Goal: Task Accomplishment & Management: Manage account settings

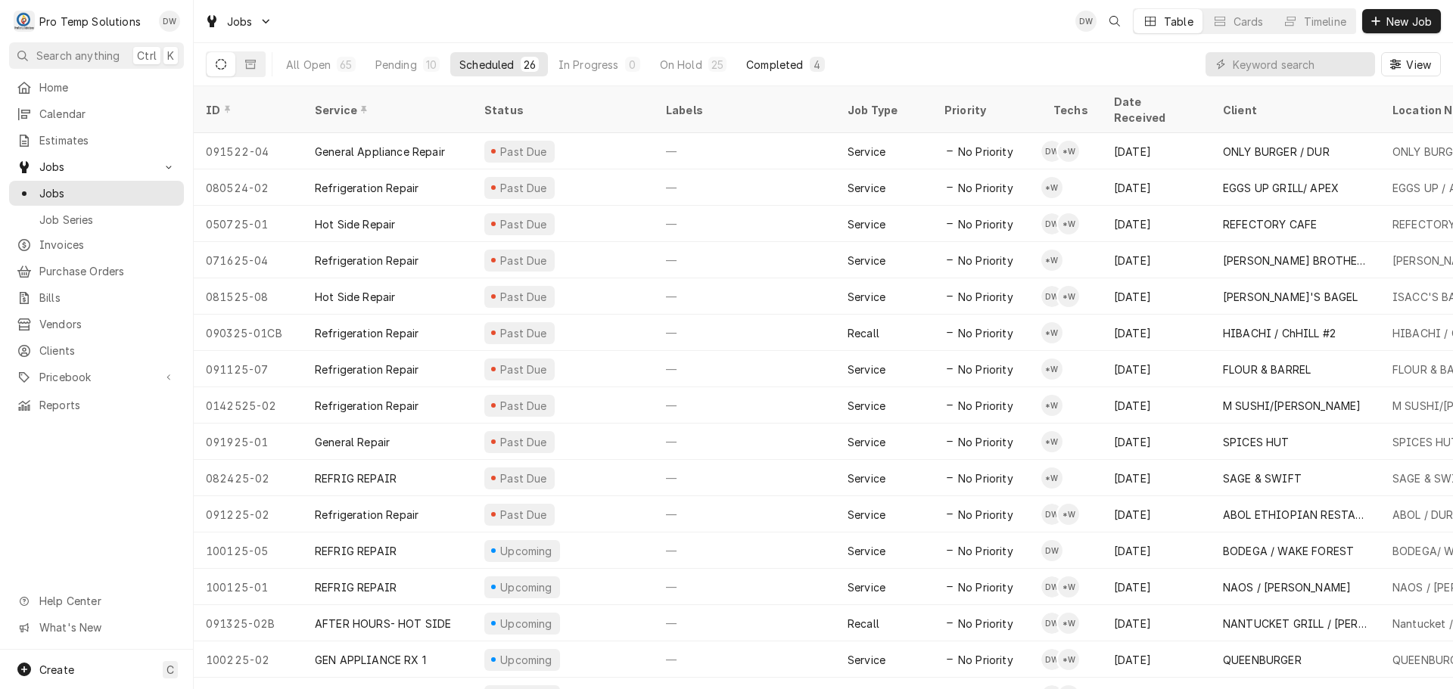
click at [778, 64] on div "Completed" at bounding box center [774, 65] width 57 height 16
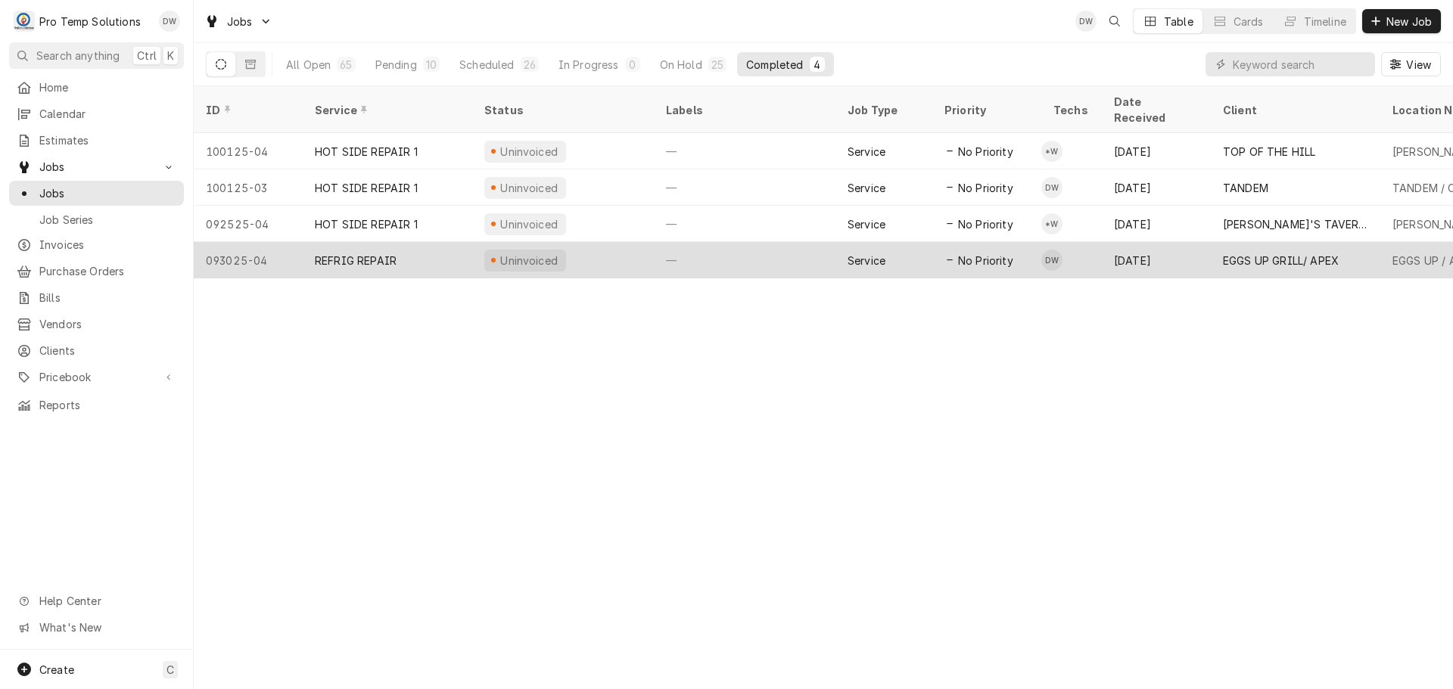
click at [741, 242] on div "—" at bounding box center [745, 260] width 182 height 36
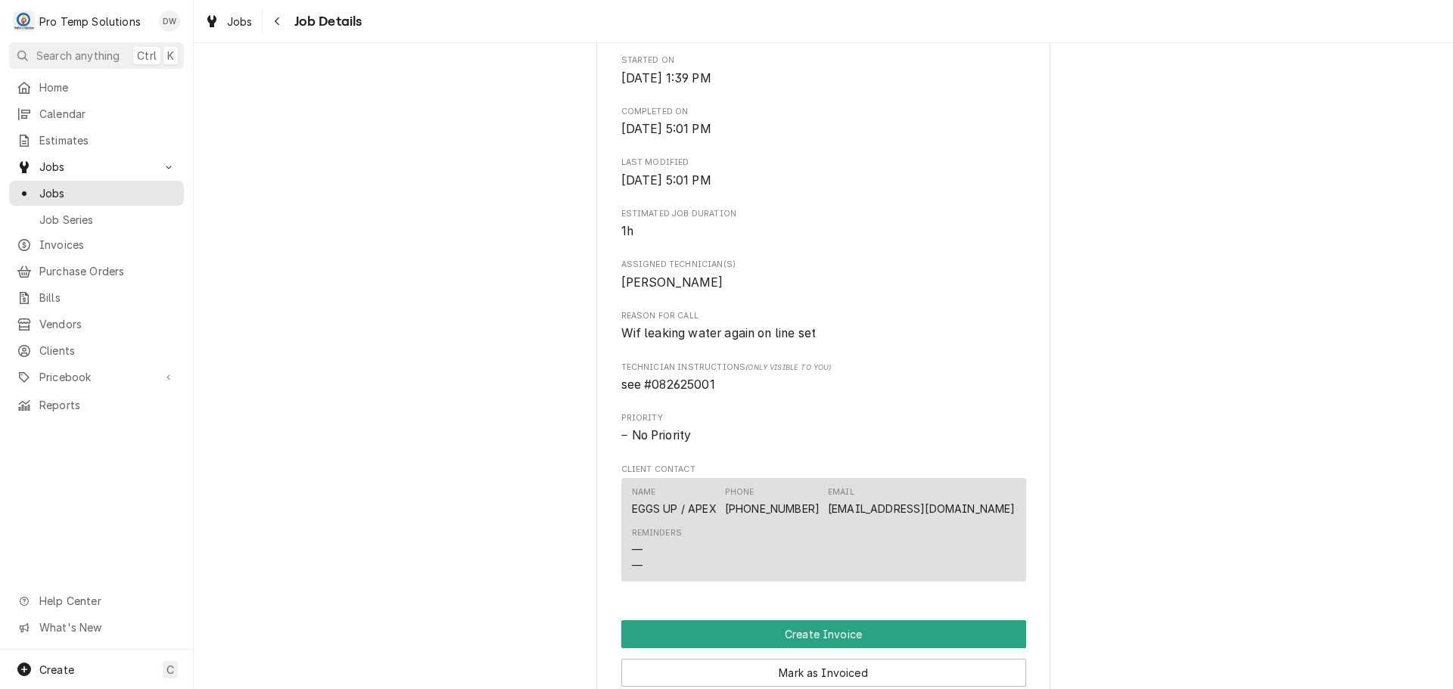
scroll to position [984, 0]
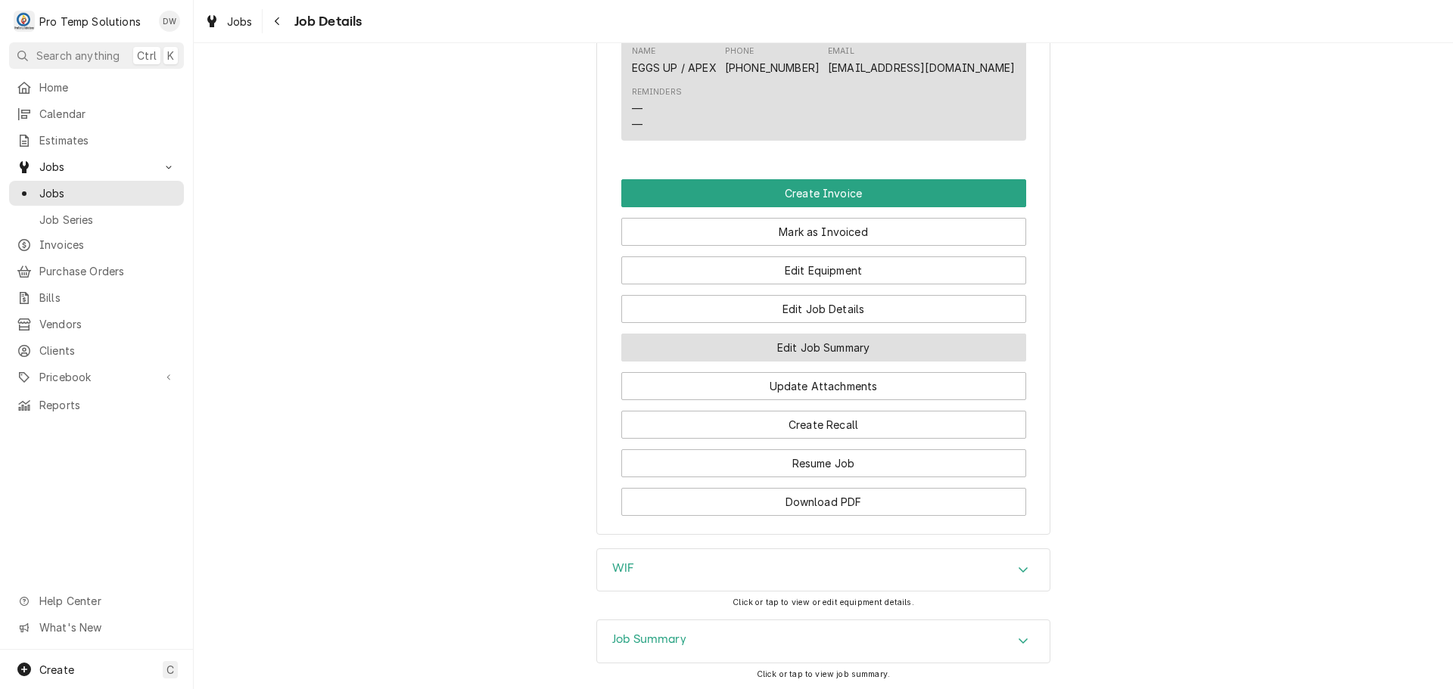
click at [810, 362] on button "Edit Job Summary" at bounding box center [823, 348] width 405 height 28
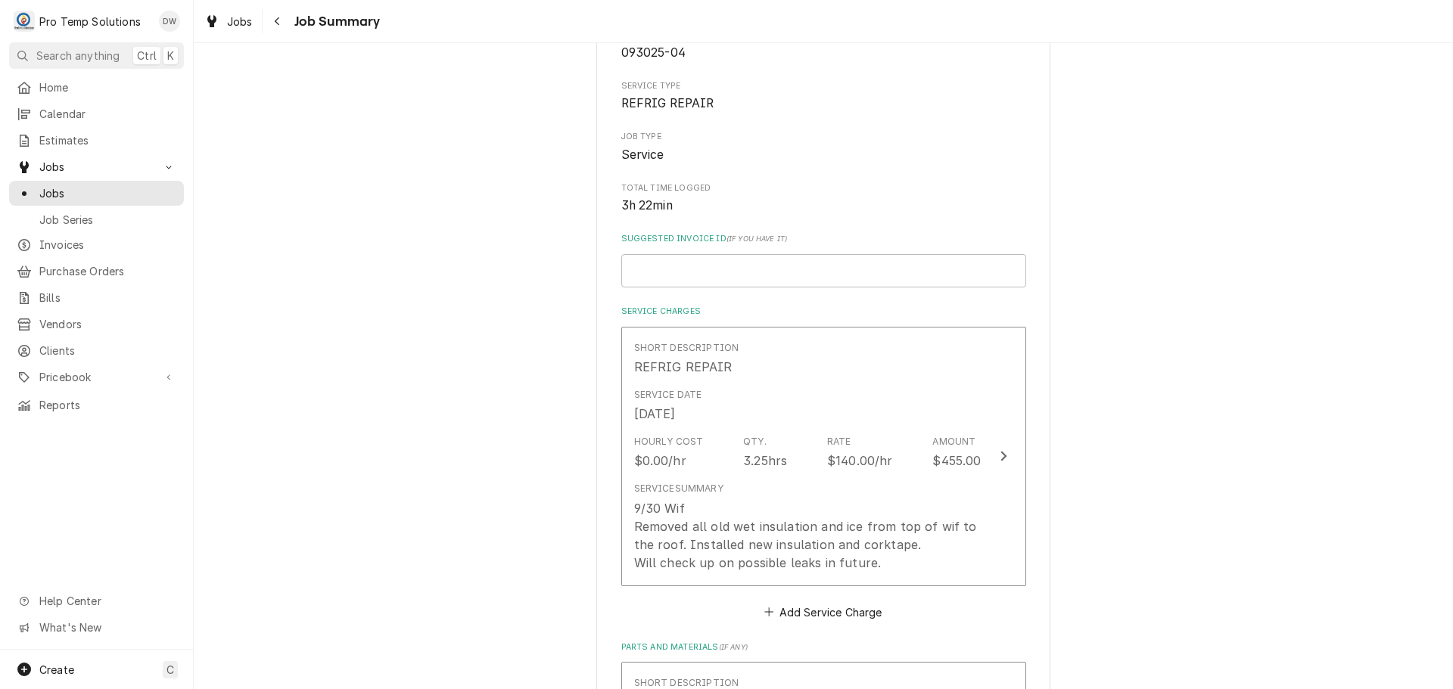
scroll to position [303, 0]
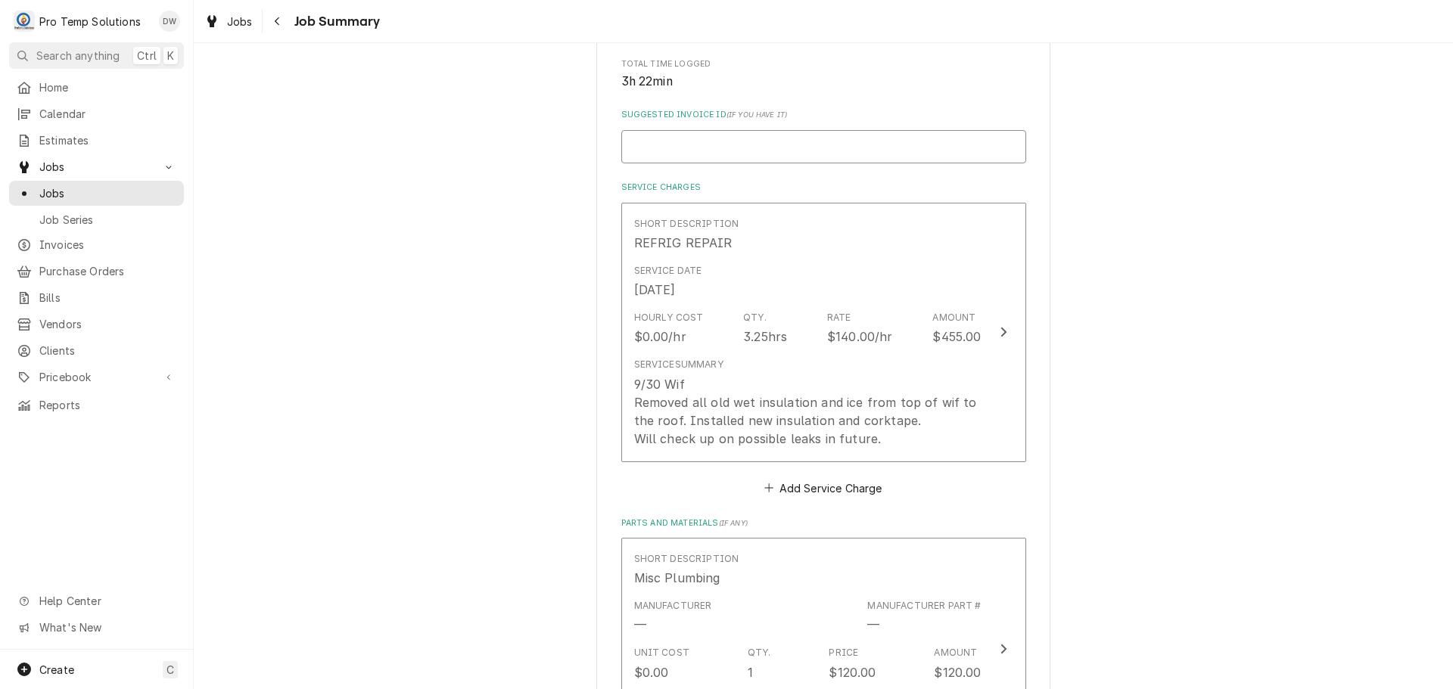
click at [762, 138] on input "Suggested Invoice ID ( if you have it )" at bounding box center [823, 146] width 405 height 33
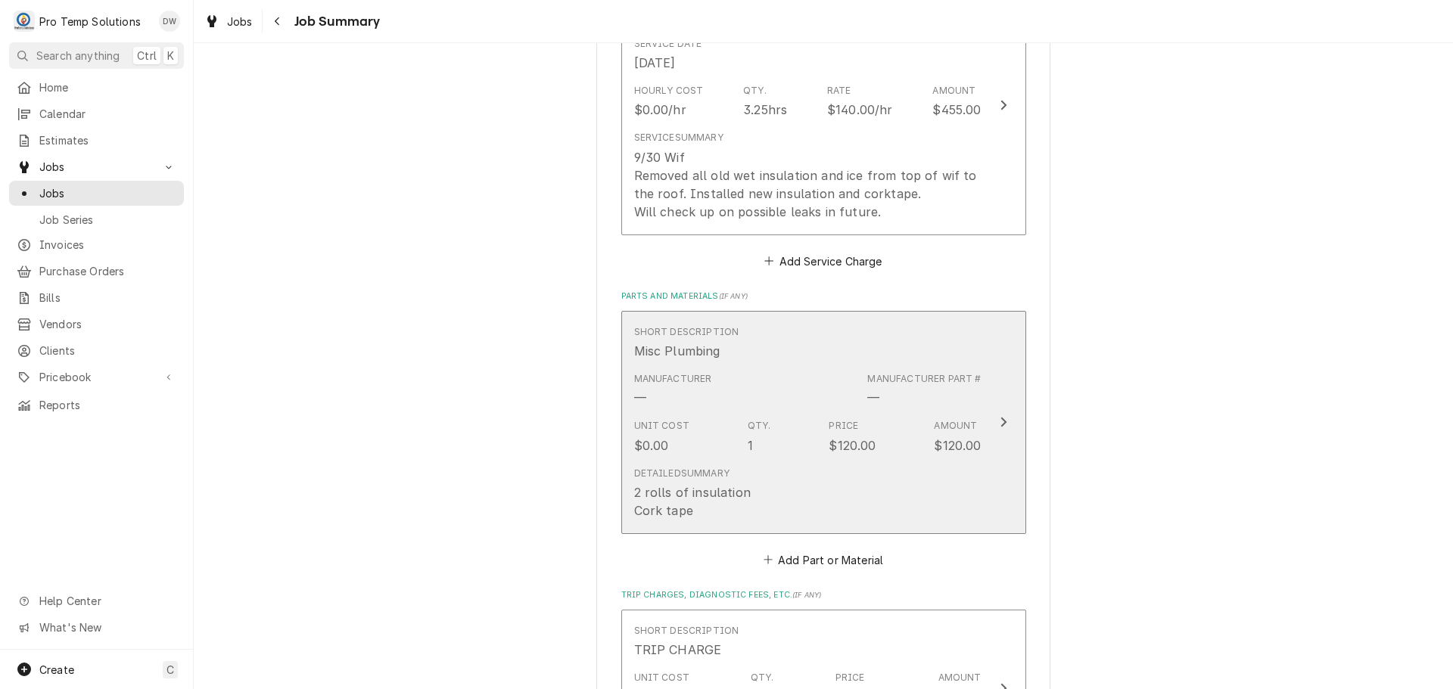
scroll to position [0, 0]
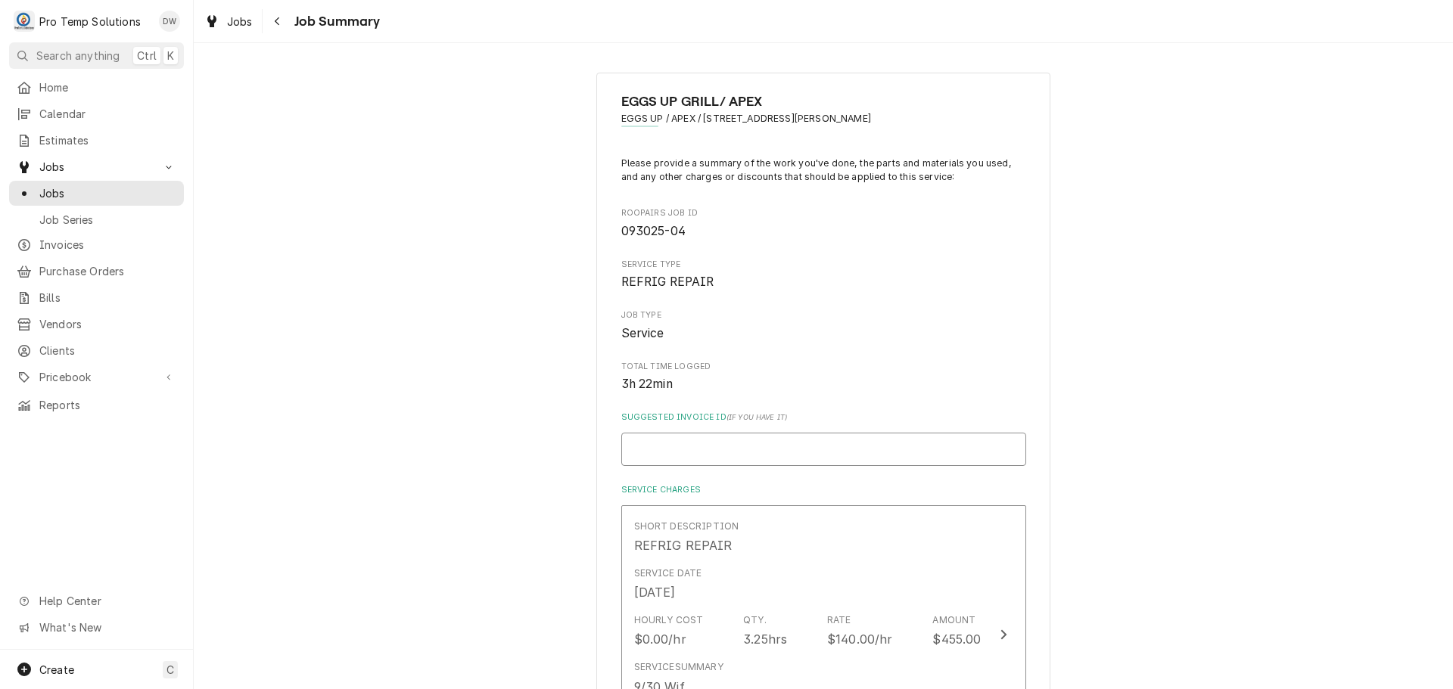
type textarea "x"
type input "#"
type textarea "x"
type input "#0"
type textarea "x"
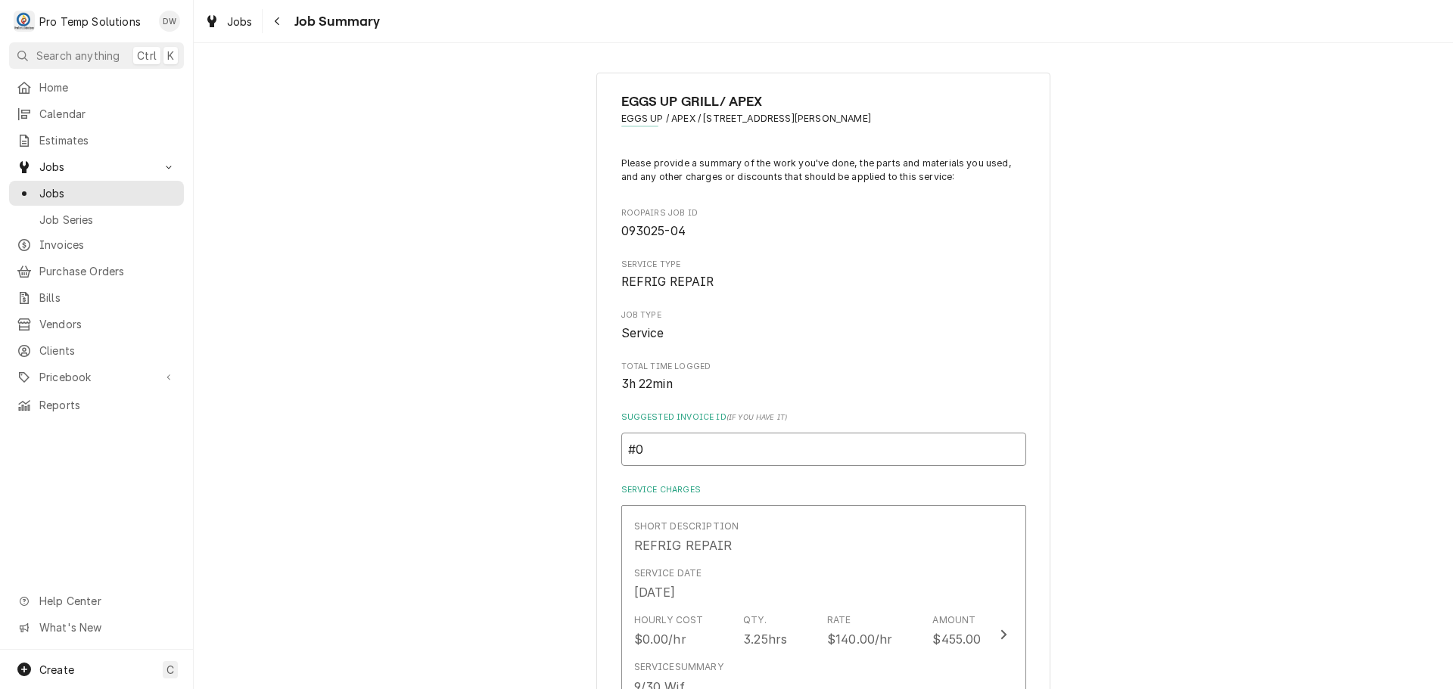
type input "#09"
type textarea "x"
type input "#093"
type textarea "x"
type input "#0930"
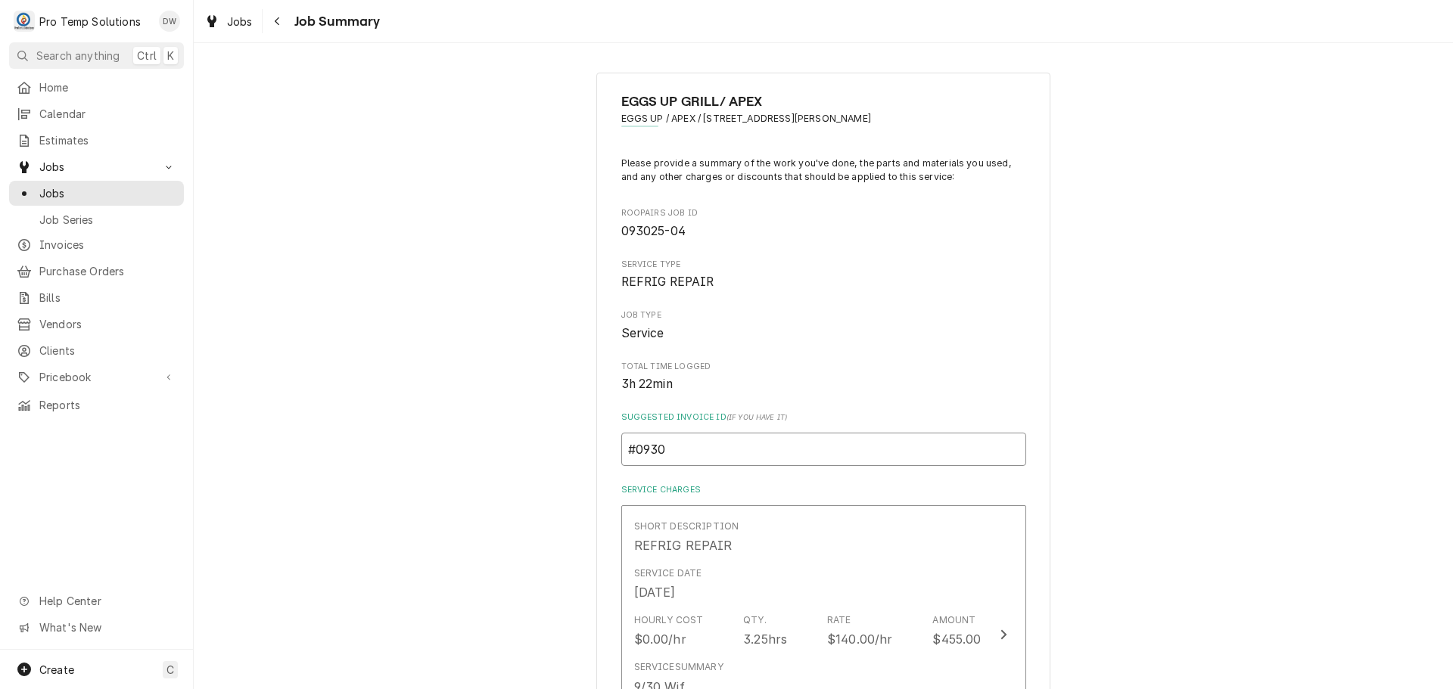
type textarea "x"
type input "#09302"
type textarea "x"
type input "#093025"
type textarea "x"
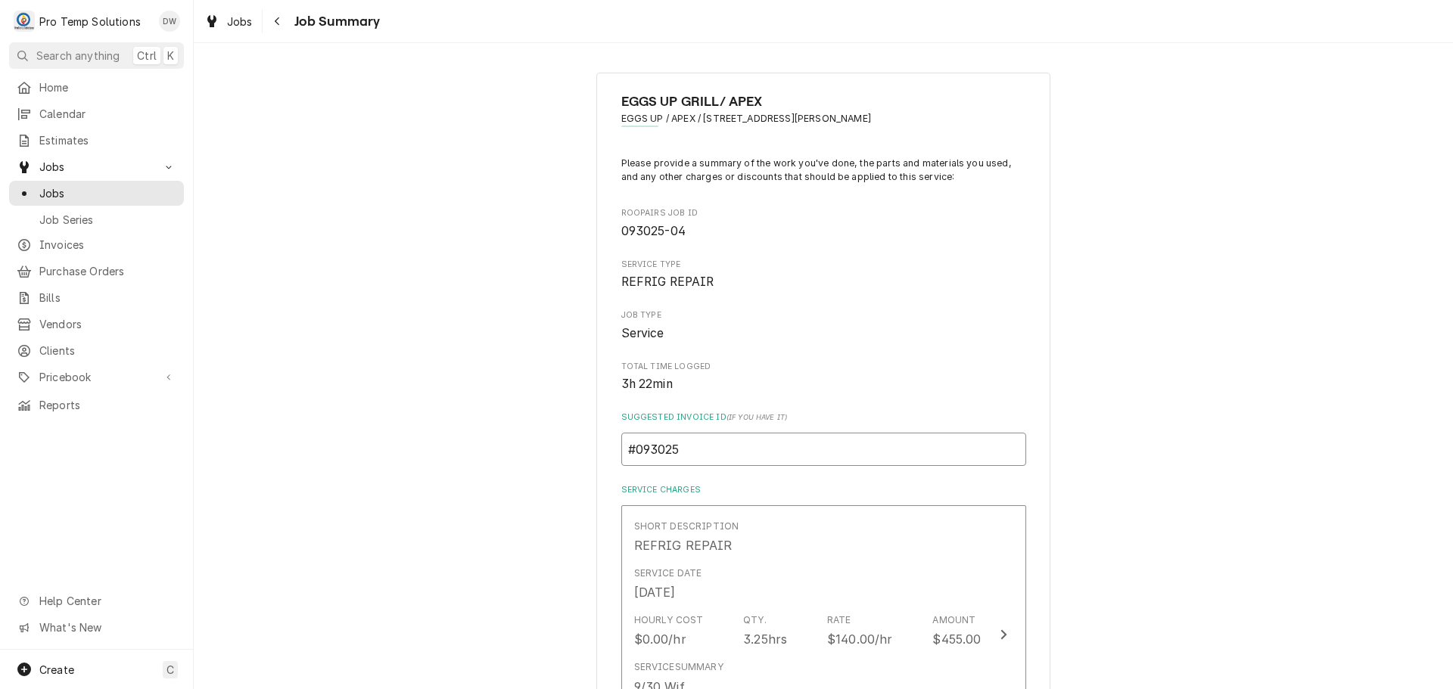
type input "#0930250"
type textarea "x"
type input "#09302500"
type textarea "x"
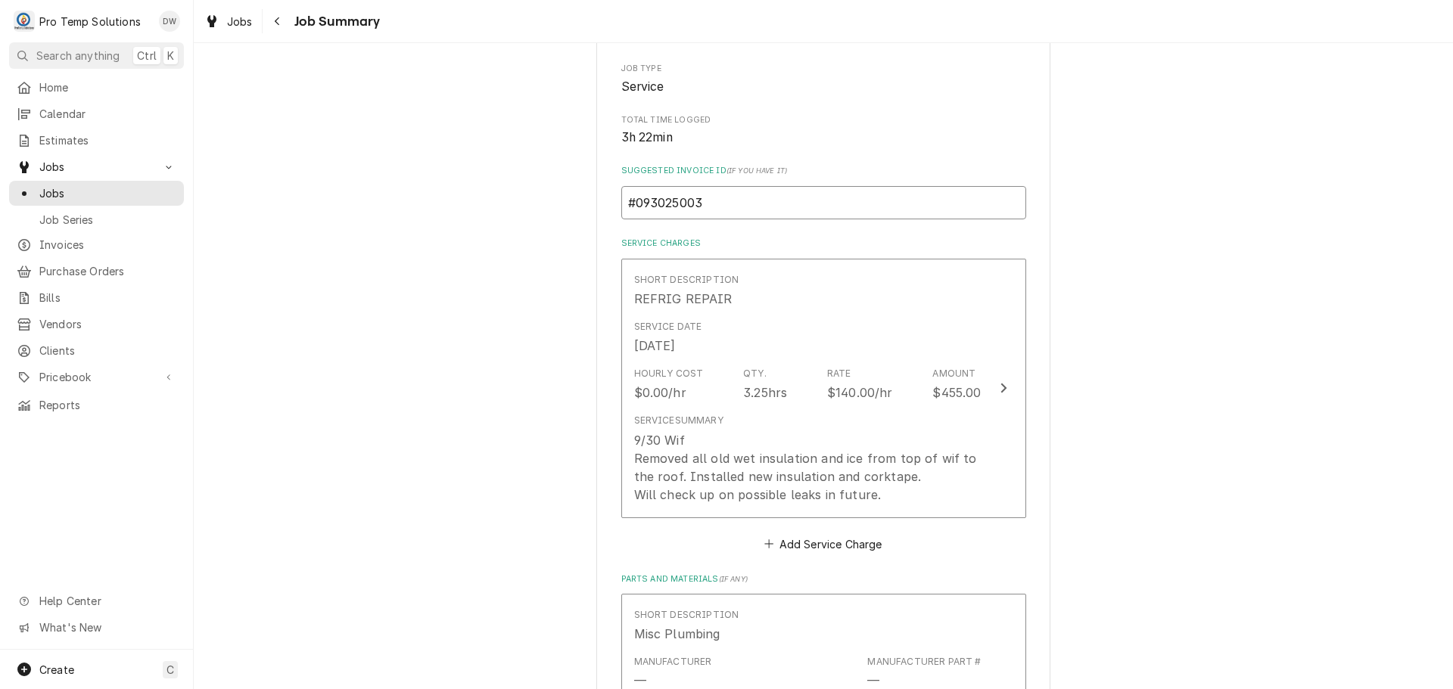
scroll to position [378, 0]
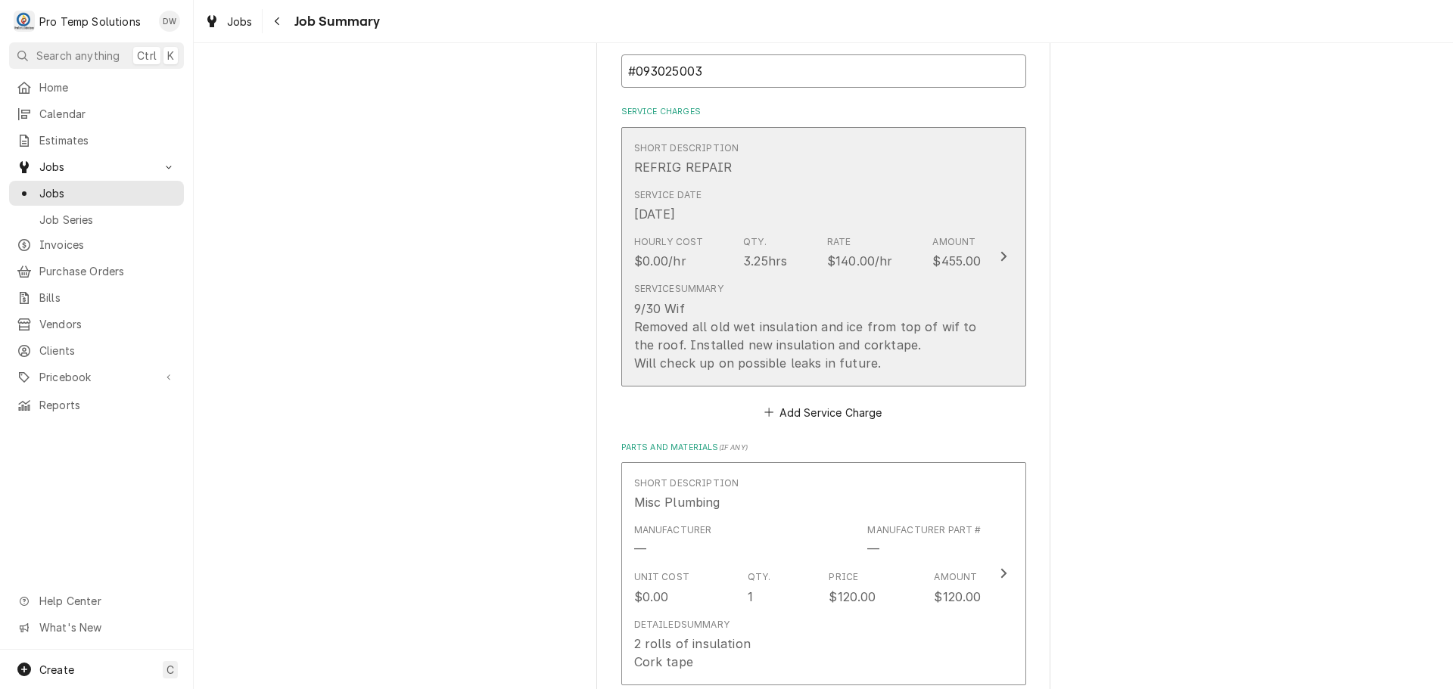
type input "#093025003"
click at [1001, 253] on div "Update Line Item" at bounding box center [1004, 256] width 20 height 18
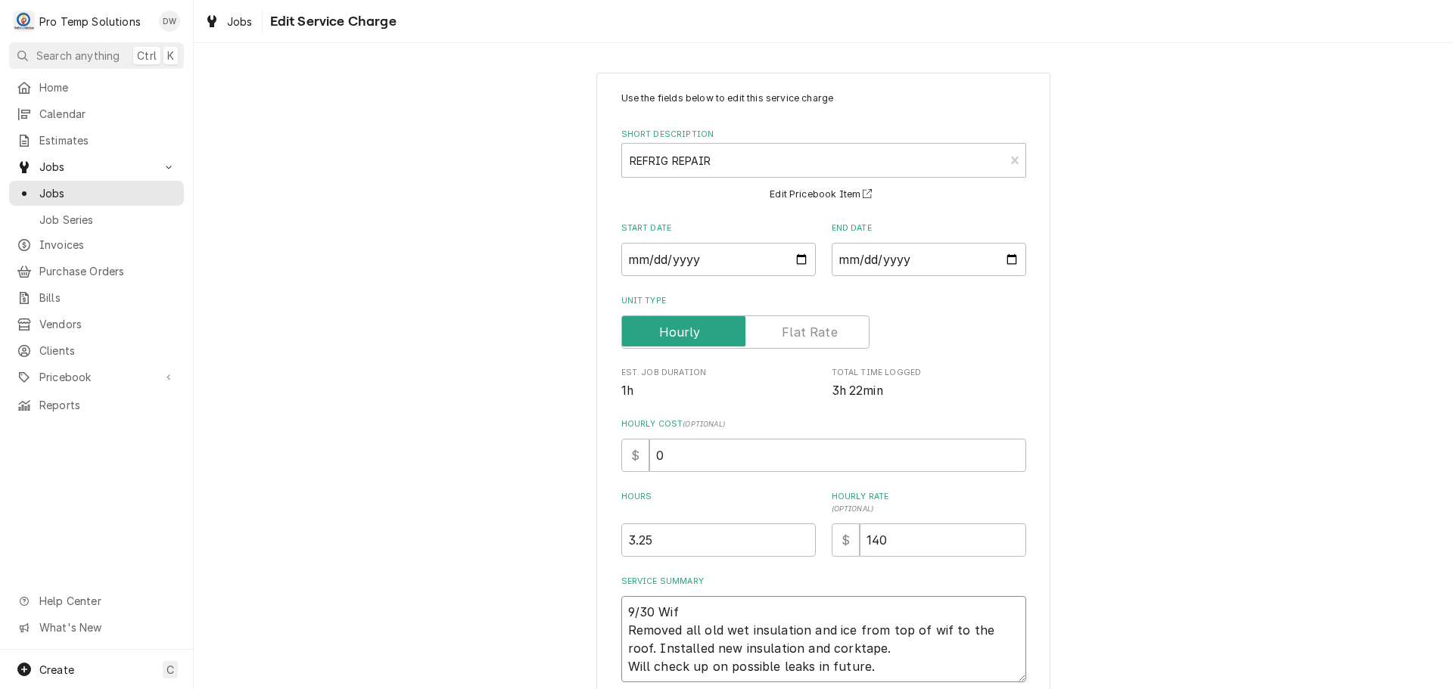
click at [692, 603] on textarea "9/30 Wif Removed all old wet insulation and ice from top of wif to the roof. In…" at bounding box center [823, 639] width 405 height 86
type textarea "x"
type textarea "9/30 Wif Removed all old wet insulation and ice from top of wif to the roof. In…"
type textarea "x"
type textarea "9/30 Wif 1 Removed all old wet insulation and ice from top of wif to the roof. …"
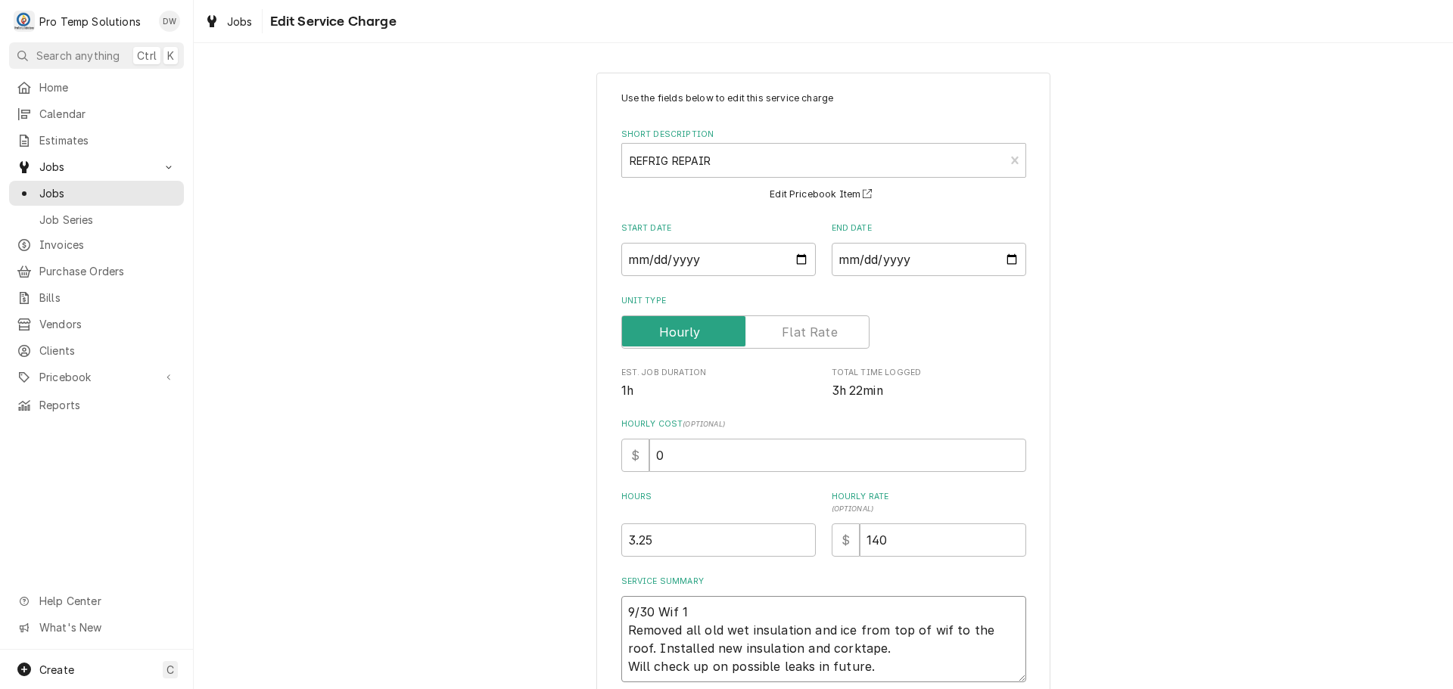
type textarea "x"
type textarea "9/30 Wif 14 Removed all old wet insulation and ice from top of wif to the roof.…"
type textarea "x"
type textarea "9/30 Wif 140 Removed all old wet insulation and ice from top of wif to the roof…"
type textarea "x"
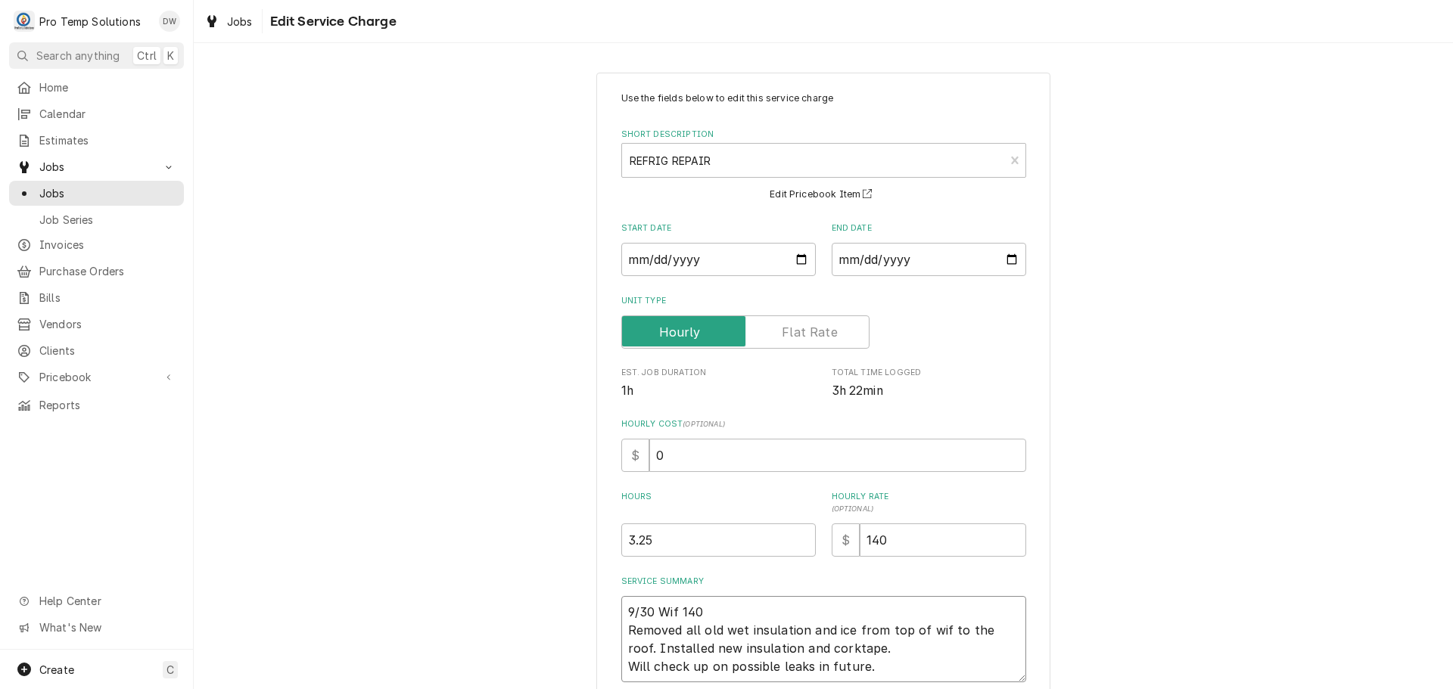
type textarea "9/30 Wif 140- Removed all old wet insulation and ice from top of wif to the roo…"
type textarea "x"
type textarea "9/30 Wif 140-5 Removed all old wet insulation and ice from top of wif to the ro…"
type textarea "x"
type textarea "9/30 Wif 140-50 Removed all old wet insulation and ice from top of wif to the r…"
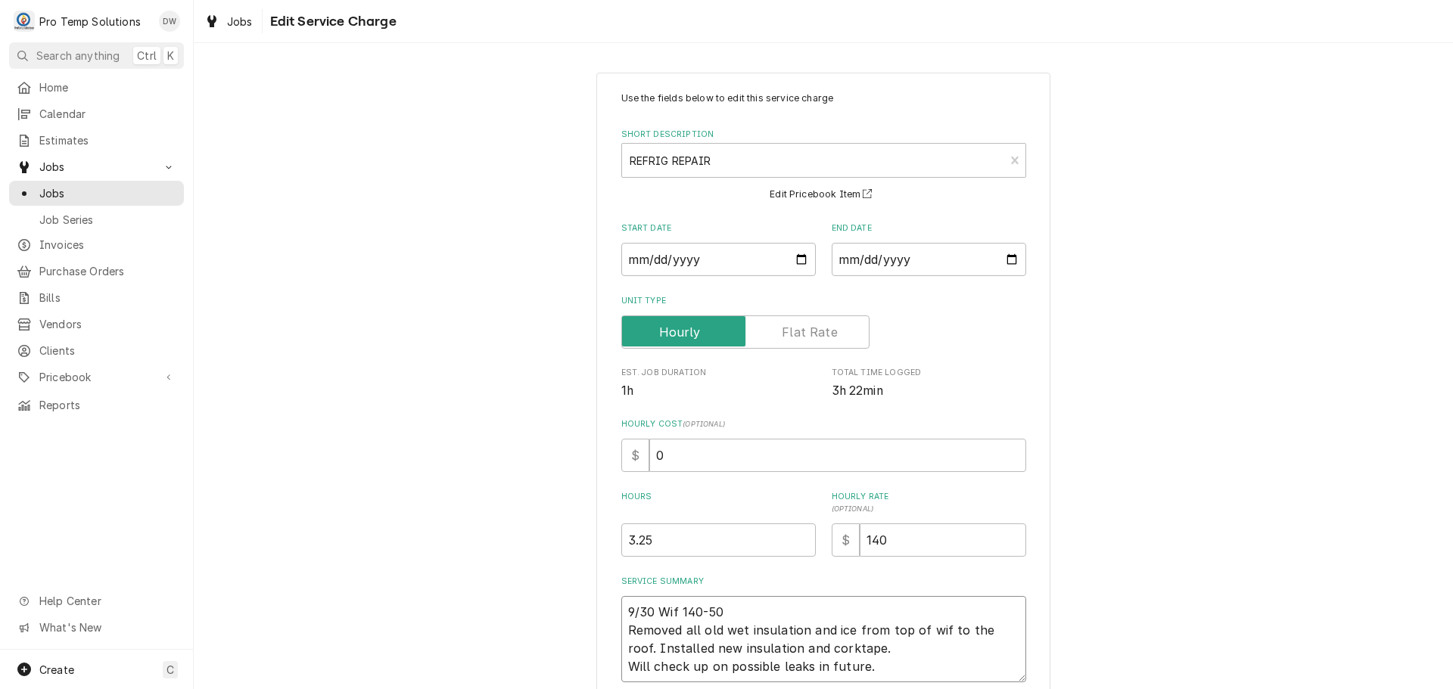
type textarea "x"
type textarea "9/30 Wif 140-500 Removed all old wet insulation and ice from top of wif to the …"
type textarea "x"
type textarea "9/30 Wif 140-500 Removed all old wet insulation and ice from top of wif to the …"
type textarea "x"
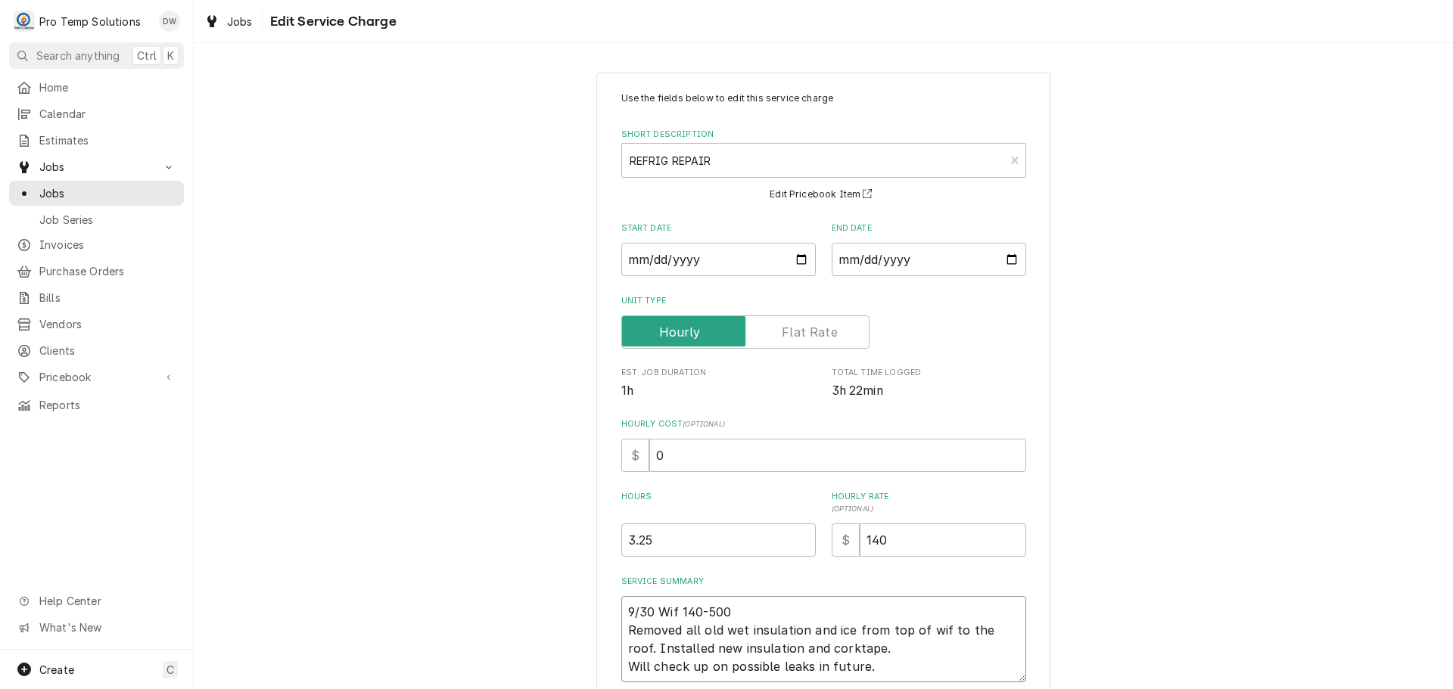
type textarea "9/30 Wif 140-500 k Removed all old wet insulation and ice from top of wif to th…"
type textarea "x"
type textarea "9/30 Wif 140-500 ko Removed all old wet insulation and ice from top of wif to t…"
type textarea "x"
type textarea "9/30 Wif 140-500 kot Removed all old wet insulation and ice from top of wif to …"
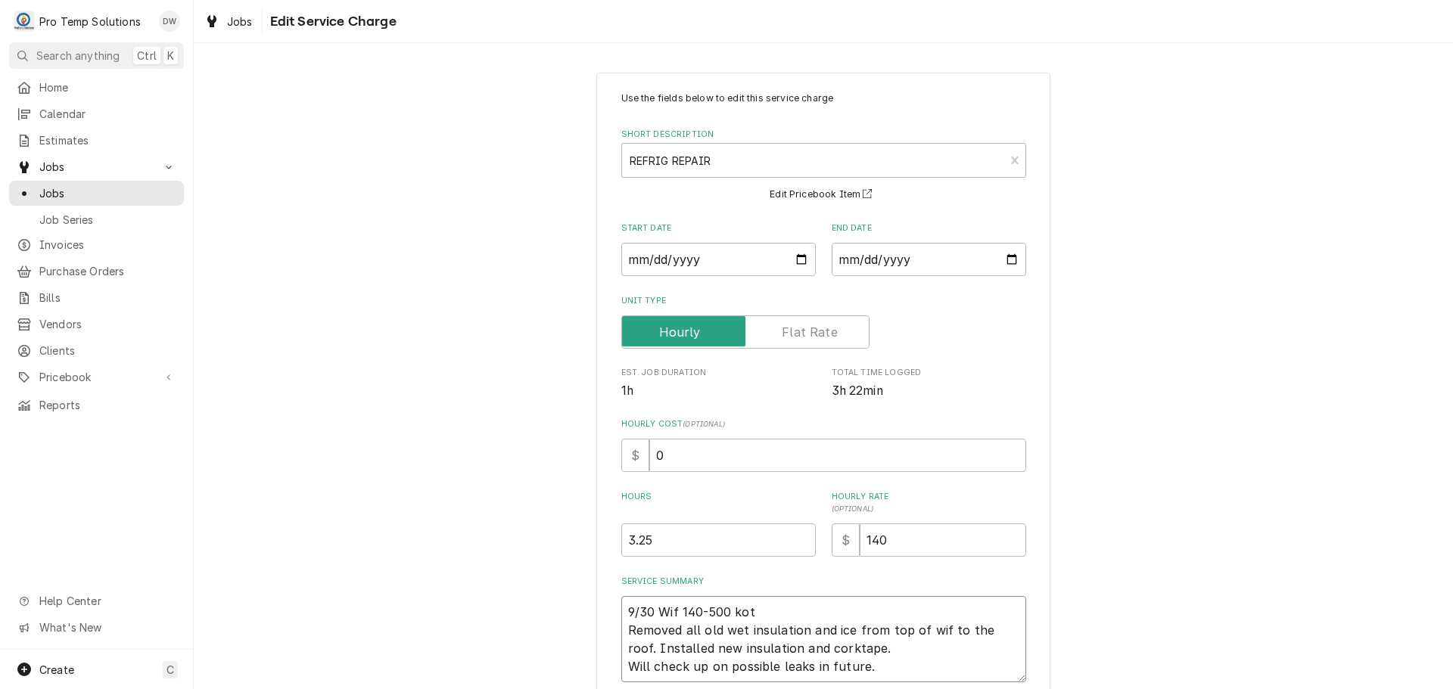
type textarea "x"
type textarea "9/30 Wif 140-500 koty Removed all old wet insulation and ice from top of wif to…"
type textarea "x"
type textarea "9/30 Wif 140-500 koty Removed all old wet insulation and ice from top of wif to…"
type textarea "x"
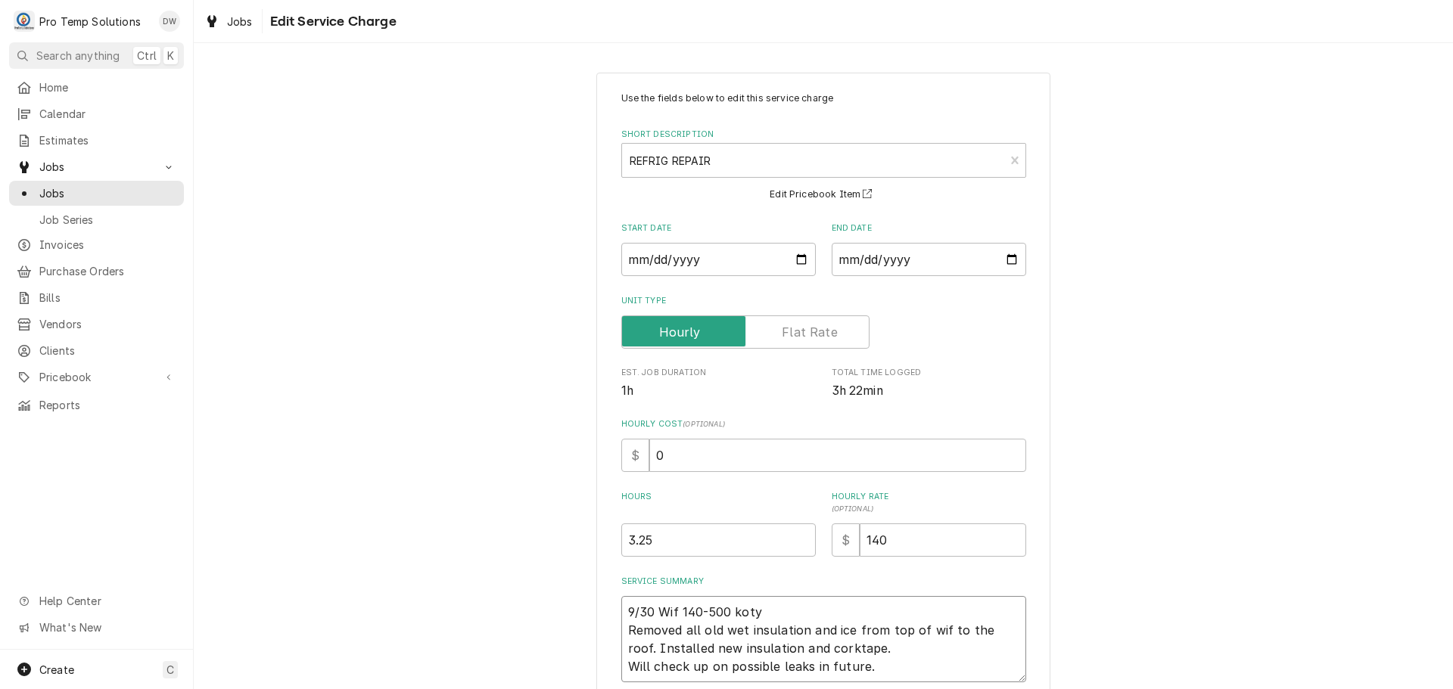
type textarea "9/30 Wif 140-500 koty 3 Removed all old wet insulation and ice from top of wif …"
type textarea "x"
type textarea "9/30 Wif 140-500 koty 33 Removed all old wet insulation and ice from top of wif…"
type textarea "x"
type textarea "9/30 Wif 140-500 koty 330 Removed all old wet insulation and ice from top of wi…"
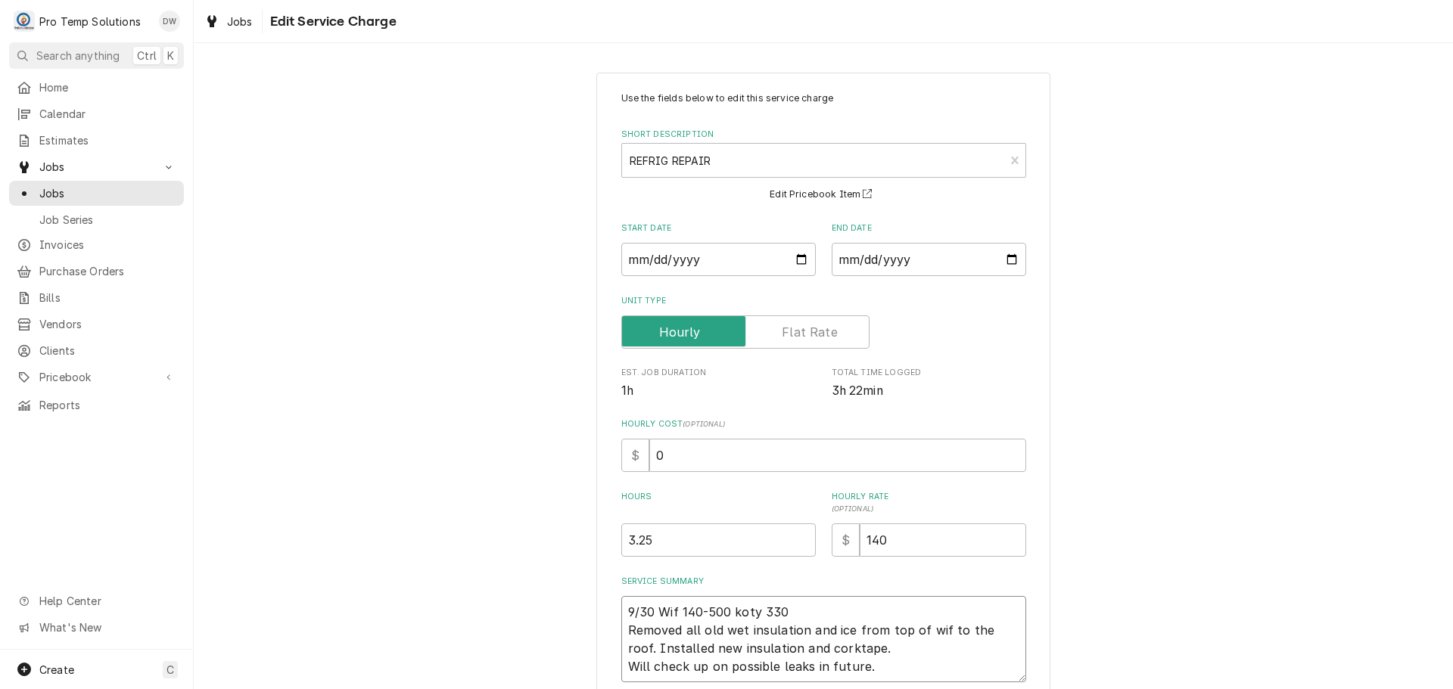
type textarea "x"
type textarea "9/30 Wif 140-500 koty 330- Removed all old wet insulation and ice from top of w…"
type textarea "x"
type textarea "9/30 Wif 140-500 koty 330-4 Removed all old wet insulation and ice from top of …"
type textarea "x"
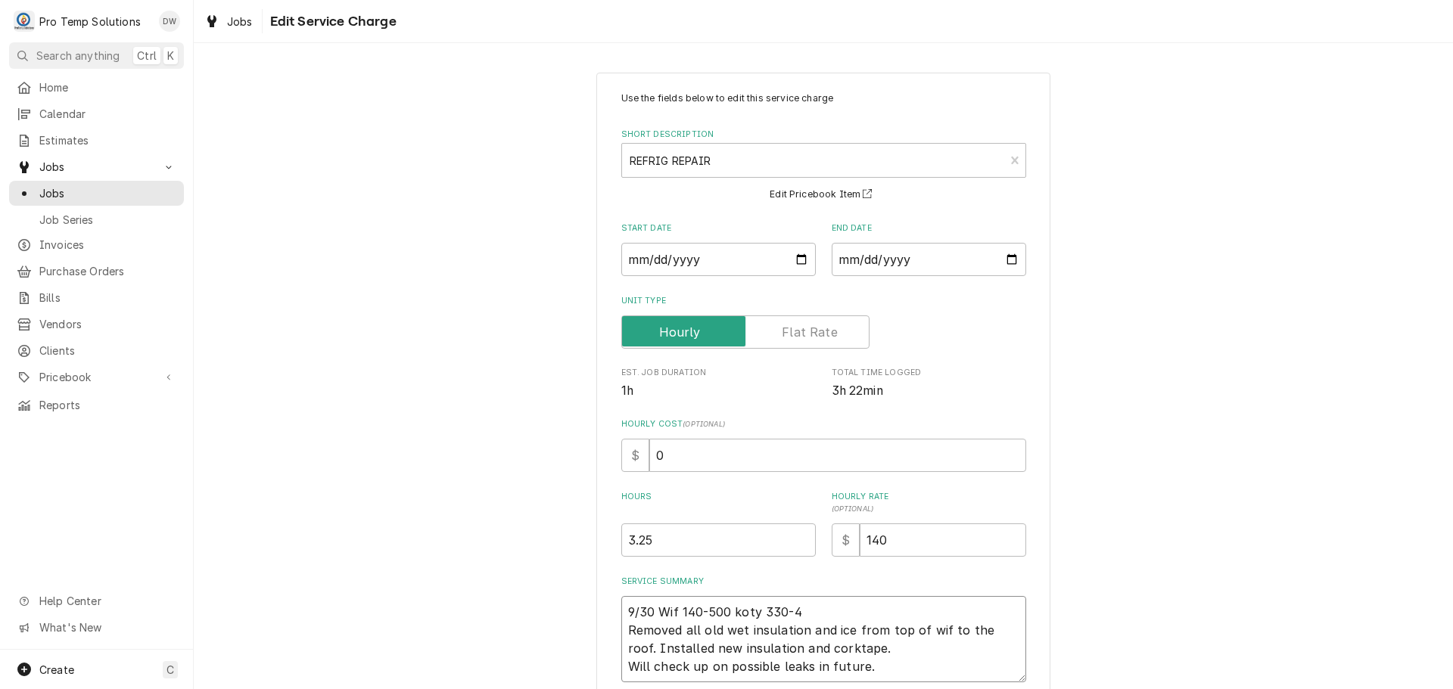
type textarea "9/30 Wif 140-500 koty 330-44 Removed all old wet insulation and ice from top of…"
type textarea "x"
type textarea "9/30 Wif 140-500 koty 330-445 Removed all old wet insulation and ice from top o…"
type textarea "x"
type textarea "9/30 Wif 140-500 koty 330-445 Removed all old wet insulation and ice from top o…"
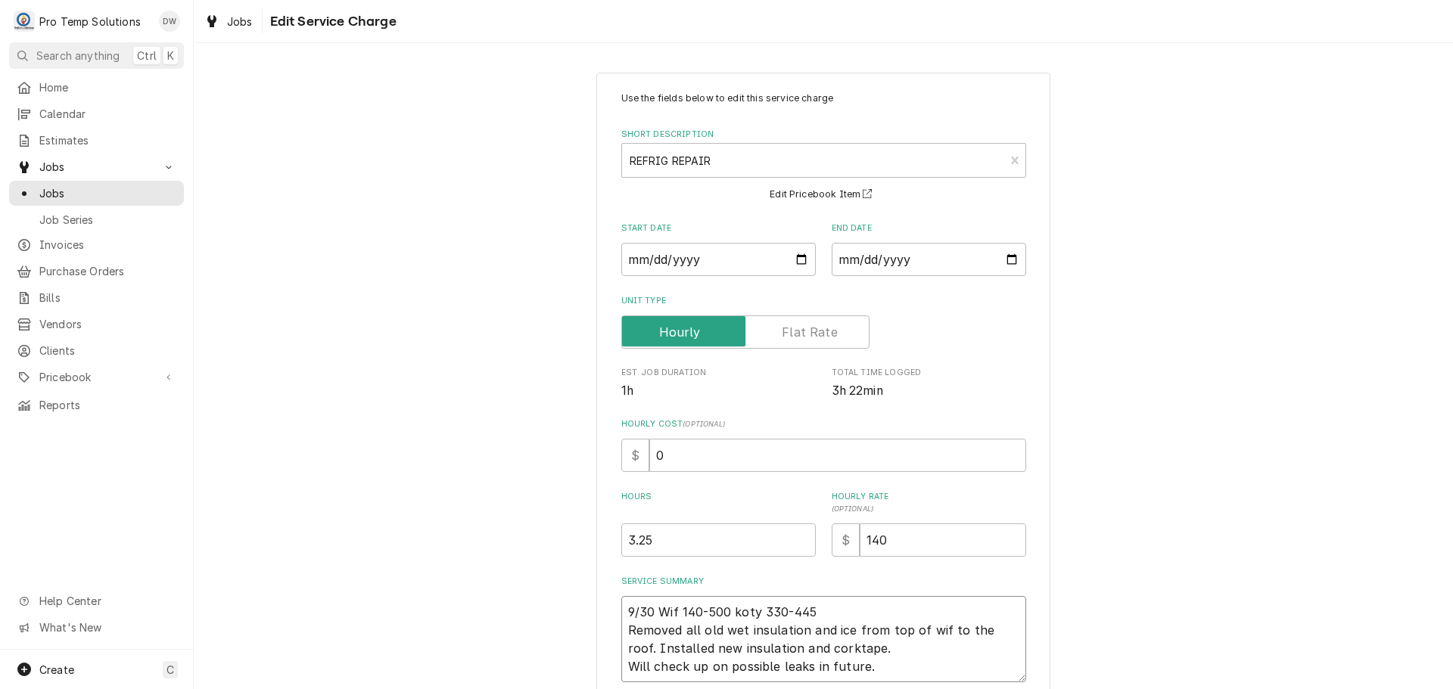
type textarea "x"
type textarea "9/30 Wif 140-500 koty 330-445 K Removed all old wet insulation and ice from top…"
type textarea "x"
type textarea "9/30 Wif 140-500 koty 330-445 KE Removed all old wet insulation and ice from to…"
type textarea "x"
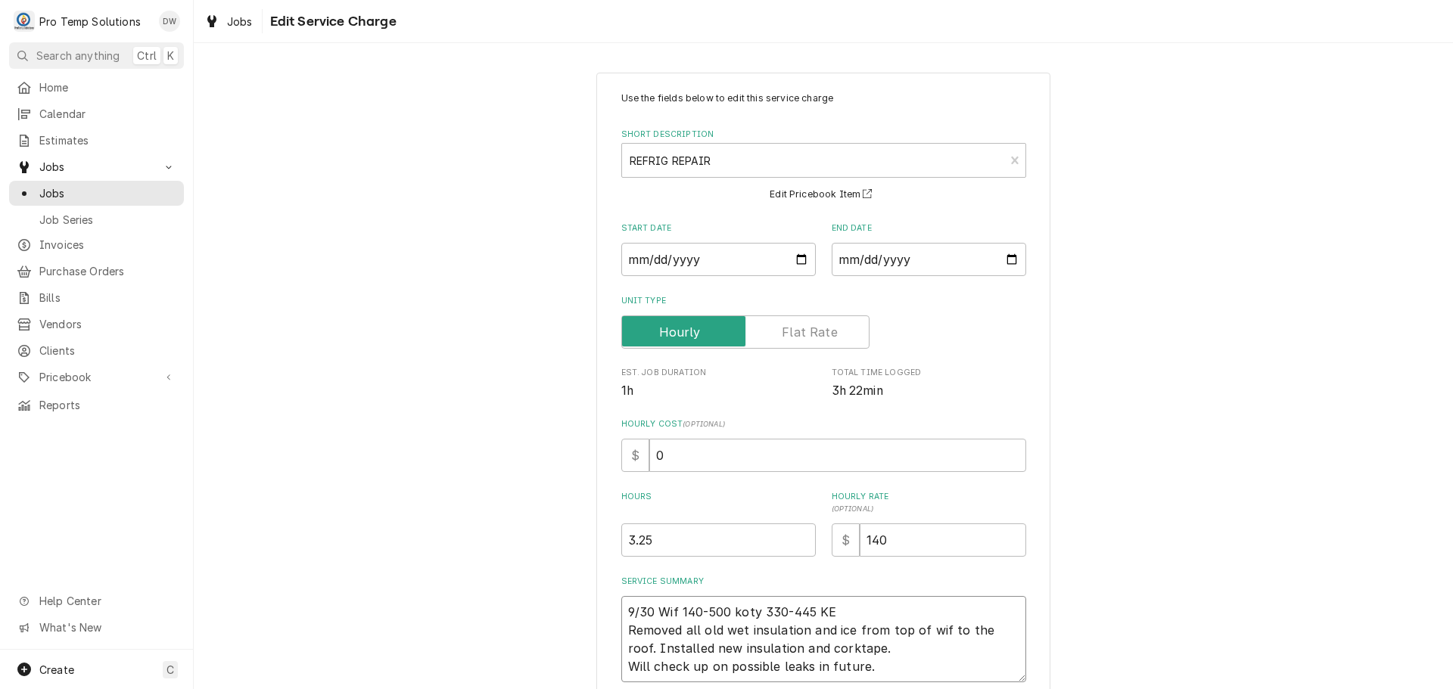
type textarea "9/30 Wif 140-500 koty 330-445 KEV Removed all old wet insulation and ice from t…"
type textarea "x"
type textarea "9/30 Wif 140-500 koty 330-445 KEVI Removed all old wet insulation and ice from …"
type textarea "x"
type textarea "9/30 Wif 140-500 koty 330-445 KEVIN Removed all old wet insulation and ice from…"
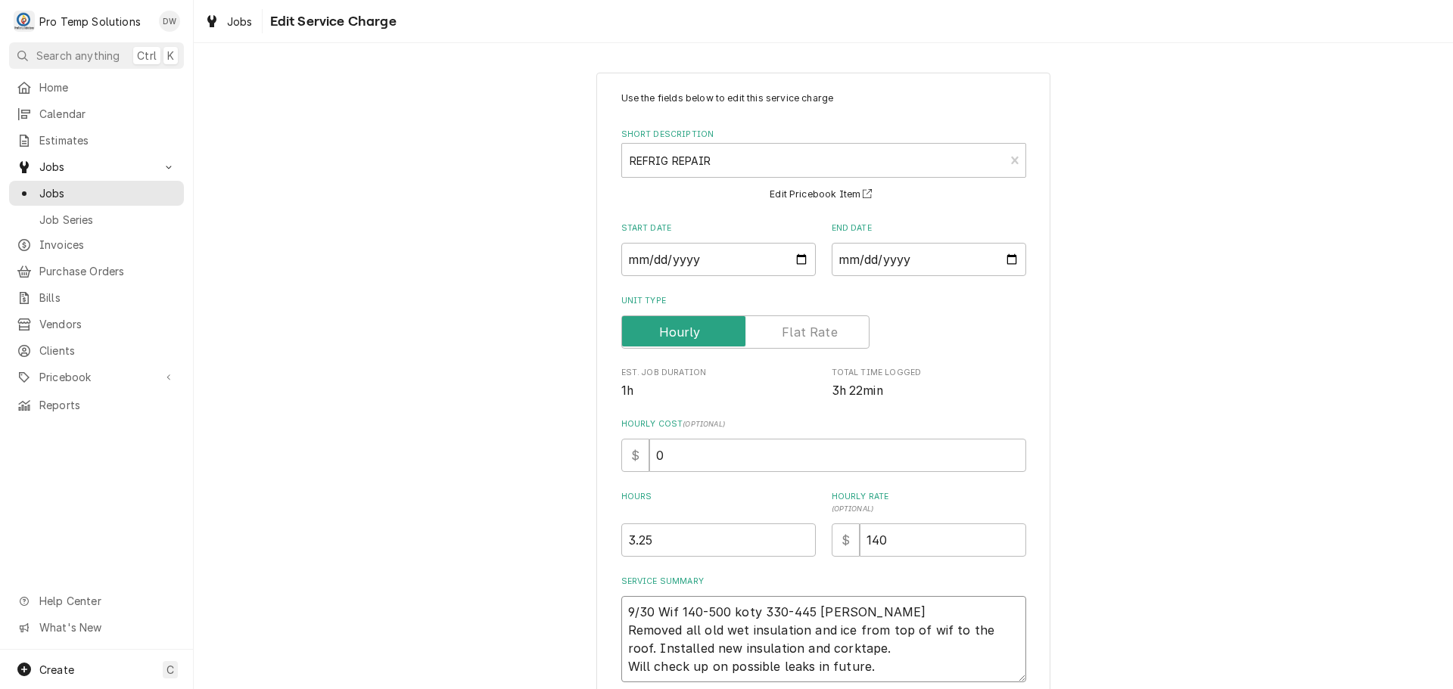
type textarea "x"
type textarea "9/30 Wif 140-500 kot 330-445 KEVIN Removed all old wet insulation and ice from …"
type textarea "x"
type textarea "9/30 Wif 140-500 ko 330-445 KEVIN Removed all old wet insulation and ice from t…"
type textarea "x"
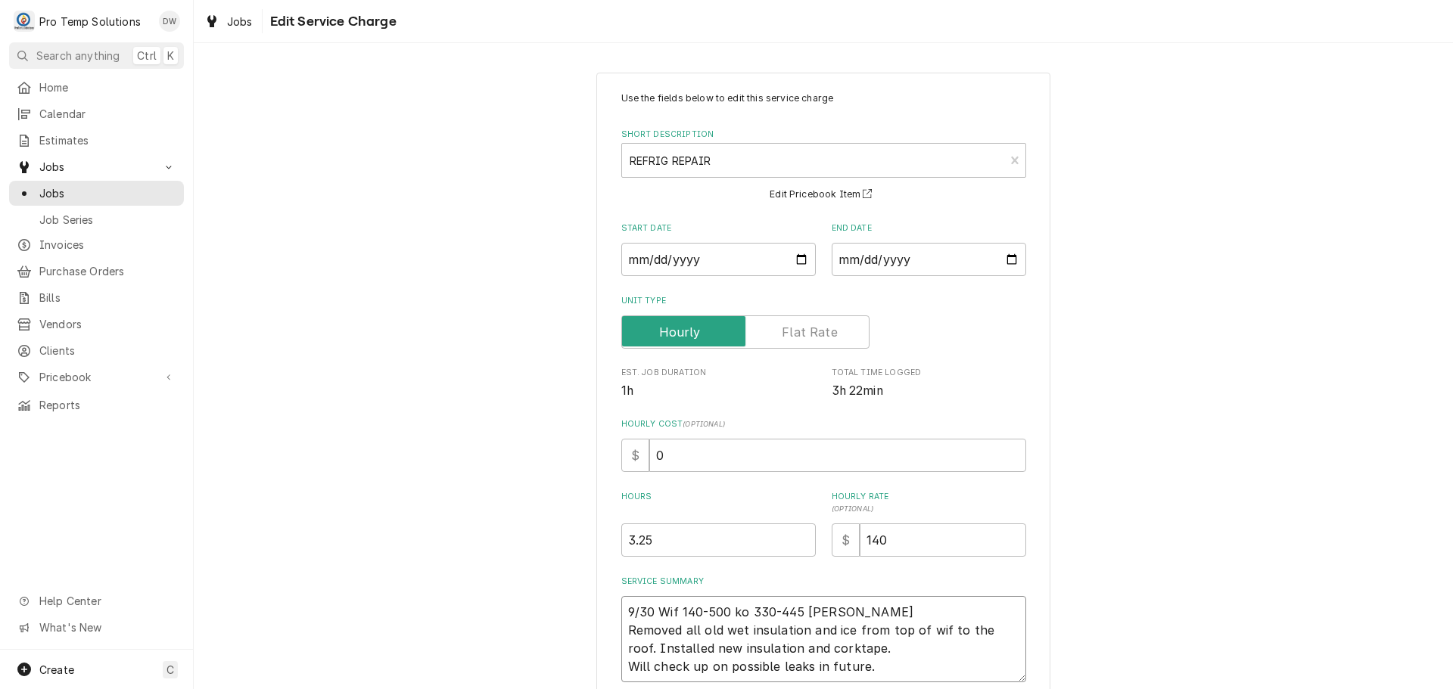
type textarea "9/30 Wif 140-500 k 330-445 KEVIN Removed all old wet insulation and ice from to…"
type textarea "x"
type textarea "9/30 Wif 140-500 330-445 KEVIN Removed all old wet insulation and ice from top …"
type textarea "x"
type textarea "9/30 Wif 140-500 K 330-445 KEVIN Removed all old wet insulation and ice from to…"
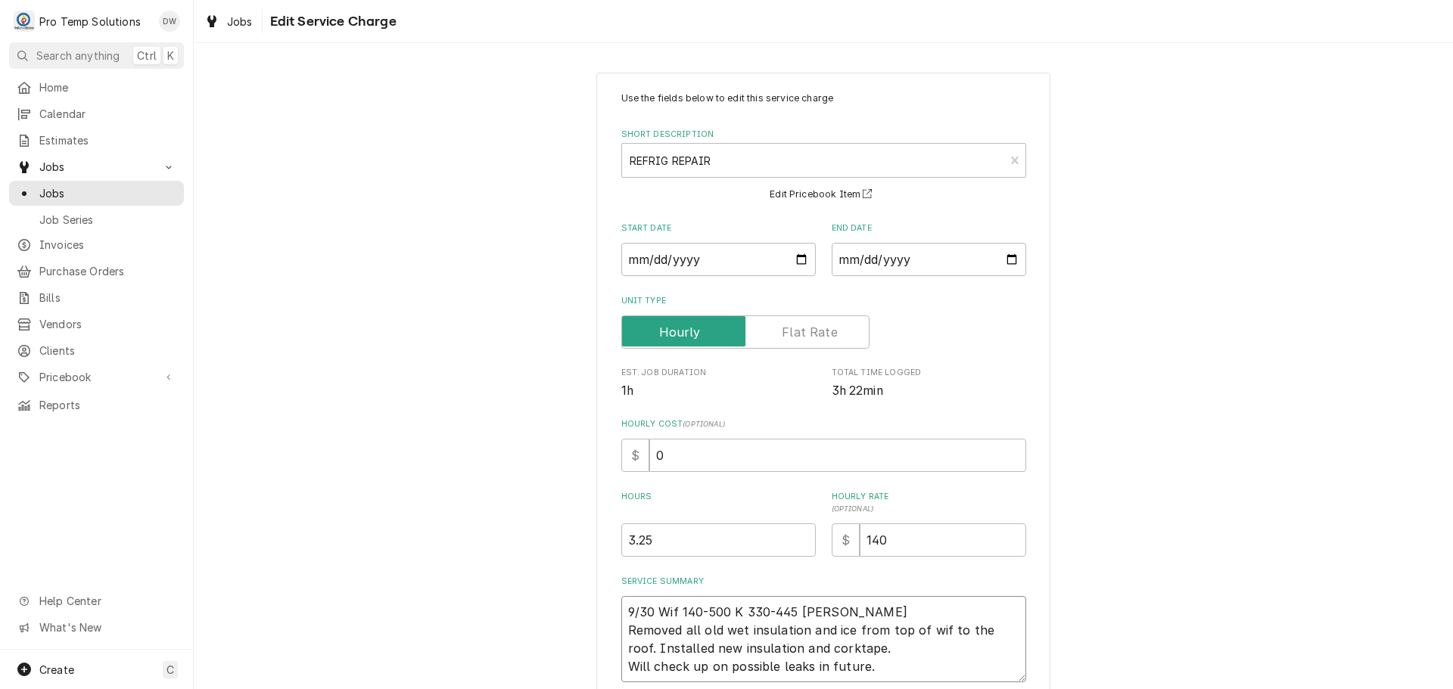
type textarea "x"
type textarea "9/30 Wif 140-500 KO 330-445 KEVIN Removed all old wet insulation and ice from t…"
type textarea "x"
type textarea "9/30 Wif 140-500 KOT 330-445 KEVIN Removed all old wet insulation and ice from …"
type textarea "x"
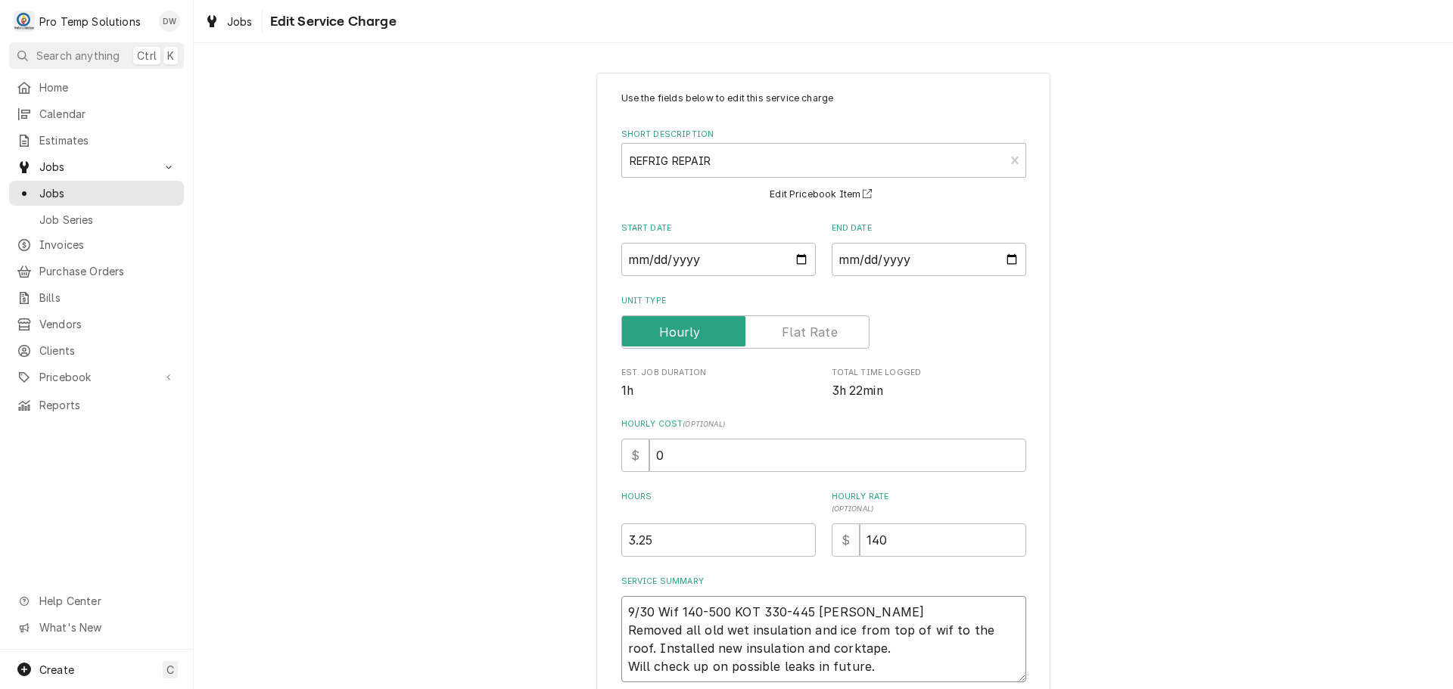
type textarea "9/30 Wif 140-500 KOTY 330-445 KEVIN Removed all old wet insulation and ice from…"
type textarea "x"
type textarea "9/30 Wif 140-500 KOTY 330-445 KEVIN Removed all old wet insulation and ice from…"
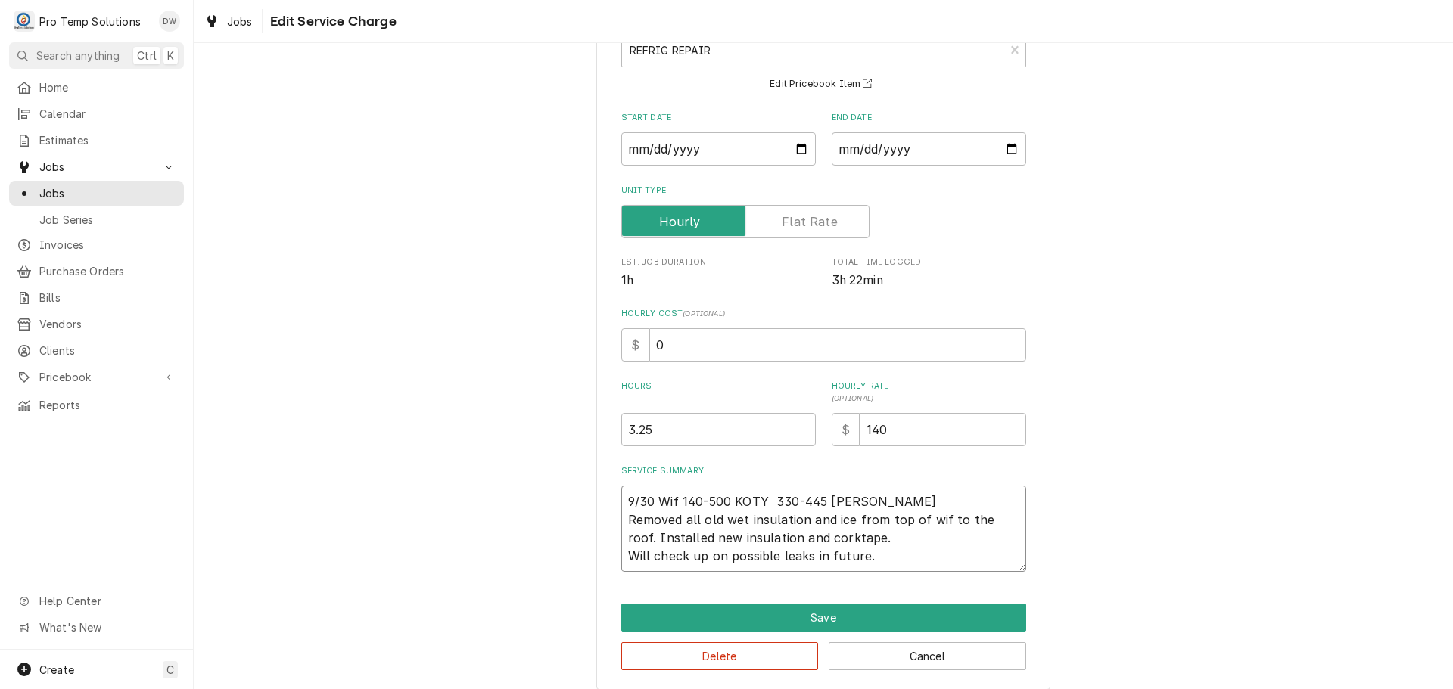
scroll to position [124, 0]
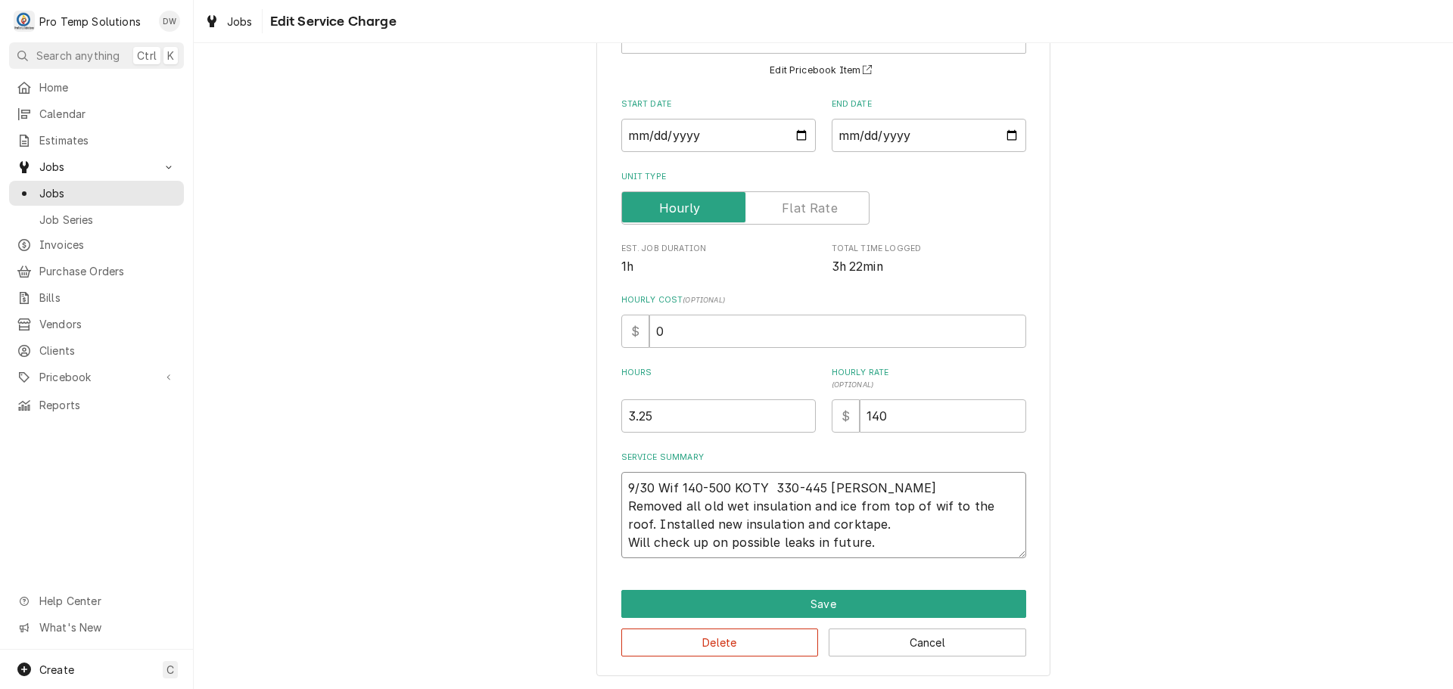
click at [815, 524] on textarea "9/30 Wif 140-500 KOTY 330-445 KEVIN Removed all old wet insulation and ice from…" at bounding box center [823, 515] width 405 height 86
type textarea "x"
type textarea "9/30 Wif 140-500 KOTY 330-445 KEVIN Removed all old wet insulation and ice from…"
click at [937, 505] on textarea "9/30 Wif 140-500 KOTY 330-445 KEVIN Removed all old wet insulation and ice from…" at bounding box center [823, 515] width 405 height 86
type textarea "x"
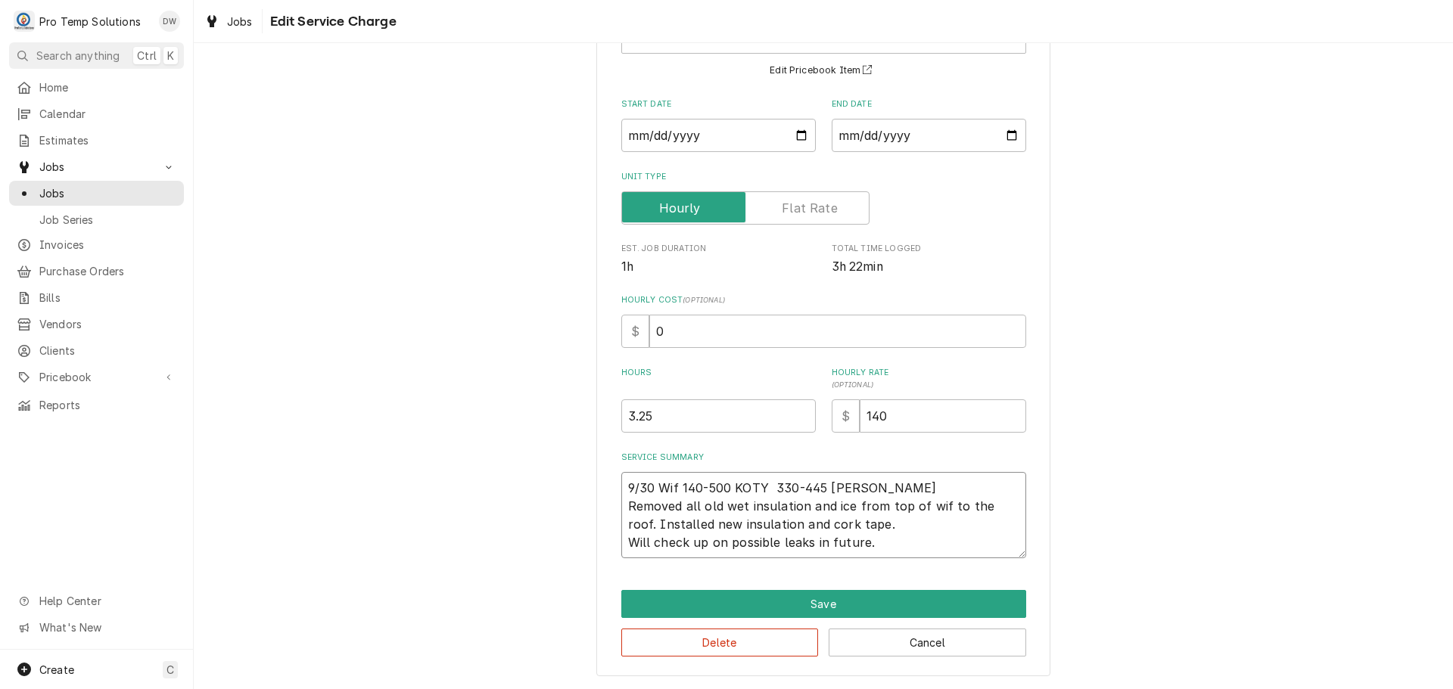
type textarea "9/30 Wif 140-500 KOTY 330-445 KEVIN Removed all old wet insulation and ice from…"
type textarea "x"
type textarea "9/30 Wif 140-500 KOTY 330-445 KEVIN Removed all old wet insulation and ice from…"
type textarea "x"
type textarea "9/30 Wif 140-500 KOTY 330-445 KEVIN Removed all old wet insulation and ice from…"
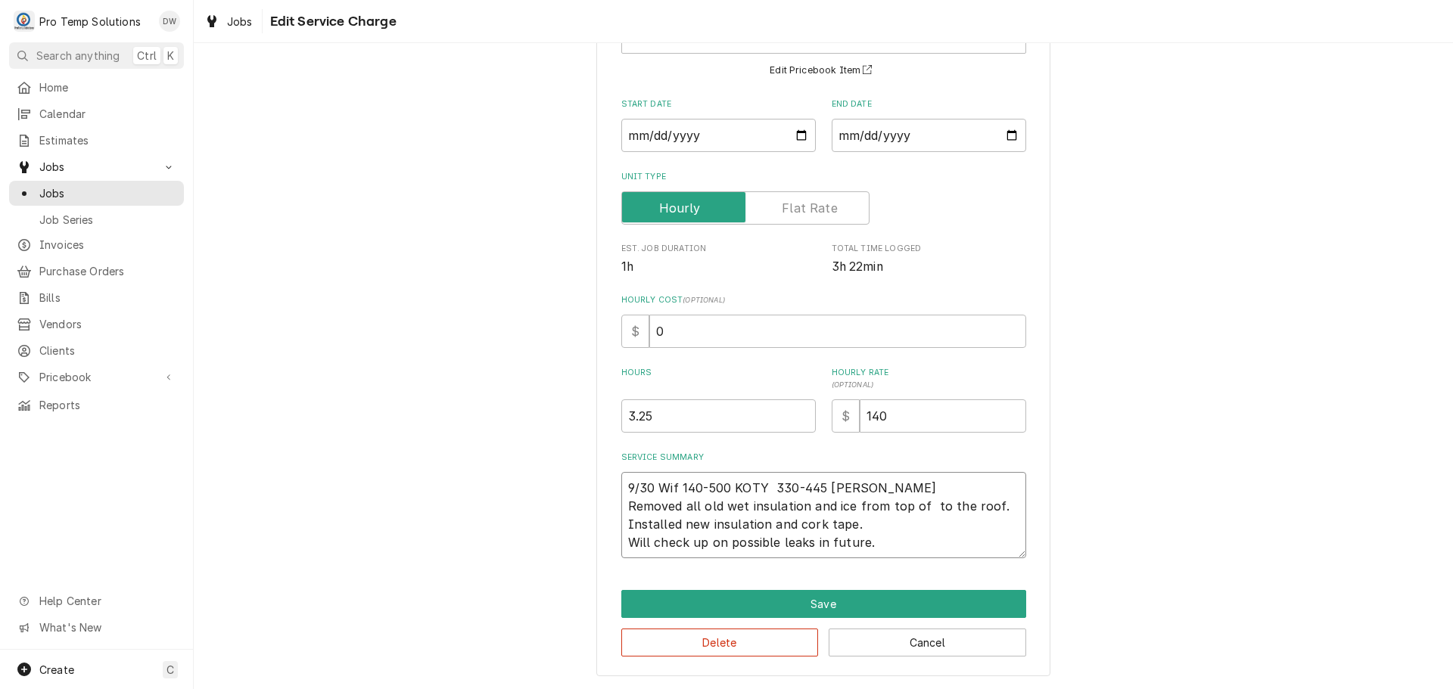
type textarea "x"
type textarea "9/30 Wif 140-500 KOTY 330-445 KEVIN Removed all old wet insulation and ice from…"
type textarea "x"
type textarea "9/30 Wif 140-500 KOTY 330-445 KEVIN Removed all old wet insulation and ice from…"
type textarea "x"
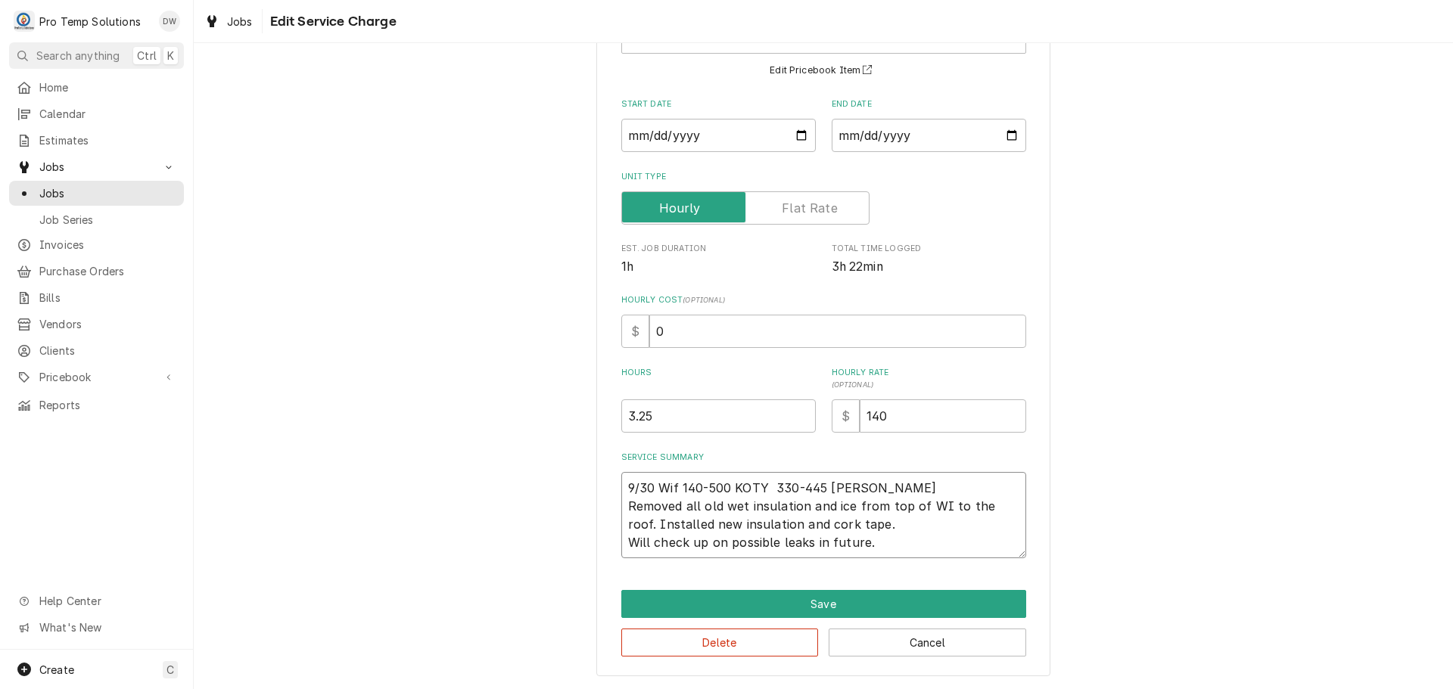
type textarea "9/30 Wif 140-500 KOTY 330-445 KEVIN Removed all old wet insulation and ice from…"
type textarea "x"
type textarea "9/30 Wif 140-500 KOTY 330-445 KEVIN Removed all old wet insulation and ice from…"
click at [950, 505] on textarea "9/30 Wif 140-500 KOTY 330-445 KEVIN Removed all old wet insulation and ice from…" at bounding box center [823, 515] width 405 height 86
type textarea "x"
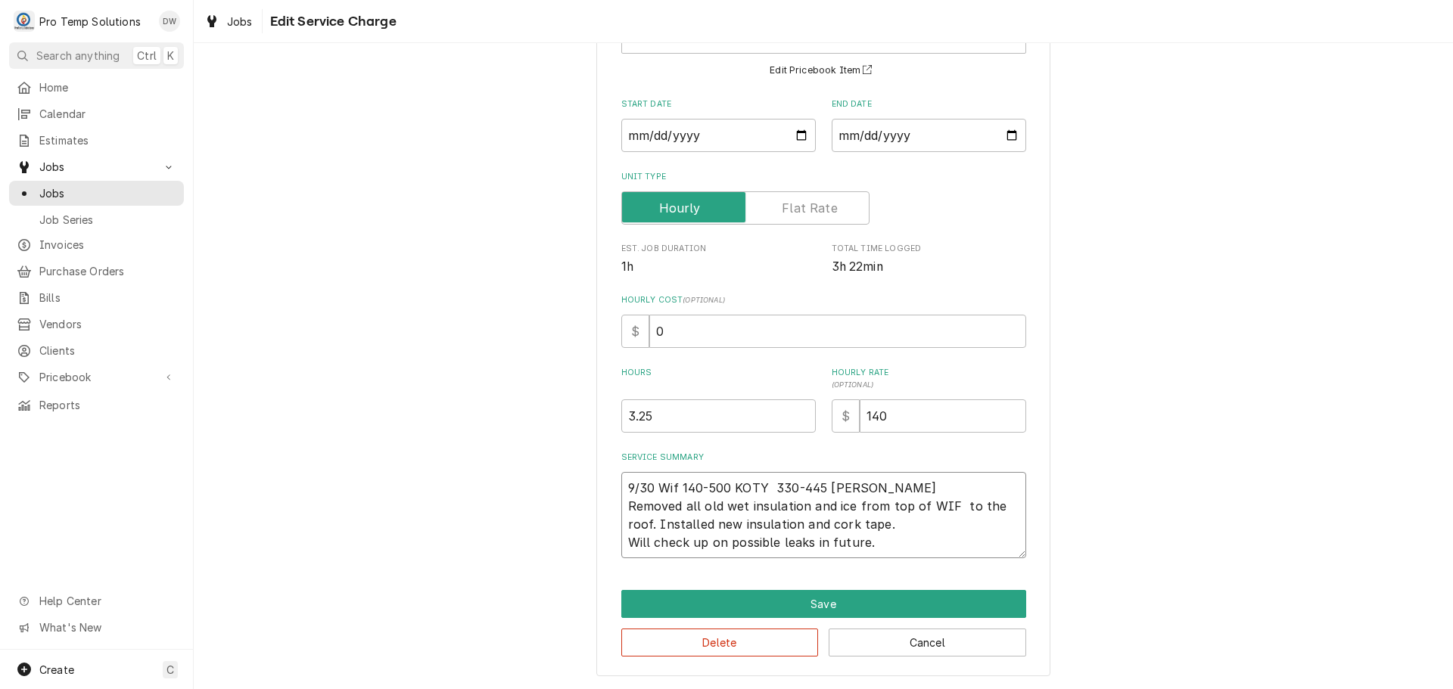
type textarea "9/30 Wif 140-500 KOTY 330-445 KEVIN Removed all old wet insulation and ice from…"
type textarea "x"
type textarea "9/30 Wif 140-500 KOTY 330-445 KEVIN Removed all old wet insulation and ice from…"
type textarea "x"
type textarea "9/30 Wif 140-500 KOTY 330-445 KEVIN Removed all old wet insulation and ice from…"
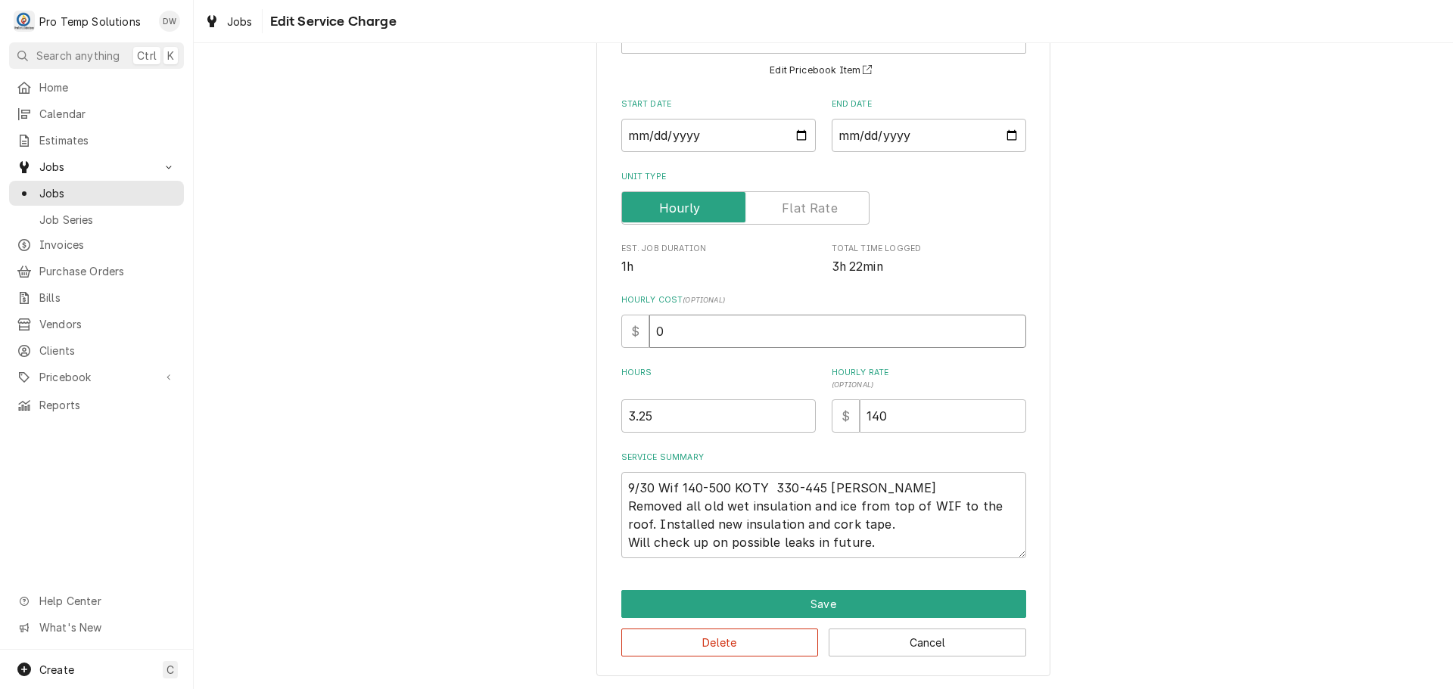
click at [673, 328] on input "0" at bounding box center [837, 331] width 377 height 33
type textarea "x"
type input "1"
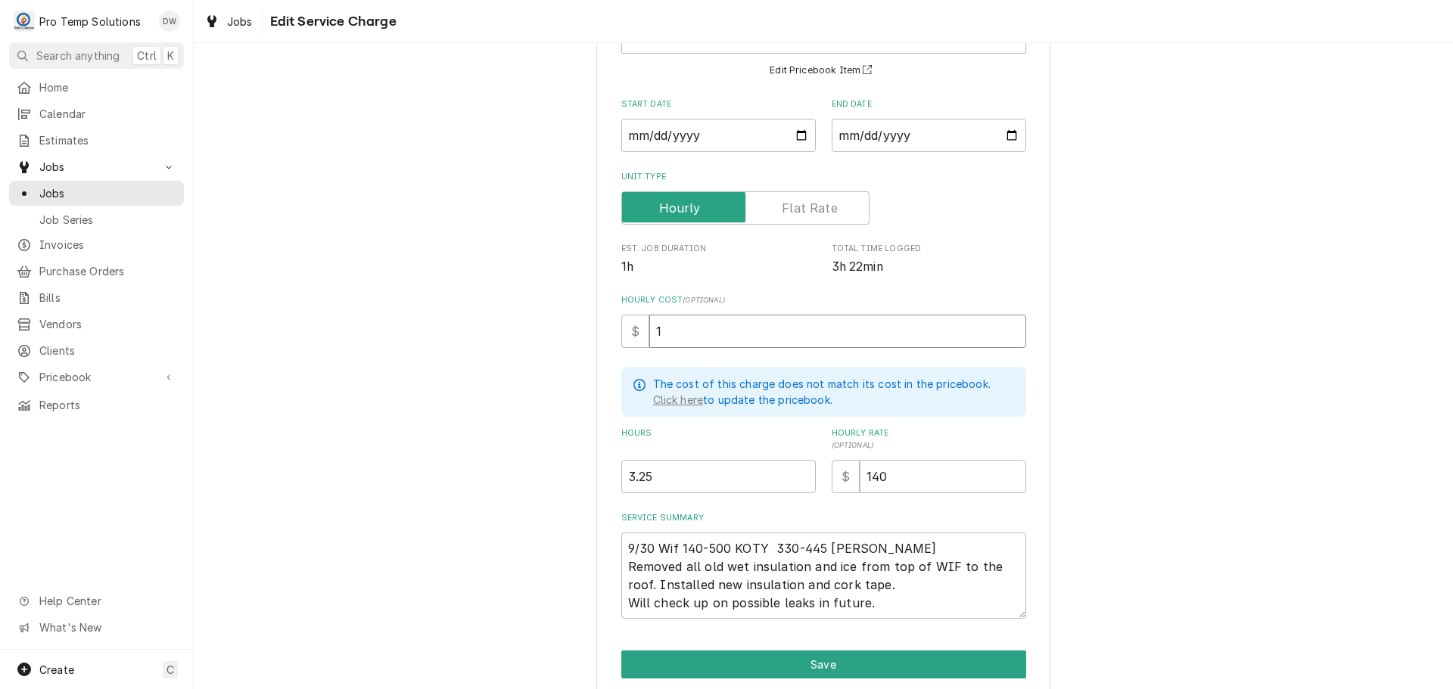
type textarea "x"
type input "18"
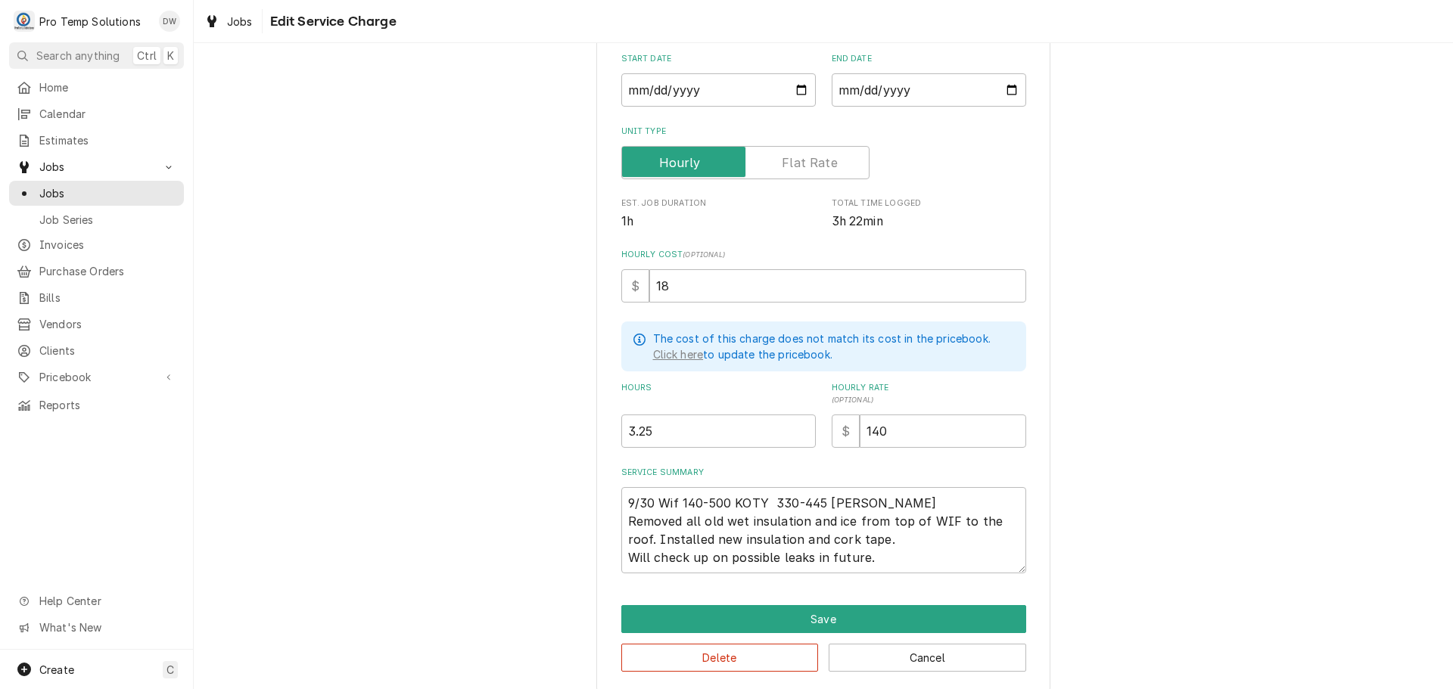
scroll to position [183, 0]
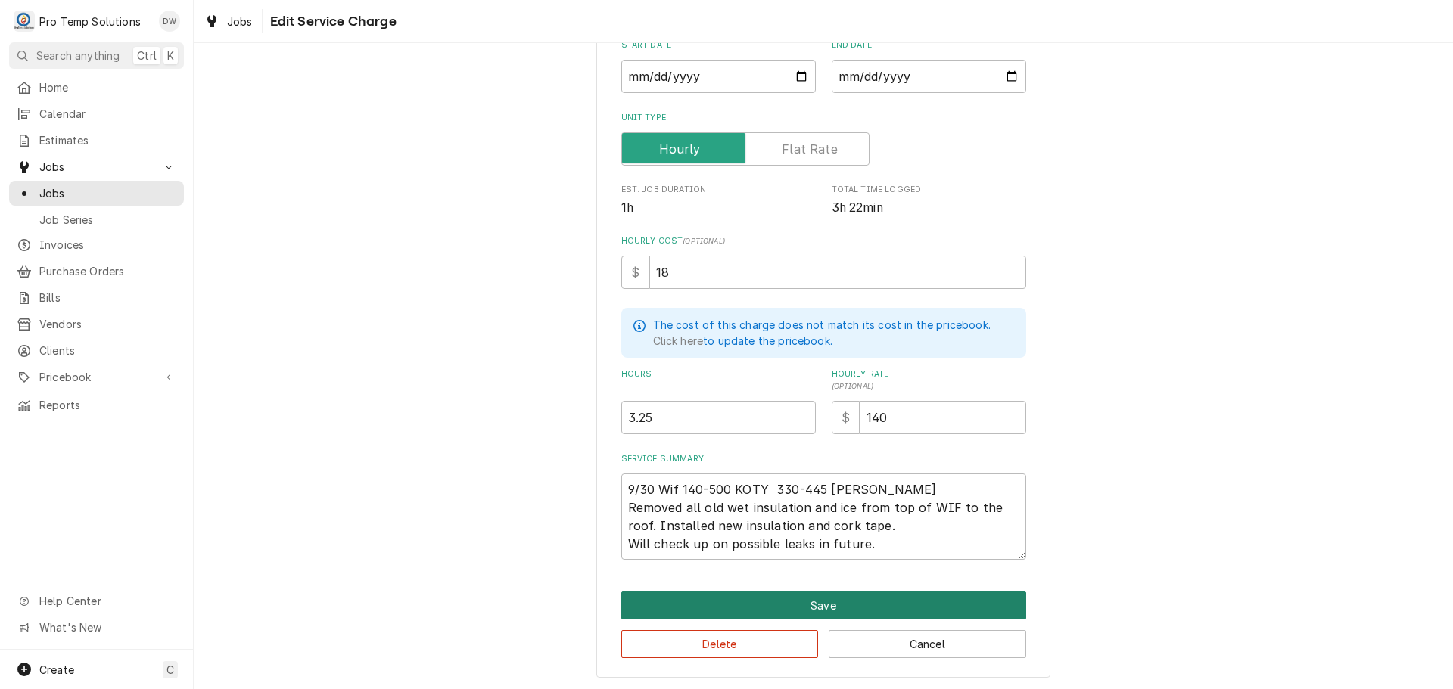
click at [808, 604] on button "Save" at bounding box center [823, 606] width 405 height 28
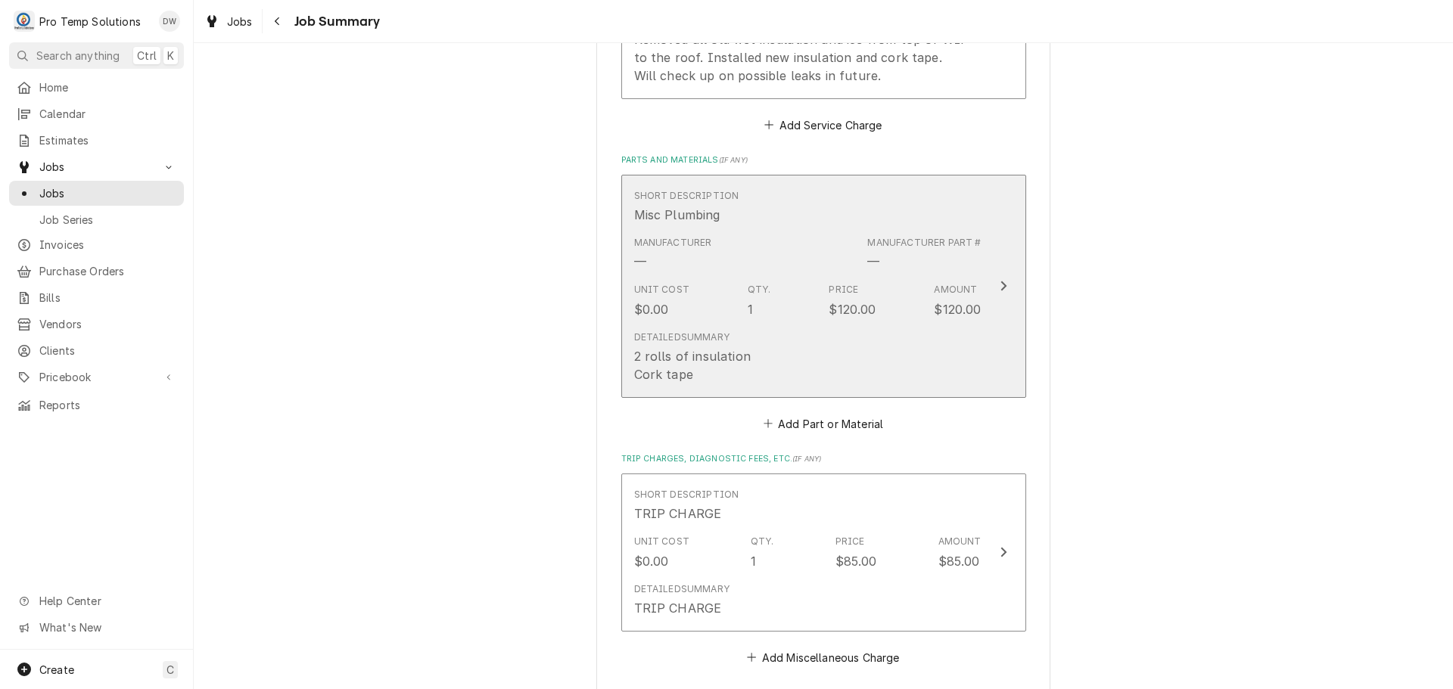
scroll to position [681, 0]
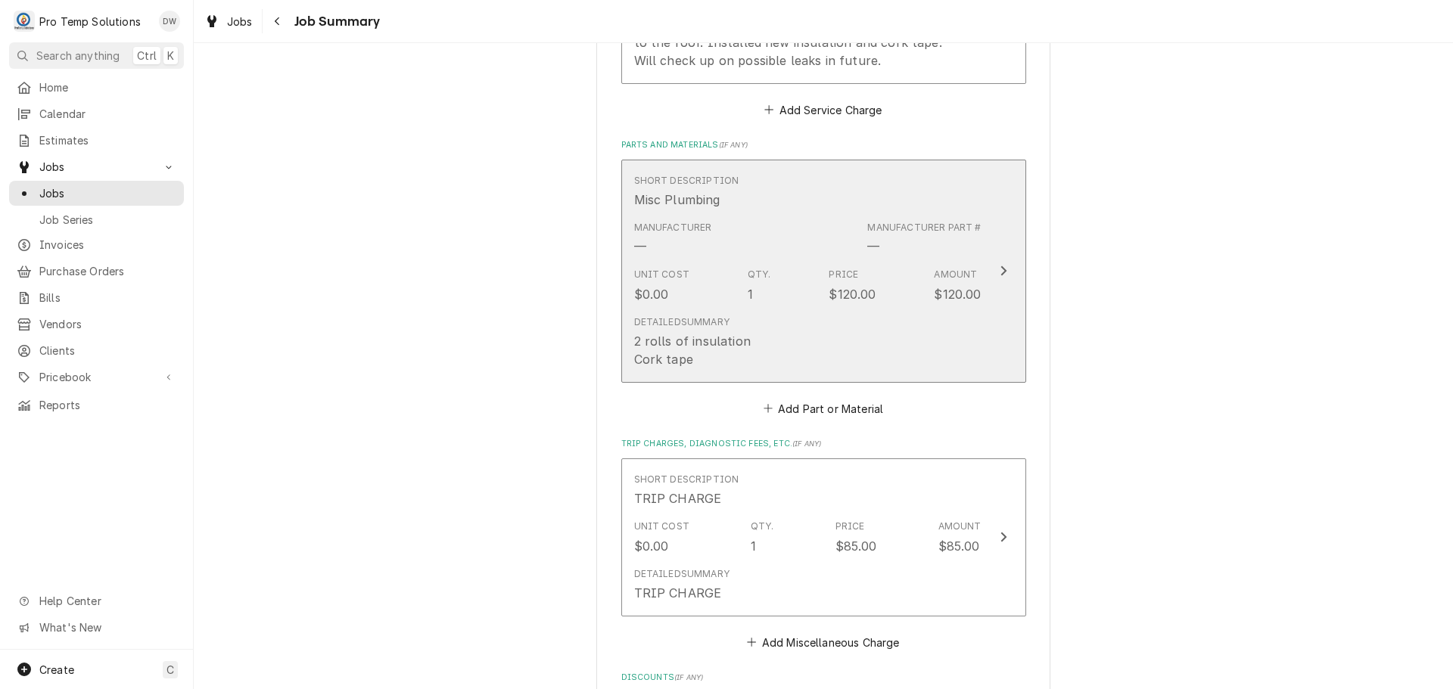
click at [994, 269] on div "Update Line Item" at bounding box center [1004, 271] width 20 height 18
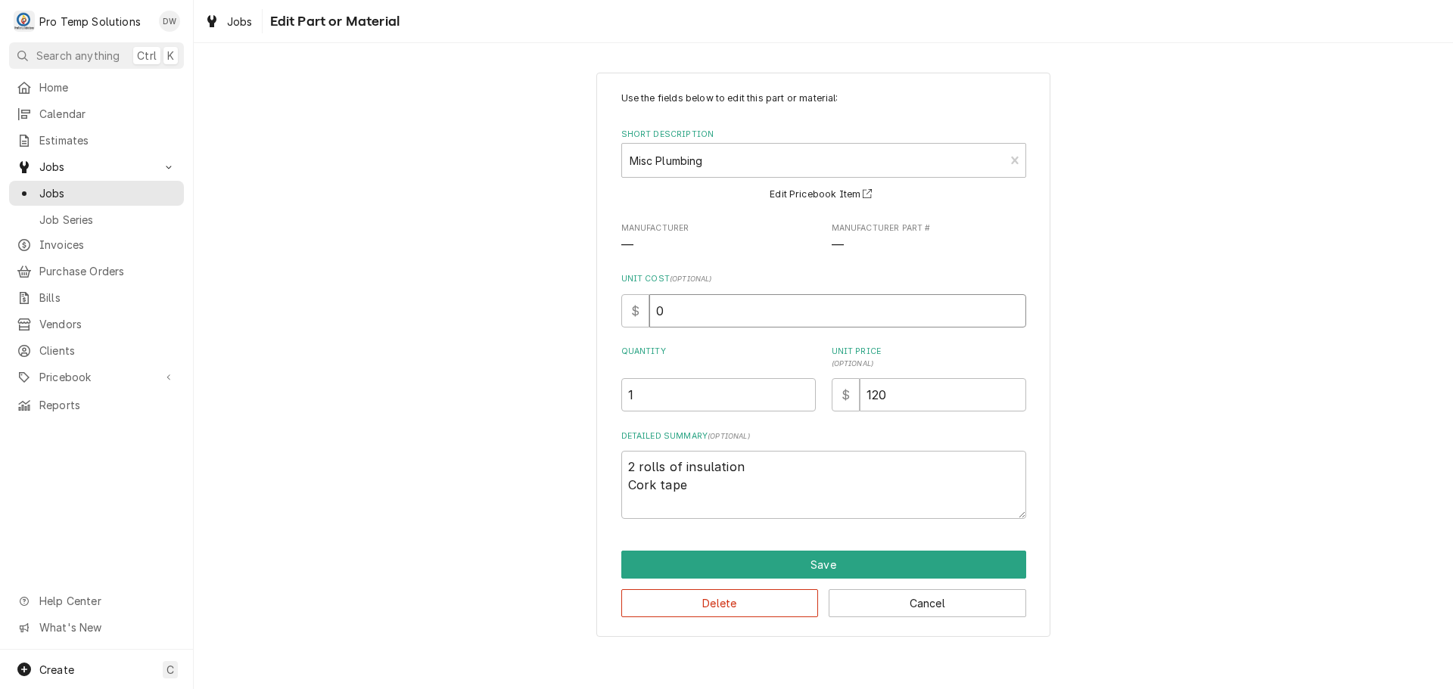
click at [678, 300] on input "0" at bounding box center [837, 310] width 377 height 33
type textarea "x"
type input "6"
type textarea "x"
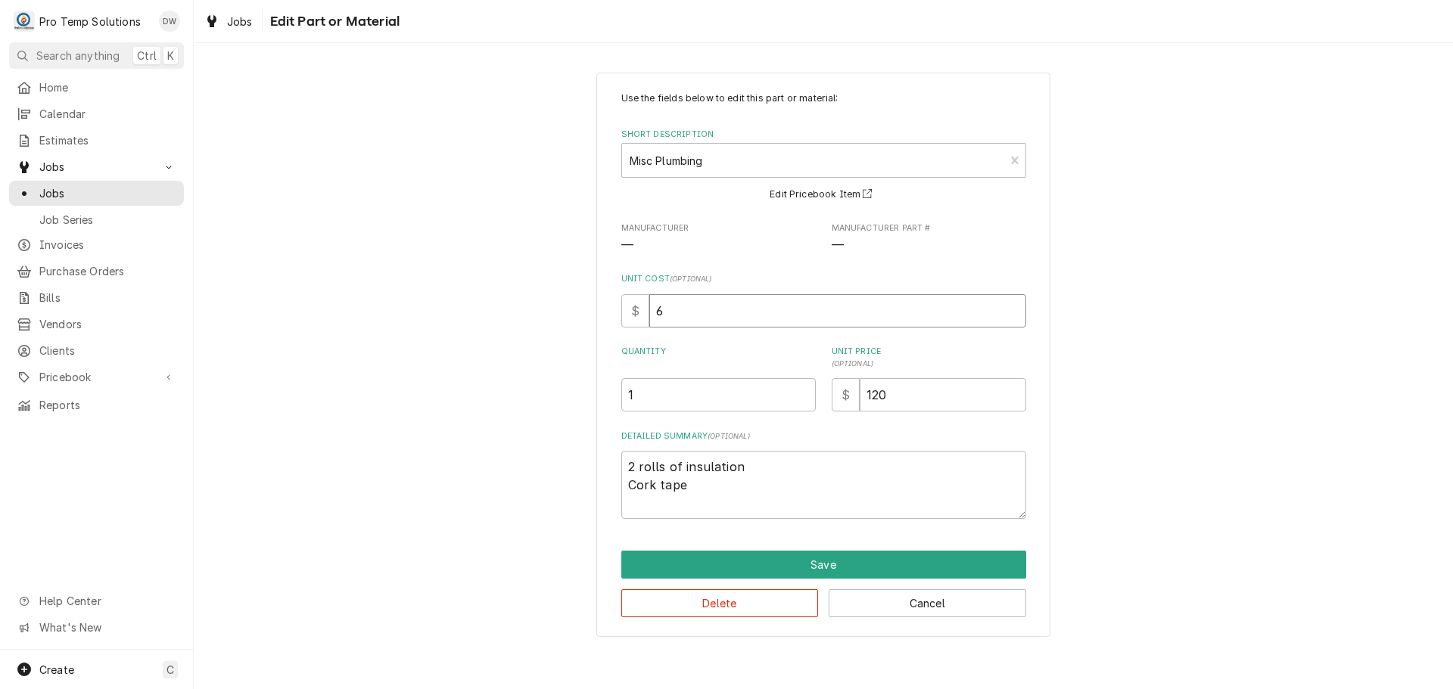
type input "65"
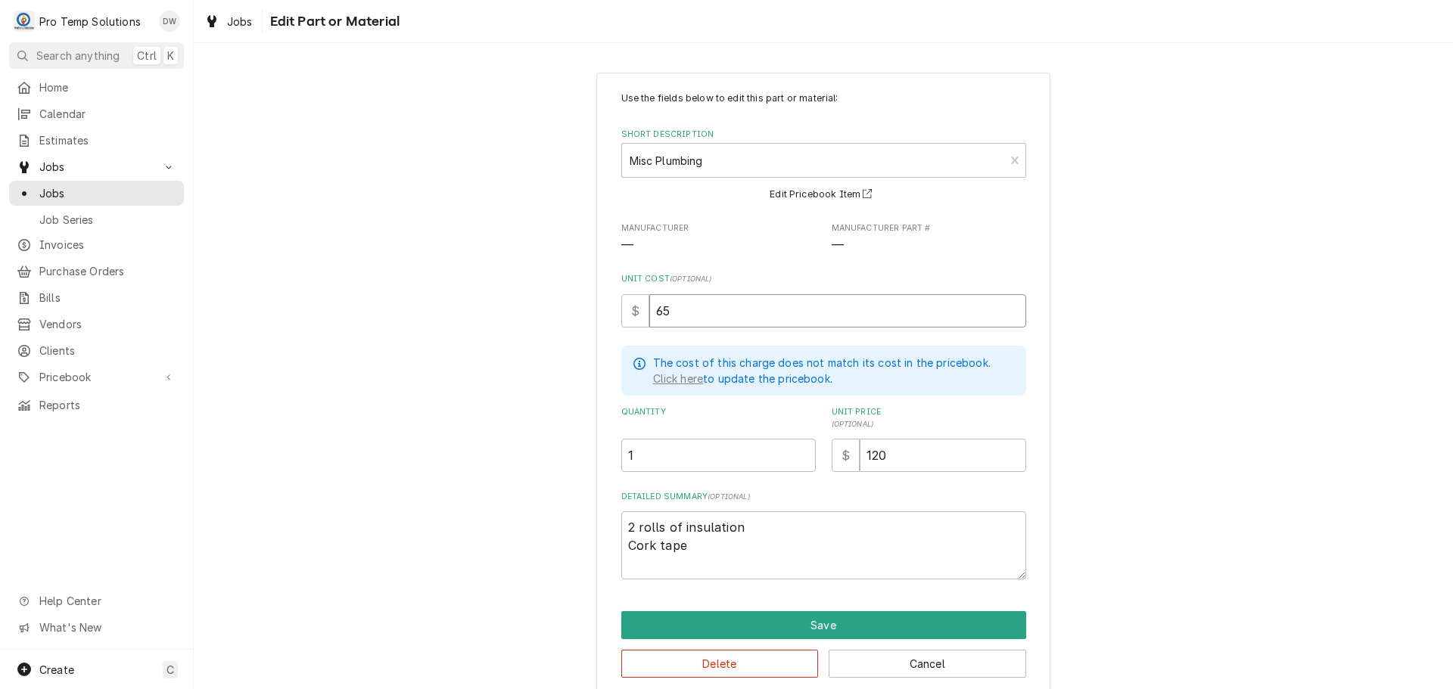
type textarea "x"
type input "65.9"
type textarea "x"
type input "65.92"
click at [714, 542] on textarea "2 rolls of insulation Cork tape" at bounding box center [823, 546] width 405 height 68
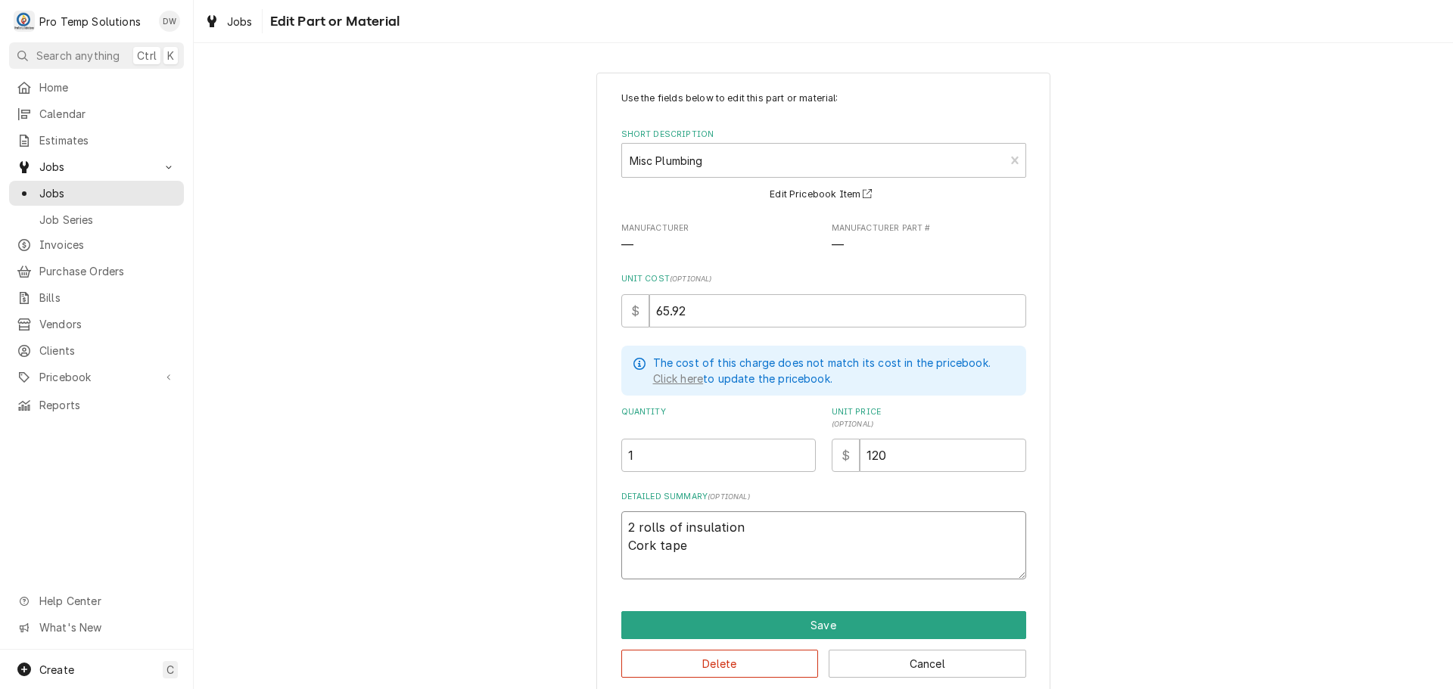
type textarea "x"
type textarea "2 rolls of insulation Cork tape"
type textarea "x"
type textarea "2 rolls of insulation Cork tape $"
type textarea "x"
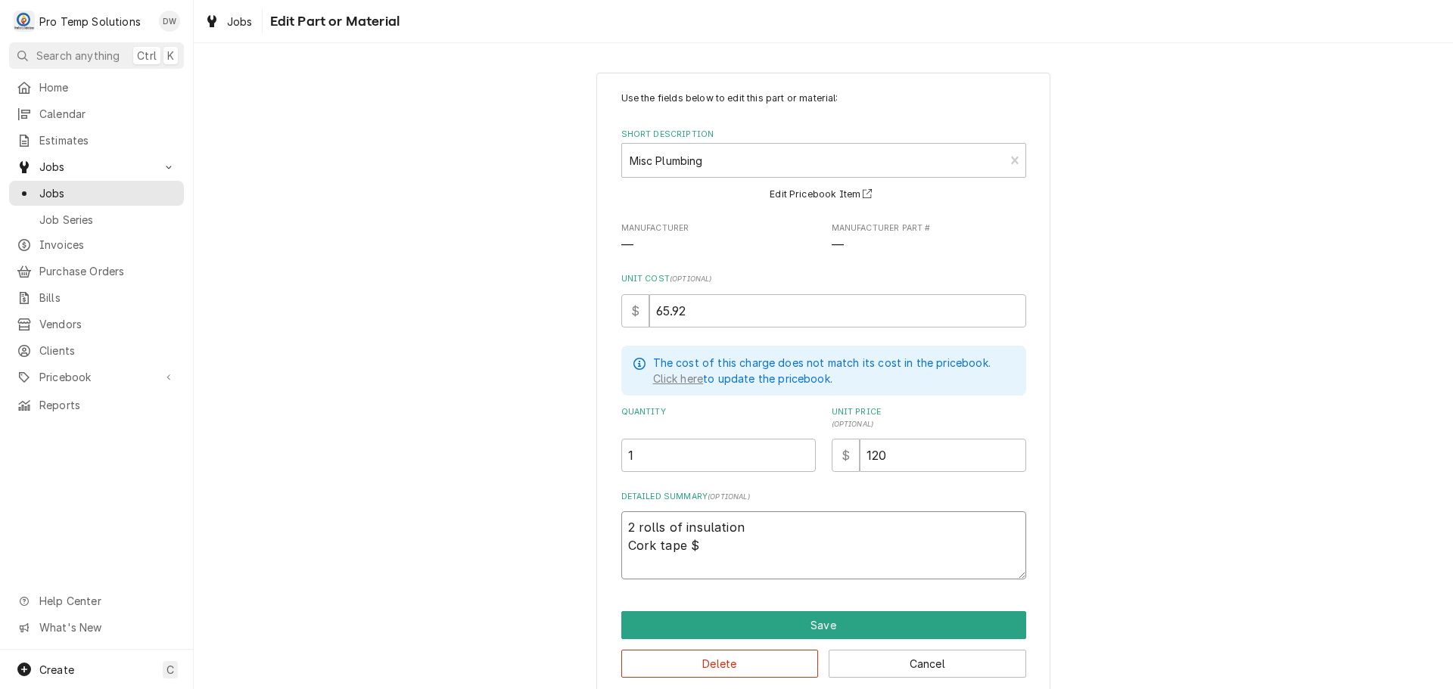
type textarea "2 rolls of insulation Cork tape $2"
type textarea "x"
type textarea "2 rolls of insulation Cork tape $22"
type textarea "x"
type textarea "2 rolls of insulation Cork tape $22."
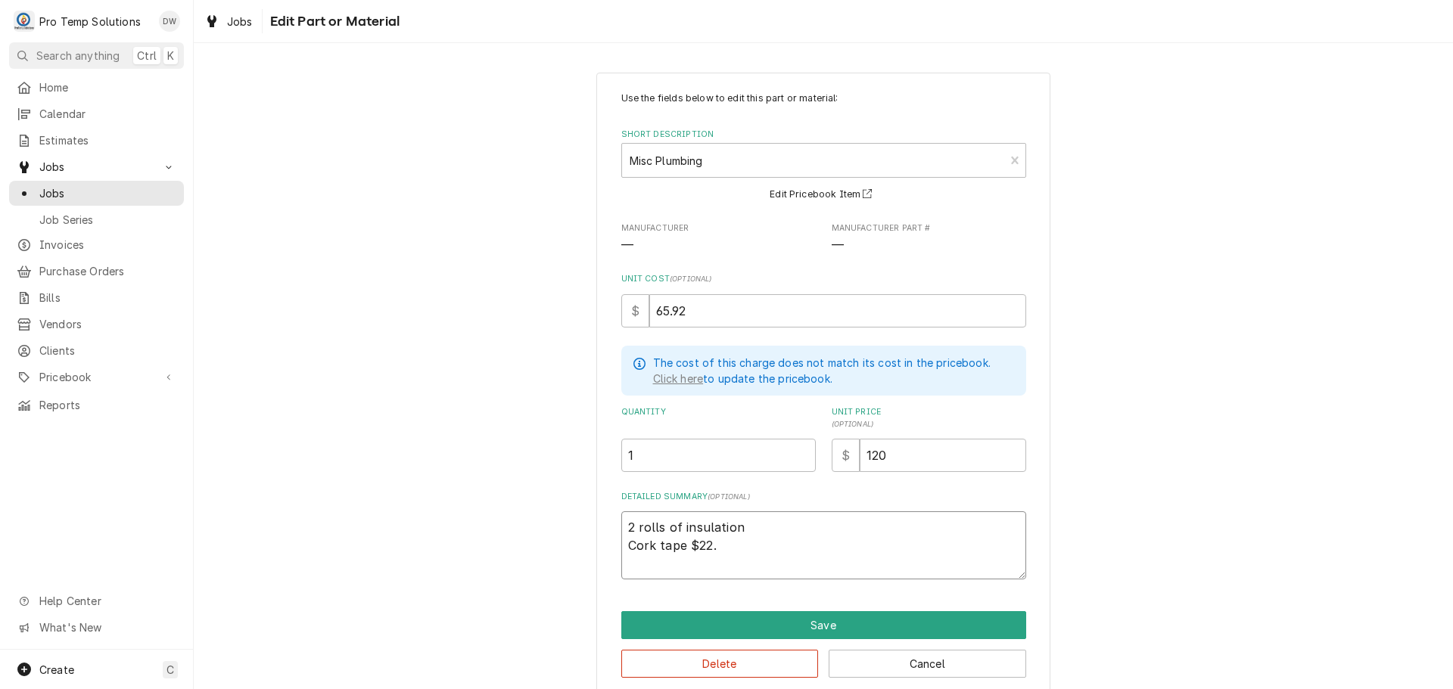
type textarea "x"
type textarea "2 rolls of insulation Cork tape $22.2"
type textarea "x"
type textarea "2 rolls of insulation Cork tape $22.25"
click at [749, 525] on textarea "2 rolls of insulation Cork tape $22.25" at bounding box center [823, 546] width 405 height 68
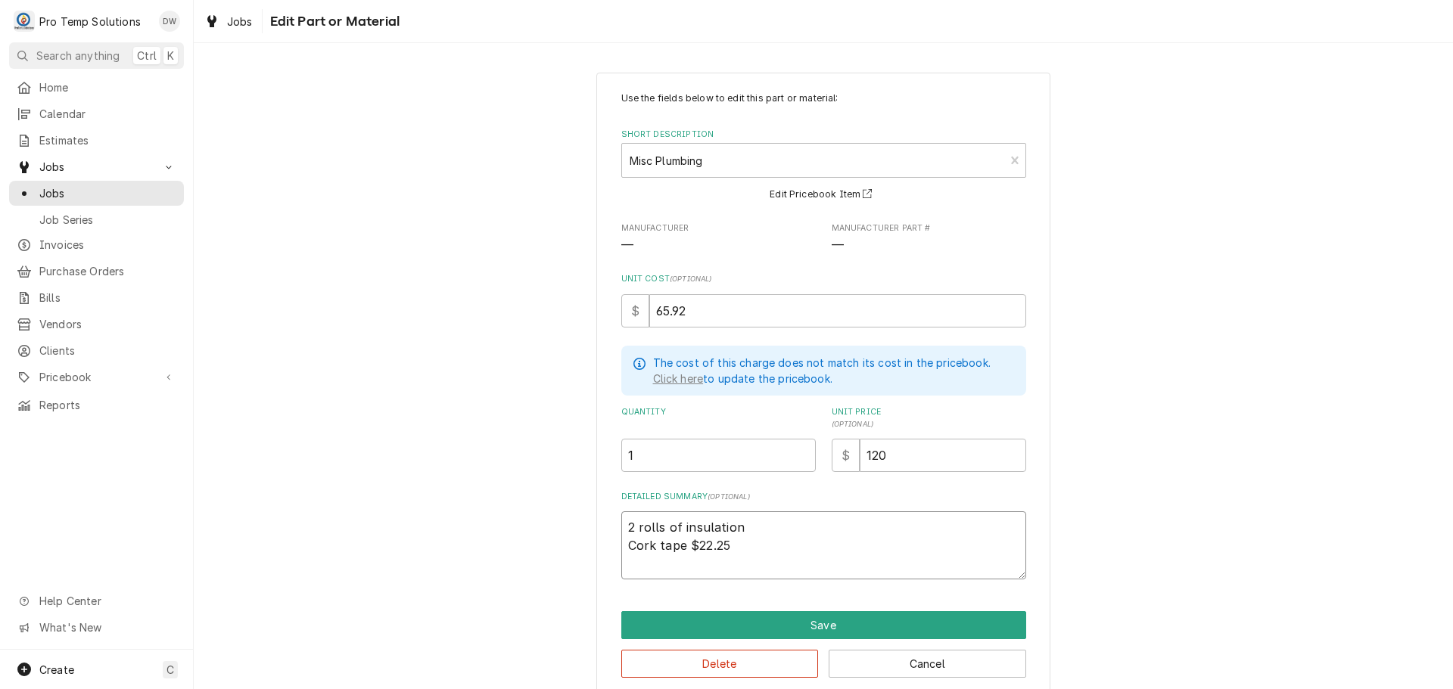
click at [799, 521] on textarea "2 rolls of insulation Cork tape $22.25" at bounding box center [823, 546] width 405 height 68
type textarea "x"
type textarea "2 rolls of insulation $ Cork tape $22.25"
type textarea "x"
type textarea "2 rolls of insulation $4 Cork tape $22.25"
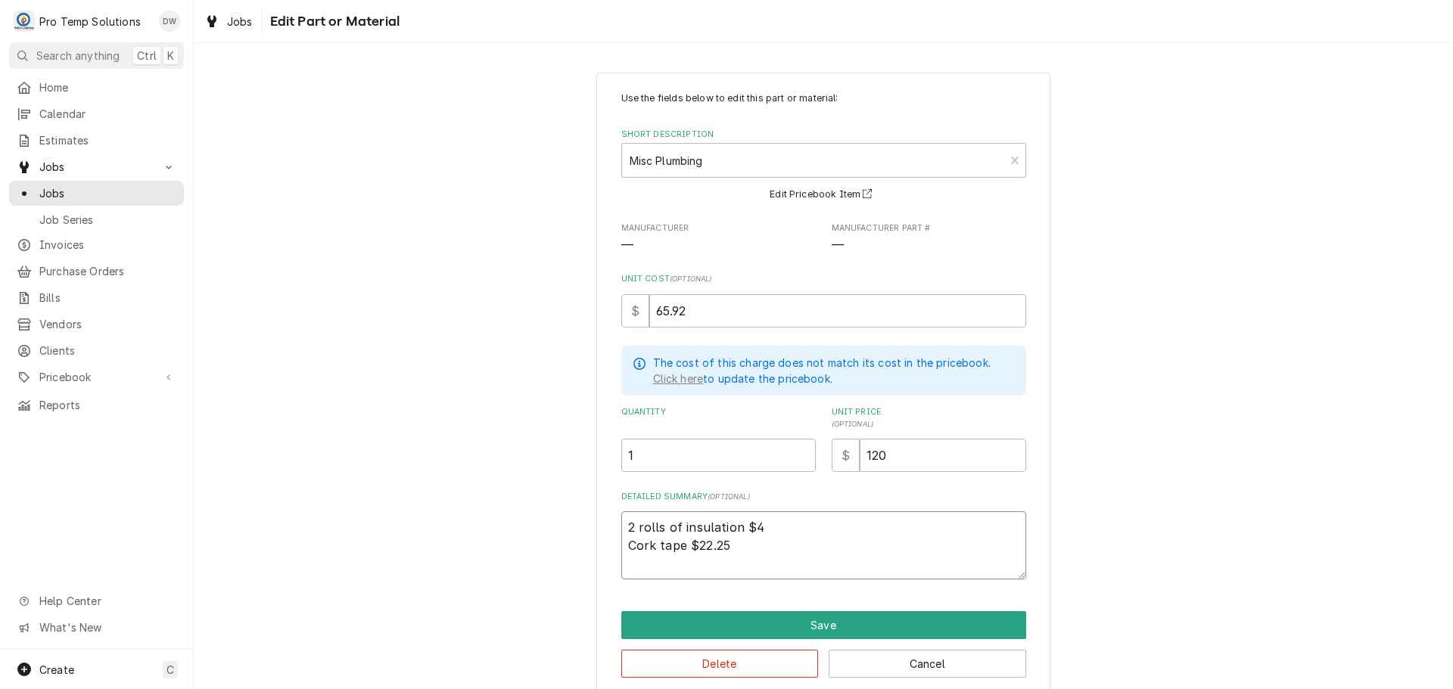
type textarea "x"
type textarea "2 rolls of insulation $43 Cork tape $22.25"
type textarea "x"
type textarea "2 rolls of insulation $43. Cork tape $22.25"
type textarea "x"
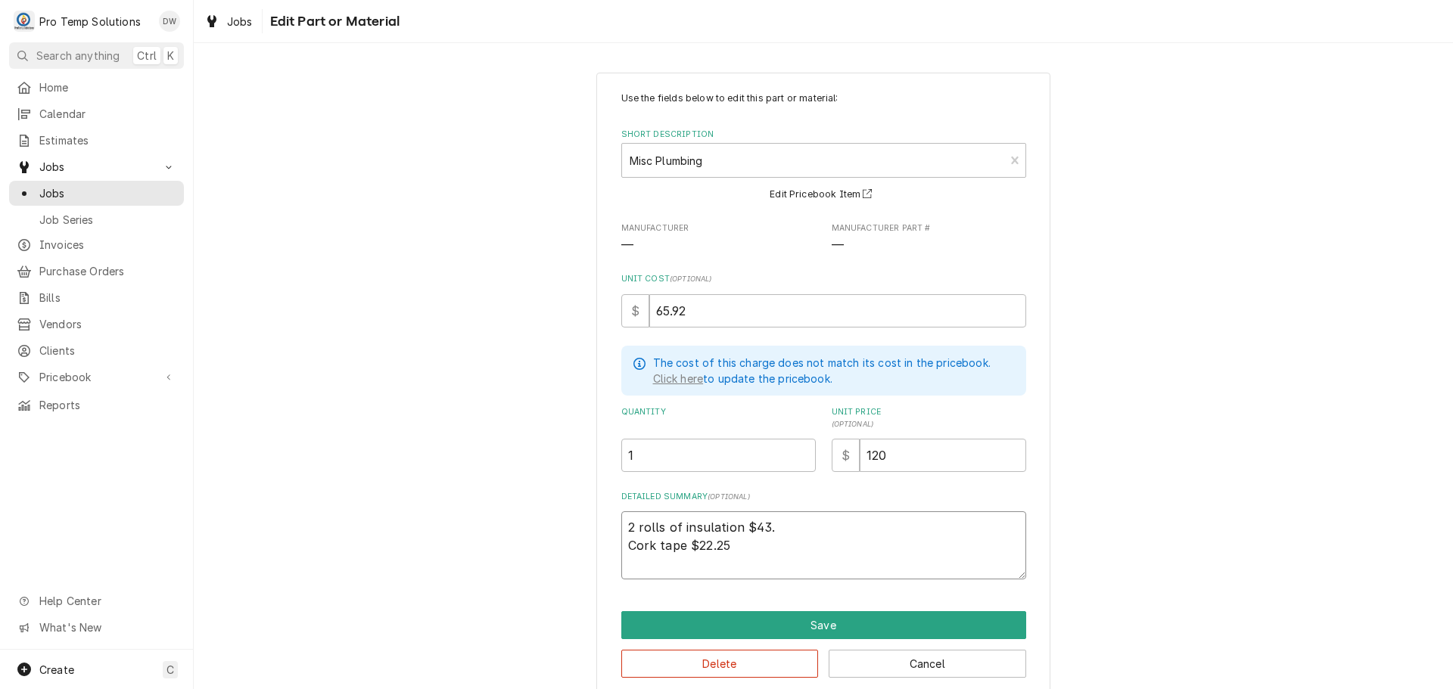
type textarea "2 rolls of insulation $43.6 Cork tape $22.25"
type textarea "x"
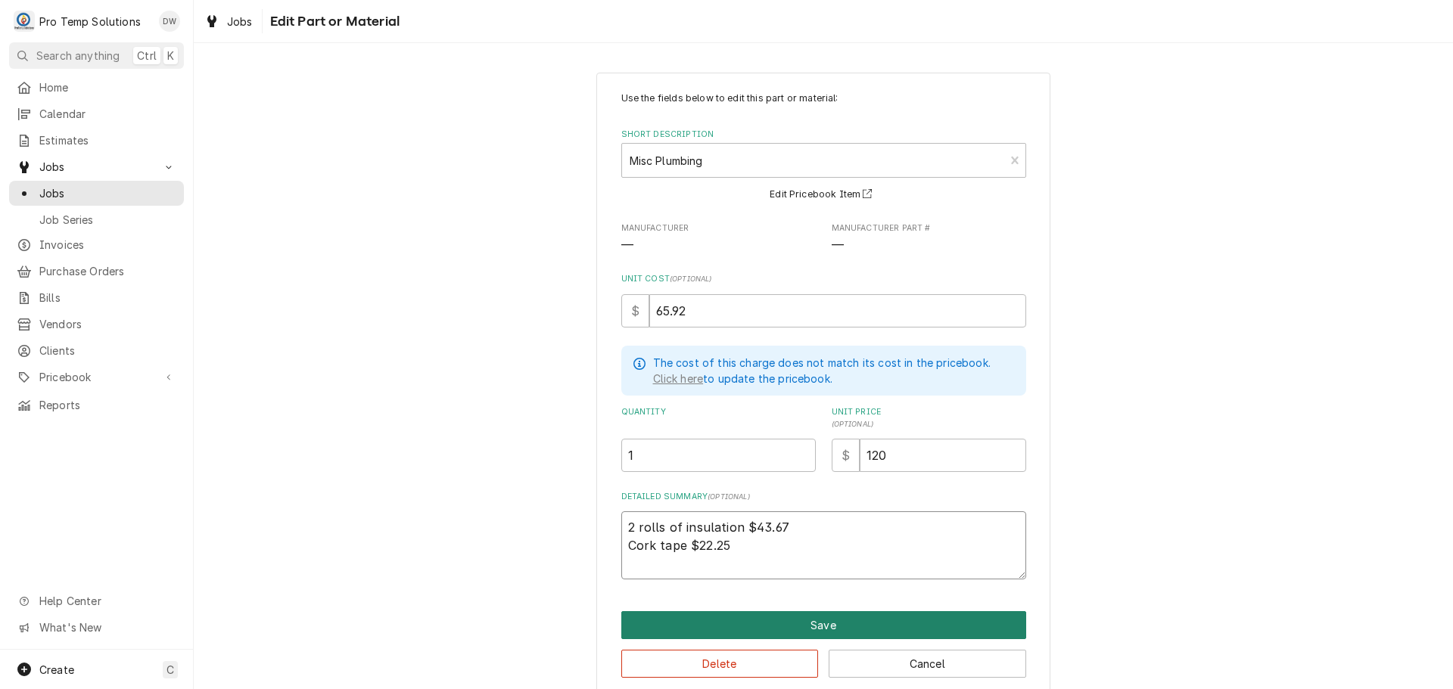
type textarea "2 rolls of insulation $43.67 Cork tape $22.25"
click at [820, 619] on button "Save" at bounding box center [823, 625] width 405 height 28
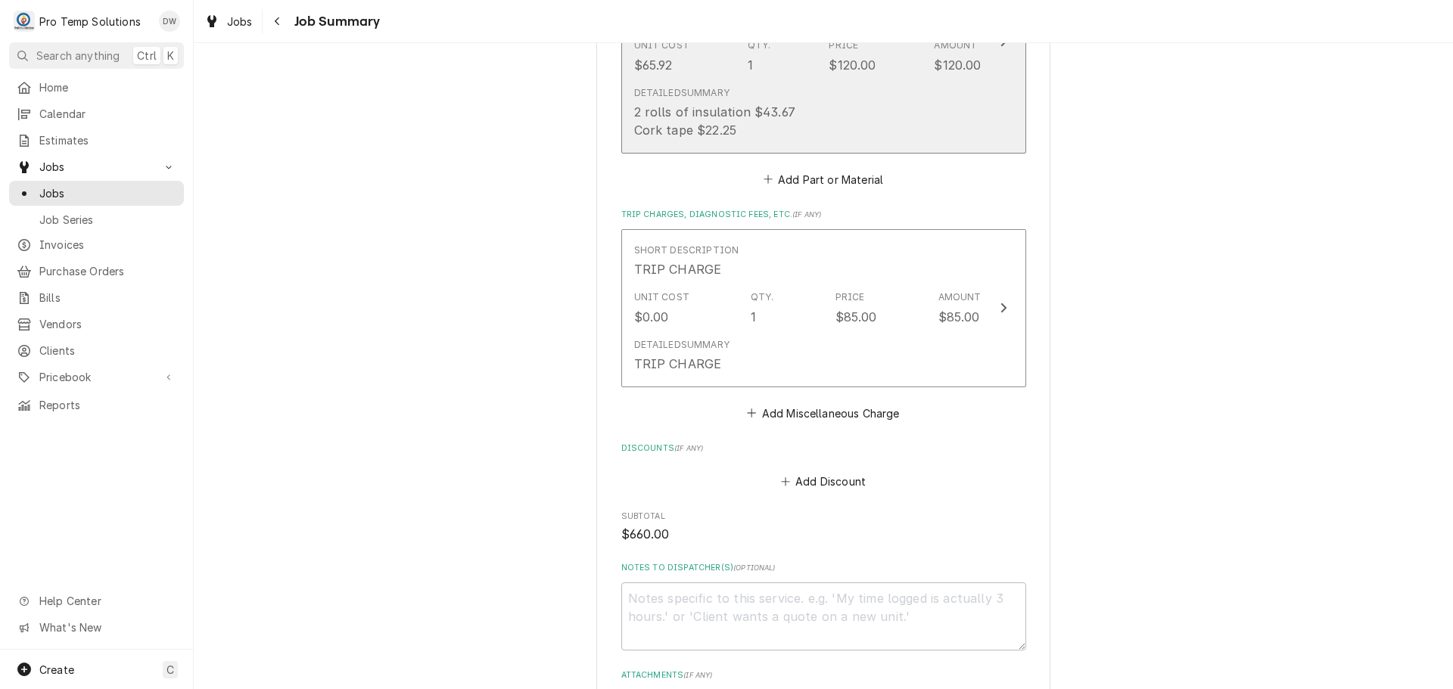
scroll to position [1175, 0]
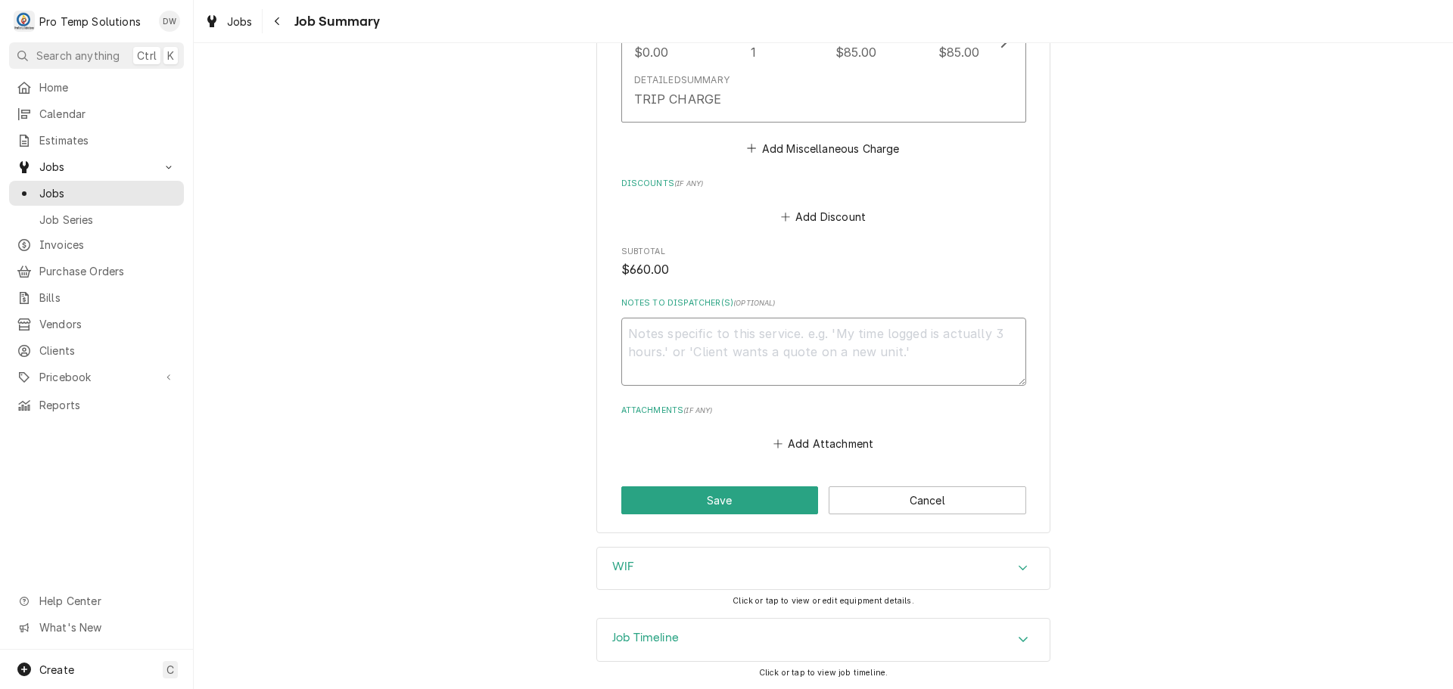
click at [702, 344] on textarea "Notes to Dispatcher(s) ( optional )" at bounding box center [823, 352] width 405 height 68
type textarea "x"
type textarea "#"
type textarea "x"
type textarea "#0"
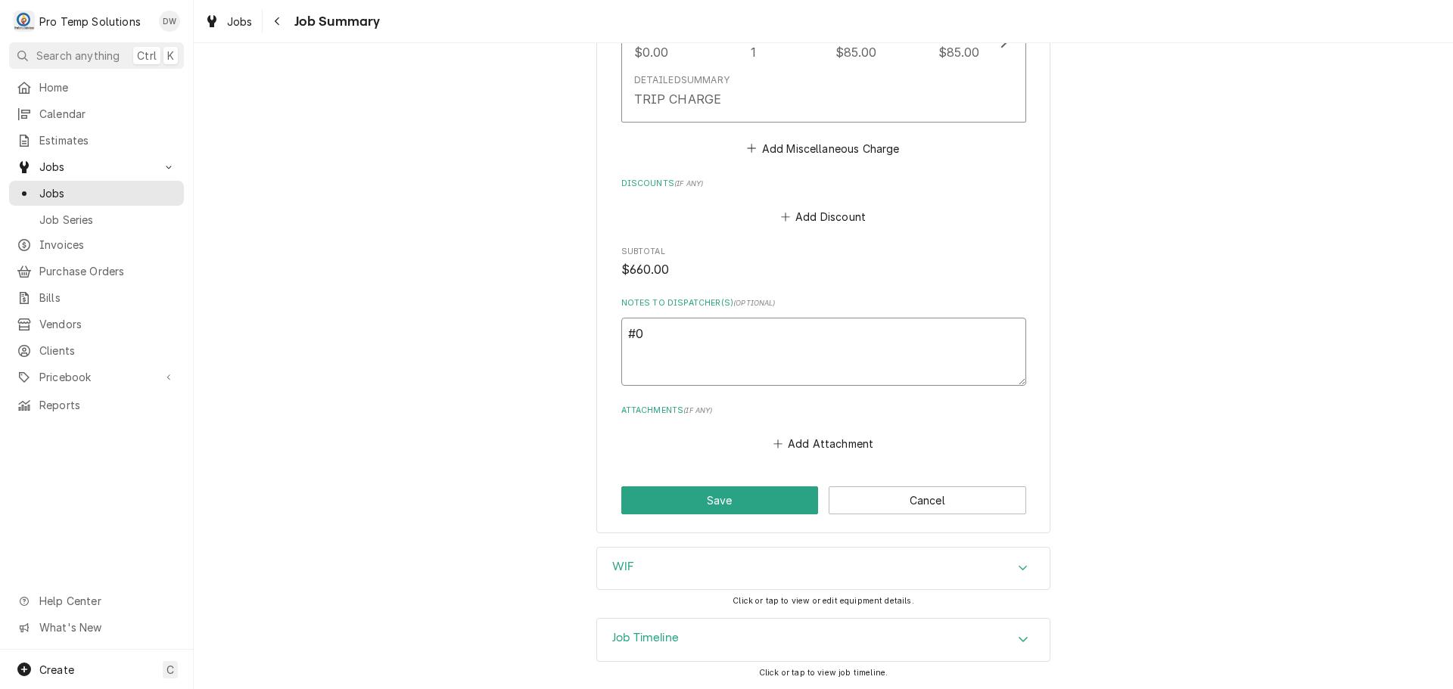
type textarea "x"
type textarea "#09"
type textarea "x"
type textarea "#093"
type textarea "x"
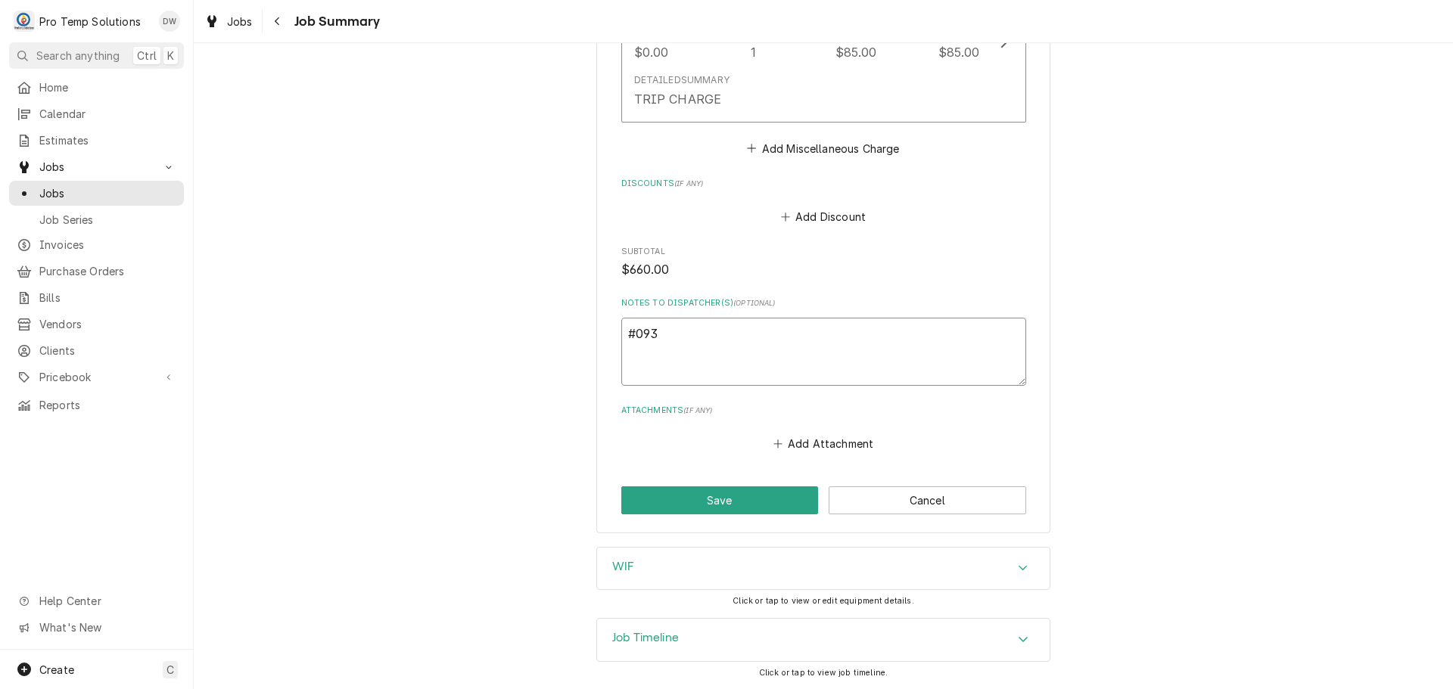
type textarea "#0930"
type textarea "x"
type textarea "#09302"
type textarea "x"
type textarea "#093025"
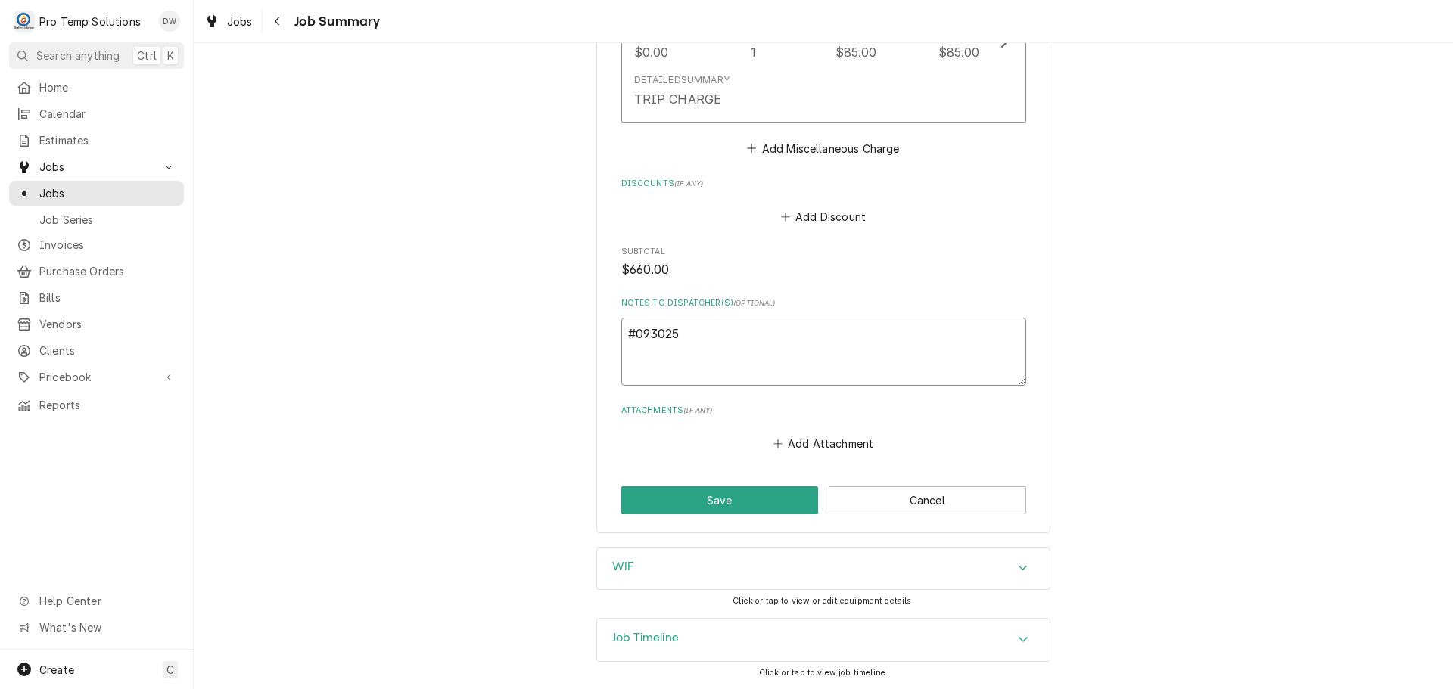
type textarea "x"
type textarea "#0930250"
type textarea "x"
type textarea "#09302500"
type textarea "x"
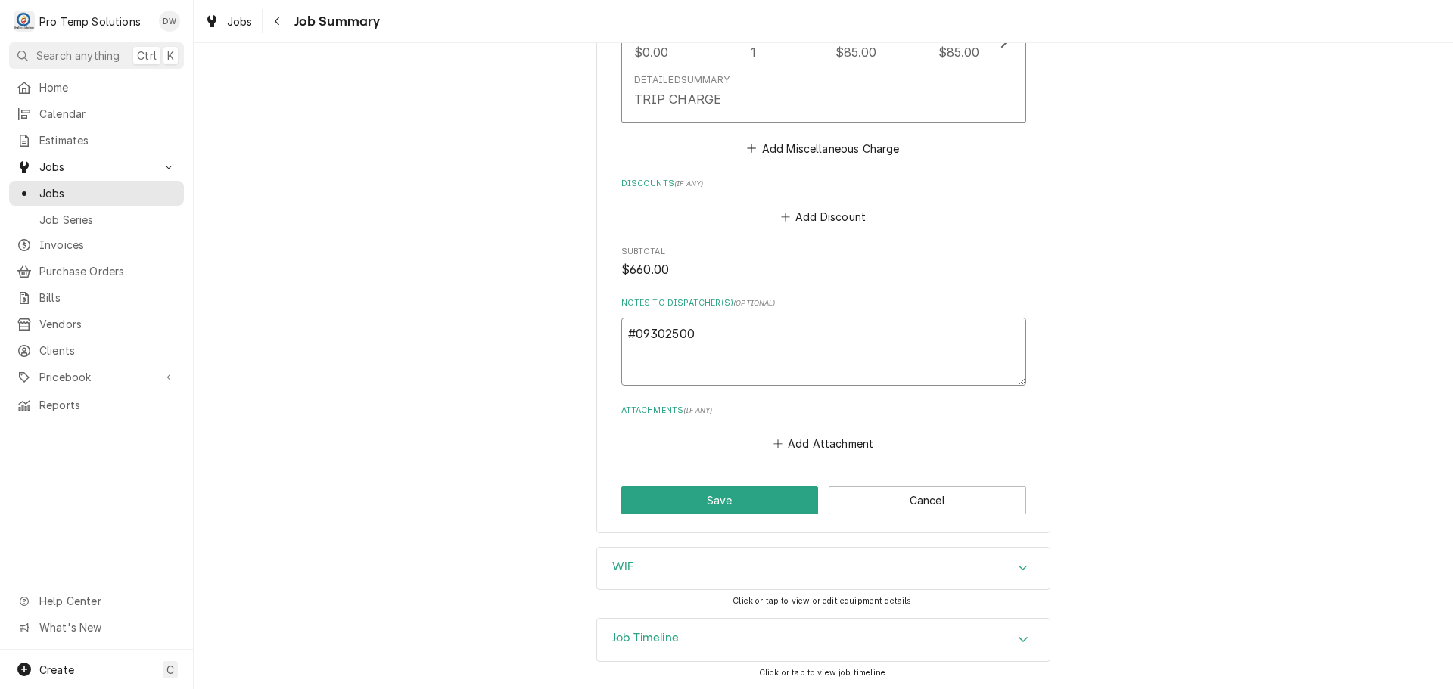
type textarea "#093025003"
type textarea "x"
type textarea "#093025003"
type textarea "x"
type textarea "#093025003 E"
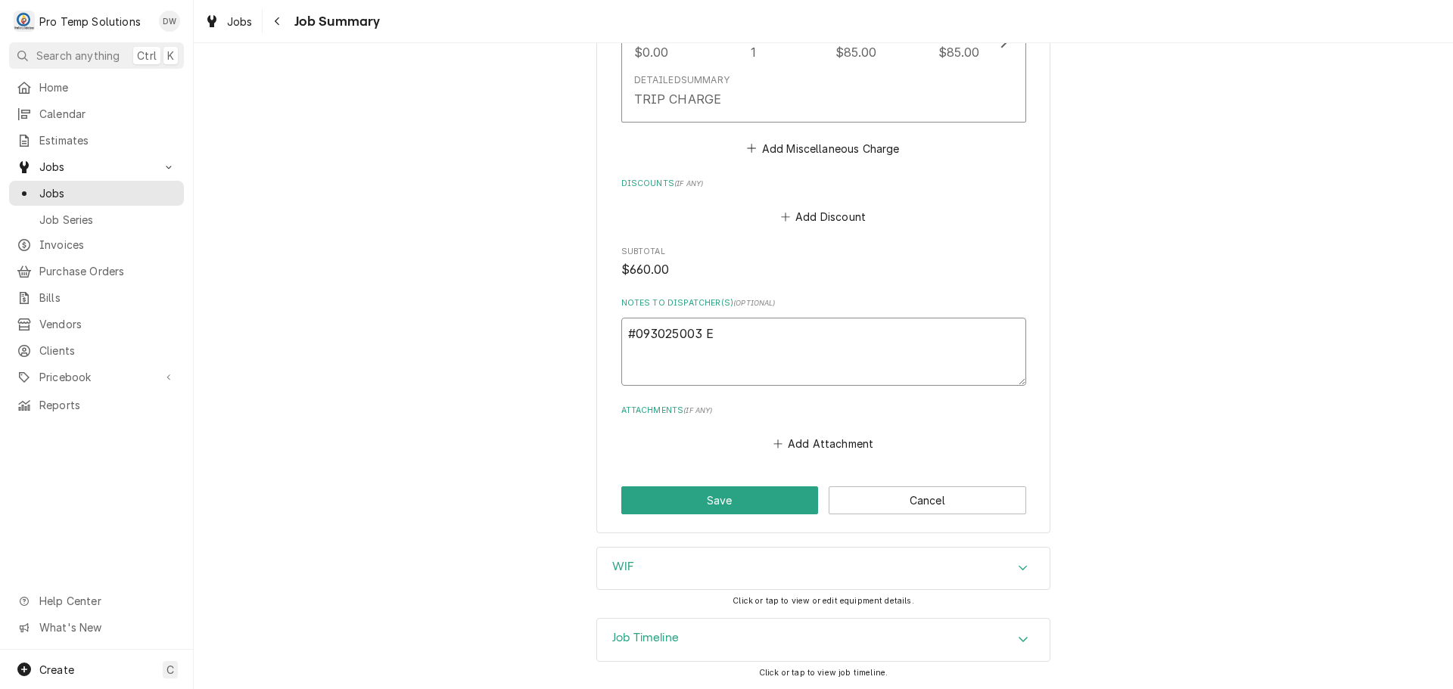
type textarea "x"
type textarea "#093025003 EG"
type textarea "x"
type textarea "#093025003 EGG"
type textarea "x"
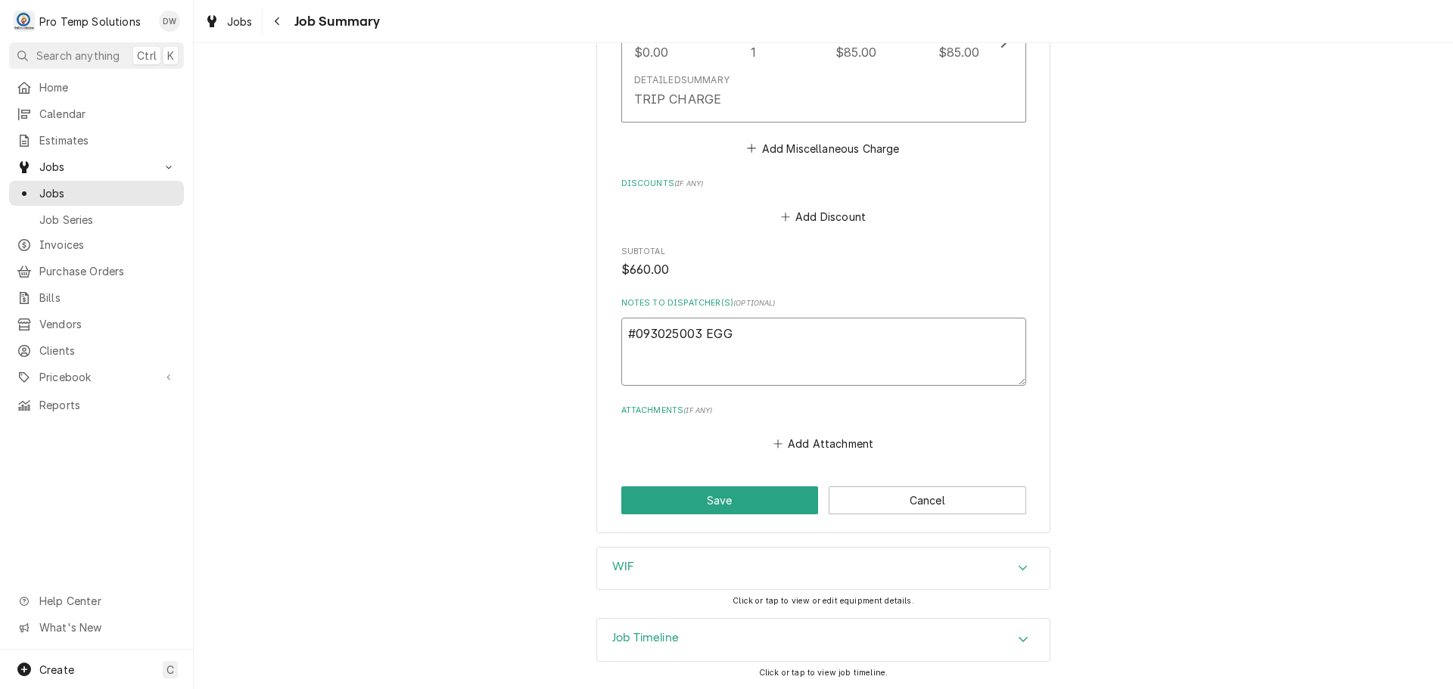
type textarea "#093025003 EGGS"
type textarea "x"
type textarea "#093025003 EGGS"
type textarea "x"
type textarea "#093025003 EGGS /"
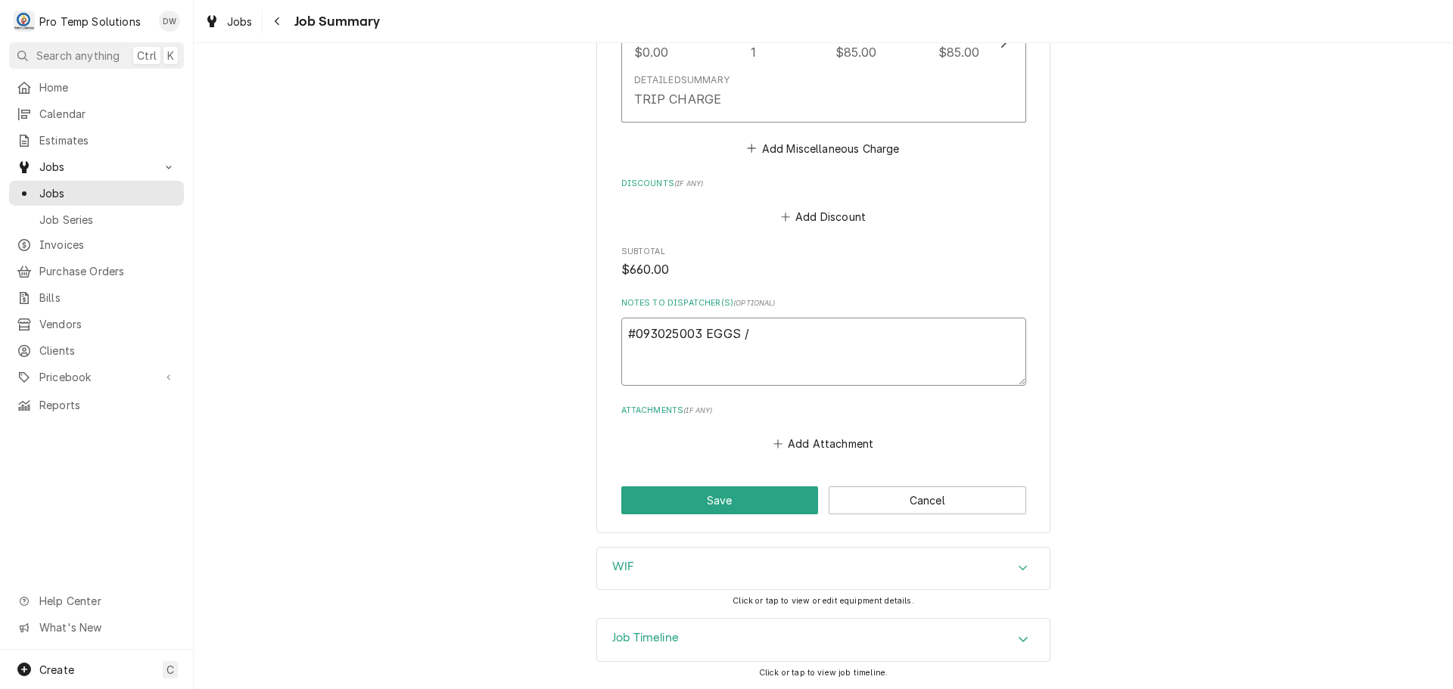
type textarea "x"
type textarea "#093025003 EGGS /"
type textarea "x"
type textarea "#093025003 EGGS / A"
type textarea "x"
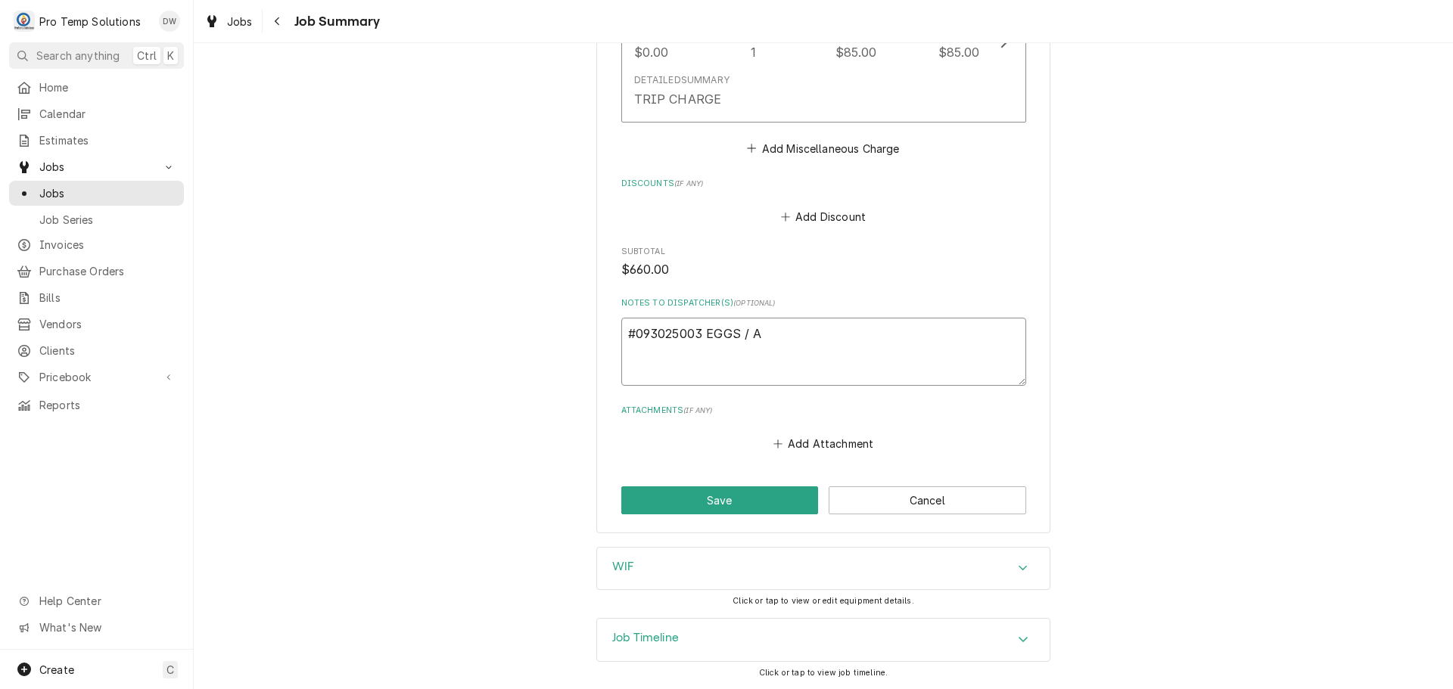
type textarea "#093025003 EGGS / AP"
type textarea "x"
type textarea "#093025003 EGGS / APE"
type textarea "x"
type textarea "#093025003 EGGS / APEX"
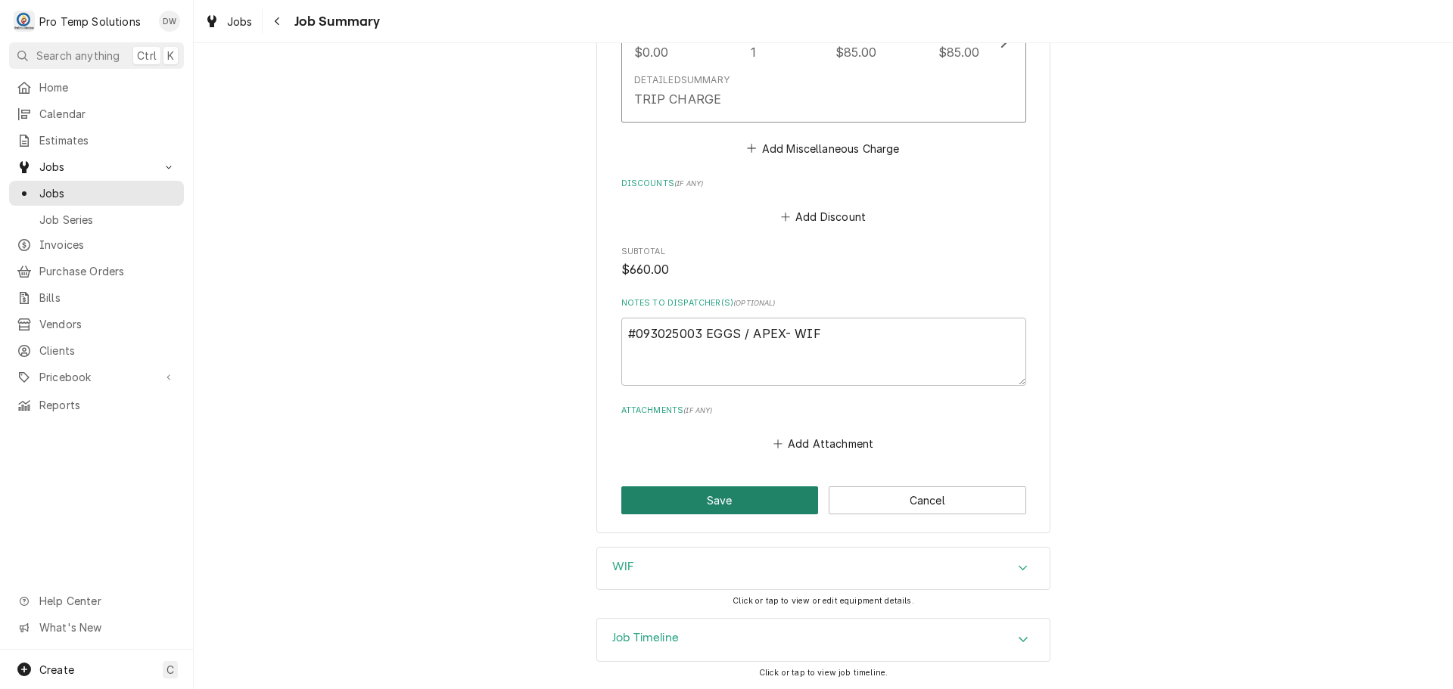
click at [710, 501] on button "Save" at bounding box center [719, 501] width 197 height 28
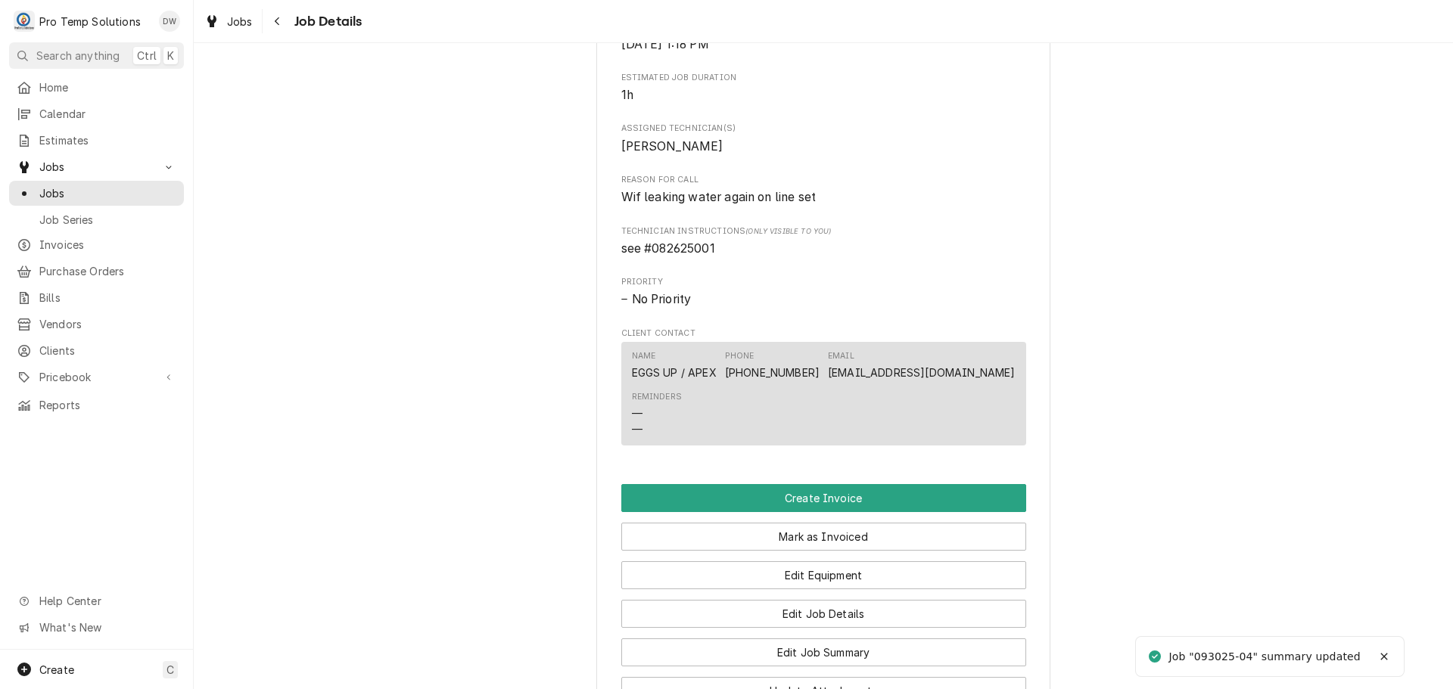
scroll to position [681, 0]
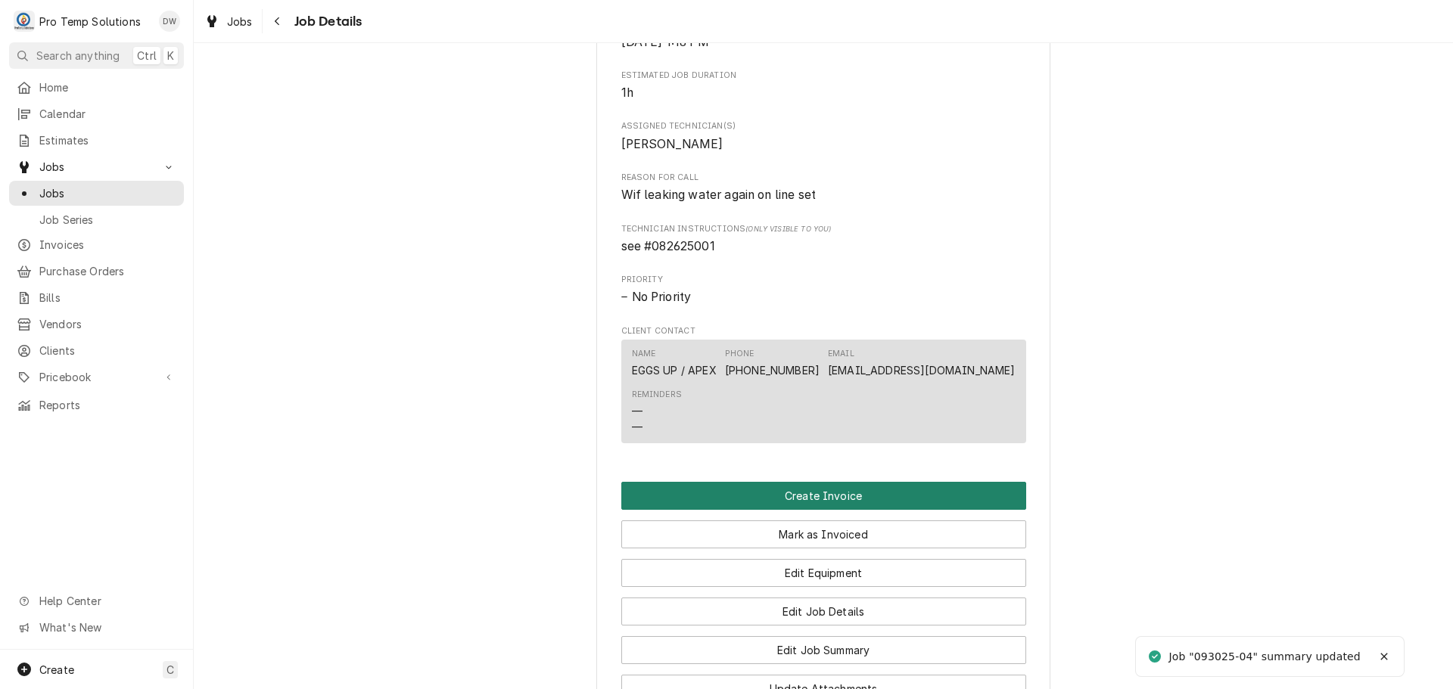
click at [809, 510] on button "Create Invoice" at bounding box center [823, 496] width 405 height 28
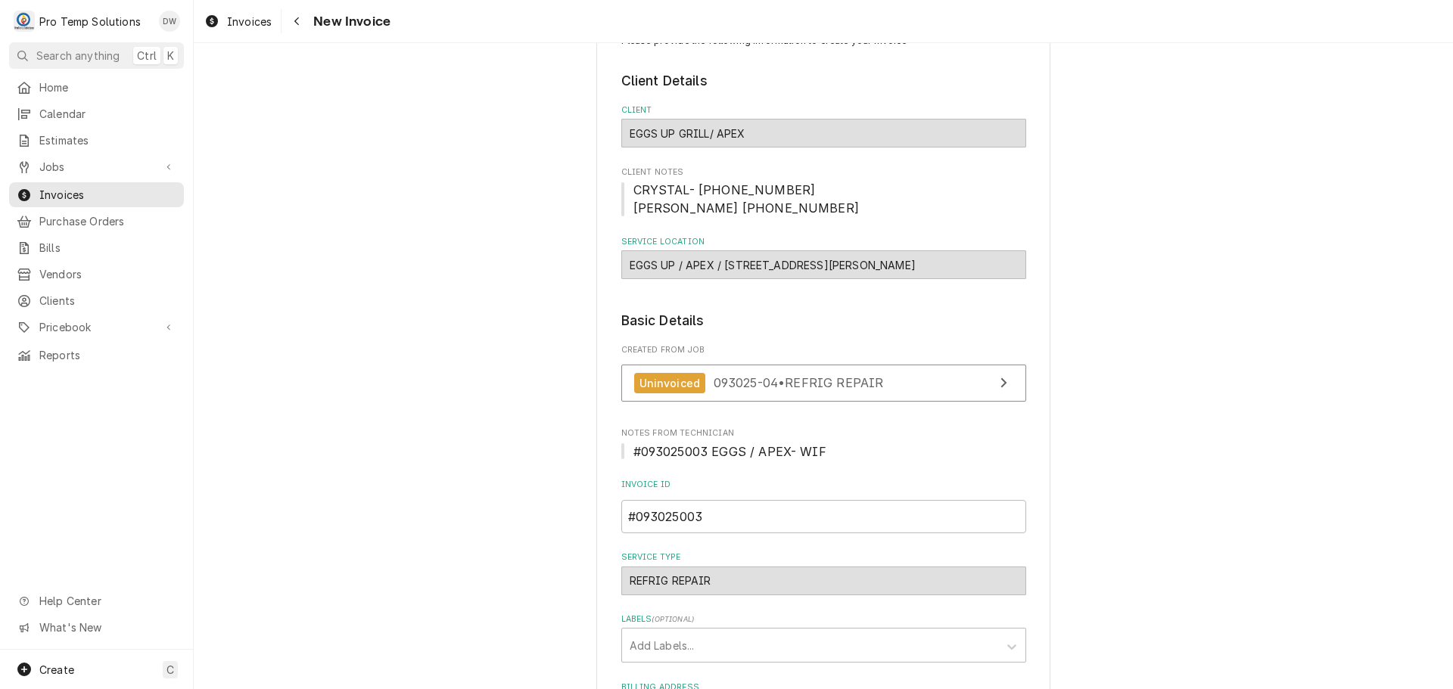
scroll to position [303, 0]
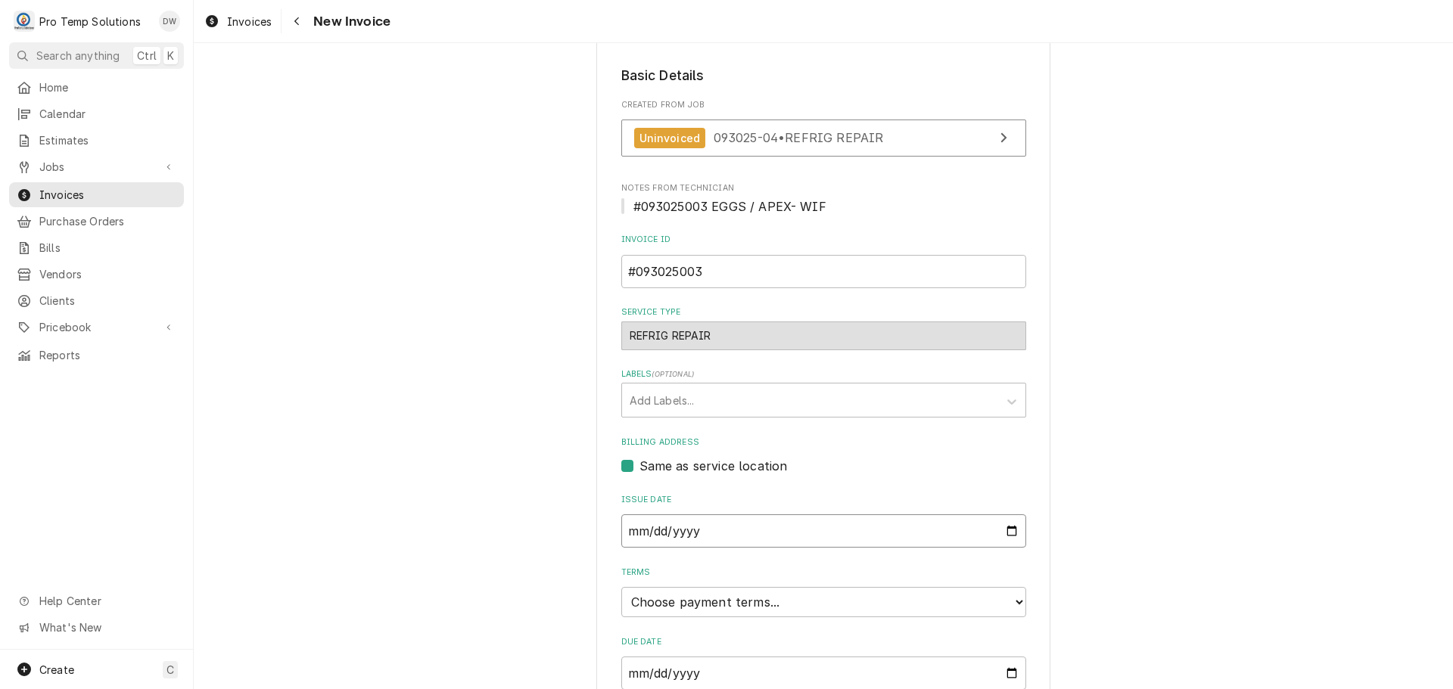
click at [681, 529] on input "2025-10-01" at bounding box center [823, 531] width 405 height 33
click at [841, 528] on input "2025-10-01" at bounding box center [823, 531] width 405 height 33
click at [1012, 525] on input "2025-10-01" at bounding box center [823, 531] width 405 height 33
type input "2025-09-30"
click at [694, 602] on select "Choose payment terms... Same Day Net 7 Net 14 Net 21 Net 30 Net 45 Net 60 Net 90" at bounding box center [823, 602] width 405 height 30
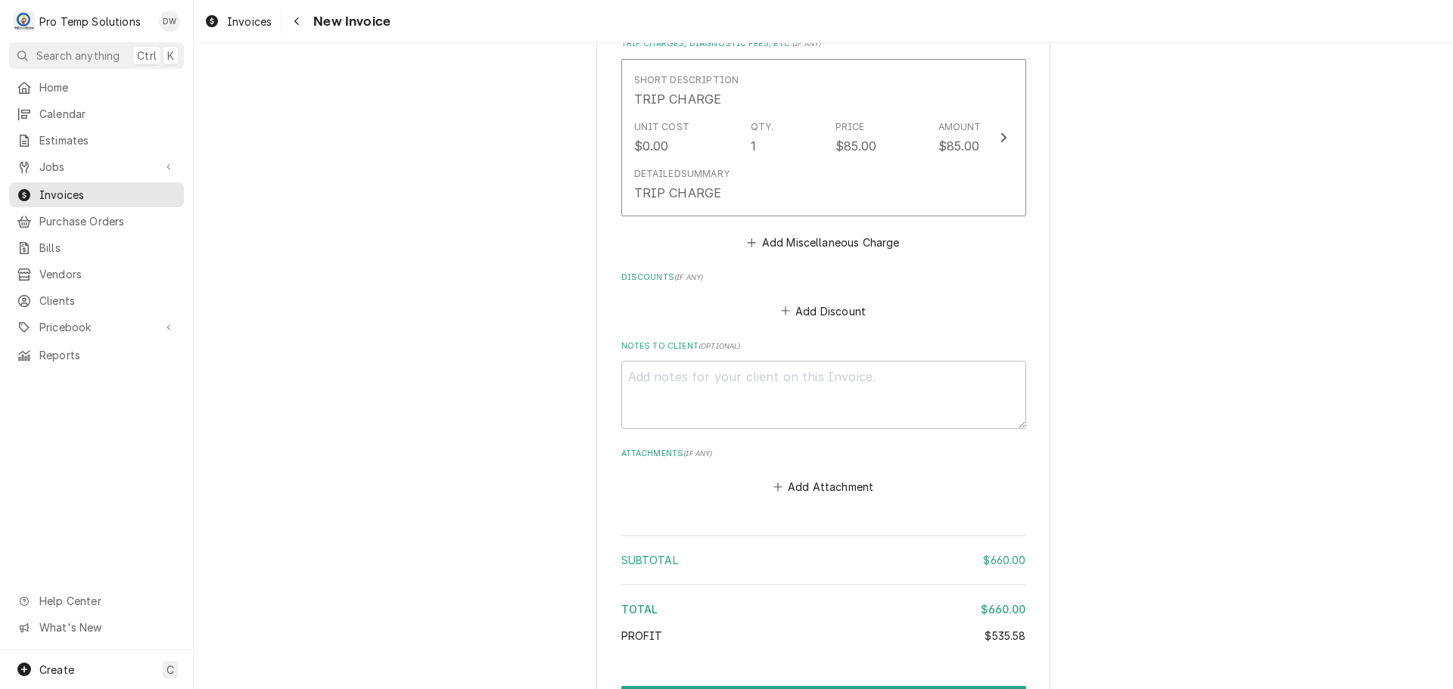
scroll to position [1665, 0]
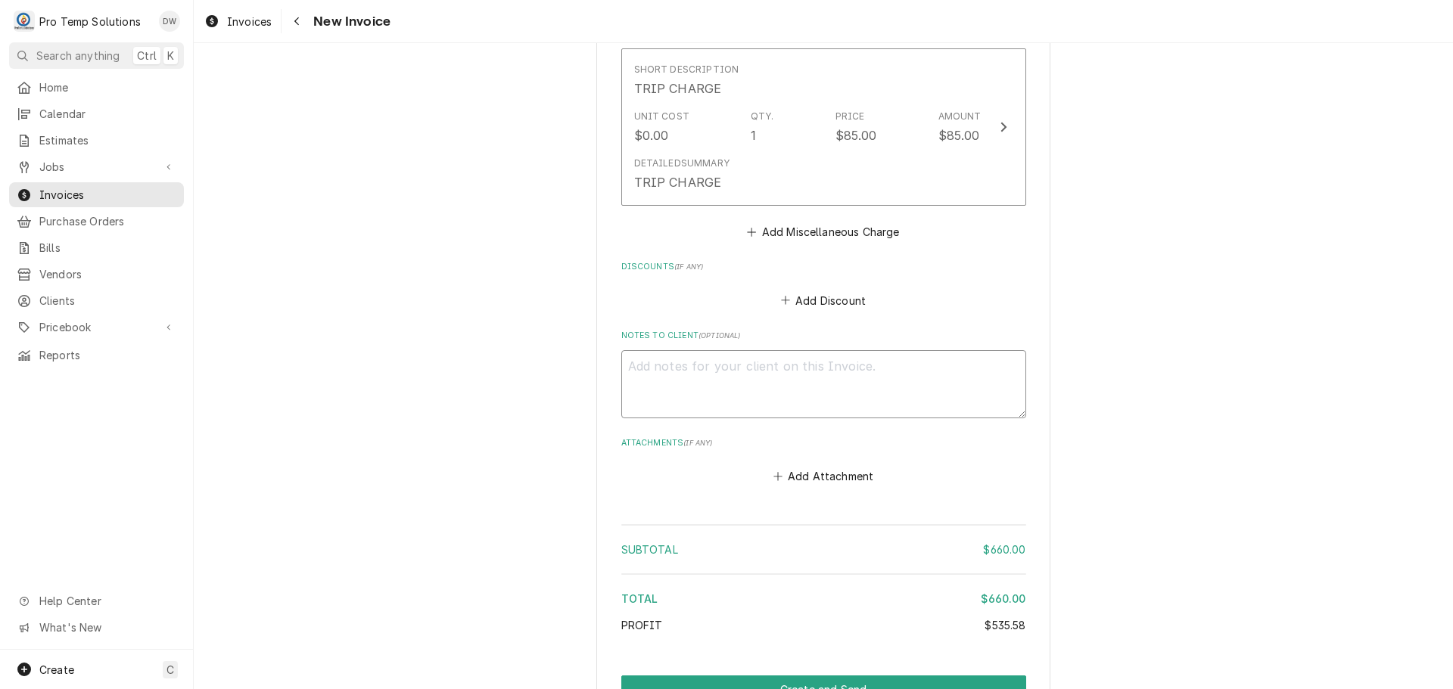
click at [636, 365] on textarea "Notes to Client ( optional )" at bounding box center [823, 384] width 405 height 68
type textarea "x"
type textarea "#"
type textarea "x"
type textarea "#0"
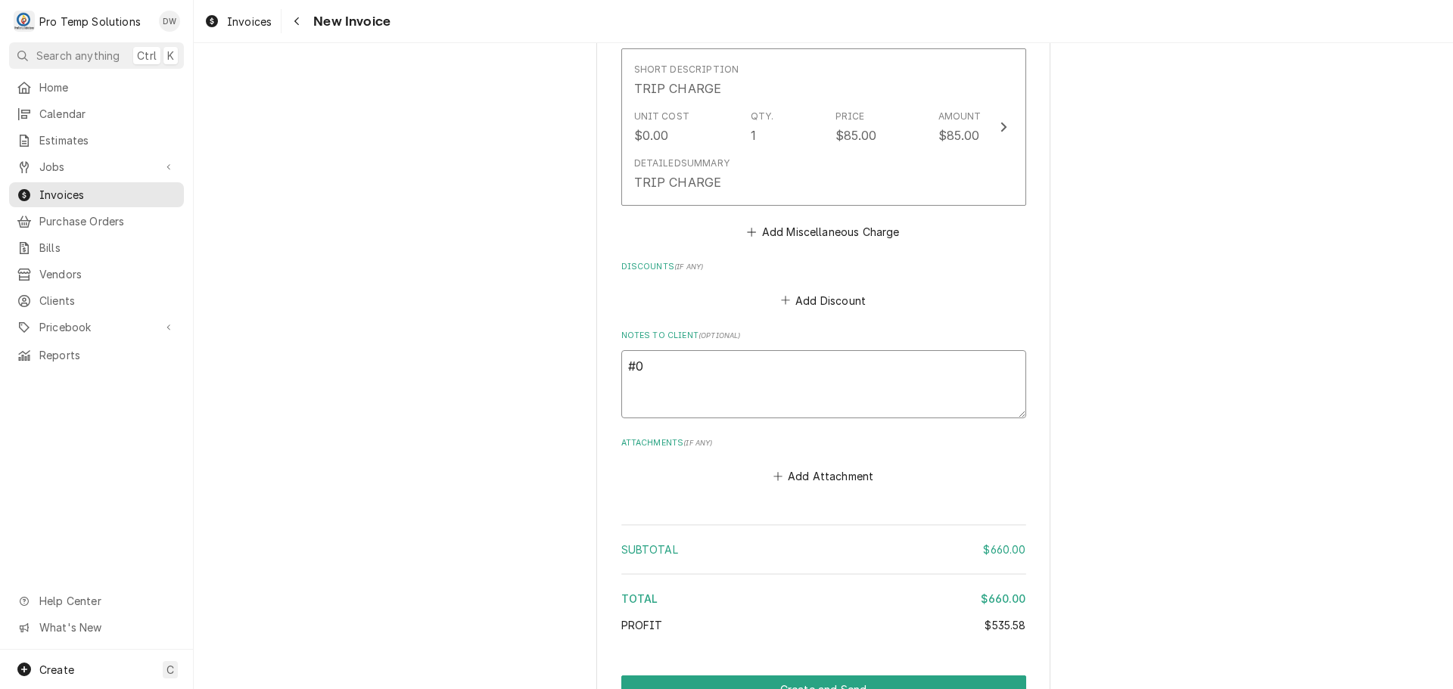
type textarea "x"
type textarea "#09"
type textarea "x"
type textarea "#093"
type textarea "x"
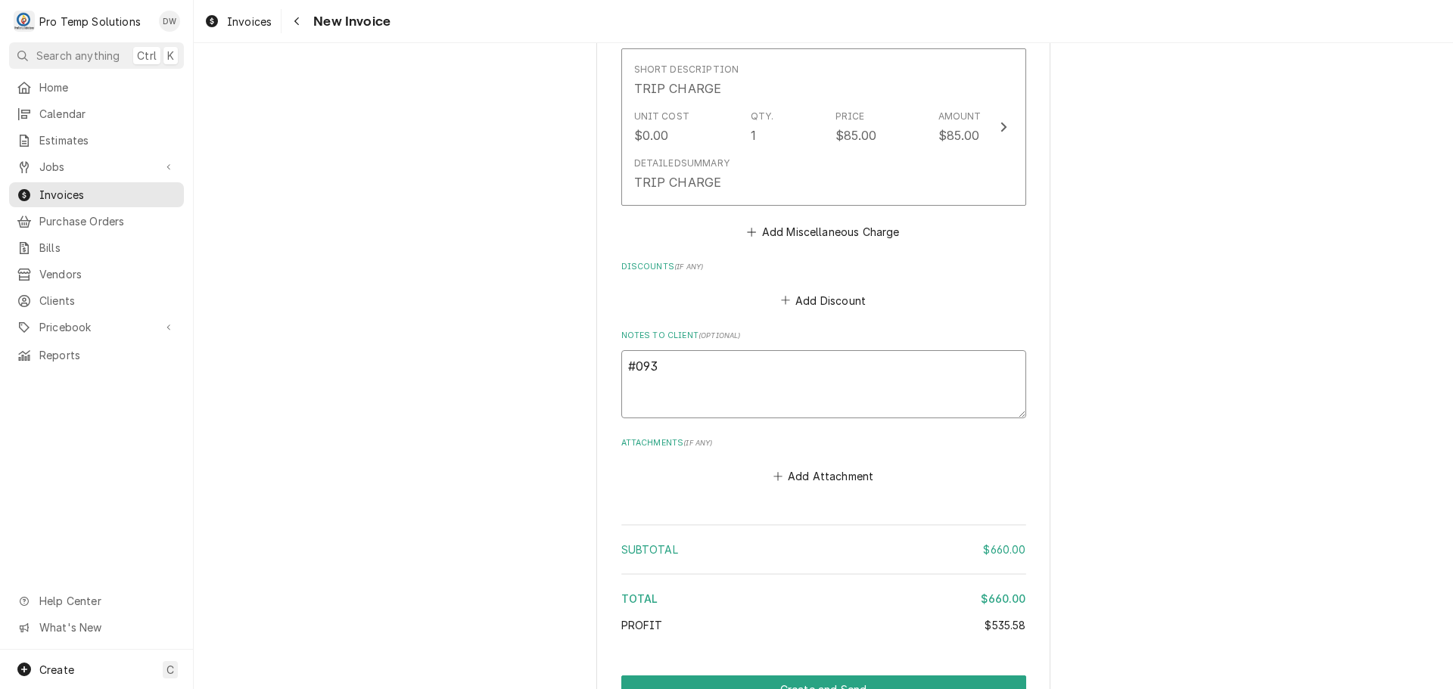
type textarea "#0930"
type textarea "x"
type textarea "#09302"
type textarea "x"
type textarea "#093025"
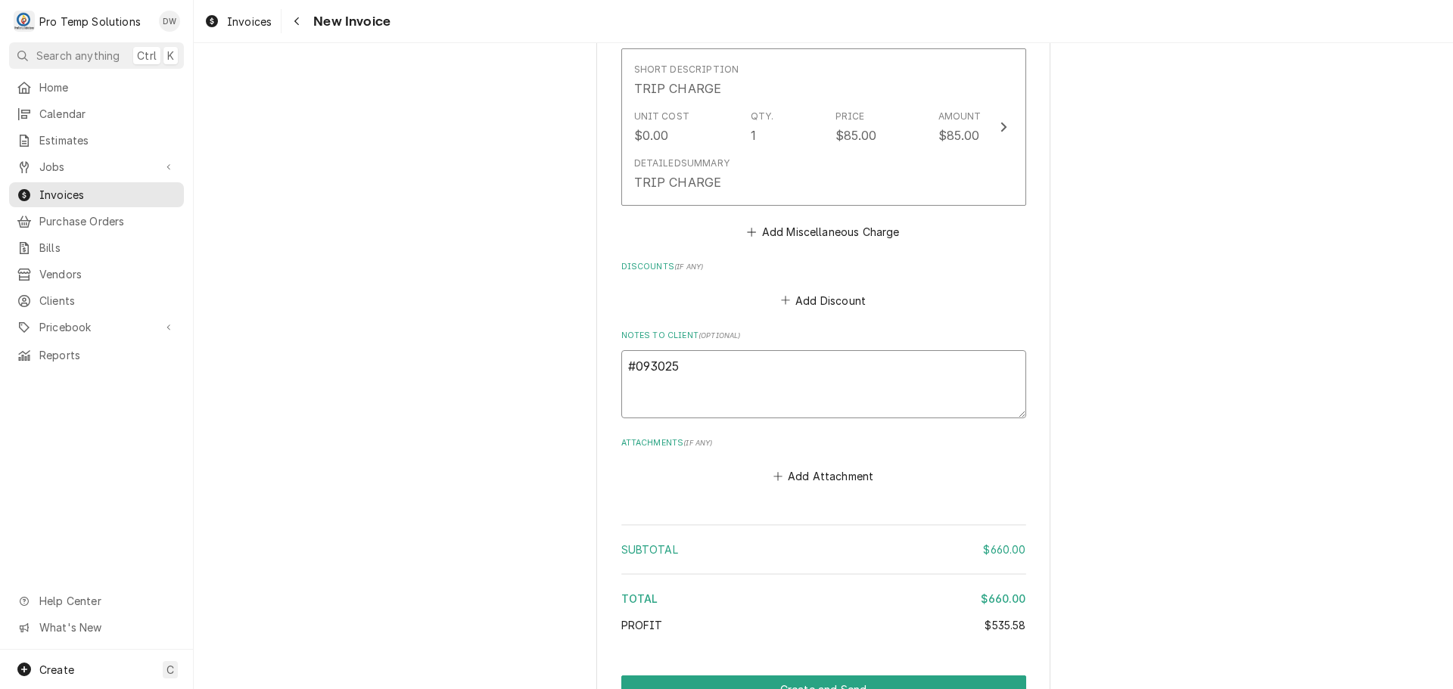
type textarea "x"
type textarea "#0930250"
type textarea "x"
type textarea "#09302500"
type textarea "x"
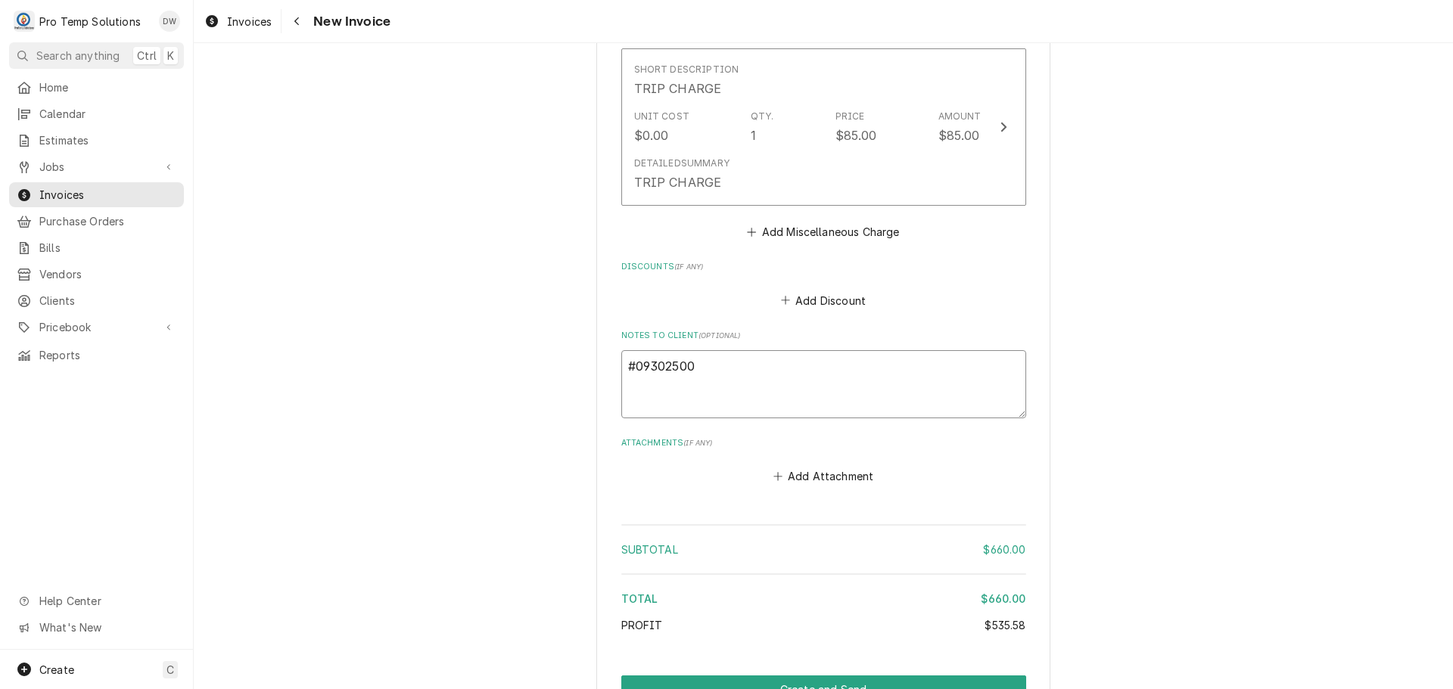
type textarea "#093025003"
type textarea "x"
type textarea "#093025003"
type textarea "x"
type textarea "#093025003 E"
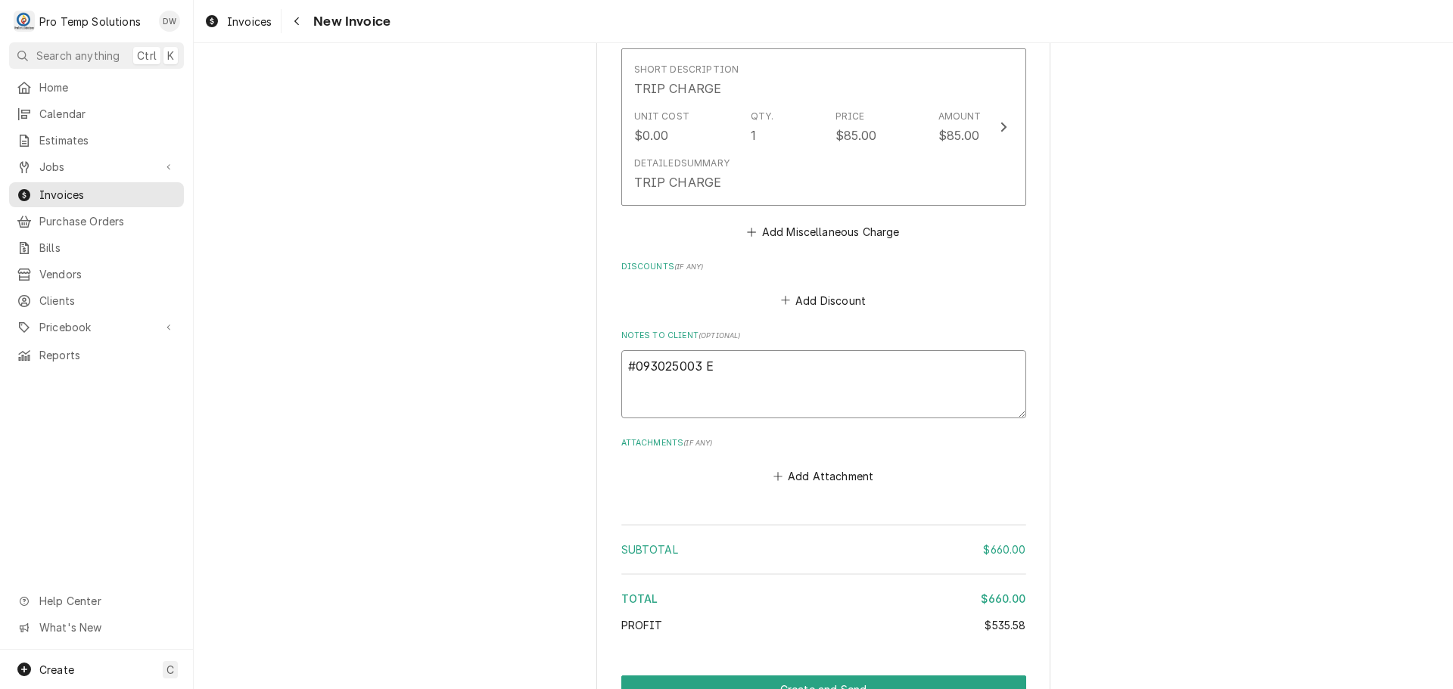
type textarea "x"
type textarea "#093025003 EG"
type textarea "x"
type textarea "#093025003 EGG"
type textarea "x"
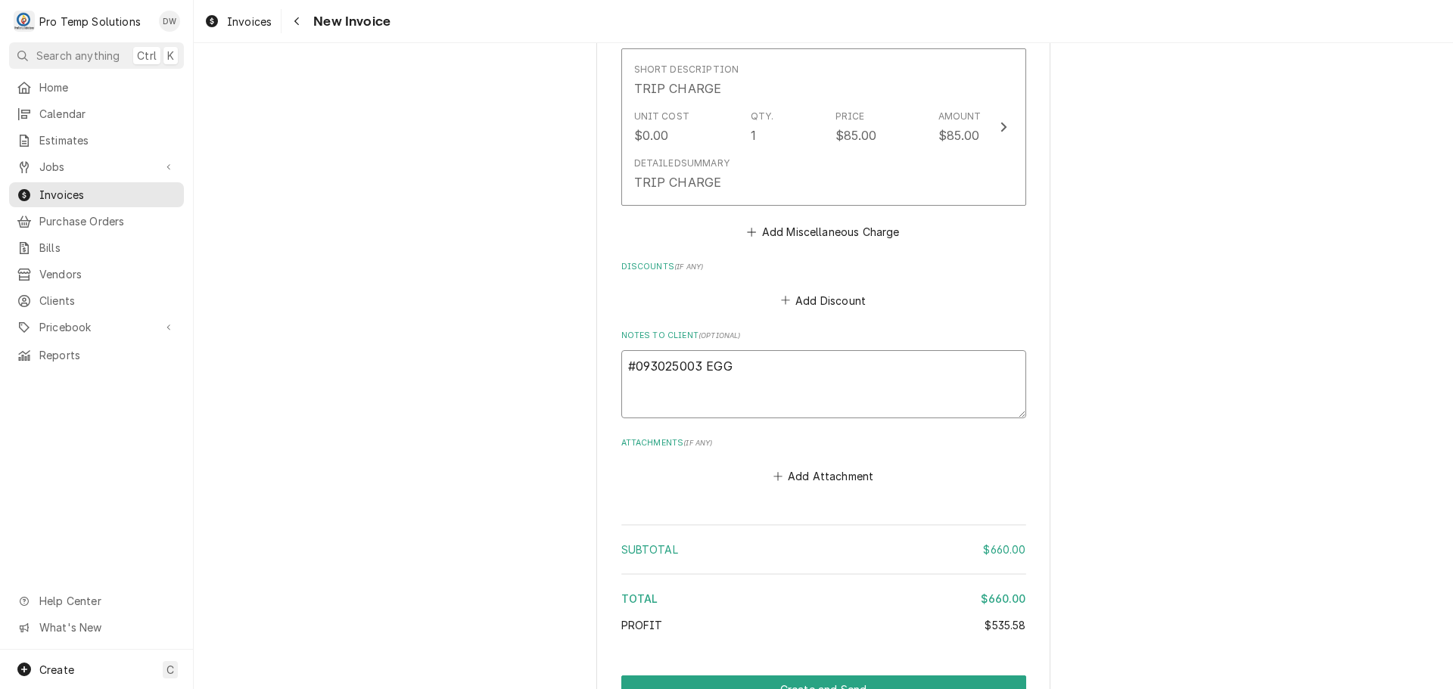
type textarea "#093025003 EGGS"
type textarea "x"
type textarea "#093025003 EGGS"
type textarea "x"
type textarea "#093025003 EGGS /"
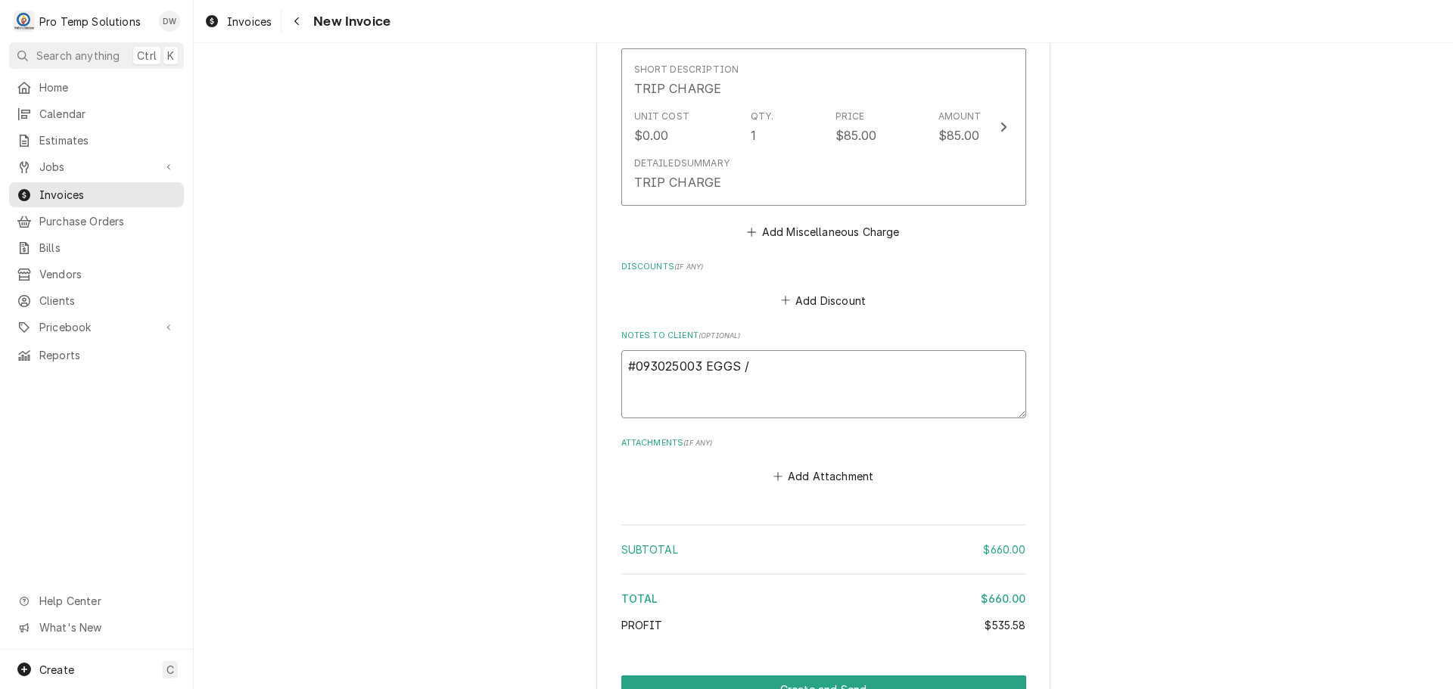
type textarea "x"
type textarea "#093025003 EGGS /A"
type textarea "x"
type textarea "#093025003 EGGS /AP"
type textarea "x"
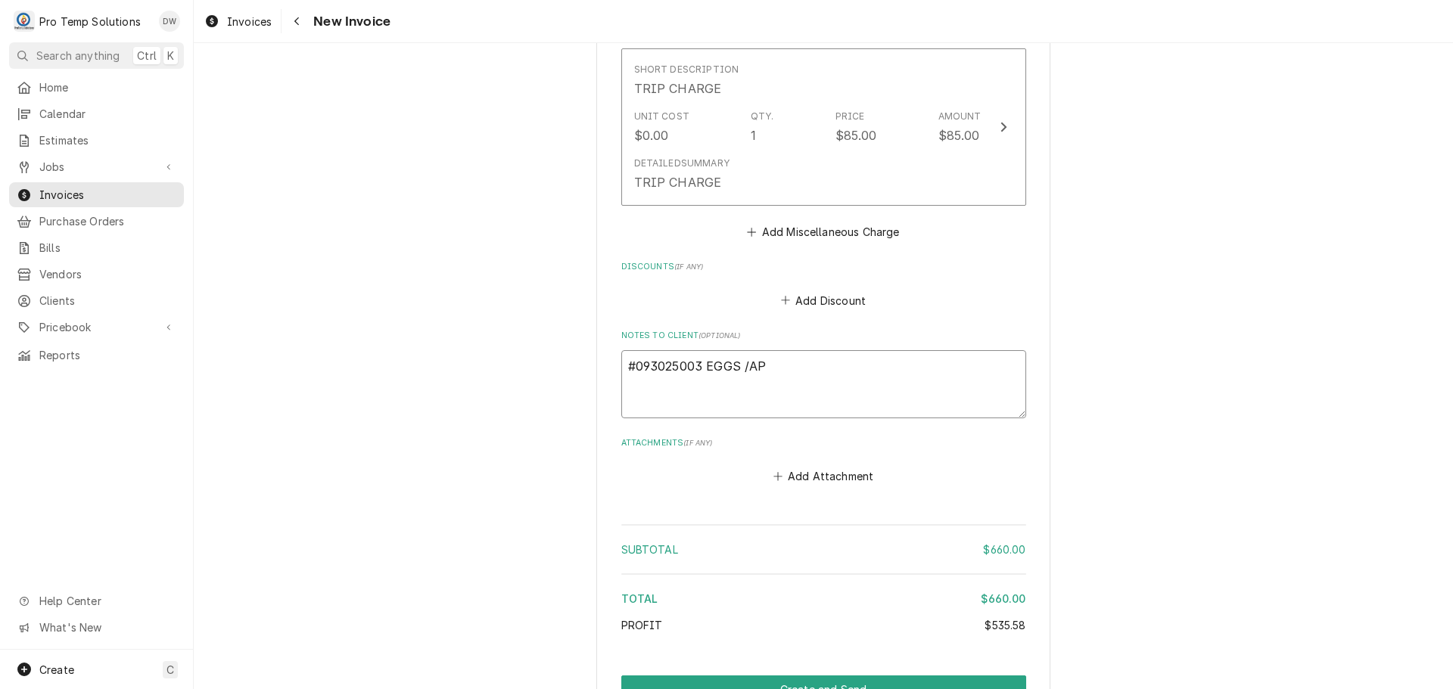
type textarea "#093025003 EGGS /APE"
type textarea "x"
type textarea "#093025003 EGGS /APEX"
type textarea "x"
type textarea "#093025003 EGGS /APEX-"
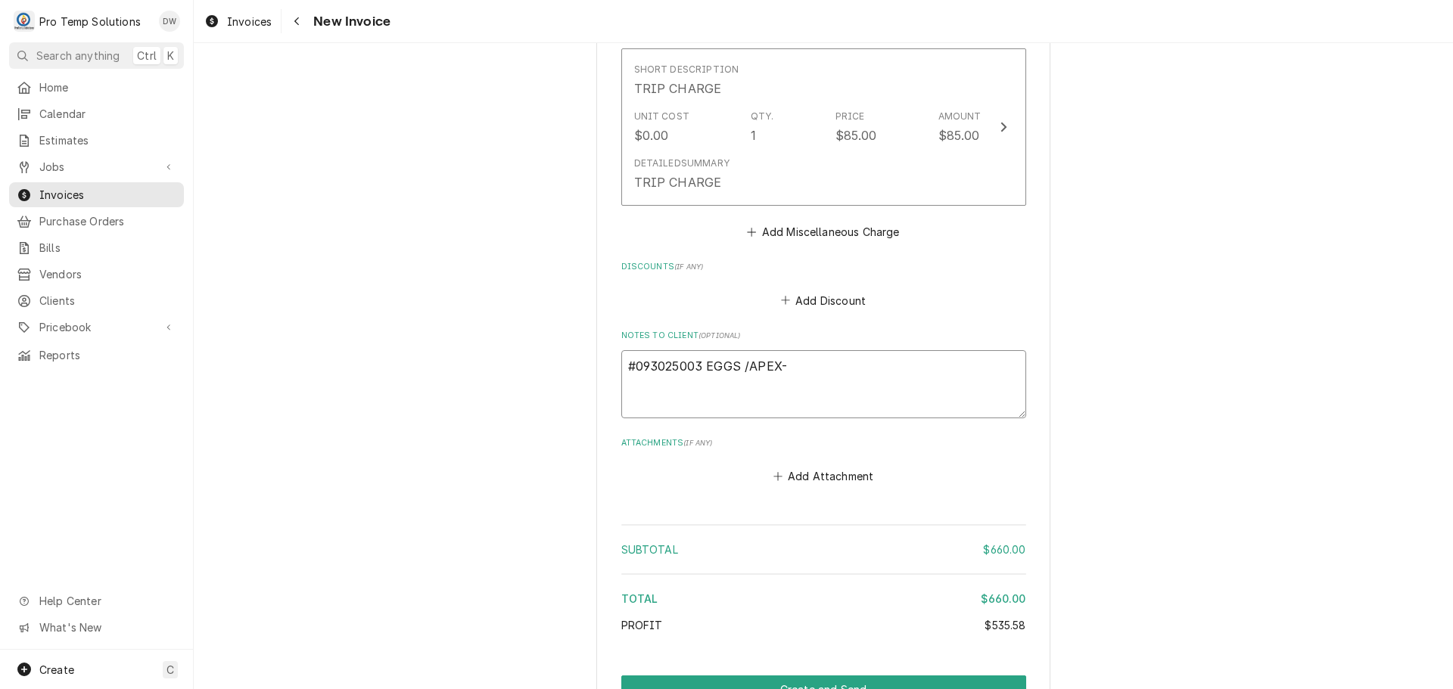
type textarea "x"
type textarea "#093025003 EGGS /APEX-"
type textarea "x"
type textarea "#093025003 EGGS /APEX- W"
type textarea "x"
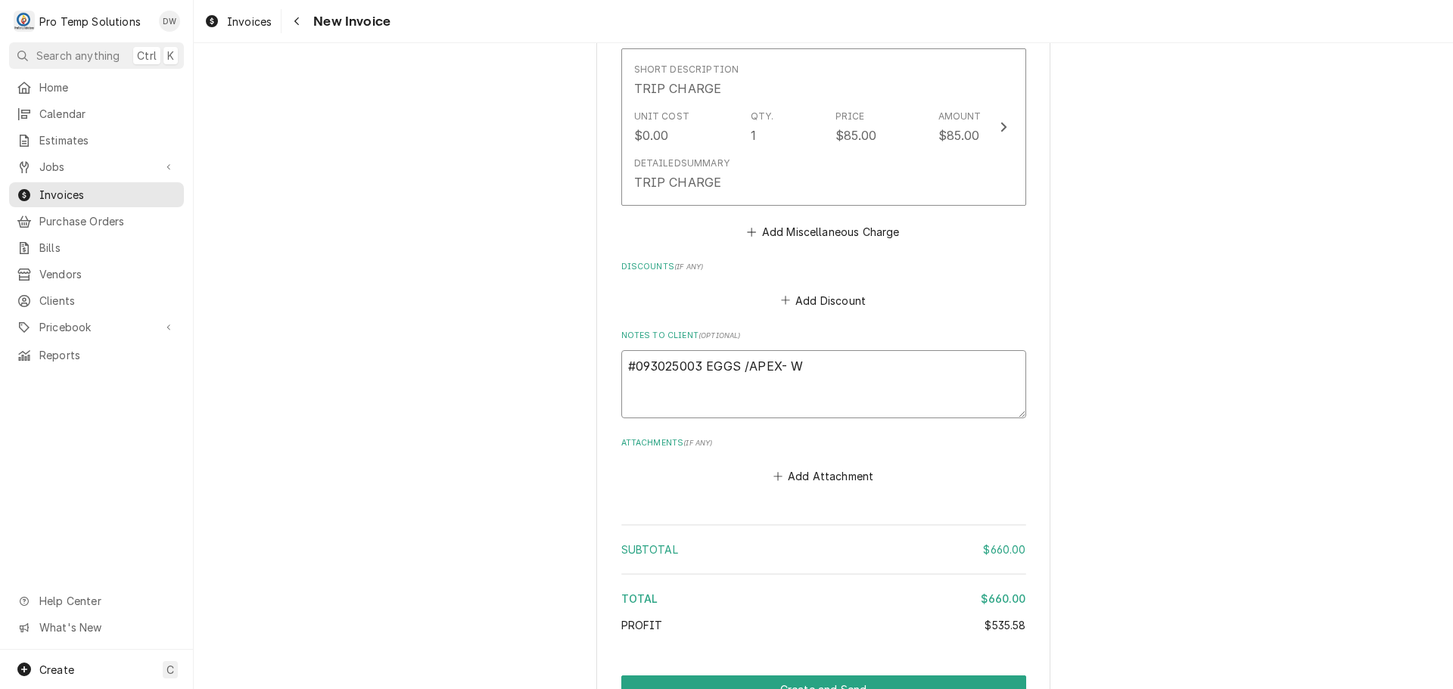
type textarea "#093025003 EGGS /APEX- WI"
type textarea "x"
type textarea "#093025003 EGGS /APEX- WIF"
type textarea "x"
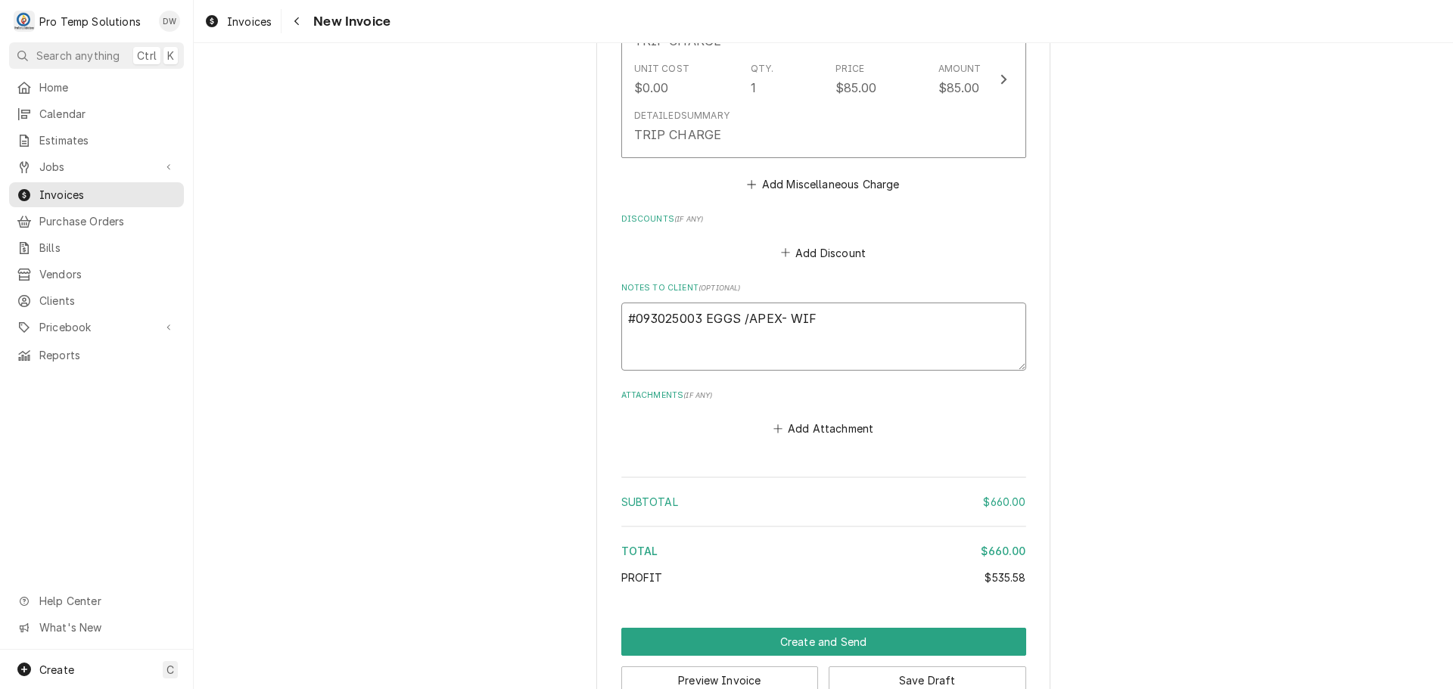
scroll to position [1750, 0]
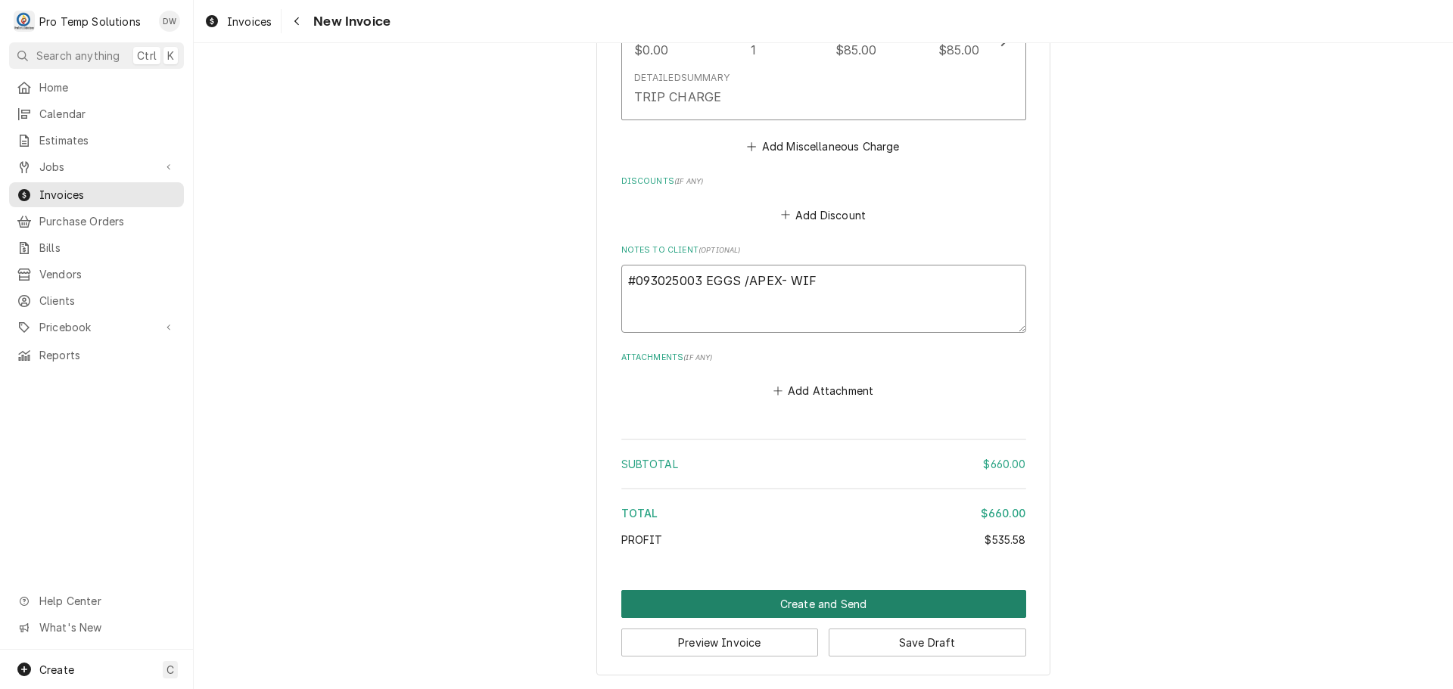
type textarea "#093025003 EGGS /APEX- WIF"
click at [809, 602] on button "Create and Send" at bounding box center [823, 604] width 405 height 28
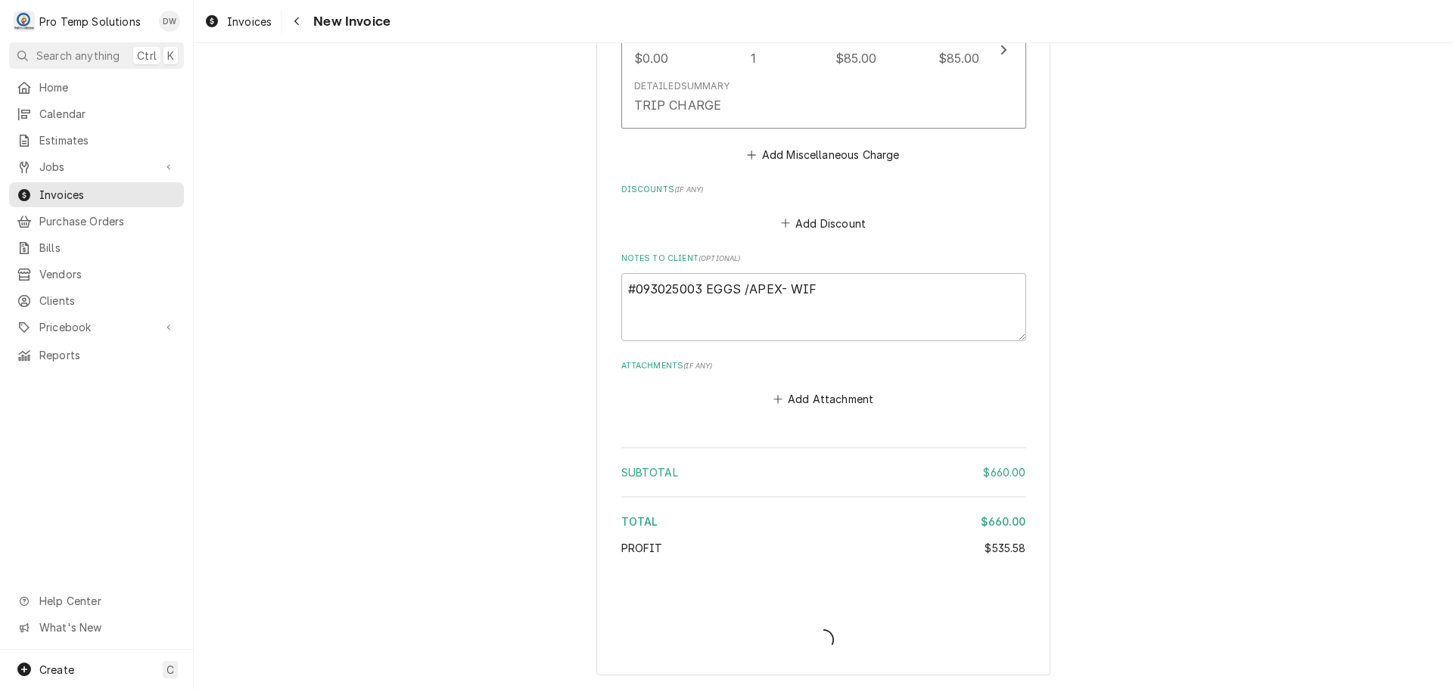
type textarea "x"
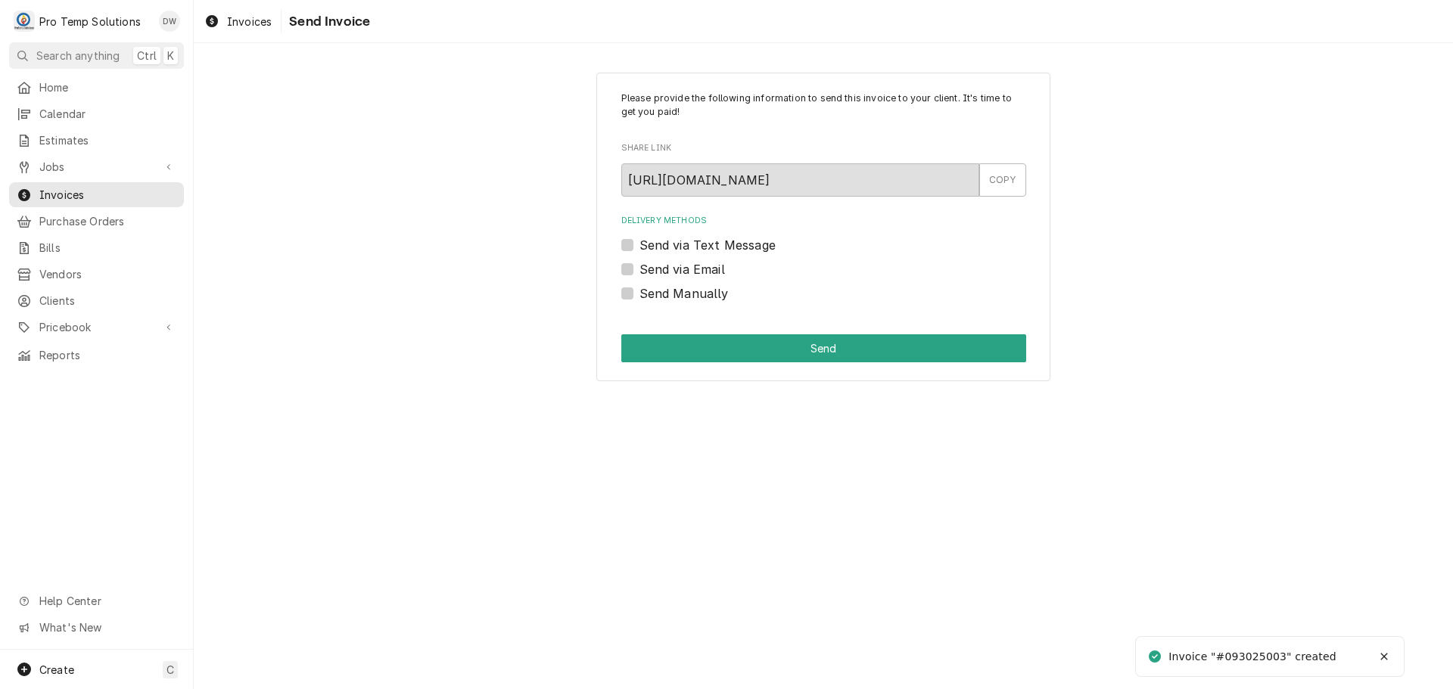
click at [639, 266] on label "Send via Email" at bounding box center [682, 269] width 86 height 18
click at [639, 266] on input "Send via Email" at bounding box center [841, 276] width 405 height 33
checkbox input "true"
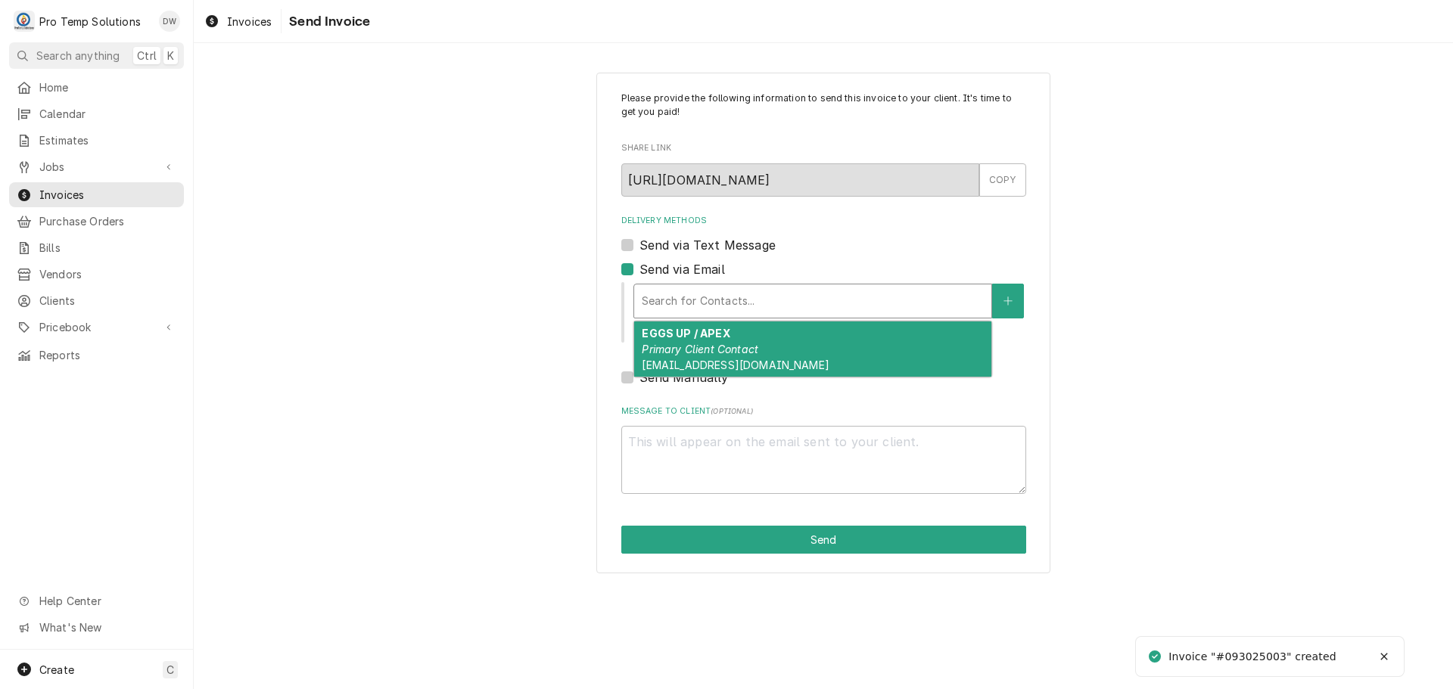
click at [704, 294] on div "Delivery Methods" at bounding box center [813, 301] width 342 height 27
click at [722, 335] on strong "EGGS UP / APEX" at bounding box center [686, 333] width 88 height 13
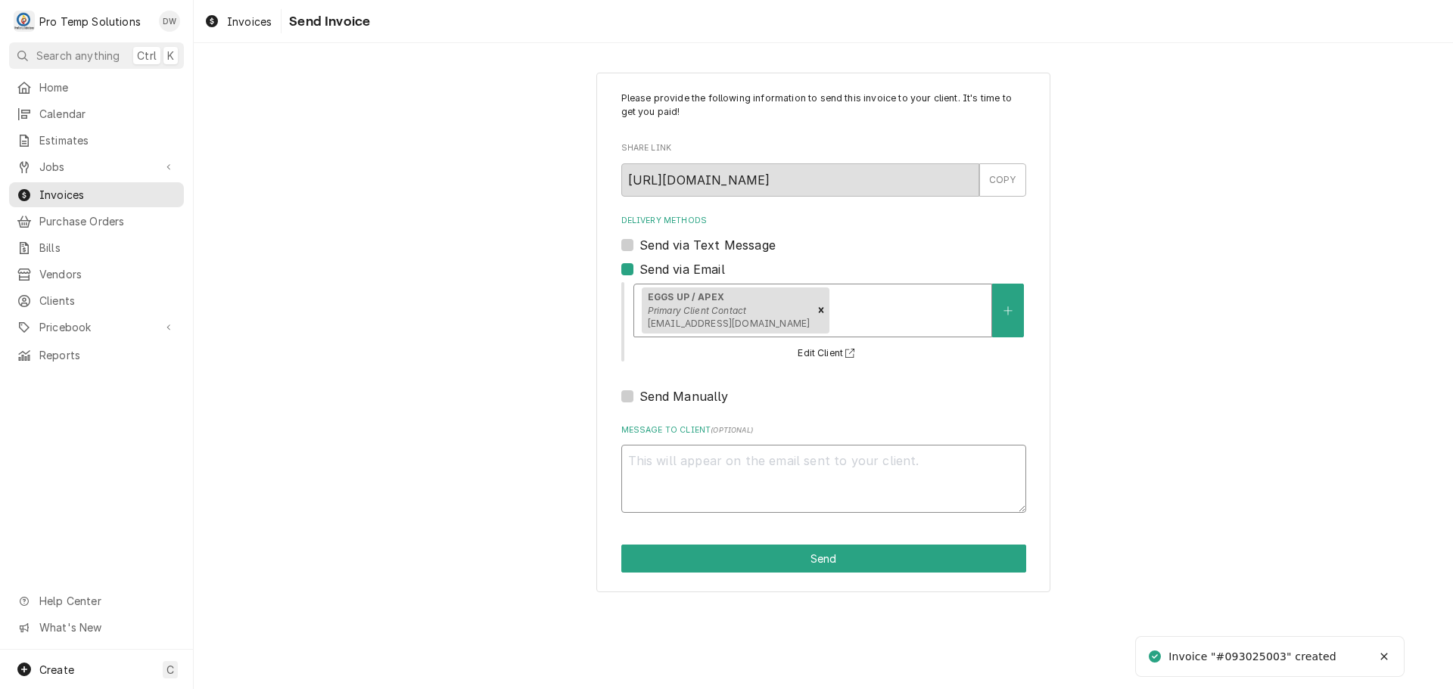
click at [695, 462] on textarea "Message to Client ( optional )" at bounding box center [823, 479] width 405 height 68
type textarea "x"
type textarea "#"
type textarea "x"
type textarea "#0"
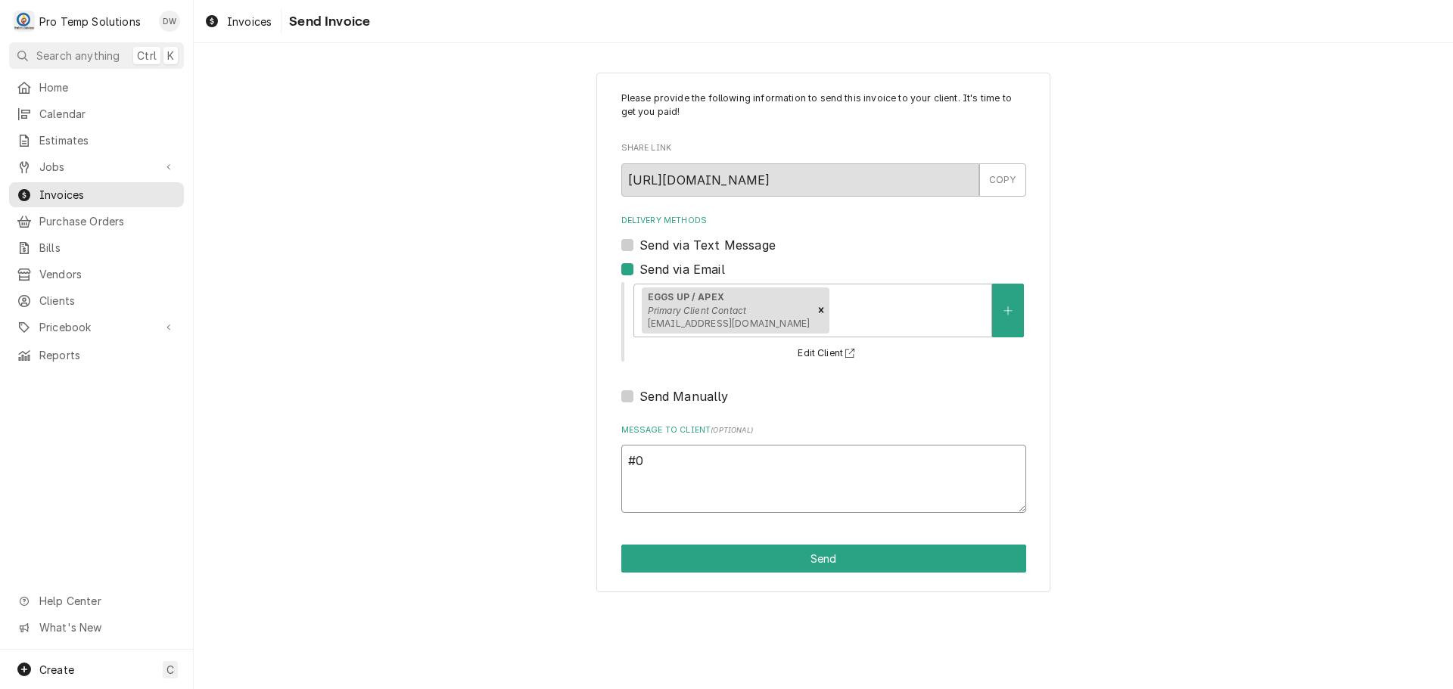
type textarea "x"
type textarea "#09"
type textarea "x"
type textarea "#093"
type textarea "x"
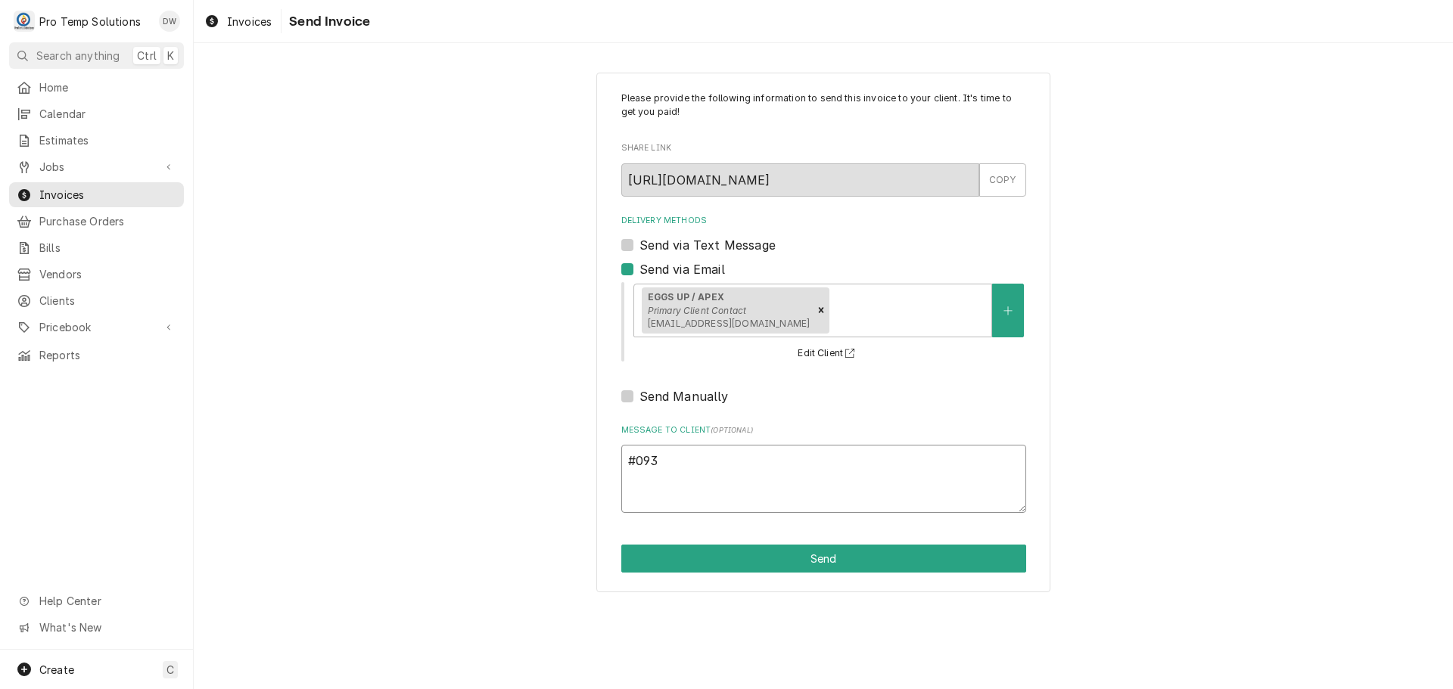
type textarea "#0930"
type textarea "x"
type textarea "#09302"
type textarea "x"
type textarea "#093025"
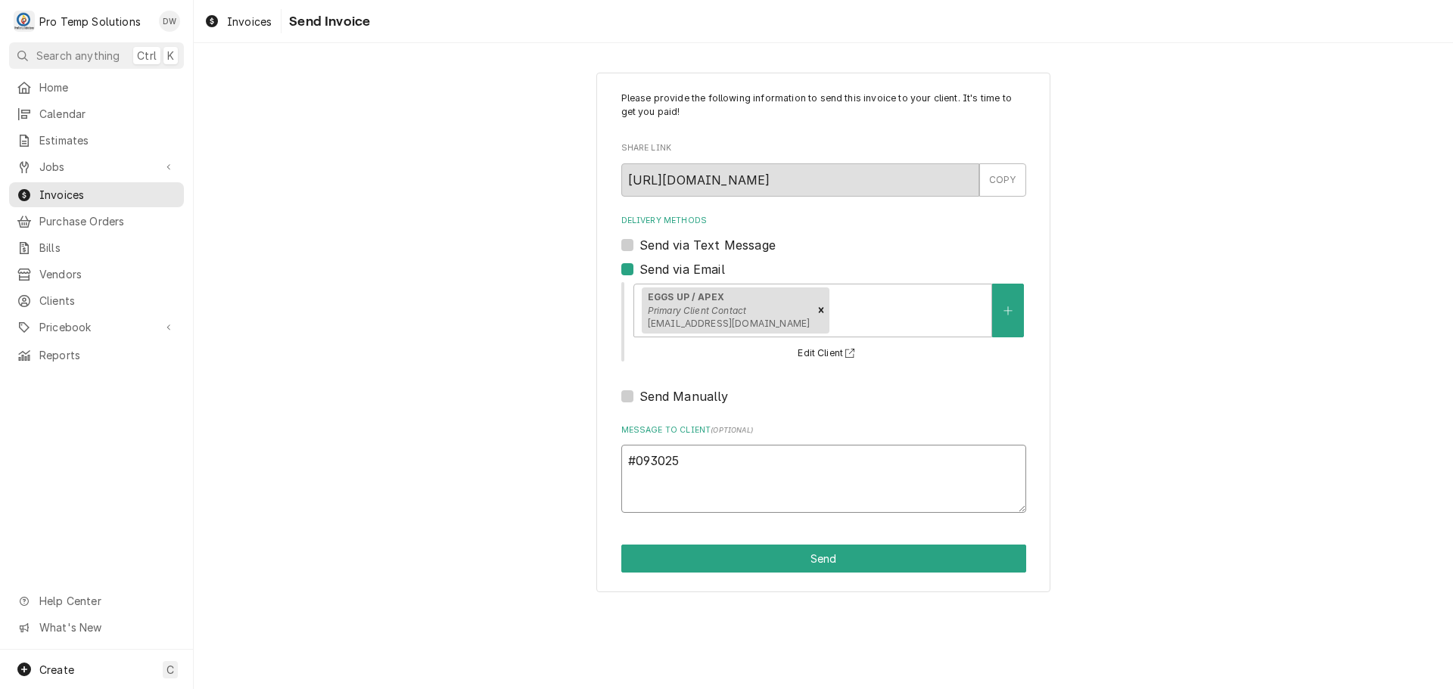
type textarea "x"
type textarea "#0930250"
type textarea "x"
type textarea "#09302500"
type textarea "x"
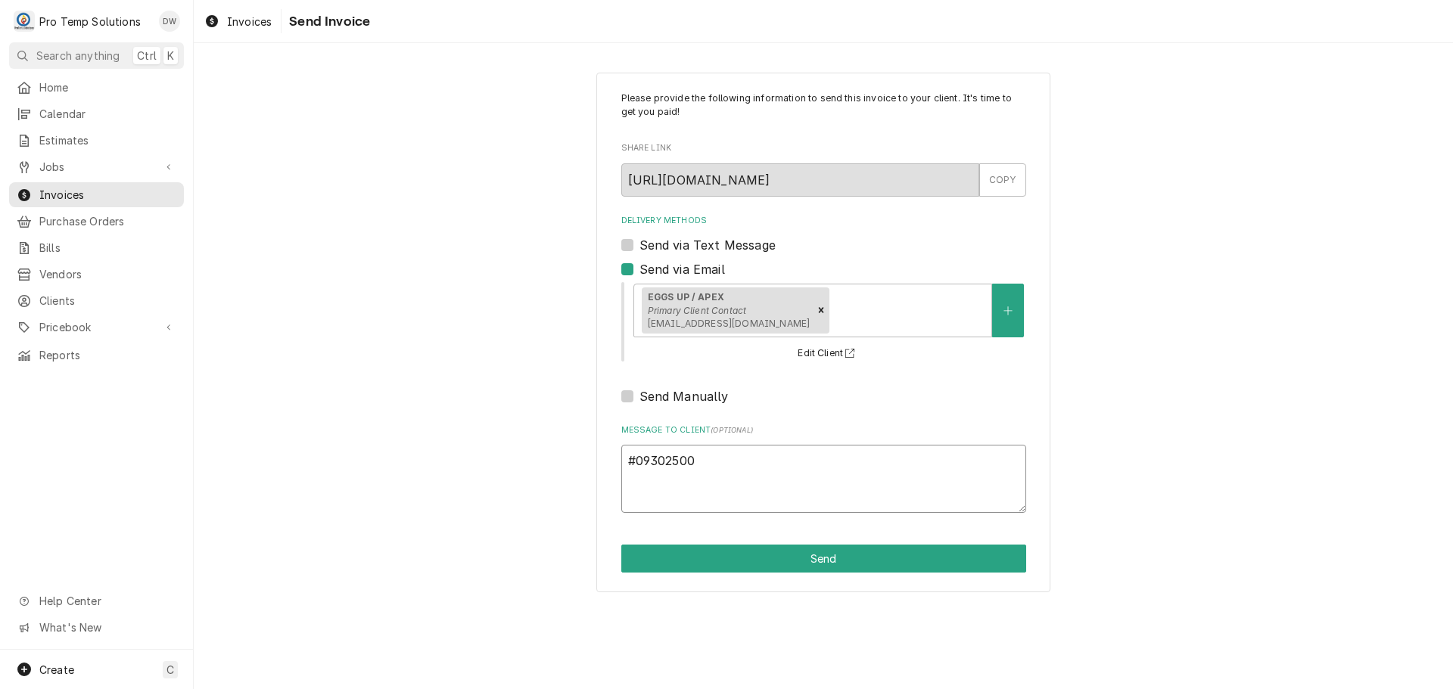
type textarea "#093025003"
type textarea "x"
type textarea "#093025003"
type textarea "x"
type textarea "#093025003 E"
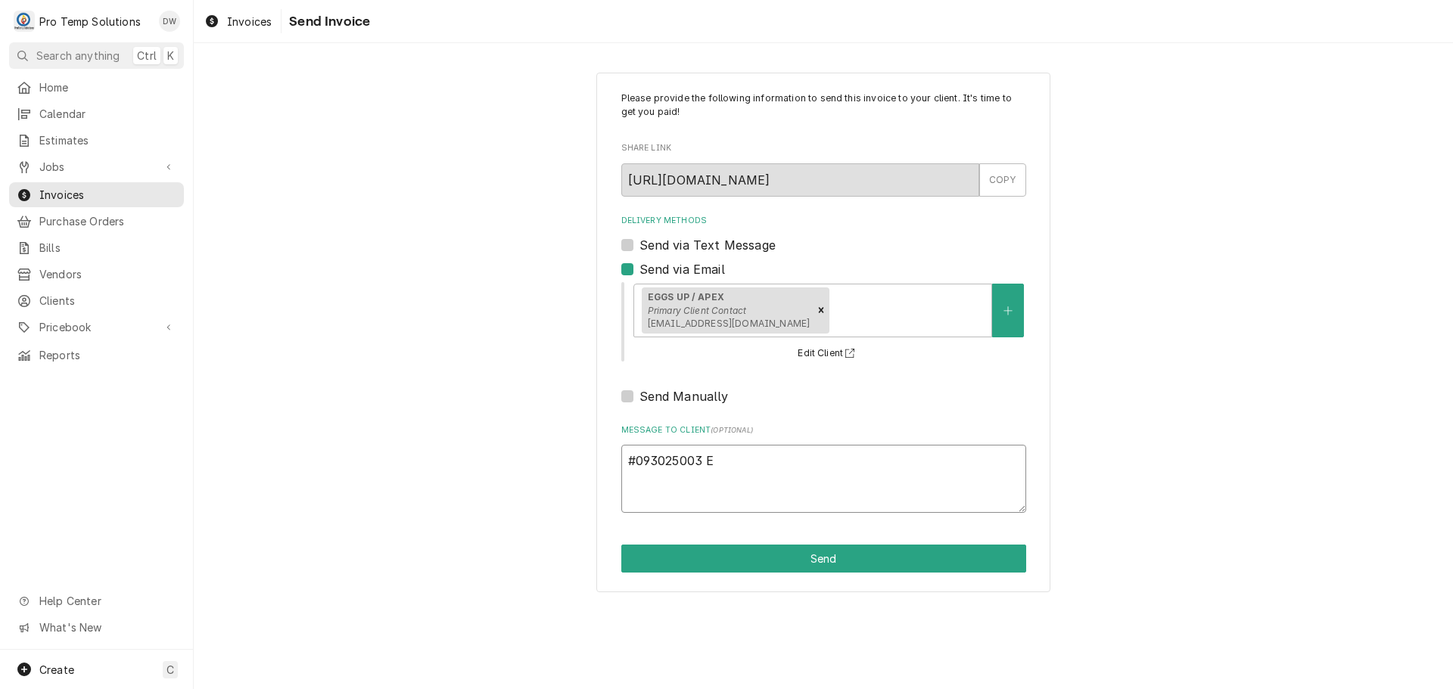
type textarea "x"
type textarea "#093025003 EG"
type textarea "x"
type textarea "#093025003 EGG"
type textarea "x"
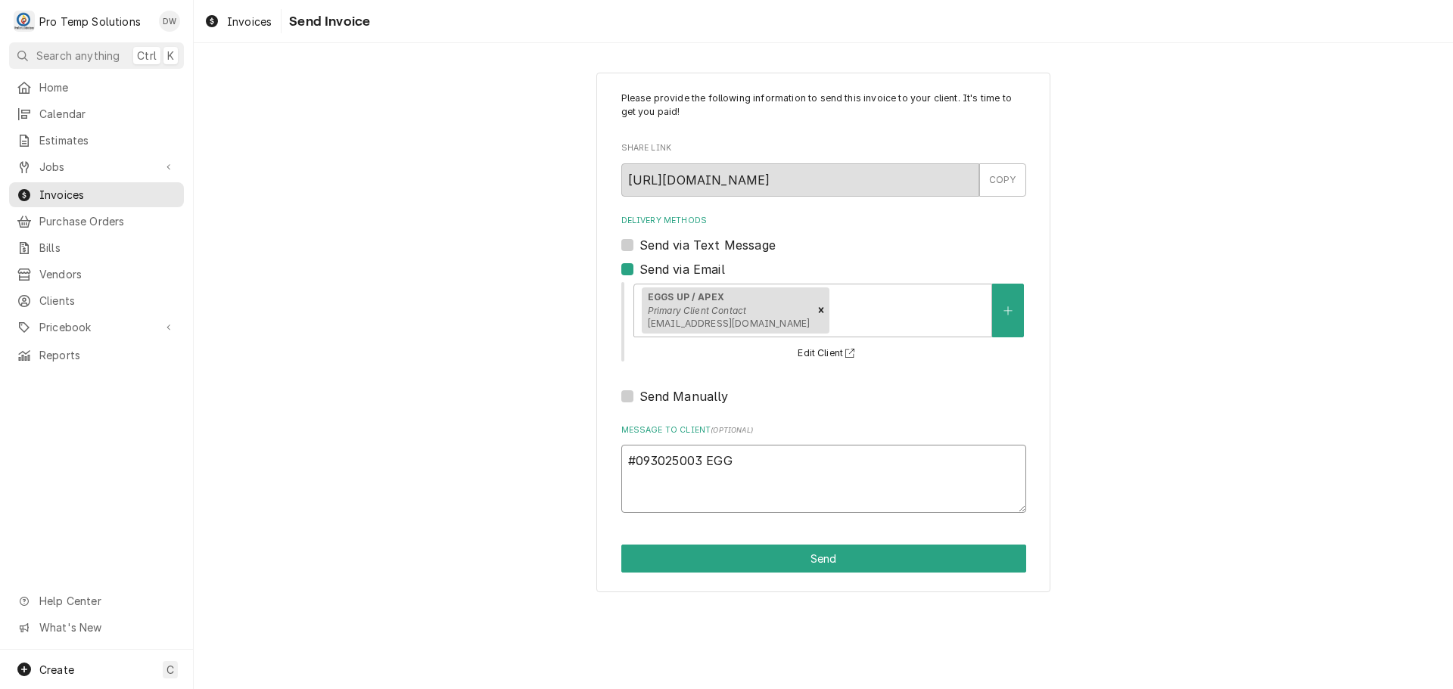
type textarea "#093025003 EGGS"
type textarea "x"
type textarea "#093025003 EGGS"
type textarea "x"
type textarea "#093025003 EGGS /"
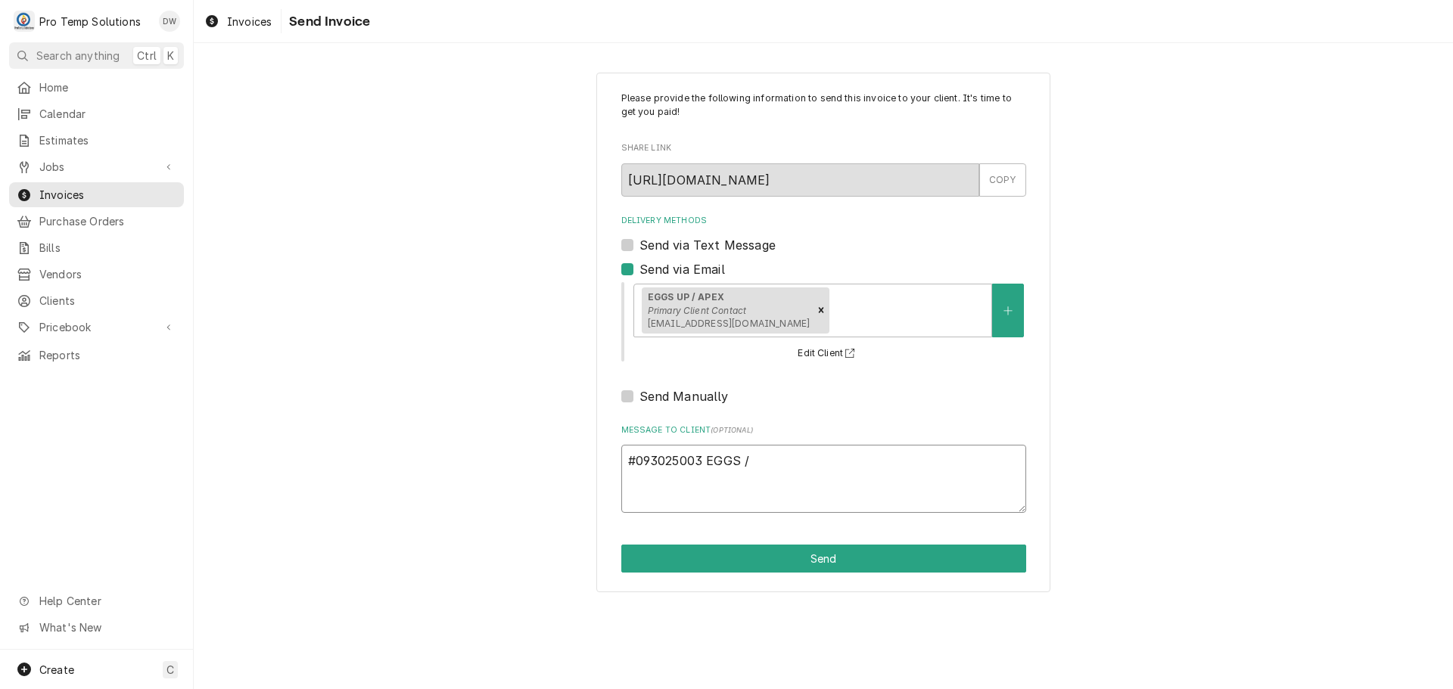
type textarea "x"
type textarea "#093025003 EGGS /"
type textarea "x"
type textarea "#093025003 EGGS / A"
type textarea "x"
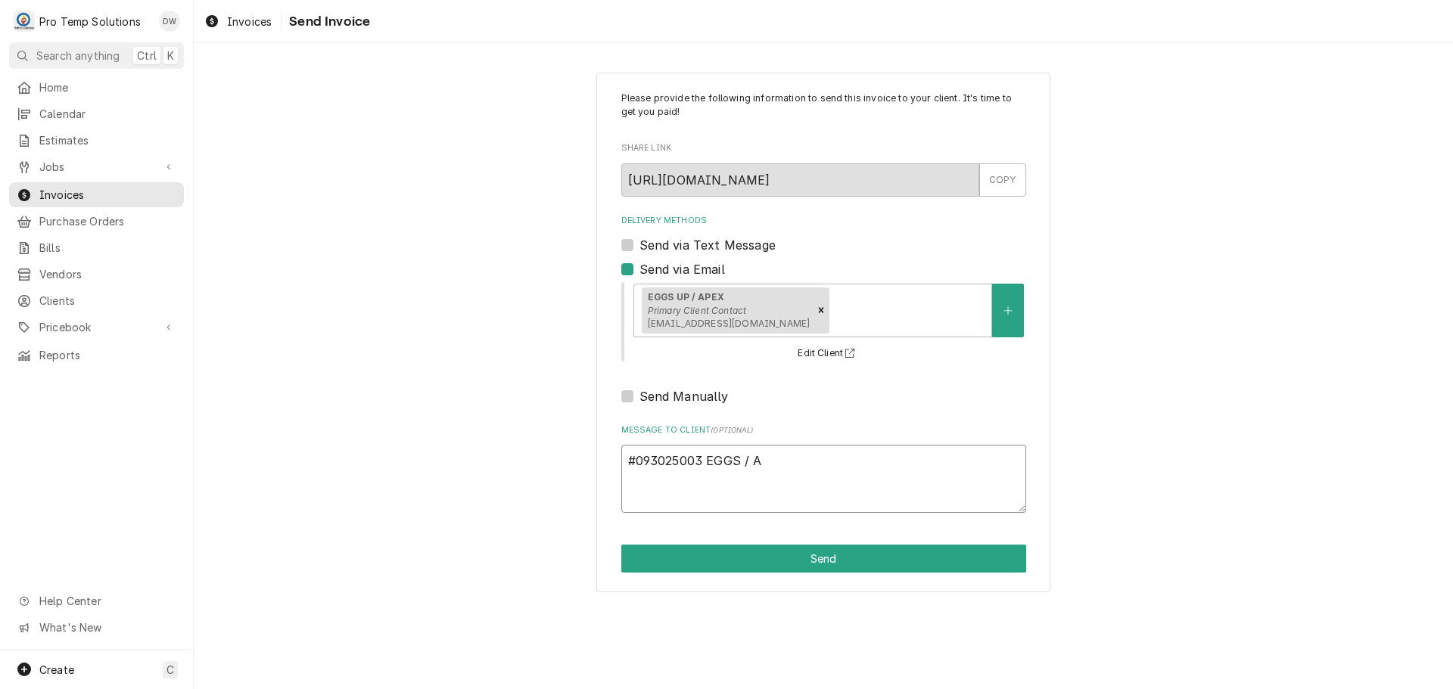
type textarea "#093025003 EGGS / AP"
type textarea "x"
type textarea "#093025003 EGGS / APE"
type textarea "x"
type textarea "#093025003 EGGS / APEX"
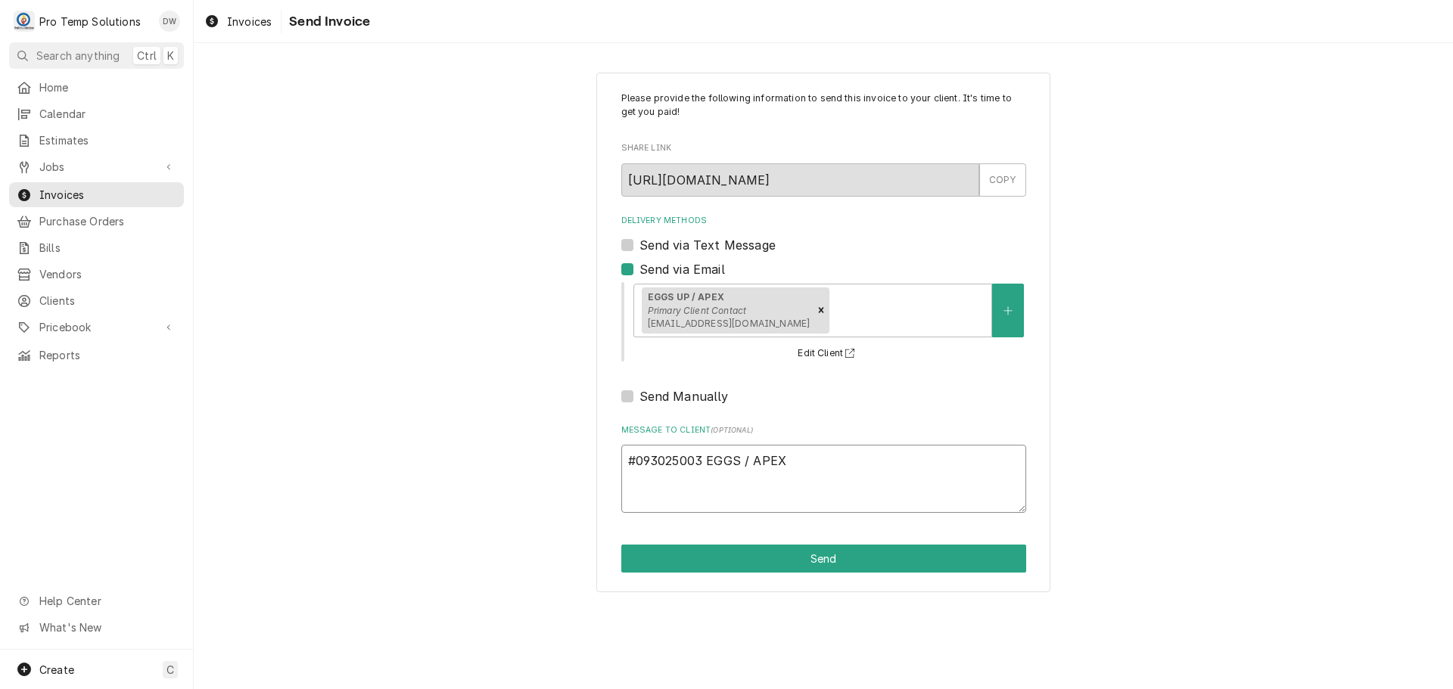
type textarea "x"
type textarea "#093025003 EGGS / APEX-"
type textarea "x"
type textarea "#093025003 EGGS / APEX-"
type textarea "x"
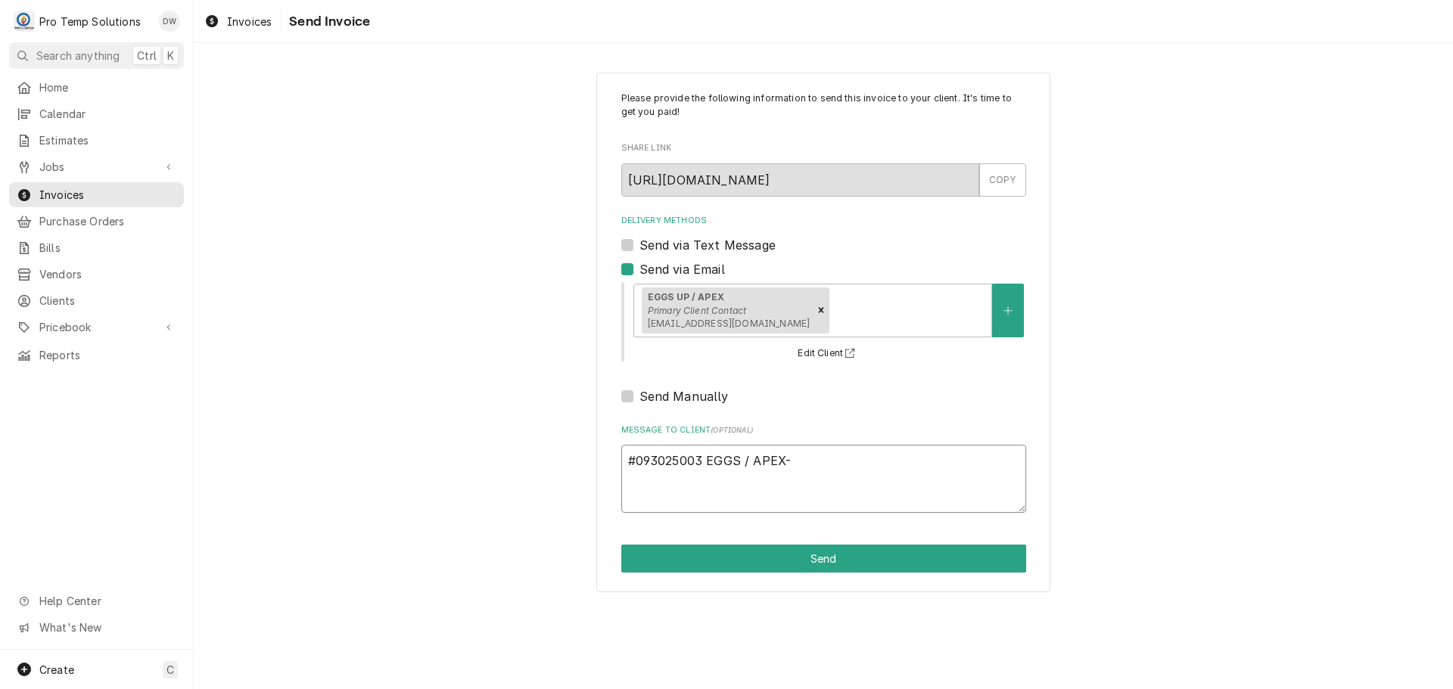
type textarea "#093025003 EGGS / APEX- W"
type textarea "x"
type textarea "#093025003 EGGS / APEX- WI"
type textarea "x"
type textarea "#093025003 EGGS / APEX- WIF"
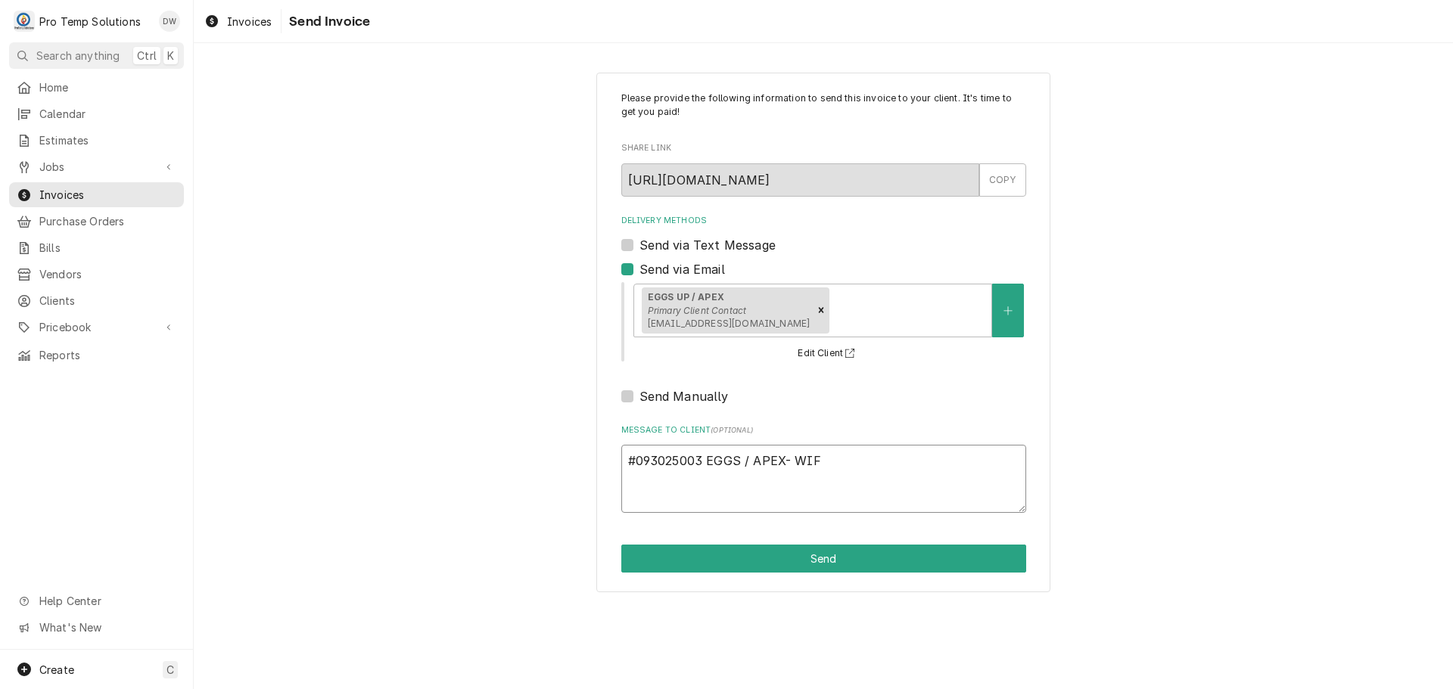
type textarea "x"
type textarea "#093025003 EGGS / APEX- WIF"
click at [823, 559] on button "Send" at bounding box center [823, 559] width 405 height 28
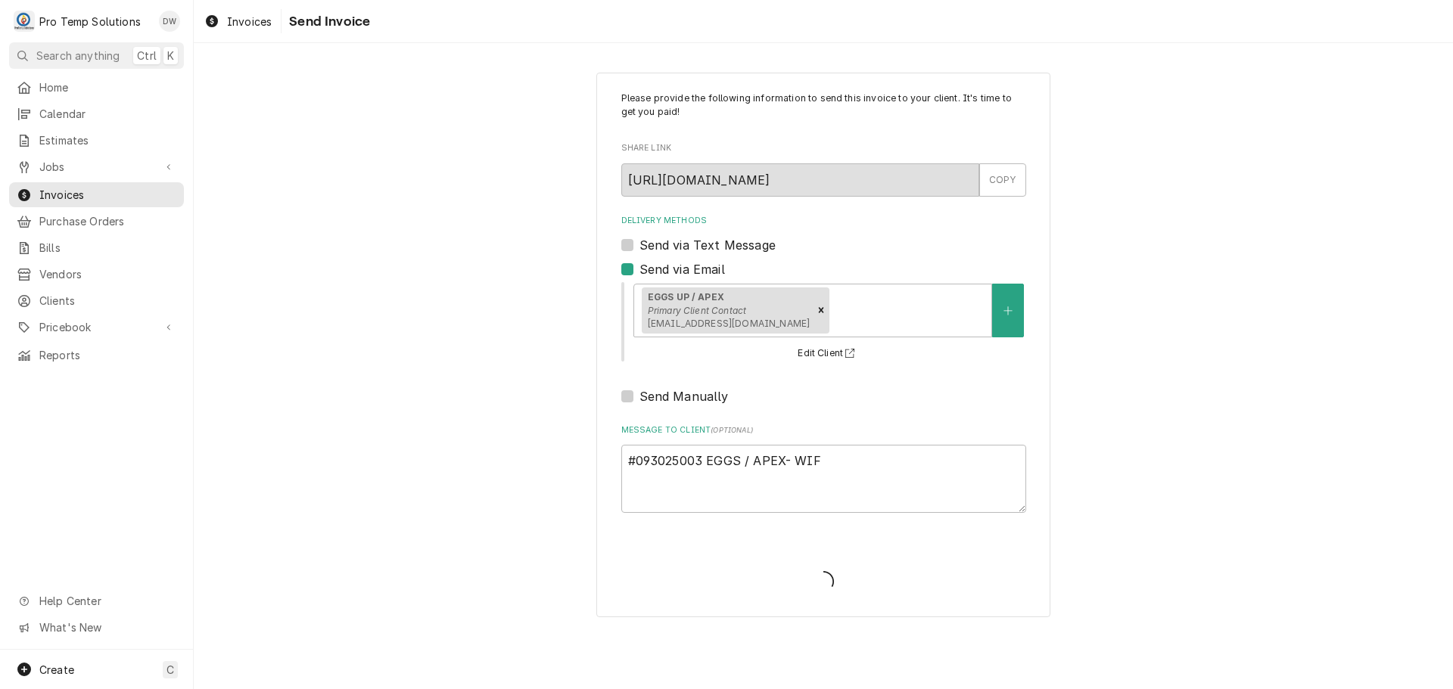
type textarea "x"
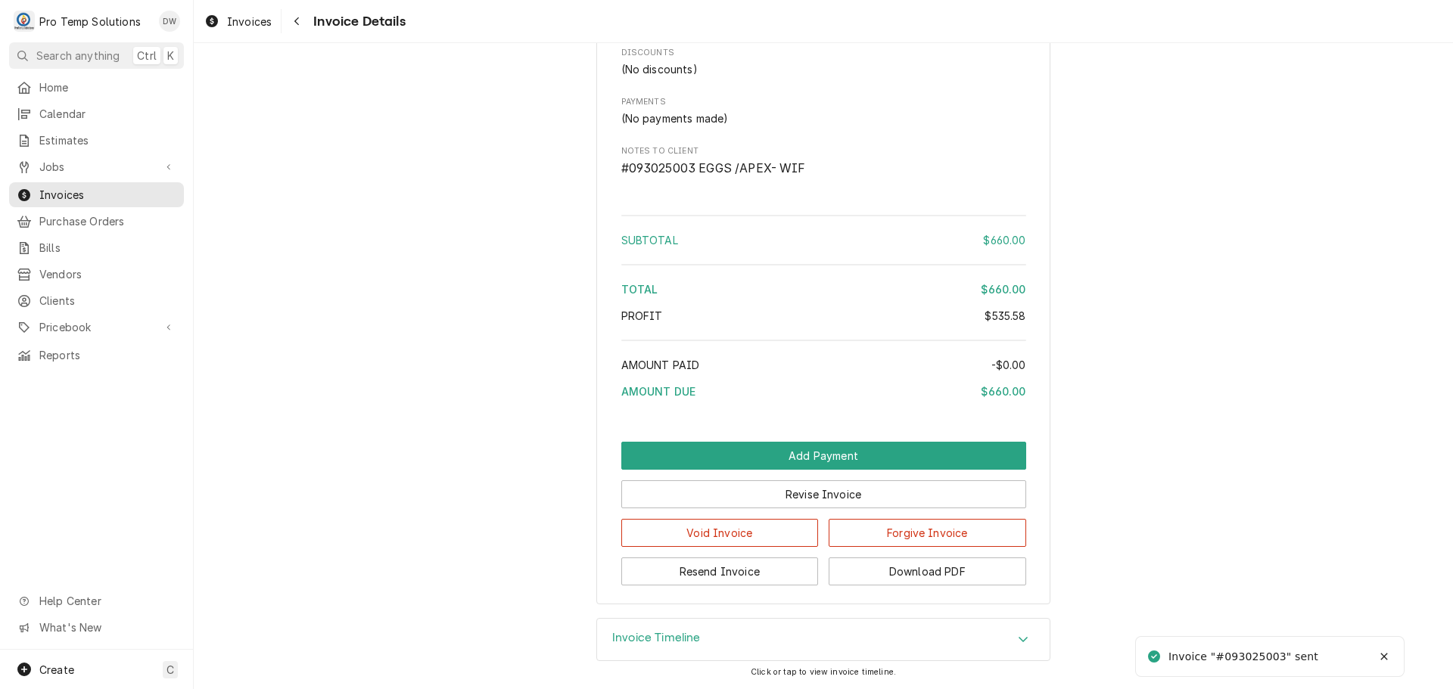
scroll to position [1592, 0]
click at [921, 577] on button "Download PDF" at bounding box center [927, 572] width 197 height 28
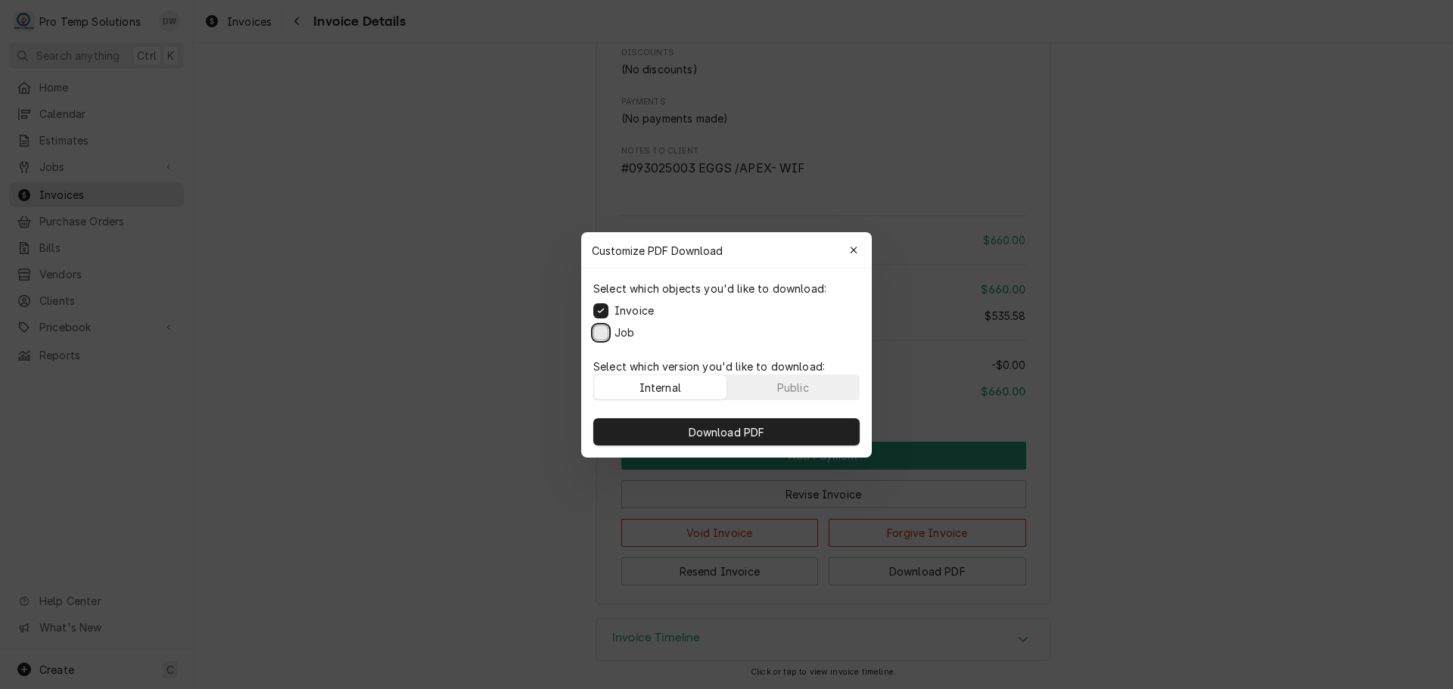
click at [603, 334] on button "Job" at bounding box center [600, 332] width 15 height 15
click at [718, 435] on span "Download PDF" at bounding box center [727, 432] width 82 height 16
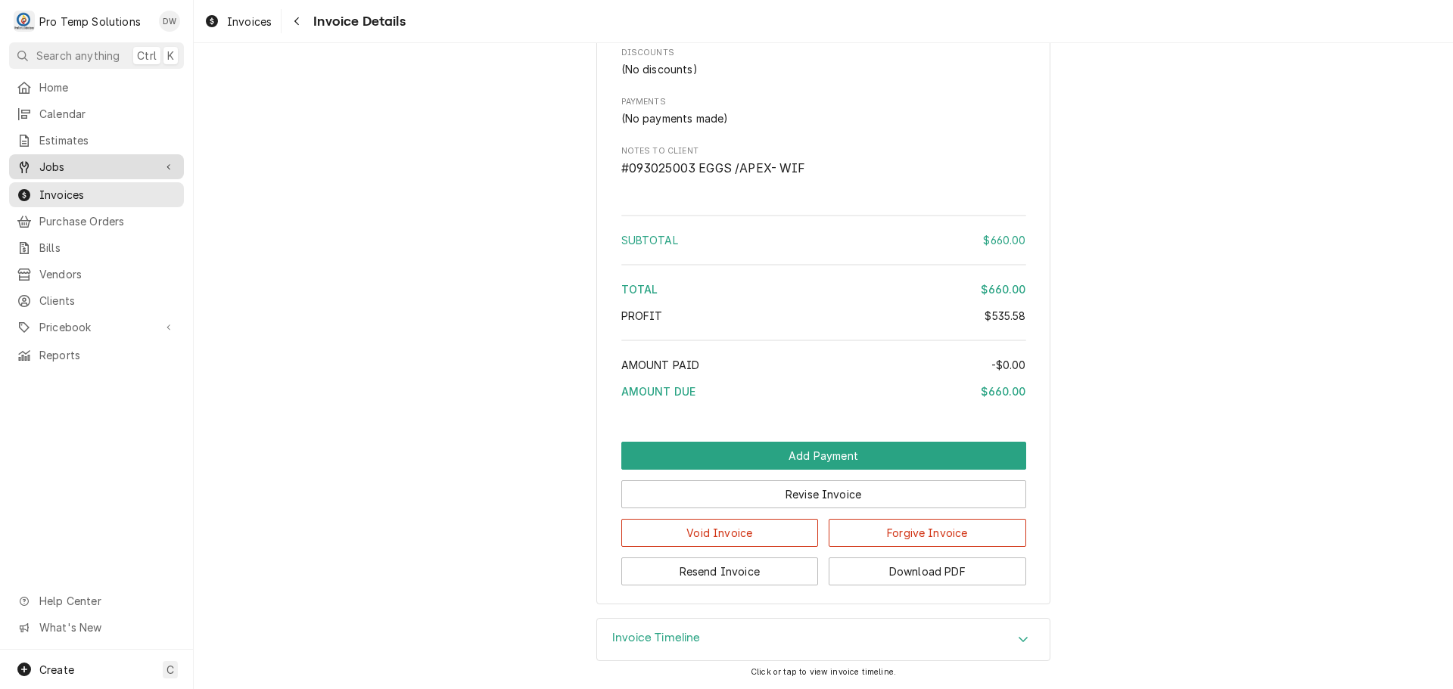
click at [54, 159] on span "Jobs" at bounding box center [96, 167] width 114 height 16
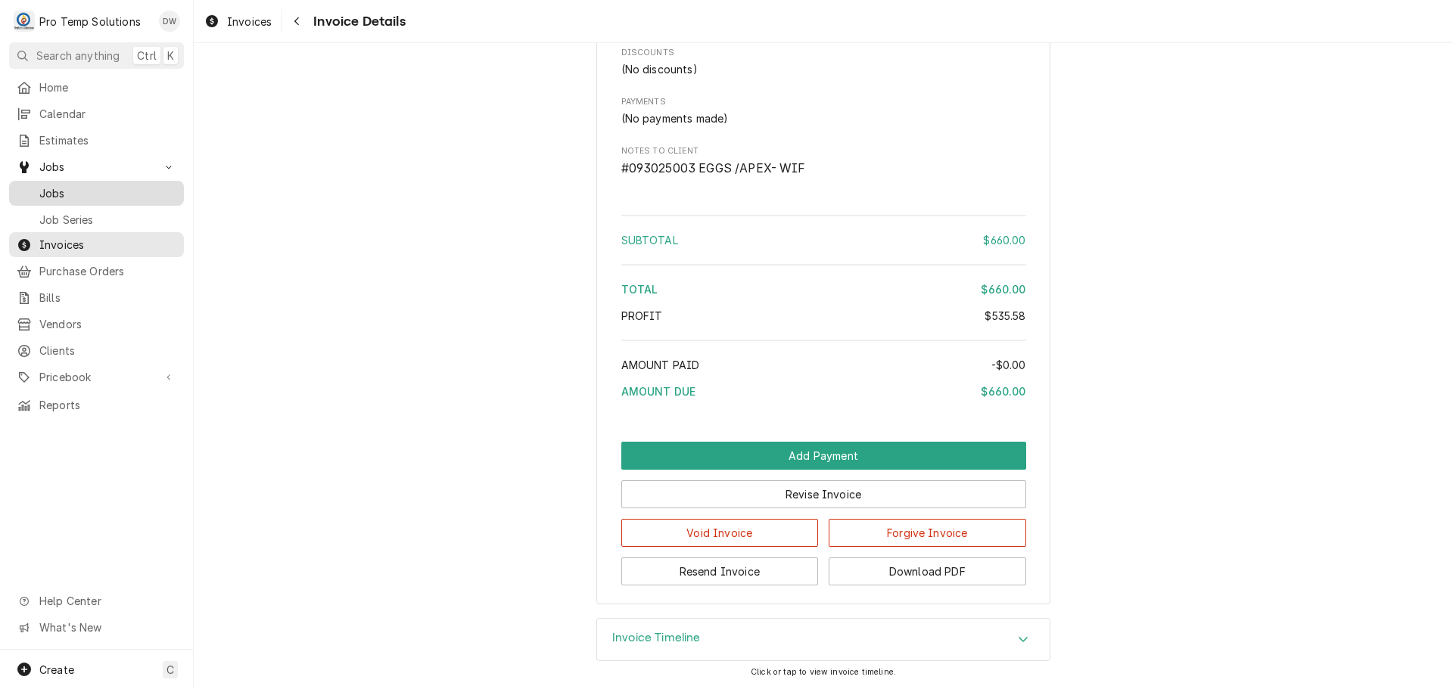
click at [54, 185] on span "Jobs" at bounding box center [107, 193] width 137 height 16
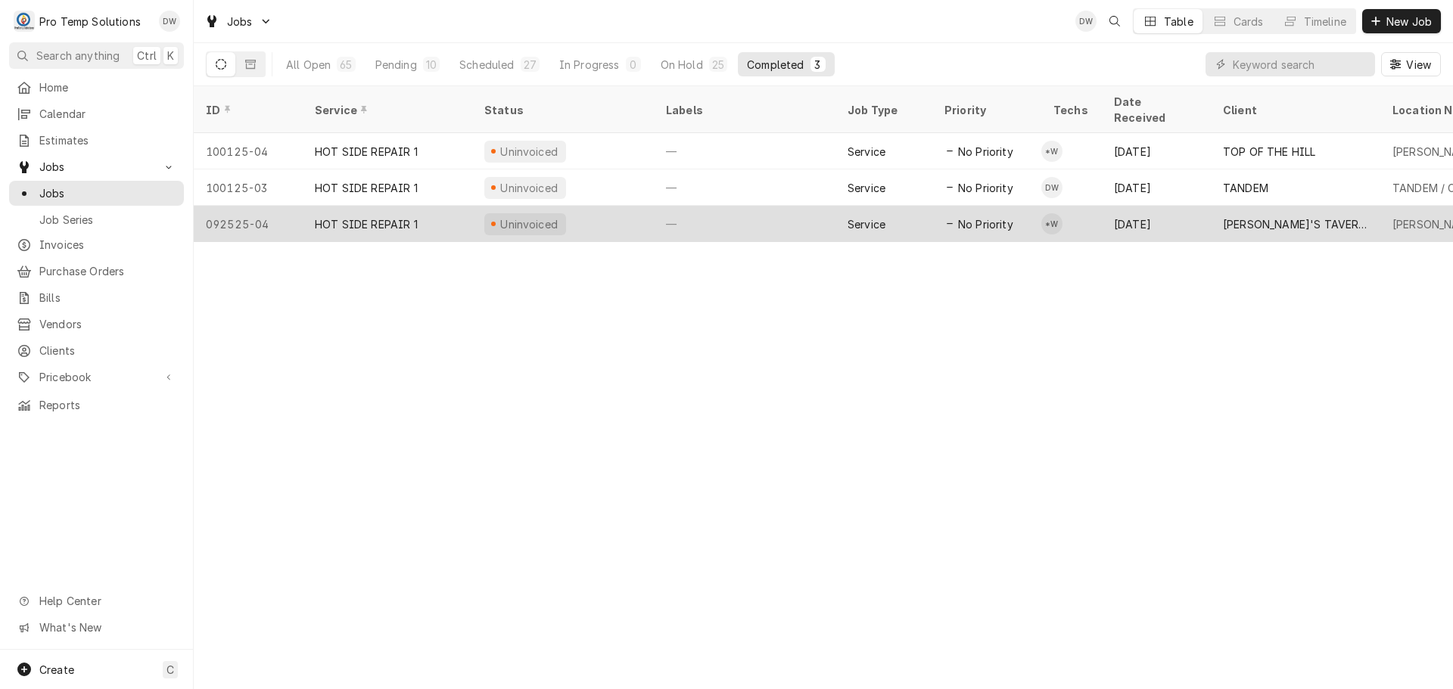
click at [747, 206] on div "—" at bounding box center [745, 224] width 182 height 36
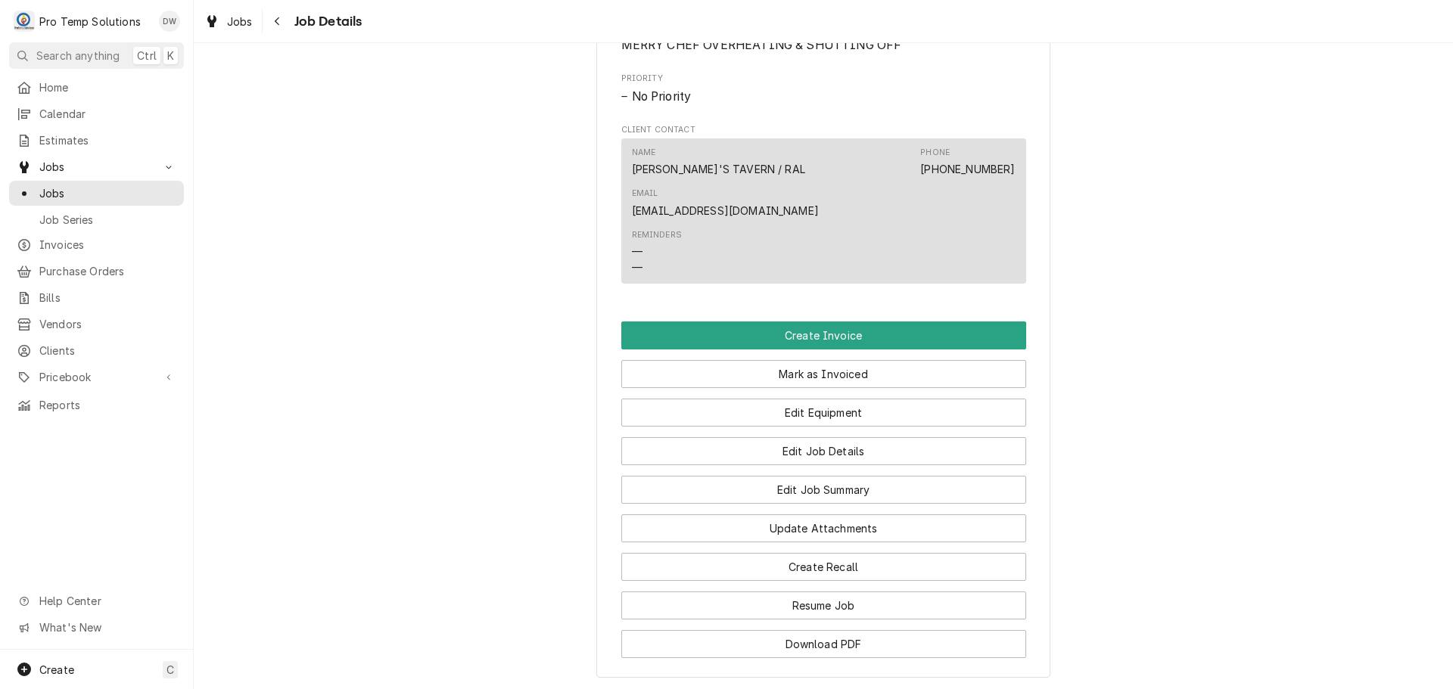
scroll to position [832, 0]
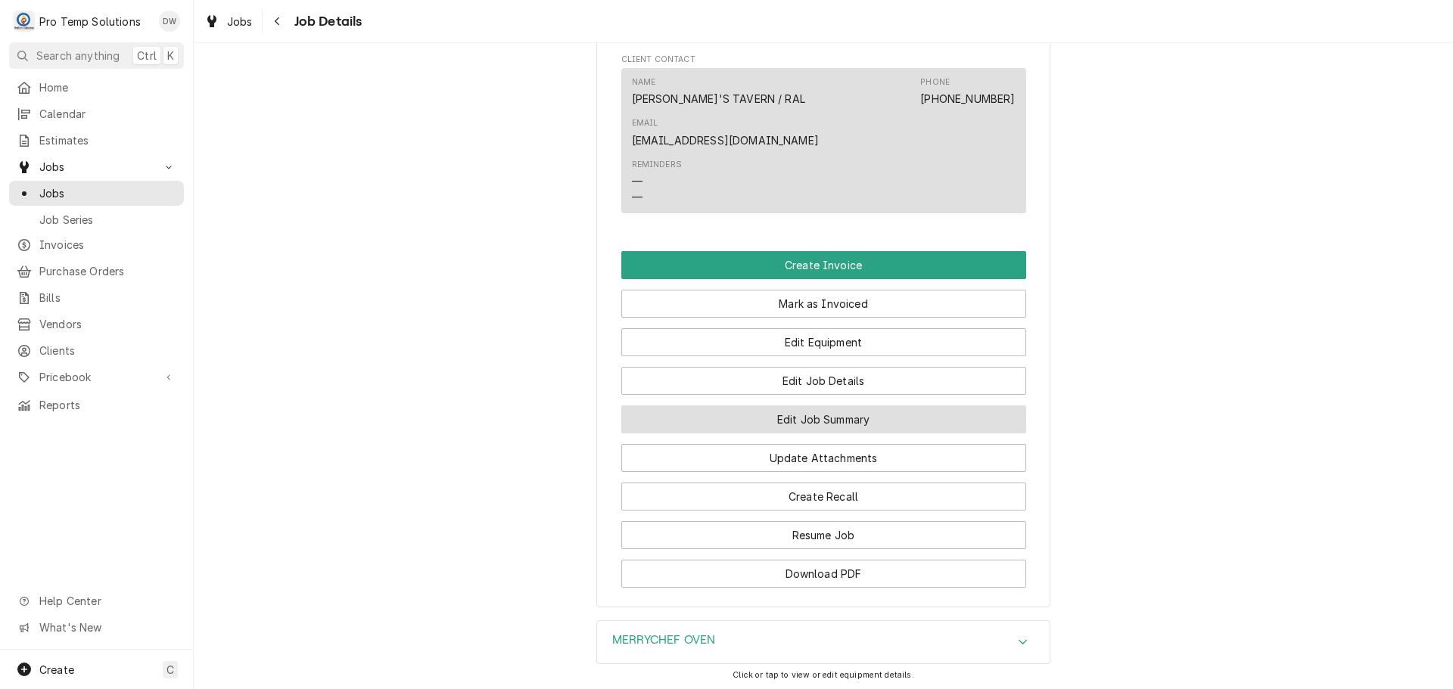
click at [798, 406] on button "Edit Job Summary" at bounding box center [823, 420] width 405 height 28
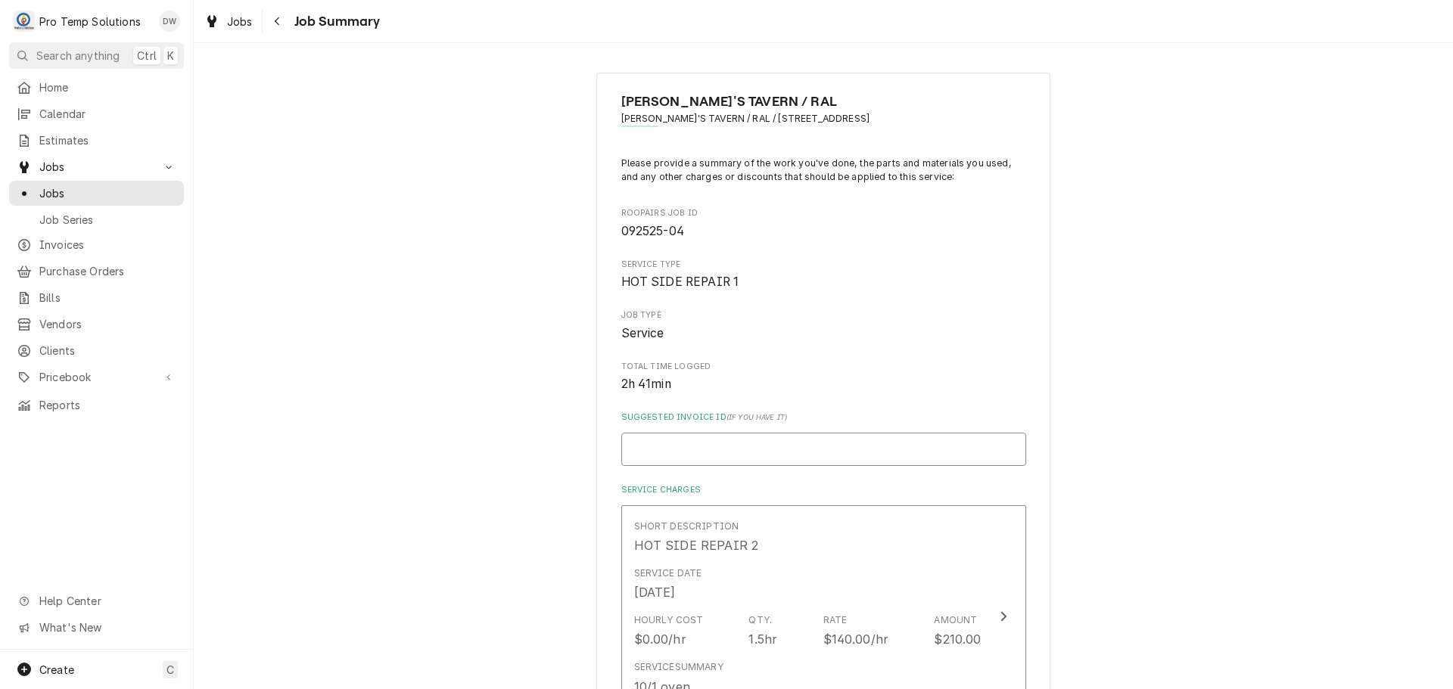
click at [843, 446] on input "Suggested Invoice ID ( if you have it )" at bounding box center [823, 449] width 405 height 33
type textarea "x"
type input "#"
type textarea "x"
type input "#1"
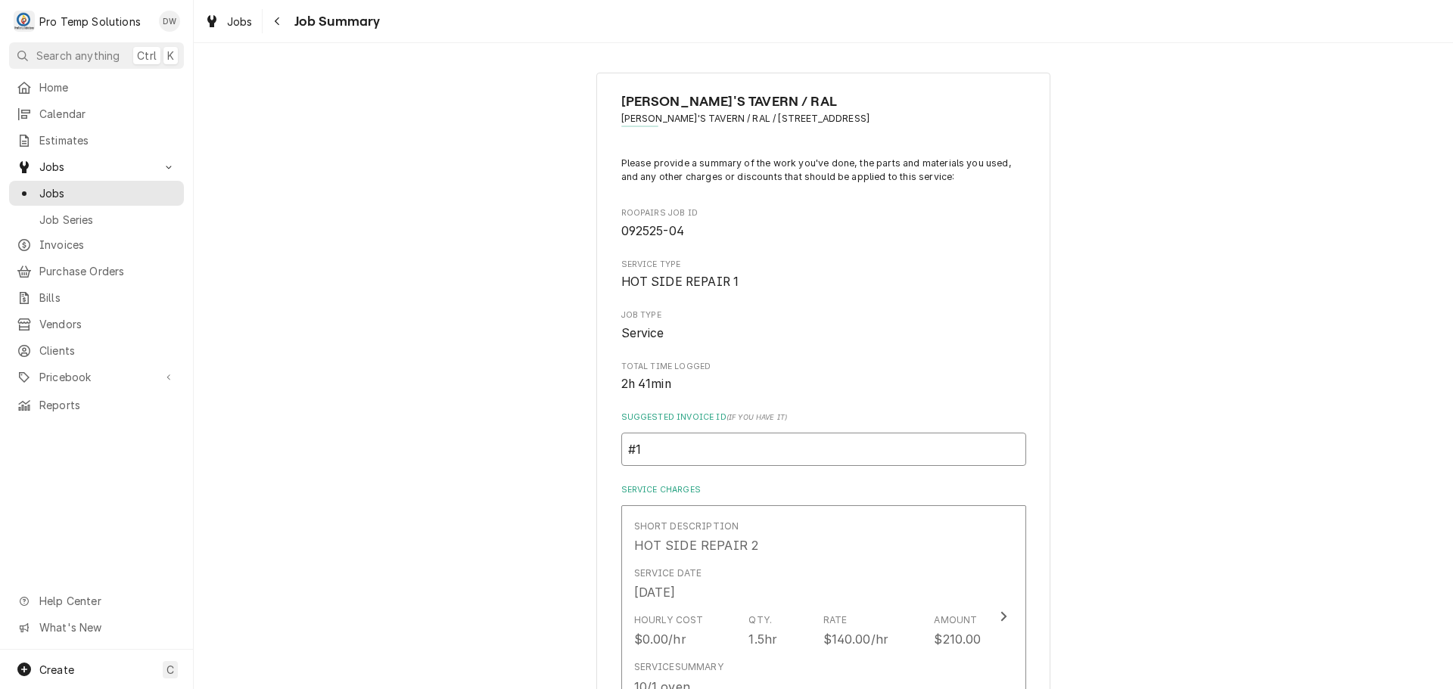
type textarea "x"
type input "#10"
type textarea "x"
type input "#100"
type textarea "x"
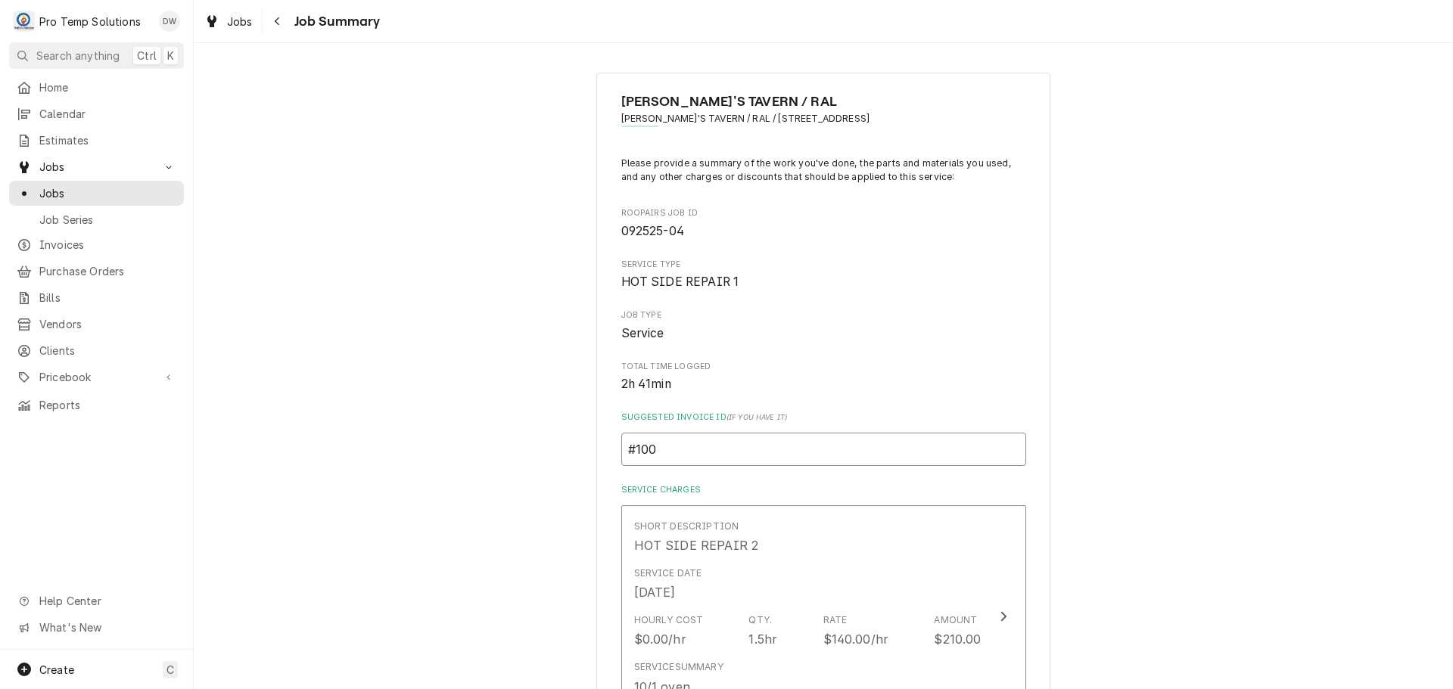
type input "#1001"
type textarea "x"
type input "#10012"
type textarea "x"
type input "#100125"
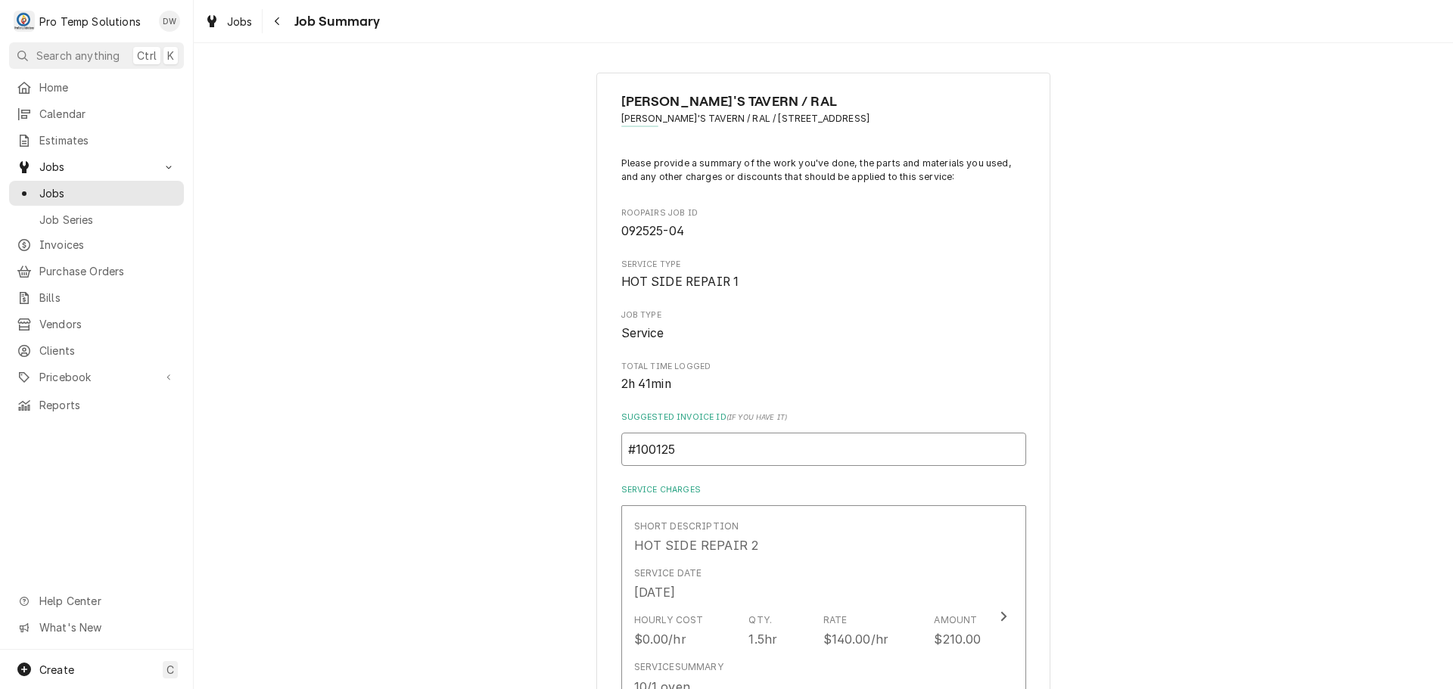
type textarea "x"
type input "#1001250"
type textarea "x"
type input "#10012500"
type textarea "x"
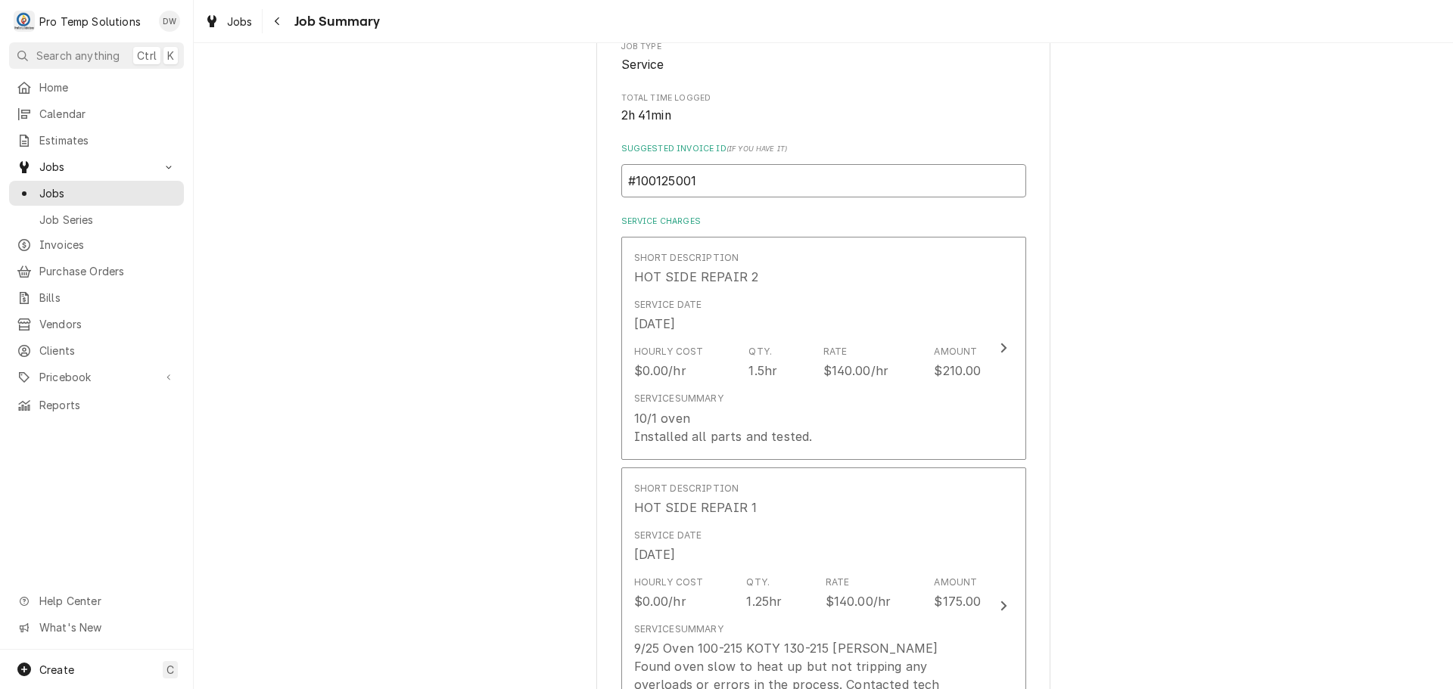
scroll to position [303, 0]
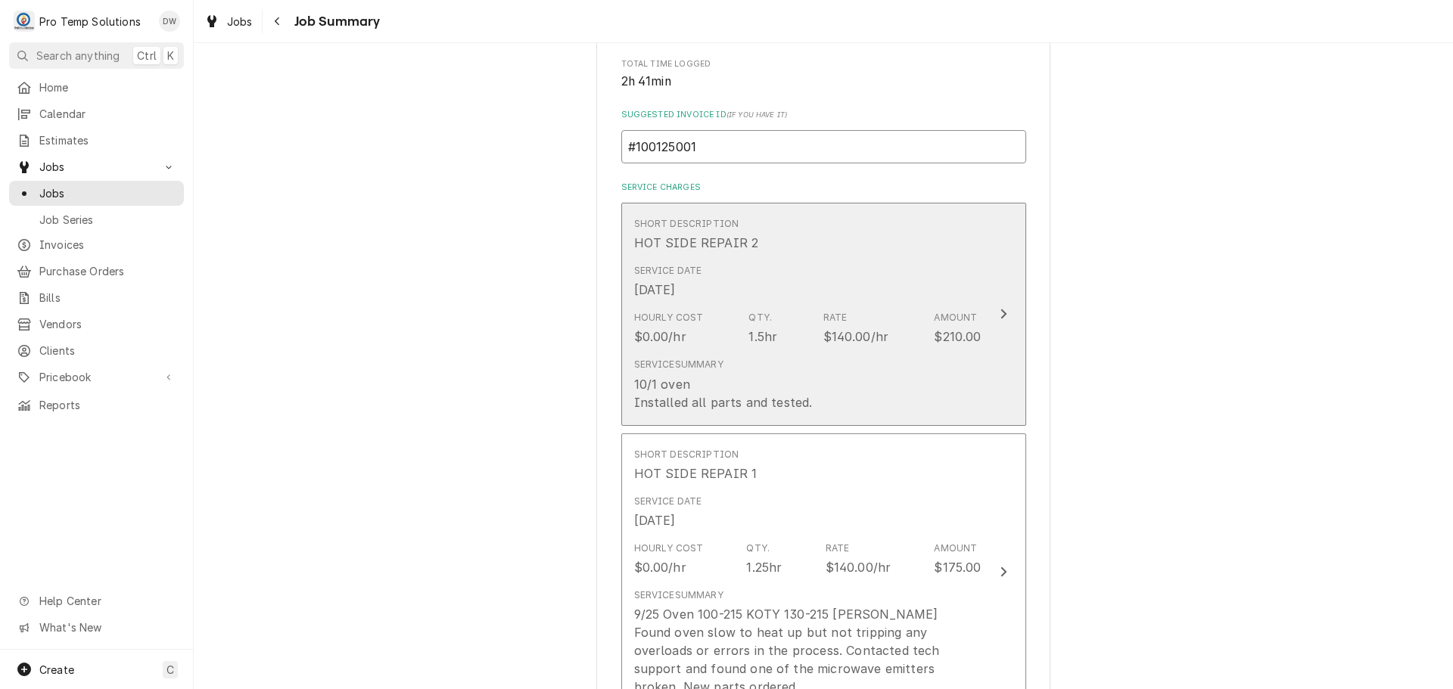
type input "#100125001"
click at [1000, 313] on icon "Update Line Item" at bounding box center [1004, 314] width 8 height 12
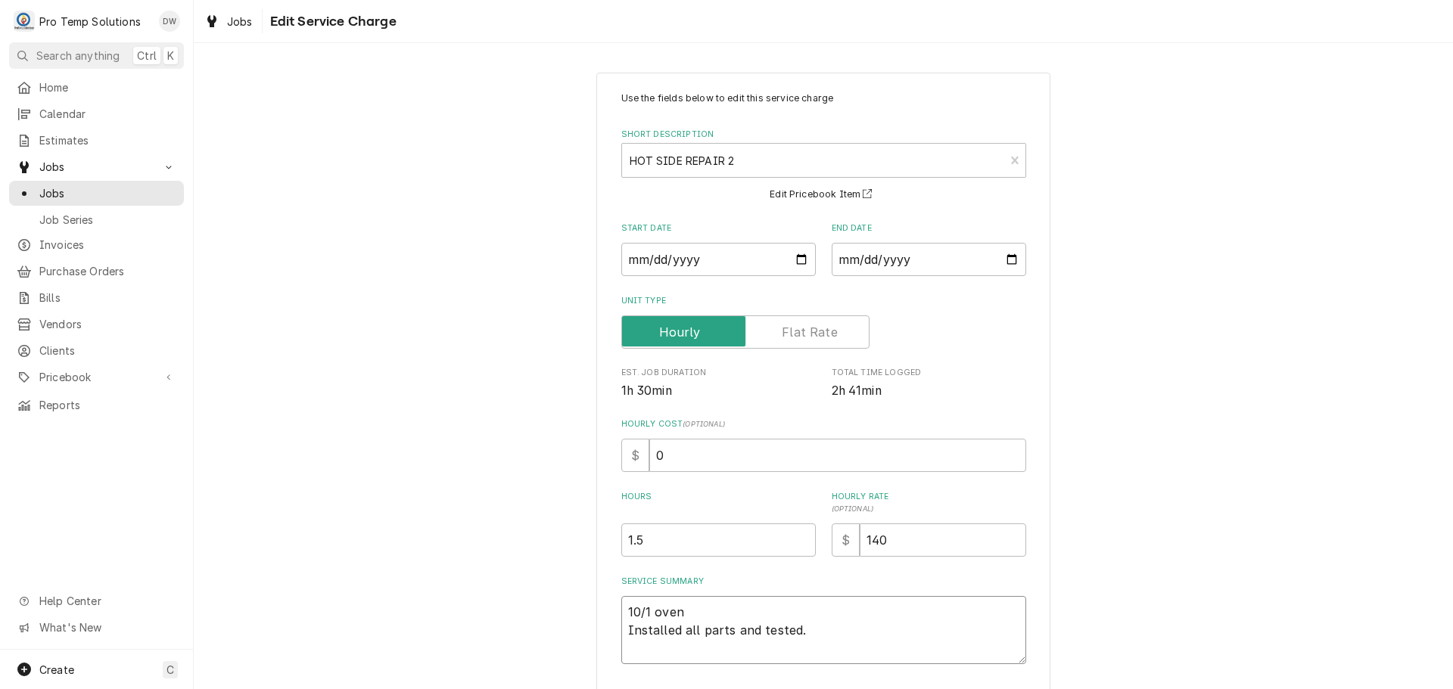
click at [682, 613] on textarea "10/1 oven Installed all parts and tested." at bounding box center [823, 630] width 405 height 68
type textarea "x"
type textarea "10/1 oven Installed all parts and tested."
type textarea "x"
type textarea "10/1 oven 8 Installed all parts and tested."
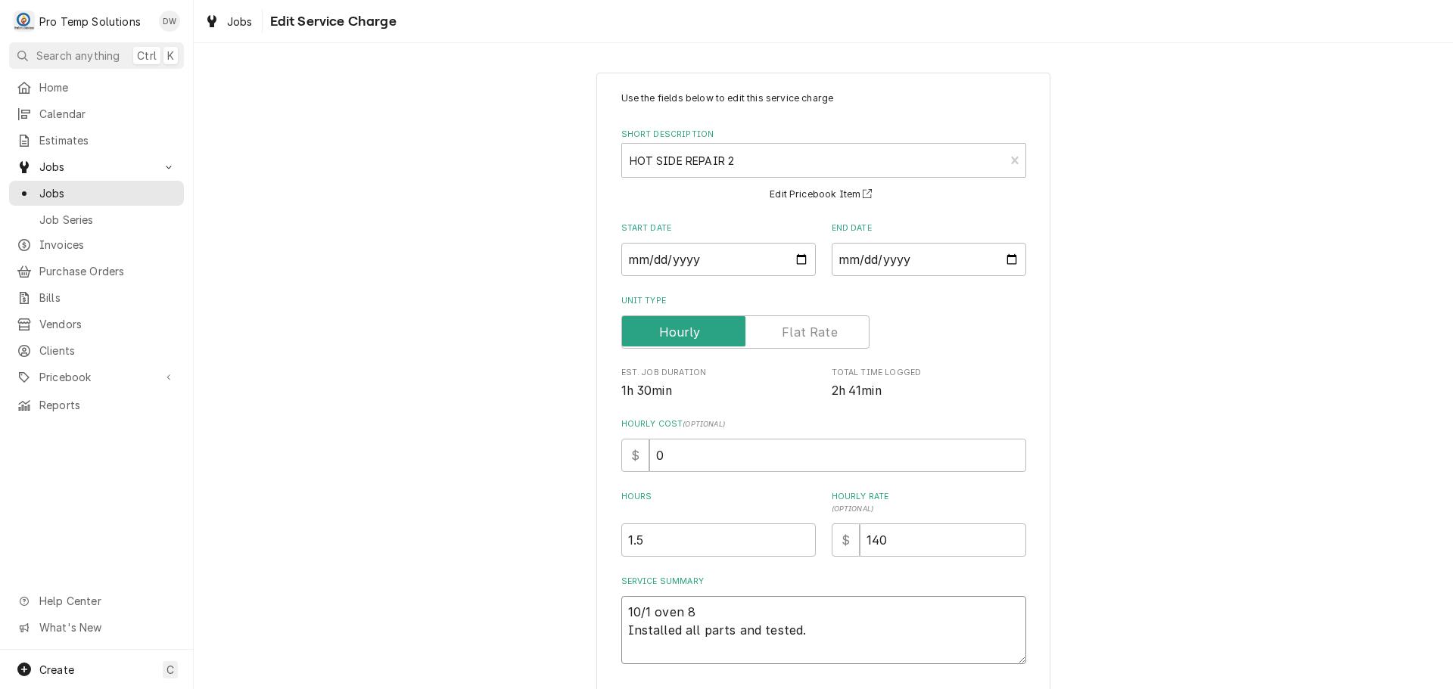
type textarea "x"
type textarea "10/1 oven 82 Installed all parts and tested."
type textarea "x"
type textarea "10/1 oven 825 Installed all parts and tested."
type textarea "x"
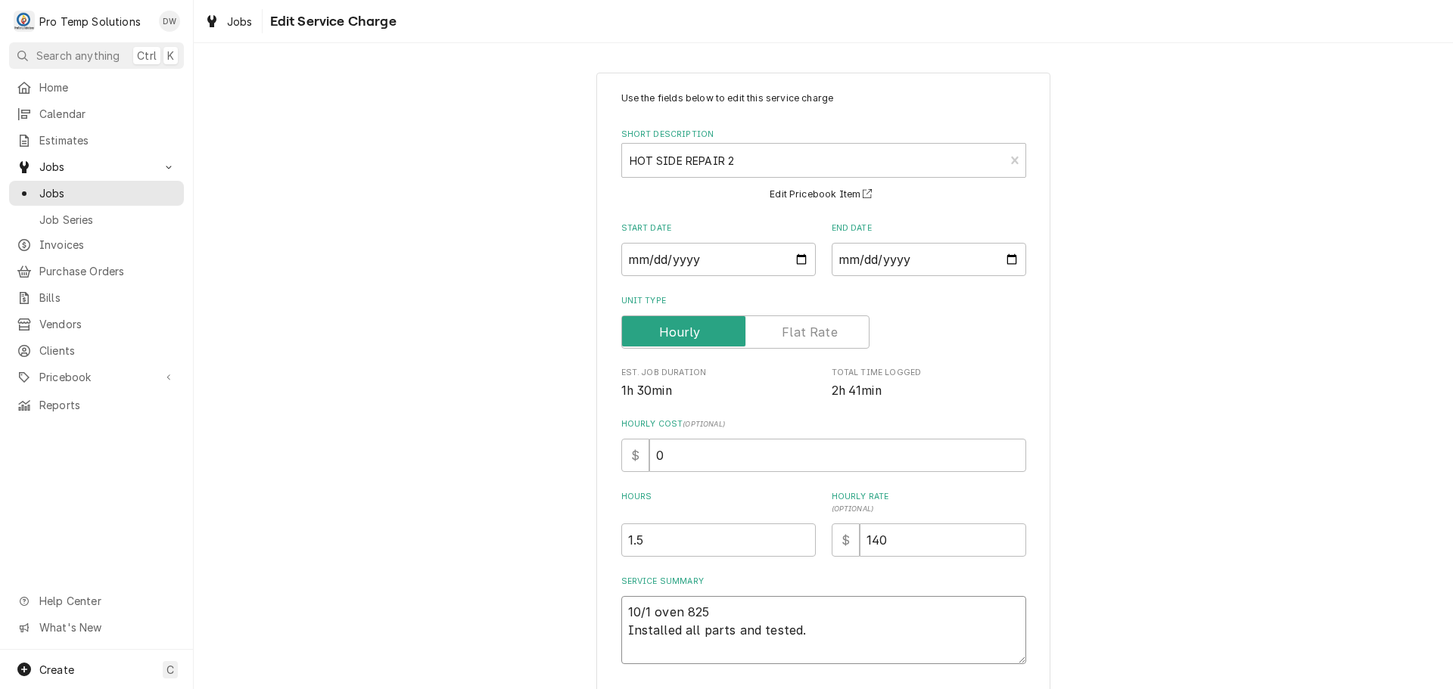
type textarea "10/1 oven 825- Installed all parts and tested."
type textarea "x"
type textarea "10/1 oven 825-9 Installed all parts and tested."
type textarea "x"
type textarea "10/1 oven 825-95 Installed all parts and tested."
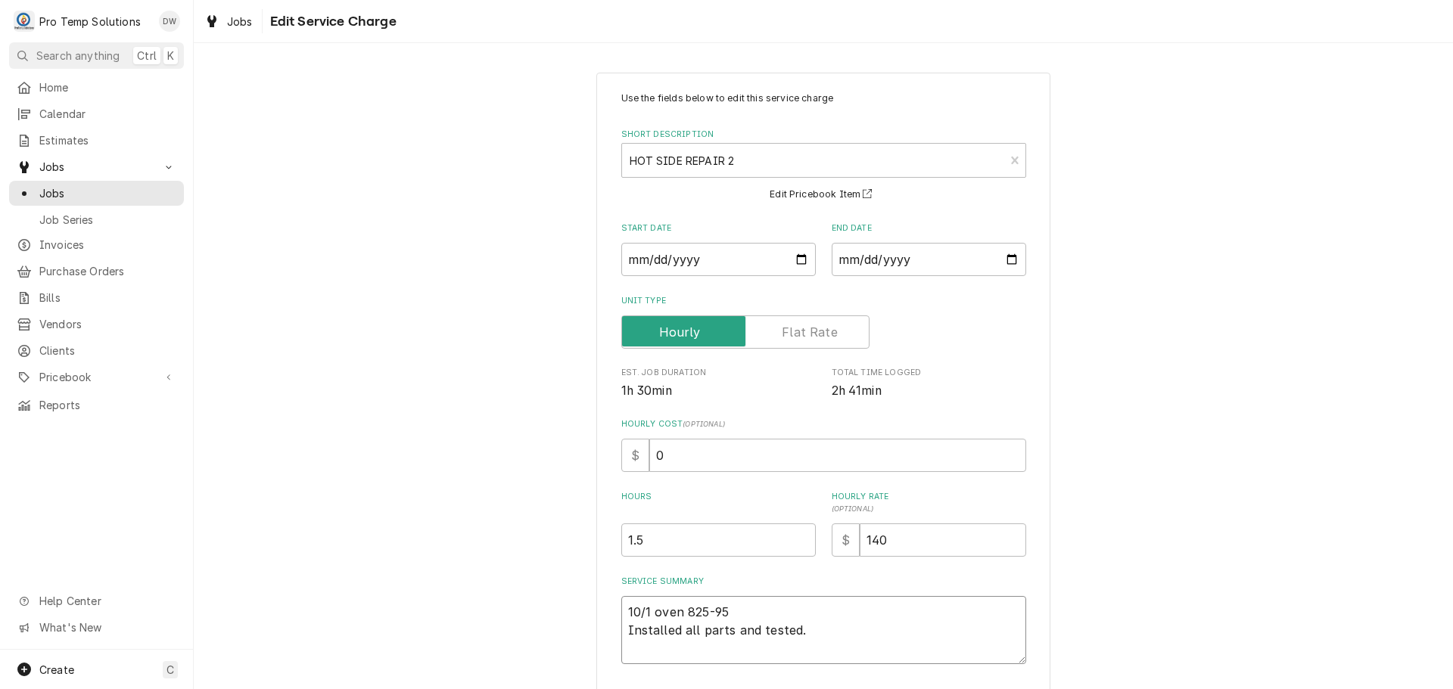
type textarea "x"
type textarea "10/1 oven 825-950 Installed all parts and tested."
type textarea "x"
type textarea "10/1 oven 825-950 Installed all parts and tested."
click at [682, 613] on textarea "10/1 oven 825-950 Installed all parts and tested." at bounding box center [823, 630] width 405 height 68
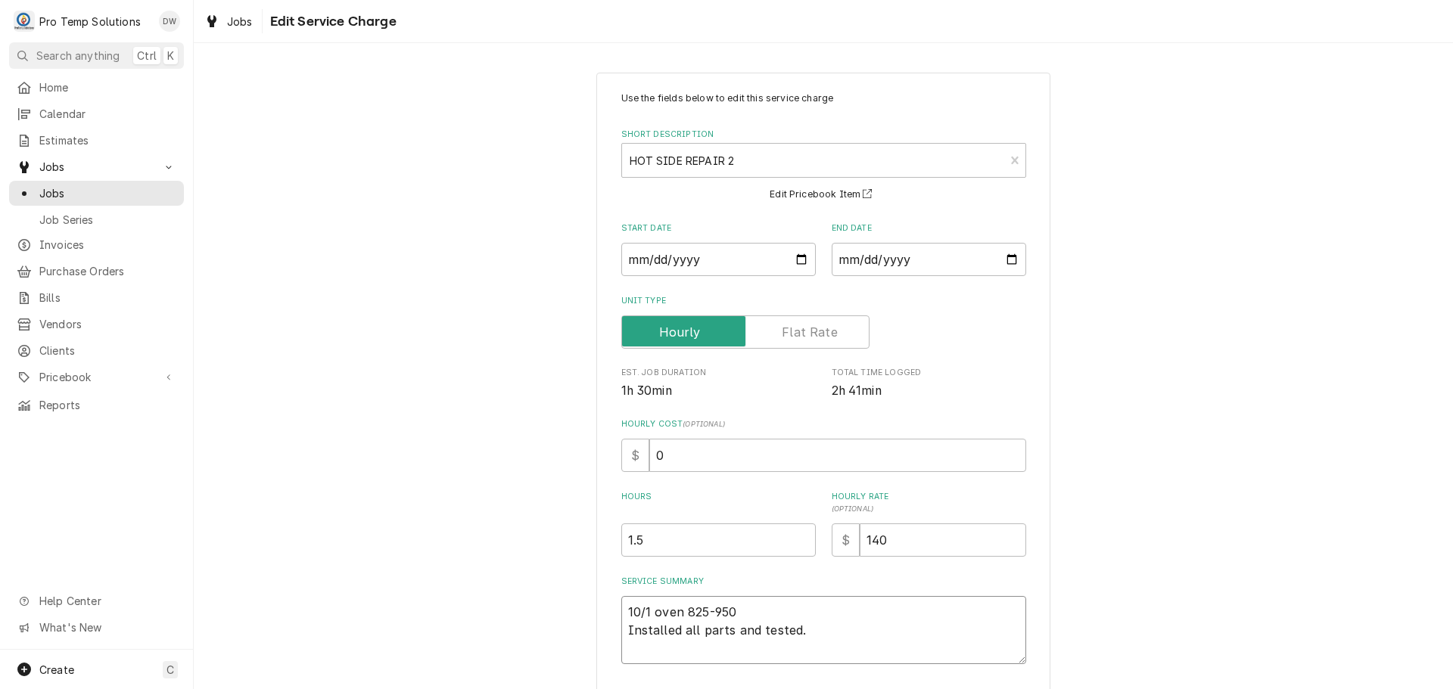
type textarea "x"
type textarea "10/1 oven825-950 Installed all parts and tested."
type textarea "x"
type textarea "10/1 ove825-950 Installed all parts and tested."
type textarea "x"
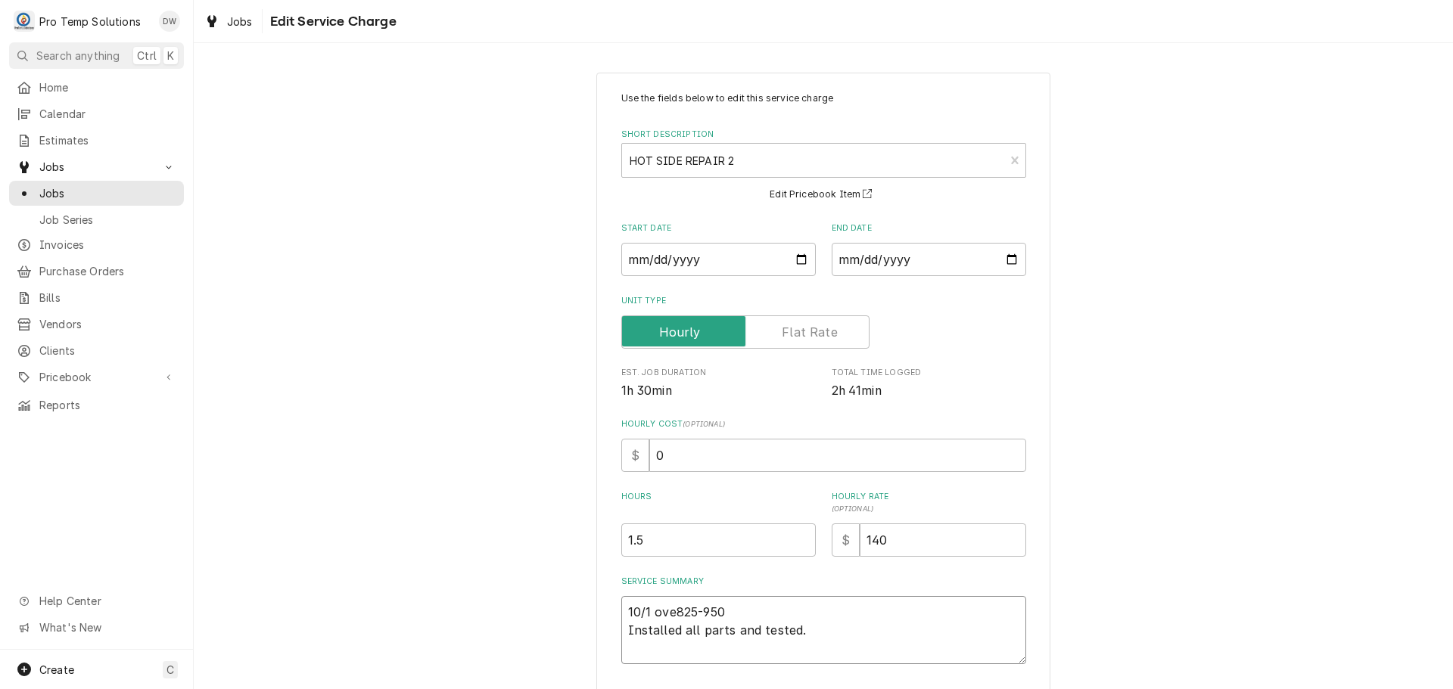
type textarea "10/1 ov825-950 Installed all parts and tested."
type textarea "x"
type textarea "10/1 o825-950 Installed all parts and tested."
type textarea "x"
type textarea "10/1 825-950 Installed all parts and tested."
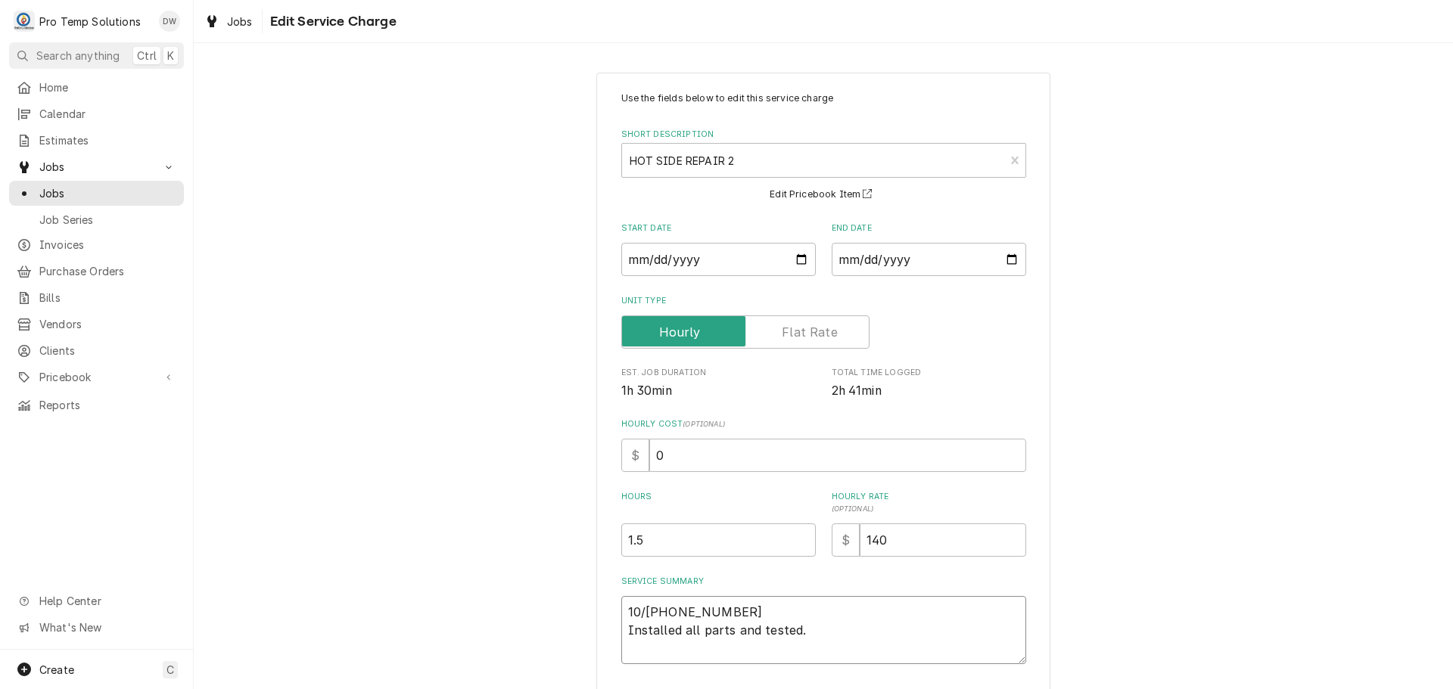
type textarea "x"
type textarea "10/1 O825-950 Installed all parts and tested."
type textarea "x"
type textarea "10/1 OV825-950 Installed all parts and tested."
type textarea "x"
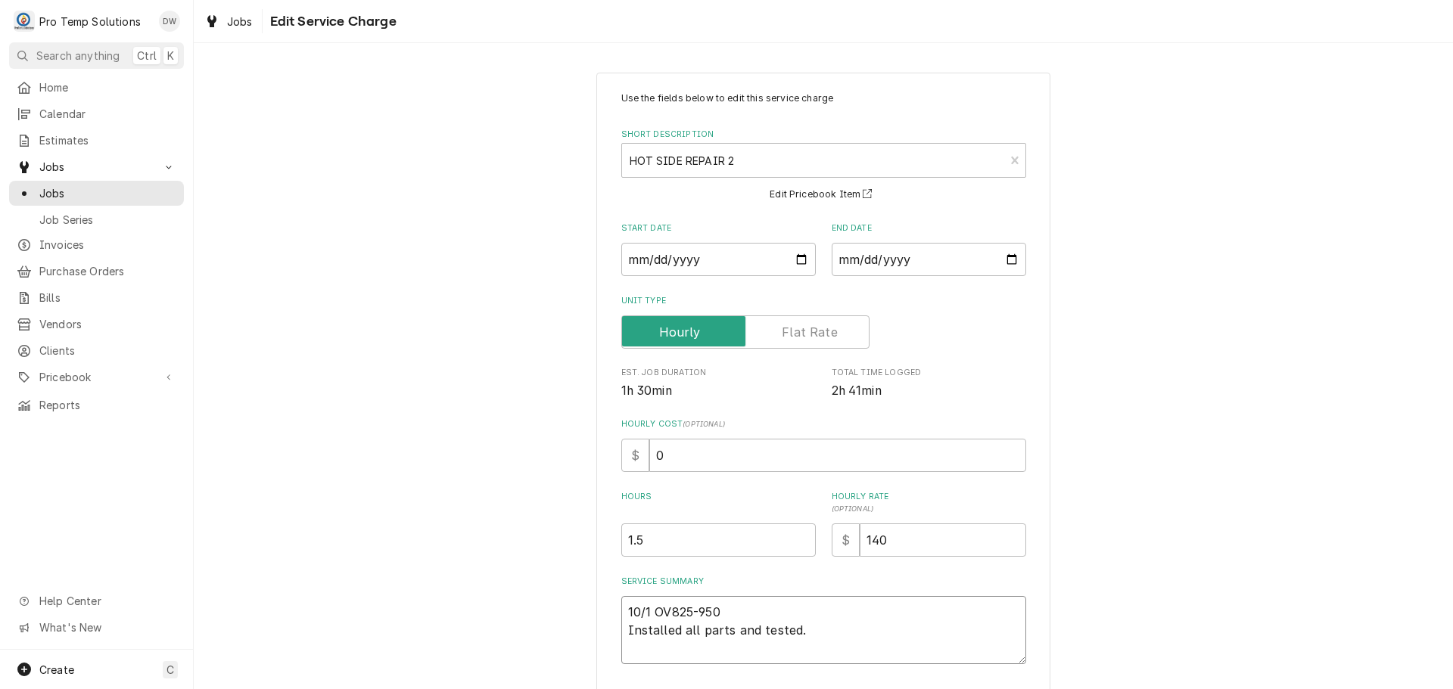
type textarea "10/1 OVE825-950 Installed all parts and tested."
type textarea "x"
type textarea "10/1 OVEN825-950 Installed all parts and tested."
type textarea "x"
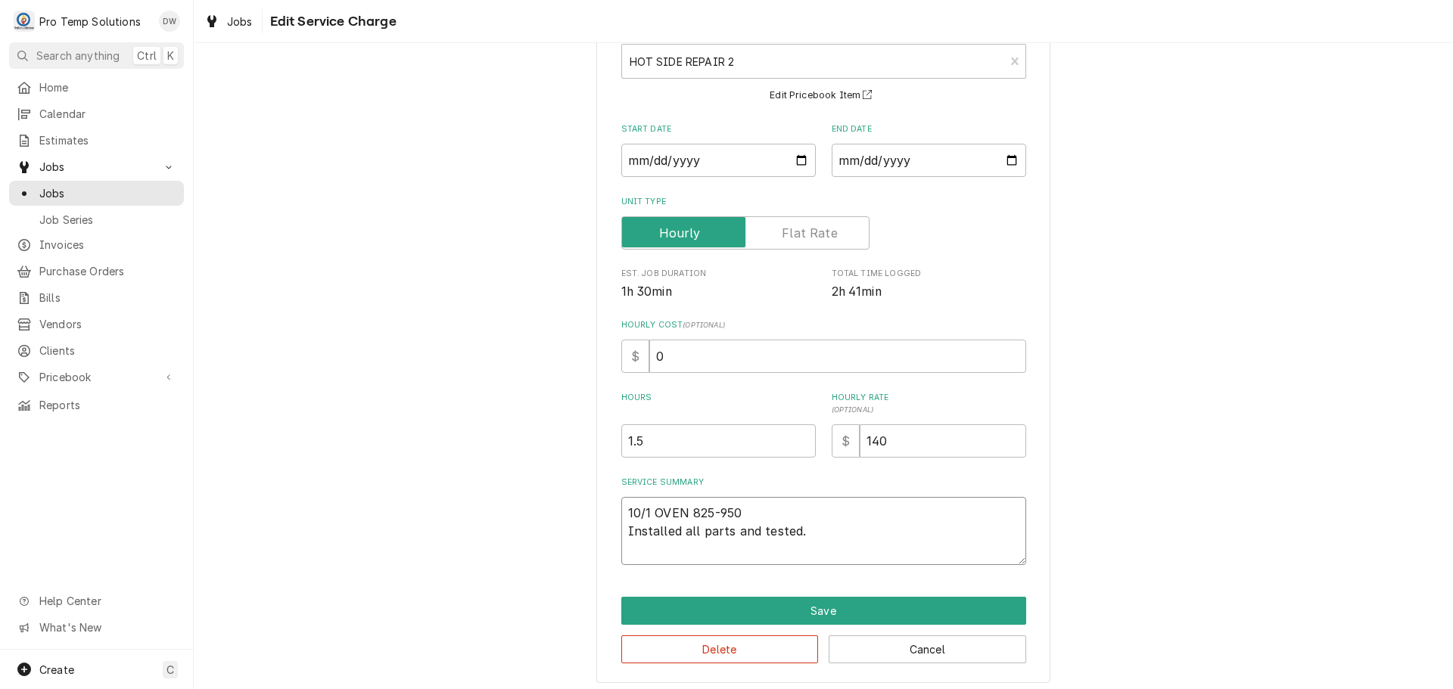
scroll to position [106, 0]
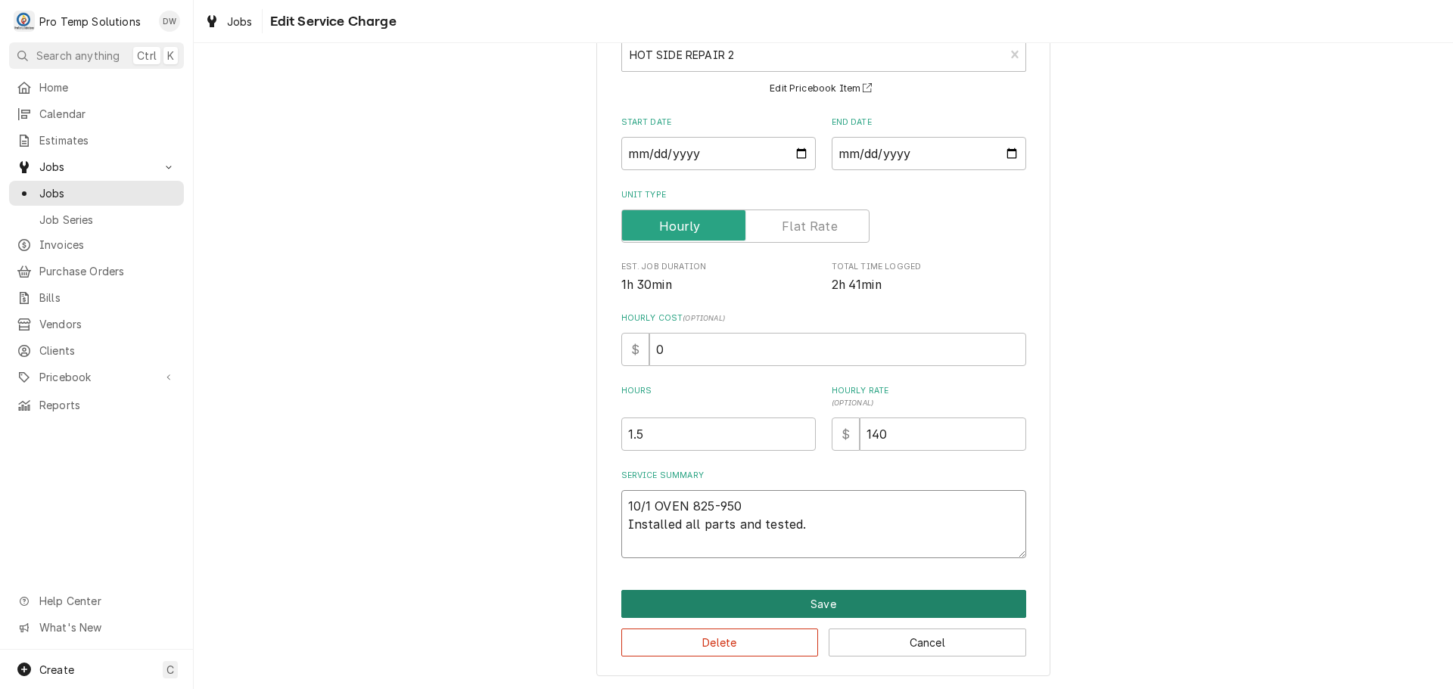
type textarea "10/1 OVEN 825-950 Installed all parts and tested."
click at [807, 600] on button "Save" at bounding box center [823, 604] width 405 height 28
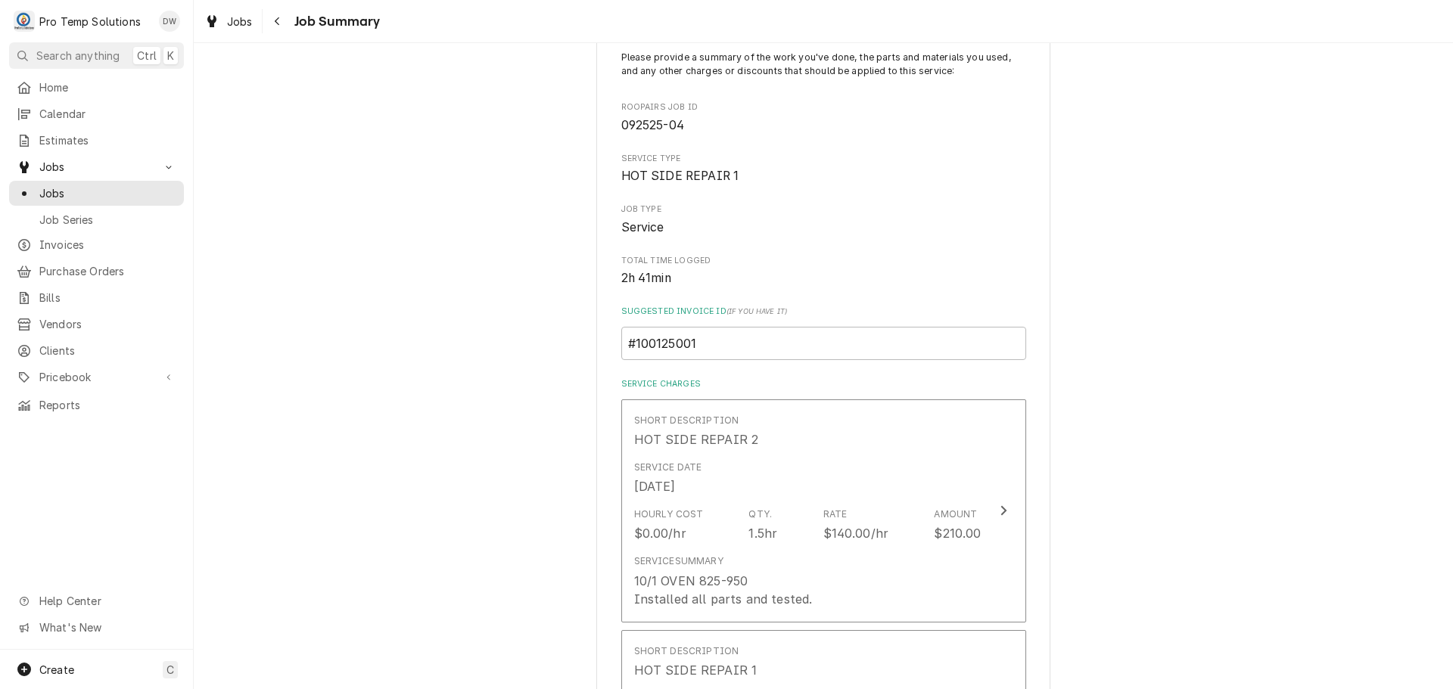
scroll to position [303, 0]
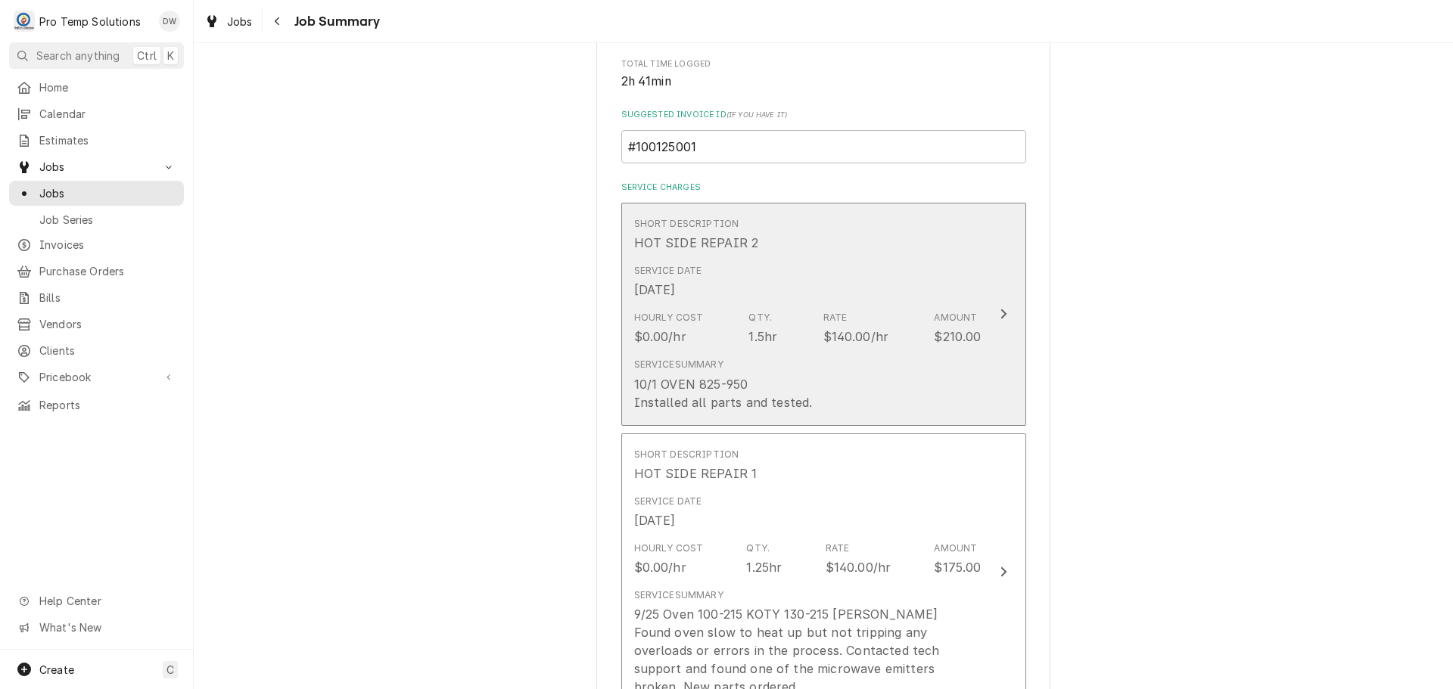
click at [1000, 313] on icon "Update Line Item" at bounding box center [1004, 314] width 8 height 12
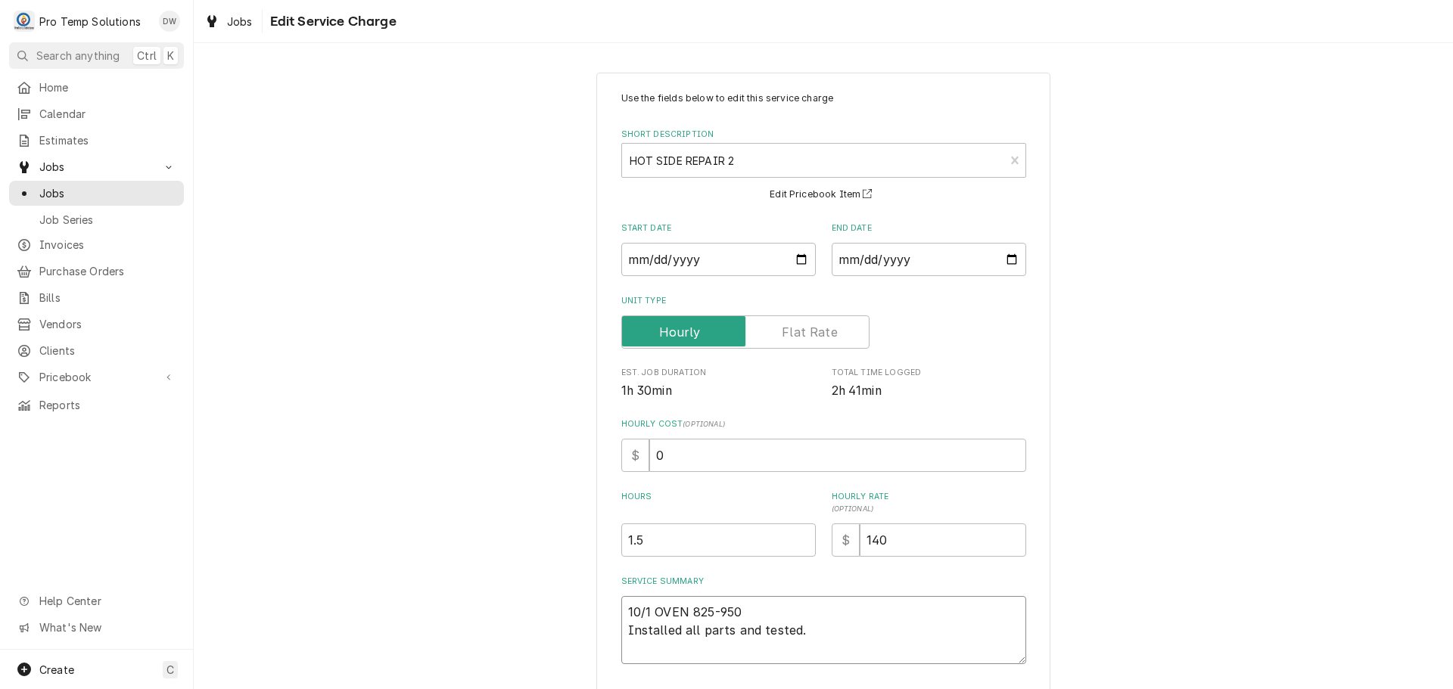
click at [746, 609] on textarea "10/1 OVEN 825-950 Installed all parts and tested." at bounding box center [823, 630] width 405 height 68
type textarea "x"
type textarea "10/1 OVEN 825-950 K Installed all parts and tested."
type textarea "x"
type textarea "10/1 OVEN 825-950 KE Installed all parts and tested."
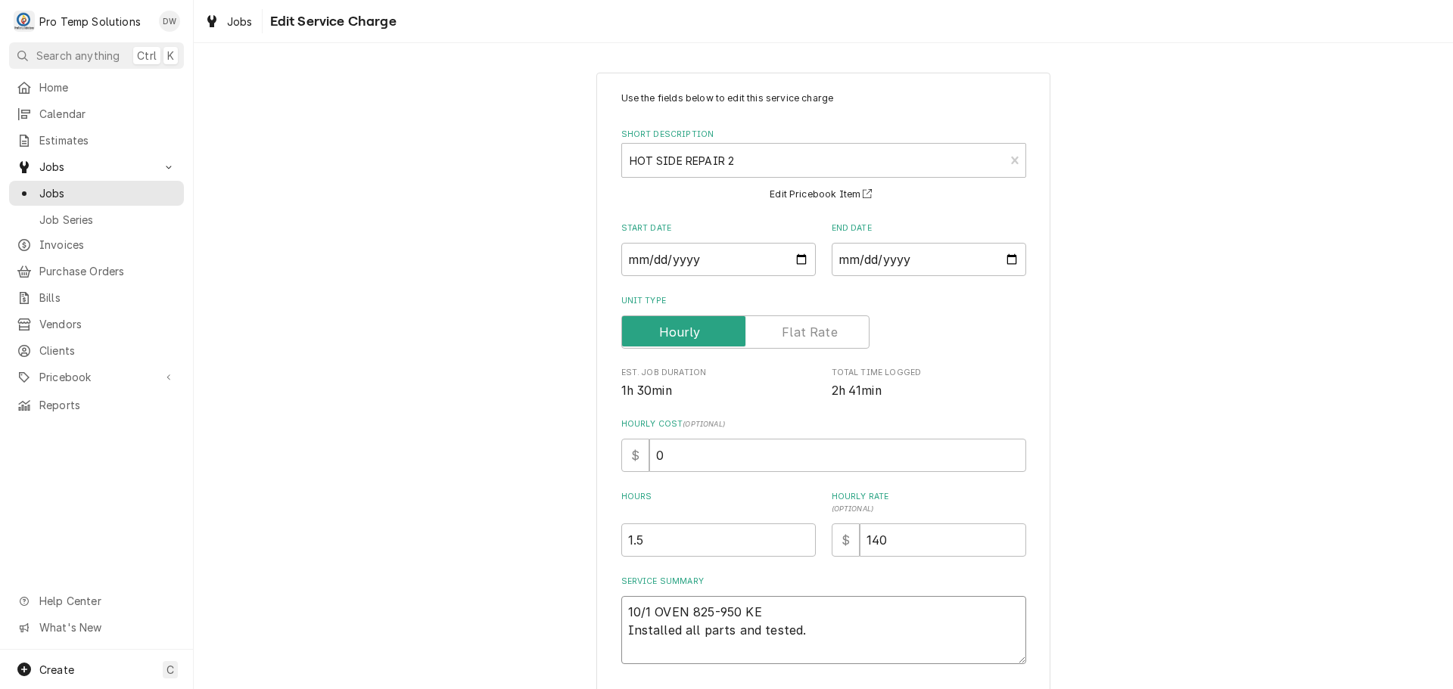
type textarea "x"
type textarea "10/1 OVEN 825-950 KEV Installed all parts and tested."
type textarea "x"
type textarea "10/1 OVEN 825-950 KEVI Installed all parts and tested."
type textarea "x"
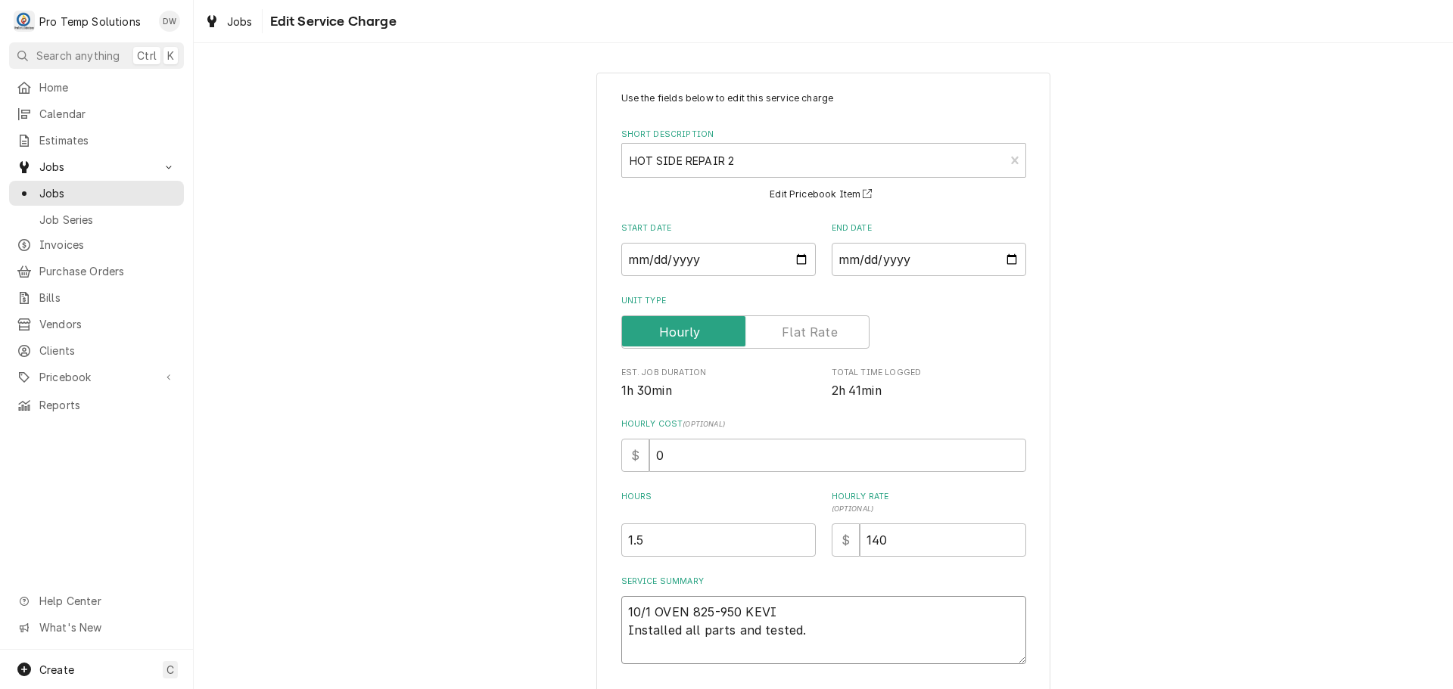
type textarea "10/1 OVEN 825-950 KEVIN Installed all parts and tested."
type textarea "x"
type textarea "10/1 OVEN 825-950 KEVIN Installed all parts and tested."
click at [851, 636] on textarea "10/1 OVEN 825-950 KEVIN Installed all parts and tested." at bounding box center [823, 630] width 405 height 68
type textarea "x"
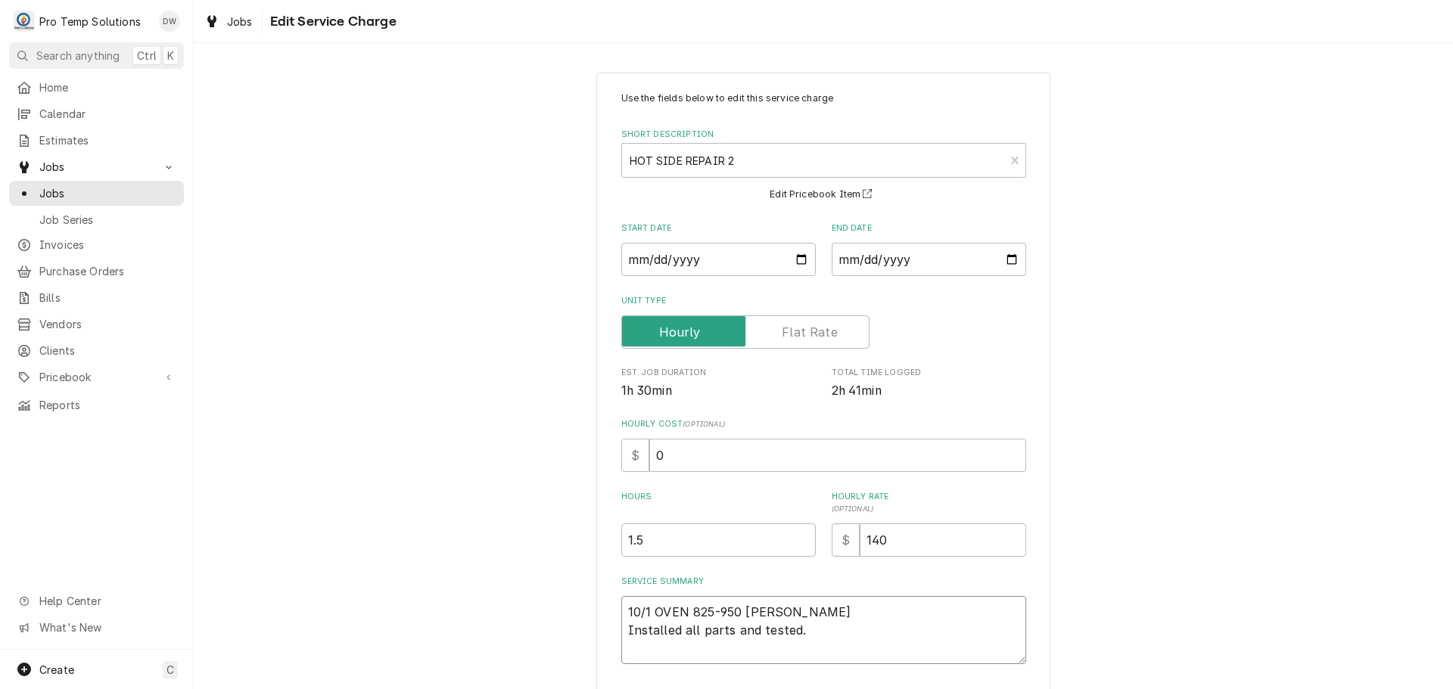
type textarea "10/1 OVEN 825-950 KEVIN Installed all parts and tested."
type textarea "x"
type textarea "10/1 OVEN 825-950 KEVIN Installed all parts and tested. ("
type textarea "x"
type textarea "10/1 OVEN 825-950 KEVIN Installed all parts and tested. ("
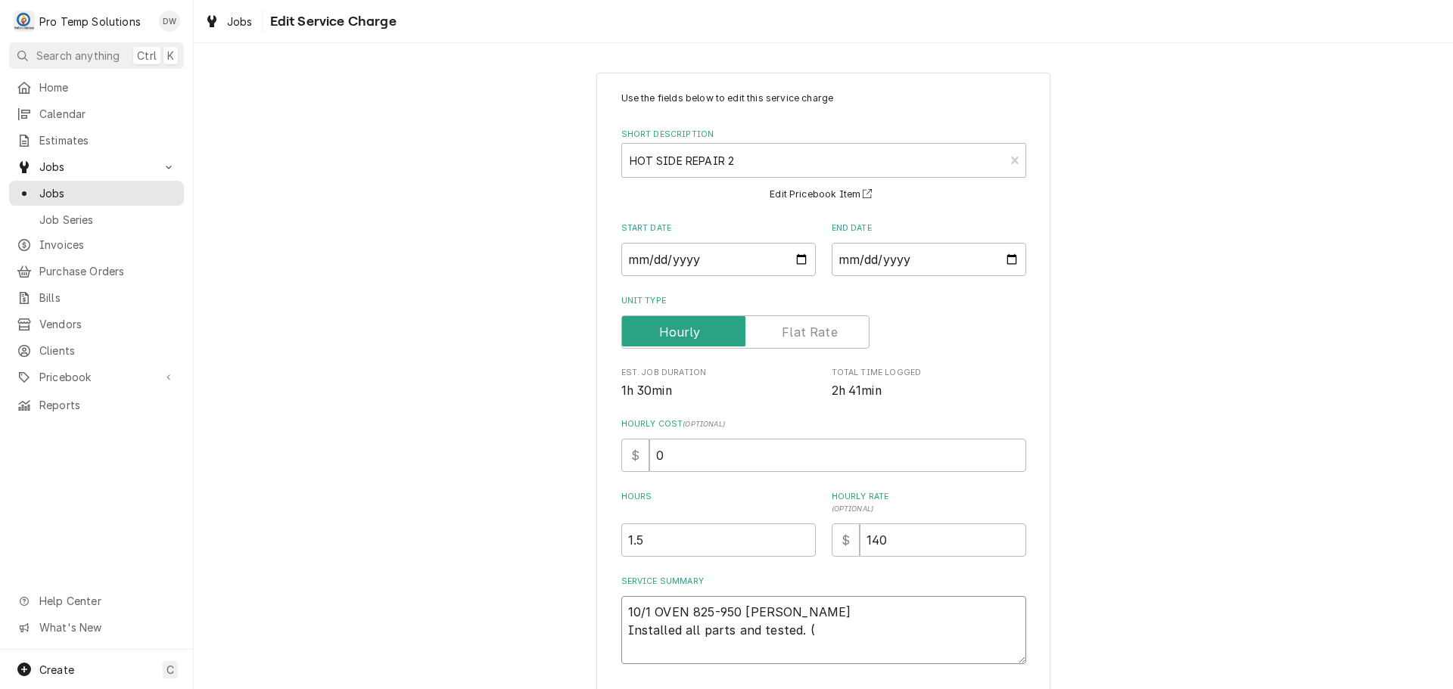
type textarea "x"
type textarea "10/1 OVEN 825-950 KEVIN Installed all parts and tested. ( P"
type textarea "x"
type textarea "10/1 OVEN 825-950 KEVIN Installed all parts and tested. ( PT"
type textarea "x"
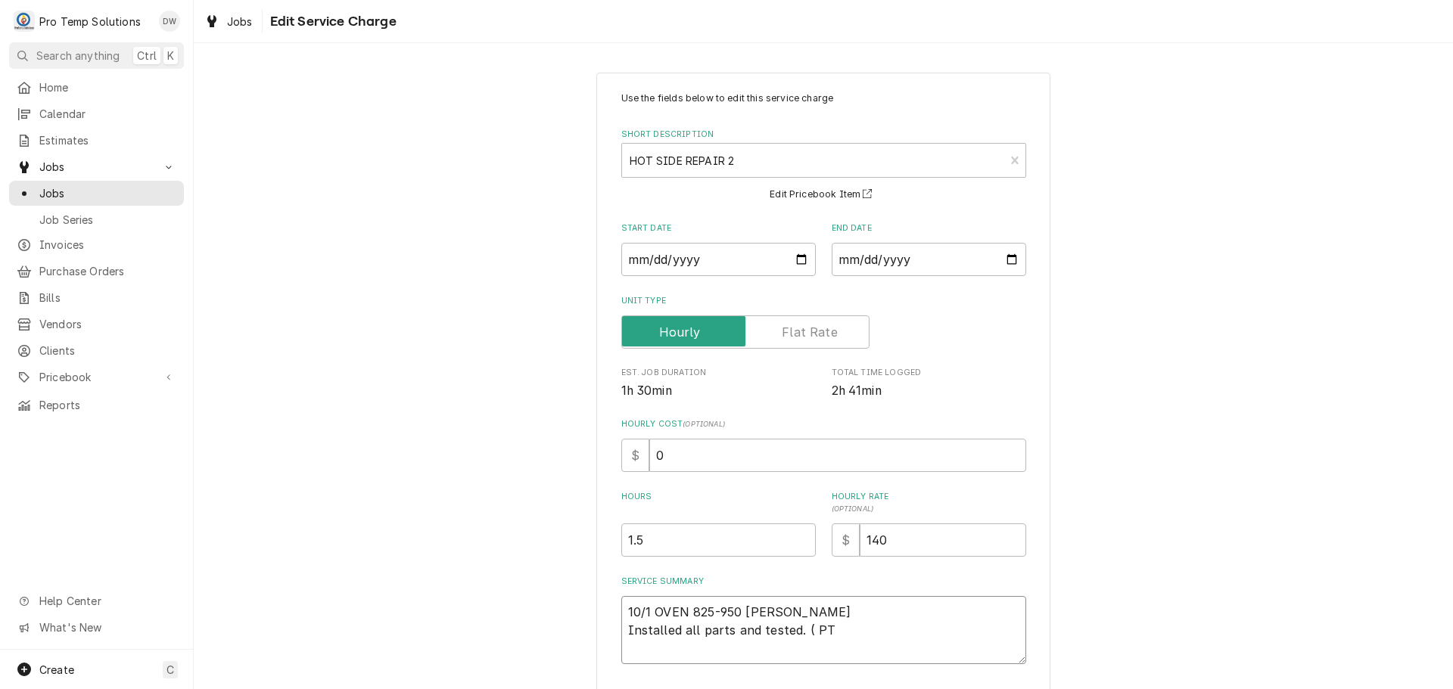
type textarea "10/1 OVEN 825-950 KEVIN Installed all parts and tested. ( PT"
type textarea "x"
type textarea "10/1 OVEN 825-950 KEVIN Installed all parts and tested. ( PT $"
type textarea "x"
type textarea "10/1 OVEN 825-950 KEVIN Installed all parts and tested. ( PT $3"
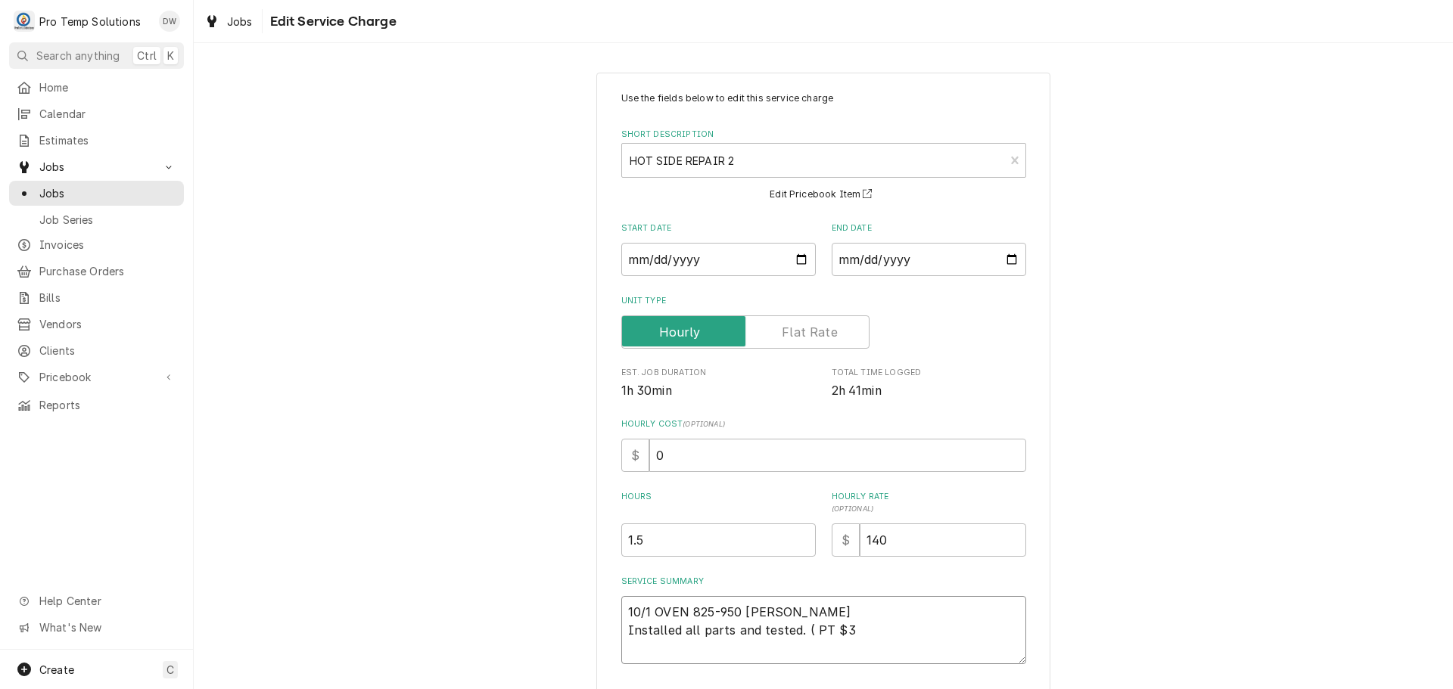
type textarea "x"
type textarea "10/1 OVEN 825-950 KEVIN Installed all parts and tested. ( PT $36"
type textarea "x"
type textarea "10/1 OVEN 825-950 KEVIN Installed all parts and tested. ( PT $368"
type textarea "x"
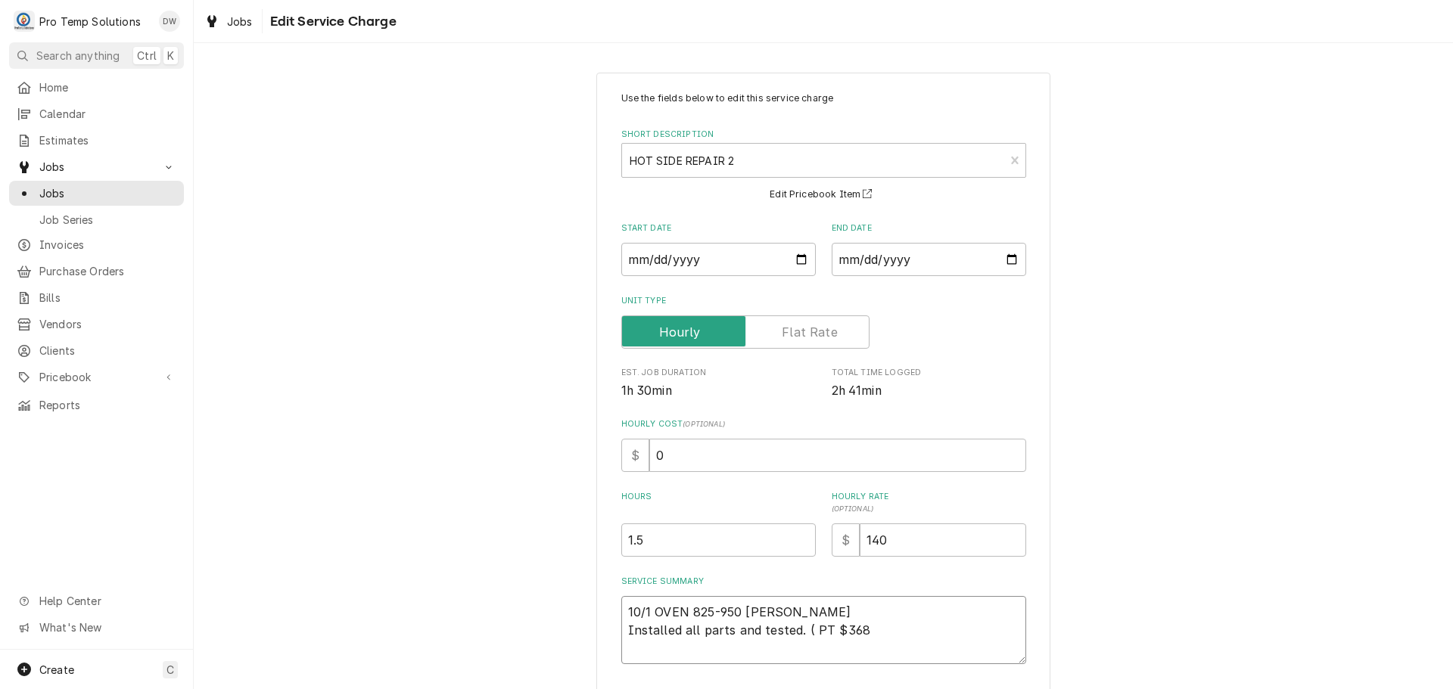
type textarea "10/1 OVEN 825-950 KEVIN Installed all parts and tested. ( PT $368."
type textarea "x"
type textarea "10/1 OVEN 825-950 KEVIN Installed all parts and tested. ( PT $368.9"
type textarea "x"
type textarea "10/1 OVEN 825-950 KEVIN Installed all parts and tested. ( PT $368.93"
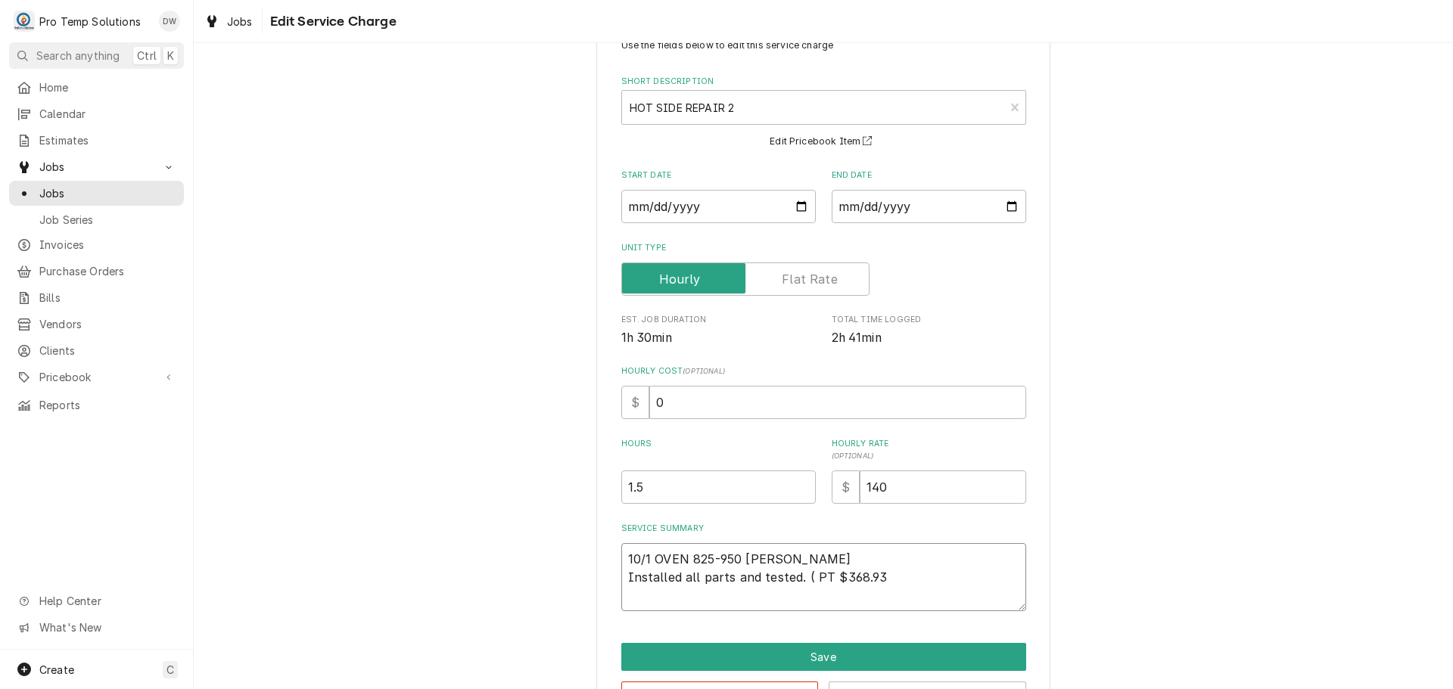
scroll to position [106, 0]
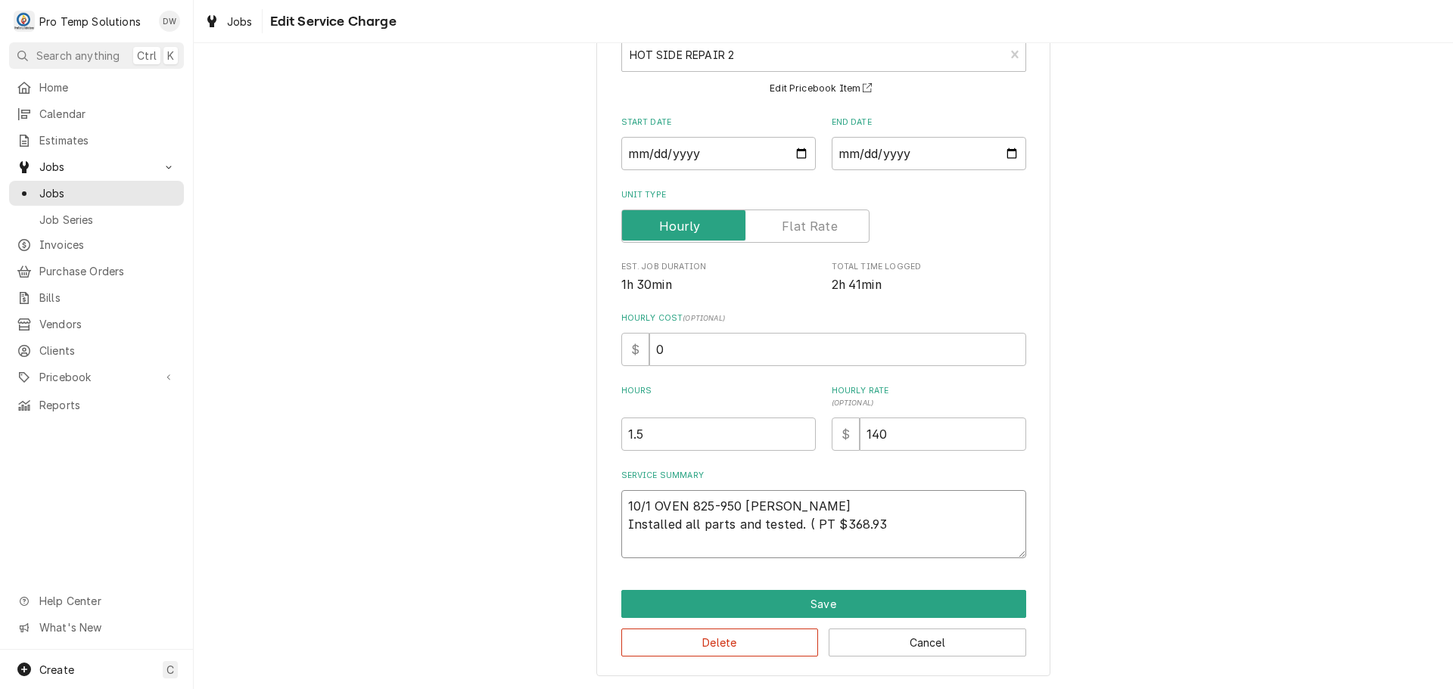
type textarea "x"
type textarea "10/1 OVEN 825-950 KEVIN Installed all parts and tested. ( PT $368.93"
type textarea "x"
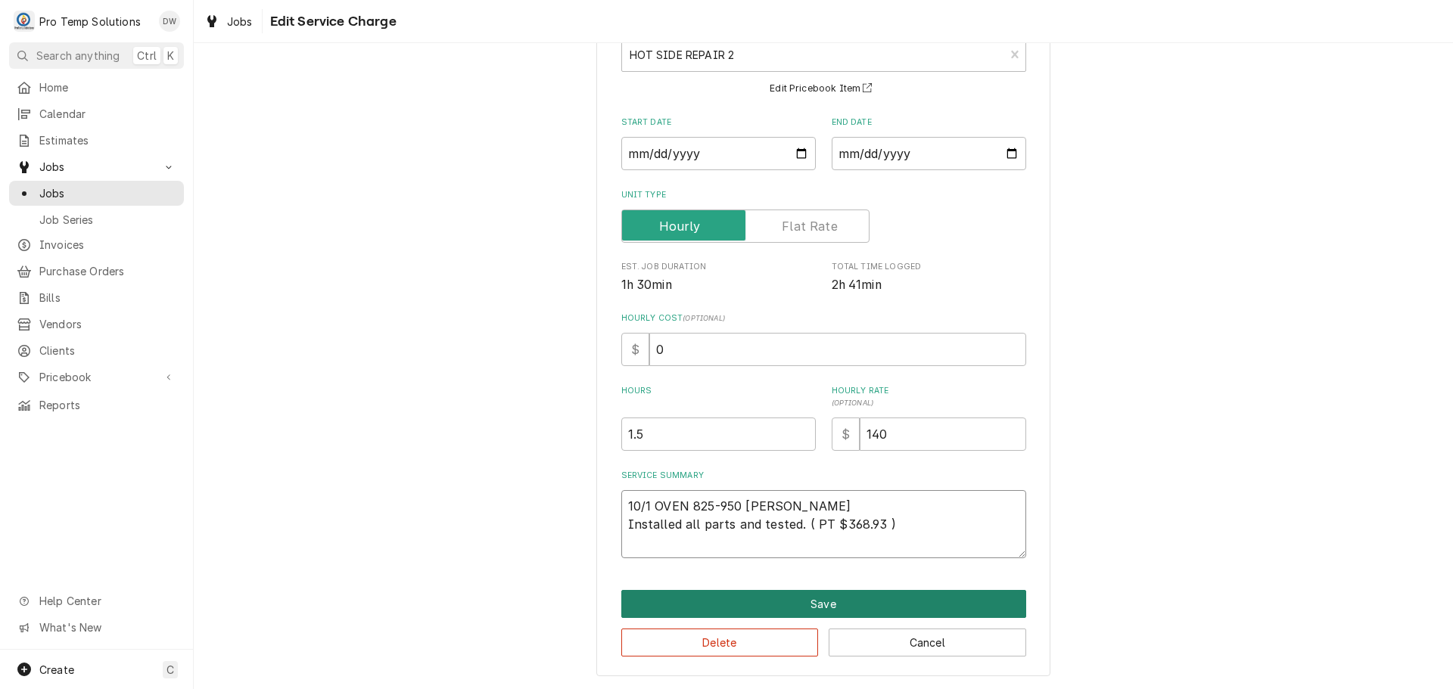
type textarea "10/1 OVEN 825-950 KEVIN Installed all parts and tested. ( PT $368.93 )"
click at [815, 598] on button "Save" at bounding box center [823, 604] width 405 height 28
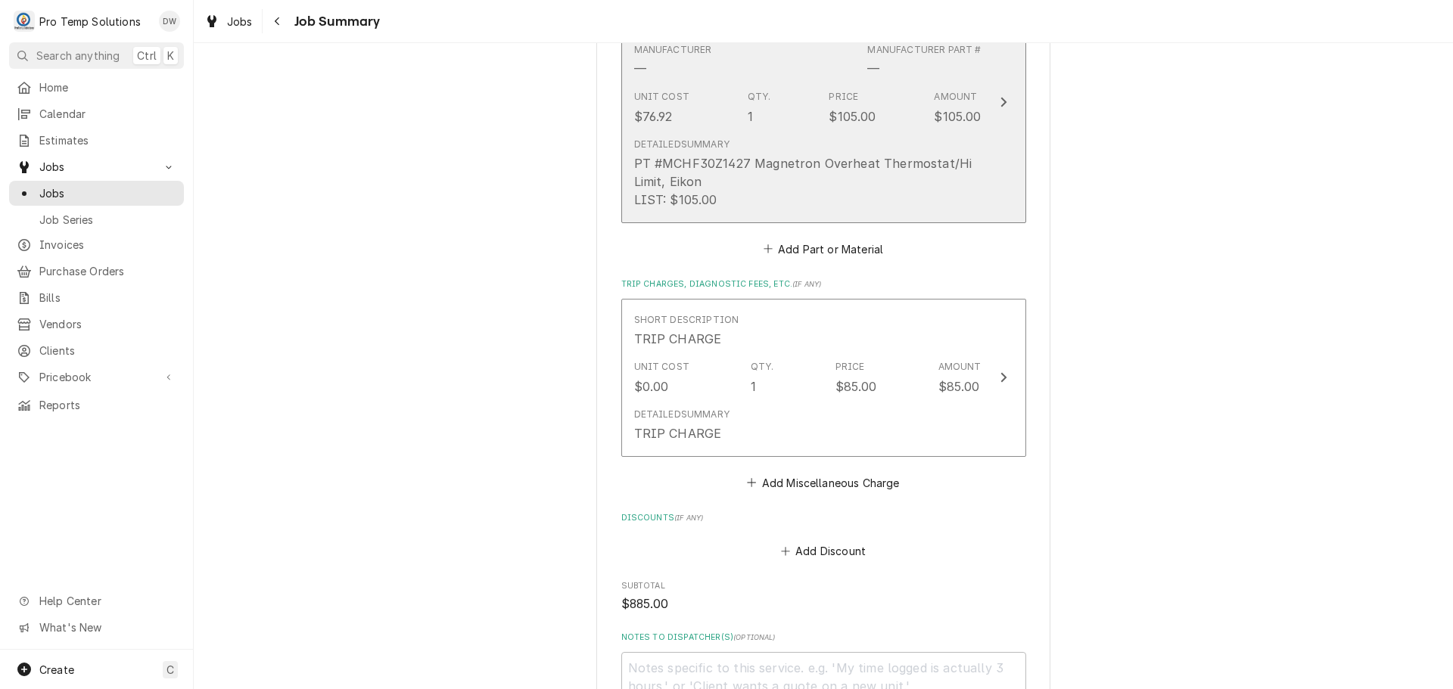
scroll to position [1816, 0]
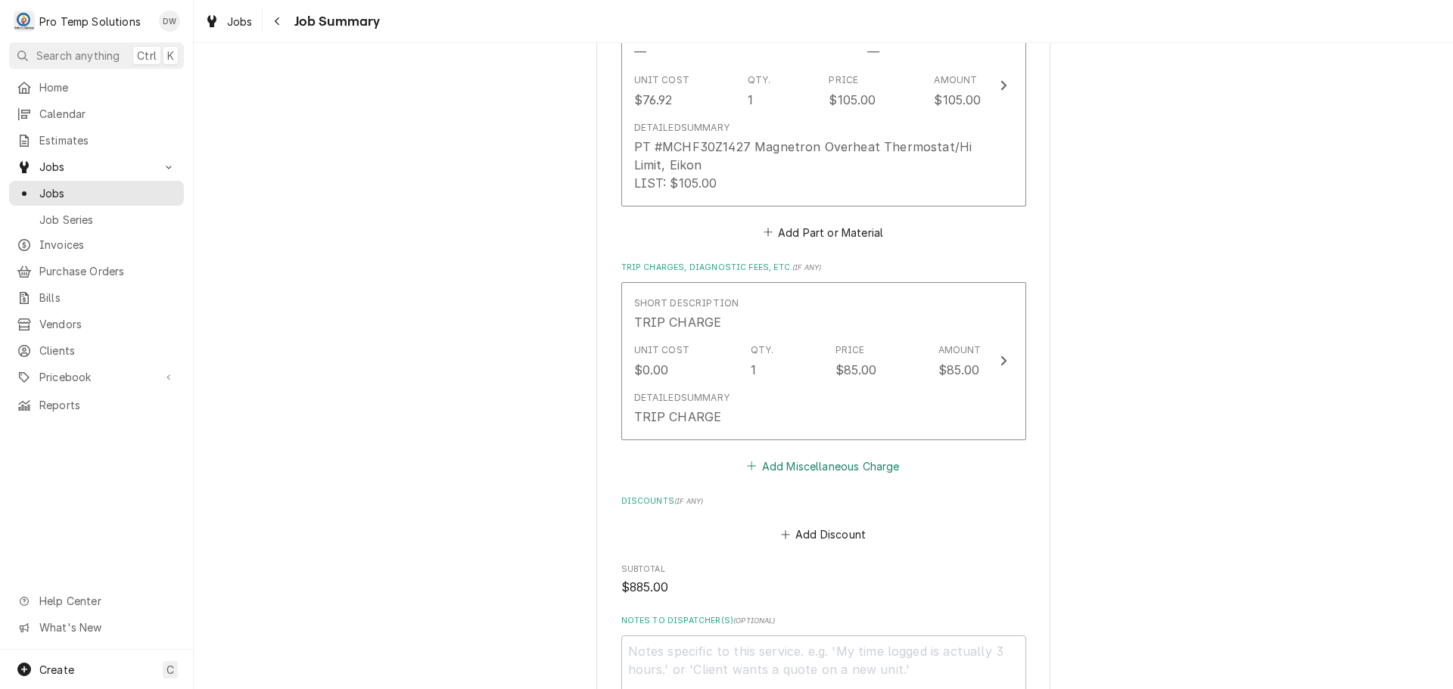
click at [809, 456] on button "Add Miscellaneous Charge" at bounding box center [823, 466] width 157 height 21
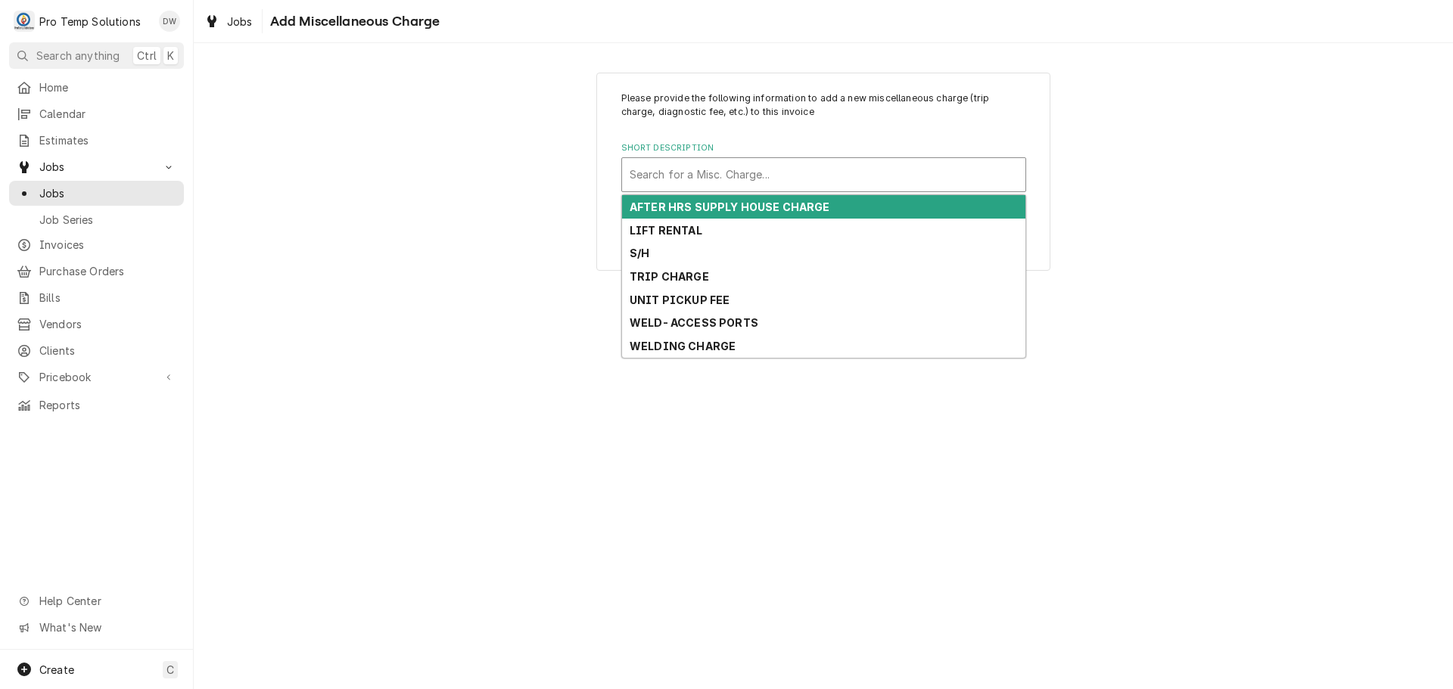
click at [753, 174] on div "Short Description" at bounding box center [824, 174] width 388 height 27
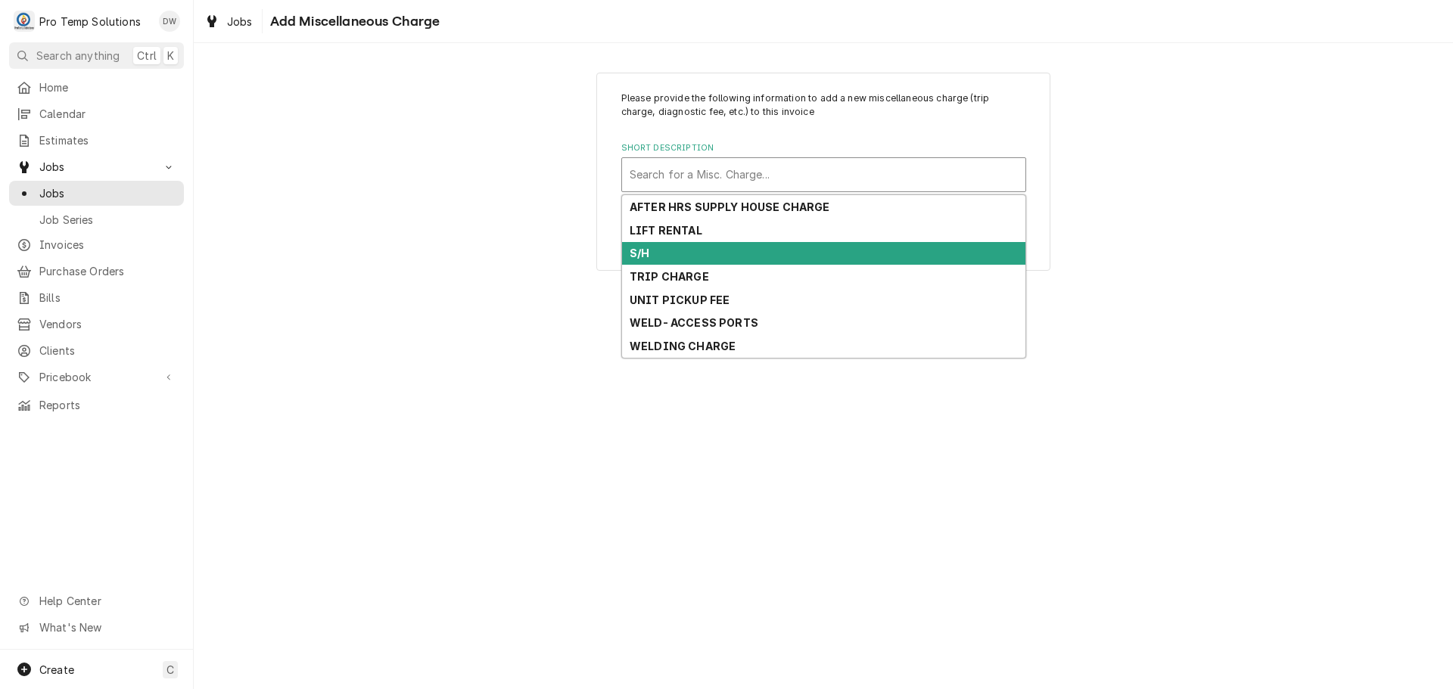
click at [730, 260] on div "S/H" at bounding box center [823, 253] width 403 height 23
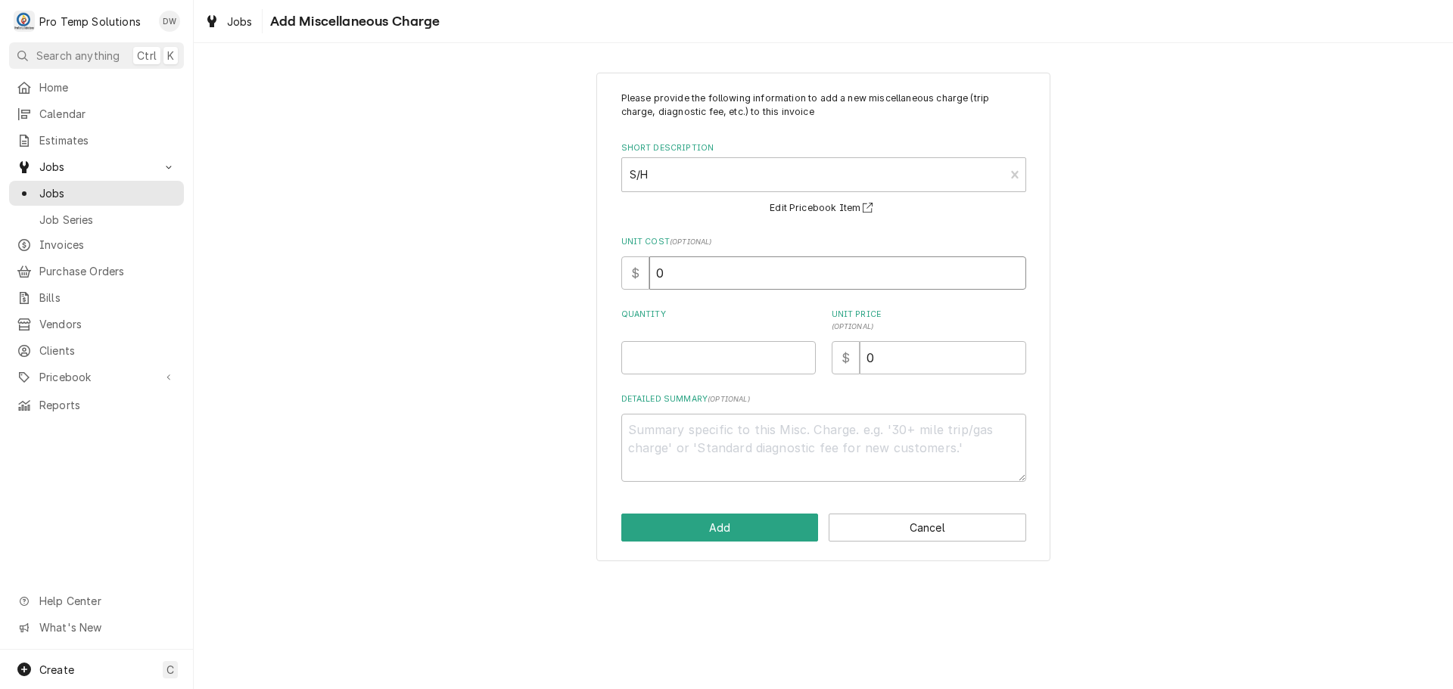
click at [730, 277] on input "0" at bounding box center [837, 273] width 377 height 33
type textarea "x"
type input "6"
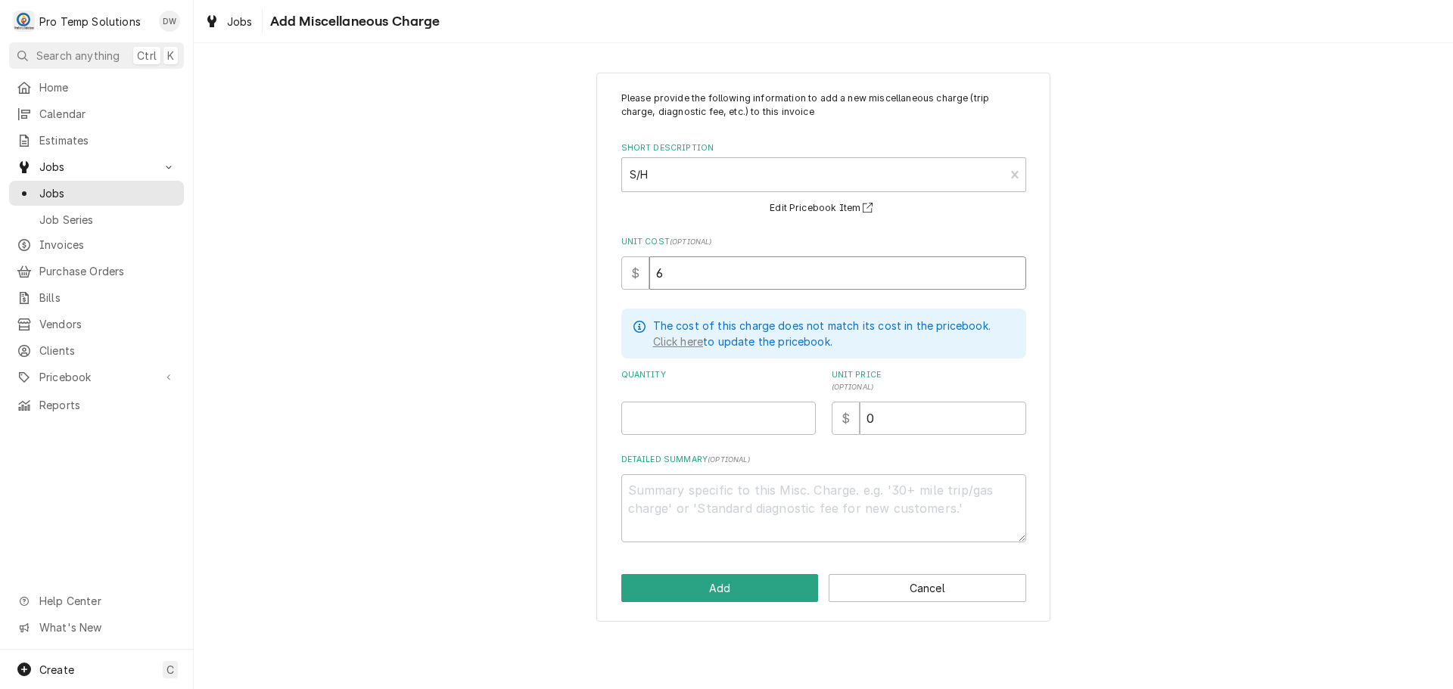
type textarea "x"
type input "64"
type textarea "x"
type input "64.7"
type textarea "x"
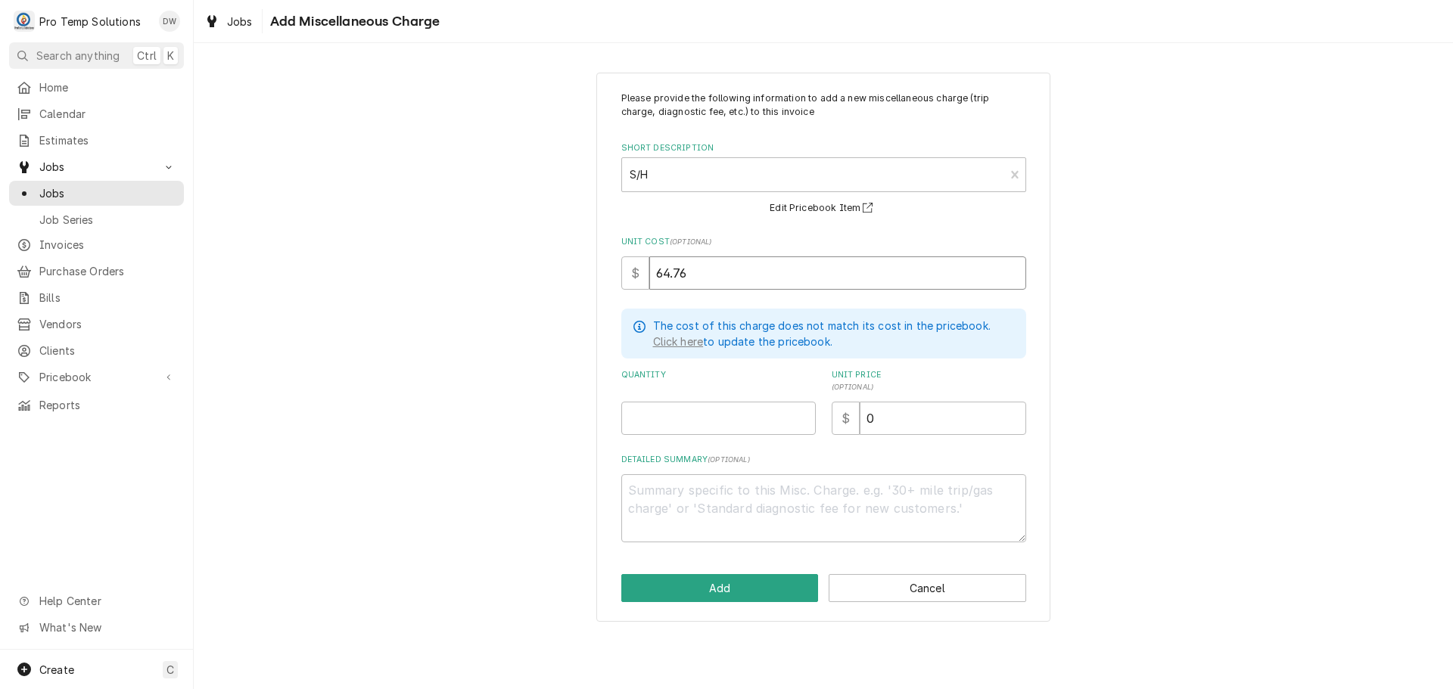
type input "64.76"
click at [764, 415] on input "Quantity" at bounding box center [718, 418] width 194 height 33
type textarea "x"
type input "1"
click at [889, 423] on input "0" at bounding box center [943, 418] width 166 height 33
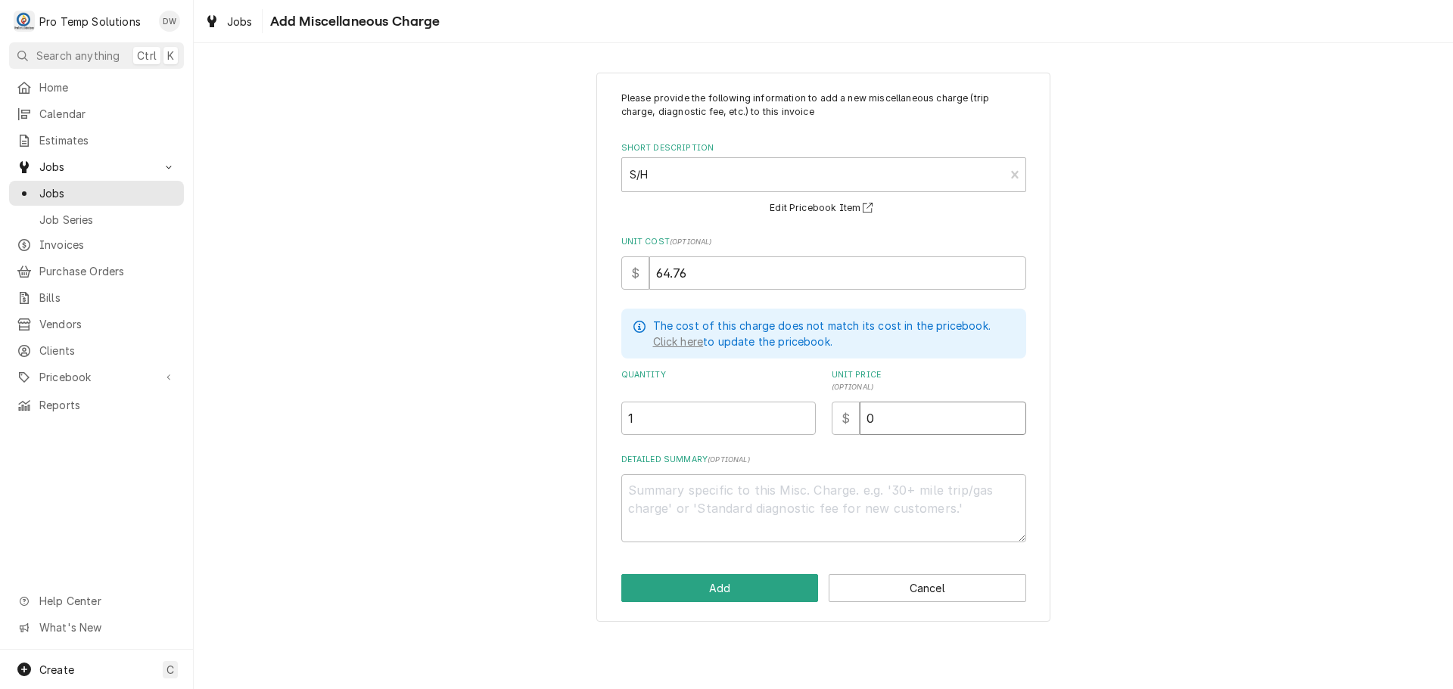
type textarea "x"
type input "6"
type textarea "x"
type input "65"
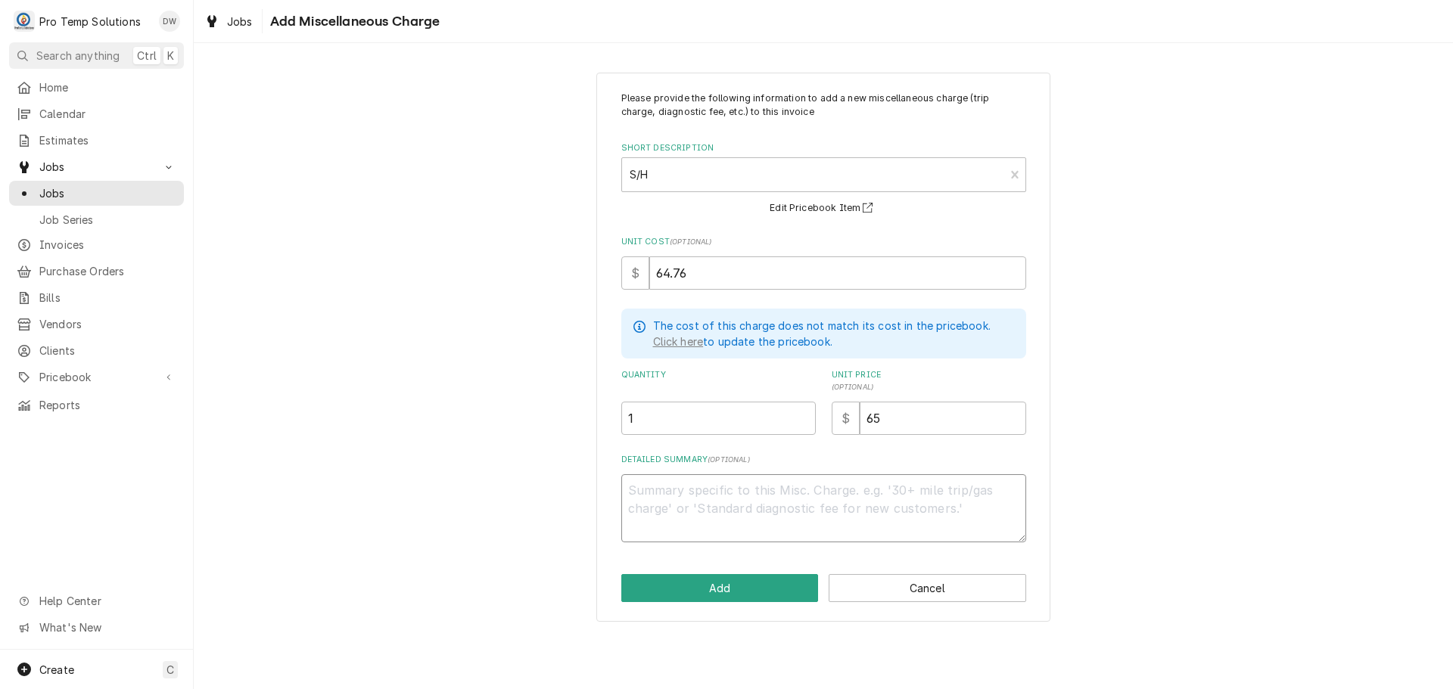
click at [696, 494] on textarea "Detailed Summary ( optional )" at bounding box center [823, 508] width 405 height 68
type textarea "x"
type textarea "P"
type textarea "x"
type textarea "PT"
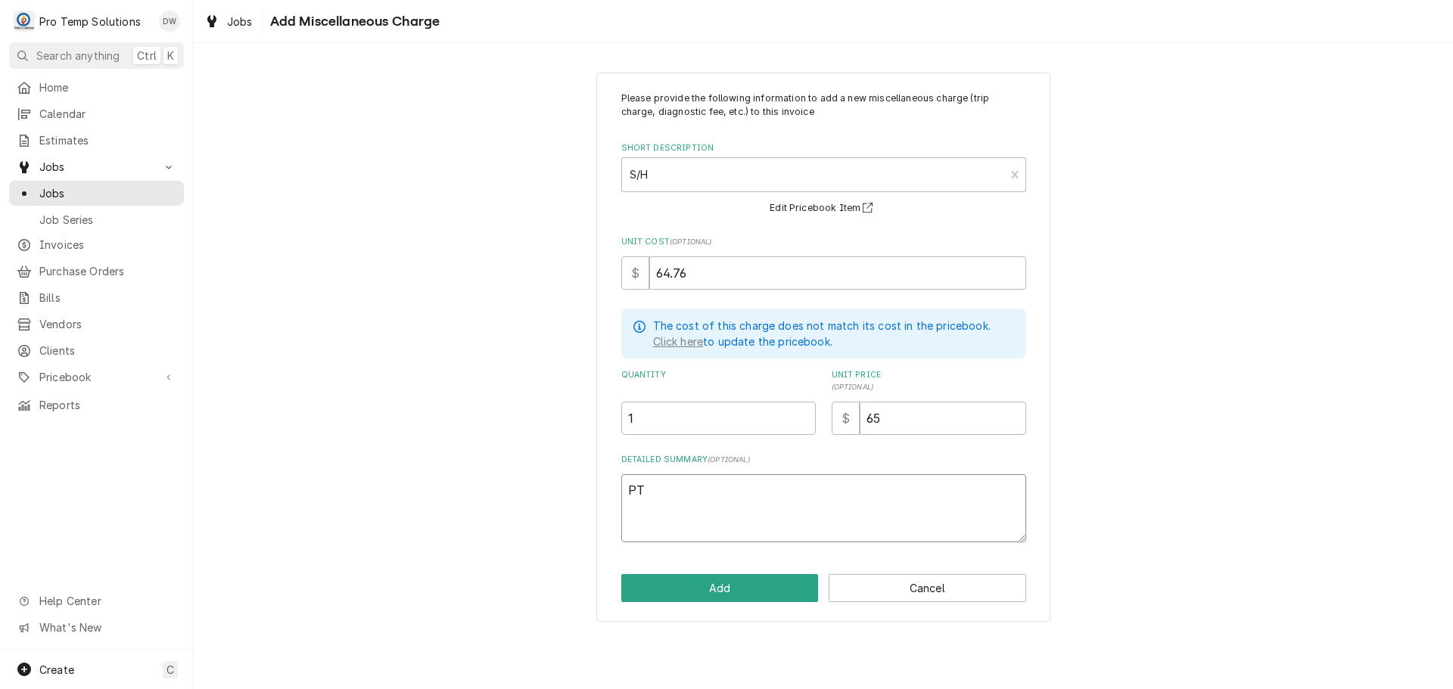
type textarea "x"
type textarea "PT"
type textarea "x"
type textarea "PT #"
type textarea "x"
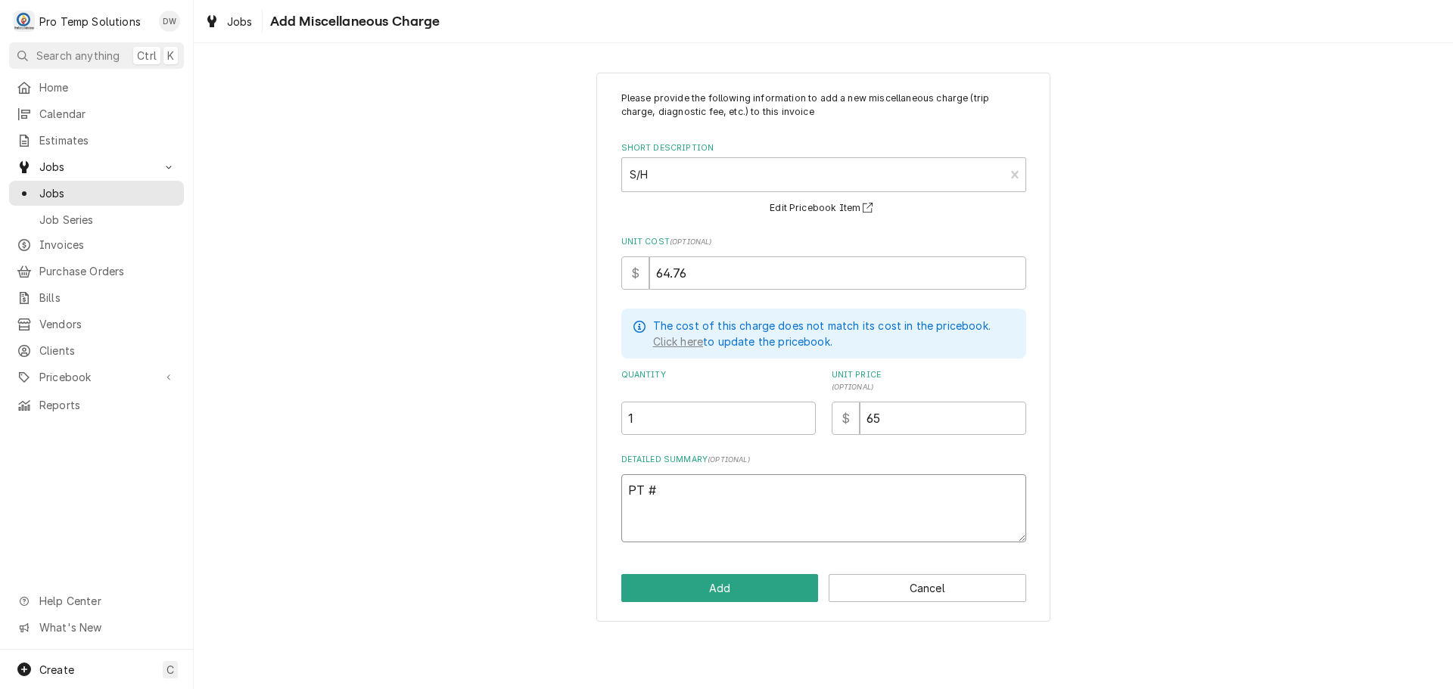
type textarea "PT #2"
type textarea "x"
type textarea "PT #21"
type textarea "x"
type textarea "PT #210"
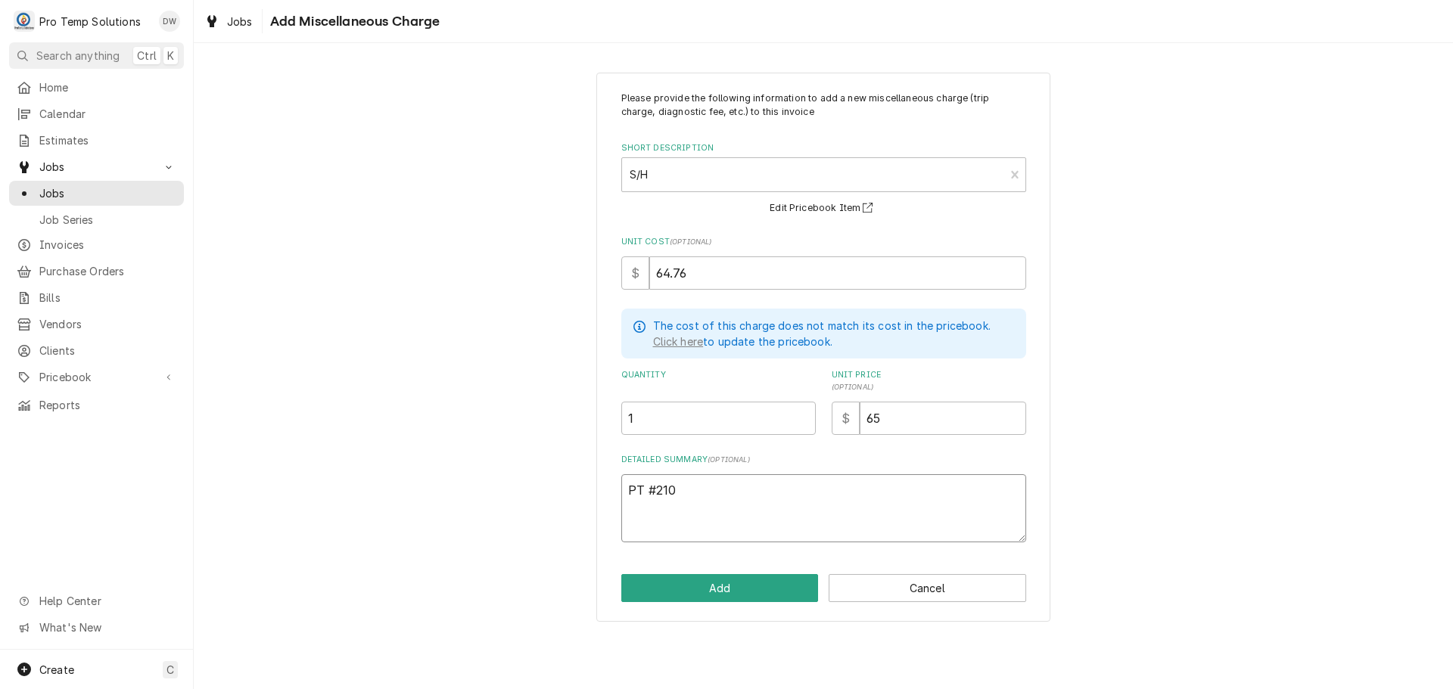
type textarea "x"
type textarea "PT #2107"
type textarea "x"
type textarea "PT #21070"
type textarea "x"
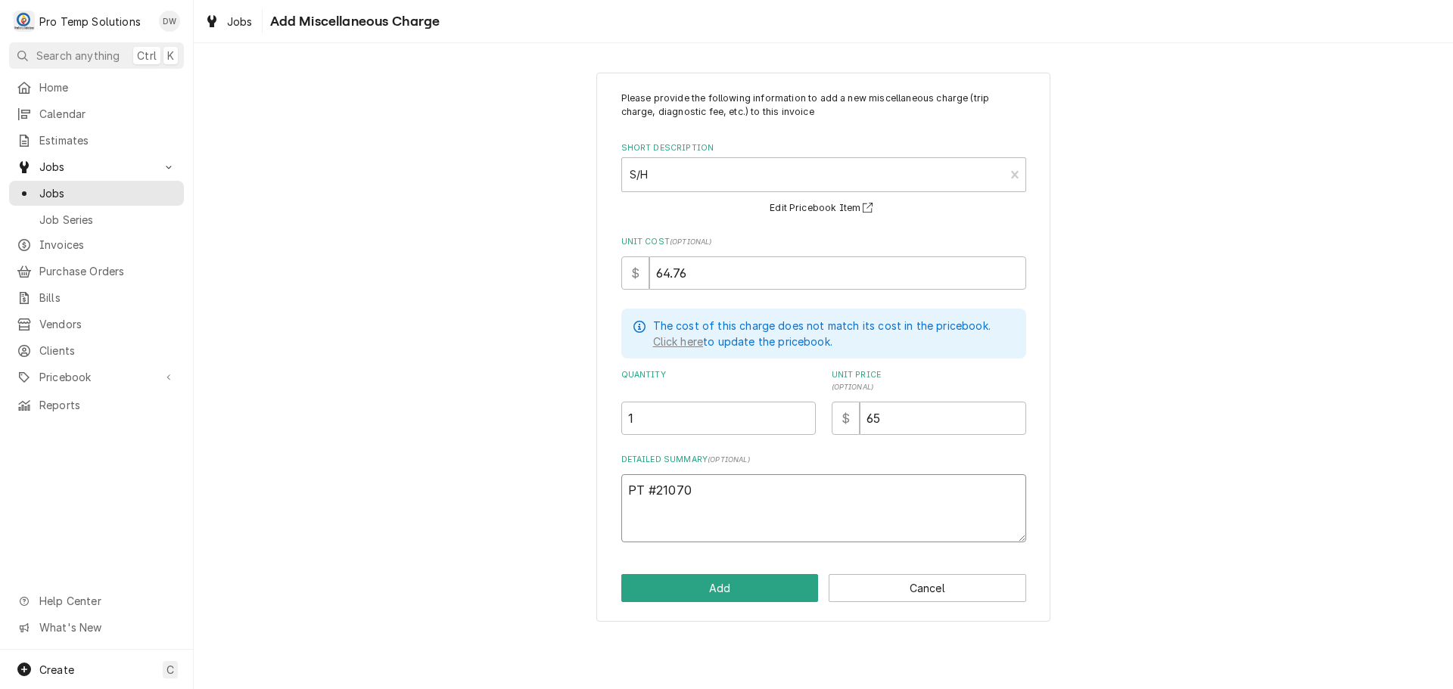
type textarea "PT #210702"
type textarea "x"
type textarea "PT #2107020"
type textarea "x"
type textarea "PT #21070205"
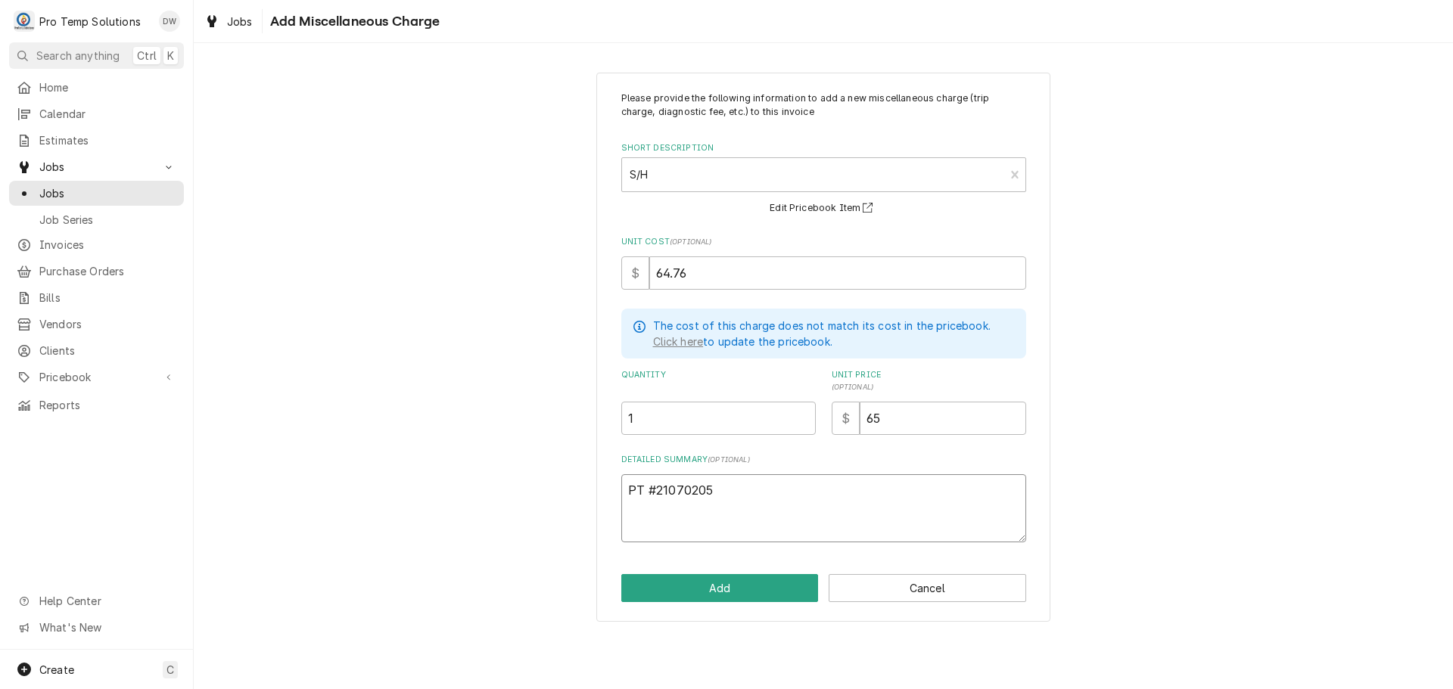
type textarea "x"
type textarea "PT #210702052"
type textarea "x"
type textarea "PT #2107020522"
type textarea "x"
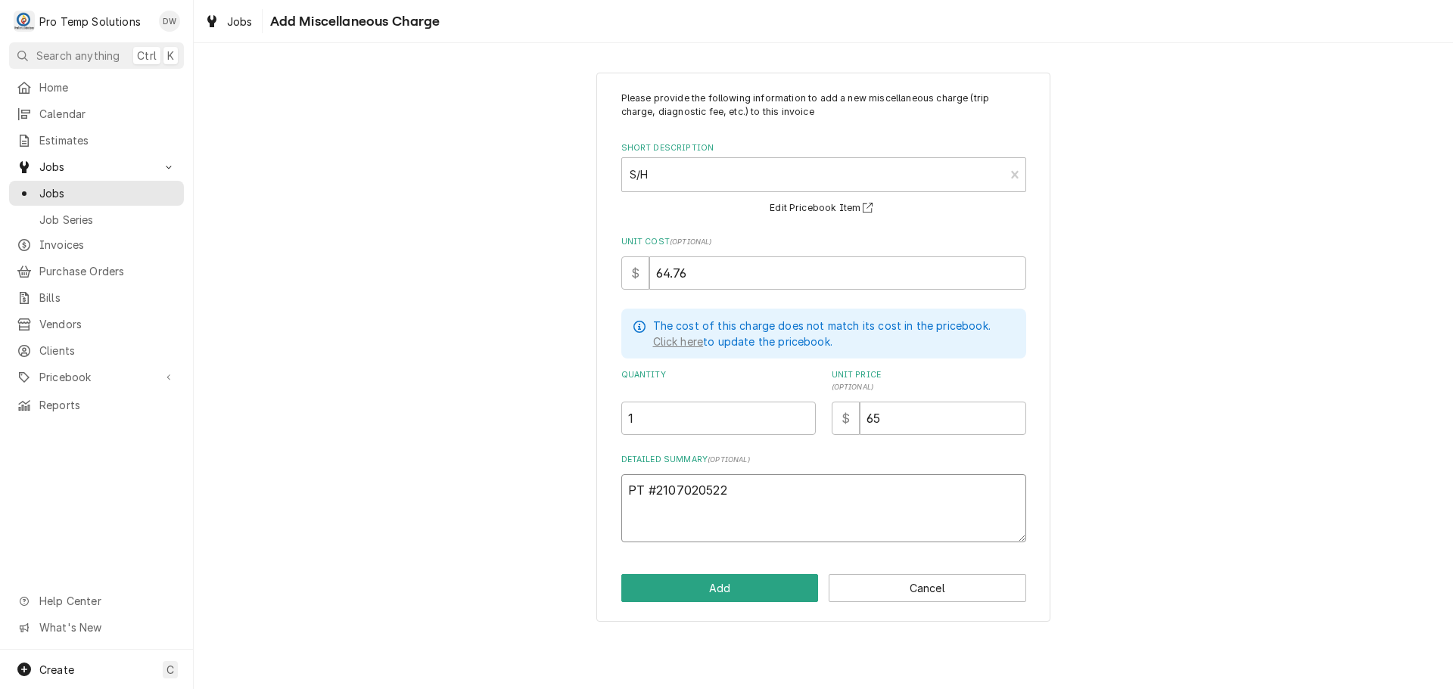
type textarea "PT #2107020522"
type textarea "x"
type textarea "PT #2107020522 /"
type textarea "x"
type textarea "PT #2107020522 /"
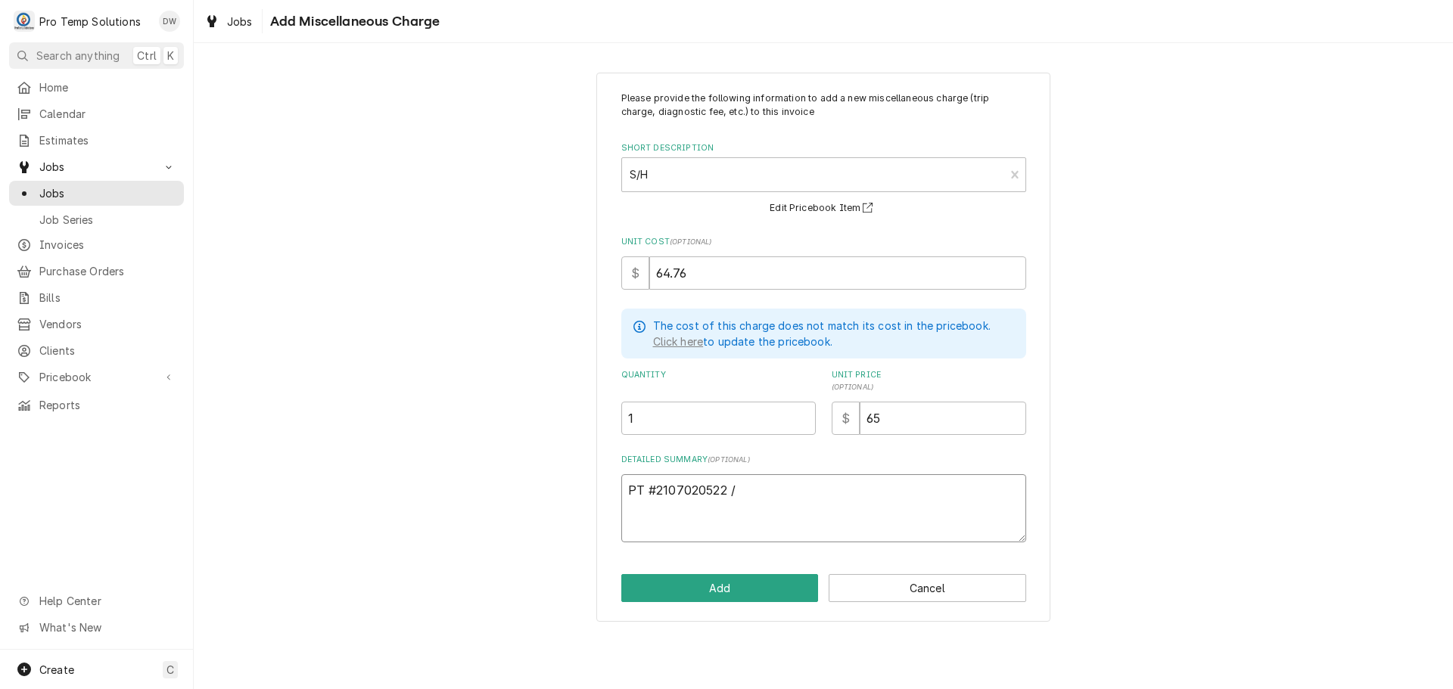
type textarea "x"
type textarea "PT #2107020522 / ("
type textarea "x"
type textarea "PT #2107020522 / (2"
type textarea "x"
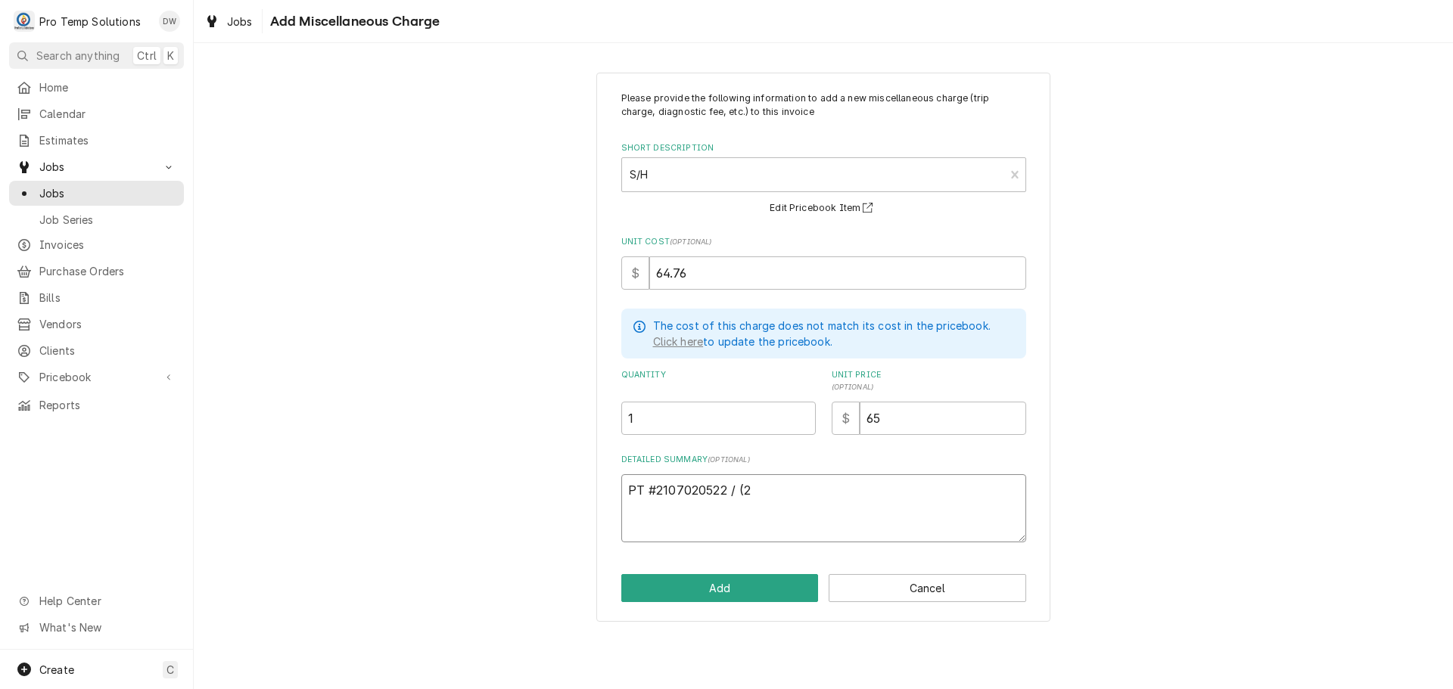
type textarea "PT #2107020522 / (2)"
type textarea "x"
type textarea "PT #2107020522 / (2)"
type textarea "x"
type textarea "PT #2107020522 / (2) F"
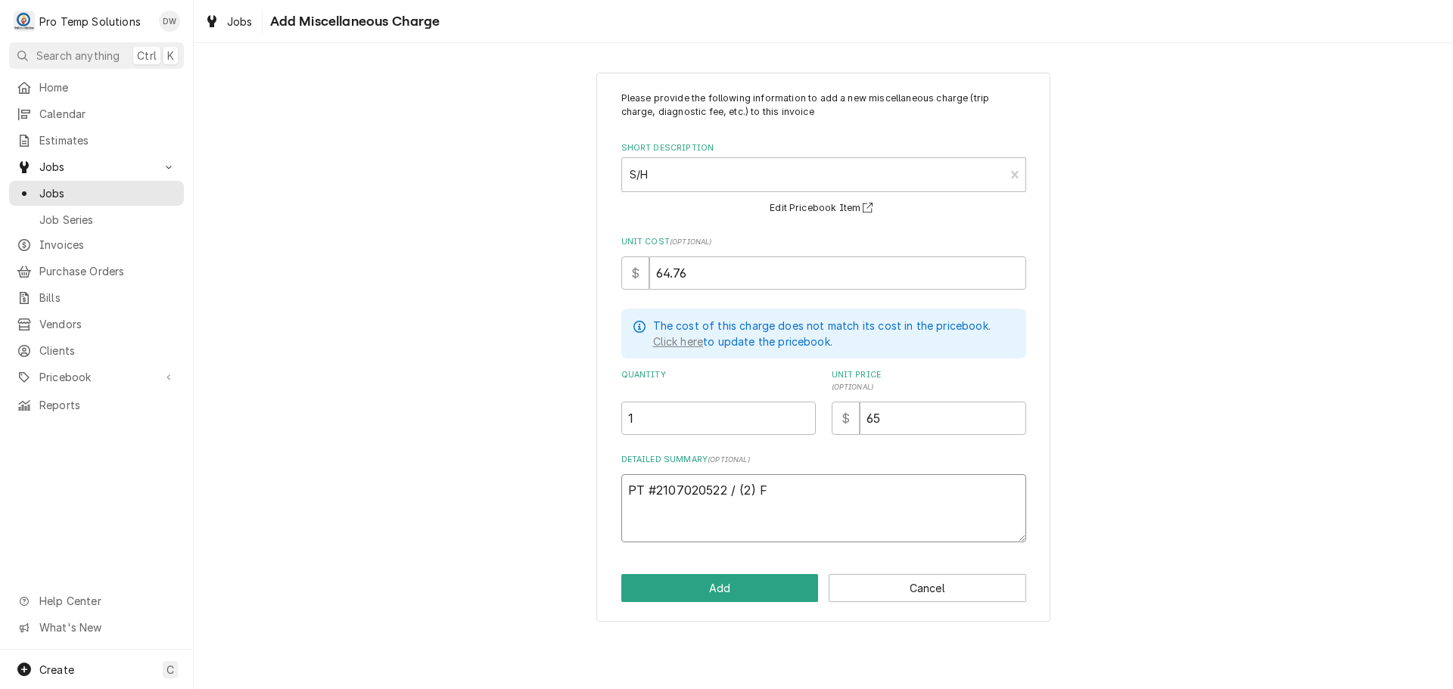
type textarea "x"
type textarea "PT #2107020522 / (2) FE"
type textarea "x"
type textarea "PT #2107020522 / (2) FED"
type textarea "x"
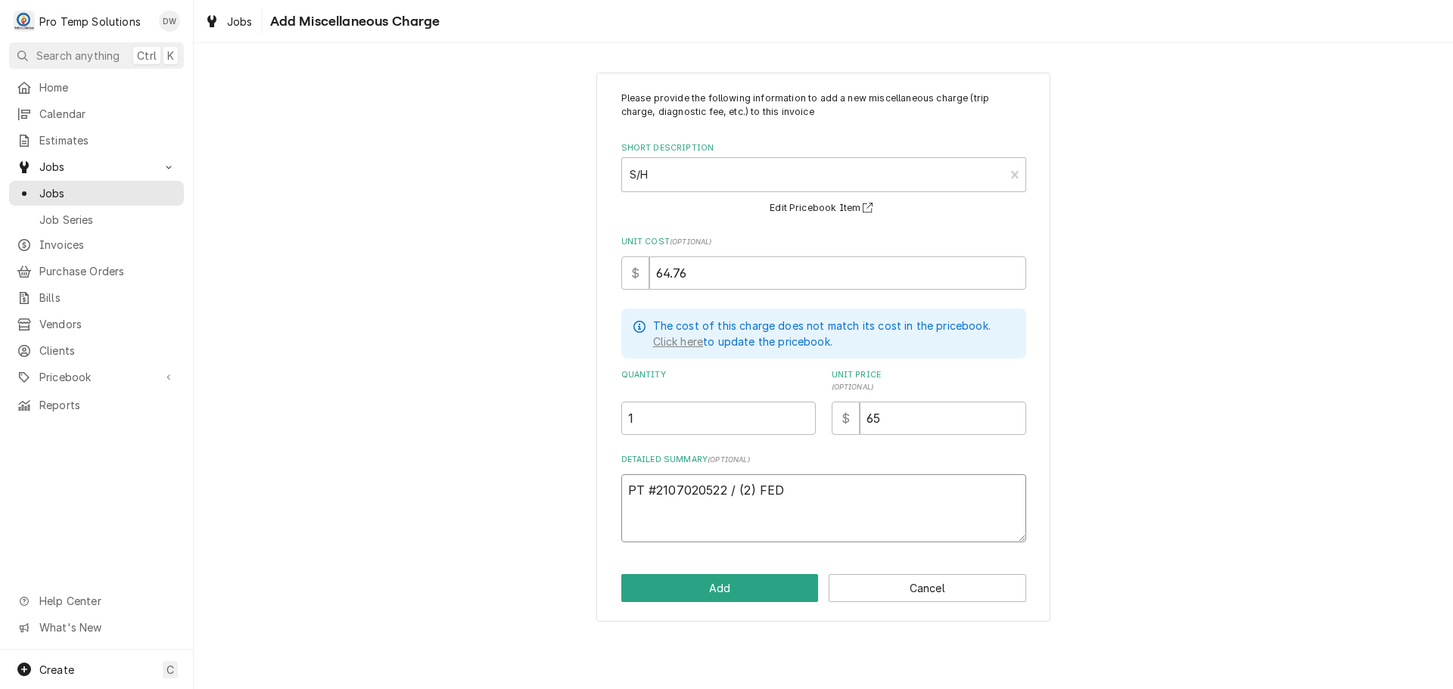
type textarea "PT #2107020522 / (2) FED"
type textarea "x"
type textarea "PT #2107020522 / (2) FED E"
type textarea "x"
type textarea "PT #2107020522 / (2) FED EX"
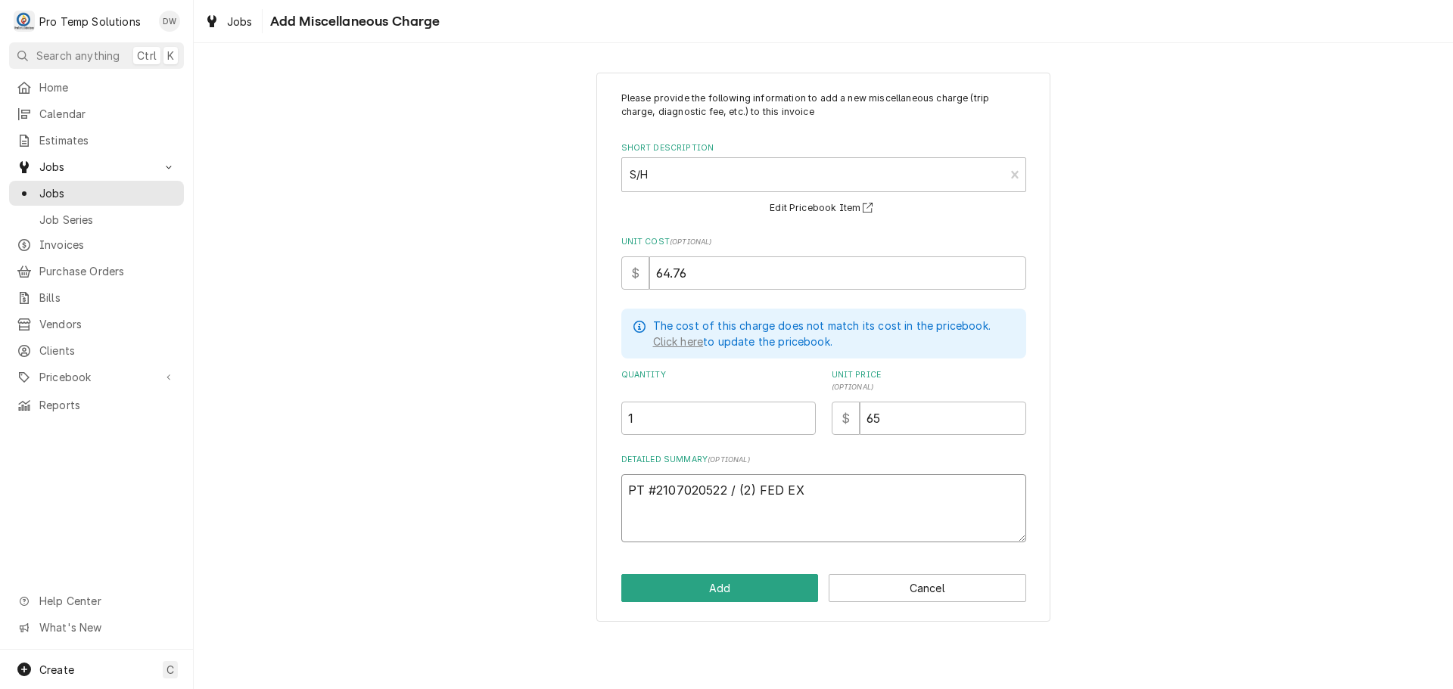
type textarea "x"
type textarea "PT #2107020522 / (2) FED EX B"
type textarea "x"
type textarea "PT #2107020522 / (2) FED EX BO"
type textarea "x"
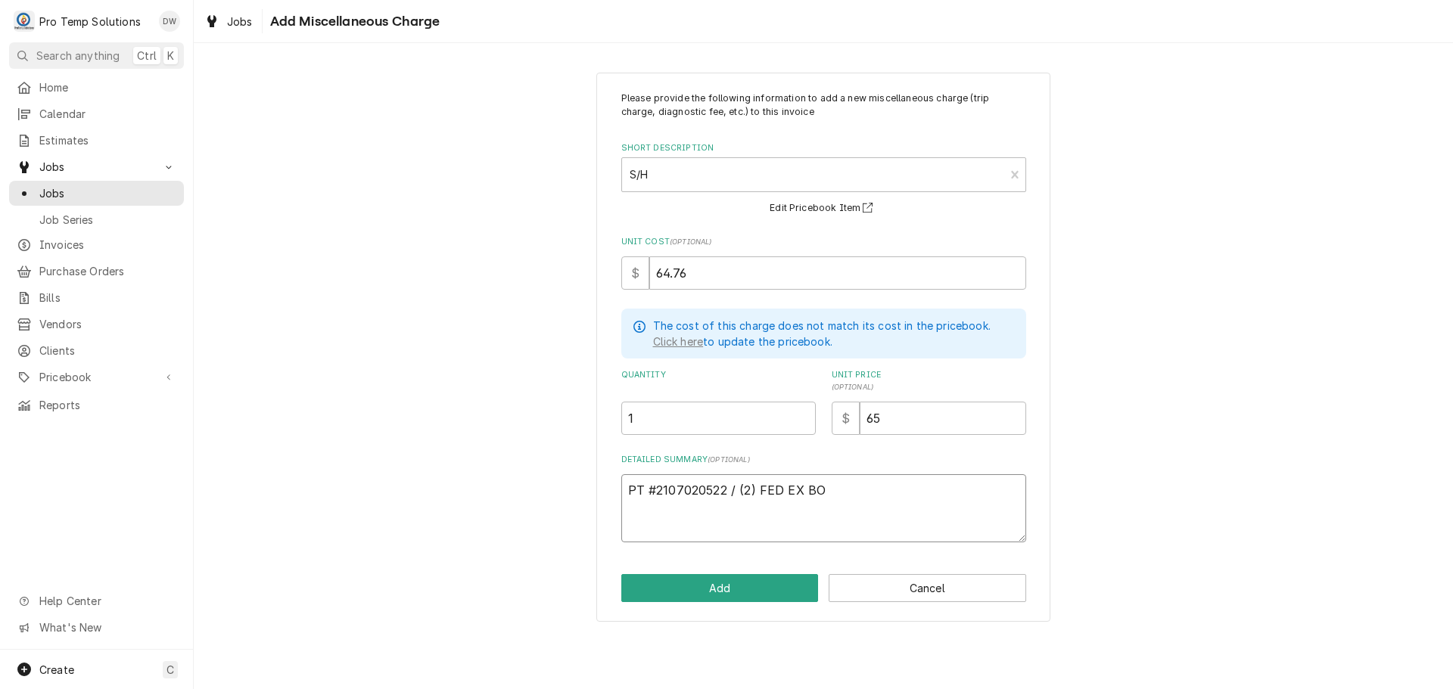
type textarea "PT #2107020522 / (2) FED EX BOX"
type textarea "x"
type textarea "PT #2107020522 / (2) FED EX BOXE"
type textarea "x"
type textarea "PT #2107020522 / (2) FED EX BOXES"
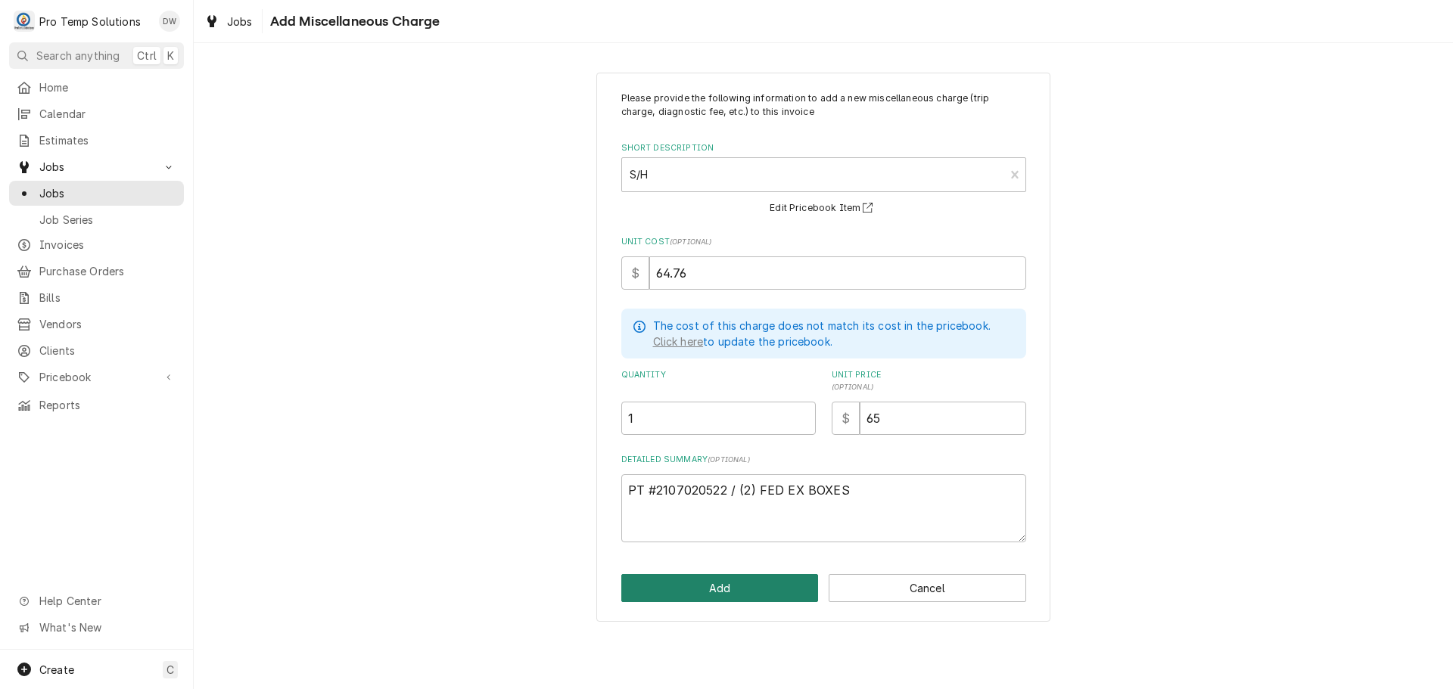
click at [718, 586] on button "Add" at bounding box center [719, 588] width 197 height 28
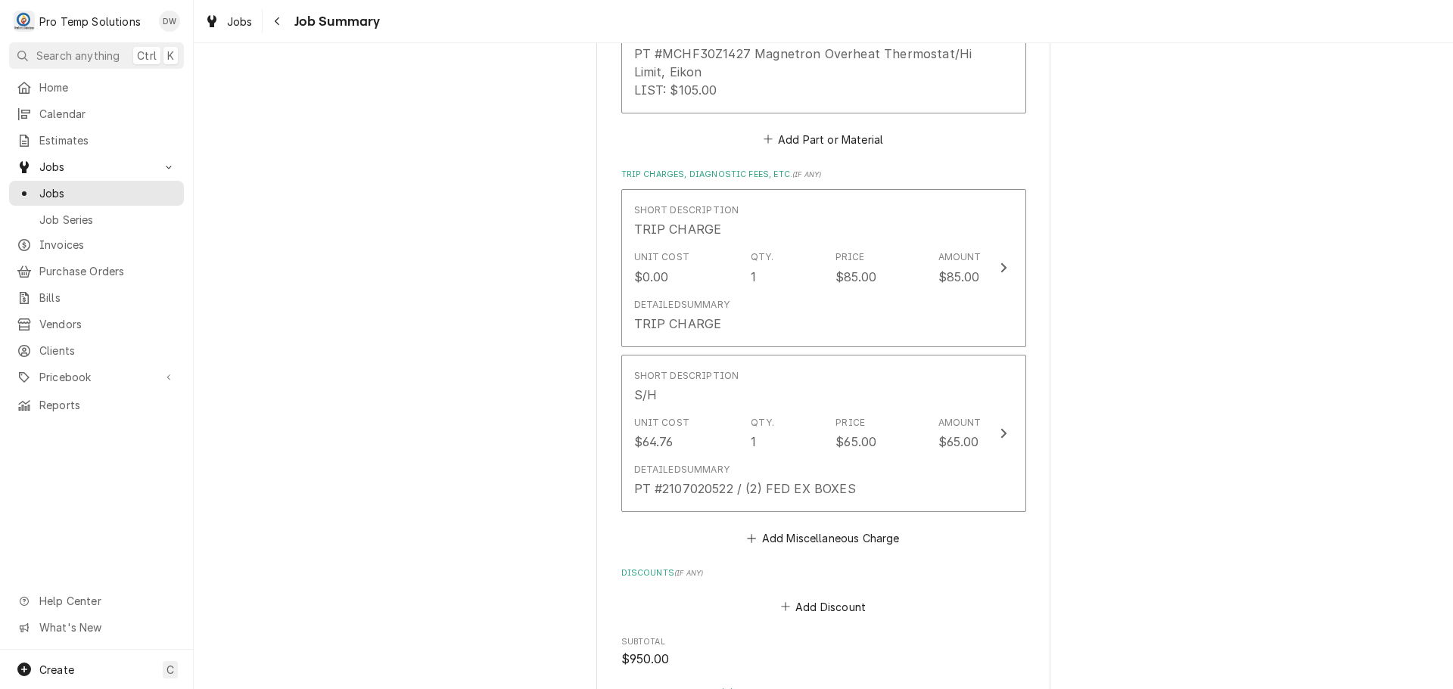
scroll to position [2270, 0]
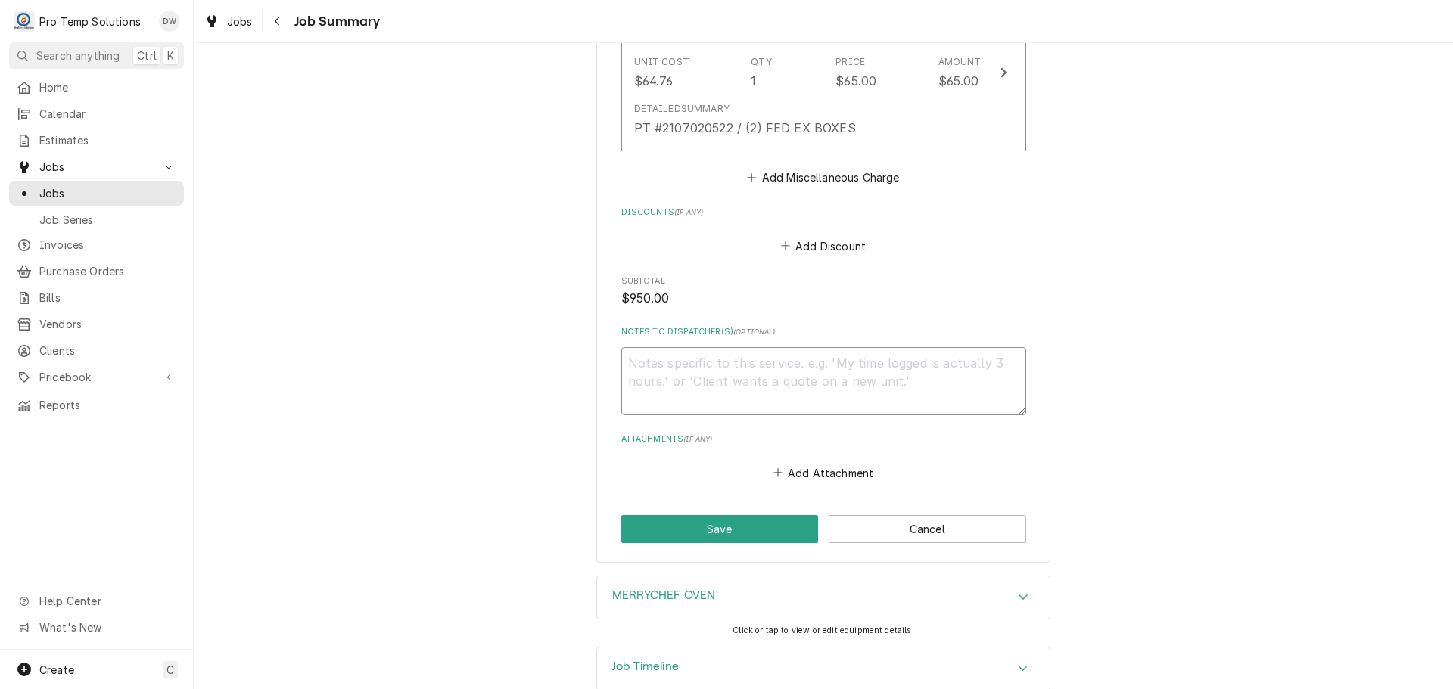
click at [699, 356] on textarea "Notes to Dispatcher(s) ( optional )" at bounding box center [823, 381] width 405 height 68
type textarea "x"
type textarea "#"
type textarea "x"
type textarea "#1"
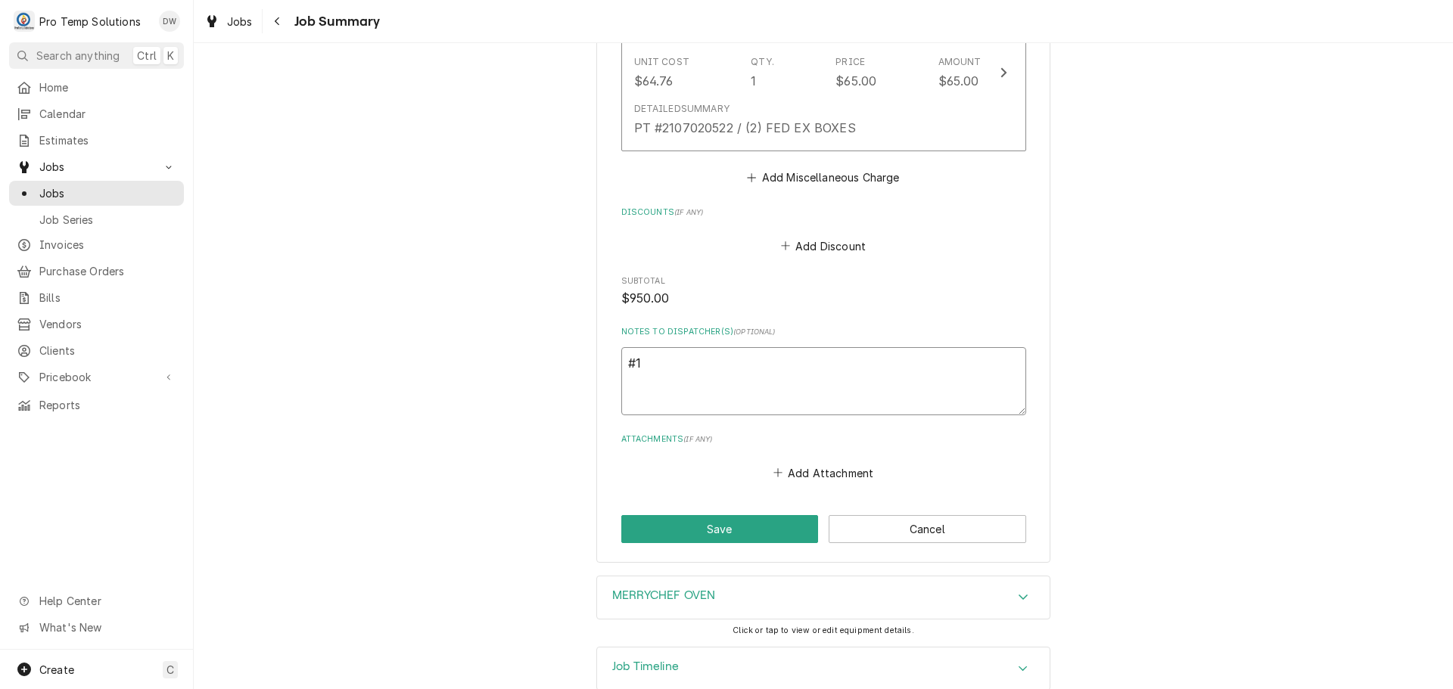
type textarea "x"
type textarea "#10"
type textarea "x"
type textarea "#100"
type textarea "x"
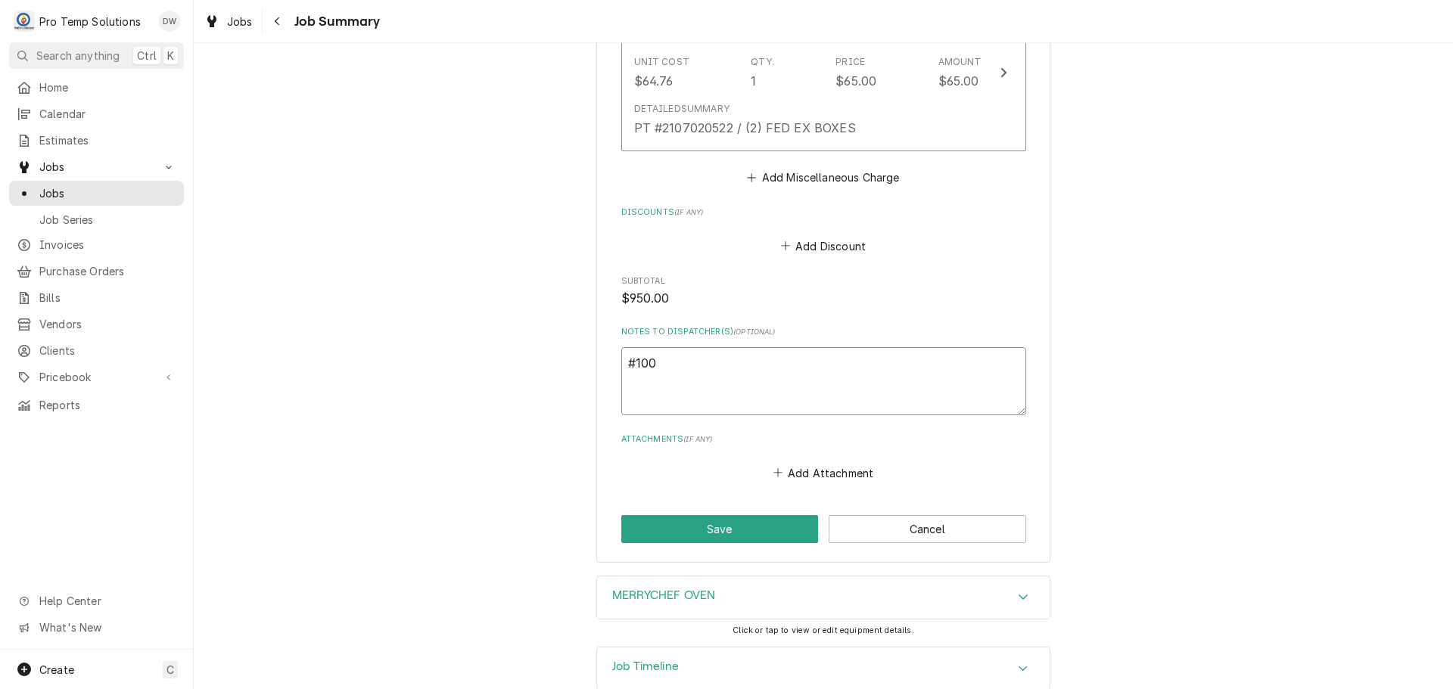
type textarea "#1001"
type textarea "x"
type textarea "#10012"
type textarea "x"
type textarea "#100125"
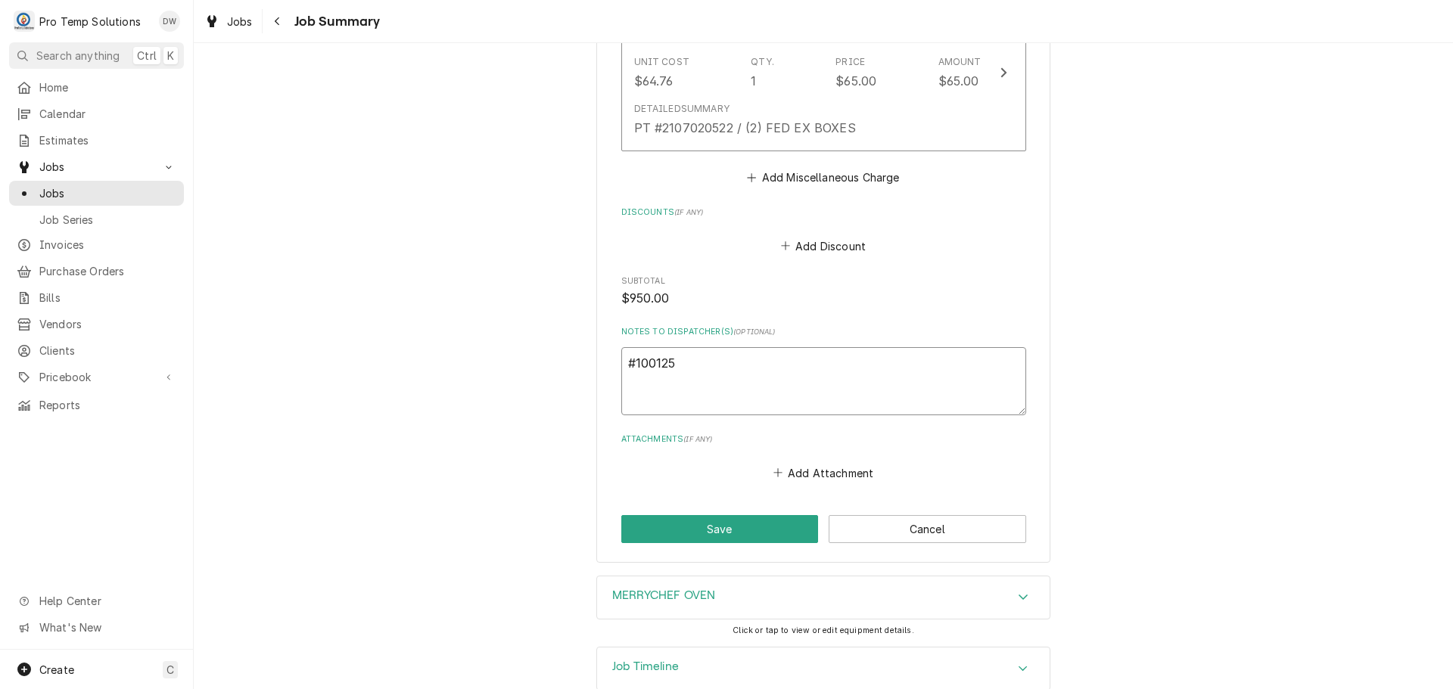
type textarea "x"
type textarea "#1001250"
type textarea "x"
type textarea "#10012500"
click at [704, 515] on button "Save" at bounding box center [719, 529] width 197 height 28
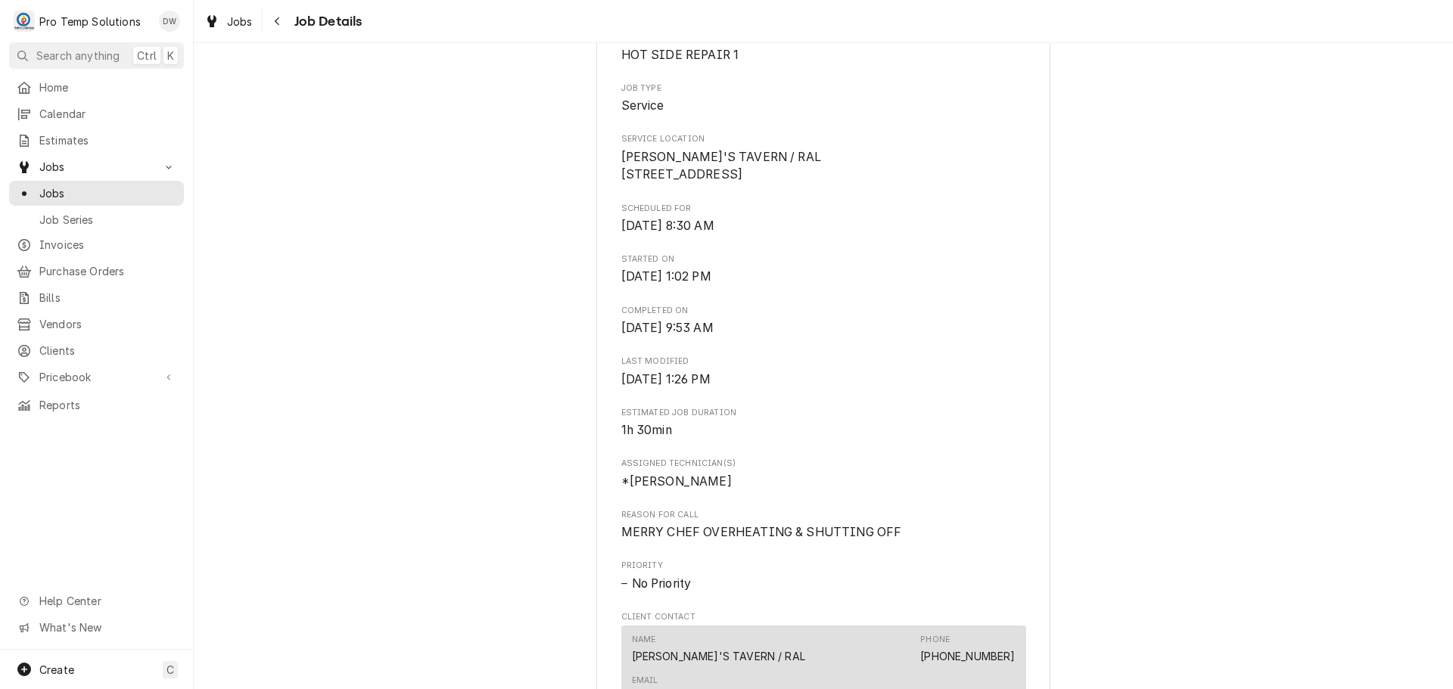
scroll to position [454, 0]
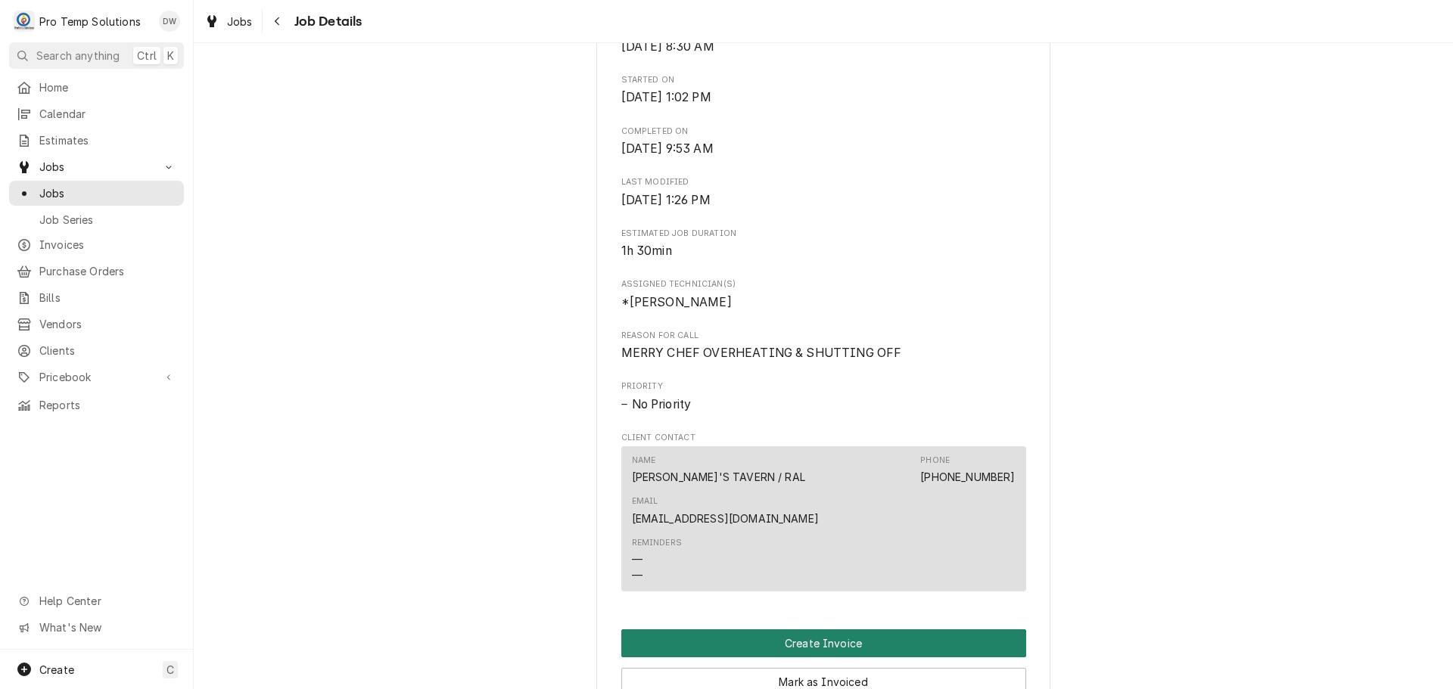
click at [809, 630] on button "Create Invoice" at bounding box center [823, 644] width 405 height 28
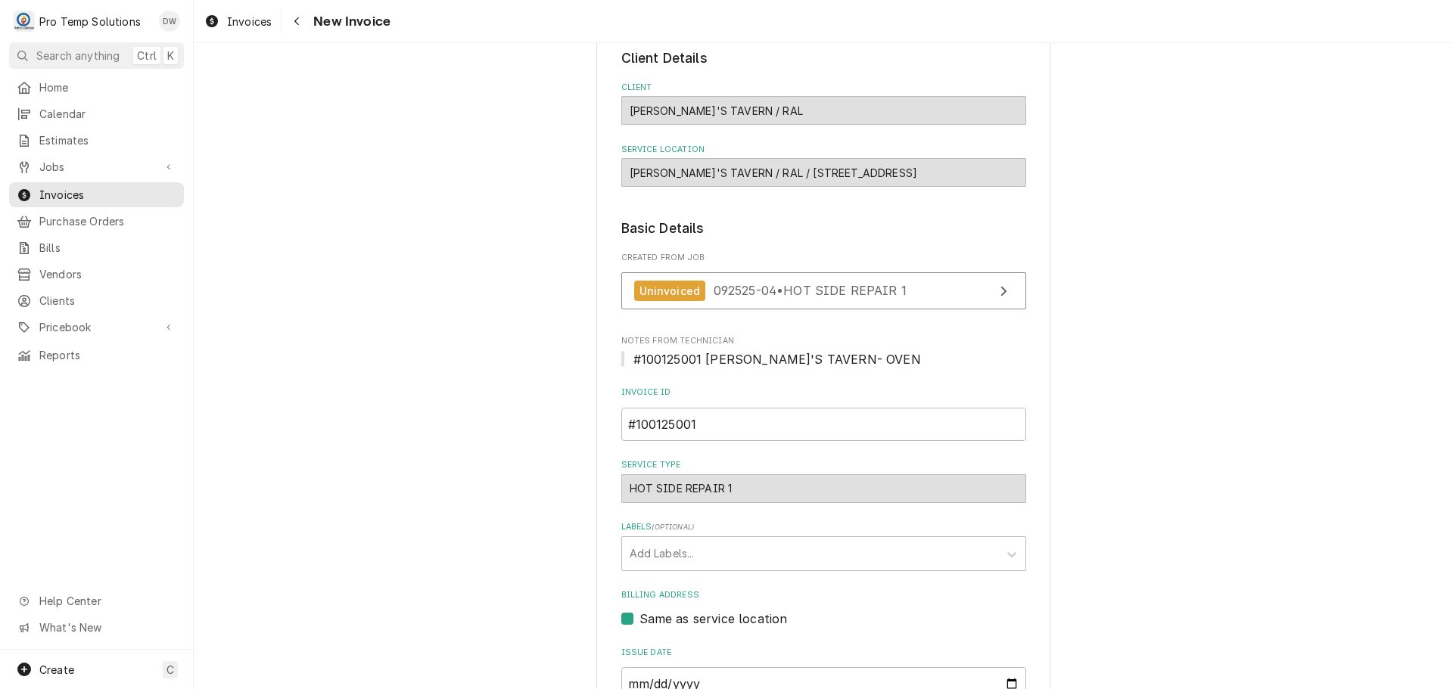
scroll to position [298, 0]
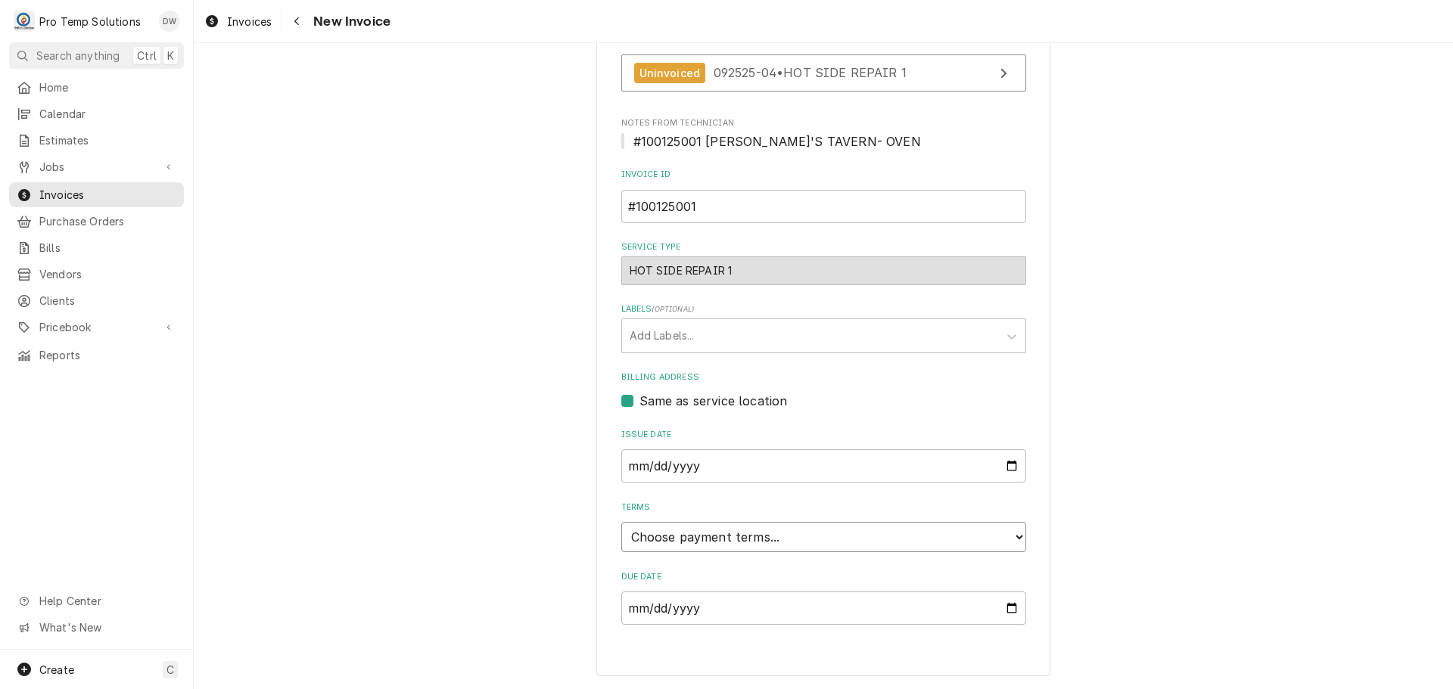
click at [726, 536] on select "Choose payment terms... Same Day Net 7 Net 14 Net 21 Net 30 Net 45 Net 60 Net 90" at bounding box center [823, 537] width 405 height 30
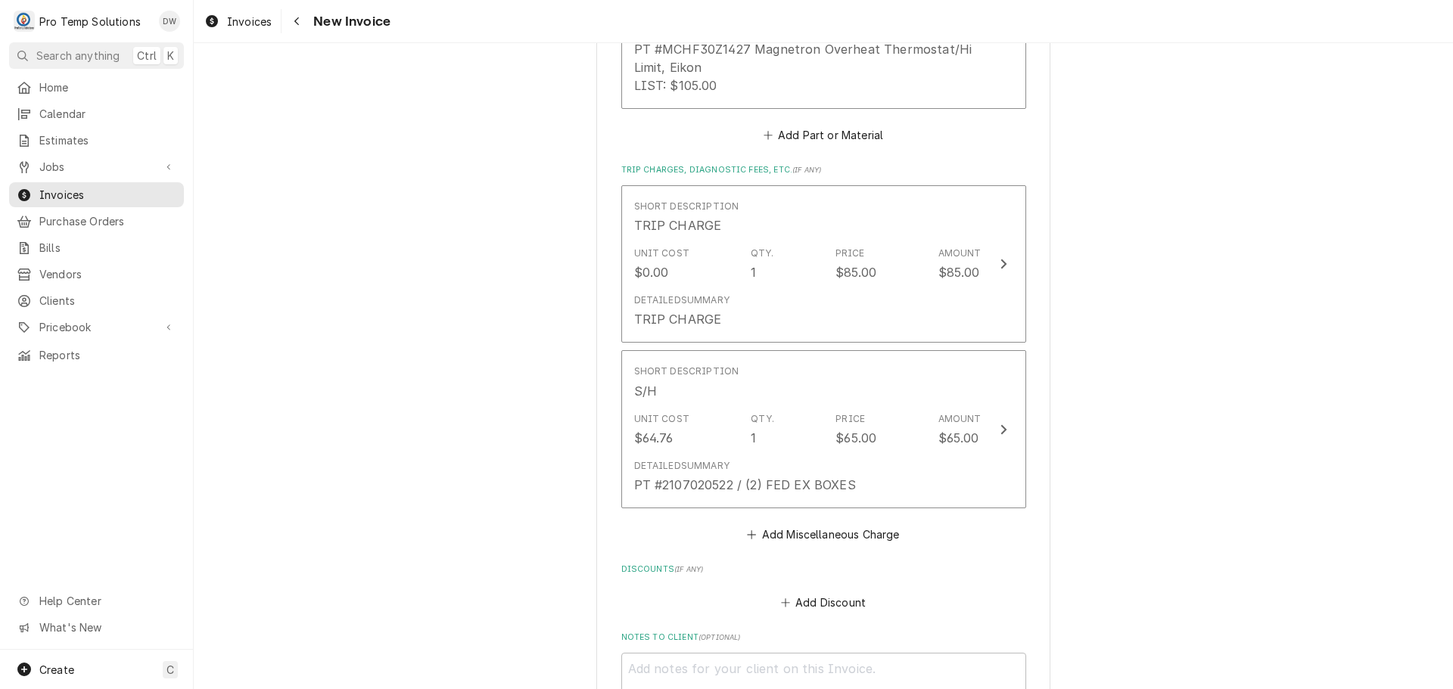
scroll to position [2786, 0]
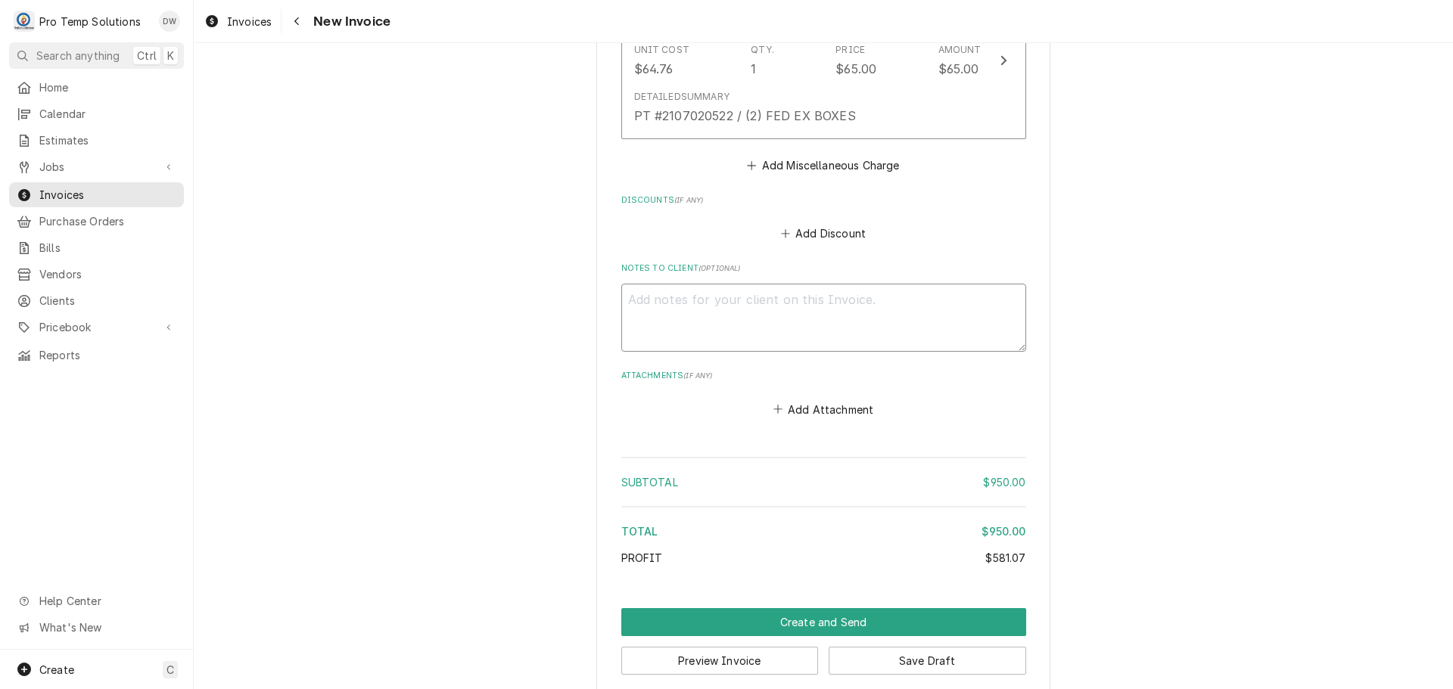
click at [666, 284] on textarea "Notes to Client ( optional )" at bounding box center [823, 318] width 405 height 68
type textarea "x"
type textarea "#"
type textarea "x"
type textarea "#1"
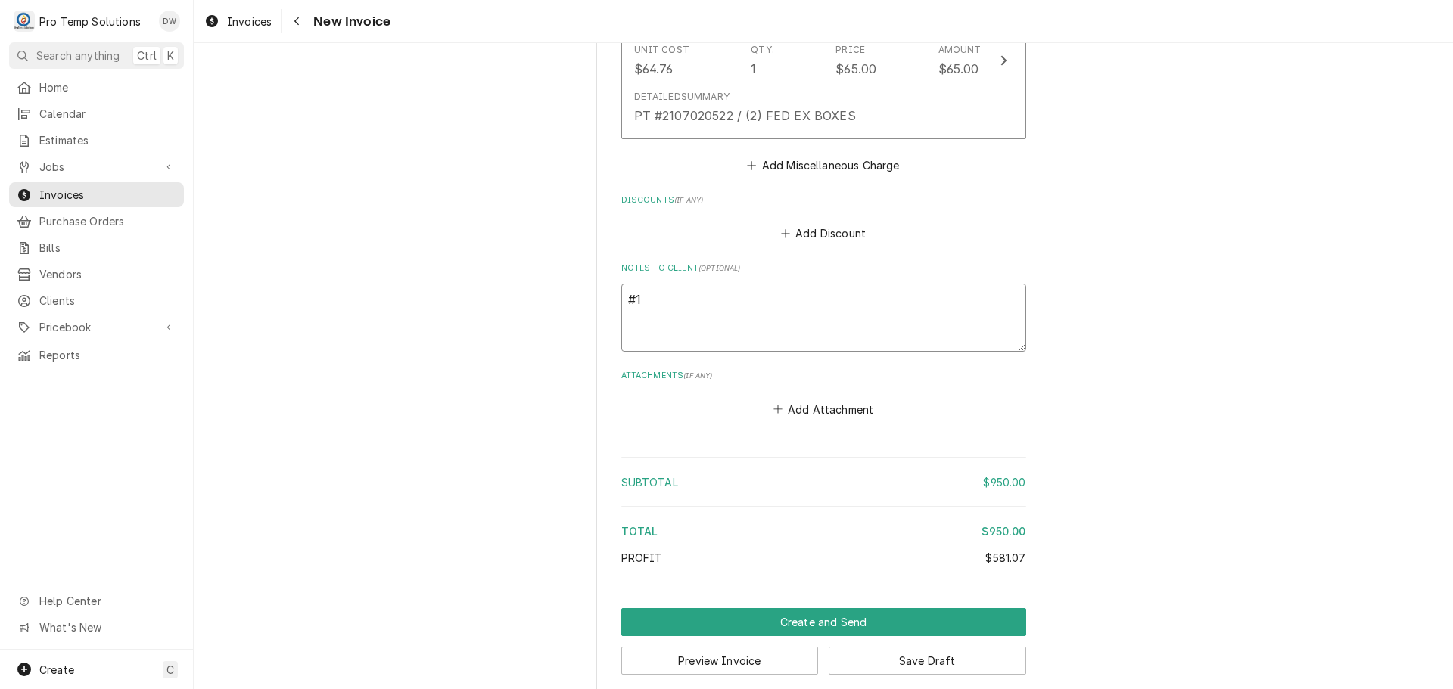
type textarea "x"
type textarea "#10"
type textarea "x"
type textarea "#100"
type textarea "x"
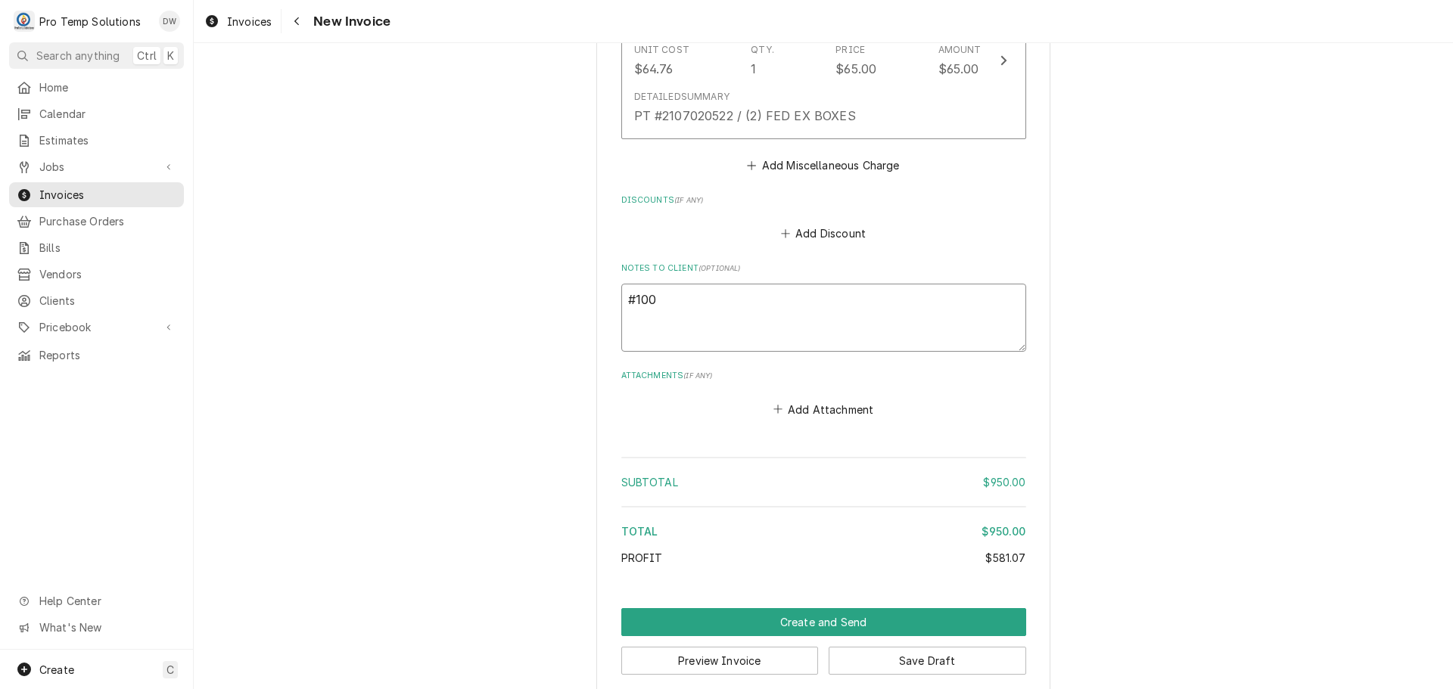
type textarea "#1001"
type textarea "x"
type textarea "#10012"
type textarea "x"
type textarea "#100125"
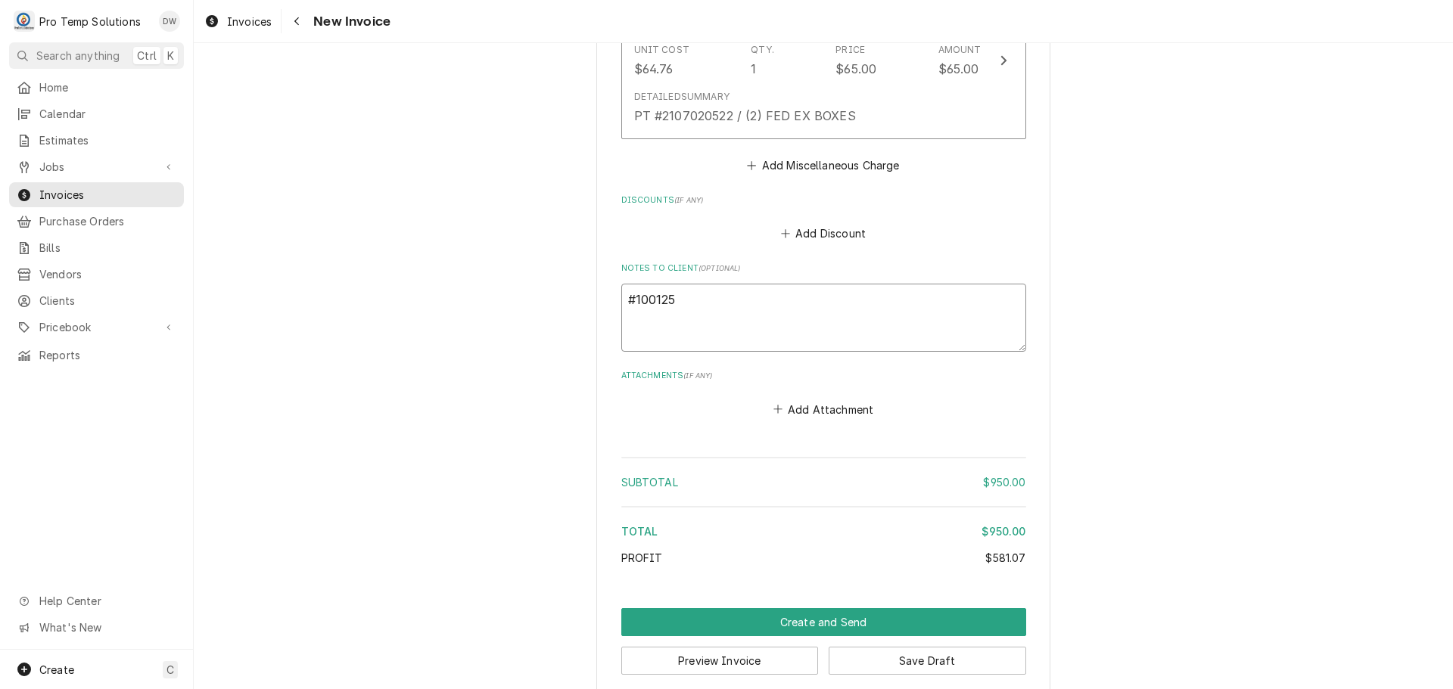
type textarea "x"
type textarea "#1001250"
type textarea "x"
type textarea "#10012500"
type textarea "x"
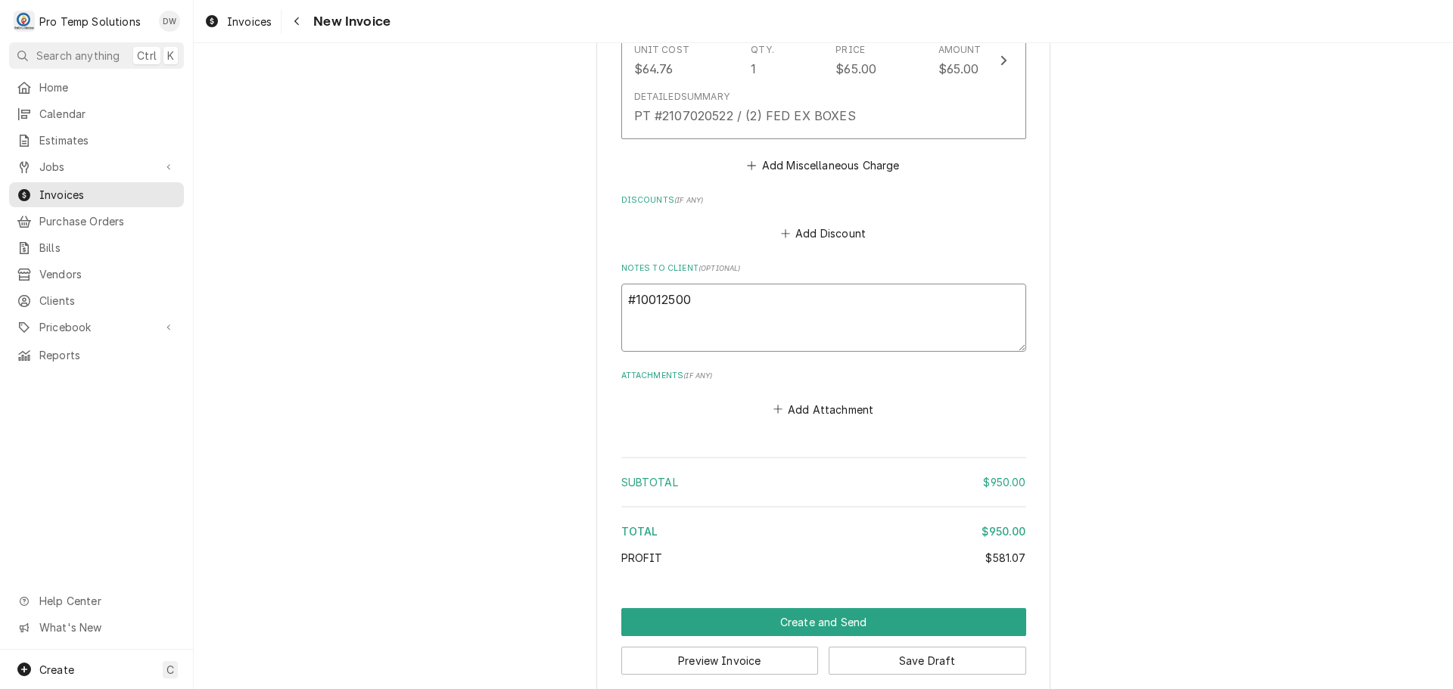
type textarea "#100125001"
type textarea "x"
type textarea "#100125001"
type textarea "x"
type textarea "#100125001 M"
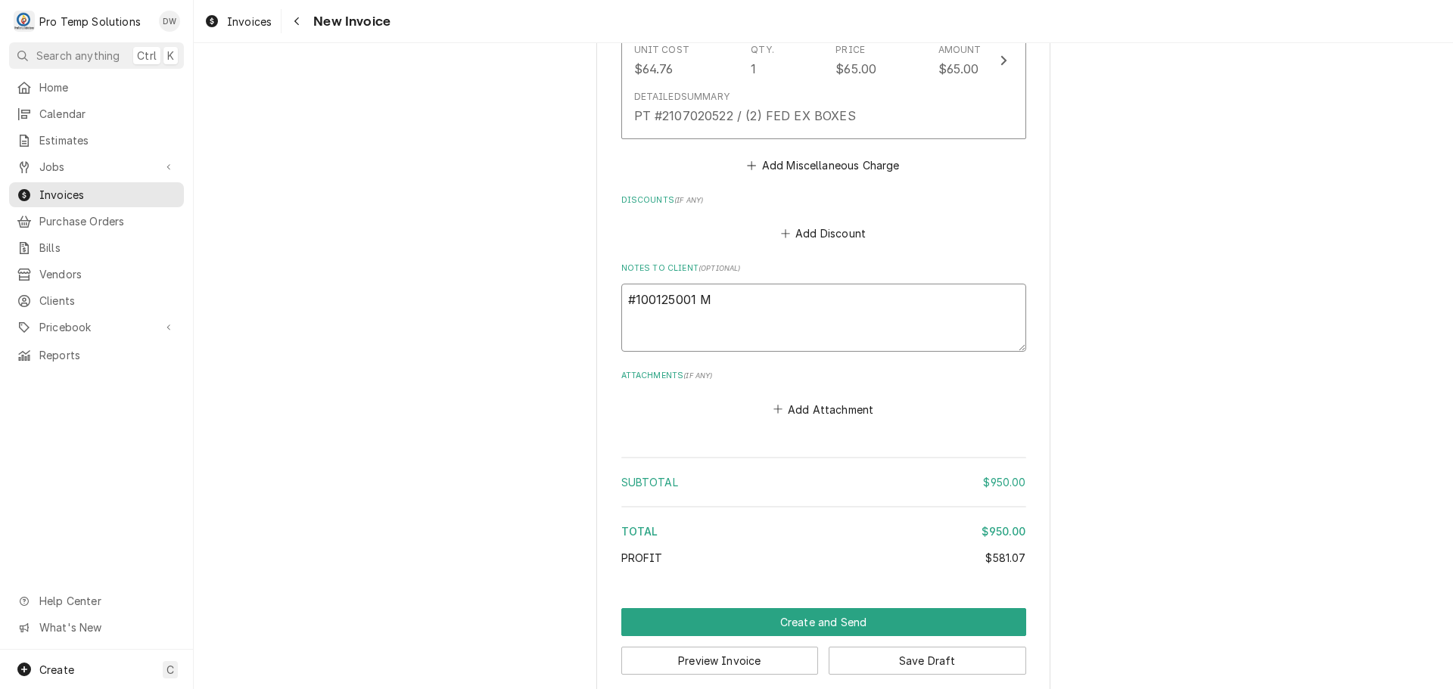
type textarea "x"
type textarea "#100125001 MI"
type textarea "x"
type textarea "#100125001 MIT"
type textarea "x"
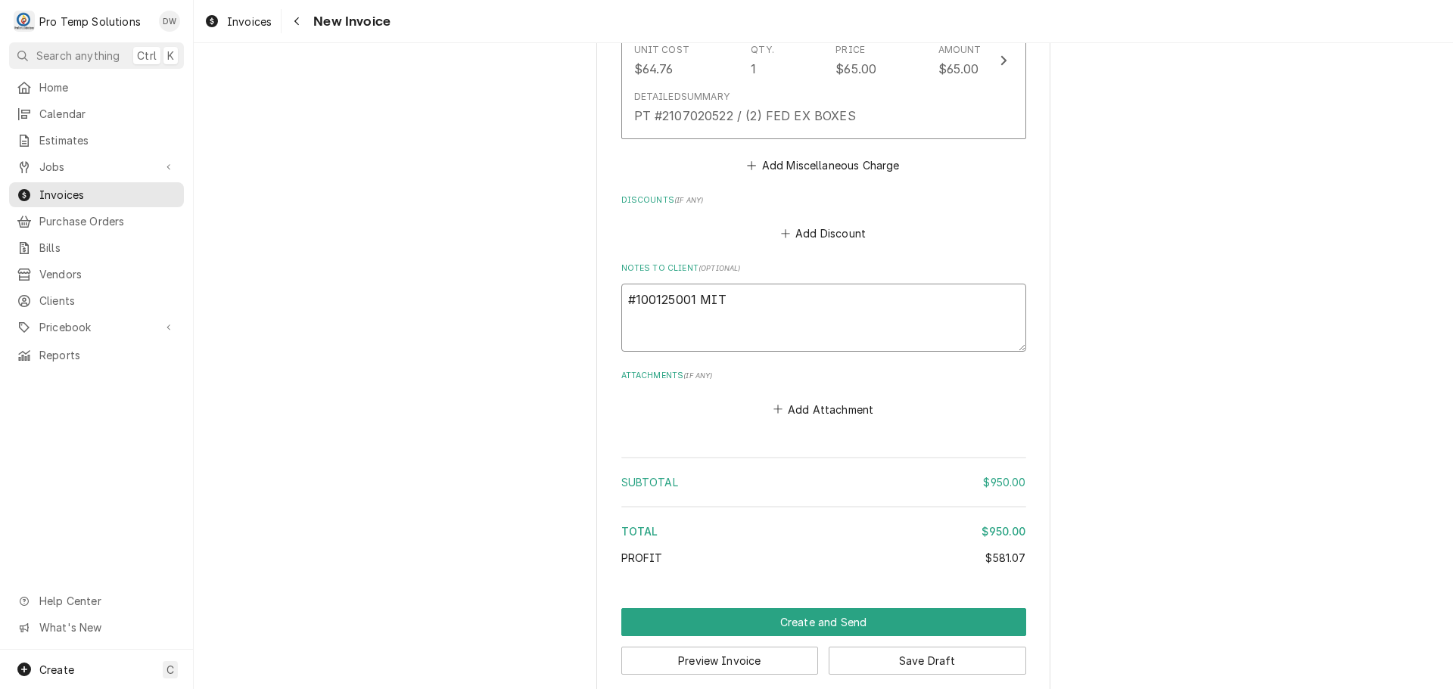
type textarea "#100125001 MITC"
type textarea "x"
type textarea "#100125001 [PERSON_NAME]"
type textarea "x"
type textarea "#100125001 [PERSON_NAME]'"
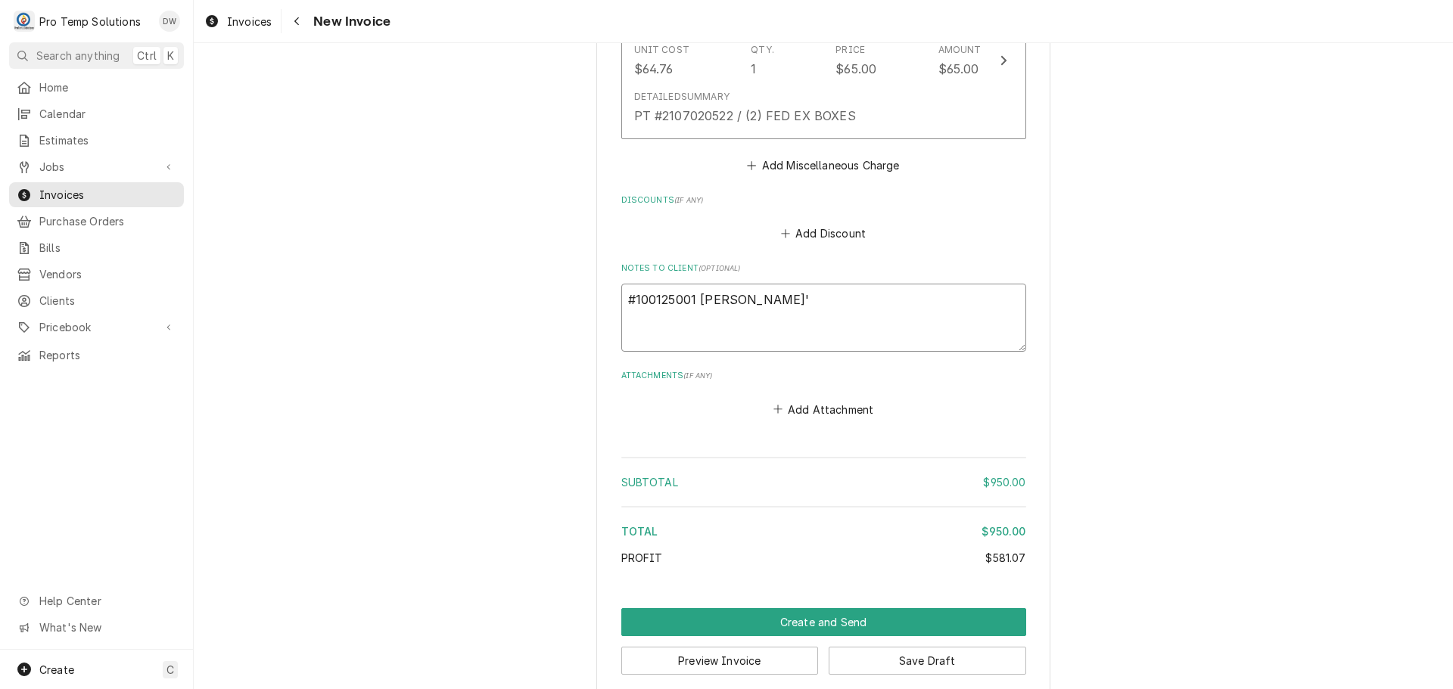
type textarea "x"
type textarea "#100125001 [PERSON_NAME]'S"
type textarea "x"
type textarea "#100125001 [PERSON_NAME]'S"
type textarea "x"
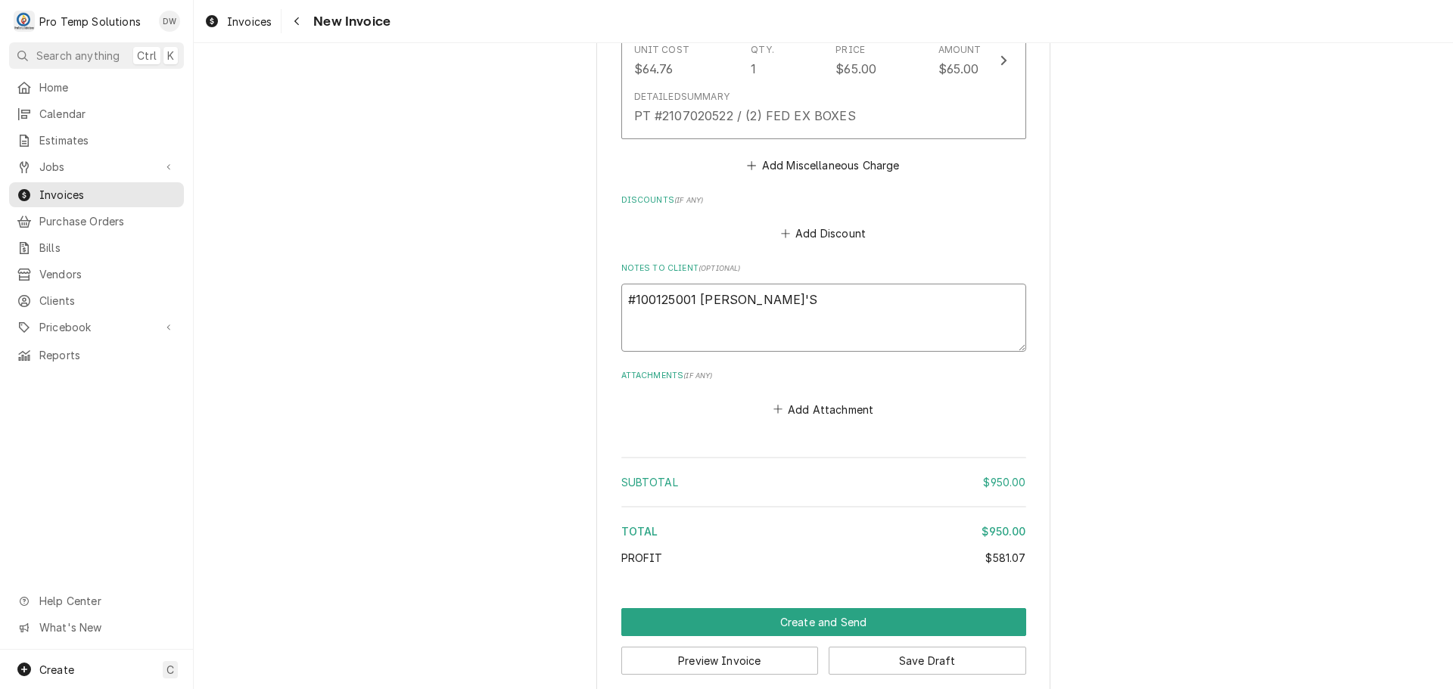
type textarea "#100125001 [PERSON_NAME]'S T"
type textarea "x"
type textarea "#100125001 [PERSON_NAME]'S TA"
type textarea "x"
type textarea "#100125001 [PERSON_NAME]'S TAV"
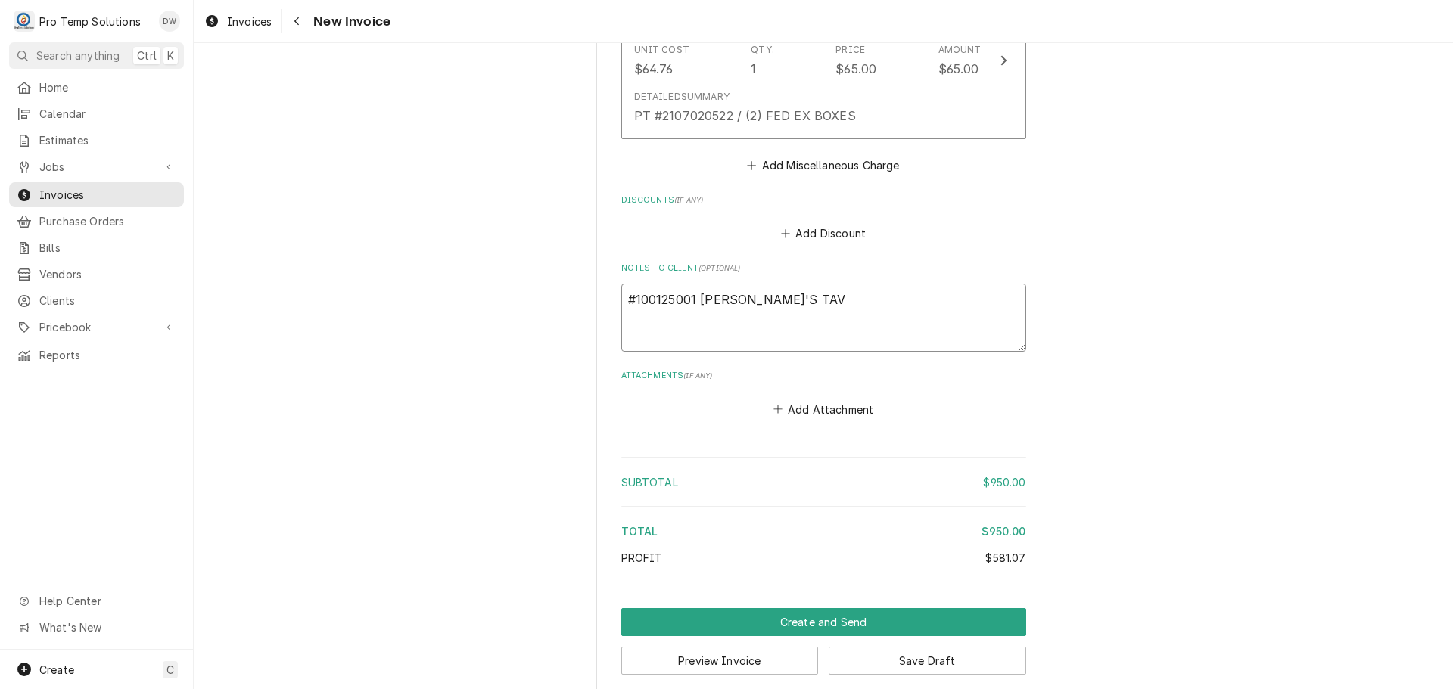
type textarea "x"
type textarea "#100125001 [PERSON_NAME]'S [PERSON_NAME]"
type textarea "x"
type textarea "#100125001 [PERSON_NAME]'S TAVER"
type textarea "x"
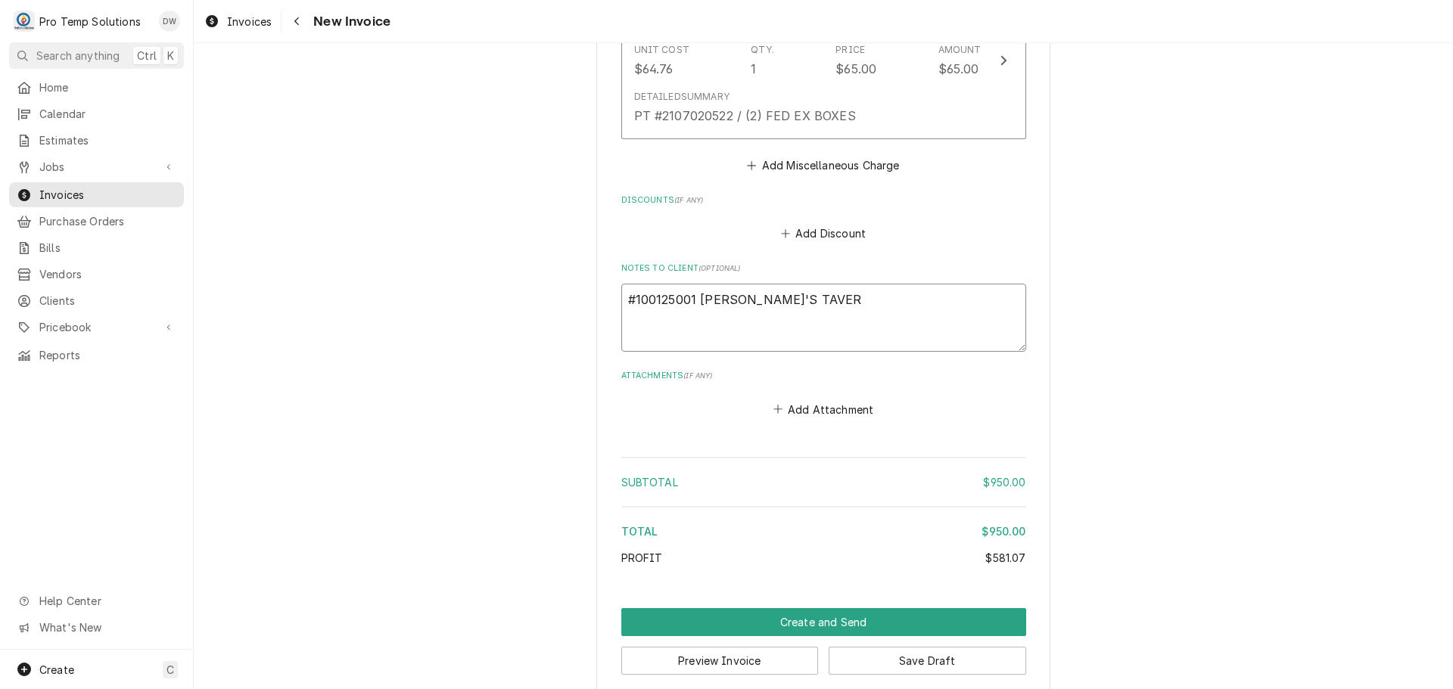
type textarea "#100125001 [PERSON_NAME]'S TAVERN"
type textarea "x"
type textarea "#100125001 [PERSON_NAME]'S TAVERN-"
type textarea "x"
type textarea "#100125001 [PERSON_NAME]'S TAVERN-"
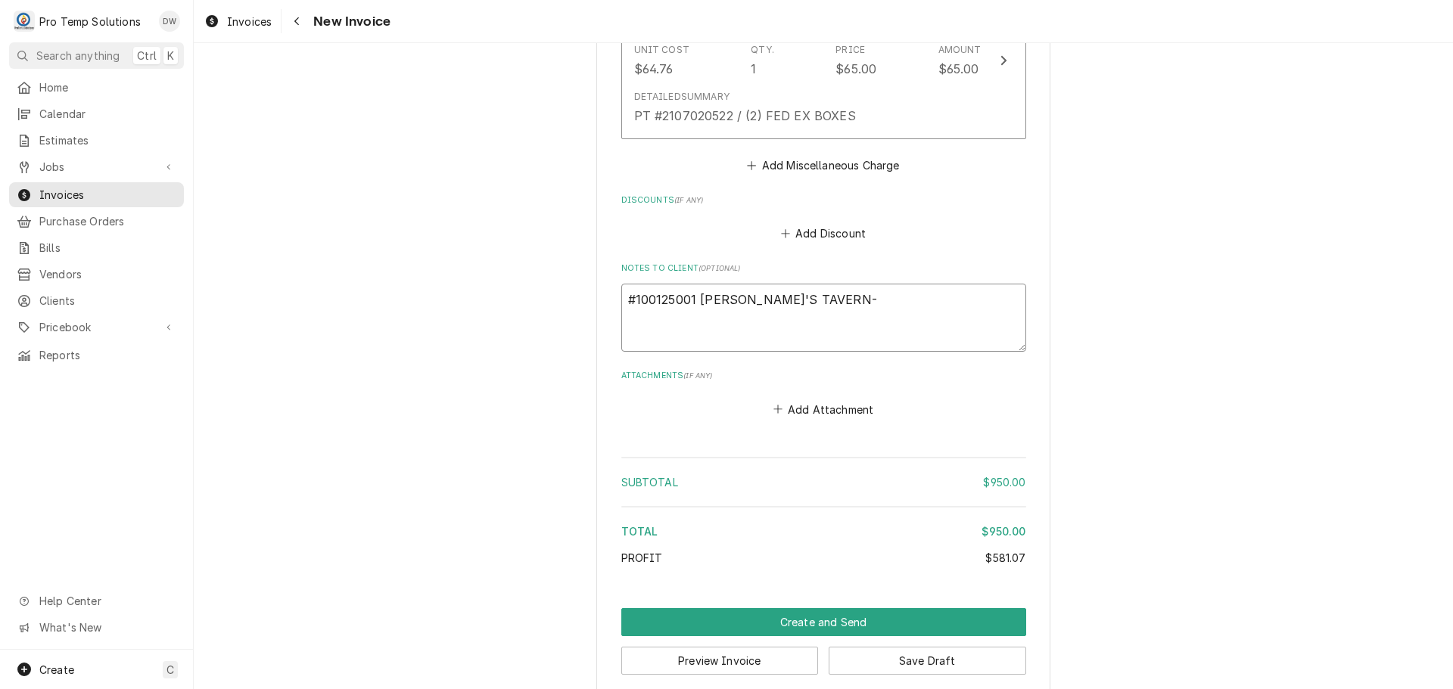
type textarea "x"
type textarea "#100125001 [PERSON_NAME]'S TAVERN- O"
type textarea "x"
type textarea "#100125001 [PERSON_NAME]'S TAVERN- OV"
type textarea "x"
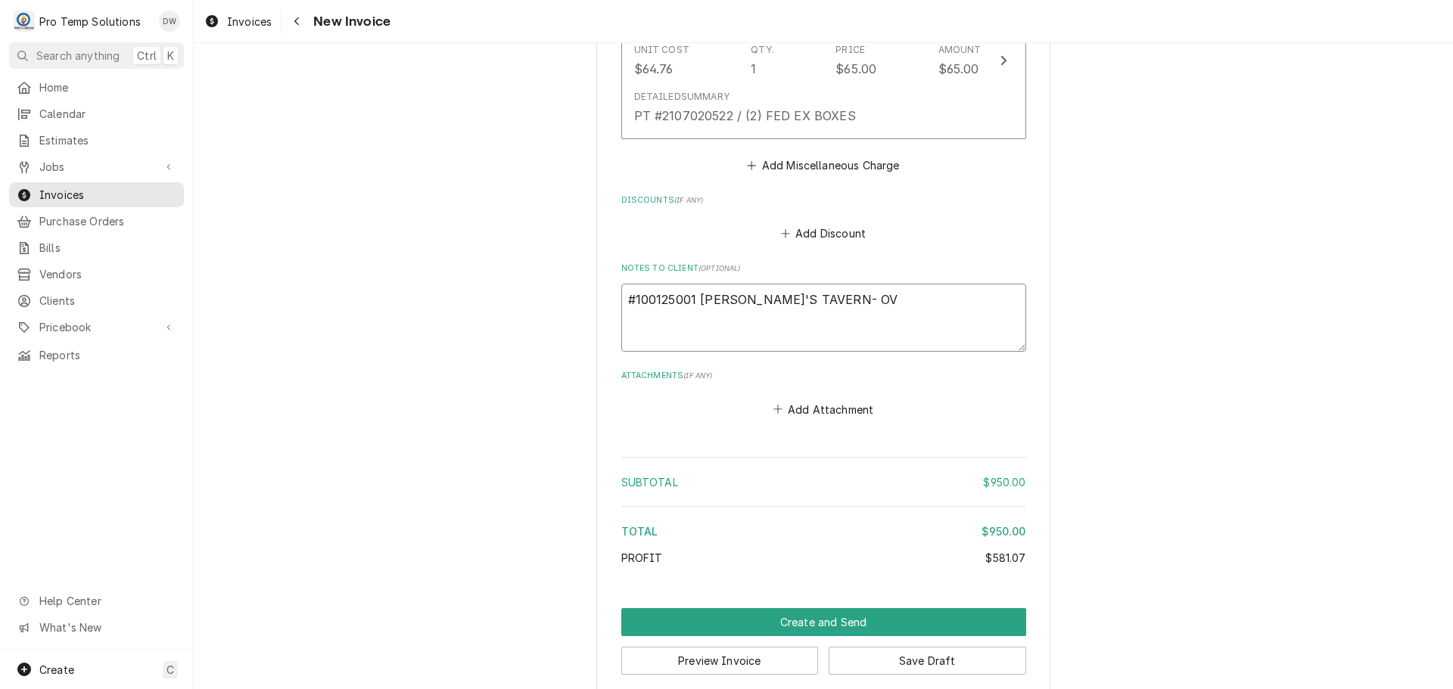
type textarea "#100125001 [PERSON_NAME]'S TAVERN- OVE"
type textarea "x"
type textarea "#100125001 [PERSON_NAME]'S TAVERN- OVEN"
type textarea "x"
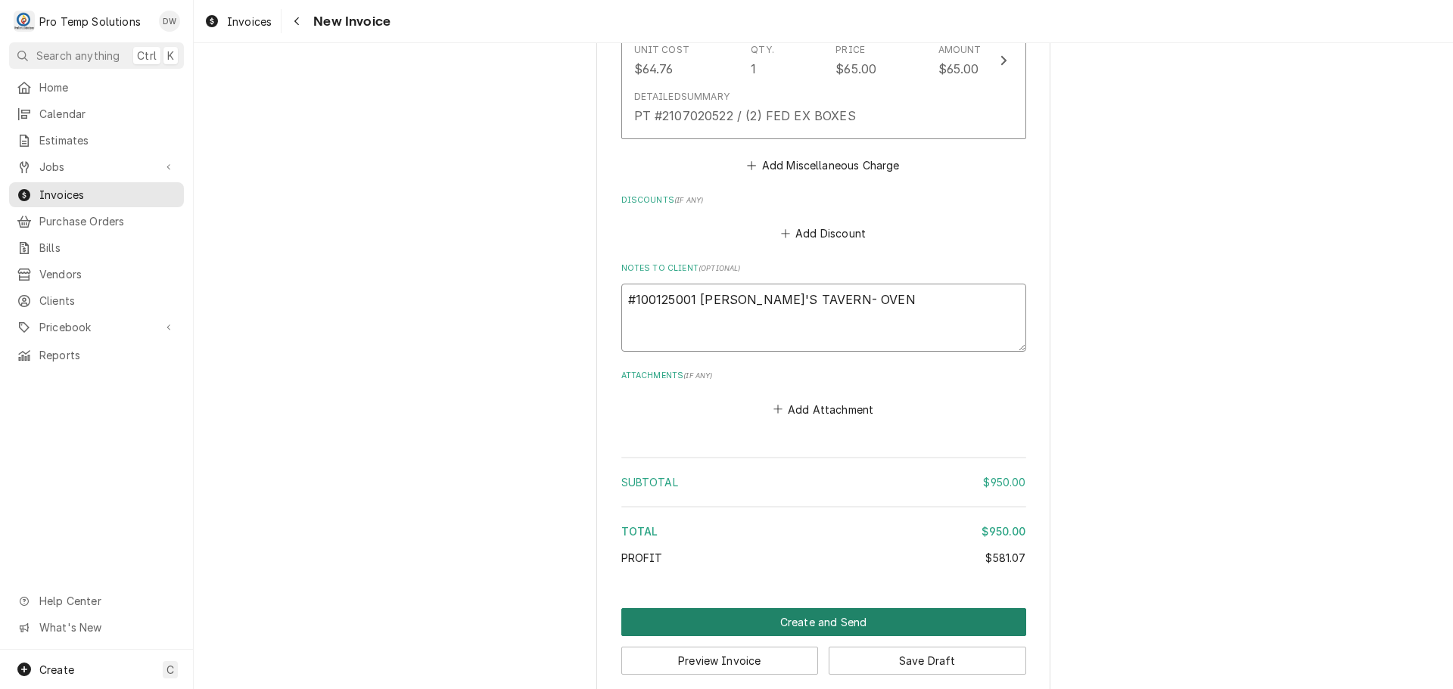
type textarea "#100125001 [PERSON_NAME]'S TAVERN- OVEN"
click at [807, 608] on button "Create and Send" at bounding box center [823, 622] width 405 height 28
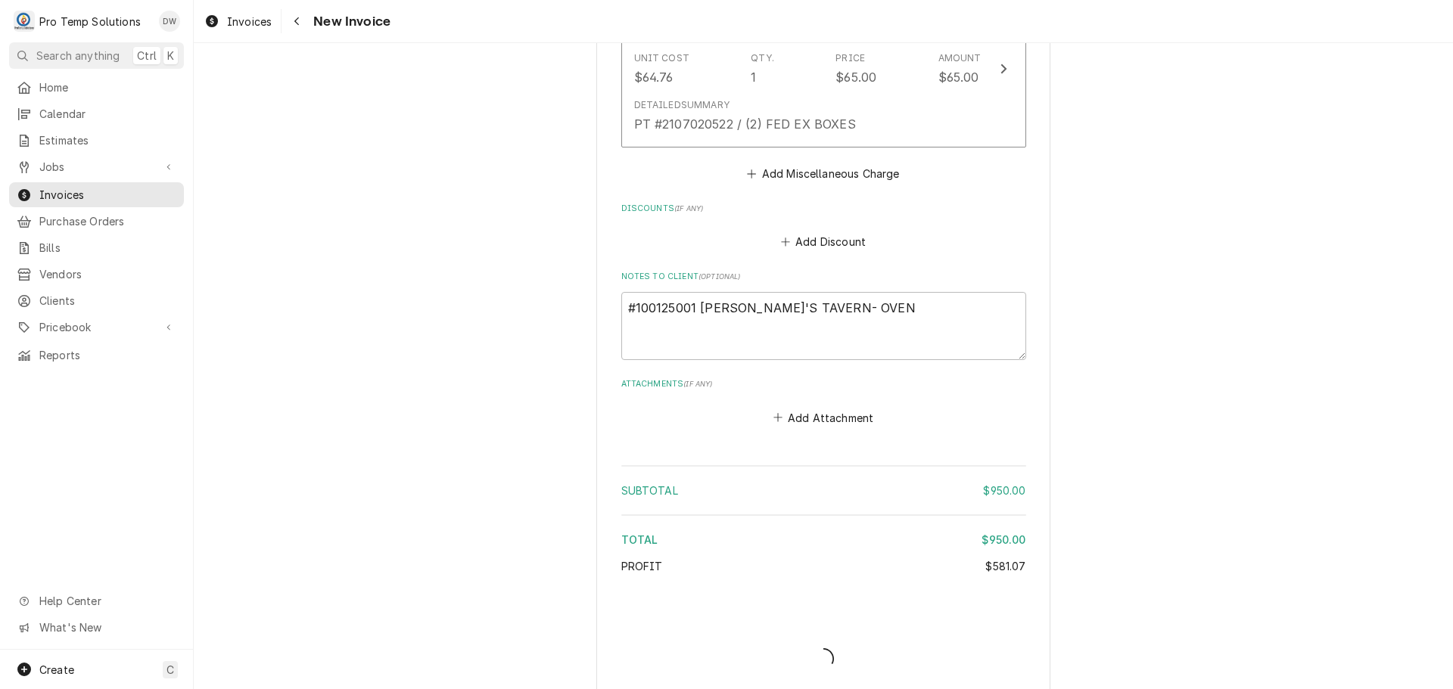
type textarea "x"
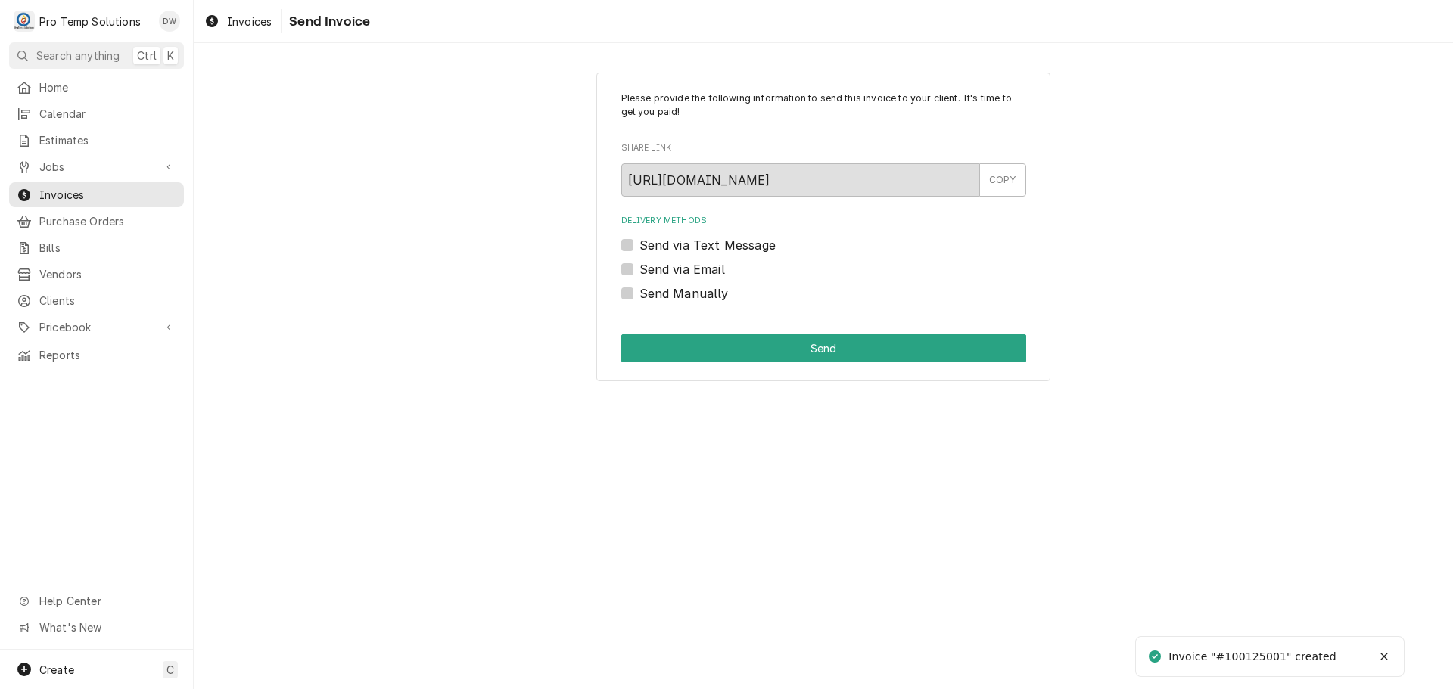
click at [639, 269] on label "Send via Email" at bounding box center [682, 269] width 86 height 18
click at [639, 269] on input "Send via Email" at bounding box center [841, 276] width 405 height 33
checkbox input "true"
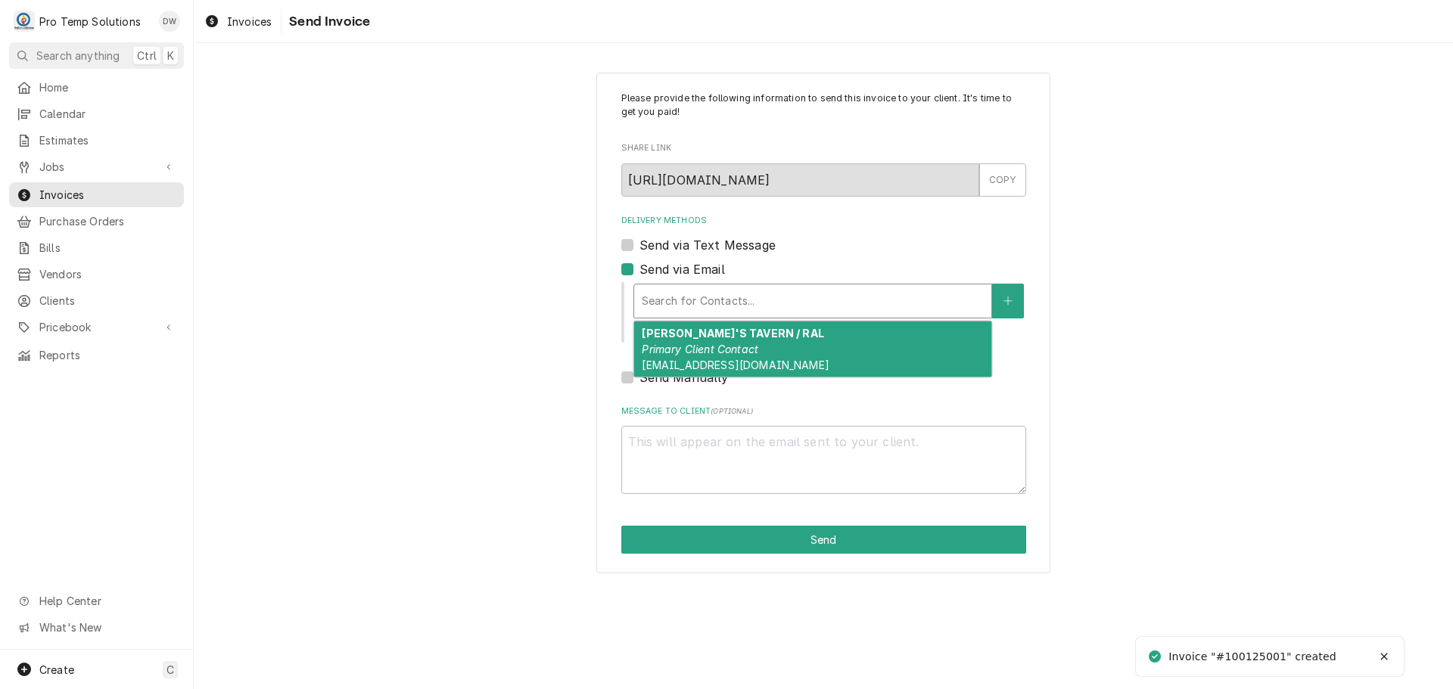
click at [761, 295] on div "Delivery Methods" at bounding box center [813, 301] width 342 height 27
click at [742, 350] on em "Primary Client Contact" at bounding box center [700, 349] width 117 height 13
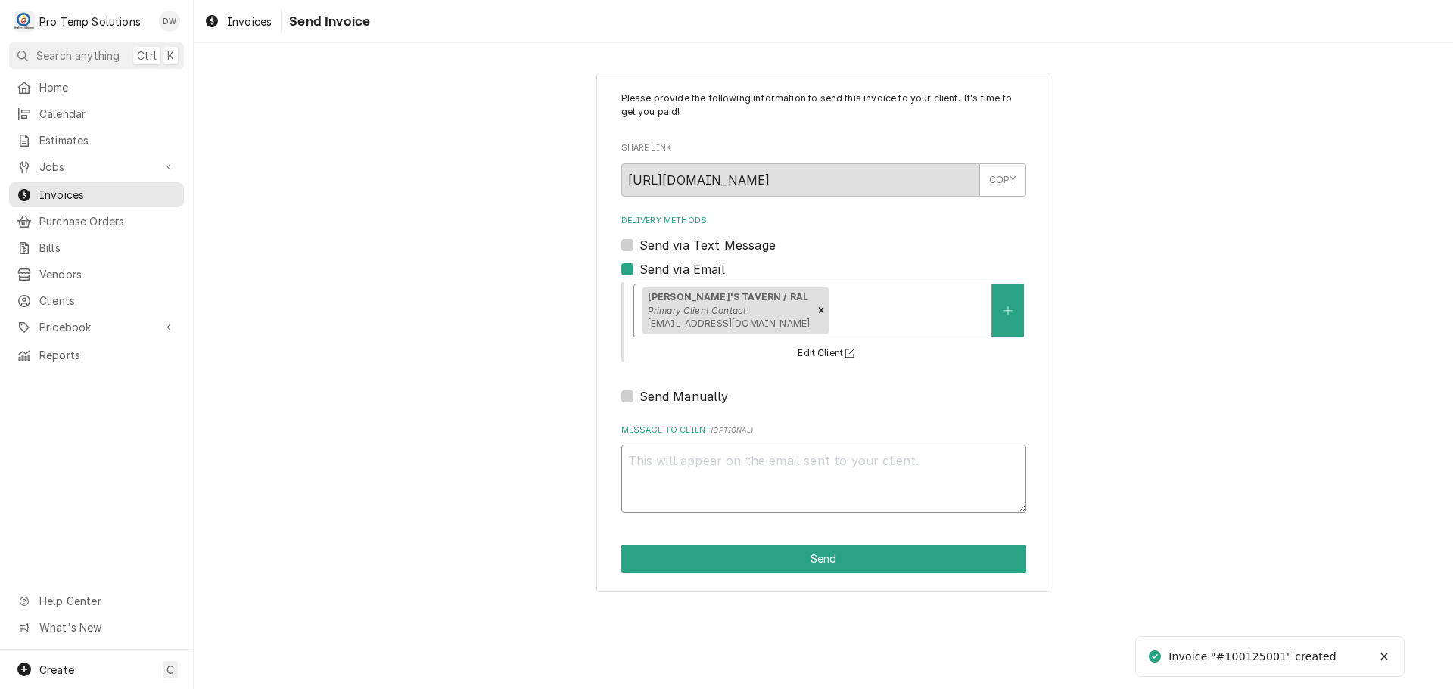
click at [677, 462] on textarea "Message to Client ( optional )" at bounding box center [823, 479] width 405 height 68
type textarea "x"
type textarea "#"
type textarea "x"
type textarea "#1"
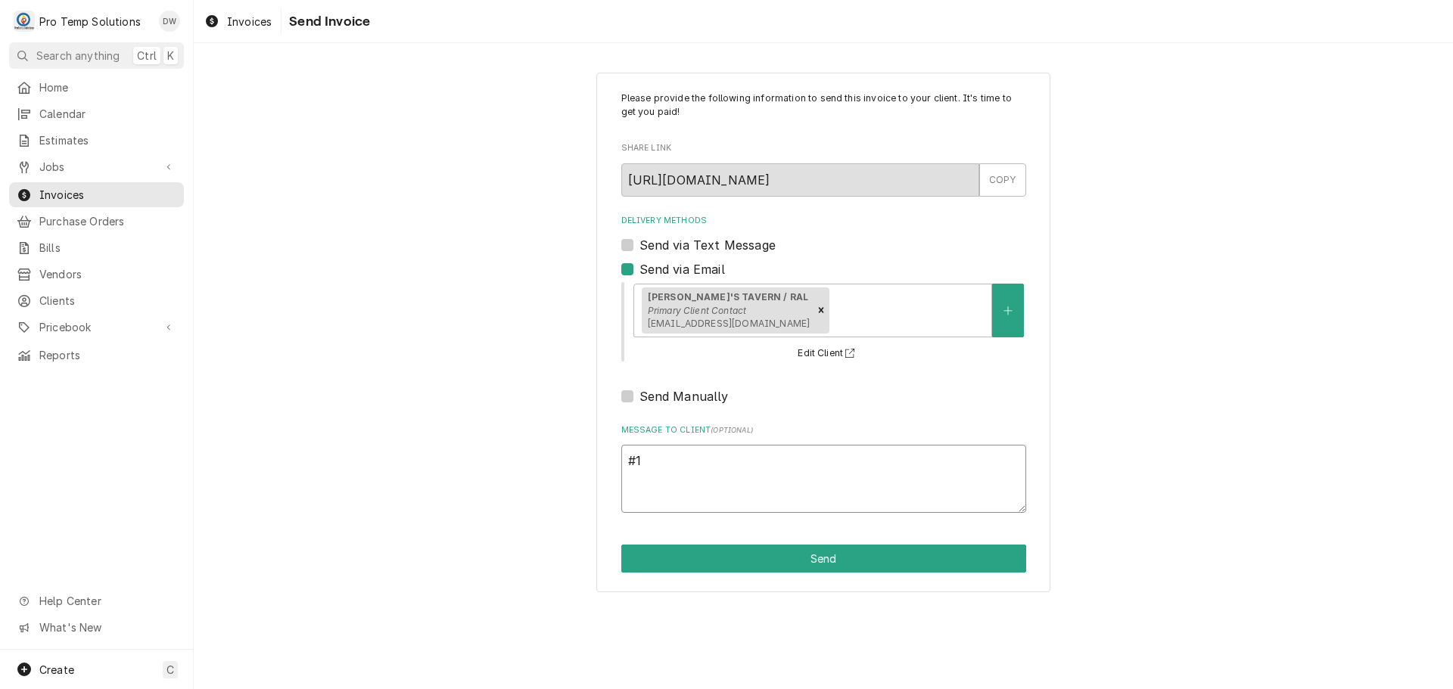
type textarea "x"
type textarea "#10"
type textarea "x"
type textarea "#100"
type textarea "x"
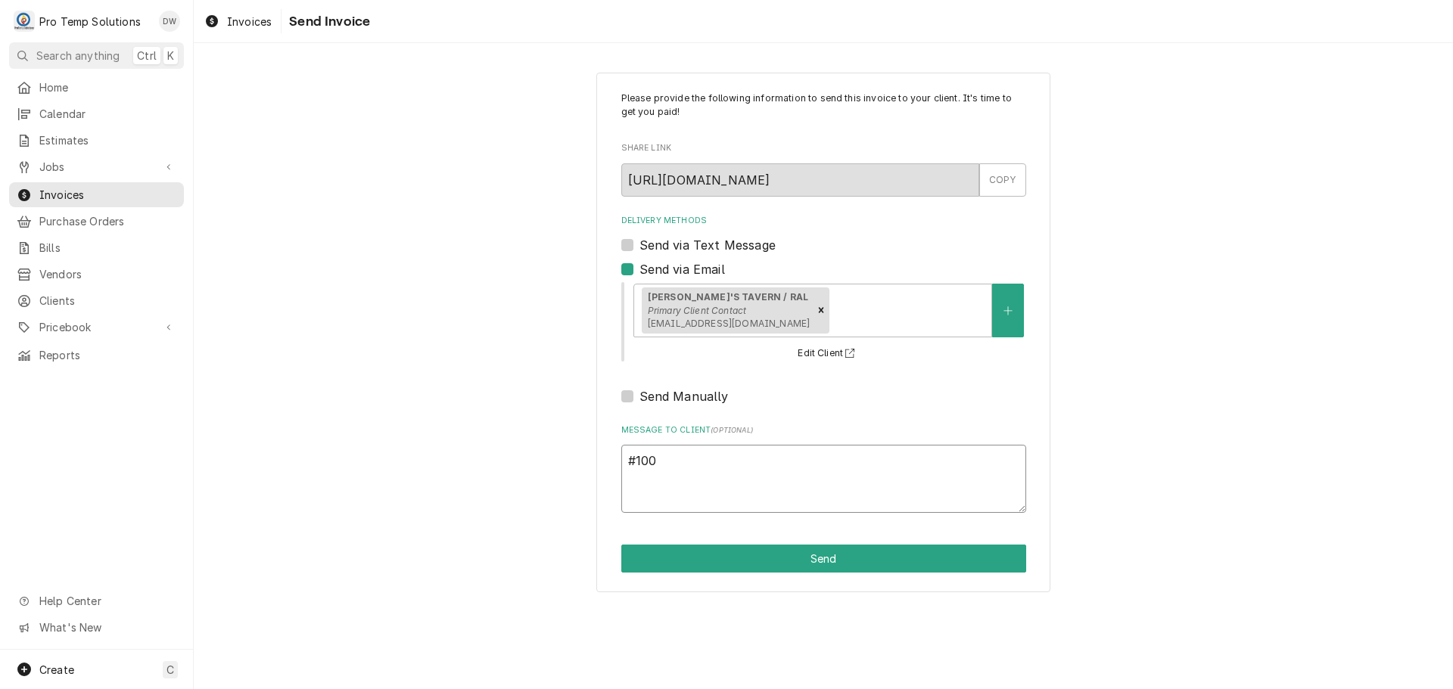
type textarea "#1001"
type textarea "x"
type textarea "#10012"
type textarea "x"
type textarea "#100125"
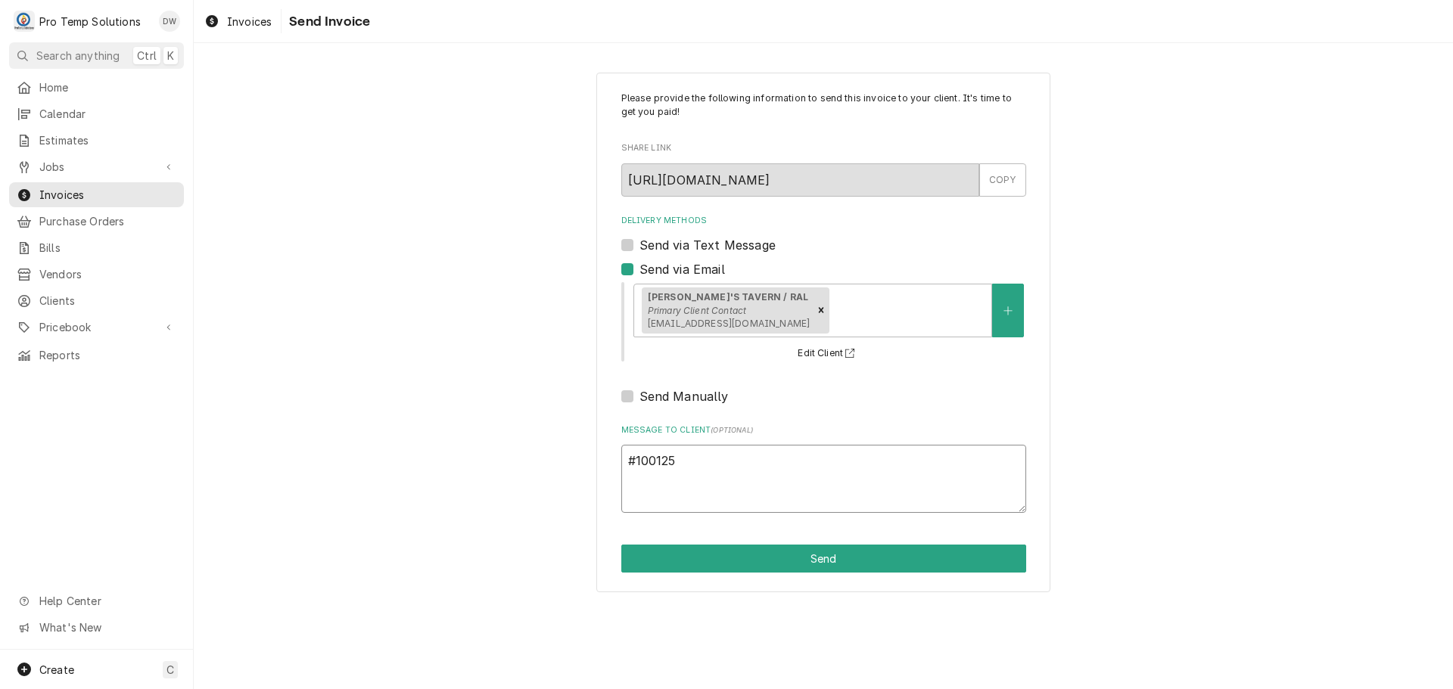
type textarea "x"
type textarea "#1001250"
type textarea "x"
type textarea "#10012500"
type textarea "x"
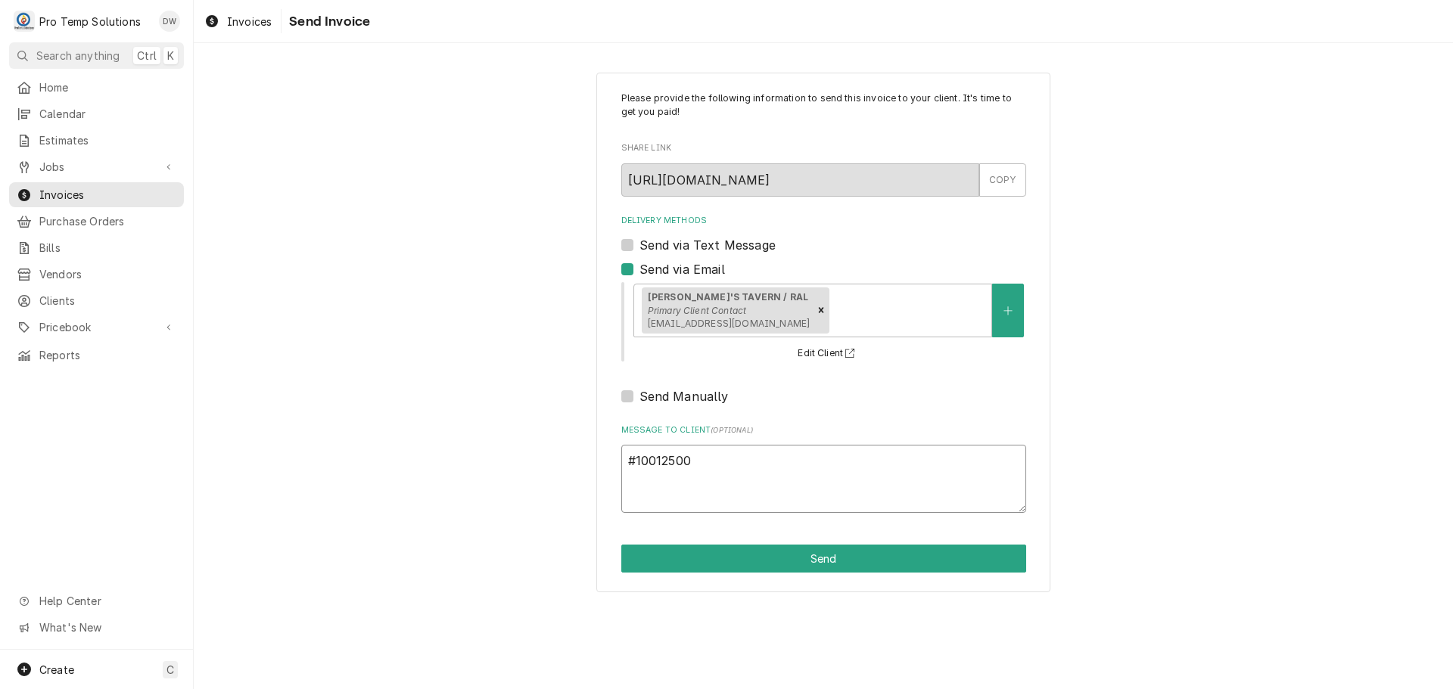
type textarea "#100125001"
type textarea "x"
type textarea "#100125001"
type textarea "x"
type textarea "#100125001 M"
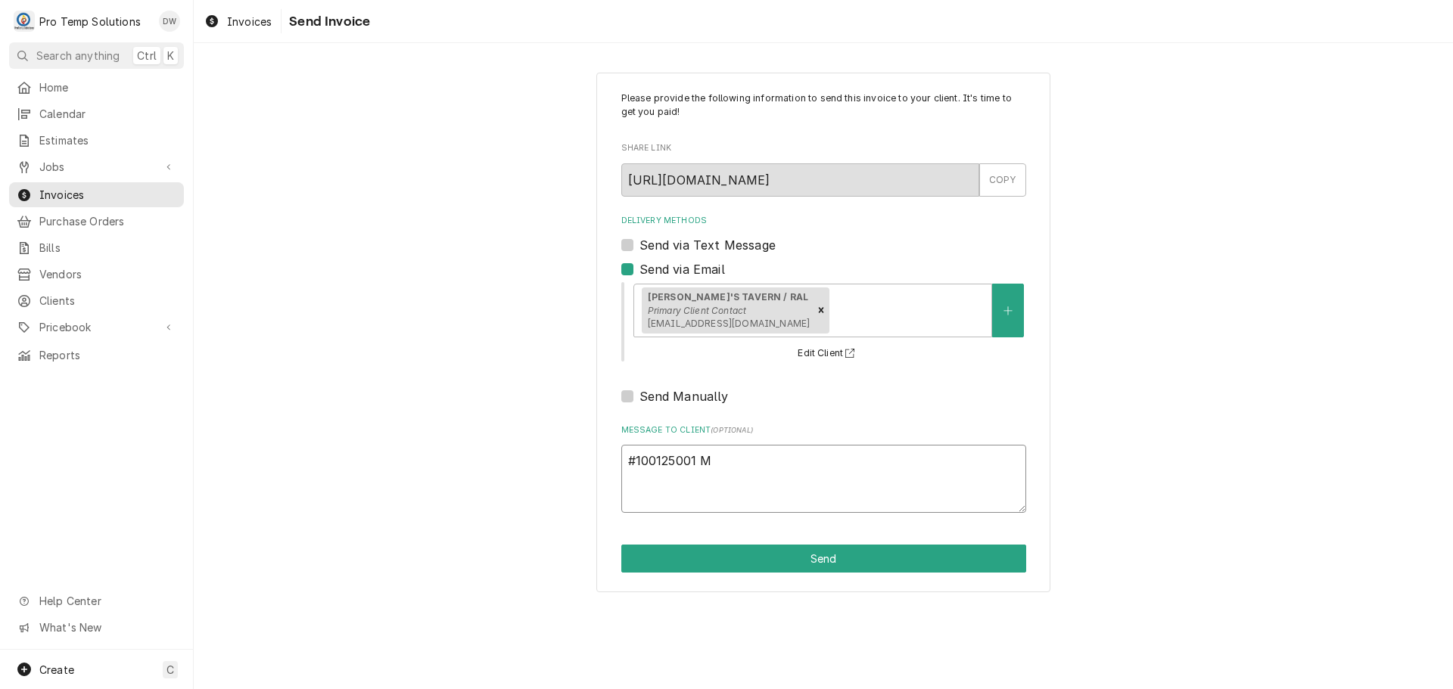
type textarea "x"
type textarea "#100125001 MI"
type textarea "x"
type textarea "#100125001 MIT"
type textarea "x"
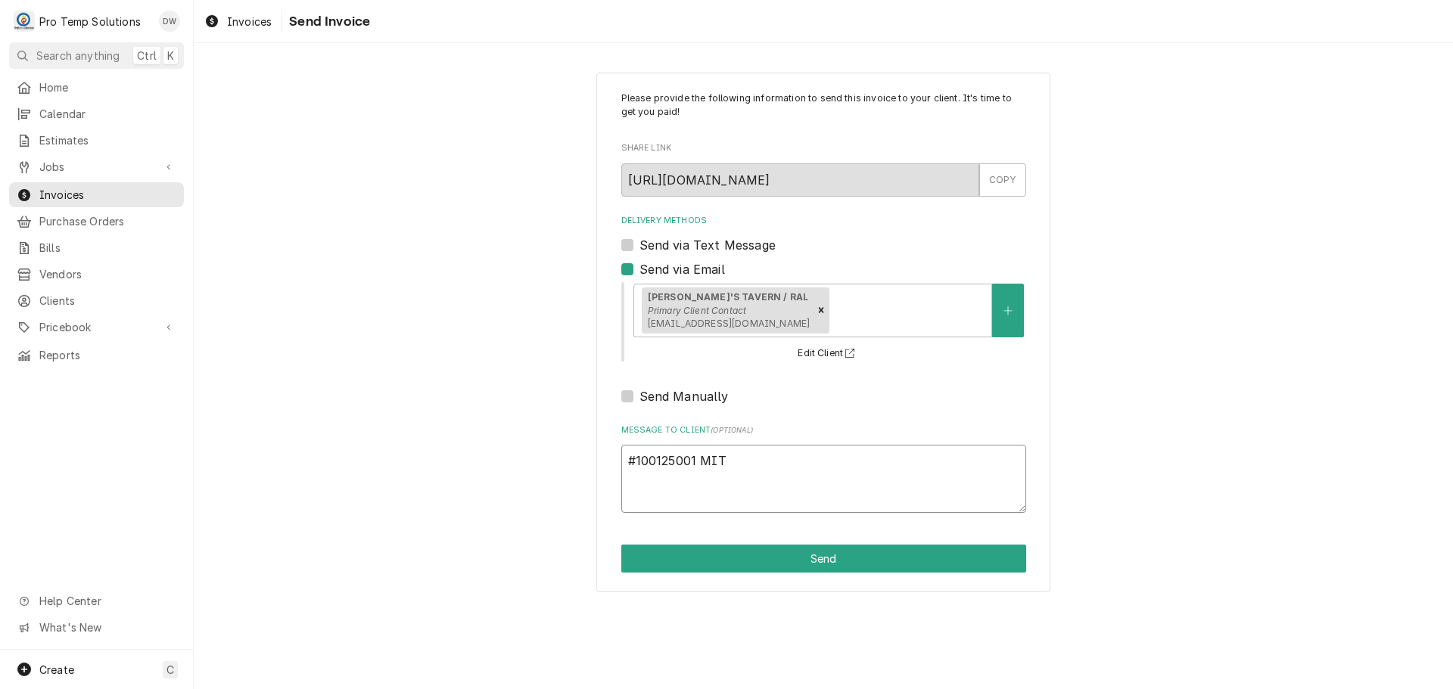
type textarea "#100125001 MITC"
type textarea "x"
type textarea "#100125001 MITCH"
type textarea "x"
type textarea "#100125001 MITCH'"
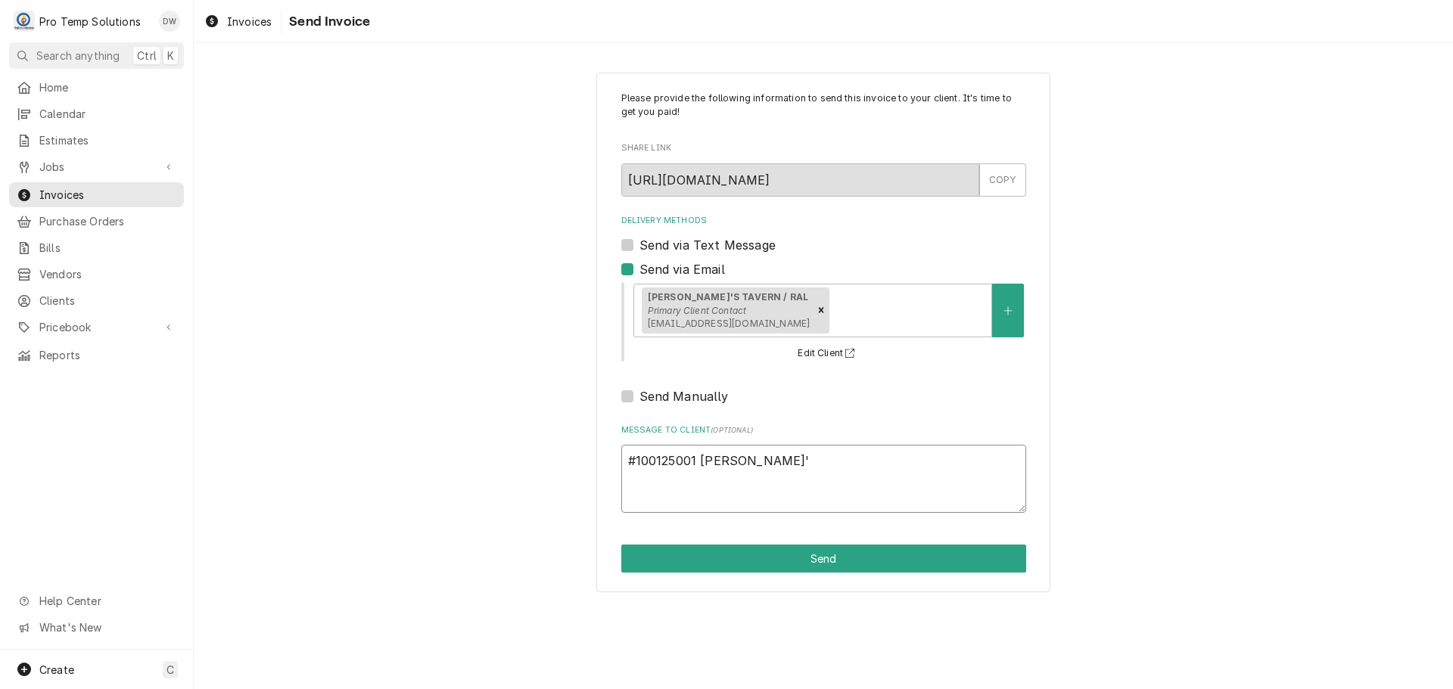
type textarea "x"
type textarea "#100125001 MITCH'S"
type textarea "x"
type textarea "#100125001 MITCH'S"
type textarea "x"
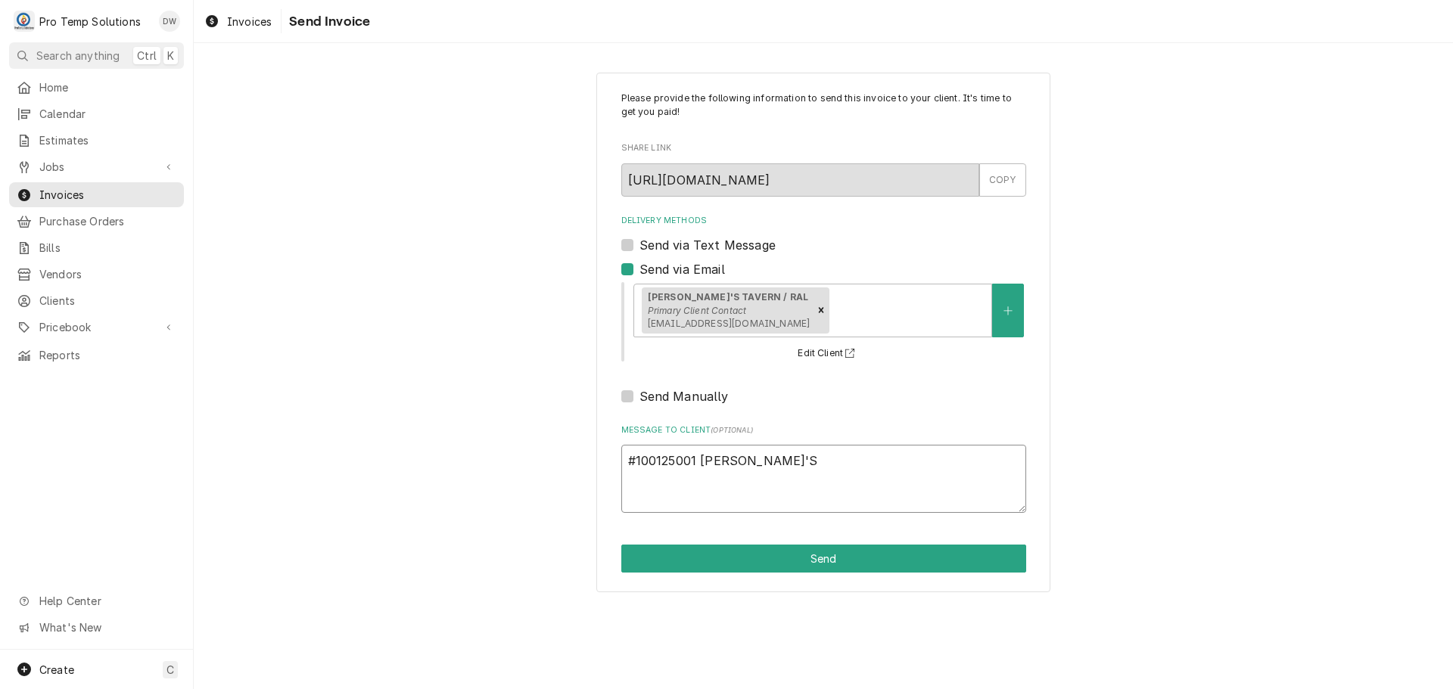
type textarea "#100125001 MITCH'S T"
type textarea "x"
type textarea "#100125001 MITCH'S TA"
type textarea "x"
type textarea "#100125001 MITCH'S TAV"
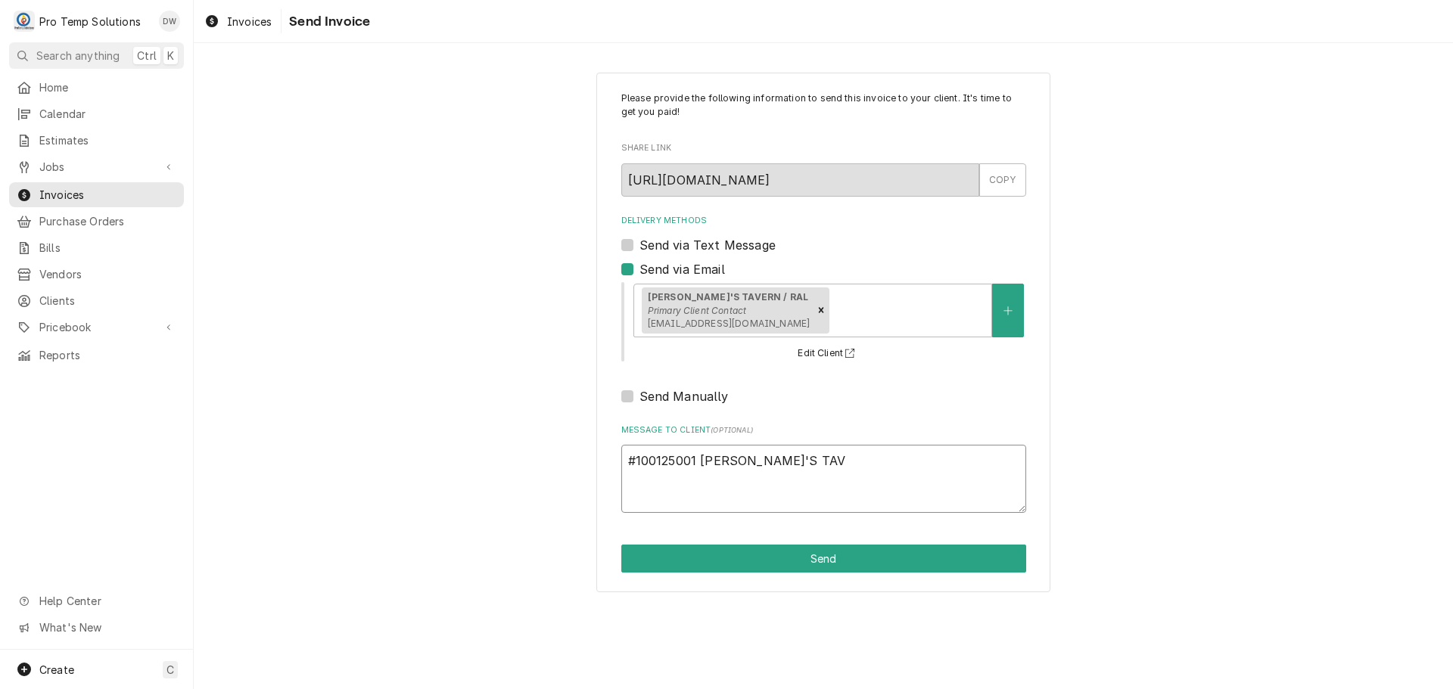
type textarea "x"
type textarea "#100125001 MITCH'S TAVE"
type textarea "x"
type textarea "#100125001 MITCH'S TAVER"
type textarea "x"
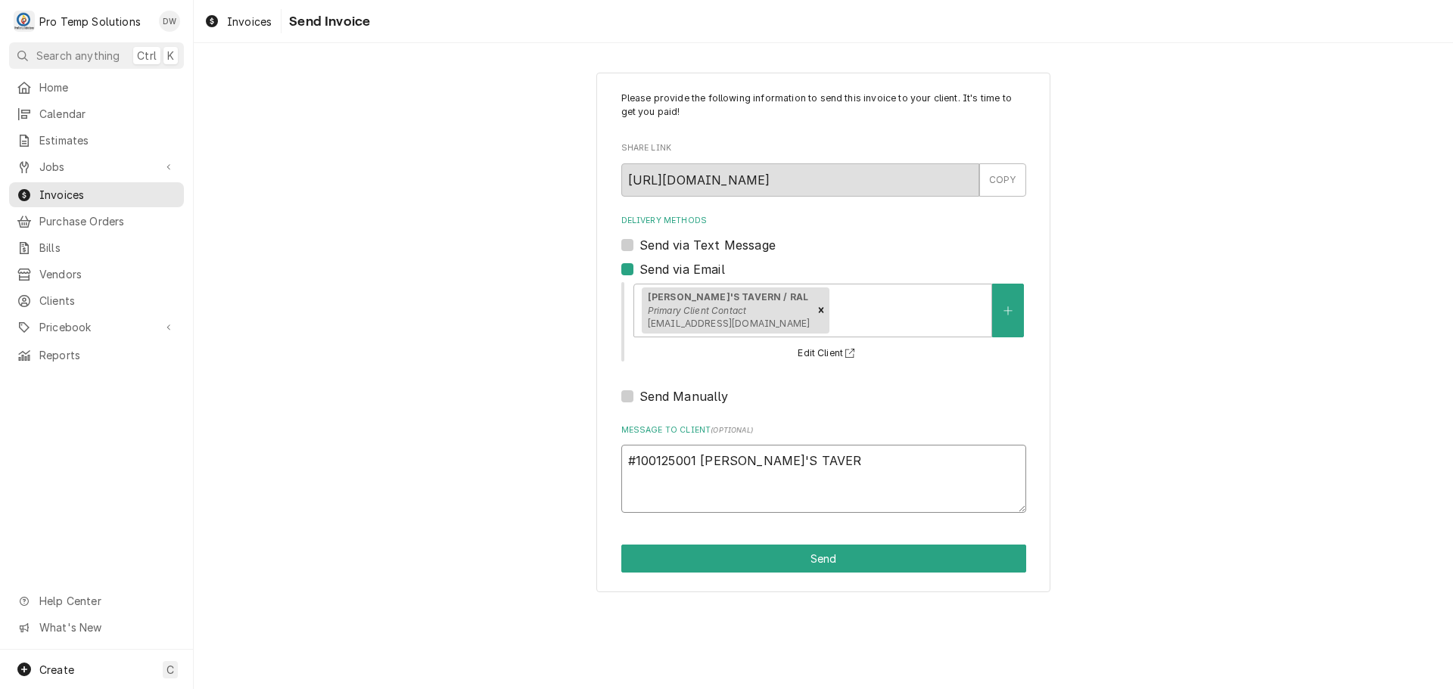
type textarea "#100125001 MITCH'S TAVERN"
type textarea "x"
type textarea "#100125001 MITCH'S TAVERN-"
type textarea "x"
type textarea "#100125001 MITCH'S TAVERN-"
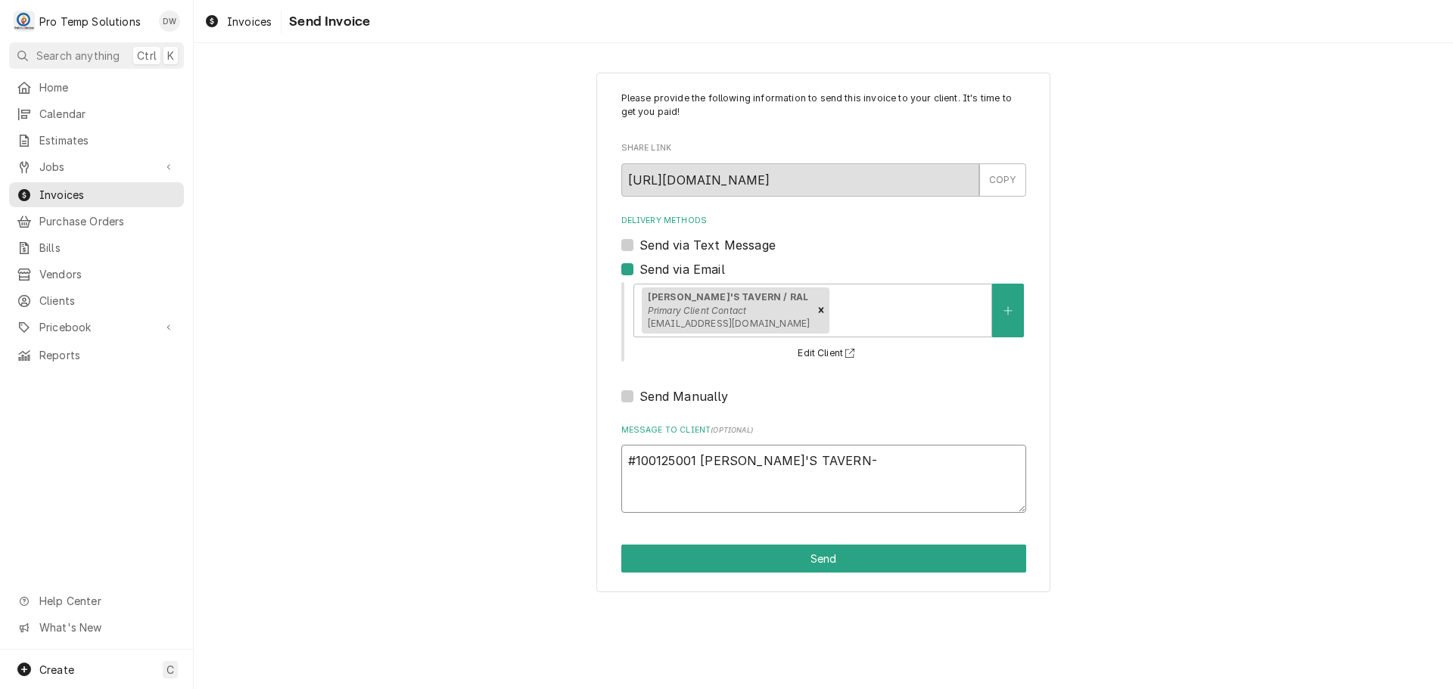
type textarea "x"
type textarea "#100125001 MITCH'S TAVERN- O"
type textarea "x"
type textarea "#100125001 MITCH'S TAVERN- OV"
type textarea "x"
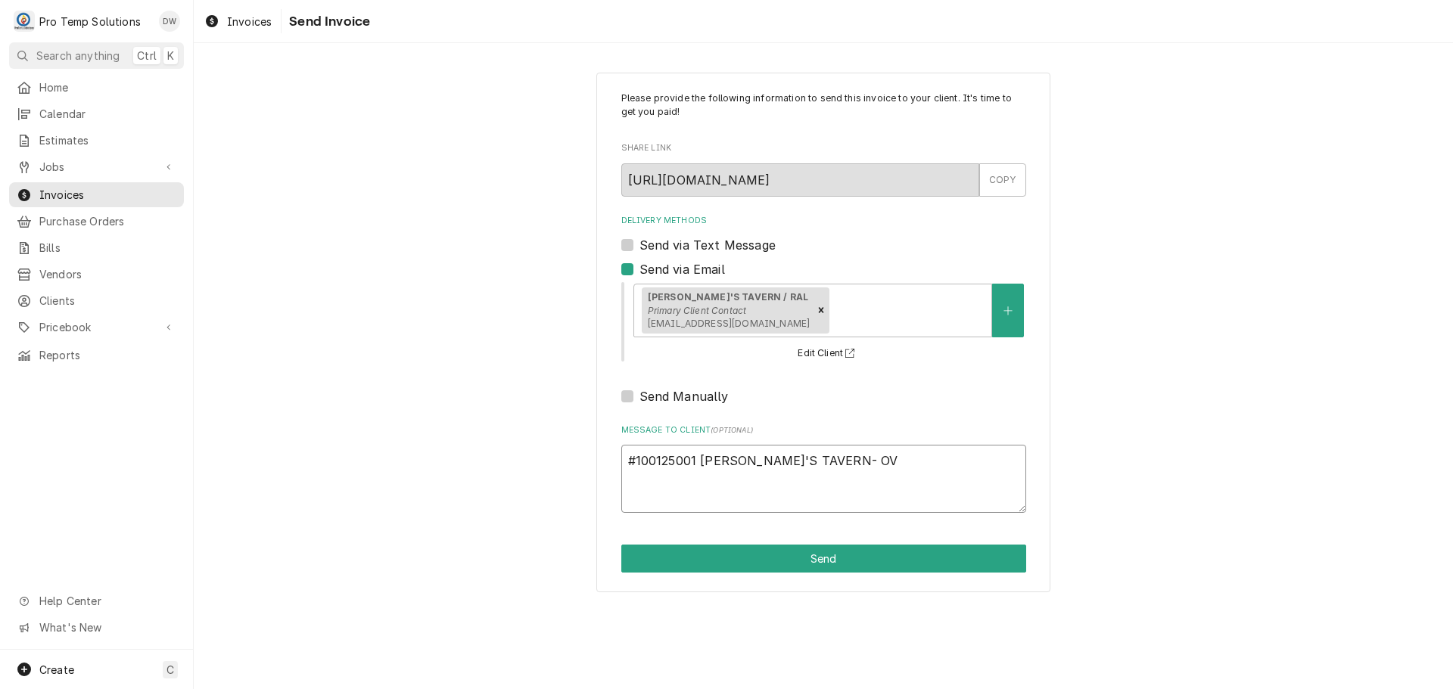
type textarea "#100125001 MITCH'S TAVERN- OVE"
type textarea "x"
type textarea "#100125001 MITCH'S TAVERN- OVEN"
type textarea "x"
type textarea "#100125001 MITCH'S TAVERN- OVEN"
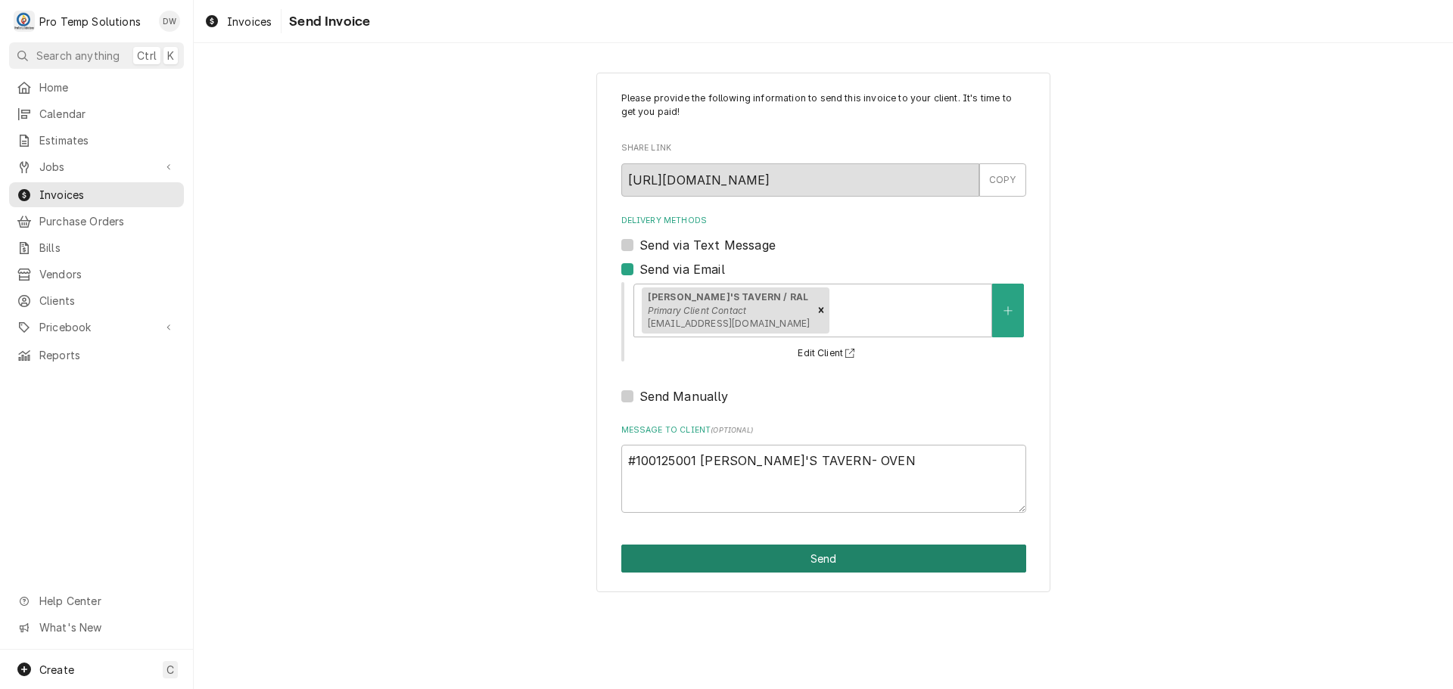
click at [811, 558] on button "Send" at bounding box center [823, 559] width 405 height 28
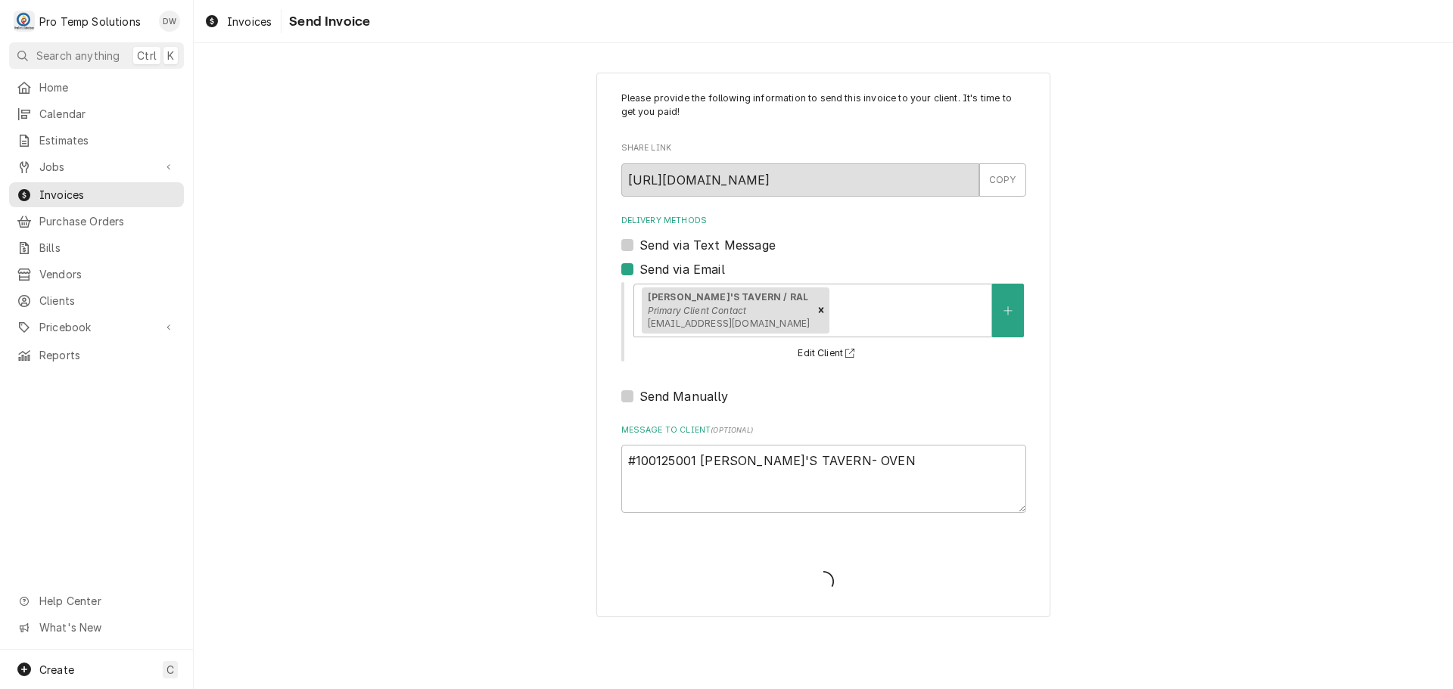
type textarea "x"
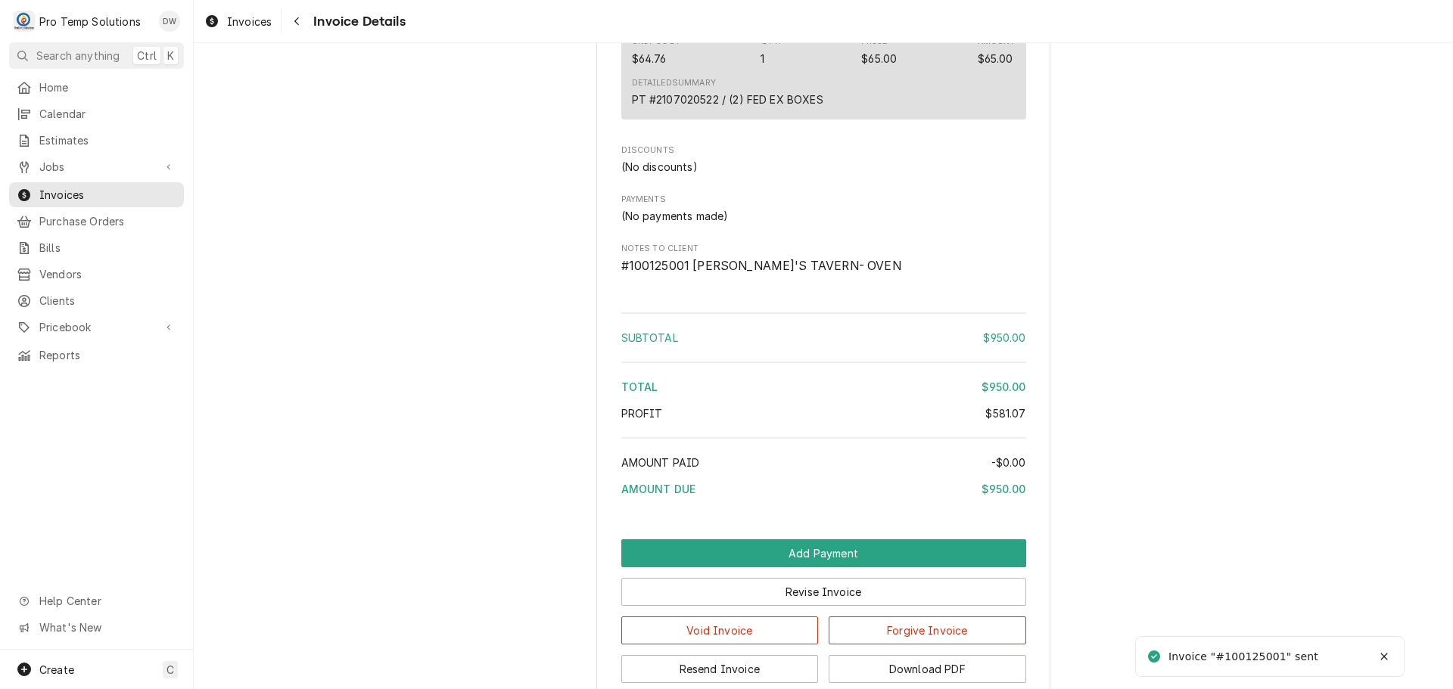
scroll to position [2537, 0]
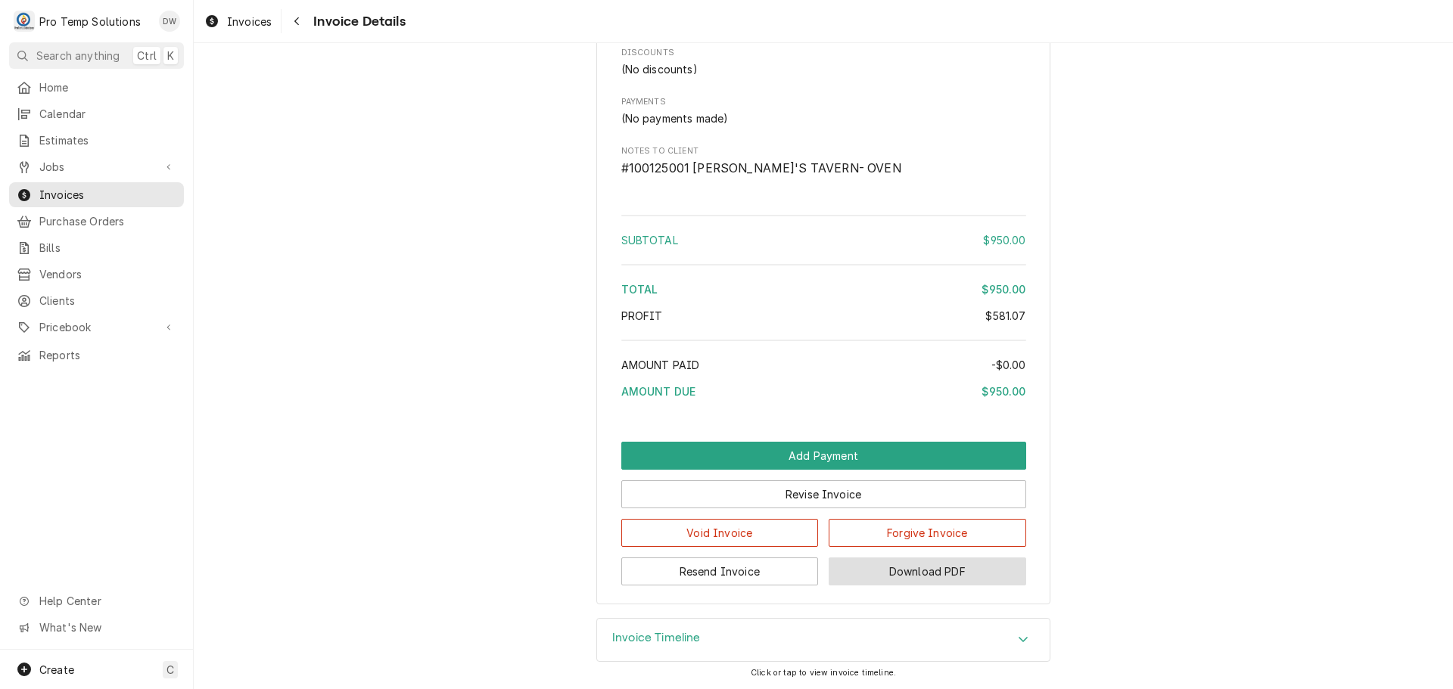
click at [911, 575] on button "Download PDF" at bounding box center [927, 572] width 197 height 28
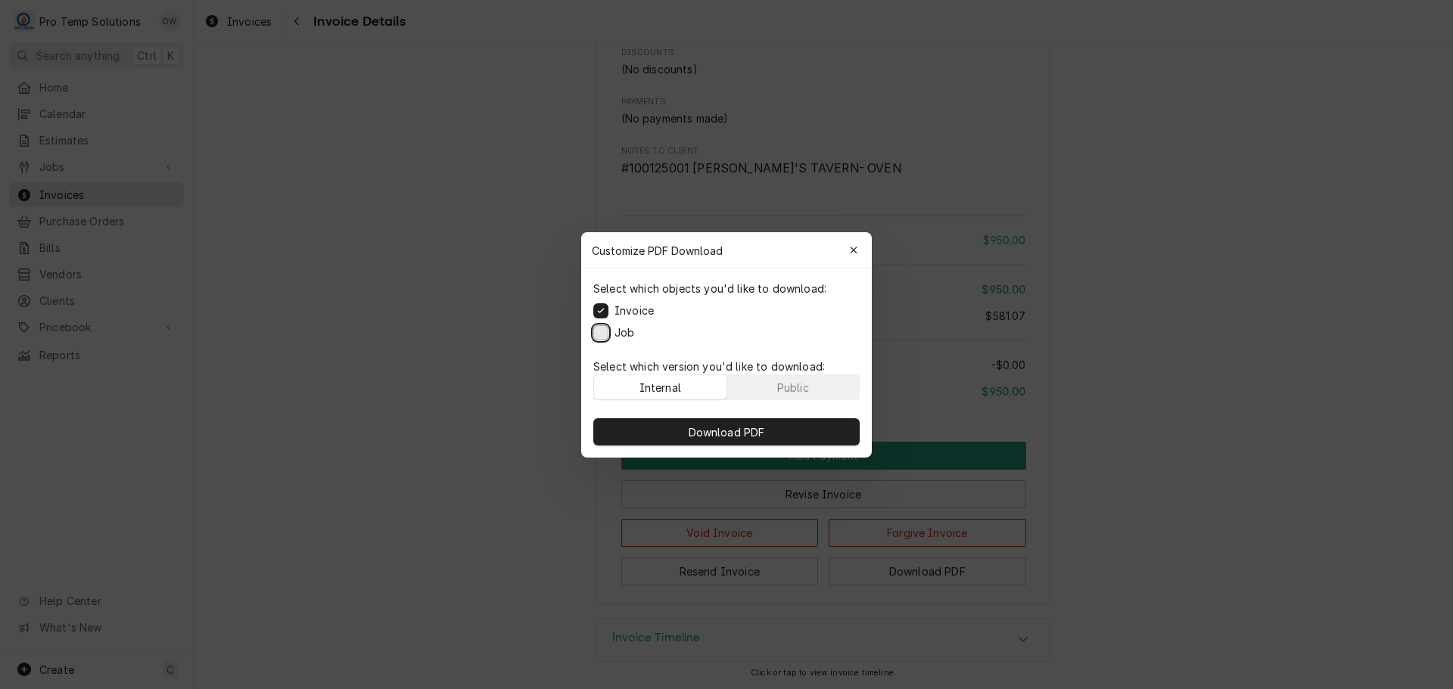
click at [599, 329] on button "Job" at bounding box center [600, 332] width 15 height 15
click at [725, 425] on span "Download PDF" at bounding box center [727, 432] width 82 height 16
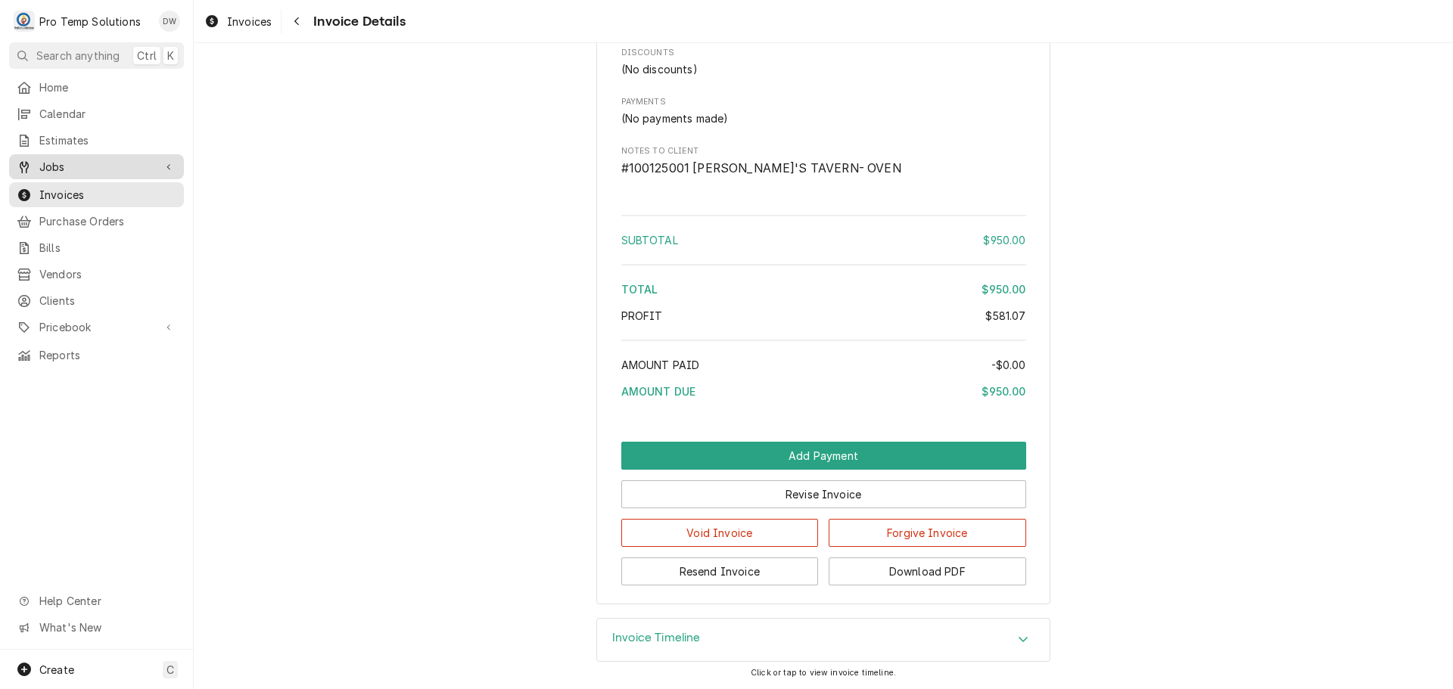
click at [62, 160] on span "Jobs" at bounding box center [96, 167] width 114 height 16
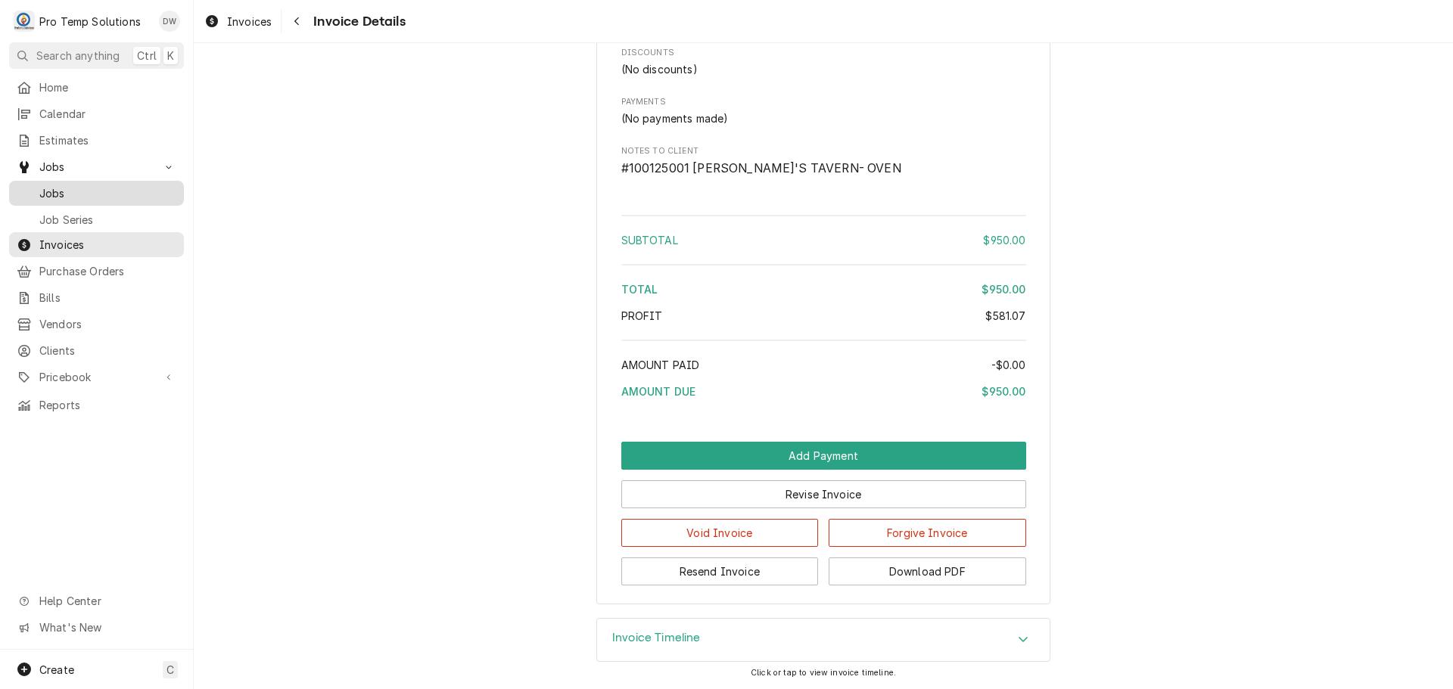
click at [50, 186] on span "Jobs" at bounding box center [107, 193] width 137 height 16
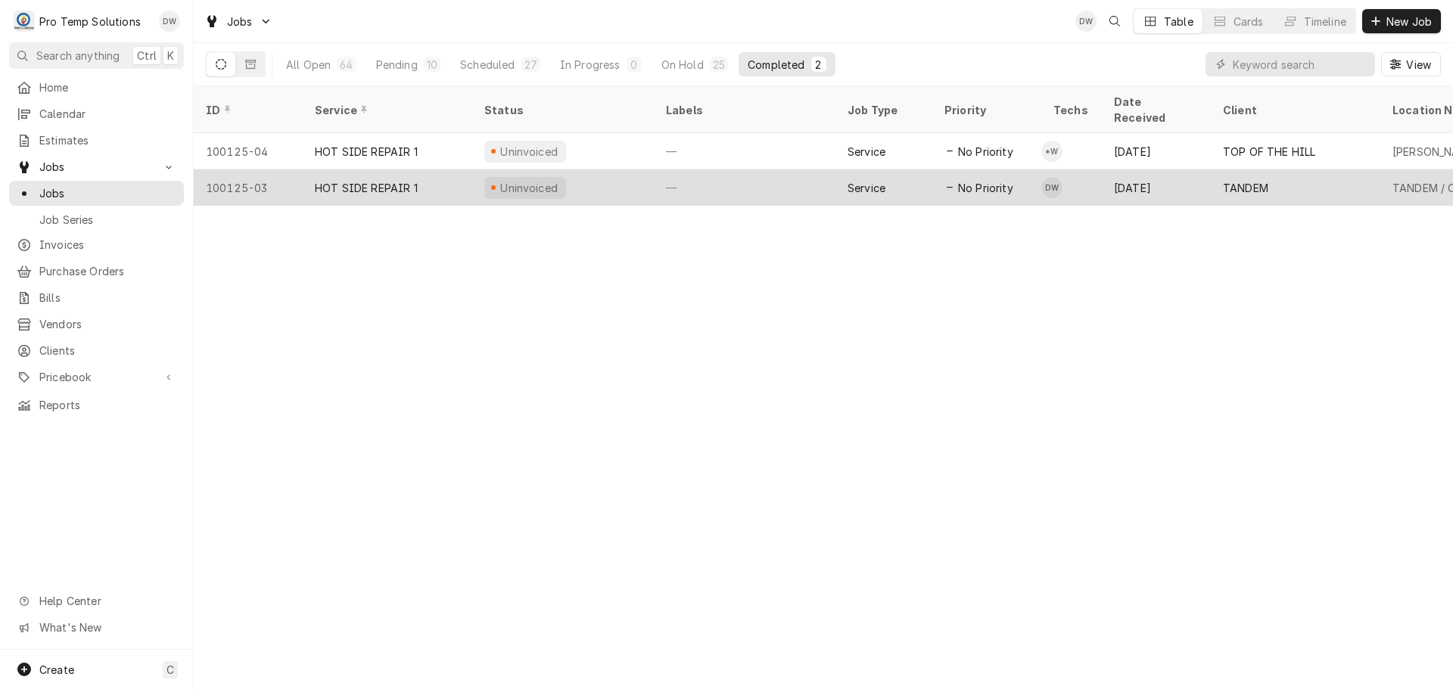
click at [785, 170] on div "—" at bounding box center [745, 188] width 182 height 36
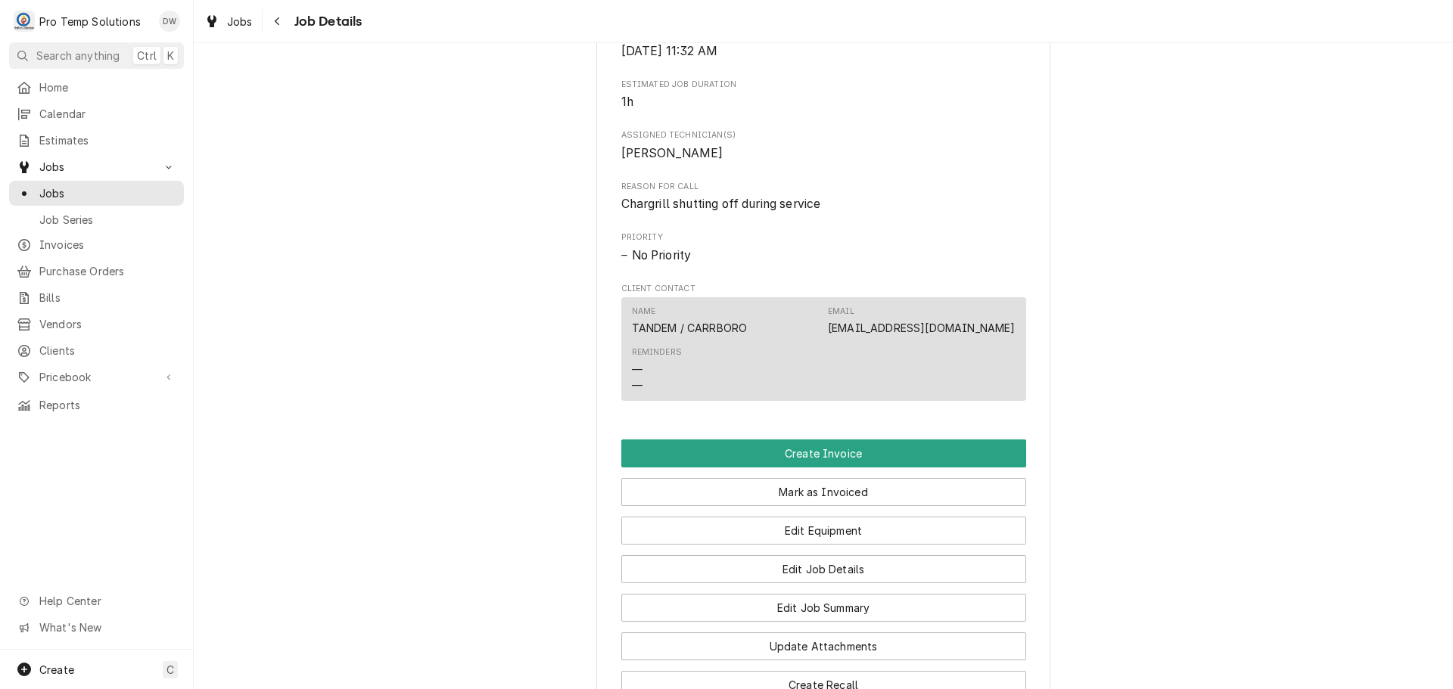
scroll to position [984, 0]
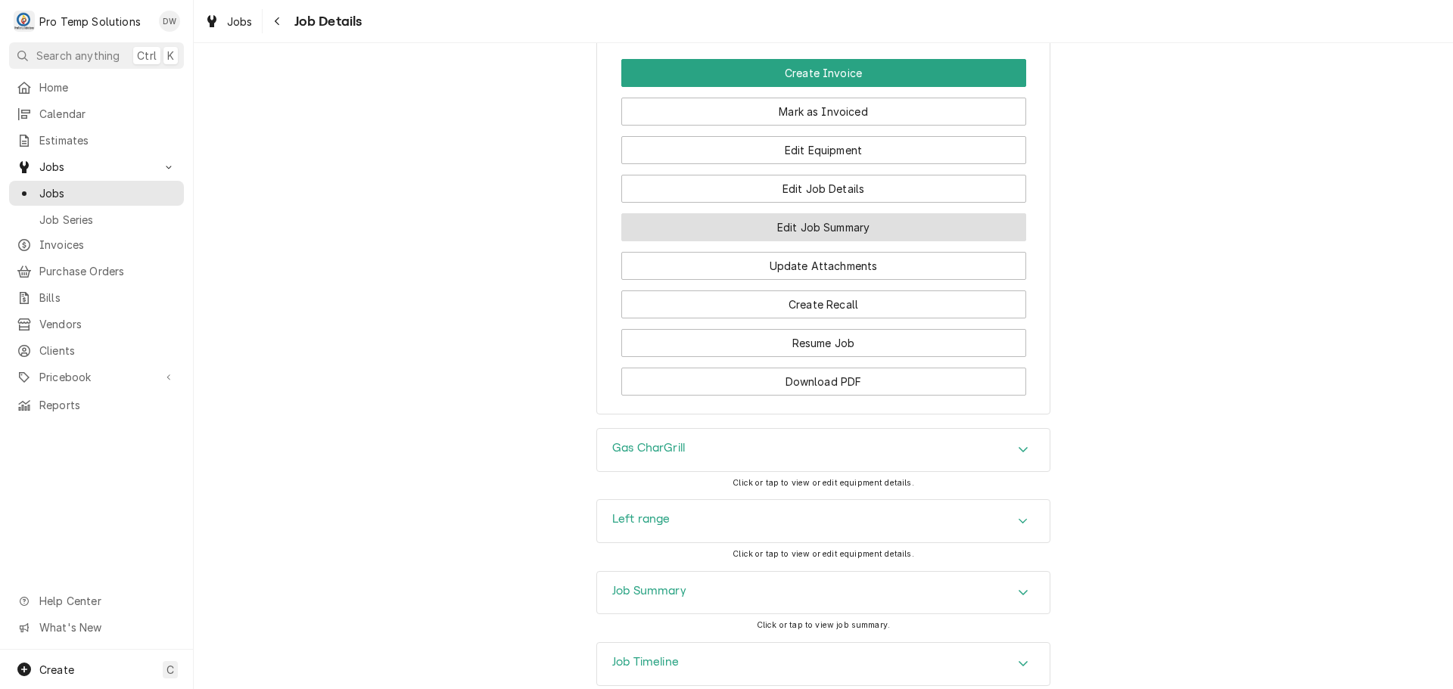
click at [816, 241] on button "Edit Job Summary" at bounding box center [823, 227] width 405 height 28
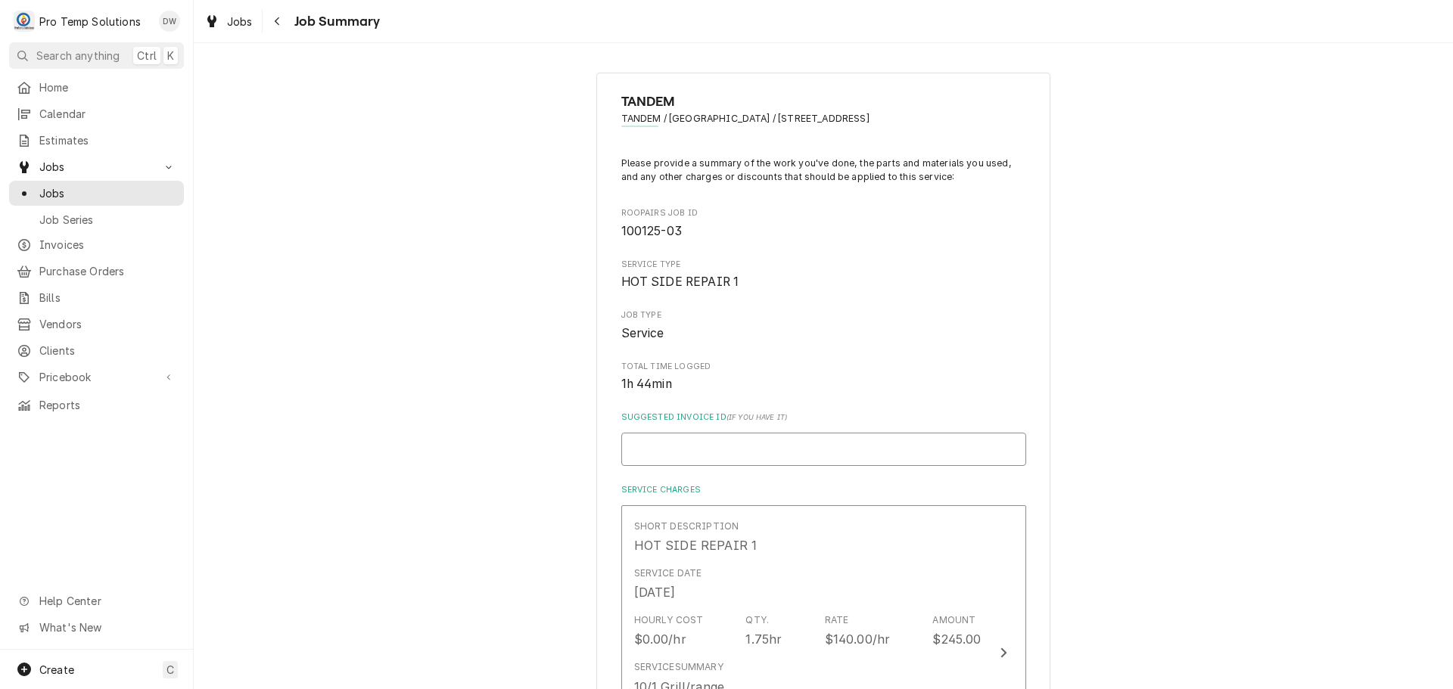
click at [695, 443] on input "Suggested Invoice ID ( if you have it )" at bounding box center [823, 449] width 405 height 33
type textarea "x"
type input "#"
type textarea "x"
type input "#1"
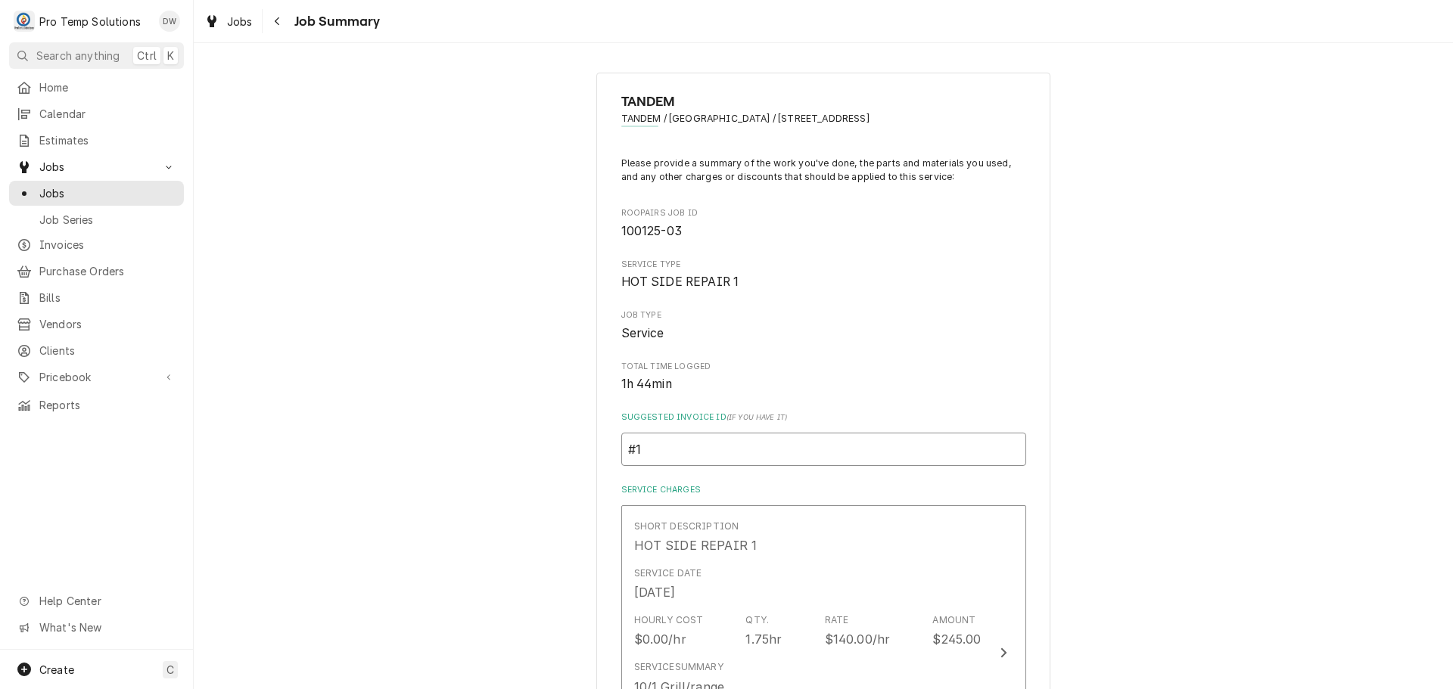
type textarea "x"
type input "#10"
type textarea "x"
type input "#100"
type textarea "x"
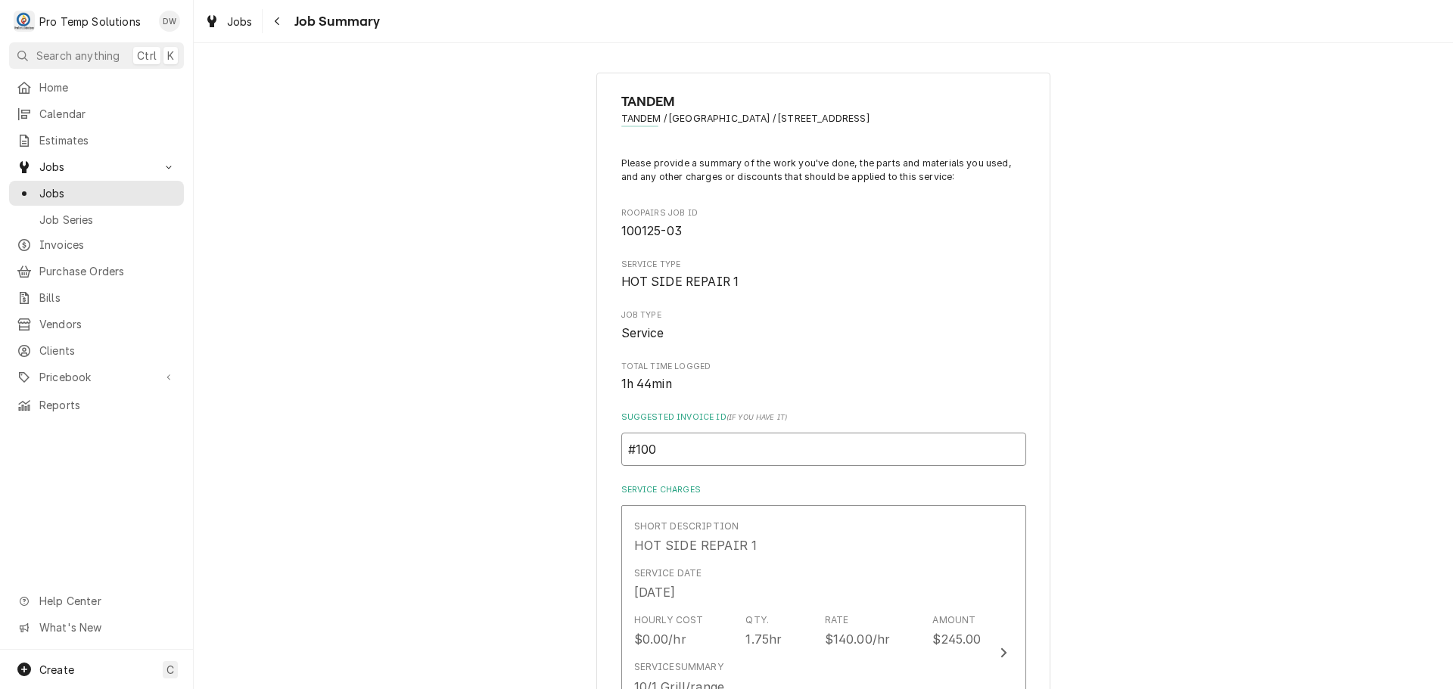
type input "#1001"
type textarea "x"
type input "#10012"
type textarea "x"
type input "#100125"
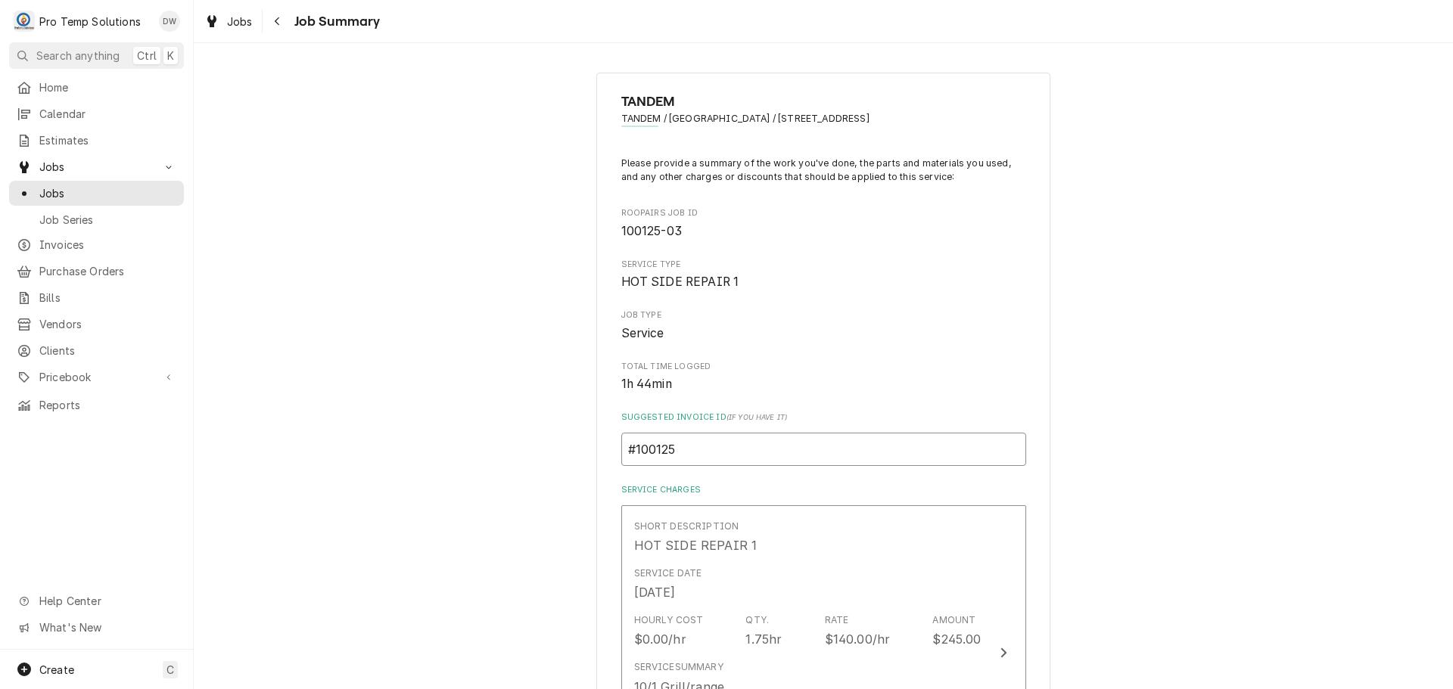
type textarea "x"
type input "#1001250"
type textarea "x"
type input "#10012500"
type textarea "x"
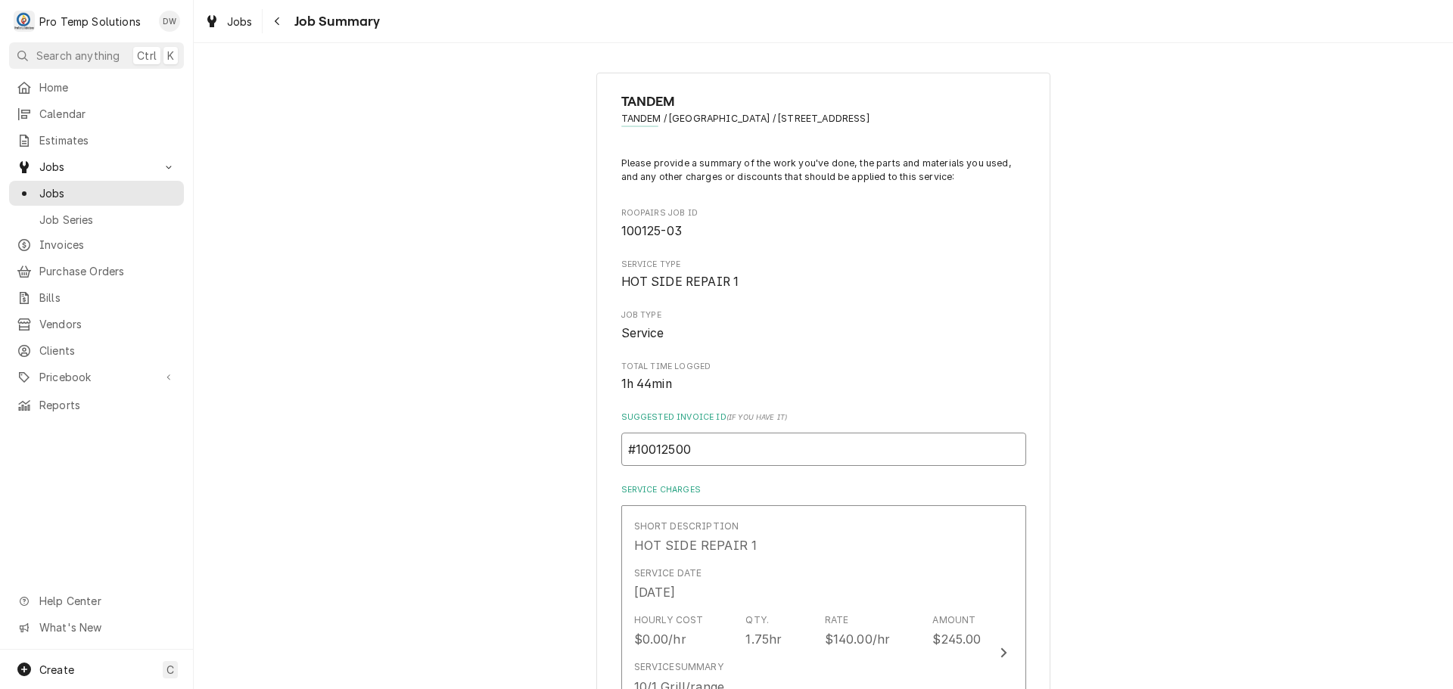
type input "#100125002"
type textarea "x"
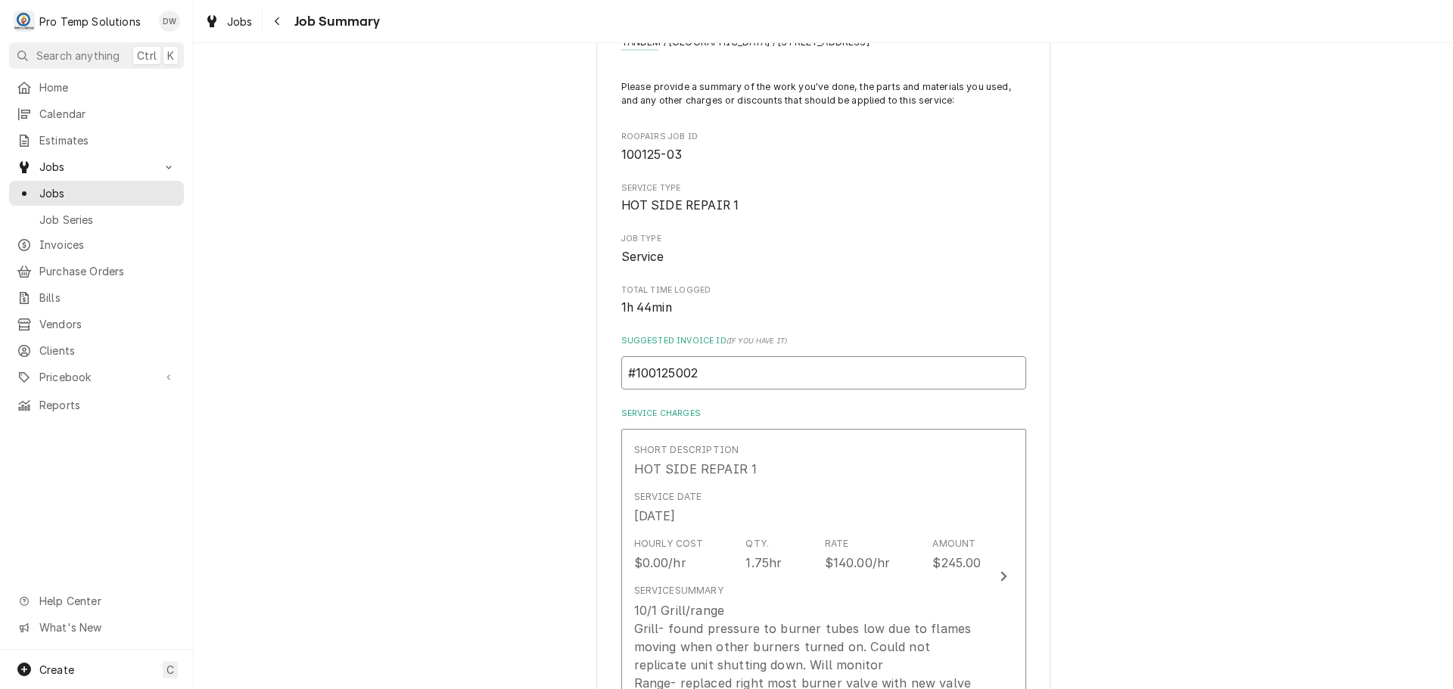
scroll to position [378, 0]
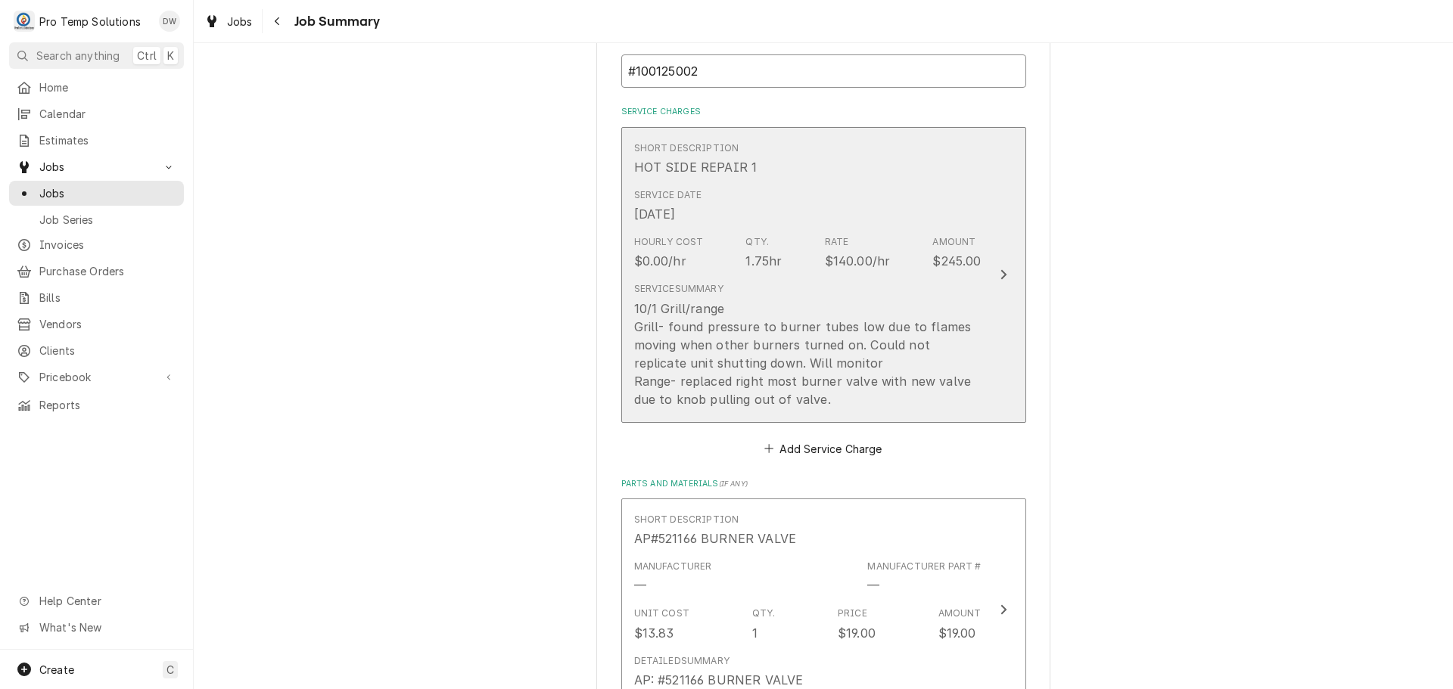
type input "#100125002"
click at [1001, 276] on div "Update Line Item" at bounding box center [1004, 275] width 20 height 18
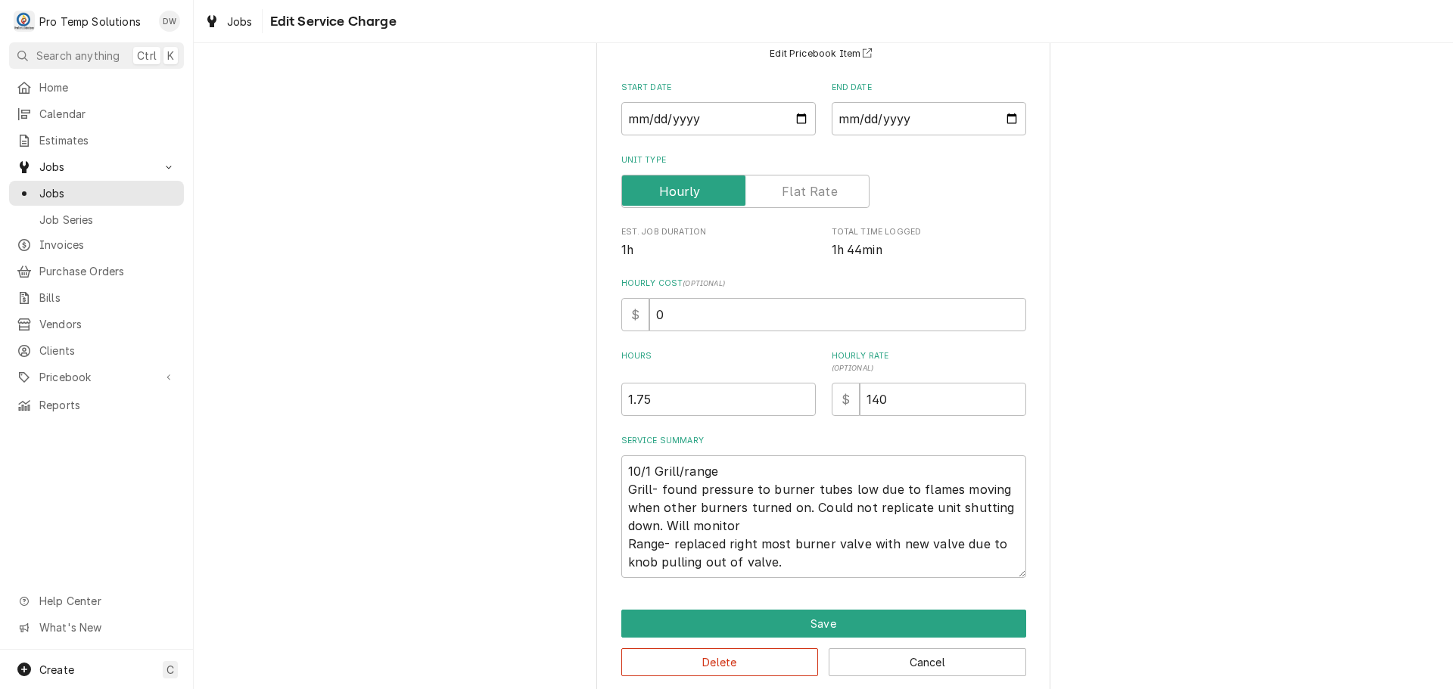
scroll to position [160, 0]
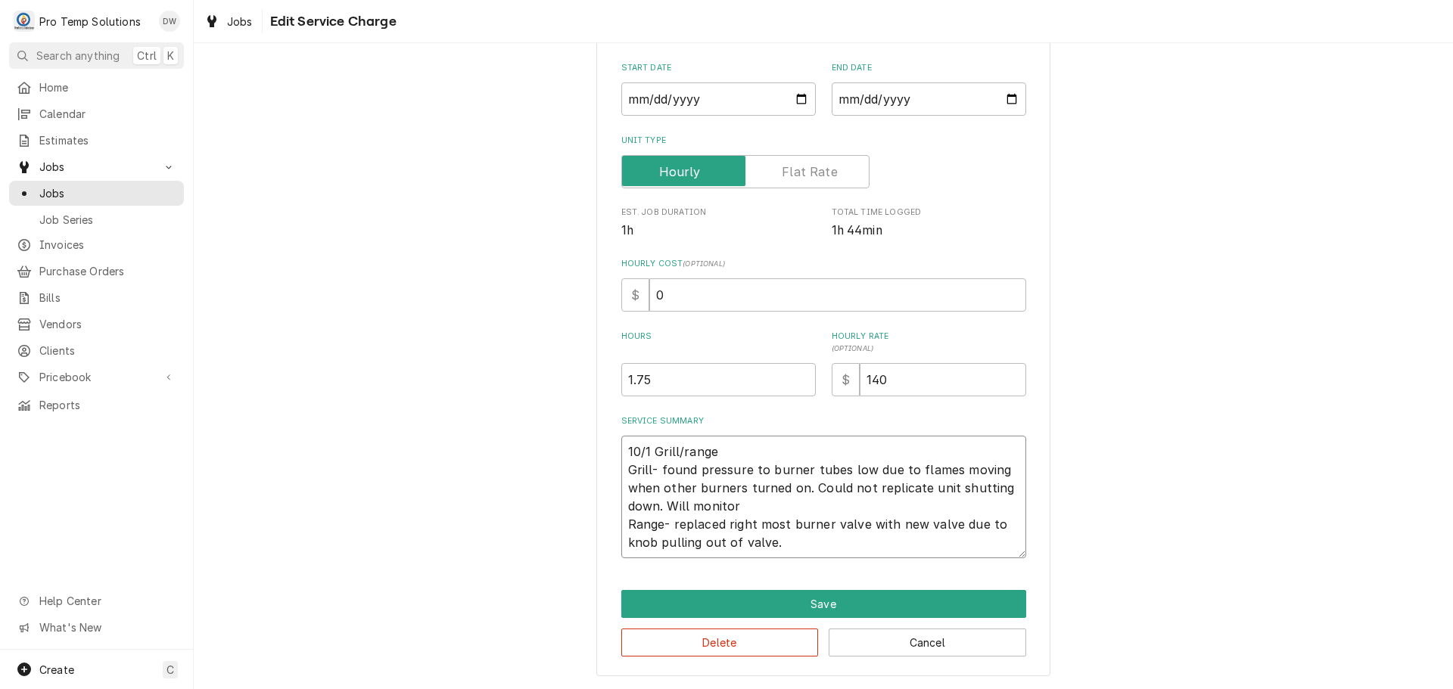
click at [794, 530] on textarea "10/1 Grill/range Grill- found pressure to burner tubes low due to flames moving…" at bounding box center [823, 497] width 405 height 123
click at [788, 547] on textarea "10/1 Grill/range Grill- found pressure to burner tubes low due to flames moving…" at bounding box center [823, 497] width 405 height 123
type textarea "x"
type textarea "10/1 Grill/range Grill- found pressure to burner tubes low due to flames moving…"
type textarea "x"
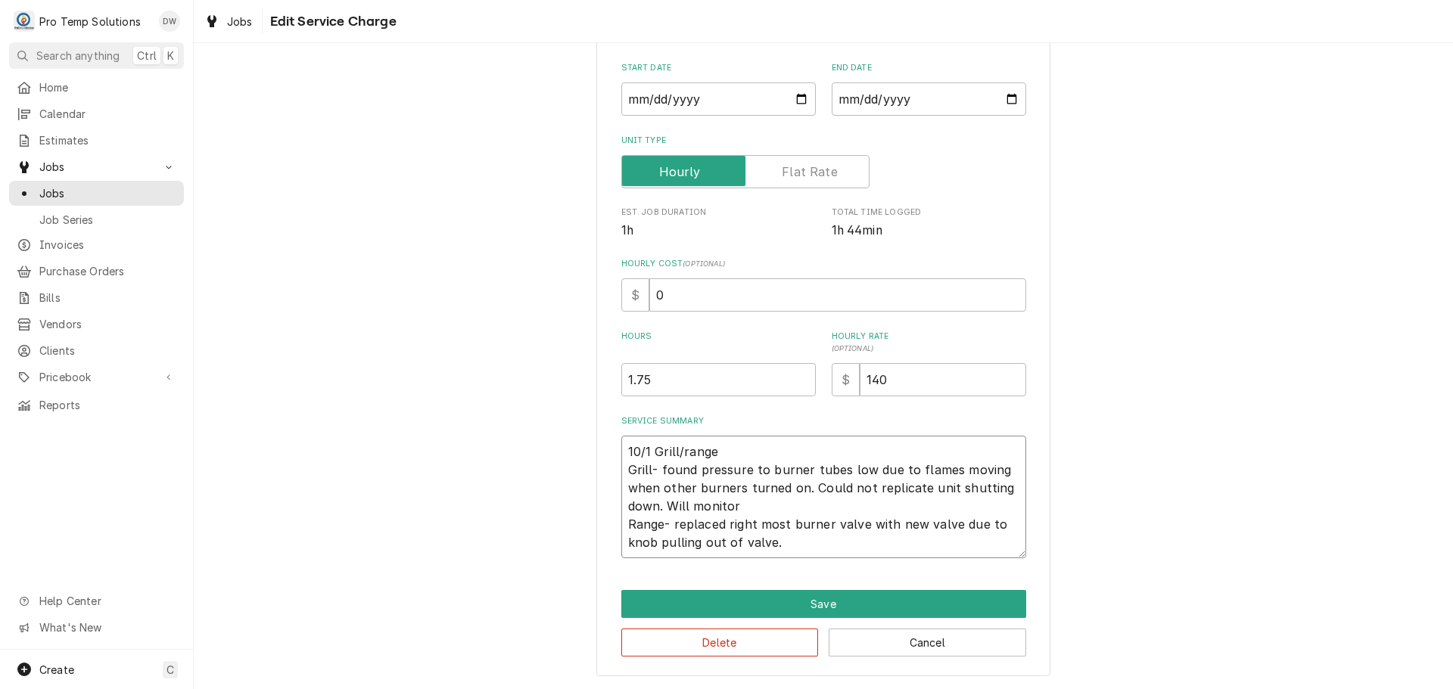
type textarea "10/1 Grill/range Grill- found pressure to burner tubes low due to flames moving…"
type textarea "x"
type textarea "10/1 Grill/range Grill- found pressure to burner tubes low due to flames moving…"
type textarea "x"
type textarea "10/1 Grill/range Grill- found pressure to burner tubes low due to flames moving…"
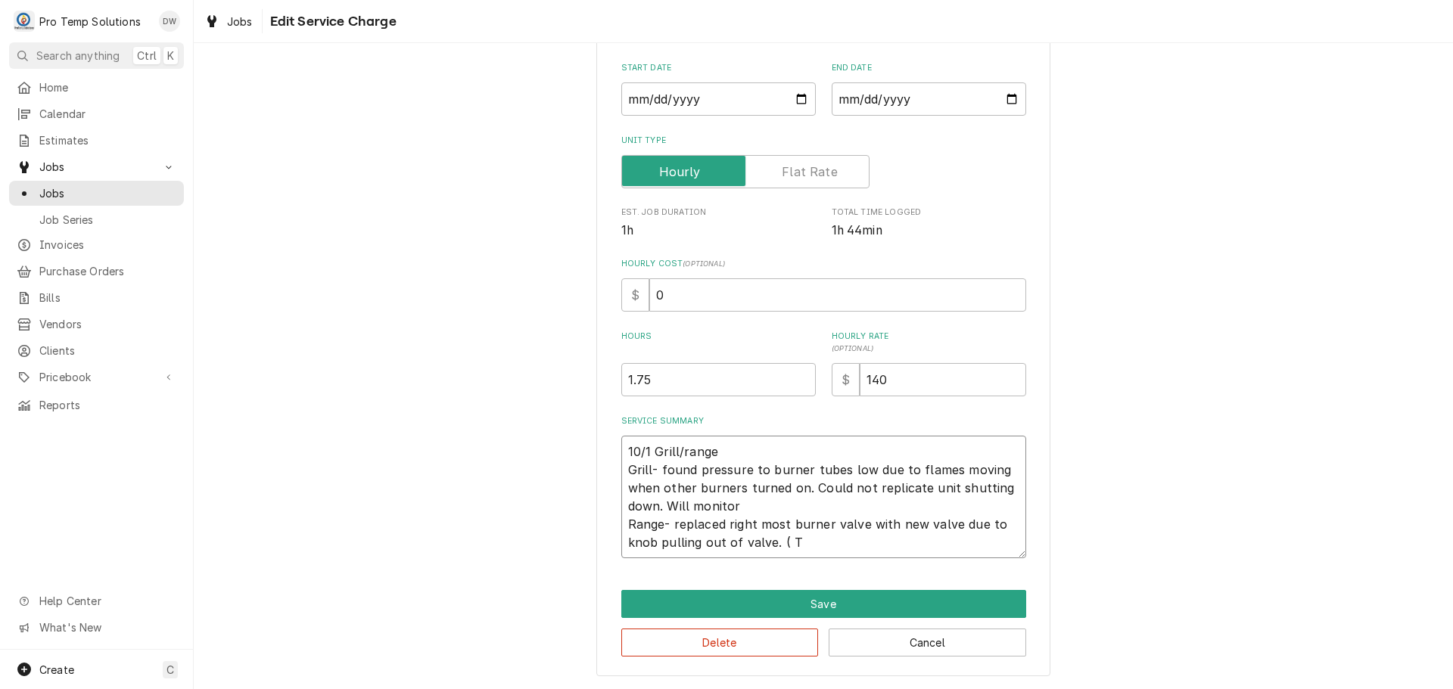
type textarea "x"
type textarea "10/1 Grill/range Grill- found pressure to burner tubes low due to flames moving…"
type textarea "x"
type textarea "10/1 Grill/range Grill- found pressure to burner tubes low due to flames moving…"
type textarea "x"
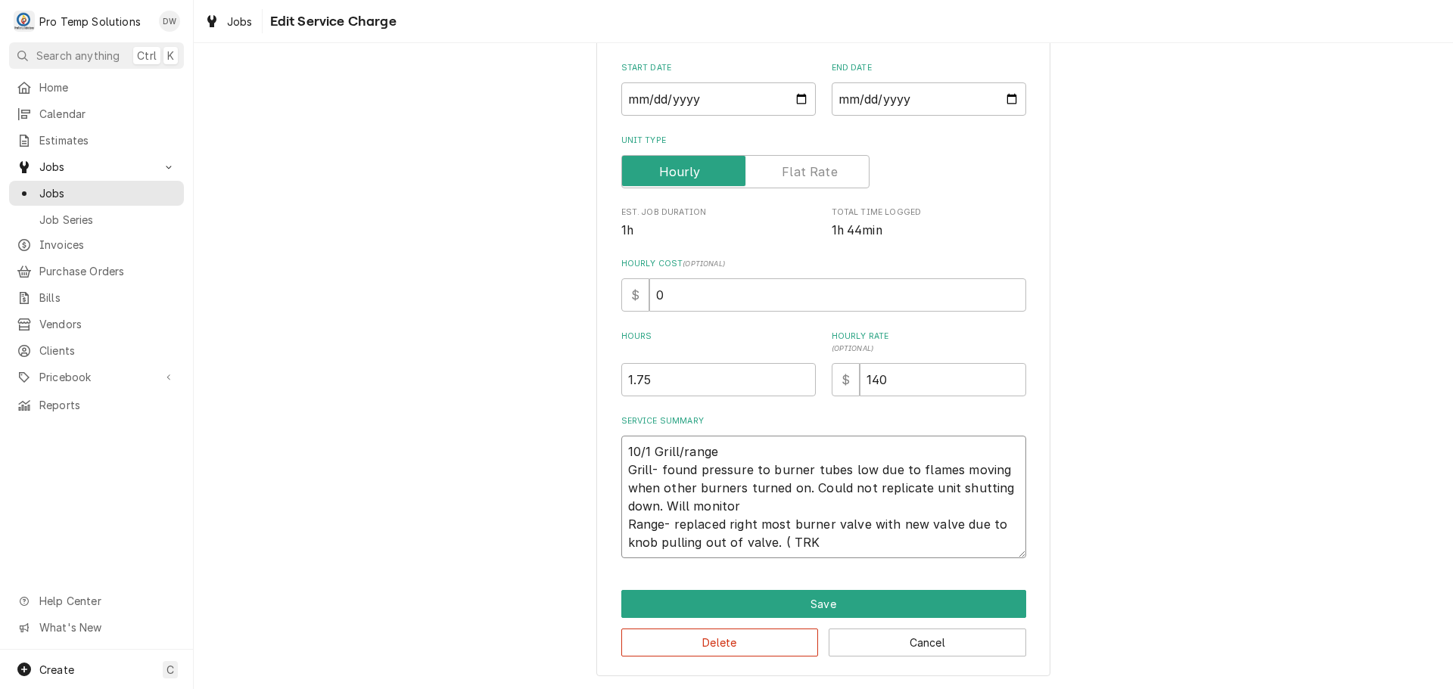
type textarea "10/1 Grill/range Grill- found pressure to burner tubes low due to flames moving…"
type textarea "x"
type textarea "10/1 Grill/range Grill- found pressure to burner tubes low due to flames moving…"
click at [736, 503] on textarea "10/1 Grill/range Grill- found pressure to burner tubes low due to flames moving…" at bounding box center [823, 497] width 405 height 123
type textarea "x"
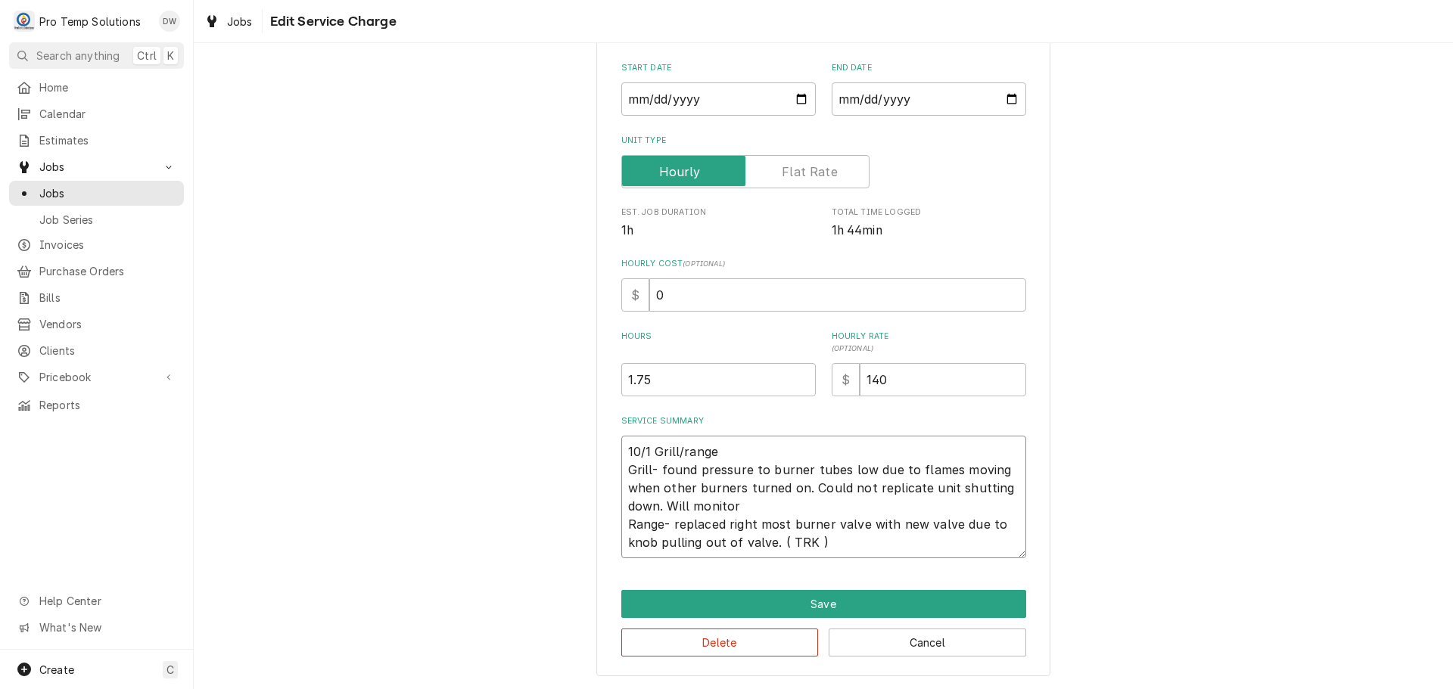
type textarea "10/1 Grill/range Grill- found pressure to burner tubes low due to flames moving…"
type textarea "x"
type textarea "10/1 Grill/range Grill- found pressure to burner tubes low due to flames moving…"
type textarea "x"
type textarea "10/1 Grill/range Grill- found pressure to burner tubes low due to flames moving…"
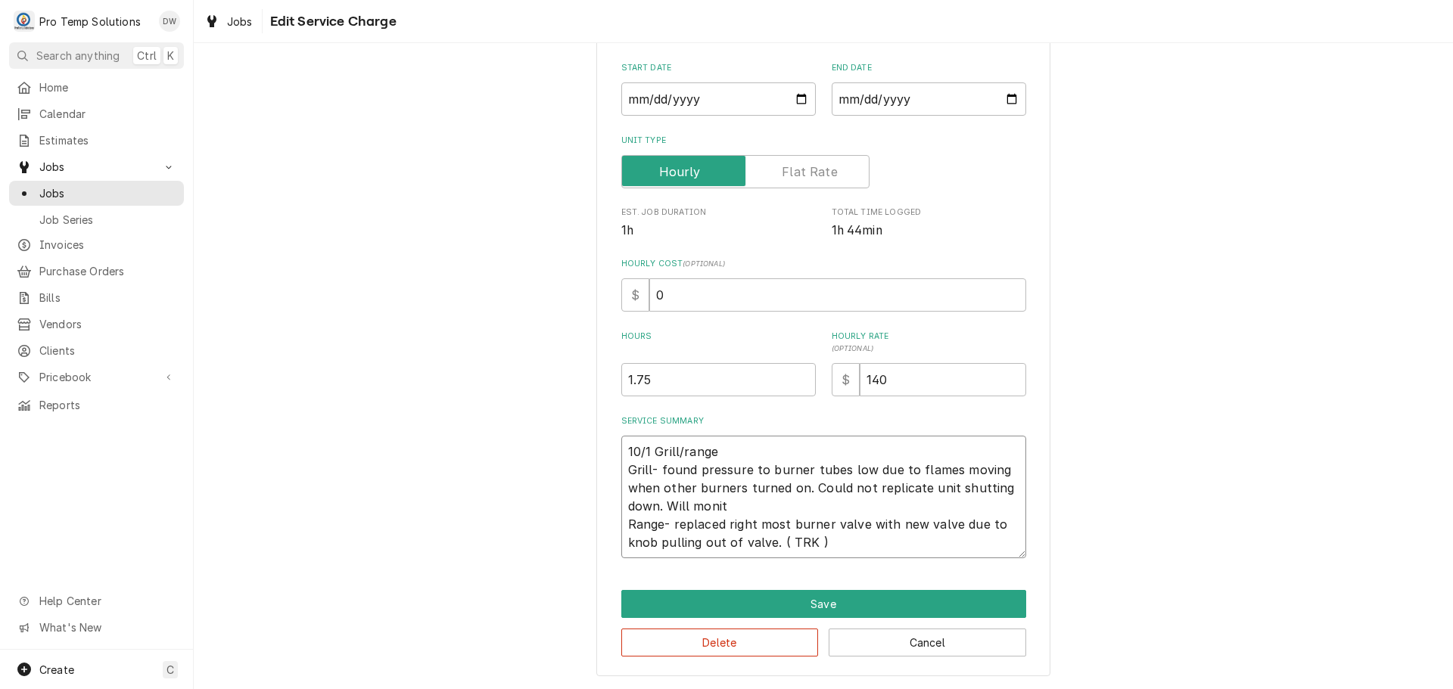
type textarea "x"
type textarea "10/1 Grill/range Grill- found pressure to burner tubes low due to flames moving…"
type textarea "x"
type textarea "10/1 Grill/range Grill- found pressure to burner tubes low due to flames moving…"
type textarea "x"
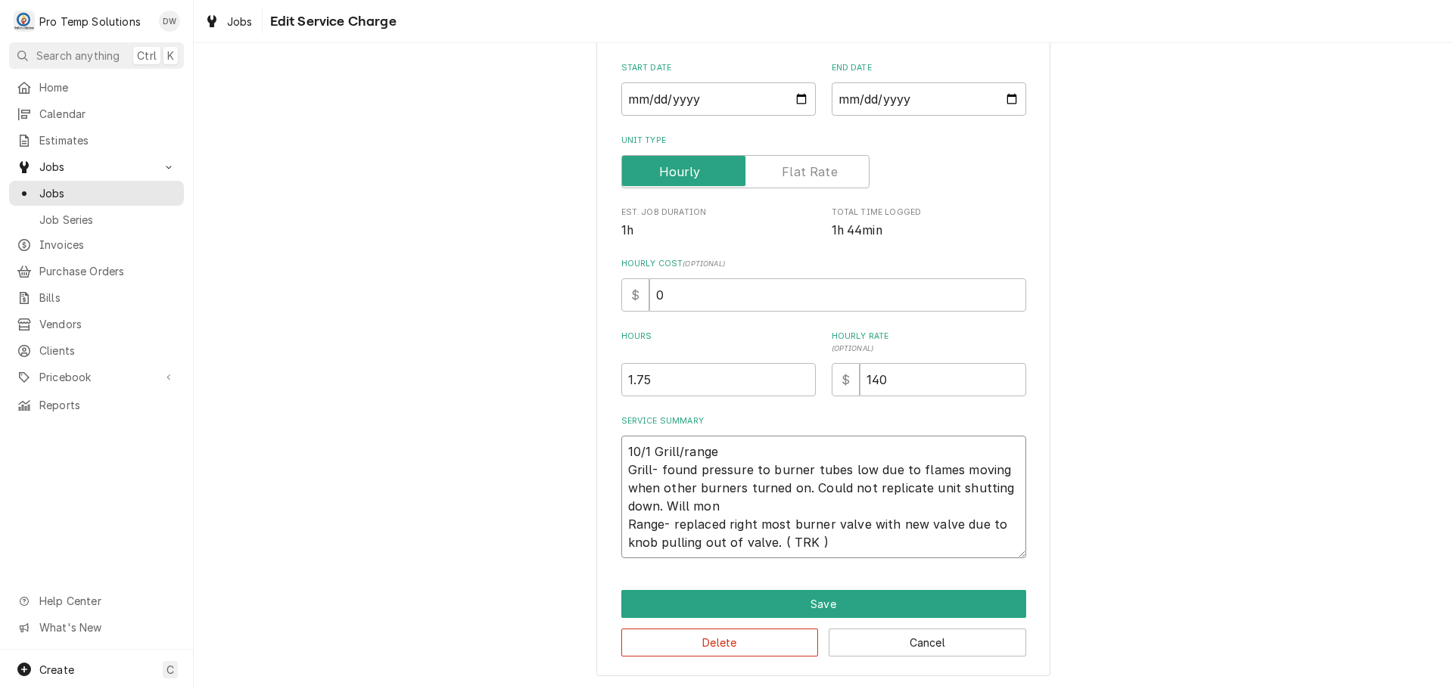
type textarea "10/1 Grill/range Grill- found pressure to burner tubes low due to flames moving…"
type textarea "x"
type textarea "10/1 Grill/range Grill- found pressure to burner tubes low due to flames moving…"
type textarea "x"
type textarea "10/1 Grill/range Grill- found pressure to burner tubes low due to flames moving…"
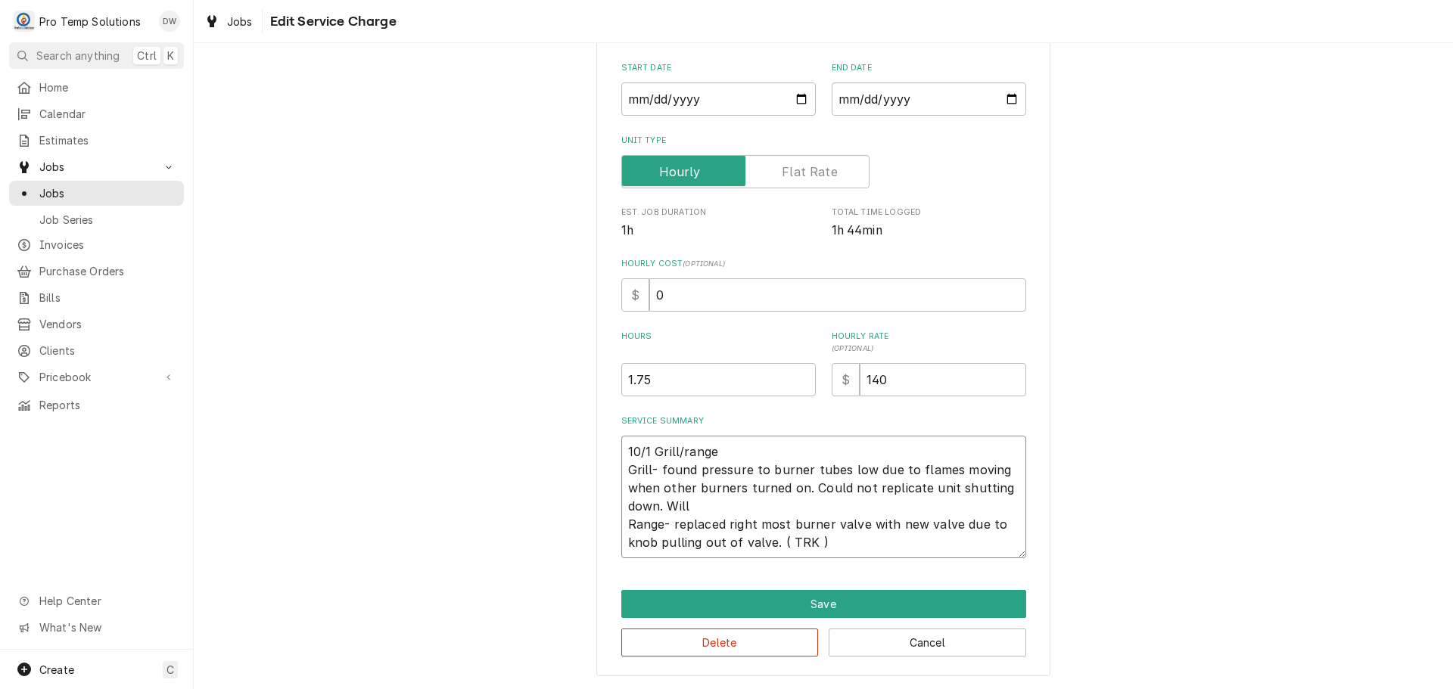
type textarea "x"
type textarea "10/1 Grill/range Grill- found pressure to burner tubes low due to flames moving…"
type textarea "x"
type textarea "10/1 Grill/range Grill- found pressure to burner tubes low due to flames moving…"
type textarea "x"
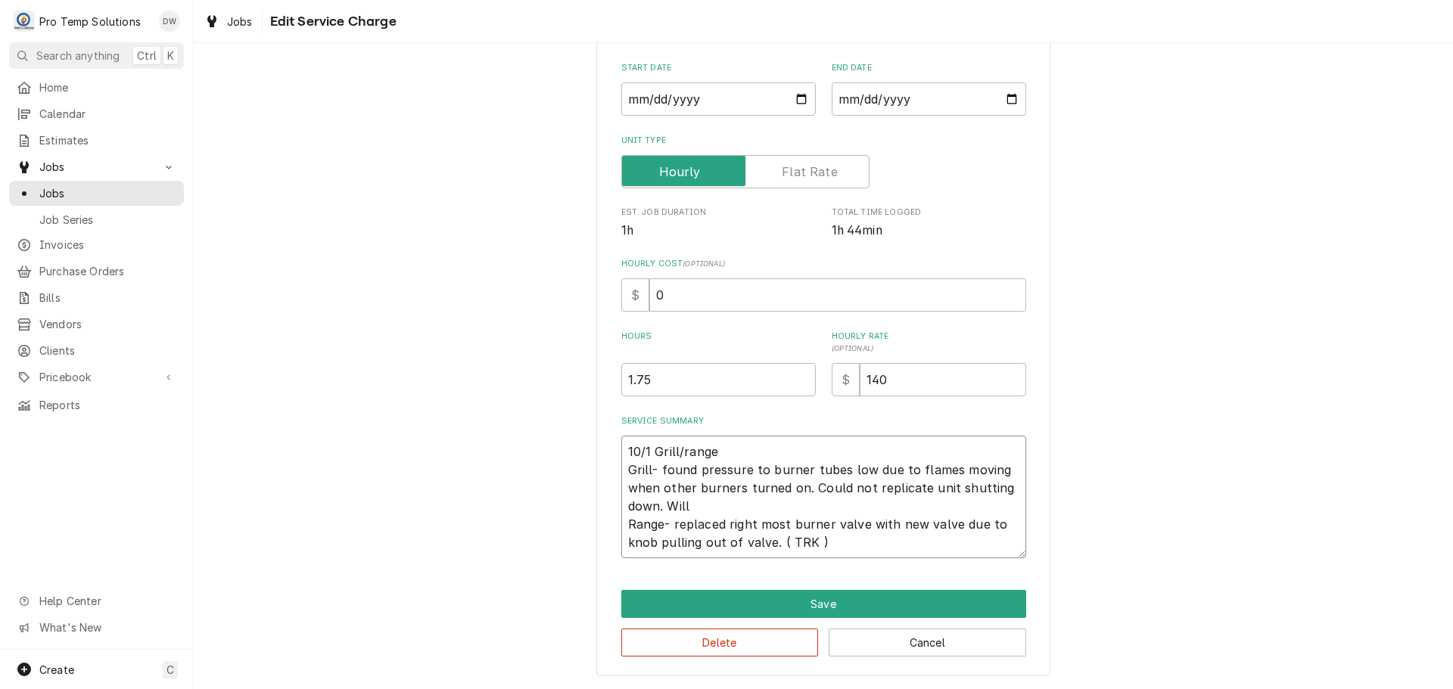
type textarea "10/1 Grill/range Grill- found pressure to burner tubes low due to flames moving…"
type textarea "x"
type textarea "10/1 Grill/range Grill- found pressure to burner tubes low due to flames moving…"
type textarea "x"
type textarea "10/1 Grill/range Grill- found pressure to burner tubes low due to flames moving…"
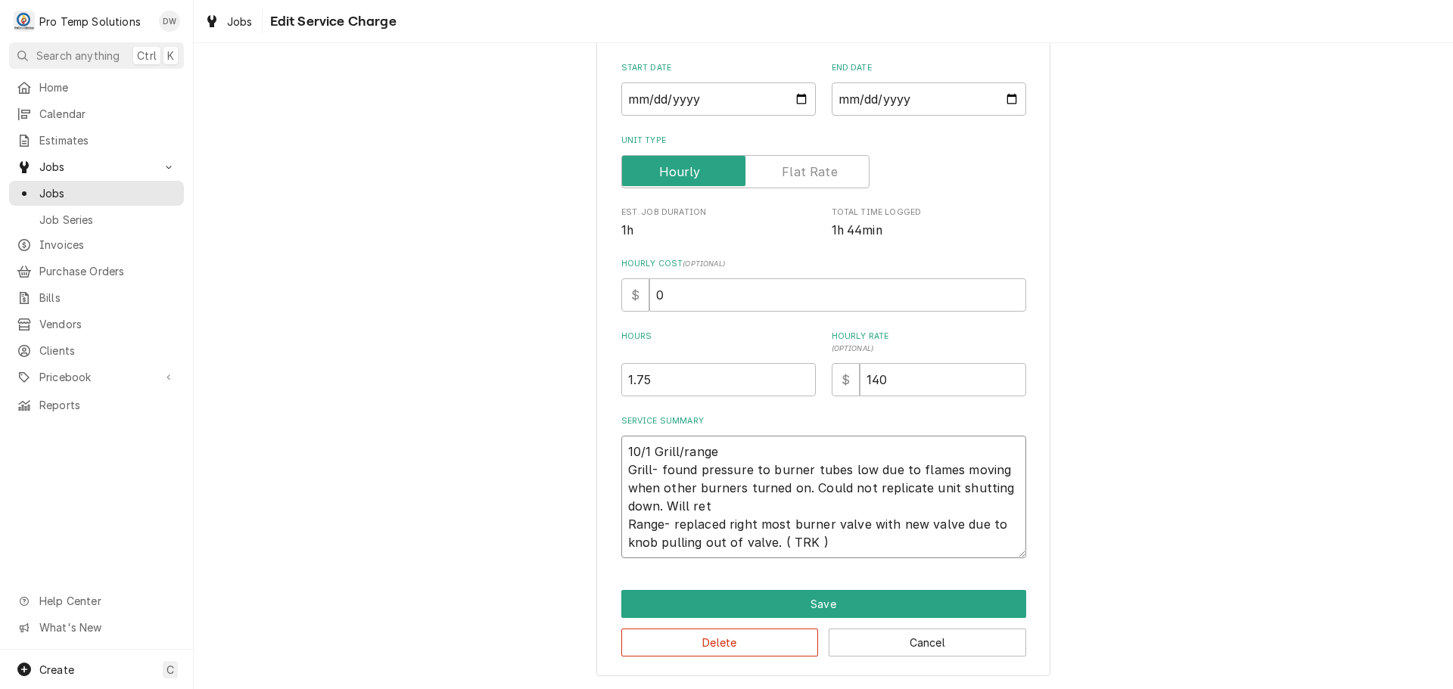
type textarea "x"
type textarea "10/1 Grill/range Grill- found pressure to burner tubes low due to flames moving…"
type textarea "x"
type textarea "10/1 Grill/range Grill- found pressure to burner tubes low due to flames moving…"
type textarea "x"
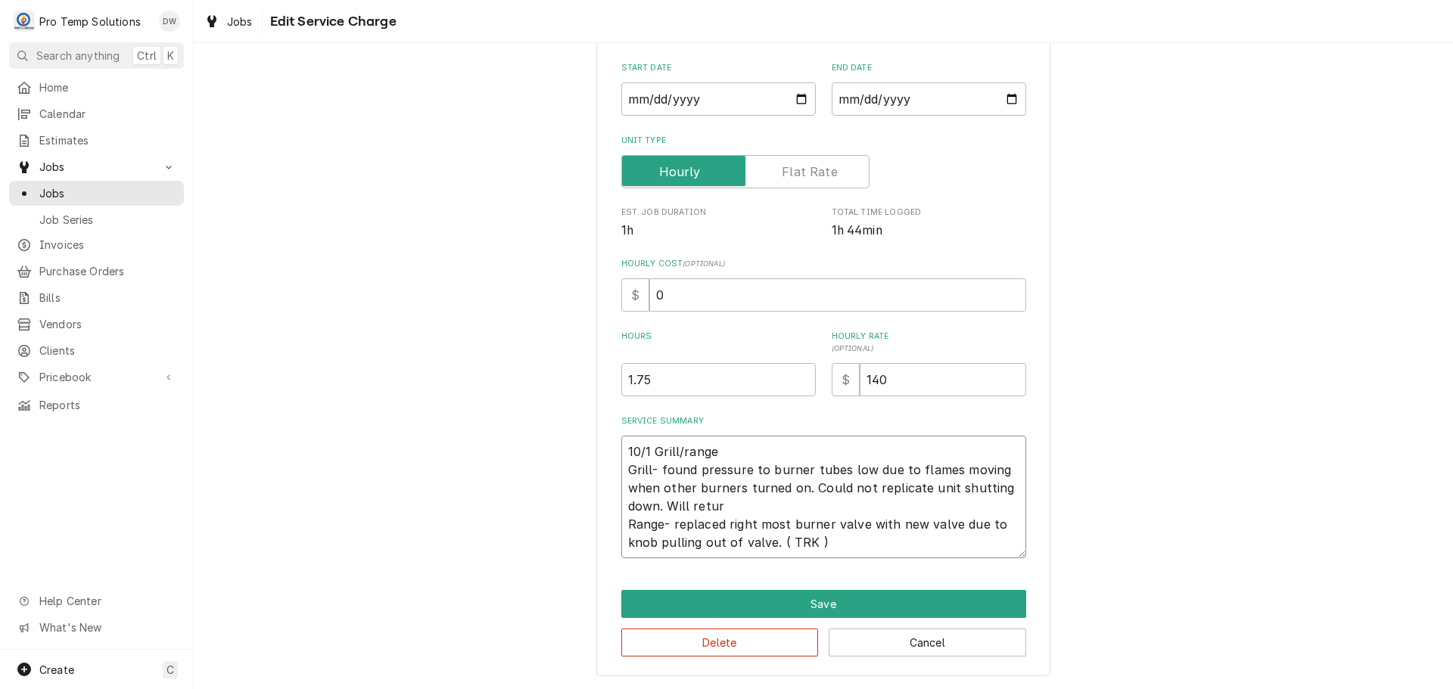
type textarea "10/1 Grill/range Grill- found pressure to burner tubes low due to flames moving…"
type textarea "x"
type textarea "10/1 Grill/range Grill- found pressure to burner tubes low due to flames moving…"
type textarea "x"
type textarea "10/1 Grill/range Grill- found pressure to burner tubes low due to flames moving…"
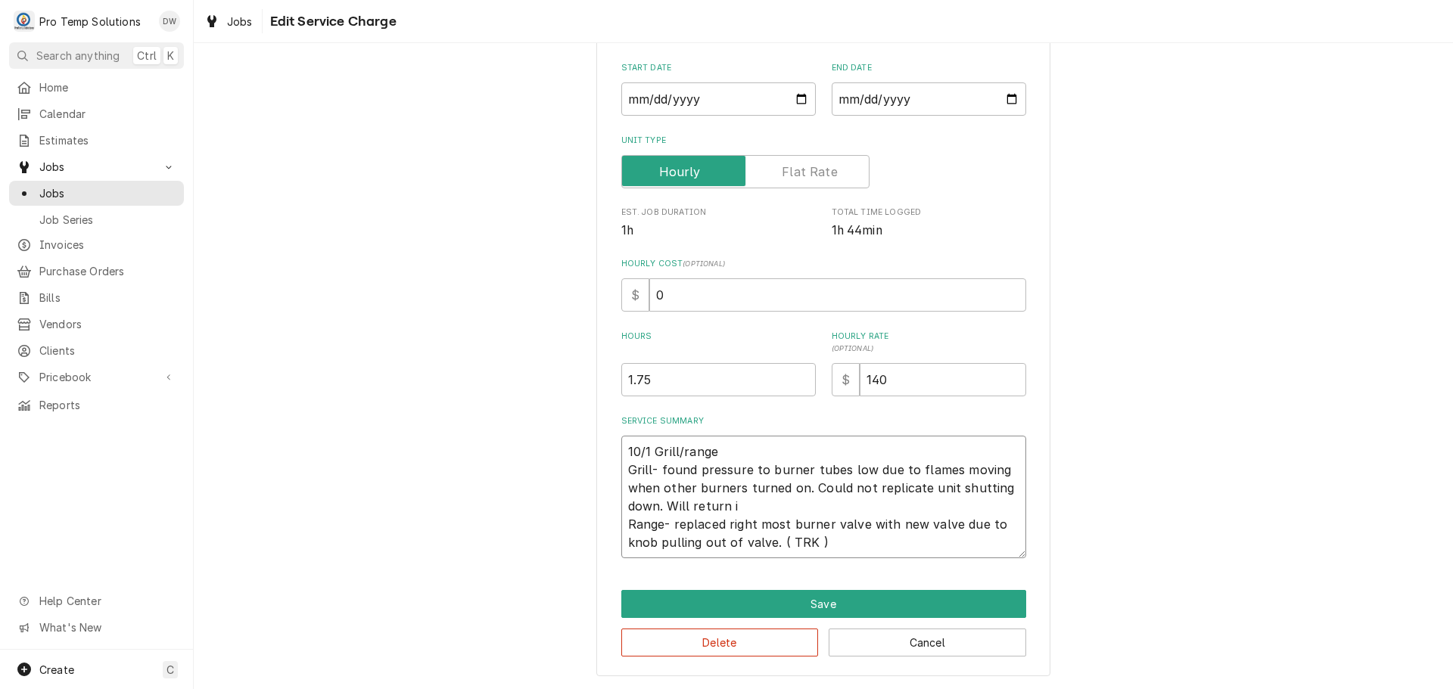
type textarea "x"
type textarea "10/1 Grill/range Grill- found pressure to burner tubes low due to flames moving…"
type textarea "x"
type textarea "10/1 Grill/range Grill- found pressure to burner tubes low due to flames moving…"
type textarea "x"
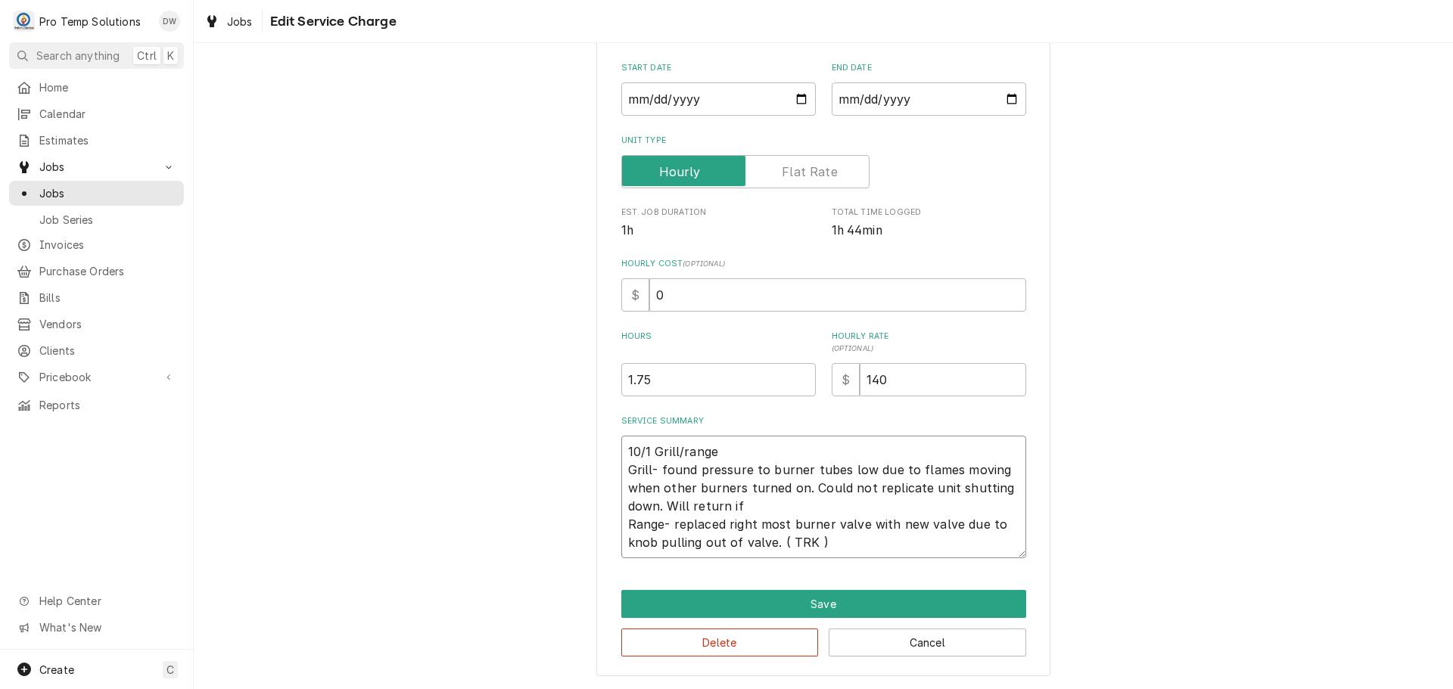
type textarea "10/1 Grill/range Grill- found pressure to burner tubes low due to flames moving…"
type textarea "x"
type textarea "10/1 Grill/range Grill- found pressure to burner tubes low due to flames moving…"
type textarea "x"
type textarea "10/1 Grill/range Grill- found pressure to burner tubes low due to flames moving…"
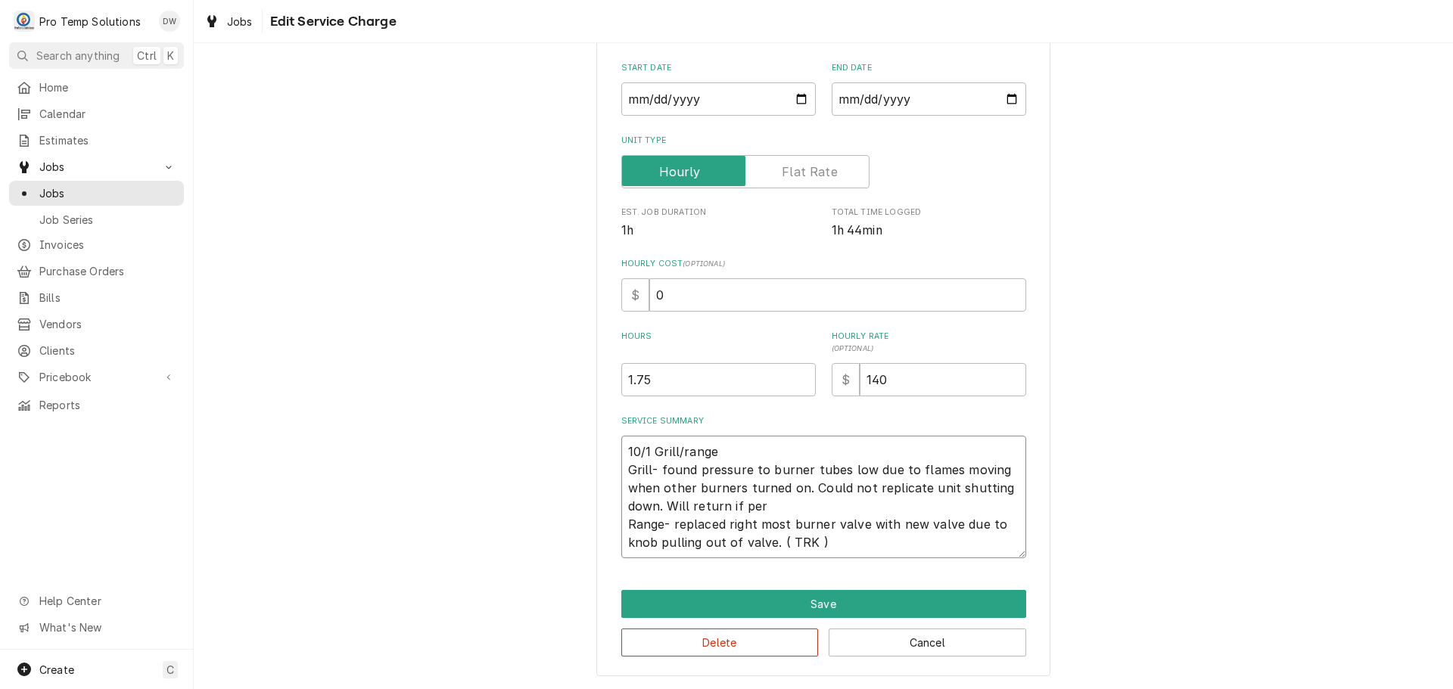
type textarea "x"
type textarea "10/1 Grill/range Grill- found pressure to burner tubes low due to flames moving…"
type textarea "x"
type textarea "10/1 Grill/range Grill- found pressure to burner tubes low due to flames moving…"
type textarea "x"
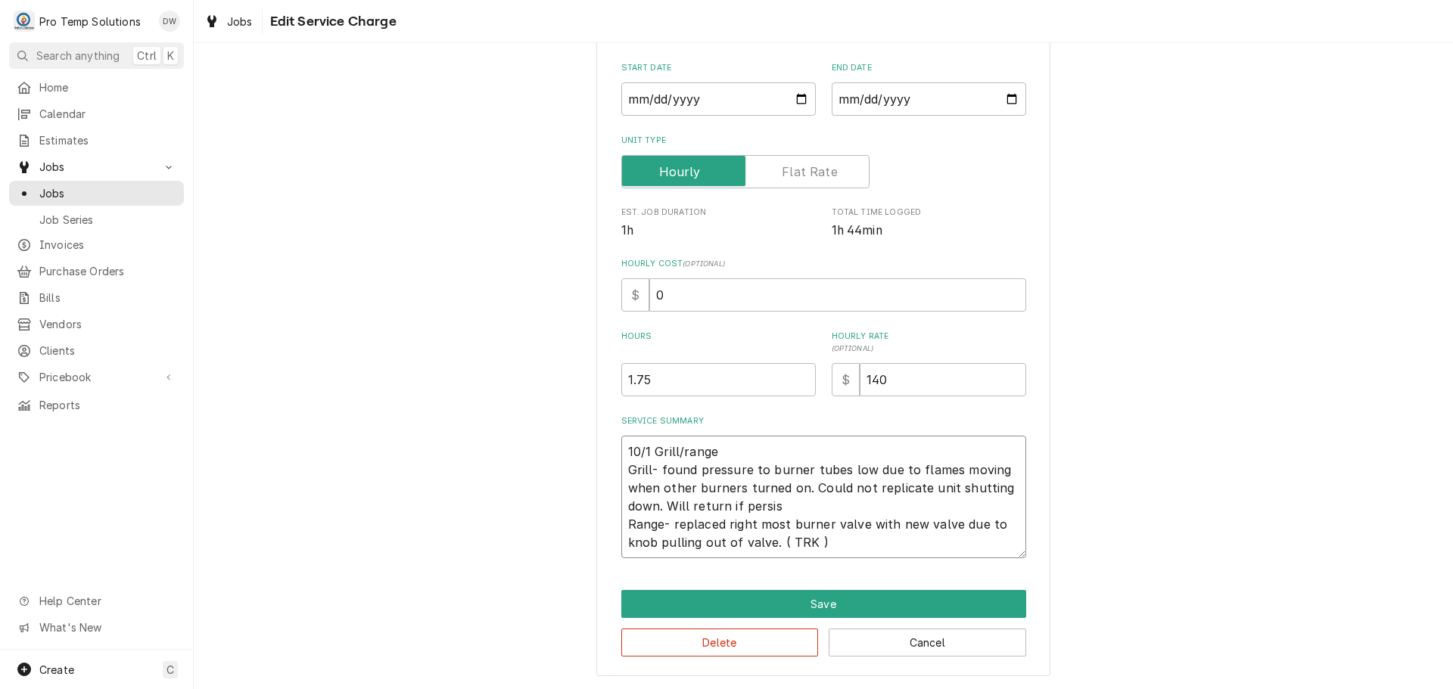
type textarea "10/1 Grill/range Grill- found pressure to burner tubes low due to flames moving…"
type textarea "x"
type textarea "10/1 Grill/range Grill- found pressure to burner tubes low due to flames moving…"
type textarea "x"
type textarea "10/1 Grill/range Grill- found pressure to burner tubes low due to flames moving…"
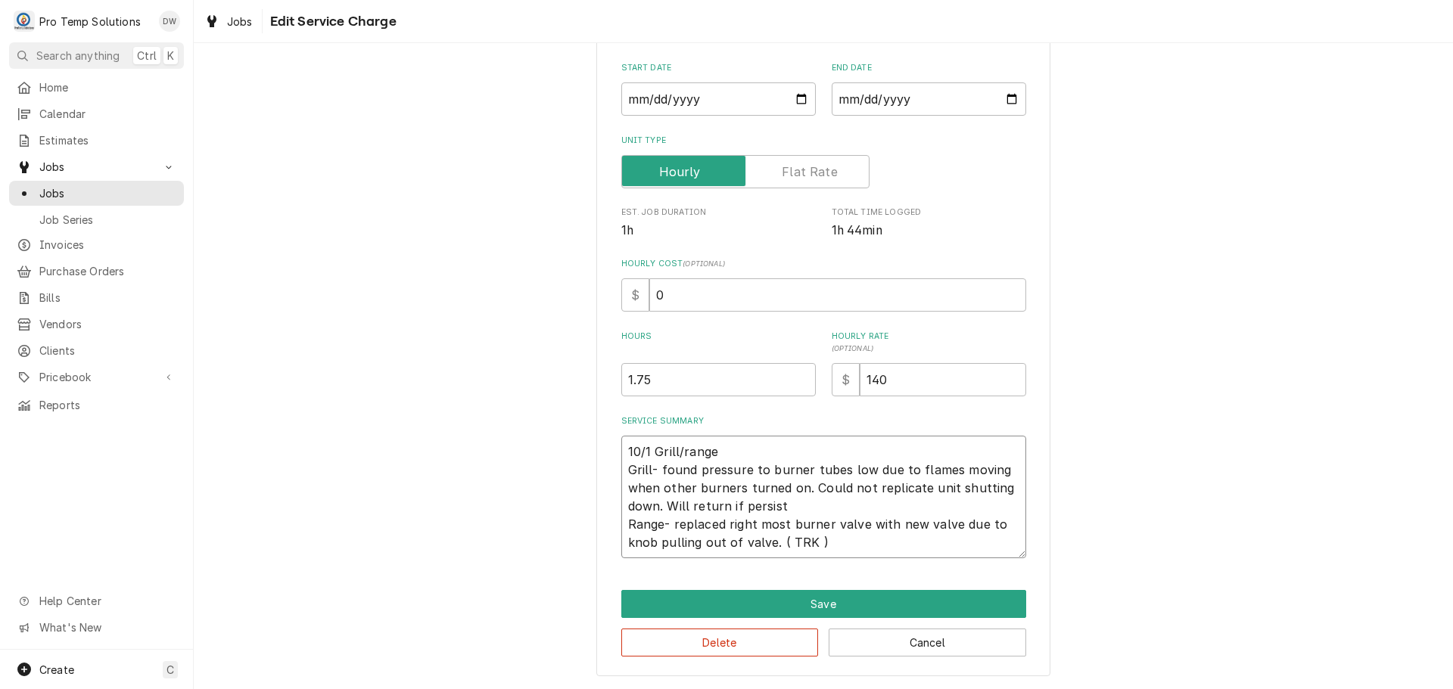
type textarea "x"
type textarea "10/1 Grill/range Grill- found pressure to burner tubes low due to flames moving…"
type textarea "x"
type textarea "10/1 Grill/range Grill- found pressure to burner tubes low due to flames moving…"
type textarea "x"
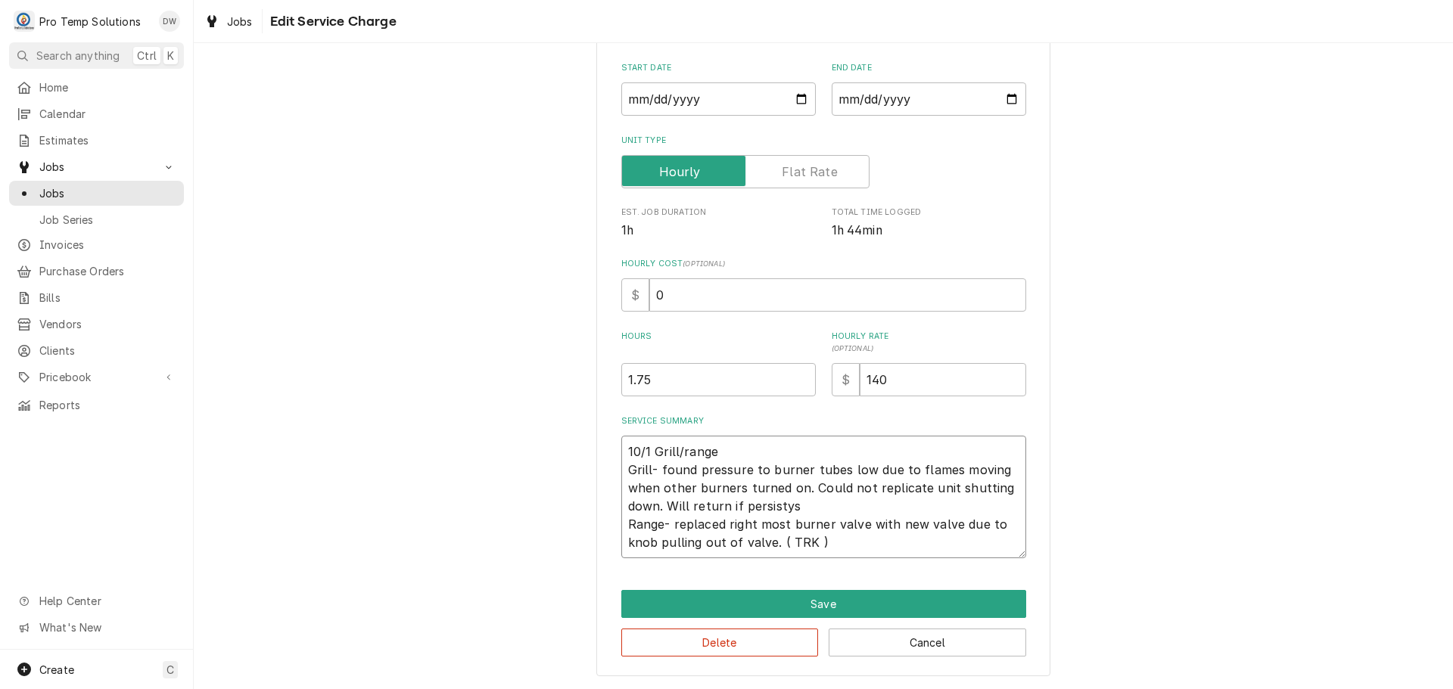
type textarea "10/1 Grill/range Grill- found pressure to burner tubes low due to flames moving…"
type textarea "x"
type textarea "10/1 Grill/range Grill- found pressure to burner tubes low due to flames moving…"
type textarea "x"
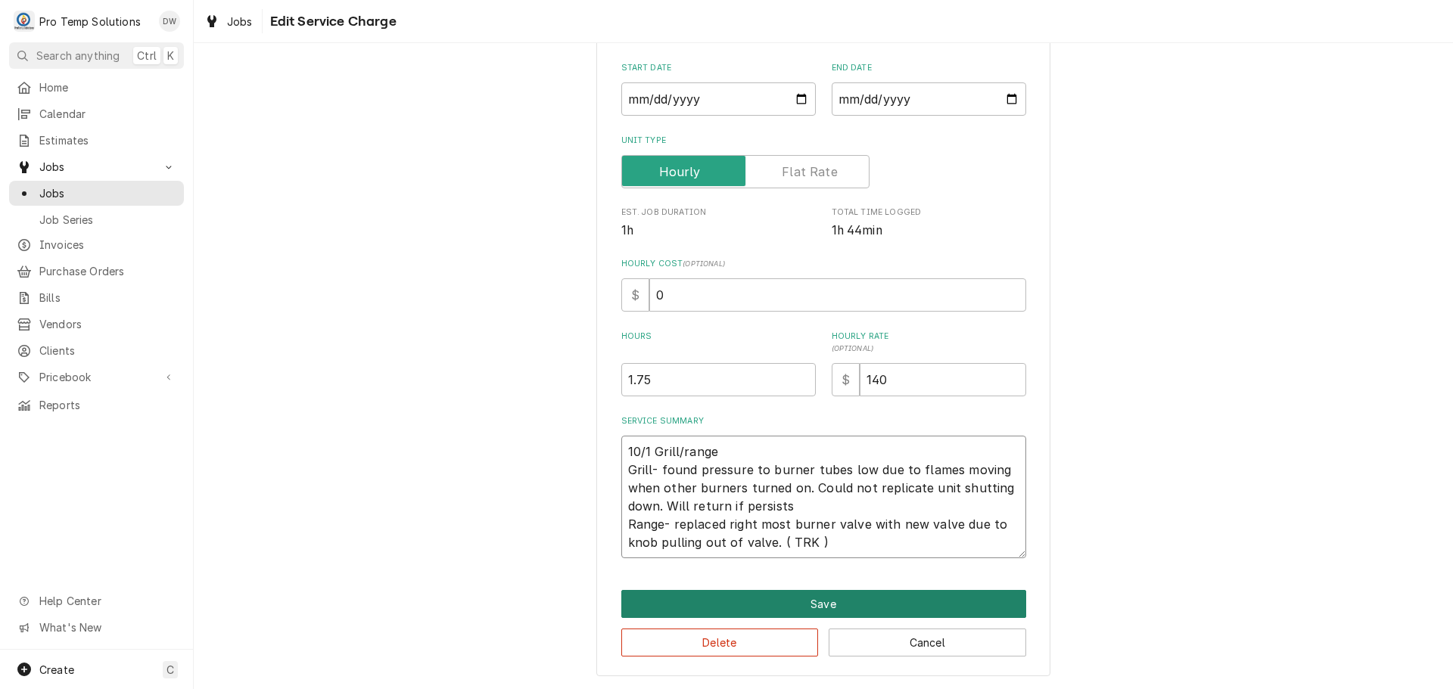
type textarea "10/1 Grill/range Grill- found pressure to burner tubes low due to flames moving…"
click at [816, 609] on button "Save" at bounding box center [823, 604] width 405 height 28
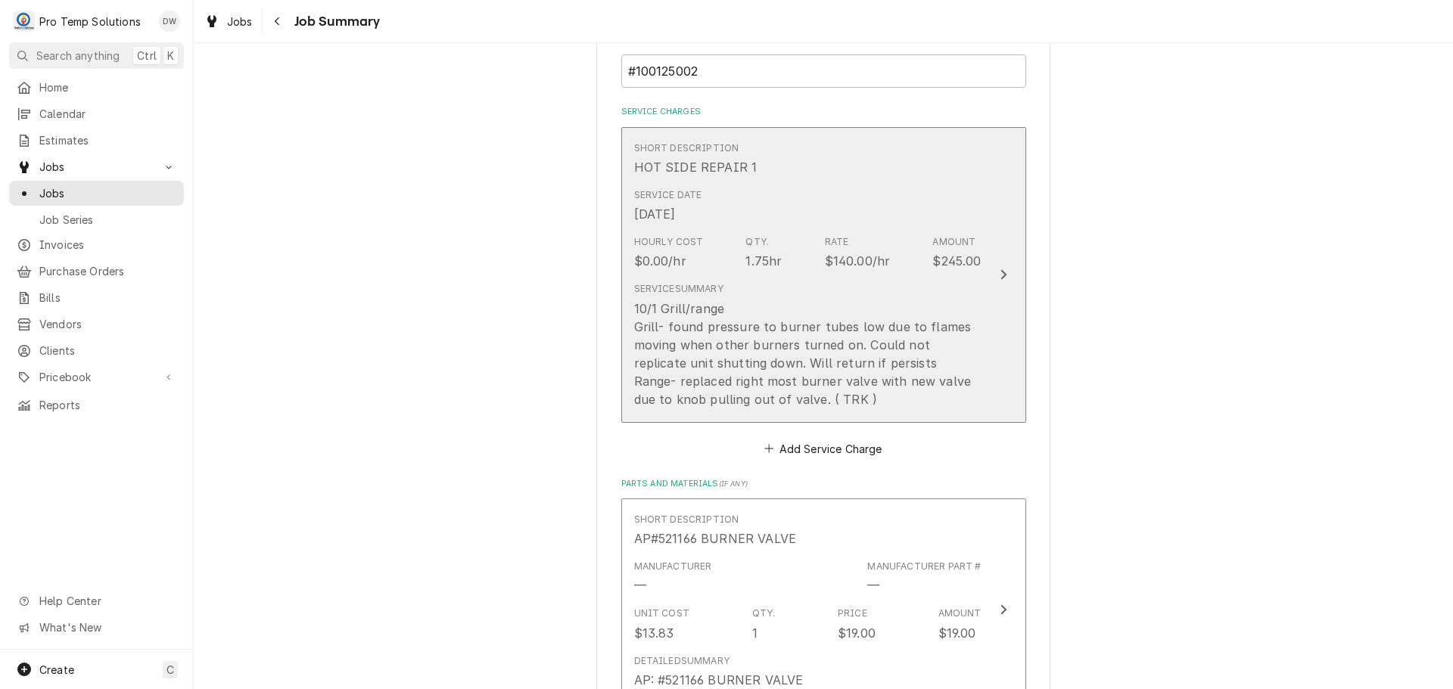
click at [994, 265] on button "Short Description HOT SIDE REPAIR 1 Service Date Oct 1, 2025 Hourly Cost $0.00/…" at bounding box center [823, 275] width 405 height 296
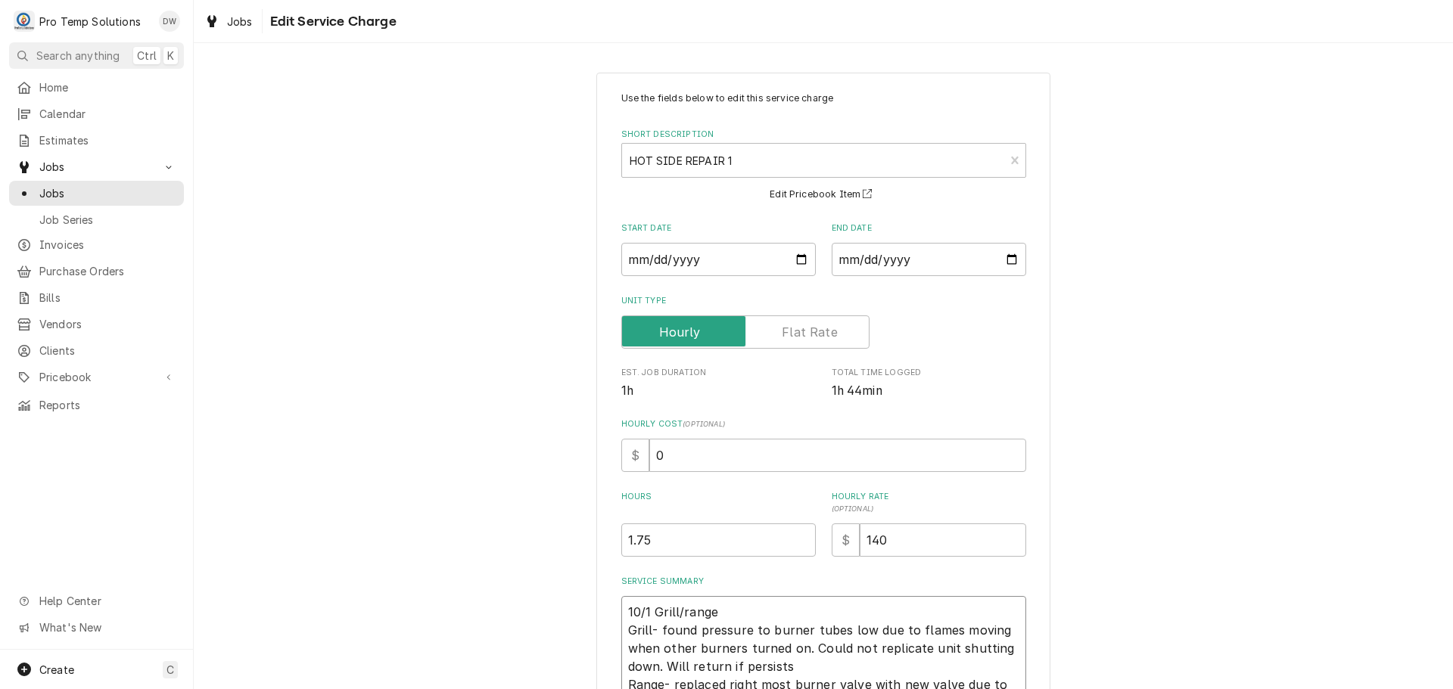
click at [735, 608] on textarea "10/1 Grill/range Grill- found pressure to burner tubes low due to flames moving…" at bounding box center [823, 657] width 405 height 123
type textarea "x"
type textarea "10/1 Grill/range Grill- found pressure to burner tubes low due to flames moving…"
type textarea "x"
type textarea "10/1 Grill/range 9 Grill- found pressure to burner tubes low due to flames movi…"
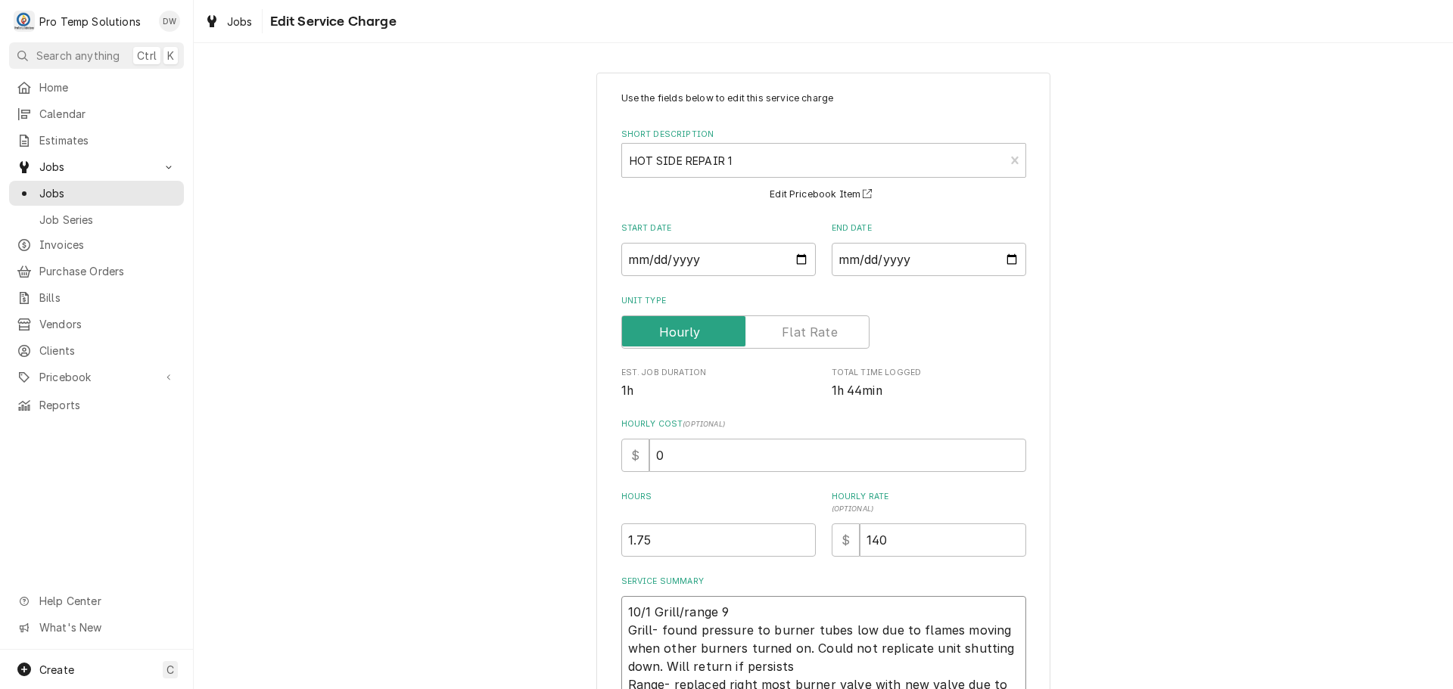
type textarea "x"
type textarea "10/1 Grill/range 95 Grill- found pressure to burner tubes low due to flames mov…"
type textarea "x"
type textarea "10/1 Grill/range 950 Grill- found pressure to burner tubes low due to flames mo…"
type textarea "x"
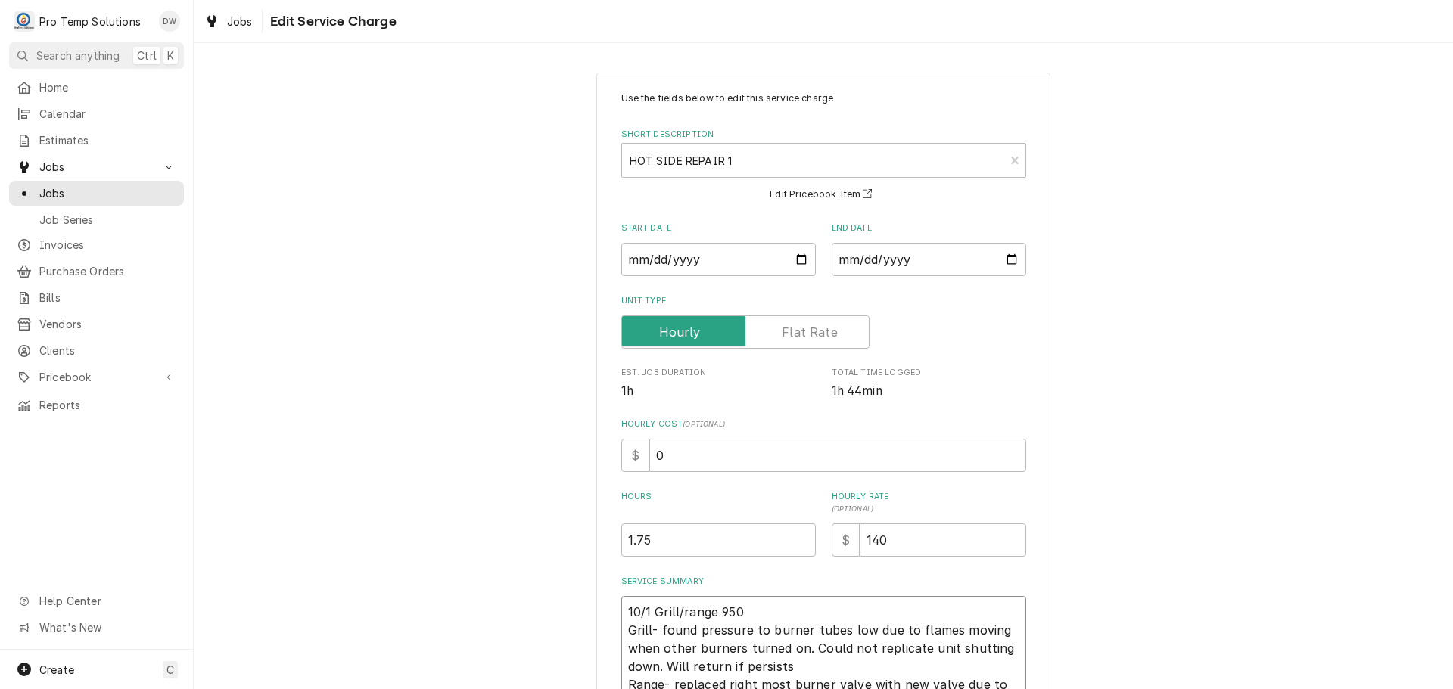
type textarea "10/1 Grill/range 950- Grill- found pressure to burner tubes low due to flames m…"
type textarea "x"
type textarea "10/1 Grill/range 950-1 Grill- found pressure to burner tubes low due to flames …"
type textarea "x"
type textarea "10/1 Grill/range 950-11 Grill- found pressure to burner tubes low due to flames…"
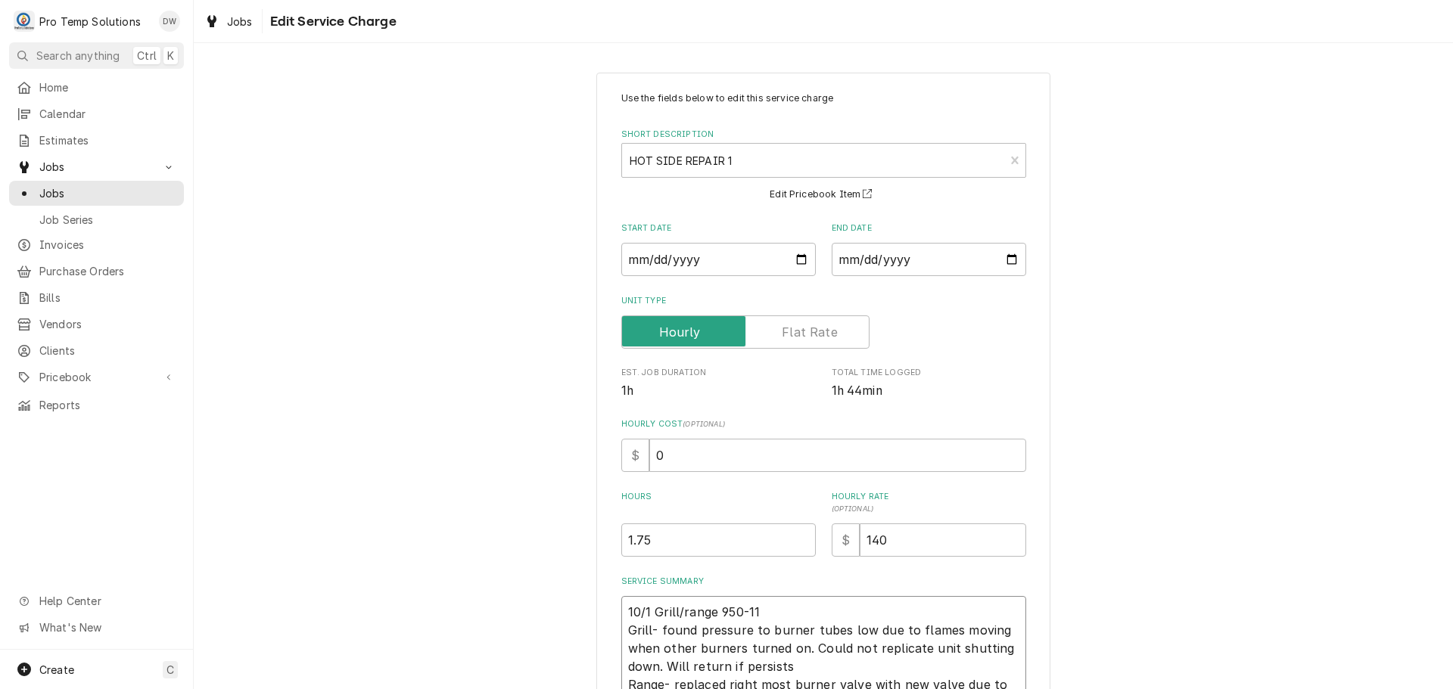
type textarea "x"
type textarea "10/1 Grill/range 950-113 Grill- found pressure to burner tubes low due to flame…"
type textarea "x"
type textarea "10/1 Grill/range 950-1130 Grill- found pressure to burner tubes low due to flam…"
type textarea "x"
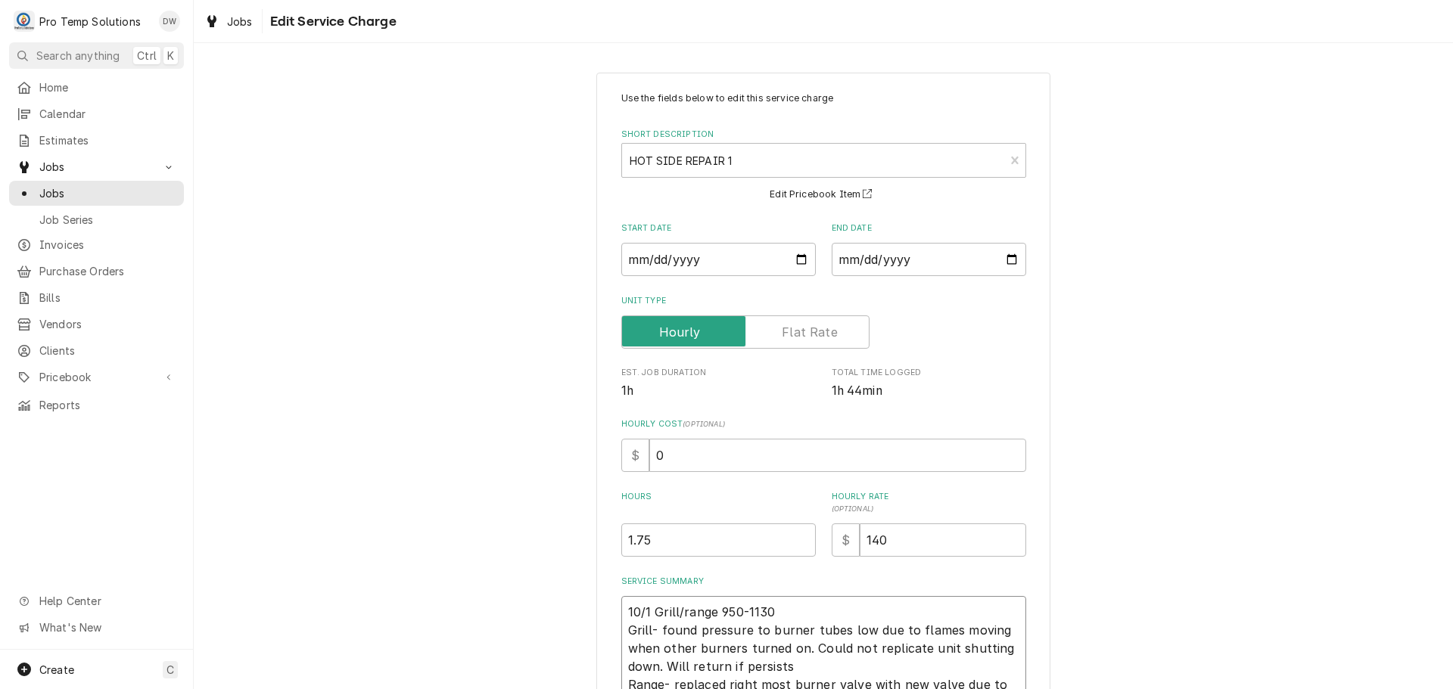
type textarea "10/1 Grill/range 950-1130 Grill- found pressure to burner tubes low due to flam…"
type textarea "x"
type textarea "10/1 Grill/range 950-1130 k Grill- found pressure to burner tubes low due to fl…"
type textarea "x"
type textarea "10/1 Grill/range 950-1130 ko Grill- found pressure to burner tubes low due to f…"
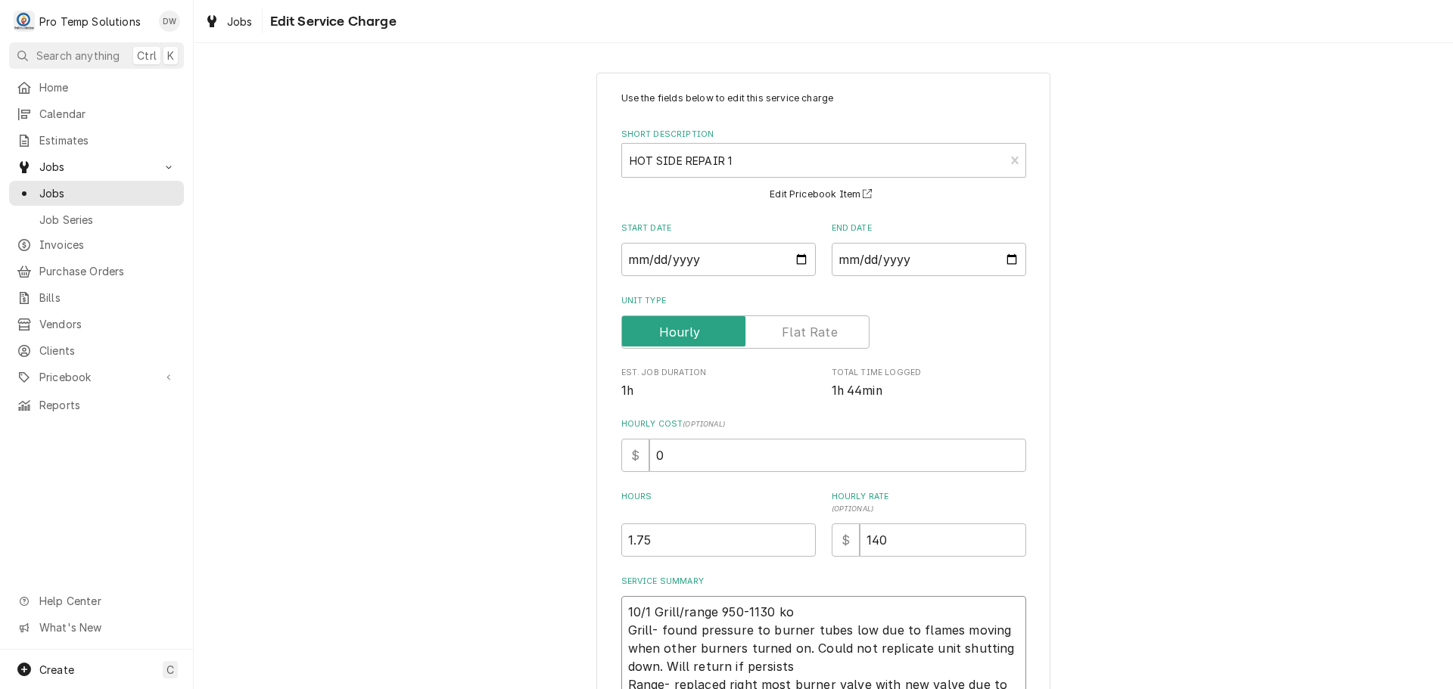
type textarea "x"
type textarea "10/1 Grill/range 950-1130 kot Grill- found pressure to burner tubes low due to …"
type textarea "x"
type textarea "10/1 Grill/range 950-1130 koty Grill- found pressure to burner tubes low due to…"
type textarea "x"
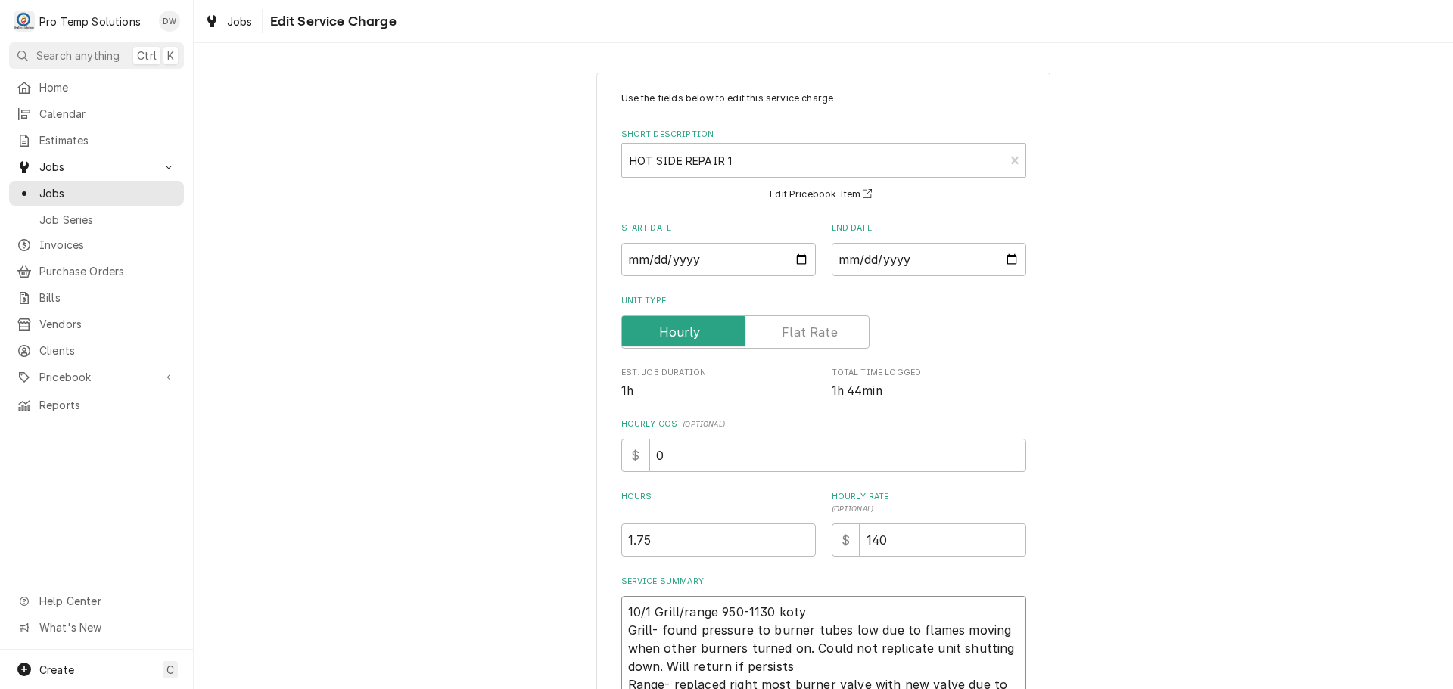
type textarea "10/1 Grill/range 950-1130 koty Grill- found pressure to burner tubes low due to…"
type textarea "x"
type textarea "10/1 Grill/range 950-1130 koty 1 Grill- found pressure to burner tubes low due …"
type textarea "x"
type textarea "10/1 Grill/range 950-1130 koty 10 Grill- found pressure to burner tubes low due…"
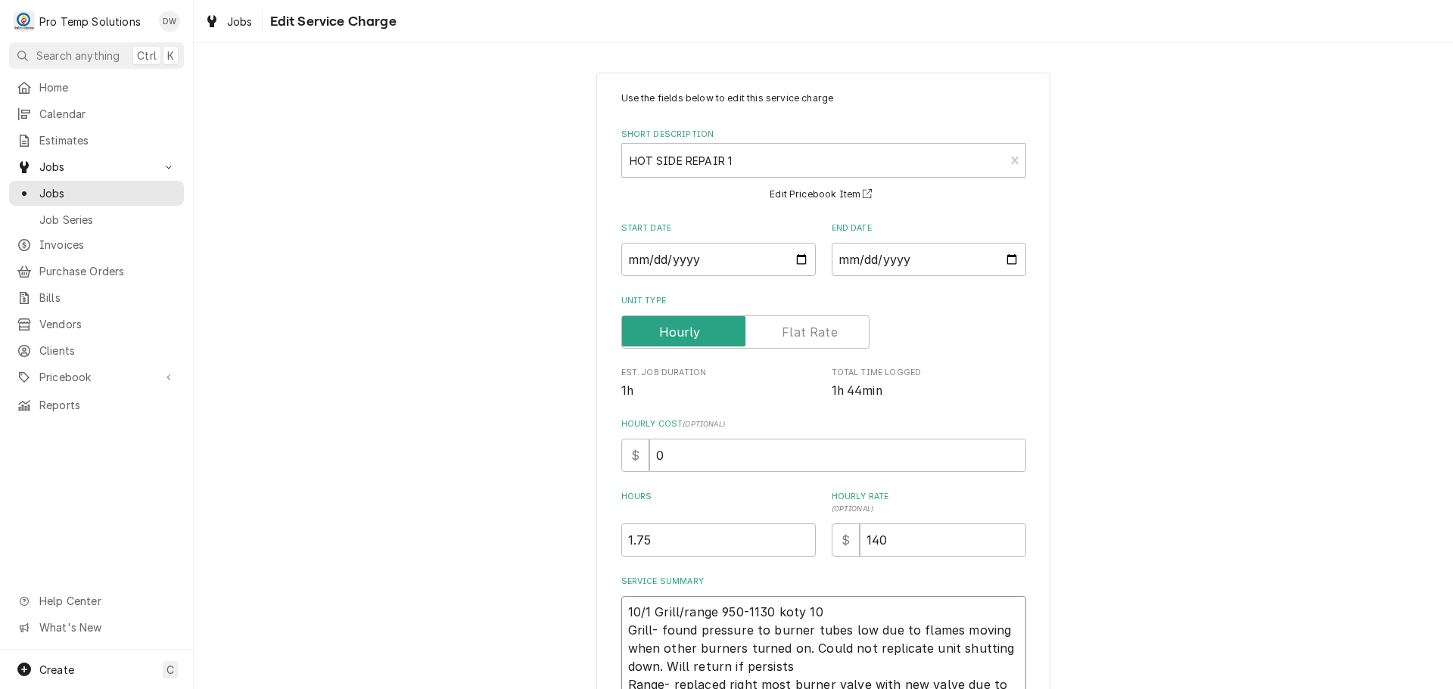
type textarea "x"
type textarea "10/1 Grill/range 950-1130 koty 103 Grill- found pressure to burner tubes low du…"
type textarea "x"
type textarea "10/1 Grill/range 950-1130 koty 1030 Grill- found pressure to burner tubes low d…"
type textarea "x"
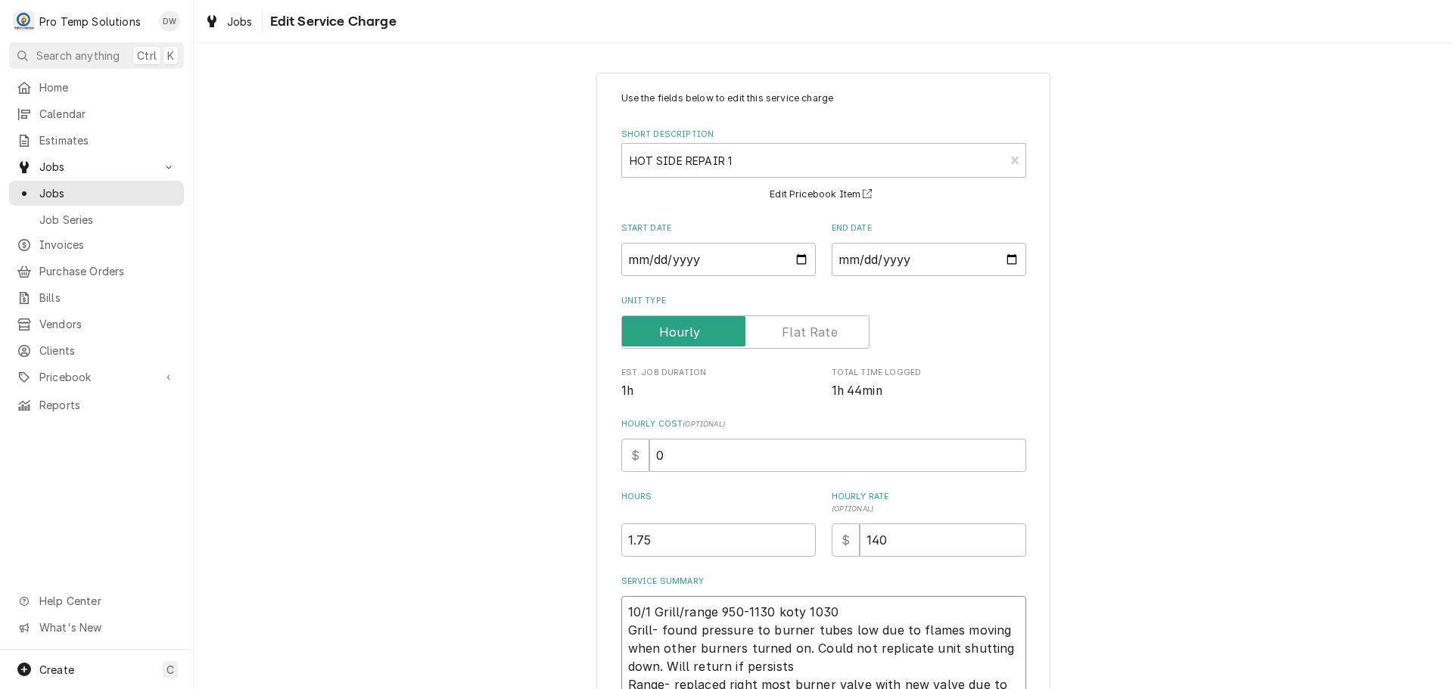
type textarea "10/1 Grill/range 950-1130 koty 1030- Grill- found pressure to burner tubes low …"
type textarea "x"
type textarea "10/1 Grill/range 950-1130 koty 1030-1 Grill- found pressure to burner tubes low…"
type textarea "x"
type textarea "10/1 Grill/range 950-1130 koty 1030-10 Grill- found pressure to burner tubes lo…"
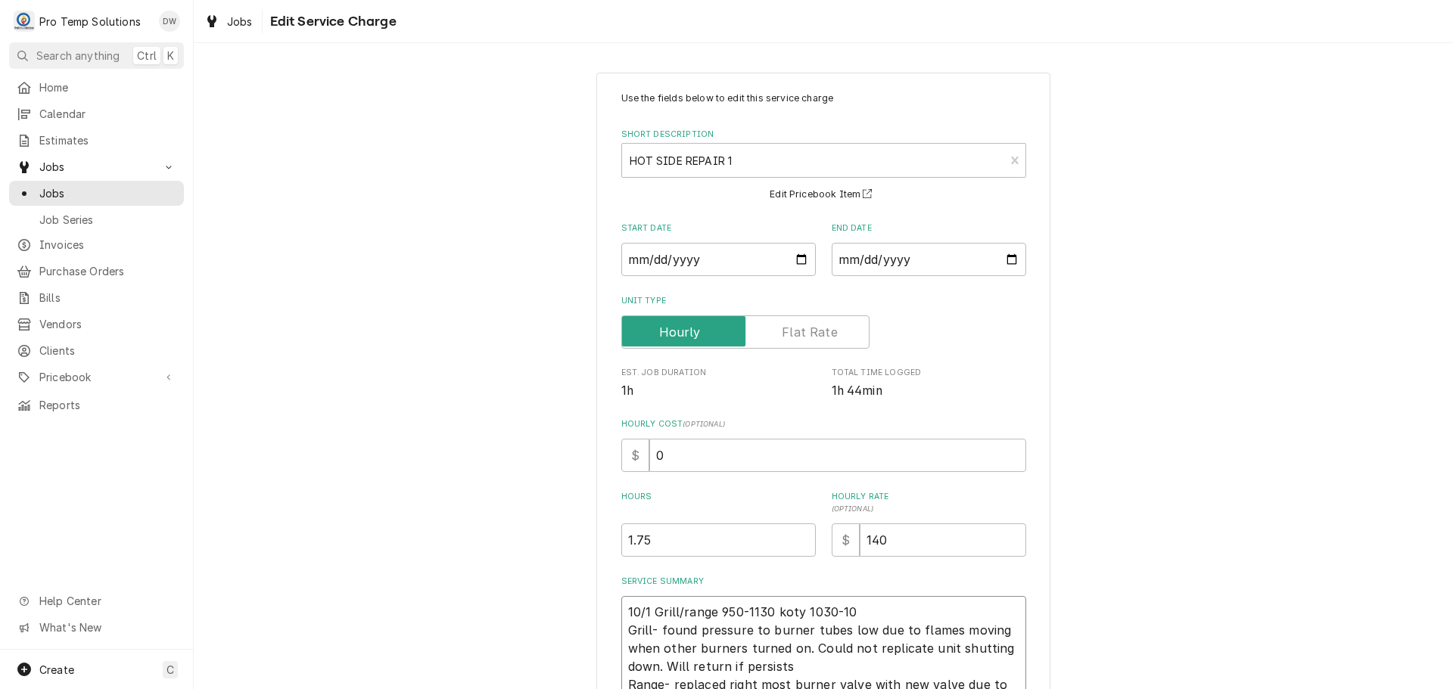
type textarea "x"
type textarea "10/1 Grill/range 950-1130 koty 1030-104 Grill- found pressure to burner tubes l…"
type textarea "x"
type textarea "10/1 Grill/range 950-1130 koty 1030-1045 Grill- found pressure to burner tubes …"
type textarea "x"
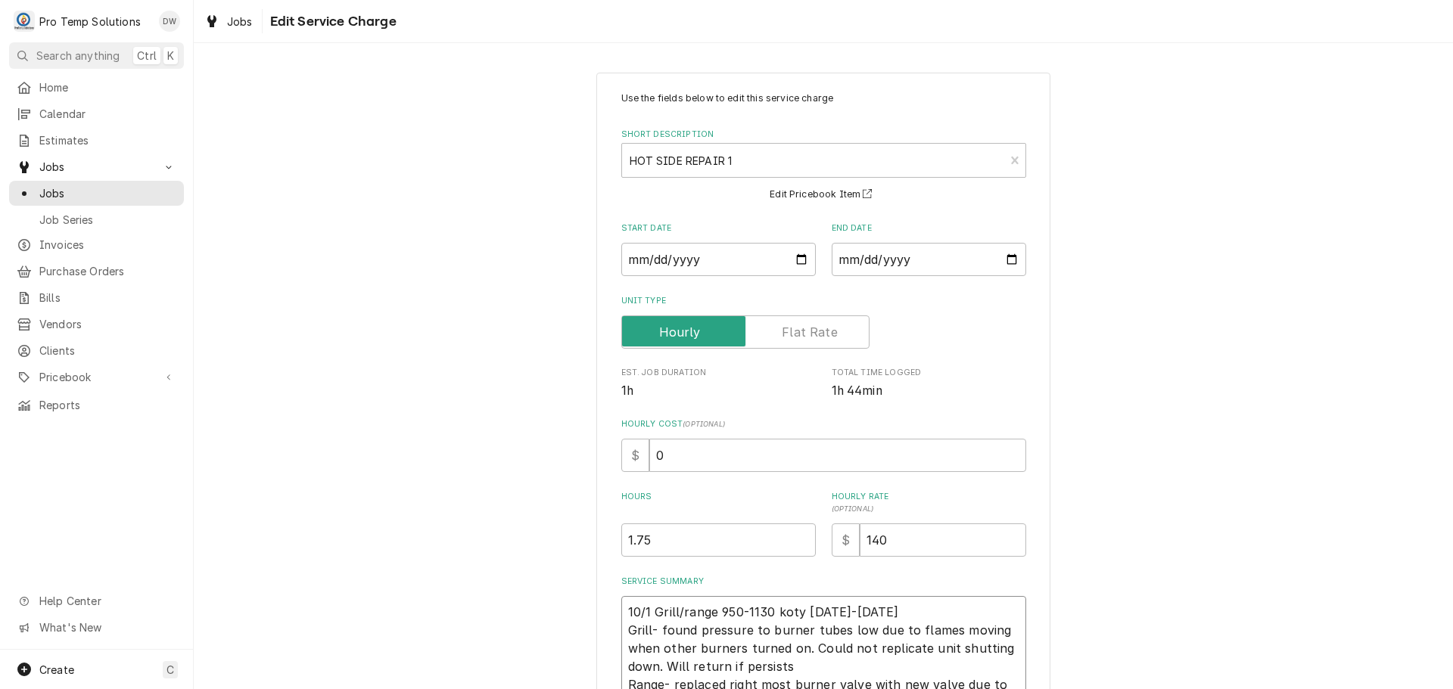
type textarea "10/1 Grill/range 950-1130 koty 1030-1045 Grill- found pressure to burner tubes …"
type textarea "x"
type textarea "10/1 Grill/range 950-1130 koty 1030-1045 k Grill- found pressure to burner tube…"
type textarea "x"
type textarea "10/1 Grill/range 950-1130 koty 1030-1045 ke Grill- found pressure to burner tub…"
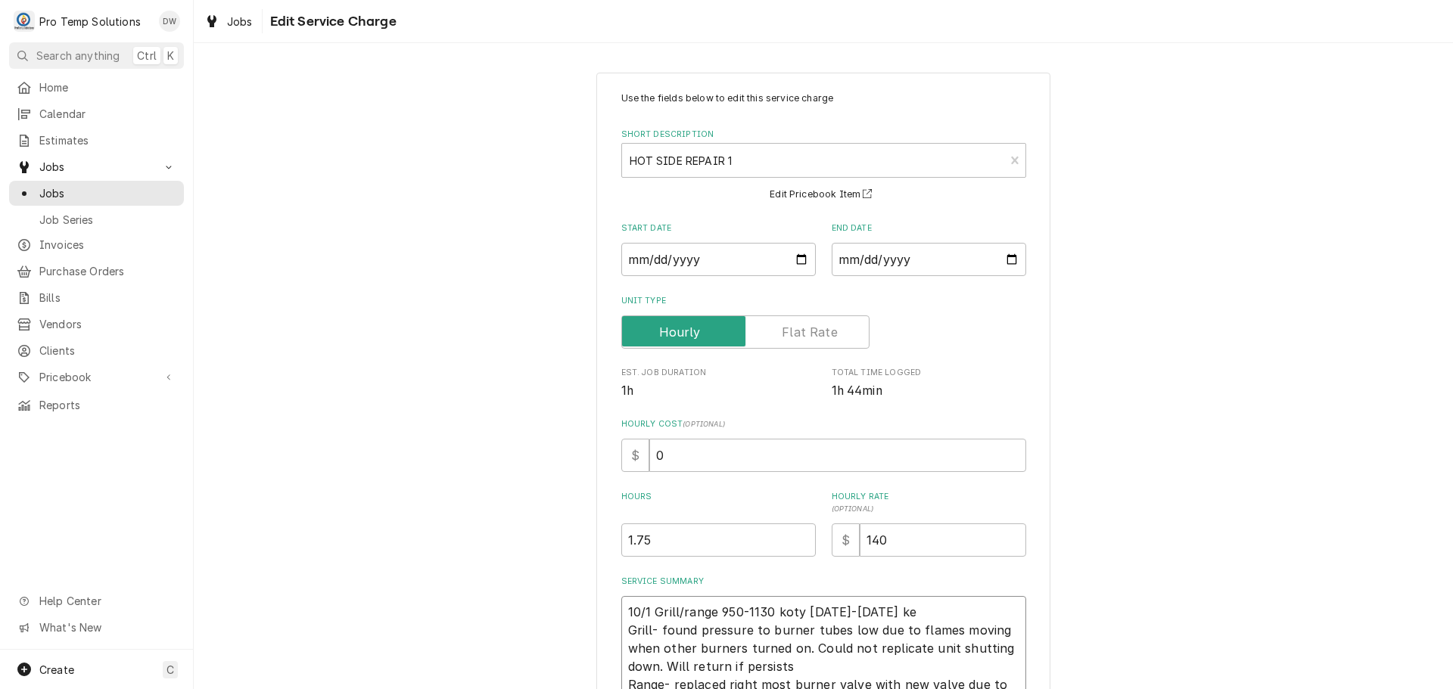
type textarea "x"
type textarea "10/1 Grill/range 950-1130 koty 1030-1045 kev Grill- found pressure to burner tu…"
type textarea "x"
type textarea "10/1 Grill/range 950-1130 koty 1030-1045 kevi Grill- found pressure to burner t…"
type textarea "x"
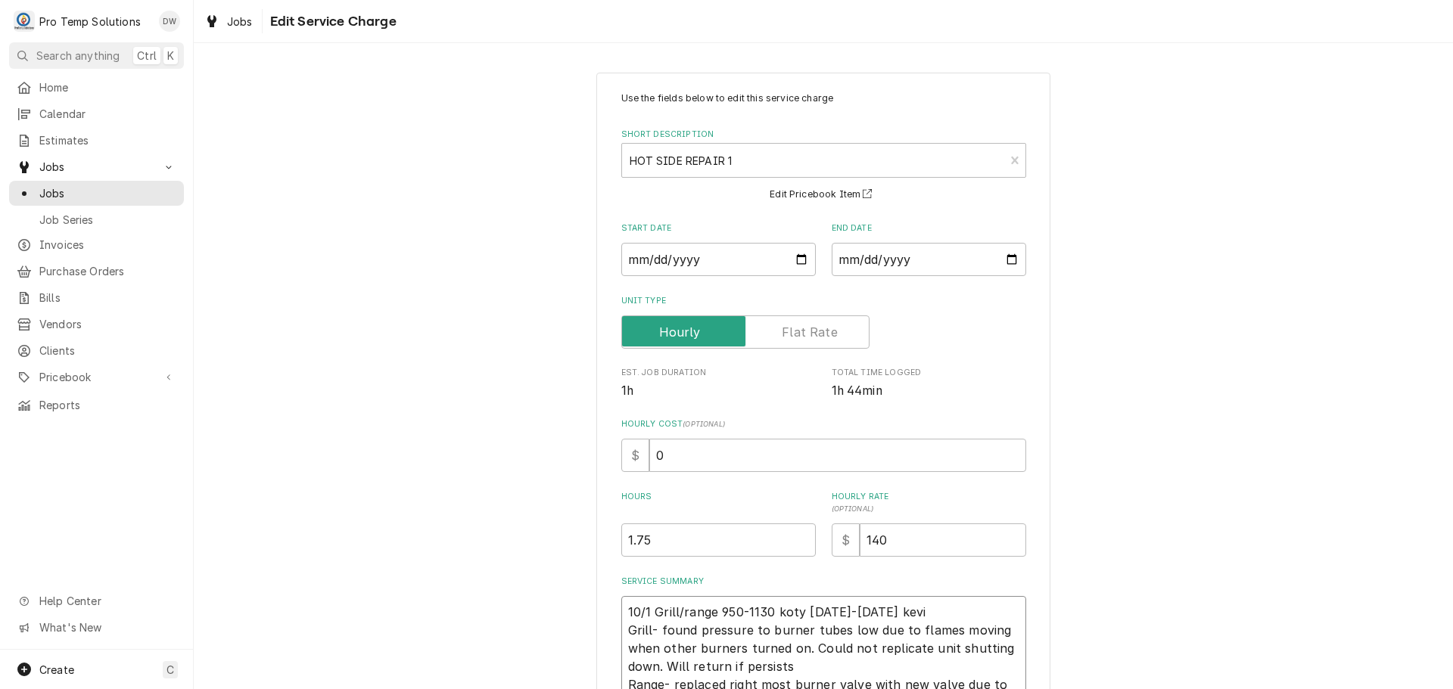
type textarea "10/1 Grill/range 950-1130 koty 1030-1045 kevin Grill- found pressure to burner …"
type textarea "x"
type textarea "10/1 Grill/range 950-1130 koty 1030-1045 kevin Grill- found pressure to burner …"
click at [794, 611] on textarea "10/1 Grill/range 950-1130 koty 1030-1045 kevin Grill- found pressure to burner …" at bounding box center [823, 657] width 405 height 123
type textarea "x"
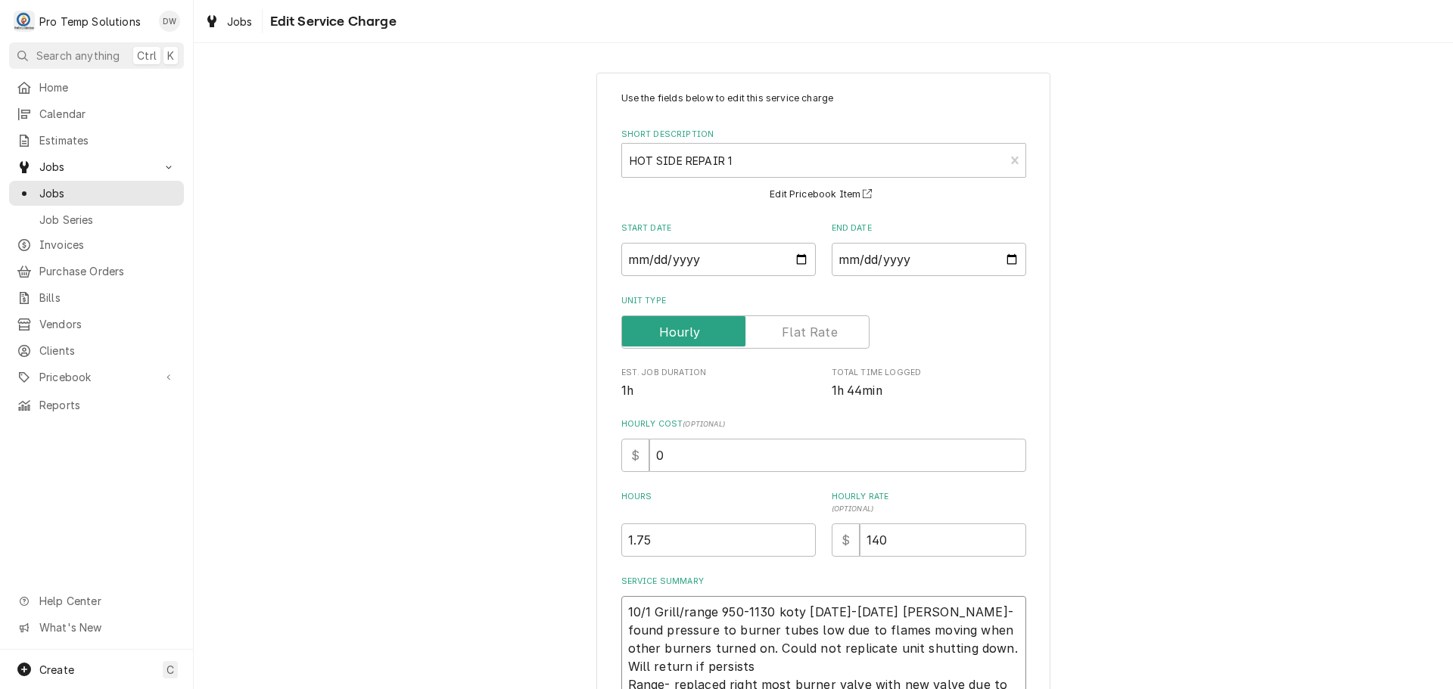
type textarea "10/1 Grill/range 950-1130 kot 1030-1045 kevin Grill- found pressure to burner t…"
type textarea "x"
type textarea "10/1 Grill/range 950-1130 ko 1030-1045 kevin Grill- found pressure to burner tu…"
type textarea "x"
type textarea "10/1 Grill/range 950-1130 k 1030-1045 kevin Grill- found pressure to burner tub…"
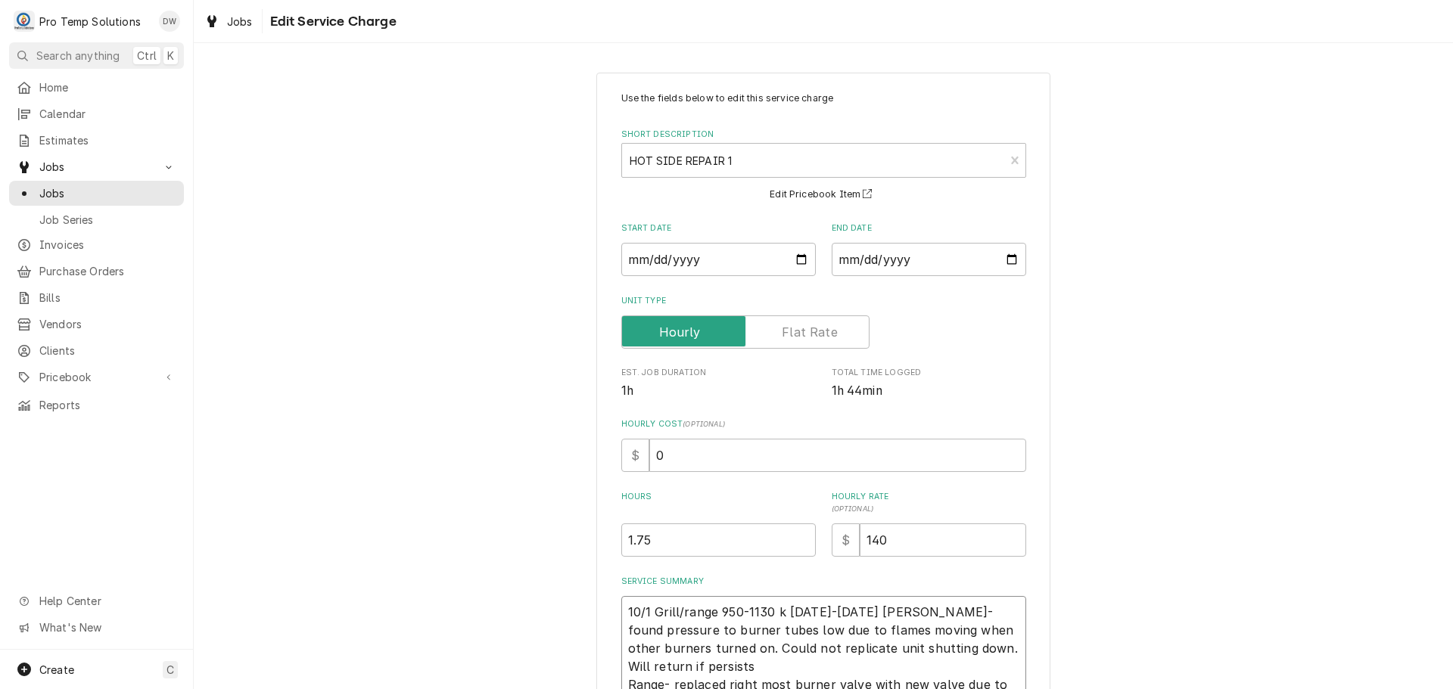
type textarea "x"
type textarea "10/1 Grill/range 950-1130 1030-1045 kevin Grill- found pressure to burner tubes…"
type textarea "x"
type textarea "10/1 Grill/range 950-1130 1030-1045 kevin Grill- found pressure to burner tubes…"
type textarea "x"
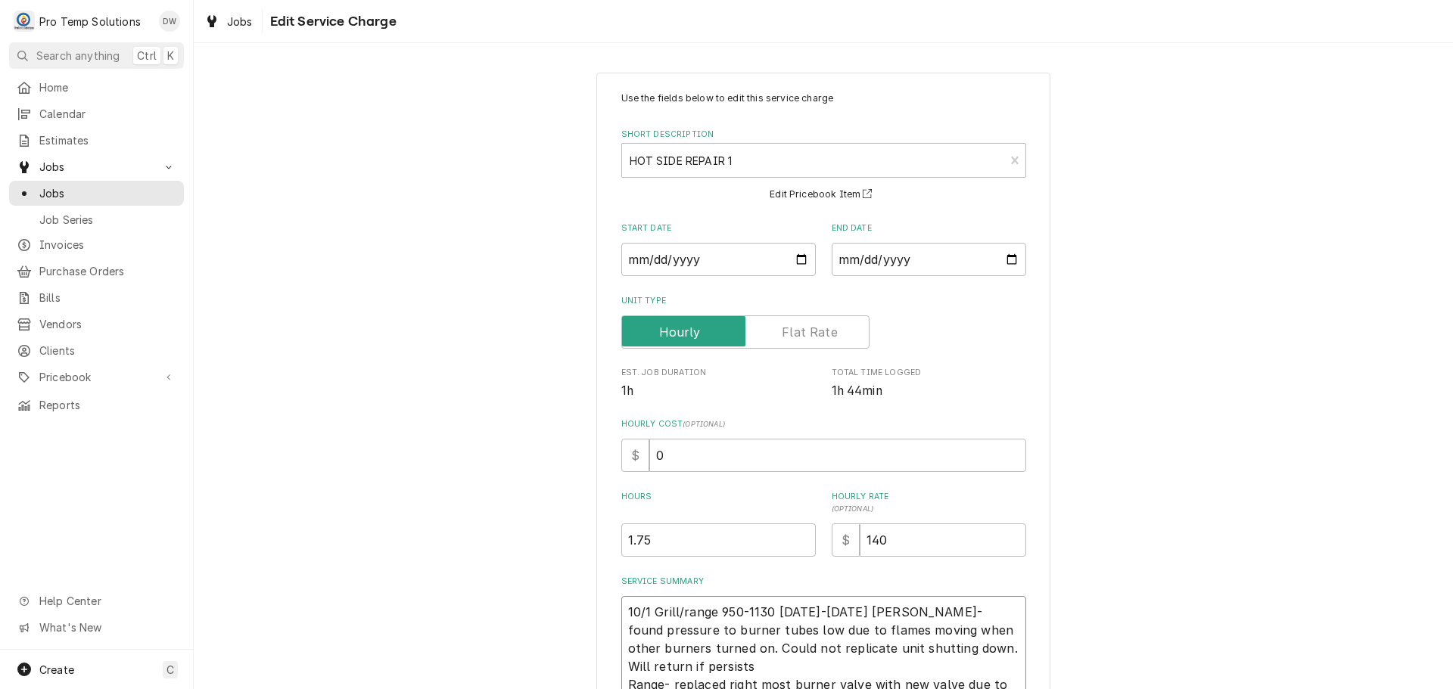
type textarea "10/1 Grill/range 950-1130 1030-1045 kevin Grill- found pressure to burner tubes…"
type textarea "x"
type textarea "10/1 Grill/range 950-1130 K 1030-1045 kevin Grill- found pressure to burner tub…"
type textarea "x"
type textarea "10/1 Grill/range 950-1130 KO 1030-1045 kevin Grill- found pressure to burner tu…"
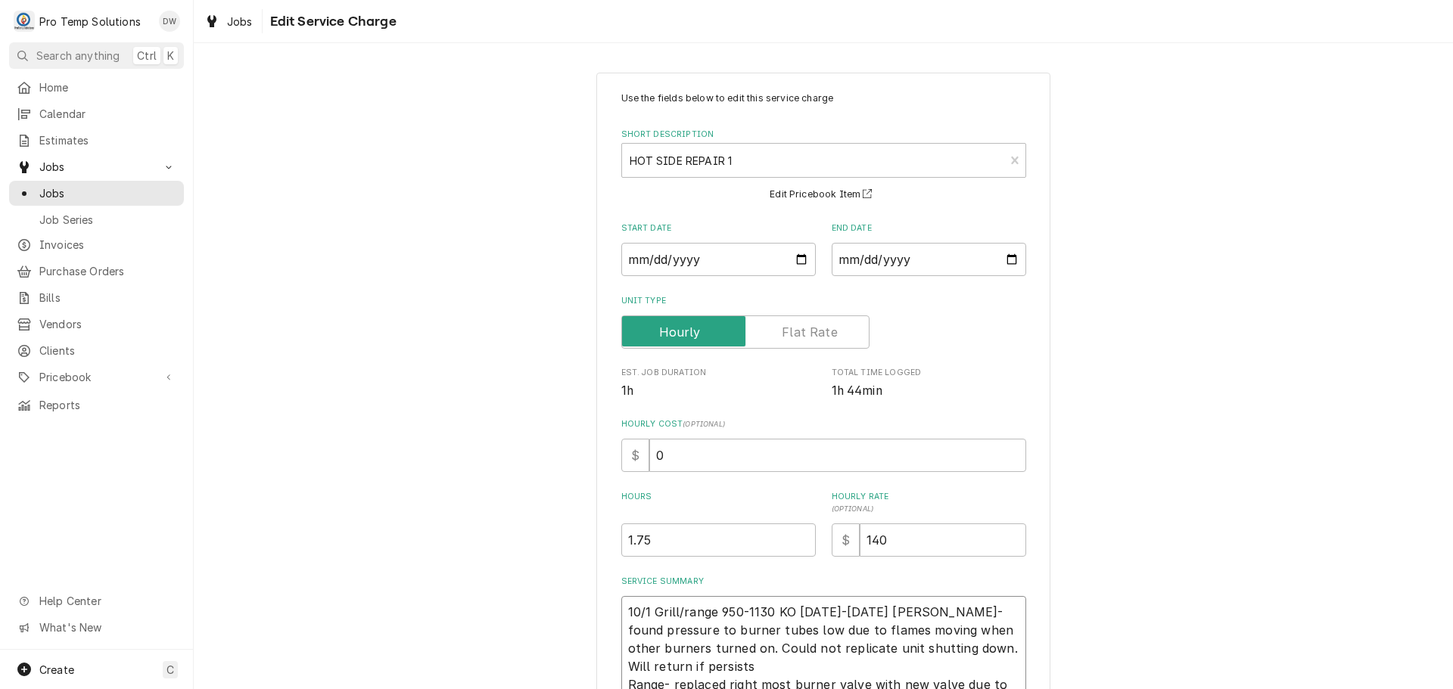
type textarea "x"
type textarea "10/1 Grill/range 950-1130 KOT 1030-1045 kevin Grill- found pressure to burner t…"
type textarea "x"
type textarea "10/1 Grill/range 950-1130 KOTY 1030-1045 kevin Grill- found pressure to burner …"
type textarea "x"
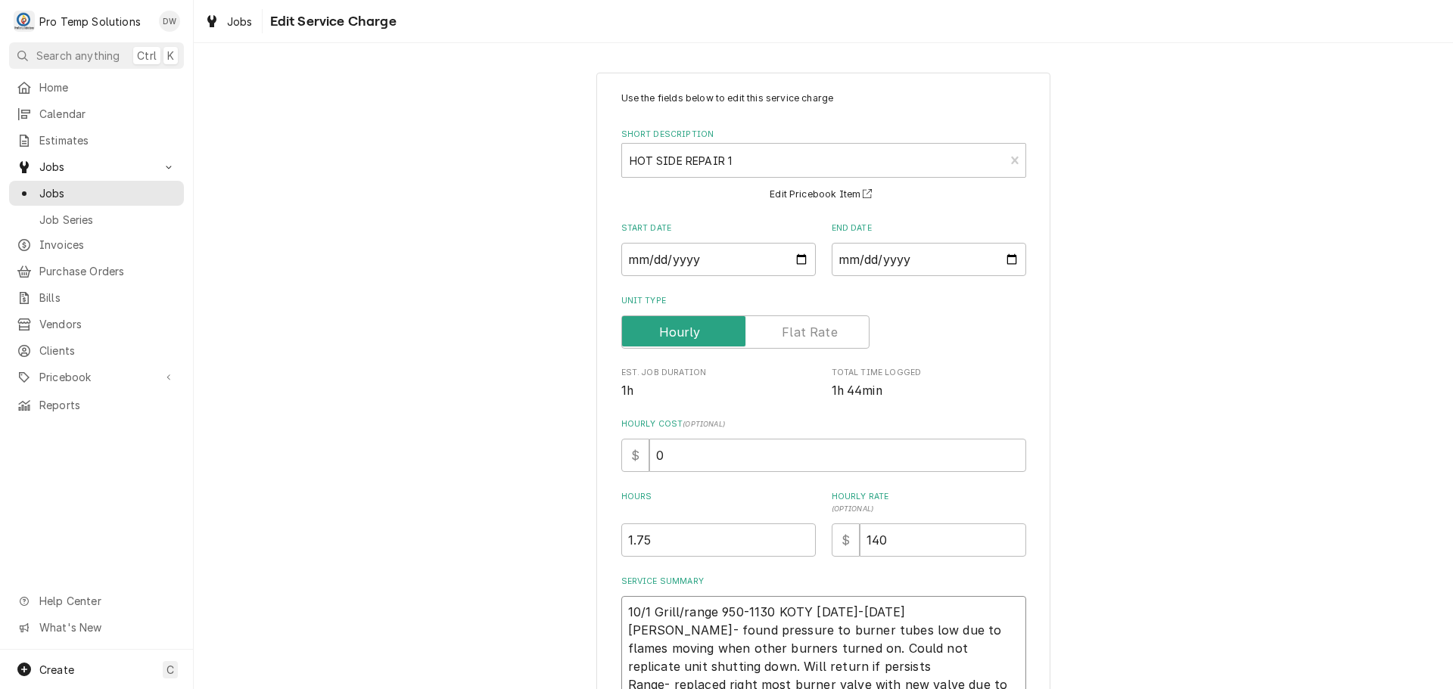
type textarea "10/1 Grill/range 950-1130 KOTY 1030-1045 kevin Grill- found pressure to burner …"
type textarea "x"
type textarea "10/1 Grill/range 950-1130 KOTY 1030-1045 kevin Grill- found pressure to burner …"
click at [907, 614] on textarea "10/1 Grill/range 950-1130 KOTY 1030-1045 kevin Grill- found pressure to burner …" at bounding box center [823, 657] width 405 height 123
type textarea "x"
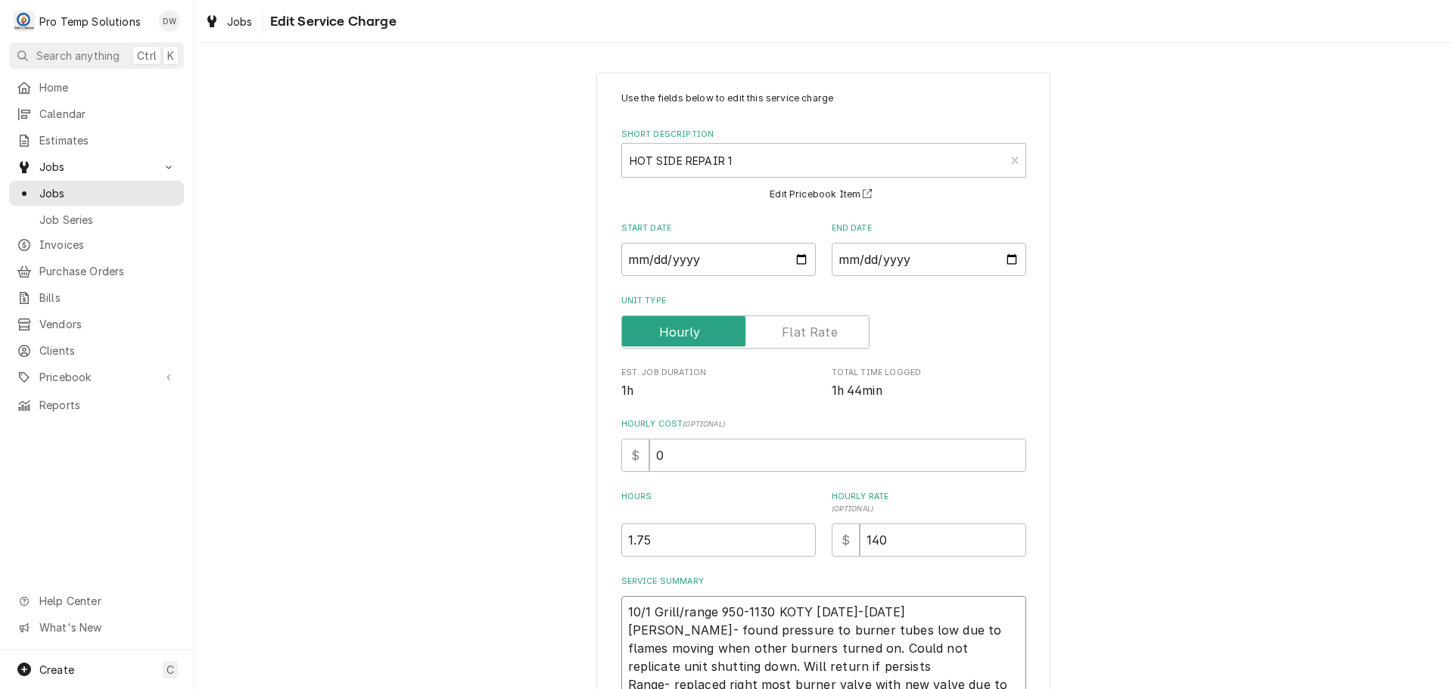
type textarea "10/1 Grill/range 950-1130 KOTY 1030-1045 kevin Grill- found pressure to burner …"
type textarea "x"
type textarea "10/1 Grill/range 950-1130 KOTY 1030-1045 kevi Grill- found pressure to burner t…"
type textarea "x"
type textarea "10/1 Grill/range 950-1130 KOTY 1030-1045 kev Grill- found pressure to burner tu…"
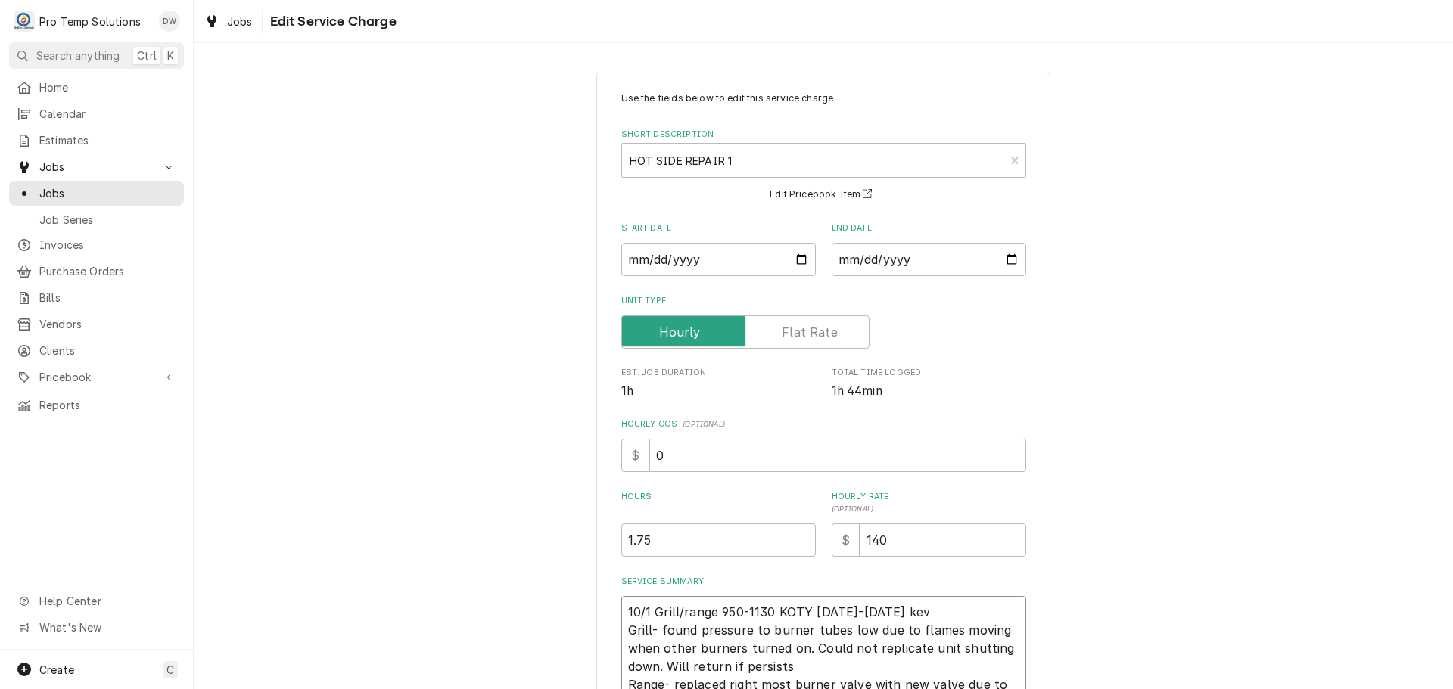
type textarea "x"
type textarea "10/1 Grill/range 950-1130 KOTY 1030-1045 ke Grill- found pressure to burner tub…"
type textarea "x"
type textarea "10/1 Grill/range 950-1130 KOTY 1030-1045 k Grill- found pressure to burner tube…"
click at [665, 447] on input "0" at bounding box center [837, 455] width 377 height 33
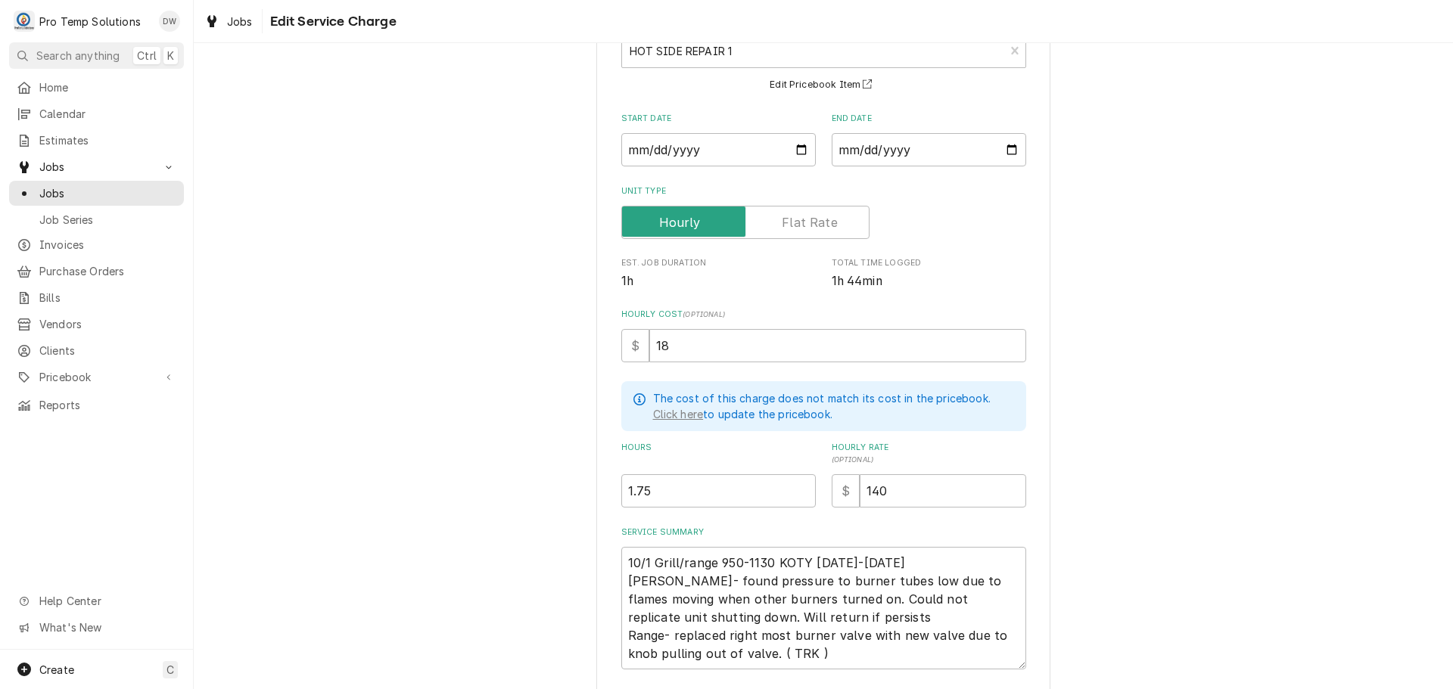
scroll to position [219, 0]
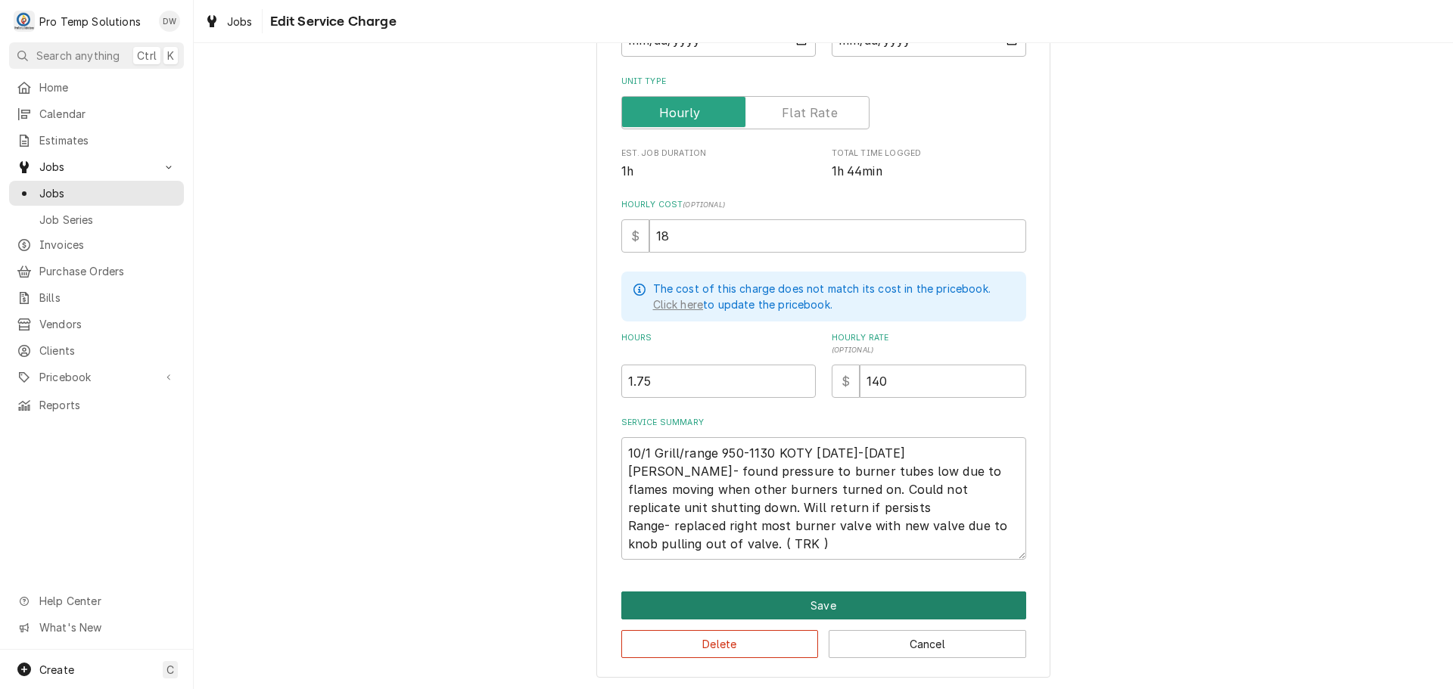
click at [814, 603] on button "Save" at bounding box center [823, 606] width 405 height 28
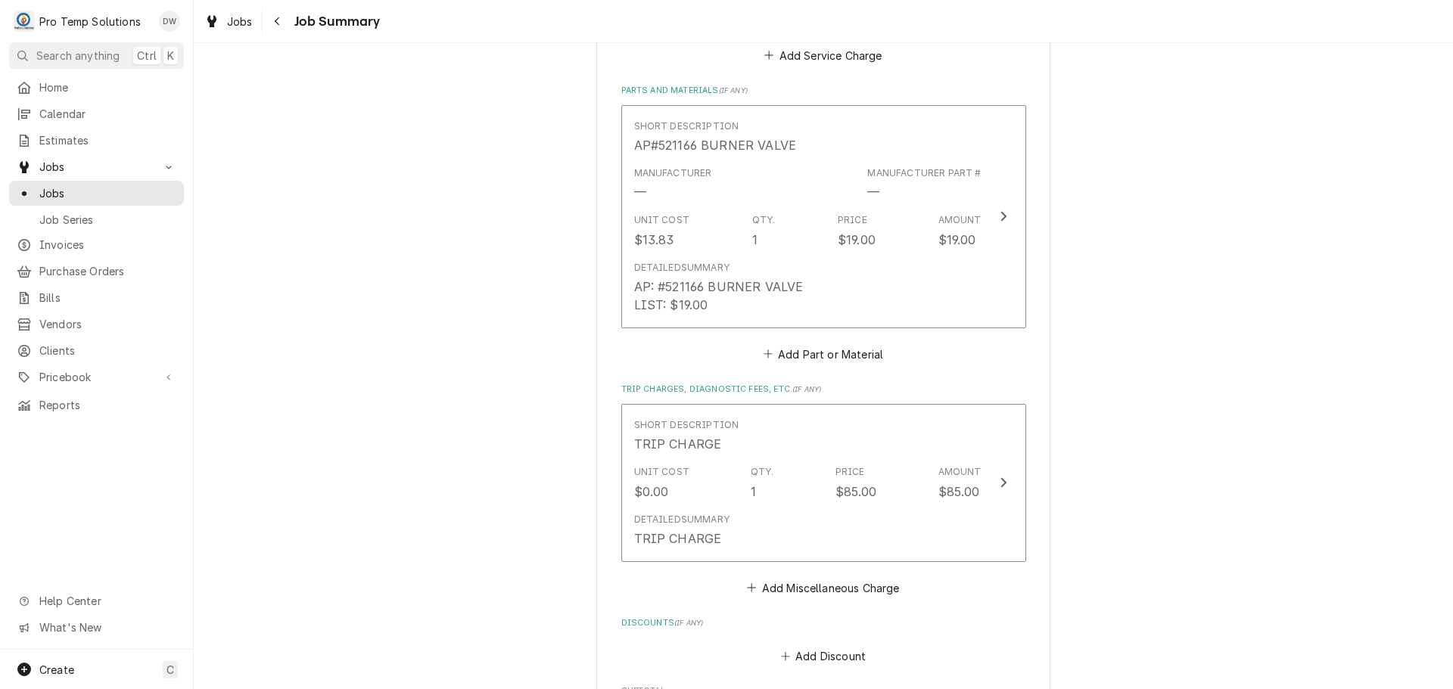
scroll to position [832, 0]
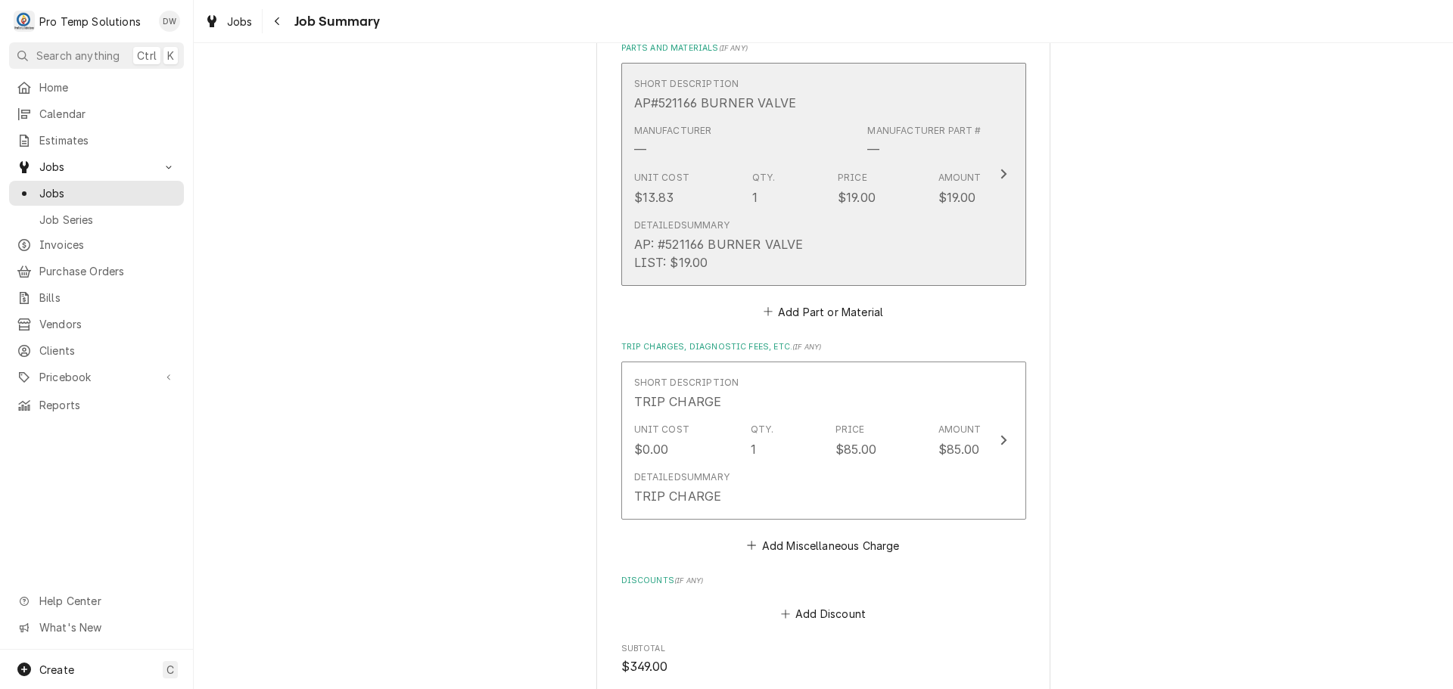
click at [1000, 168] on icon "Update Line Item" at bounding box center [1004, 174] width 8 height 12
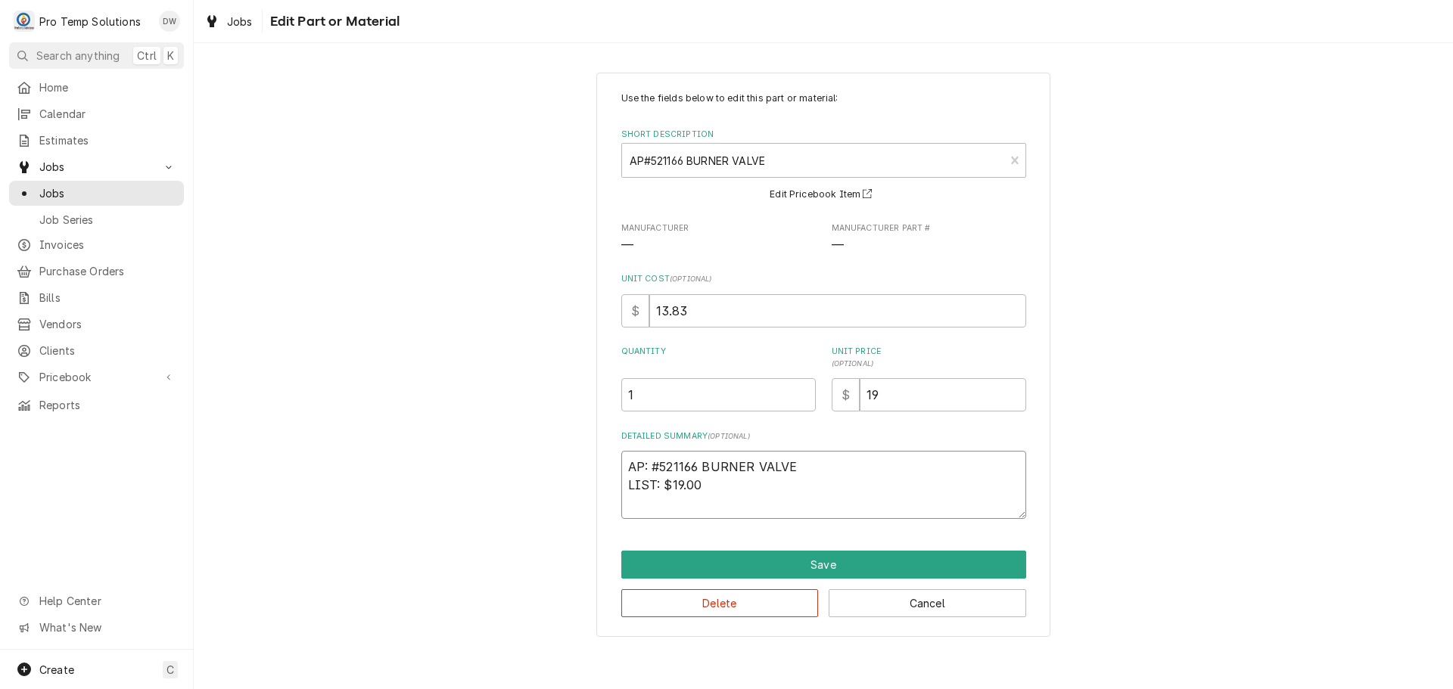
click at [708, 484] on textarea "AP: #521166 BURNER VALVE LIST: $19.00" at bounding box center [823, 485] width 405 height 68
click at [885, 392] on input "19" at bounding box center [943, 394] width 166 height 33
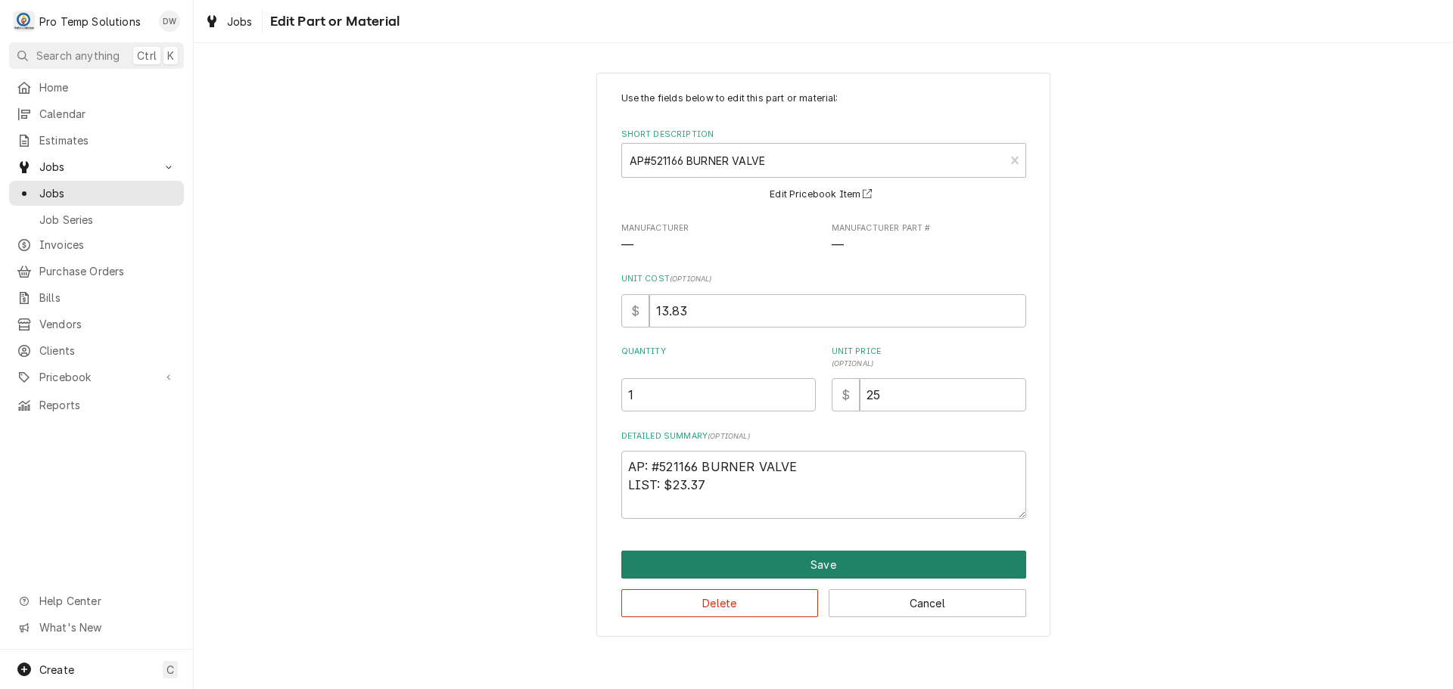
click at [810, 559] on button "Save" at bounding box center [823, 565] width 405 height 28
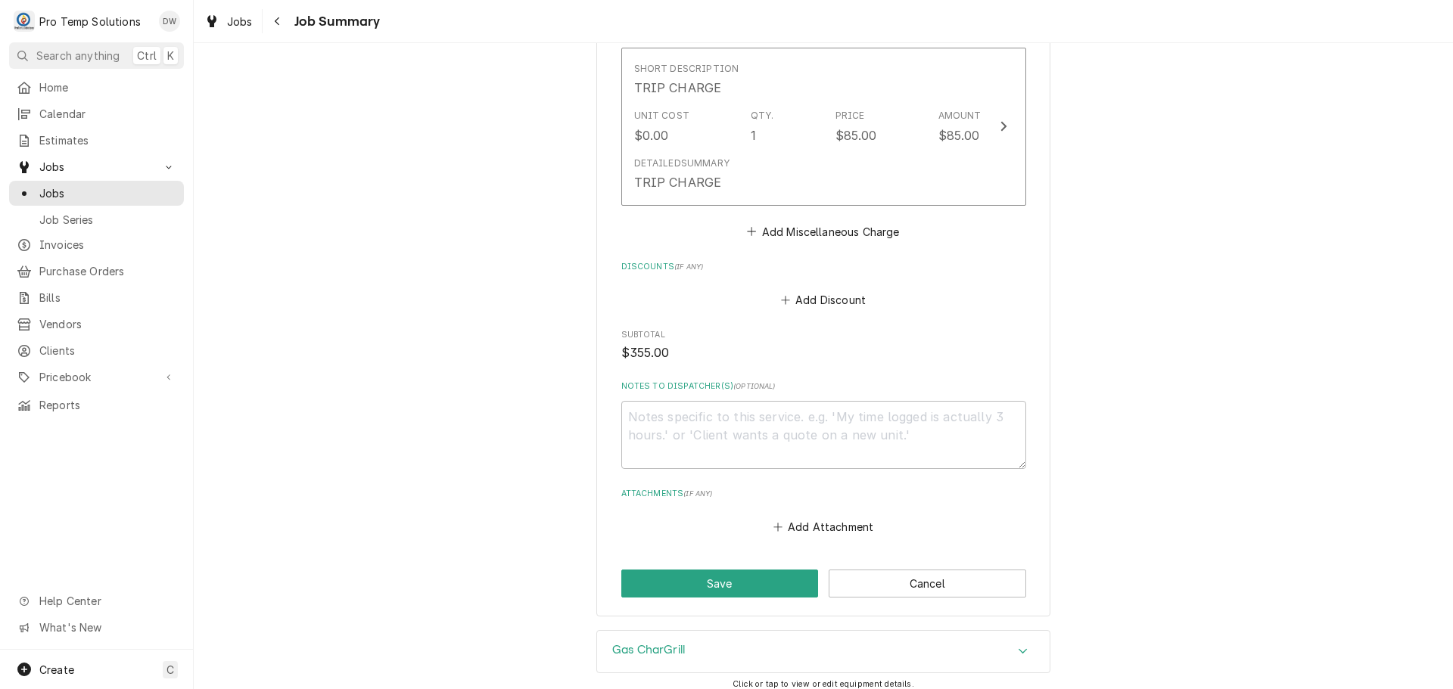
scroll to position [1283, 0]
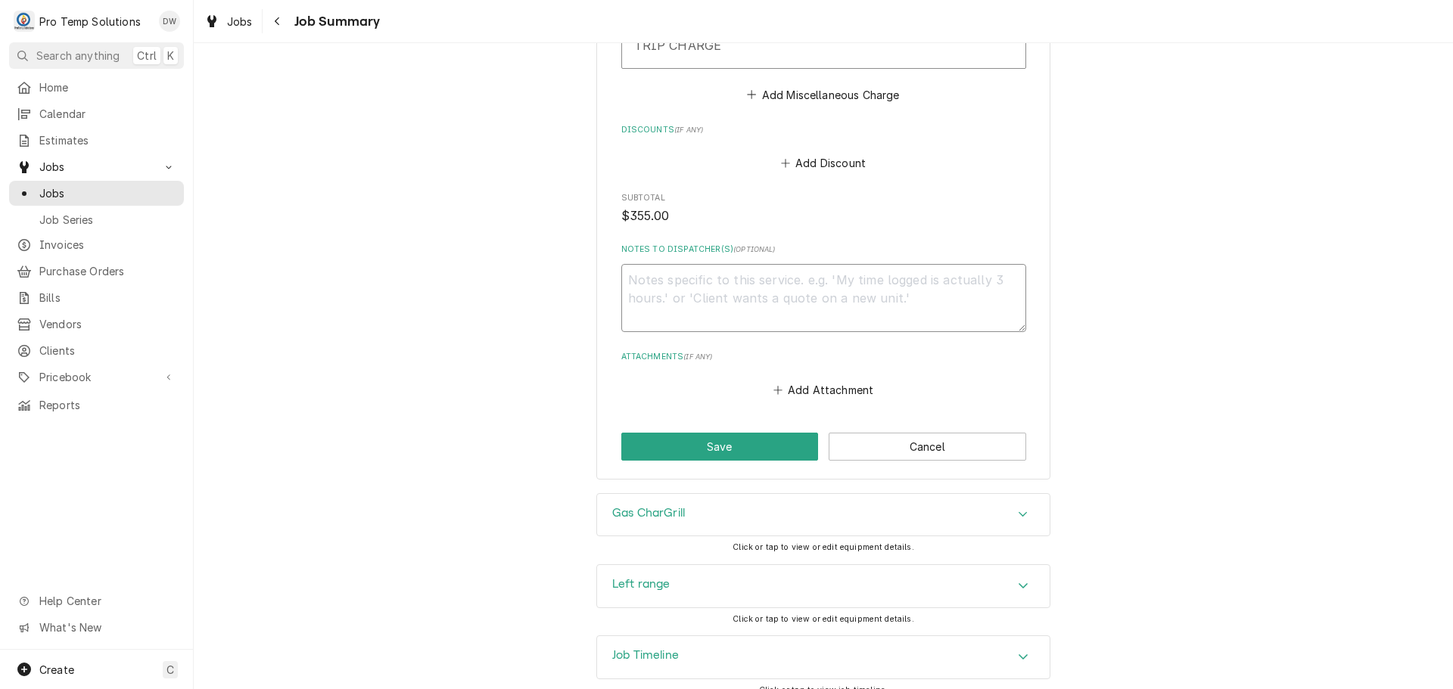
click at [739, 288] on textarea "Notes to Dispatcher(s) ( optional )" at bounding box center [823, 298] width 405 height 68
click at [701, 433] on button "Save" at bounding box center [719, 447] width 197 height 28
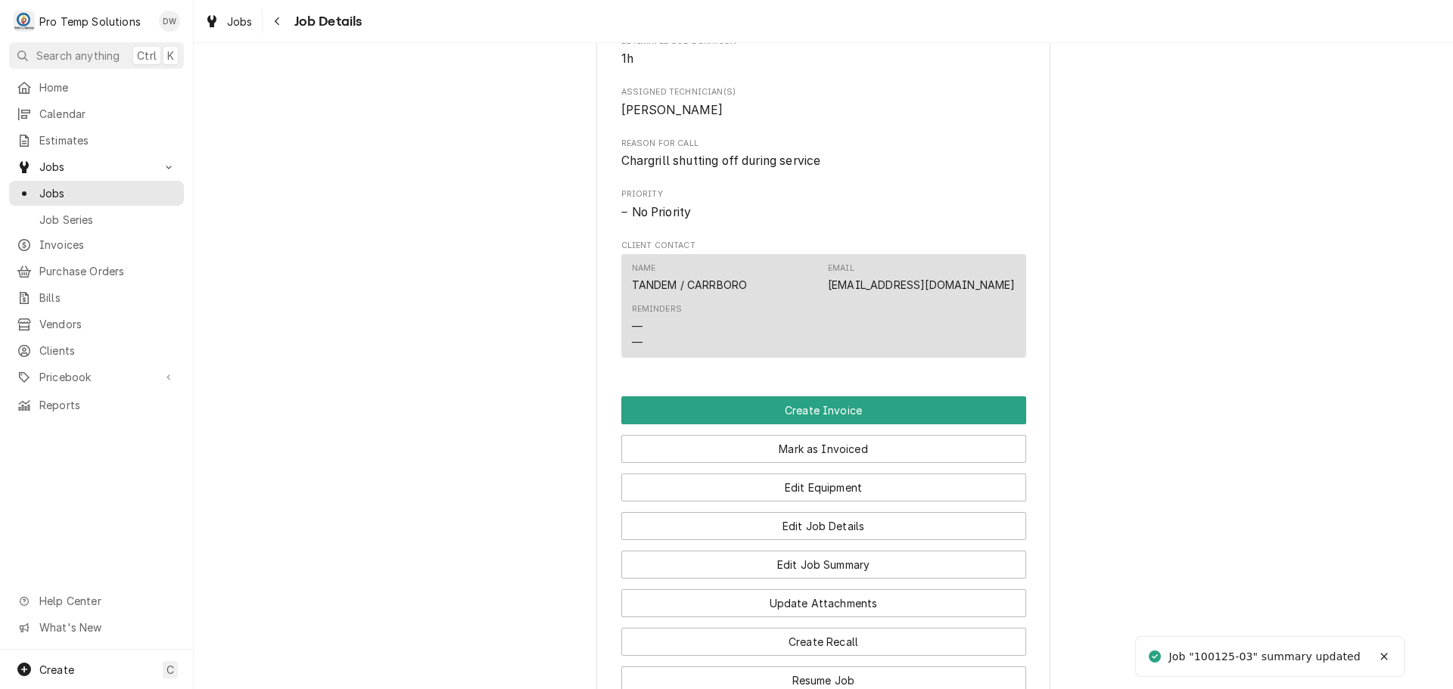
scroll to position [984, 0]
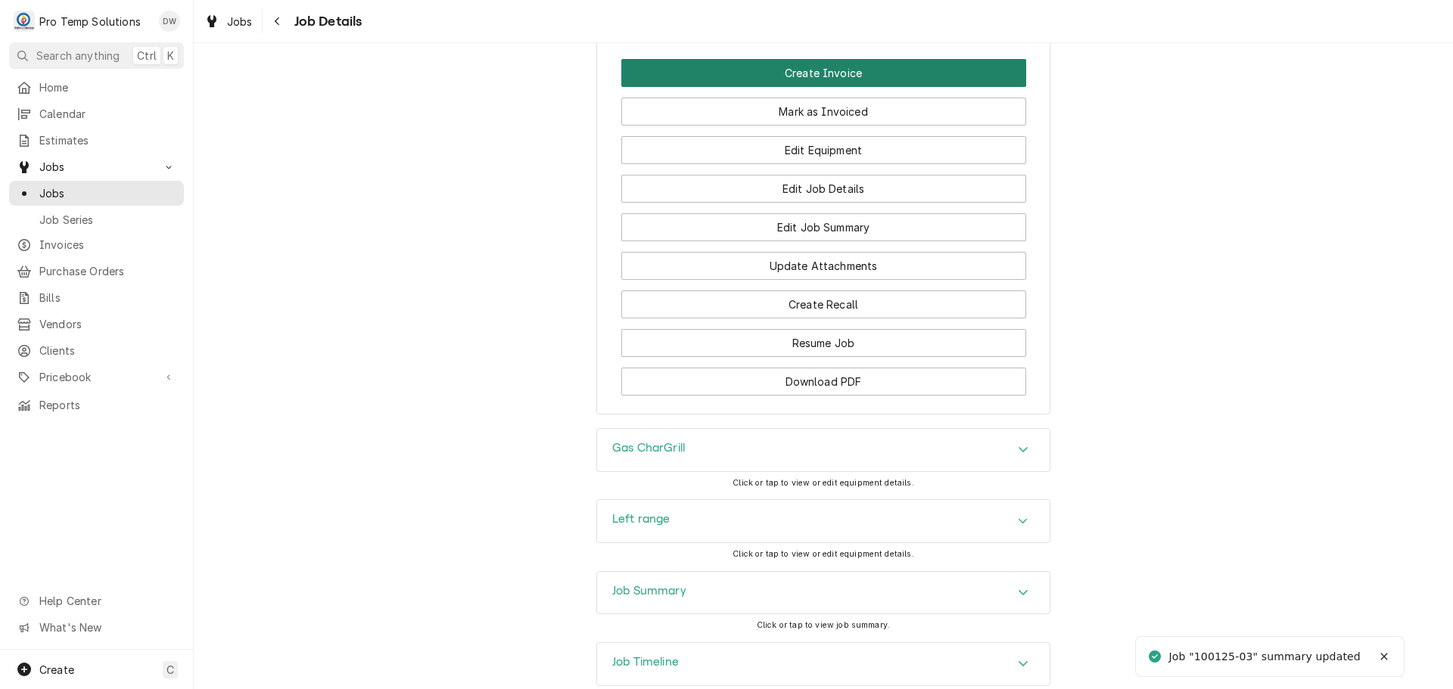
click at [804, 87] on button "Create Invoice" at bounding box center [823, 73] width 405 height 28
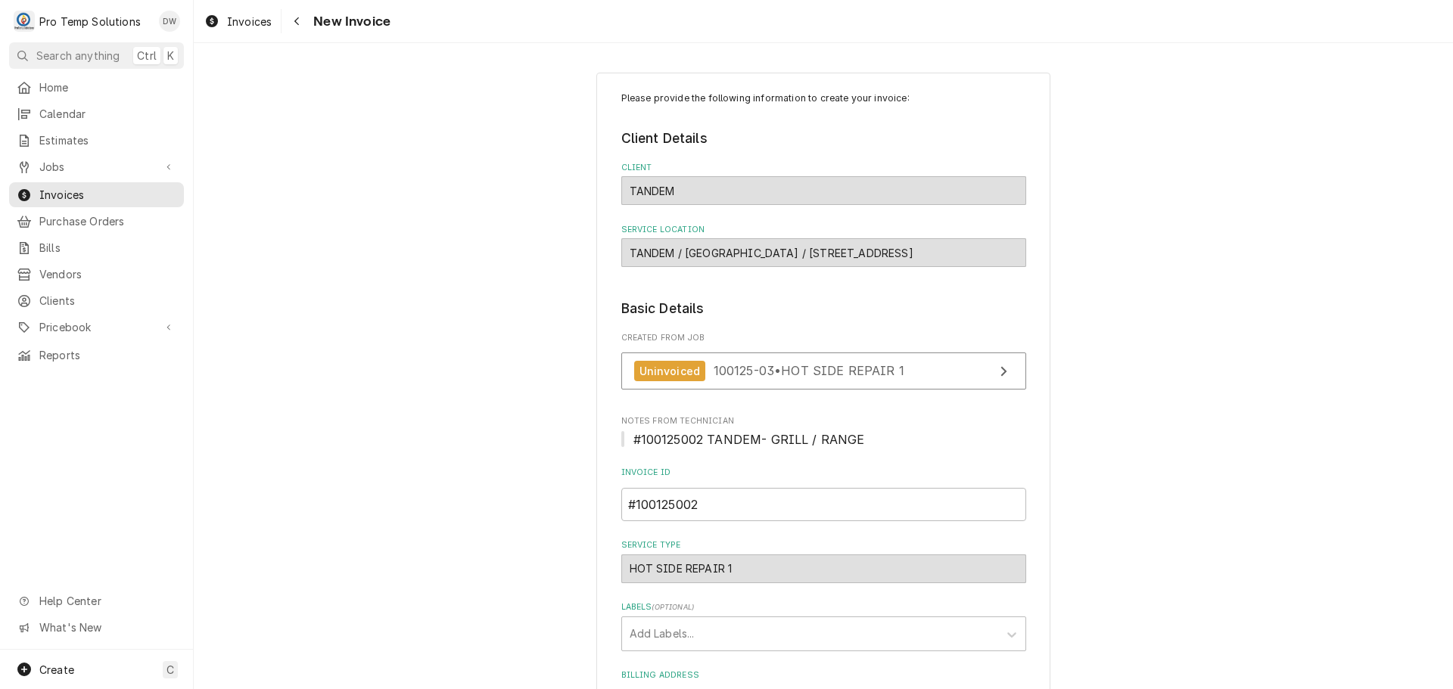
scroll to position [298, 0]
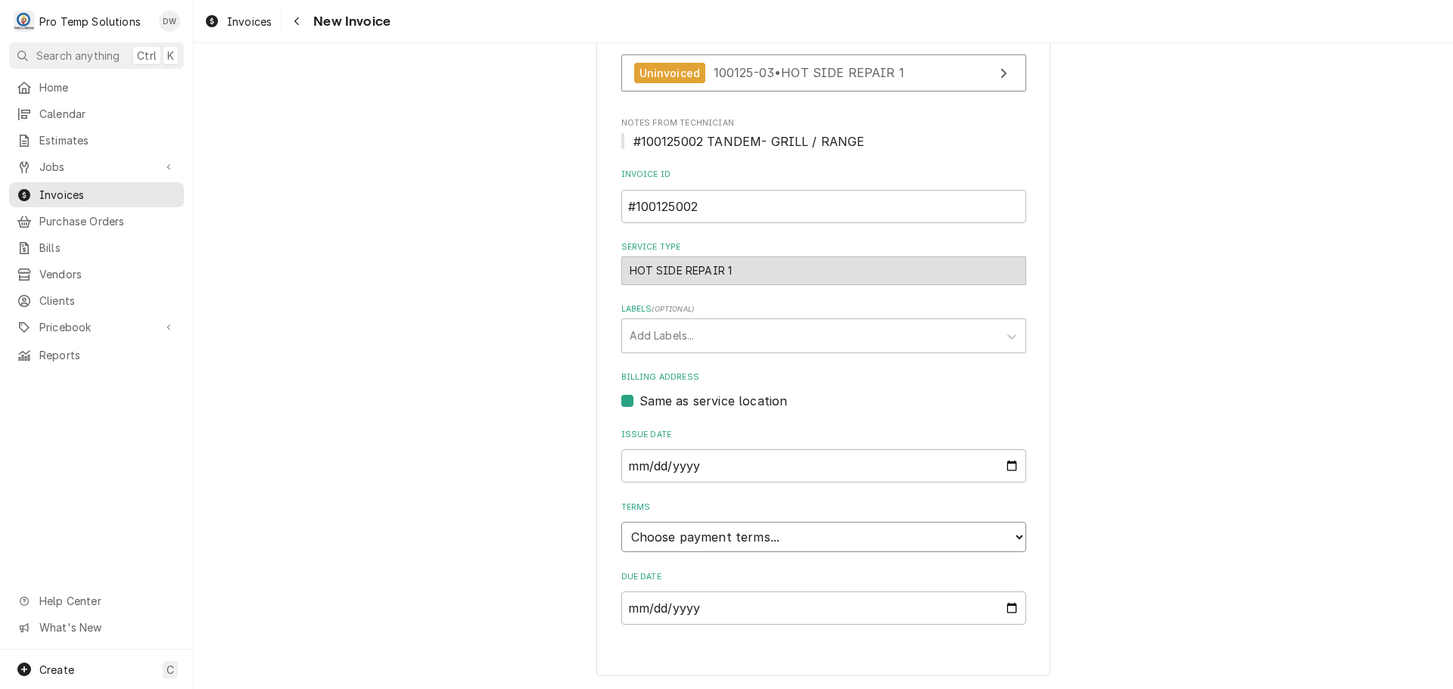
click at [662, 533] on select "Choose payment terms... Same Day Net 7 Net 14 Net 21 Net 30 Net 45 Net 60 Net 90" at bounding box center [823, 537] width 405 height 30
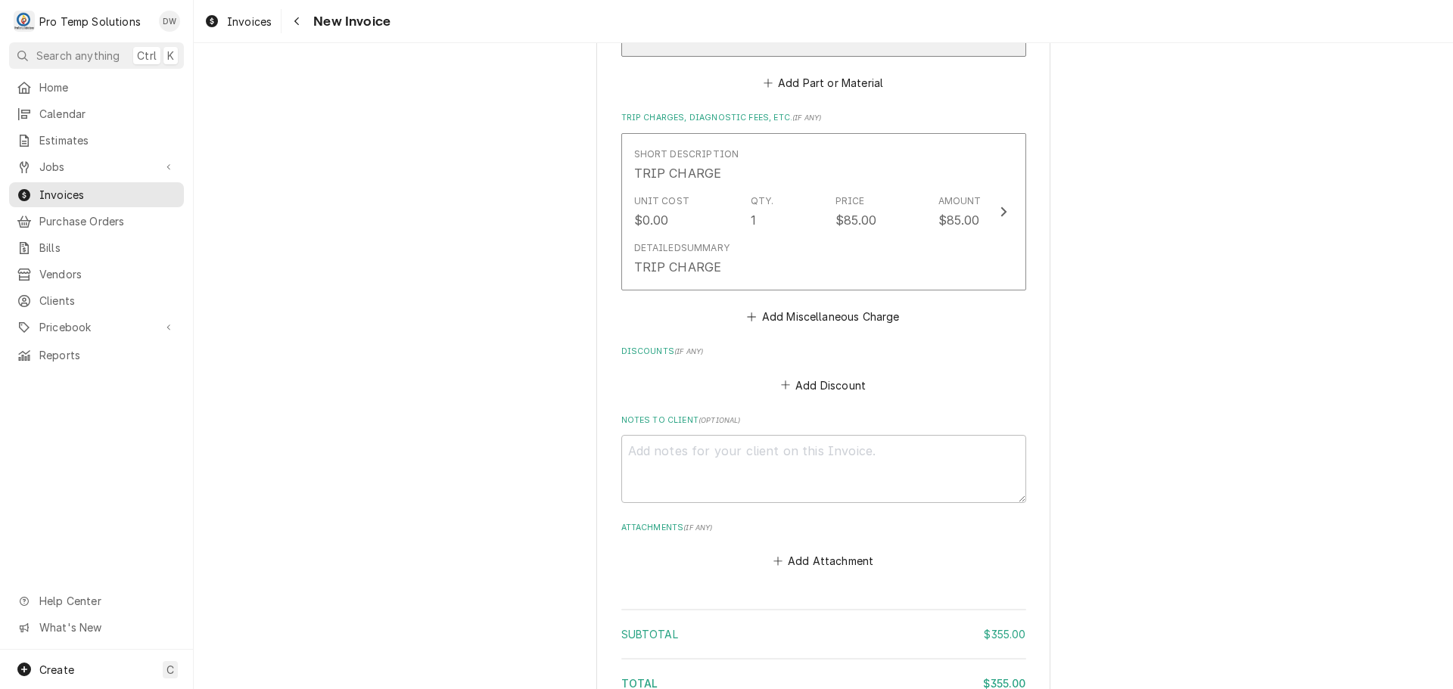
scroll to position [1717, 0]
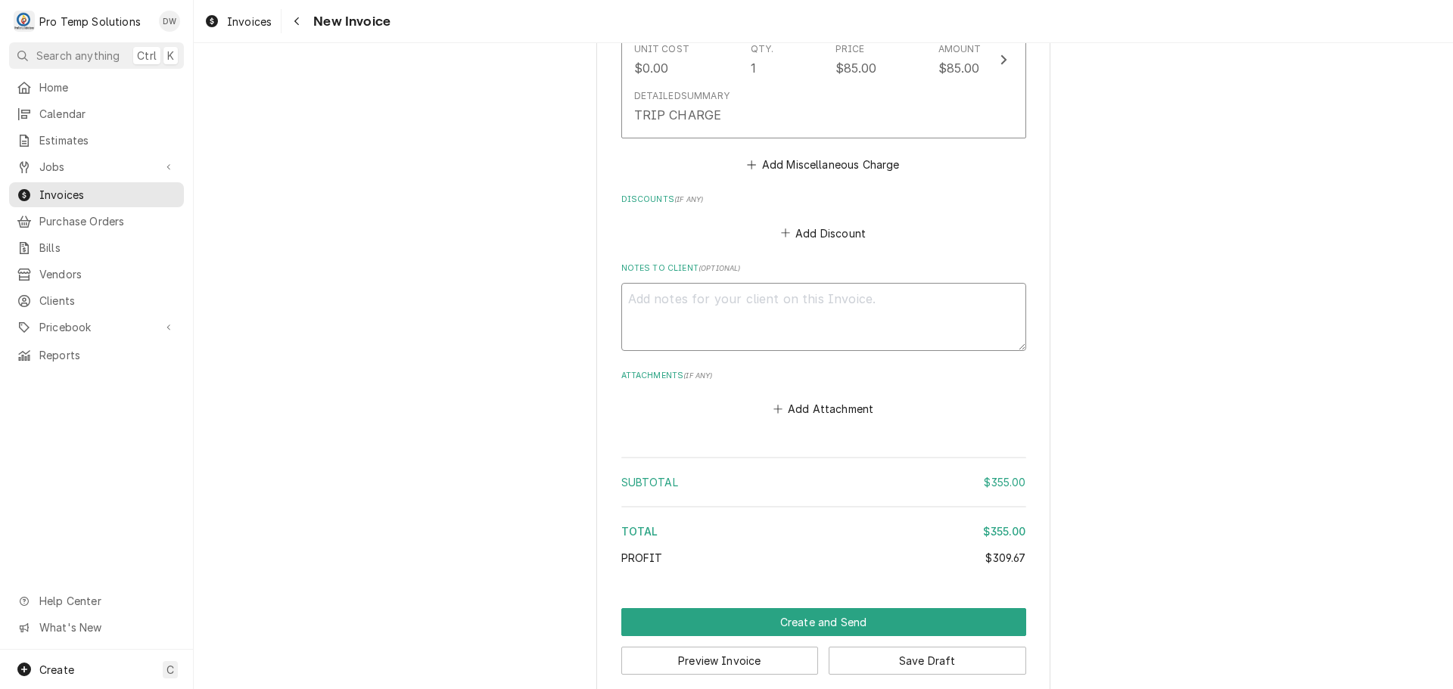
click at [701, 289] on textarea "Notes to Client ( optional )" at bounding box center [823, 317] width 405 height 68
type textarea "x"
type textarea "#"
type textarea "x"
type textarea "#1"
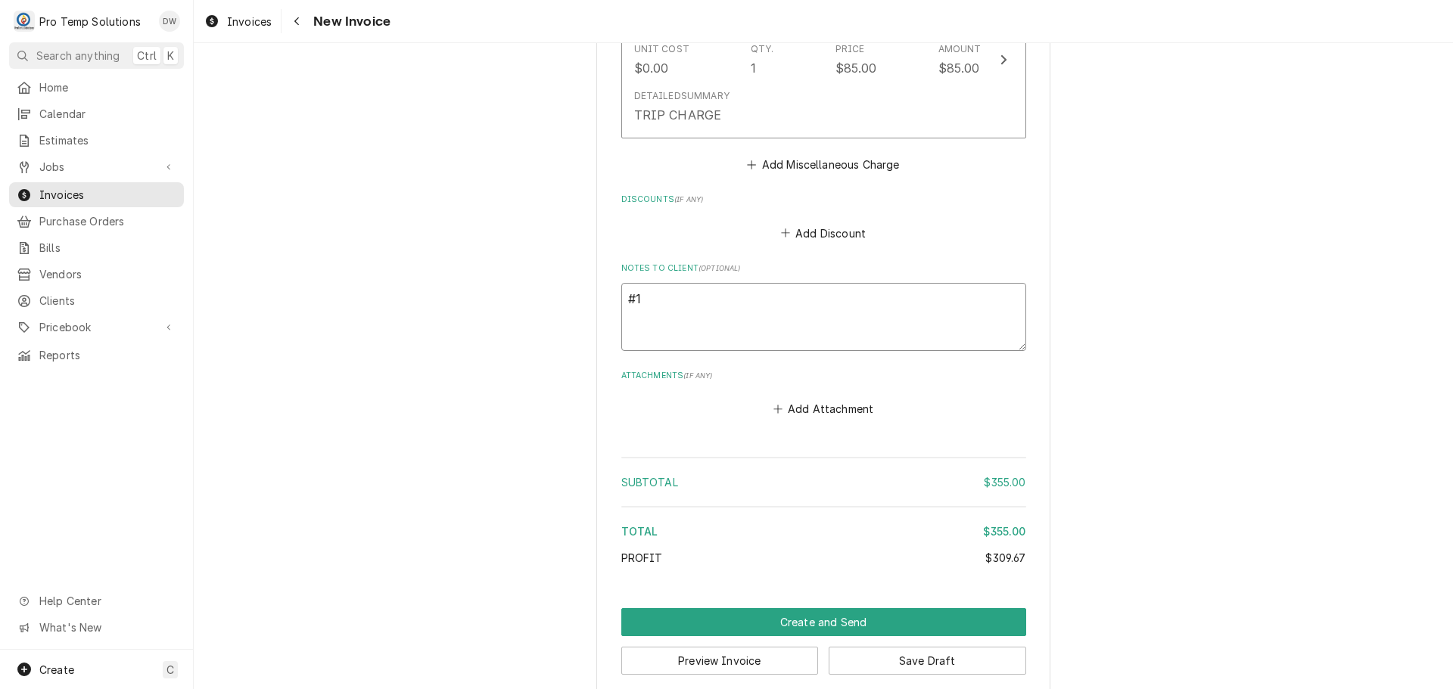
type textarea "x"
type textarea "#10"
type textarea "x"
type textarea "#100"
type textarea "x"
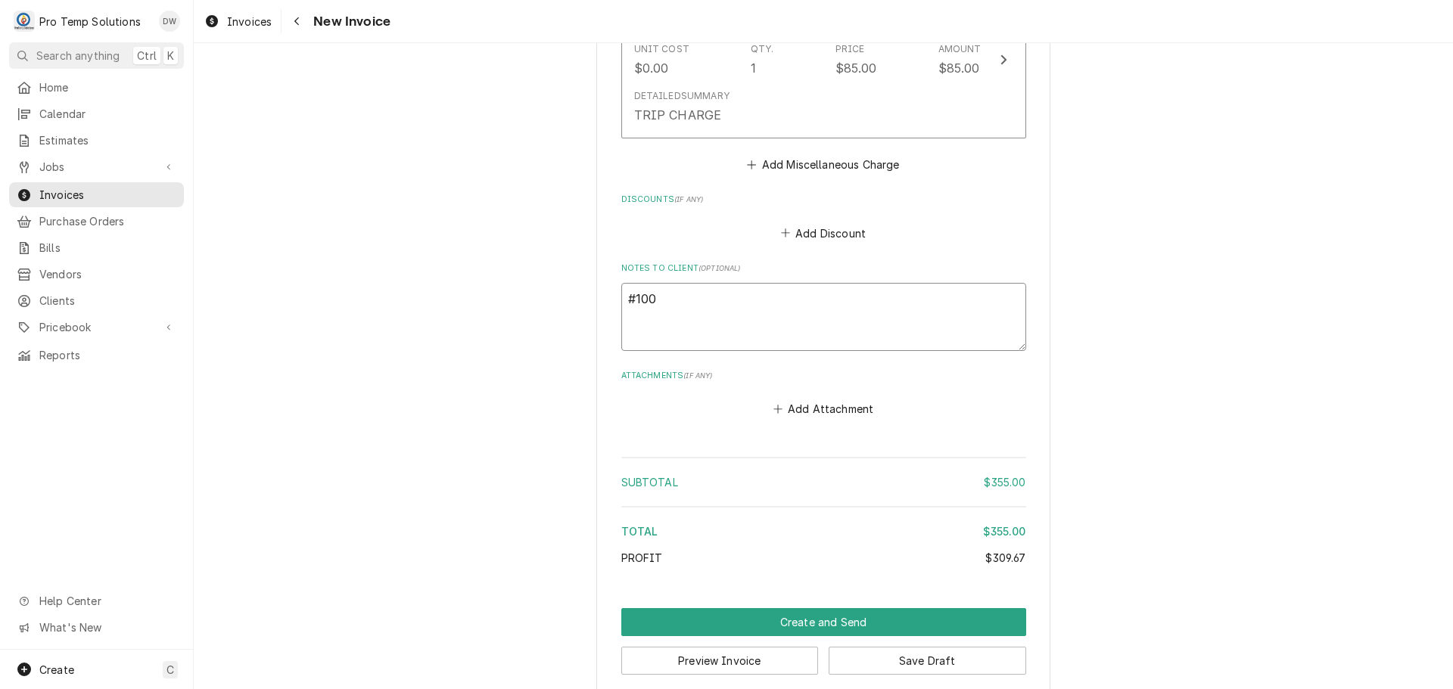
type textarea "#1001"
type textarea "x"
type textarea "#10012"
type textarea "x"
type textarea "#100125"
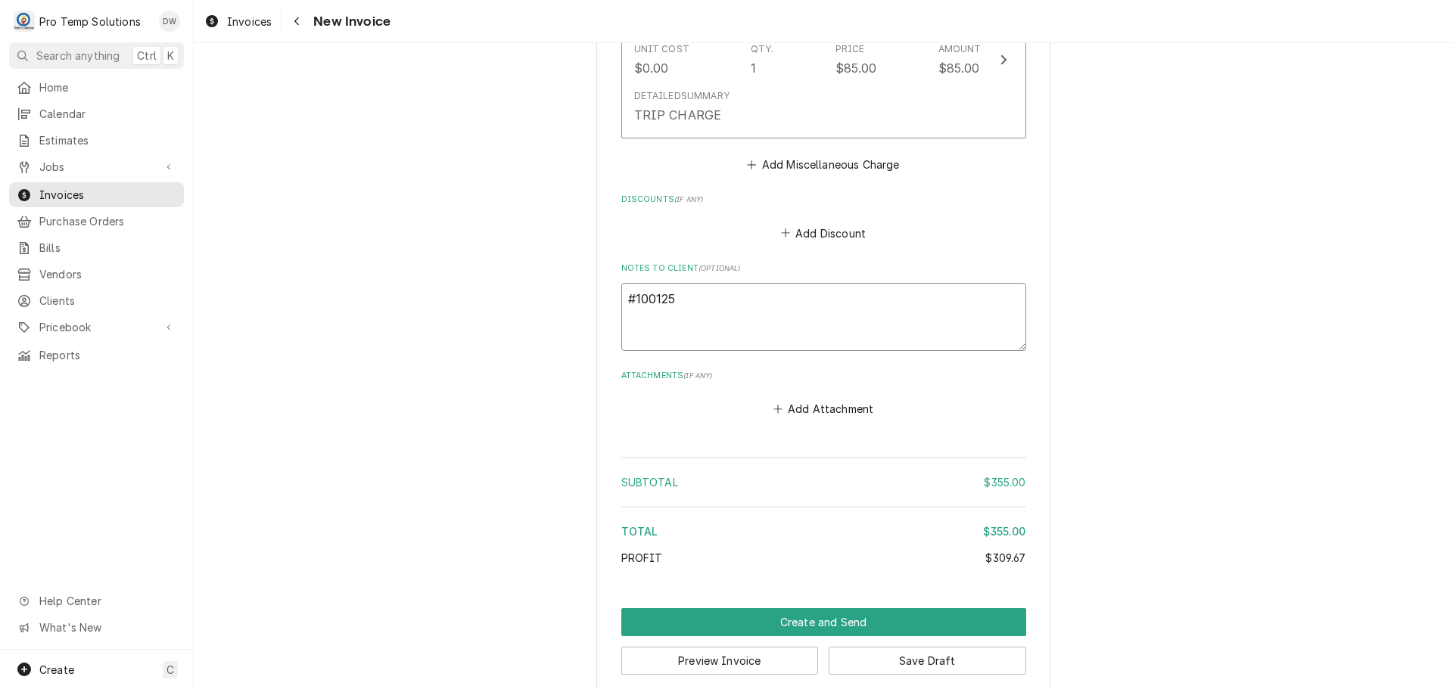
type textarea "x"
type textarea "#1001250"
type textarea "x"
type textarea "#10012500"
type textarea "x"
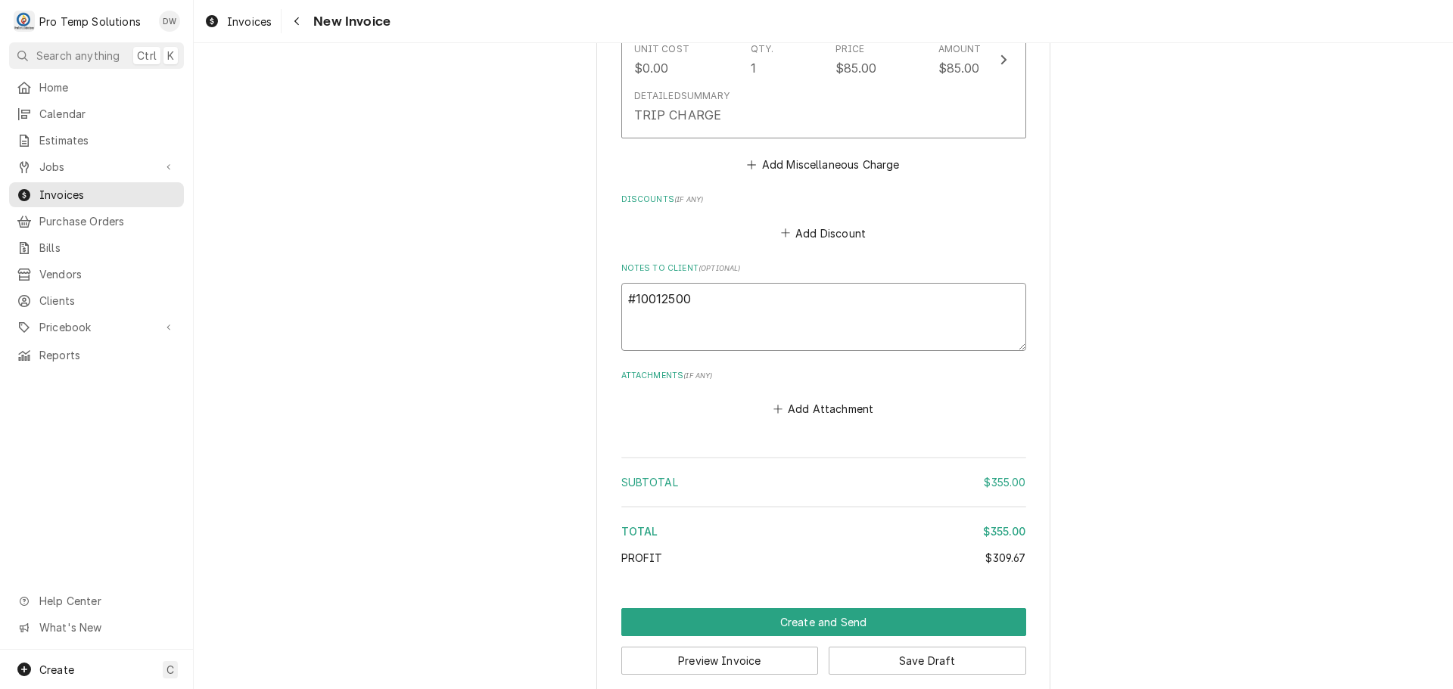
type textarea "#100125002"
type textarea "x"
type textarea "#100125002"
type textarea "x"
type textarea "#100125002 T"
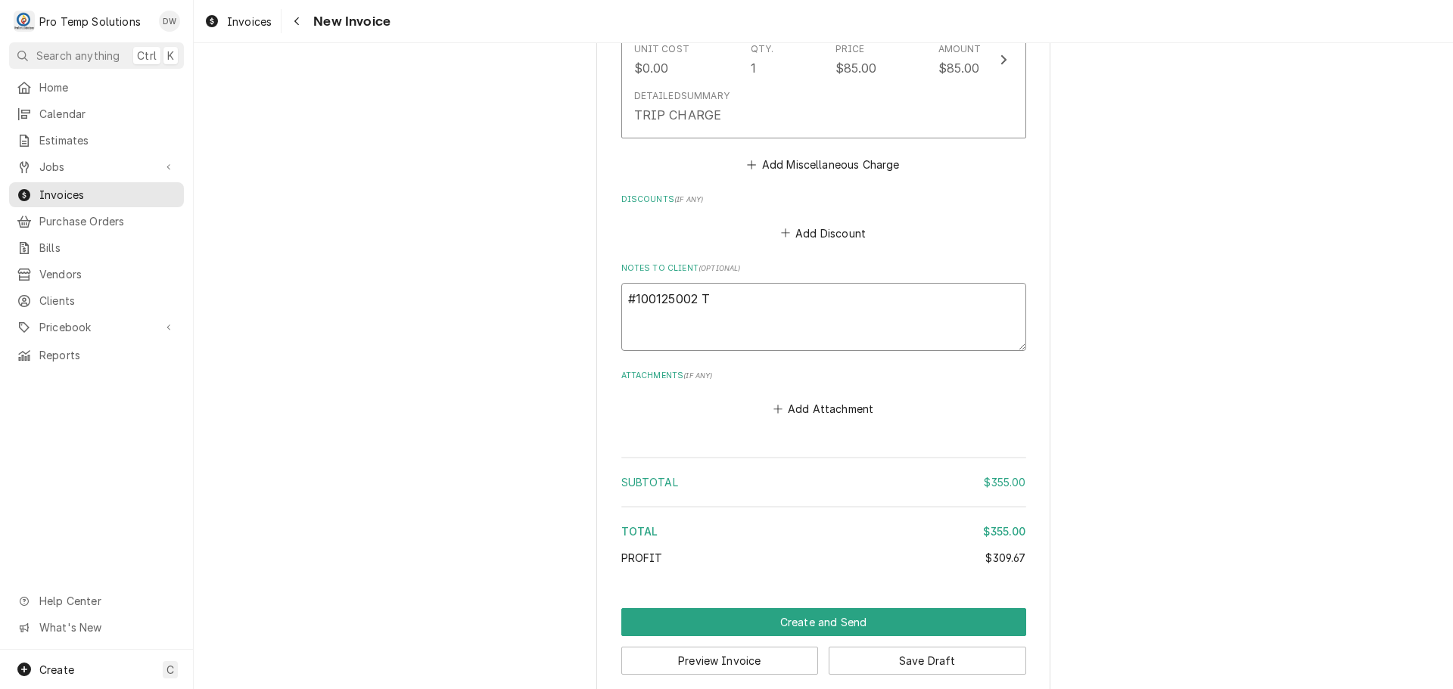
type textarea "x"
type textarea "#100125002 TA"
type textarea "x"
type textarea "#100125002 TAN"
type textarea "x"
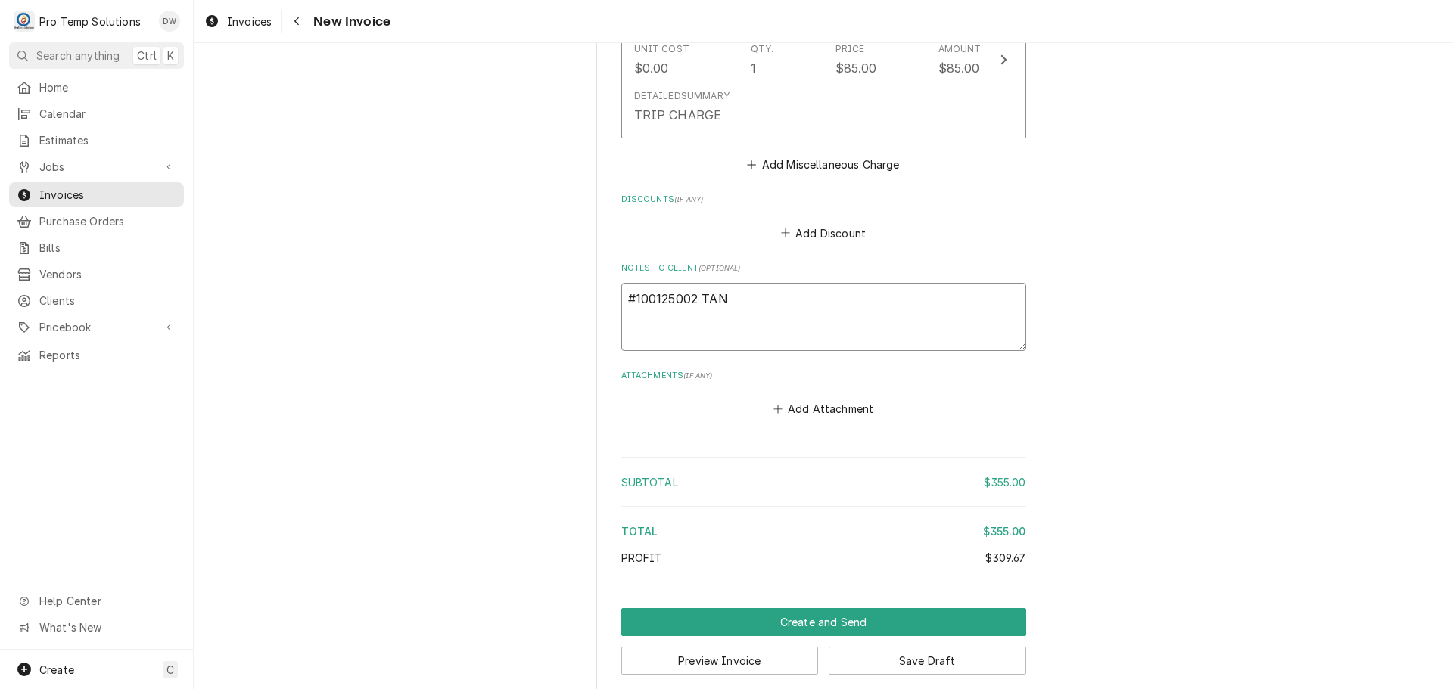
type textarea "#100125002 TAND"
type textarea "x"
type textarea "#100125002 [PERSON_NAME]"
type textarea "x"
type textarea "#100125002 TANDEM"
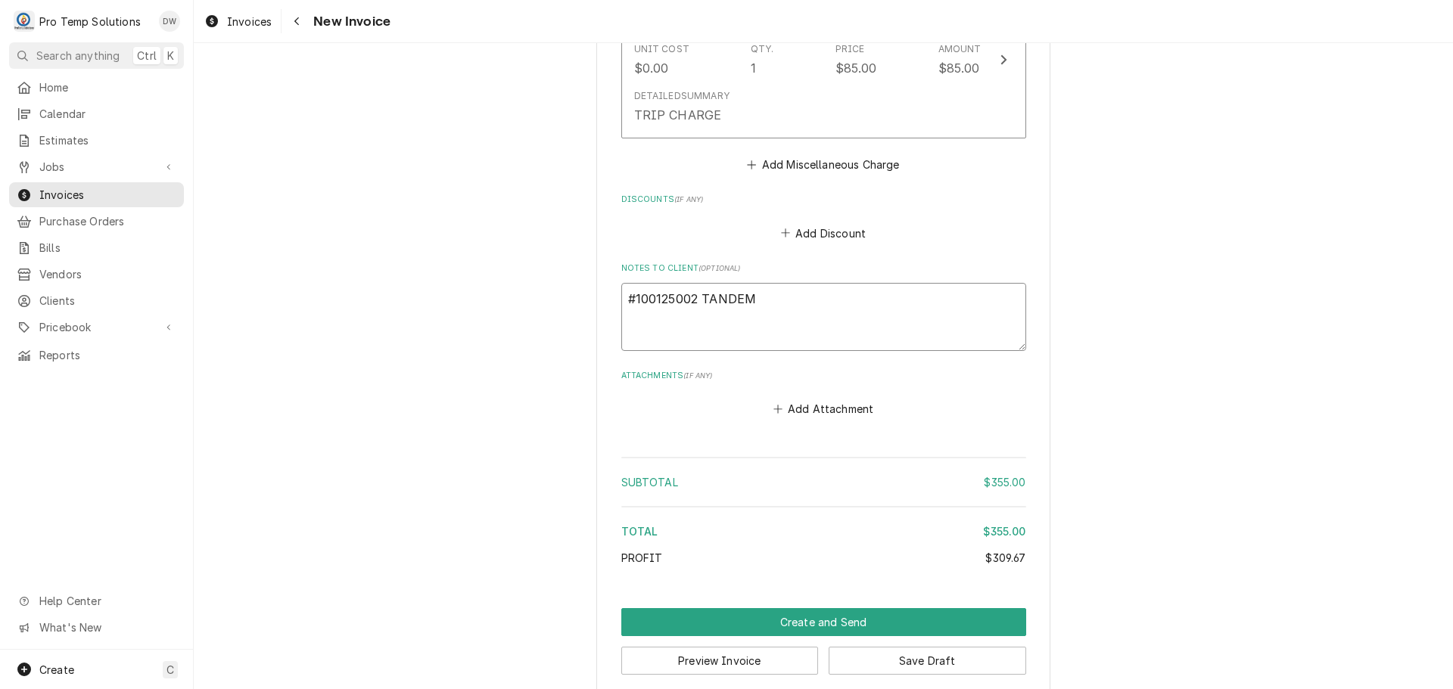
type textarea "x"
type textarea "#100125002 TANDEM-"
type textarea "x"
type textarea "#100125002 TANDEM-"
type textarea "x"
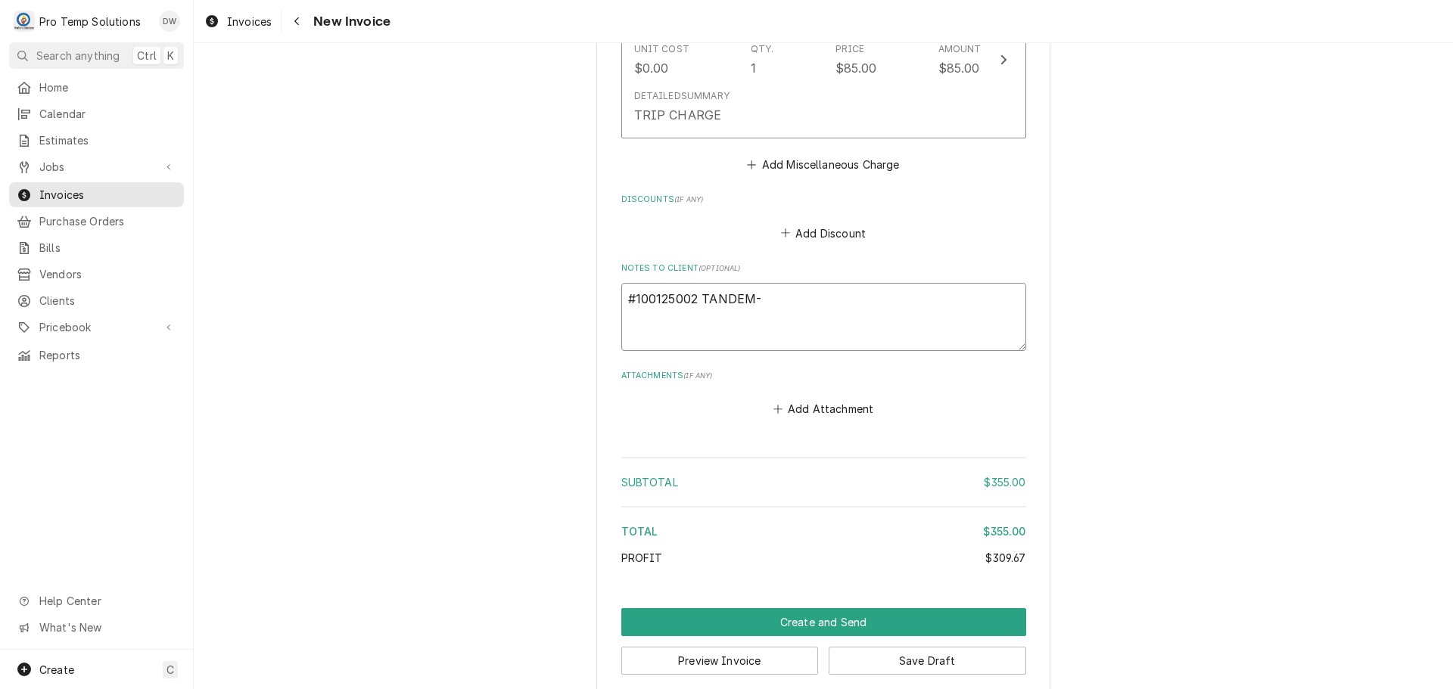
type textarea "#100125002 TANDEM- G"
type textarea "x"
type textarea "#100125002 TANDEM- GR"
type textarea "x"
type textarea "#100125002 TANDEM- GRI"
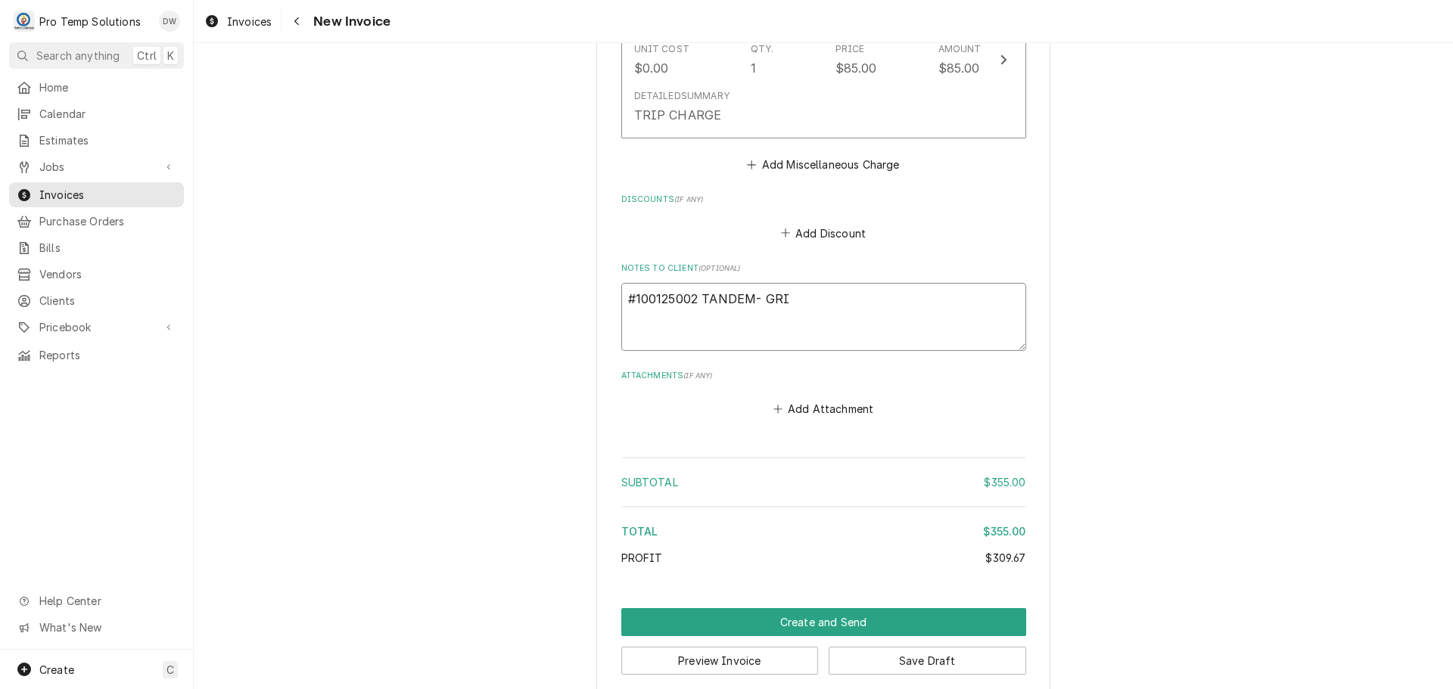
type textarea "x"
type textarea "#100125002 TANDEM- GRIL"
type textarea "x"
type textarea "#100125002 TANDEM- GRILL"
type textarea "x"
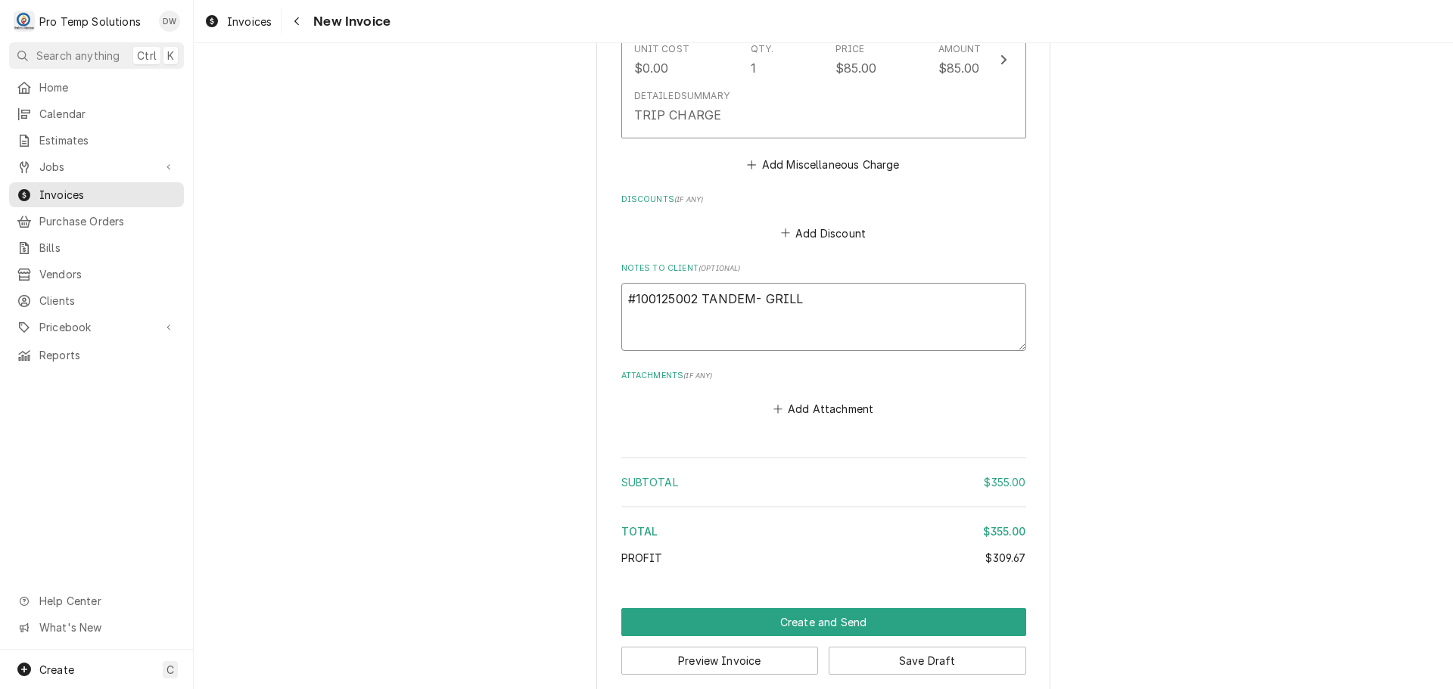
type textarea "#100125002 TANDEM- GRILL"
type textarea "x"
type textarea "#100125002 TANDEM- GRILL /"
type textarea "x"
type textarea "#100125002 TANDEM- GRILL /"
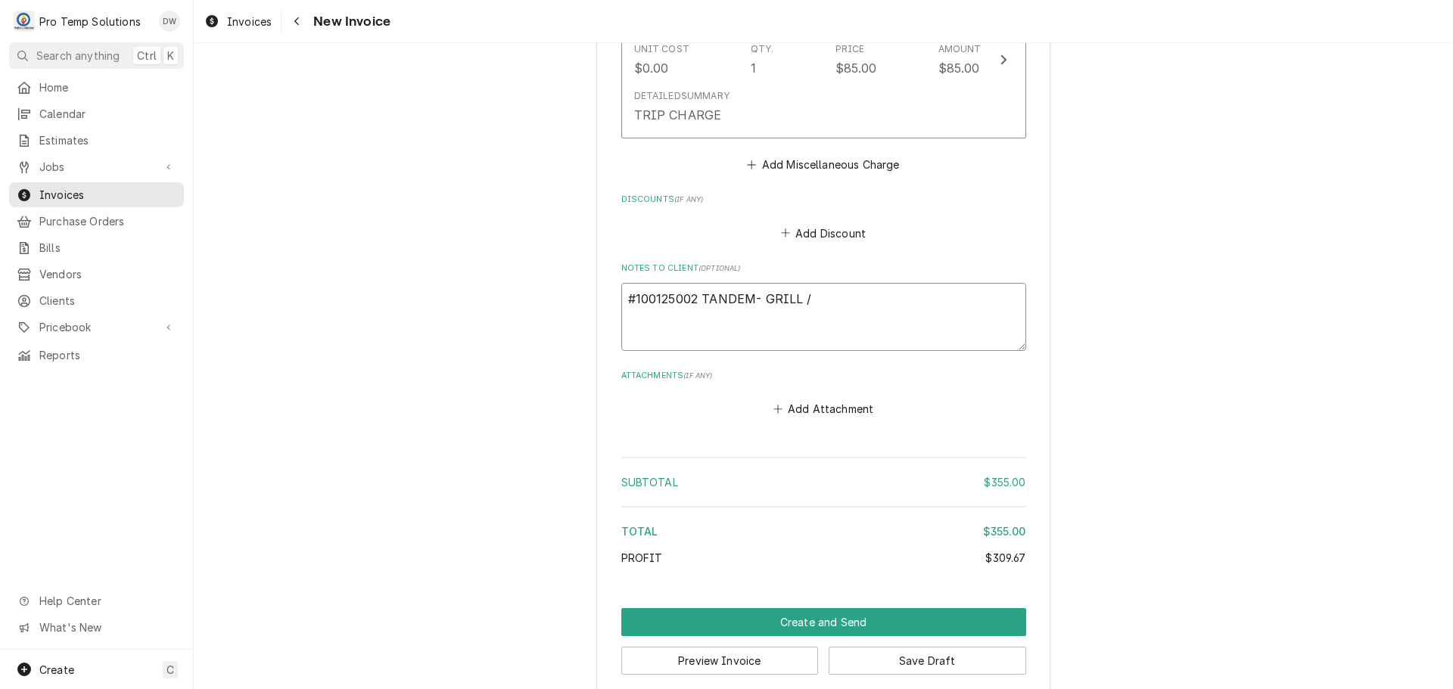
type textarea "x"
type textarea "#100125002 TANDEM- GRILL / R"
type textarea "x"
type textarea "#100125002 TANDEM- GRILL / RA"
type textarea "x"
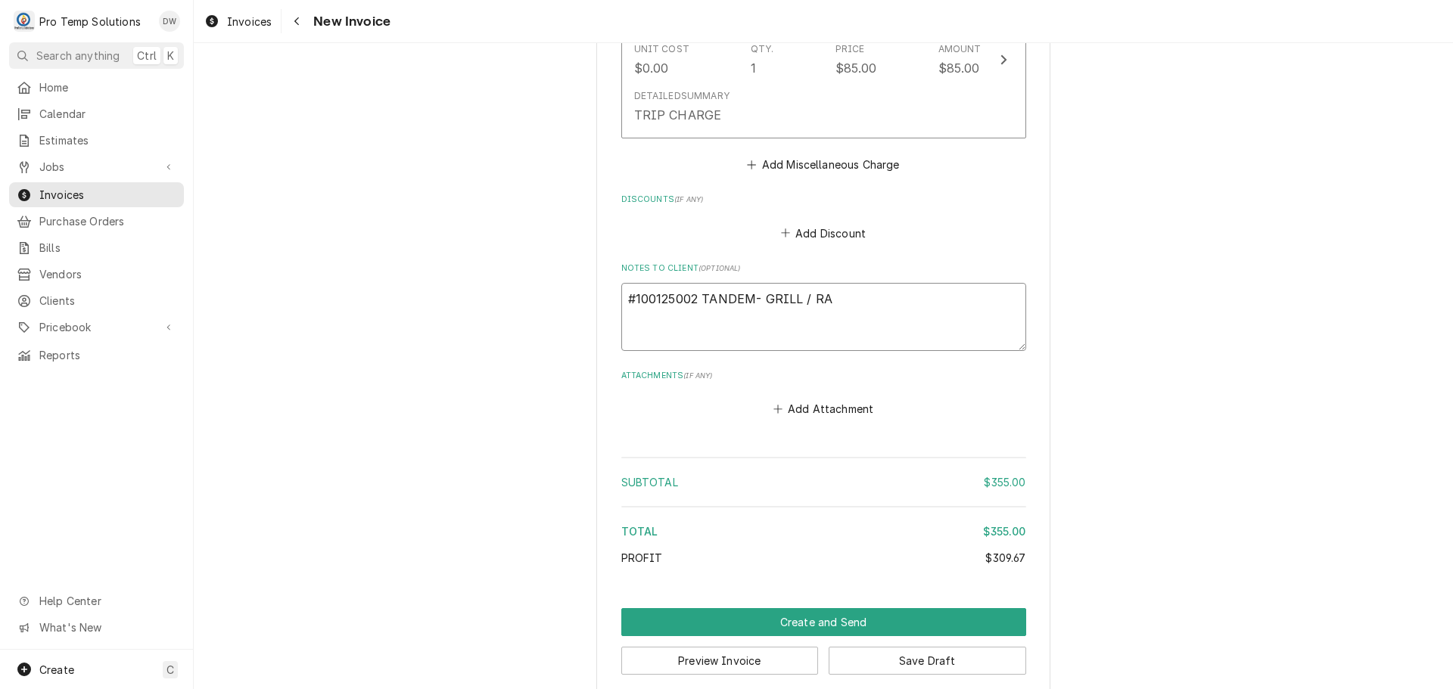
type textarea "#100125002 TANDEM- GRILL / RAN"
type textarea "x"
type textarea "#100125002 TANDEM- GRILL / RANG"
type textarea "x"
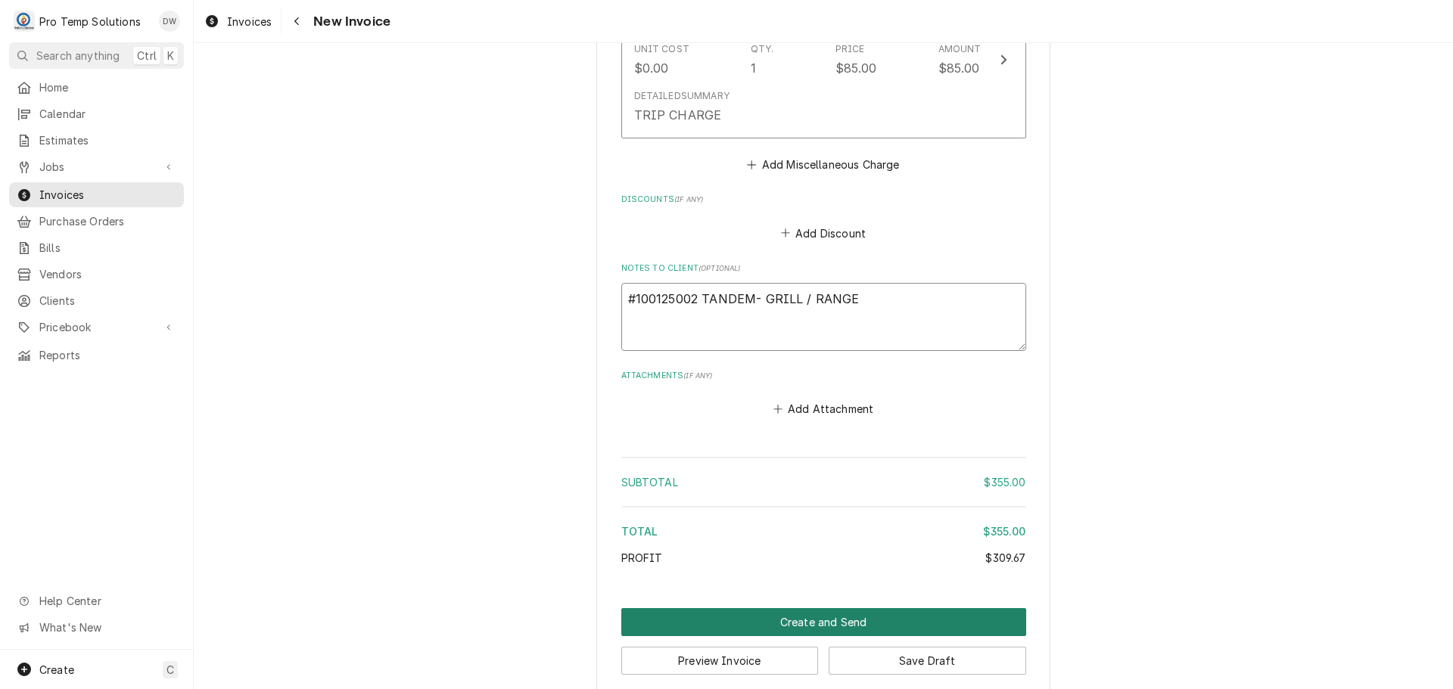
type textarea "#100125002 TANDEM- GRILL / RANGE"
click at [810, 608] on button "Create and Send" at bounding box center [823, 622] width 405 height 28
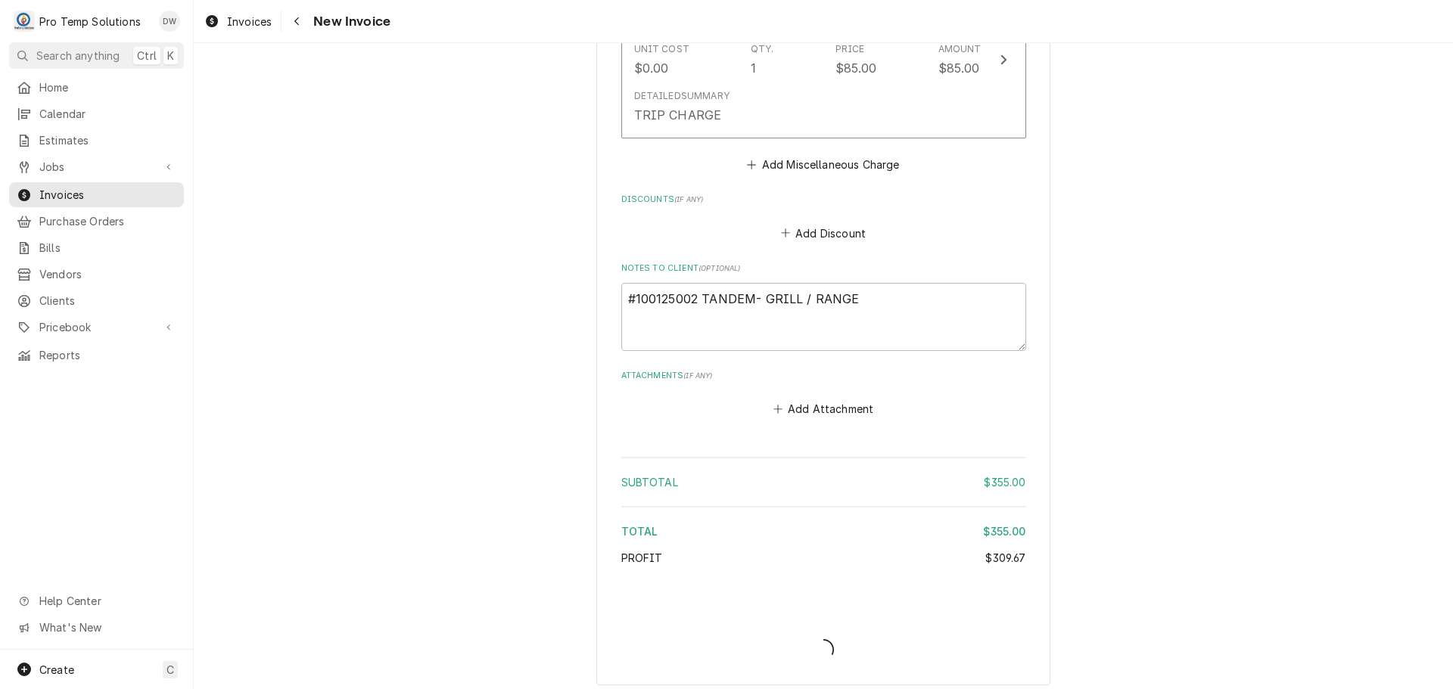
scroll to position [1709, 0]
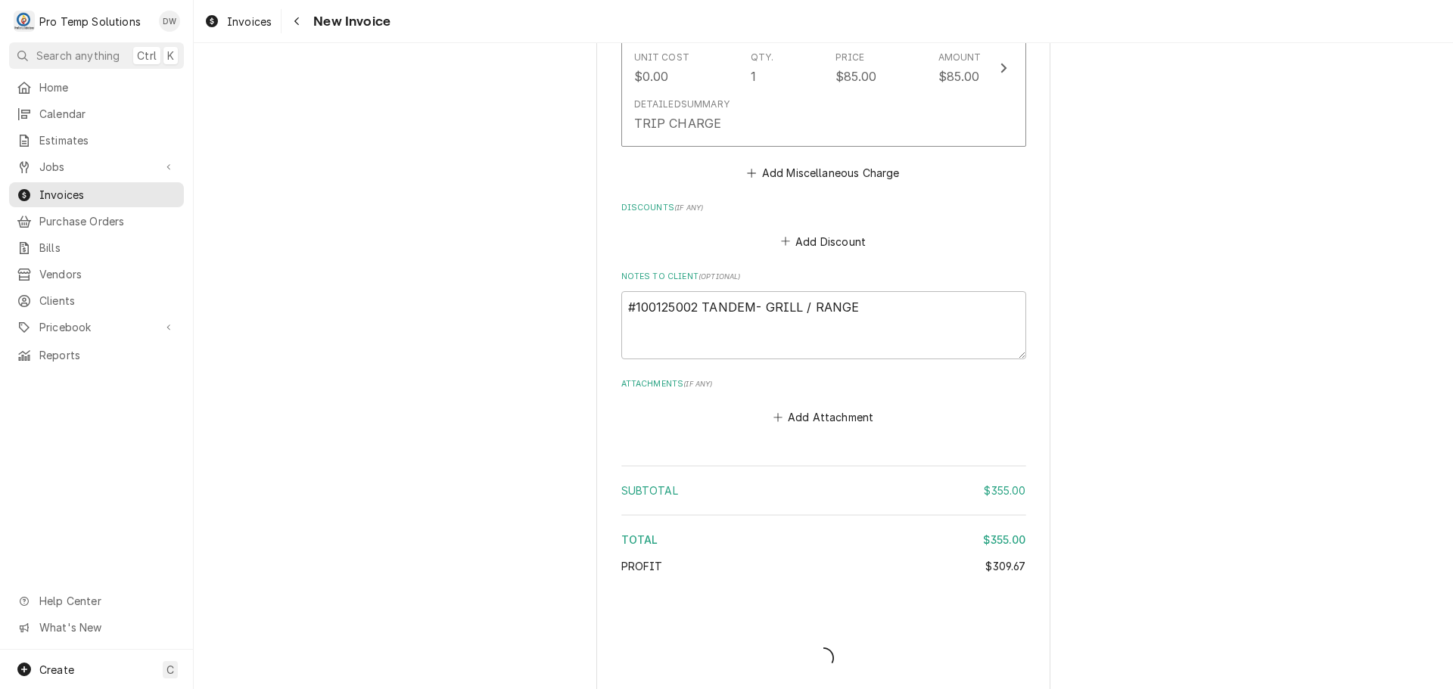
type textarea "x"
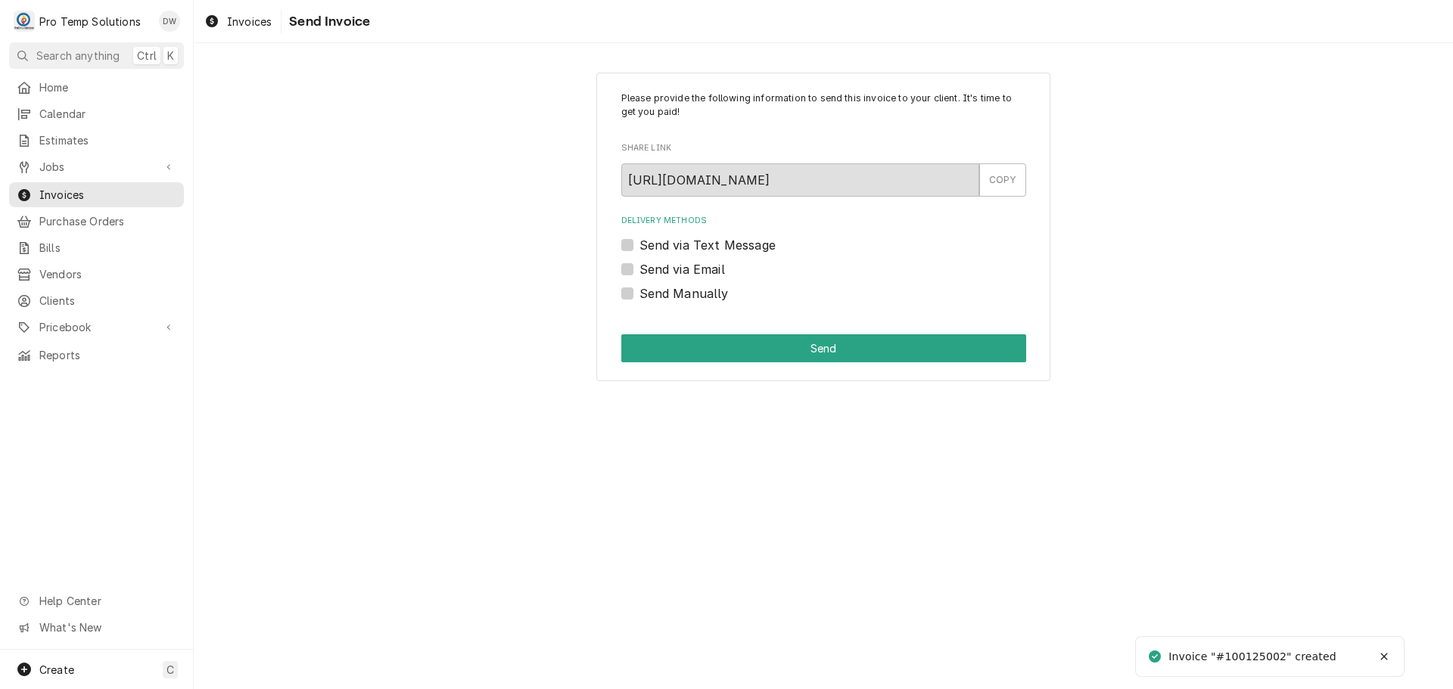
click at [639, 268] on label "Send via Email" at bounding box center [682, 269] width 86 height 18
click at [639, 268] on input "Send via Email" at bounding box center [841, 276] width 405 height 33
checkbox input "true"
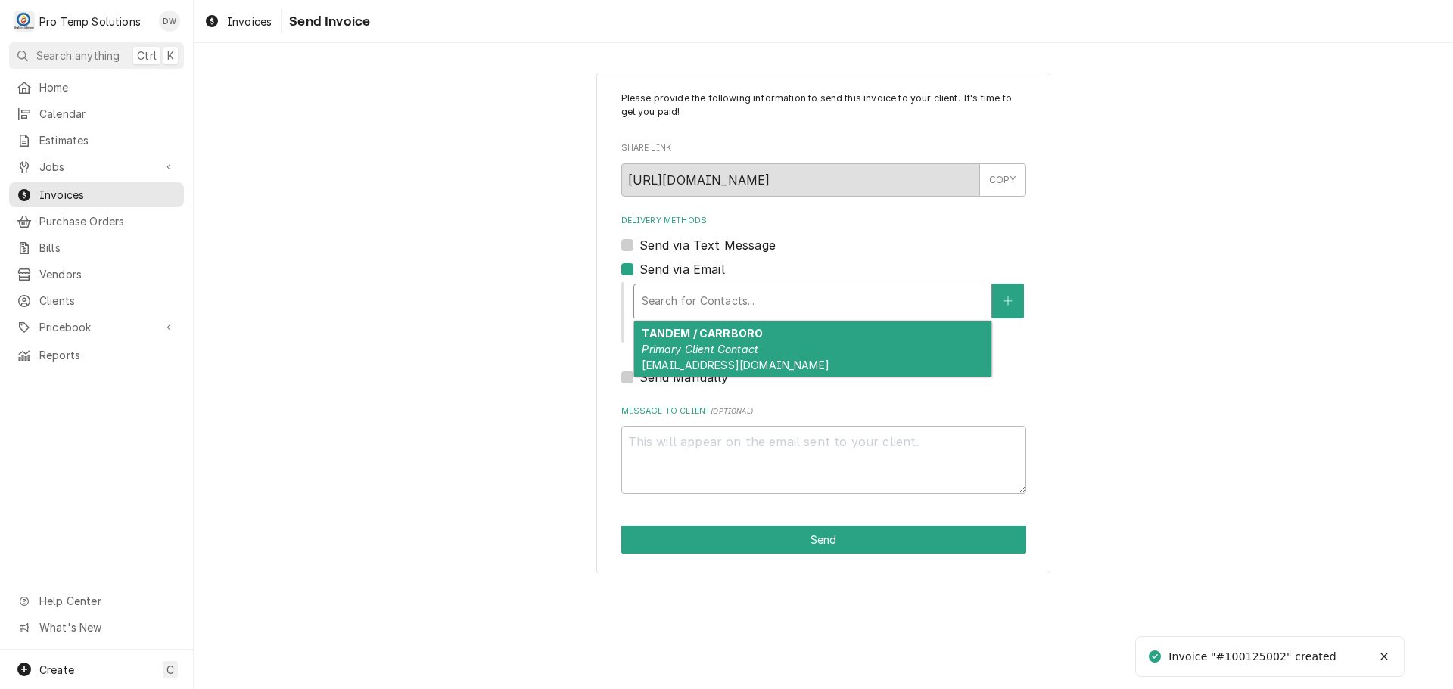
click at [715, 300] on div "Delivery Methods" at bounding box center [813, 301] width 342 height 27
click at [705, 341] on div "TANDEM / CARRBORO Primary Client Contact protempsolutions@gmail.com" at bounding box center [812, 349] width 357 height 55
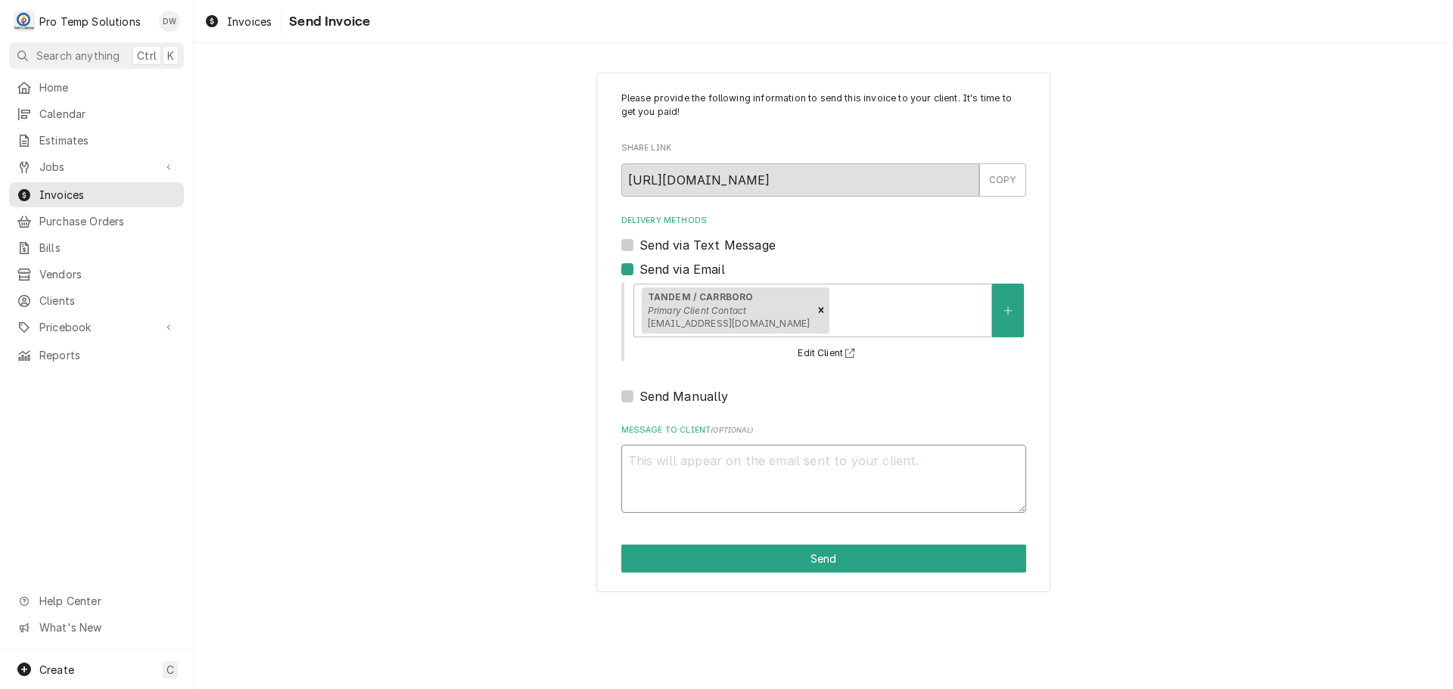
click at [655, 458] on textarea "Message to Client ( optional )" at bounding box center [823, 479] width 405 height 68
type textarea "x"
type textarea "#"
type textarea "x"
type textarea "#1"
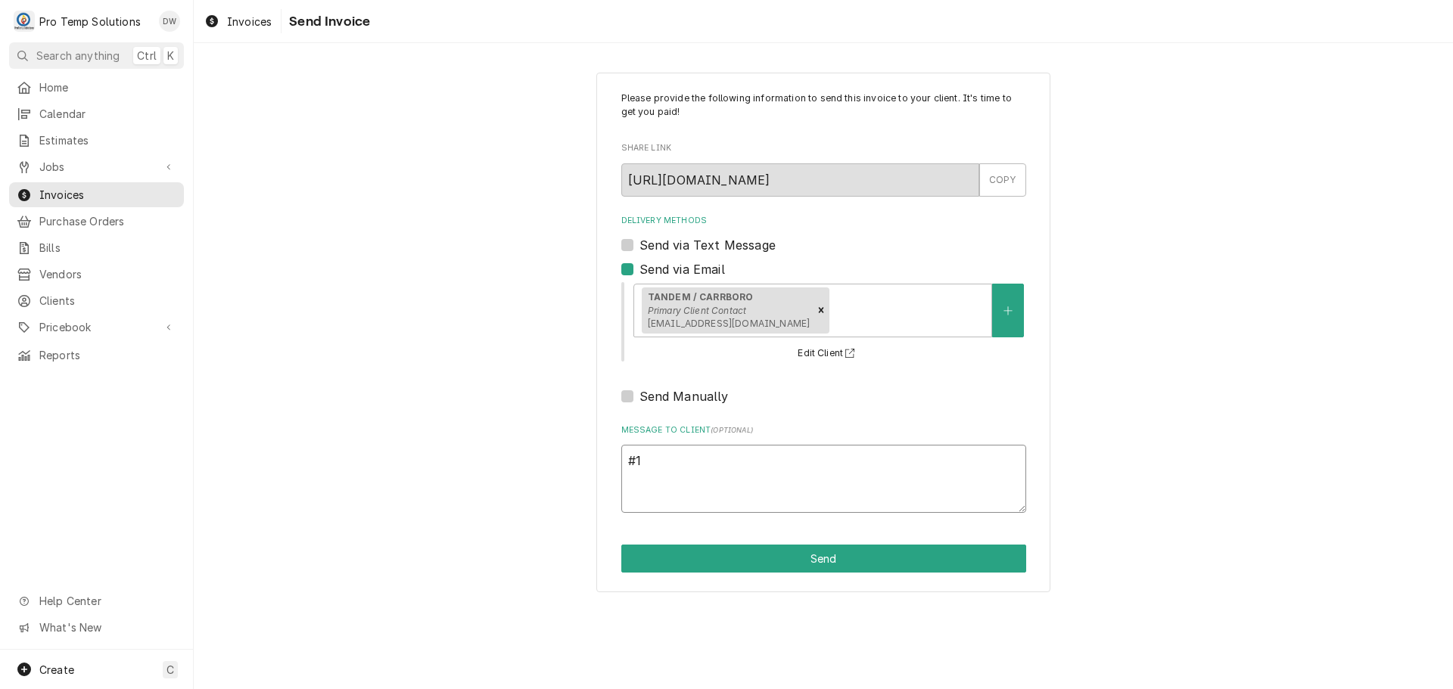
type textarea "x"
type textarea "#10"
type textarea "x"
type textarea "#100"
type textarea "x"
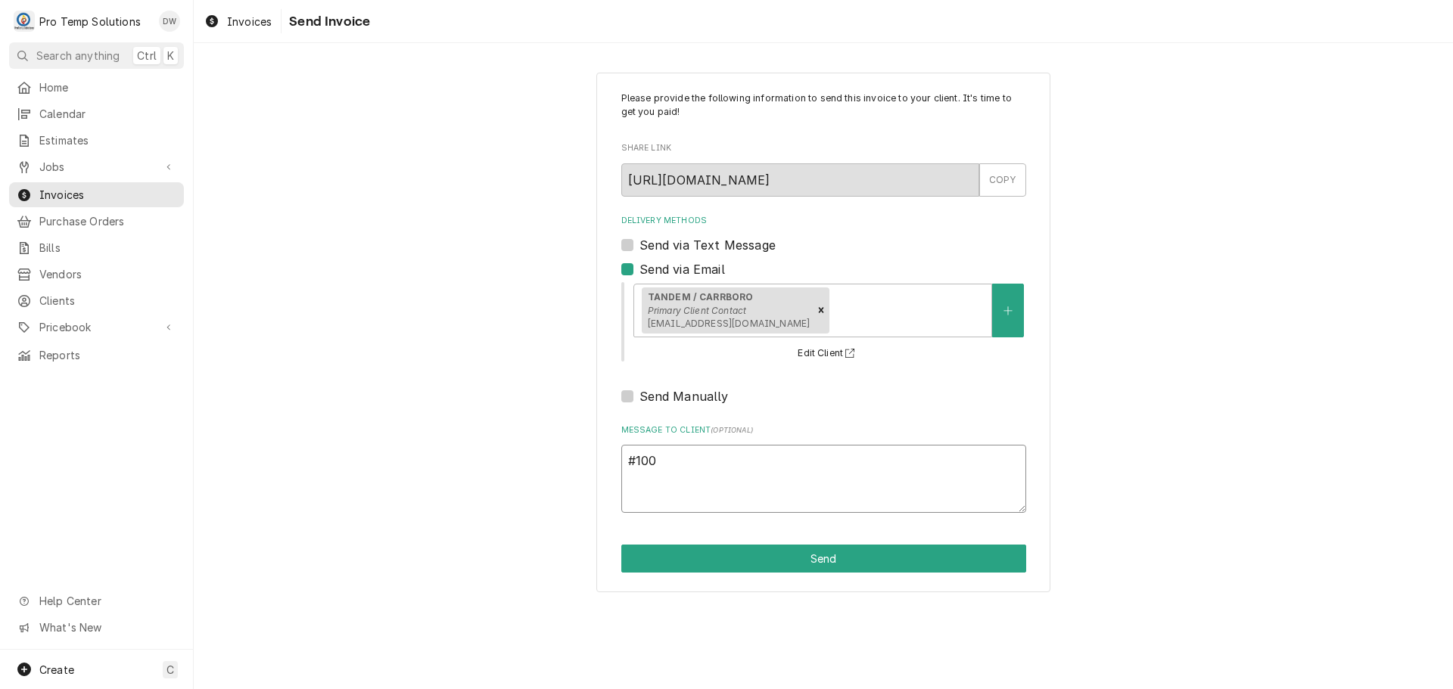
type textarea "#1001"
type textarea "x"
type textarea "#10012"
type textarea "x"
type textarea "#100125"
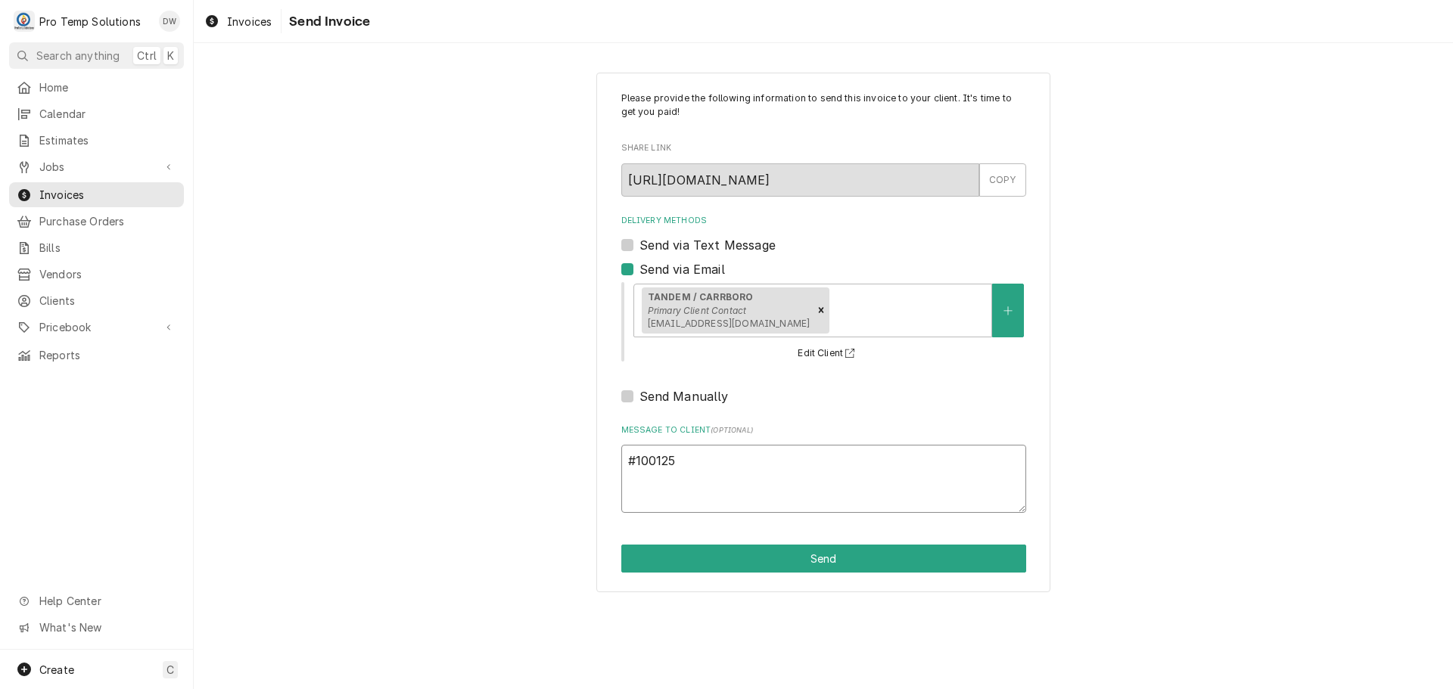
type textarea "x"
type textarea "#1001250"
type textarea "x"
type textarea "#10012500"
type textarea "x"
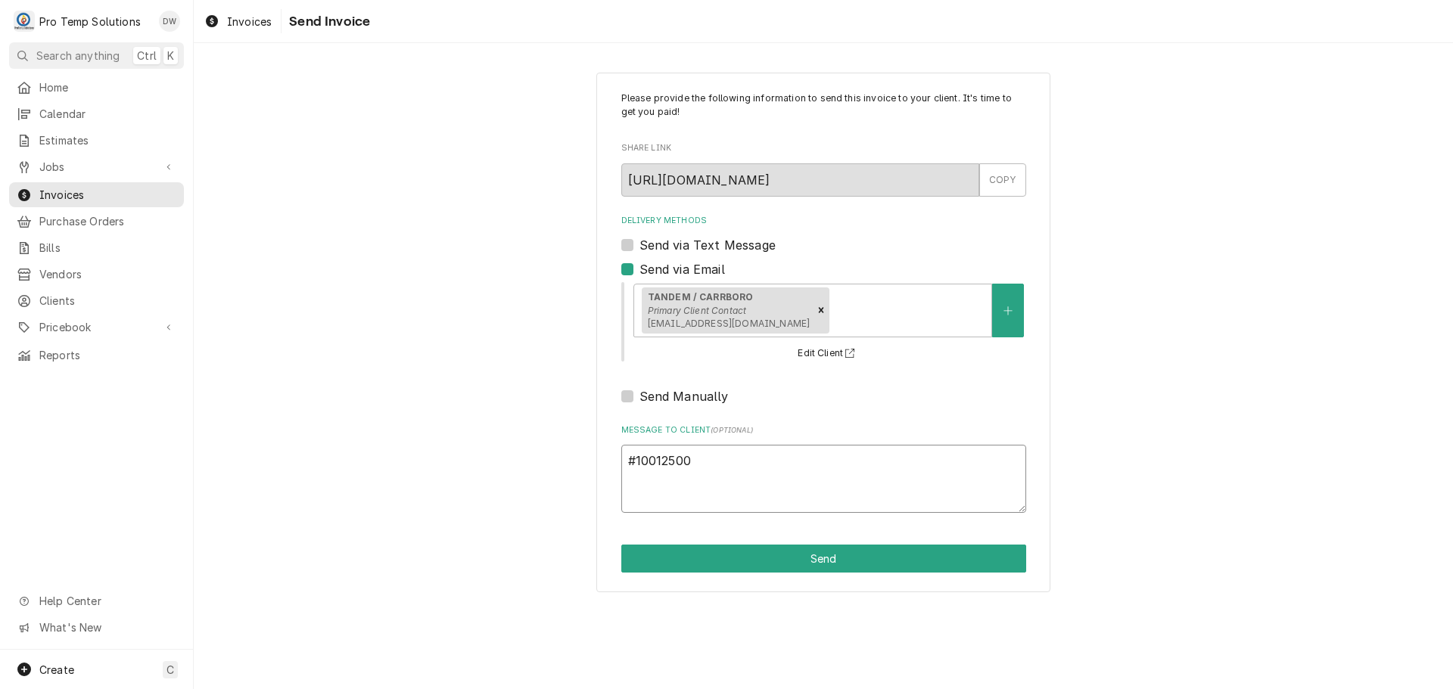
type textarea "#100125002"
type textarea "x"
type textarea "#100125002"
type textarea "x"
type textarea "#100125002 T"
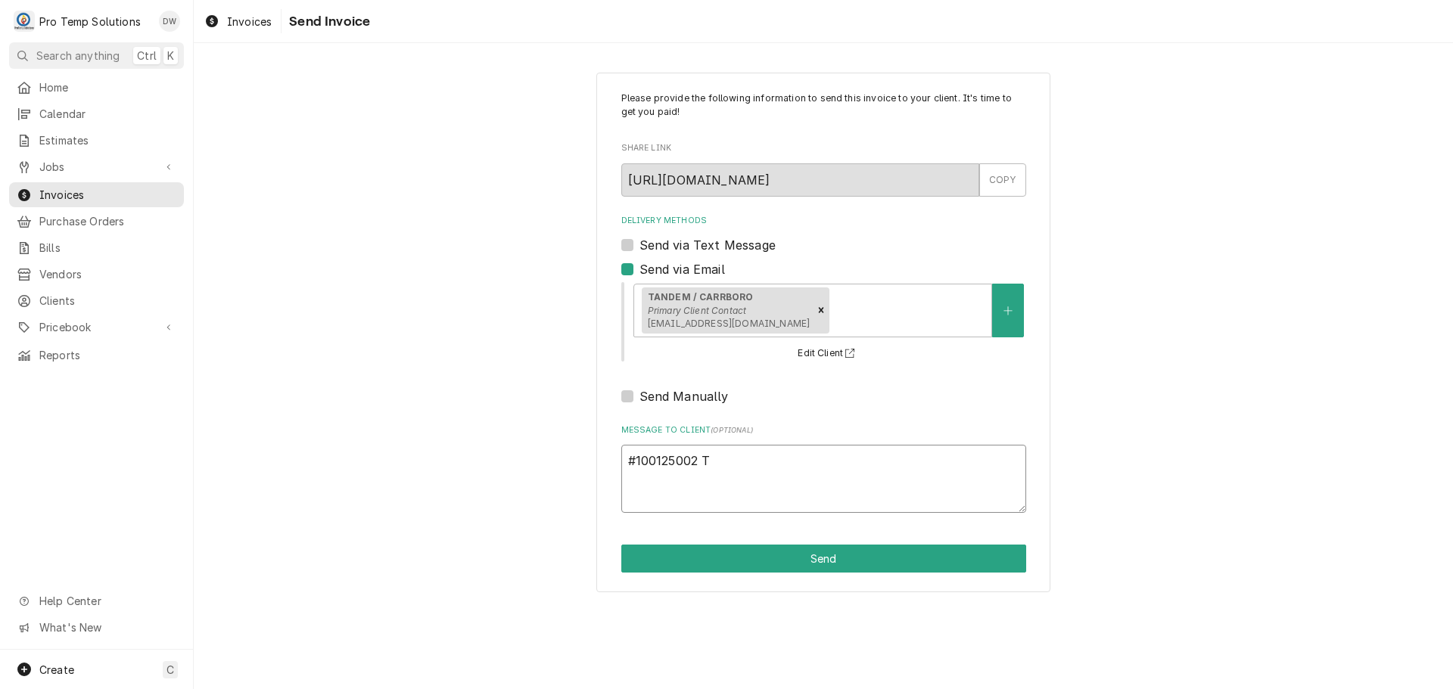
type textarea "x"
type textarea "#100125002 TA"
type textarea "x"
type textarea "#100125002 TAN"
type textarea "x"
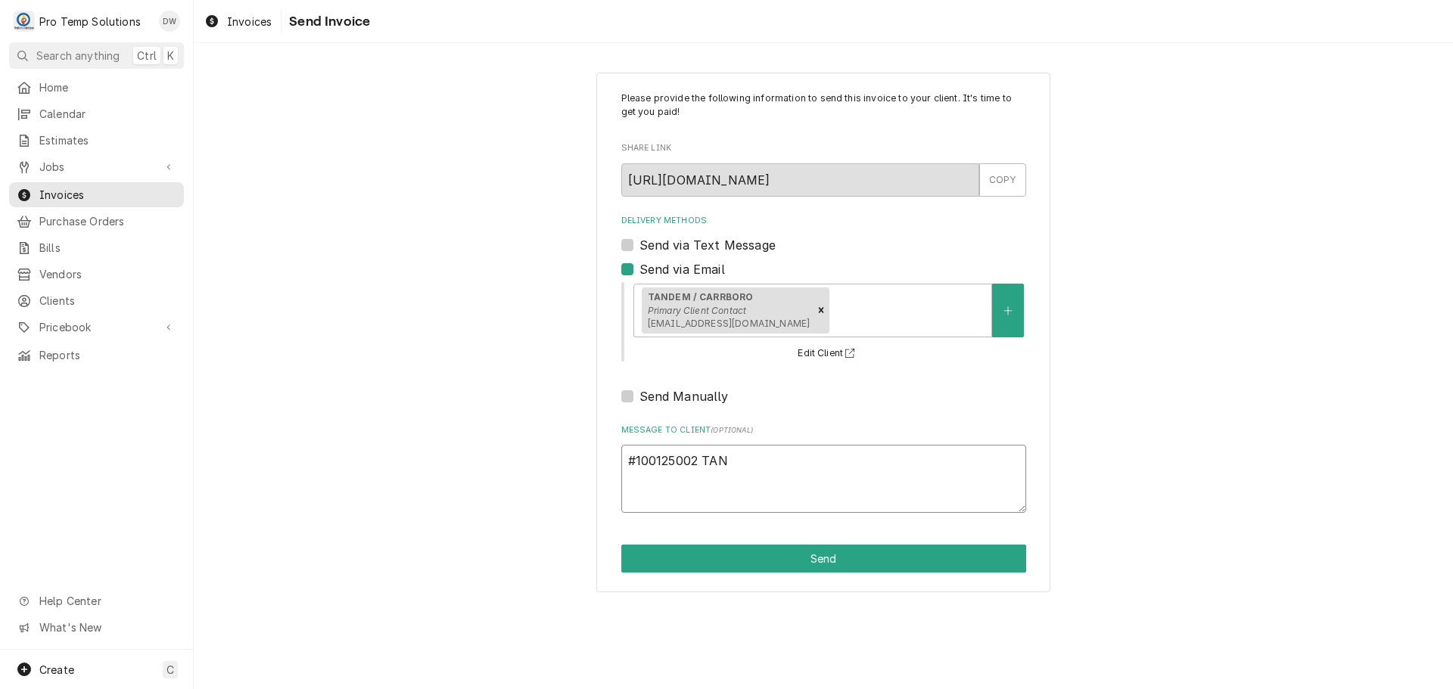
type textarea "#100125002 TAND"
type textarea "x"
type textarea "#100125002 TANDE"
type textarea "x"
type textarea "#100125002 TANDEM"
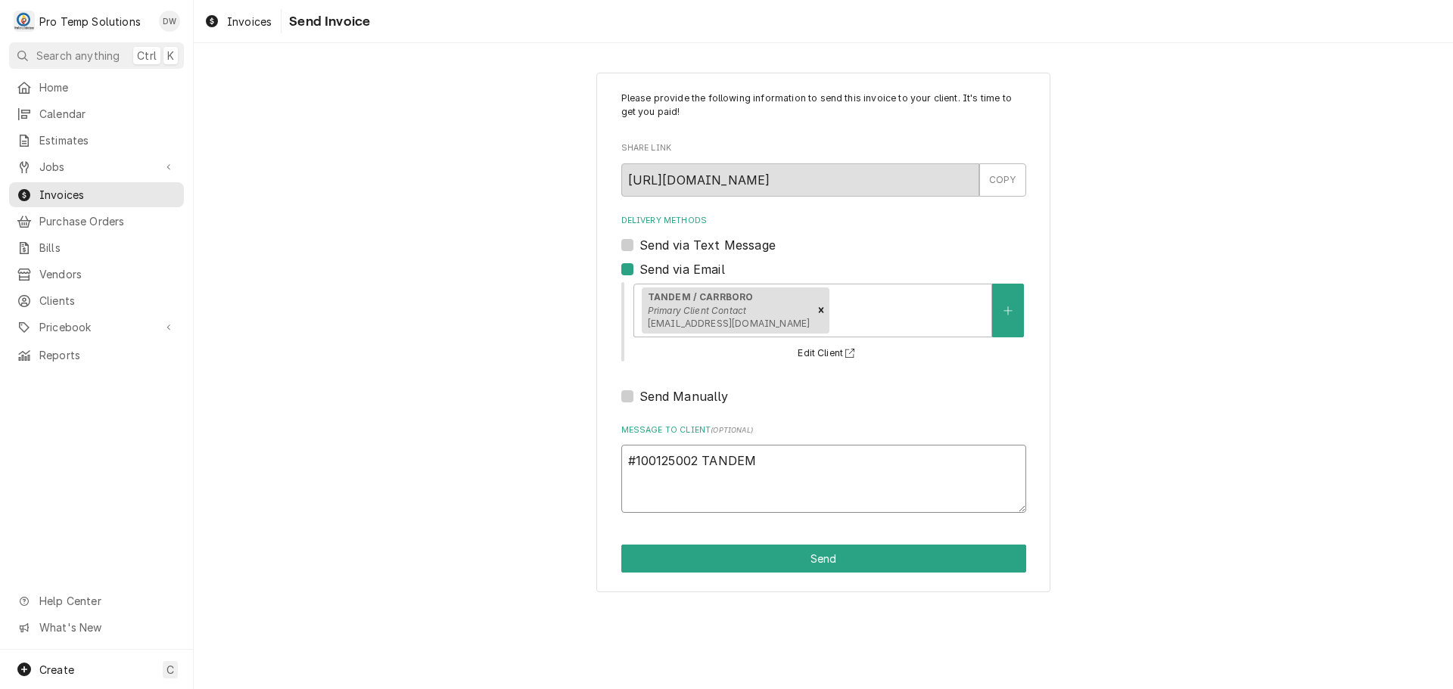
type textarea "x"
type textarea "#100125002 TANDEM-"
type textarea "x"
type textarea "#100125002 TANDEM-"
type textarea "x"
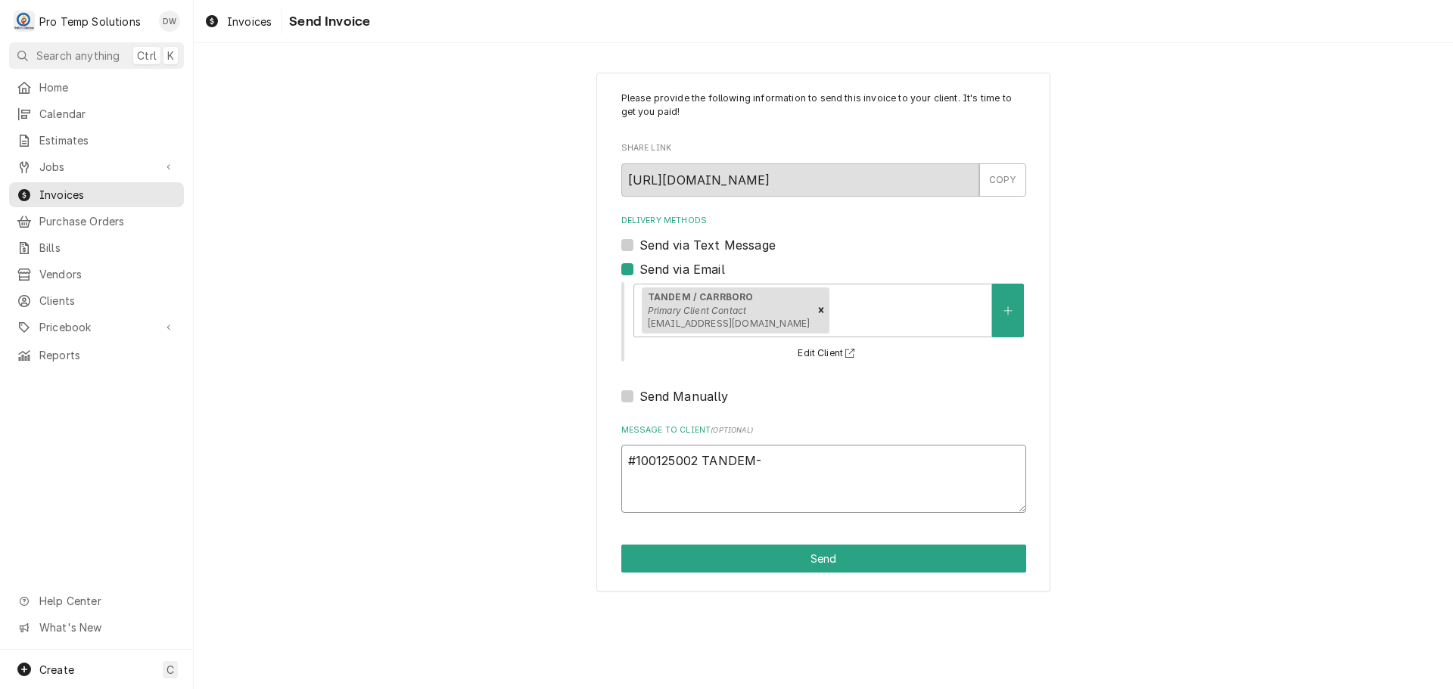
type textarea "#100125002 TANDEM- G"
type textarea "x"
type textarea "#100125002 TANDEM- GR"
type textarea "x"
type textarea "#100125002 TANDEM- GRI"
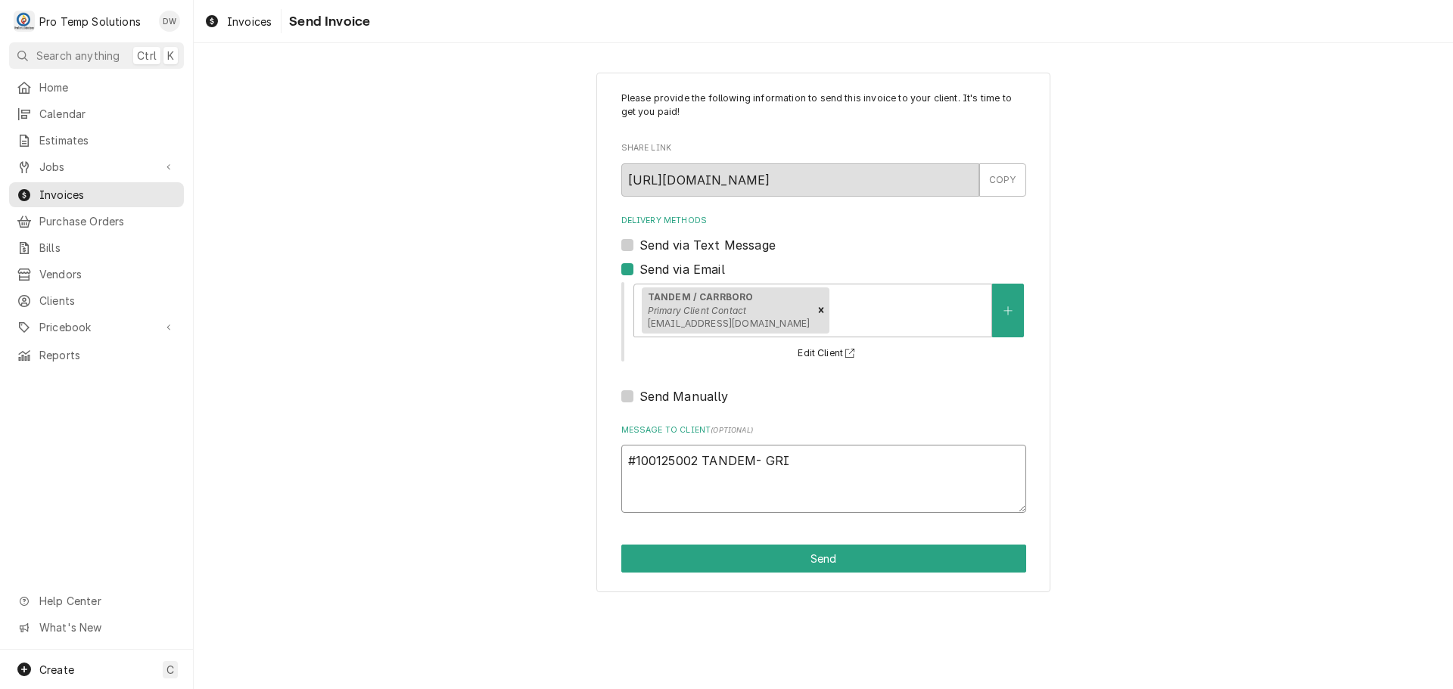
type textarea "x"
type textarea "#100125002 TANDEM- GRIL"
type textarea "x"
type textarea "#100125002 TANDEM- GRILL"
type textarea "x"
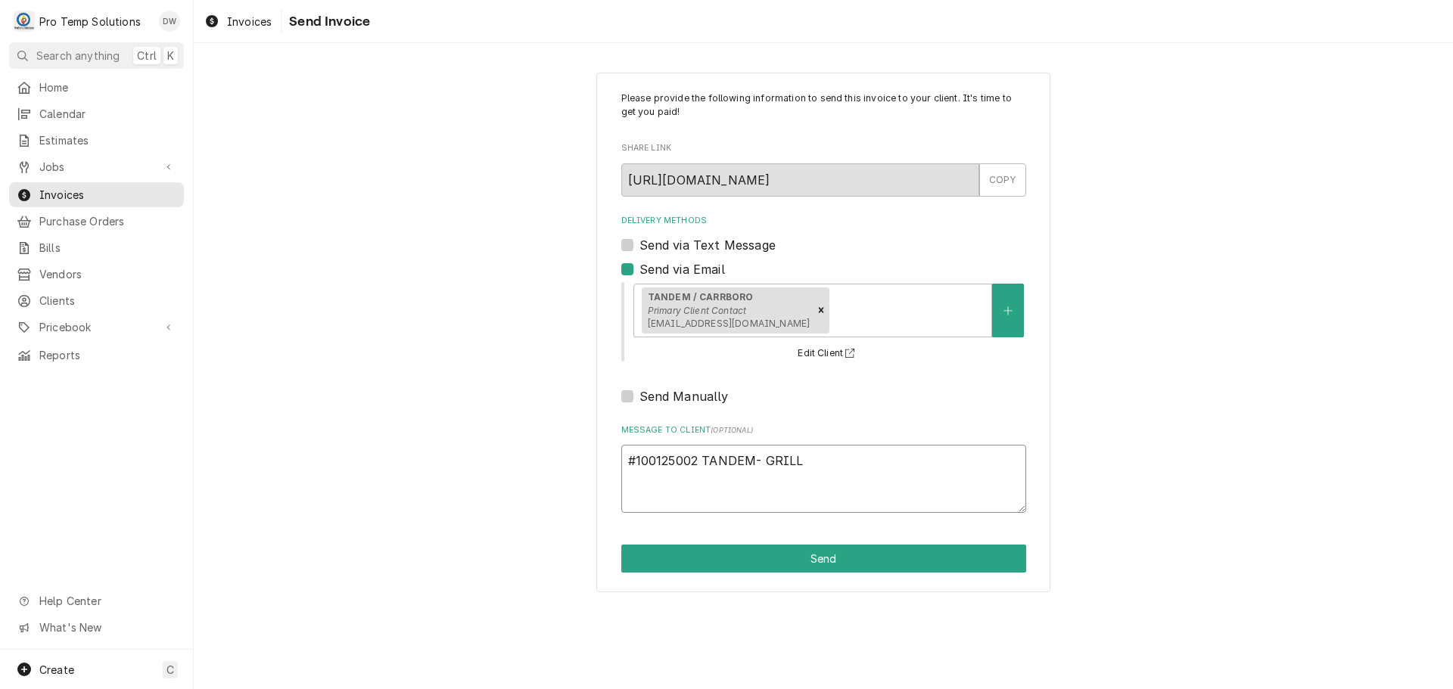
type textarea "#100125002 TANDEM- GRILL"
type textarea "x"
type textarea "#100125002 TANDEM- GRILL /"
type textarea "x"
type textarea "#100125002 TANDEM- GRILL /"
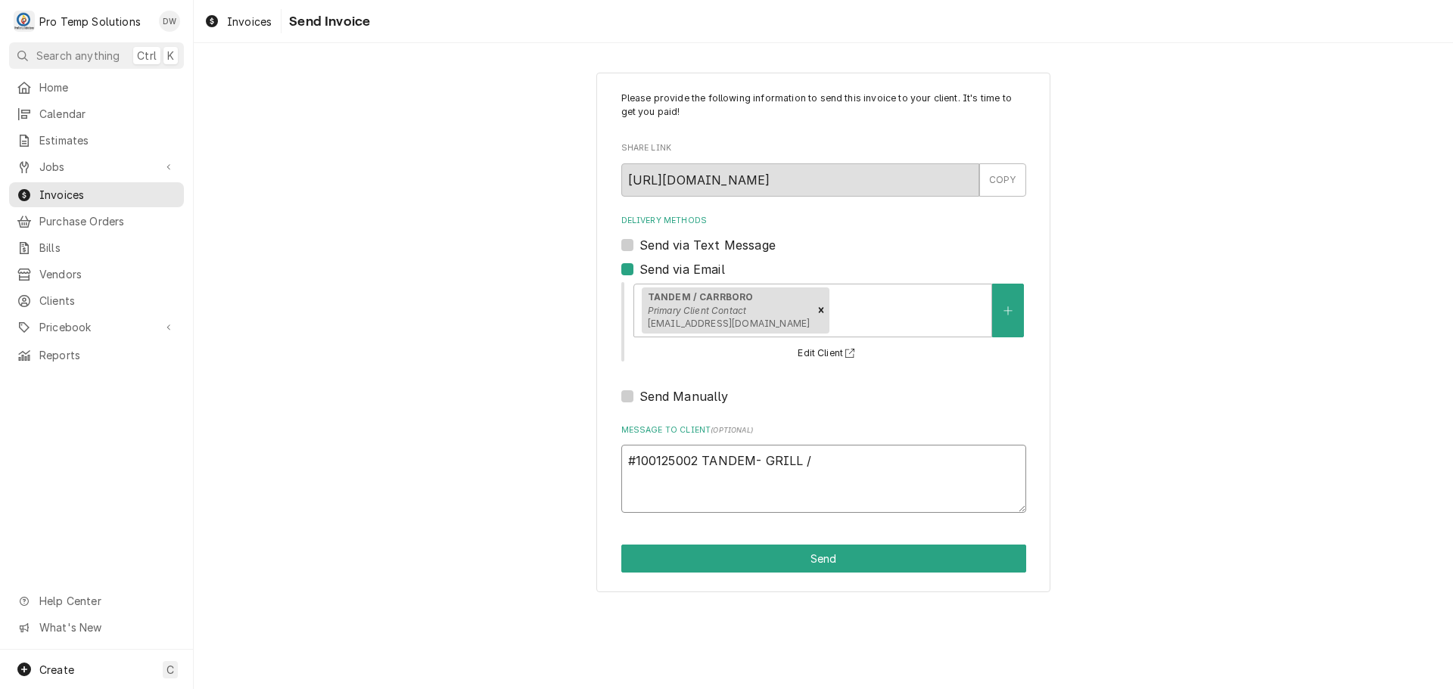
type textarea "x"
type textarea "#100125002 TANDEM- GRILL / R"
type textarea "x"
type textarea "#100125002 TANDEM- GRILL / RA"
type textarea "x"
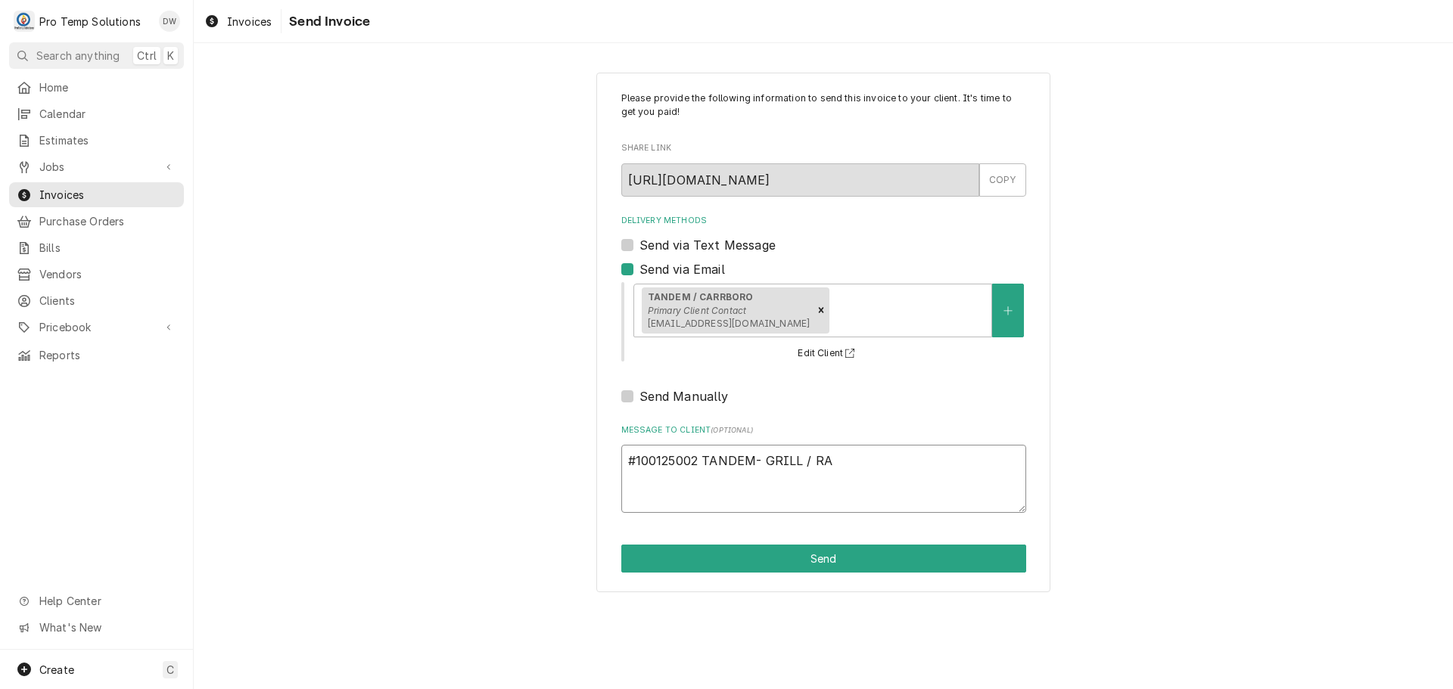
type textarea "#100125002 TANDEM- GRILL / RAN"
type textarea "x"
type textarea "#100125002 TANDEM- GRILL / RANG"
type textarea "x"
type textarea "#100125002 TANDEM- GRILL / RANGE"
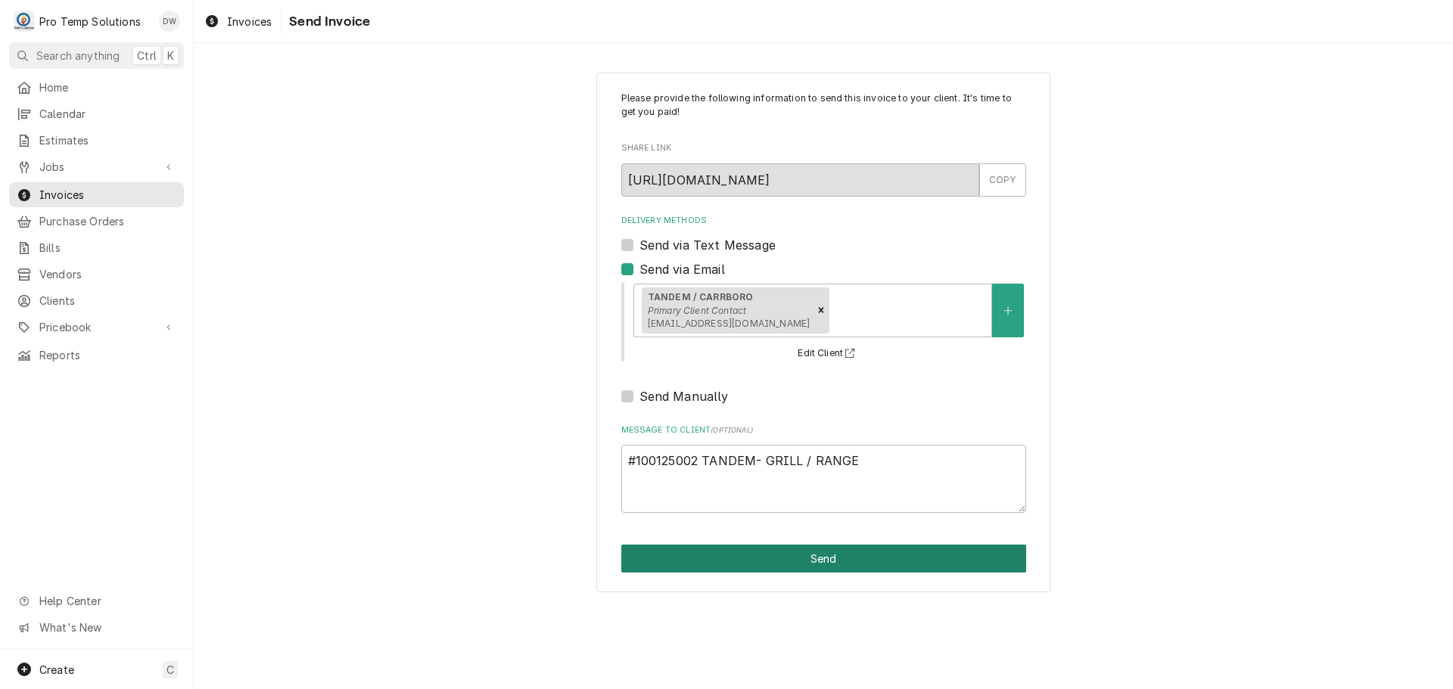
click at [804, 552] on button "Send" at bounding box center [823, 559] width 405 height 28
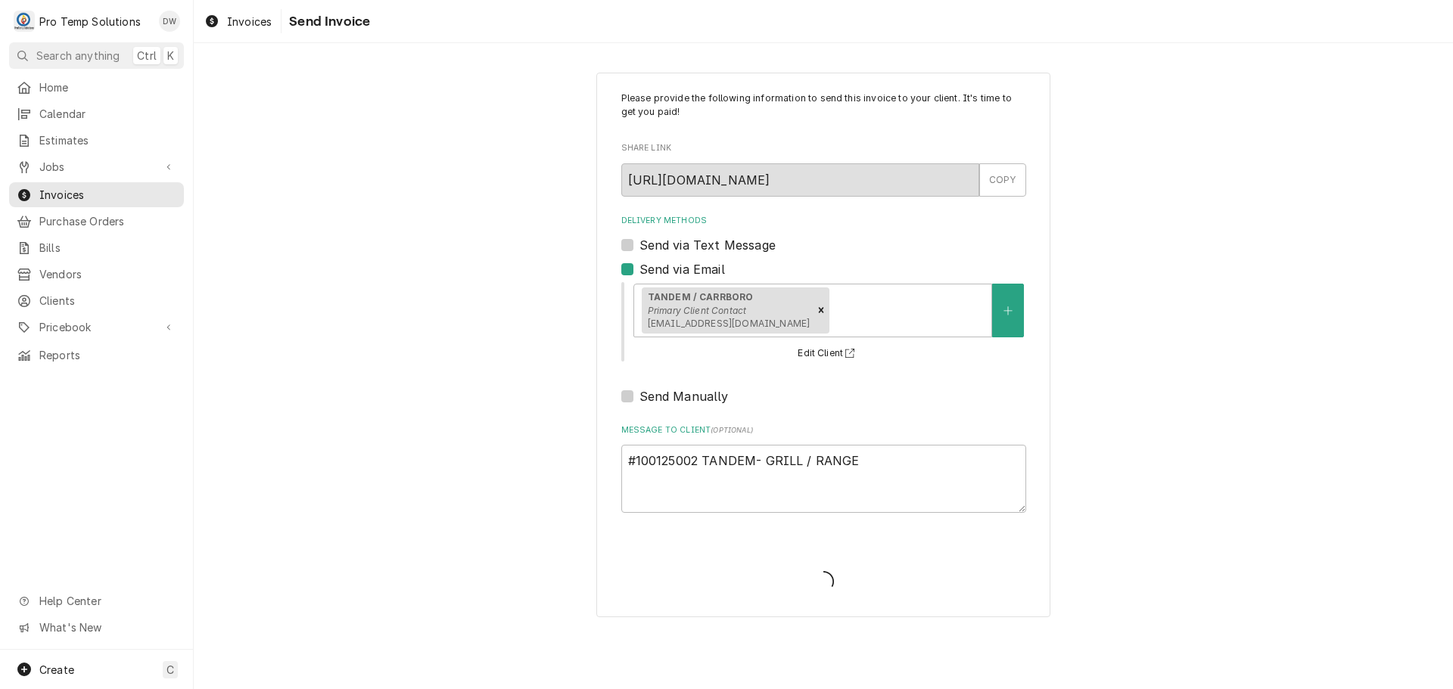
type textarea "x"
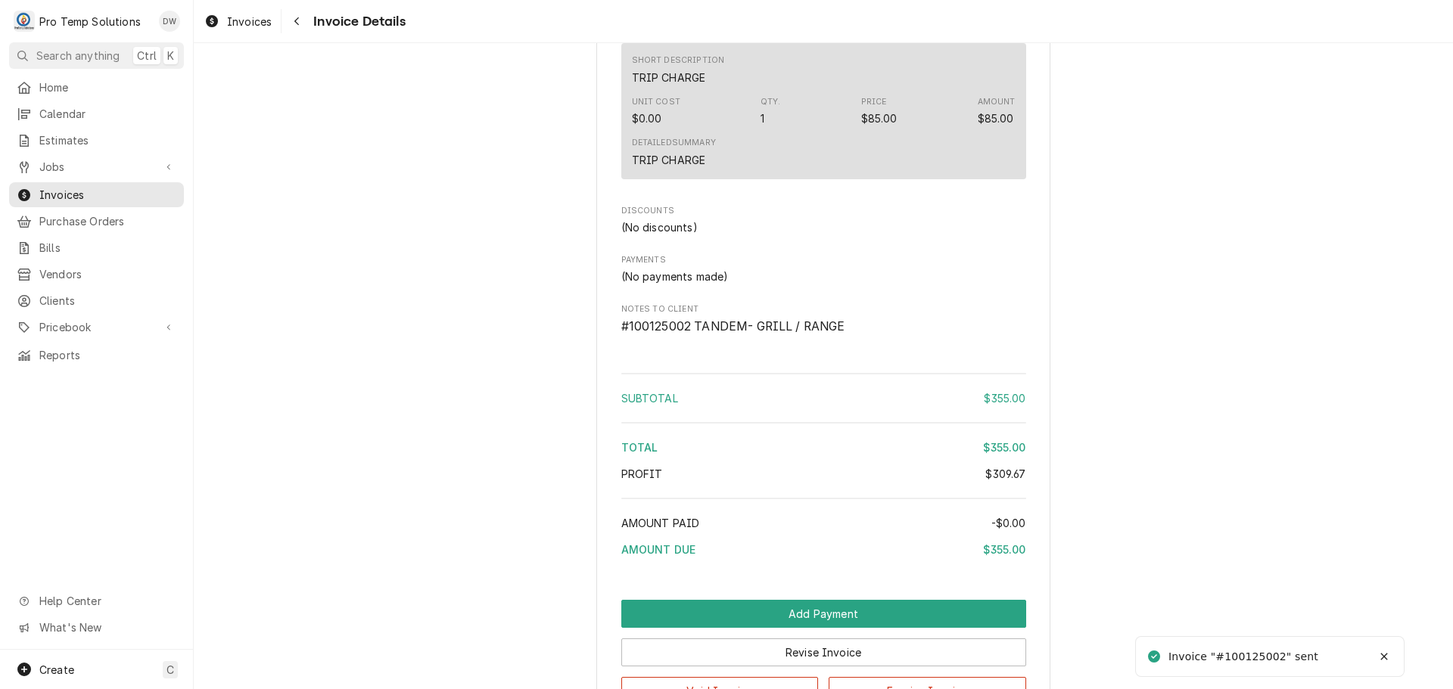
scroll to position [1624, 0]
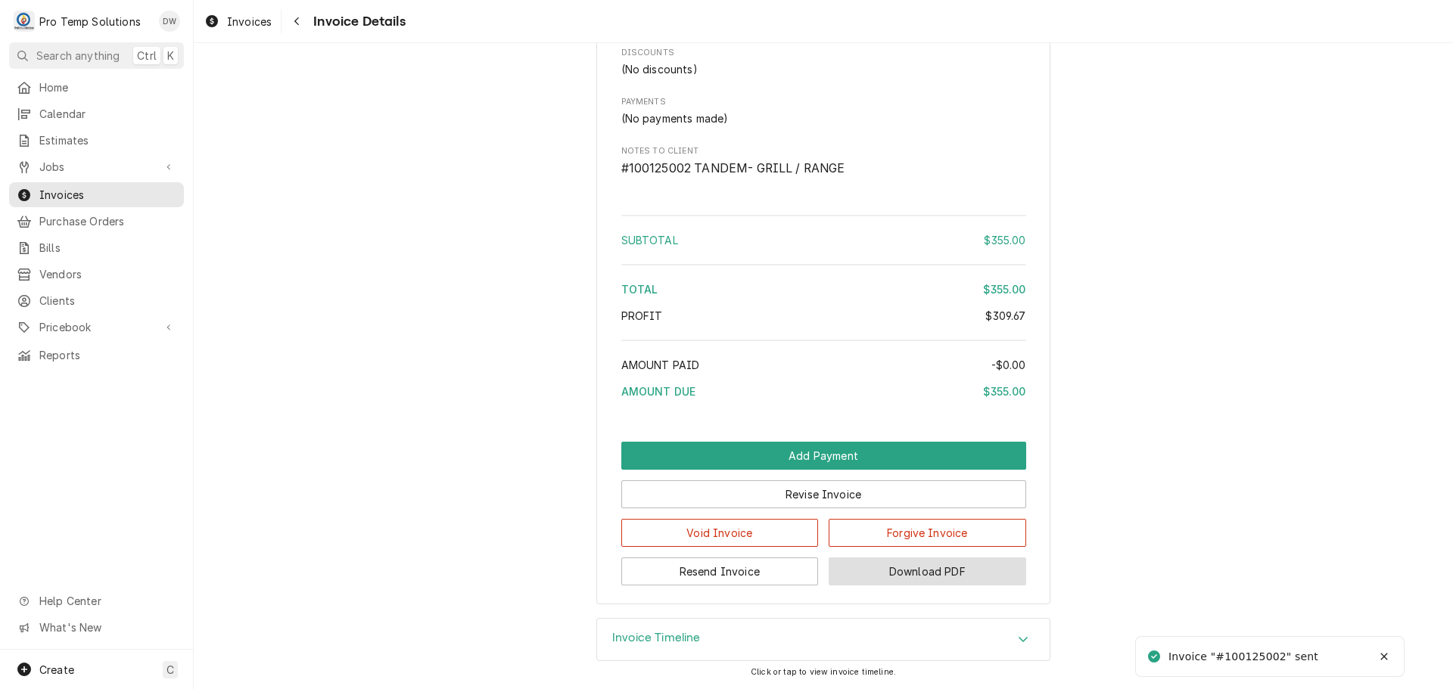
click at [918, 572] on button "Download PDF" at bounding box center [927, 572] width 197 height 28
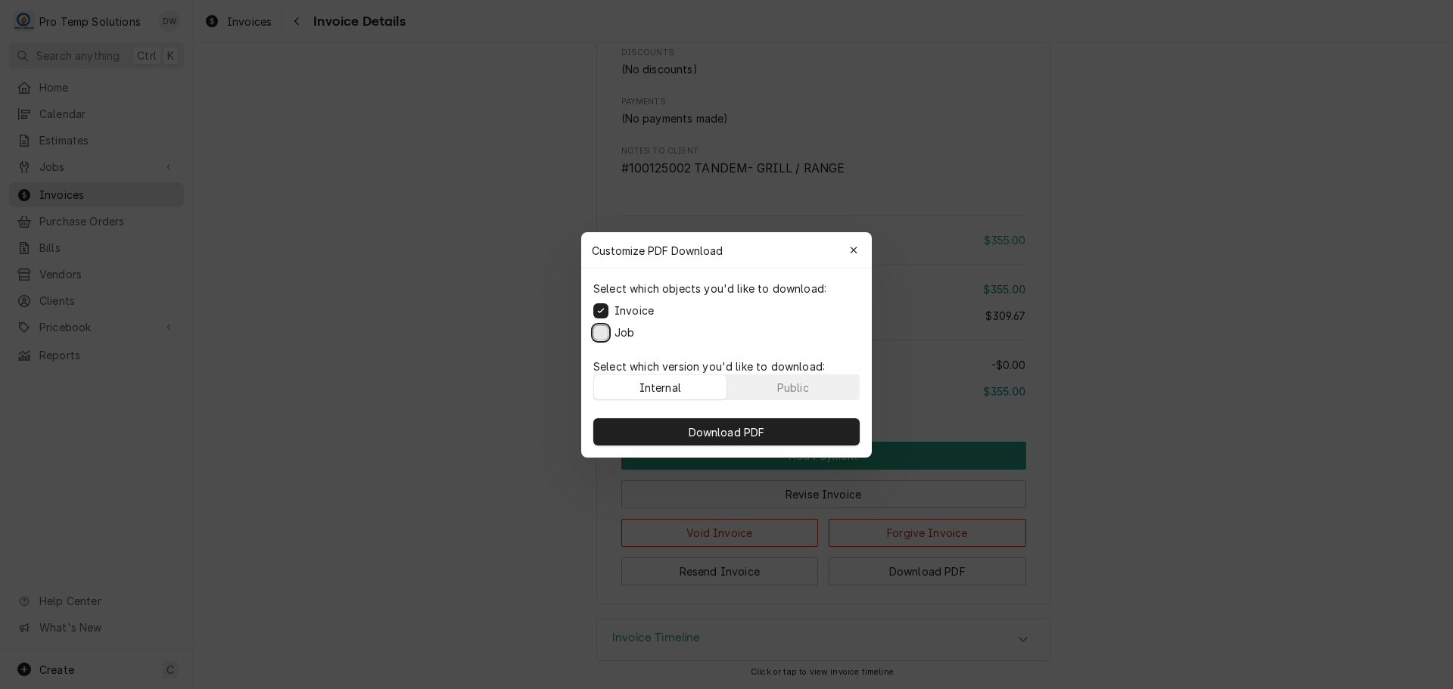
click at [596, 331] on button "Job" at bounding box center [600, 332] width 15 height 15
click at [720, 437] on span "Download PDF" at bounding box center [727, 432] width 82 height 16
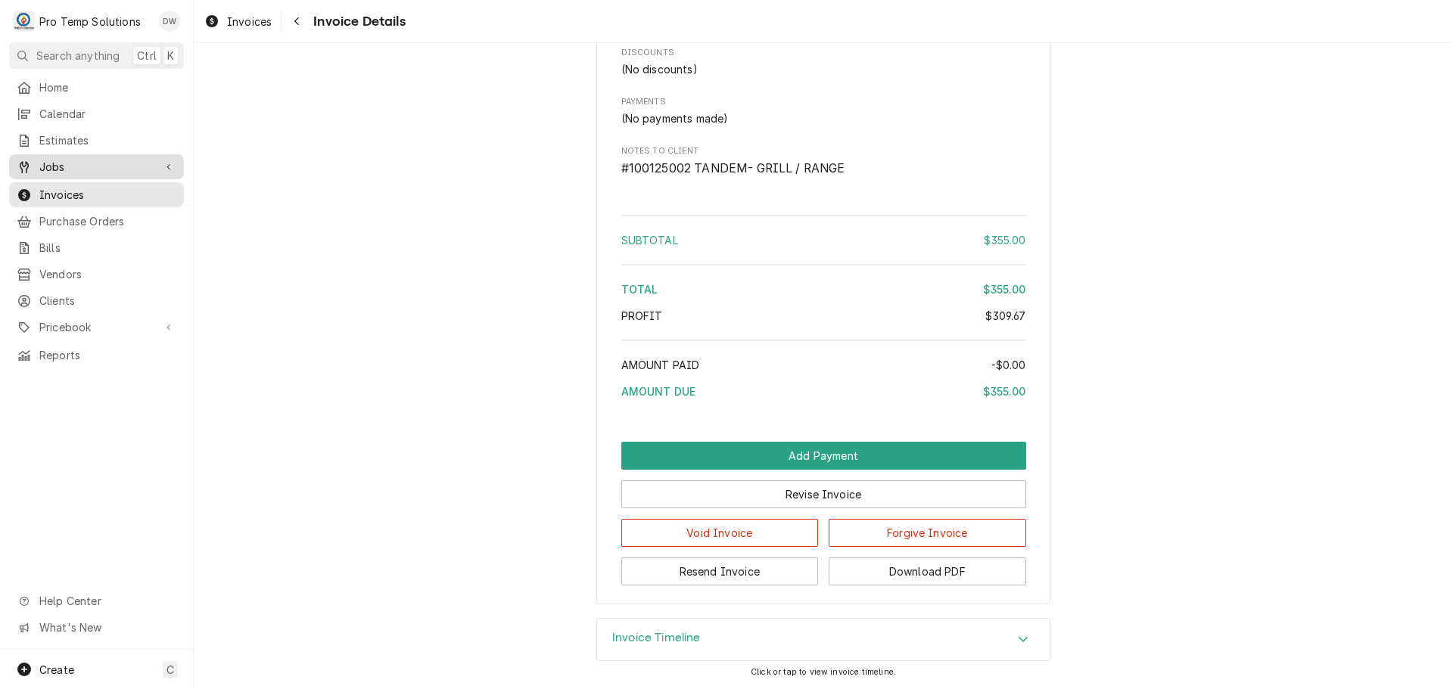
click at [58, 163] on span "Jobs" at bounding box center [96, 167] width 114 height 16
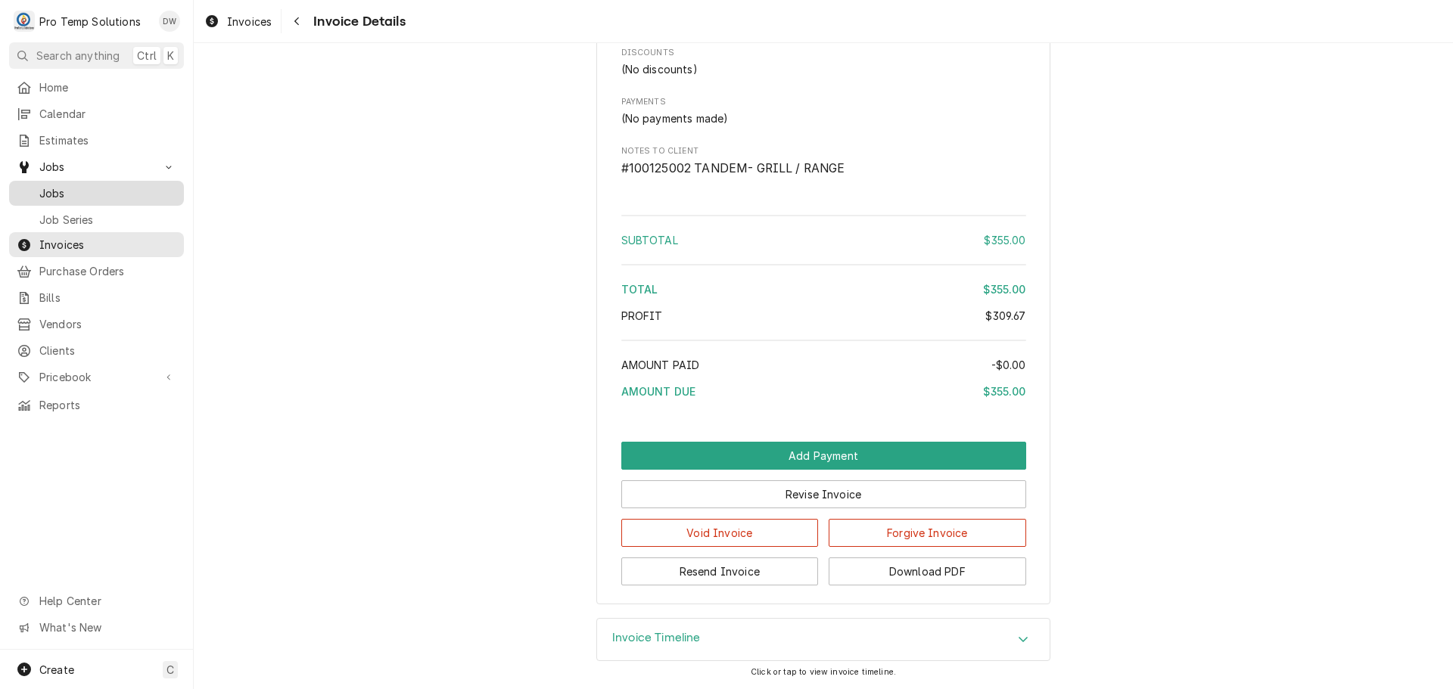
click at [48, 185] on span "Jobs" at bounding box center [107, 193] width 137 height 16
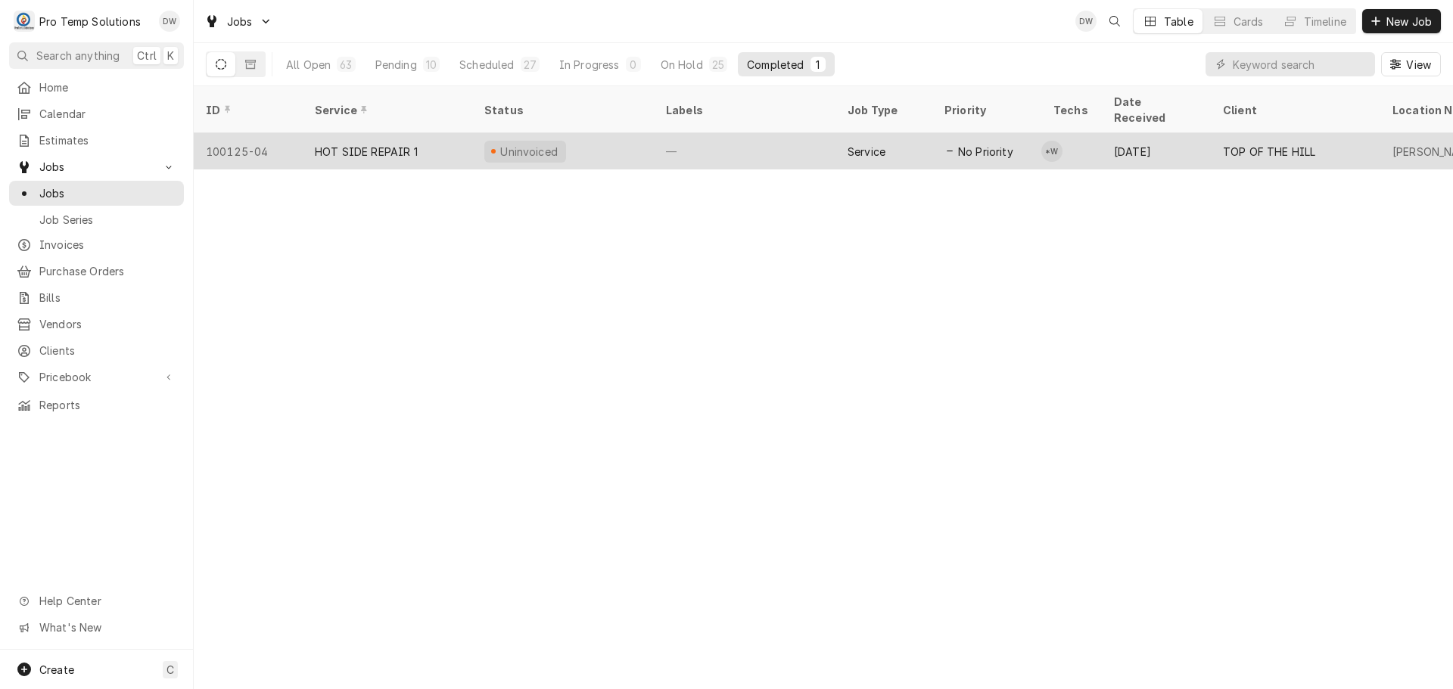
click at [788, 133] on div "—" at bounding box center [745, 151] width 182 height 36
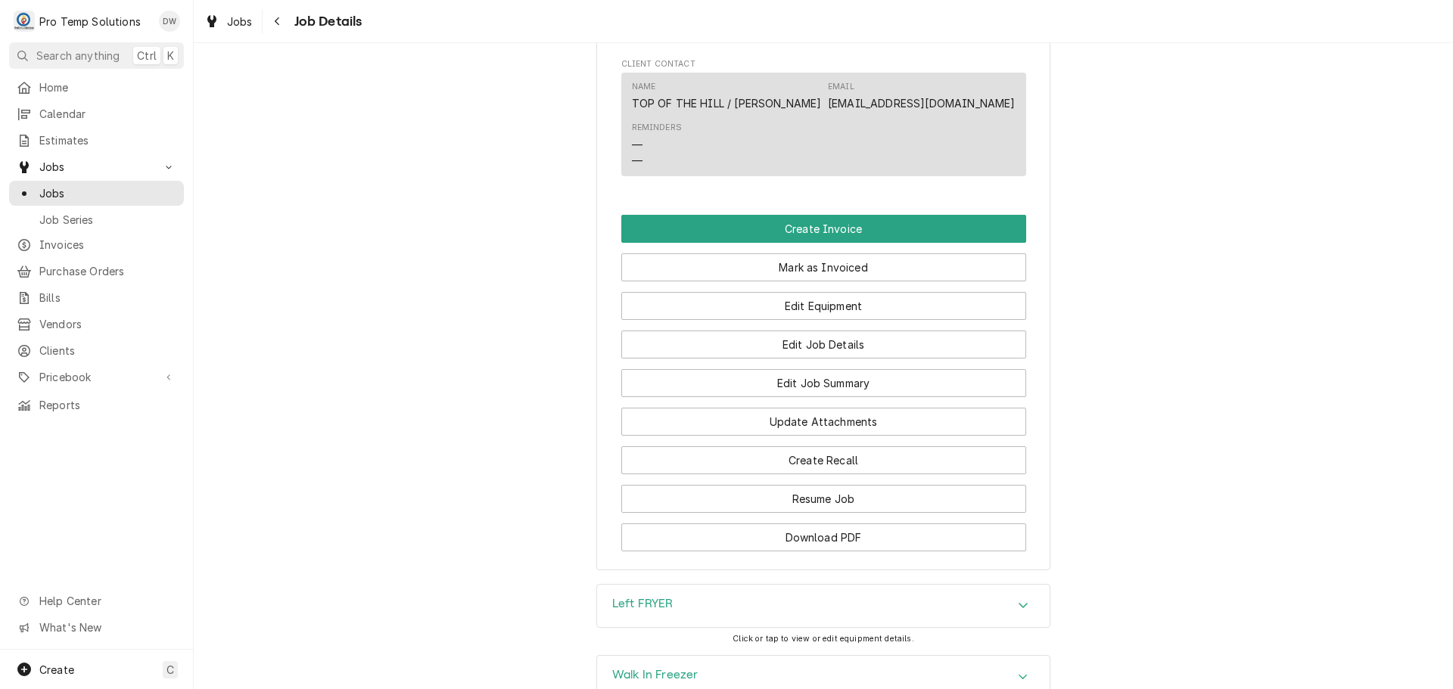
scroll to position [832, 0]
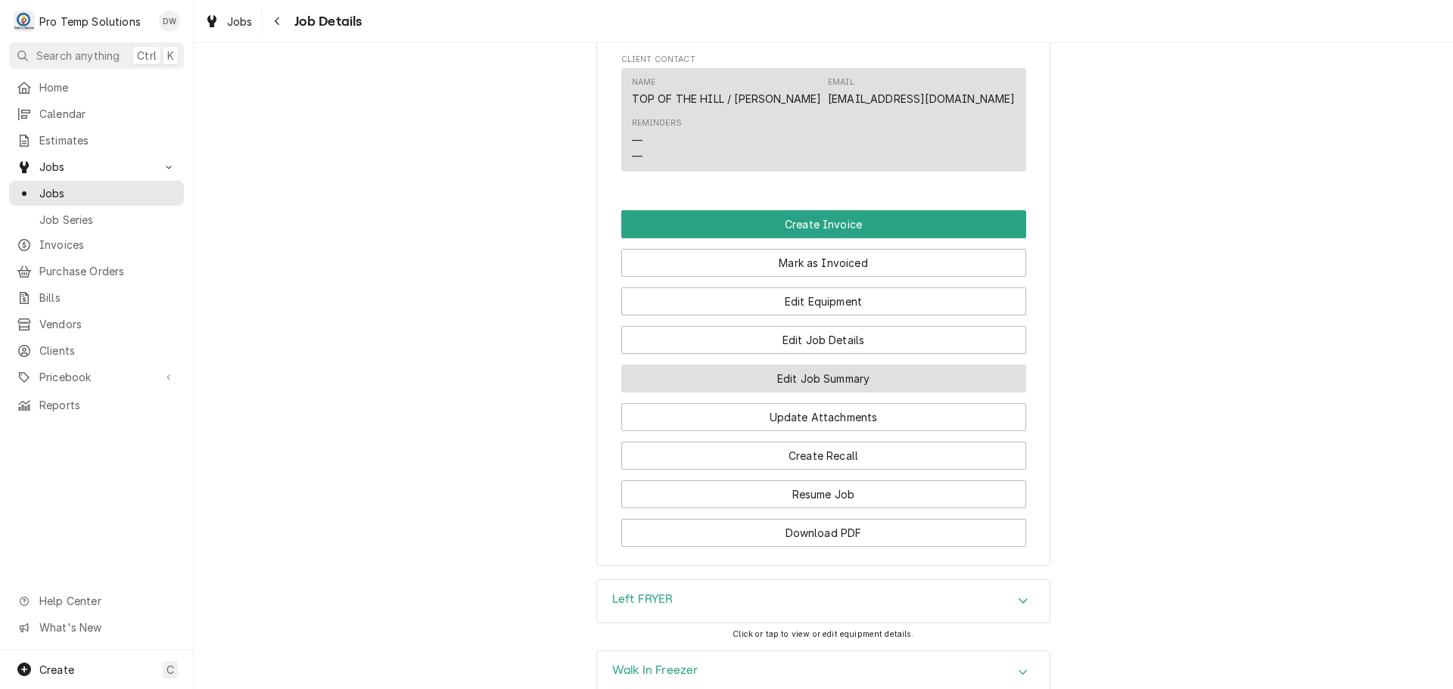
click at [803, 393] on button "Edit Job Summary" at bounding box center [823, 379] width 405 height 28
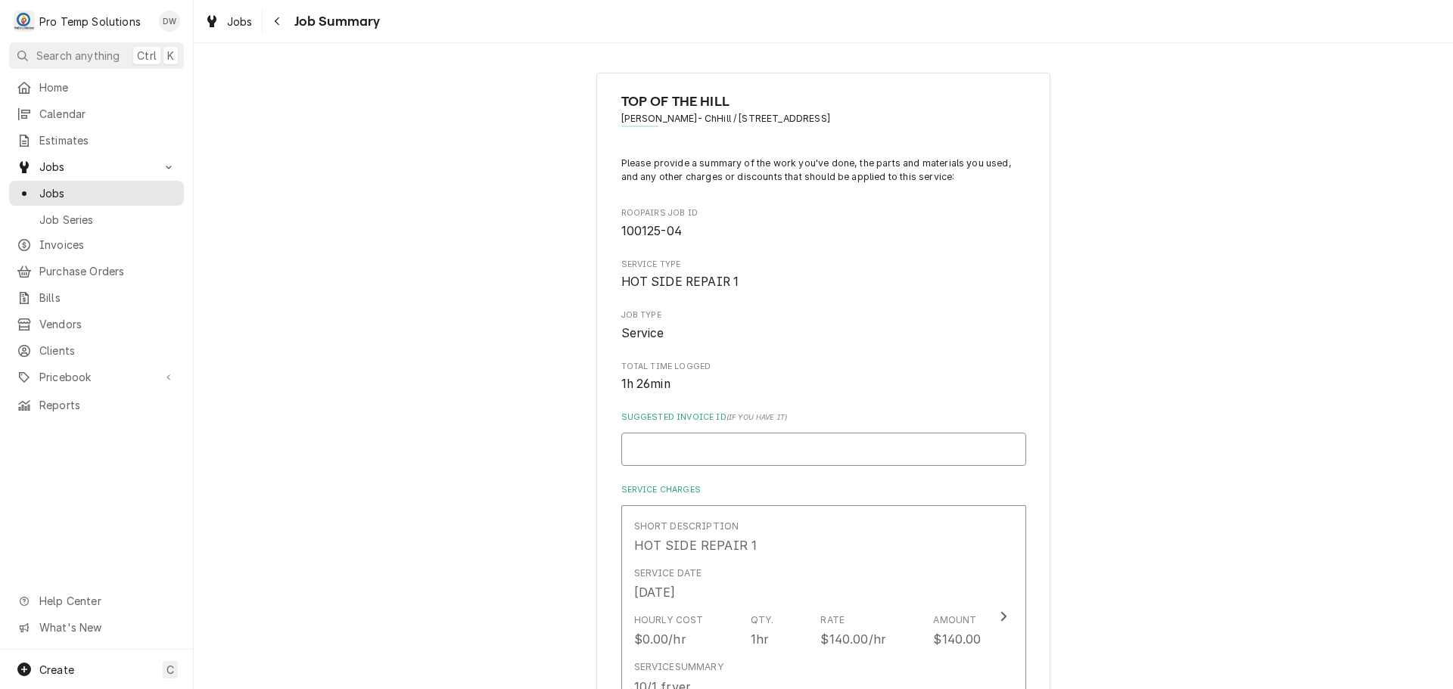
click at [730, 457] on input "Suggested Invoice ID ( if you have it )" at bounding box center [823, 449] width 405 height 33
type textarea "x"
type input "#"
type textarea "x"
type input "#1"
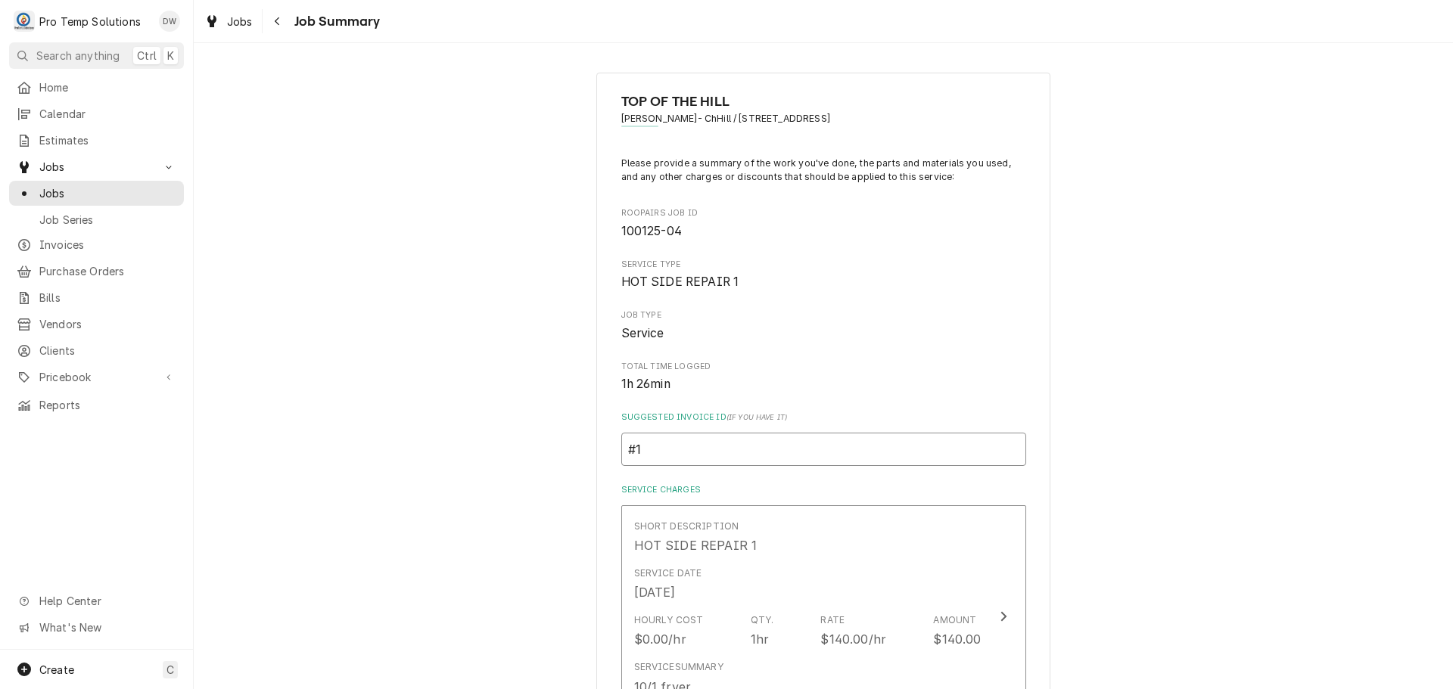
type textarea "x"
type input "#10"
type textarea "x"
type input "#100"
type textarea "x"
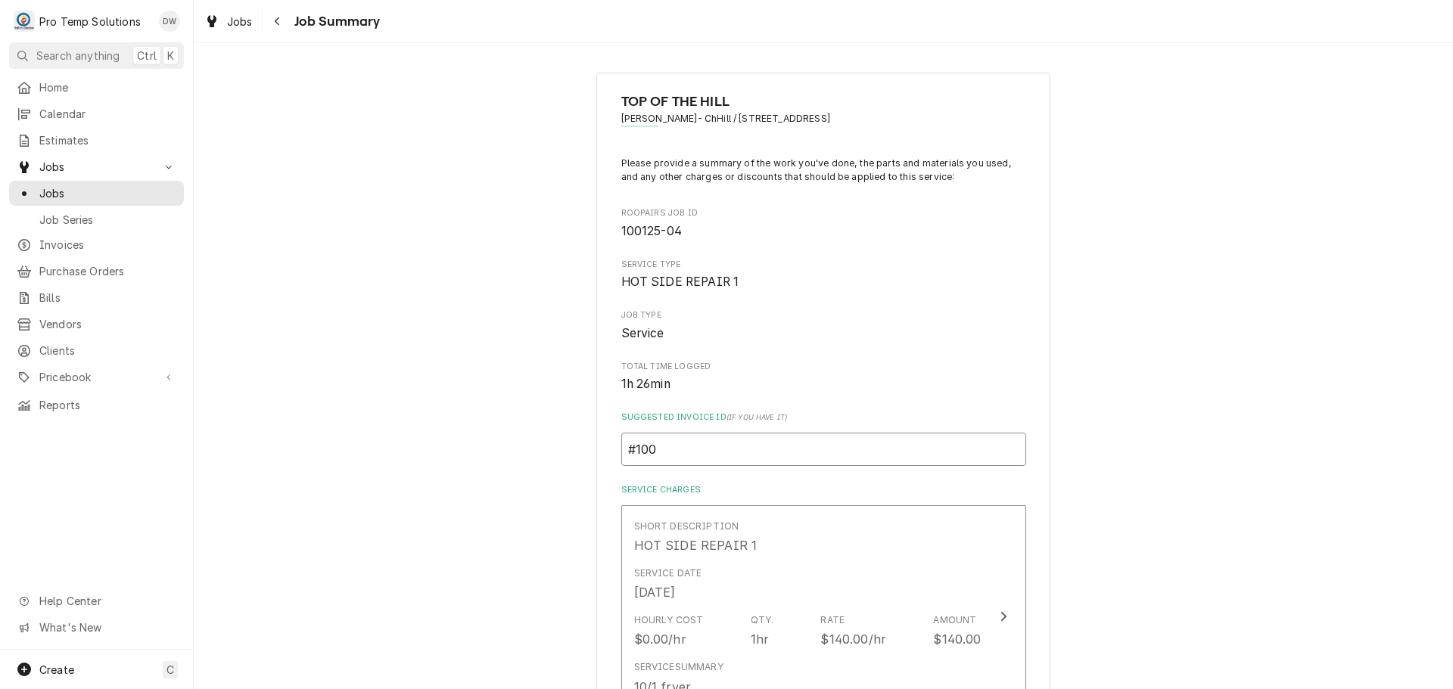
type input "#1001"
type textarea "x"
type input "#10012"
type textarea "x"
type input "#100125"
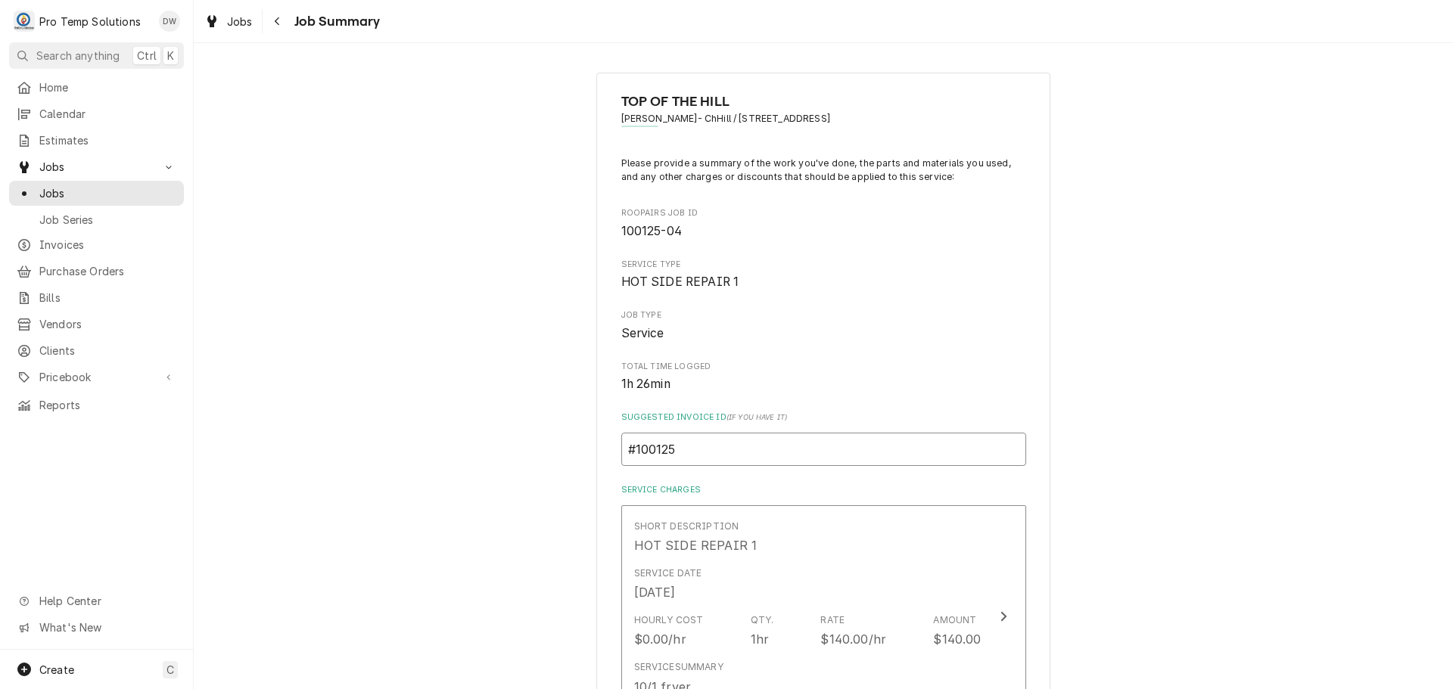
type textarea "x"
type input "#1001250"
type textarea "x"
type input "#10012500"
type textarea "x"
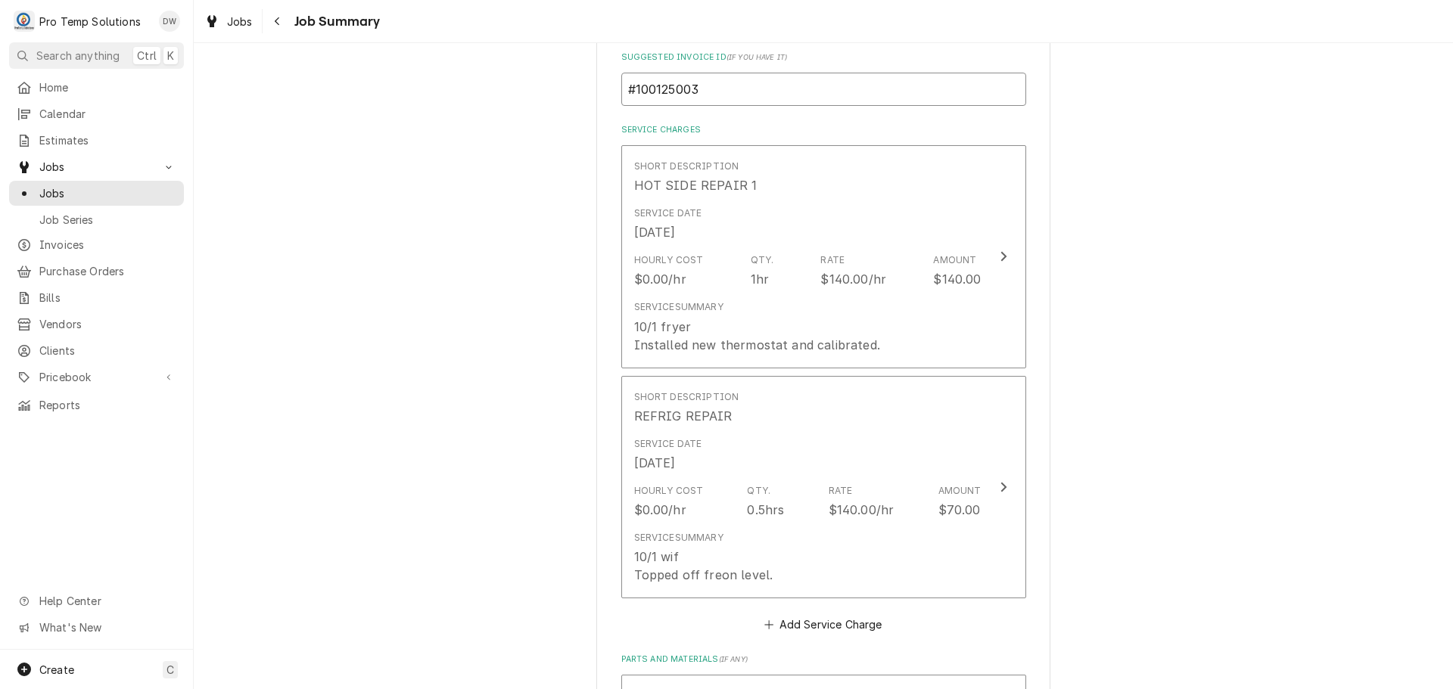
scroll to position [378, 0]
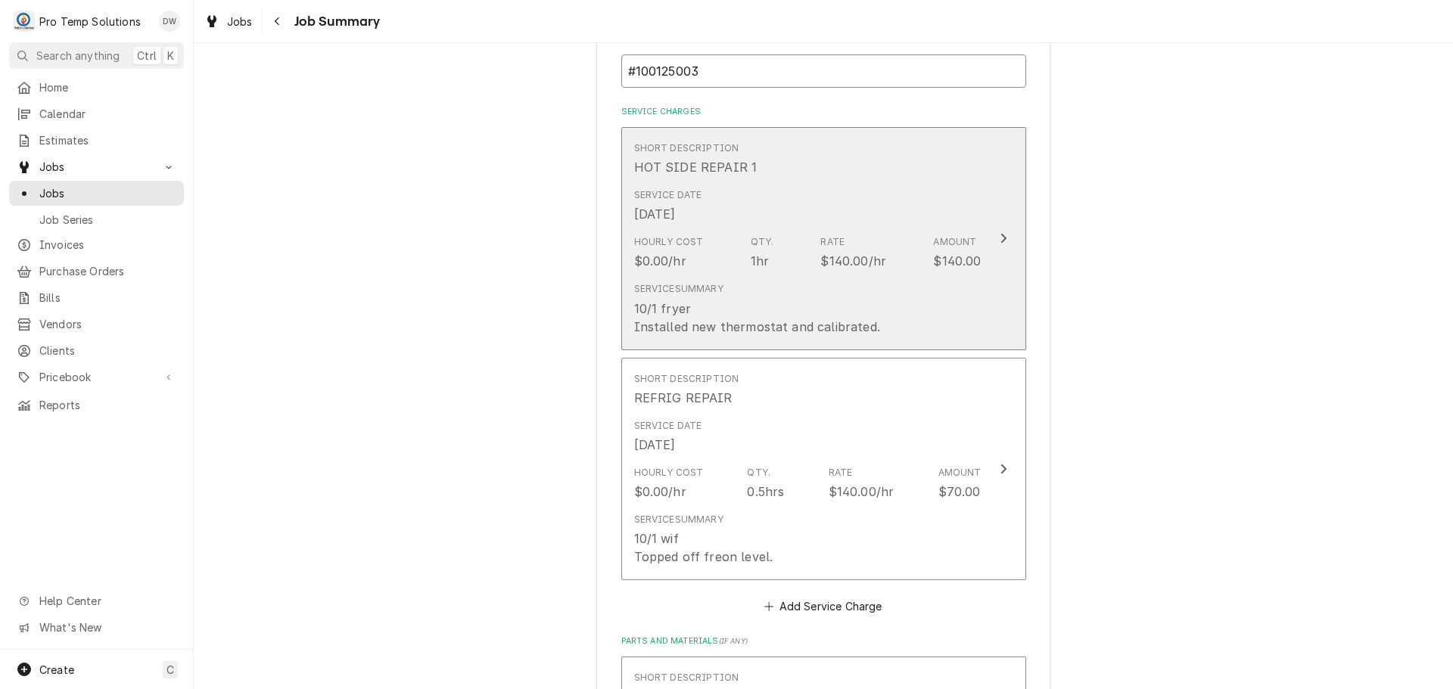
type input "#100125003"
click at [1002, 241] on div "Update Line Item" at bounding box center [1004, 238] width 20 height 18
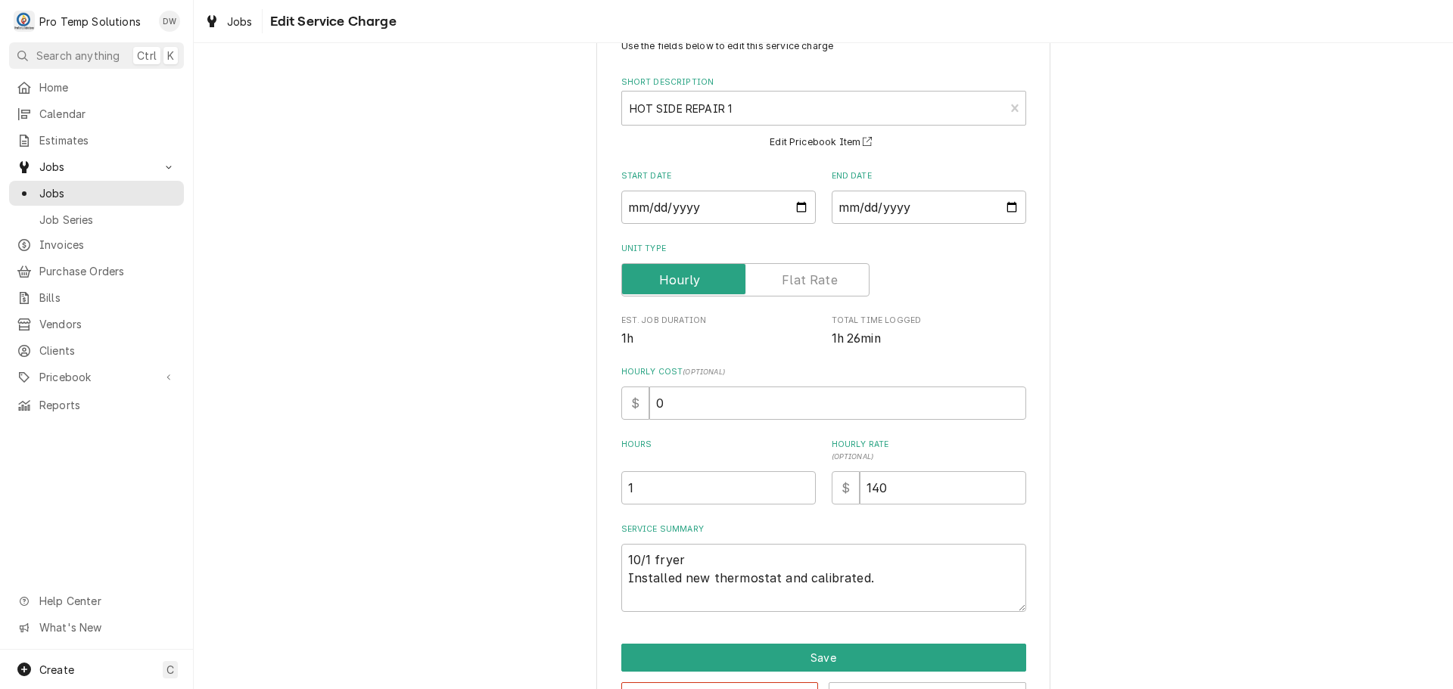
scroll to position [106, 0]
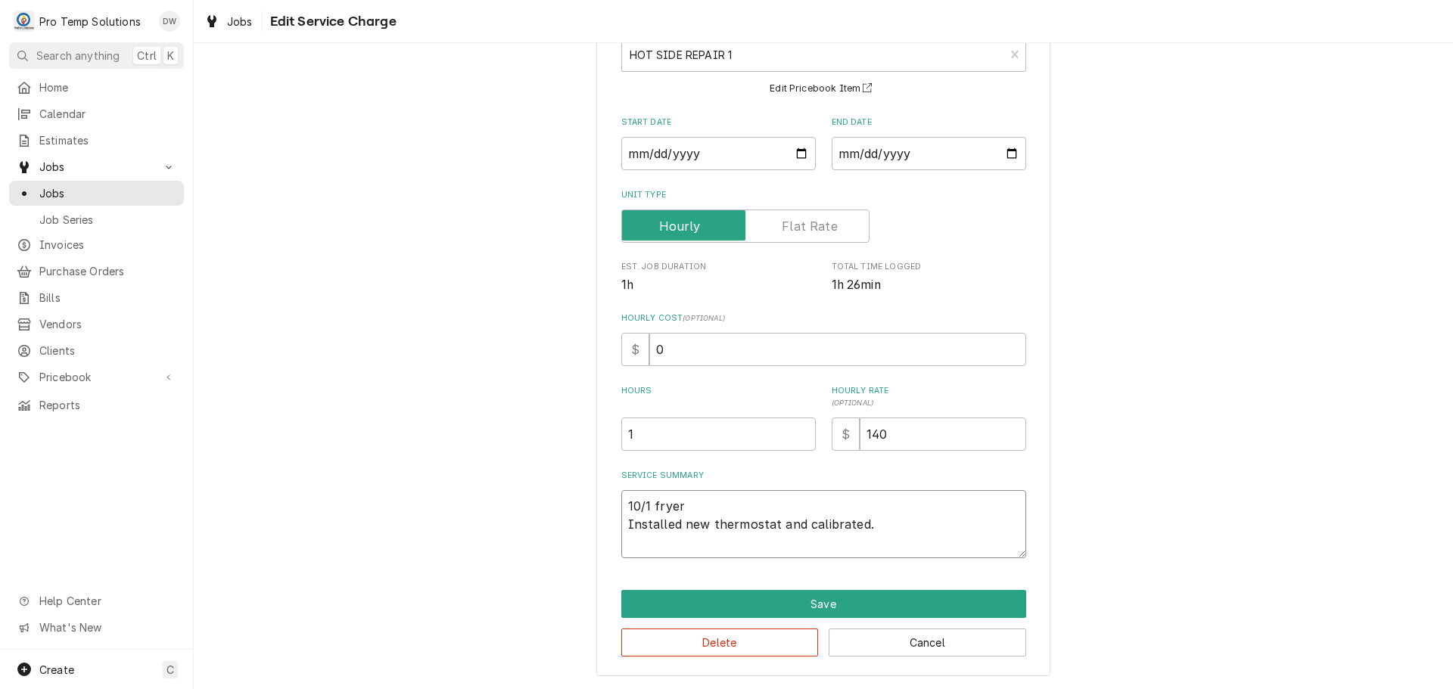
click at [695, 509] on textarea "10/1 fryer Installed new thermostat and calibrated." at bounding box center [823, 524] width 405 height 68
type textarea "x"
type textarea "10/1 frye Installed new thermostat and calibrated."
type textarea "x"
type textarea "10/1 fry Installed new thermostat and calibrated."
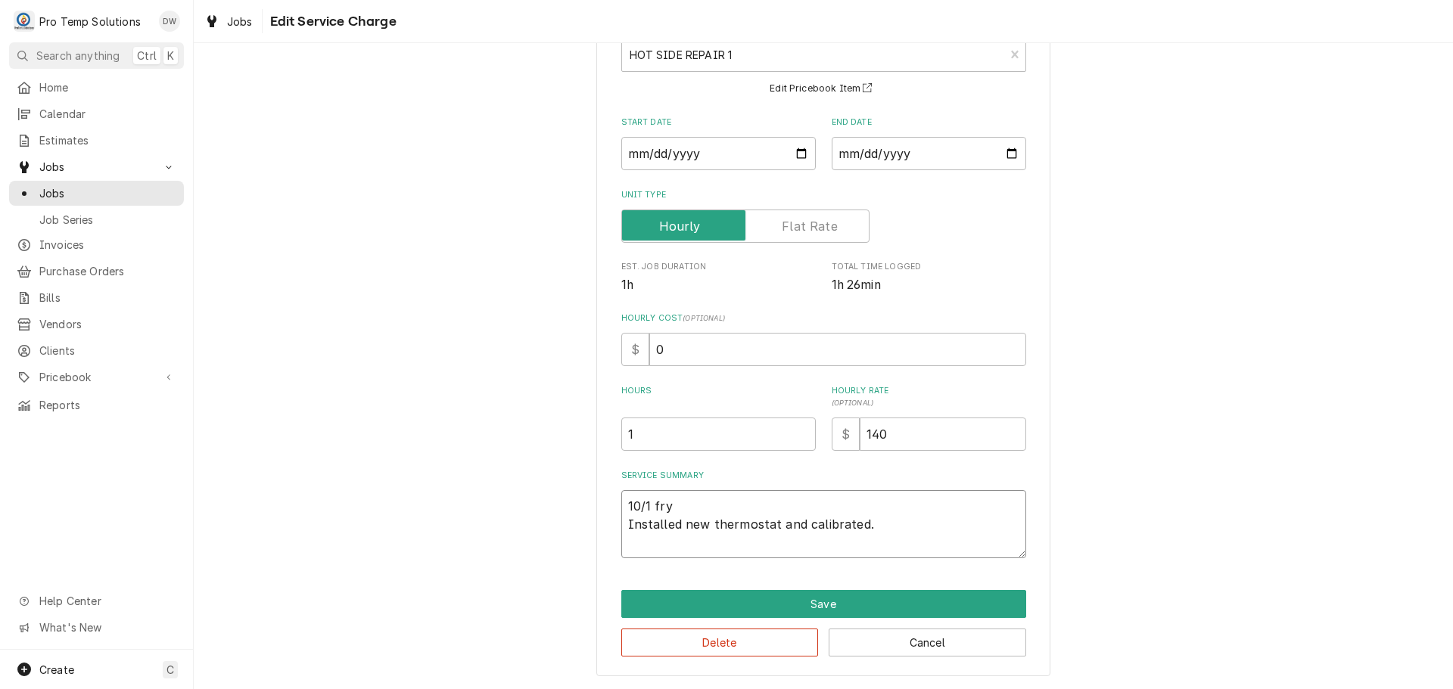
type textarea "x"
type textarea "10/1 fr Installed new thermostat and calibrated."
type textarea "x"
type textarea "10/1 f Installed new thermostat and calibrated."
type textarea "x"
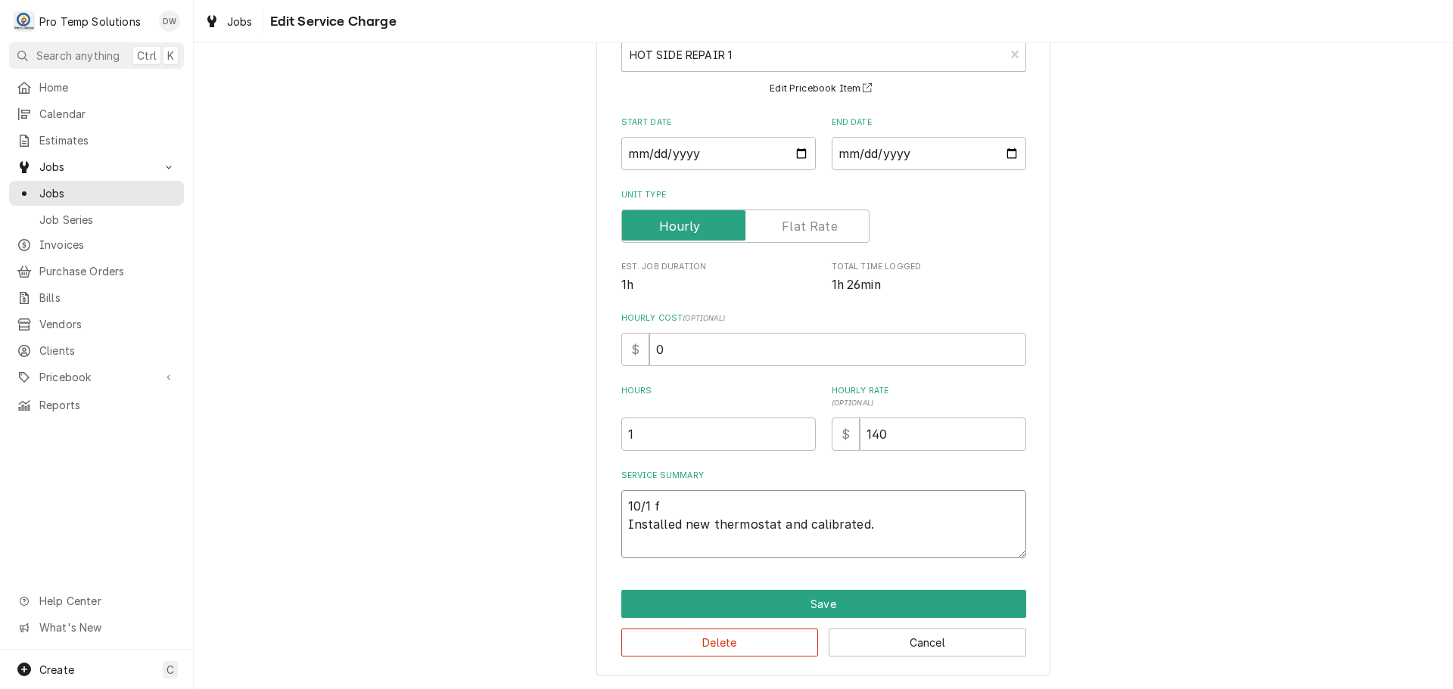
type textarea "10/1 Installed new thermostat and calibrated."
type textarea "x"
type textarea "10/1 F Installed new thermostat and calibrated."
type textarea "x"
type textarea "10/1 FR Installed new thermostat and calibrated."
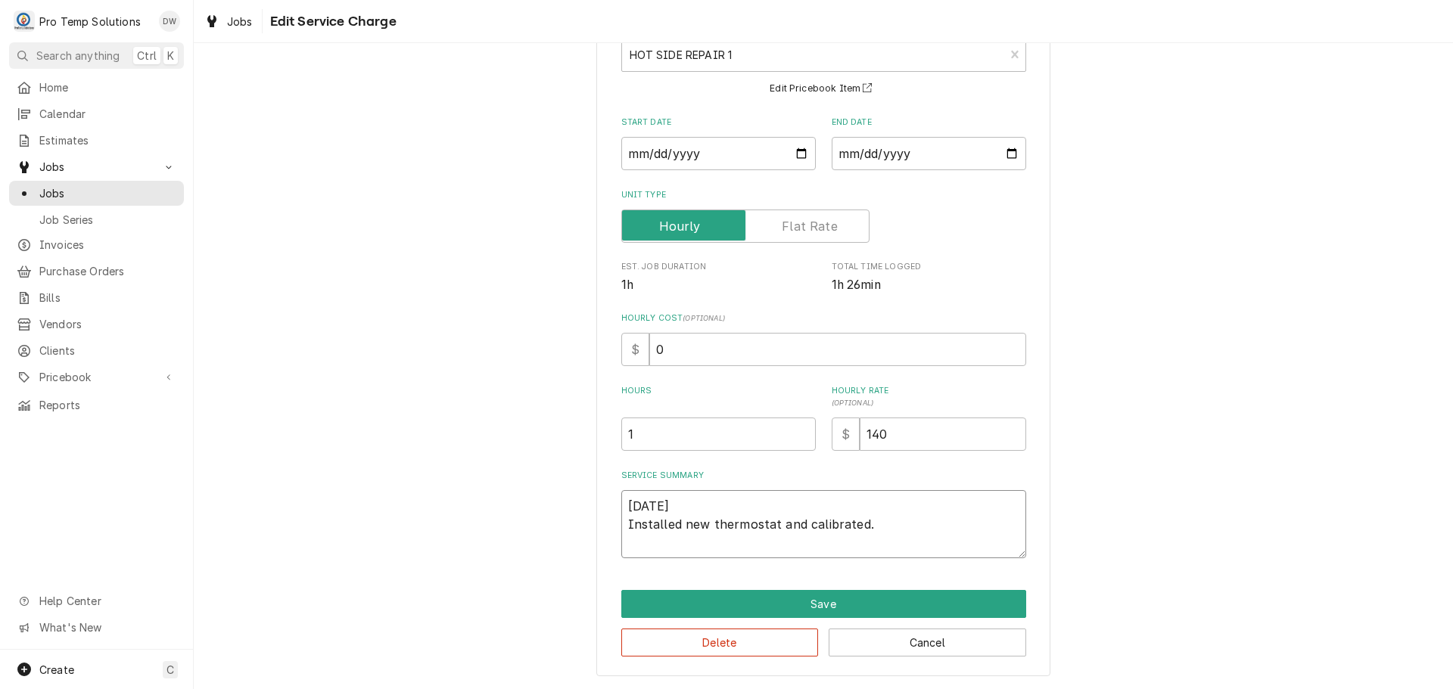
type textarea "x"
type textarea "10/1 FRY Installed new thermostat and calibrated."
type textarea "x"
type textarea "10/1 FRYE Installed new thermostat and calibrated."
type textarea "x"
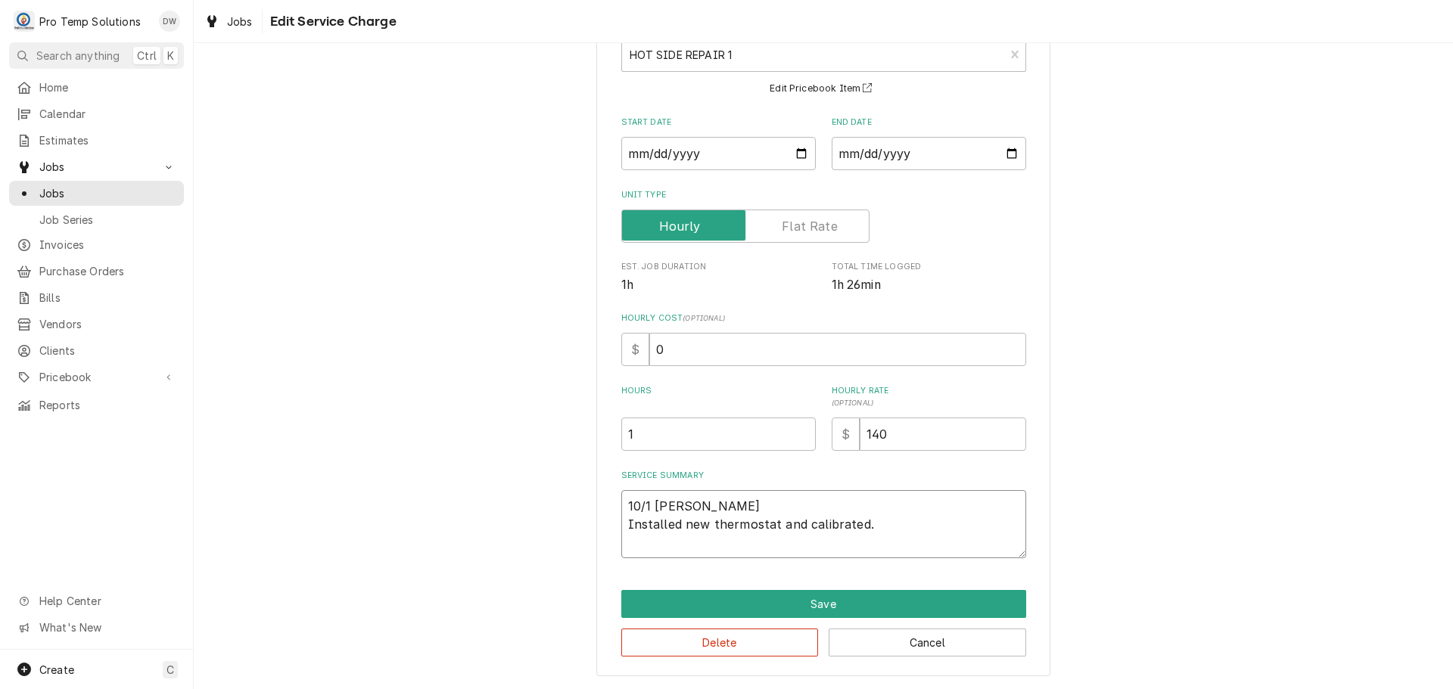
type textarea "10/1 FRYER Installed new thermostat and calibrated."
type textarea "x"
type textarea "10/1 FRYER Installed new thermostat and calibrated."
type textarea "x"
type textarea "10/1 FRYER 1 Installed new thermostat and calibrated."
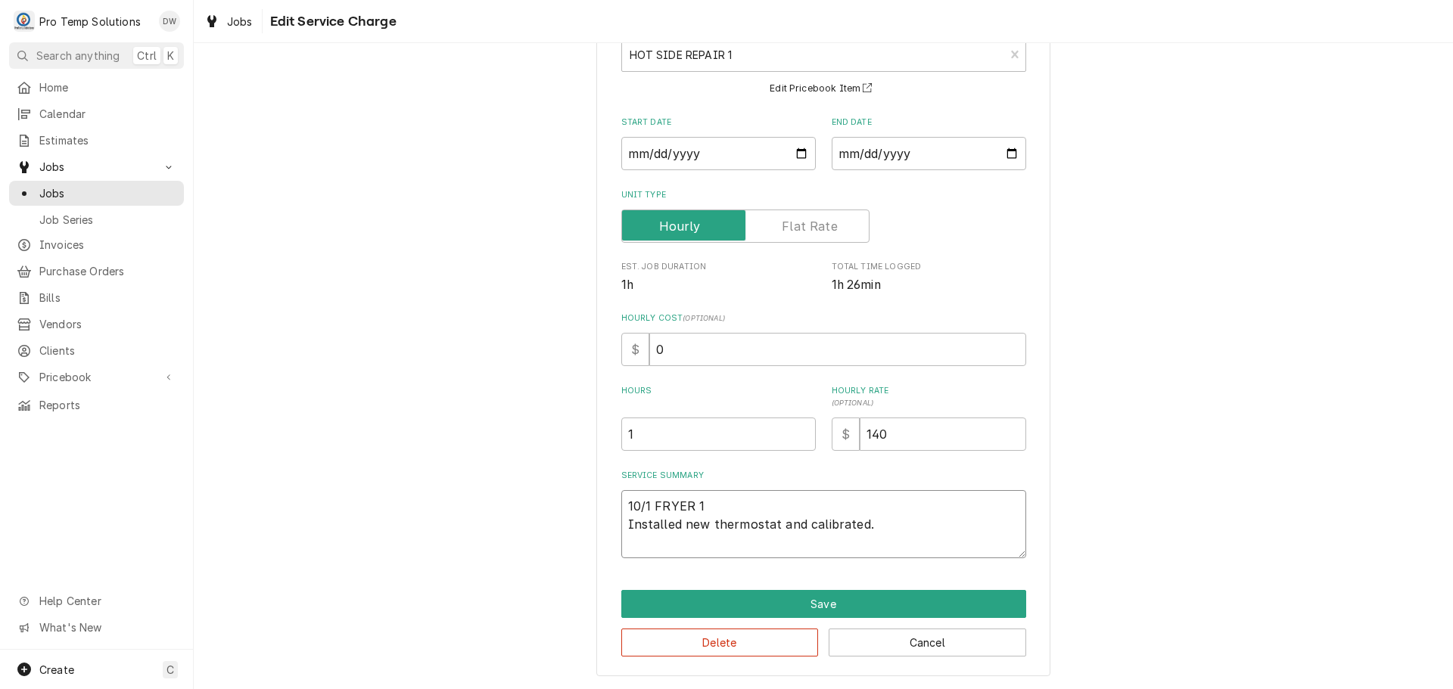
type textarea "x"
type textarea "10/1 FRYER 10 Installed new thermostat and calibrated."
type textarea "x"
type textarea "10/1 FRYER 105 Installed new thermostat and calibrated."
type textarea "x"
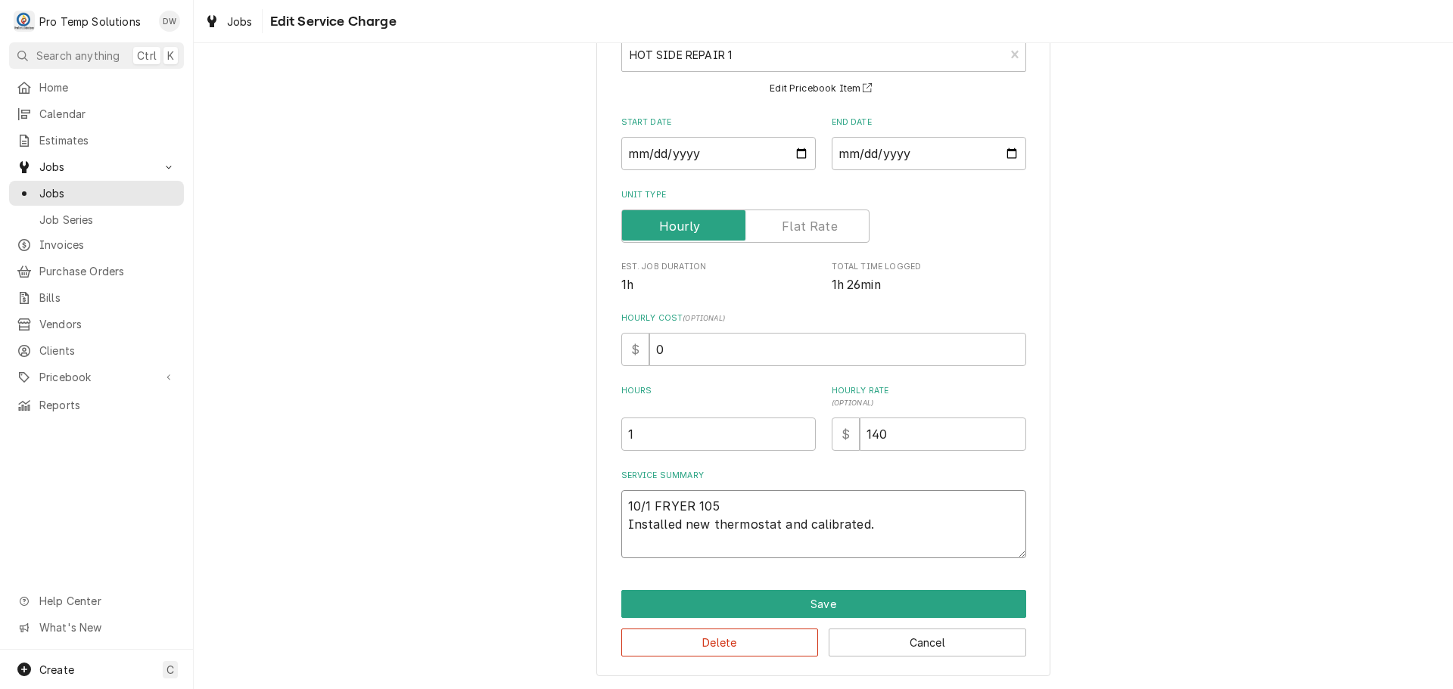
type textarea "10/1 FRYER 1050 Installed new thermostat and calibrated."
type textarea "x"
type textarea "10/1 FRYER 1050- Installed new thermostat and calibrated."
type textarea "x"
type textarea "10/1 FRYER 1050-1 Installed new thermostat and calibrated."
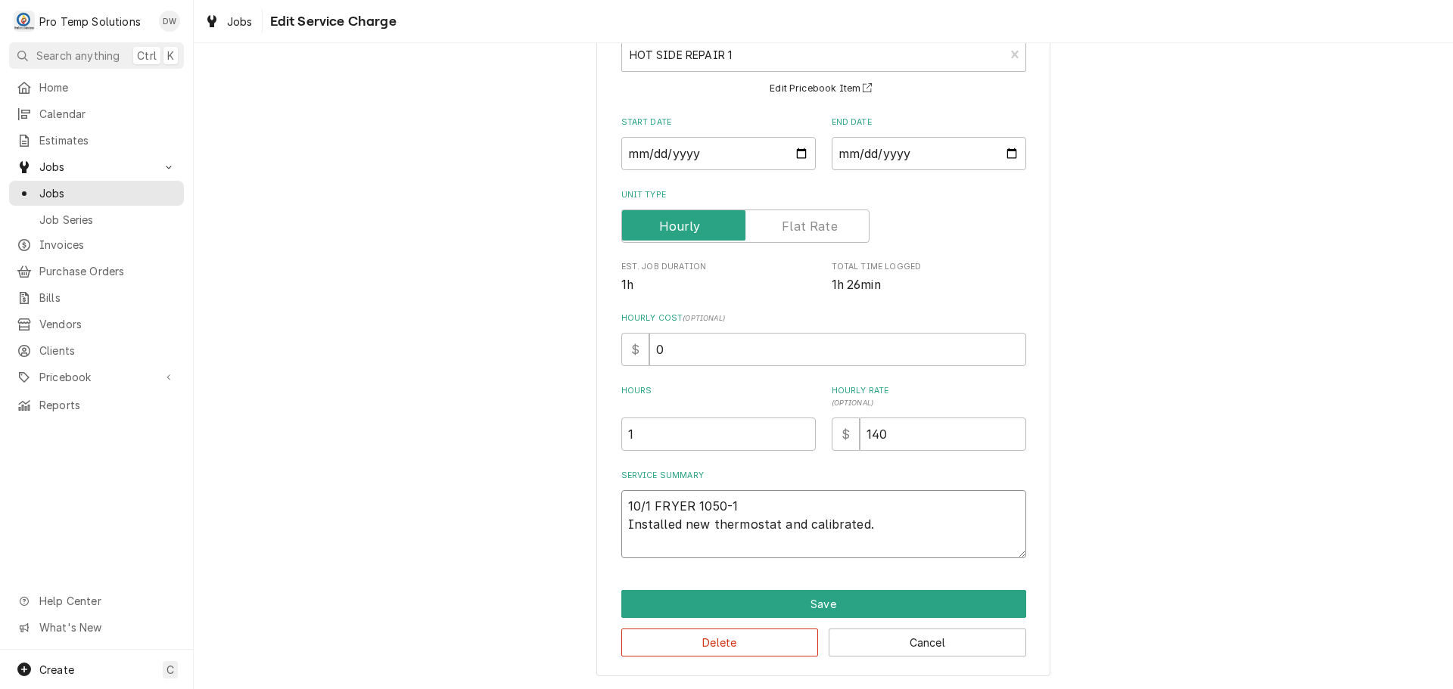
type textarea "x"
type textarea "10/1 FRYER 1050-11 Installed new thermostat and calibrated."
type textarea "x"
type textarea "10/1 FRYER 1050-115 Installed new thermostat and calibrated."
type textarea "x"
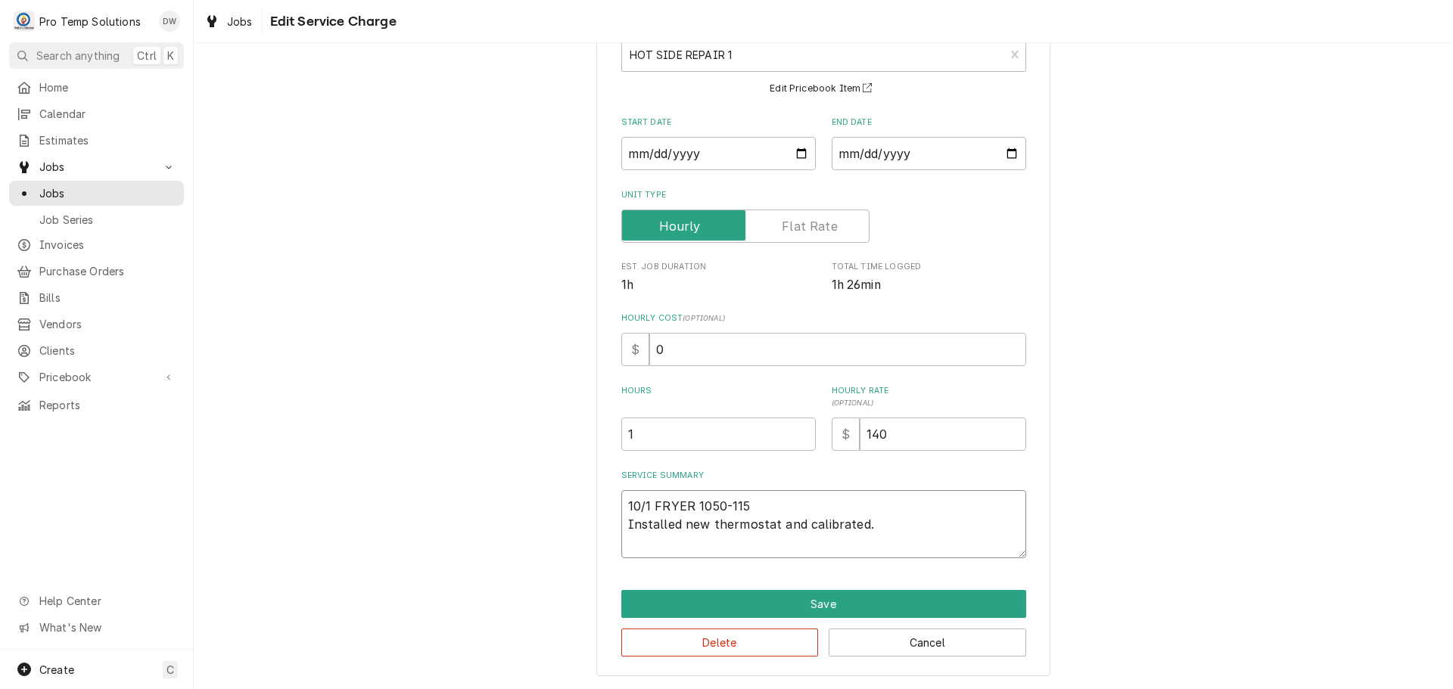
type textarea "10/1 FRYER 1050-1150 Installed new thermostat and calibrated."
type textarea "x"
type textarea "10/1 FRYER 1050-1150 Installed new thermostat and calibrated."
type textarea "x"
type textarea "10/1 FRYER 1050-1150 K Installed new thermostat and calibrated."
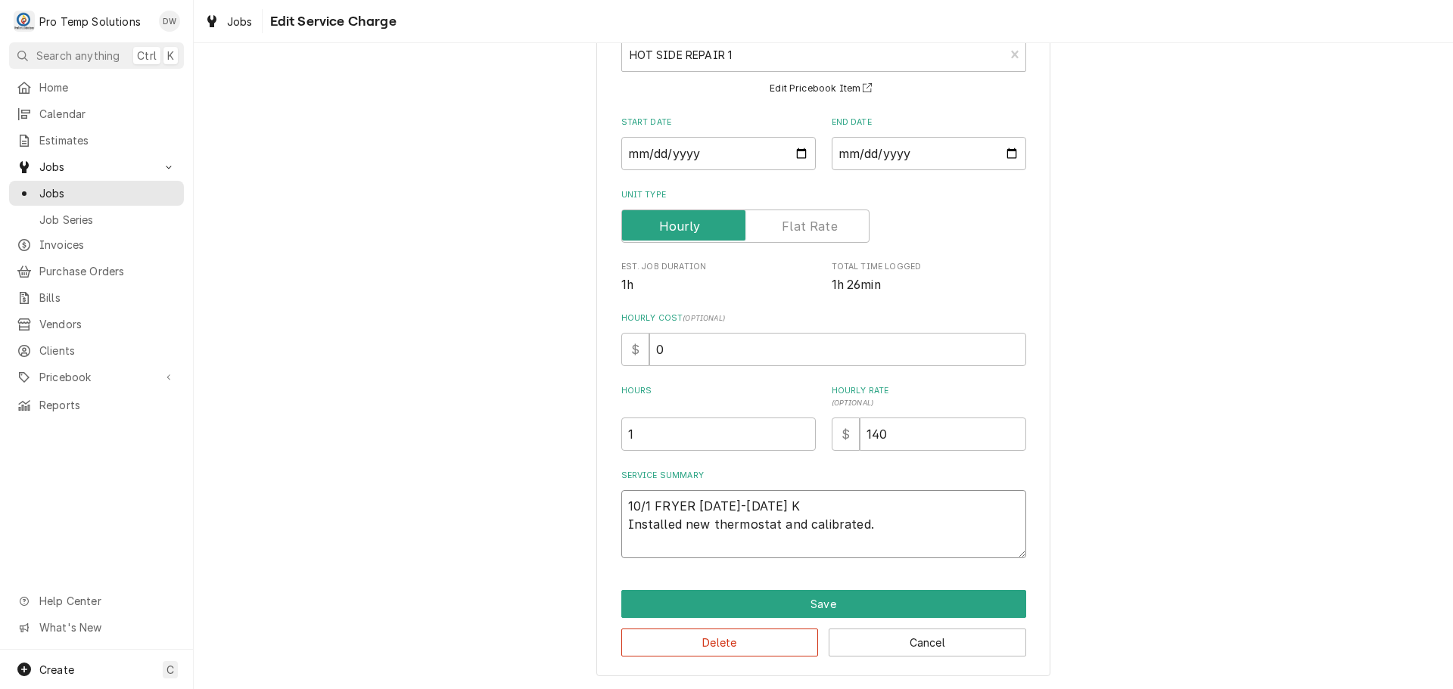
type textarea "x"
type textarea "10/1 FRYER 1050-1150 KE Installed new thermostat and calibrated."
type textarea "x"
type textarea "10/1 FRYER 1050-1150 KEV Installed new thermostat and calibrated."
type textarea "x"
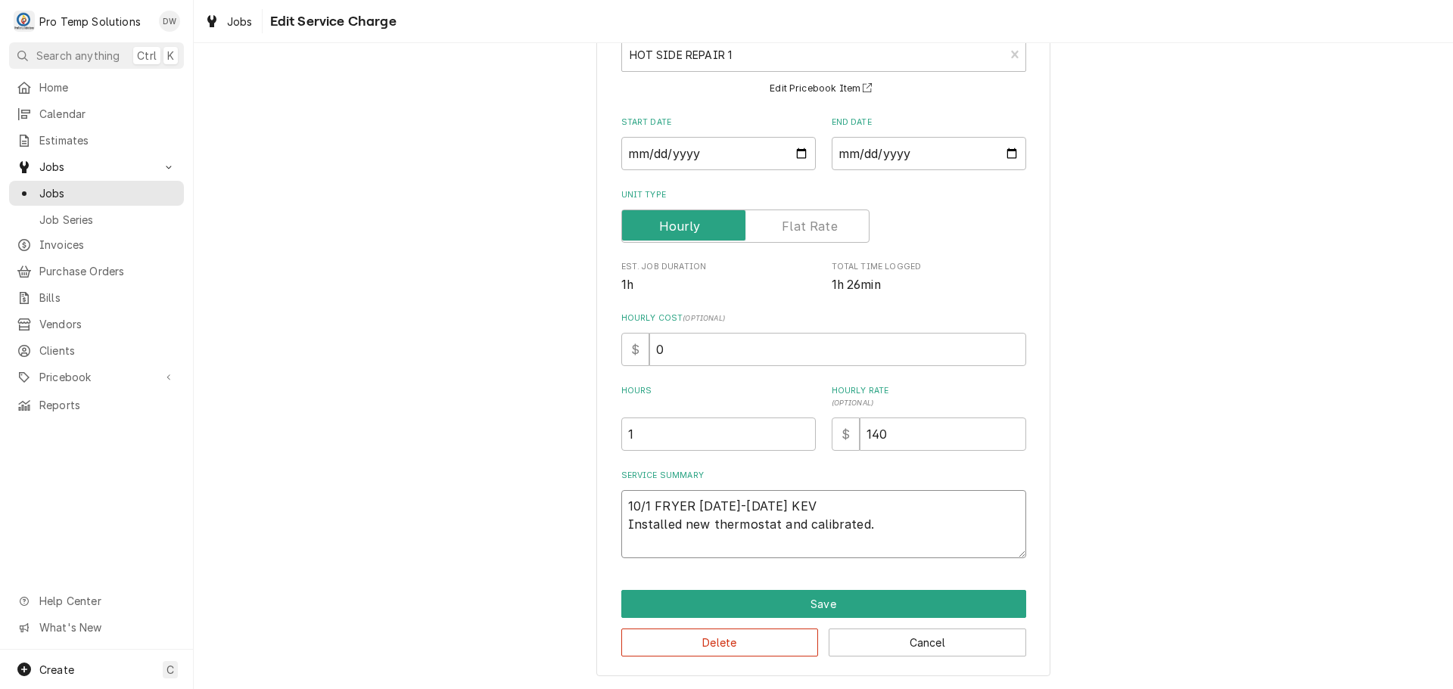
type textarea "10/1 FRYER 1050-1150 KEVI Installed new thermostat and calibrated."
type textarea "x"
type textarea "10/1 FRYER 1050-1150 KEVIN Installed new thermostat and calibrated."
type textarea "x"
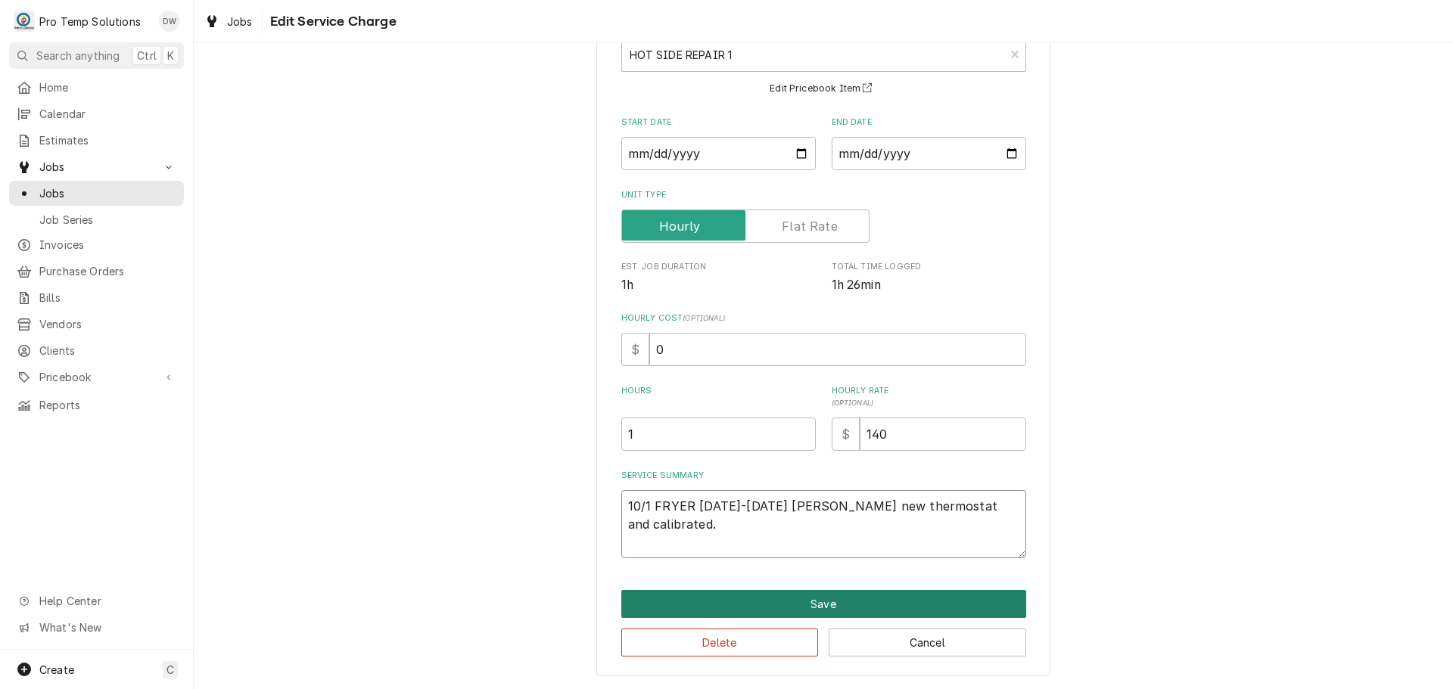
type textarea "10/1 FRYER 1050-1150 KEVIN Installed new thermostat and calibrated."
click at [811, 599] on button "Save" at bounding box center [823, 604] width 405 height 28
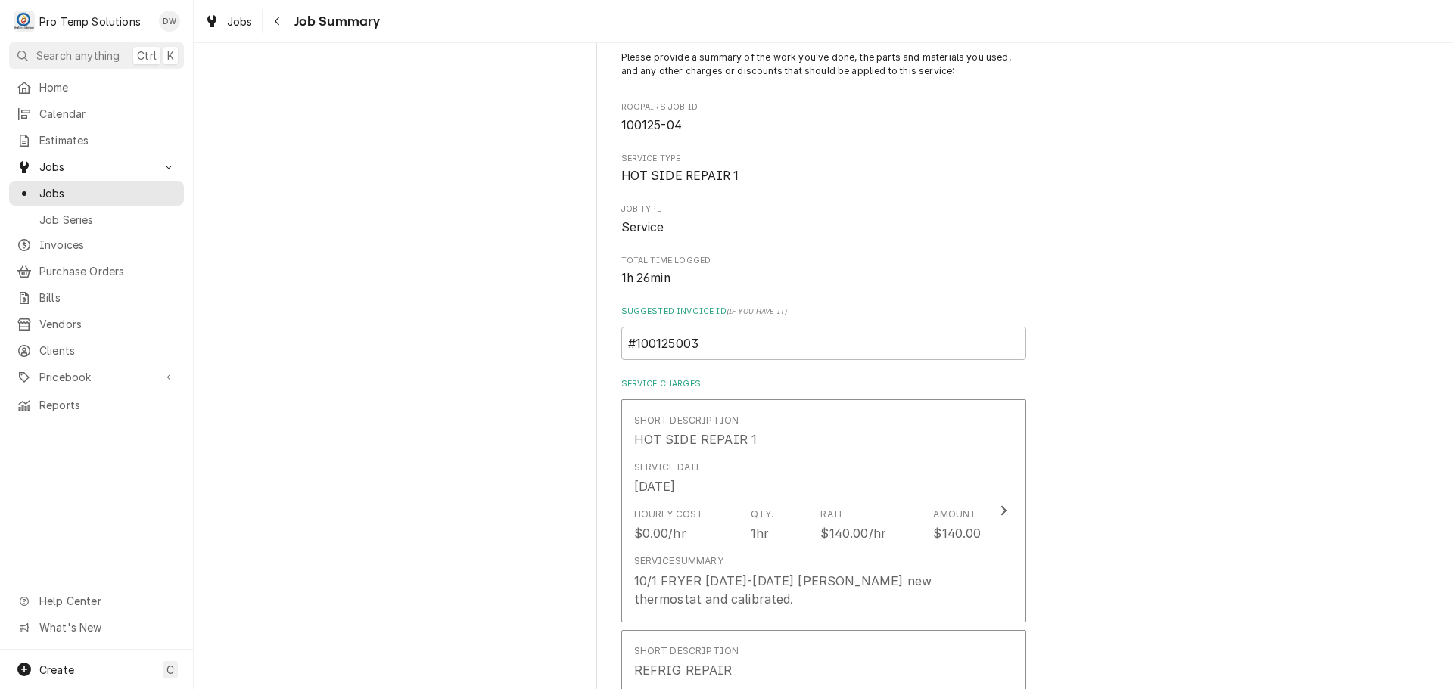
scroll to position [378, 0]
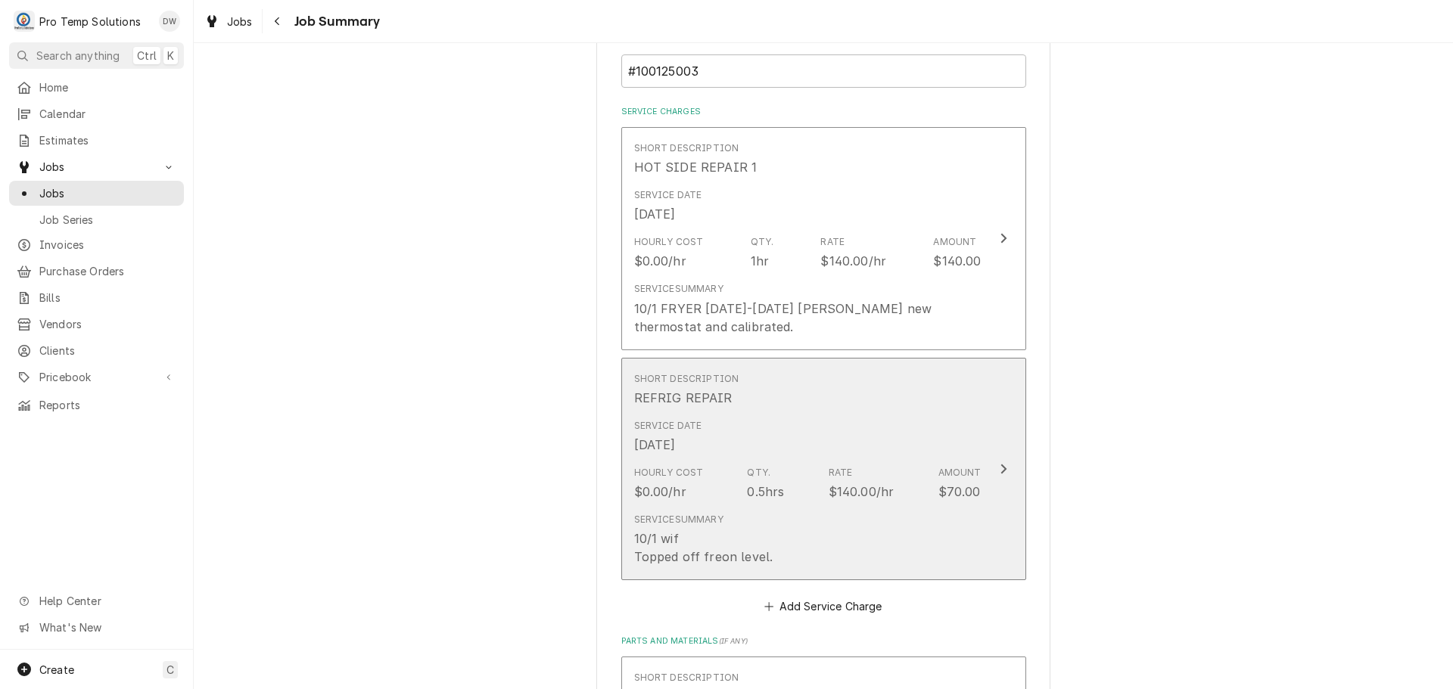
click at [994, 470] on div "Update Line Item" at bounding box center [1004, 469] width 20 height 18
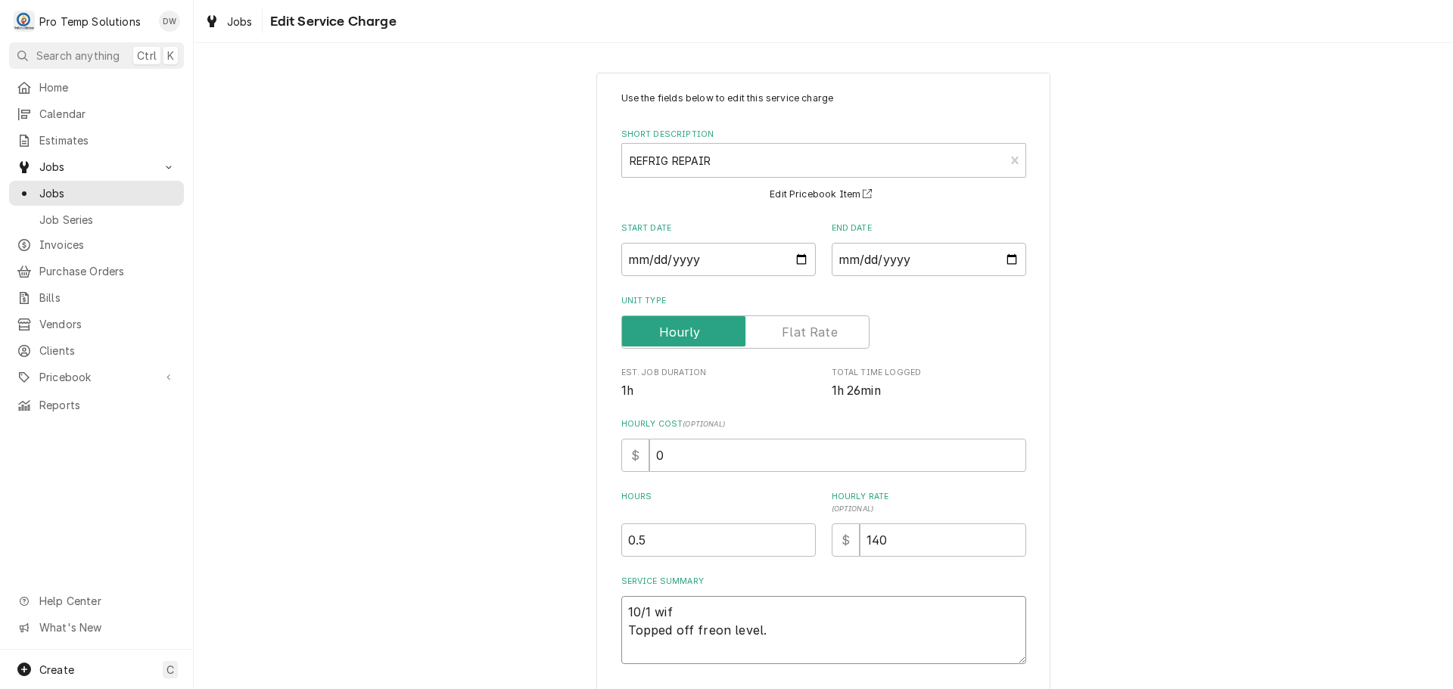
click at [686, 618] on textarea "10/1 wif Topped off freon level." at bounding box center [823, 630] width 405 height 68
type textarea "x"
type textarea "10/1 wi Topped off freon level."
type textarea "x"
type textarea "10/1 w Topped off freon level."
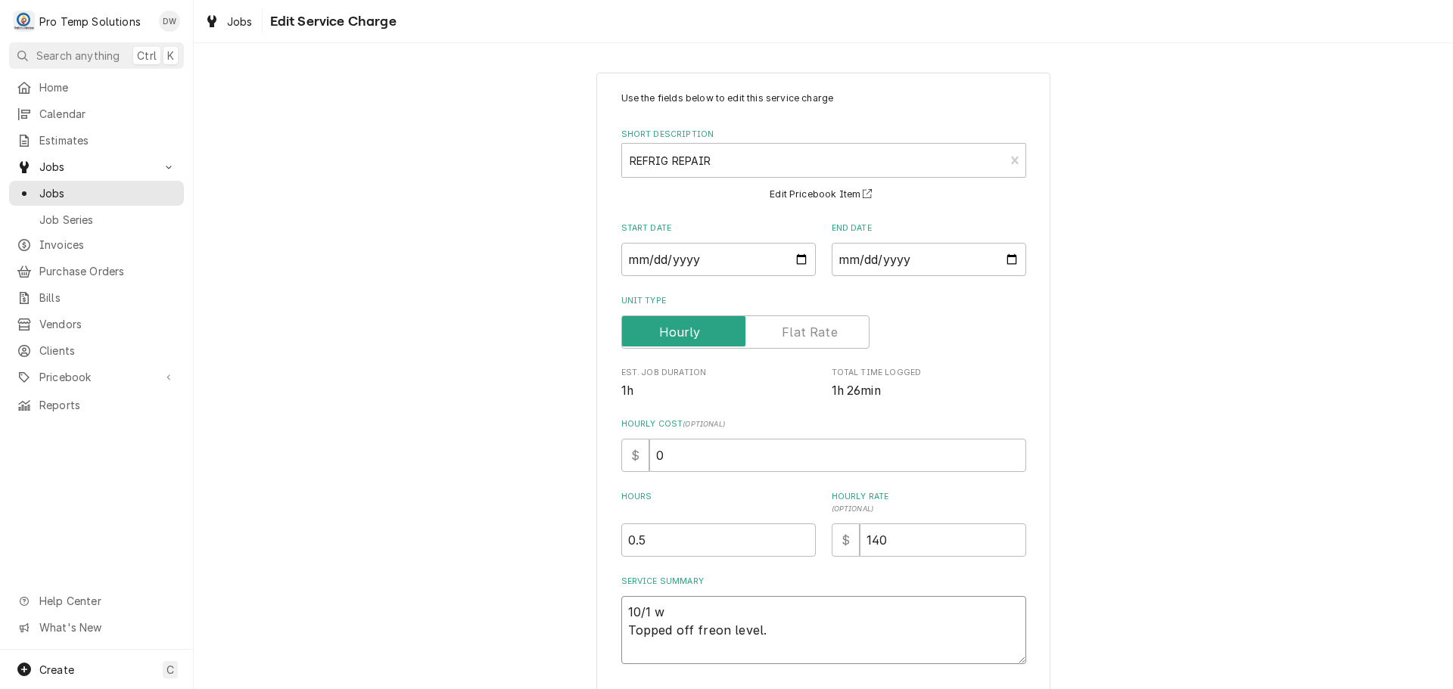
type textarea "x"
type textarea "10/1 Topped off freon level."
type textarea "x"
type textarea "10/1 W Topped off freon level."
type textarea "x"
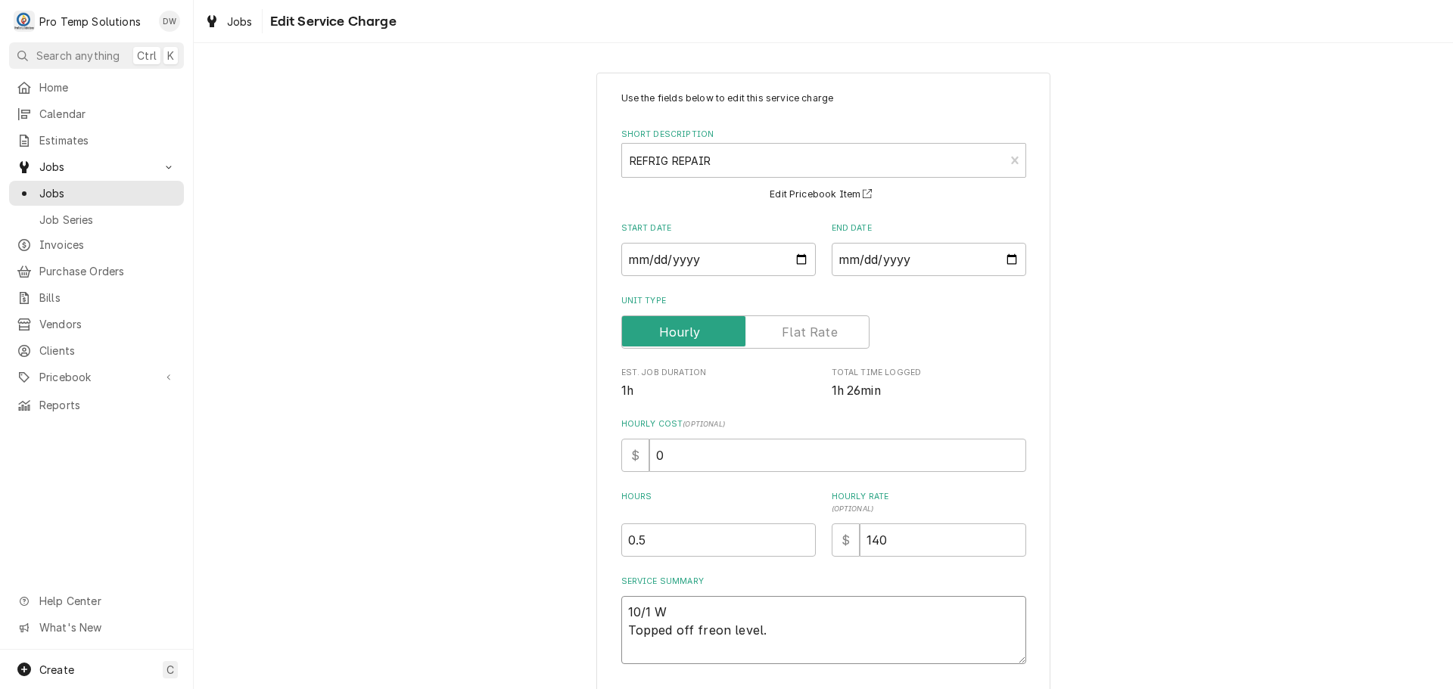
type textarea "10/1 WI Topped off freon level."
type textarea "x"
type textarea "10/1 WIF Topped off freon level."
type textarea "x"
type textarea "10/1 WIF Topped off freon level."
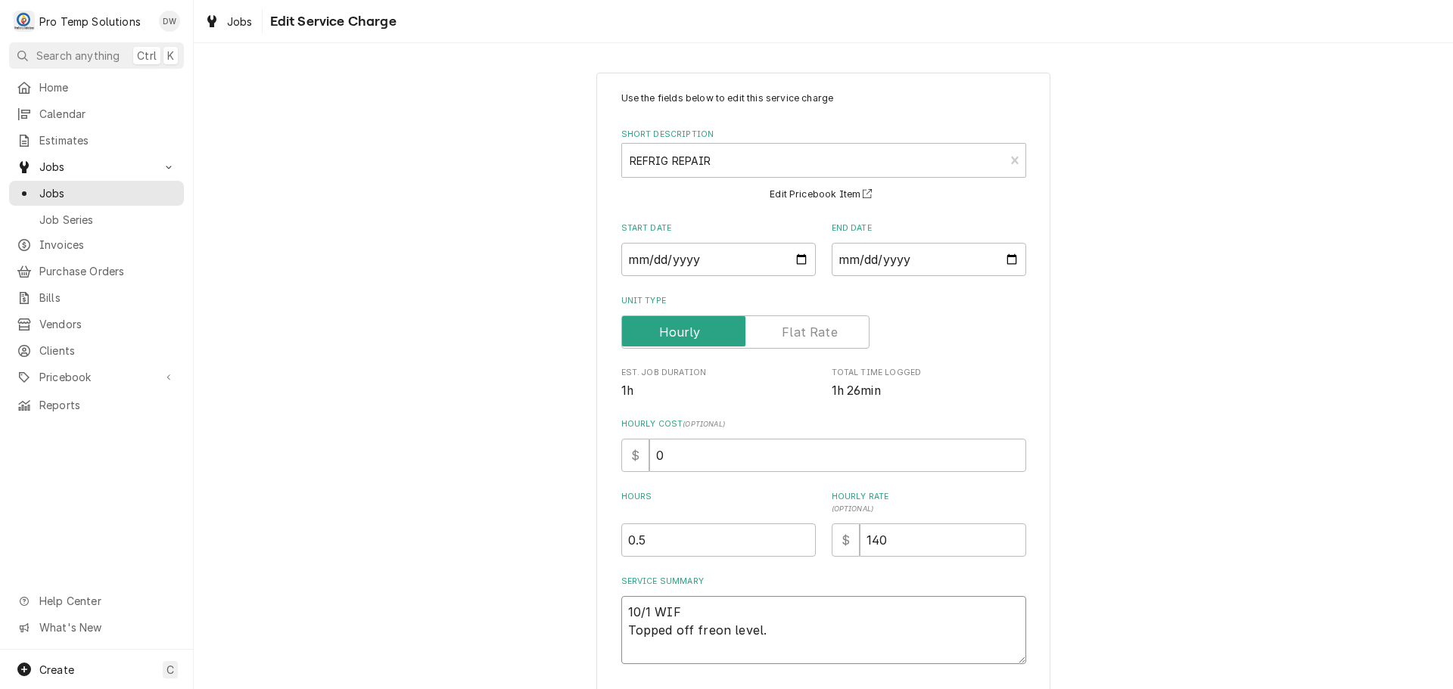
type textarea "x"
type textarea "10/1 WIF 1 Topped off freon level."
type textarea "x"
type textarea "10/1 WIF 11 Topped off freon level."
type textarea "x"
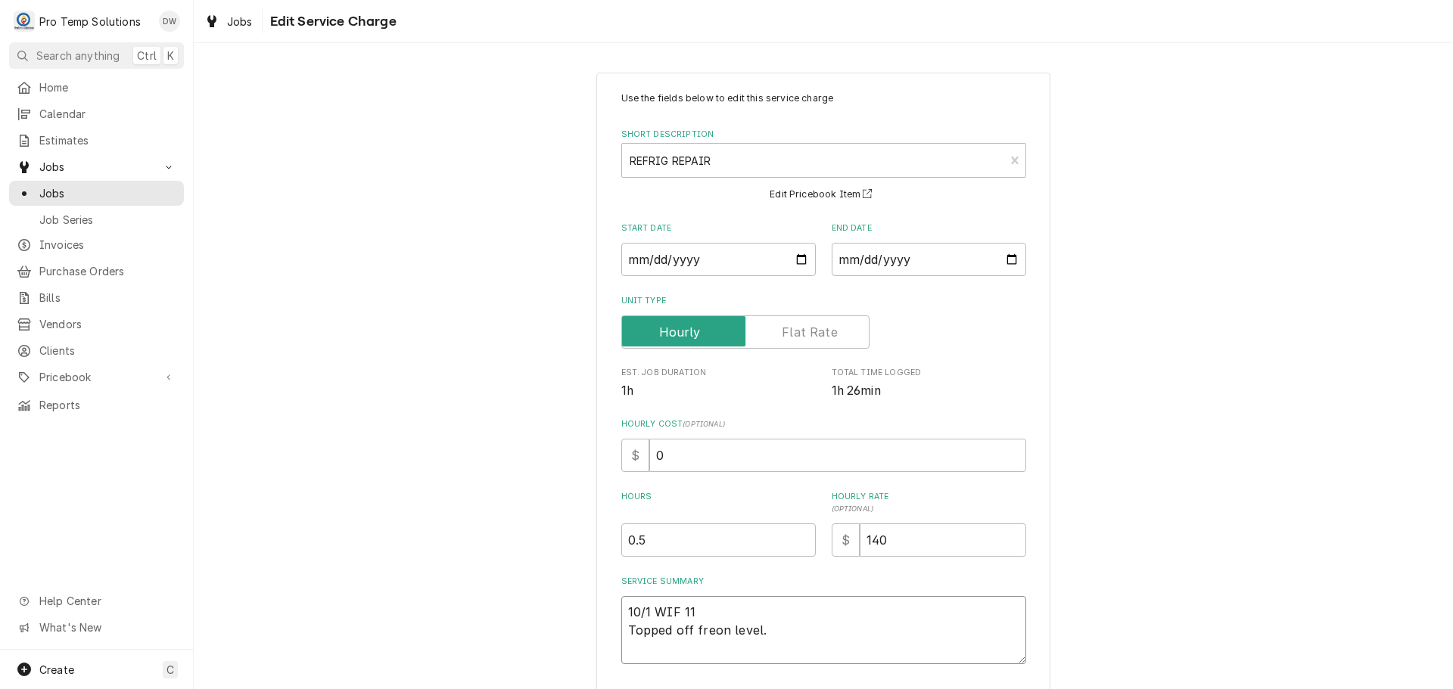
type textarea "10/1 WIF 115 Topped off freon level."
type textarea "x"
type textarea "10/1 WIF 1150 Topped off freon level."
type textarea "x"
type textarea "10/1 WIF 1150- Topped off freon level."
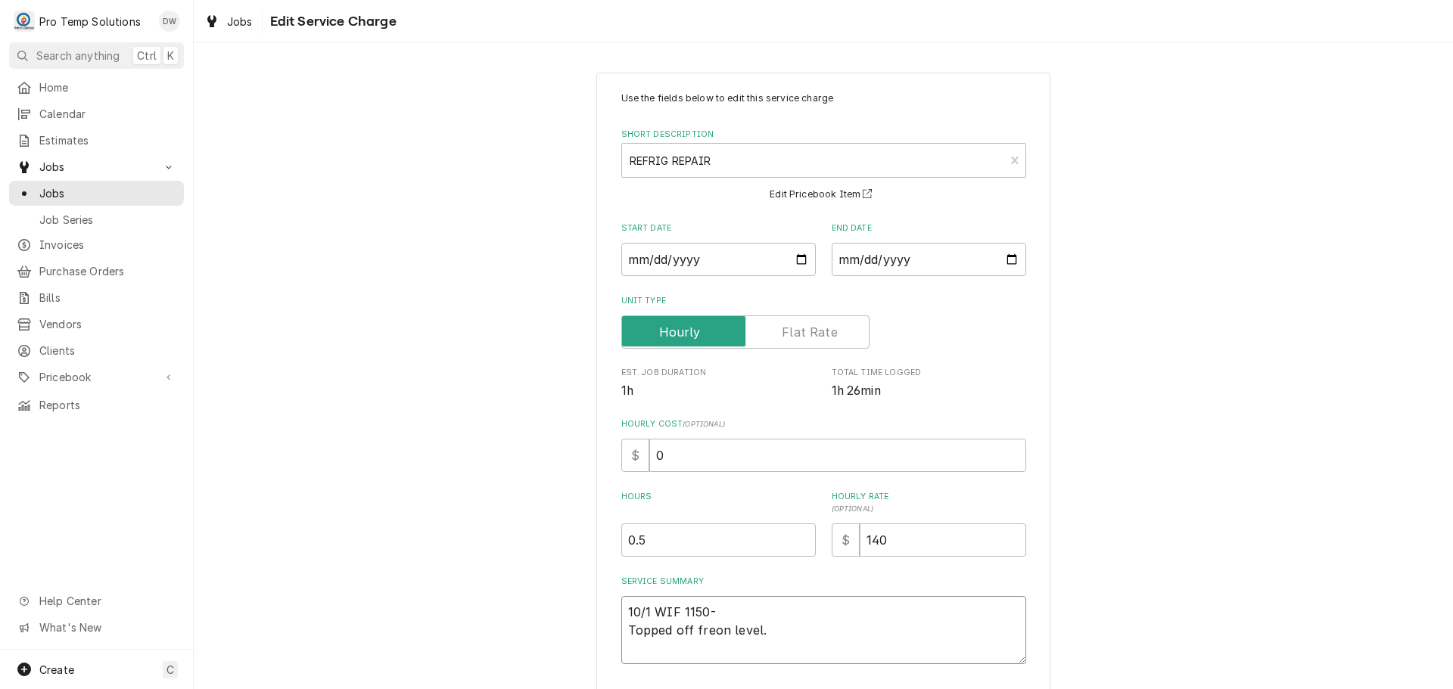
type textarea "x"
type textarea "10/1 WIF 1150-1 Topped off freon level."
type textarea "x"
type textarea "10/1 WIF 1150-12 Topped off freon level."
type textarea "x"
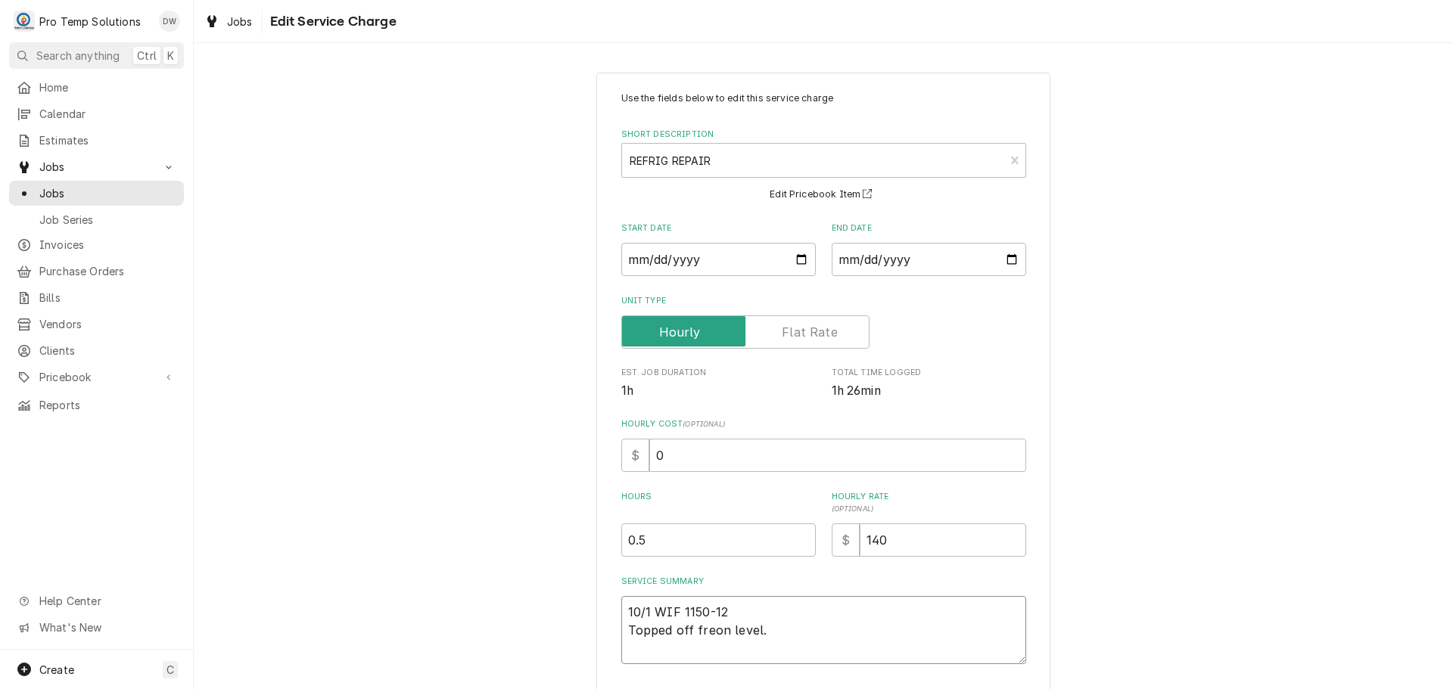
type textarea "10/1 WIF 1150-122 Topped off freon level."
type textarea "x"
type textarea "10/1 WIF 1150-1225 Topped off freon level."
type textarea "x"
type textarea "10/1 WIF 1150-1225 Topped off freon level."
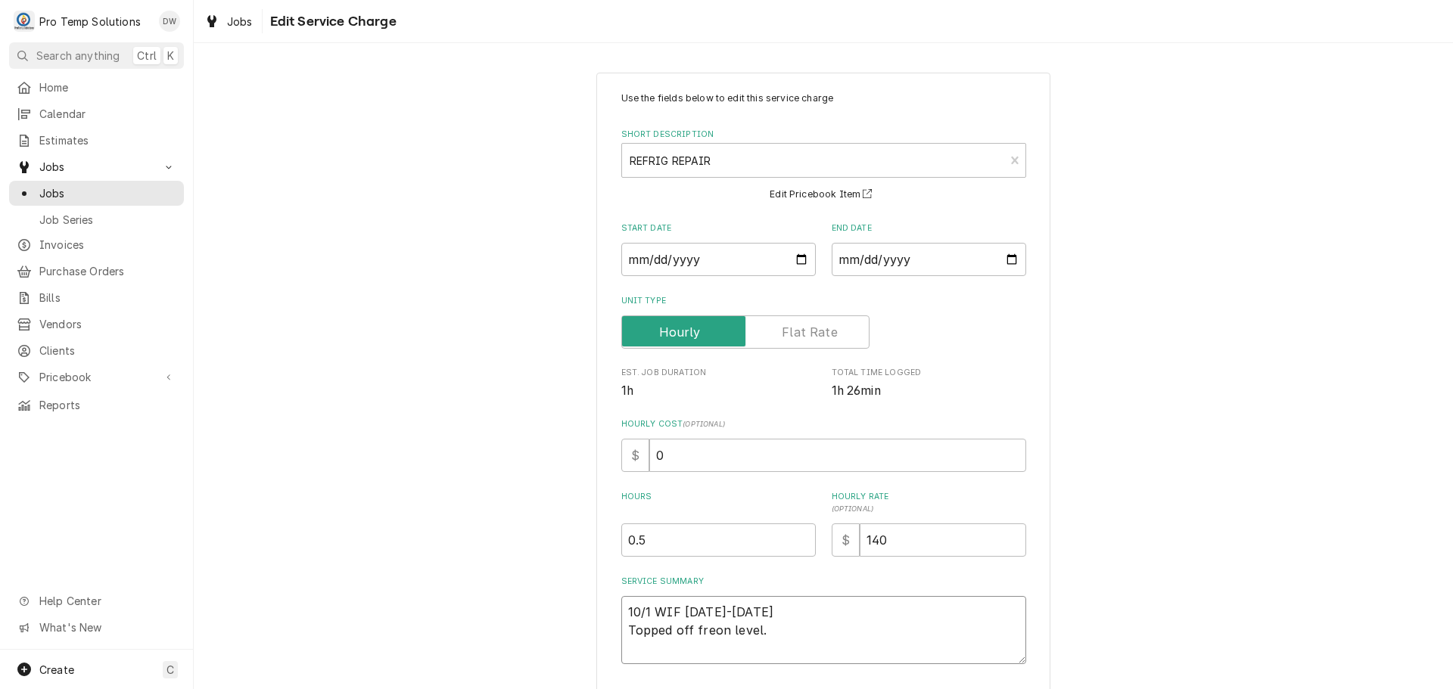
type textarea "x"
type textarea "10/1 WIF 1150-1225 K Topped off freon level."
type textarea "x"
type textarea "10/1 WIF 1150-1225 KE Topped off freon level."
type textarea "x"
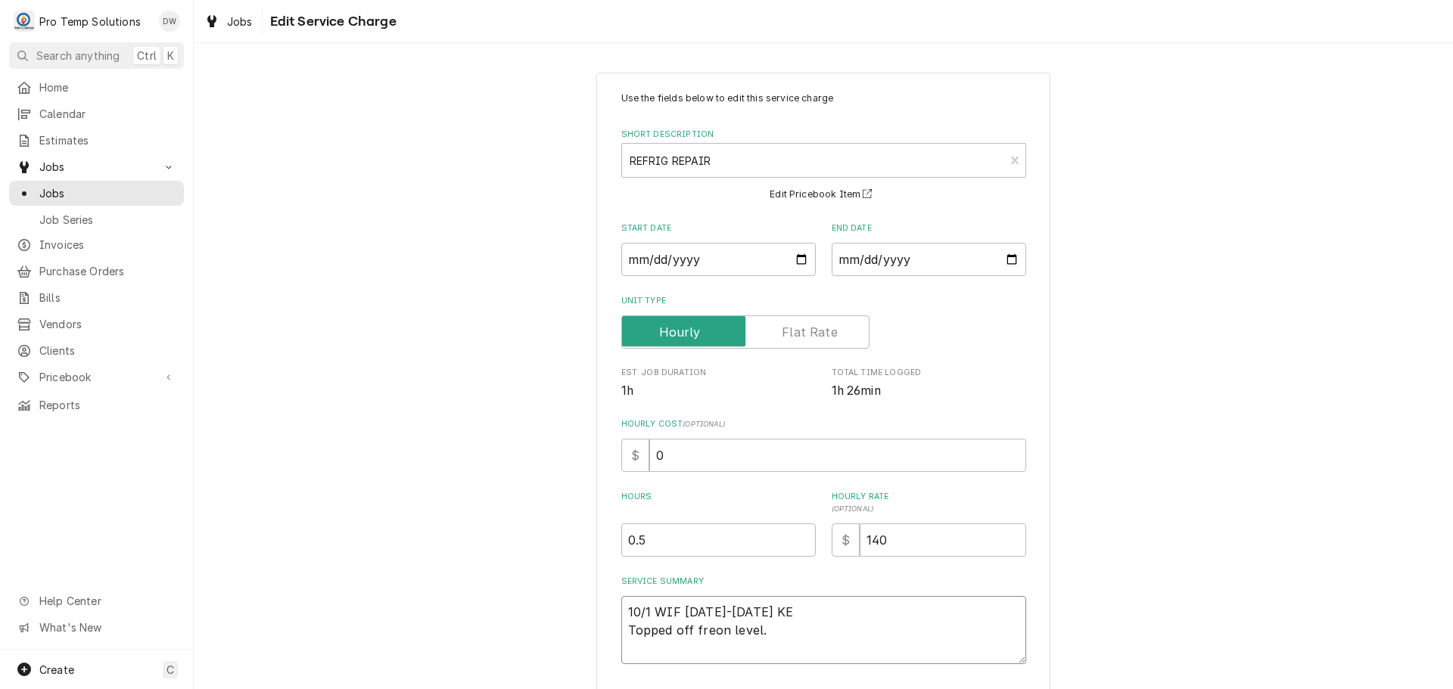
type textarea "10/1 WIF 1150-1225 KEV Topped off freon level."
type textarea "x"
type textarea "10/1 WIF 1150-1225 KEVI Topped off freon level."
type textarea "x"
type textarea "10/1 WIF 1150-1225 KEVIN Topped off freon level."
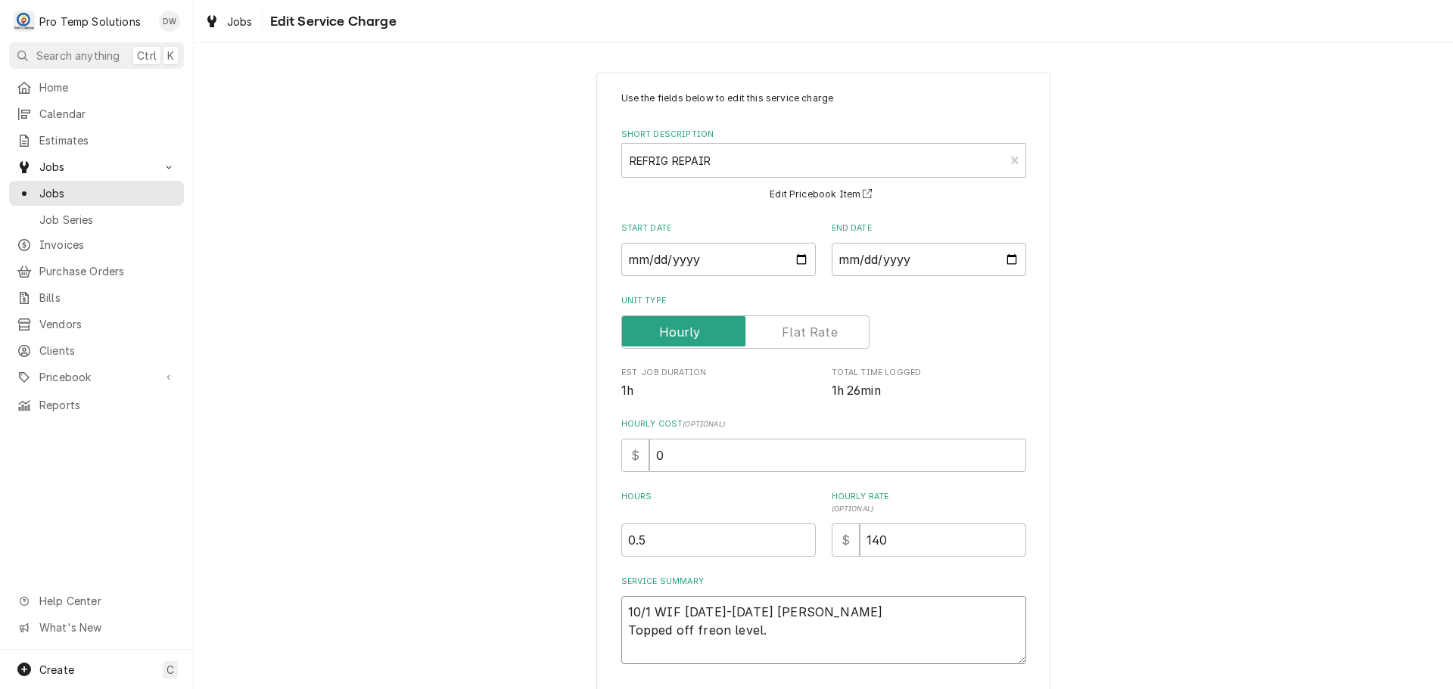
type textarea "x"
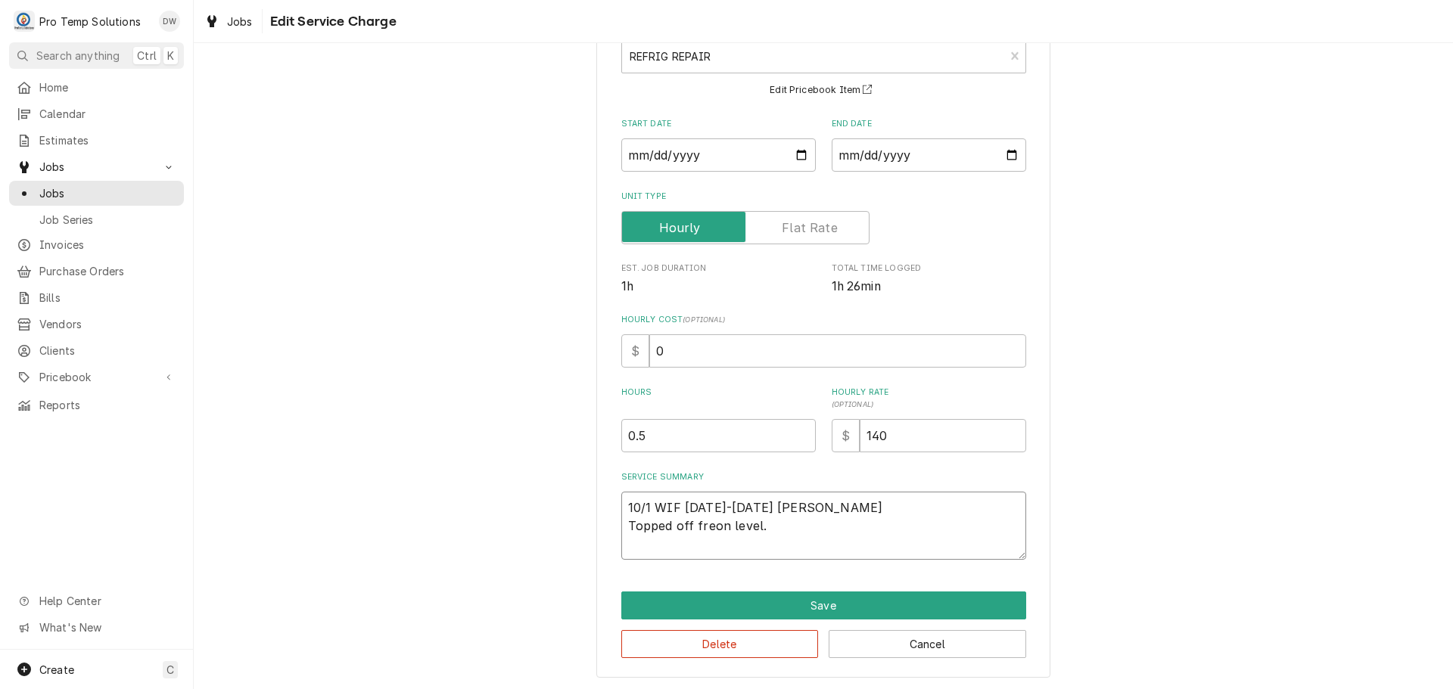
scroll to position [106, 0]
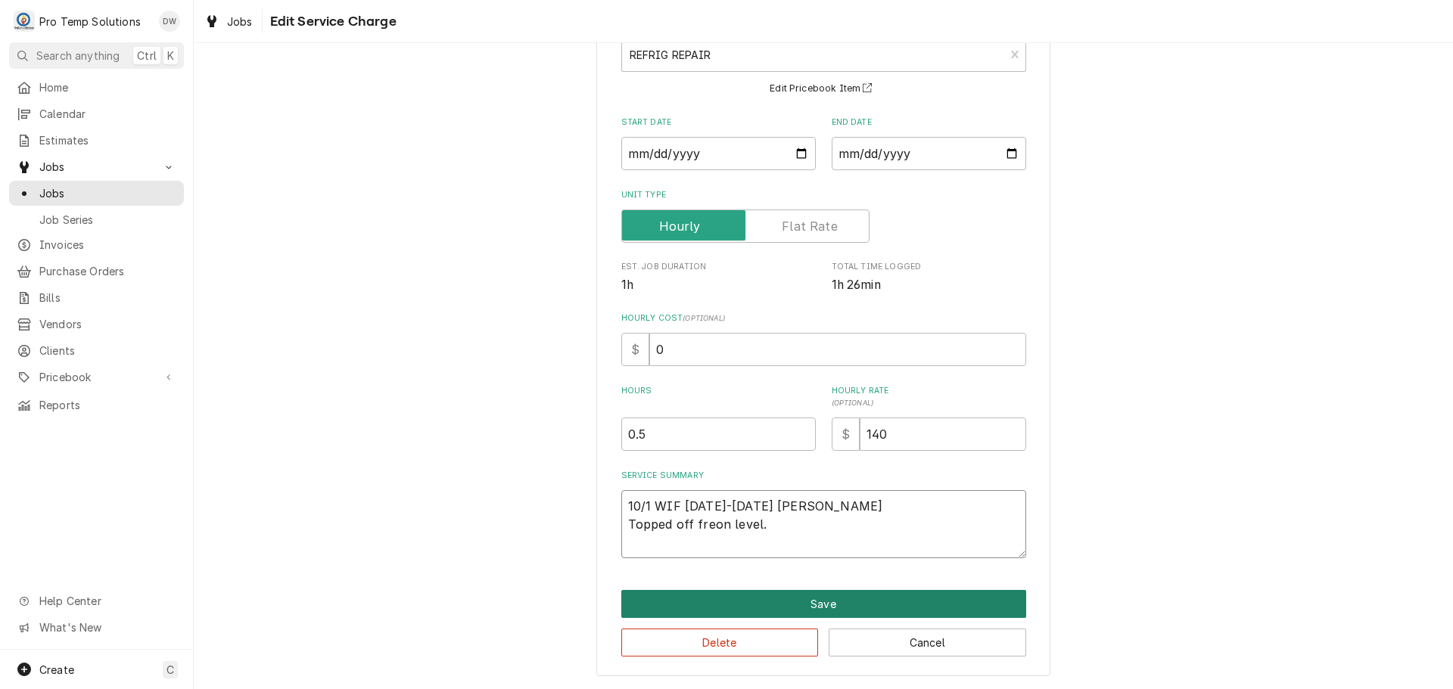
type textarea "10/1 WIF 1150-1225 KEVIN Topped off freon level."
click at [807, 608] on button "Save" at bounding box center [823, 604] width 405 height 28
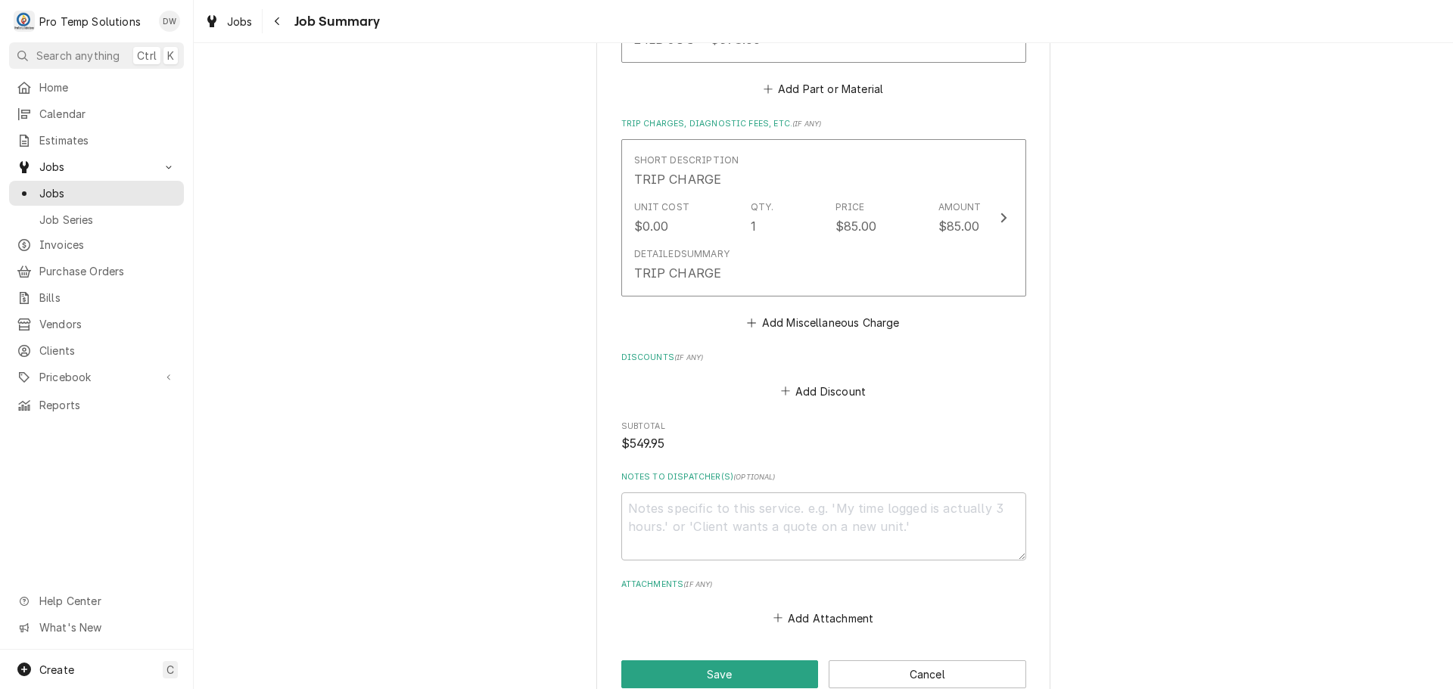
scroll to position [1513, 0]
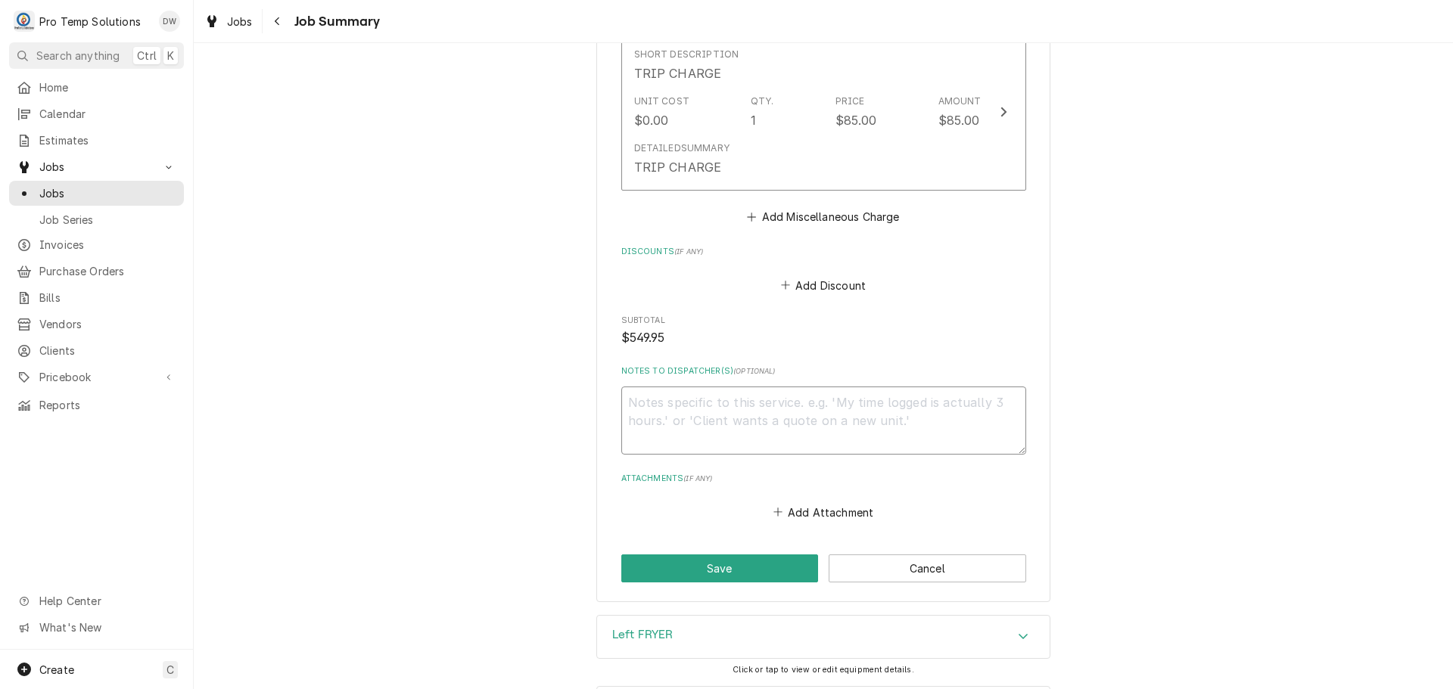
click at [746, 403] on textarea "Notes to Dispatcher(s) ( optional )" at bounding box center [823, 421] width 405 height 68
type textarea "x"
type textarea "#"
type textarea "x"
type textarea "#1"
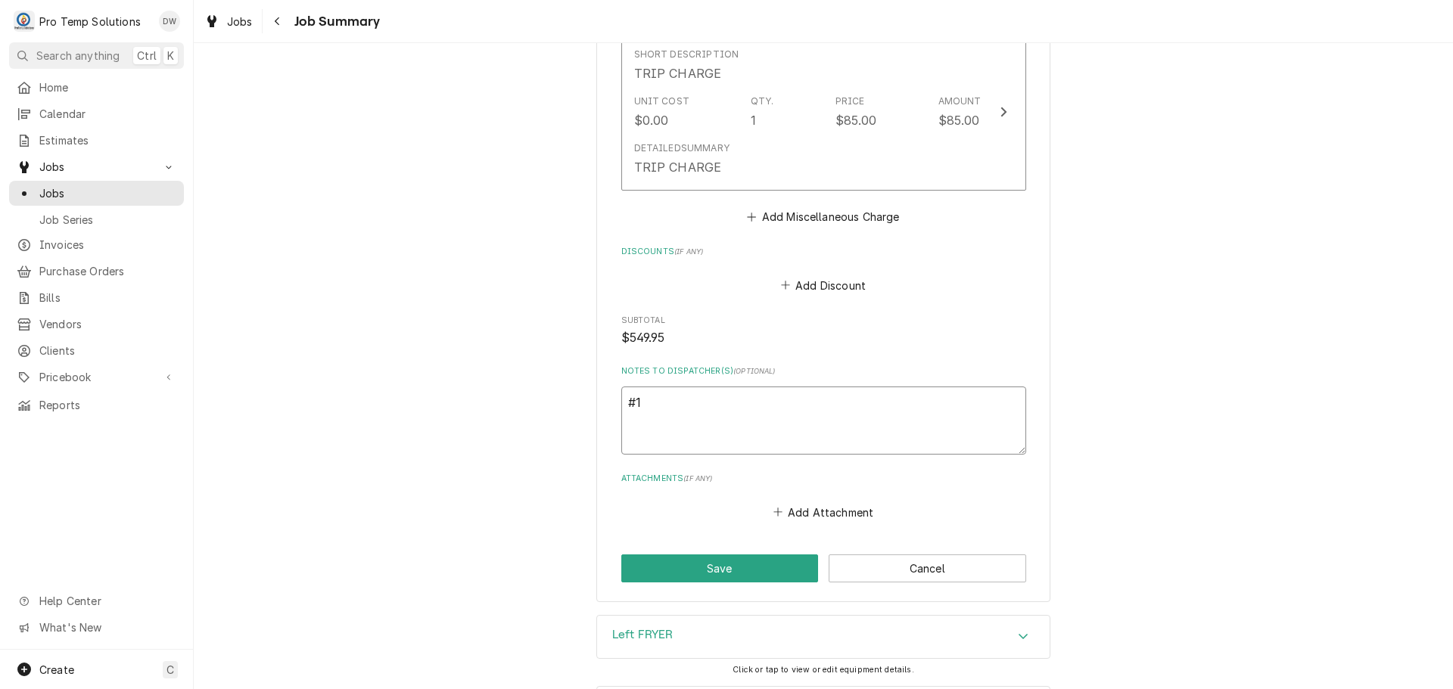
type textarea "x"
type textarea "#10"
type textarea "x"
type textarea "#100"
type textarea "x"
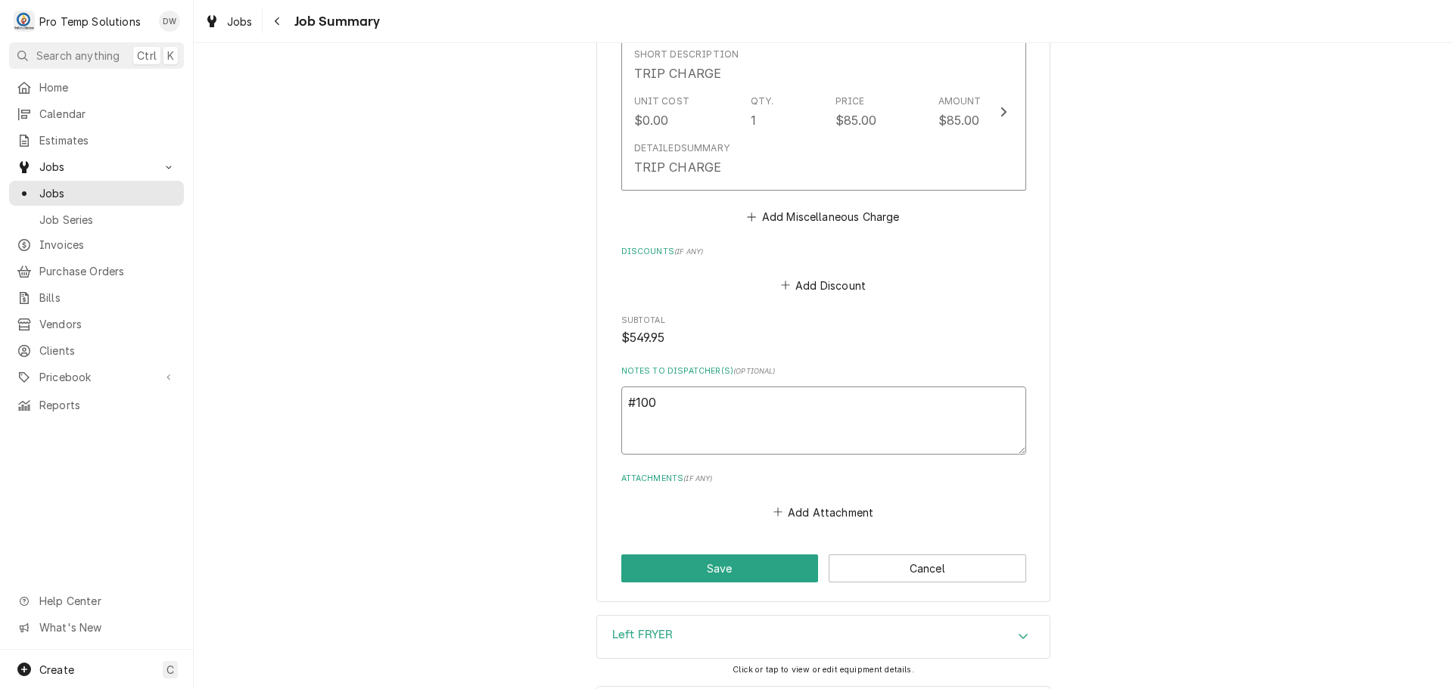
type textarea "#1001"
type textarea "x"
type textarea "#10012"
type textarea "x"
type textarea "#100125"
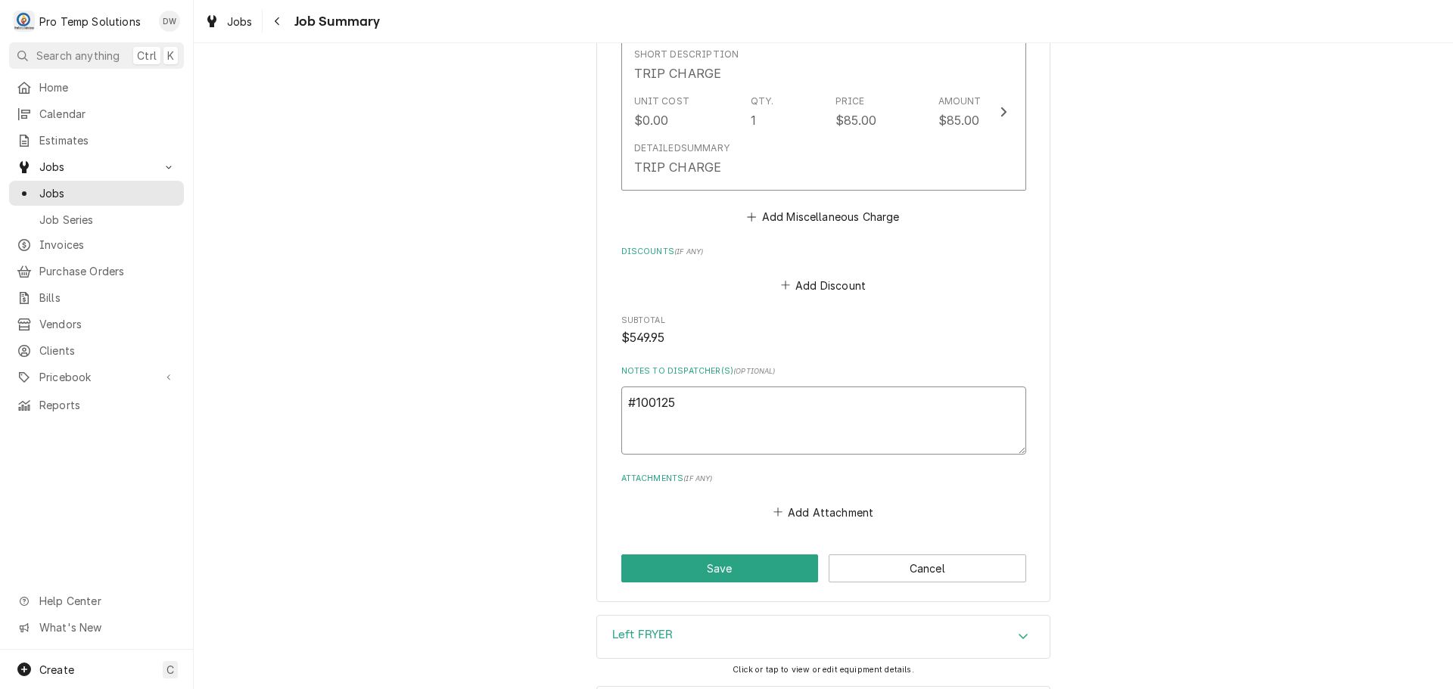
type textarea "x"
type textarea "#1001250"
type textarea "x"
type textarea "#10012500"
type textarea "x"
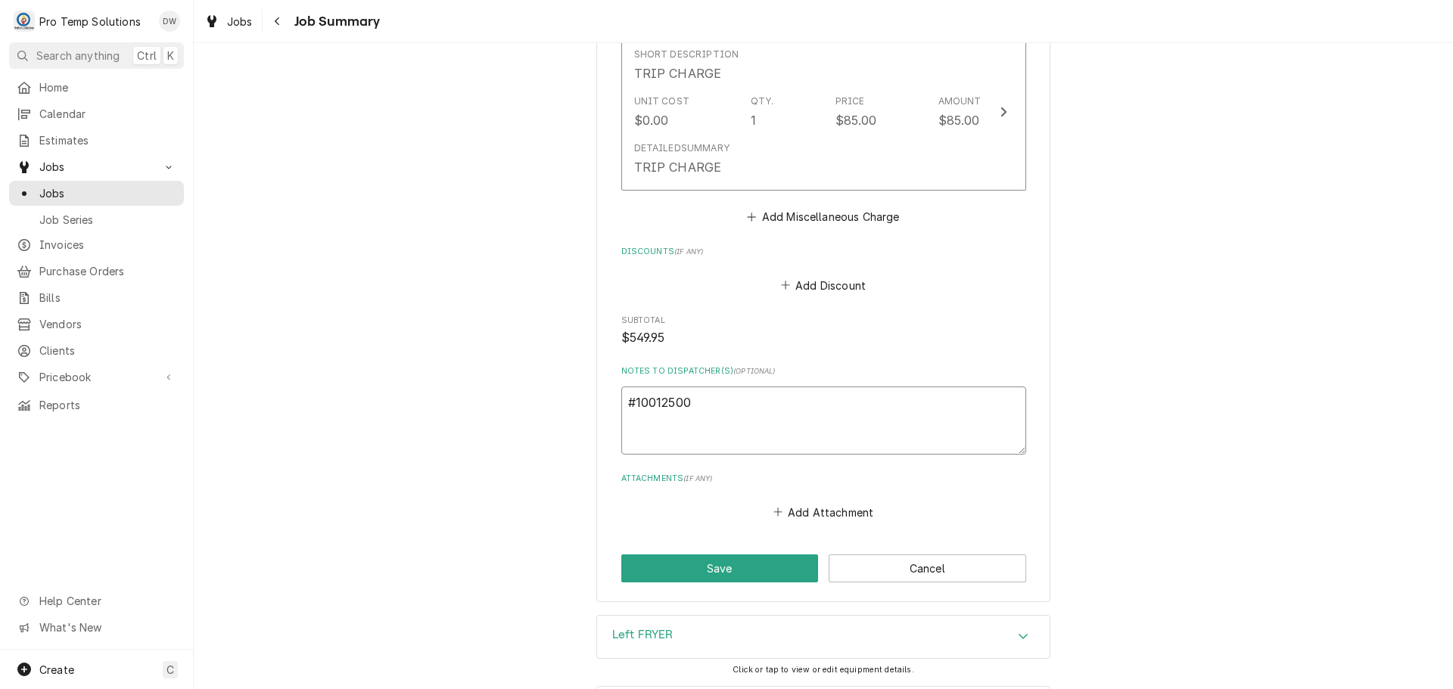
type textarea "#100125003"
type textarea "x"
type textarea "#100125003"
type textarea "x"
type textarea "#100125003 T"
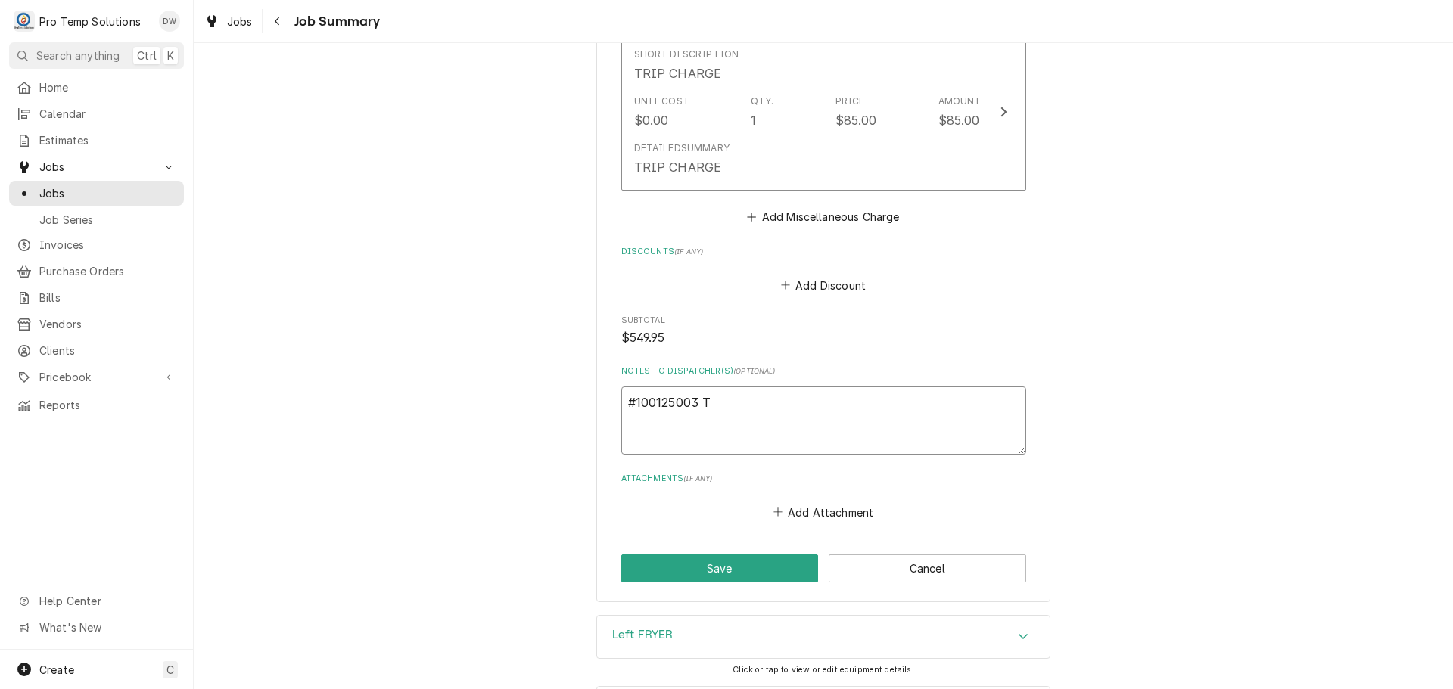
type textarea "x"
type textarea "#100125003 TO"
type textarea "x"
type textarea "#100125003 TOT"
type textarea "x"
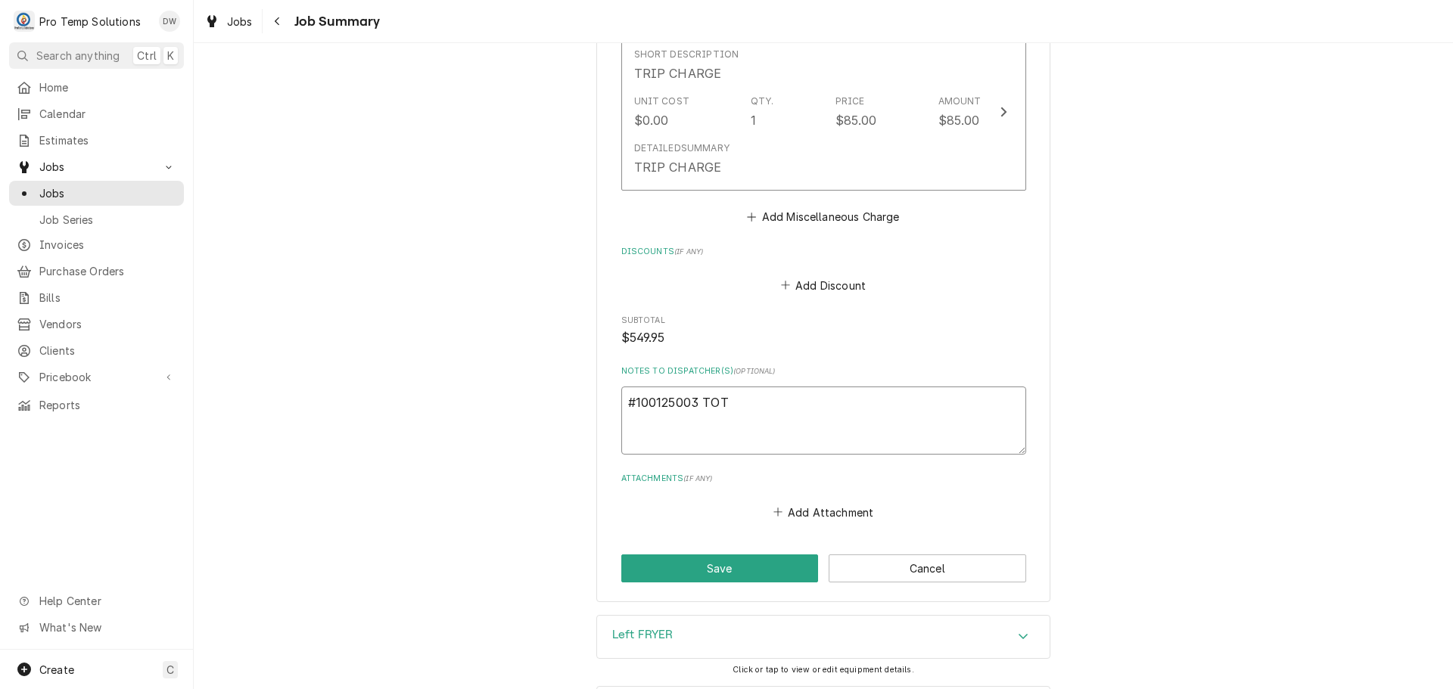
type textarea "#100125003 TOTH"
type textarea "x"
type textarea "#100125003 TOTH-"
type textarea "x"
type textarea "#100125003 TOTH-"
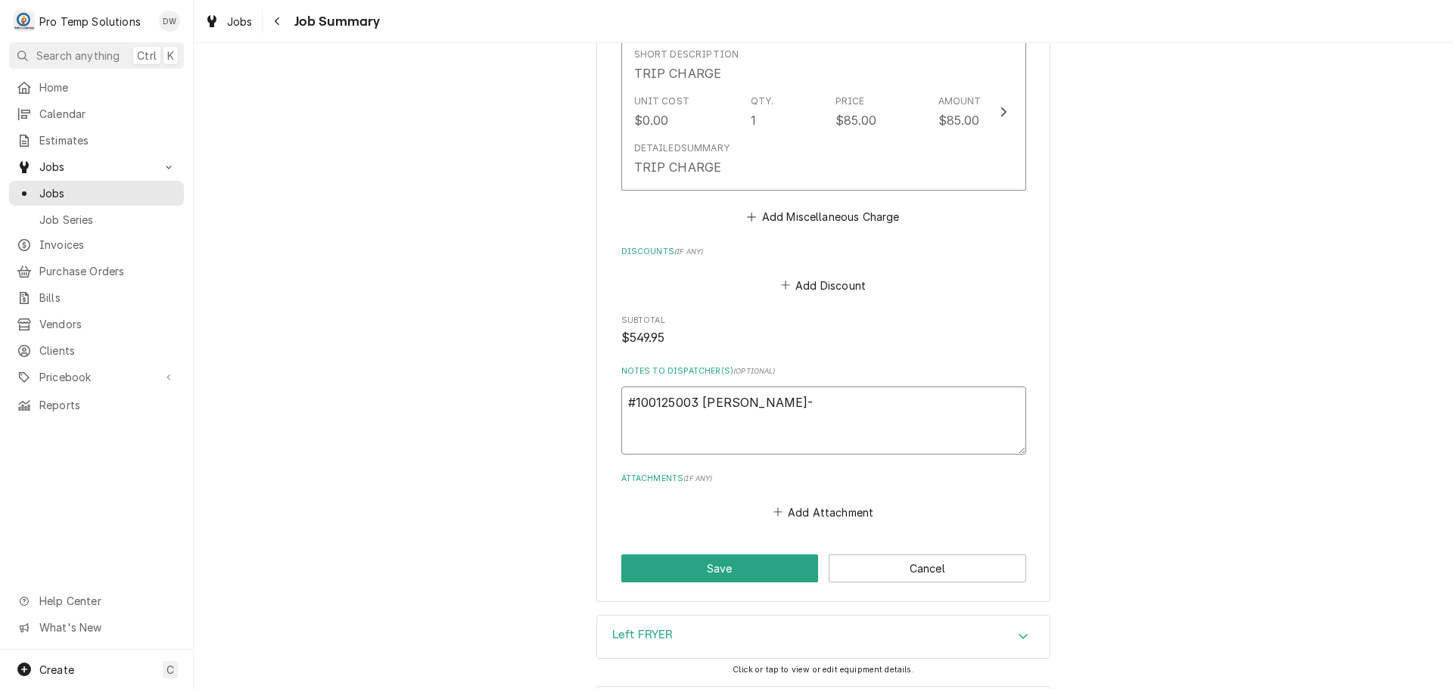
type textarea "x"
type textarea "#100125003 TOTH- F"
type textarea "x"
type textarea "#100125003 TOTH- FR"
type textarea "x"
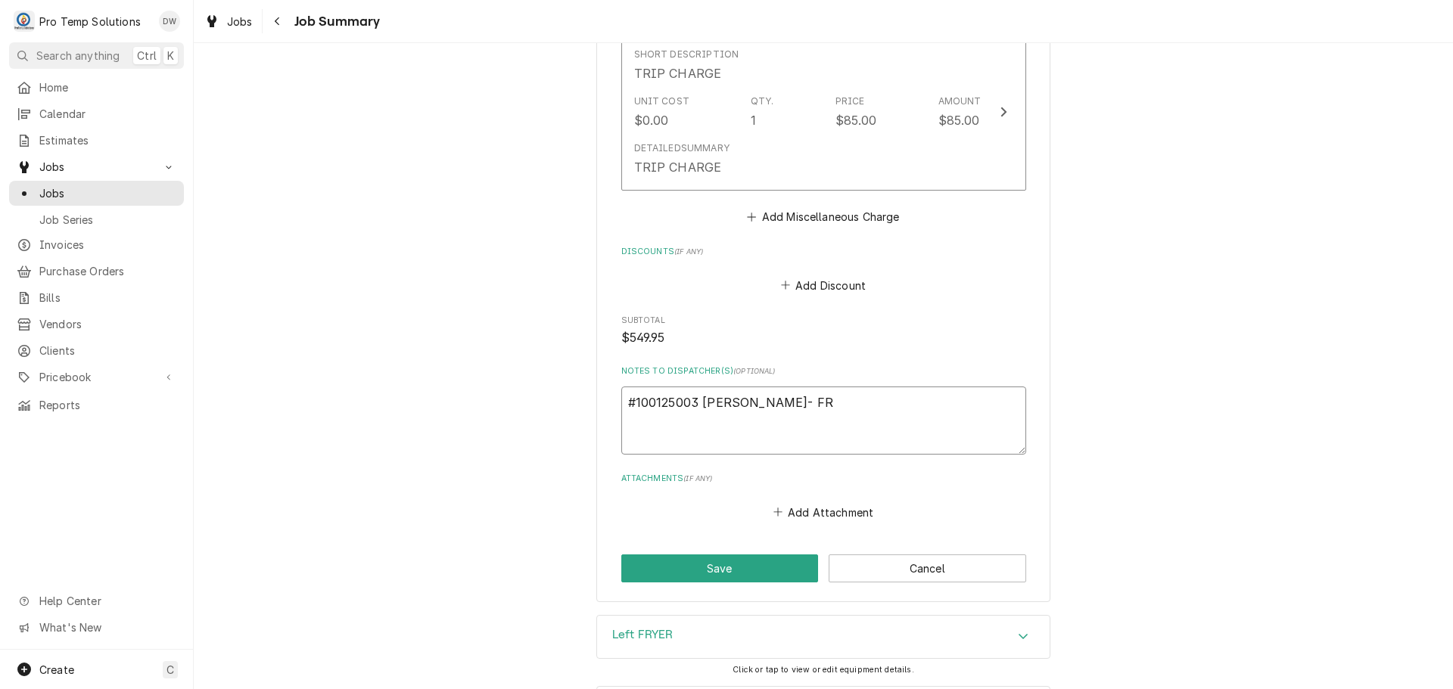
type textarea "#100125003 TOTH- FRY"
type textarea "x"
type textarea "#100125003 TOTH- FRYE"
type textarea "x"
type textarea "#100125003 TOTH- FRYER"
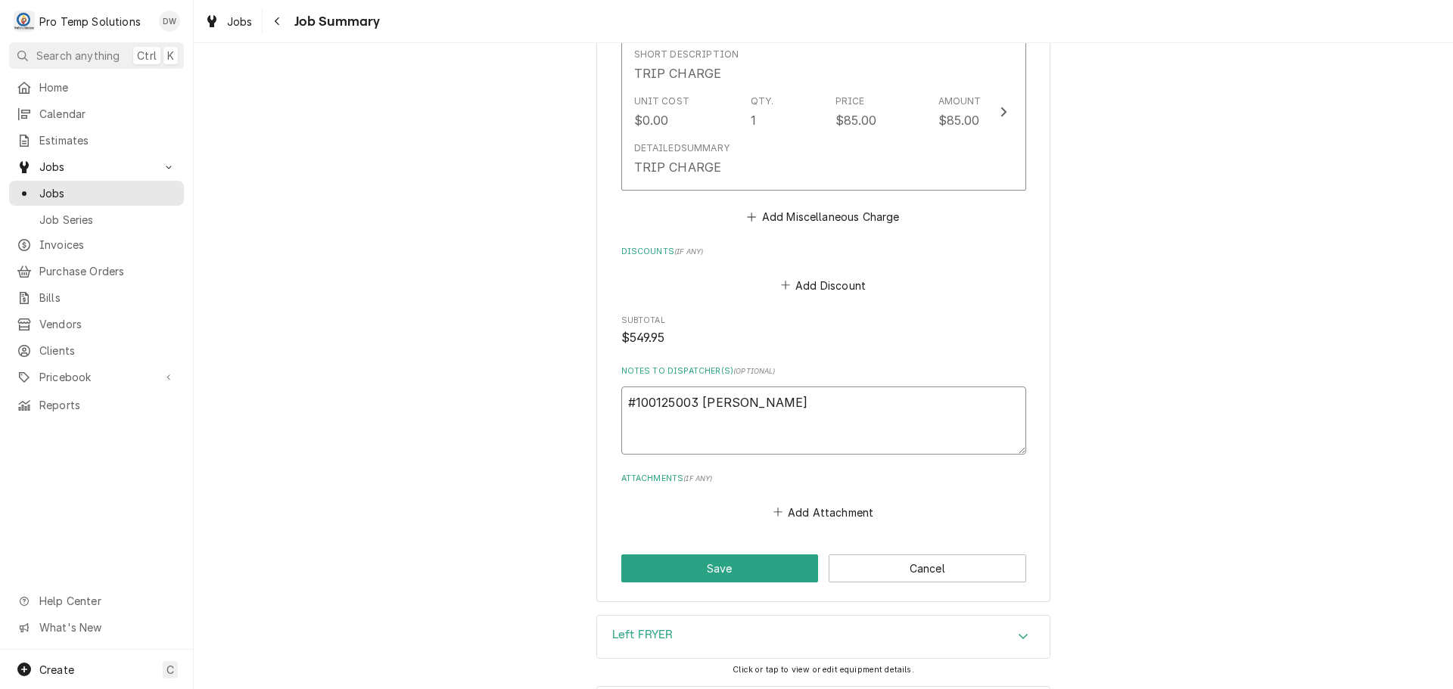
type textarea "x"
type textarea "#100125003 TOTH- FRYER"
type textarea "x"
type textarea "#100125003 TOTH- FRYER /"
type textarea "x"
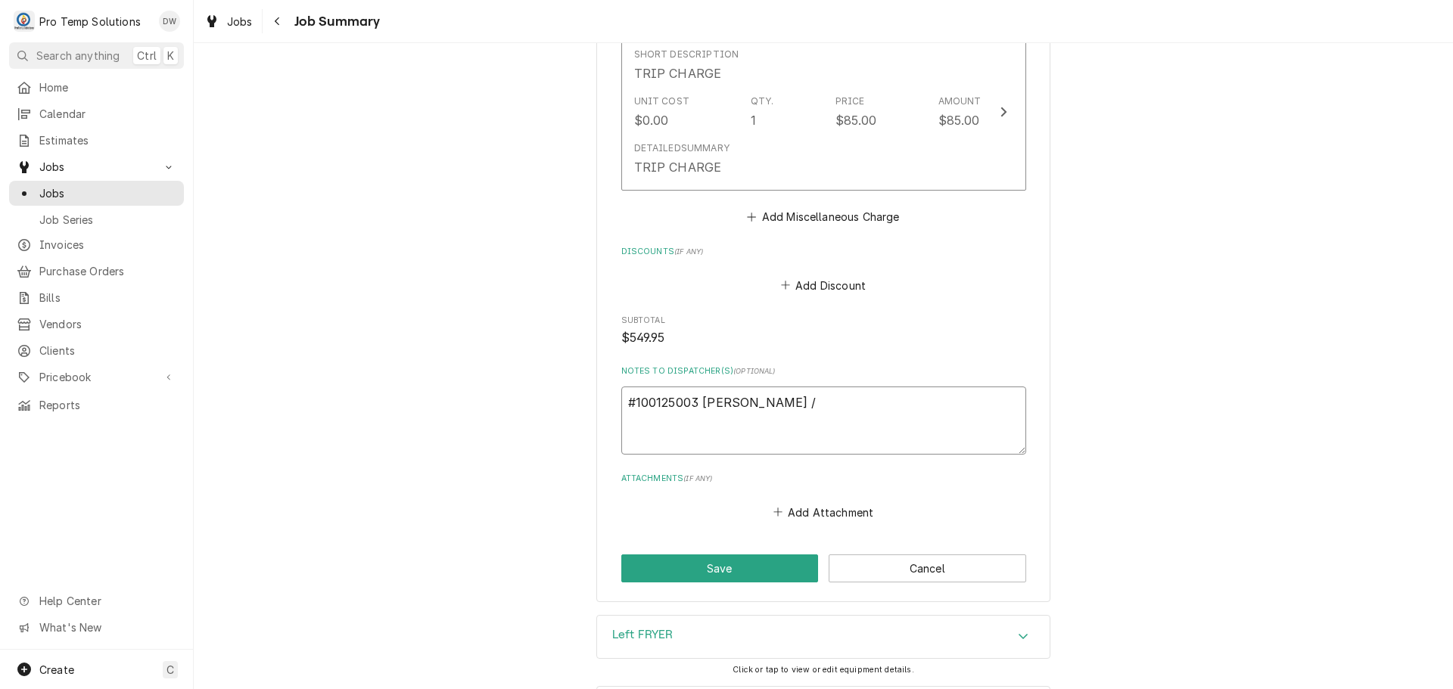
type textarea "#100125003 TOTH- FRYER /"
type textarea "x"
type textarea "#100125003 TOTH- FRYER / W"
type textarea "x"
type textarea "#100125003 TOTH- FRYER / WI"
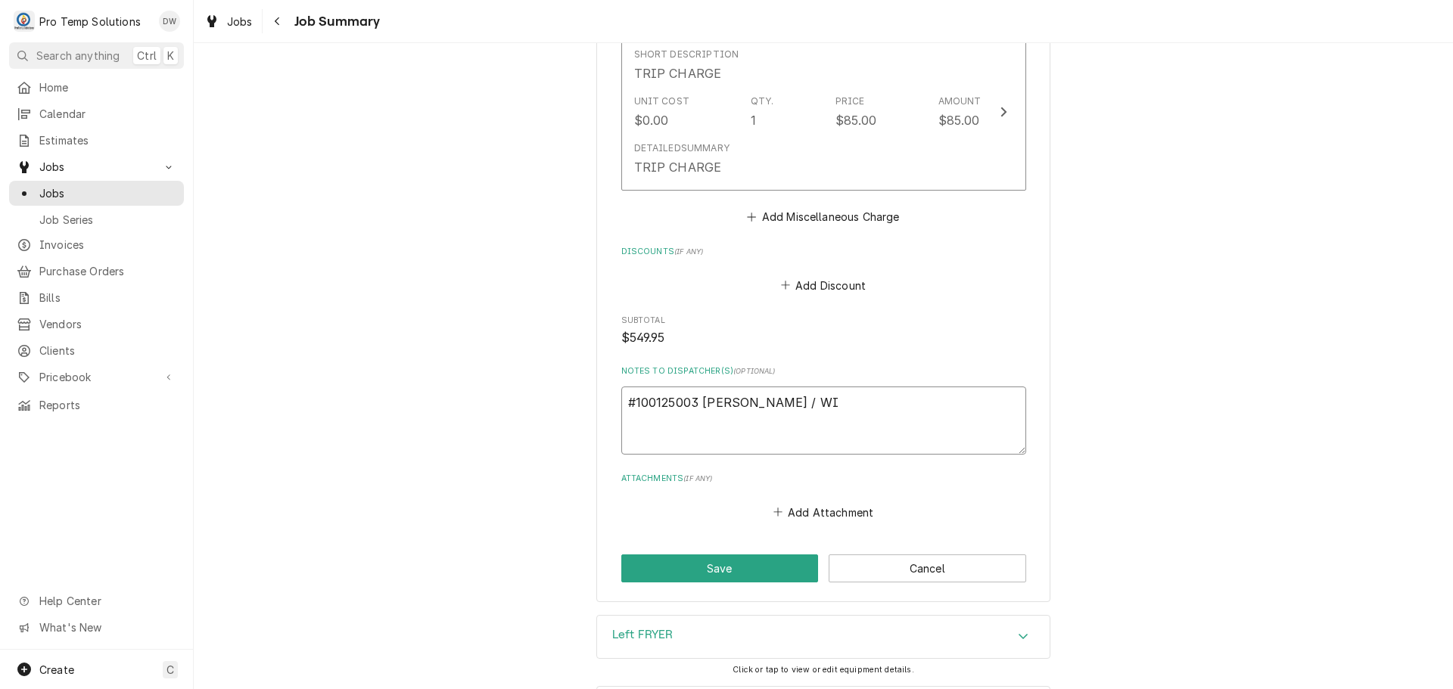
type textarea "x"
type textarea "#100125003 TOTH- FRYER / WIF"
type textarea "x"
type textarea "#100125003 TOTH- FRYER / WIF"
click at [709, 564] on button "Save" at bounding box center [719, 569] width 197 height 28
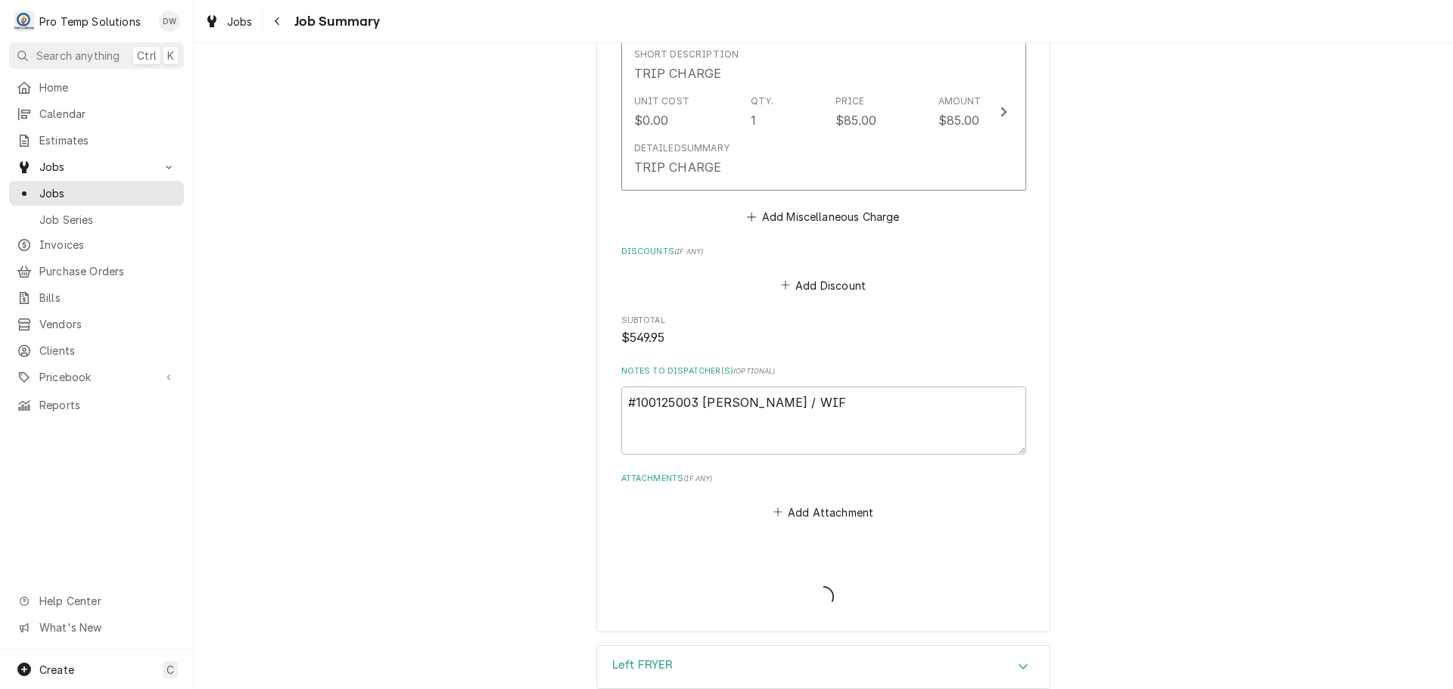
type textarea "x"
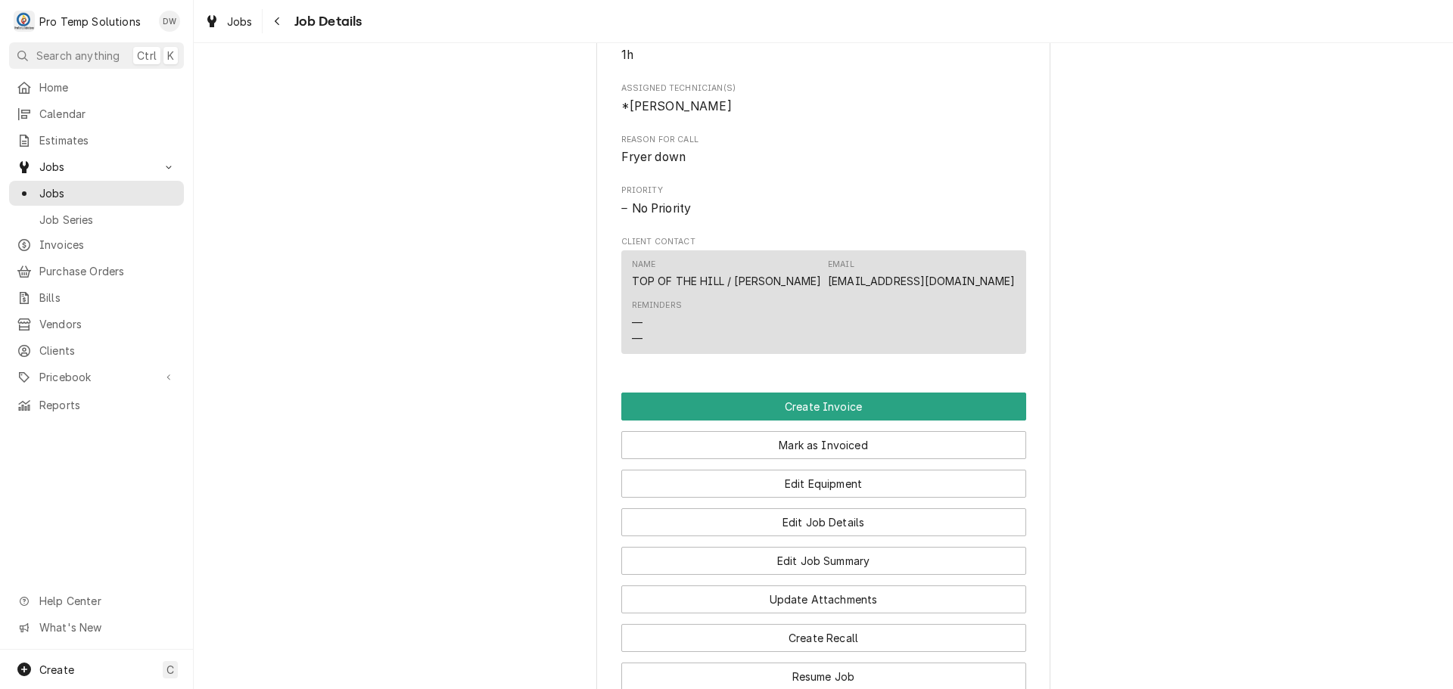
scroll to position [908, 0]
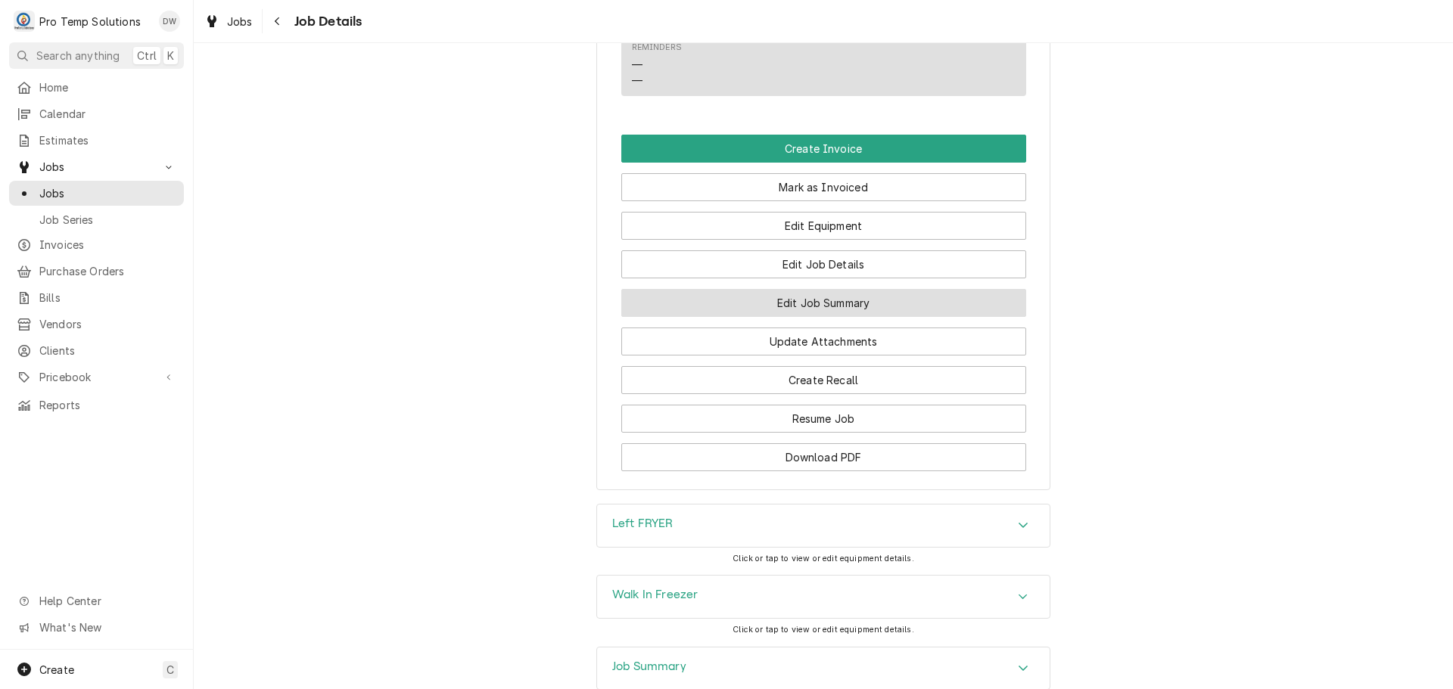
click at [792, 317] on button "Edit Job Summary" at bounding box center [823, 303] width 405 height 28
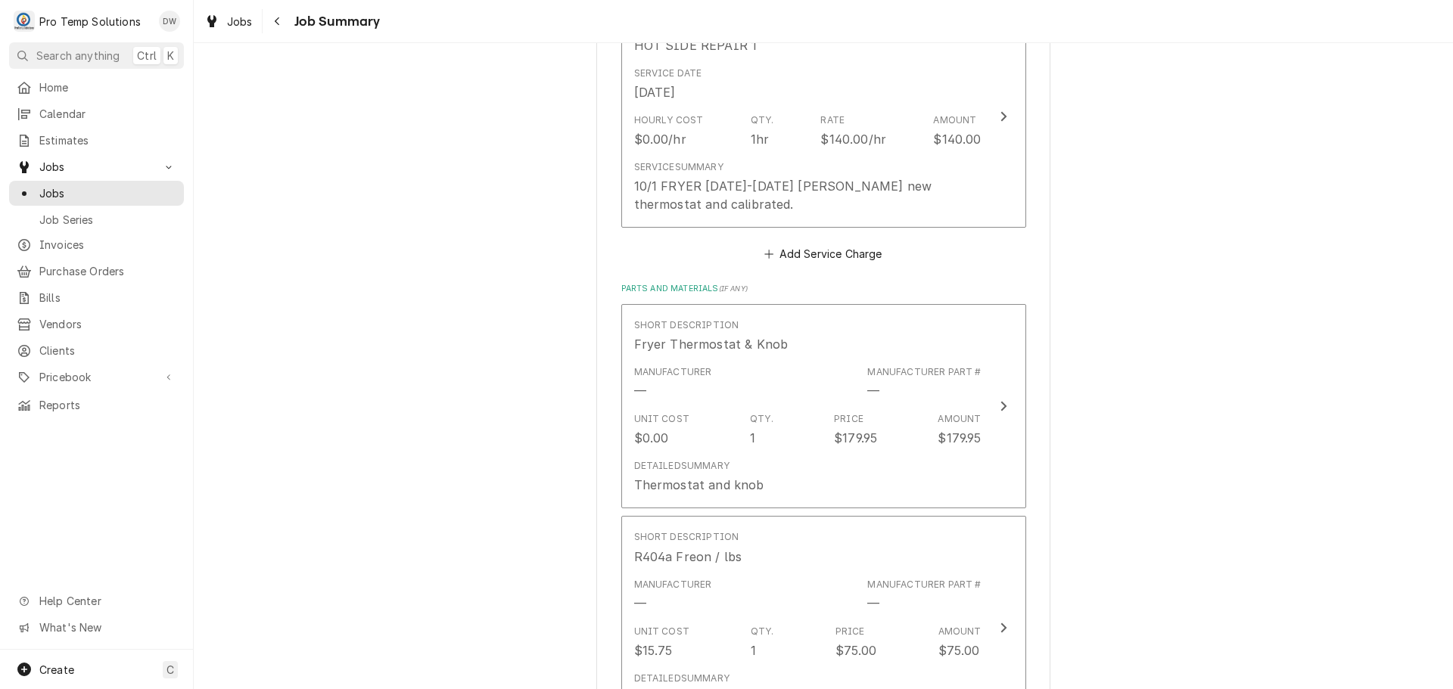
scroll to position [757, 0]
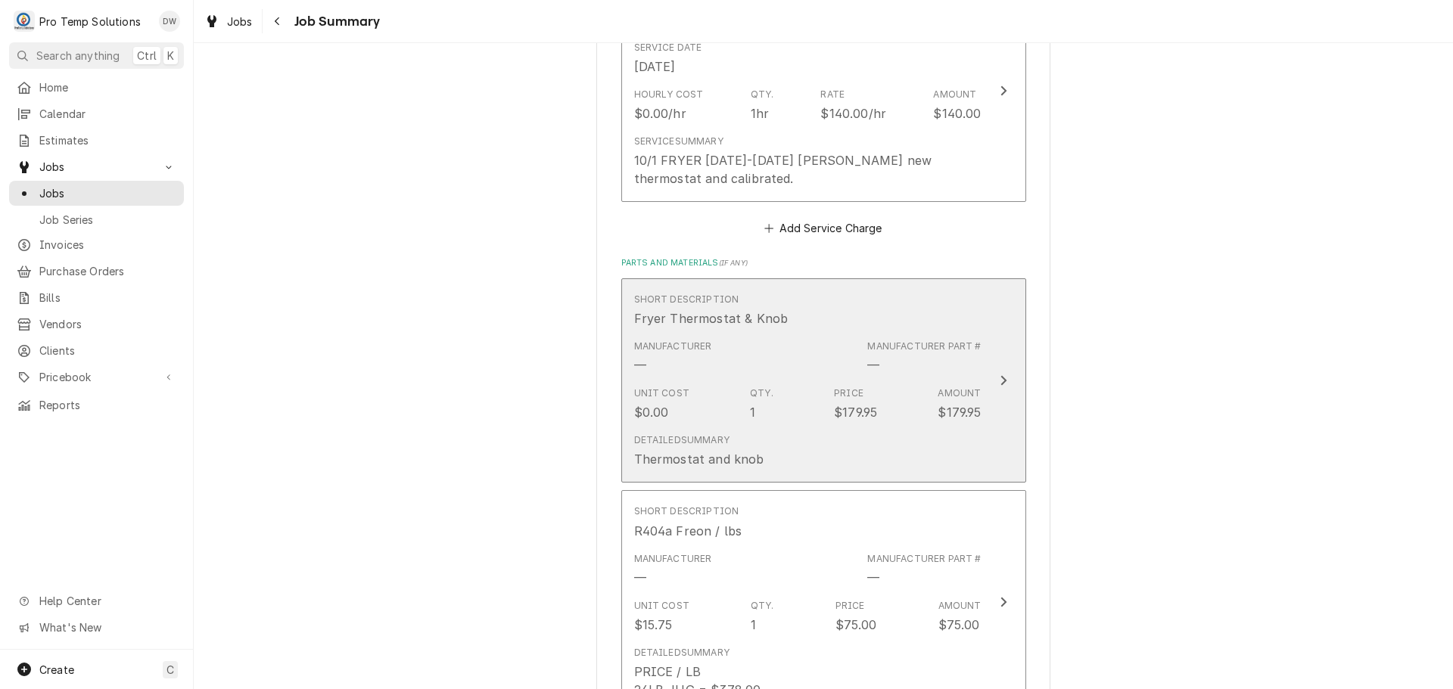
click at [1000, 379] on icon "Update Line Item" at bounding box center [1004, 381] width 8 height 12
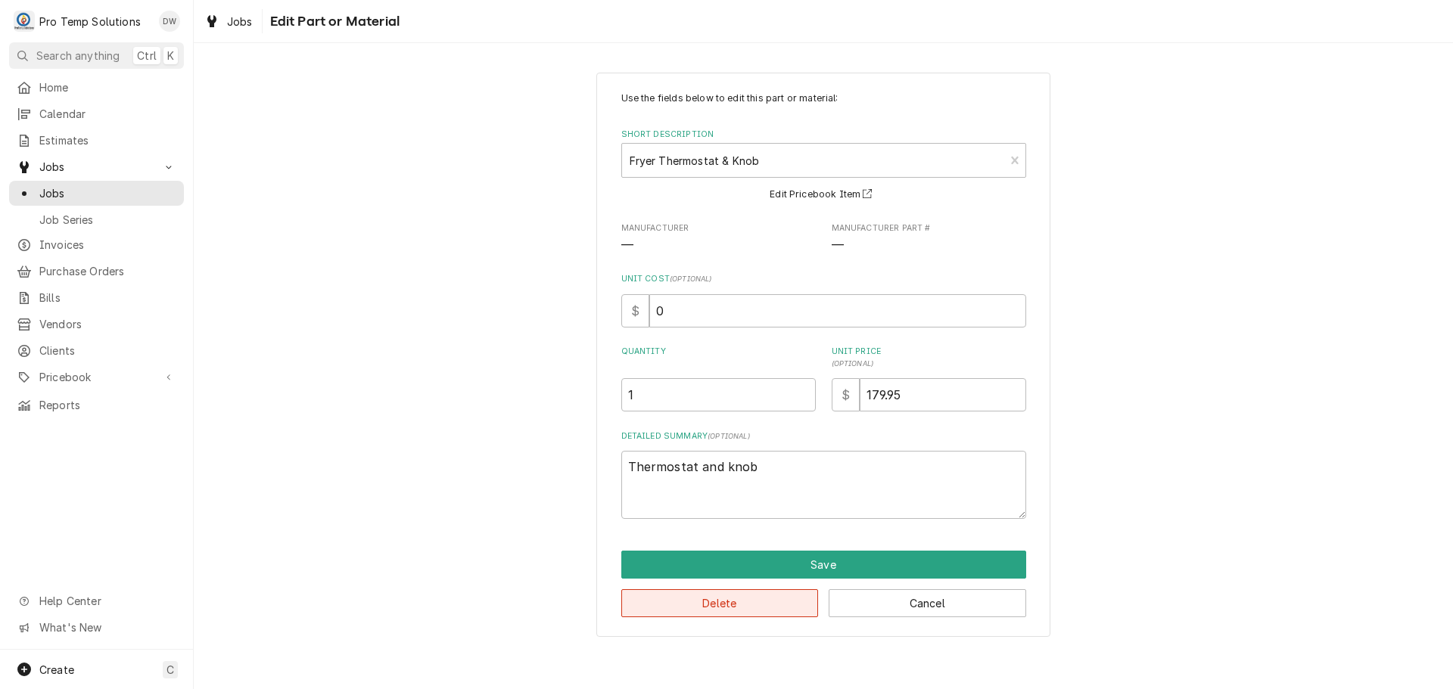
click at [728, 604] on button "Delete" at bounding box center [719, 603] width 197 height 28
type textarea "x"
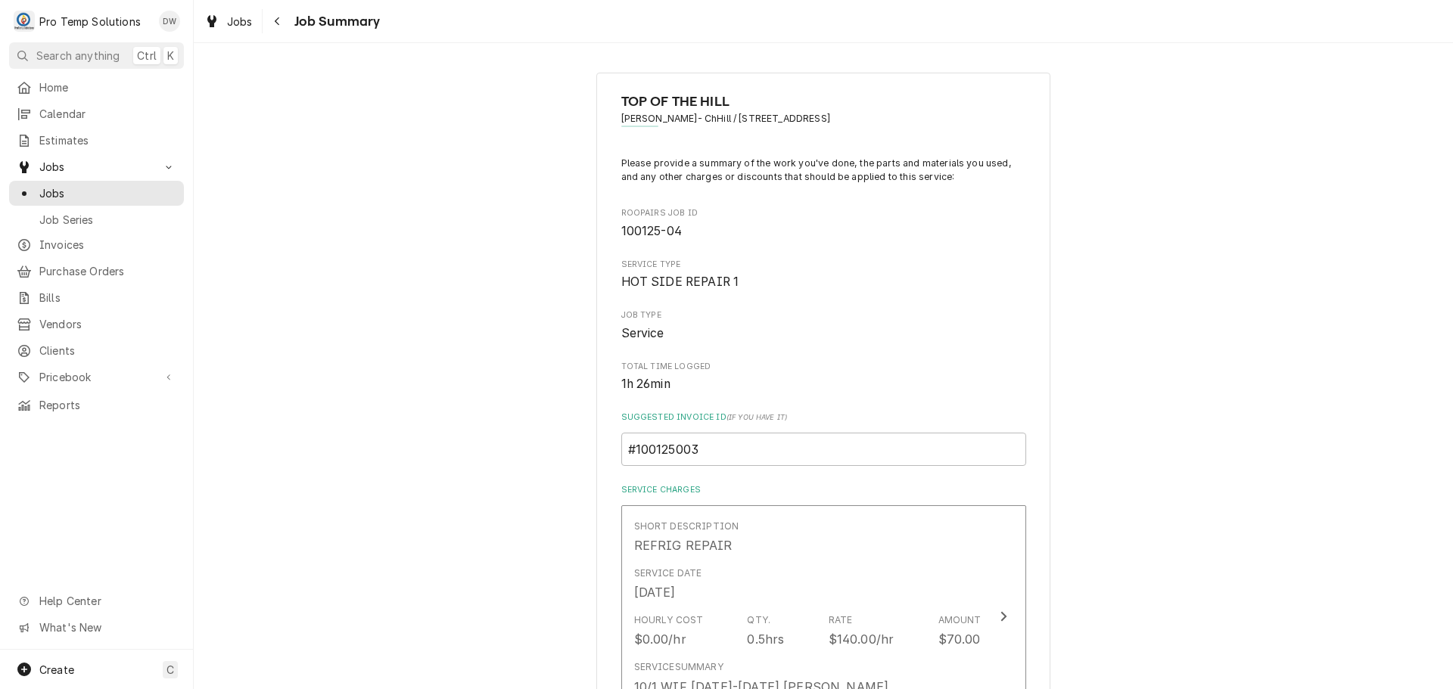
scroll to position [757, 0]
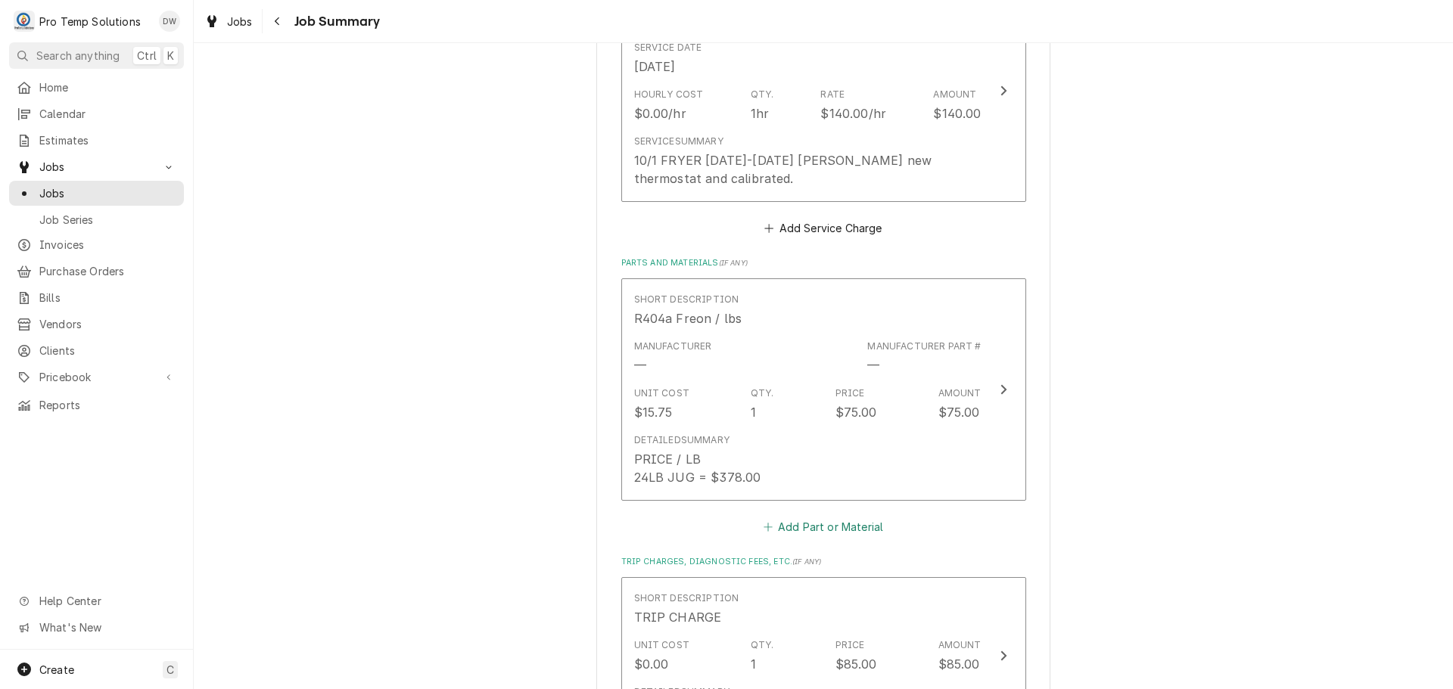
click at [814, 529] on button "Add Part or Material" at bounding box center [822, 527] width 125 height 21
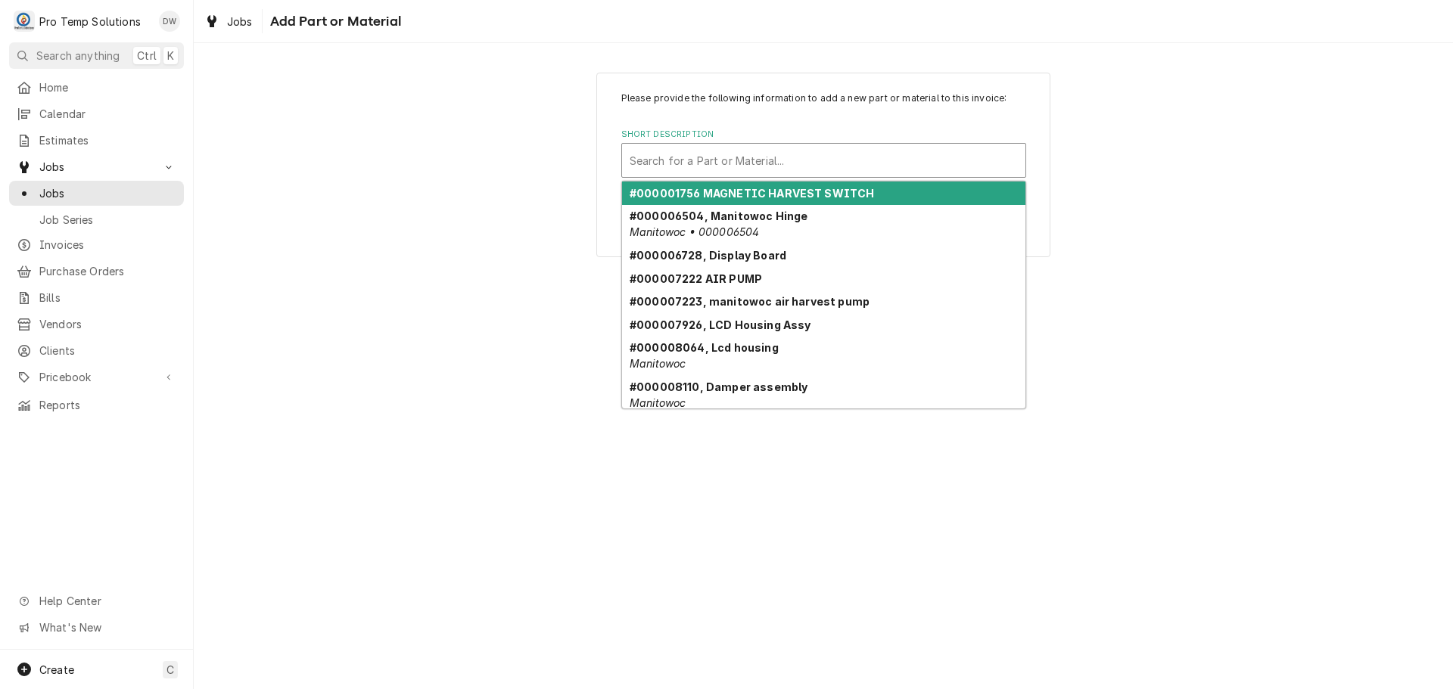
click at [700, 164] on div "Short Description" at bounding box center [824, 160] width 388 height 27
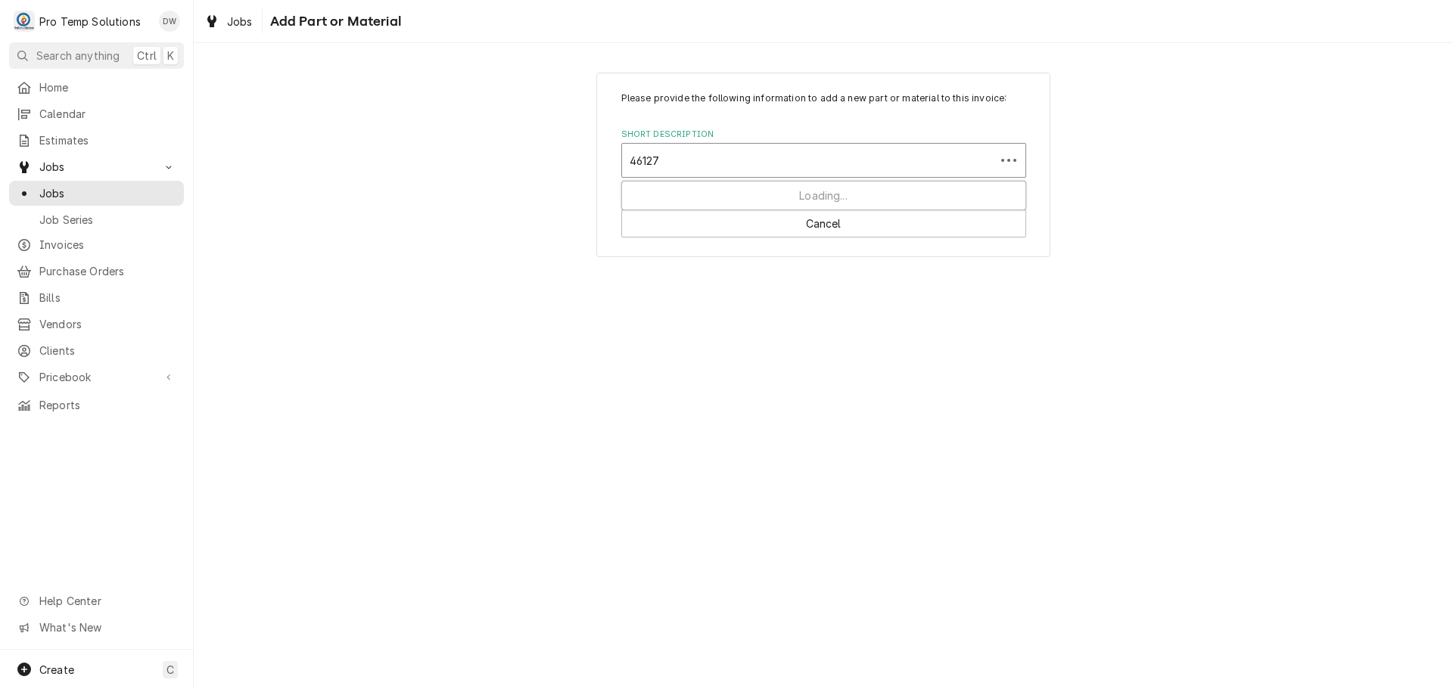
type input "461272"
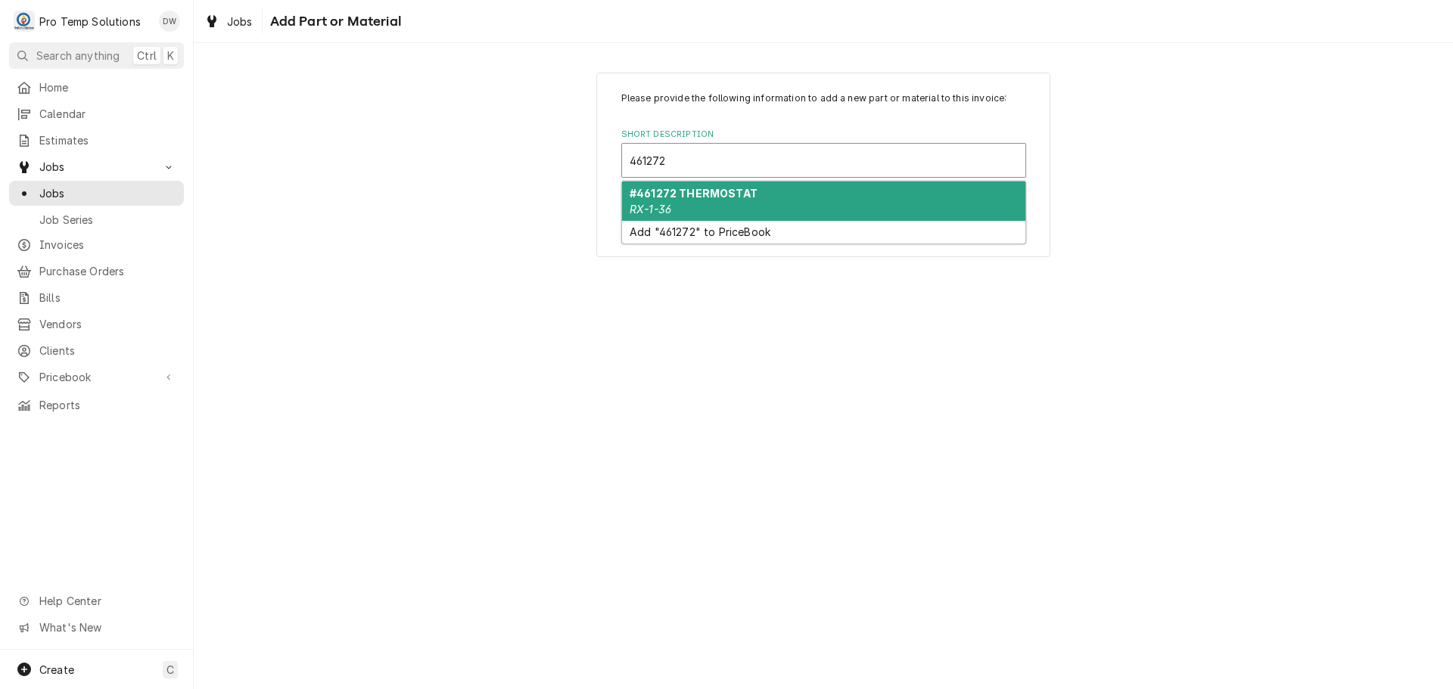
click at [696, 188] on strong "#461272 THERMOSTAT" at bounding box center [694, 193] width 128 height 13
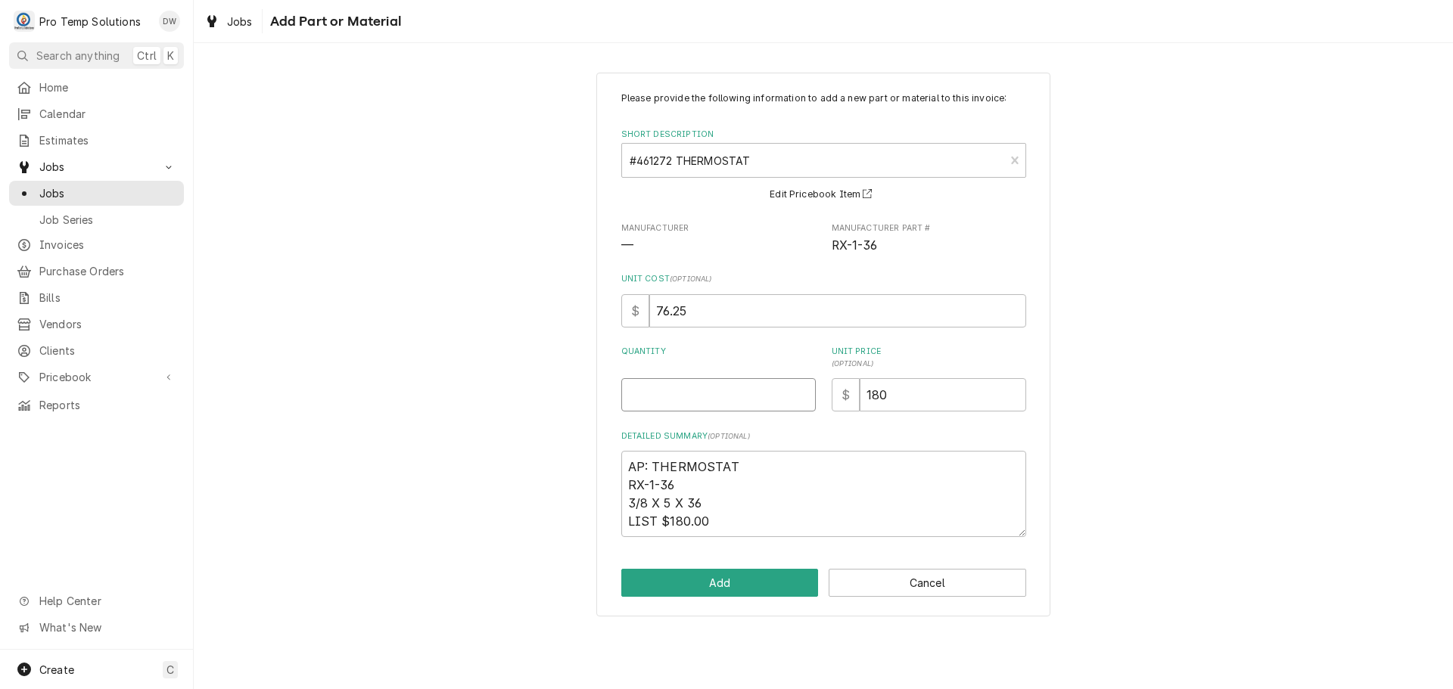
click at [740, 384] on input "Quantity" at bounding box center [718, 394] width 194 height 33
type textarea "x"
type input "1"
click at [716, 582] on button "Add" at bounding box center [719, 583] width 197 height 28
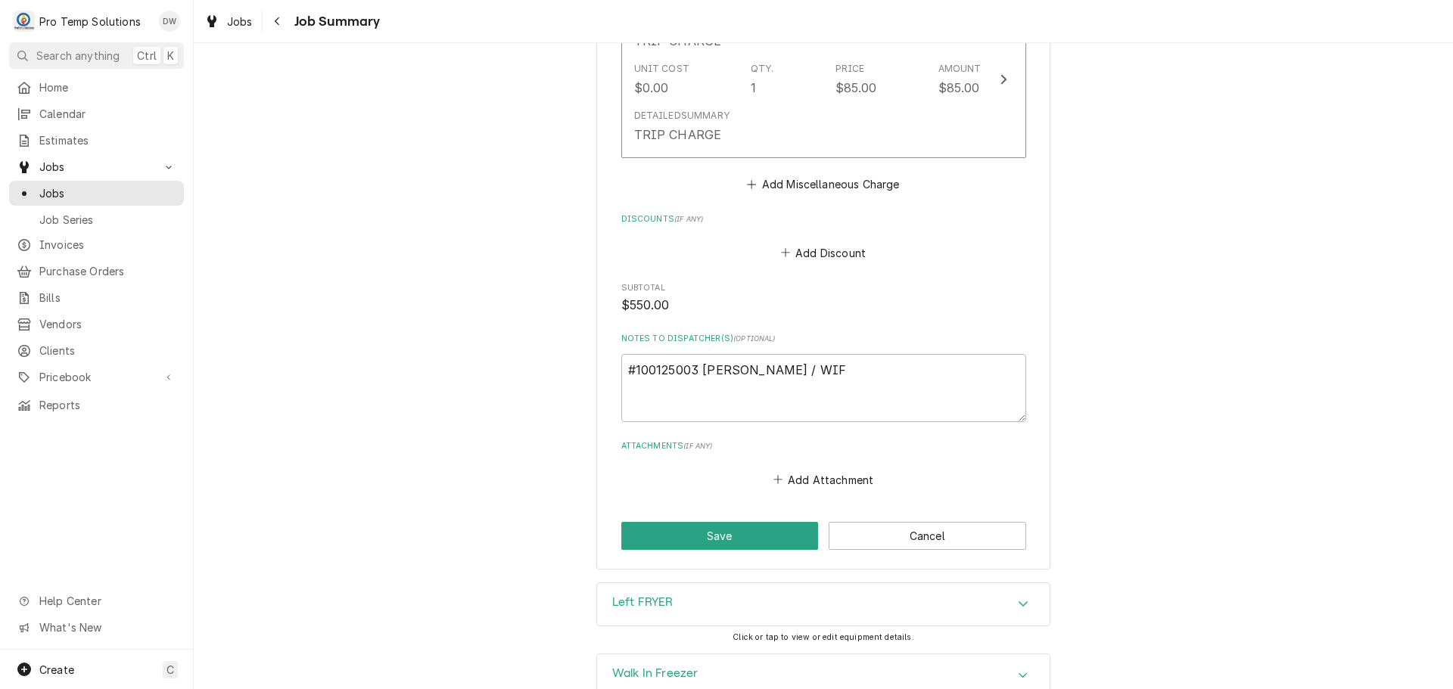
scroll to position [1665, 0]
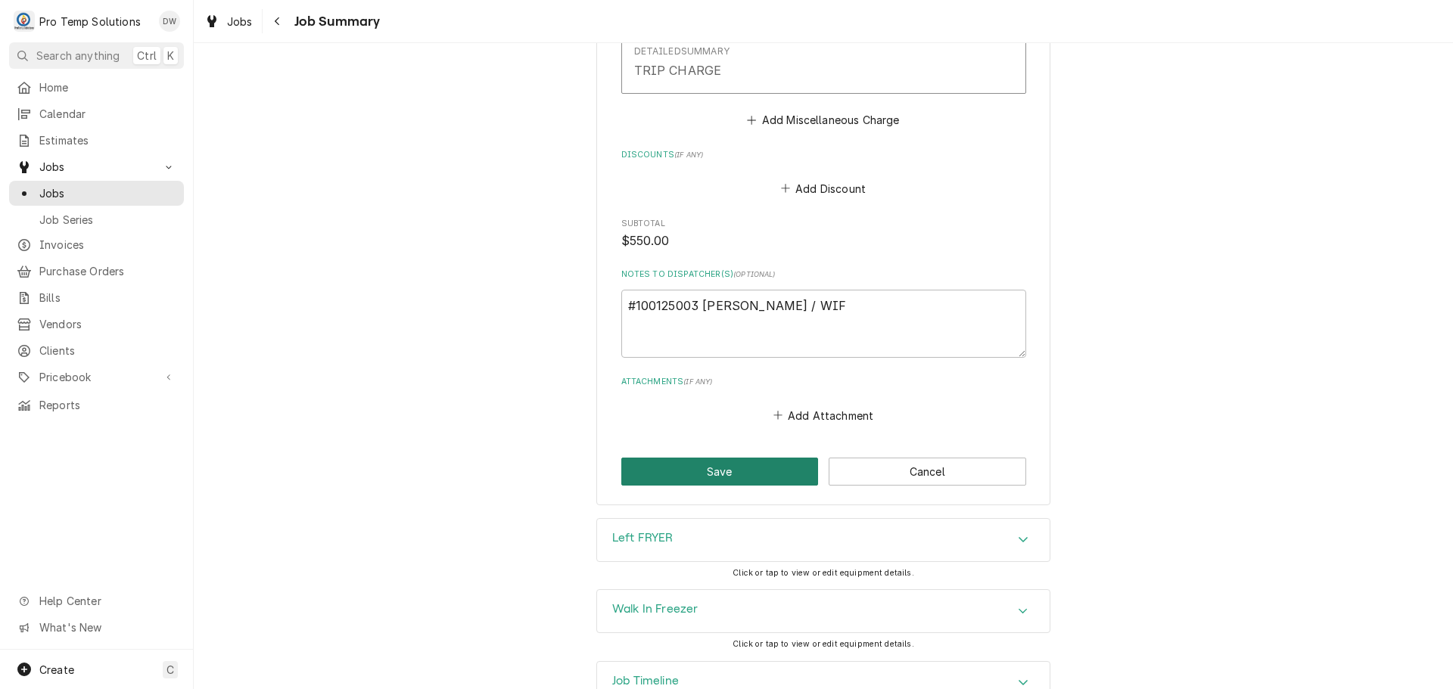
click at [714, 474] on button "Save" at bounding box center [719, 472] width 197 height 28
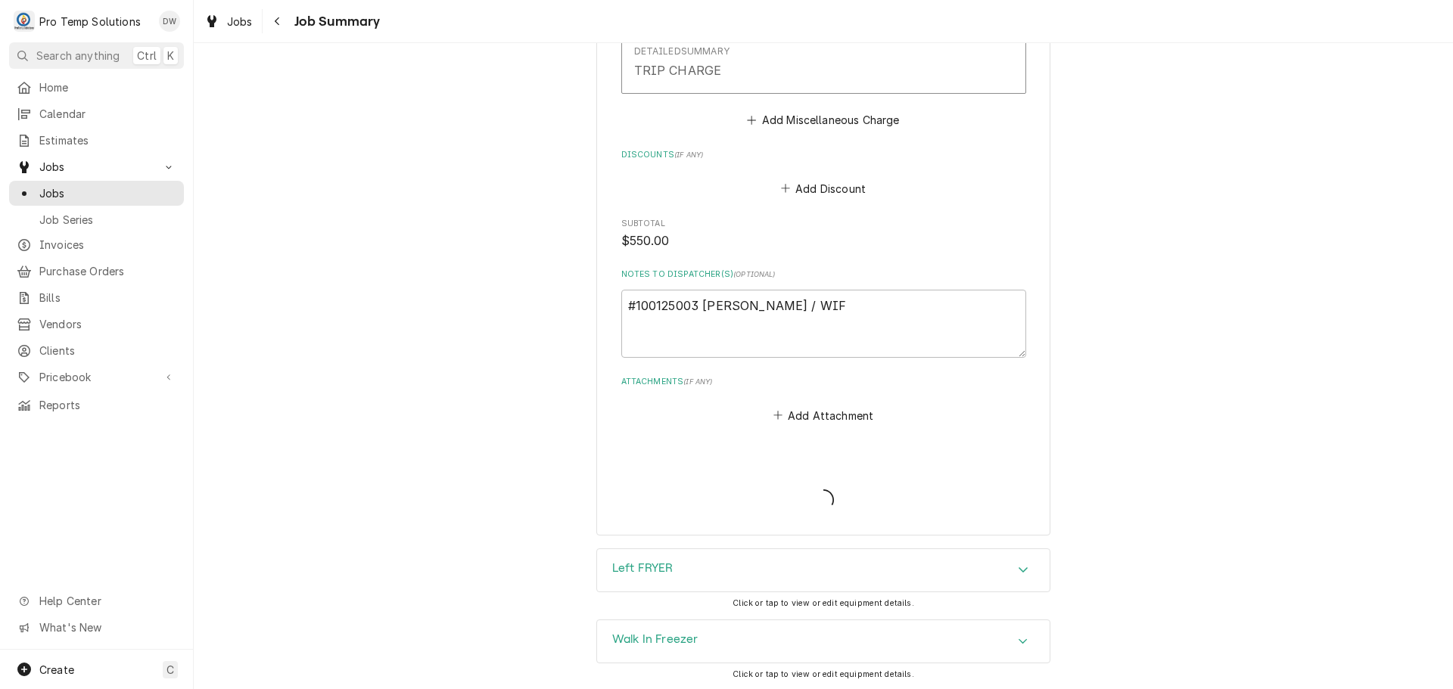
type textarea "x"
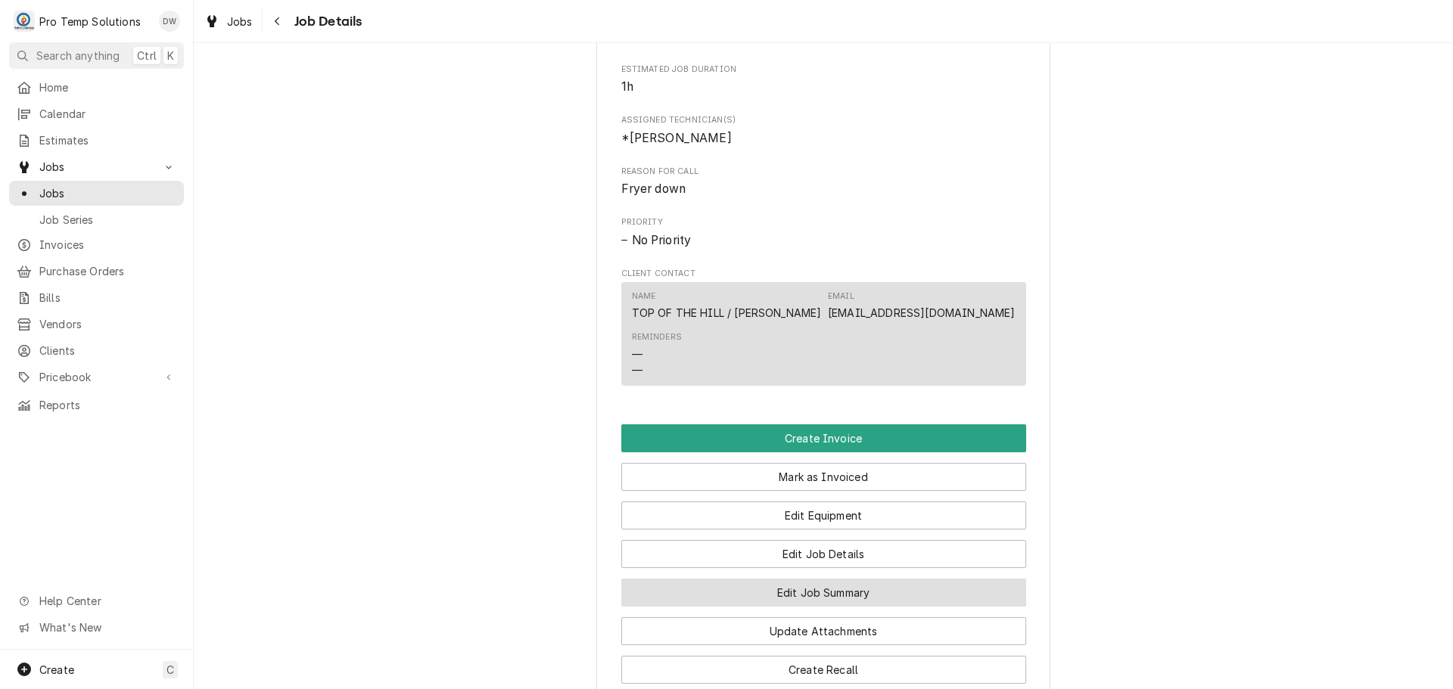
scroll to position [908, 0]
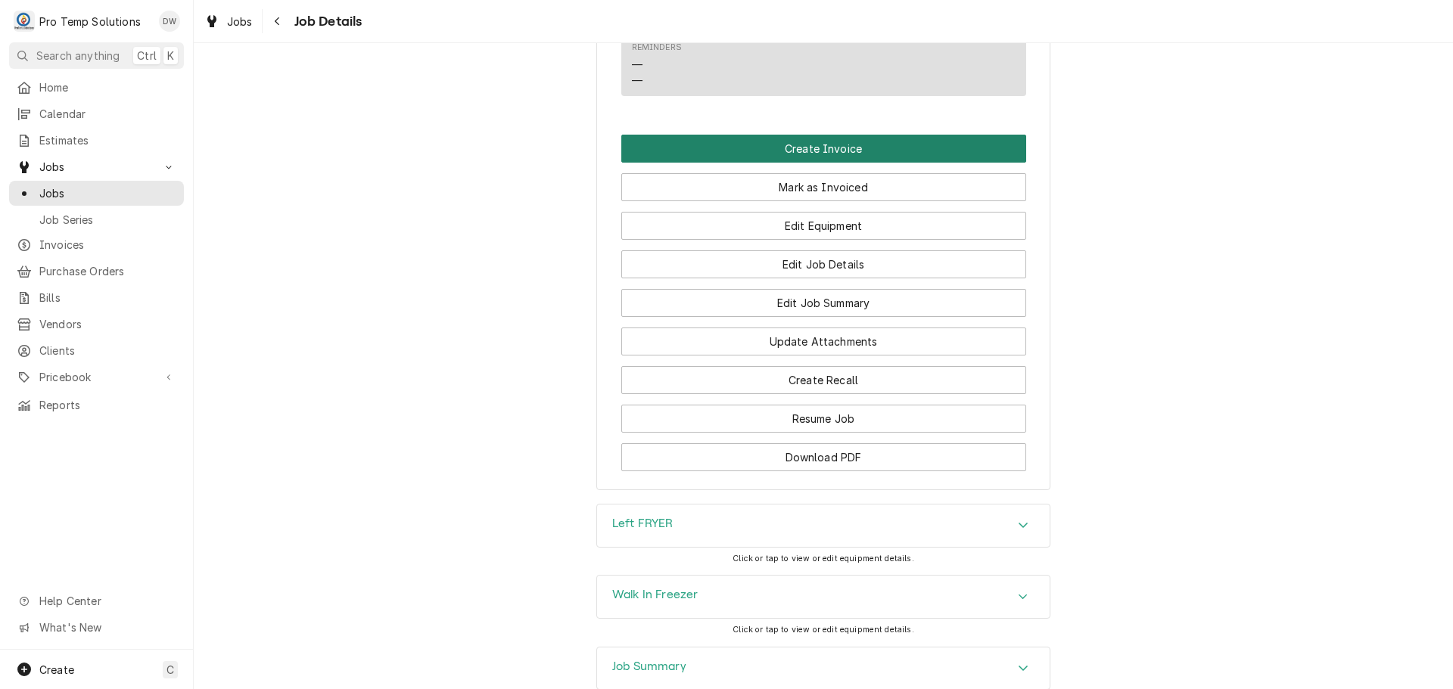
click at [804, 163] on button "Create Invoice" at bounding box center [823, 149] width 405 height 28
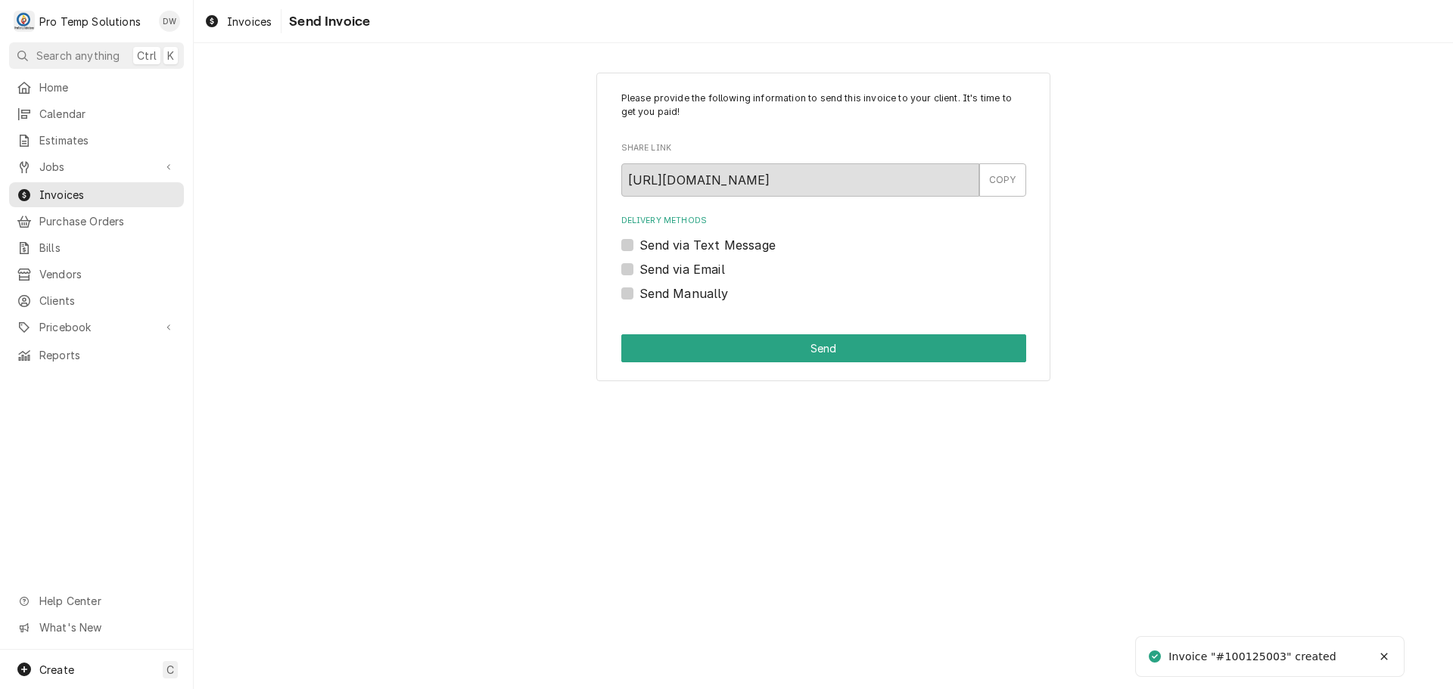
click at [639, 269] on label "Send via Email" at bounding box center [682, 269] width 86 height 18
click at [639, 269] on input "Send via Email" at bounding box center [841, 276] width 405 height 33
checkbox input "true"
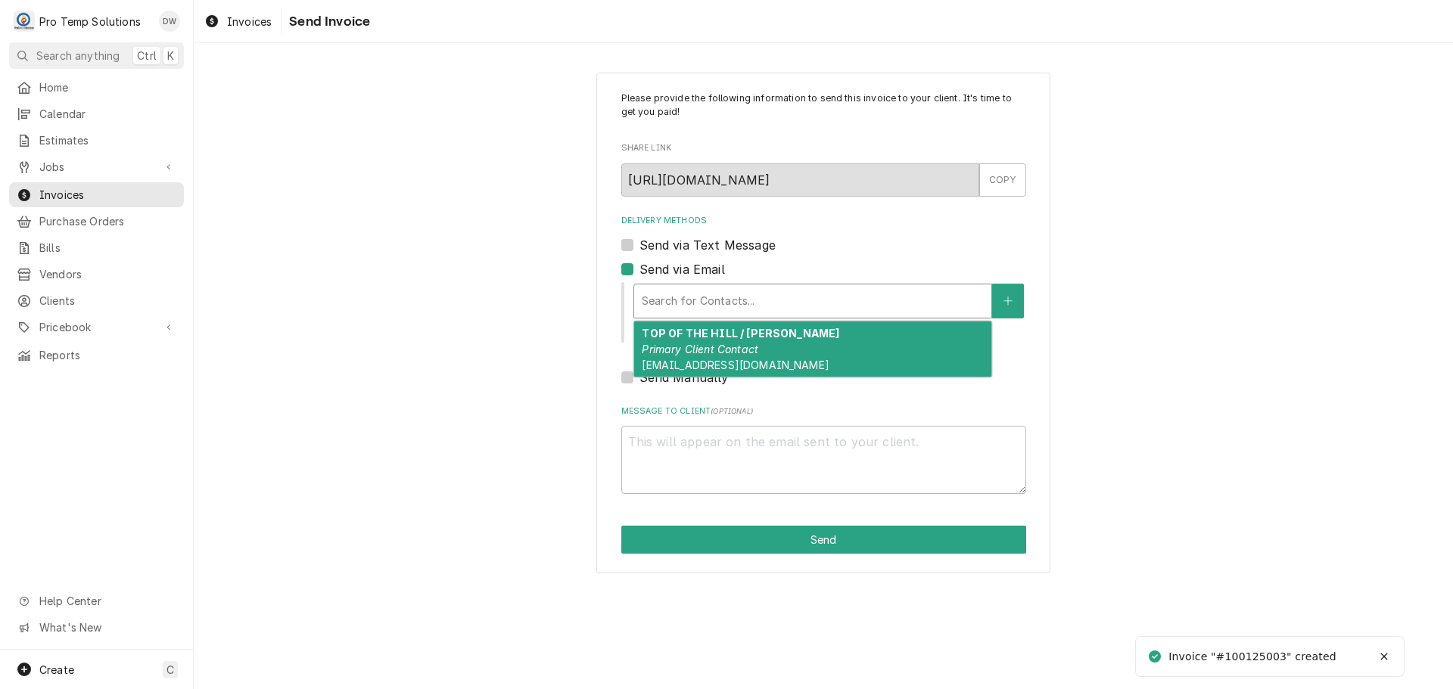
click at [748, 303] on div "Delivery Methods" at bounding box center [813, 301] width 342 height 27
click at [729, 344] on em "Primary Client Contact" at bounding box center [700, 349] width 117 height 13
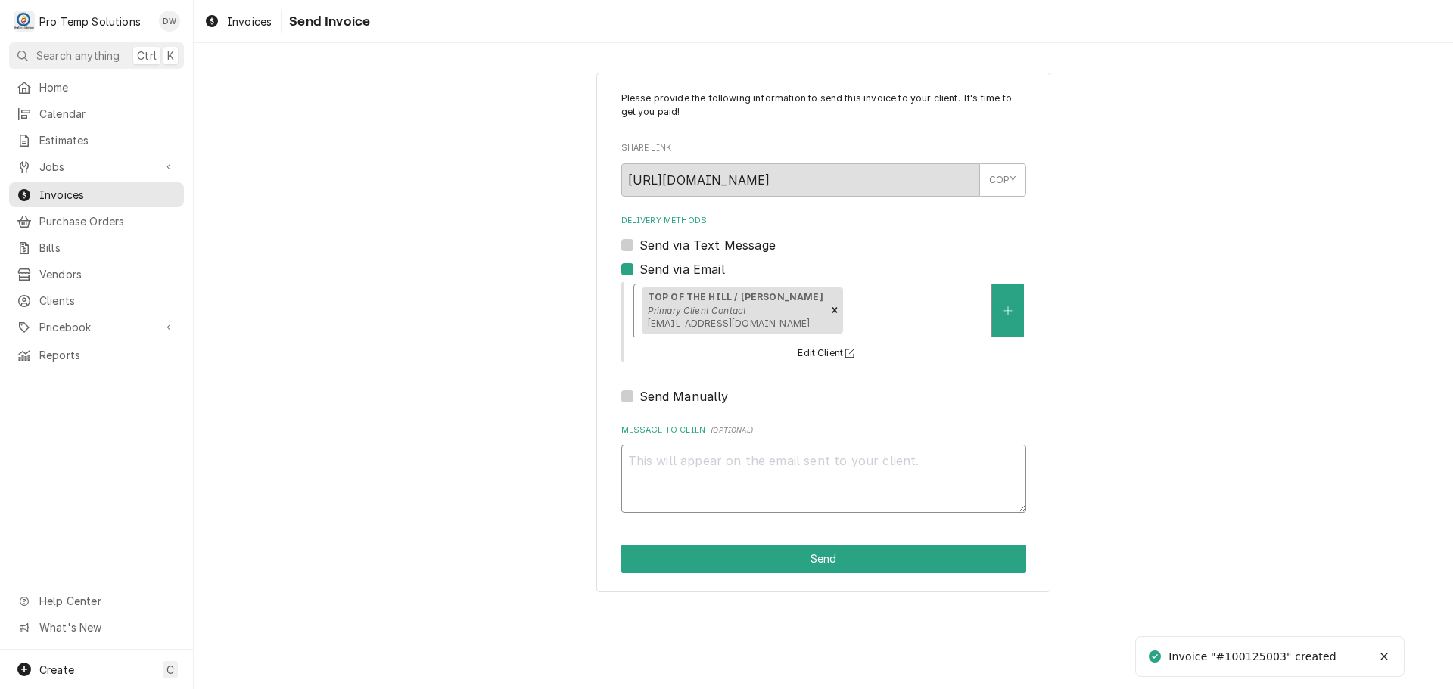
click at [653, 470] on textarea "Message to Client ( optional )" at bounding box center [823, 479] width 405 height 68
type textarea "x"
type textarea "#"
type textarea "x"
type textarea "#1"
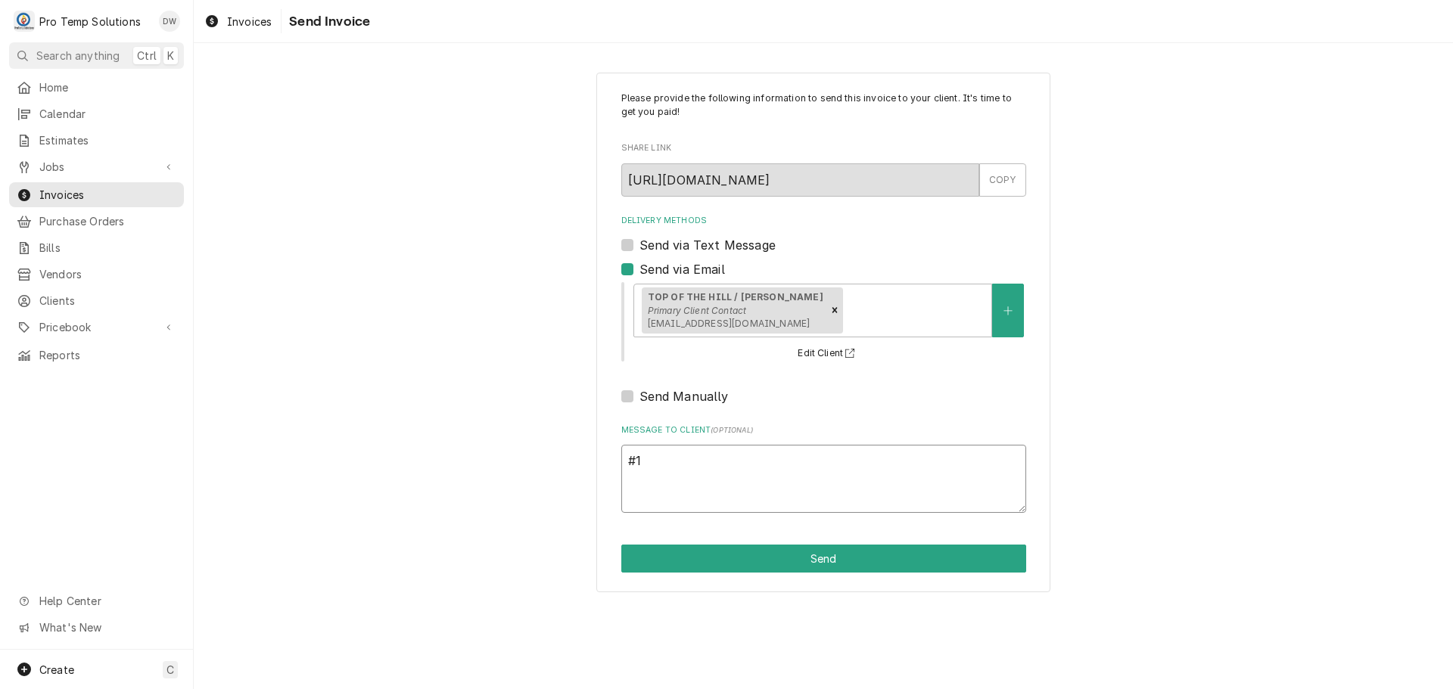
type textarea "x"
type textarea "#10"
type textarea "x"
type textarea "#100"
type textarea "x"
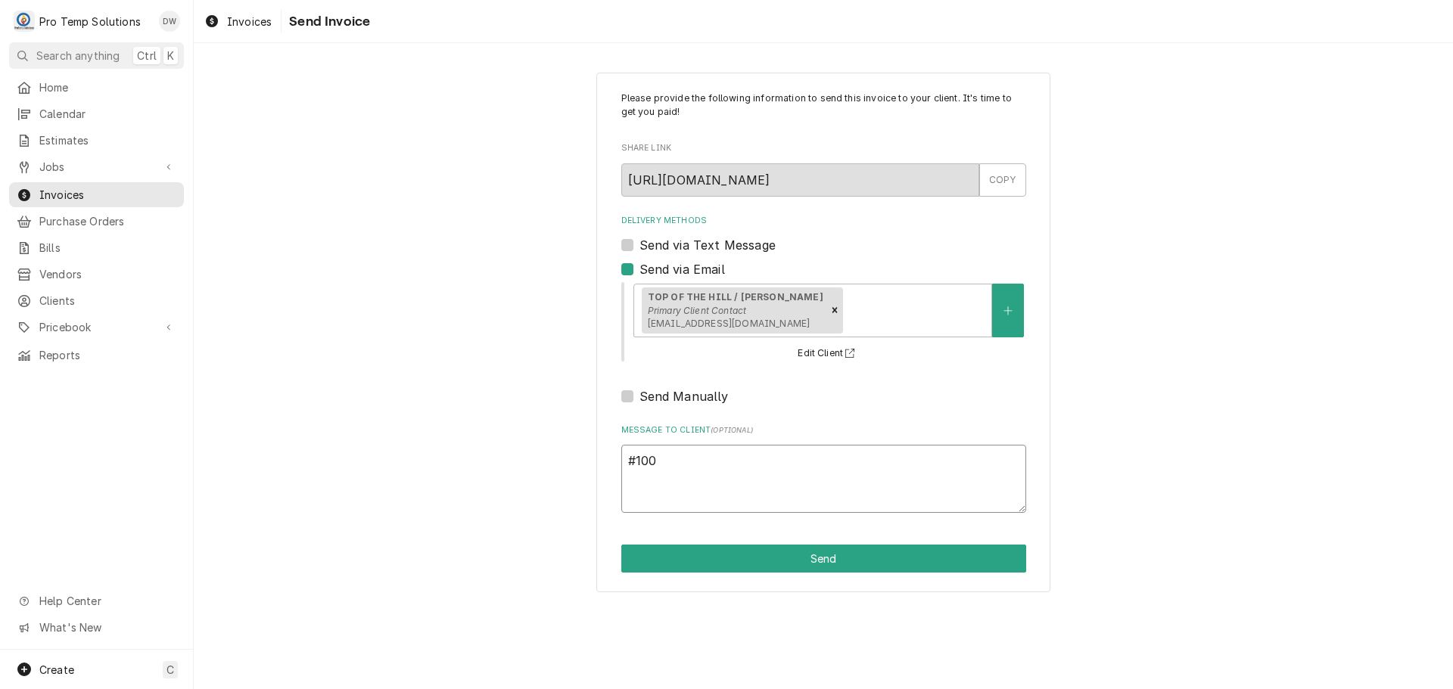
type textarea "#1001"
type textarea "x"
type textarea "#10012"
type textarea "x"
type textarea "#100125"
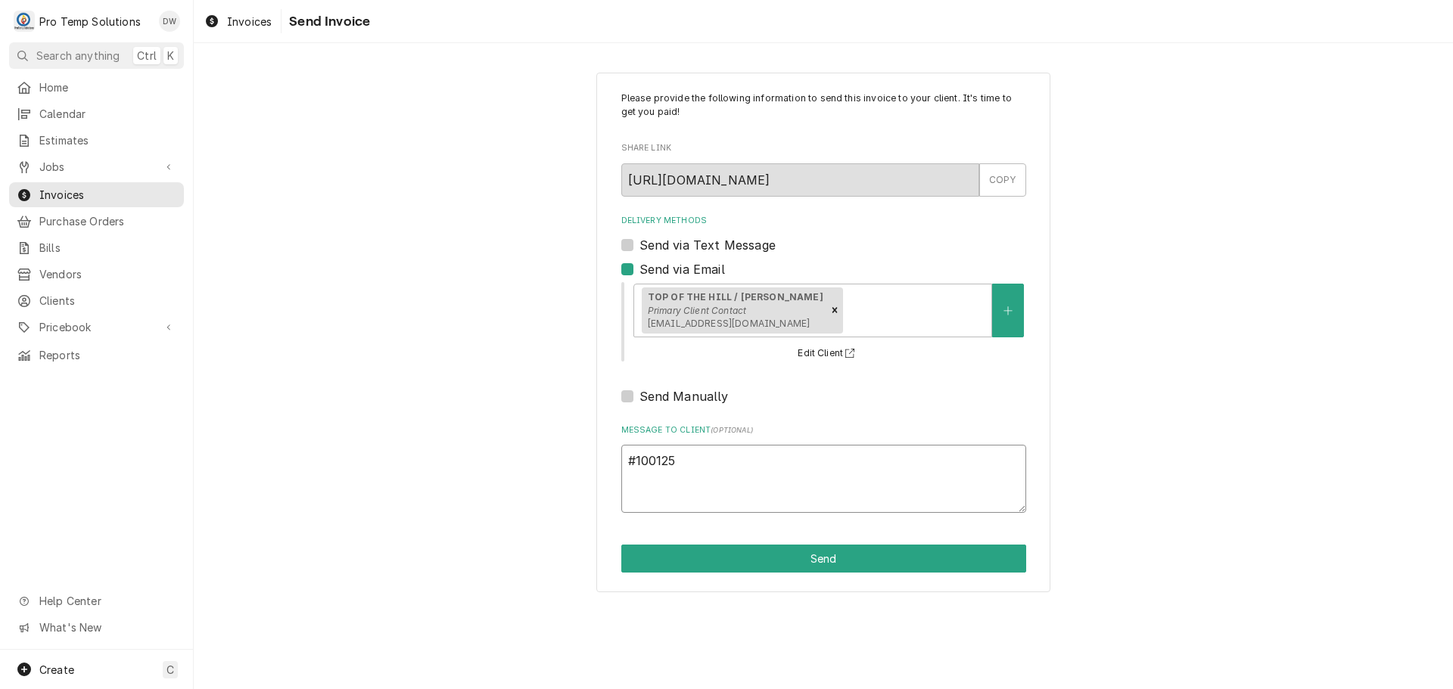
type textarea "x"
type textarea "#1001250"
type textarea "x"
type textarea "#10012500"
type textarea "x"
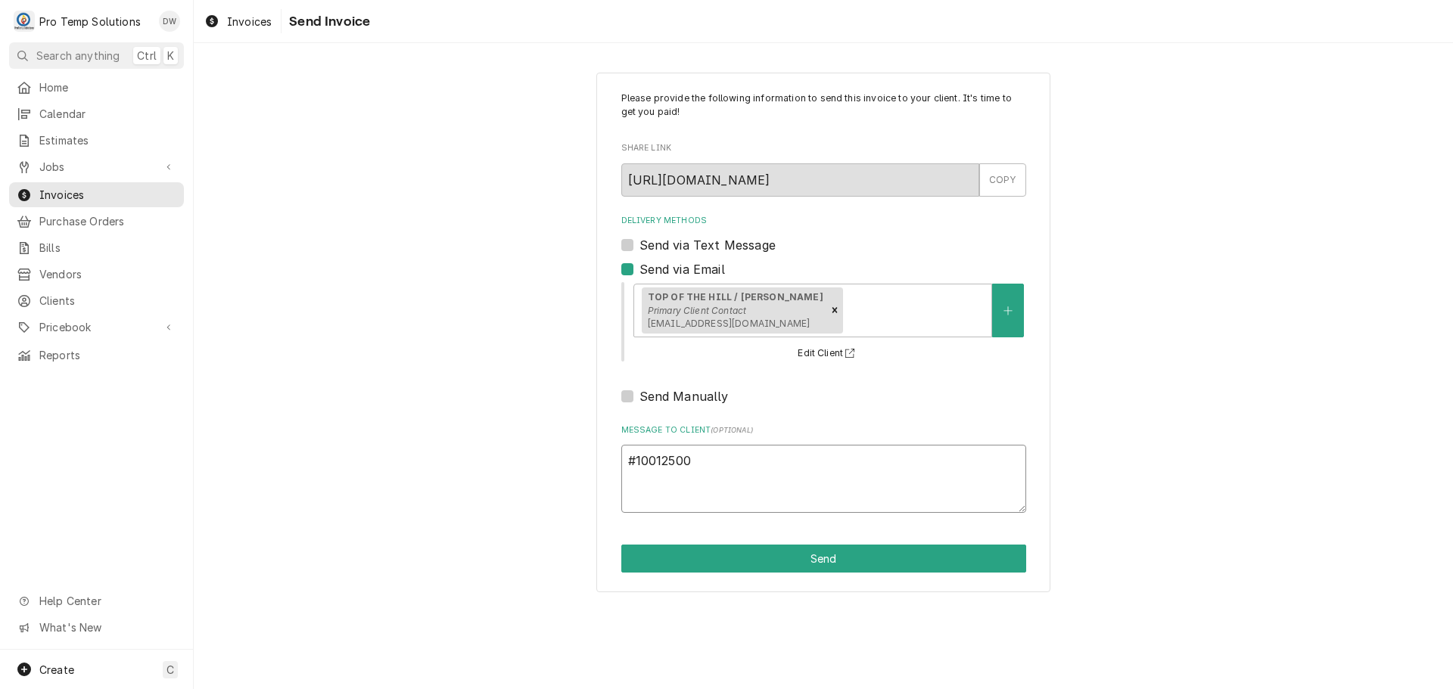
type textarea "#100125003"
type textarea "x"
type textarea "#100125003"
type textarea "x"
type textarea "#100125003 T"
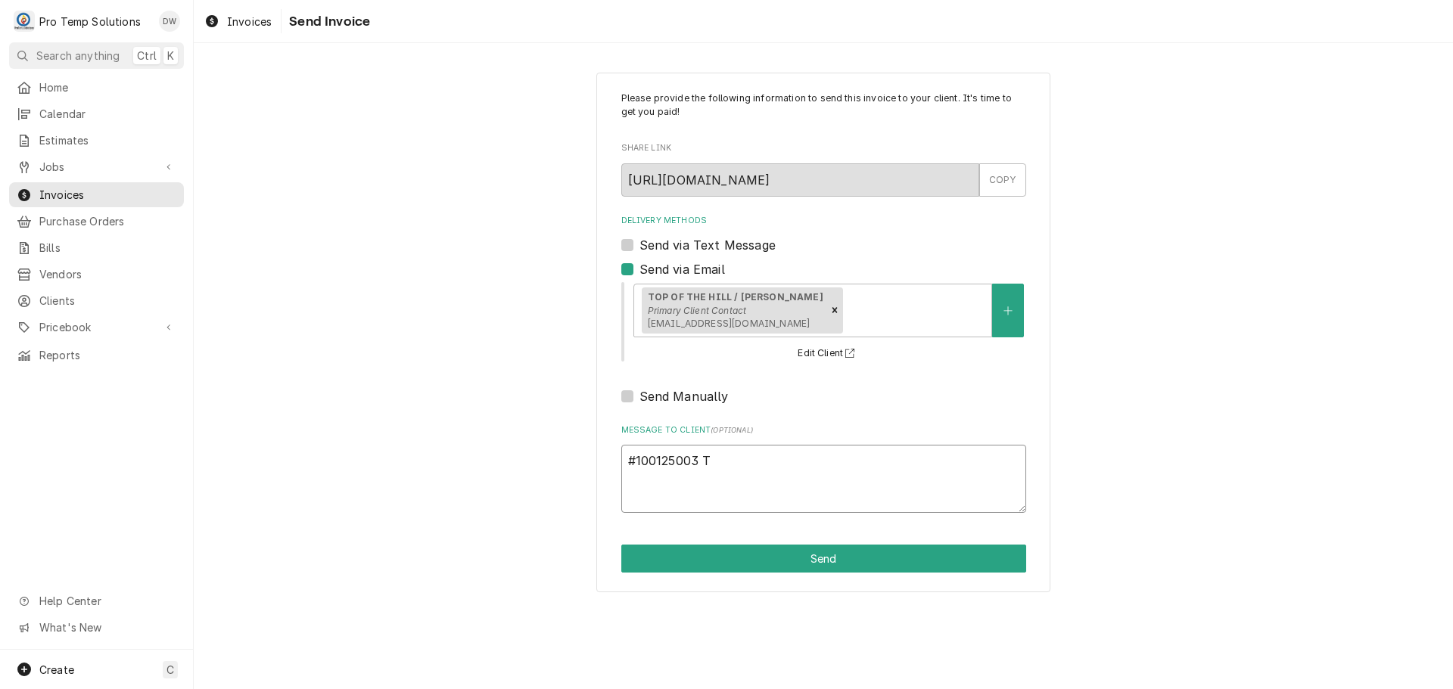
type textarea "x"
type textarea "#100125003 TO"
type textarea "x"
type textarea "#100125003 TOT"
type textarea "x"
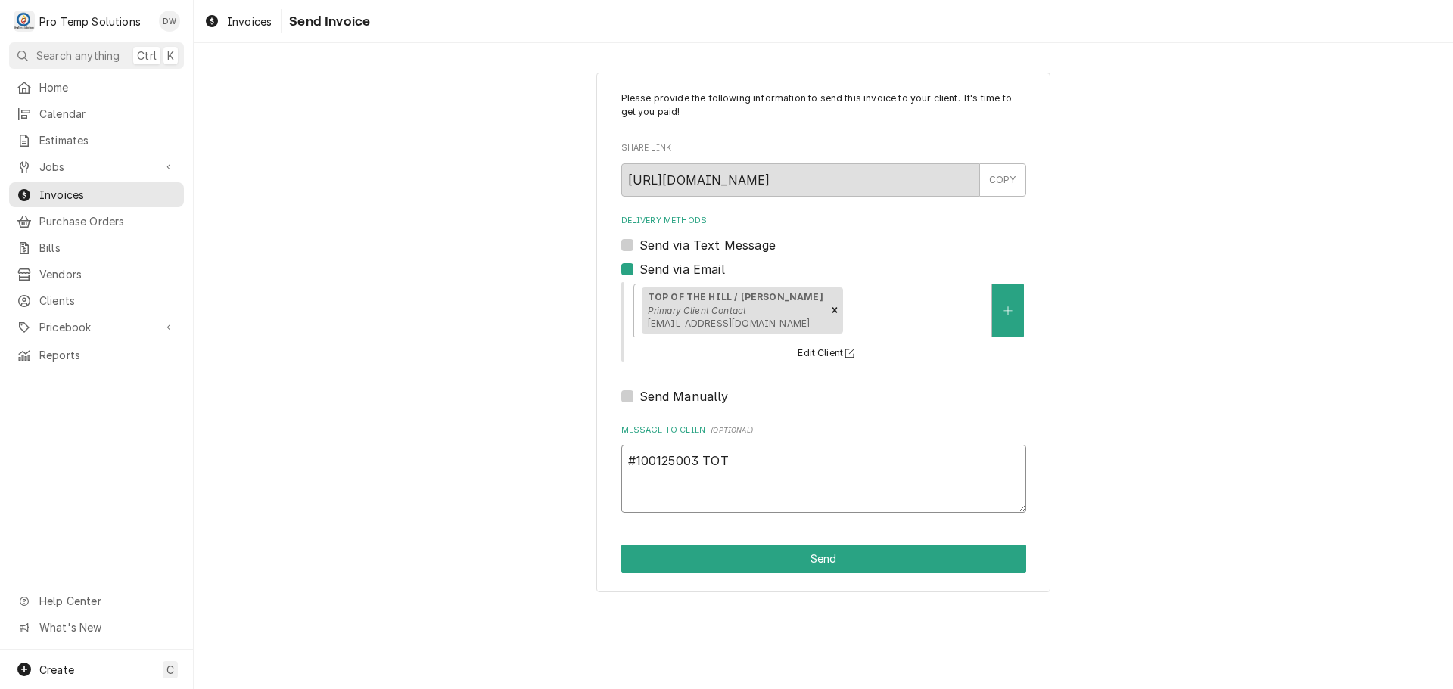
type textarea "#100125003 [PERSON_NAME]"
type textarea "x"
type textarea "#100125003 [PERSON_NAME]-"
type textarea "x"
type textarea "#100125003 [PERSON_NAME]-"
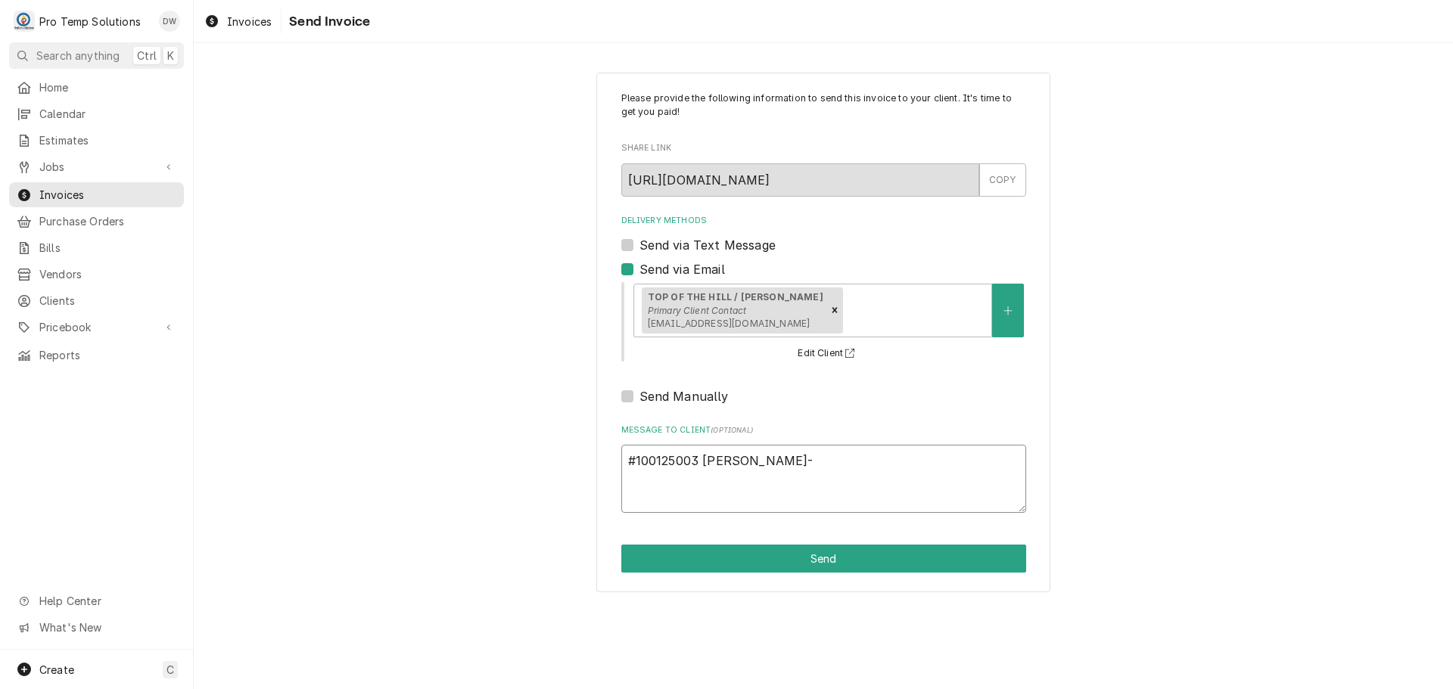
type textarea "x"
type textarea "#100125003 [PERSON_NAME]- L"
type textarea "x"
type textarea "#100125003 [PERSON_NAME]- L/"
type textarea "x"
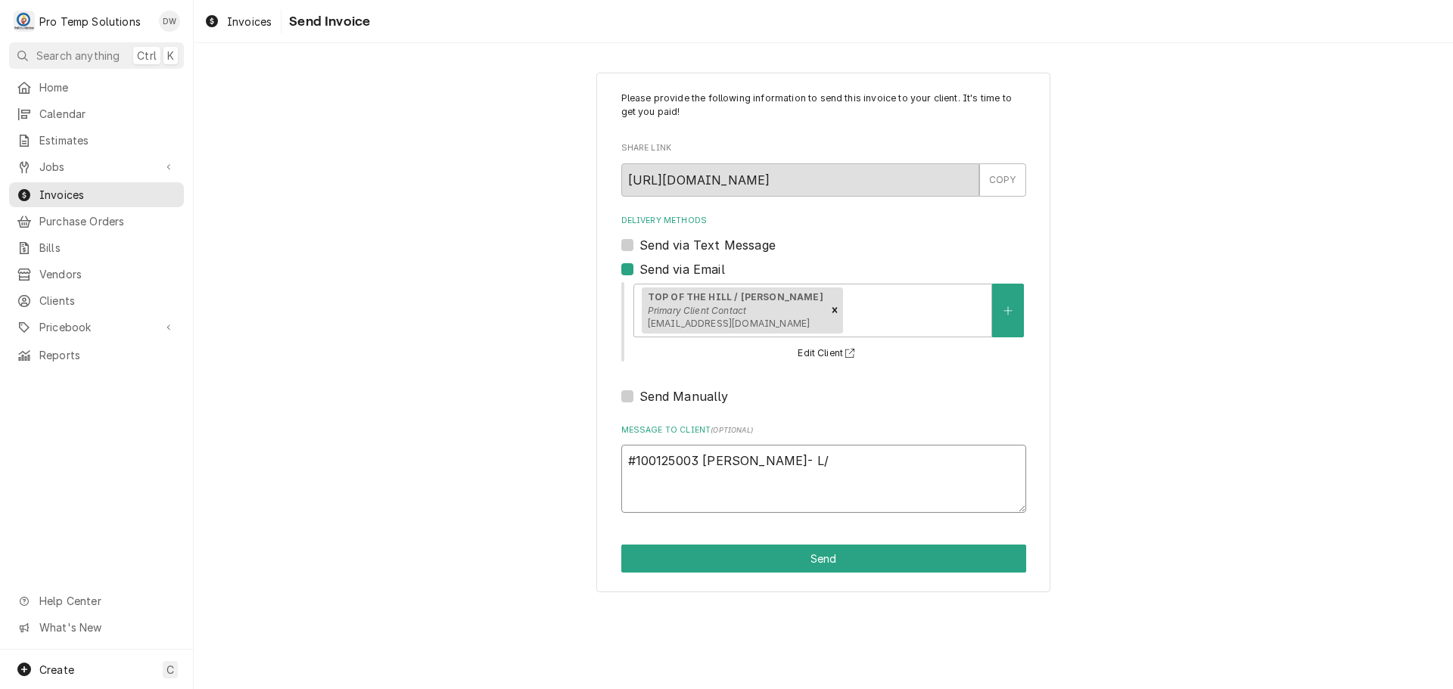
type textarea "#100125003 [PERSON_NAME]- L/F"
type textarea "x"
type textarea "#100125003 [PERSON_NAME]- L/FR"
type textarea "x"
type textarea "#100125003 [PERSON_NAME]- L/[PERSON_NAME]"
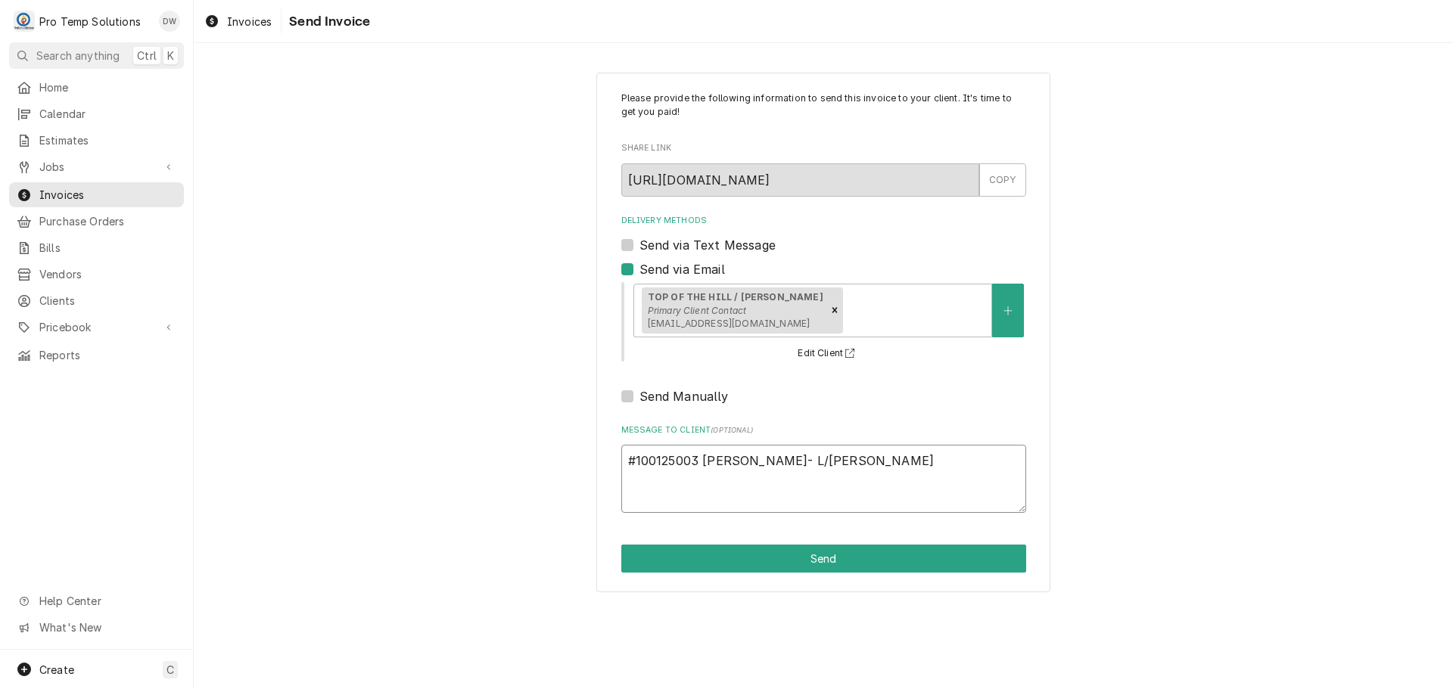
type textarea "x"
type textarea "#100125003 [PERSON_NAME]- L/[PERSON_NAME]"
type textarea "x"
type textarea "#100125003 [PERSON_NAME]- L/[PERSON_NAME]"
type textarea "x"
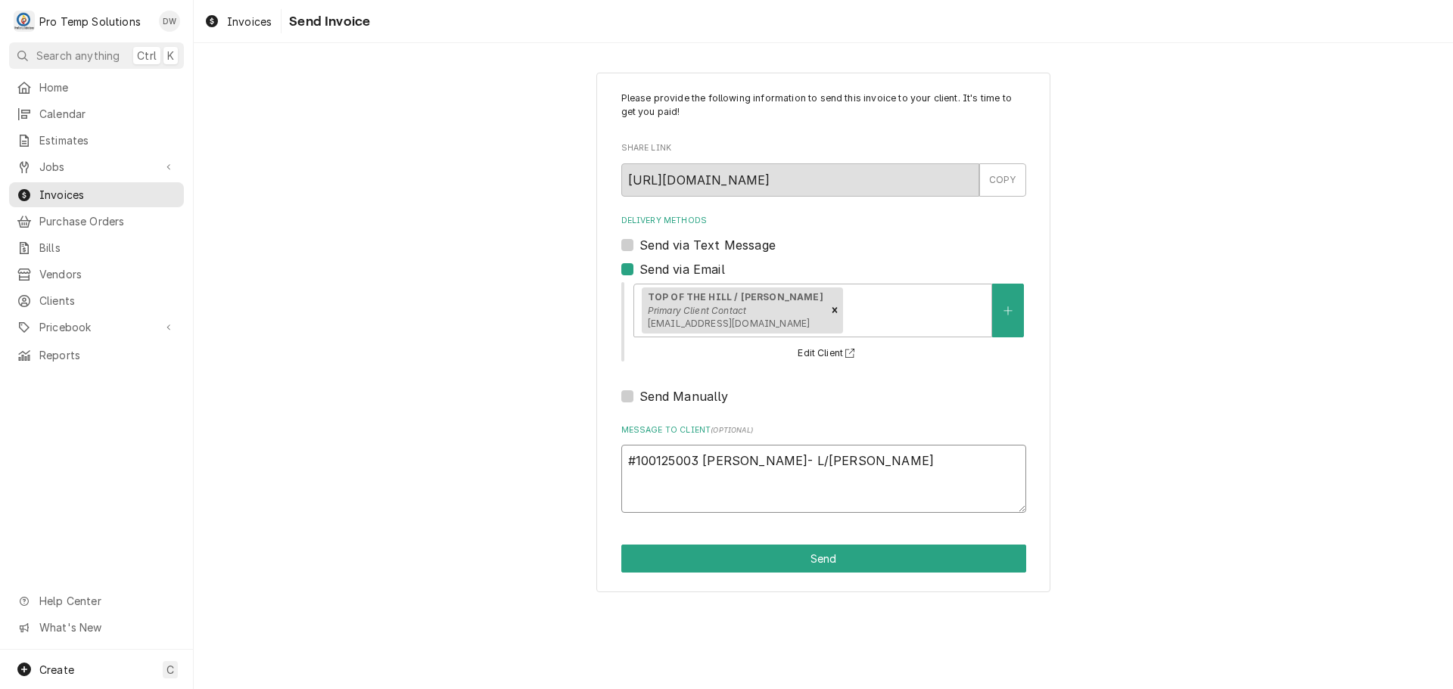
type textarea "#100125003 [PERSON_NAME]- L/[PERSON_NAME]"
type textarea "x"
type textarea "#100125003 [PERSON_NAME]- L/[PERSON_NAME] &"
type textarea "x"
type textarea "#100125003 [PERSON_NAME]- L/[PERSON_NAME] &"
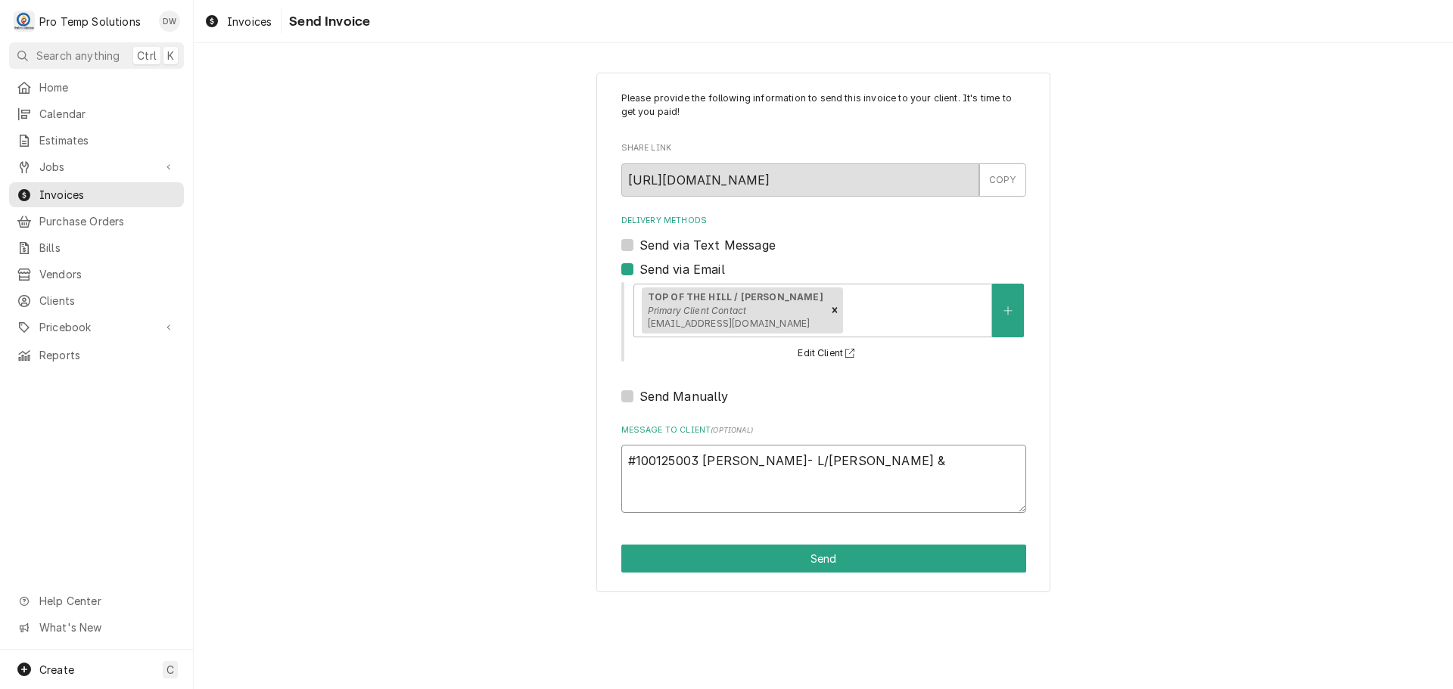
type textarea "x"
type textarea "#100125003 [PERSON_NAME]- L/[PERSON_NAME] & W"
type textarea "x"
type textarea "#100125003 [PERSON_NAME]- L/[PERSON_NAME] & WI"
type textarea "x"
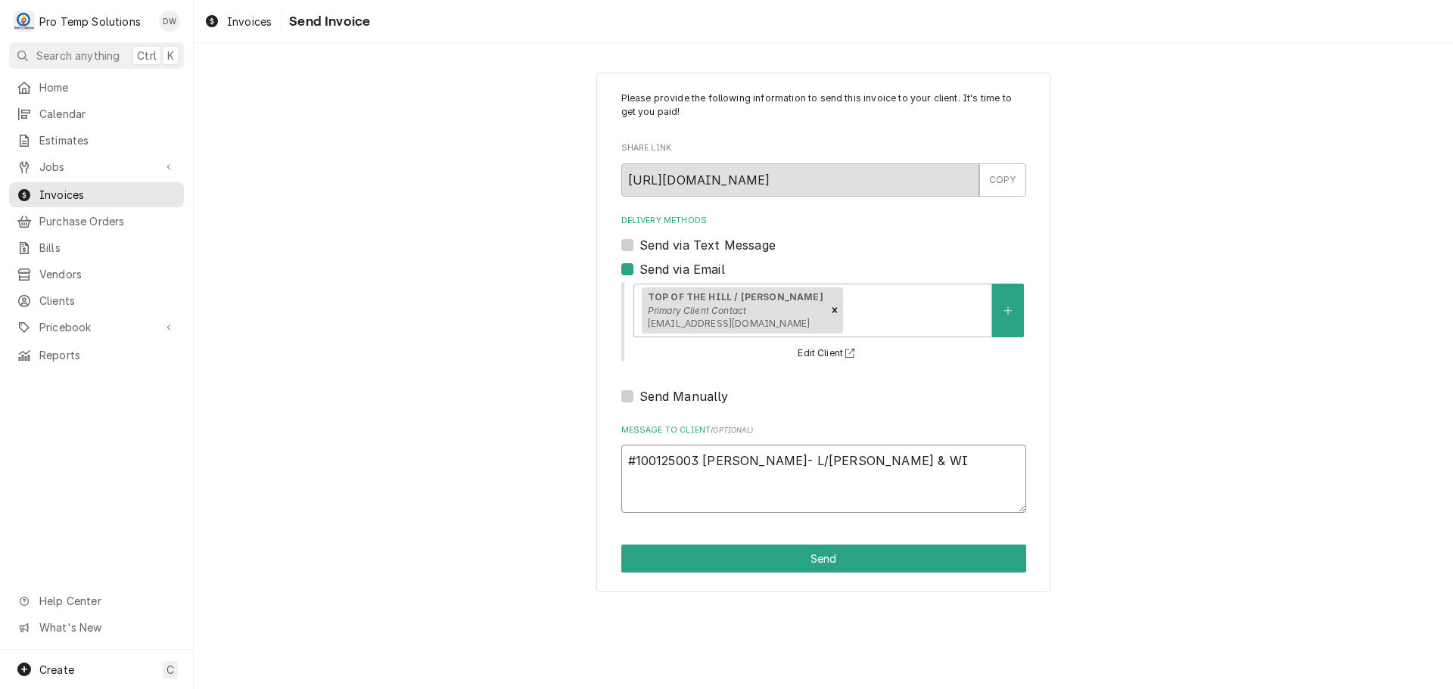
type textarea "#100125003 [PERSON_NAME]- L/[PERSON_NAME] & WIF"
type textarea "x"
type textarea "#100125003 [PERSON_NAME]- L/[PERSON_NAME] & WIF"
click at [821, 561] on button "Send" at bounding box center [823, 559] width 405 height 28
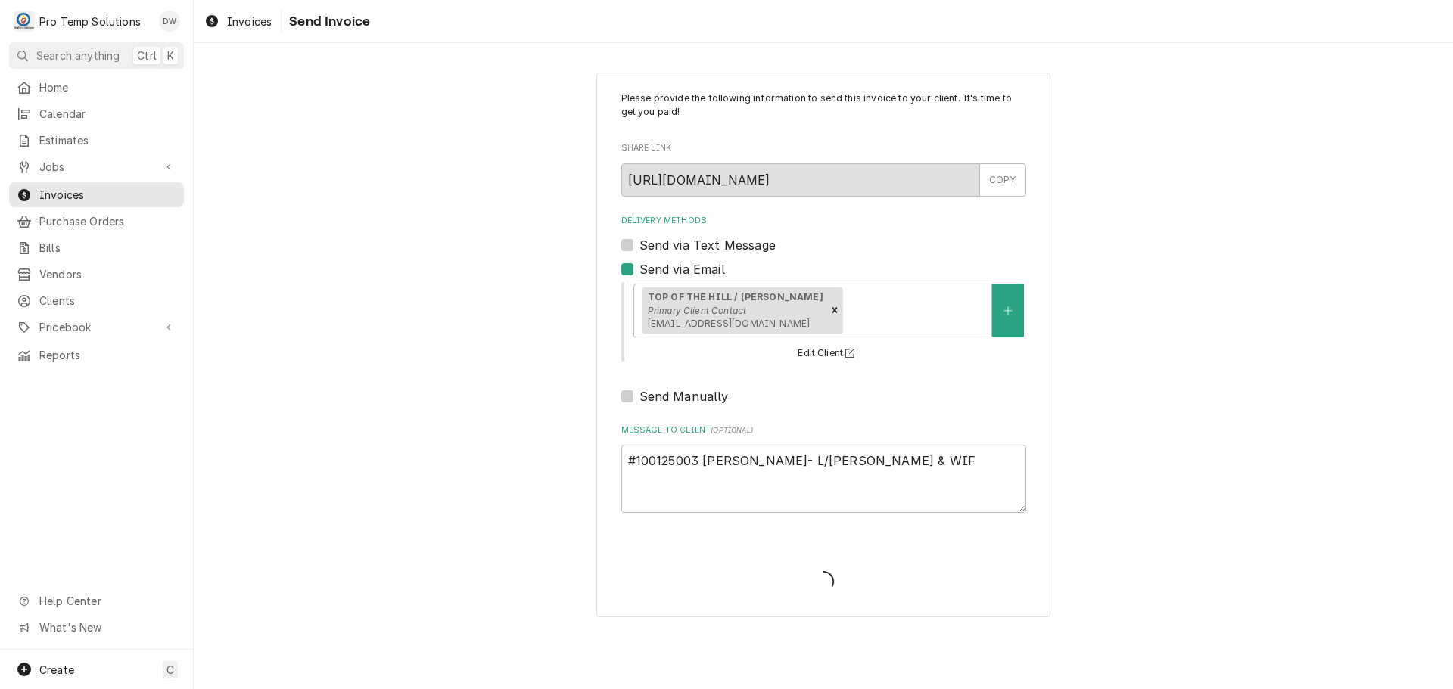
type textarea "x"
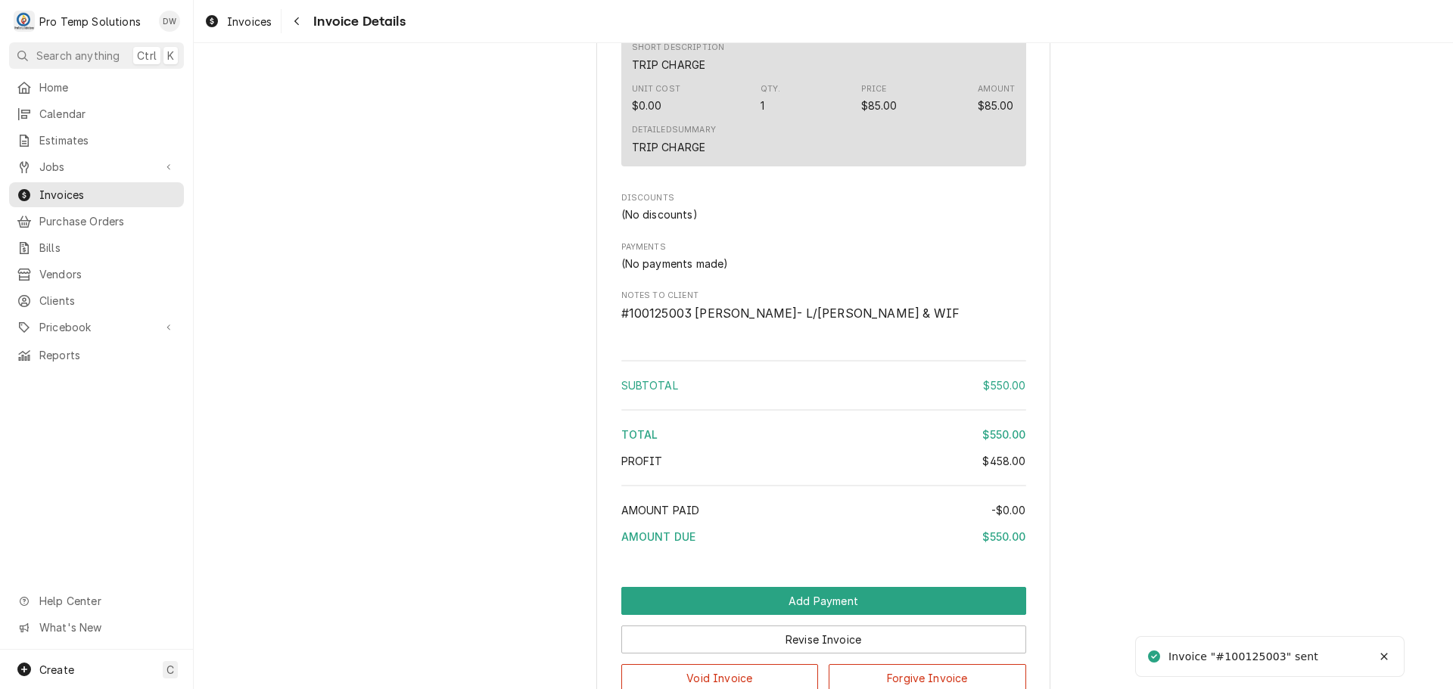
scroll to position [1993, 0]
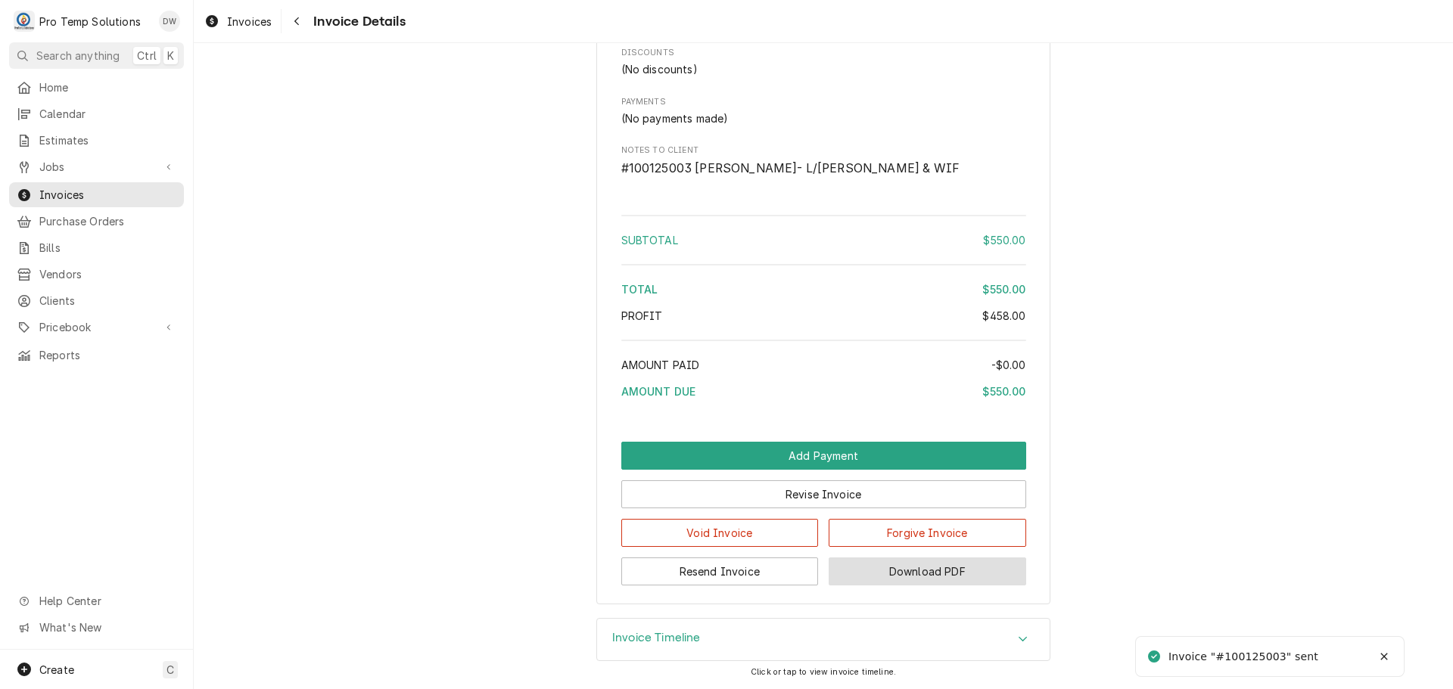
click at [907, 569] on button "Download PDF" at bounding box center [927, 572] width 197 height 28
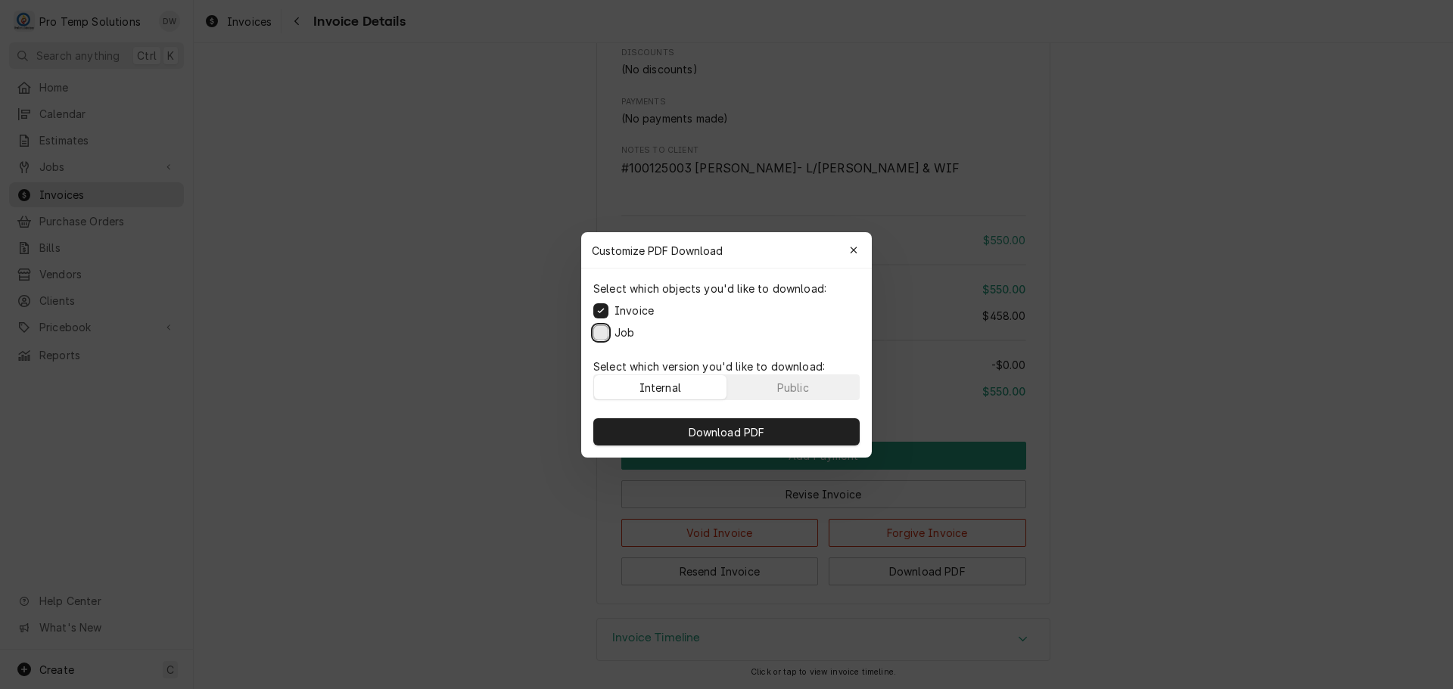
click at [602, 336] on button "Job" at bounding box center [600, 332] width 15 height 15
click at [723, 431] on span "Download PDF" at bounding box center [727, 432] width 82 height 16
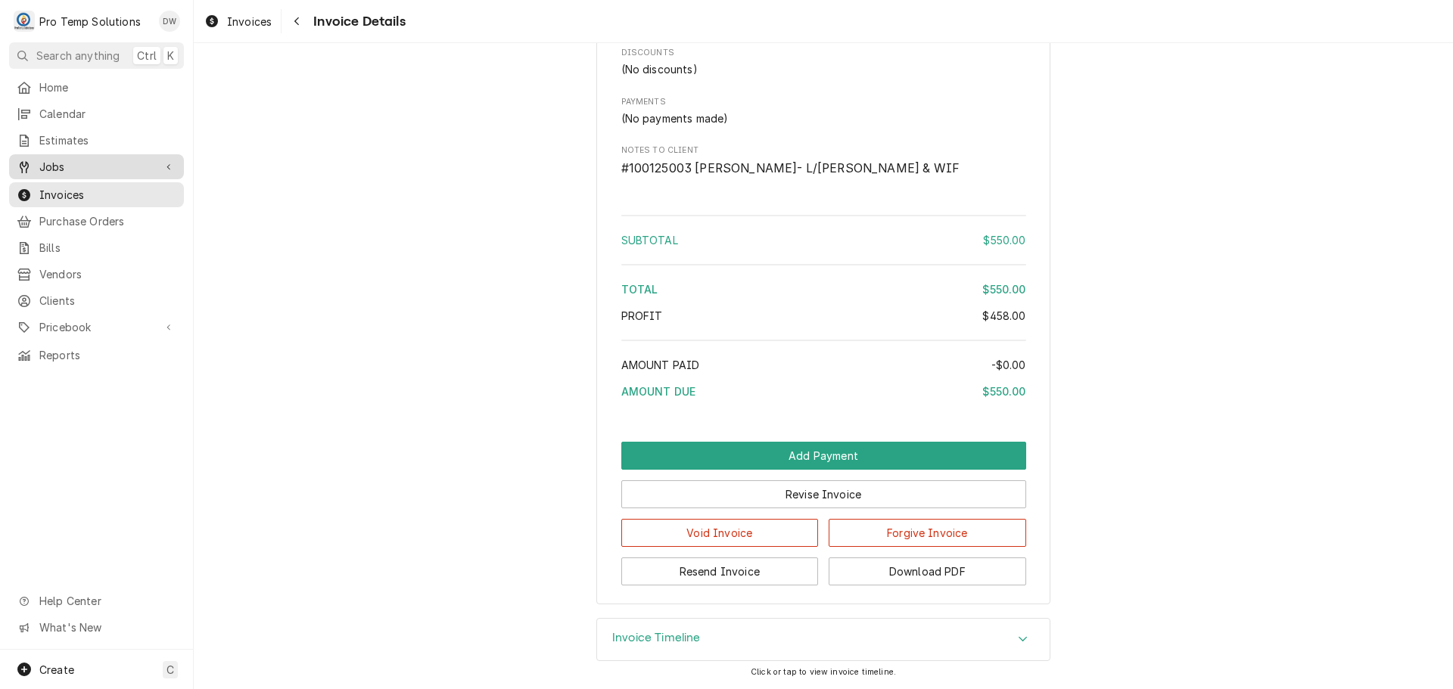
click at [51, 162] on span "Jobs" at bounding box center [96, 167] width 114 height 16
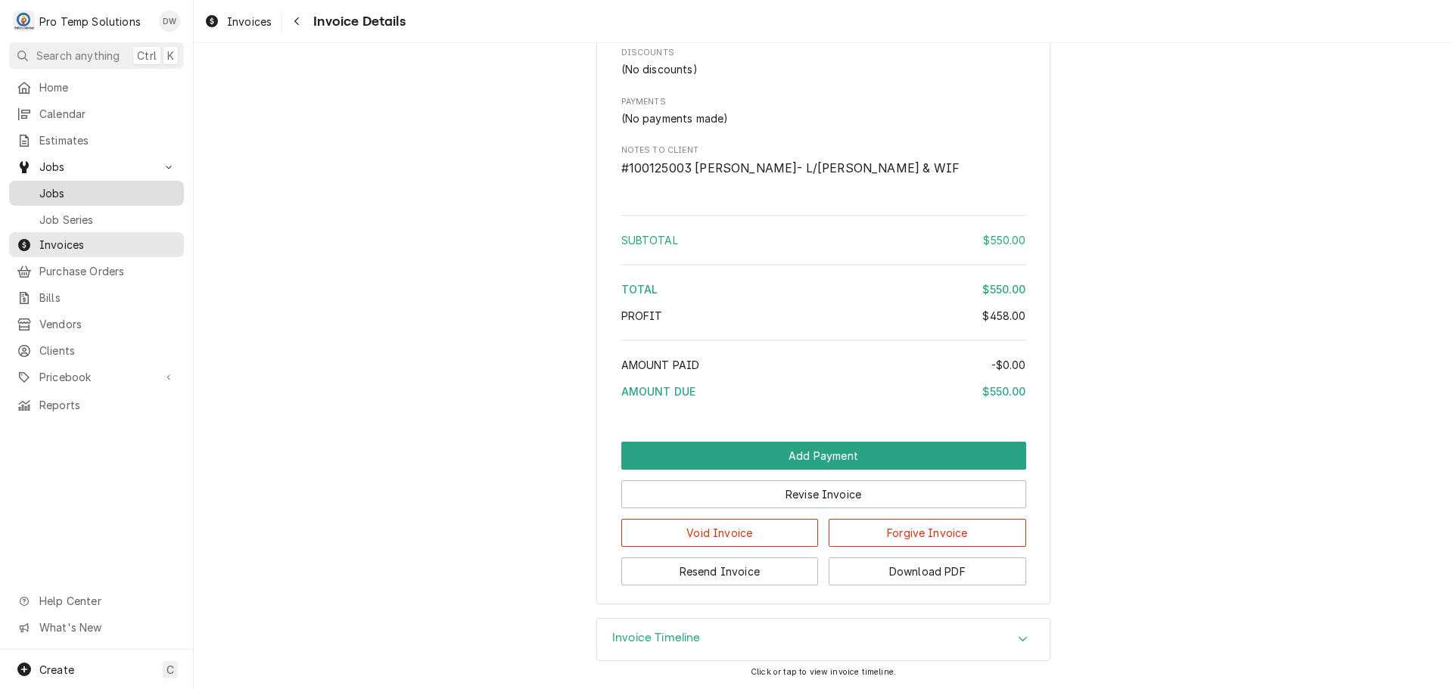
click at [39, 187] on div "Jobs" at bounding box center [97, 193] width 160 height 16
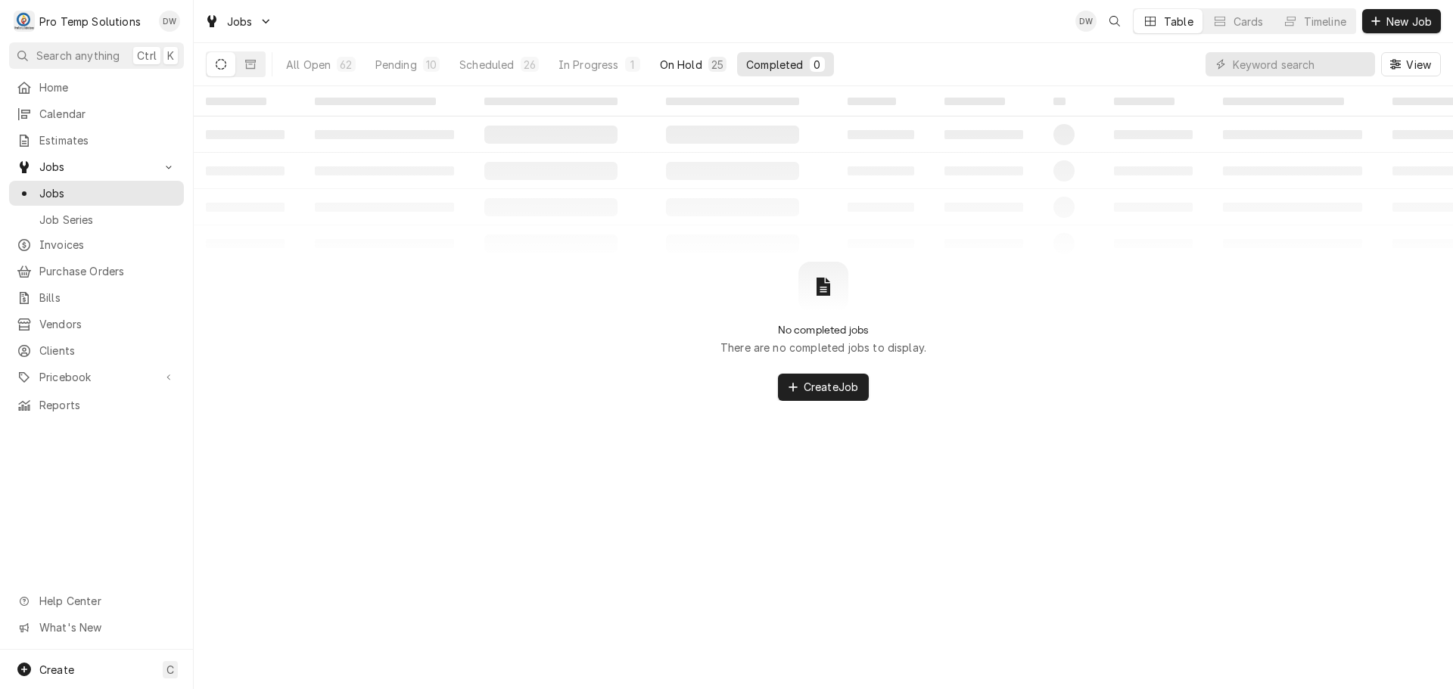
click at [681, 65] on div "On Hold" at bounding box center [681, 65] width 42 height 16
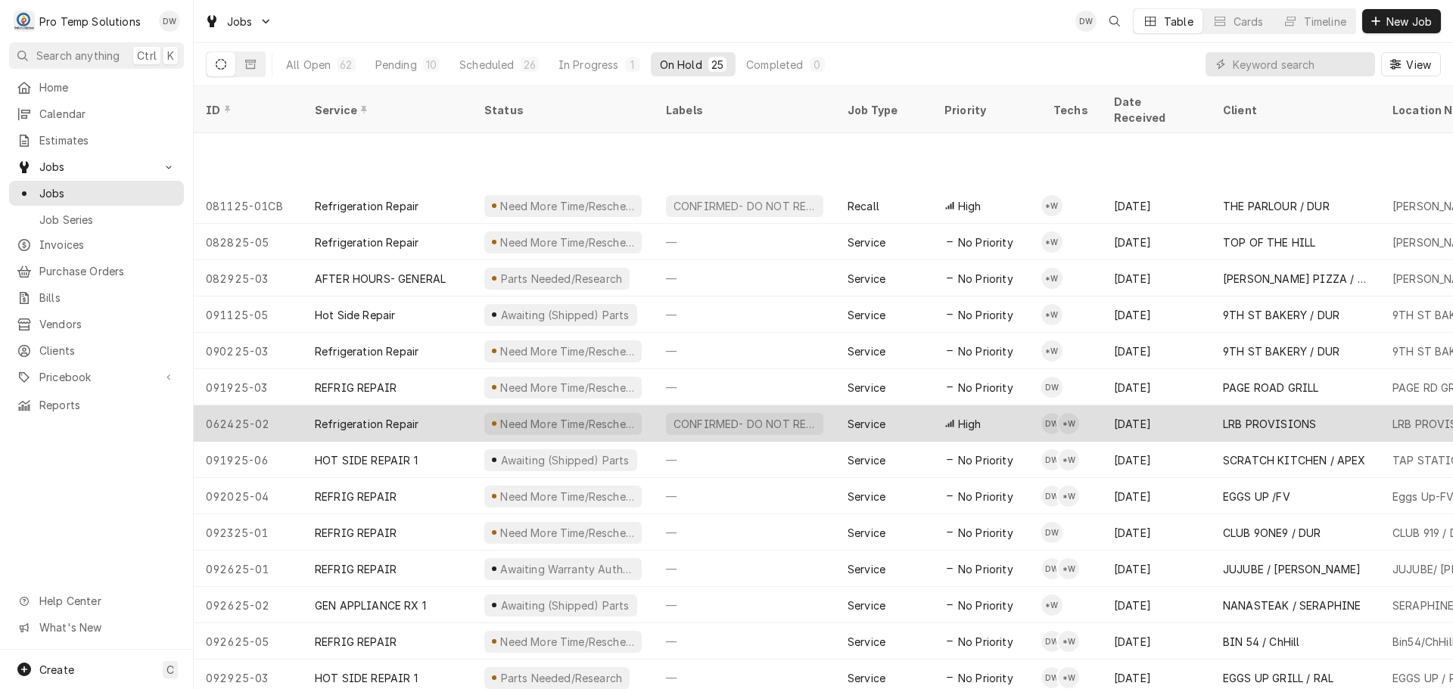
scroll to position [345, 0]
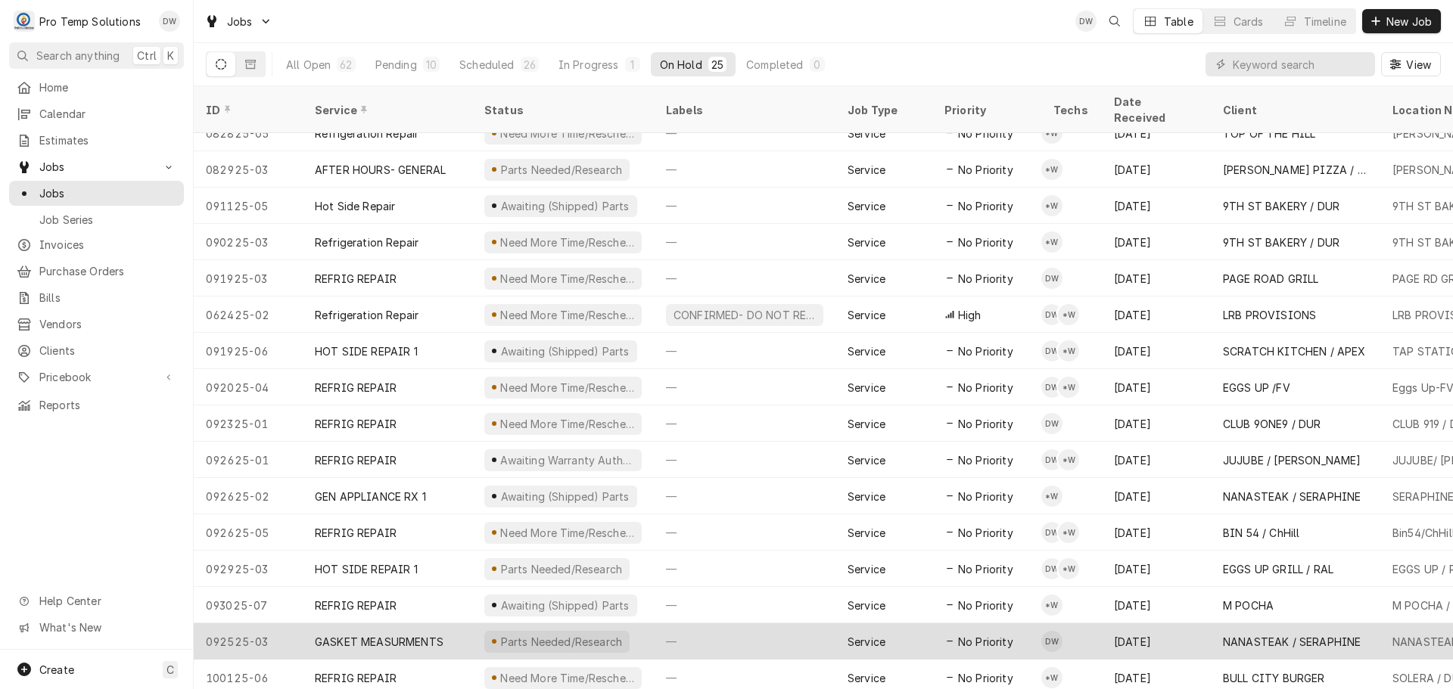
click at [737, 624] on div "—" at bounding box center [745, 642] width 182 height 36
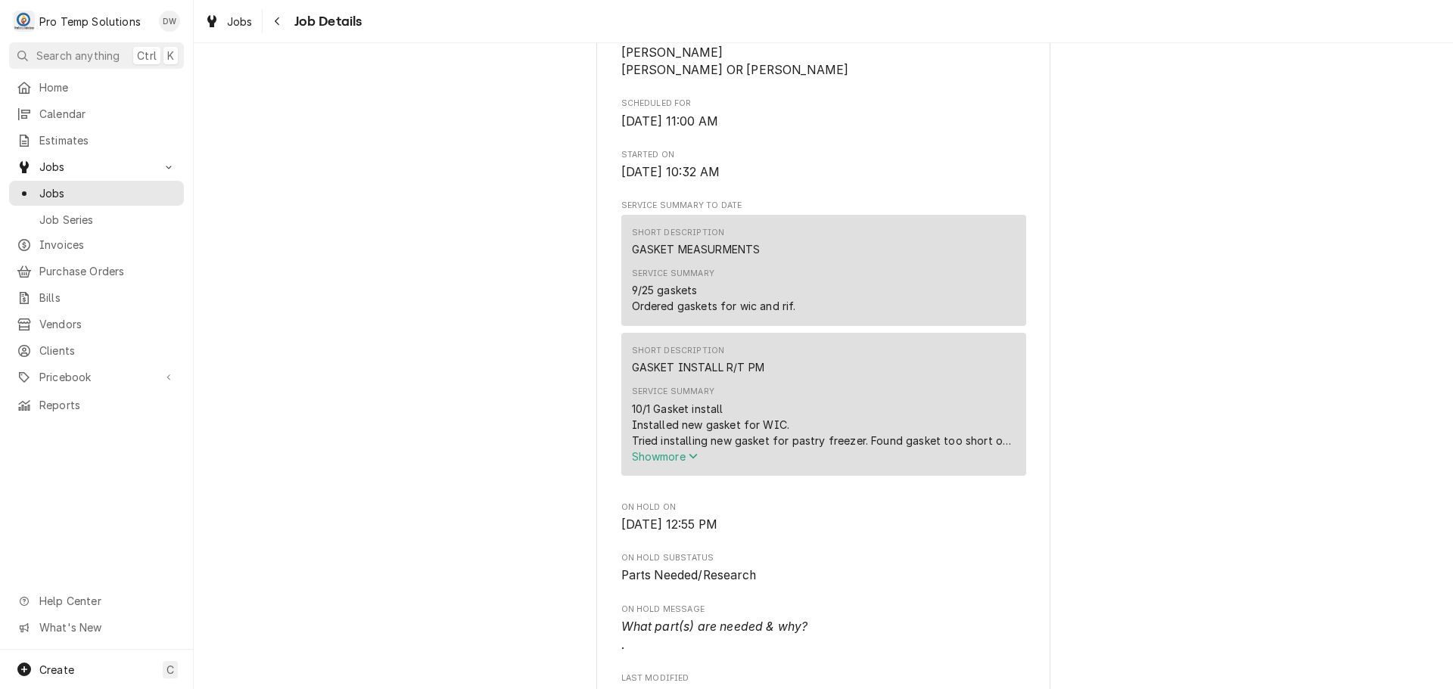
scroll to position [454, 0]
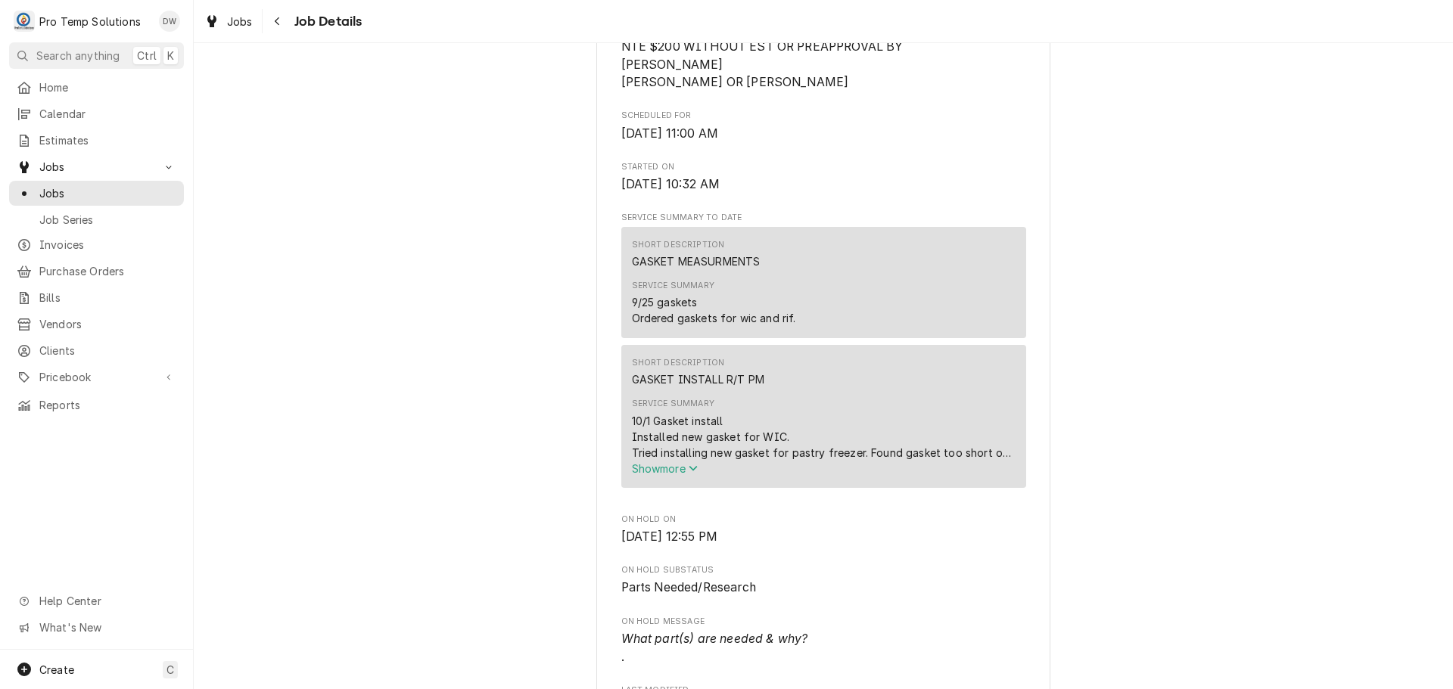
click at [668, 475] on span "Show more" at bounding box center [665, 468] width 67 height 13
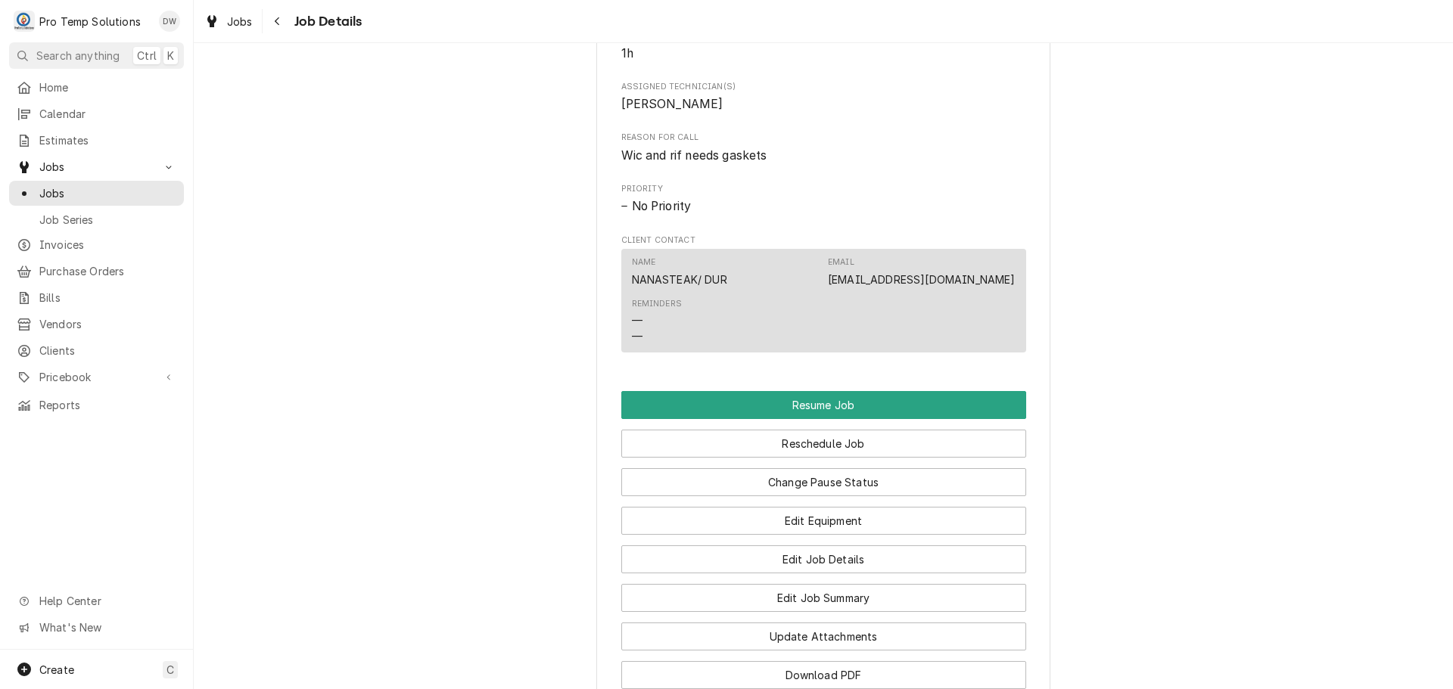
scroll to position [1362, 0]
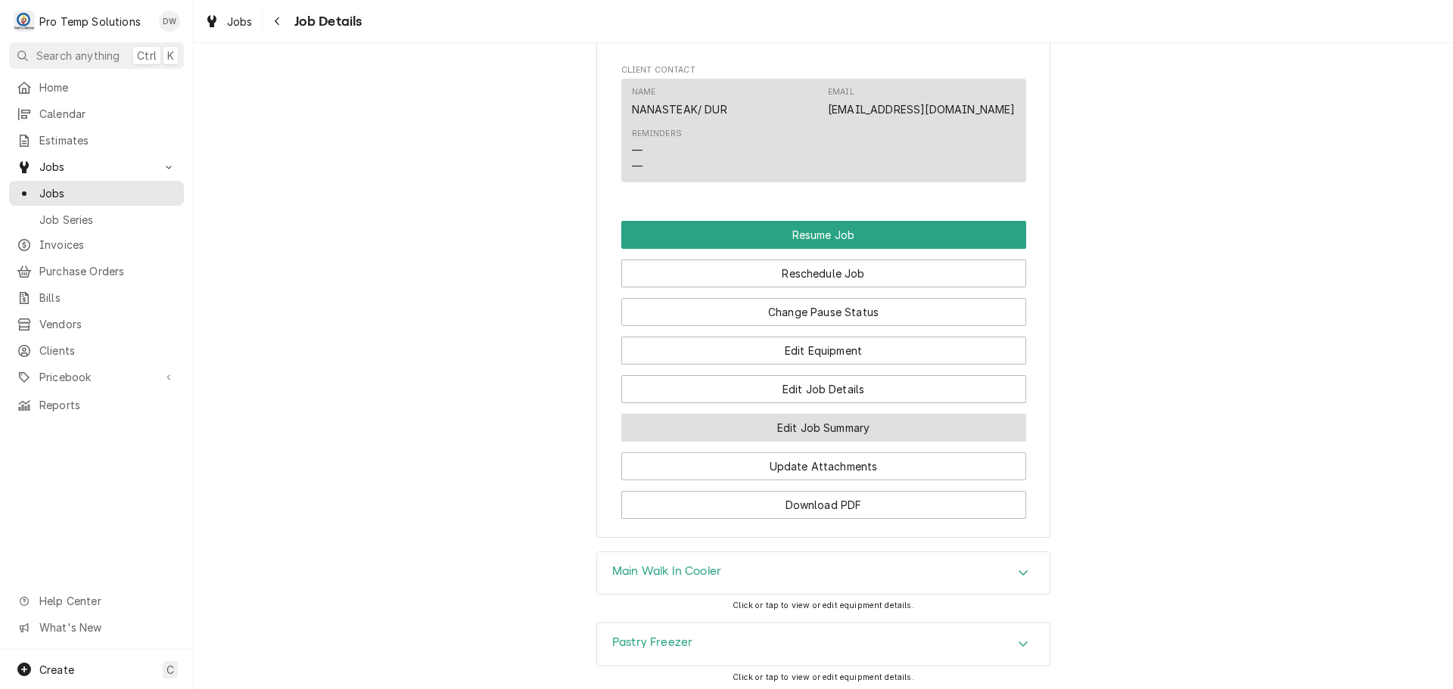
click at [817, 442] on button "Edit Job Summary" at bounding box center [823, 428] width 405 height 28
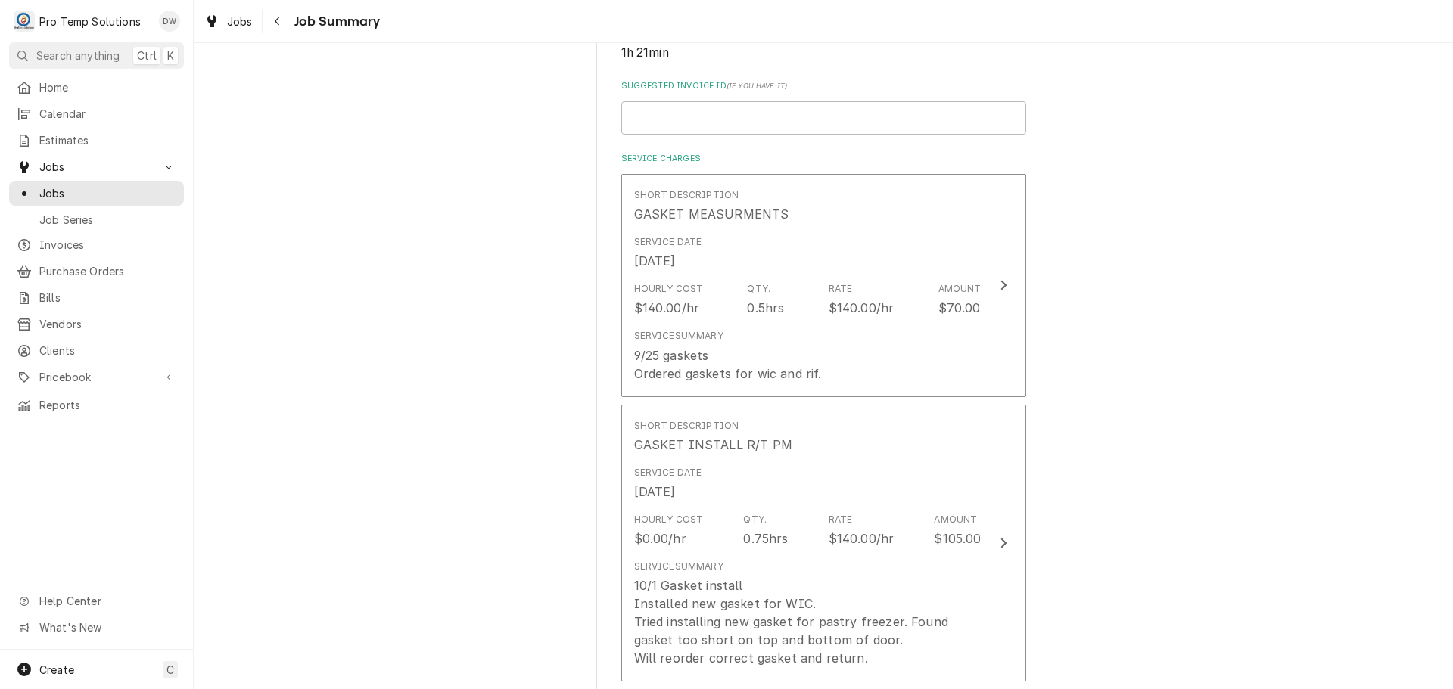
scroll to position [378, 0]
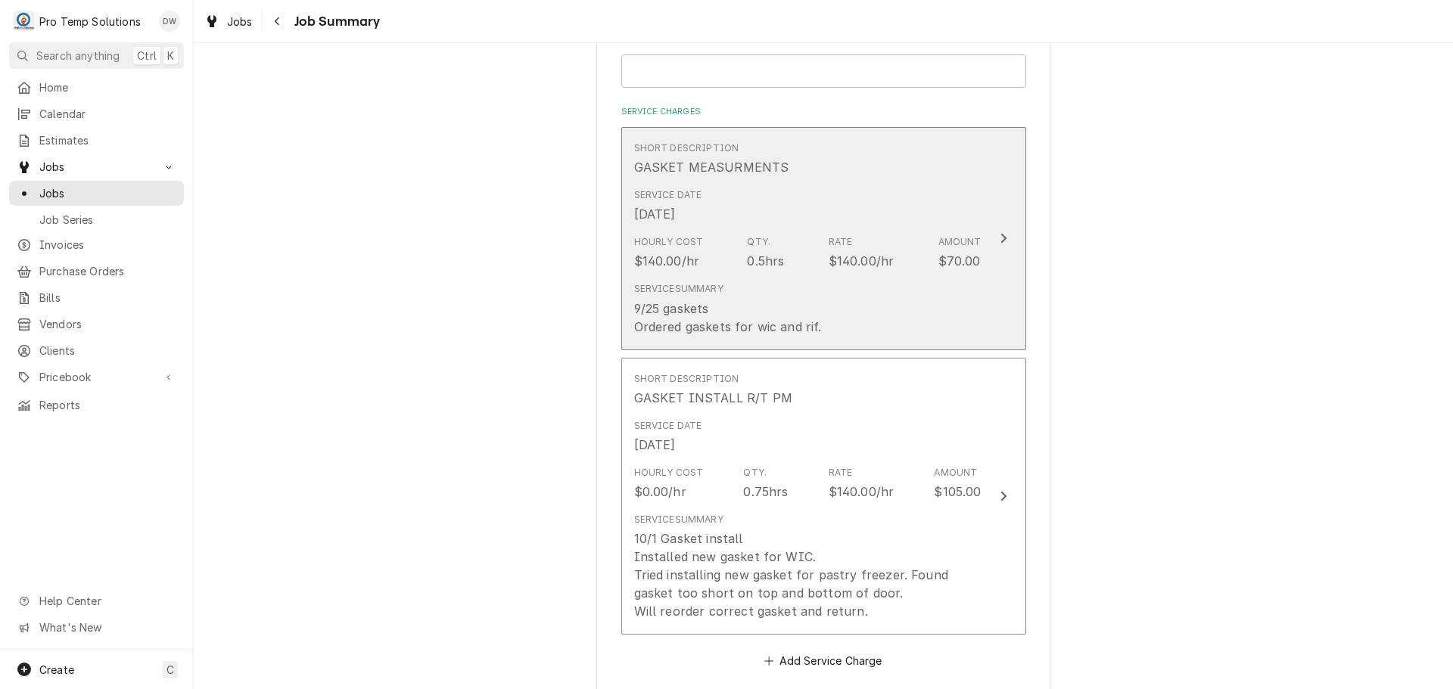
click at [994, 238] on div "Update Line Item" at bounding box center [1004, 238] width 20 height 18
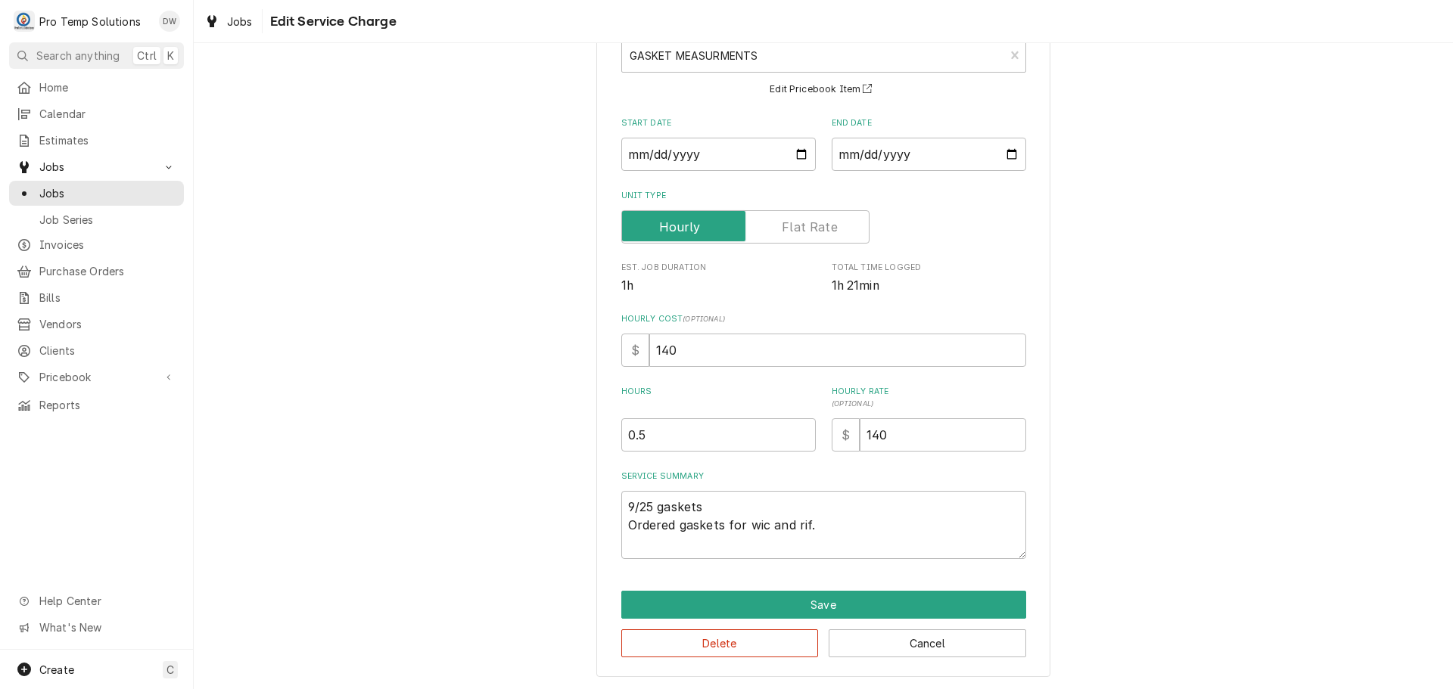
scroll to position [106, 0]
click at [747, 505] on textarea "9/25 gaskets Ordered gaskets for wic and rif." at bounding box center [823, 524] width 405 height 68
type textarea "x"
type textarea "9/25 gaskets1 Ordered gaskets for wic and rif."
type textarea "x"
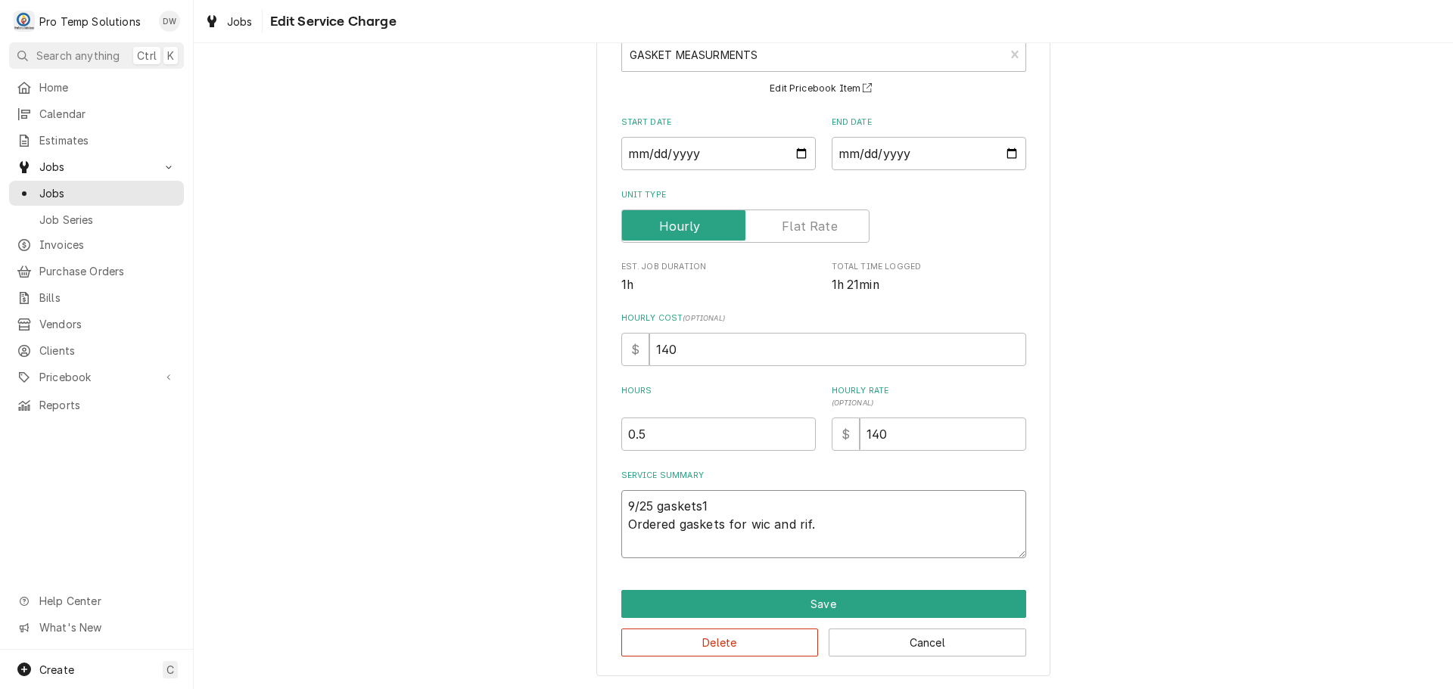
type textarea "9/25 gaskets10 Ordered gaskets for wic and rif."
type textarea "x"
type textarea "9/25 gaskets103 Ordered gaskets for wic and rif."
type textarea "x"
type textarea "9/25 gaskets1030 Ordered gaskets for wic and rif."
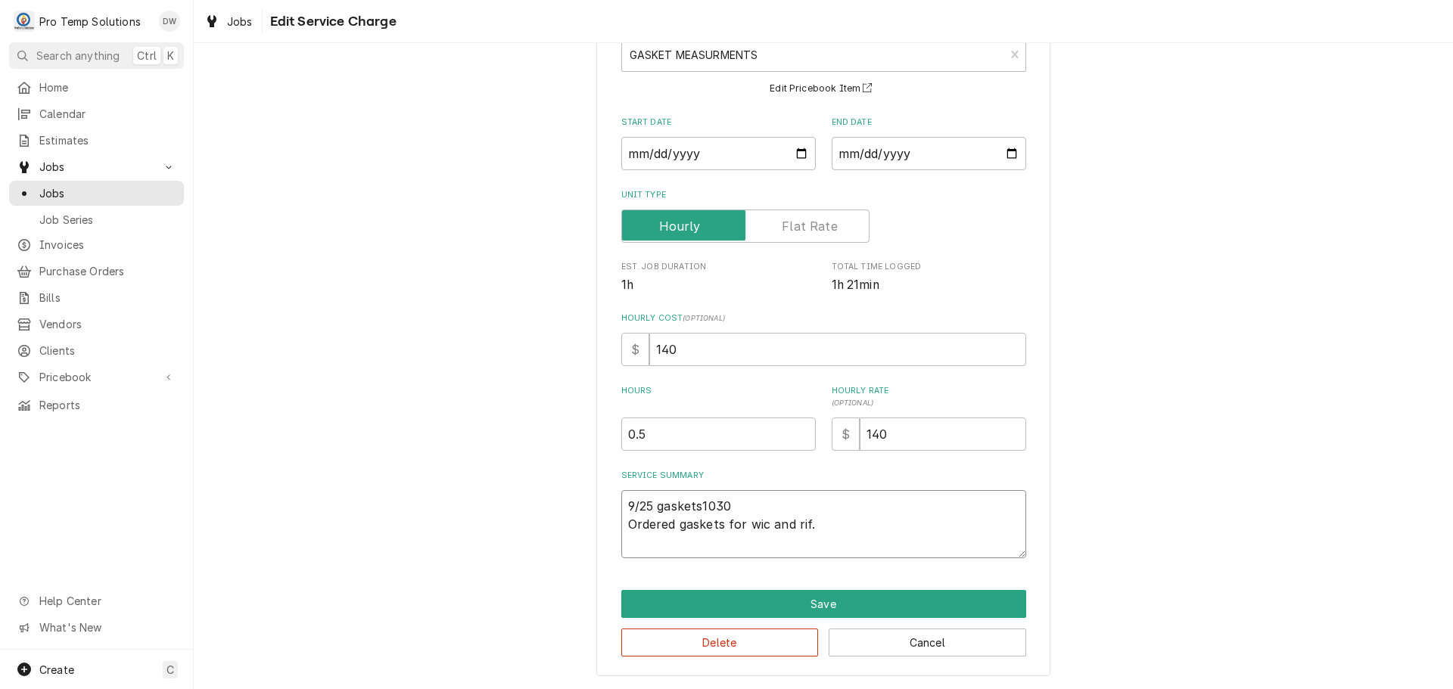
type textarea "x"
type textarea "9/25 gaskets1030- Ordered gaskets for wic and rif."
type textarea "x"
type textarea "9/25 gaskets1030-1 Ordered gaskets for wic and rif."
type textarea "x"
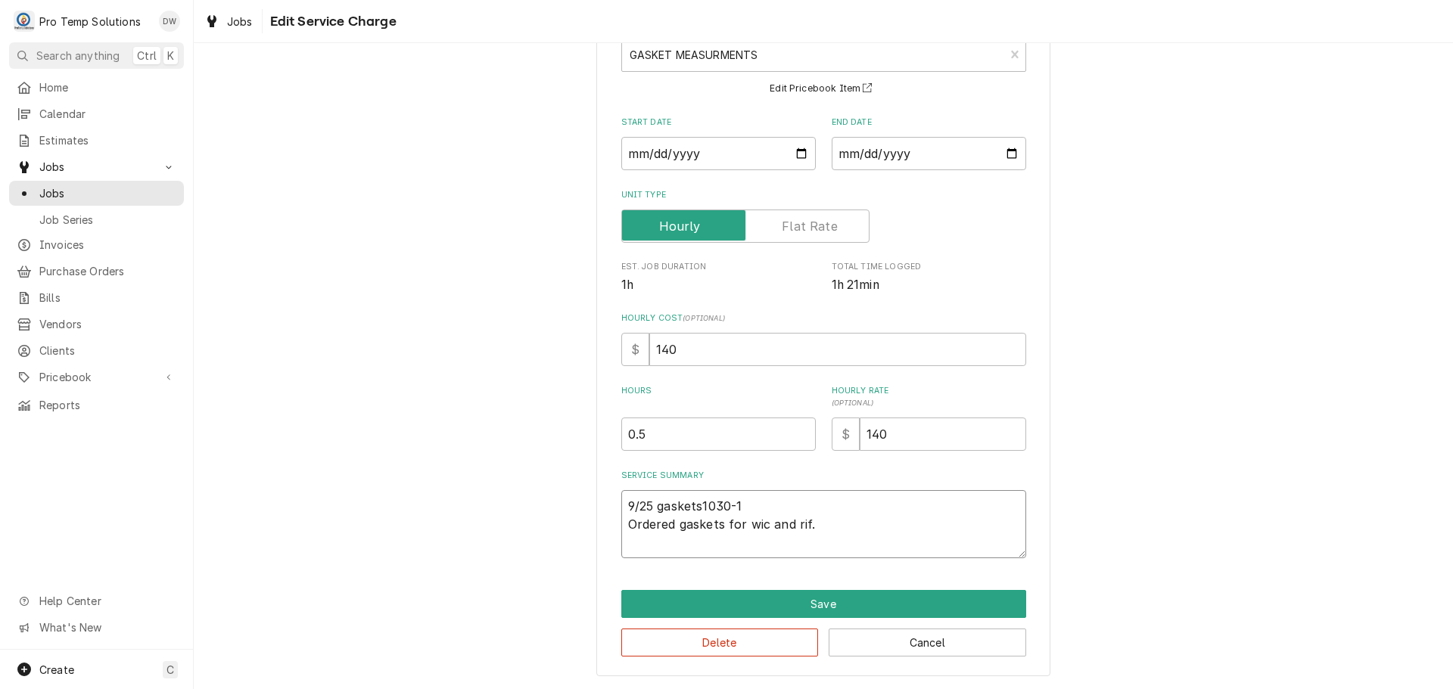
type textarea "9/25 gaskets1030-11 Ordered gaskets for wic and rif."
type textarea "x"
type textarea "9/25 gaskets1030-111 Ordered gaskets for wic and rif."
type textarea "x"
type textarea "9/25 gaskets1030-1110 Ordered gaskets for wic and rif."
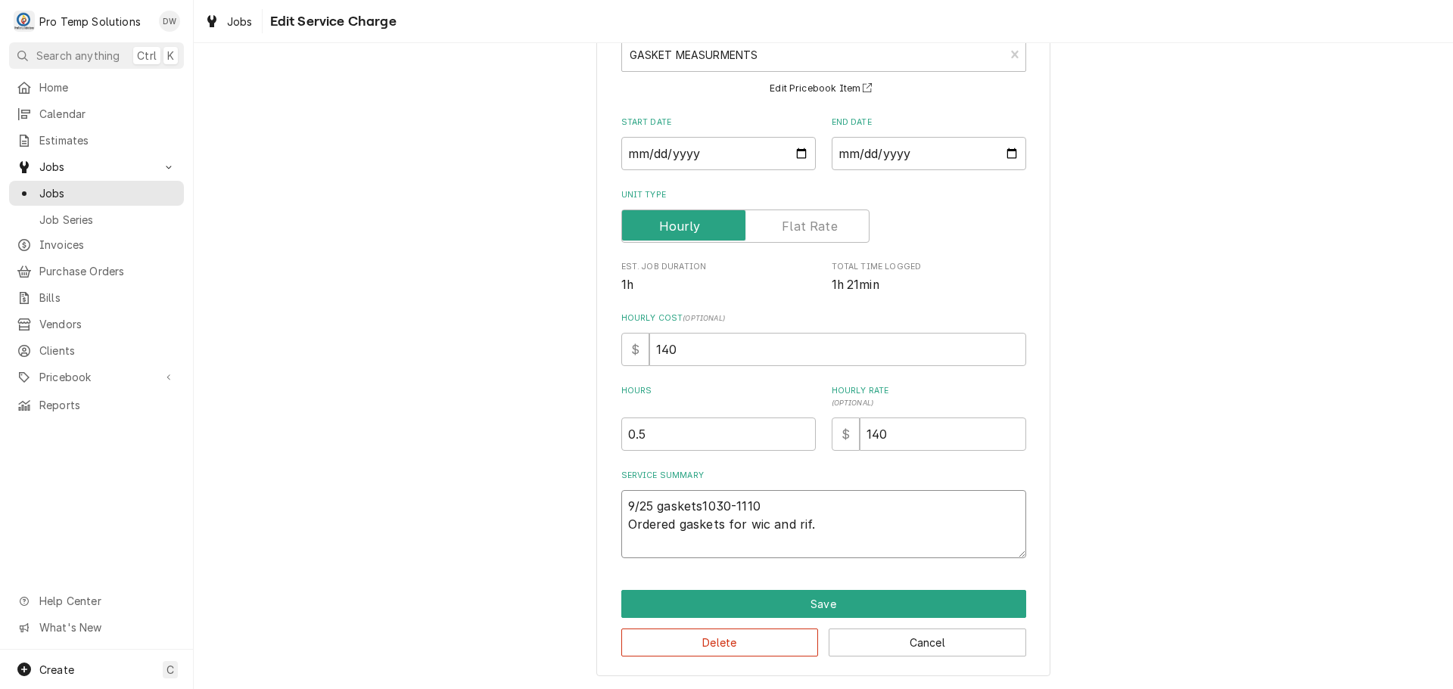
type textarea "x"
type textarea "9/25 gaskets1030-1110 Ordered gaskets for wic and rif."
type textarea "x"
type textarea "9/25 gaskets1030-1110 K Ordered gaskets for wic and rif."
type textarea "x"
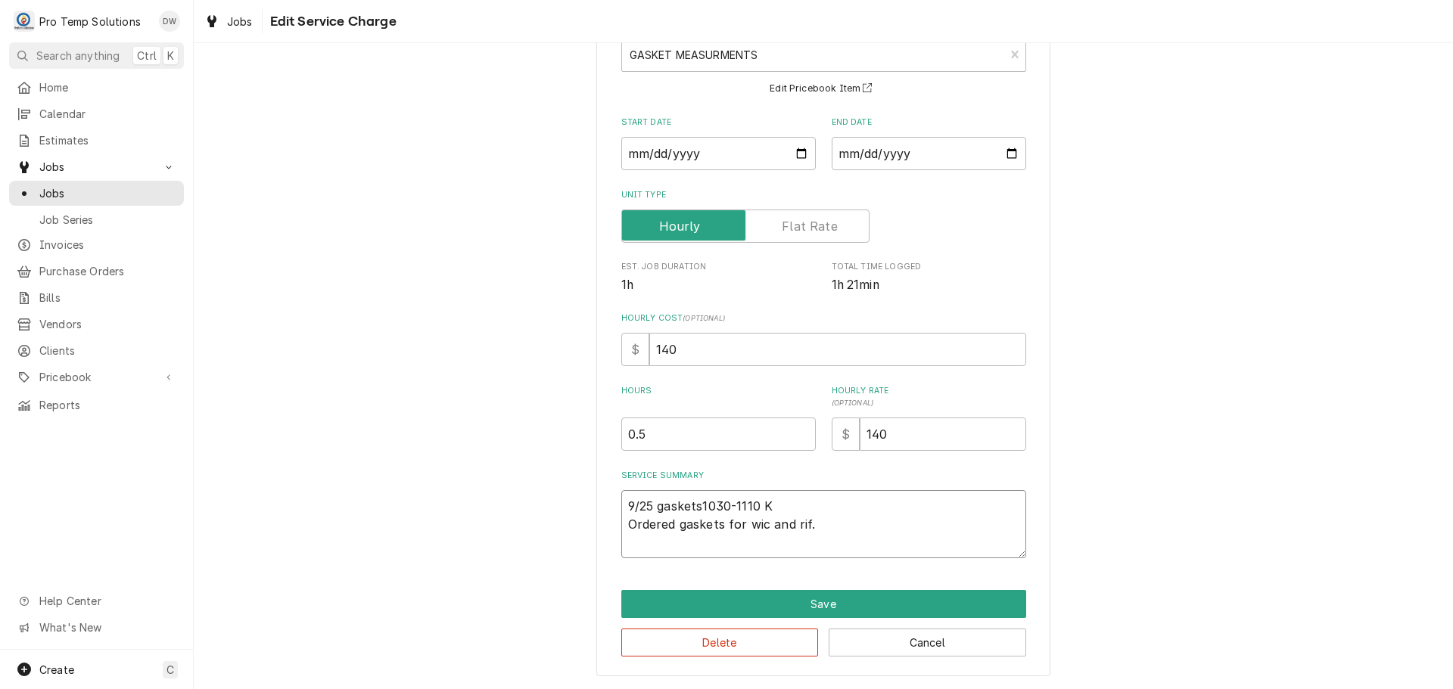
type textarea "9/25 gaskets1030-1110 KE Ordered gaskets for wic and rif."
type textarea "x"
type textarea "9/25 gaskets1030-1110 KEV Ordered gaskets for wic and rif."
type textarea "x"
type textarea "9/25 gaskets1030-1110 KEVI Ordered gaskets for wic and rif."
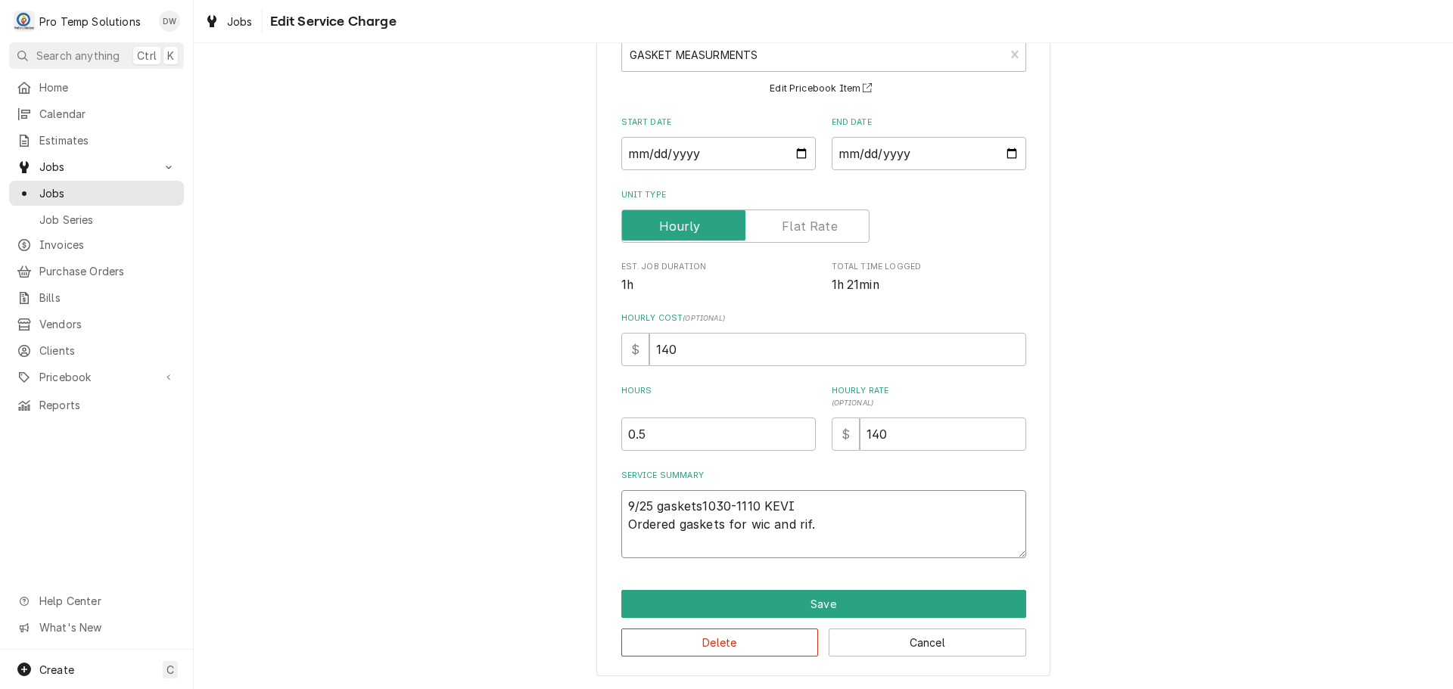
type textarea "x"
type textarea "9/25 gaskets1030-1110 KEVIN Ordered gaskets for wic and rif."
type textarea "x"
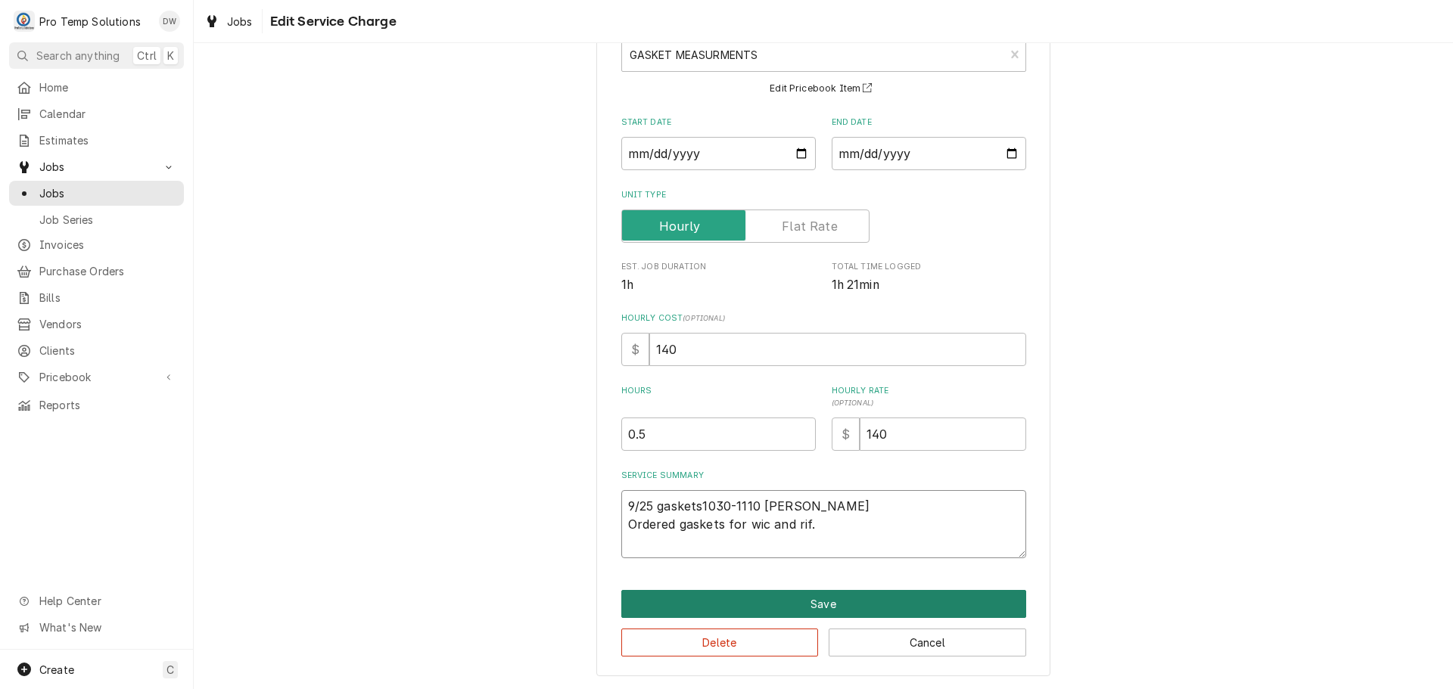
type textarea "9/25 gaskets1030-1110 [PERSON_NAME] Ordered gaskets for wic and rif."
click at [825, 599] on button "Save" at bounding box center [823, 604] width 405 height 28
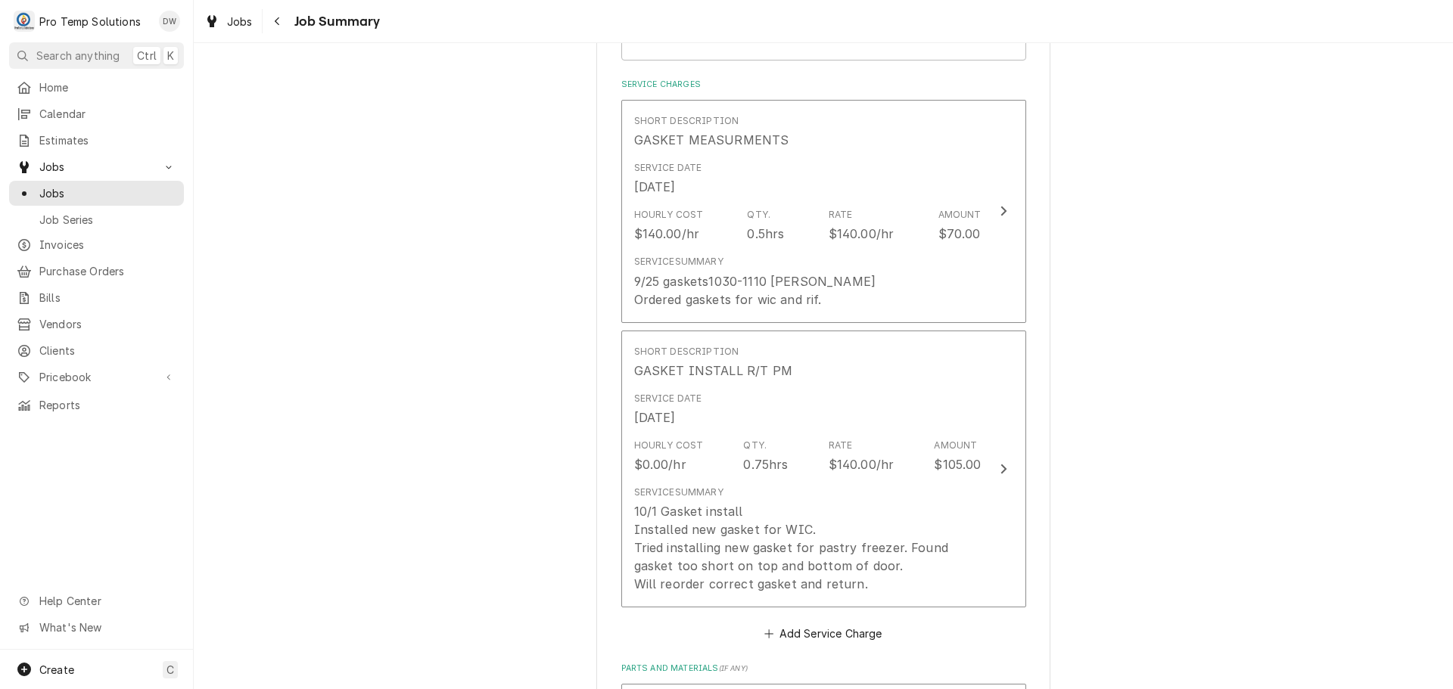
scroll to position [454, 0]
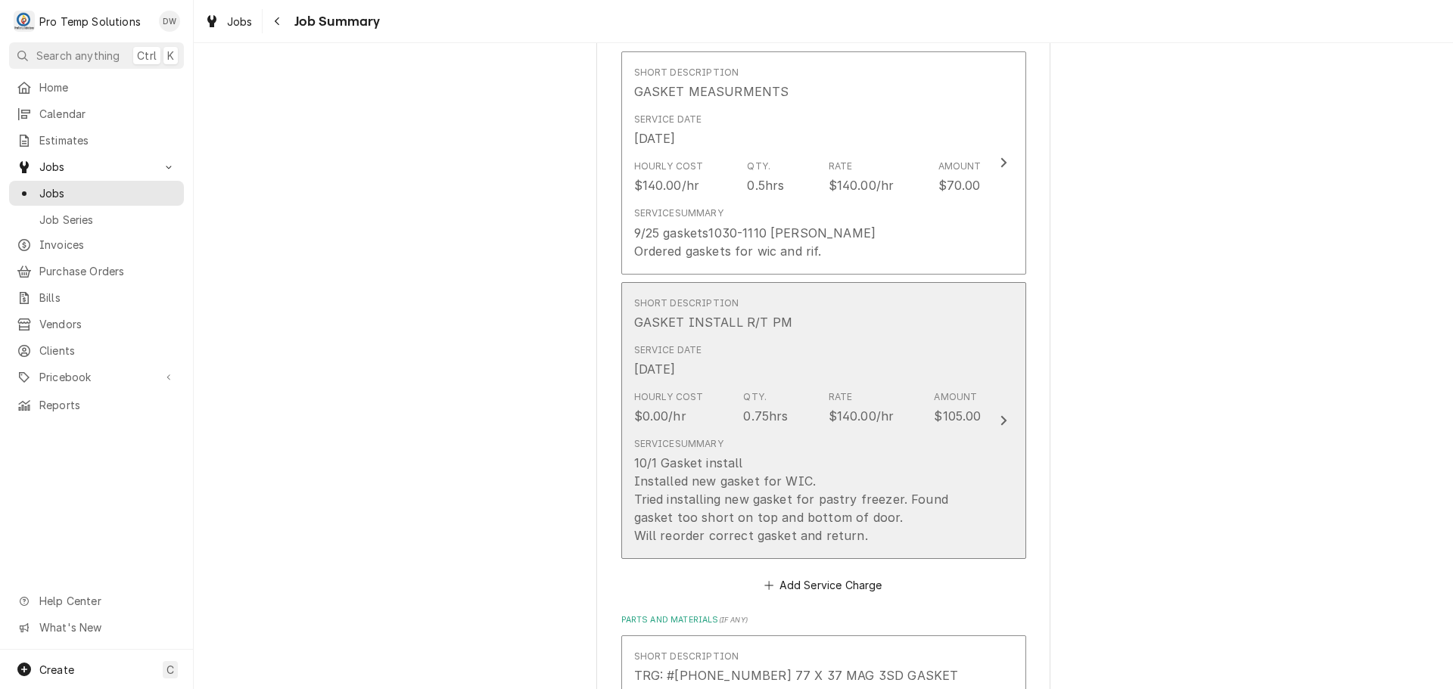
click at [1000, 422] on icon "Update Line Item" at bounding box center [1003, 420] width 6 height 10
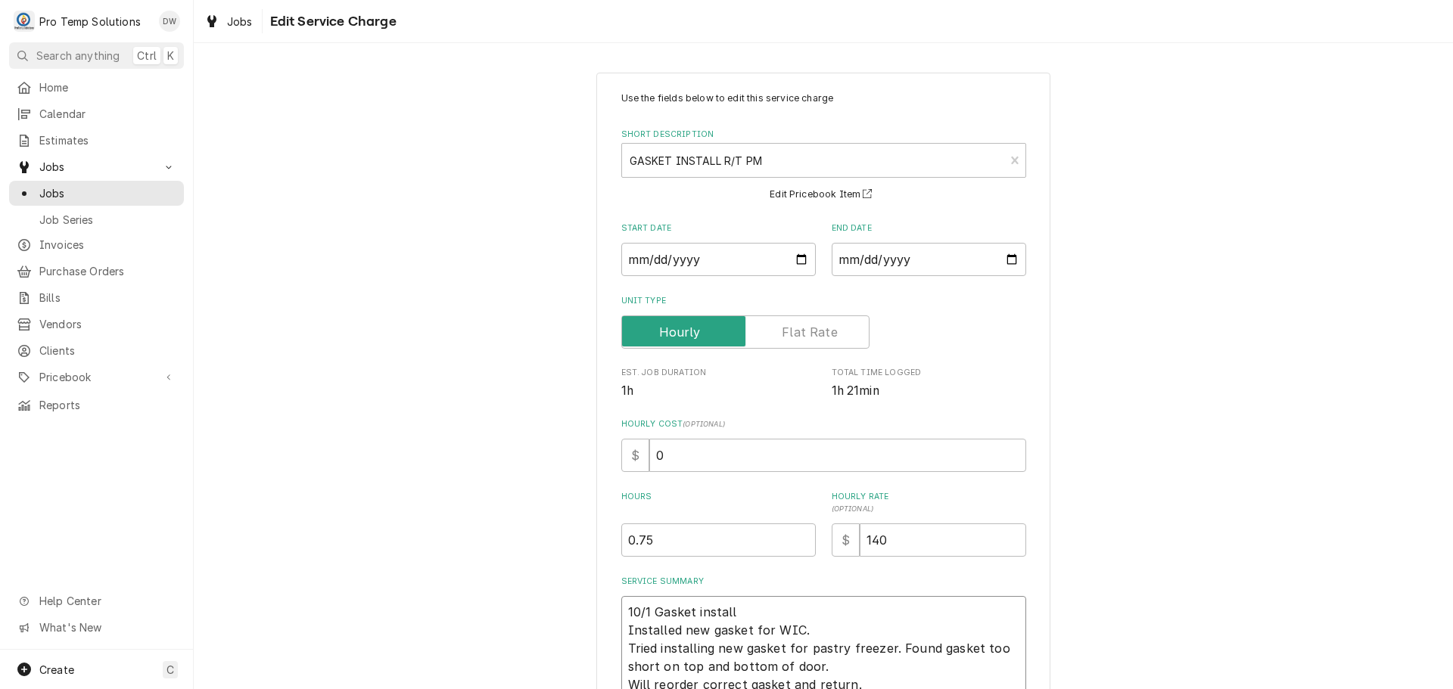
click at [754, 611] on textarea "10/1 Gasket install Installed new gasket for WIC. Tried installing new gasket f…" at bounding box center [823, 648] width 405 height 104
type textarea "x"
type textarea "10/1 Gasket install Installed new gasket for WIC. Tried installing new gasket f…"
type textarea "x"
type textarea "10/1 Gasket install 1 Installed new gasket for WIC. Tried installing new gasket…"
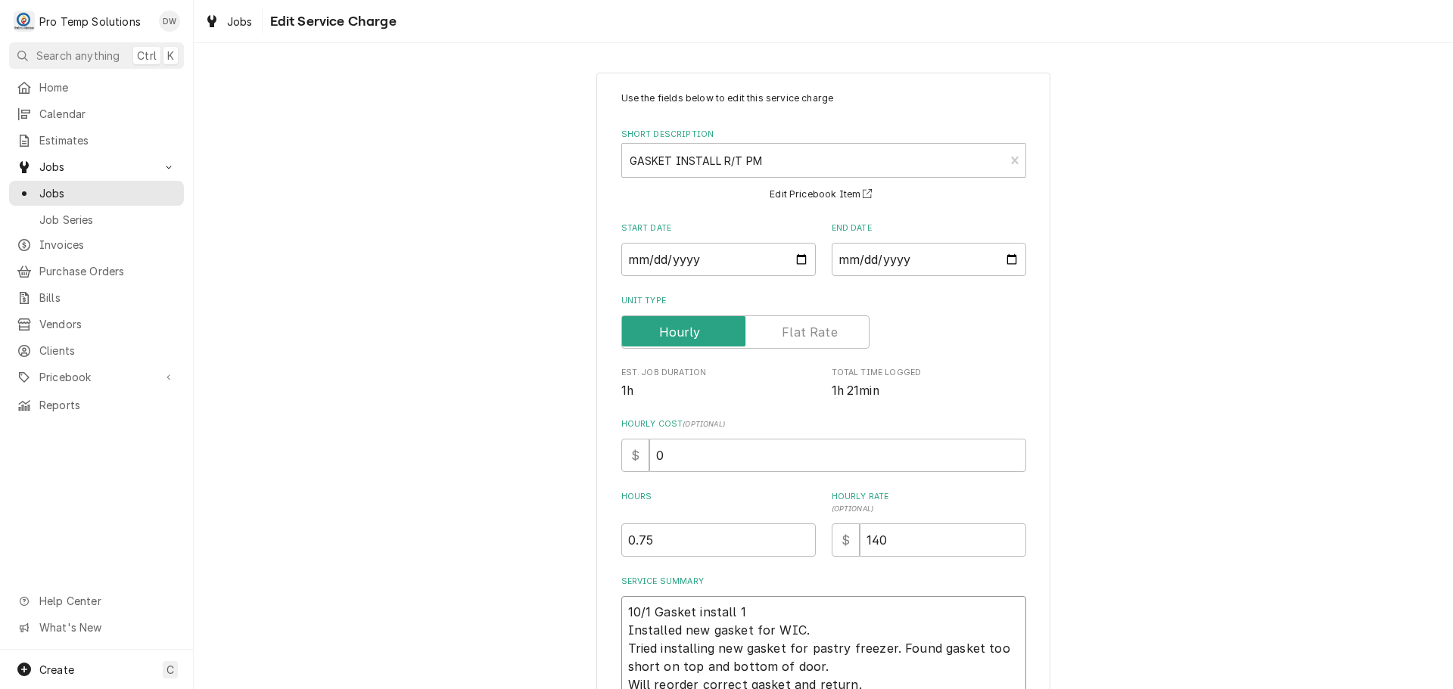
type textarea "x"
type textarea "10/1 Gasket install 12 Installed new gasket for WIC. Tried installing new gaske…"
type textarea "x"
type textarea "10/1 Gasket install 121 Installed new gasket for WIC. Tried installing new gask…"
type textarea "x"
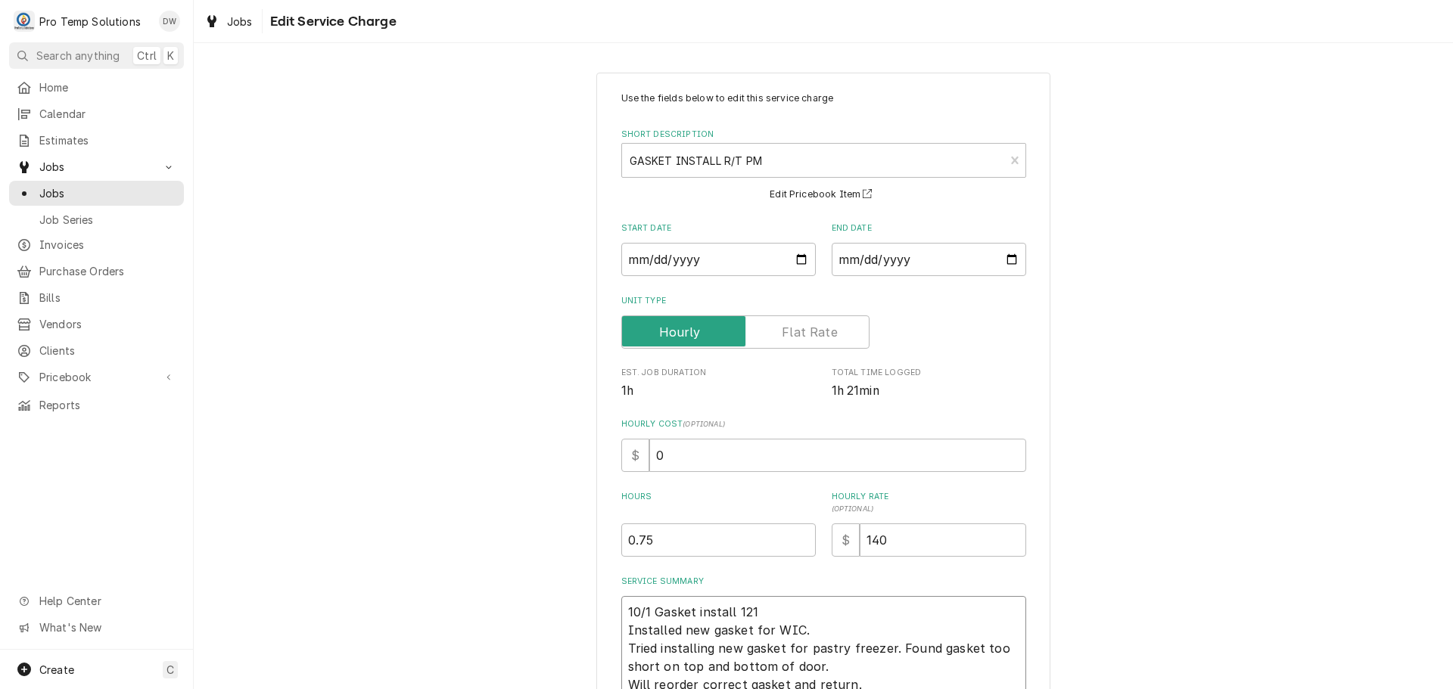
type textarea "10/1 Gasket install 1215 Installed new gasket for WIC. Tried installing new gas…"
type textarea "x"
type textarea "10/1 Gasket install 1215- Installed new gasket for WIC. Tried installing new ga…"
type textarea "x"
type textarea "10/1 Gasket install 1215-1 Installed new gasket for WIC. Tried installing new g…"
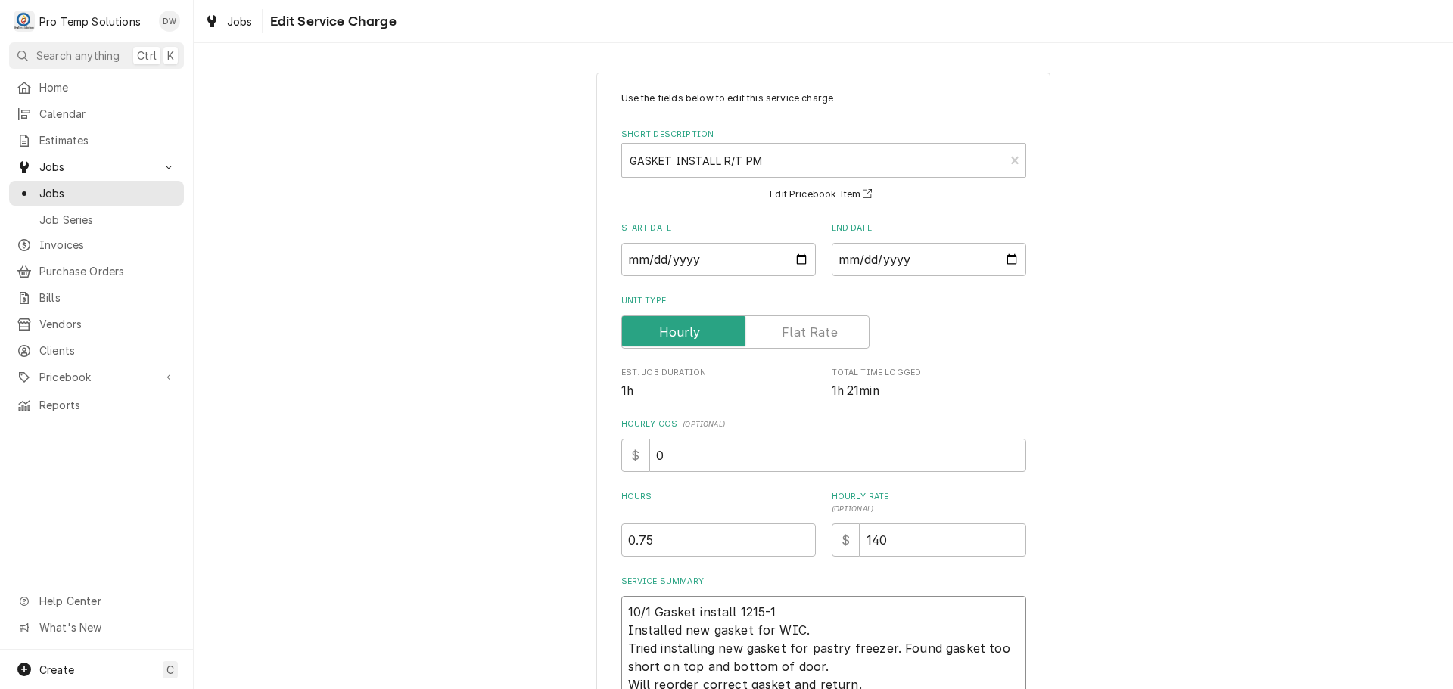
type textarea "x"
type textarea "10/1 Gasket install 1215-12 Installed new gasket for WIC. Tried installing new …"
type textarea "x"
type textarea "10/1 Gasket install 1215-125 Installed new gasket for WIC. Tried installing new…"
type textarea "x"
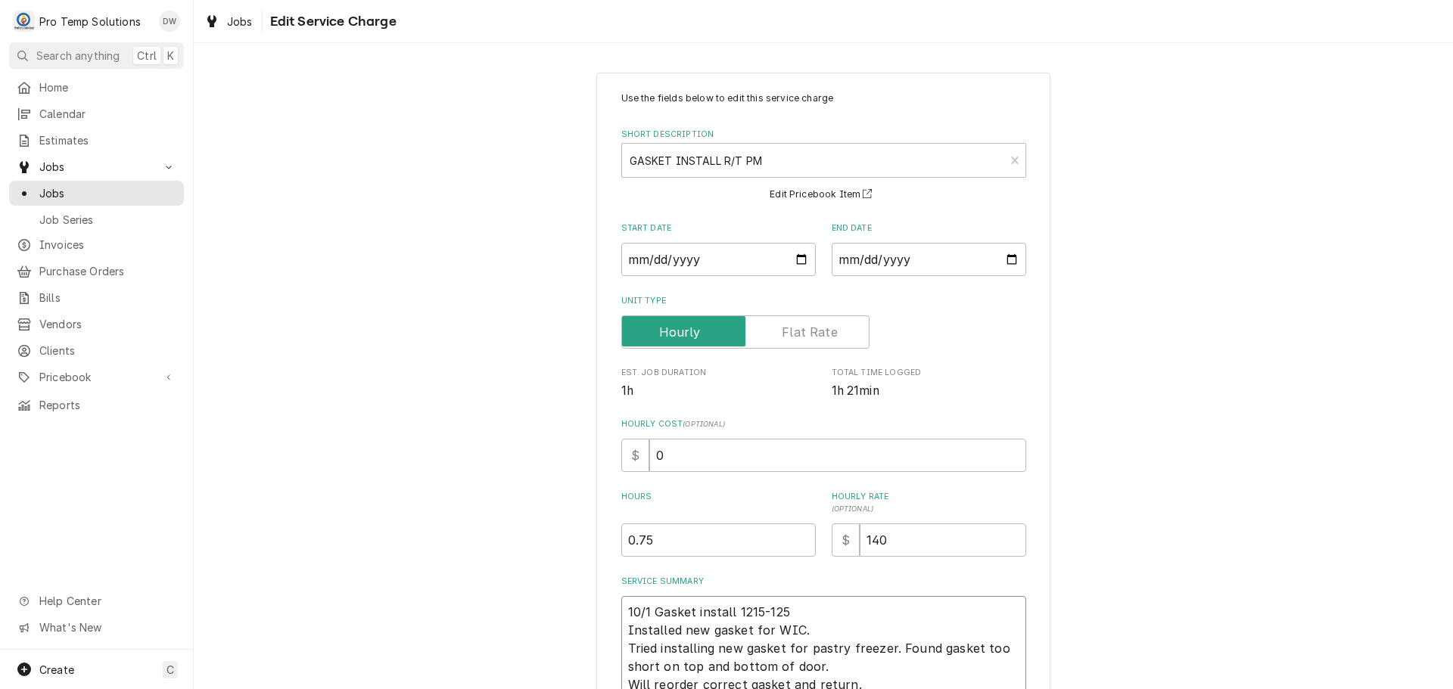
type textarea "10/1 Gasket install 1215-1255 Installed new gasket for WIC. Tried installing ne…"
type textarea "x"
type textarea "10/1 Gasket install 1215-1255 Installed new gasket for WIC. Tried installing ne…"
type textarea "x"
type textarea "10/1 Gasket install 1215-1255 K Installed new gasket for WIC. Tried installing …"
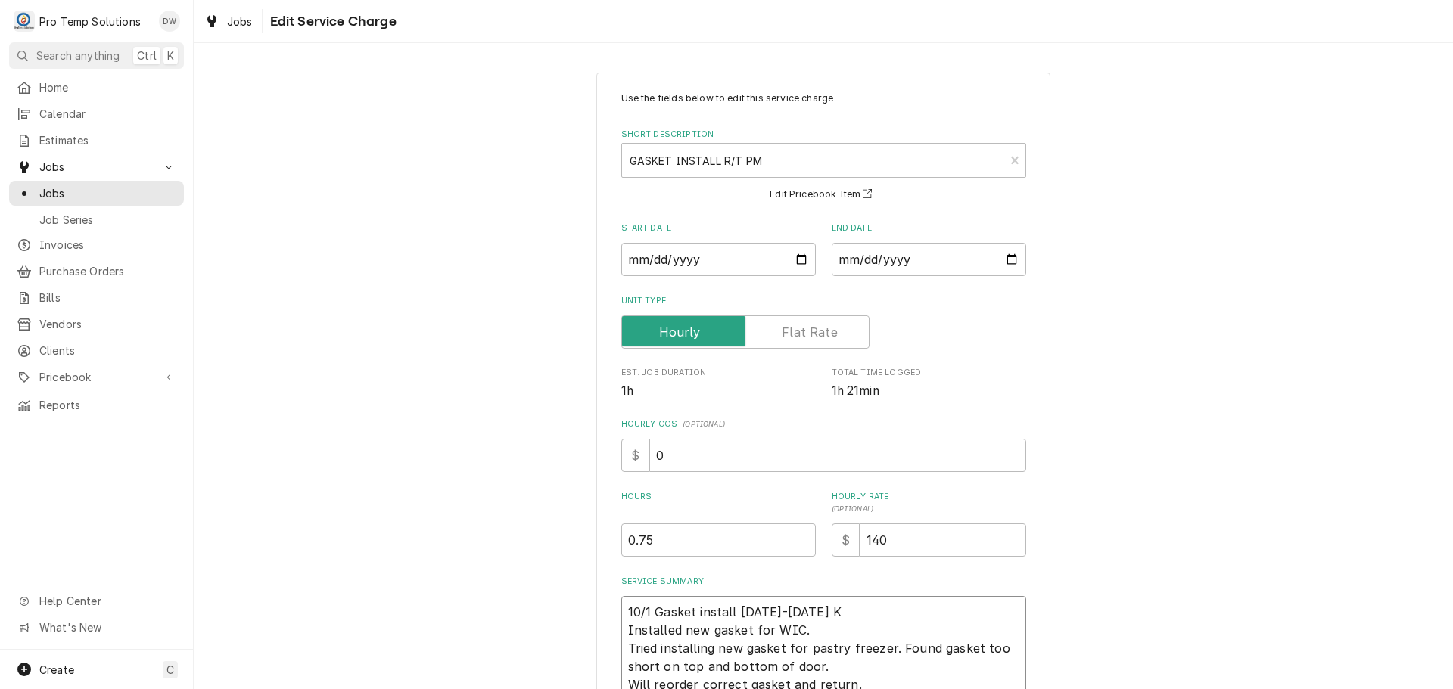
type textarea "x"
type textarea "10/1 Gasket install 1215-1255 KO Installed new gasket for WIC. Tried installing…"
type textarea "x"
type textarea "10/1 Gasket install 1215-1255 KOT Installed new gasket for WIC. Tried installin…"
type textarea "x"
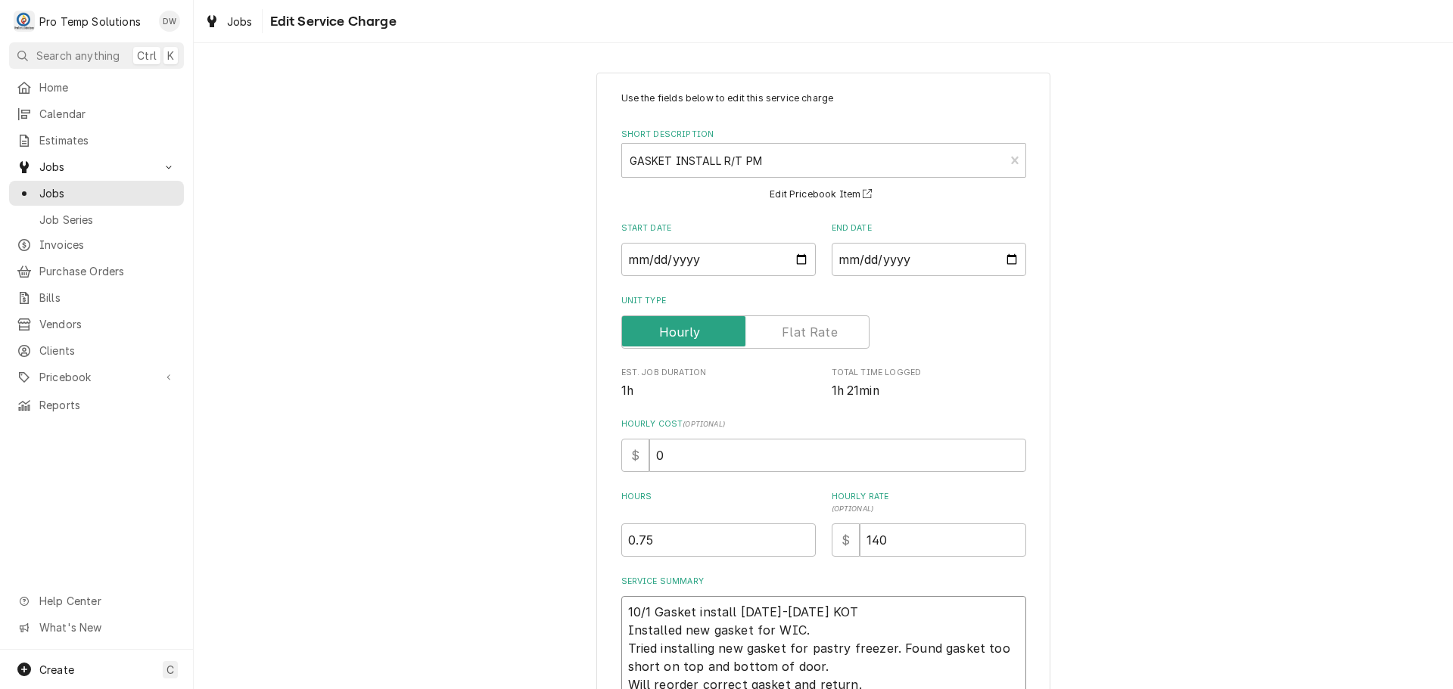
type textarea "10/1 Gasket install 1215-1255 KOTY Installed new gasket for WIC. Tried installi…"
type textarea "x"
type textarea "10/1 Gasket install 1215-1255 KOTY Installed new gasket for WIC. Tried installi…"
type textarea "x"
type textarea "10/1 Gasket install 1215-1255 KOTY ( Installed new gasket for WIC. Tried instal…"
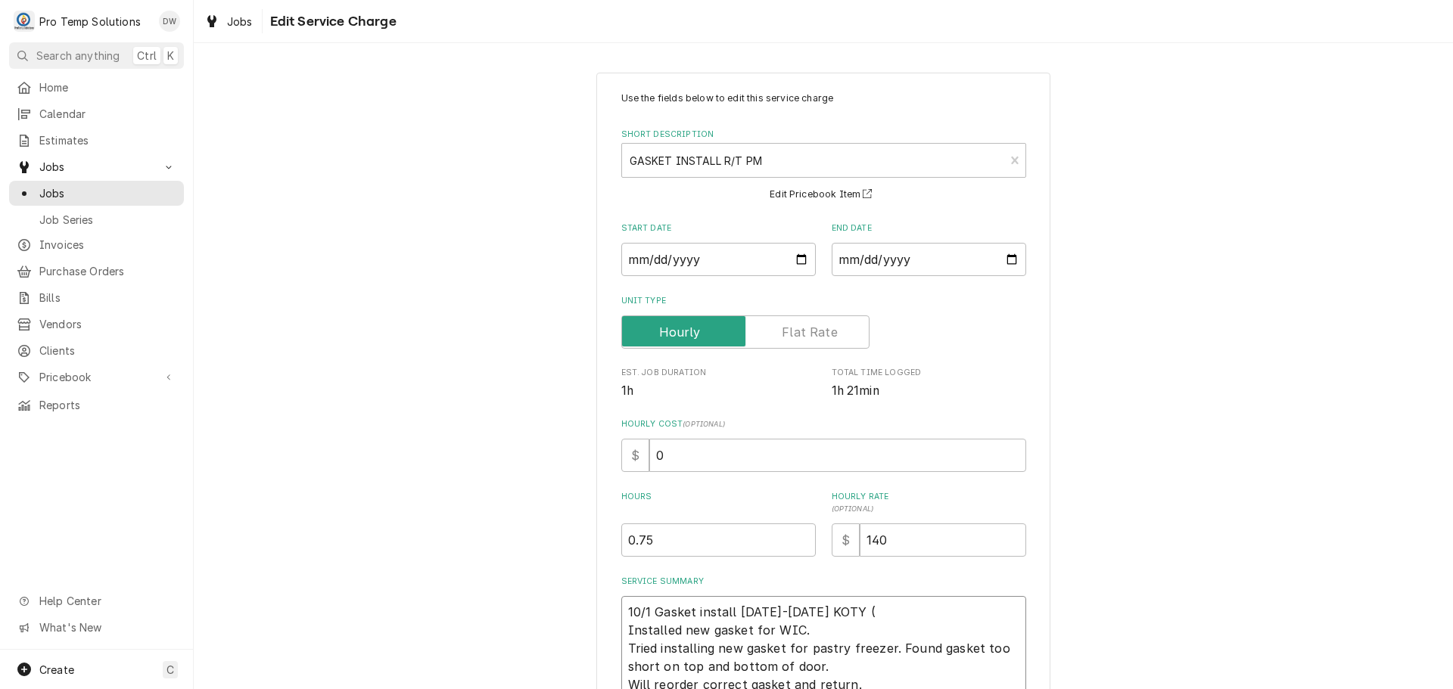
type textarea "x"
type textarea "10/1 Gasket install 1215-1255 KOTY ( Installed new gasket for WIC. Tried instal…"
type textarea "x"
type textarea "10/1 Gasket install 1215-1255 KOTY ( O Installed new gasket for WIC. Tried inst…"
type textarea "x"
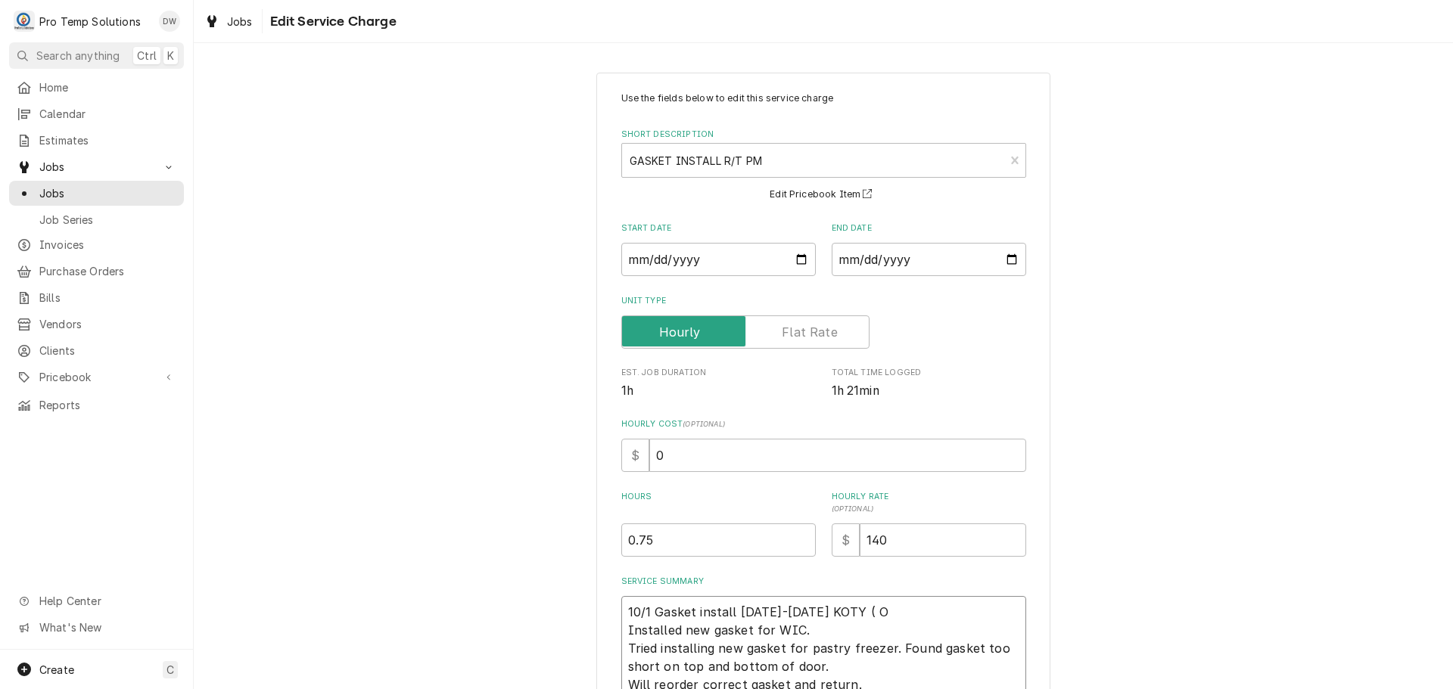
type textarea "10/1 Gasket install 1215-1255 KOTY ( ON Installed new gasket for WIC. Tried ins…"
type textarea "x"
type textarea "10/1 Gasket install 1215-1255 KOTY ( ON Installed new gasket for WIC. Tried ins…"
type textarea "x"
type textarea "10/1 Gasket install 1215-1255 KOTY ( ON S Installed new gasket for WIC. Tried i…"
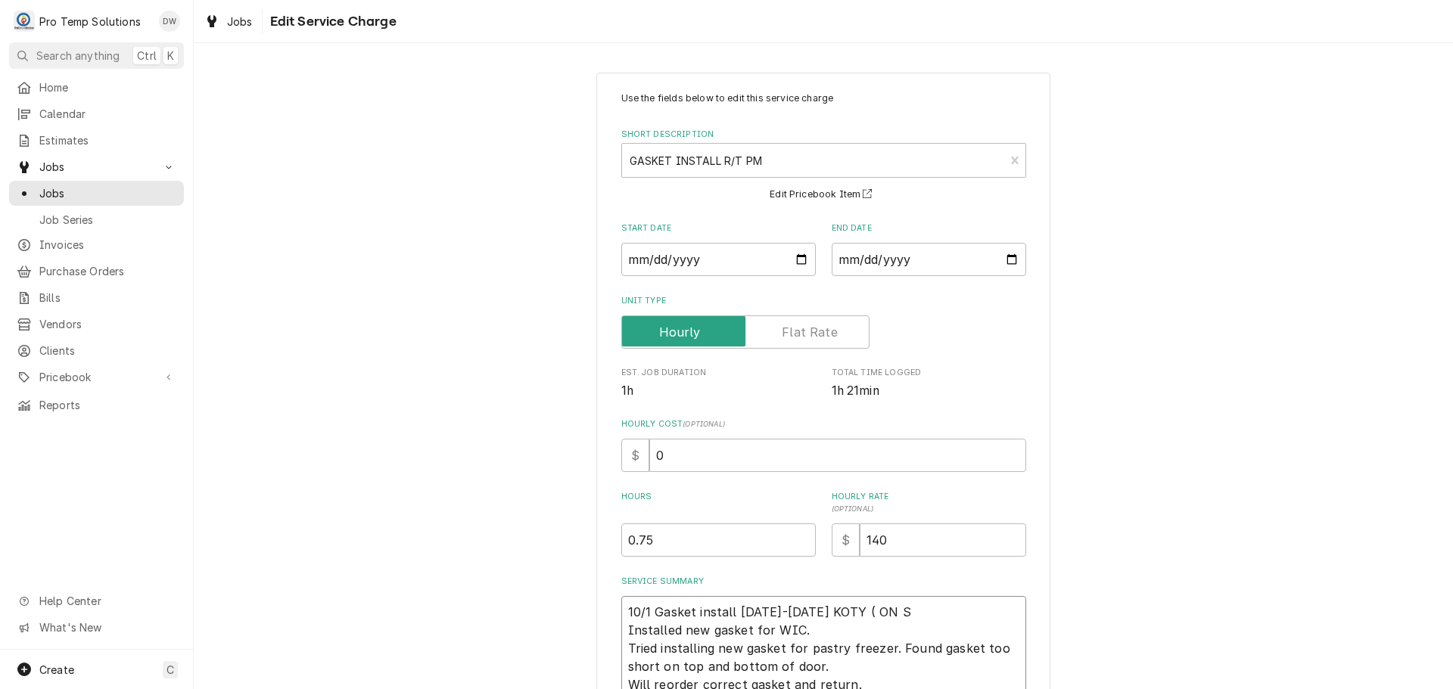
type textarea "x"
type textarea "10/1 Gasket install 1215-1255 KOTY ( ON SI Installed new gasket for WIC. Tried …"
type textarea "x"
type textarea "10/1 Gasket install 1215-1255 KOTY ( ON SIT Installed new gasket for WIC. Tried…"
type textarea "x"
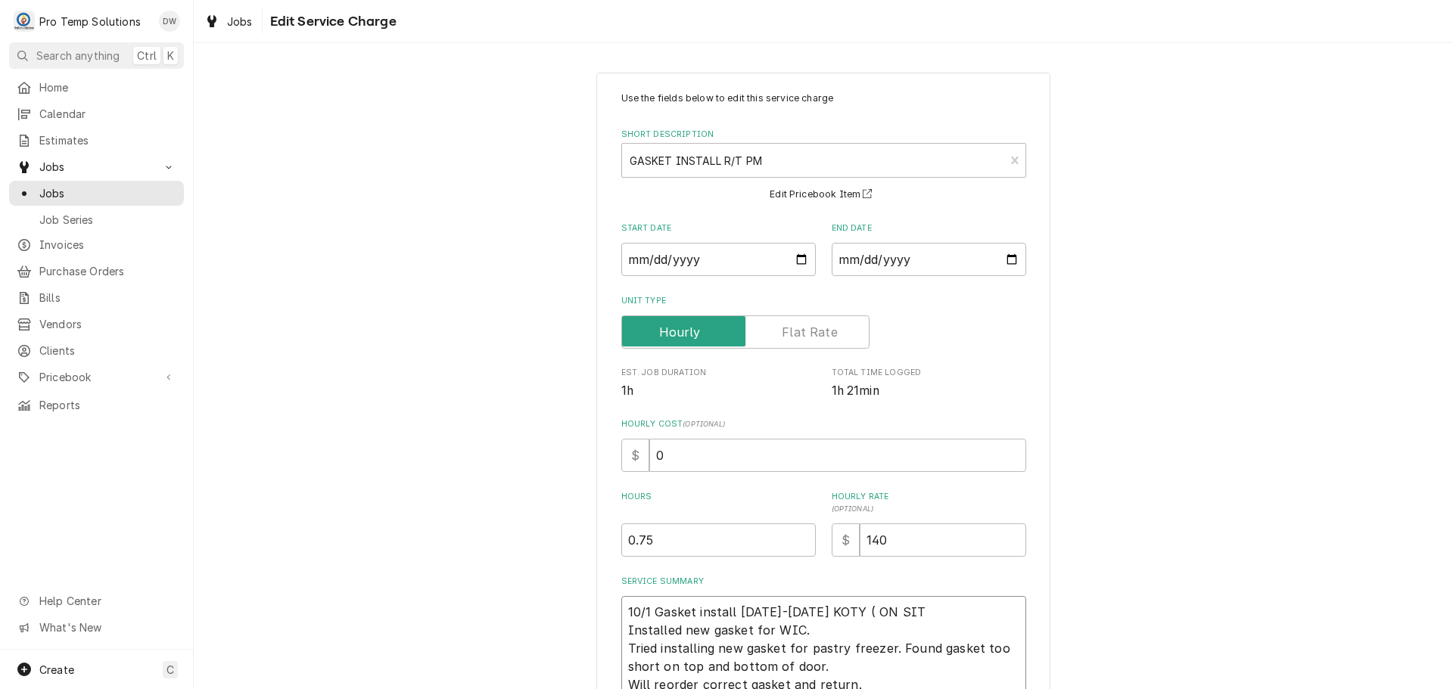
type textarea "10/1 Gasket install 1215-1255 KOTY ( ON SITE Installed new gasket for WIC. Trie…"
type textarea "x"
type textarea "10/1 Gasket install 1215-1255 KOTY ( ON SITE Installed new gasket for WIC. Trie…"
type textarea "x"
type textarea "10/1 Gasket install 1215-1255 KOTY ( ON SITE 1 Installed new gasket for WIC. Tr…"
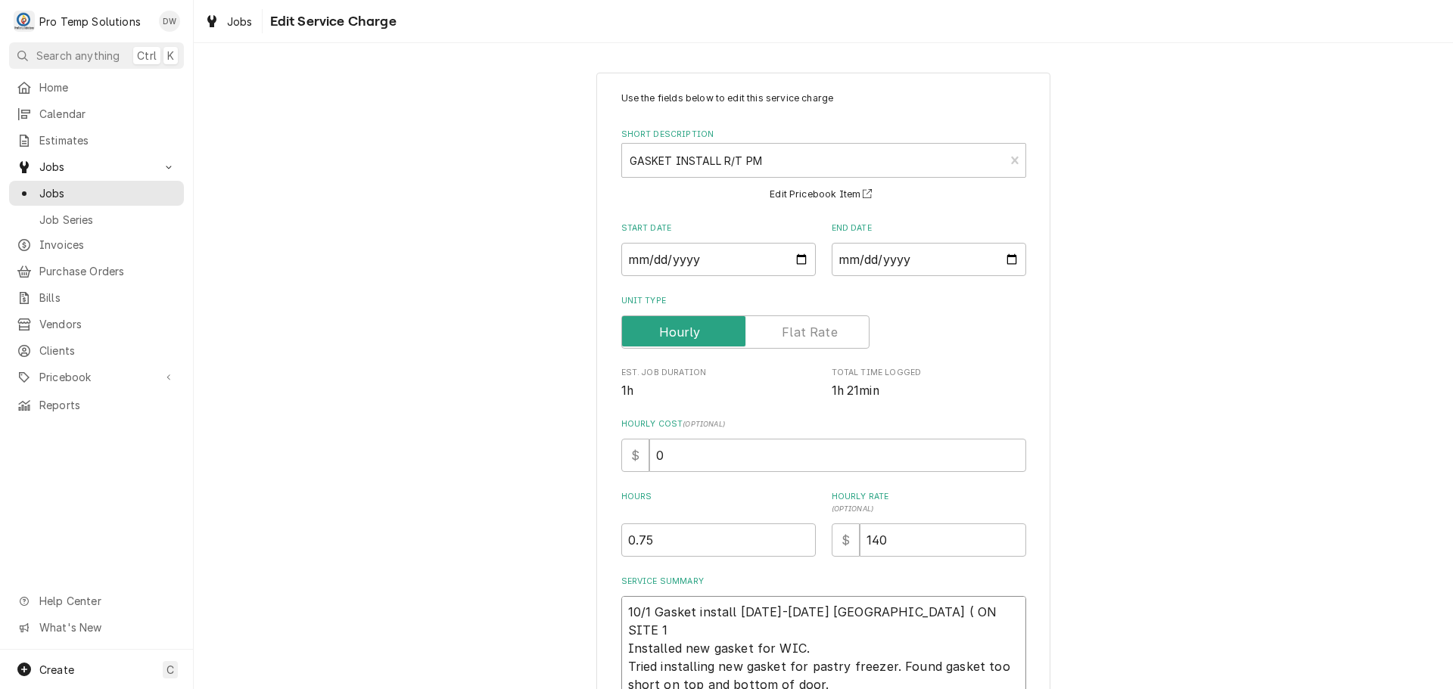
type textarea "x"
type textarea "10/1 Gasket install 1215-1255 KOTY ( ON SITE 12 Installed new gasket for WIC. T…"
type textarea "x"
type textarea "10/1 Gasket install 1215-1255 KOTY ( ON SITE 121 Installed new gasket for WIC. …"
type textarea "x"
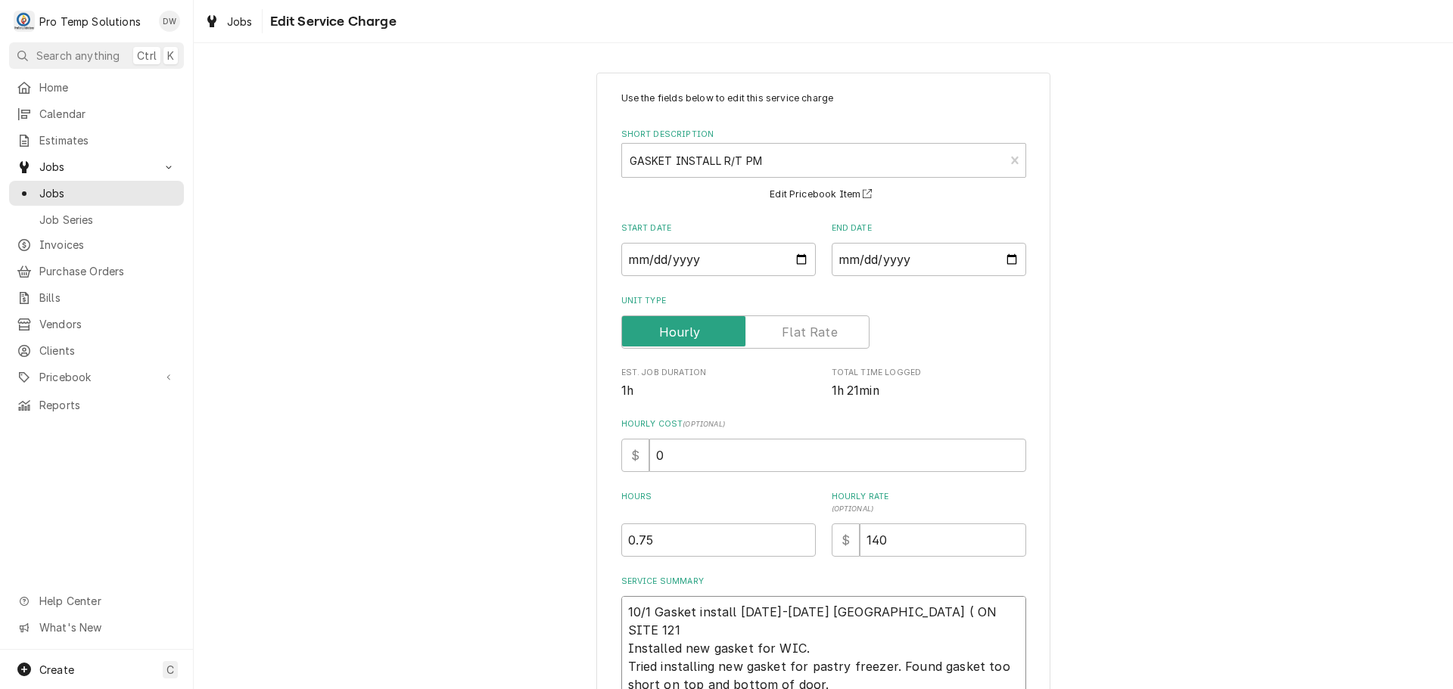
type textarea "10/1 Gasket install 1215-1255 KOTY ( ON SITE 1210 Installed new gasket for WIC.…"
type textarea "x"
type textarea "10/1 Gasket install 1215-1255 KOTY ( ON SITE 1210- Installed new gasket for WIC…"
type textarea "x"
type textarea "10/1 Gasket install 1215-1255 KOTY ( ON SITE 1210-1 Installed new gasket for WI…"
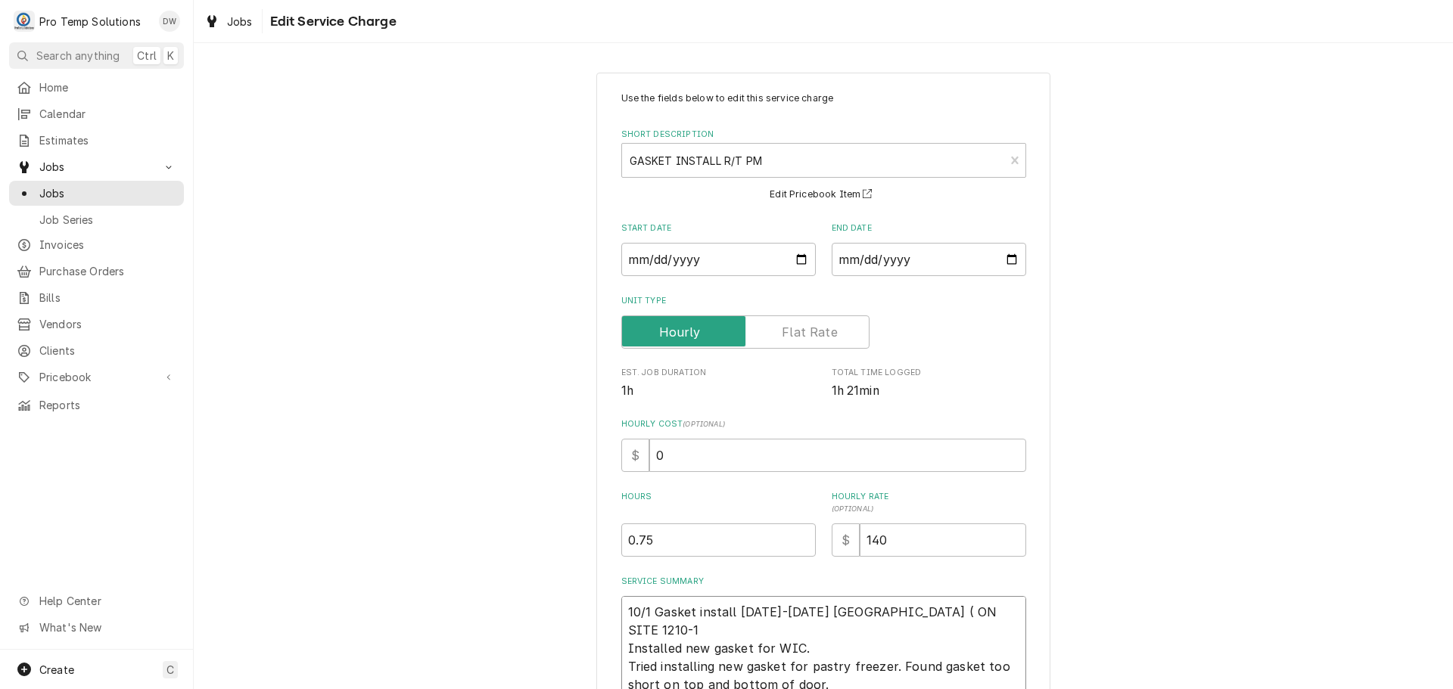
type textarea "x"
type textarea "10/1 Gasket install 1215-1255 KOTY ( ON SITE 1210-12 Installed new gasket for W…"
type textarea "x"
type textarea "10/1 Gasket install 1215-1255 KOTY ( ON SITE 1210-120 Installed new gasket for …"
type textarea "x"
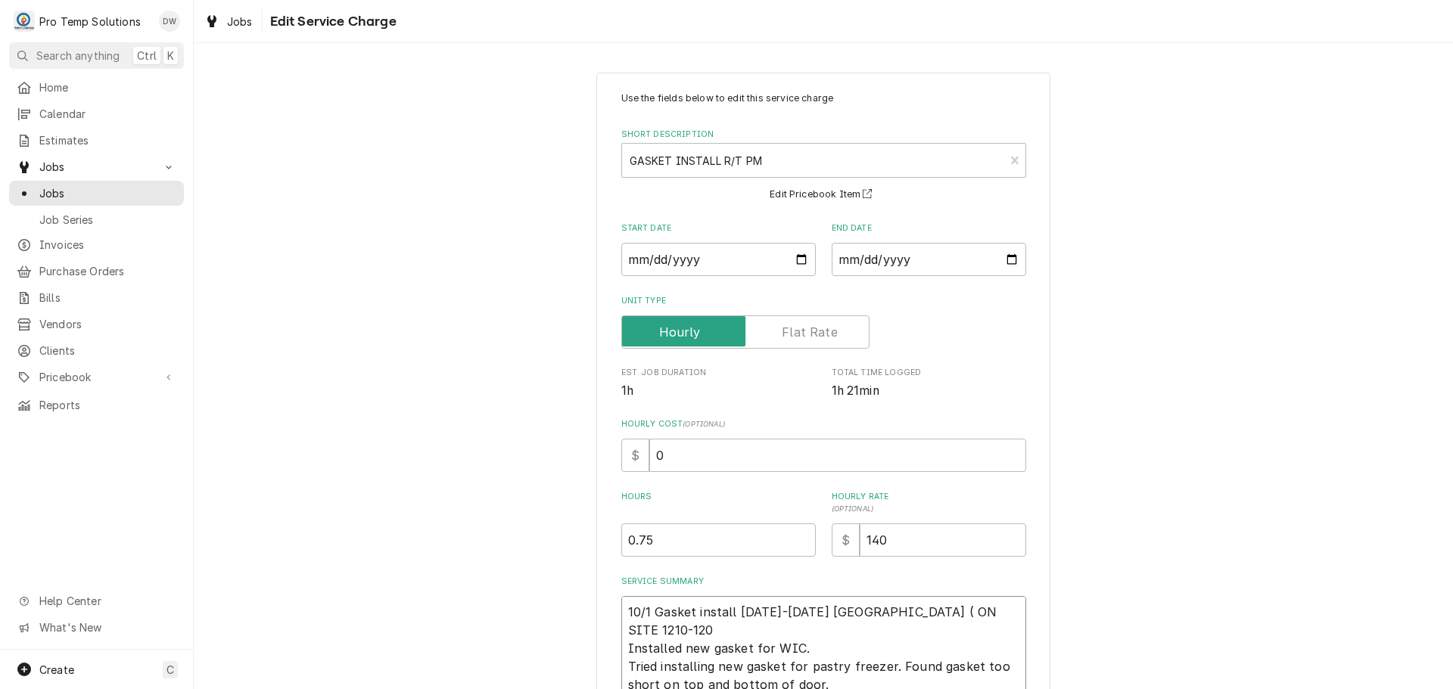
type textarea "10/1 Gasket install 1215-1255 KOTY ( ON SITE 1210-120? Installed new gasket for…"
type textarea "x"
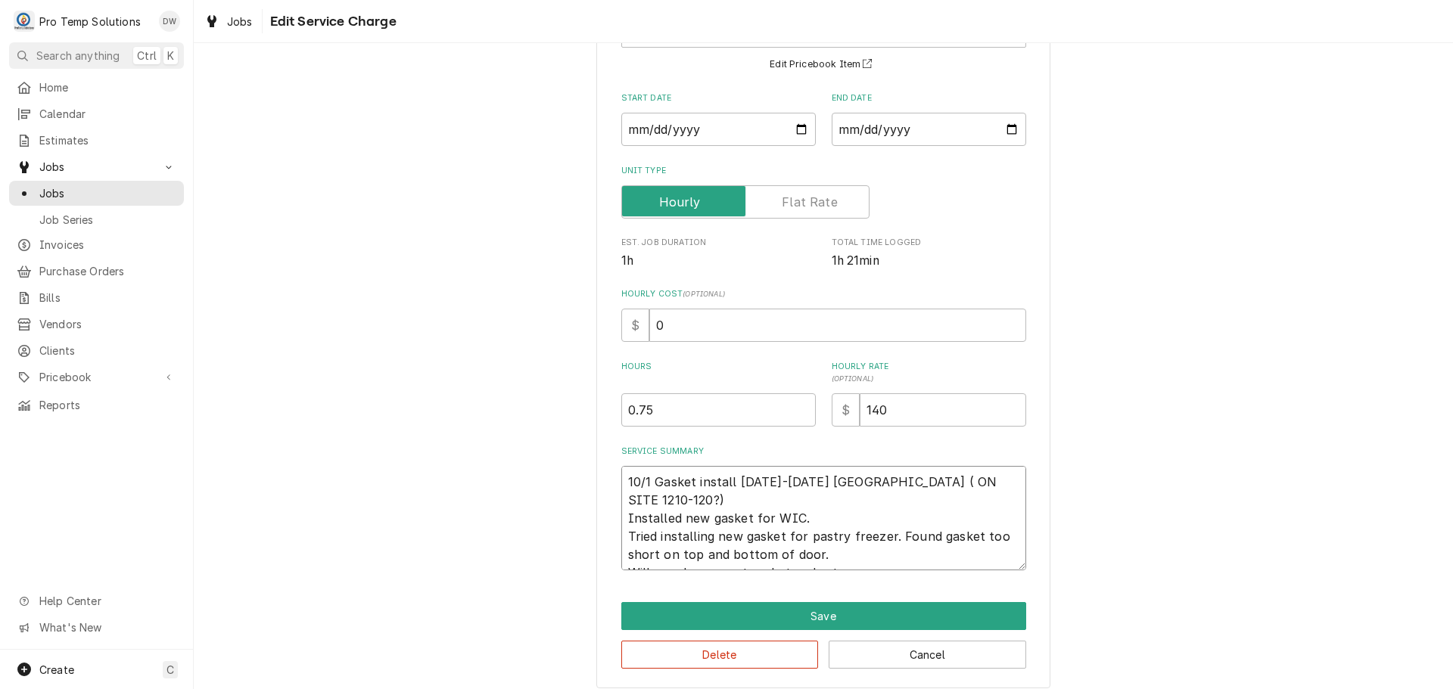
scroll to position [142, 0]
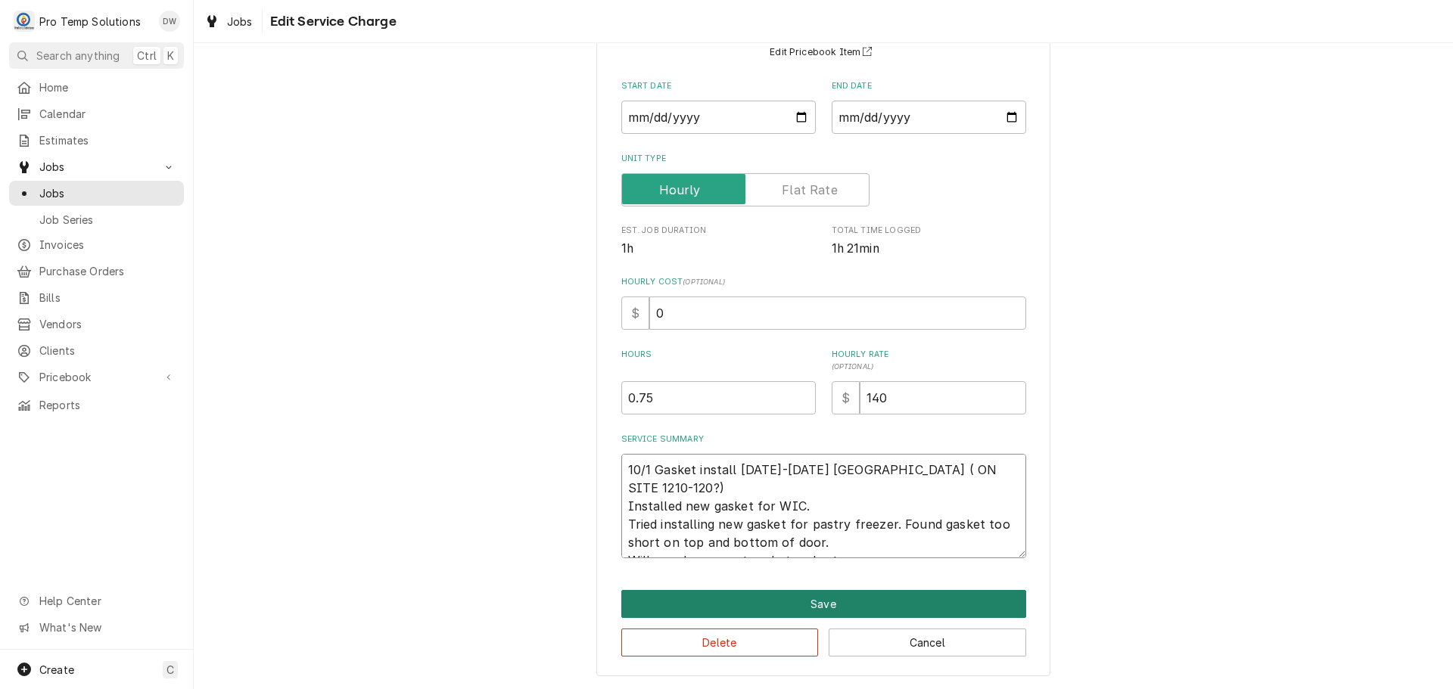
type textarea "10/1 Gasket install 1215-1255 KOTY ( ON SITE 1210-120?) Installed new gasket fo…"
click at [810, 604] on button "Save" at bounding box center [823, 604] width 405 height 28
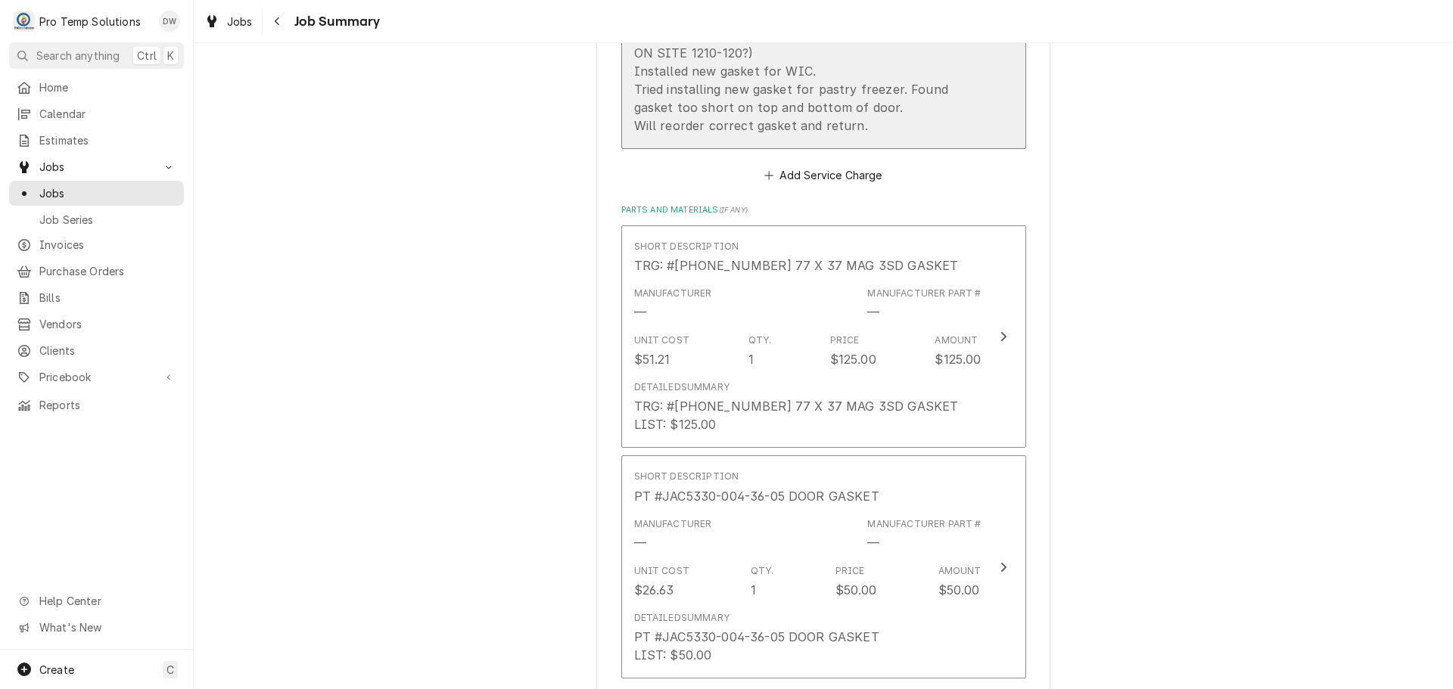
scroll to position [908, 0]
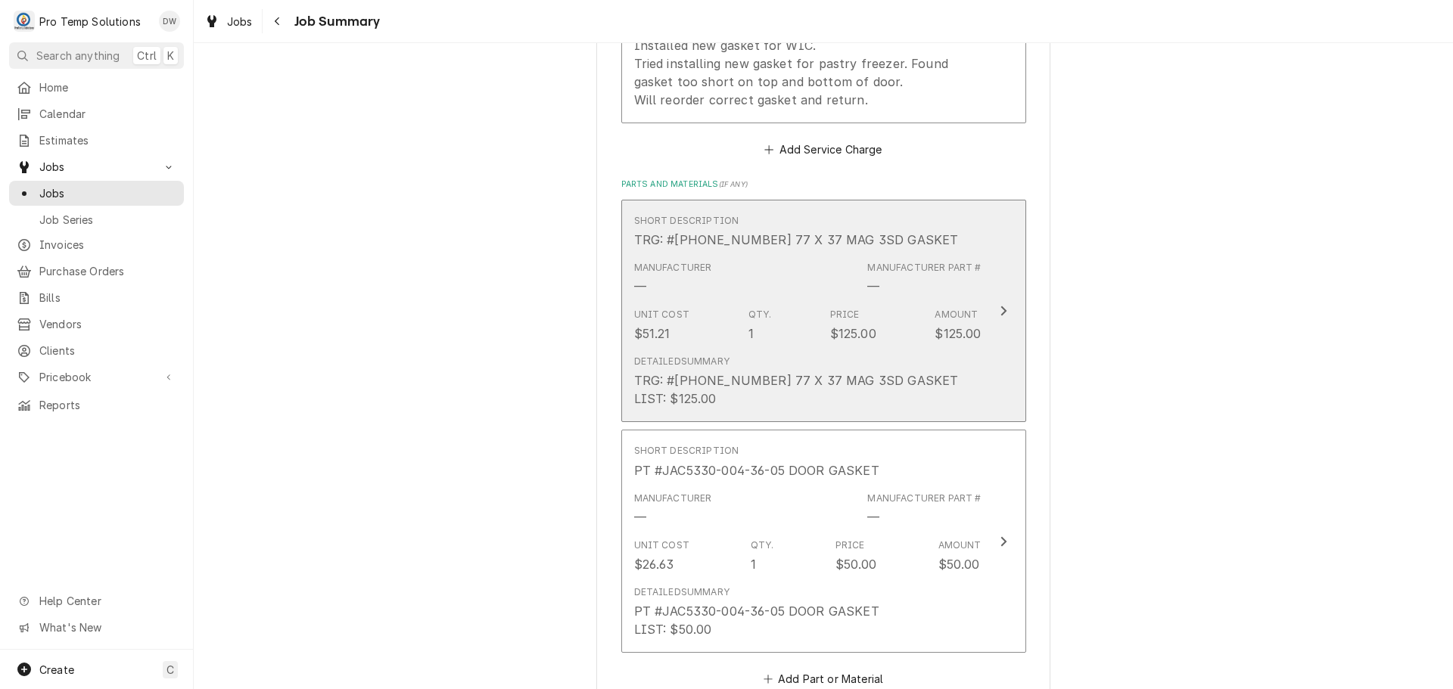
click at [1000, 306] on icon "Update Line Item" at bounding box center [1003, 311] width 6 height 10
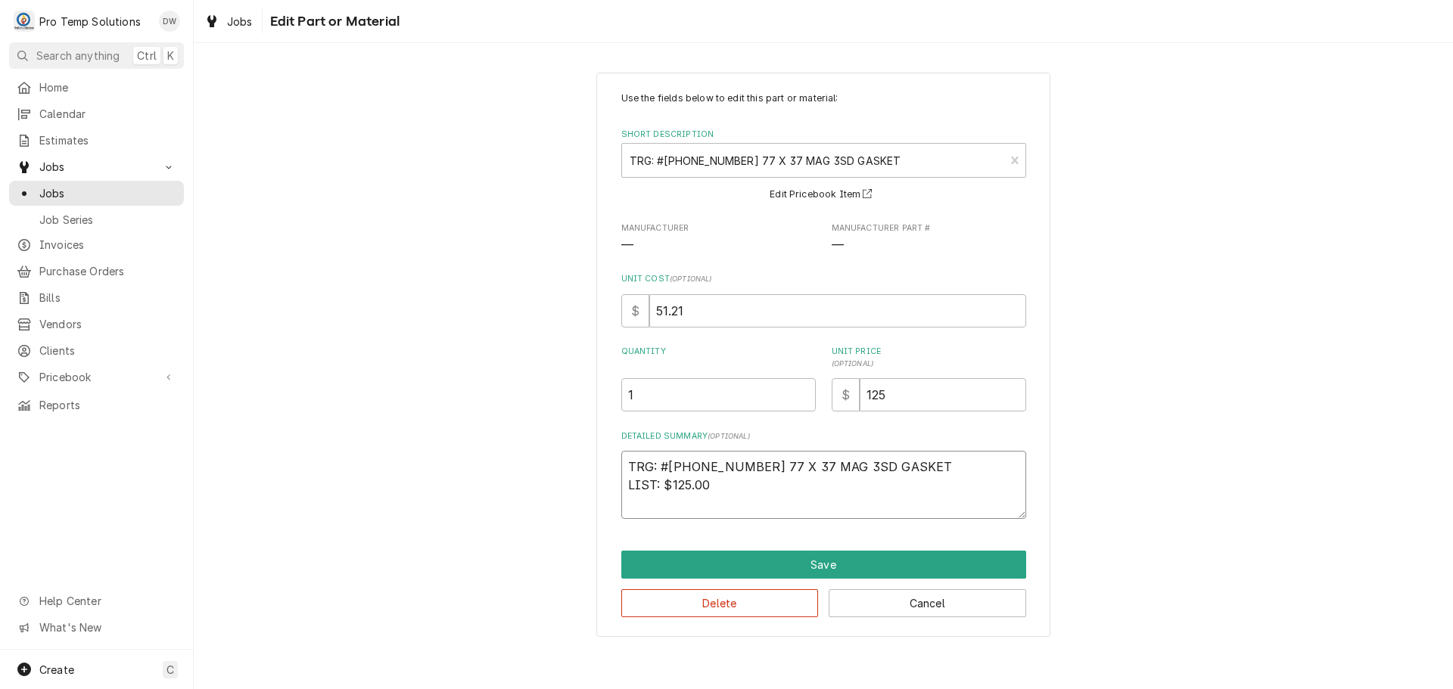
click at [738, 499] on textarea "TRG: #20-10-130 77 X 37 MAG 3SD GASKET LIST: $125.00" at bounding box center [823, 485] width 405 height 68
type textarea "x"
type textarea "TRG: #20-10-130 77 X 37 MAG 3SD GASKET LIST: $125.00"
type textarea "x"
type textarea "TRG: #20-10-130 77 X 37 MAG 3SD GASKET LIST: $125.00 W"
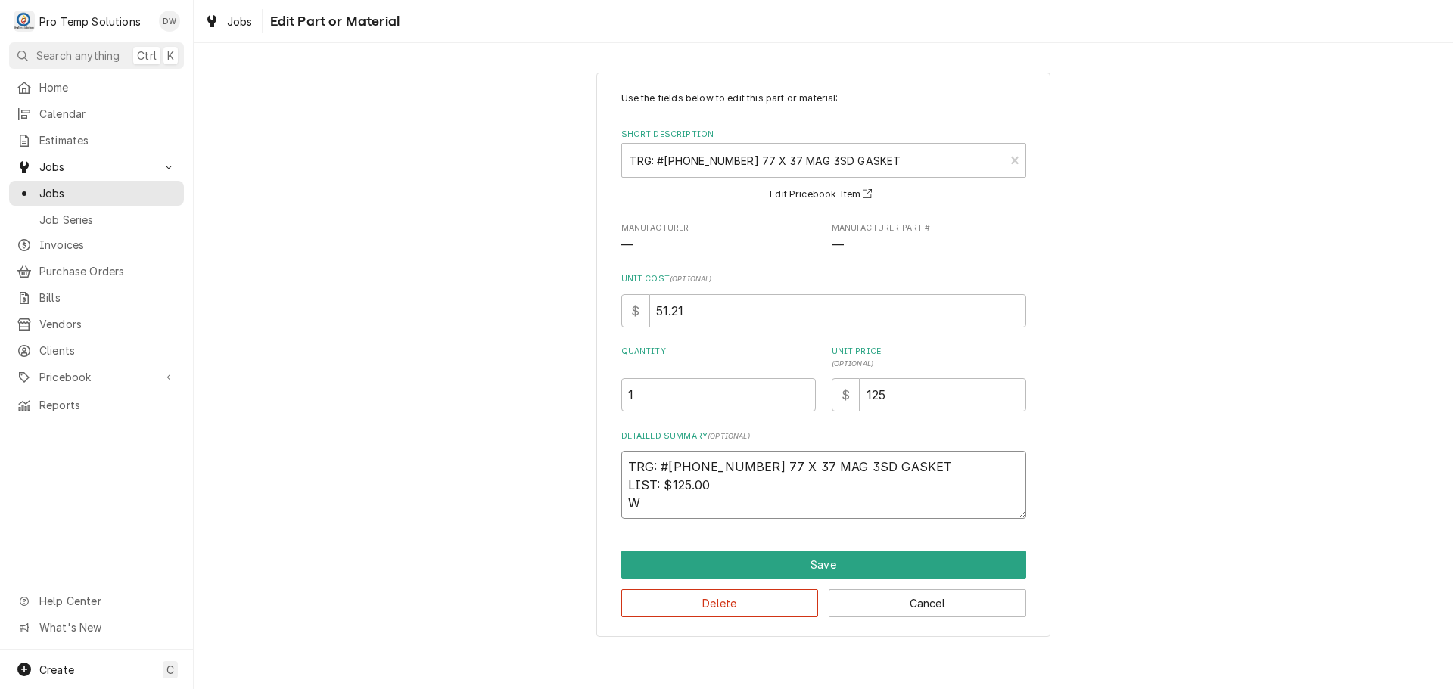
type textarea "x"
type textarea "TRG: #20-10-130 77 X 37 MAG 3SD GASKET LIST: $125.00 WI"
type textarea "x"
type textarea "TRG: #20-10-130 77 X 37 MAG 3SD GASKET LIST: $125.00 WIC"
type textarea "x"
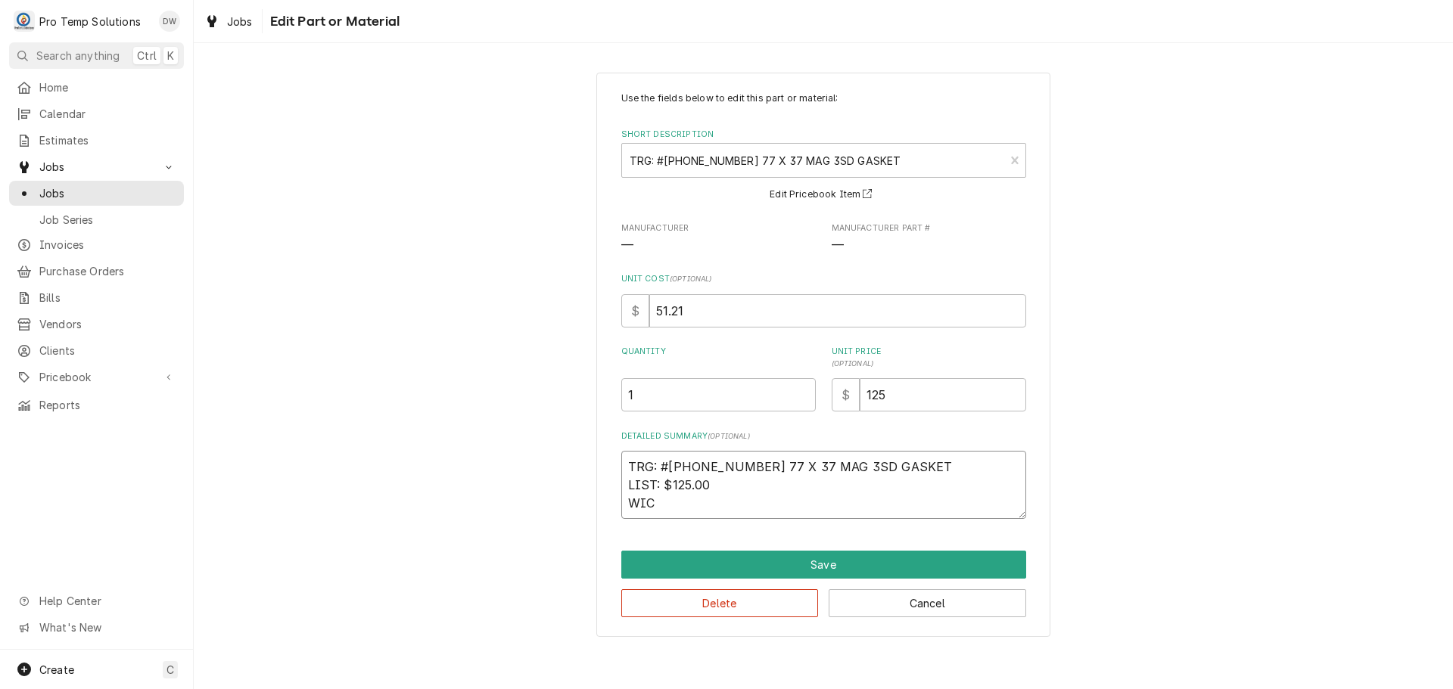
type textarea "TRG: #20-10-130 77 X 37 MAG 3SD GASKET LIST: $125.00 WIC"
type textarea "x"
type textarea "TRG: #20-10-130 77 X 37 MAG 3SD GASKET LIST: $125.00 WIC G"
type textarea "x"
type textarea "TRG: #20-10-130 77 X 37 MAG 3SD GASKET LIST: $125.00 WIC GA"
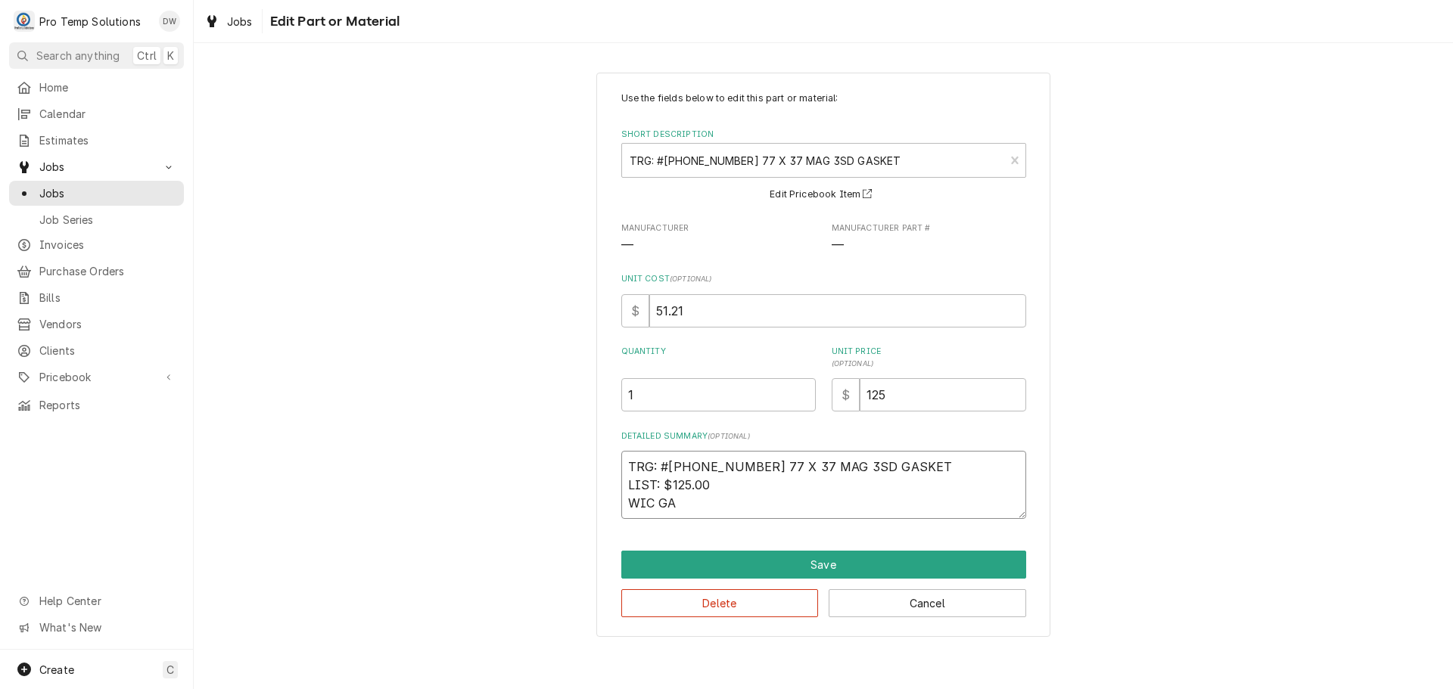
type textarea "x"
type textarea "TRG: #20-10-130 77 X 37 MAG 3SD GASKET LIST: $125.00 WIC GAS"
type textarea "x"
type textarea "TRG: #20-10-130 77 X 37 MAG 3SD GASKET LIST: $125.00 WIC GASK"
type textarea "x"
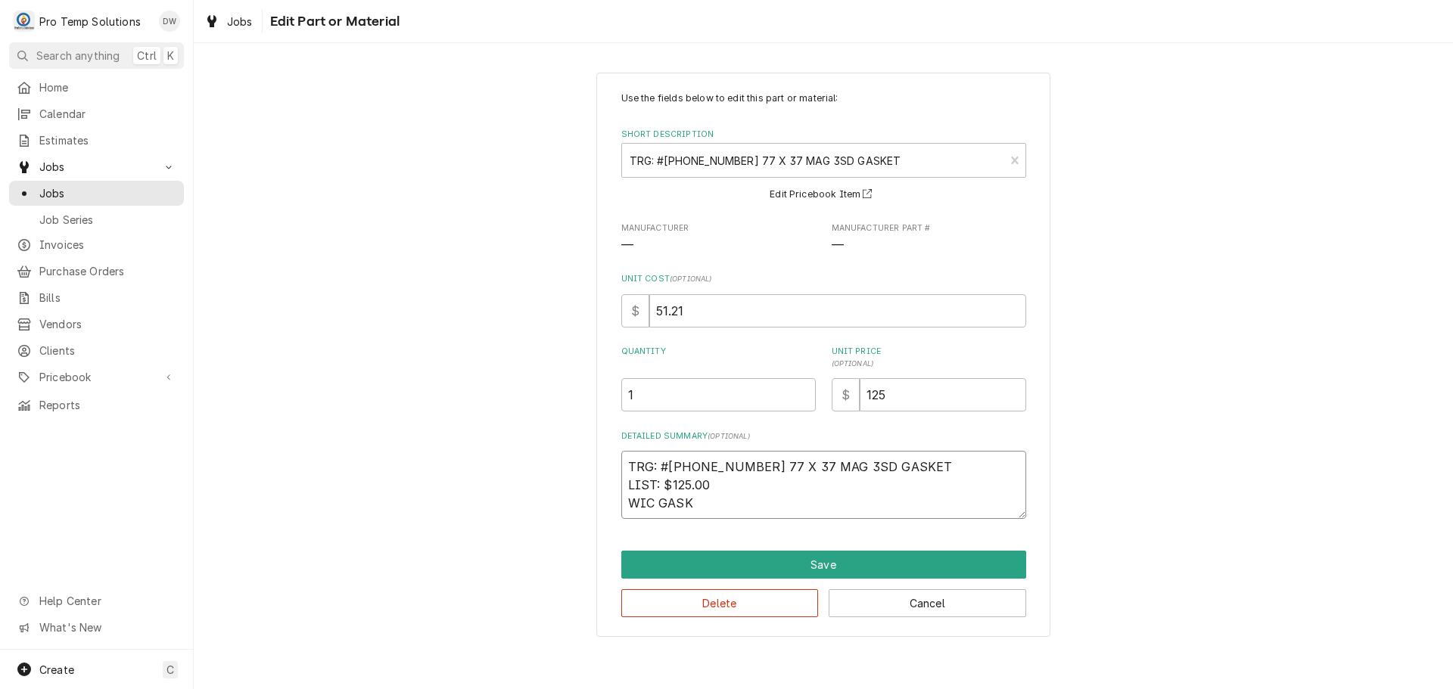
type textarea "TRG: #20-10-130 77 X 37 MAG 3SD GASKET LIST: $125.00 WIC GASKE"
type textarea "x"
type textarea "TRG: #20-10-130 77 X 37 MAG 3SD GASKET LIST: $125.00 WIC GASKET"
type textarea "x"
type textarea "TRG: #20-10-130 77 X 37 MAG 3SD GASKET LIST: $125.00 WIC GASKETS"
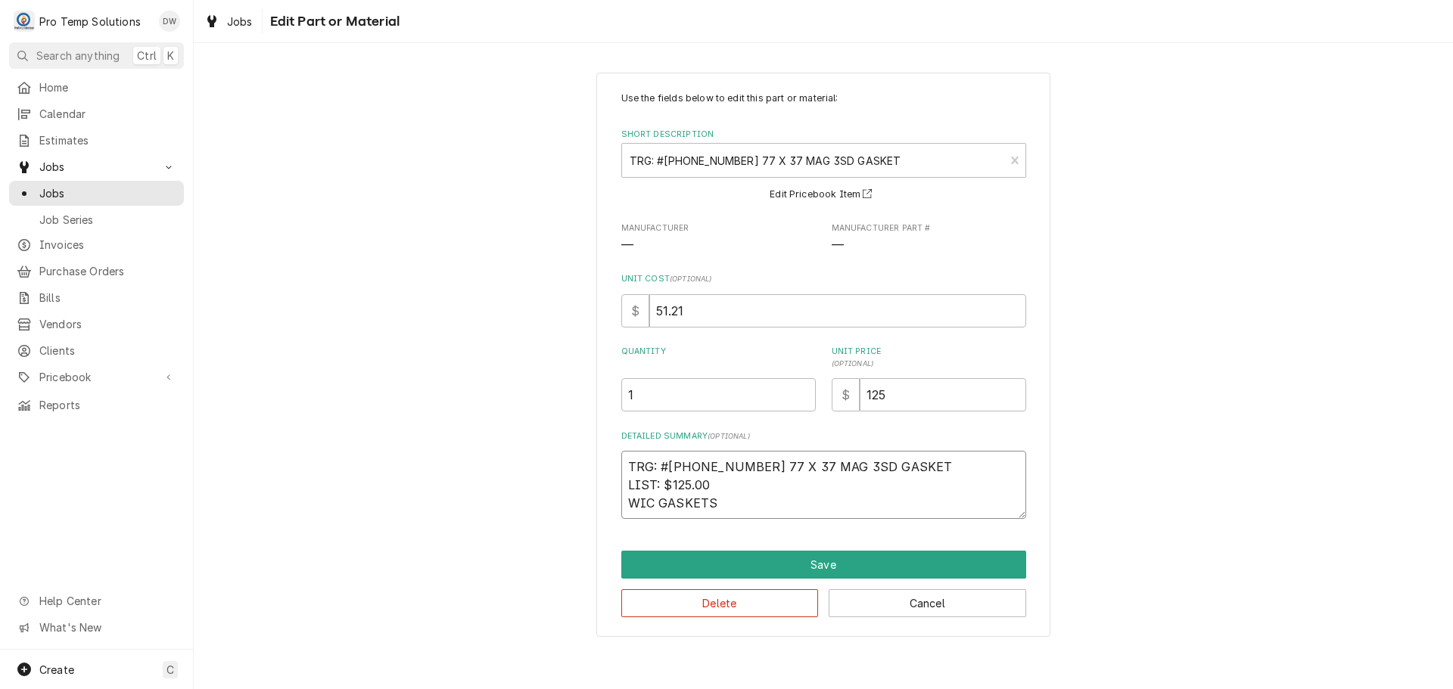
type textarea "x"
type textarea "TRG: #20-10-130 77 X 37 MAG 3SD GASKET LIST: $125.00 WIC GASKETS"
type textarea "x"
type textarea "TRG: #20-10-130 77 X 37 MAG 3SD GASKET LIST: $125.00 WIC GASKETS P"
type textarea "x"
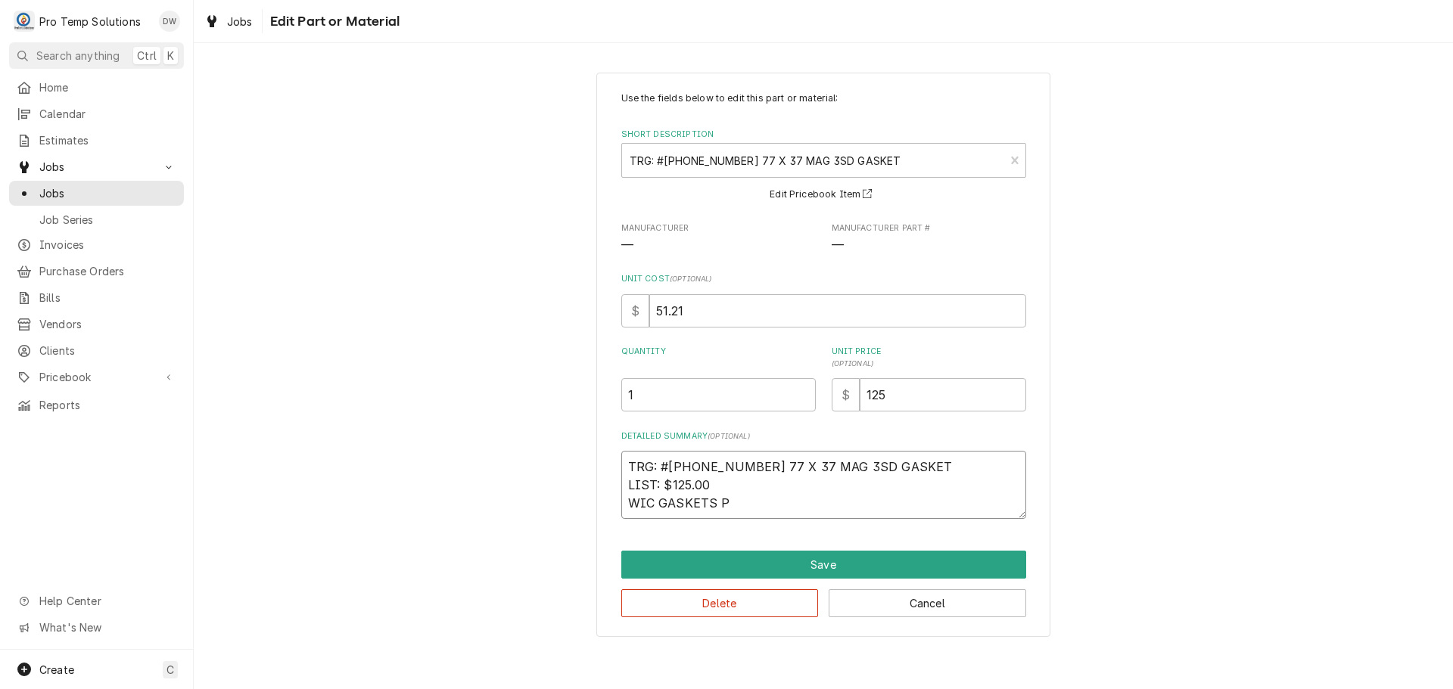
type textarea "TRG: #20-10-130 77 X 37 MAG 3SD GASKET LIST: $125.00 WIC GASKETS PE"
type textarea "x"
type textarea "TRG: #20-10-130 77 X 37 MAG 3SD GASKET LIST: $125.00 WIC GASKETS PER"
type textarea "x"
type textarea "TRG: #20-10-130 77 X 37 MAG 3SD GASKET LIST: $125.00 WIC GASKETS PER"
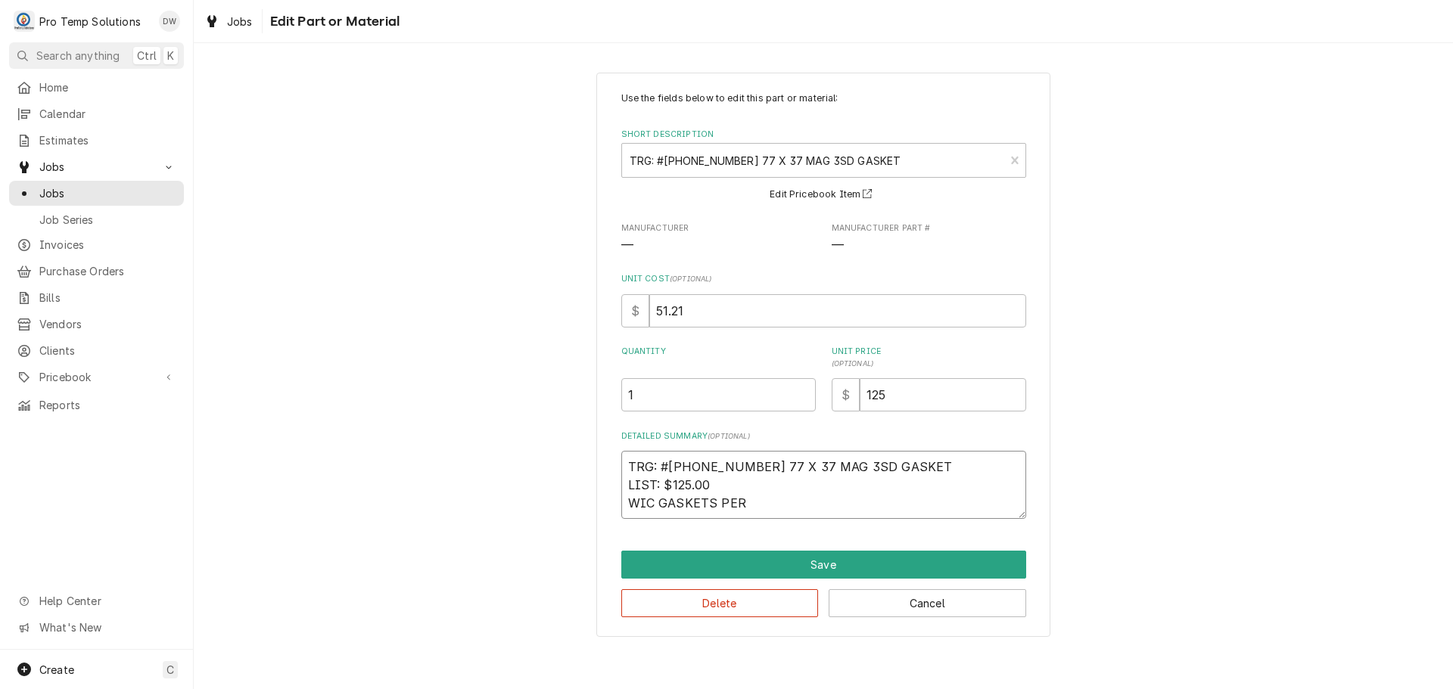
type textarea "x"
type textarea "TRG: #20-10-130 77 X 37 MAG 3SD GASKET LIST: $125.00 WIC GASKETS PER K"
type textarea "x"
type textarea "TRG: #20-10-130 77 X 37 MAG 3SD GASKET LIST: $125.00 WIC GASKETS PER KE"
type textarea "x"
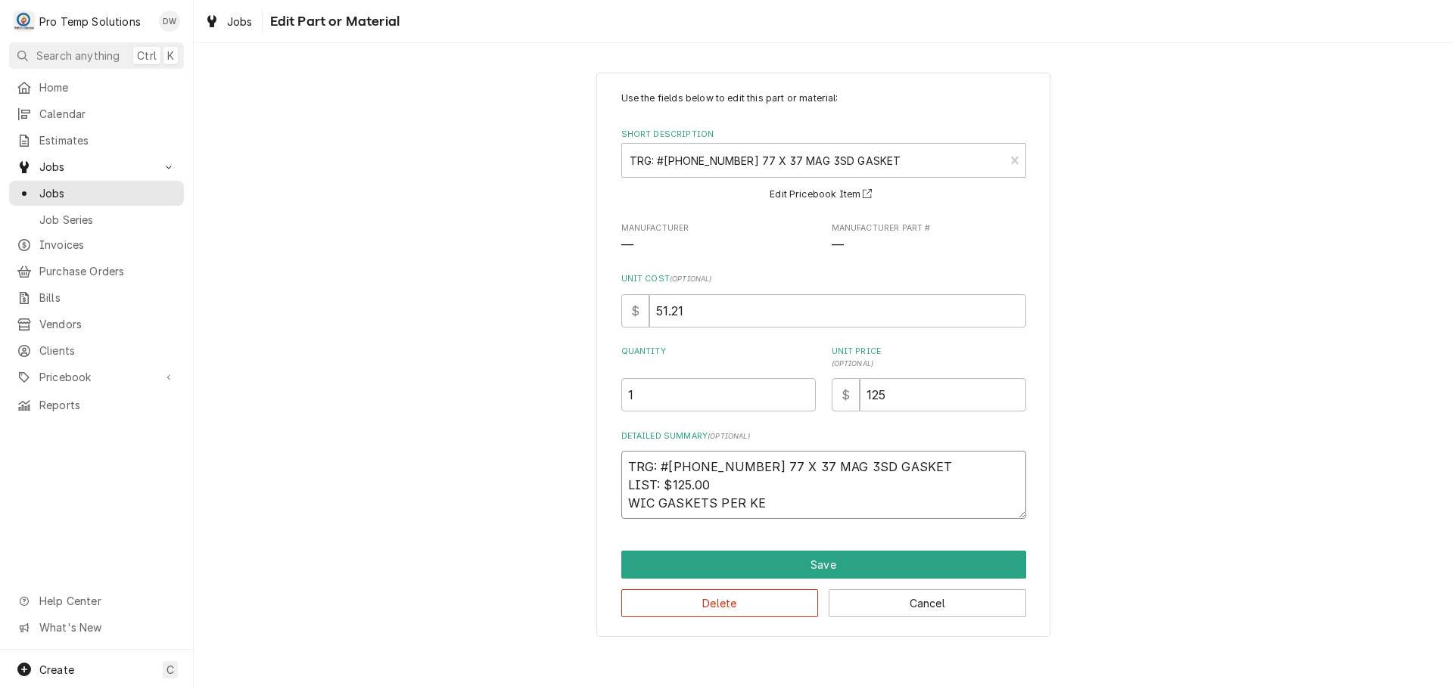
type textarea "TRG: #20-10-130 77 X 37 MAG 3SD GASKET LIST: $125.00 WIC GASKETS PER KEV"
type textarea "x"
type textarea "TRG: #20-10-130 77 X 37 MAG 3SD GASKET LIST: $125.00 WIC GASKETS PER KEVI"
type textarea "x"
type textarea "TRG: #20-10-130 77 X 37 MAG 3SD GASKET LIST: $125.00 WIC GASKETS PER KEVIN"
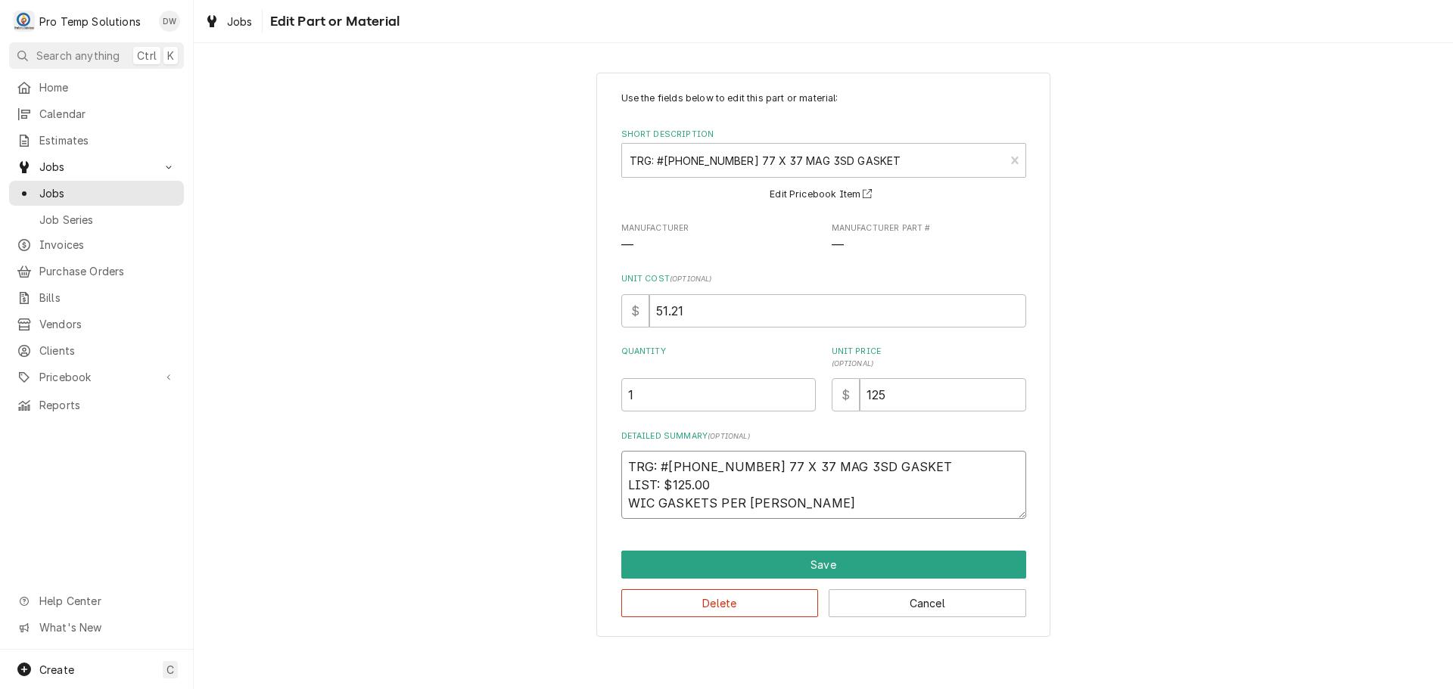
type textarea "x"
type textarea "TRG: #20-10-130 77 X 37 MAG 3SD GASKET LIST: $125.00 WIC GASKETS PER KEVIN"
click at [714, 505] on textarea "TRG: #20-10-130 77 X 37 MAG 3SD GASKET LIST: $125.00 WIC GASKETS PER KEVIN" at bounding box center [823, 485] width 405 height 68
type textarea "x"
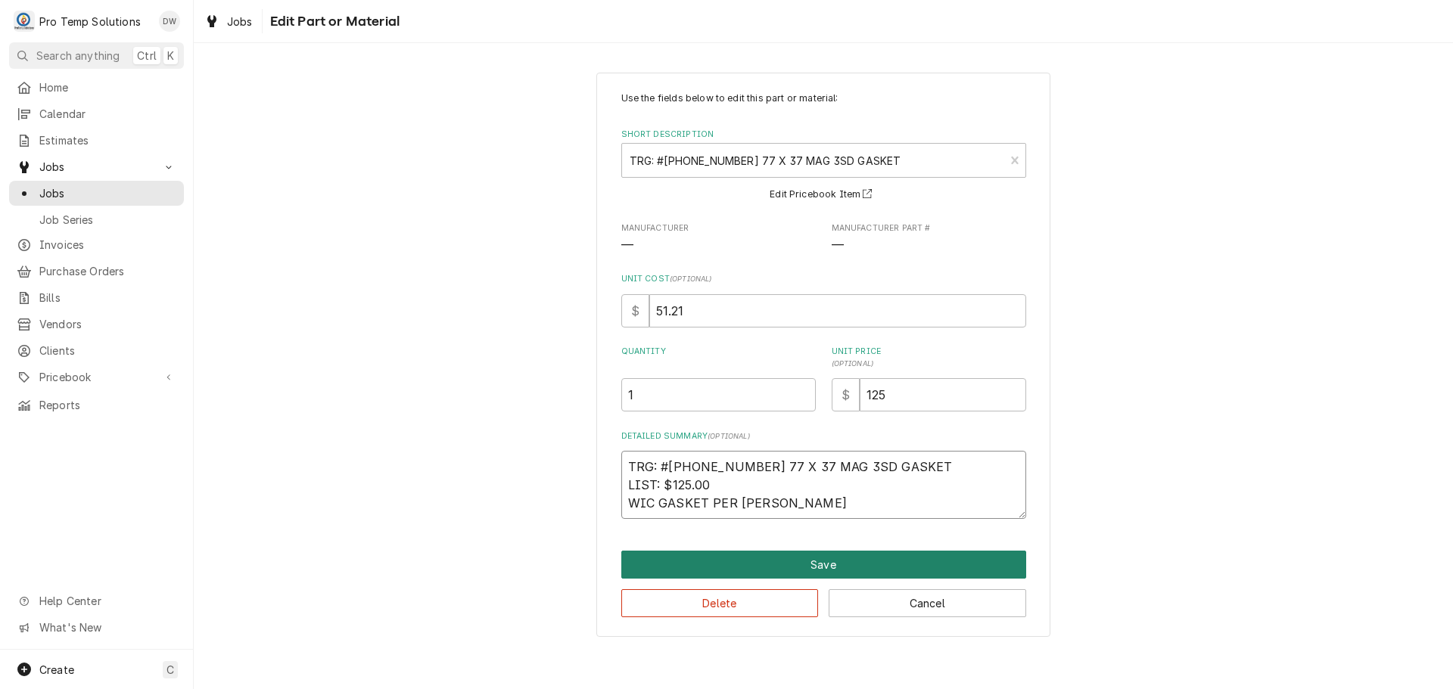
type textarea "TRG: #20-10-130 77 X 37 MAG 3SD GASKET LIST: $125.00 WIC GASKET PER KEVIN"
click at [806, 564] on button "Save" at bounding box center [823, 565] width 405 height 28
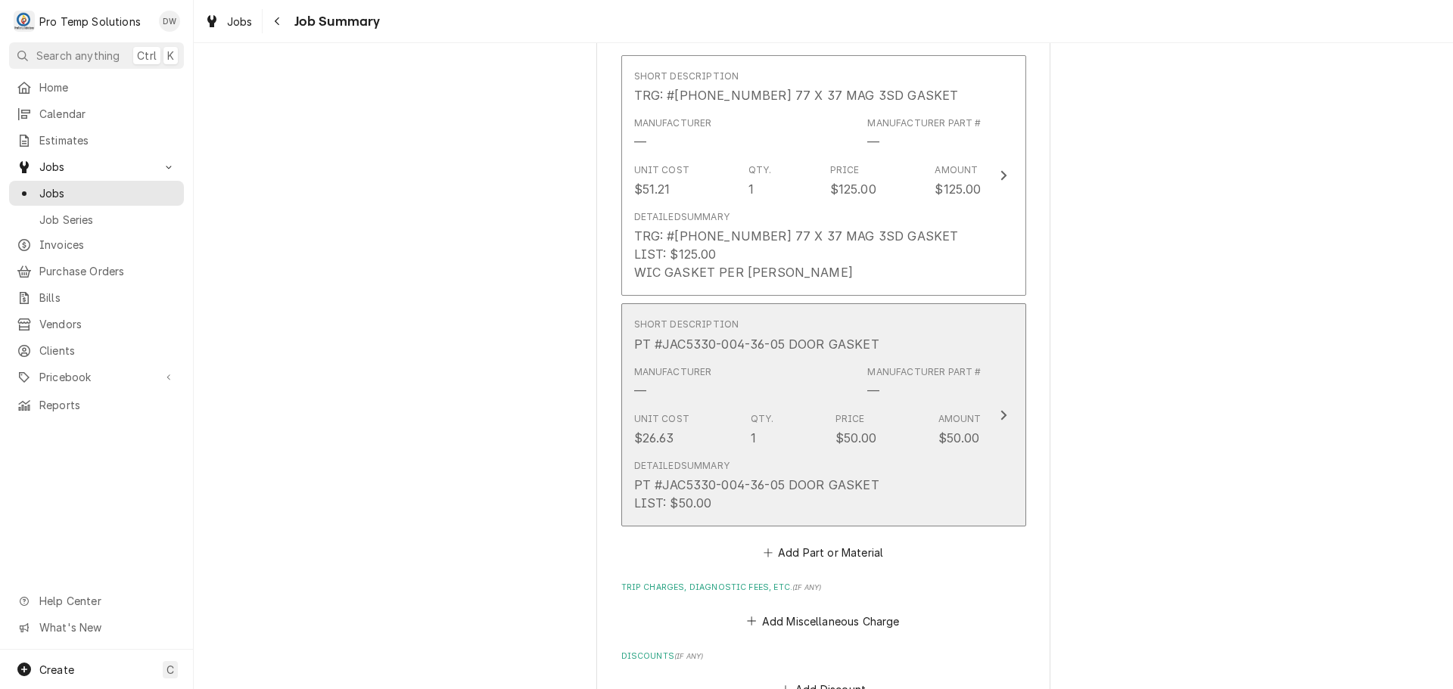
scroll to position [1059, 0]
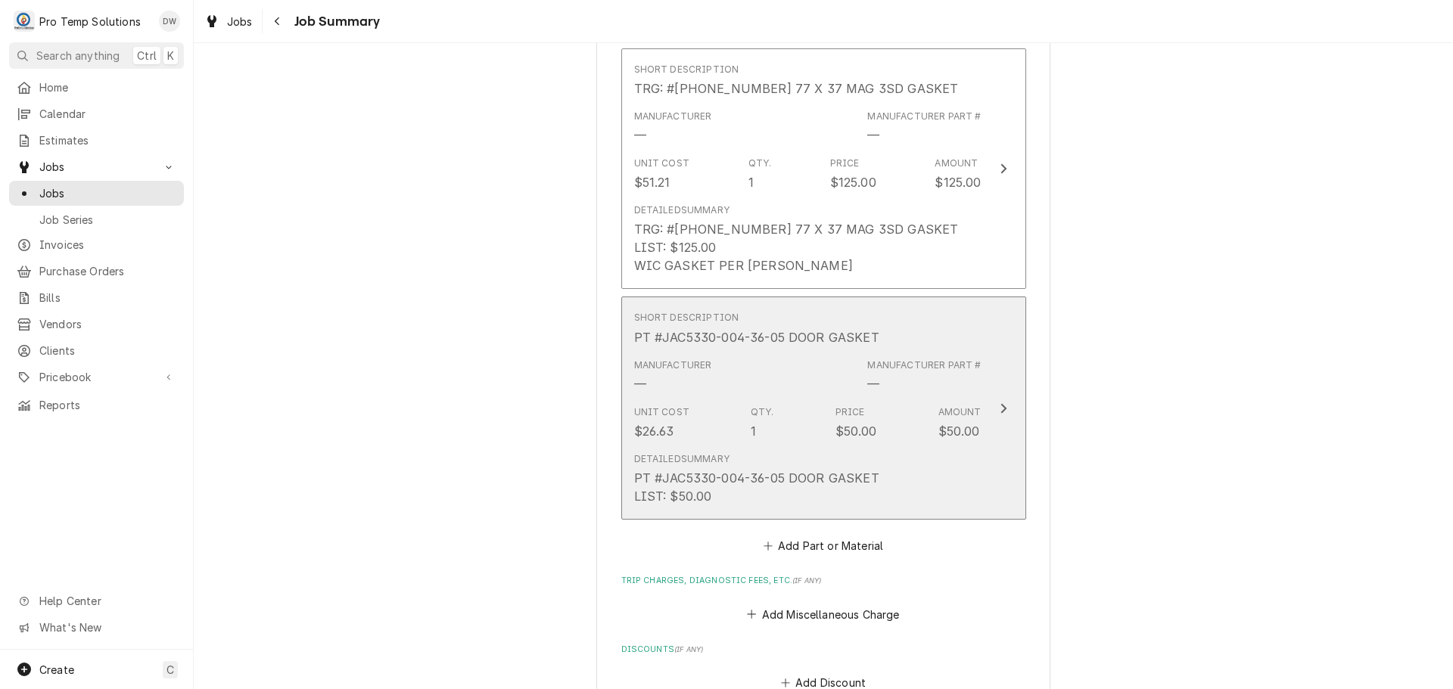
click at [1000, 403] on icon "Update Line Item" at bounding box center [1003, 408] width 6 height 10
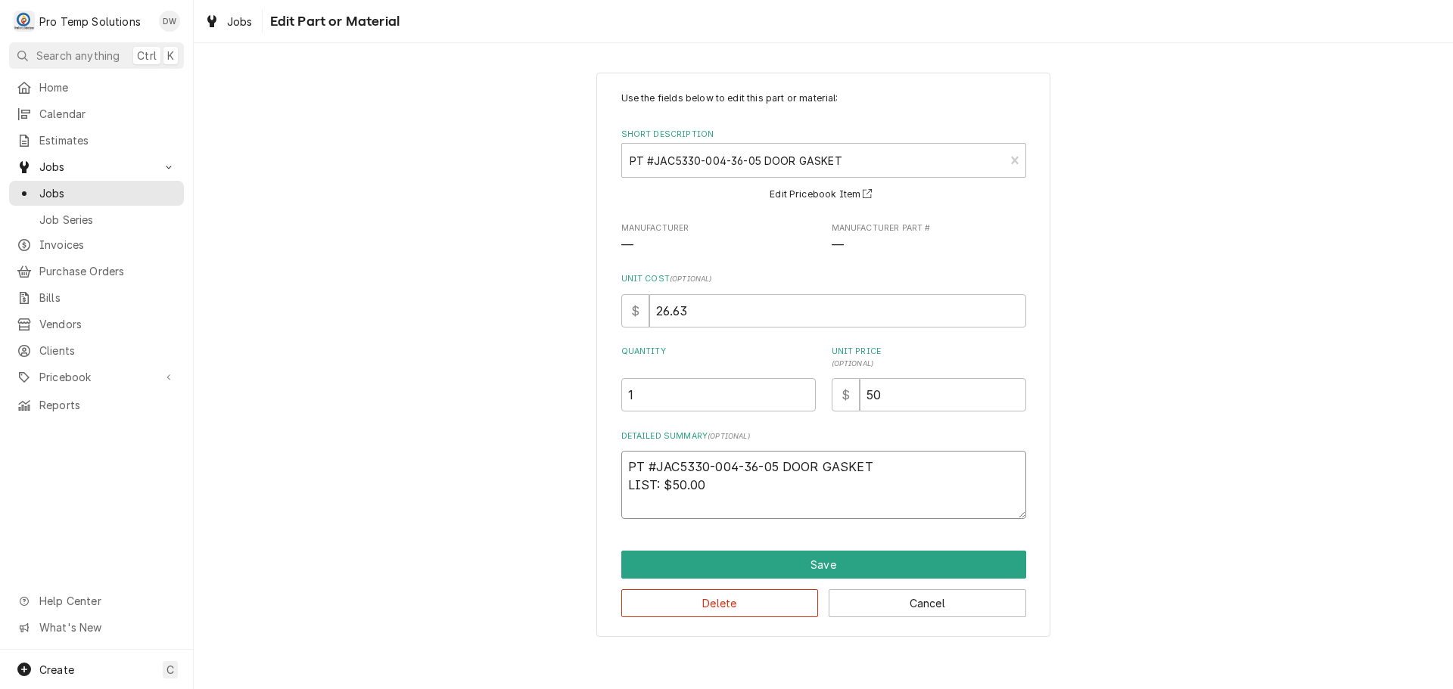
click at [782, 488] on textarea "PT #JAC5330-004-36-05 DOOR GASKET LIST: $50.00" at bounding box center [823, 485] width 405 height 68
type textarea "x"
type textarea "PT #JAC5330-004-36-05 DOOR GASKET LIST: $50.00"
type textarea "x"
type textarea "PT #JAC5330-004-36-05 DOOR GASKET LIST: $50.00 R"
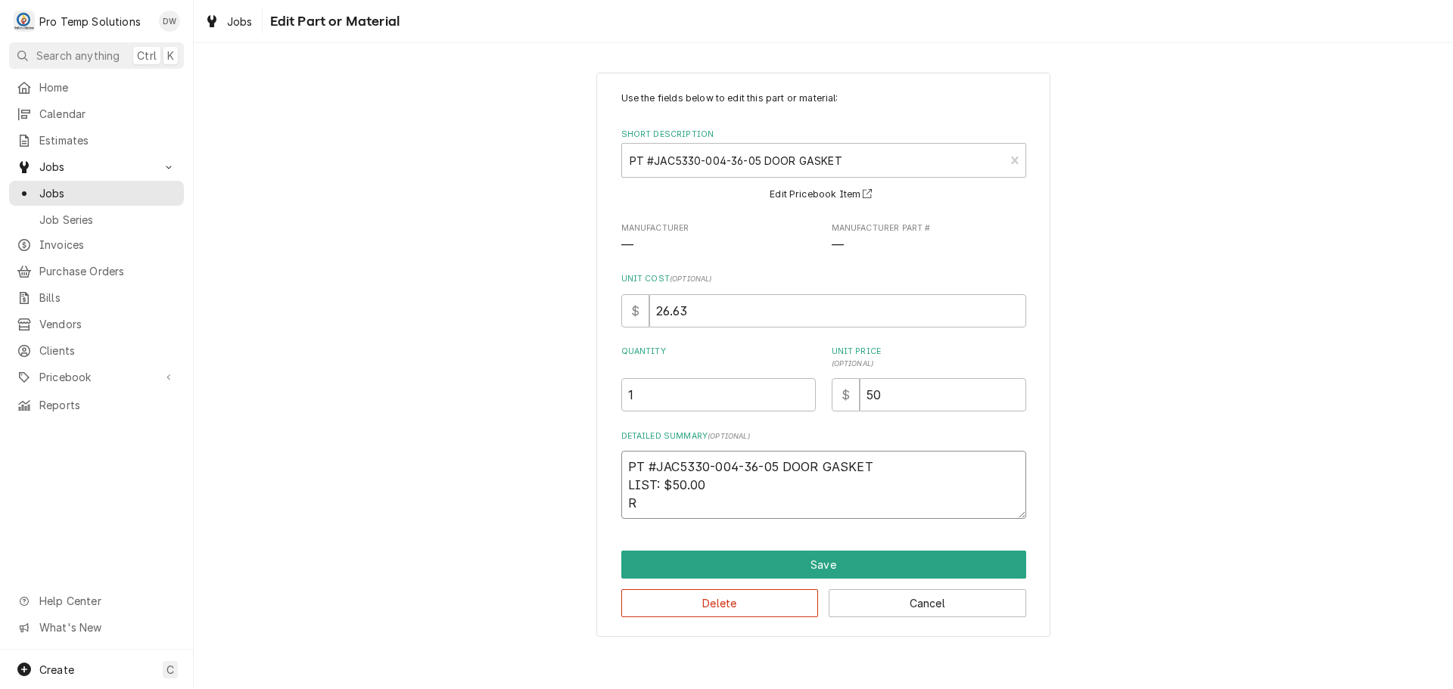
type textarea "x"
type textarea "PT #JAC5330-004-36-05 DOOR GASKET LIST: $50.00 RI"
type textarea "x"
type textarea "PT #JAC5330-004-36-05 DOOR GASKET LIST: $50.00 RIF"
type textarea "x"
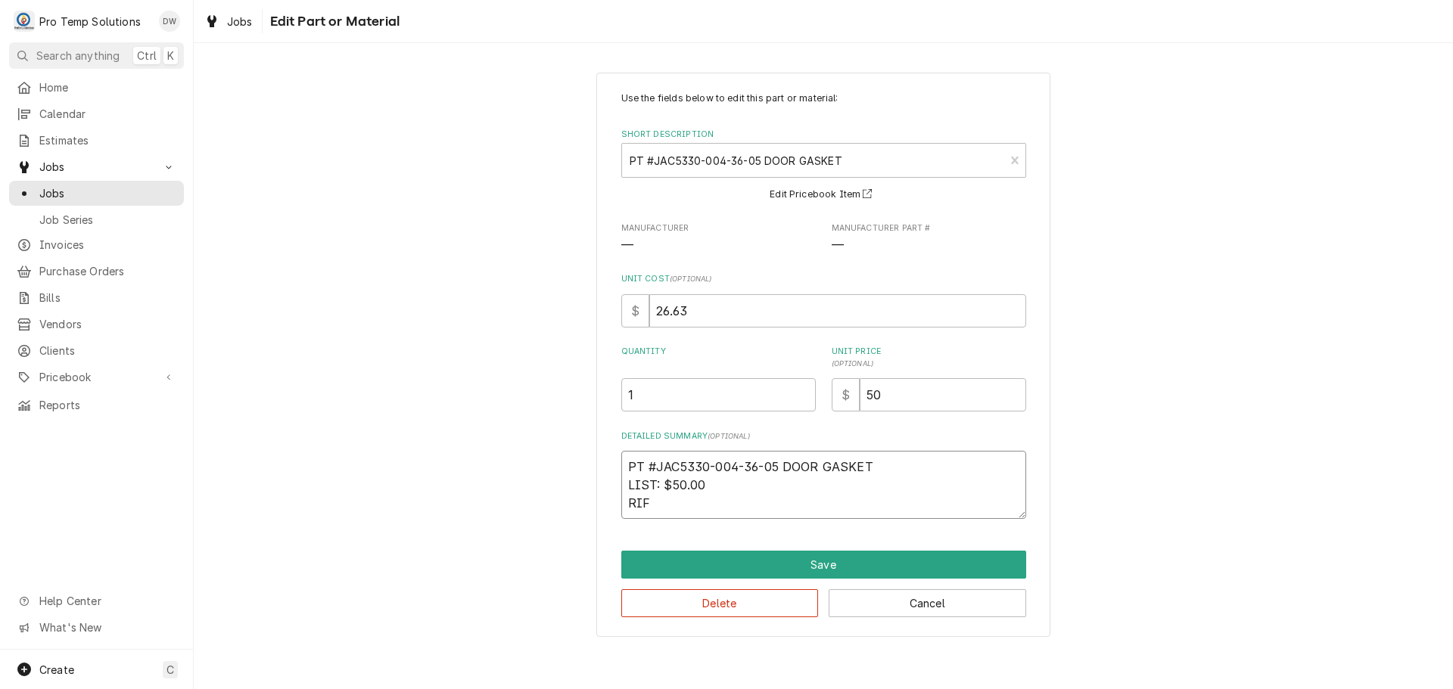
type textarea "PT #JAC5330-004-36-05 DOOR GASKET LIST: $50.00 RIF"
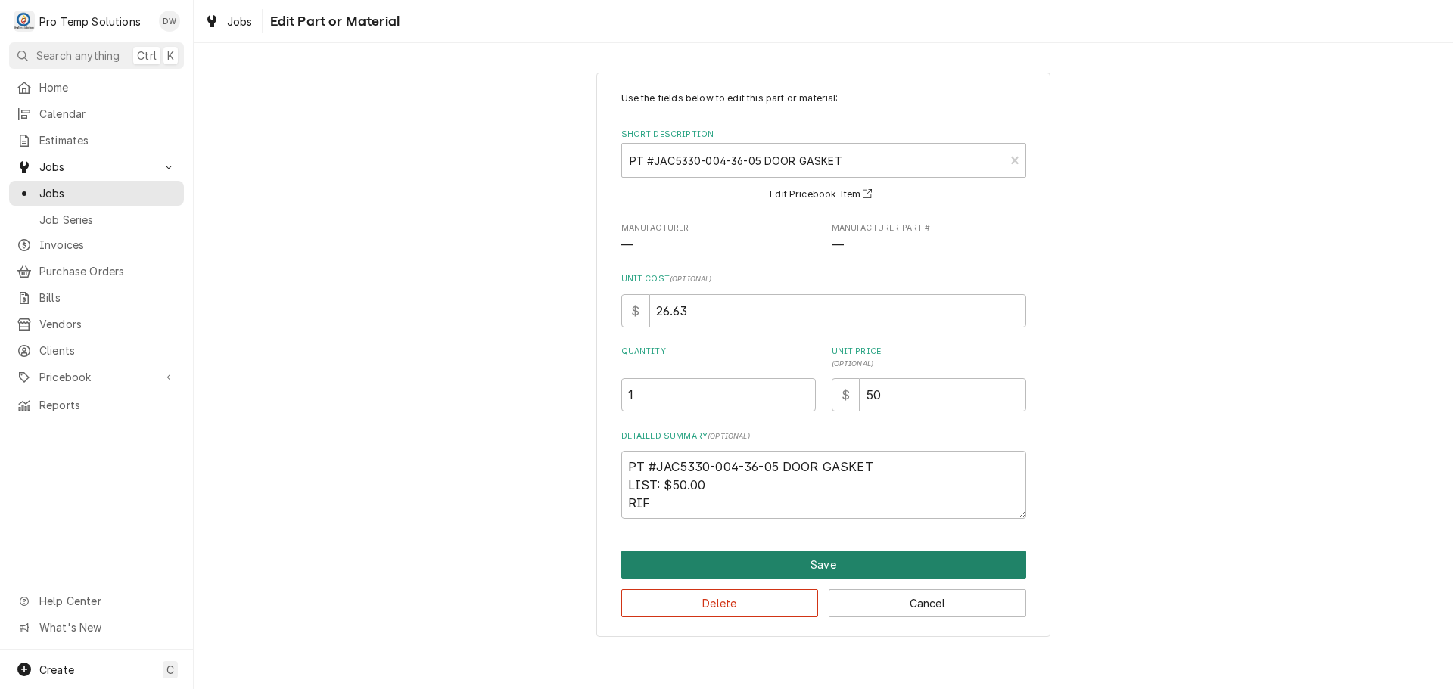
click at [820, 559] on button "Save" at bounding box center [823, 565] width 405 height 28
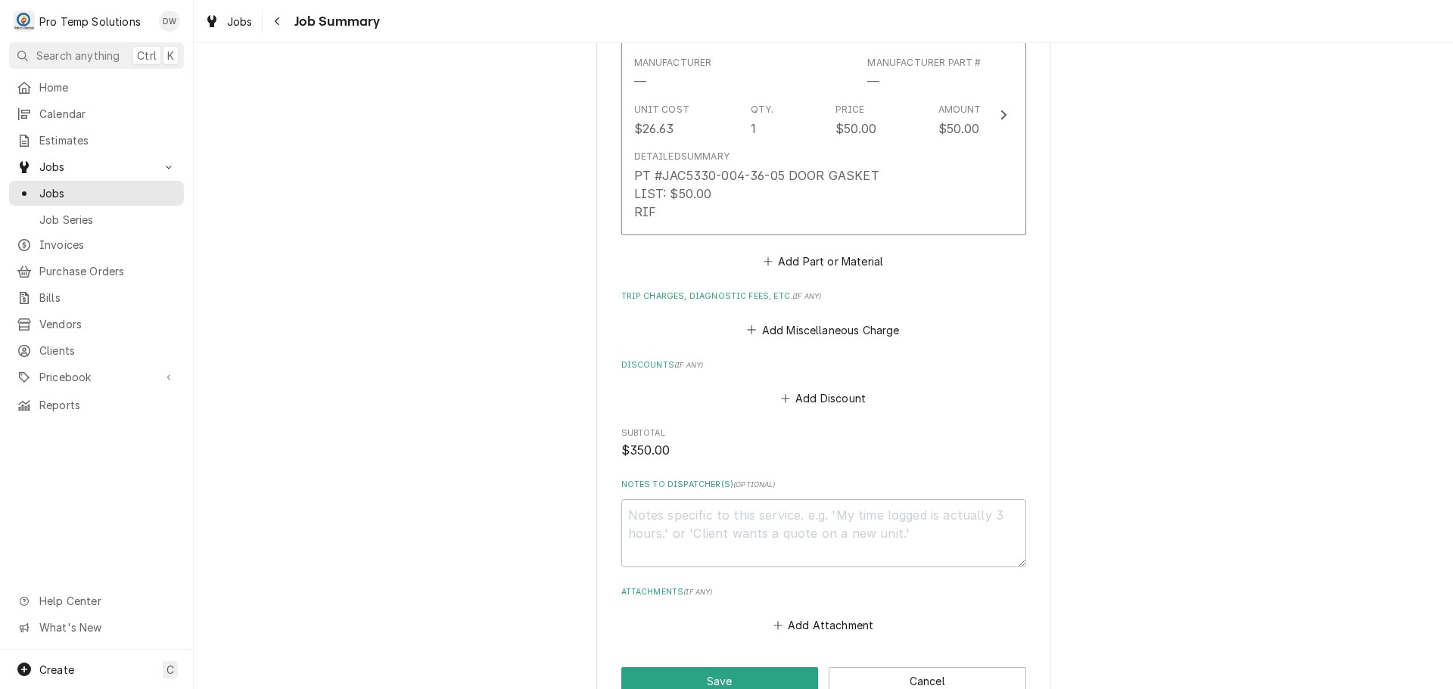
scroll to position [1597, 0]
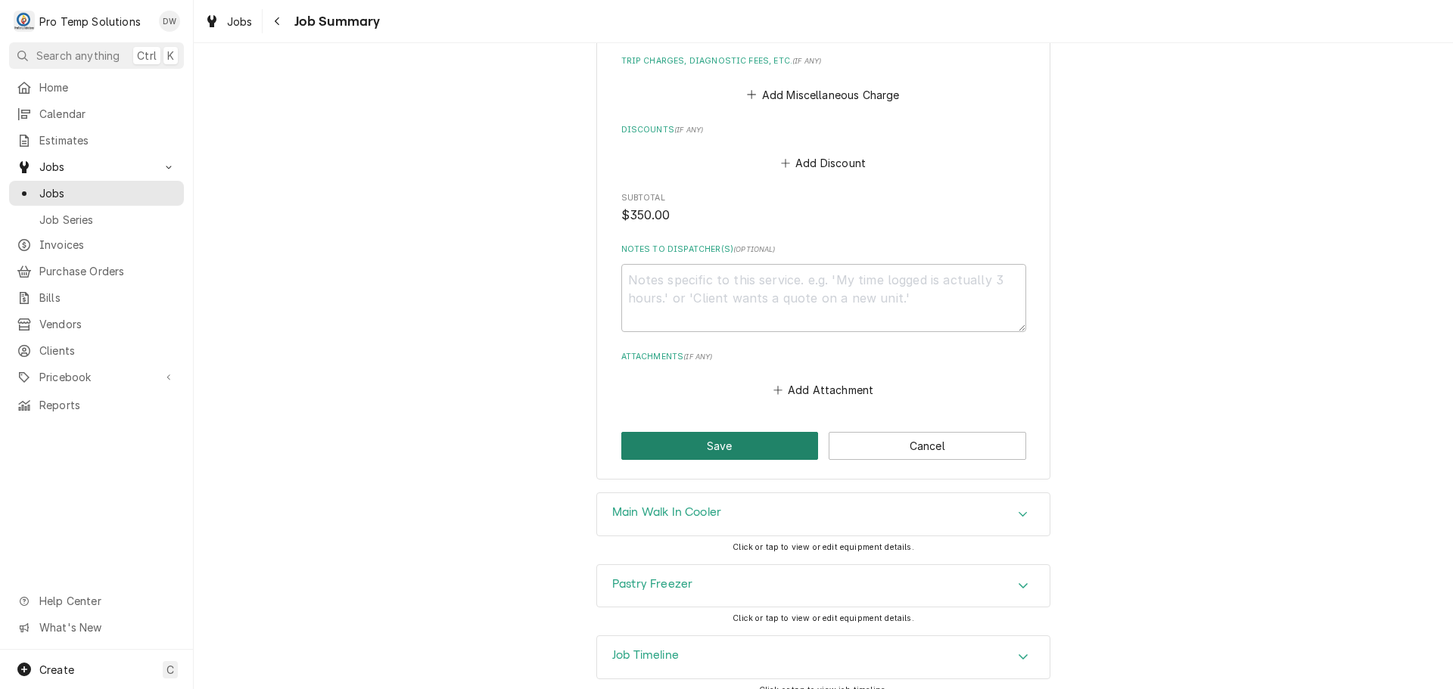
click at [729, 432] on button "Save" at bounding box center [719, 446] width 197 height 28
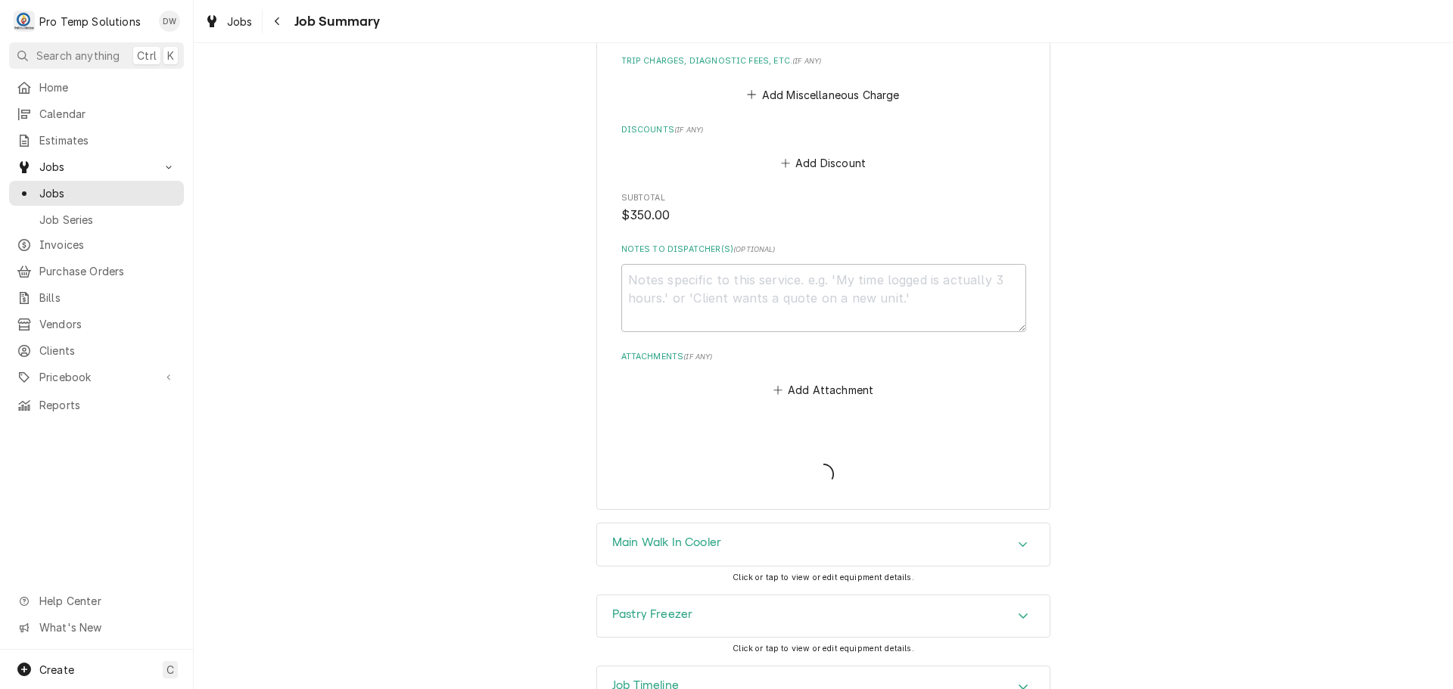
type textarea "x"
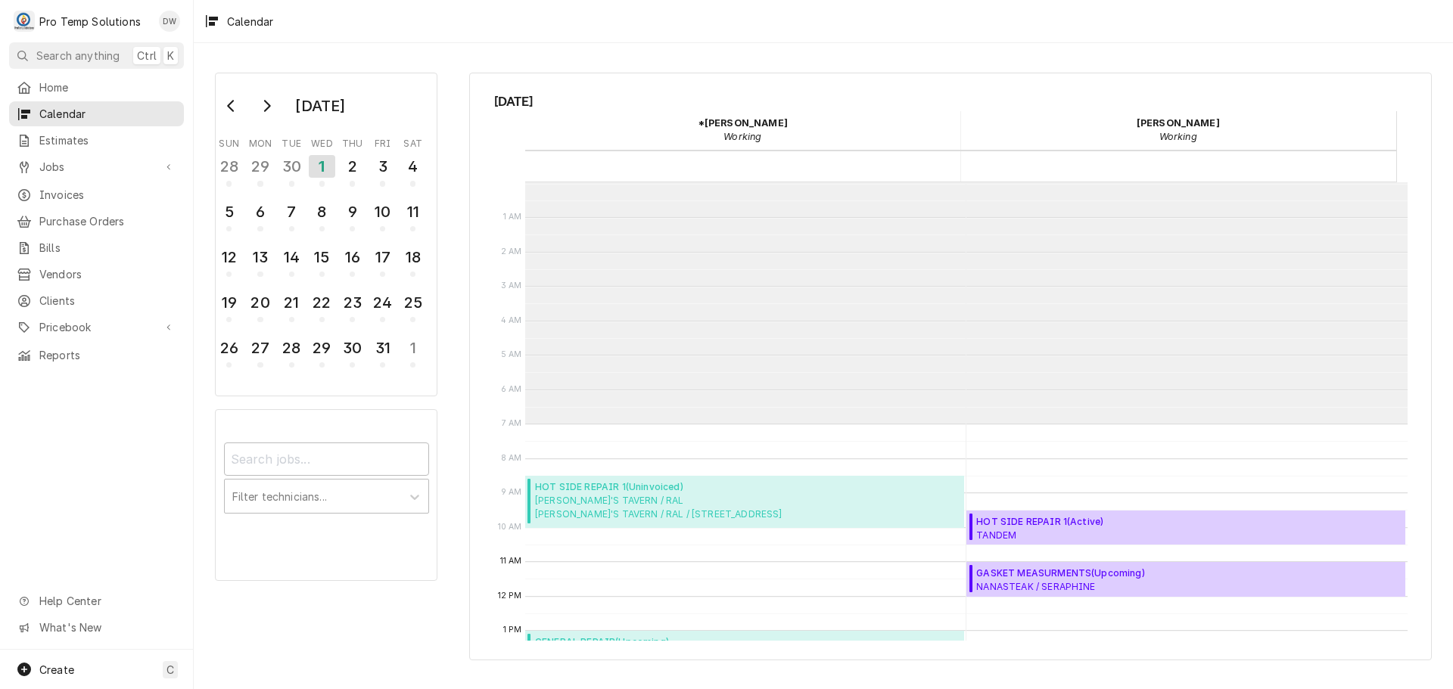
scroll to position [241, 0]
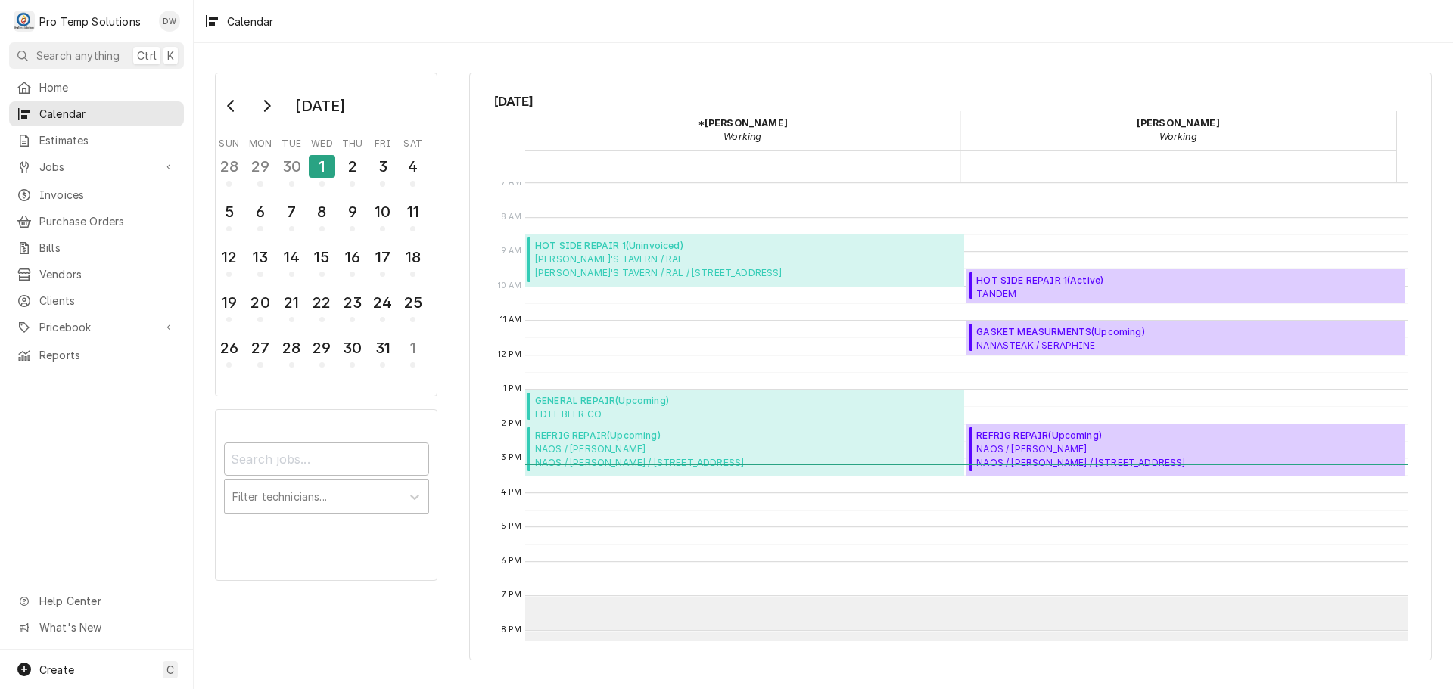
click at [322, 163] on div "1" at bounding box center [322, 166] width 26 height 23
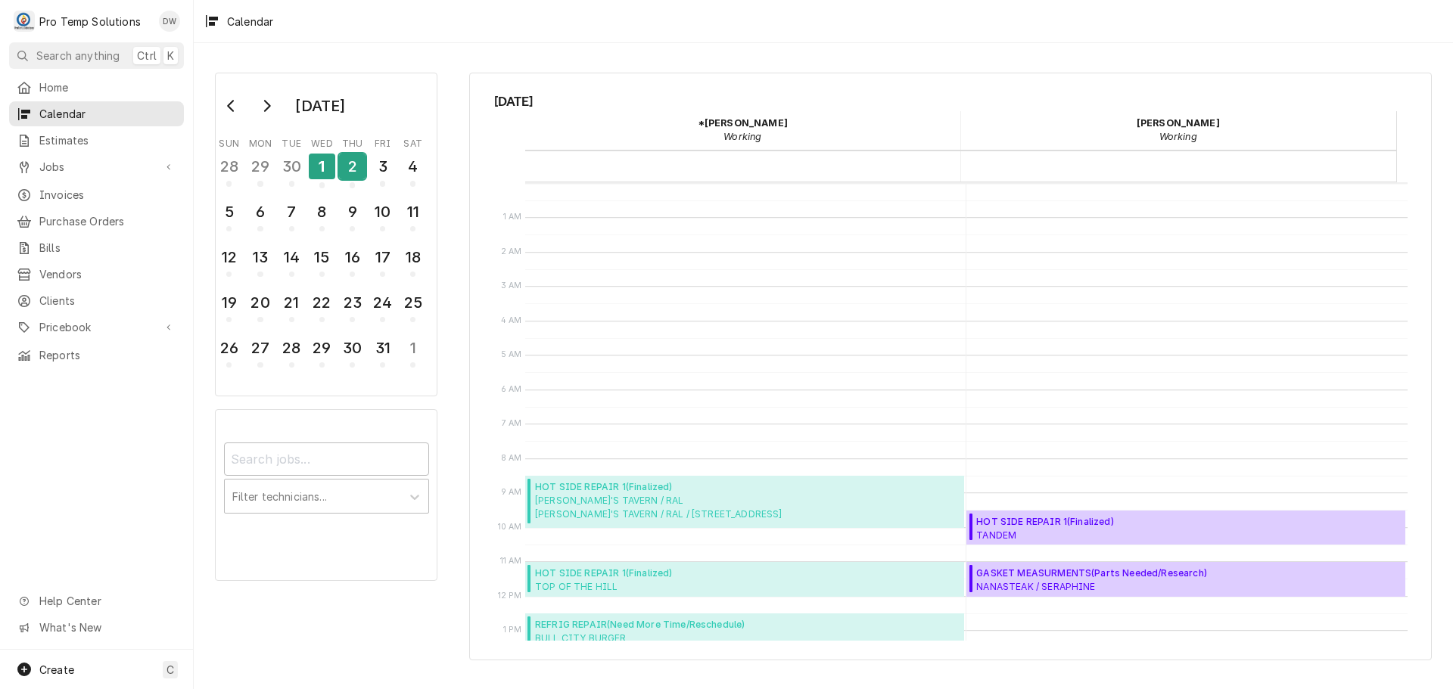
click at [350, 166] on div "2" at bounding box center [352, 167] width 26 height 26
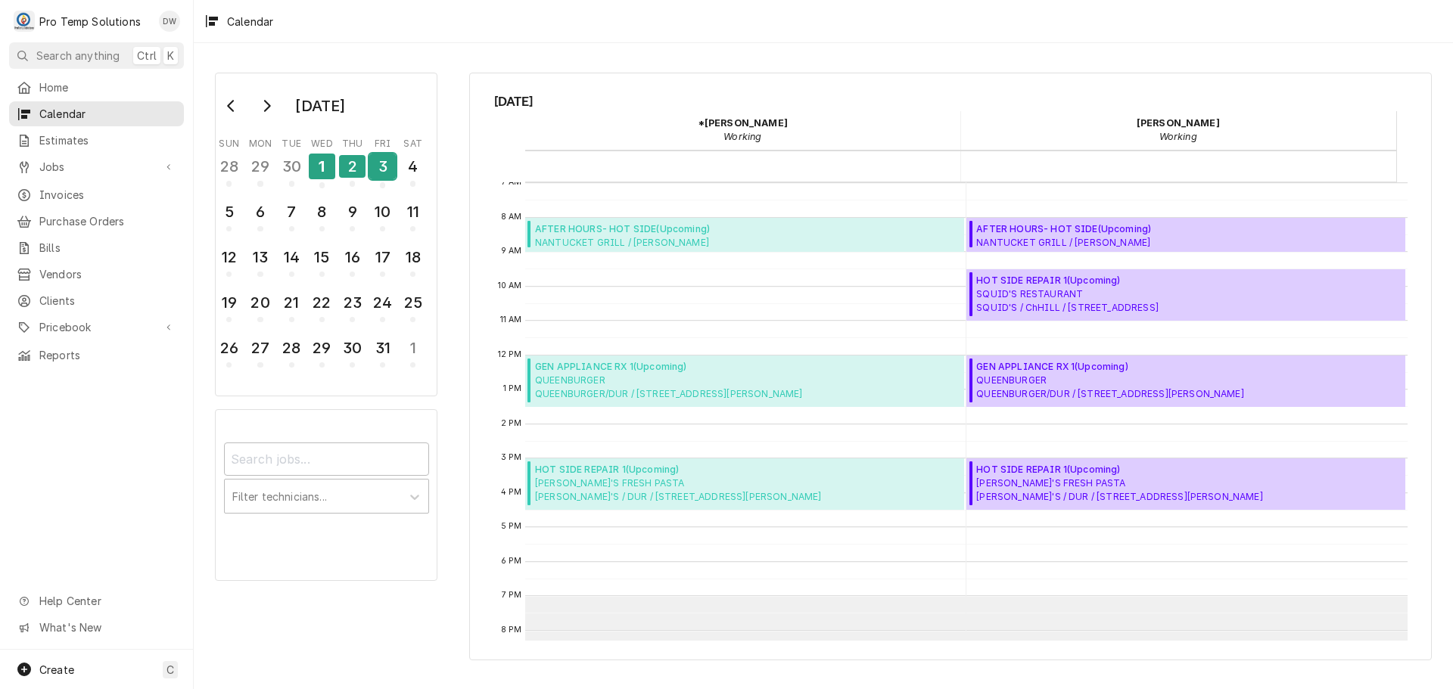
click at [378, 169] on div "3" at bounding box center [382, 167] width 26 height 26
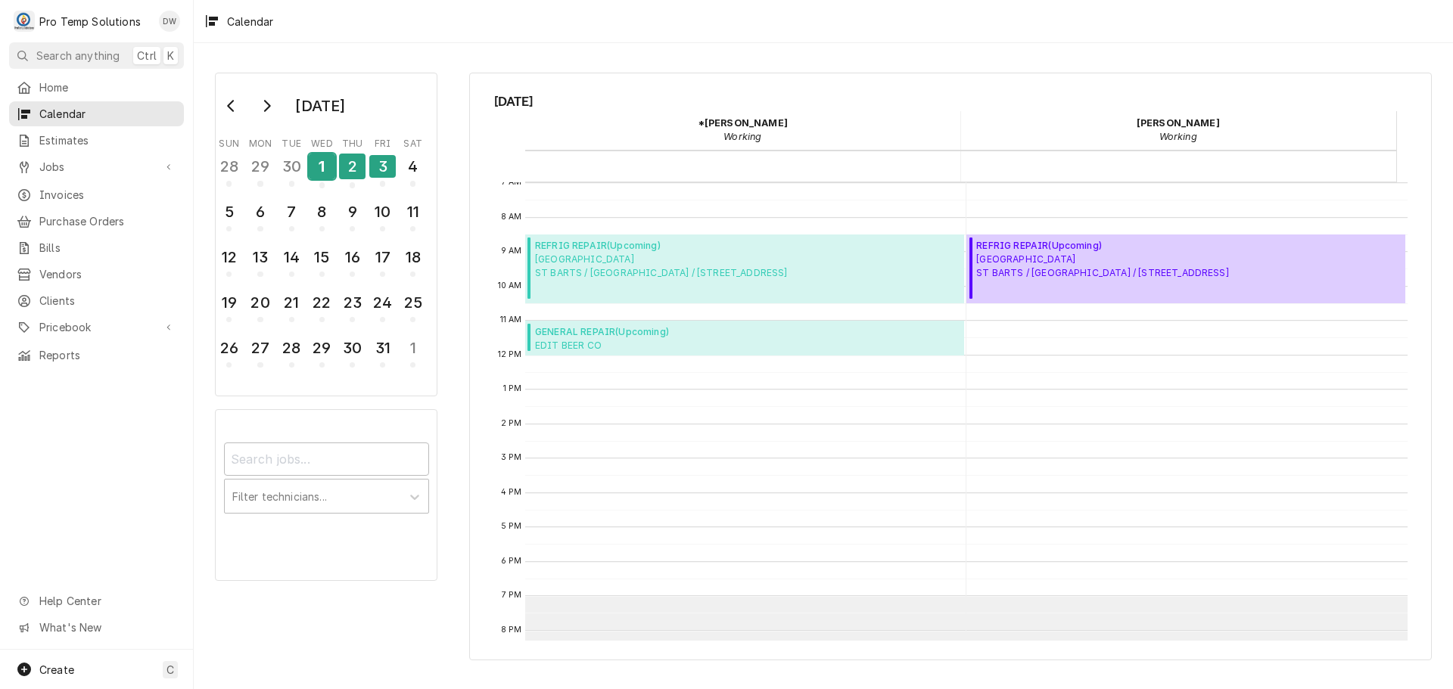
click at [322, 172] on div "1" at bounding box center [322, 167] width 26 height 26
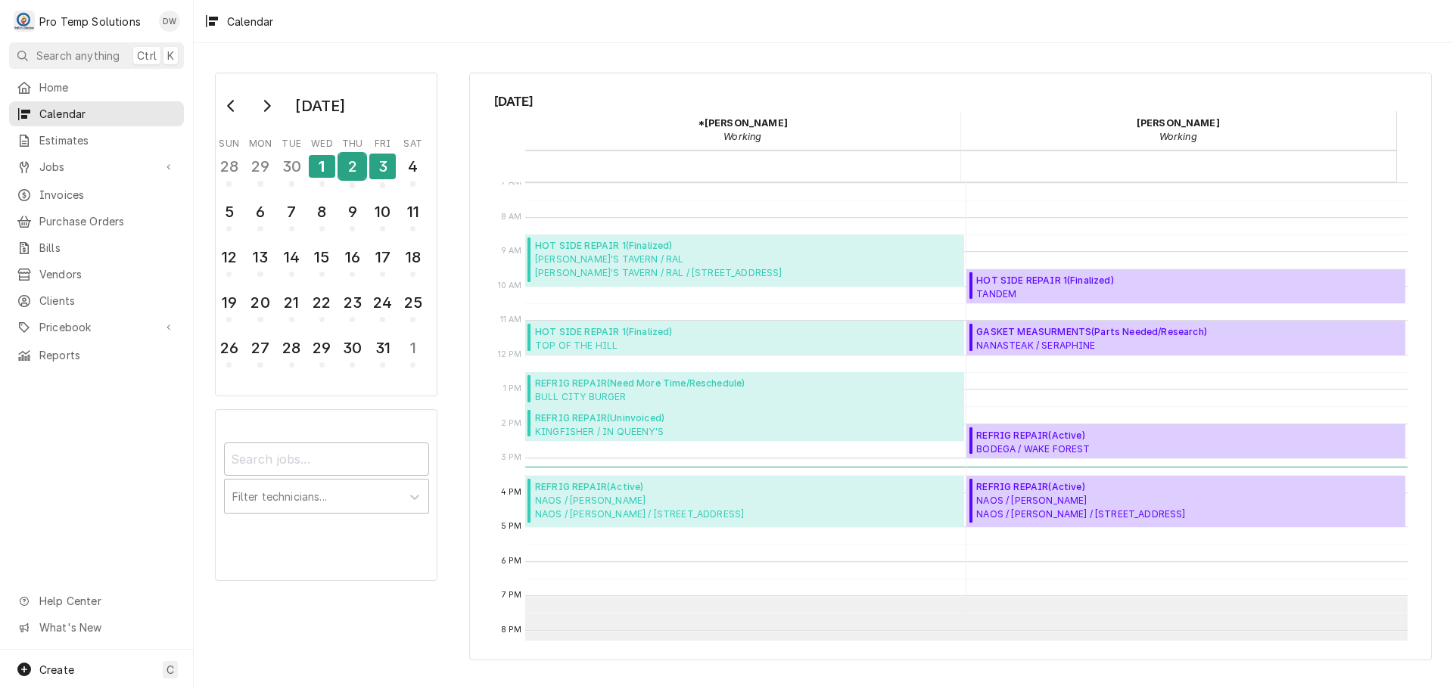
click at [345, 172] on div "2" at bounding box center [352, 167] width 26 height 26
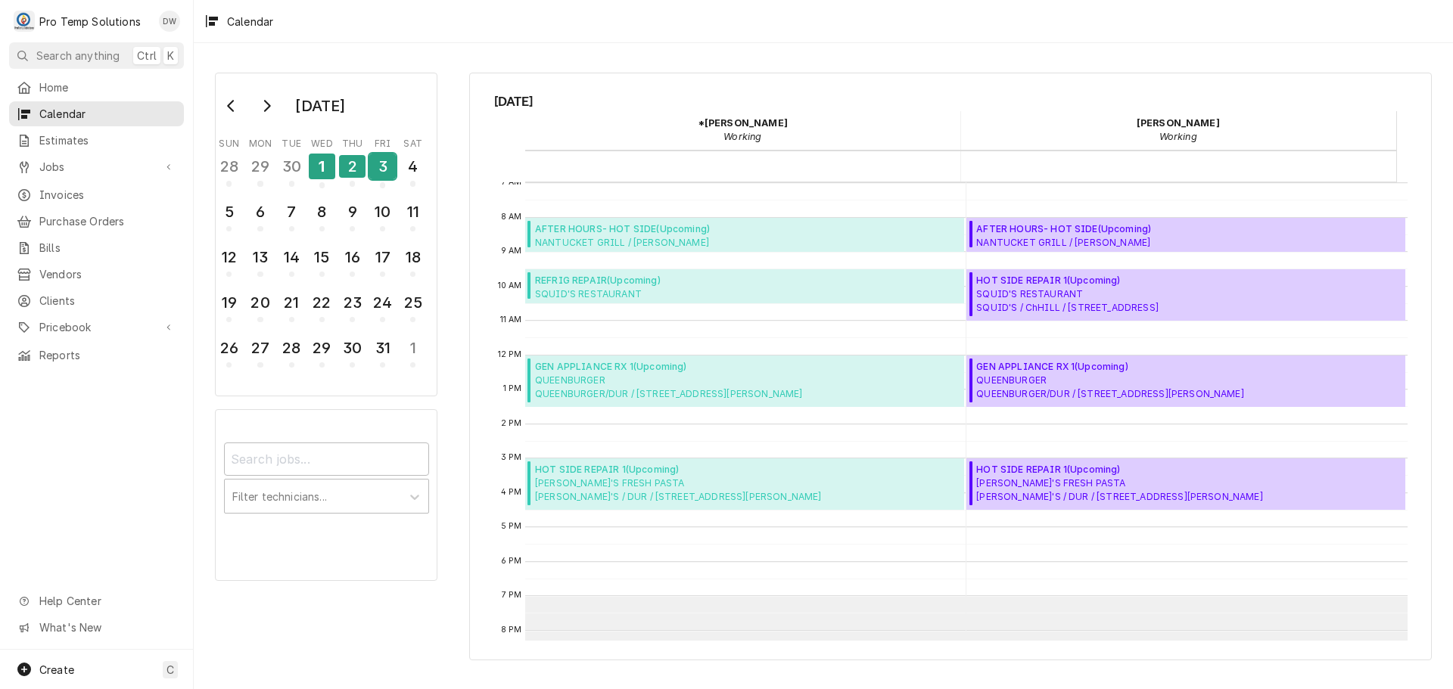
click at [374, 161] on div "3" at bounding box center [382, 167] width 26 height 26
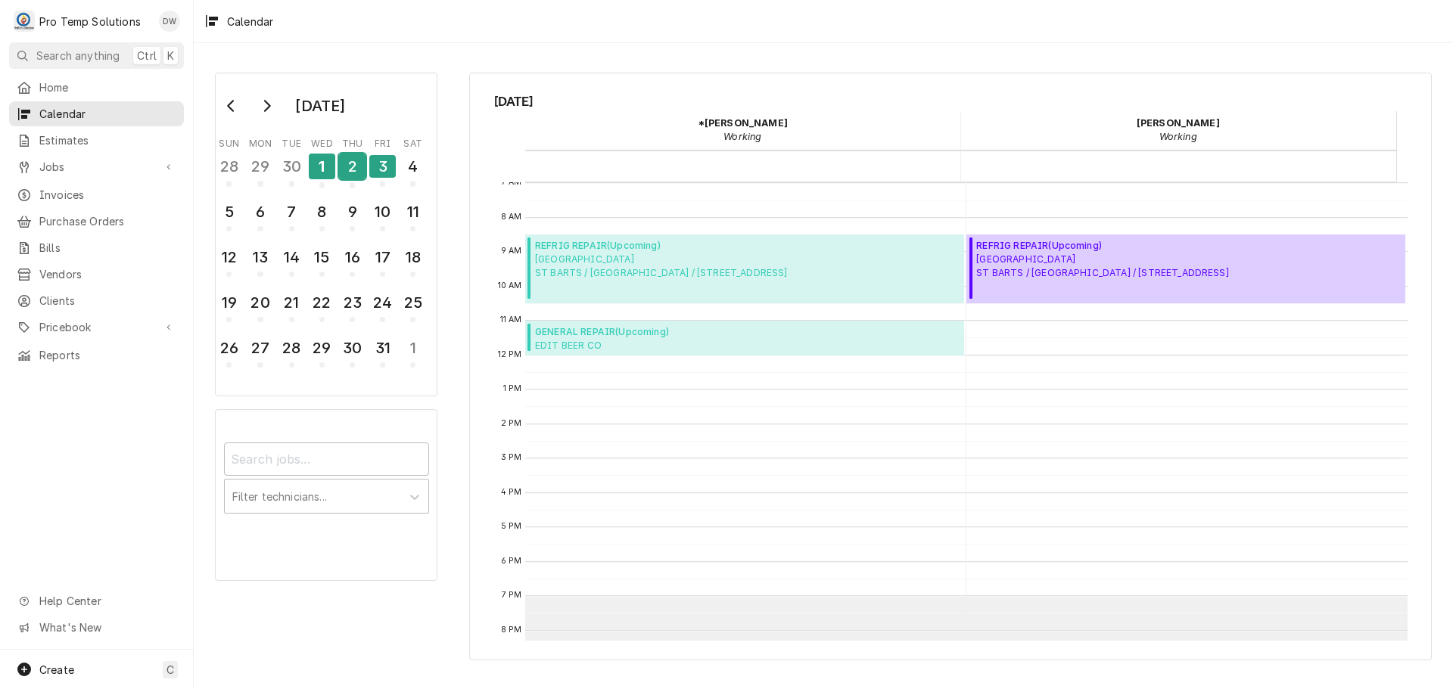
click at [358, 172] on div "2" at bounding box center [352, 167] width 26 height 26
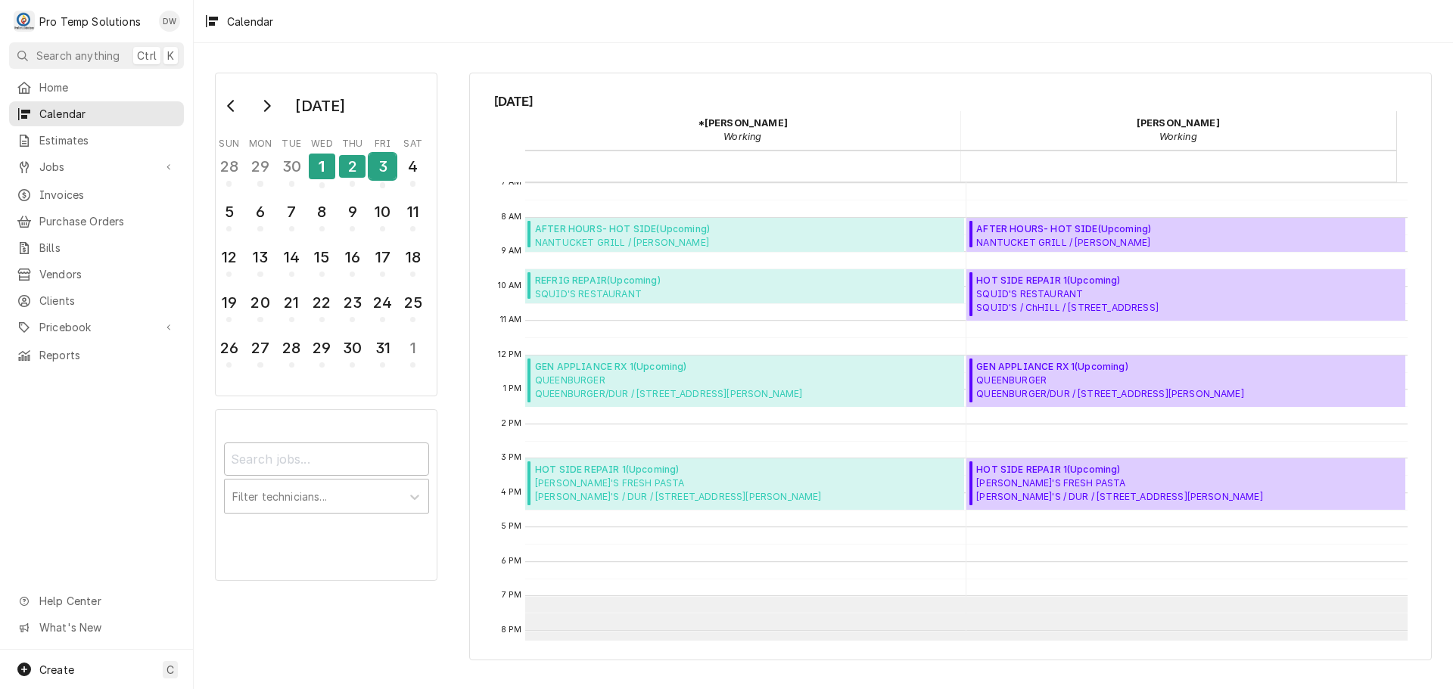
click at [384, 172] on div "3" at bounding box center [382, 167] width 26 height 26
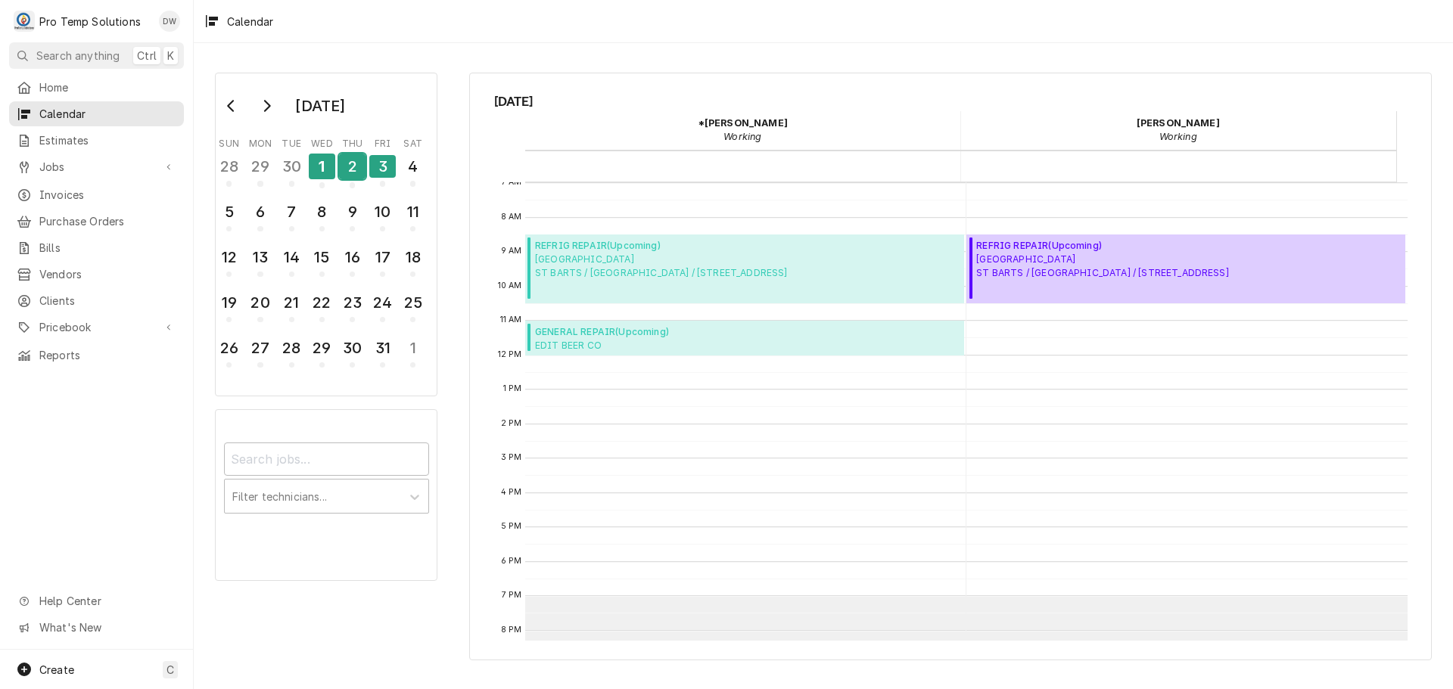
click at [354, 169] on div "2" at bounding box center [352, 167] width 26 height 26
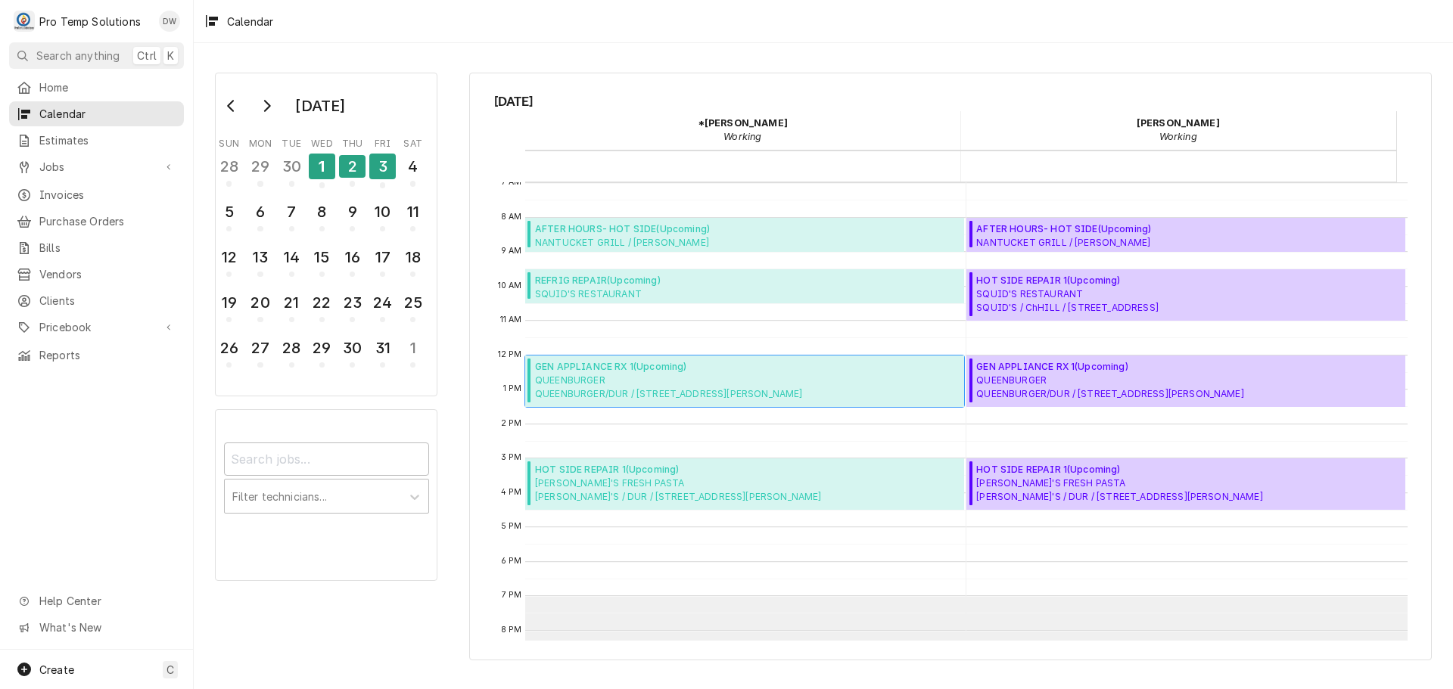
click at [667, 371] on span "GEN APPLIANCE RX 1 ( Upcoming )" at bounding box center [669, 367] width 268 height 14
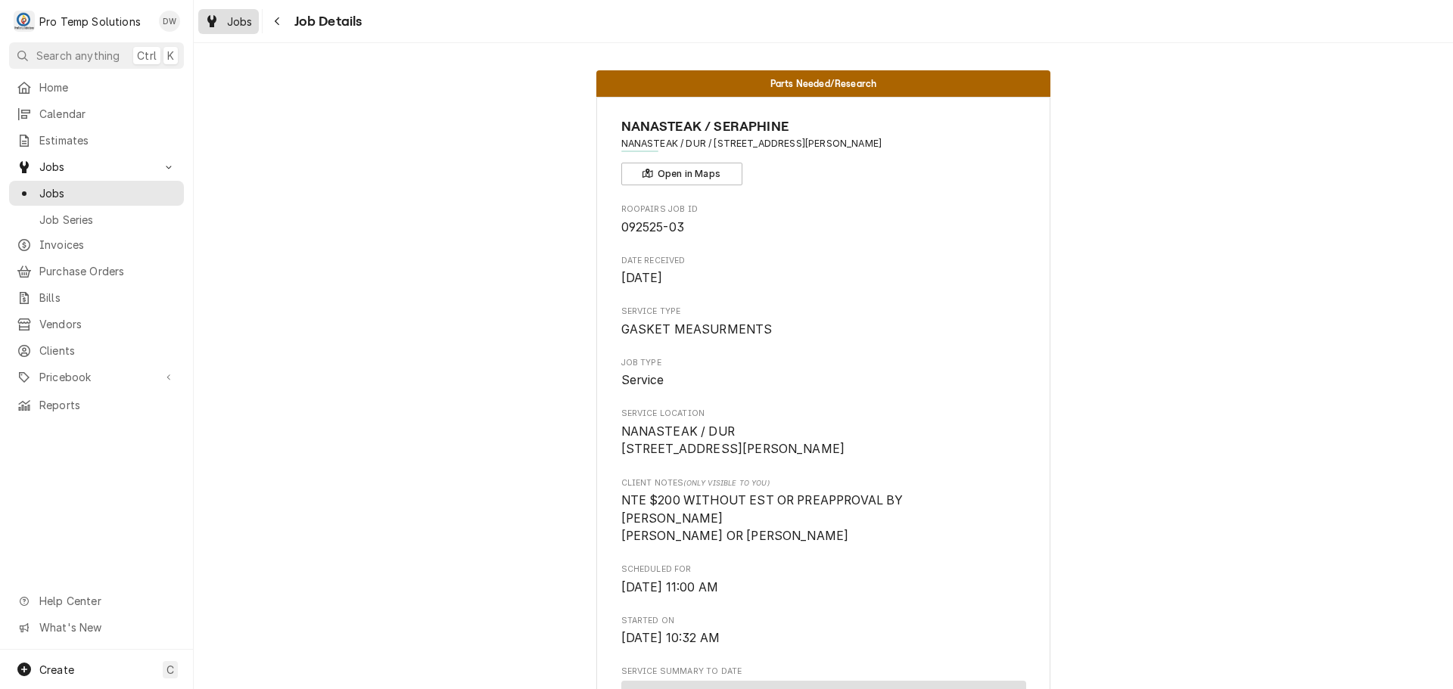
click at [232, 17] on span "Jobs" at bounding box center [240, 22] width 26 height 16
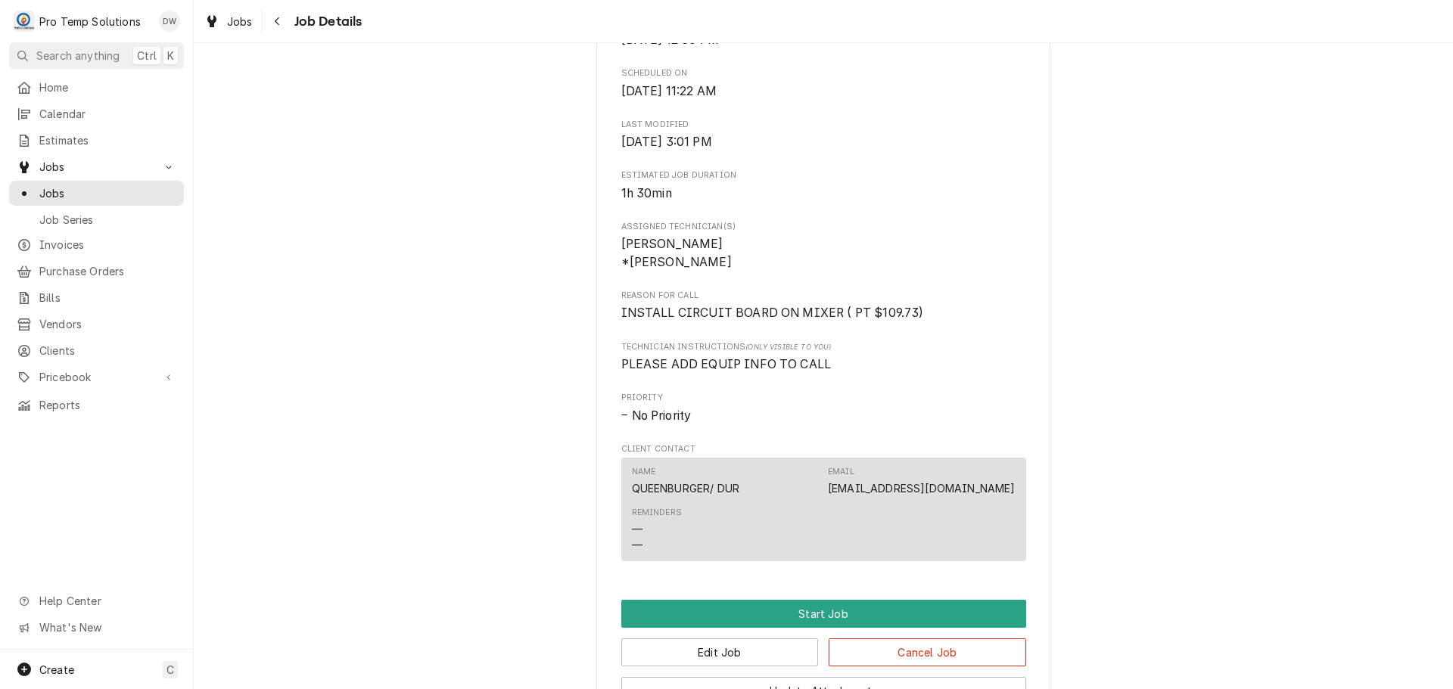
scroll to position [816, 0]
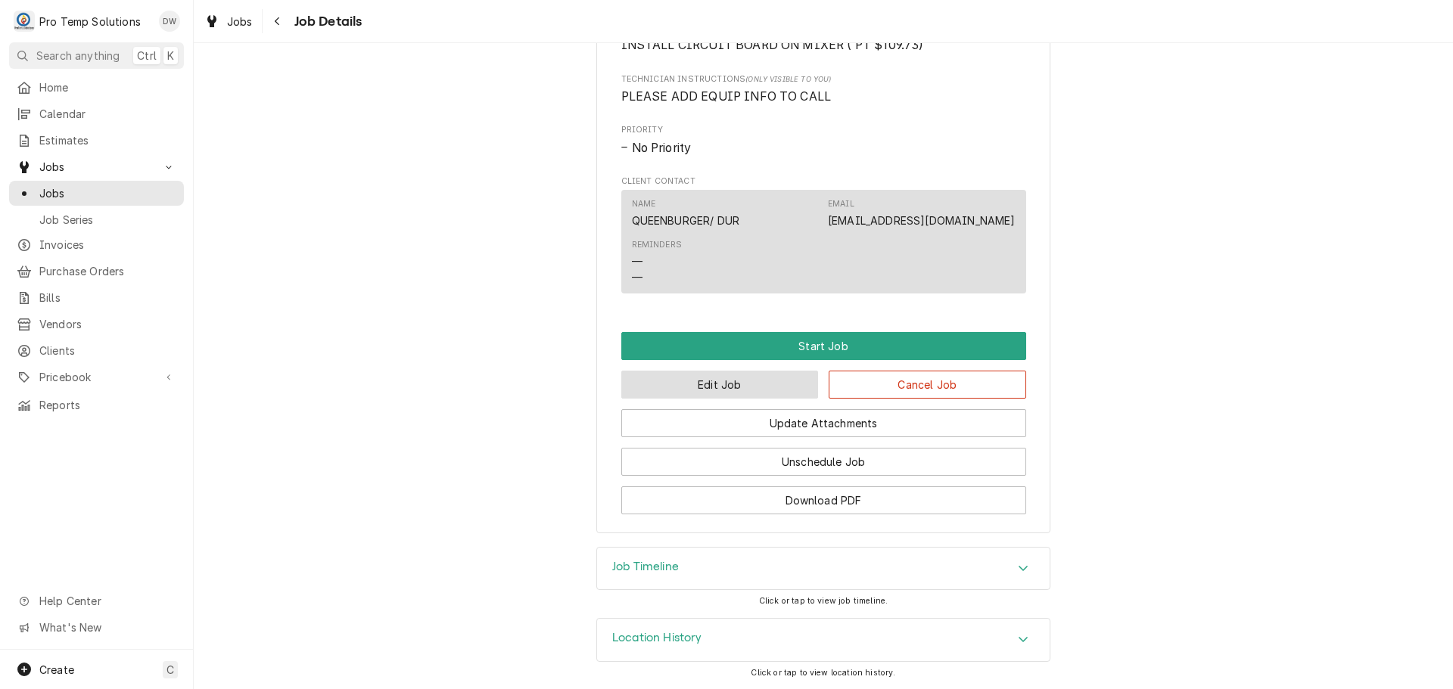
click at [746, 388] on button "Edit Job" at bounding box center [719, 385] width 197 height 28
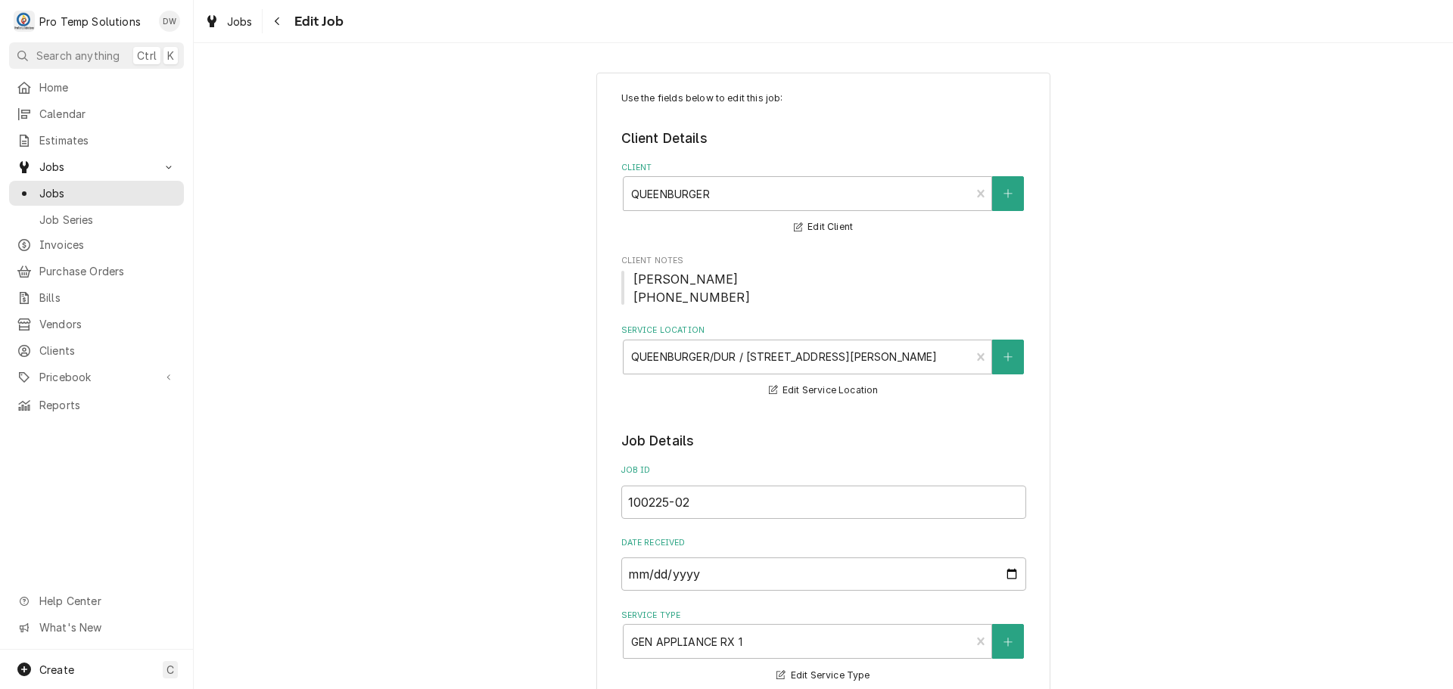
type textarea "x"
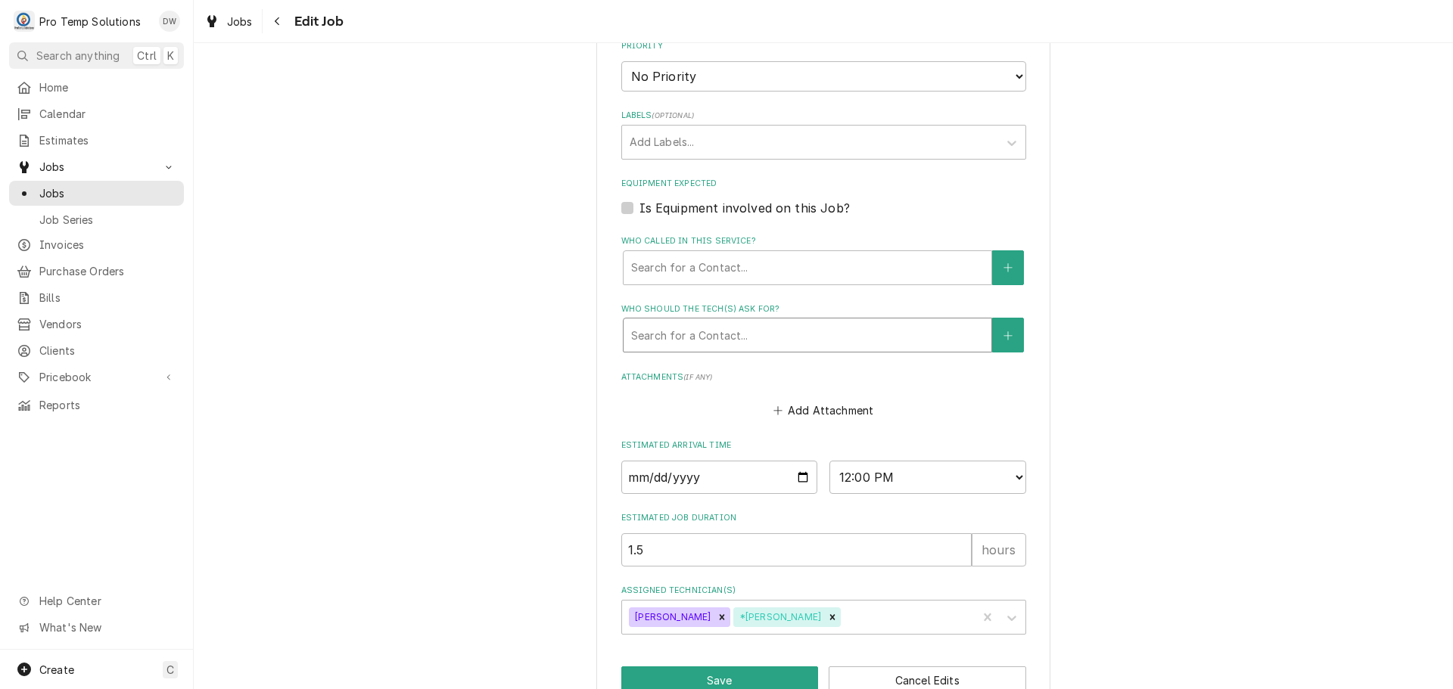
scroll to position [988, 0]
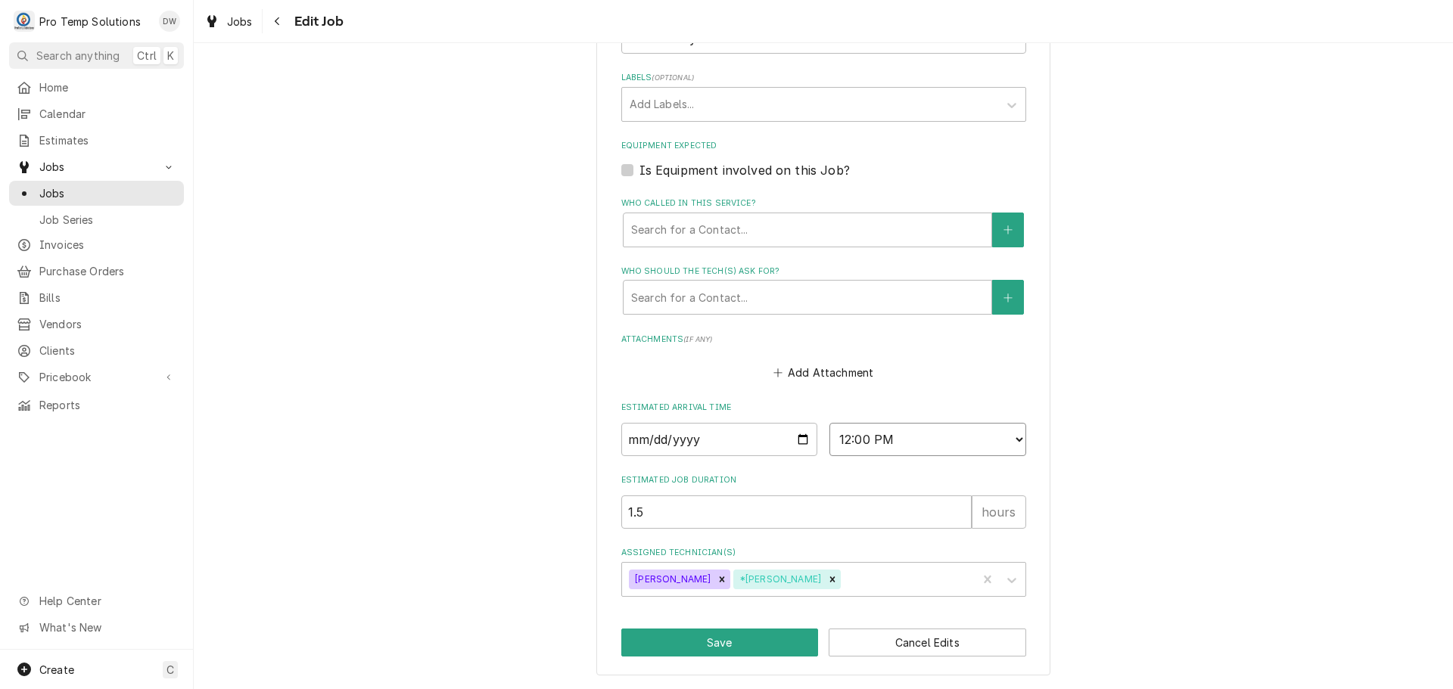
click at [1010, 438] on select "AM / PM 6:00 AM 6:15 AM 6:30 AM 6:45 AM 7:00 AM 7:15 AM 7:30 AM 7:45 AM 8:00 AM…" at bounding box center [927, 439] width 197 height 33
select select "13:30:00"
click at [829, 423] on select "AM / PM 6:00 AM 6:15 AM 6:30 AM 6:45 AM 7:00 AM 7:15 AM 7:30 AM 7:45 AM 8:00 AM…" at bounding box center [927, 439] width 197 height 33
click at [718, 640] on button "Save" at bounding box center [719, 643] width 197 height 28
type textarea "x"
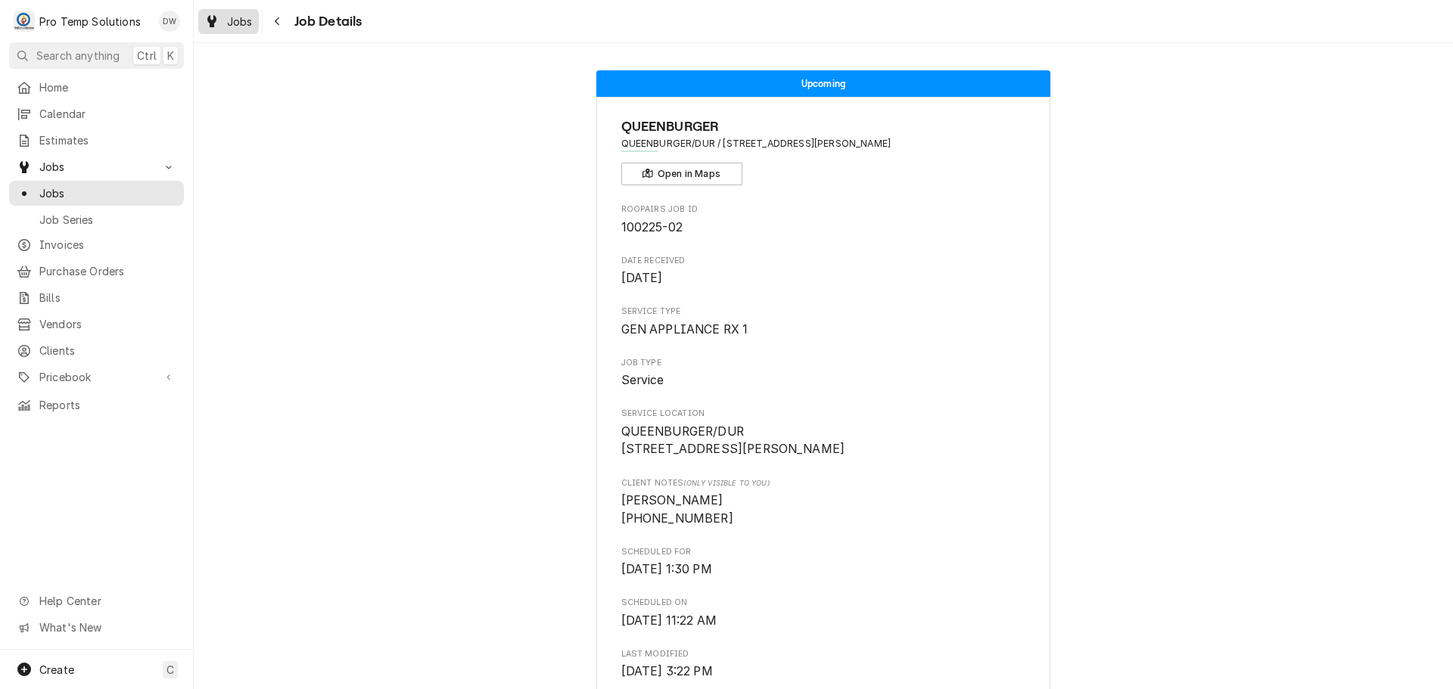
click at [230, 14] on span "Jobs" at bounding box center [240, 22] width 26 height 16
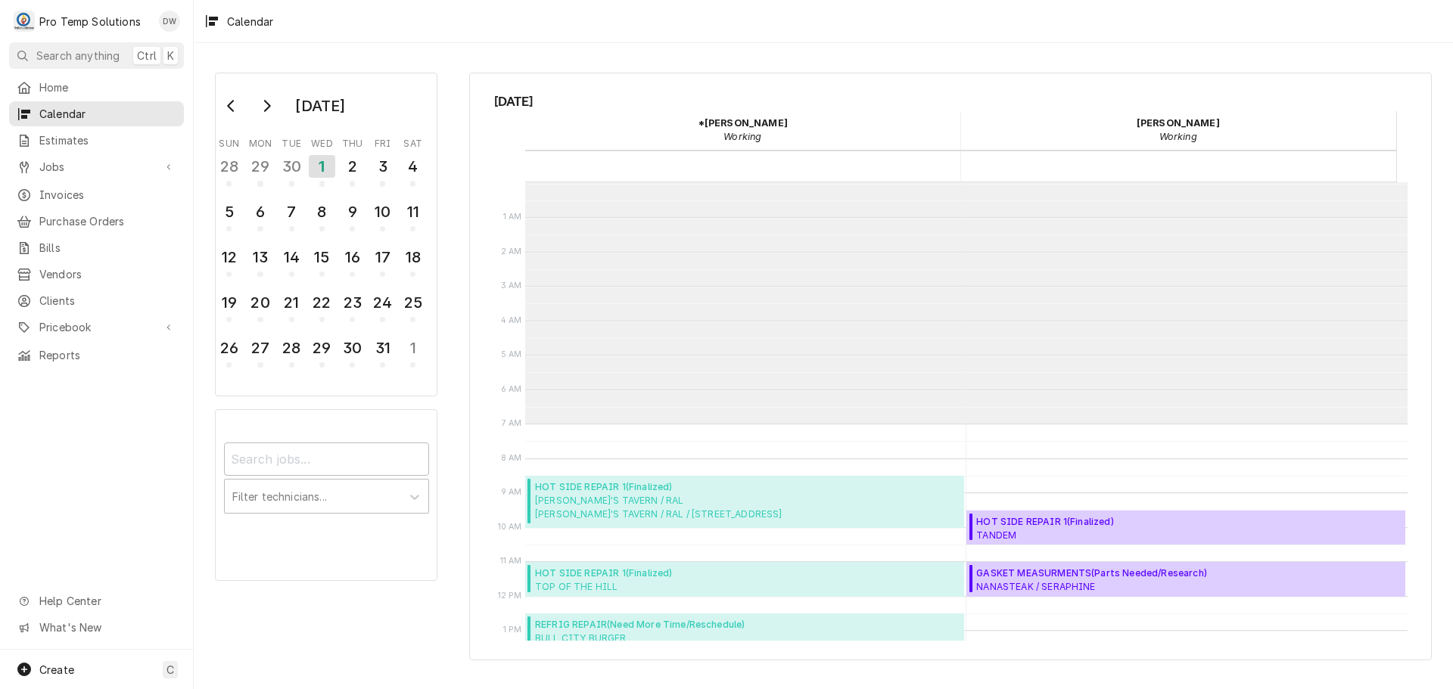
scroll to position [241, 0]
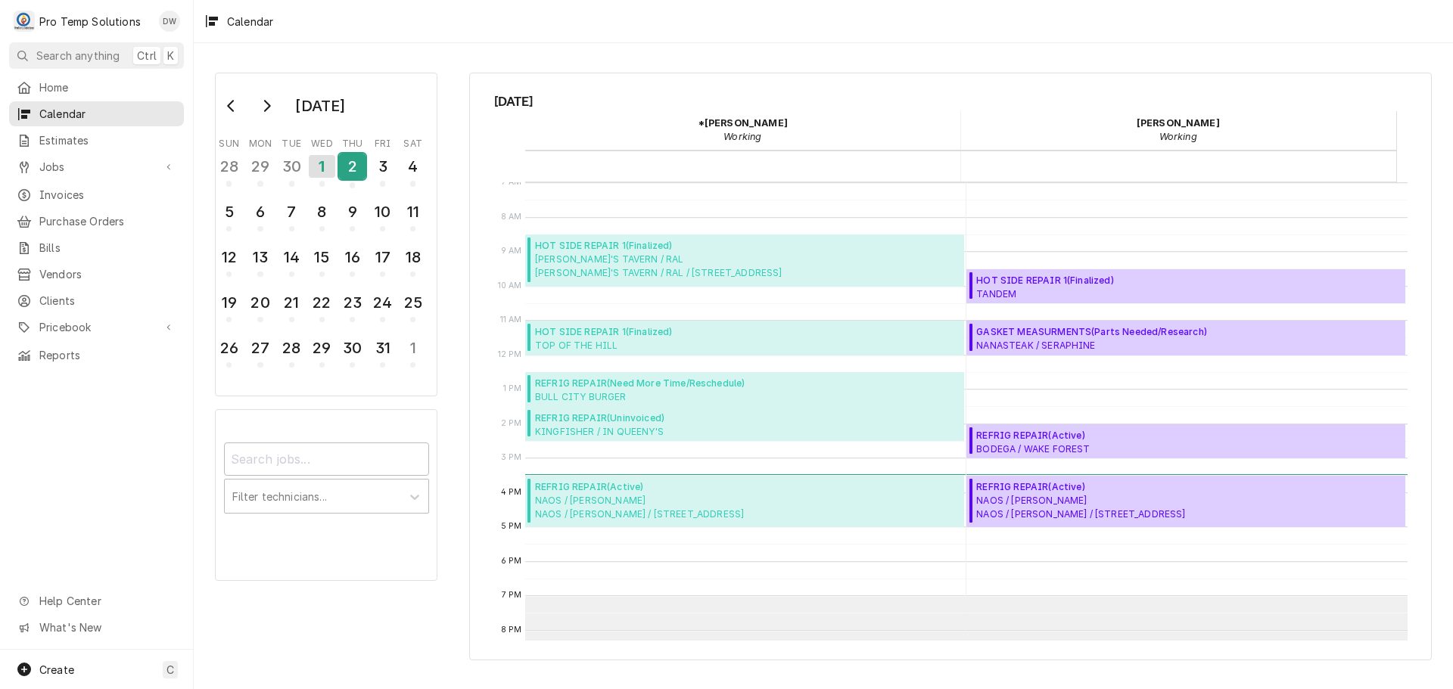
click at [350, 166] on div "2" at bounding box center [352, 167] width 26 height 26
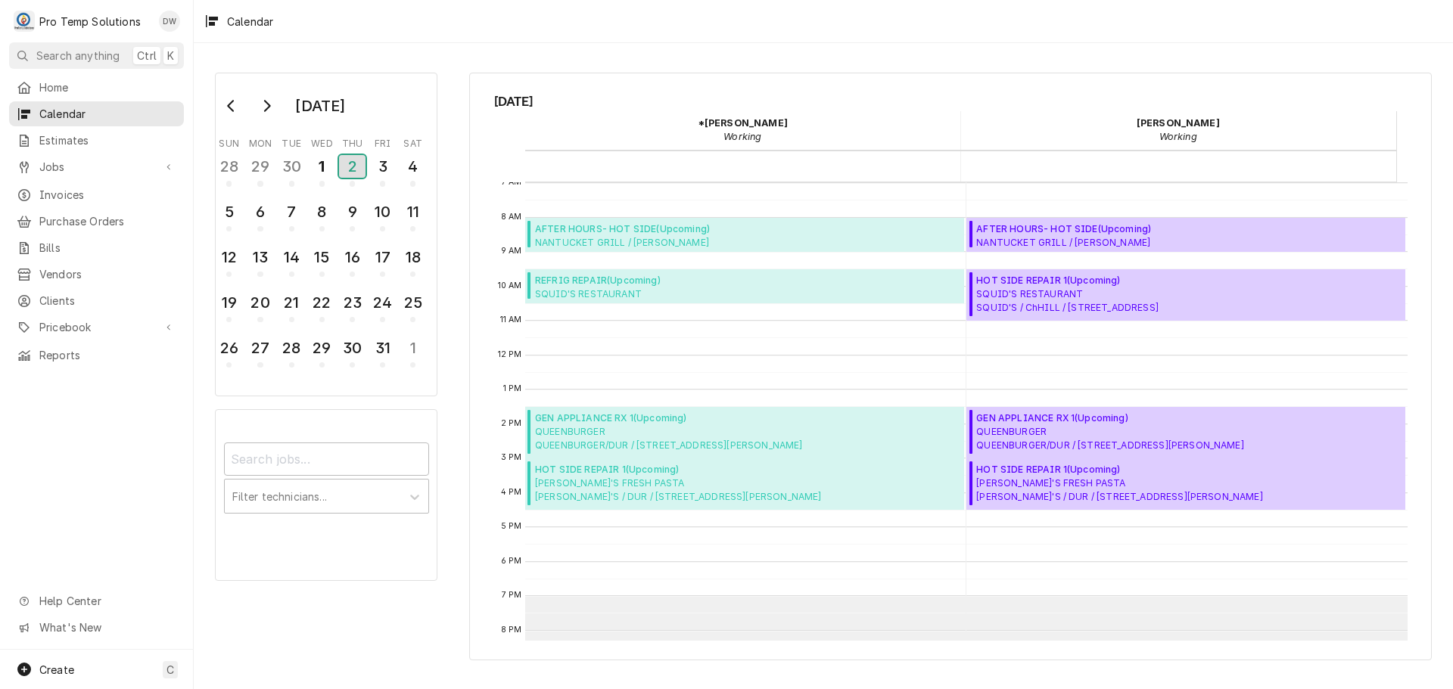
scroll to position [0, 0]
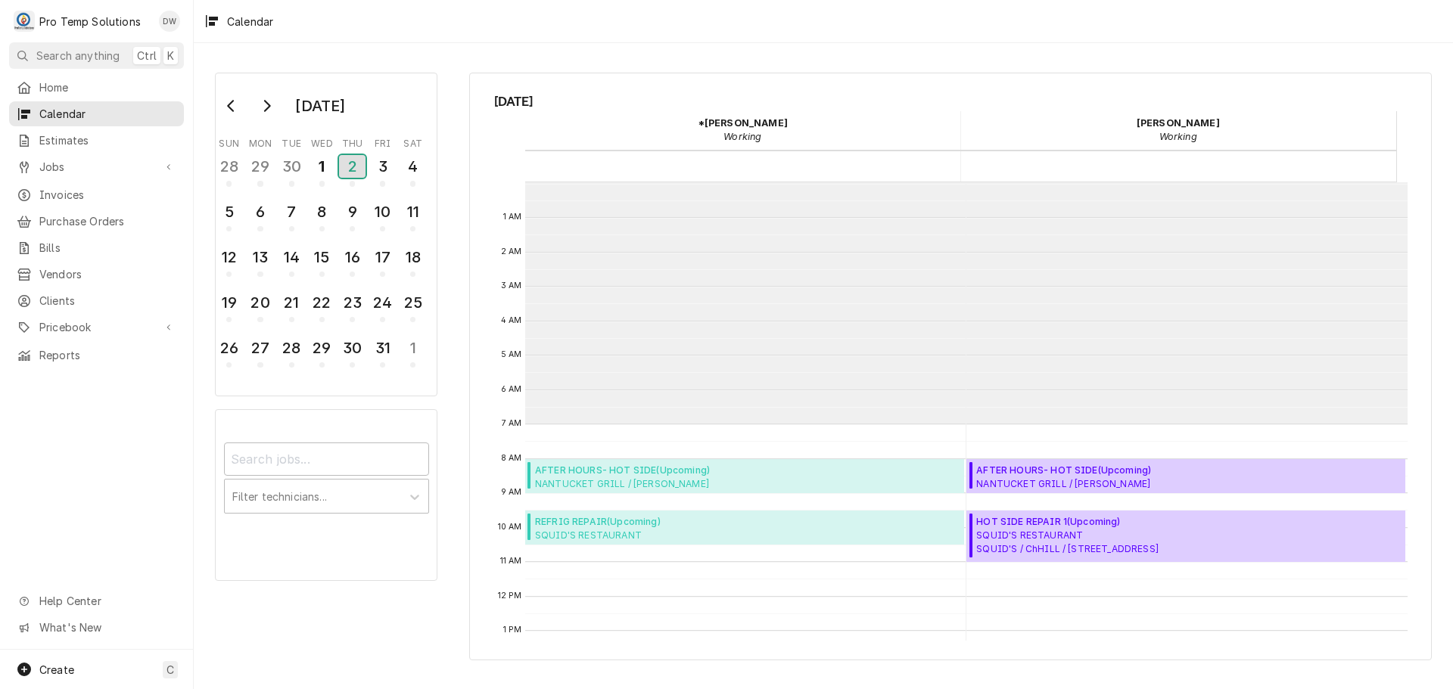
click at [350, 166] on div "2" at bounding box center [352, 166] width 26 height 23
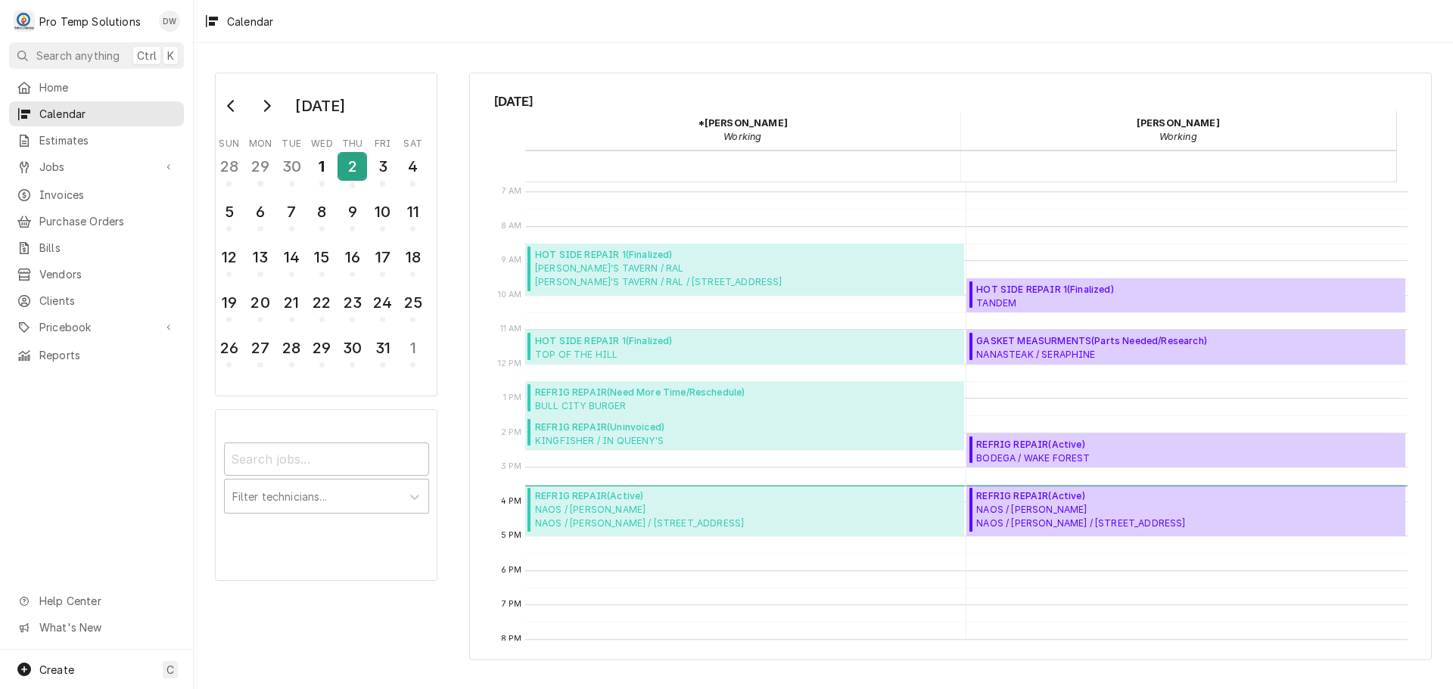
scroll to position [303, 0]
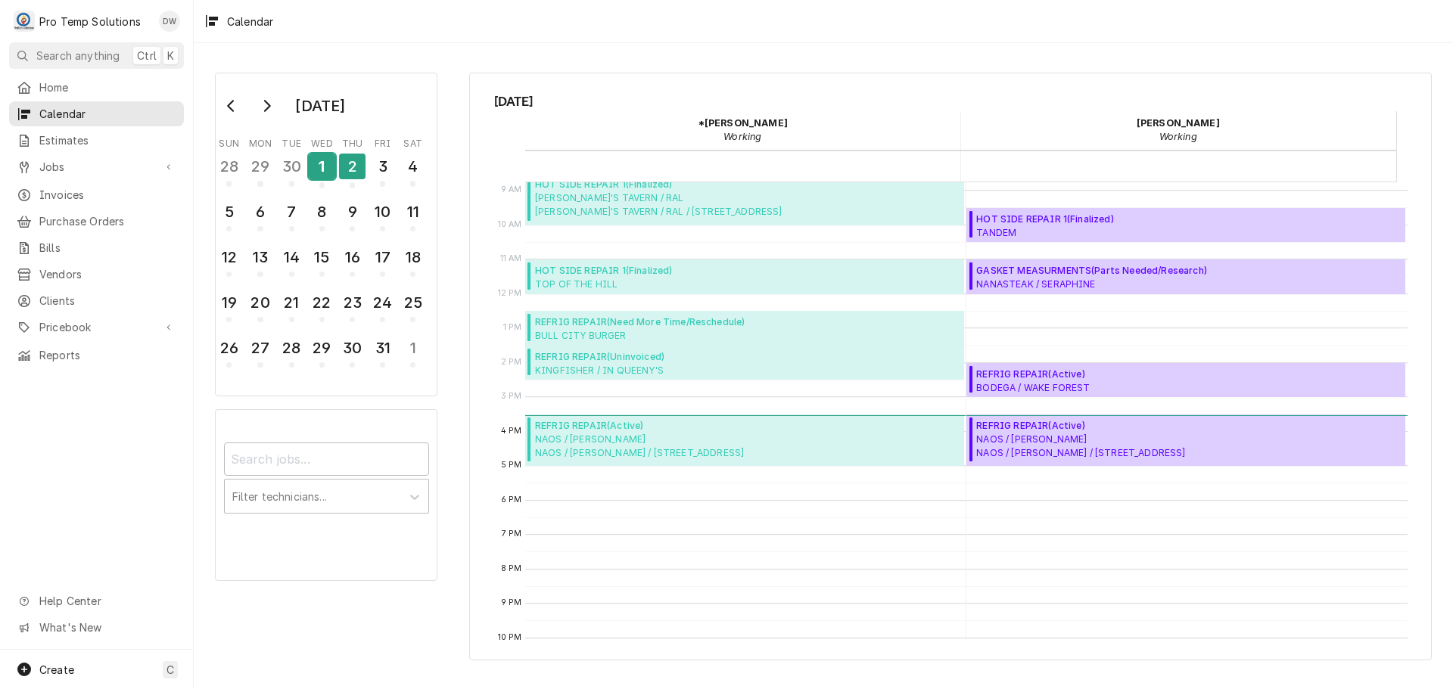
click at [321, 170] on div "1" at bounding box center [322, 167] width 26 height 26
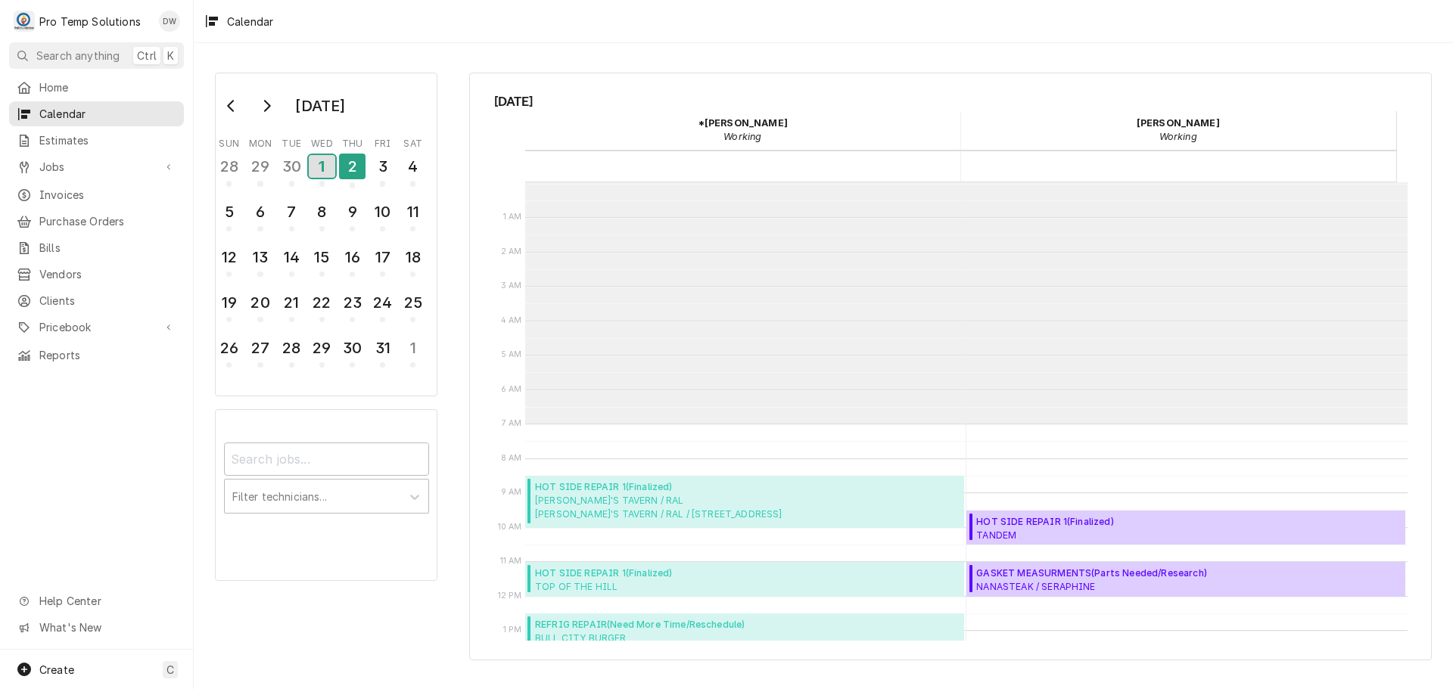
scroll to position [241, 0]
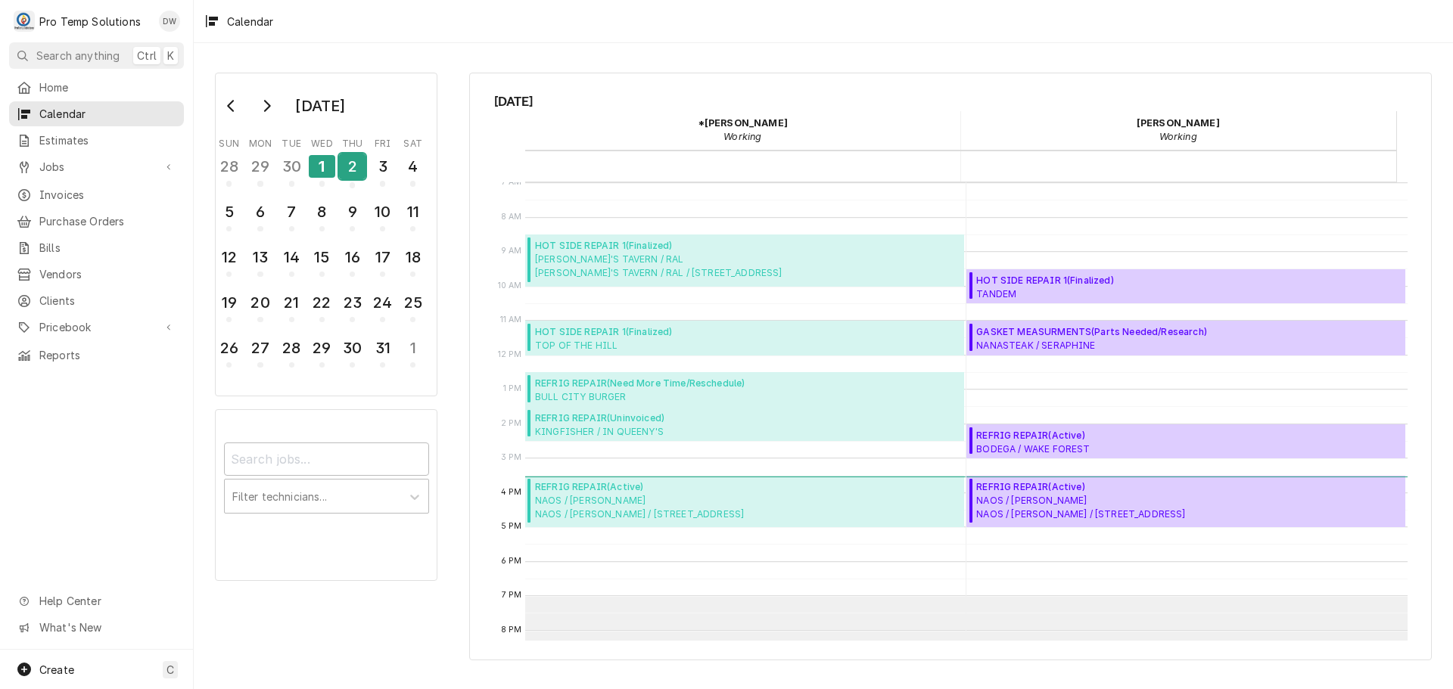
click at [355, 166] on div "2" at bounding box center [352, 167] width 26 height 26
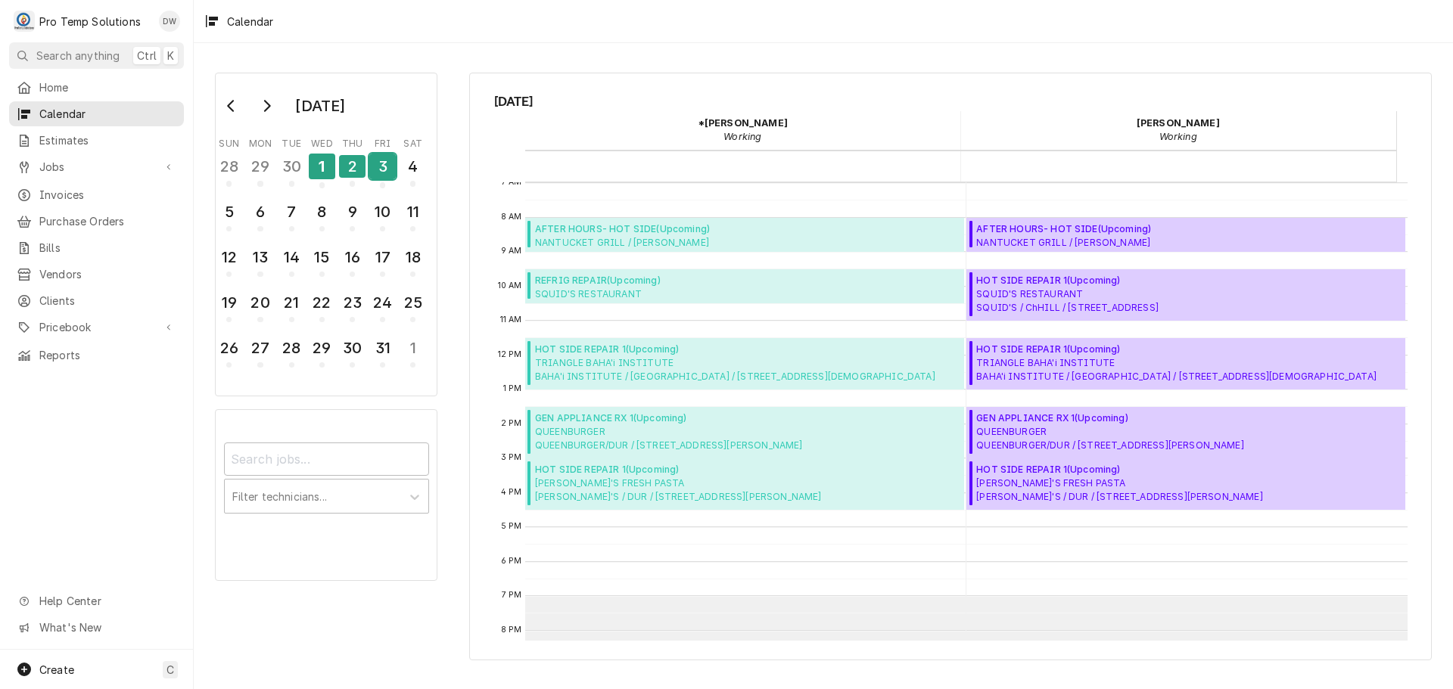
click at [379, 163] on div "3" at bounding box center [382, 167] width 26 height 26
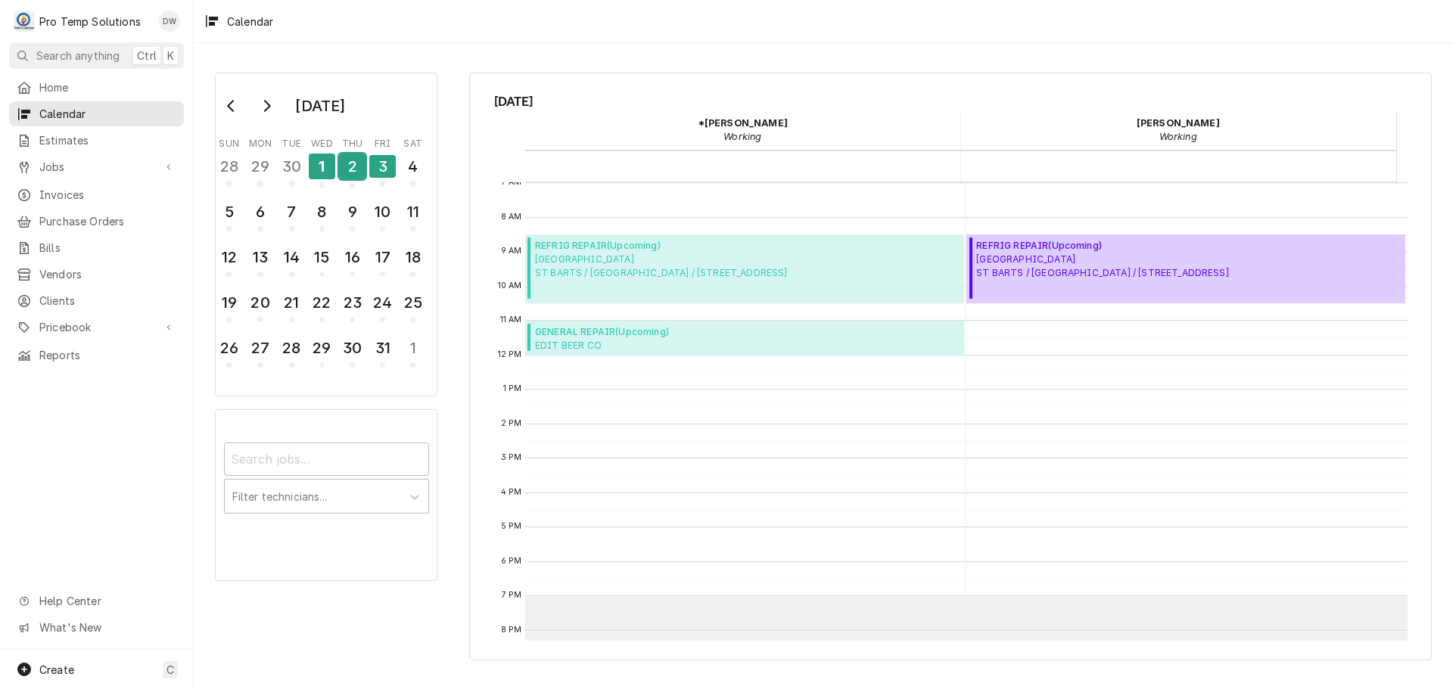
click at [350, 162] on div "2" at bounding box center [352, 167] width 26 height 26
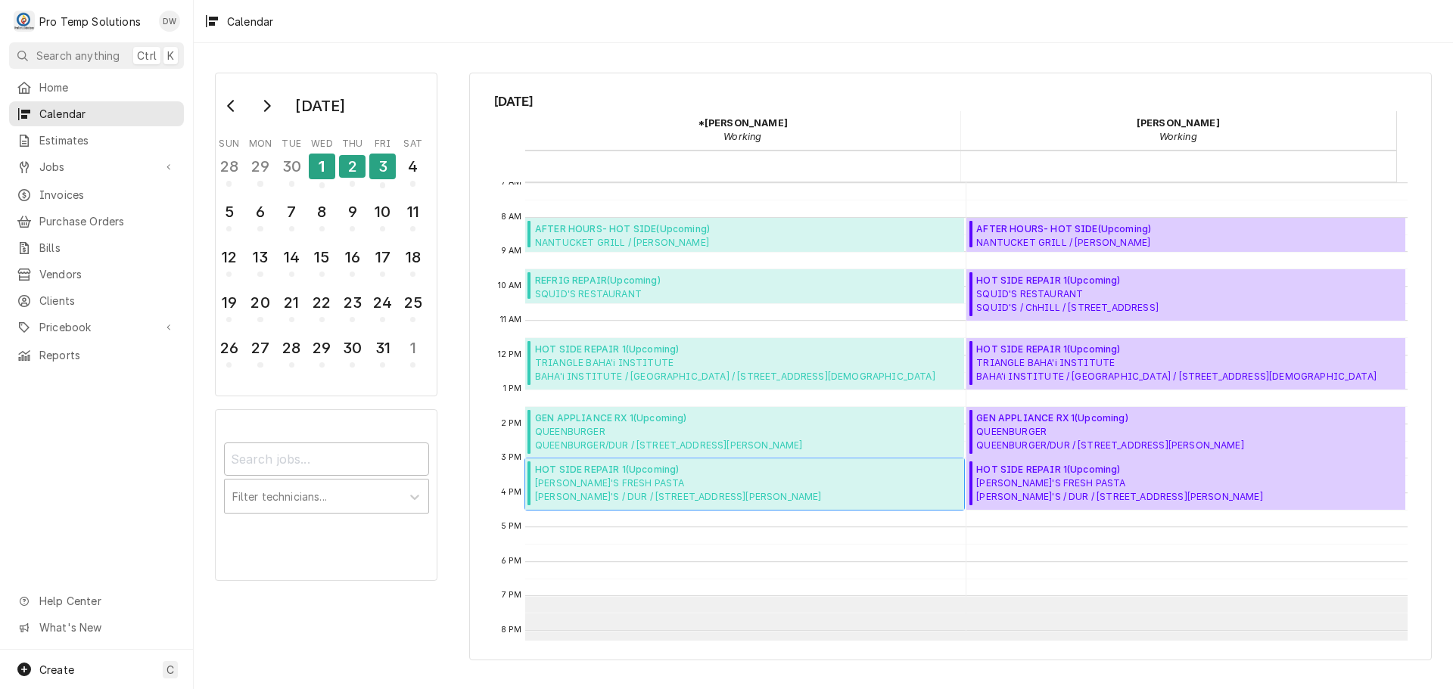
click at [589, 477] on span "[PERSON_NAME]'S FRESH PASTA MELINA'S / DUR / [STREET_ADDRESS][PERSON_NAME]" at bounding box center [678, 490] width 286 height 27
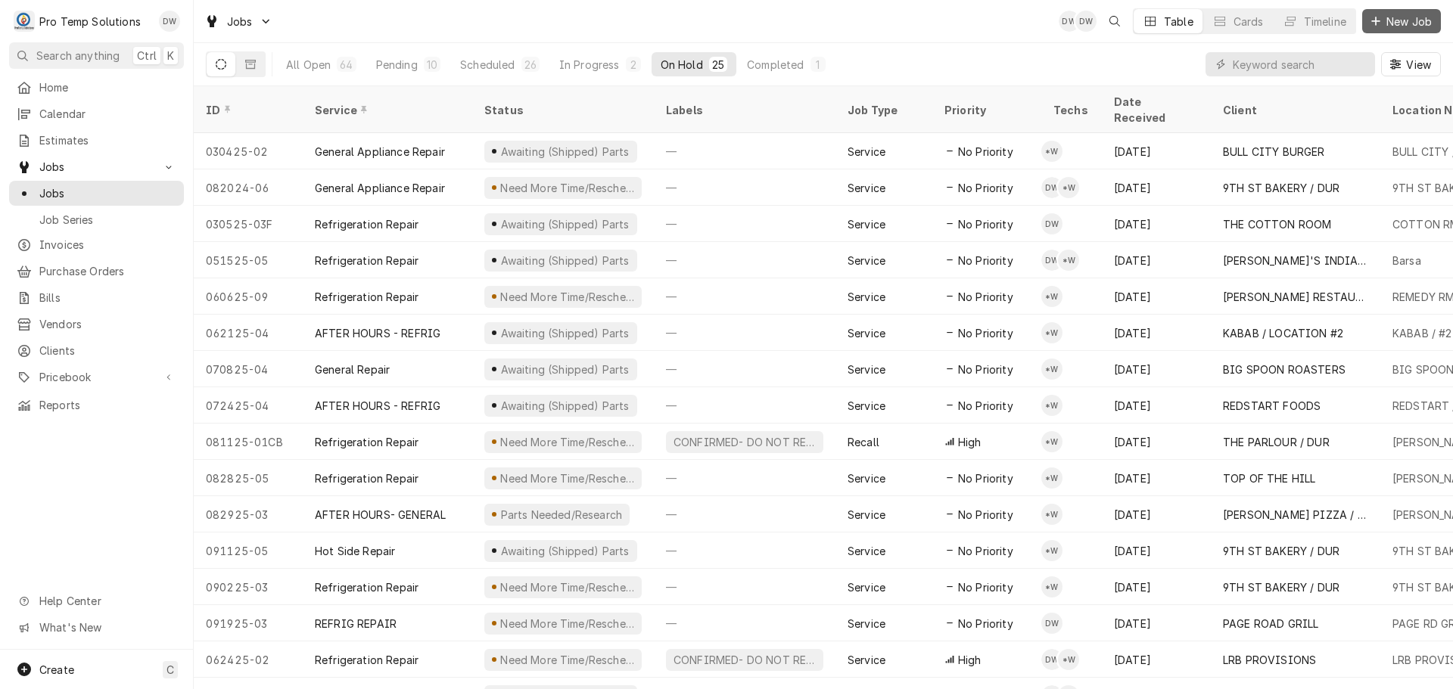
click at [1402, 19] on span "New Job" at bounding box center [1408, 22] width 51 height 16
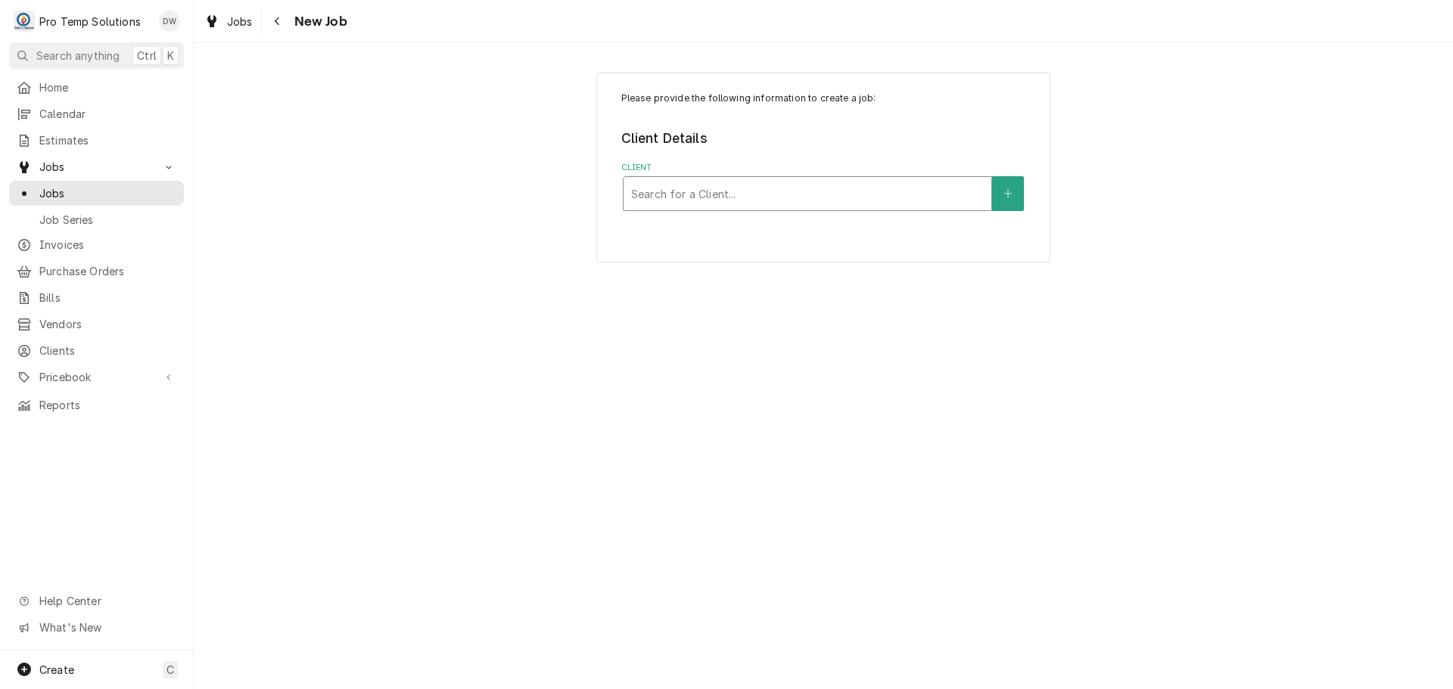
click at [851, 200] on div "Client" at bounding box center [807, 193] width 353 height 27
type input "triangle"
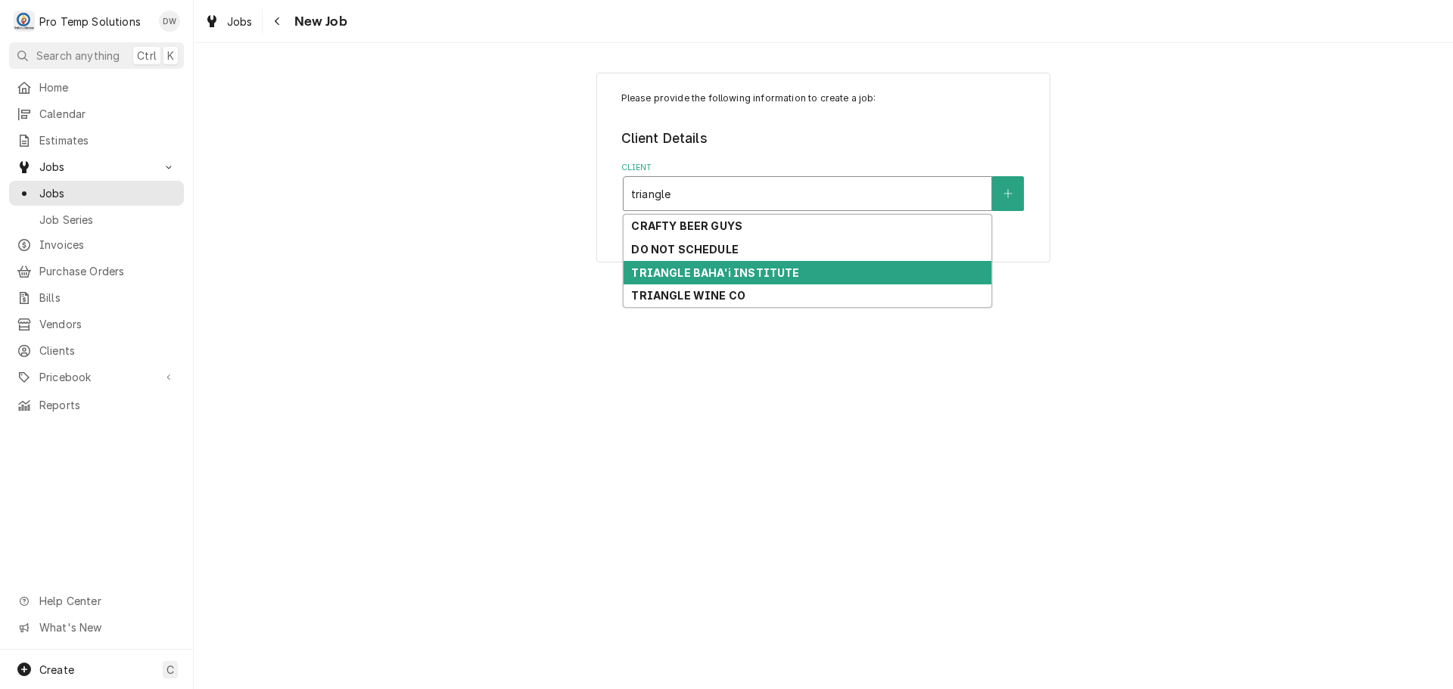
click at [762, 278] on strong "TRIANGLE BAHA'i INSTITUTE" at bounding box center [715, 272] width 168 height 13
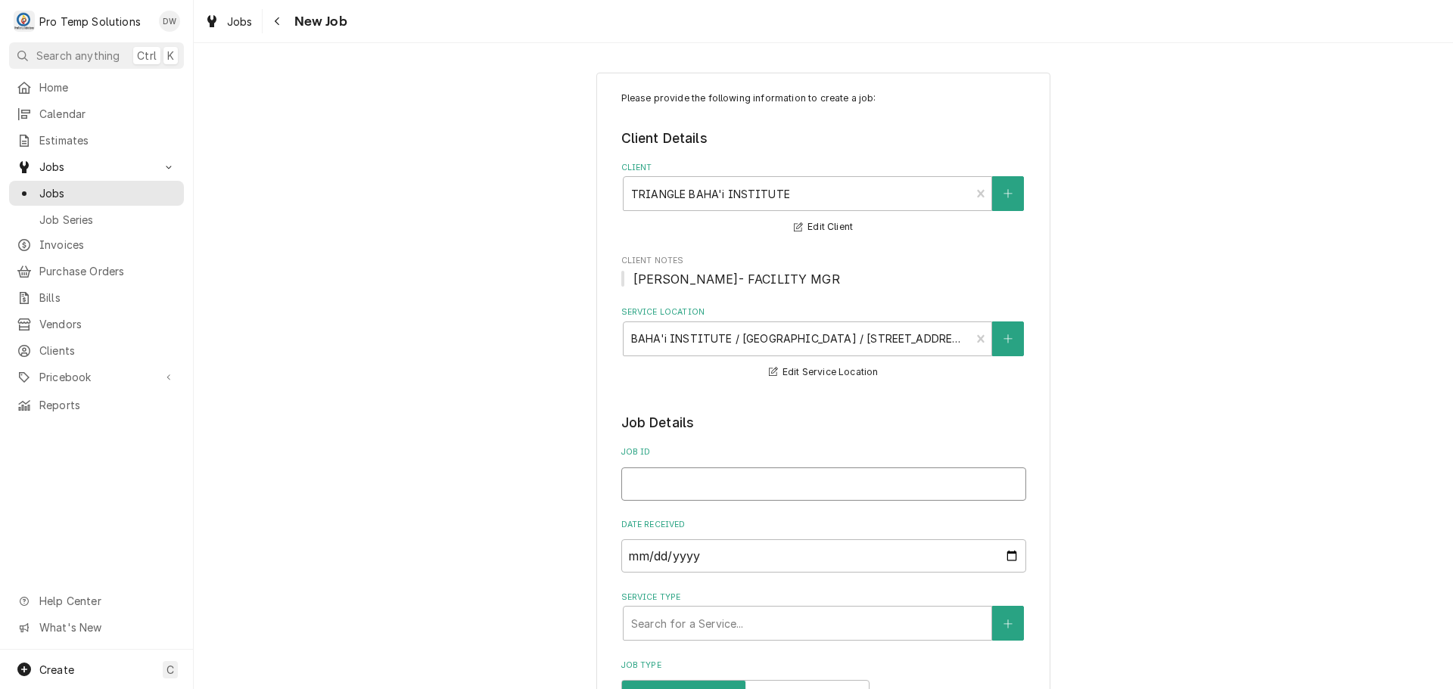
click at [665, 492] on input "Job ID" at bounding box center [823, 484] width 405 height 33
type textarea "x"
type input "1"
type textarea "x"
type input "10"
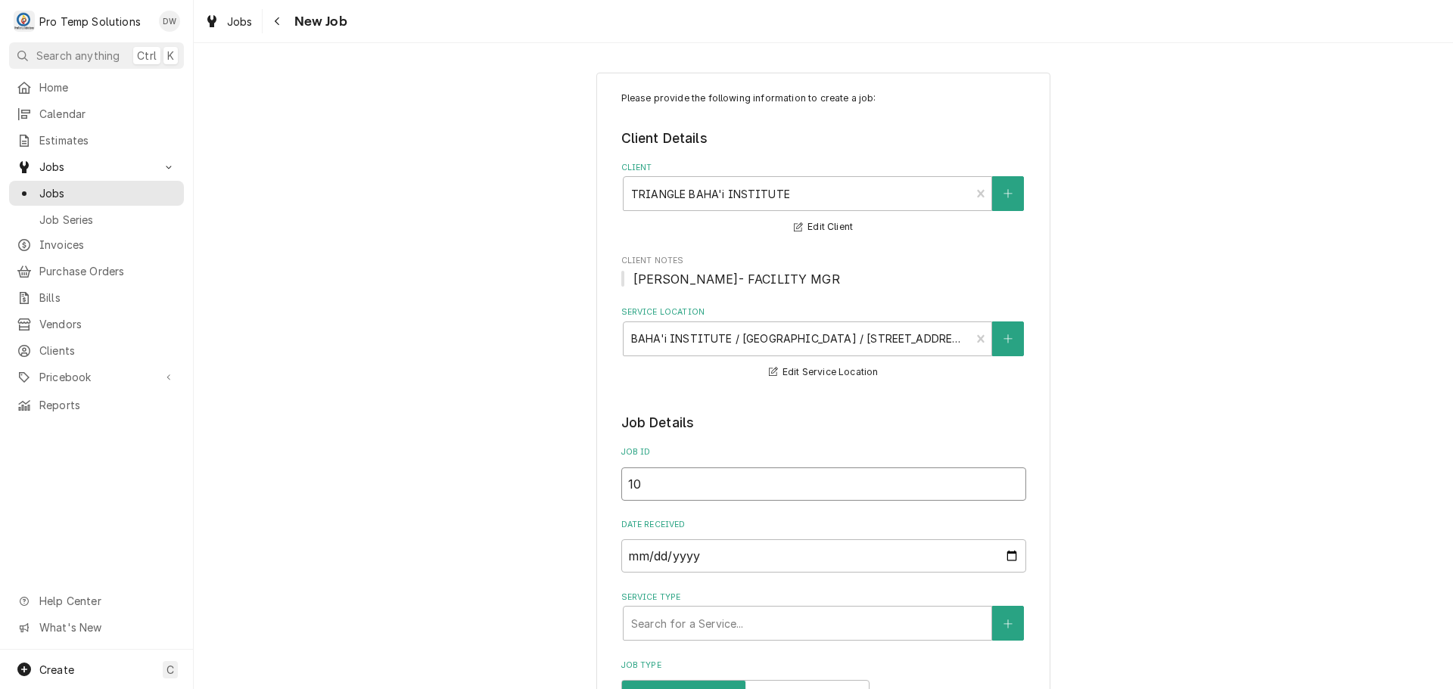
type textarea "x"
type input "100"
type textarea "x"
type input "1002"
type textarea "x"
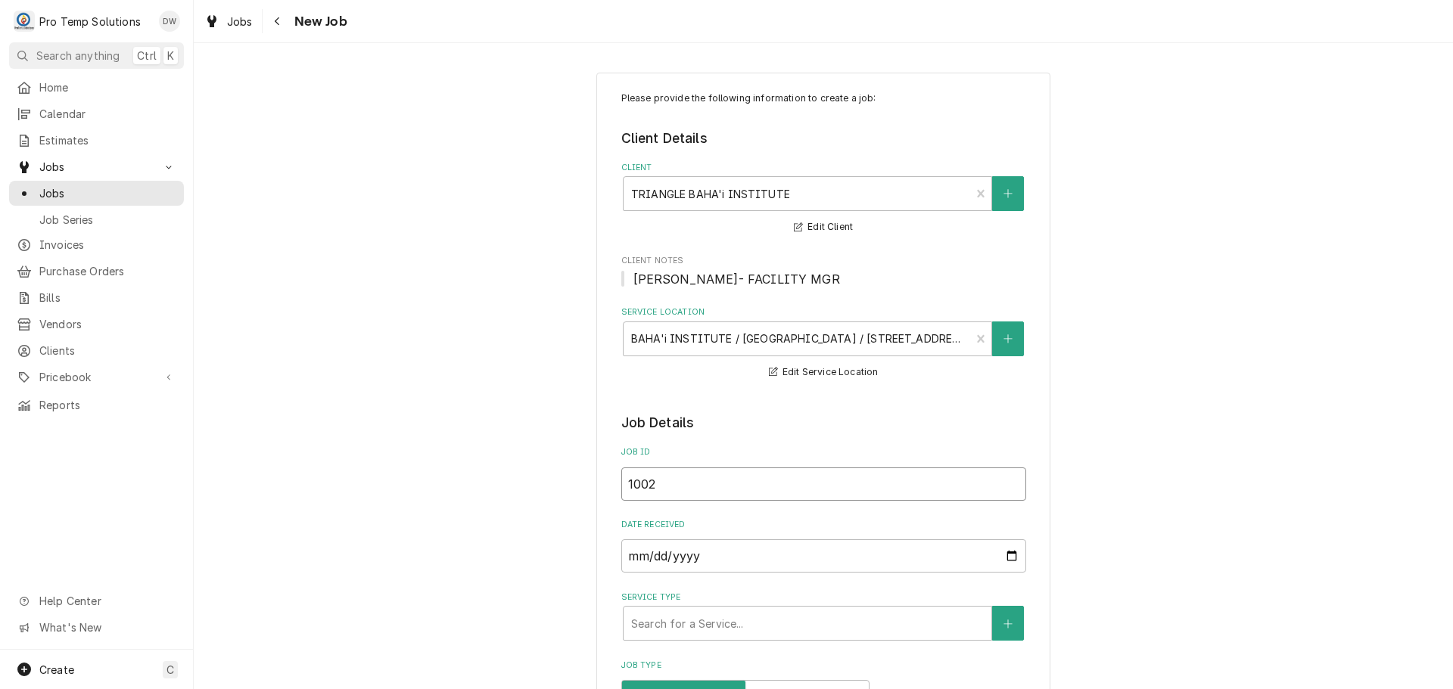
type input "10022"
type textarea "x"
type input "100225"
type textarea "x"
type input "100225-"
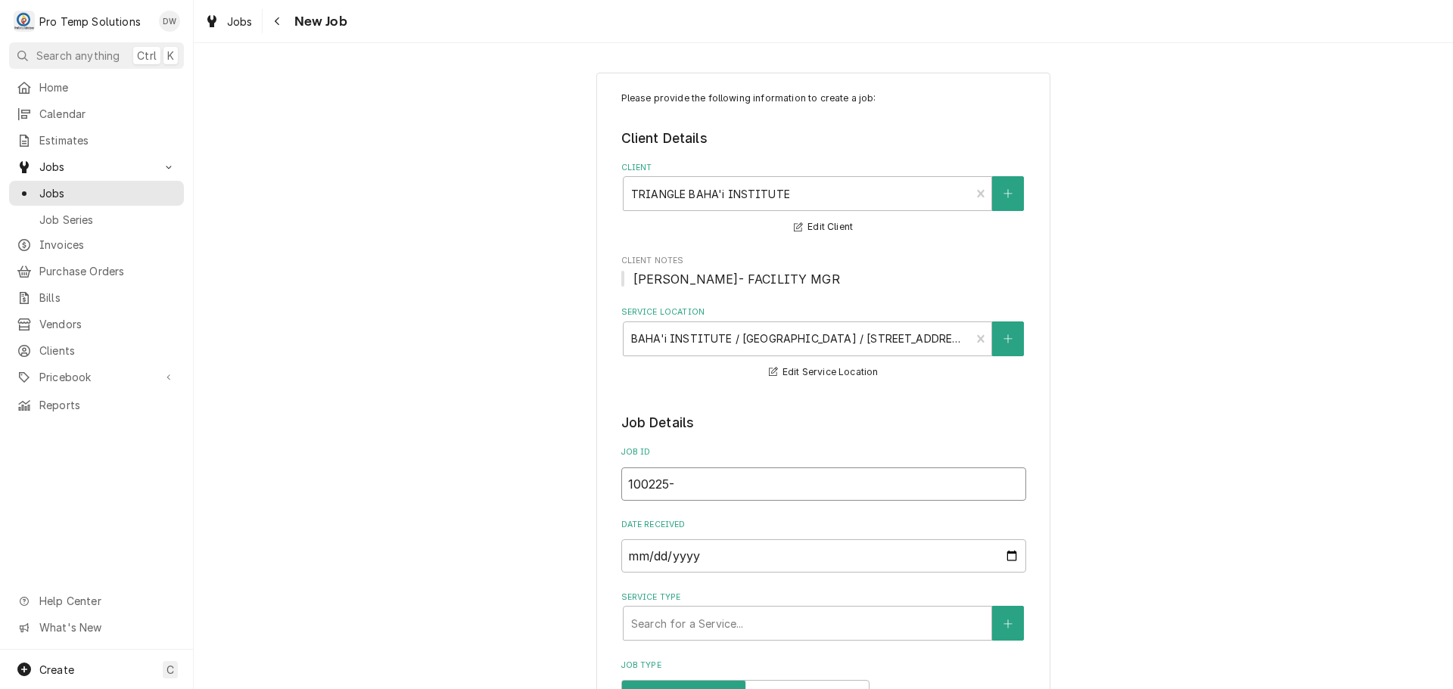
type textarea "x"
type input "100225-0"
type textarea "x"
type input "100225-01"
type textarea "x"
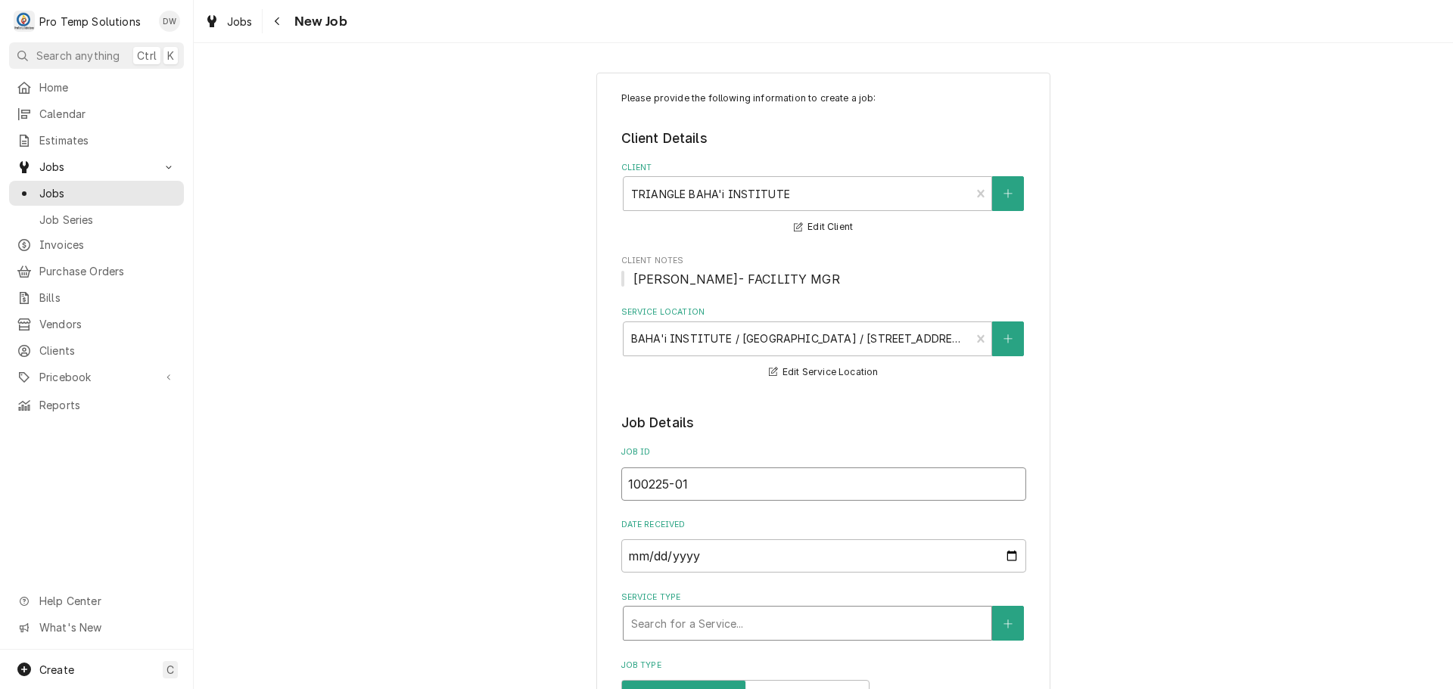
type input "100225-01"
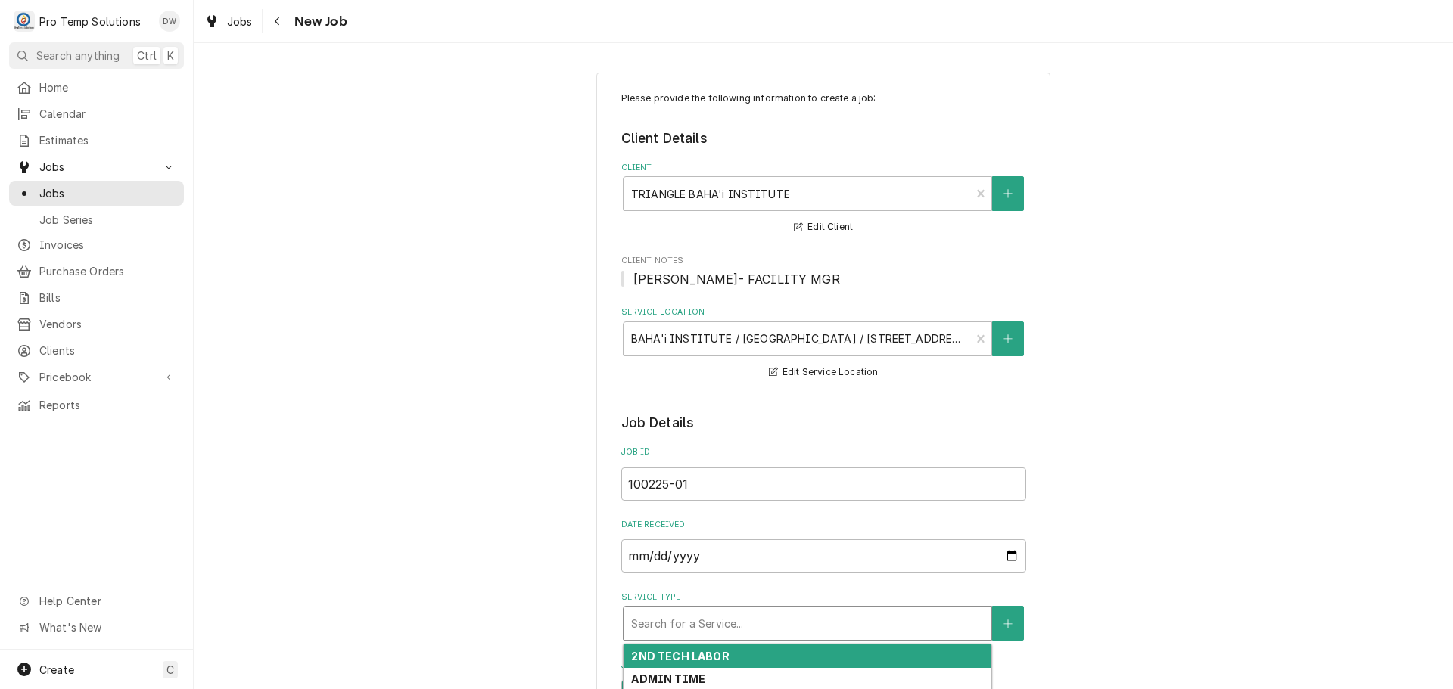
click at [740, 633] on div "Service Type" at bounding box center [807, 623] width 353 height 27
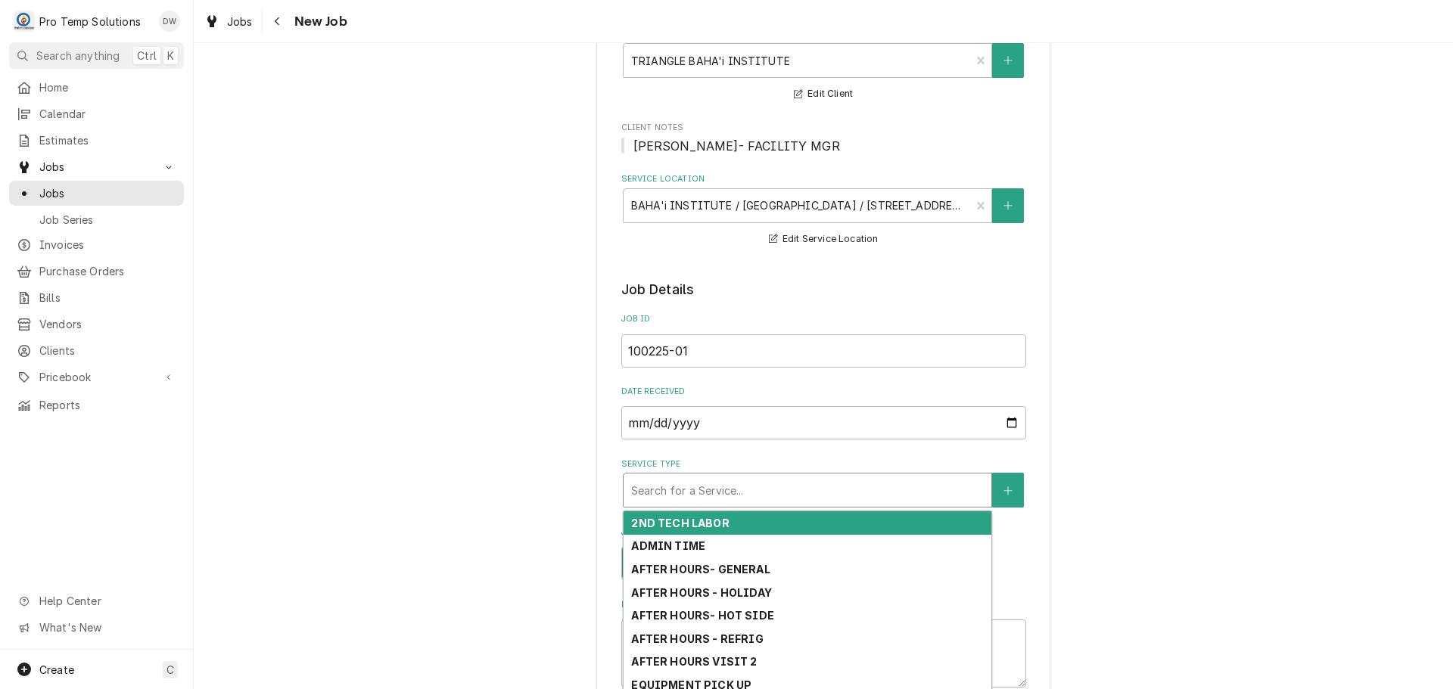
scroll to position [454, 0]
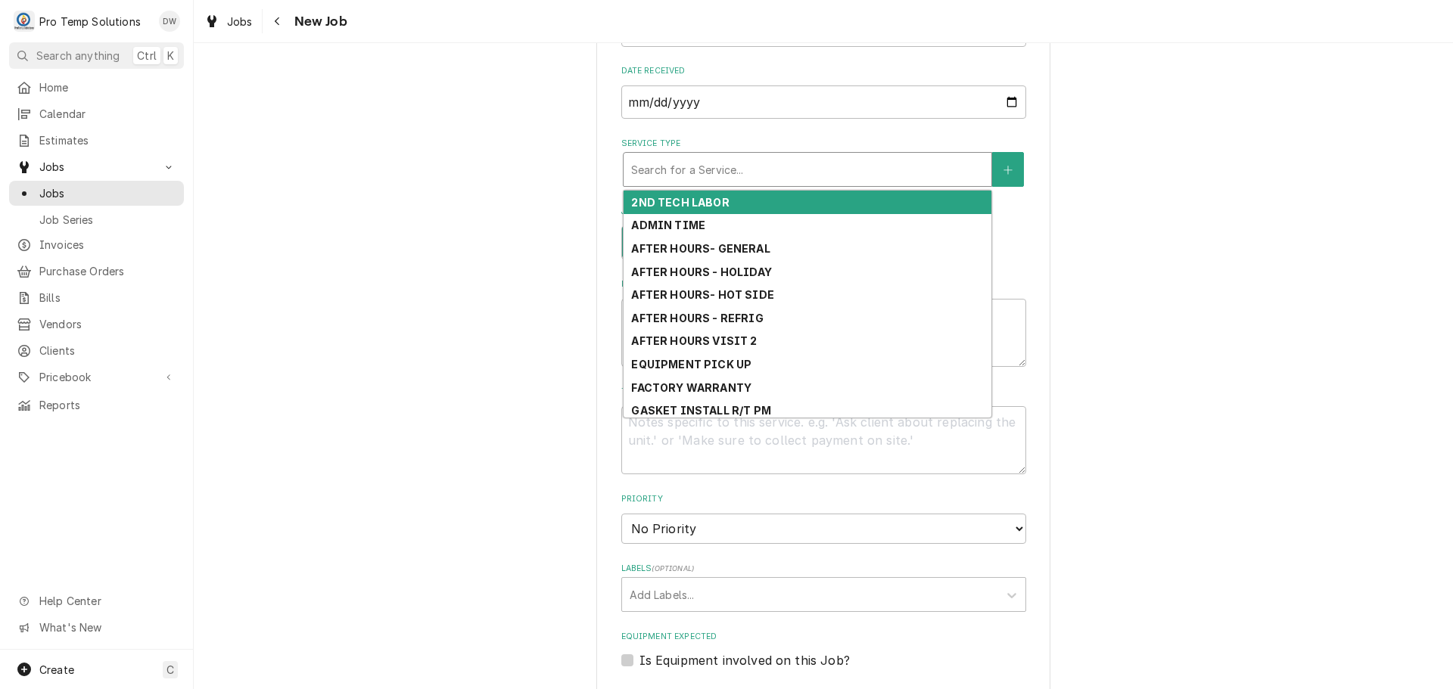
type textarea "x"
type input "h"
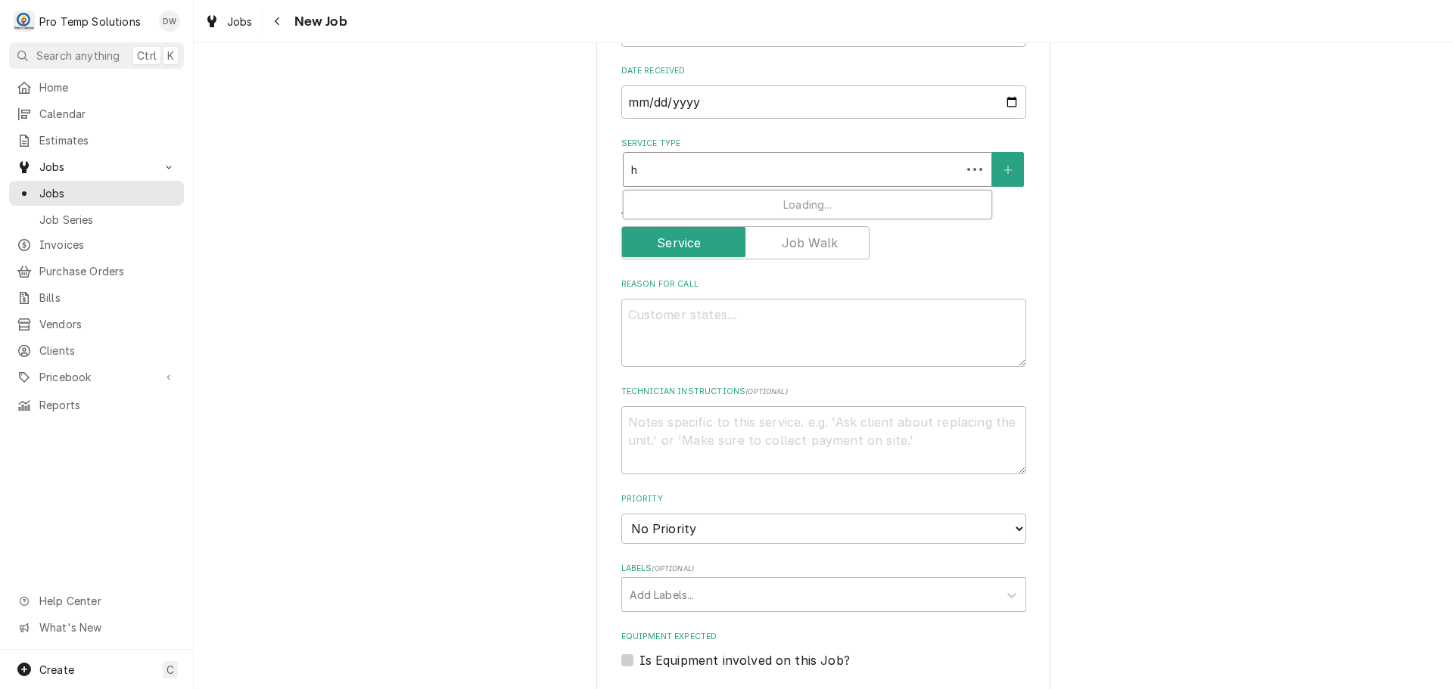
type textarea "x"
type input "ho"
type textarea "x"
type input "hot"
type textarea "x"
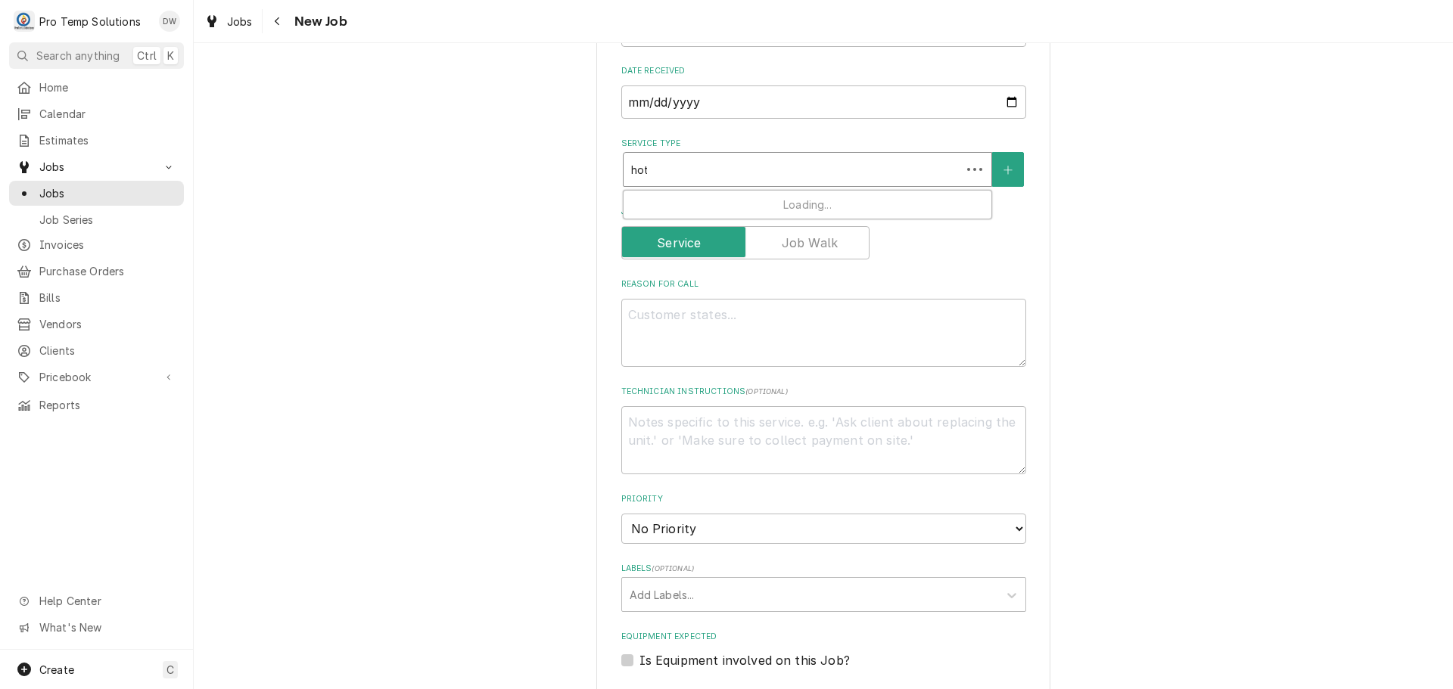
type input "hot"
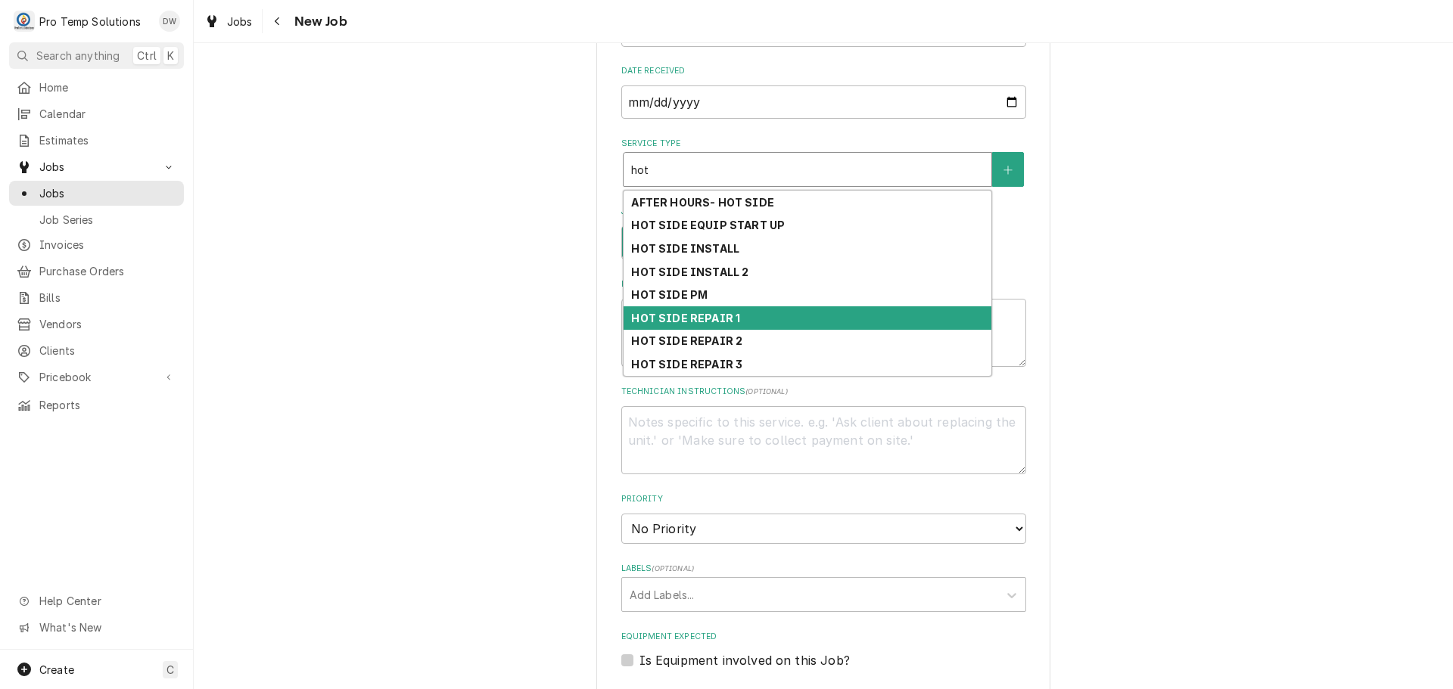
click at [755, 319] on div "HOT SIDE REPAIR 1" at bounding box center [808, 317] width 368 height 23
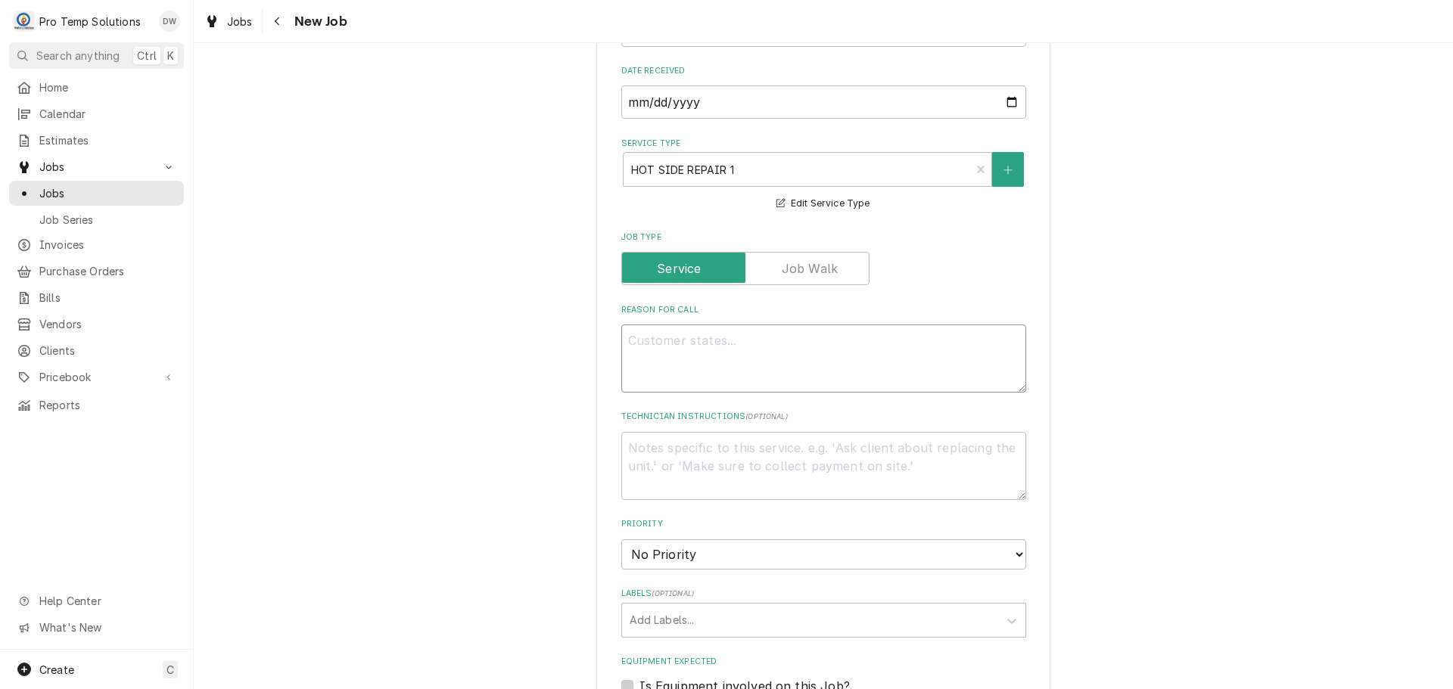
click at [706, 342] on textarea "Reason For Call" at bounding box center [823, 359] width 405 height 68
type textarea "x"
type textarea "l"
type textarea "x"
type textarea "l/"
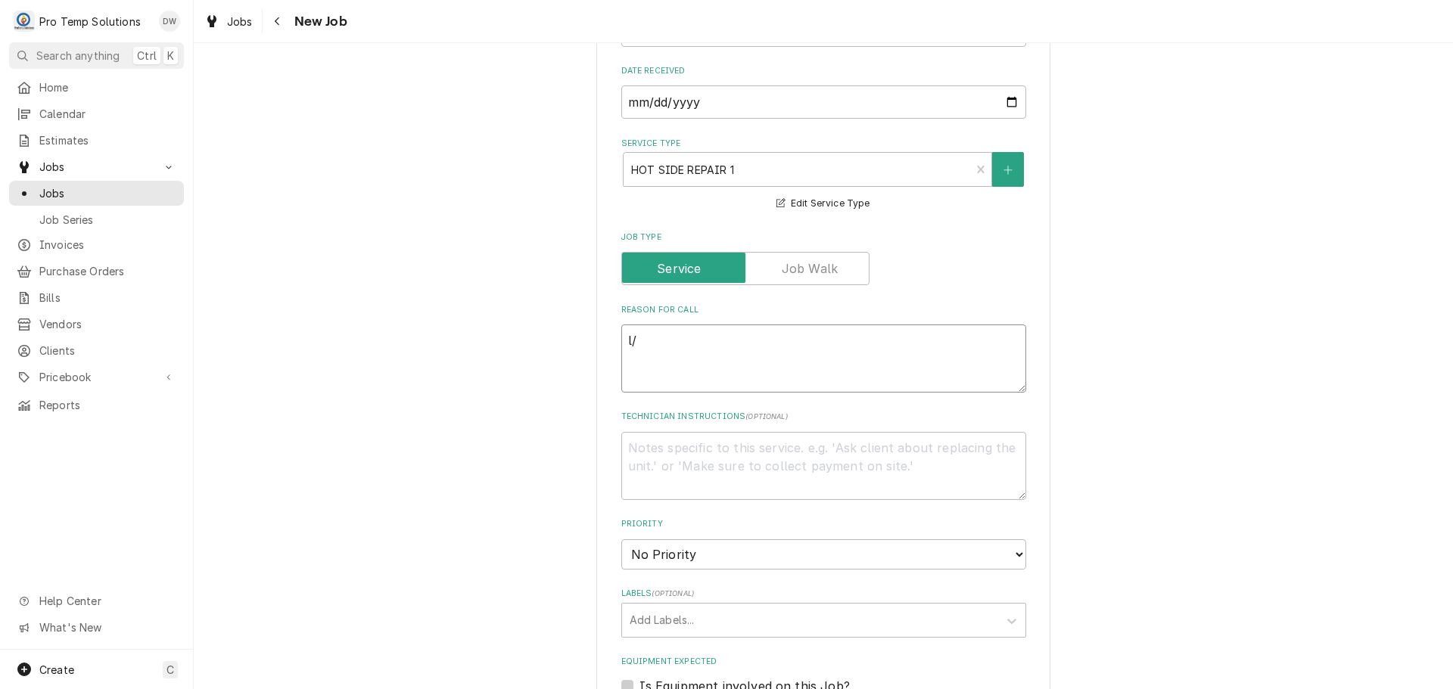
type textarea "x"
type textarea "l/o"
type textarea "x"
type textarea "l/ov"
type textarea "x"
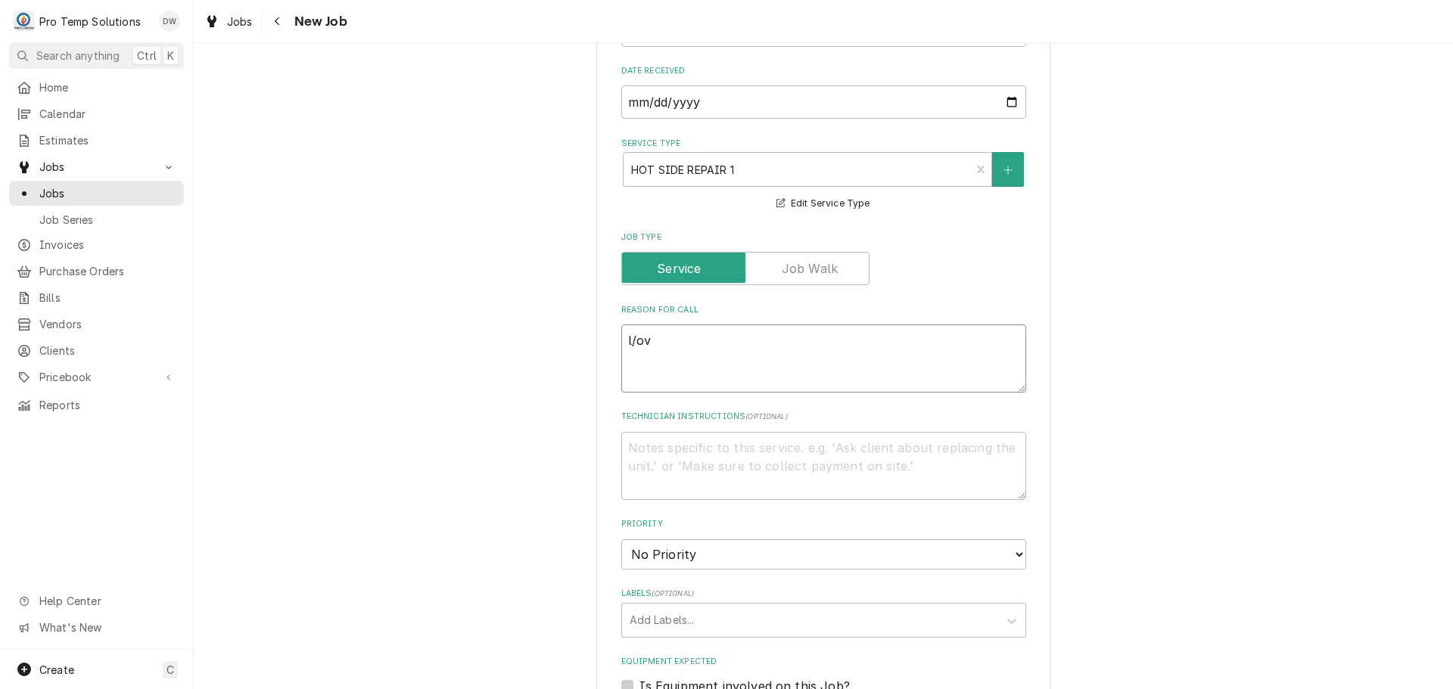
type textarea "l/ove"
type textarea "x"
type textarea "l/oven"
type textarea "x"
type textarea "l/oven"
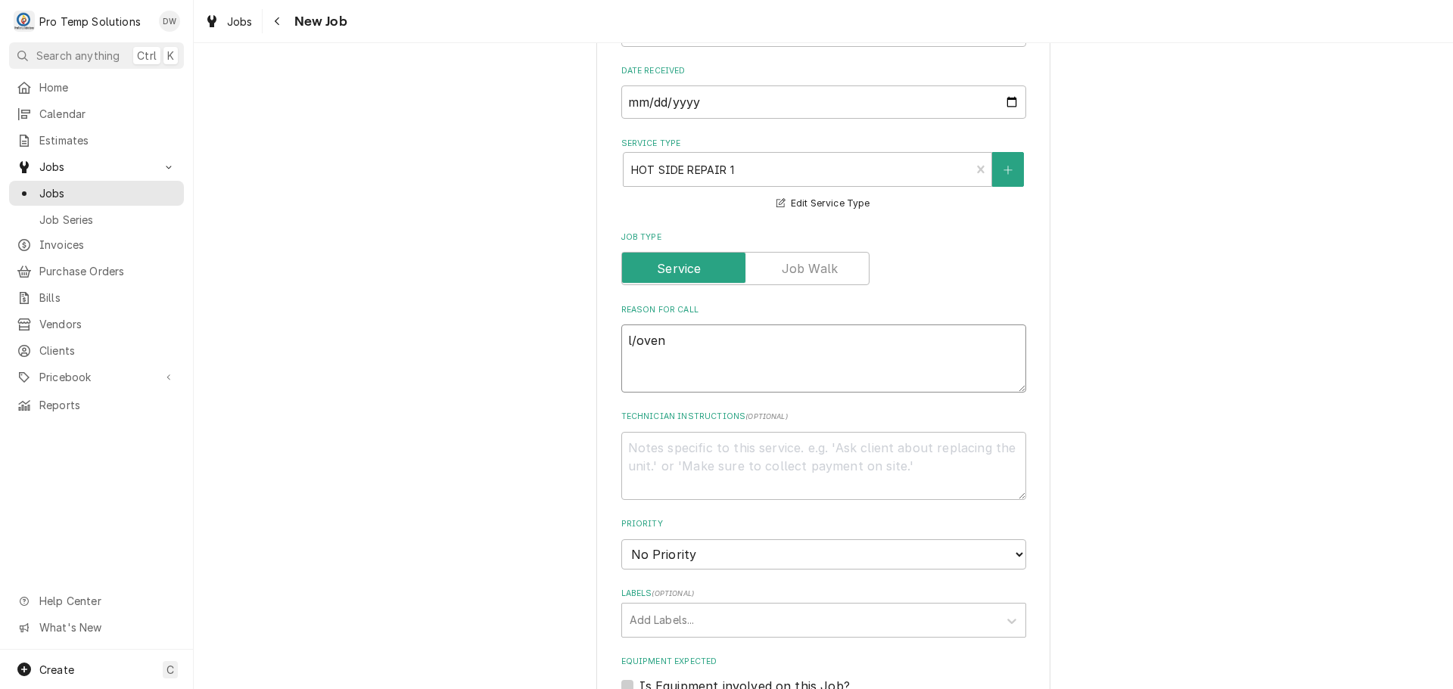
type textarea "x"
type textarea "l/oven"
type textarea "x"
type textarea "l/ove"
type textarea "x"
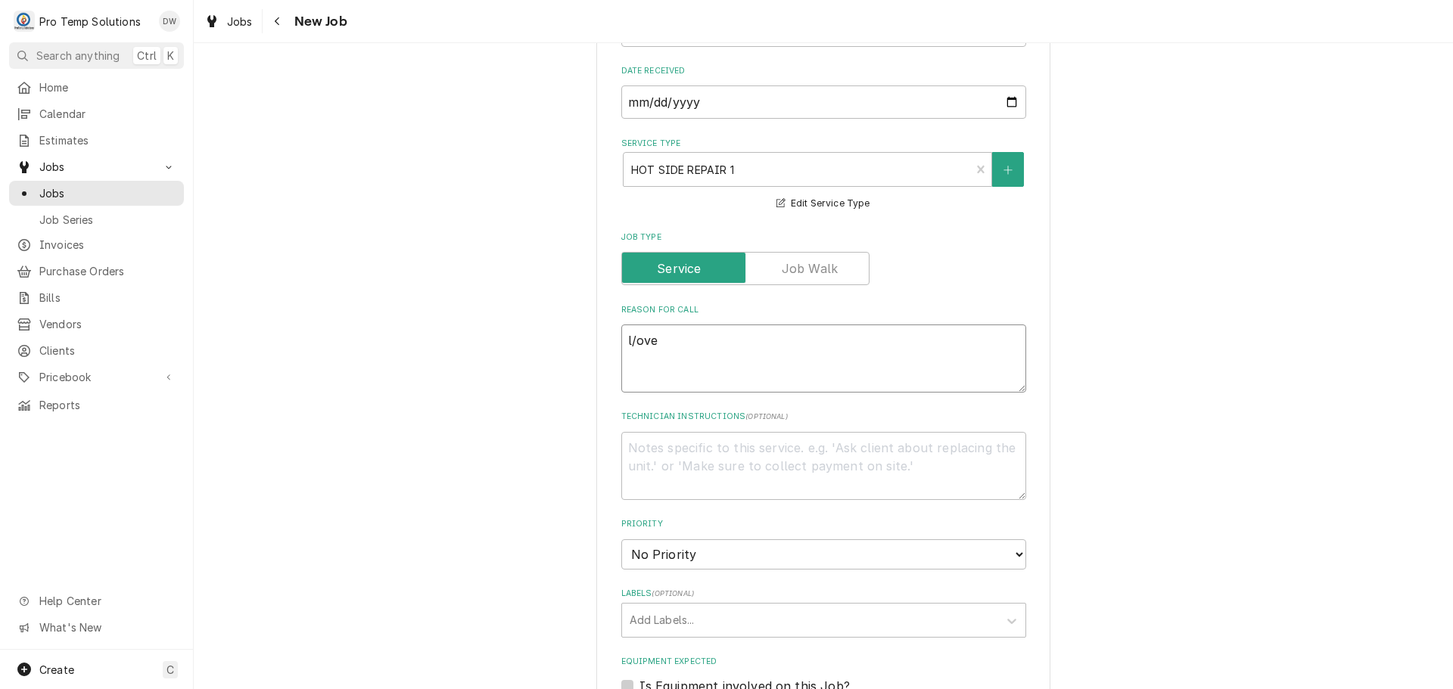
type textarea "l/ov"
type textarea "x"
type textarea "l/o"
type textarea "x"
type textarea "l/"
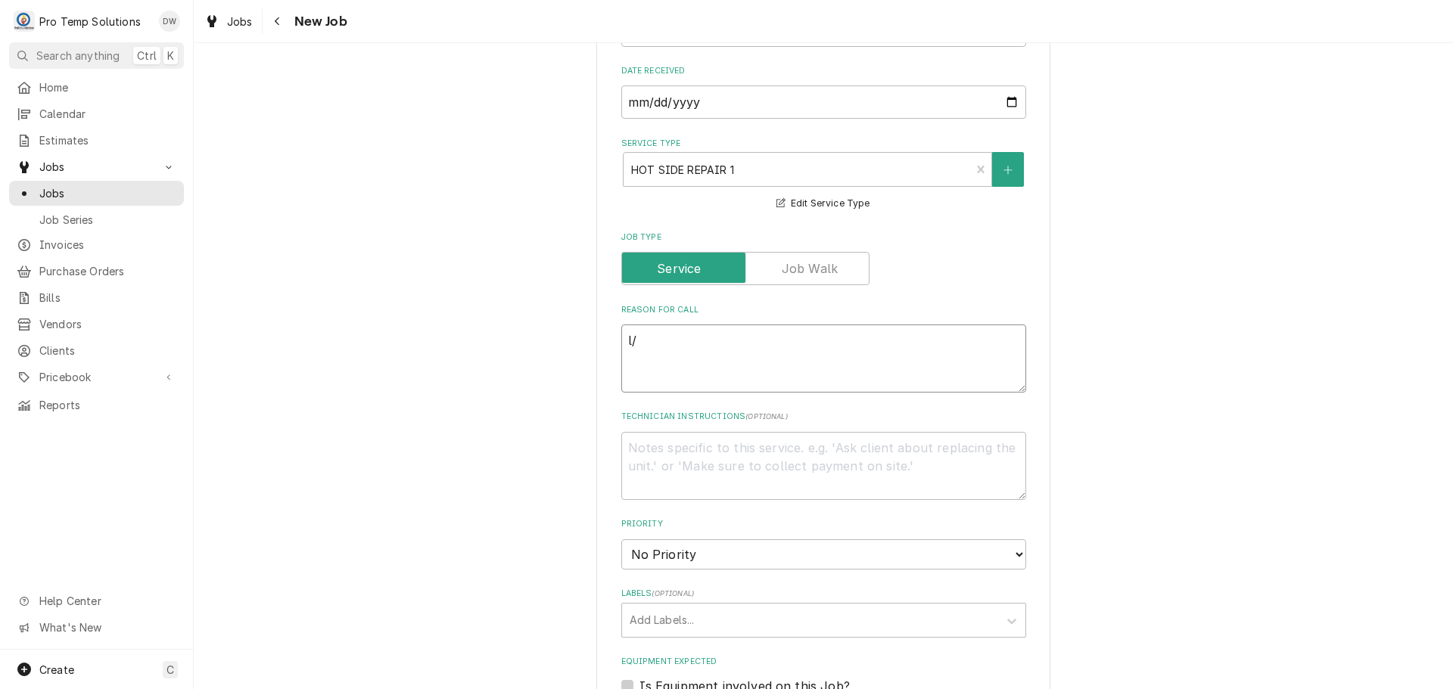
type textarea "x"
type textarea "l"
type textarea "x"
type textarea "L"
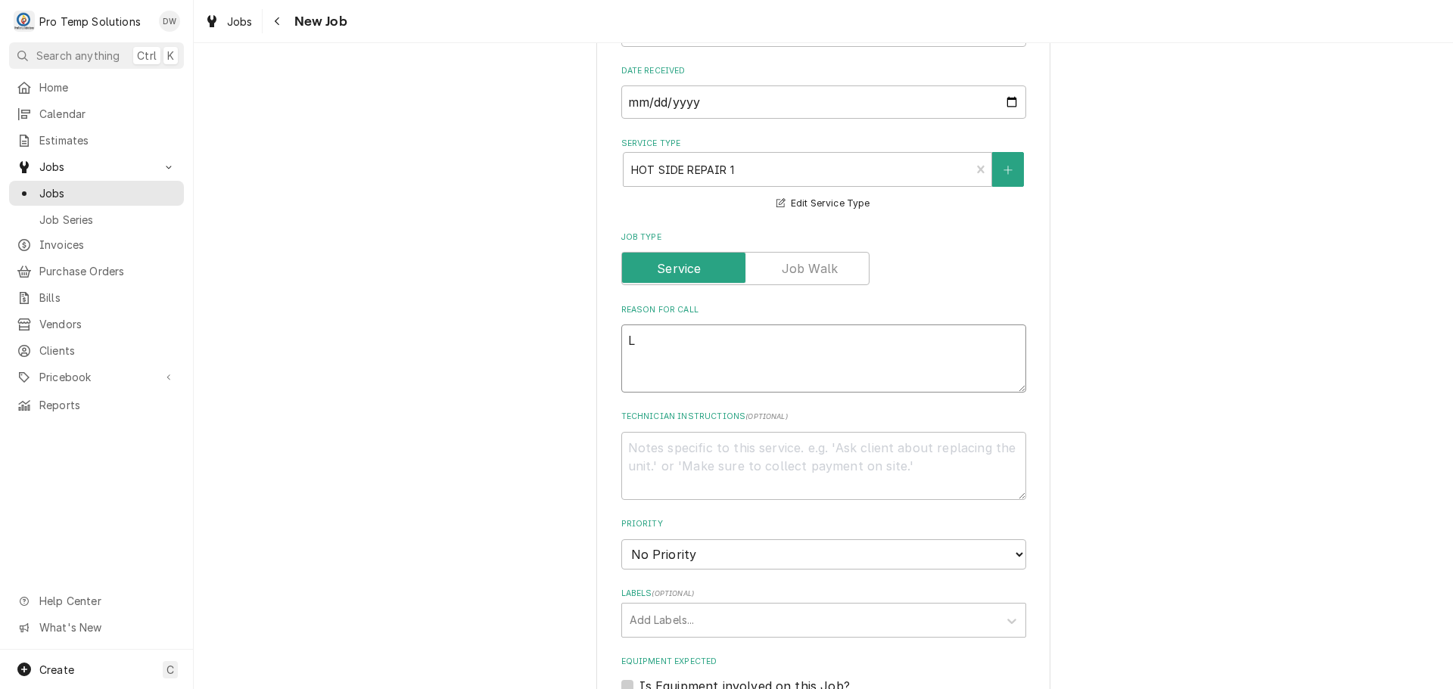
type textarea "x"
type textarea "L/"
type textarea "x"
type textarea "L/O"
type textarea "x"
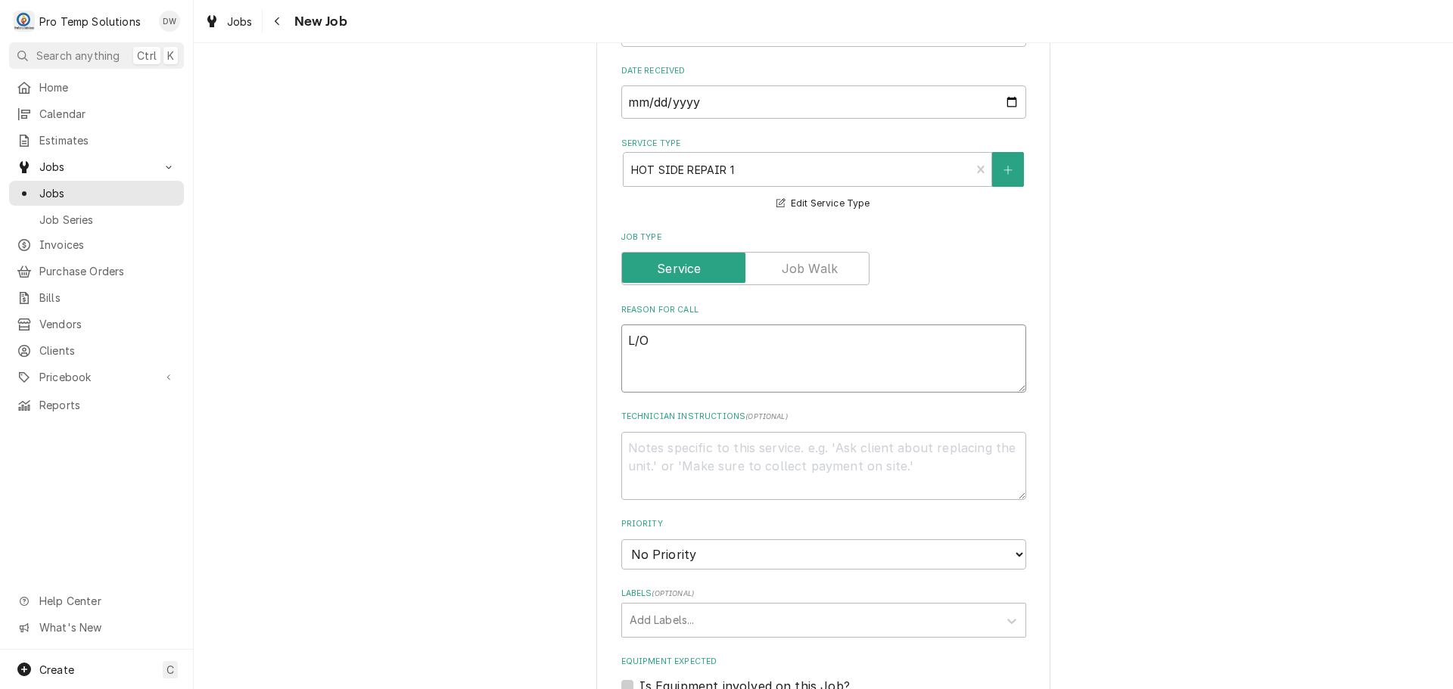
type textarea "L/OV"
type textarea "x"
type textarea "L/OVE"
type textarea "x"
type textarea "L/OVEN"
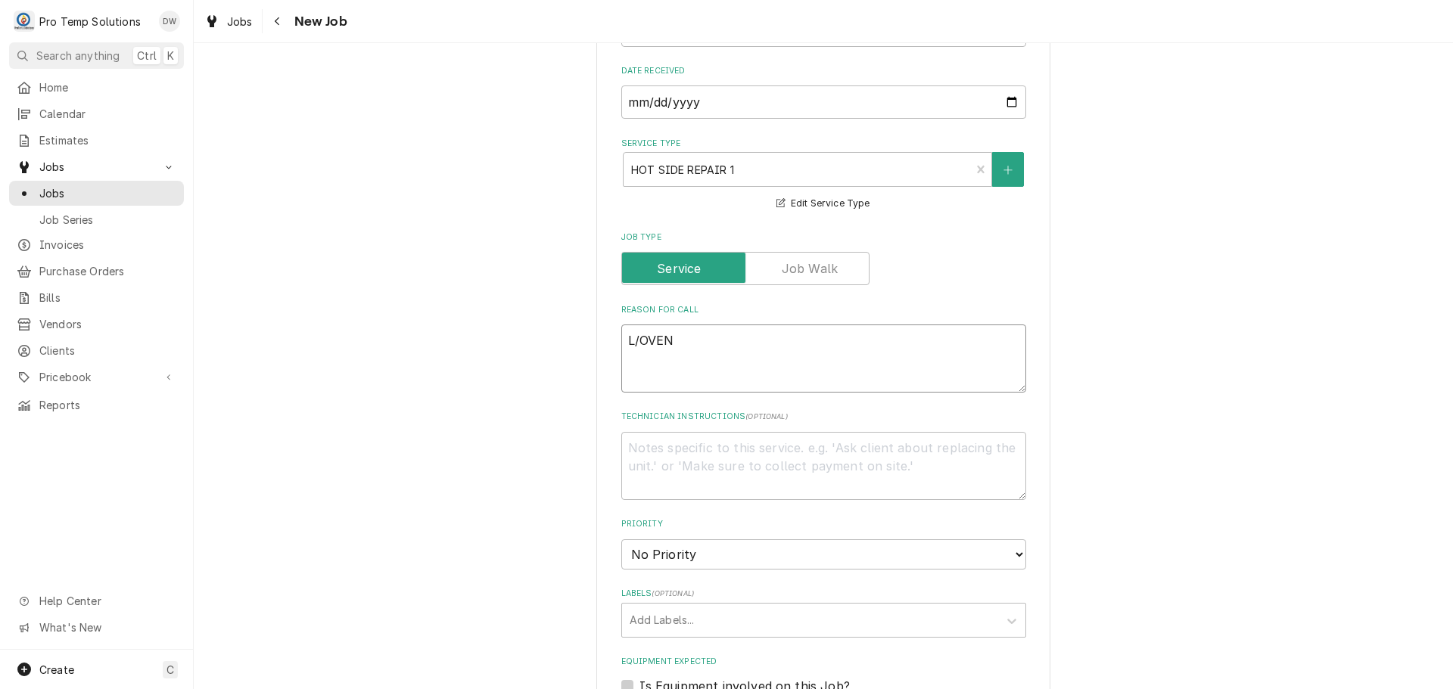
type textarea "x"
type textarea "L/OVEN-"
type textarea "x"
type textarea "L/OVEN-"
type textarea "x"
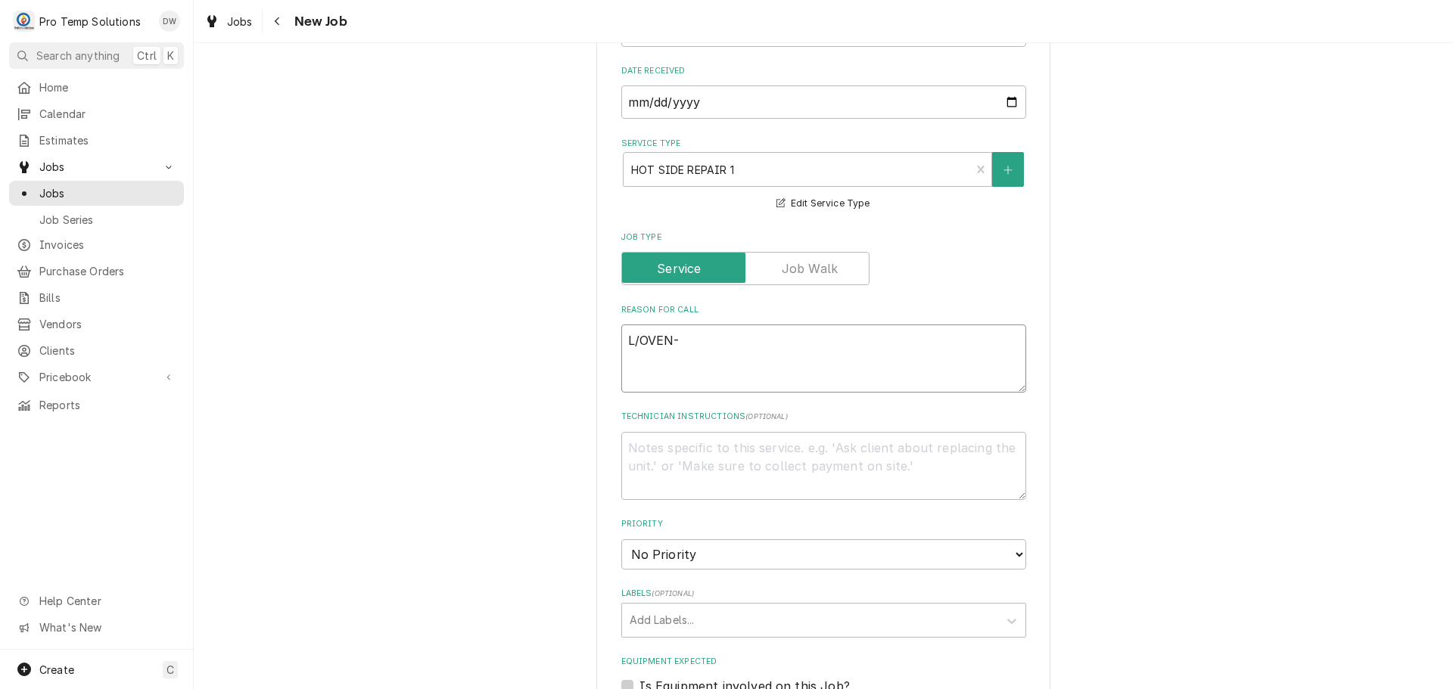
type textarea "L/OVEN- P"
type textarea "x"
type textarea "L/OVEN- PI"
type textarea "x"
type textarea "L/OVEN- PIL"
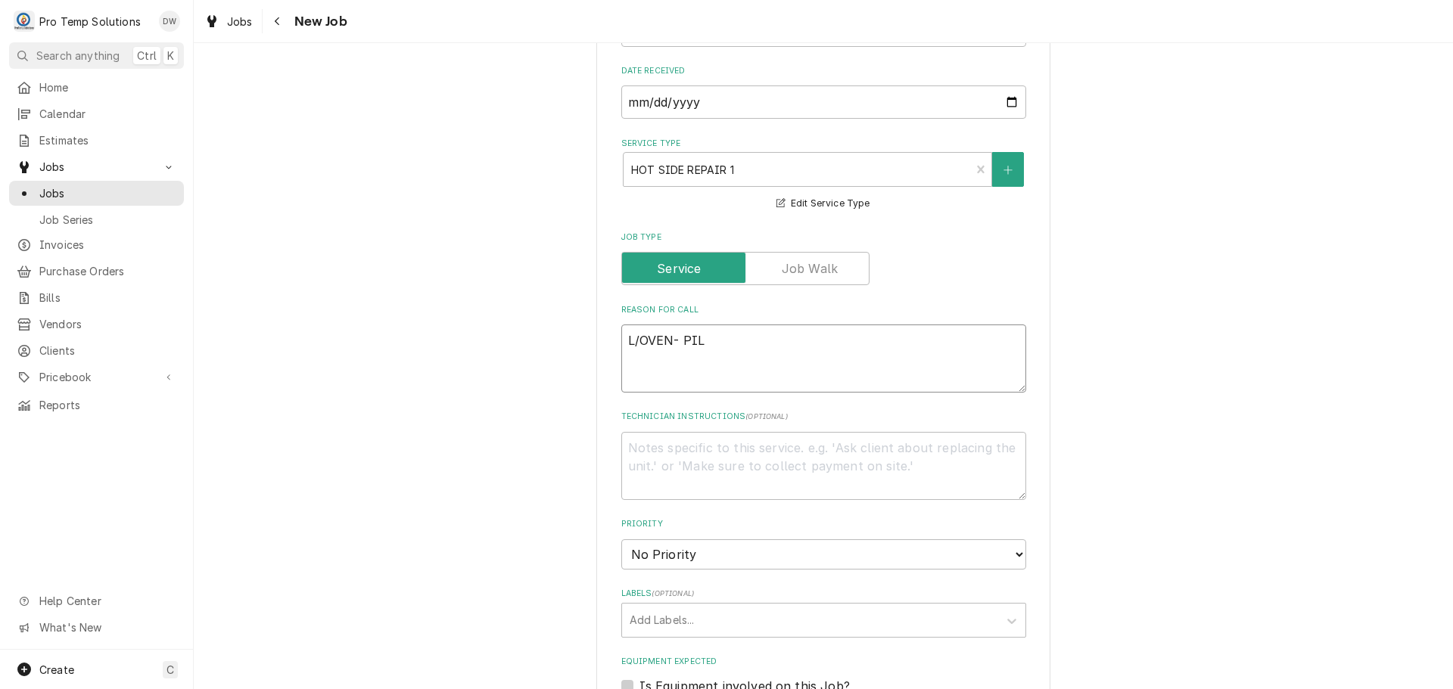
type textarea "x"
type textarea "L/OVEN- PILO"
type textarea "x"
type textarea "L/OVEN- PILOT"
type textarea "x"
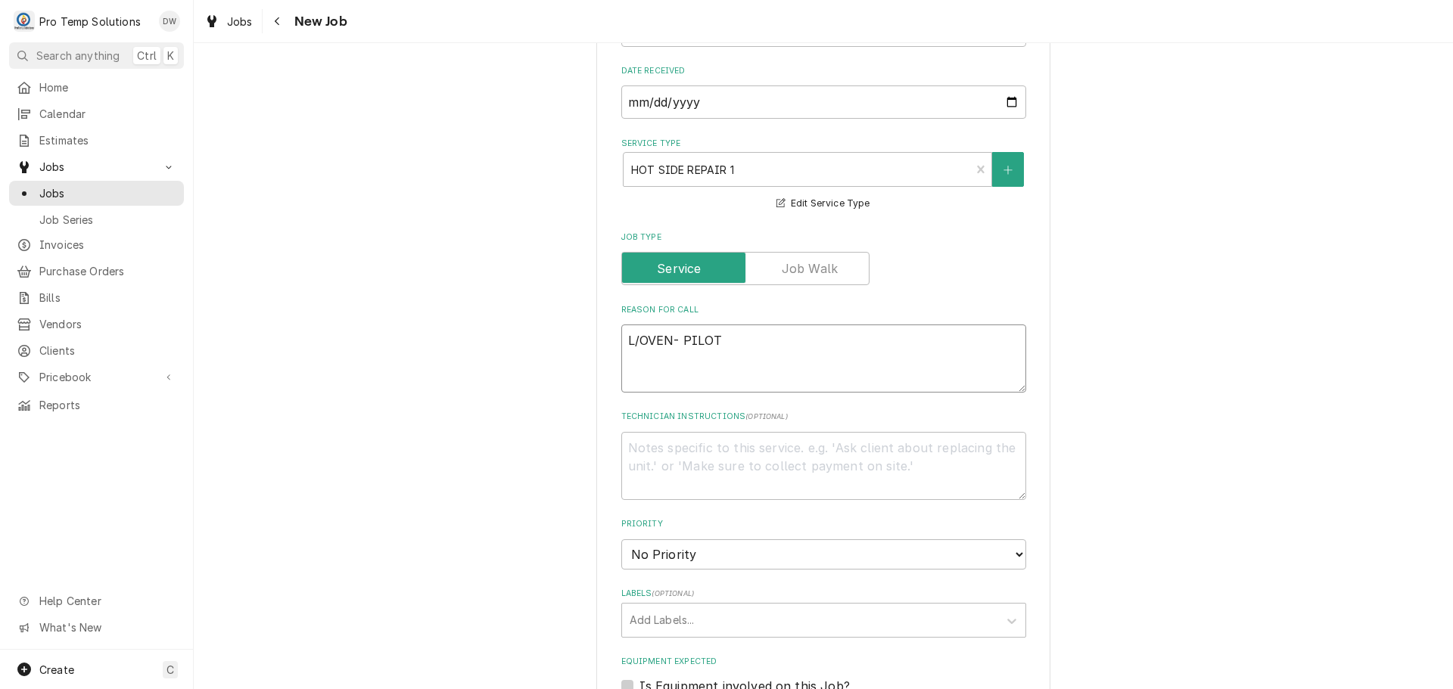
type textarea "L/OVEN- PILOT"
type textarea "x"
type textarea "L/OVEN- PILOT W"
type textarea "x"
type textarea "L/OVEN- PILOT WO"
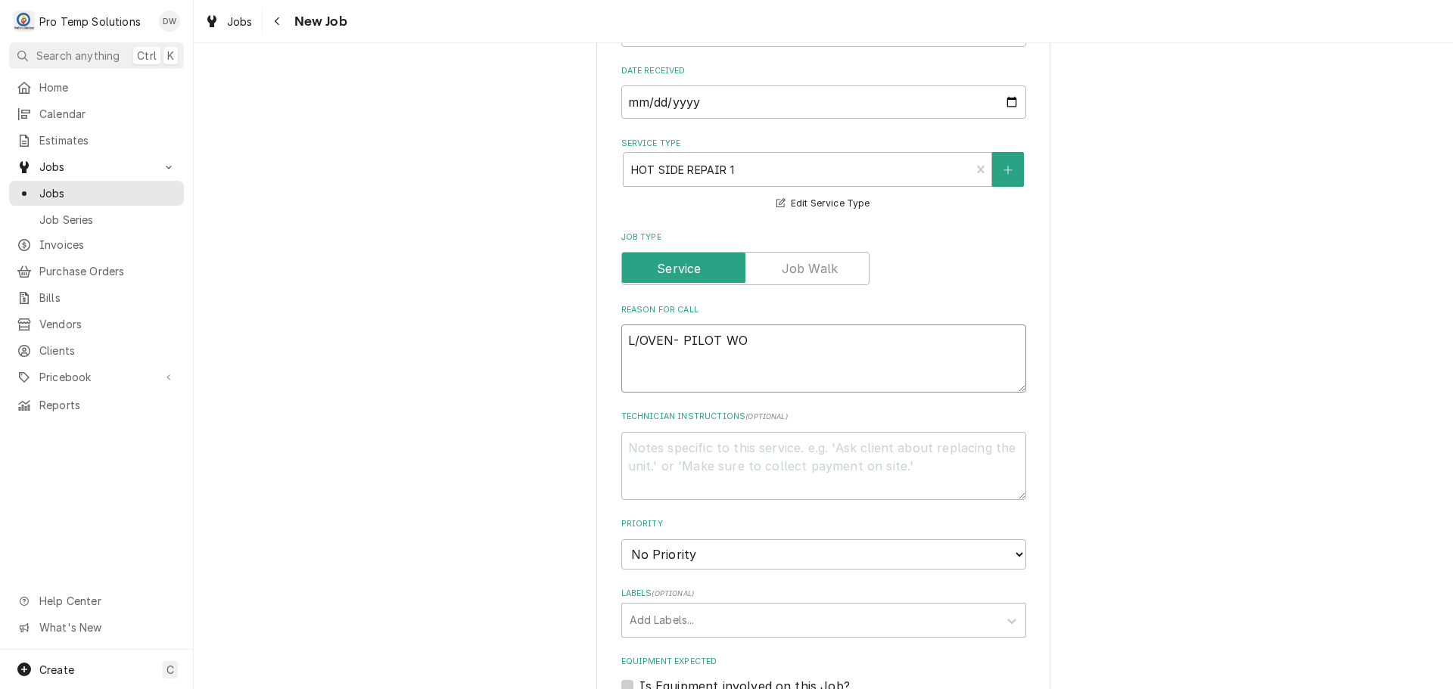
type textarea "x"
type textarea "L/OVEN- PILOT WON"
type textarea "x"
type textarea "L/OVEN- PILOT WONT"
type textarea "x"
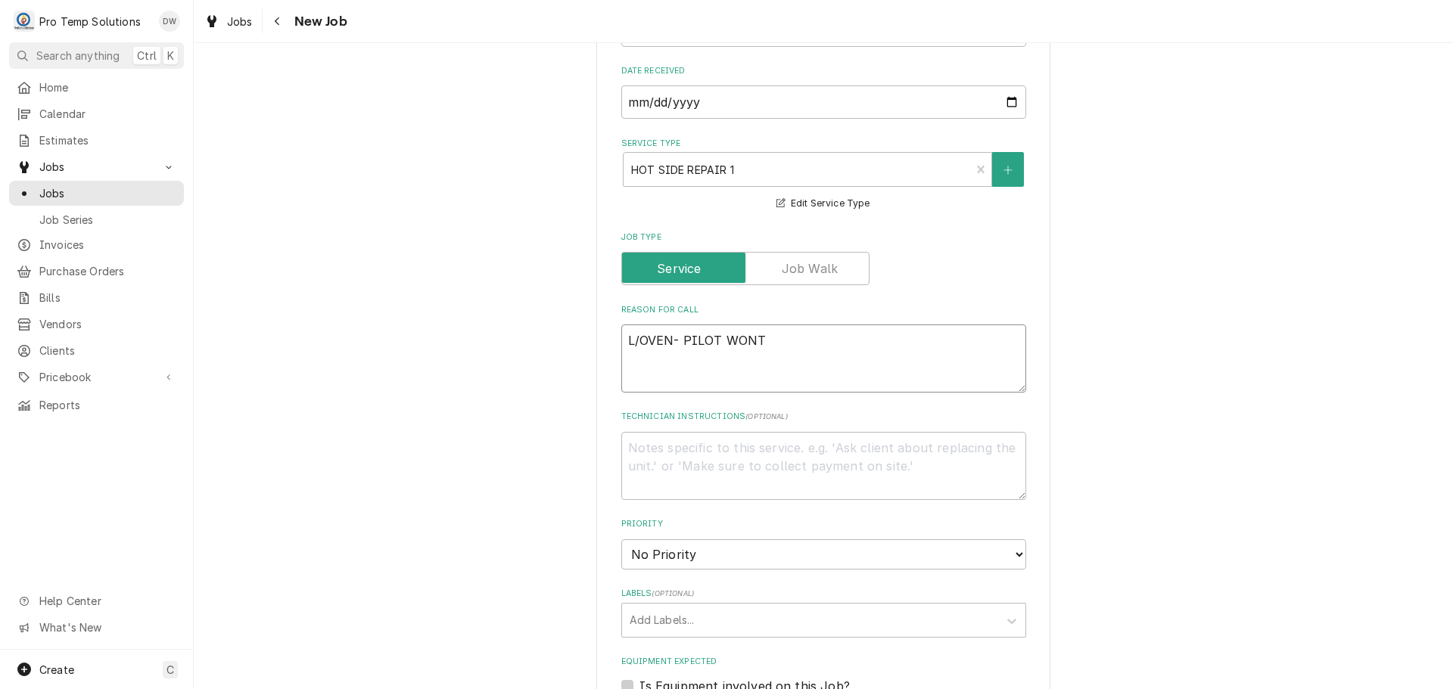
type textarea "L/OVEN- PILOT WONT"
type textarea "x"
type textarea "L/OVEN- PILOT WONT S"
type textarea "x"
type textarea "L/OVEN- PILOT WONT ST"
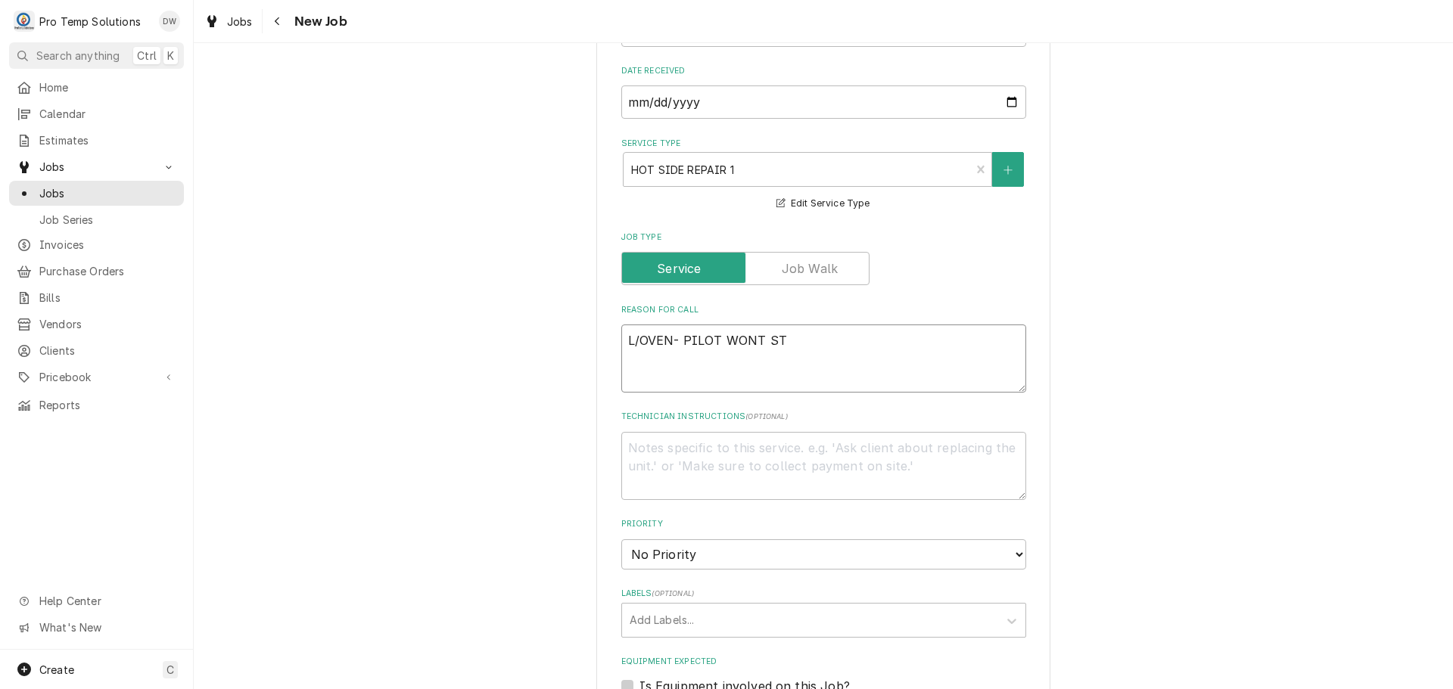
type textarea "x"
type textarea "L/OVEN- PILOT WONT STA"
type textarea "x"
type textarea "L/OVEN- PILOT WONT STAY"
type textarea "x"
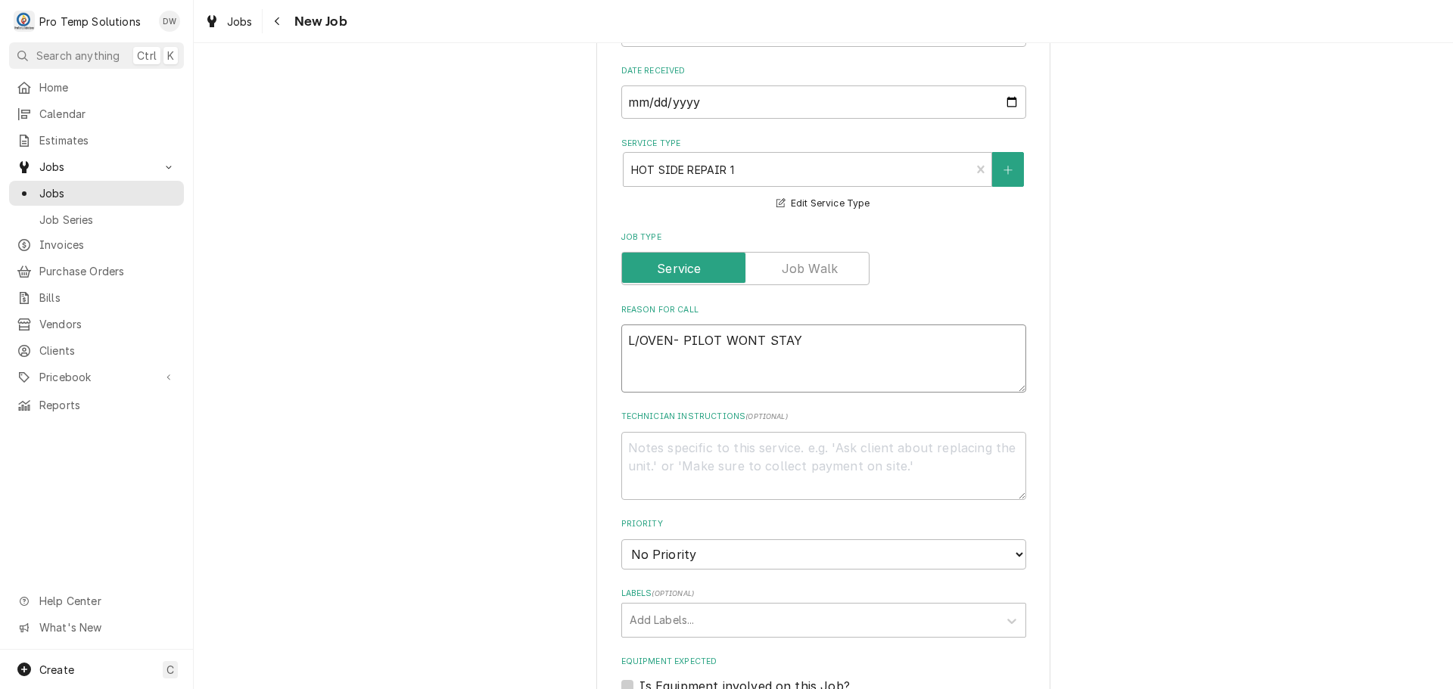
type textarea "L/OVEN- PILOT WONT STAY L"
type textarea "x"
type textarea "L/OVEN- PILOT WONT STAY LI"
type textarea "x"
type textarea "L/OVEN- PILOT WONT STAY LIT"
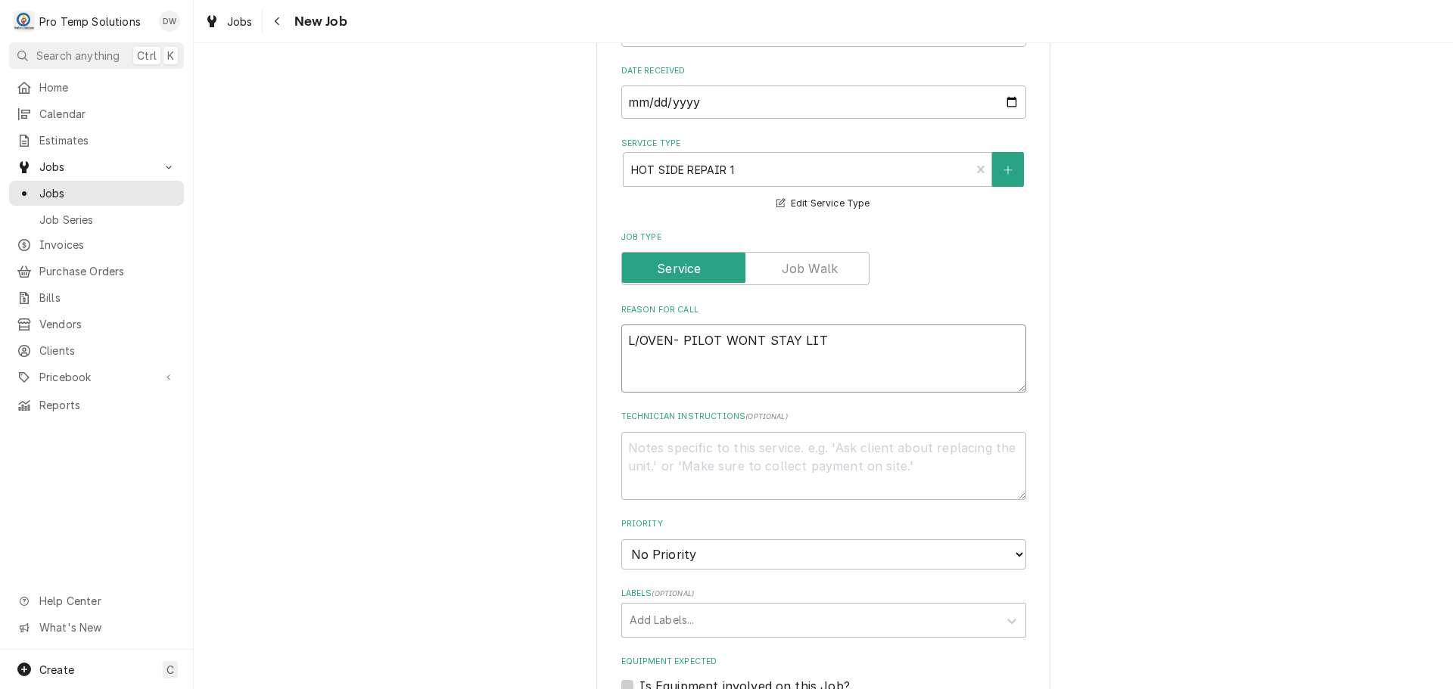
type textarea "x"
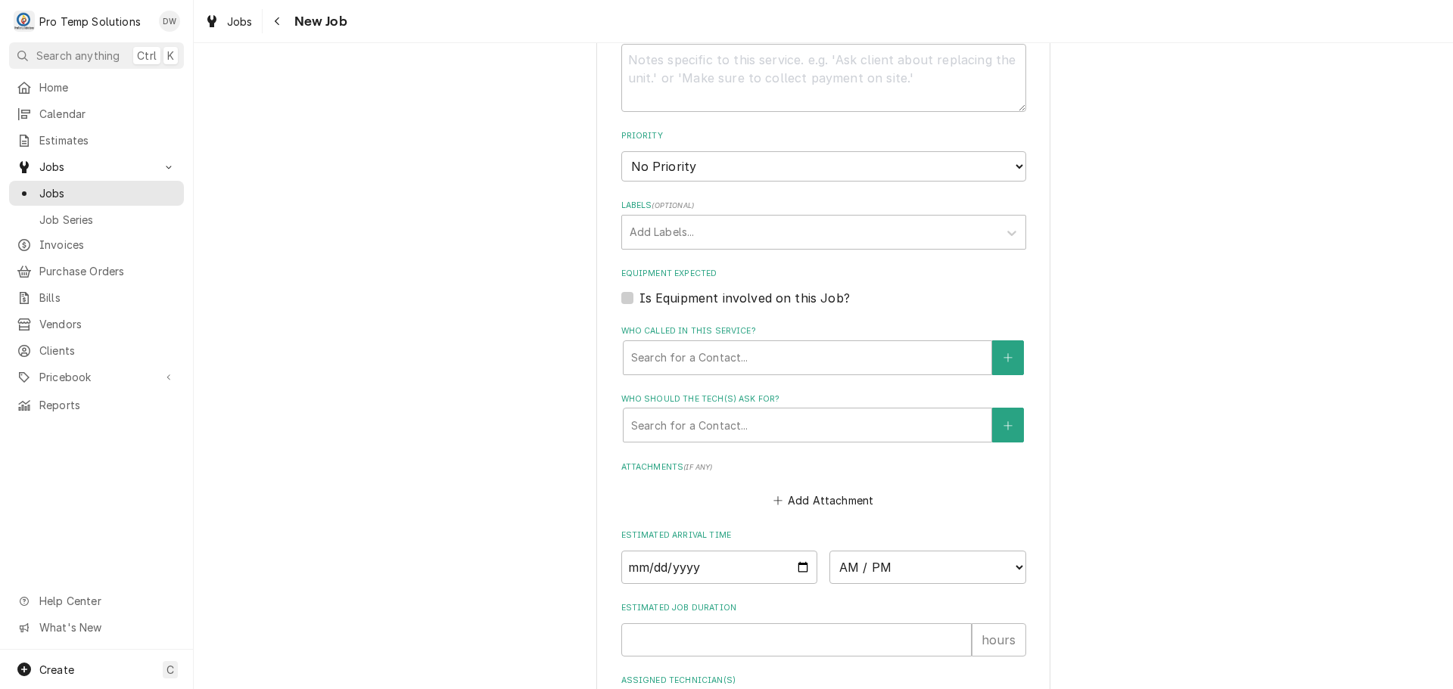
scroll to position [832, 0]
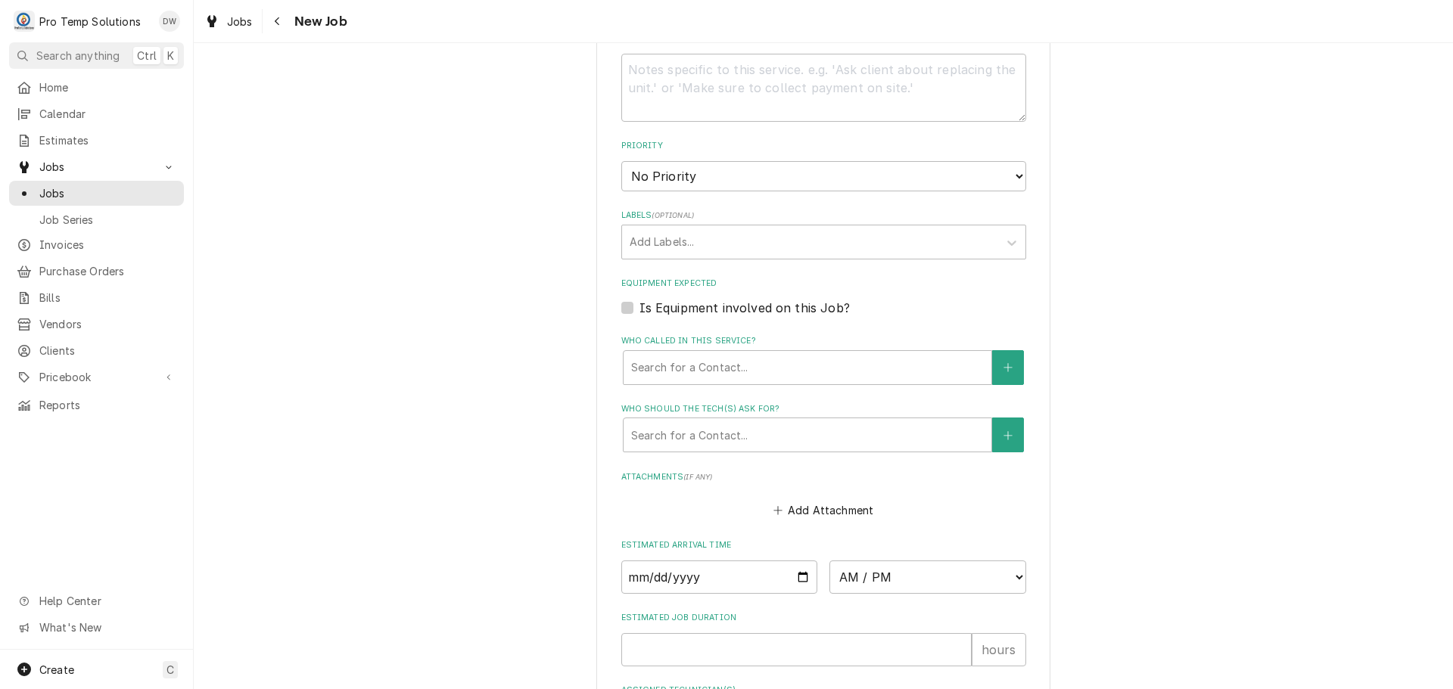
type textarea "L/OVEN- PILOT WONT STAY LIT"
click at [639, 307] on label "Is Equipment involved on this Job?" at bounding box center [744, 308] width 210 height 18
click at [639, 307] on input "Equipment Expected" at bounding box center [841, 315] width 405 height 33
checkbox input "true"
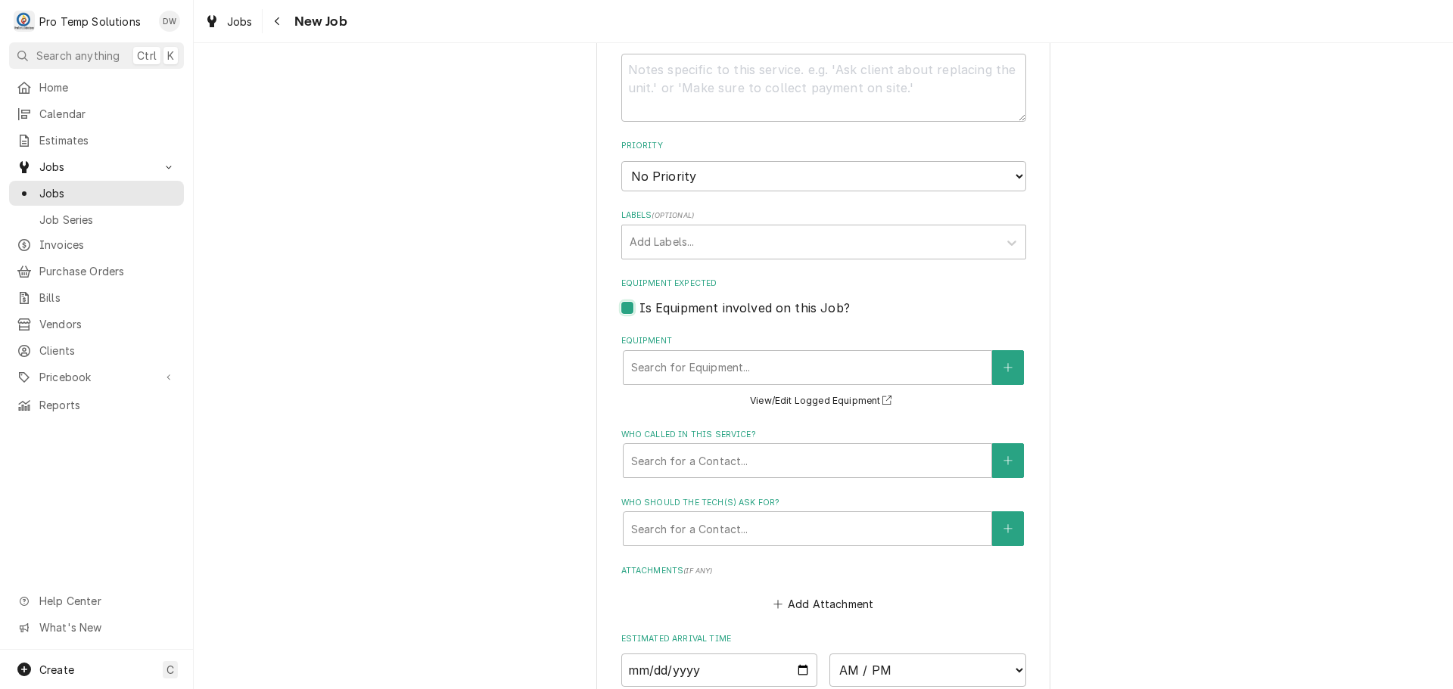
type textarea "x"
click at [994, 364] on button "Equipment" at bounding box center [1008, 367] width 32 height 35
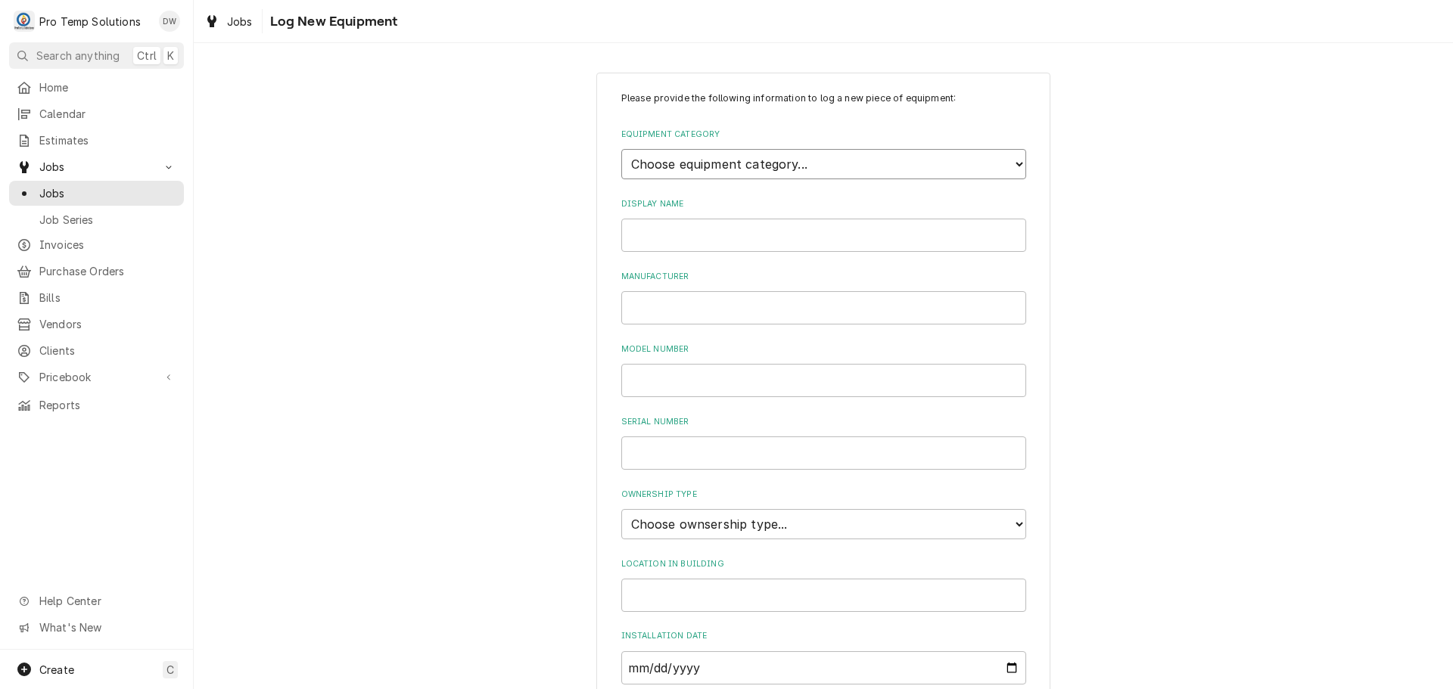
click at [1013, 159] on select "Choose equipment category... Cooking Equipment Fryers Ice Machines Ovens and Ra…" at bounding box center [823, 164] width 405 height 30
click at [621, 149] on select "Choose equipment category... Cooking Equipment Fryers Ice Machines Ovens and Ra…" at bounding box center [823, 164] width 405 height 30
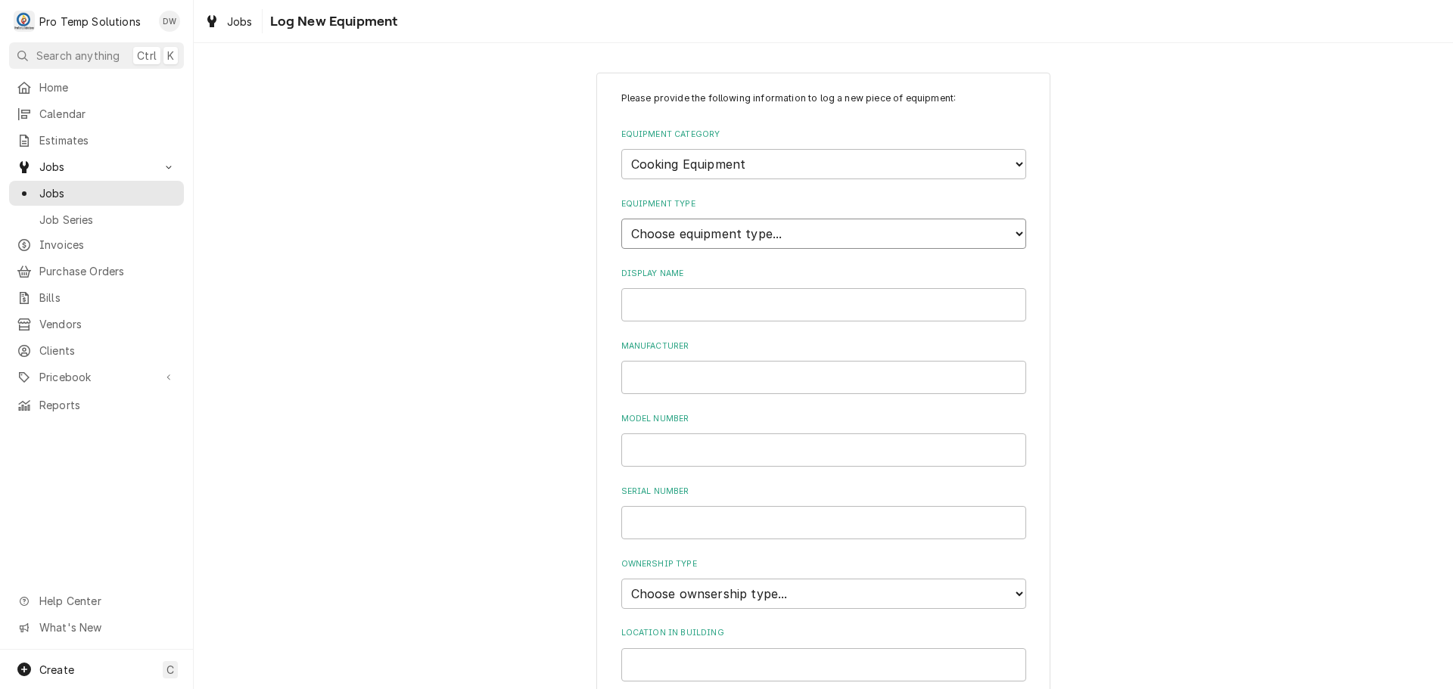
click at [1000, 233] on select "Choose equipment type... Broiler Charbroiler Commercial Microwave Commercial To…" at bounding box center [823, 234] width 405 height 30
click at [1019, 229] on select "Choose equipment type... Broiler Charbroiler Commercial Microwave Commercial To…" at bounding box center [823, 234] width 405 height 30
click at [1008, 161] on select "Choose equipment category... Cooking Equipment Fryers Ice Machines Ovens and Ra…" at bounding box center [823, 164] width 405 height 30
select select "4"
click at [621, 149] on select "Choose equipment category... Cooking Equipment Fryers Ice Machines Ovens and Ra…" at bounding box center [823, 164] width 405 height 30
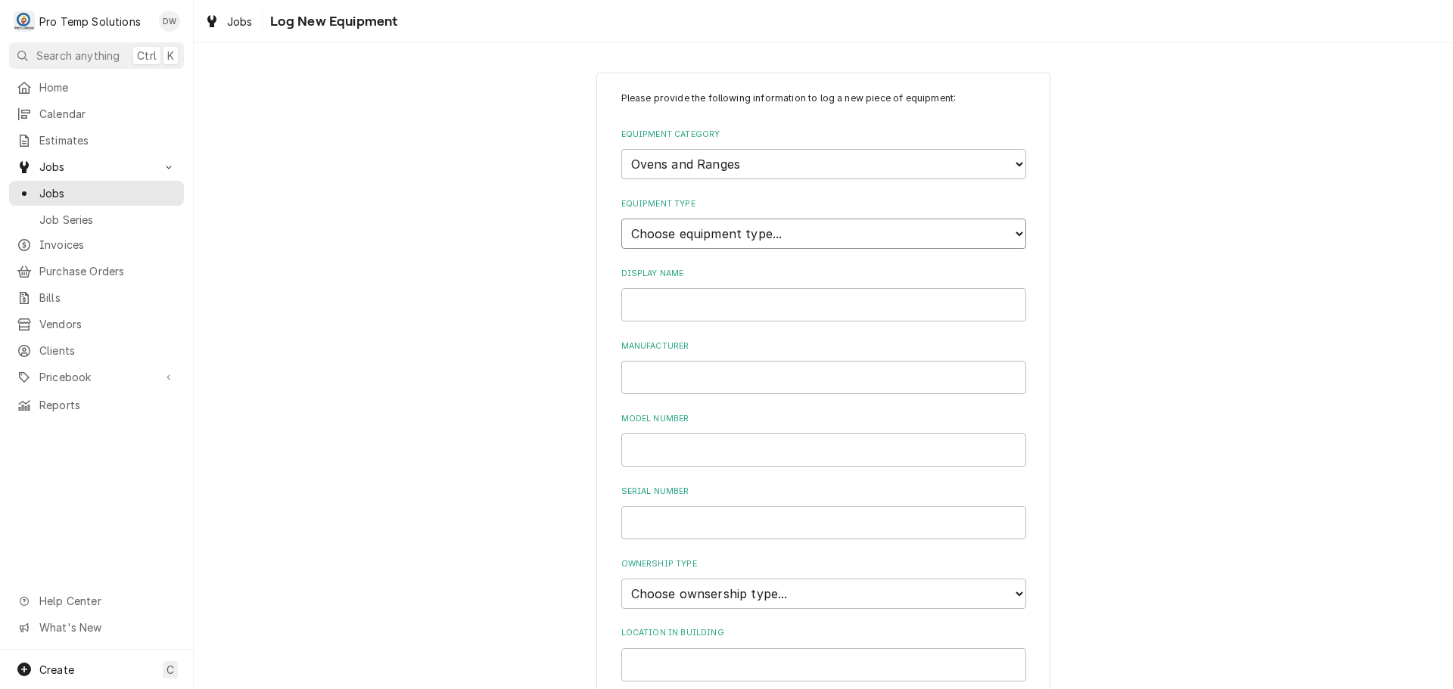
click at [1009, 232] on select "Choose equipment type... Combi Oven Convection Oven Countertop Electric Range C…" at bounding box center [823, 234] width 405 height 30
select select "27"
click at [621, 219] on select "Choose equipment type... Combi Oven Convection Oven Countertop Electric Range C…" at bounding box center [823, 234] width 405 height 30
click at [801, 300] on input "Display Name" at bounding box center [823, 304] width 405 height 33
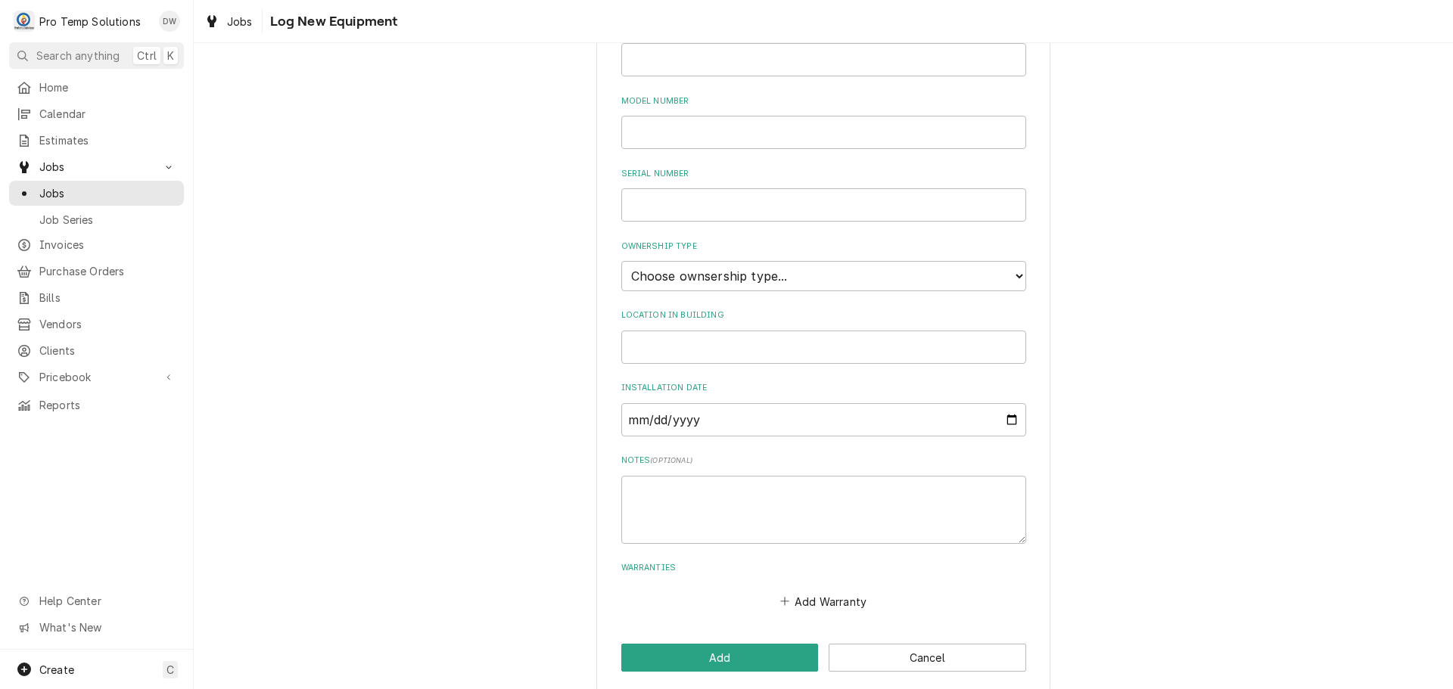
scroll to position [333, 0]
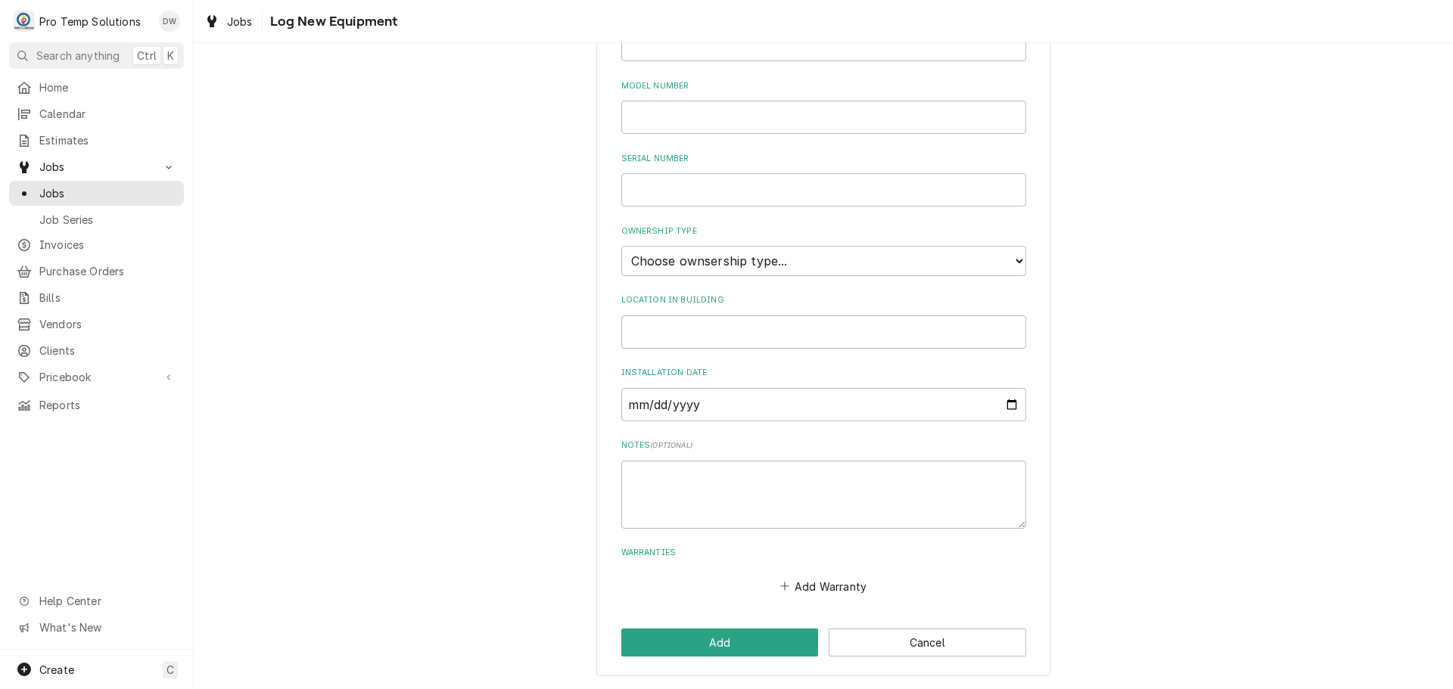
type input "6BRN RANGE/OVEN"
click at [729, 264] on select "Choose ownsership type... Unknown Owned Leased Rented" at bounding box center [823, 261] width 405 height 30
select select "0"
click at [621, 246] on select "Choose ownsership type... Unknown Owned Leased Rented" at bounding box center [823, 261] width 405 height 30
click at [761, 332] on input "Location in Building" at bounding box center [823, 332] width 405 height 33
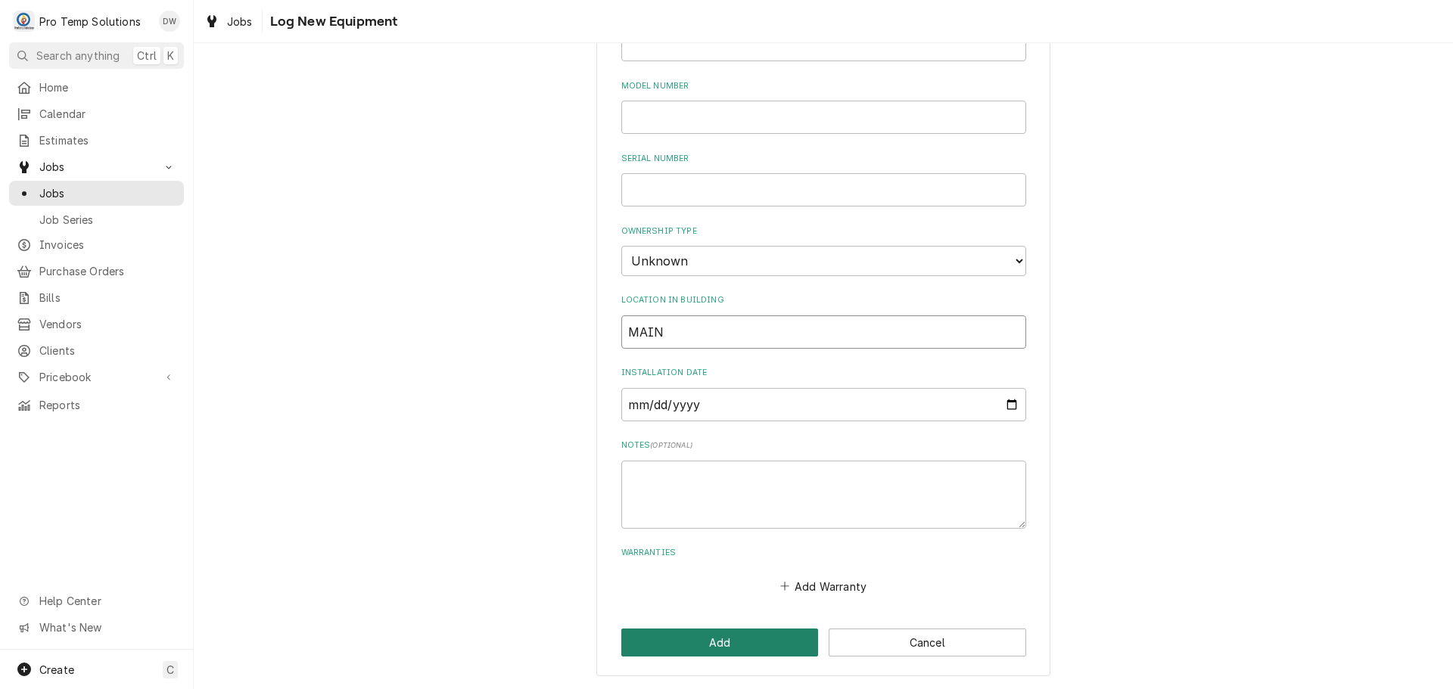
type input "MAIN"
click at [725, 650] on button "Add" at bounding box center [719, 643] width 197 height 28
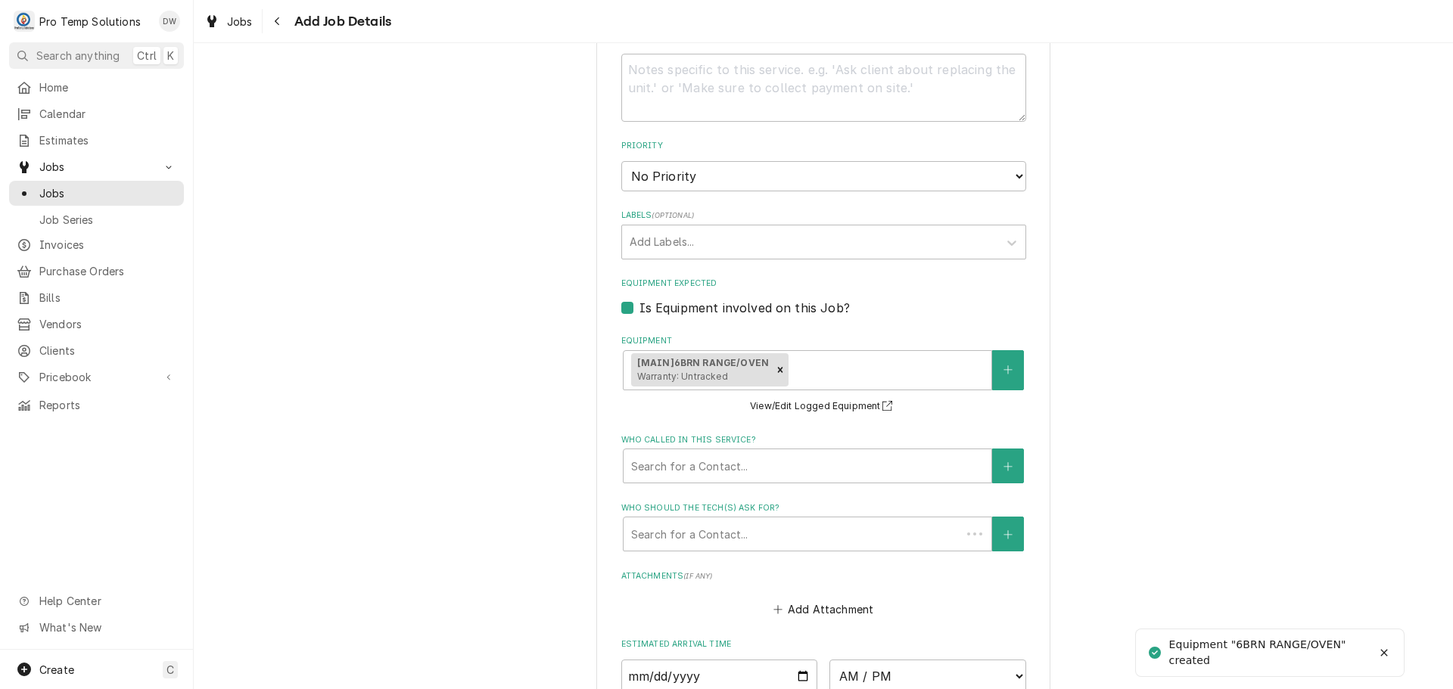
type textarea "x"
click at [1003, 369] on icon "Create New Equipment" at bounding box center [1007, 370] width 9 height 11
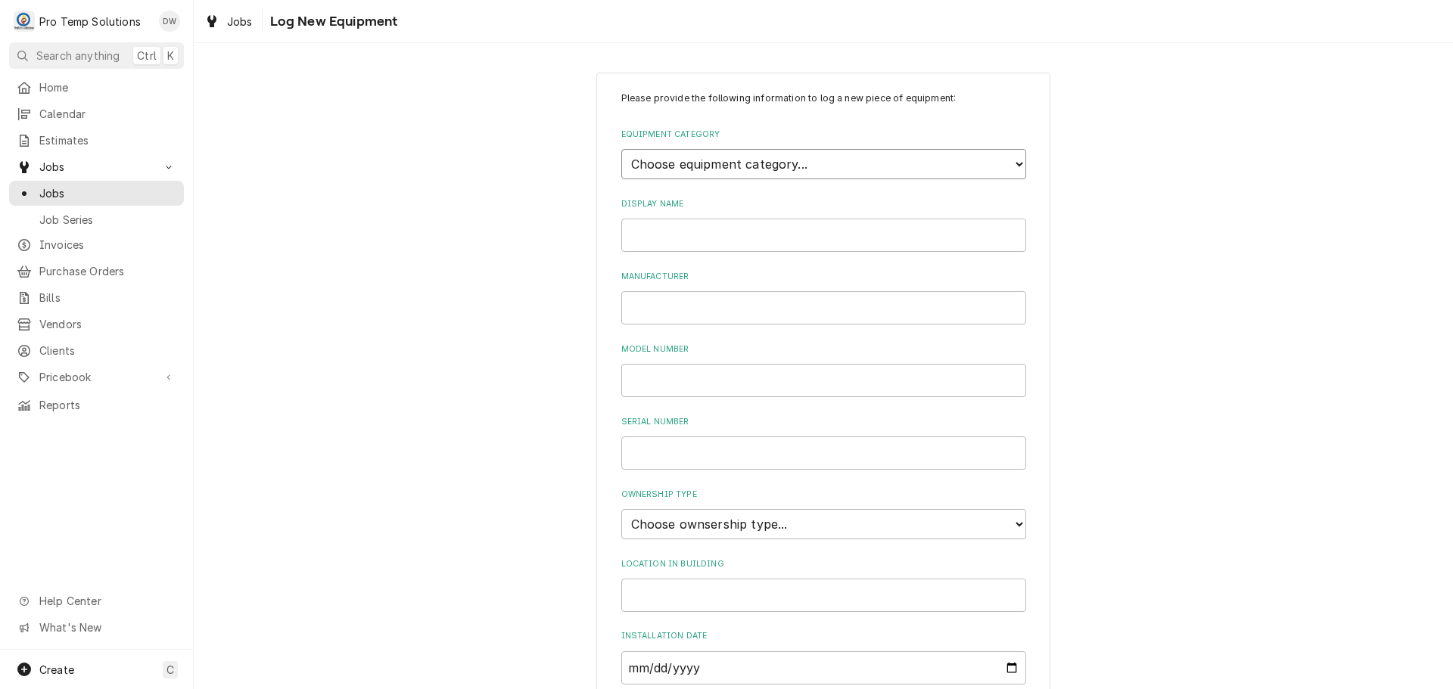
click at [1010, 160] on select "Choose equipment category... Cooking Equipment Fryers Ice Machines Ovens and Ra…" at bounding box center [823, 164] width 405 height 30
select select "4"
click at [621, 149] on select "Choose equipment category... Cooking Equipment Fryers Ice Machines Ovens and Ra…" at bounding box center [823, 164] width 405 height 30
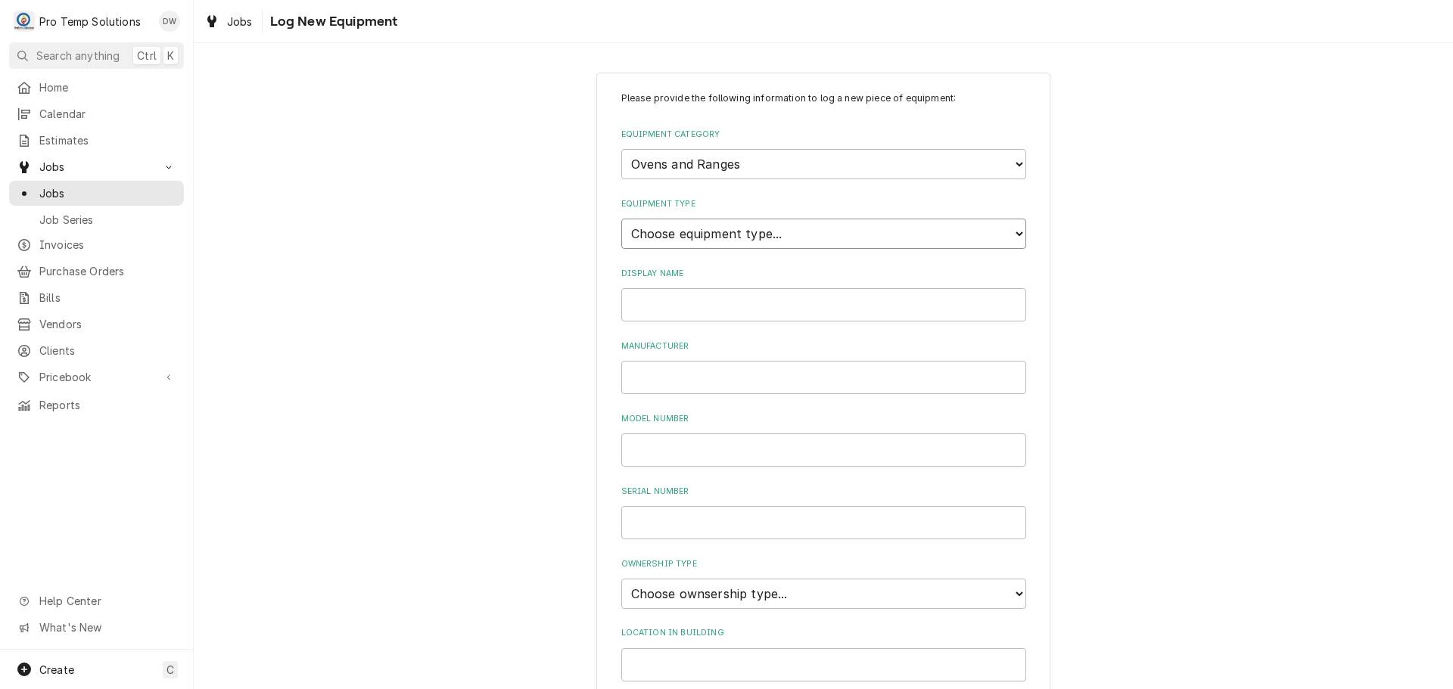
click at [1005, 229] on select "Choose equipment type... Combi Oven Convection Oven Countertop Electric Range C…" at bounding box center [823, 234] width 405 height 30
select select "26"
click at [621, 219] on select "Choose equipment type... Combi Oven Convection Oven Countertop Electric Range C…" at bounding box center [823, 234] width 405 height 30
click at [701, 303] on input "Display Name" at bounding box center [823, 304] width 405 height 33
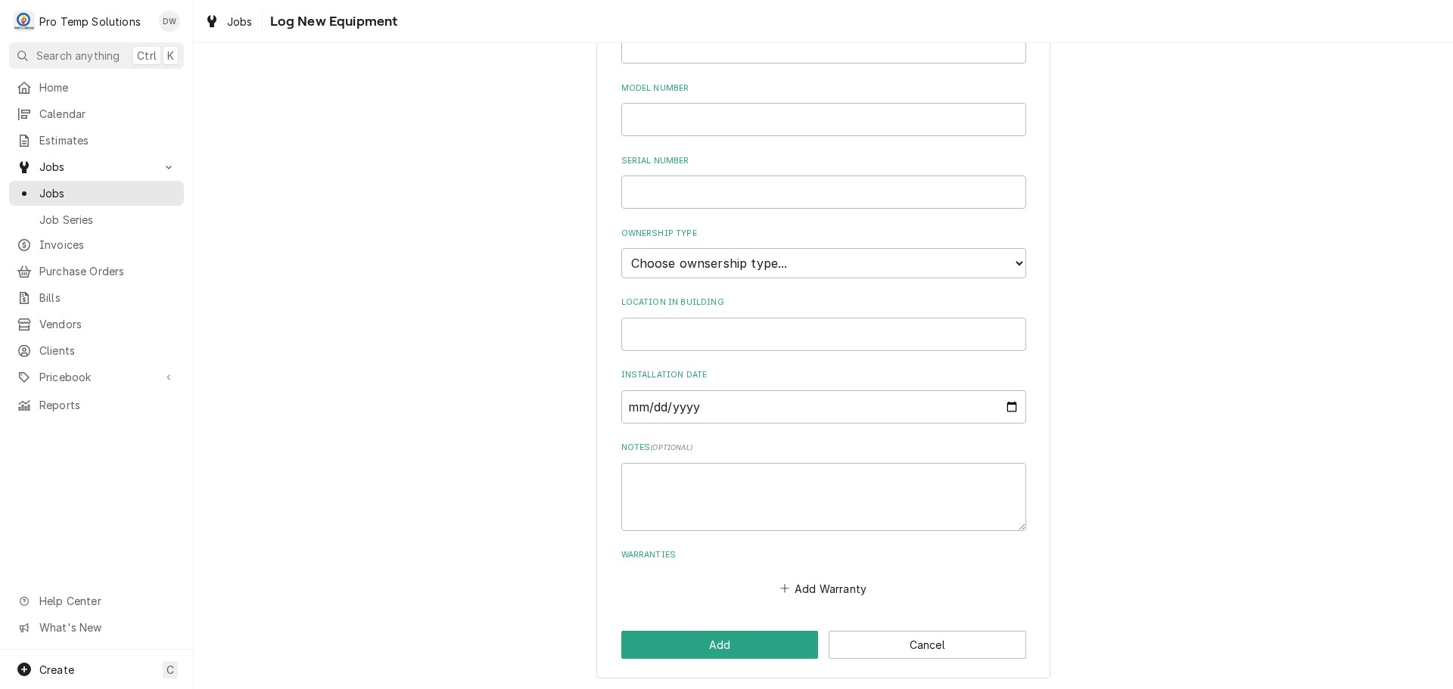
scroll to position [333, 0]
type input "L/RANGE OVEN"
drag, startPoint x: 741, startPoint y: 262, endPoint x: 732, endPoint y: 271, distance: 12.8
click at [734, 267] on select "Choose ownsership type... Unknown Owned Leased Rented" at bounding box center [823, 261] width 405 height 30
select select "0"
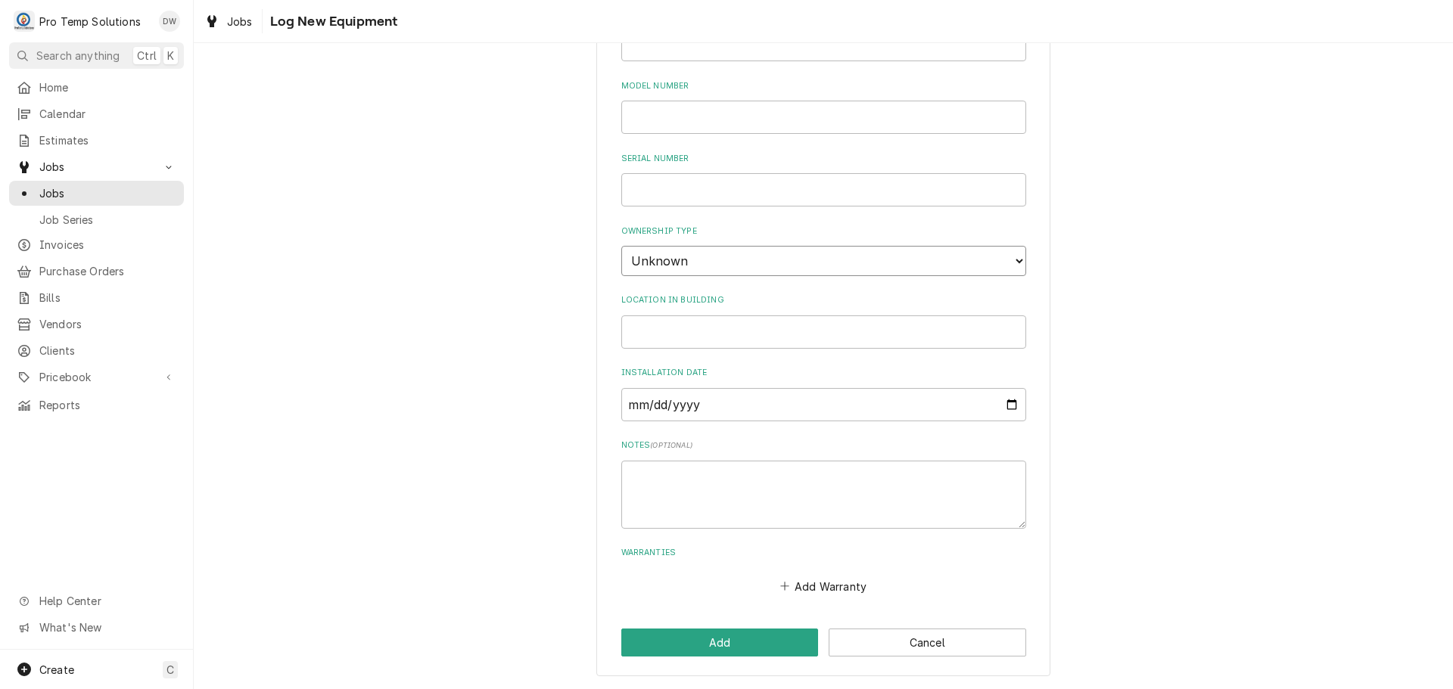
click at [621, 246] on select "Choose ownsership type... Unknown Owned Leased Rented" at bounding box center [823, 261] width 405 height 30
click at [722, 644] on button "Add" at bounding box center [719, 643] width 197 height 28
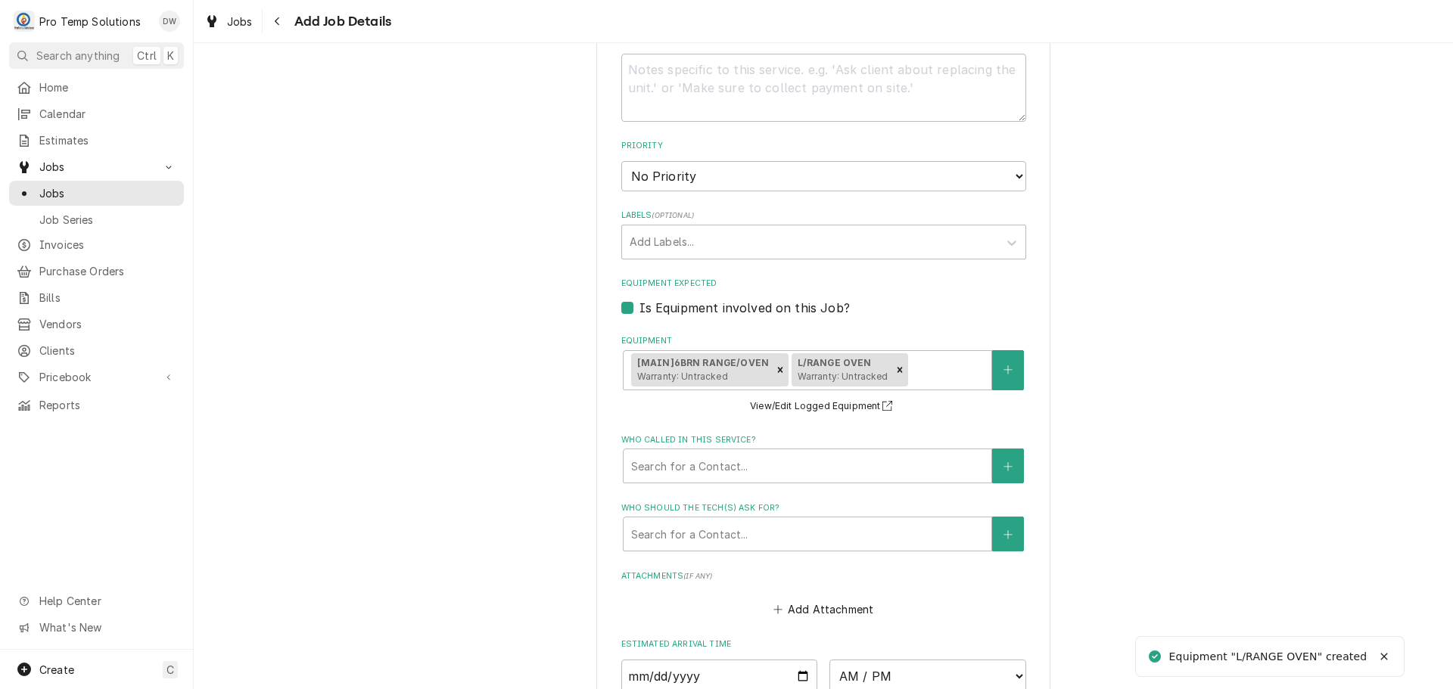
type textarea "x"
click at [1011, 364] on button "Equipment" at bounding box center [1008, 370] width 32 height 40
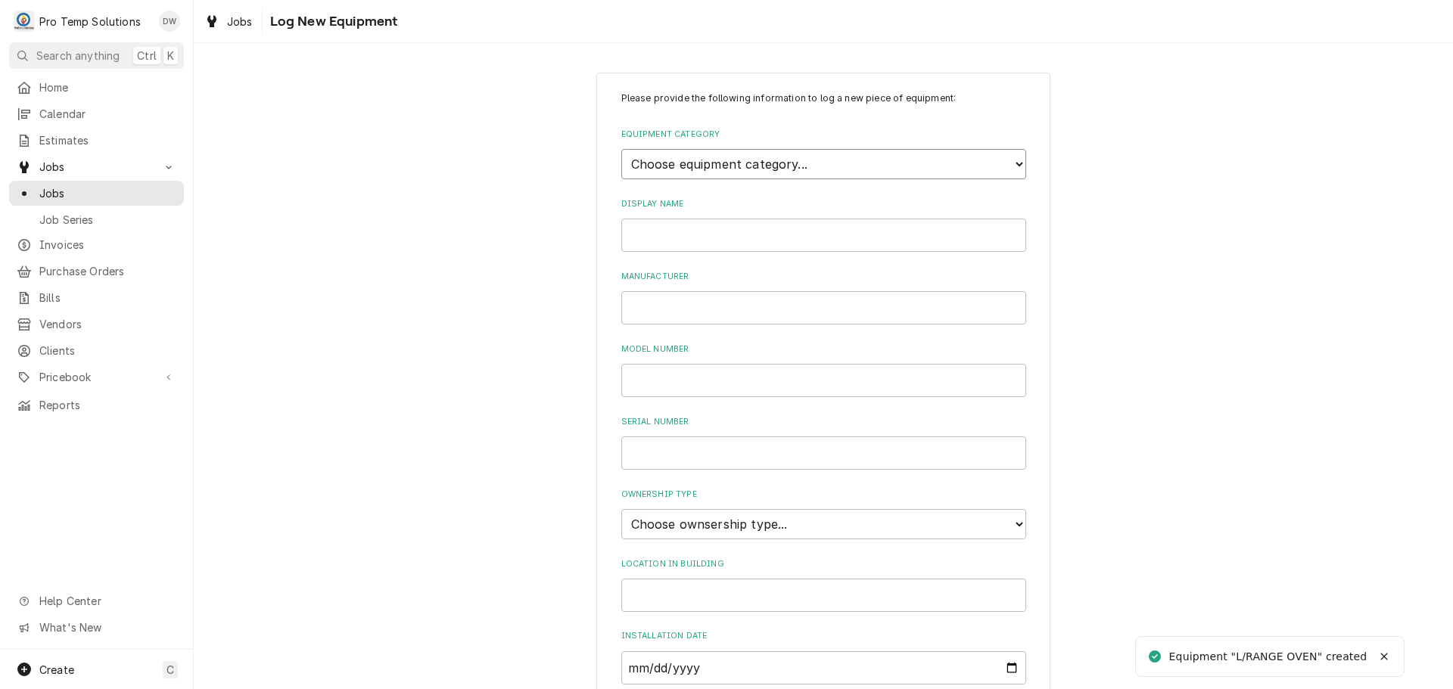
click at [1006, 160] on select "Choose equipment category... Cooking Equipment Fryers Ice Machines Ovens and Ra…" at bounding box center [823, 164] width 405 height 30
select select "4"
click at [621, 149] on select "Choose equipment category... Cooking Equipment Fryers Ice Machines Ovens and Ra…" at bounding box center [823, 164] width 405 height 30
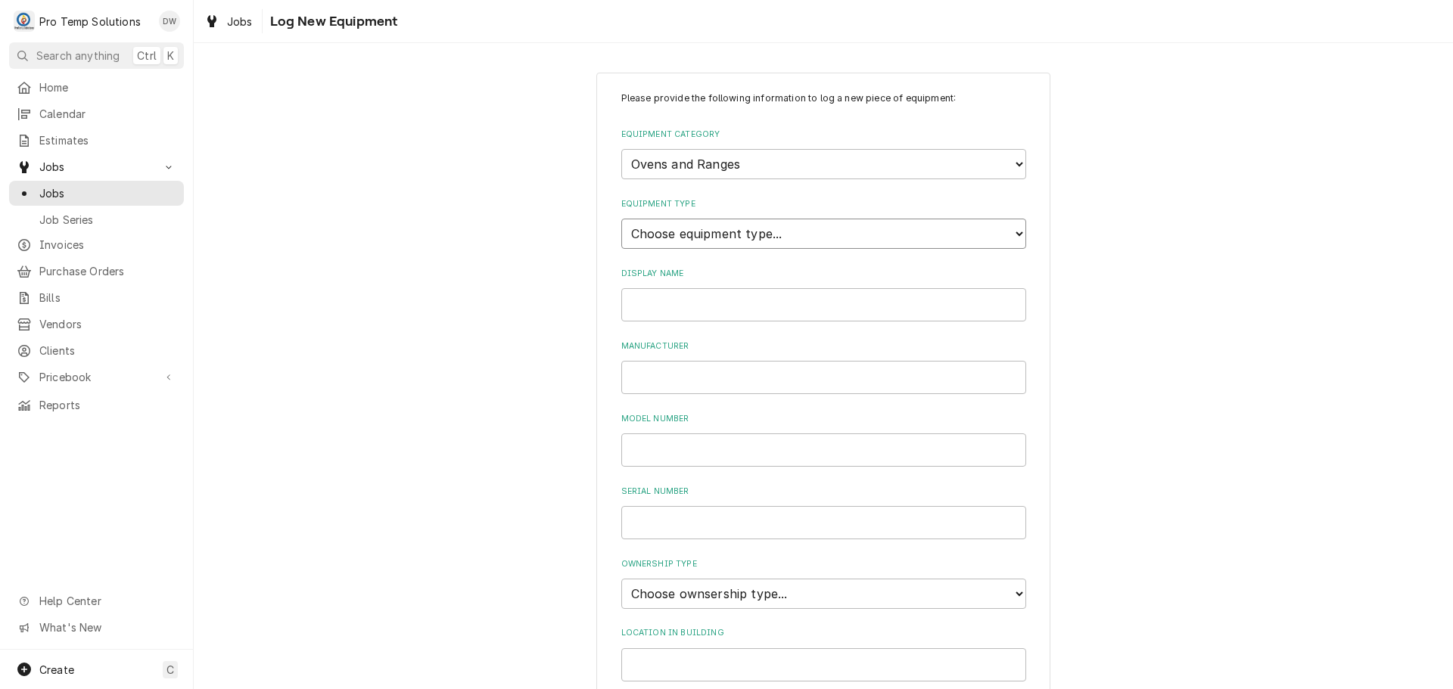
click at [1003, 231] on select "Choose equipment type... Combi Oven Convection Oven Countertop Electric Range C…" at bounding box center [823, 234] width 405 height 30
select select "26"
click at [621, 219] on select "Choose equipment type... Combi Oven Convection Oven Countertop Electric Range C…" at bounding box center [823, 234] width 405 height 30
click at [778, 300] on input "Display Name" at bounding box center [823, 304] width 405 height 33
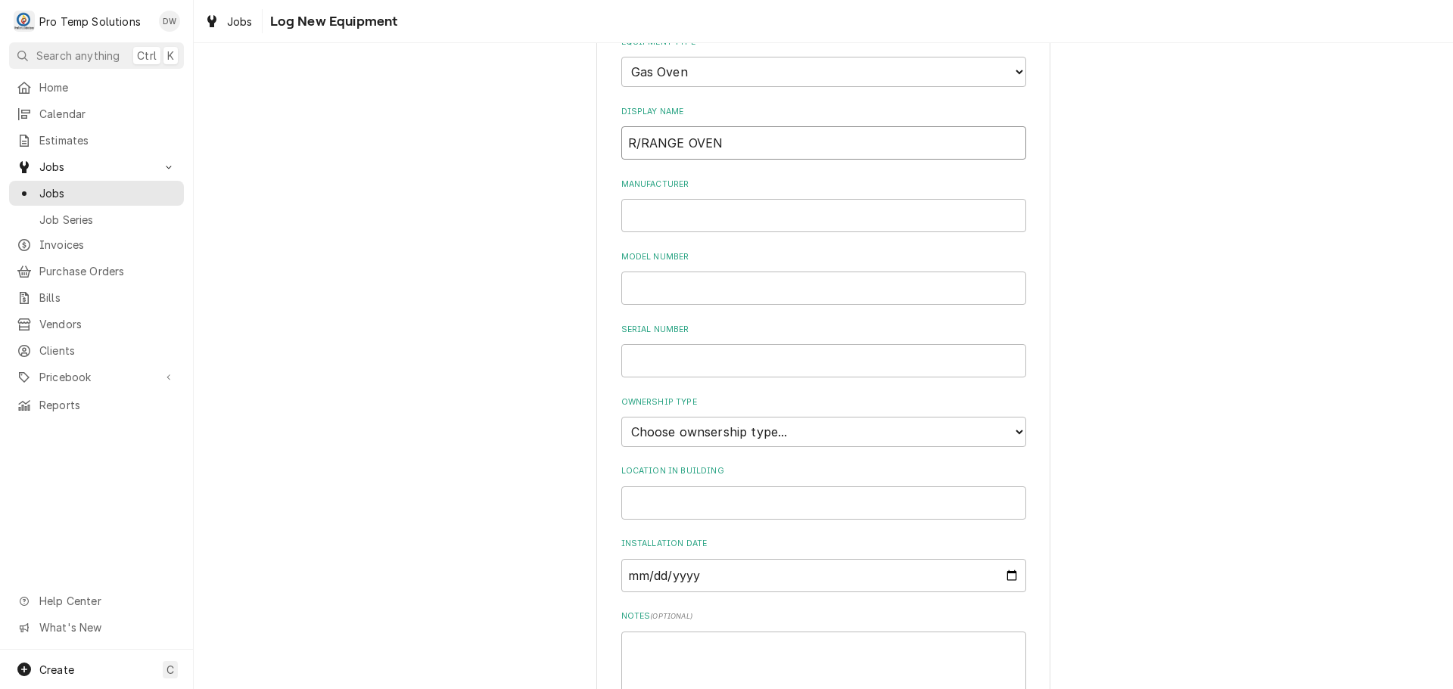
scroll to position [333, 0]
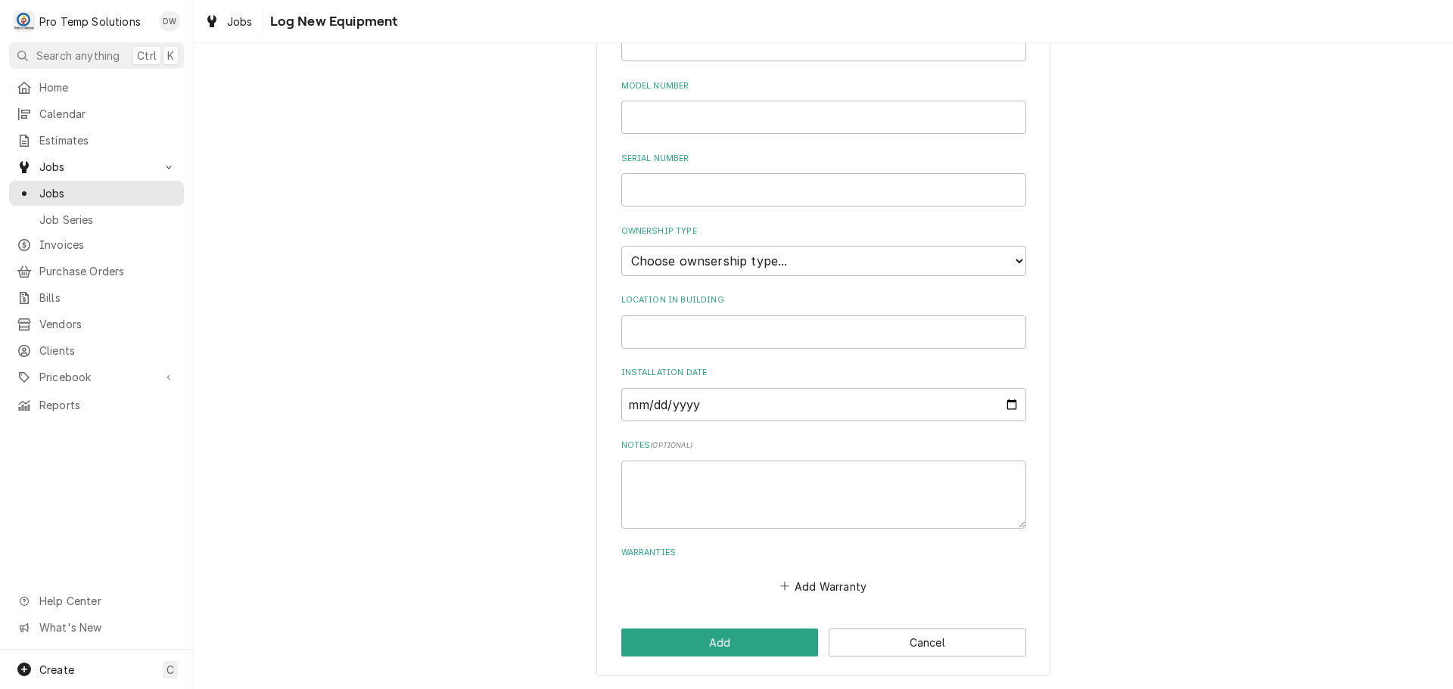
type input "R/RANGE OVEN"
click at [740, 259] on select "Choose ownsership type... Unknown Owned Leased Rented" at bounding box center [823, 261] width 405 height 30
select select "0"
click at [621, 246] on select "Choose ownsership type... Unknown Owned Leased Rented" at bounding box center [823, 261] width 405 height 30
click at [718, 644] on button "Add" at bounding box center [719, 643] width 197 height 28
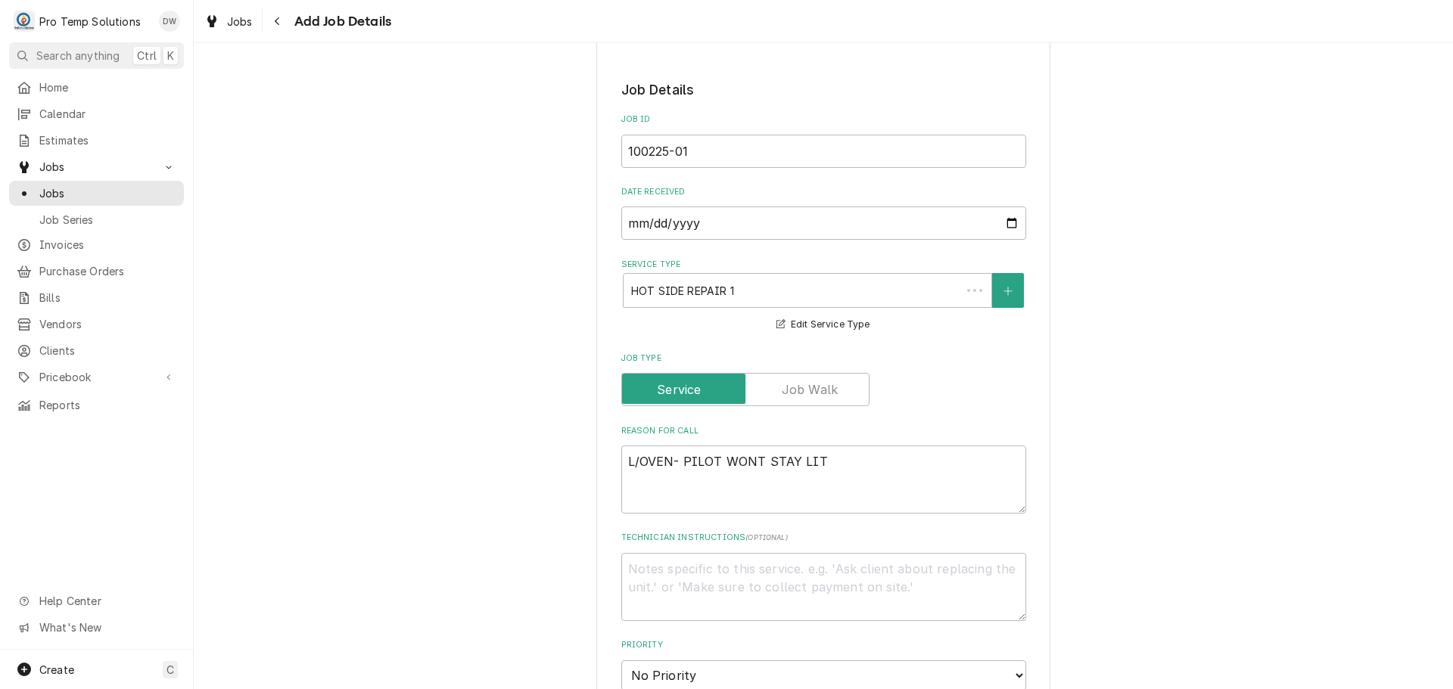
scroll to position [832, 0]
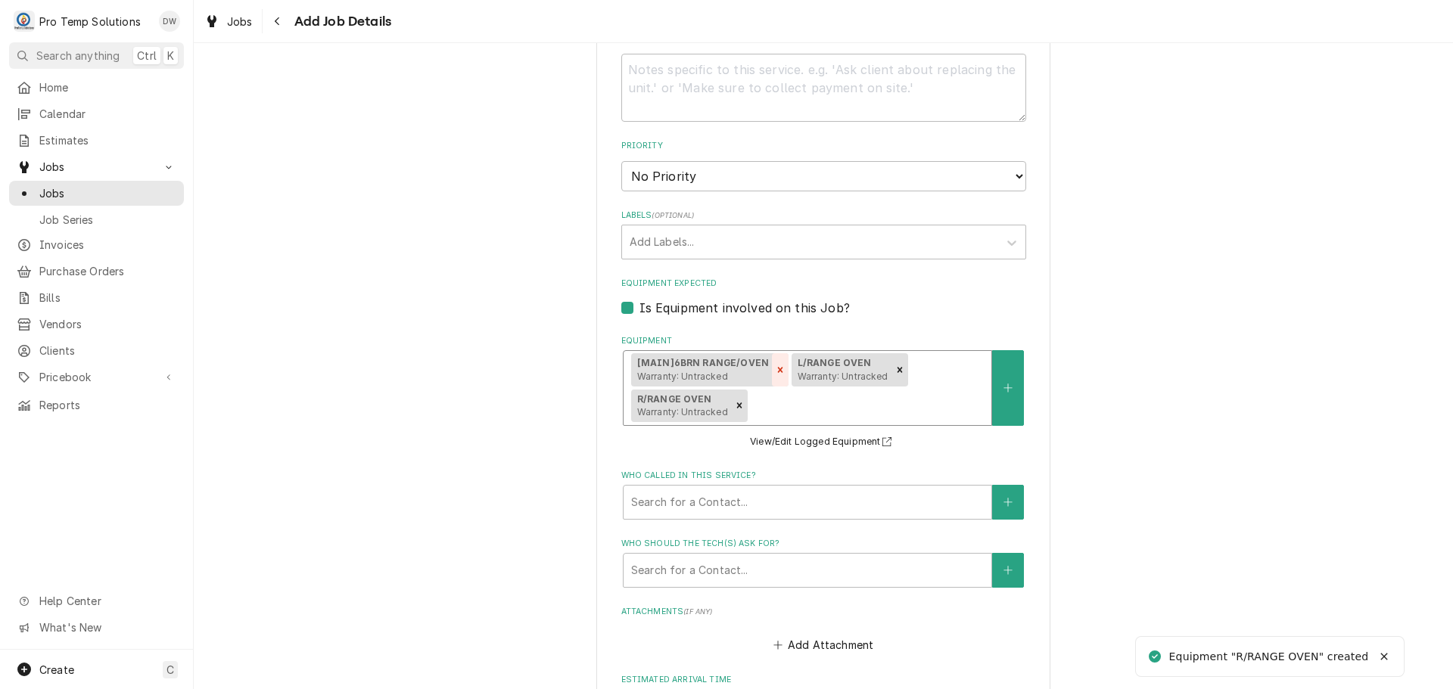
click at [775, 372] on icon "Remove [object Object]" at bounding box center [780, 370] width 11 height 11
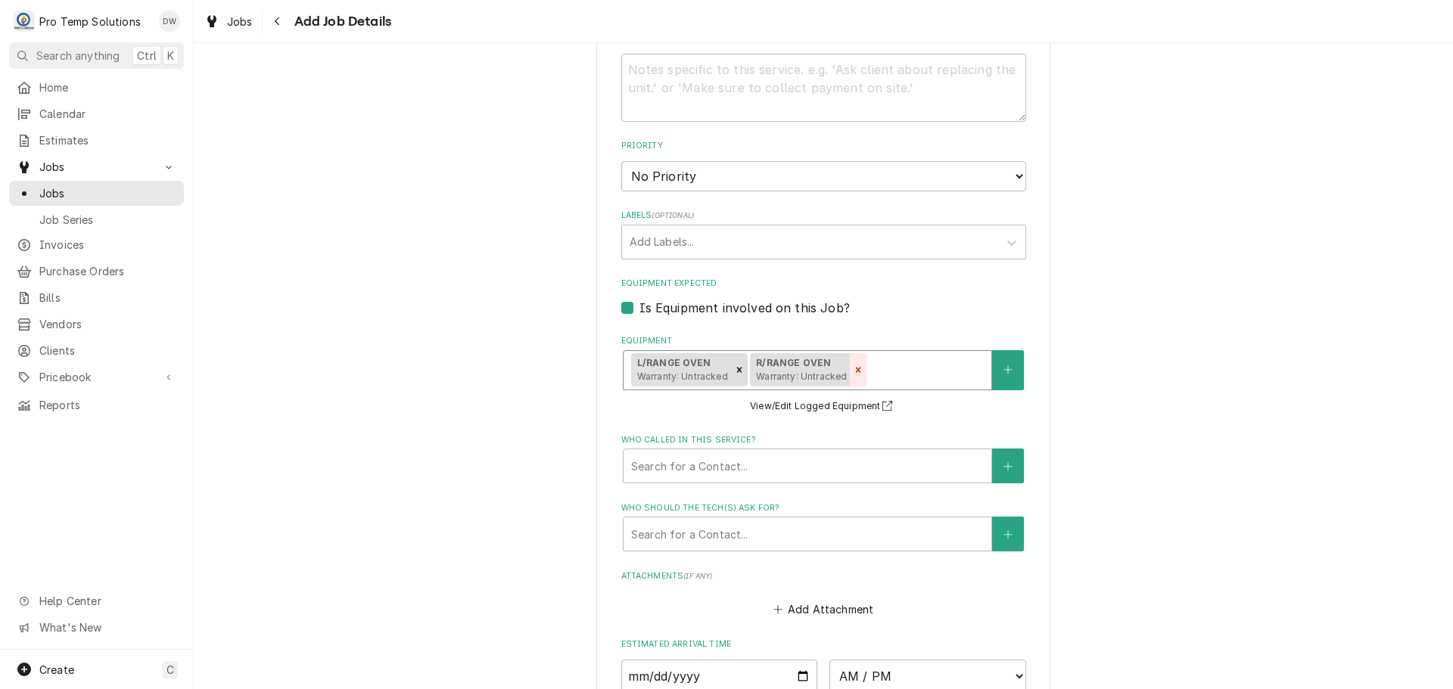
click at [854, 370] on icon "Remove [object Object]" at bounding box center [858, 370] width 11 height 11
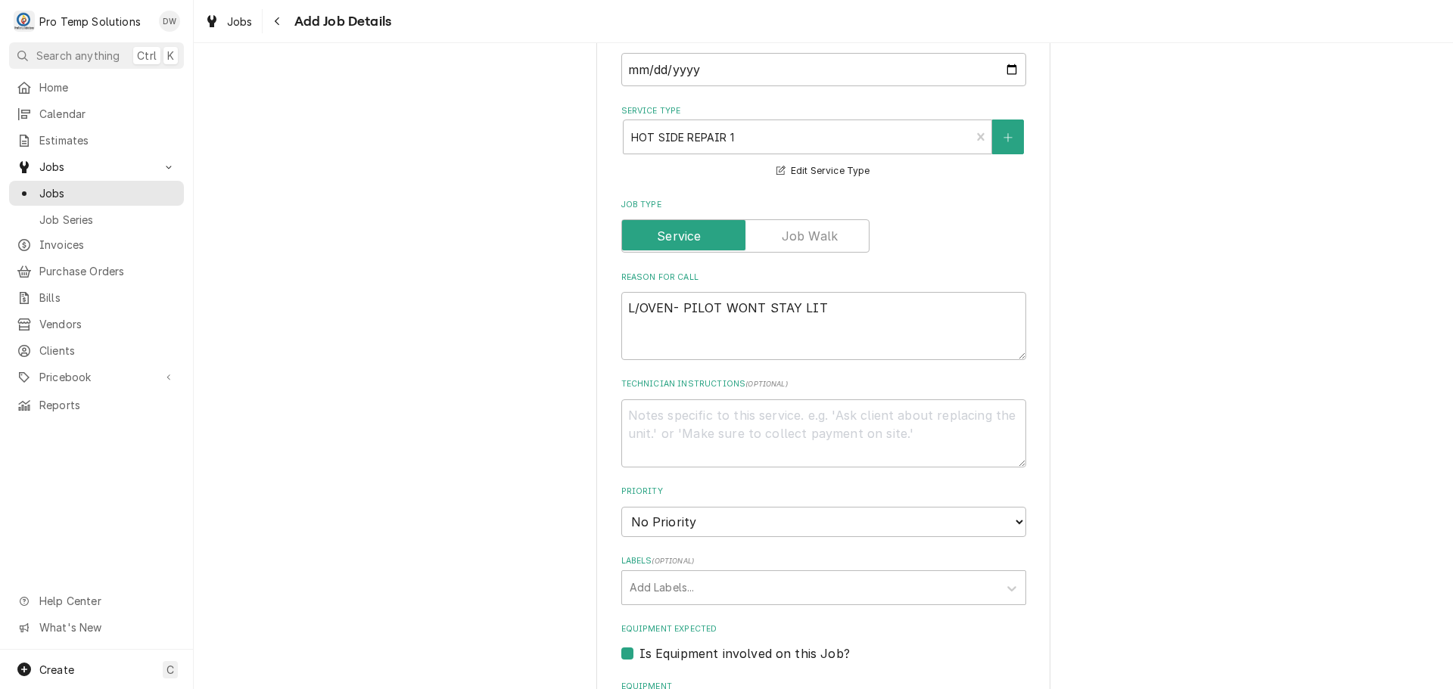
scroll to position [378, 0]
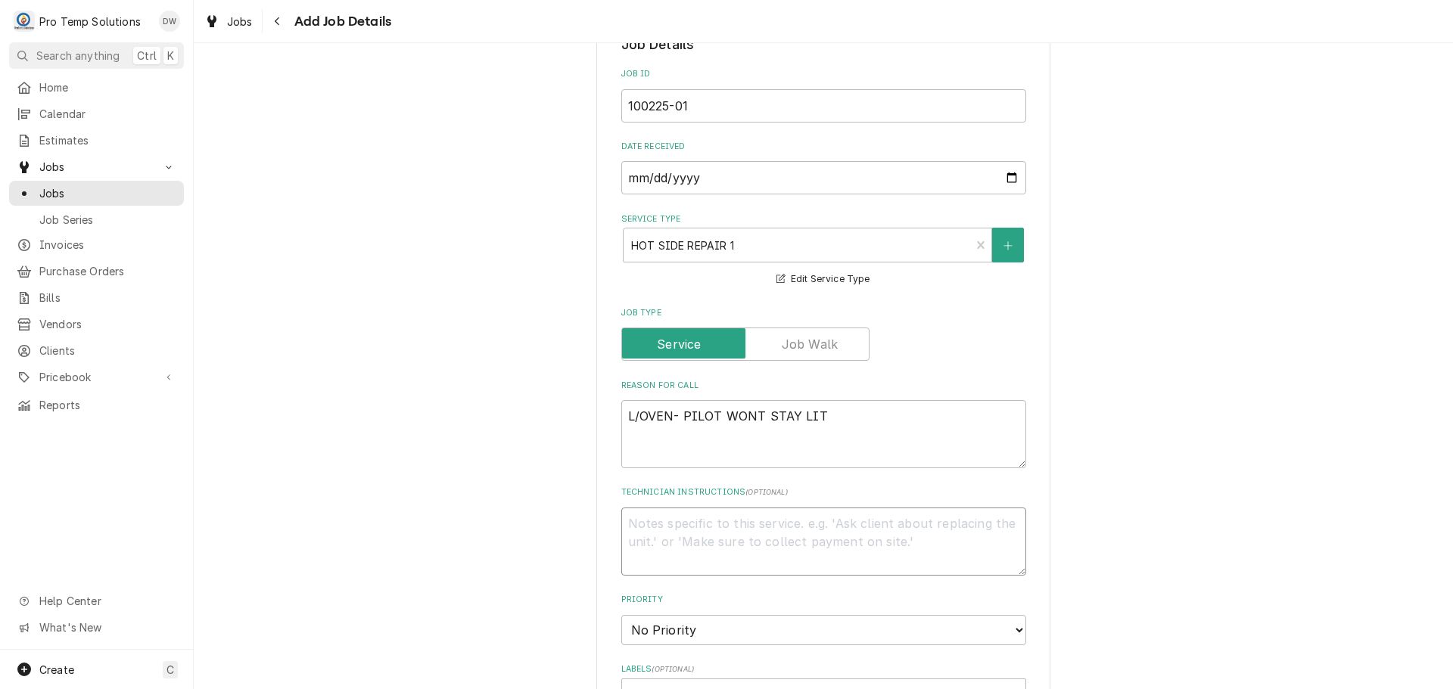
click at [687, 524] on textarea "Technician Instructions ( optional )" at bounding box center [823, 542] width 405 height 68
type textarea "x"
type textarea "P"
type textarea "x"
type textarea "PL"
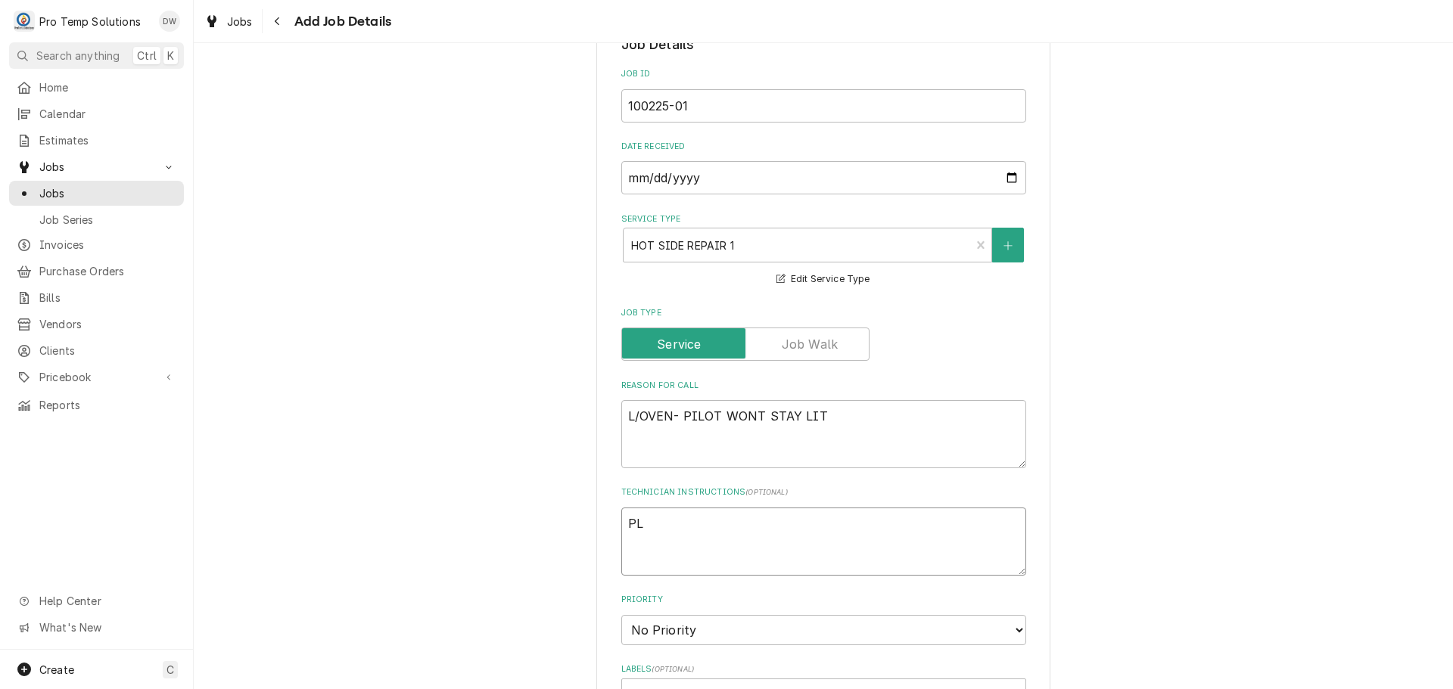
type textarea "x"
type textarea "PLE"
type textarea "x"
type textarea "PLEA"
type textarea "x"
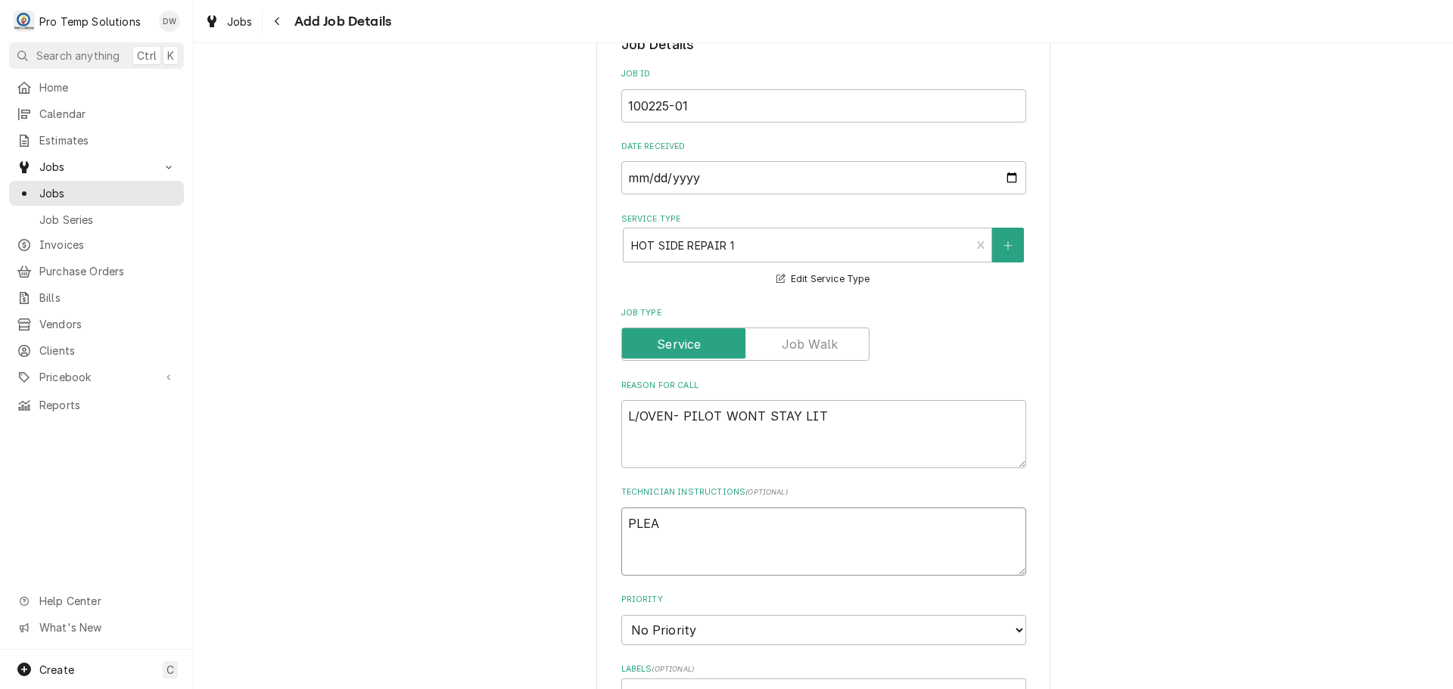
type textarea "PLEAS"
type textarea "x"
type textarea "PLEASE"
type textarea "x"
type textarea "PLEASE U"
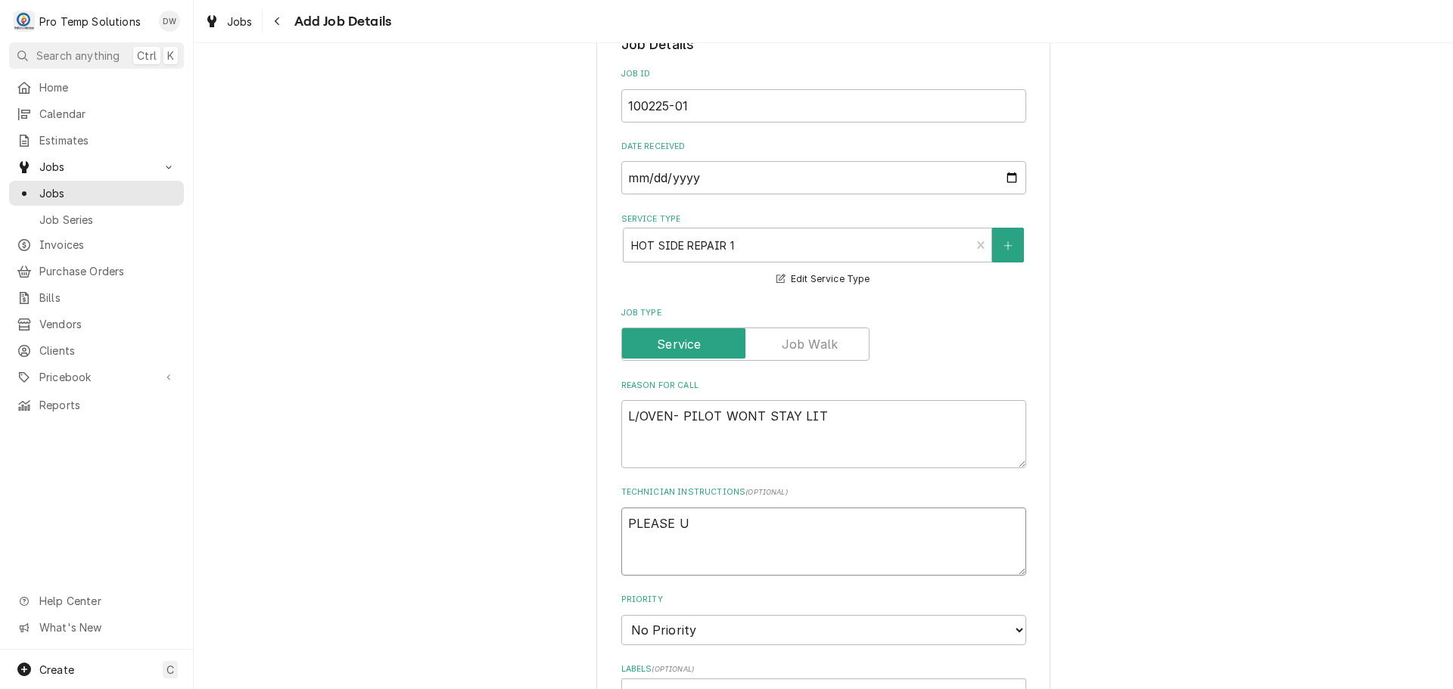
type textarea "x"
type textarea "PLEASE UP"
type textarea "x"
type textarea "PLEASE UPD"
type textarea "x"
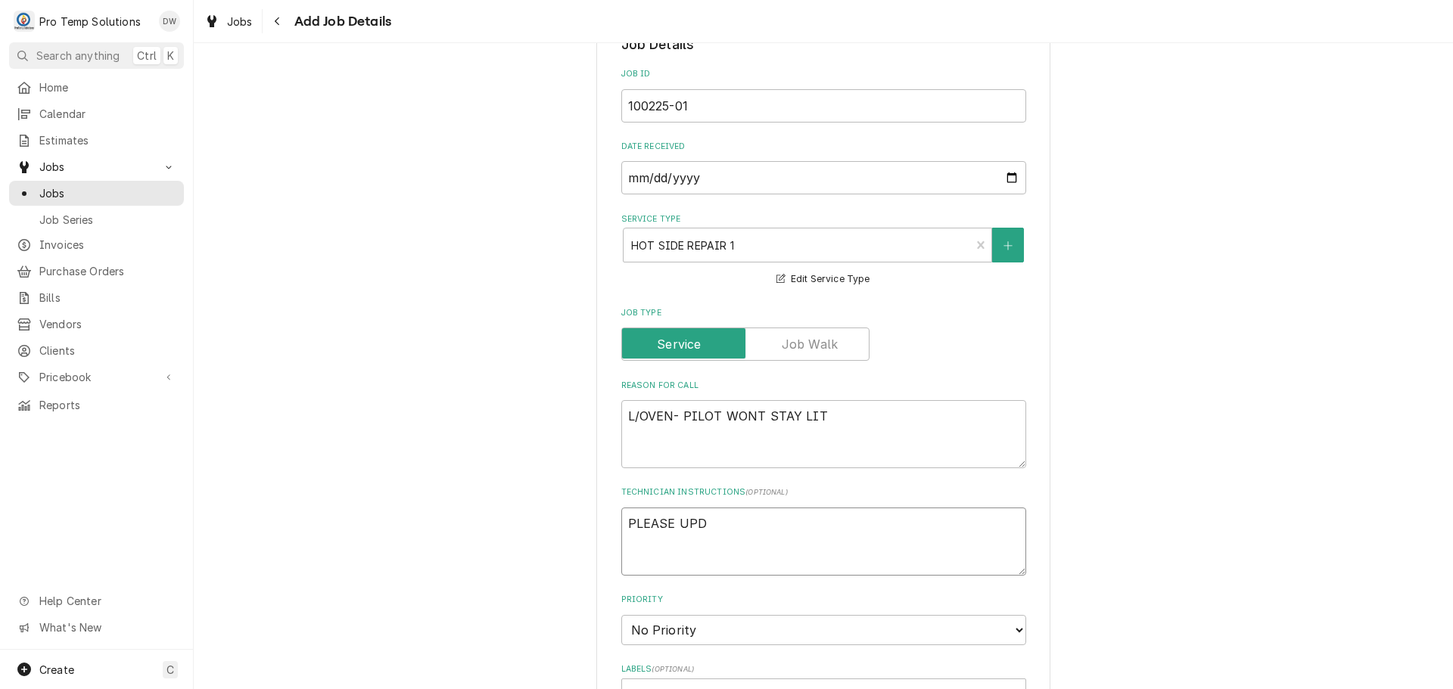
type textarea "PLEASE UPDA"
type textarea "x"
type textarea "PLEASE UPDAT"
type textarea "x"
type textarea "PLEASE UPDATE"
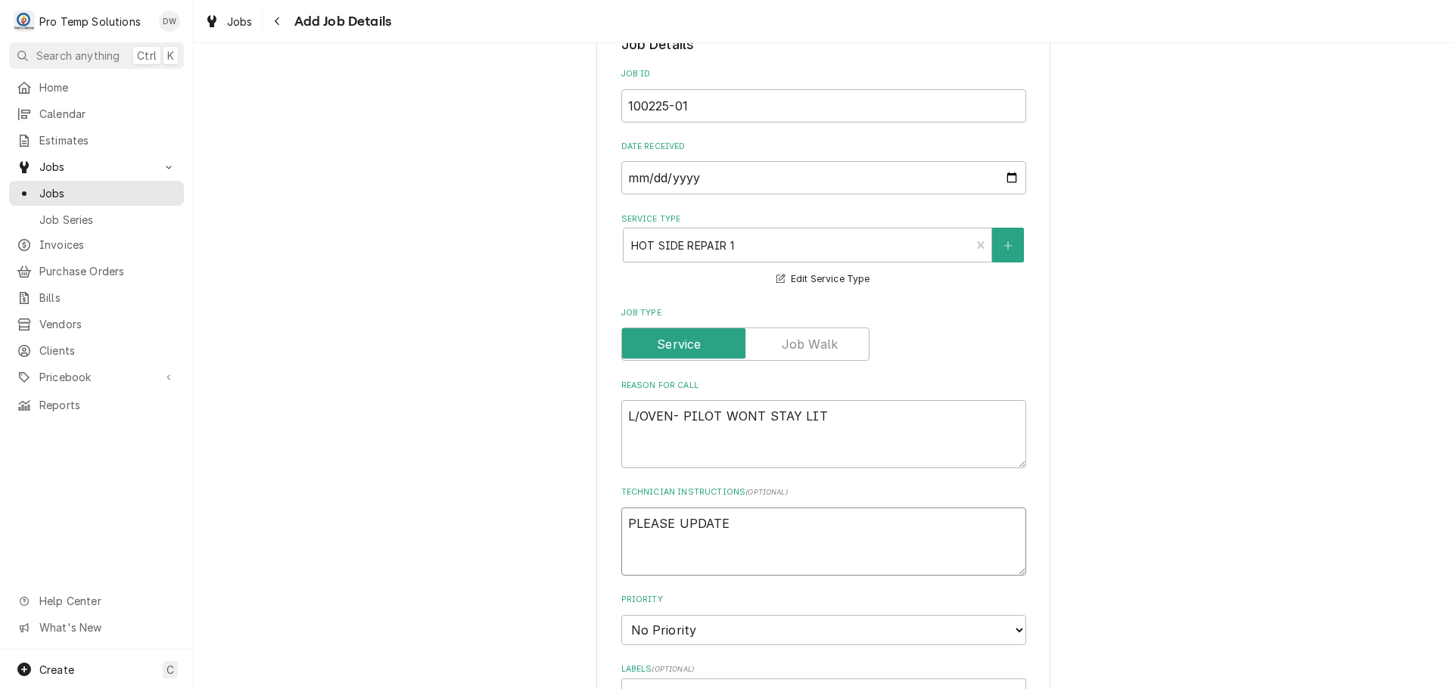
type textarea "x"
type textarea "PLEASE UPDATE"
type textarea "x"
type textarea "PLEASE UPDATE E"
type textarea "x"
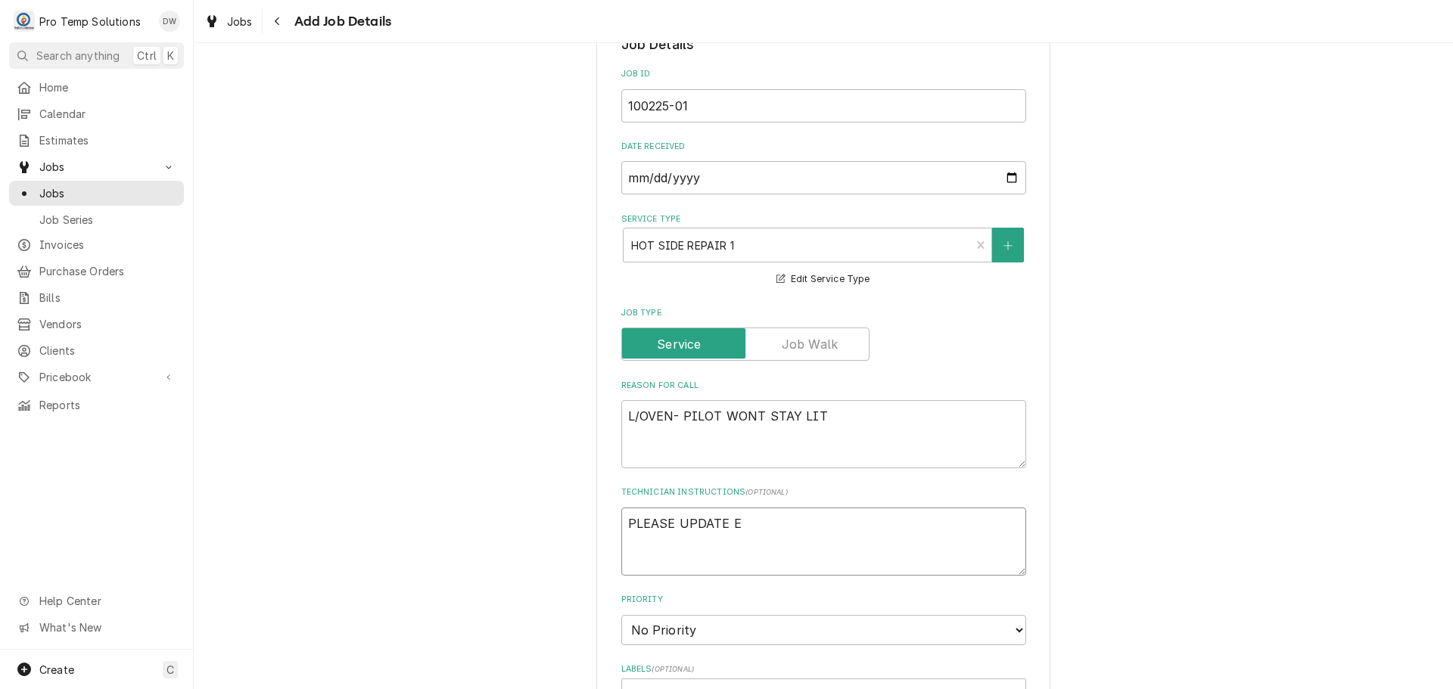
type textarea "PLEASE UPDATE EQ"
type textarea "x"
type textarea "PLEASE UPDATE EQU"
type textarea "x"
type textarea "PLEASE UPDATE EQUI"
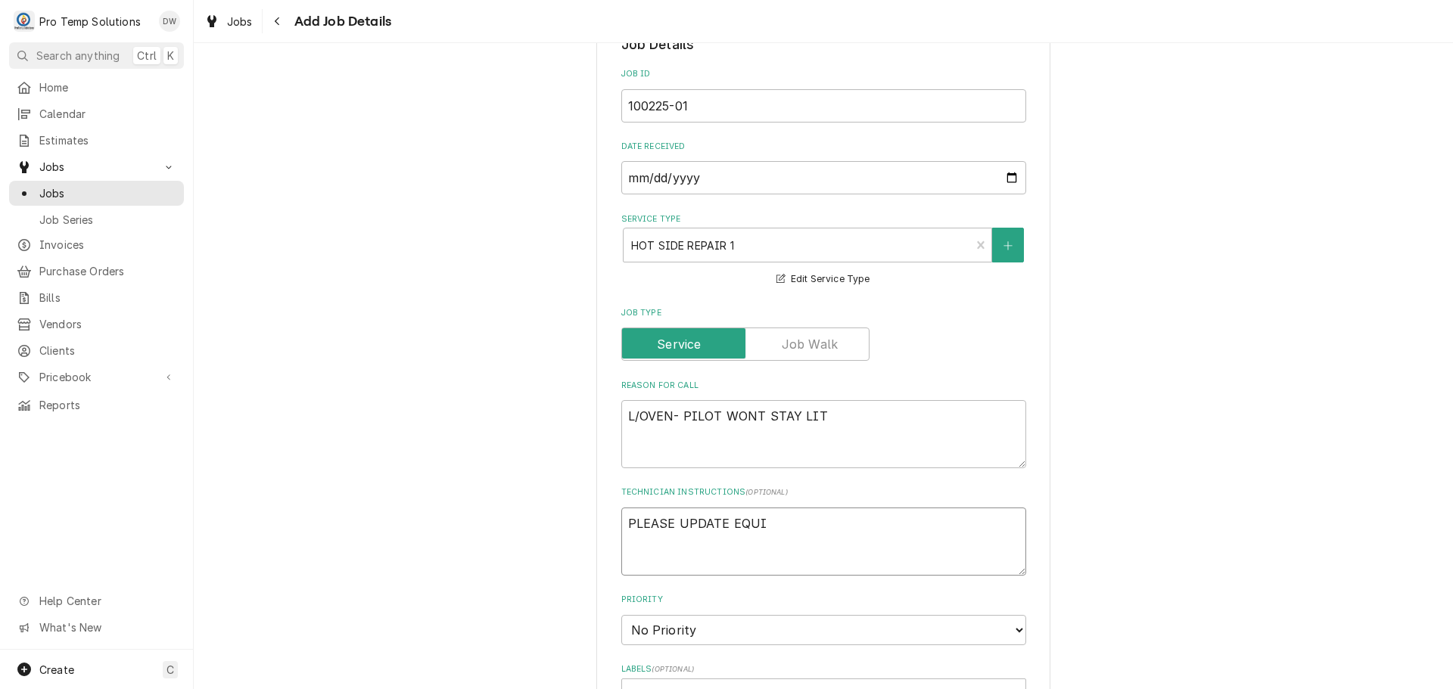
type textarea "x"
type textarea "PLEASE UPDATE EQUIP"
type textarea "x"
type textarea "PLEASE UPDATE EQUIP"
type textarea "x"
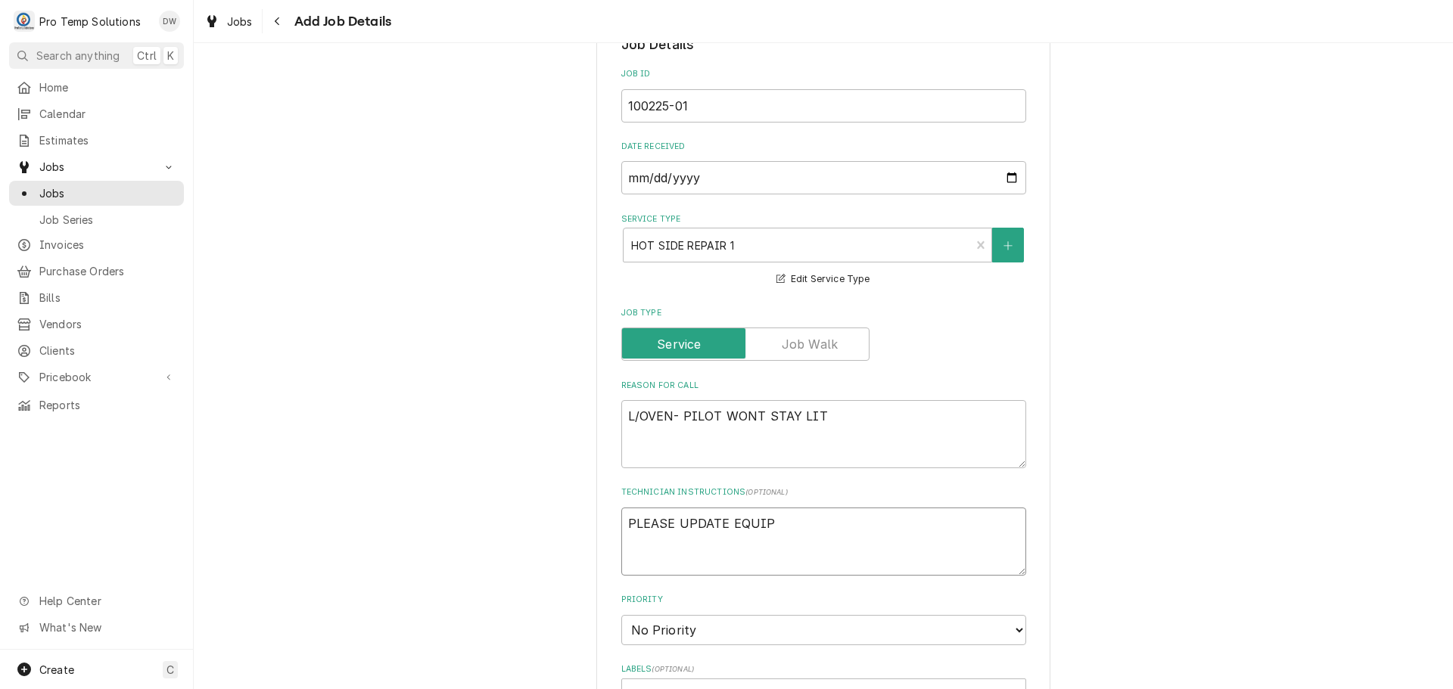
type textarea "PLEASE UPDATE EQUIP I"
type textarea "x"
type textarea "PLEASE UPDATE EQUIP IN"
type textarea "x"
type textarea "PLEASE UPDATE EQUIP INF"
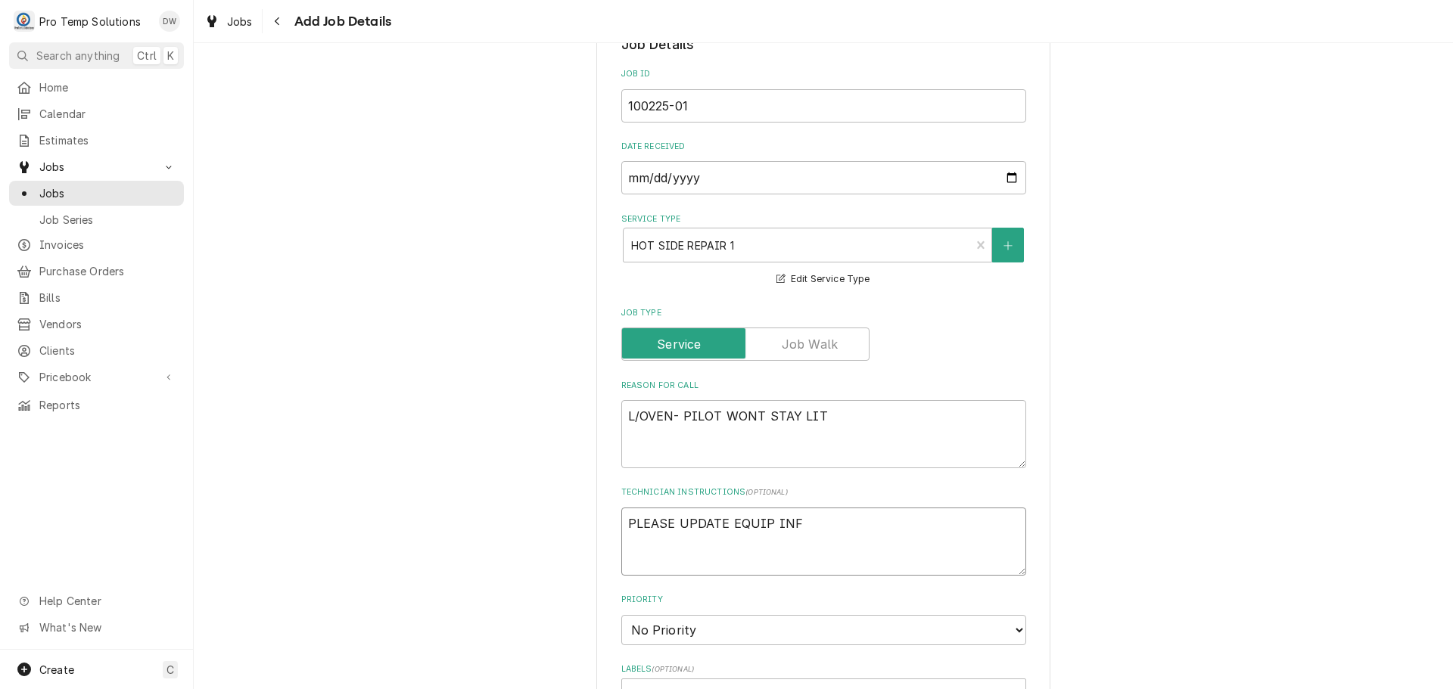
type textarea "x"
type textarea "PLEASE UPDATE EQUIP INFO"
type textarea "x"
type textarea "PLEASE UPDATE EQUIP INFO"
type textarea "x"
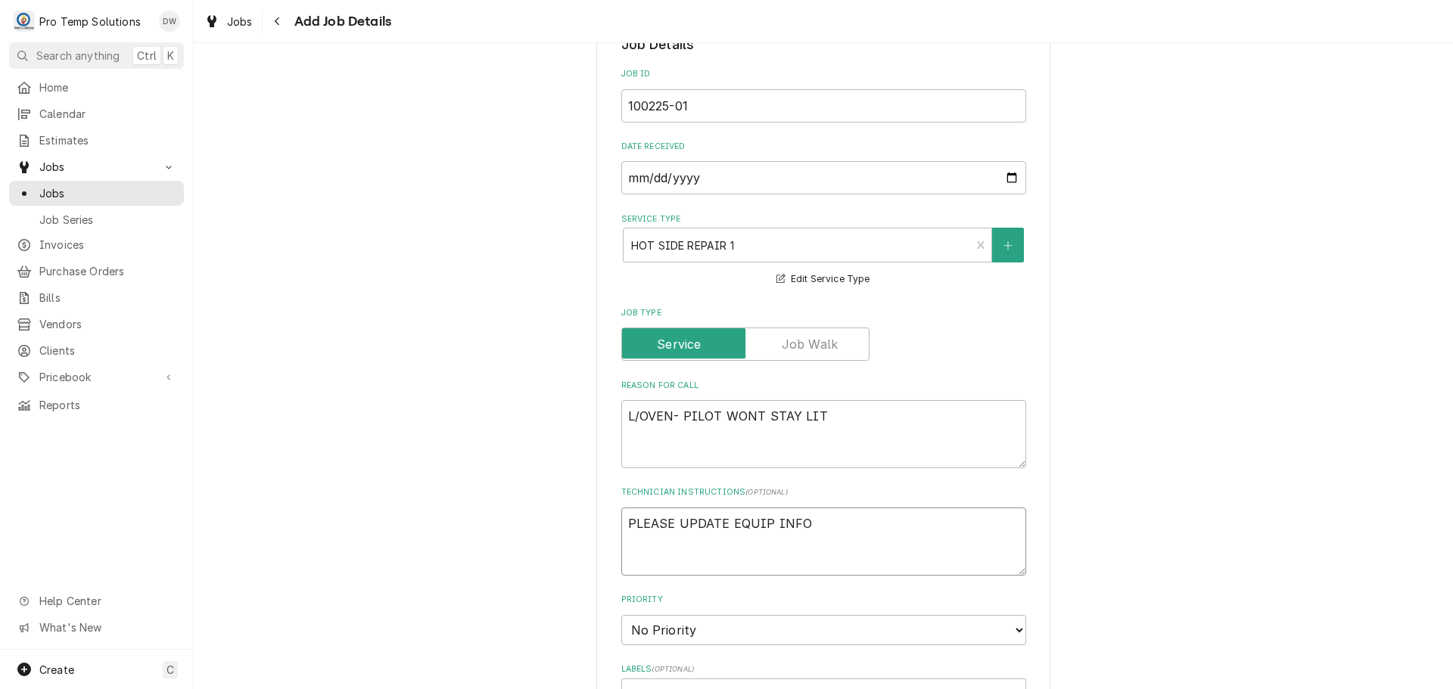
type textarea "PLEASE UPDATE EQUIP INFO O"
type textarea "x"
type textarea "PLEASE UPDATE EQUIP INFO ON"
type textarea "x"
type textarea "PLEASE UPDATE EQUIP INFO ON"
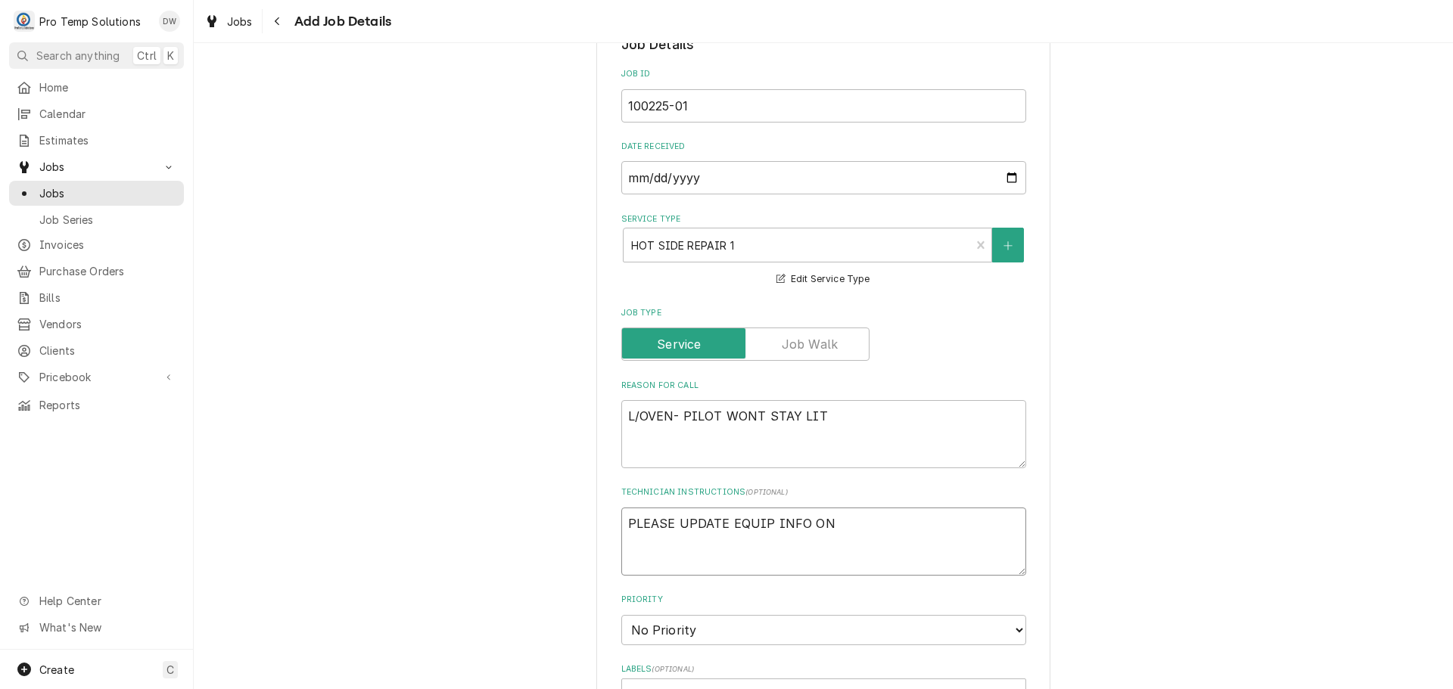
type textarea "x"
type textarea "PLEASE UPDATE EQUIP INFO ON C"
type textarea "x"
type textarea "PLEASE UPDATE EQUIP INFO ON CA"
type textarea "x"
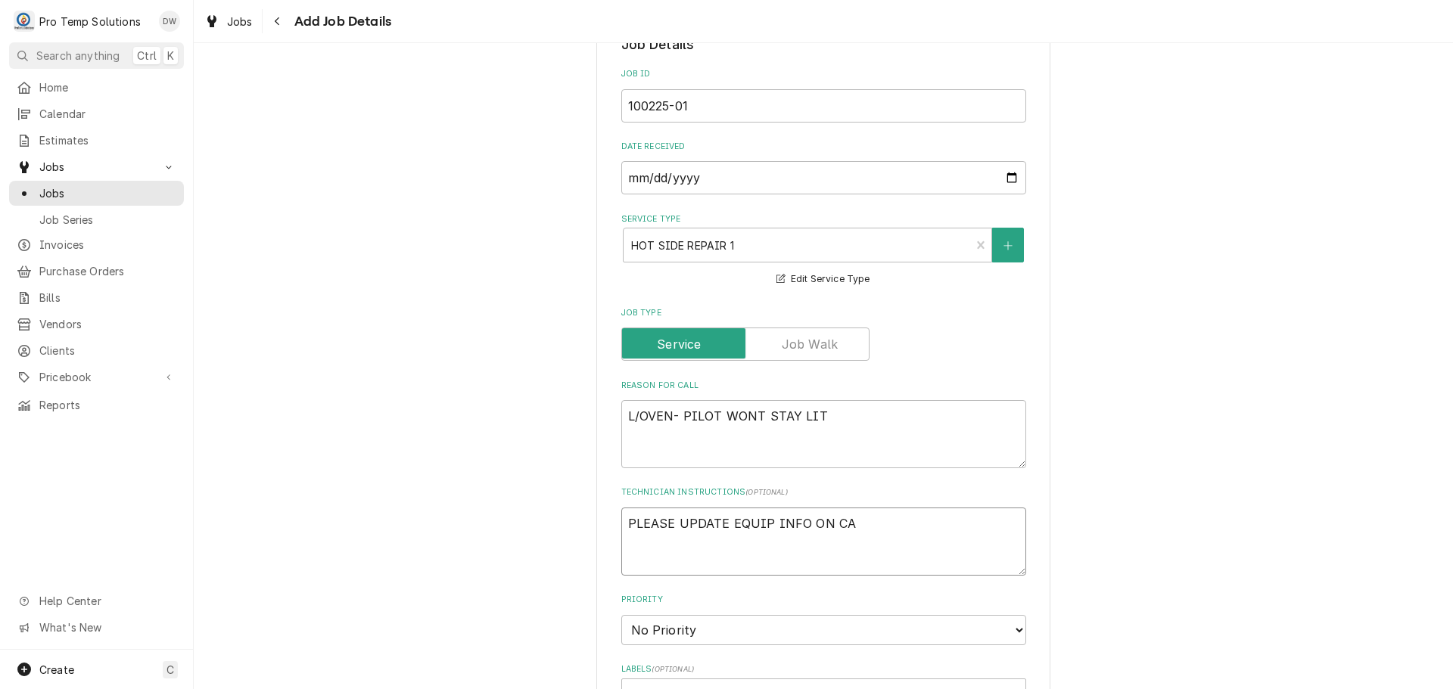
type textarea "PLEASE UPDATE EQUIP INFO ON CAL"
type textarea "x"
type textarea "PLEASE UPDATE EQUIP INFO ON CALL"
type textarea "x"
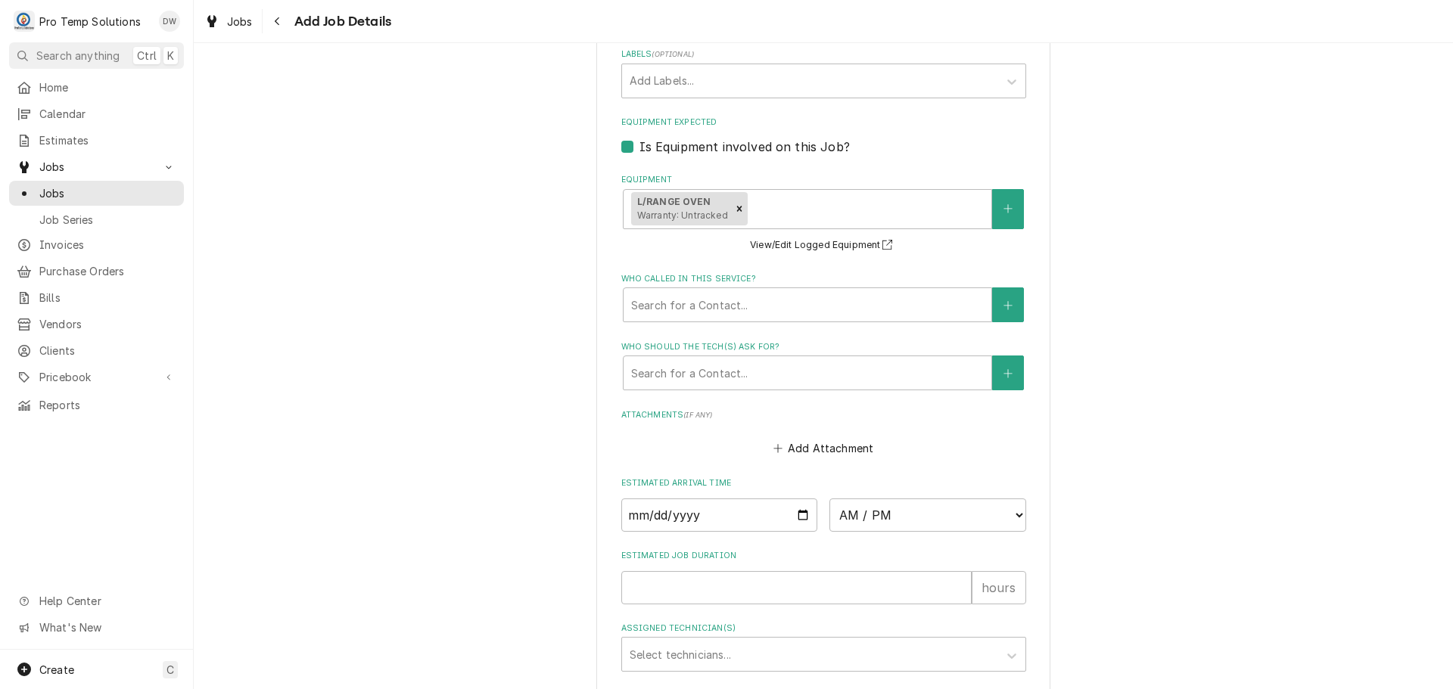
scroll to position [1107, 0]
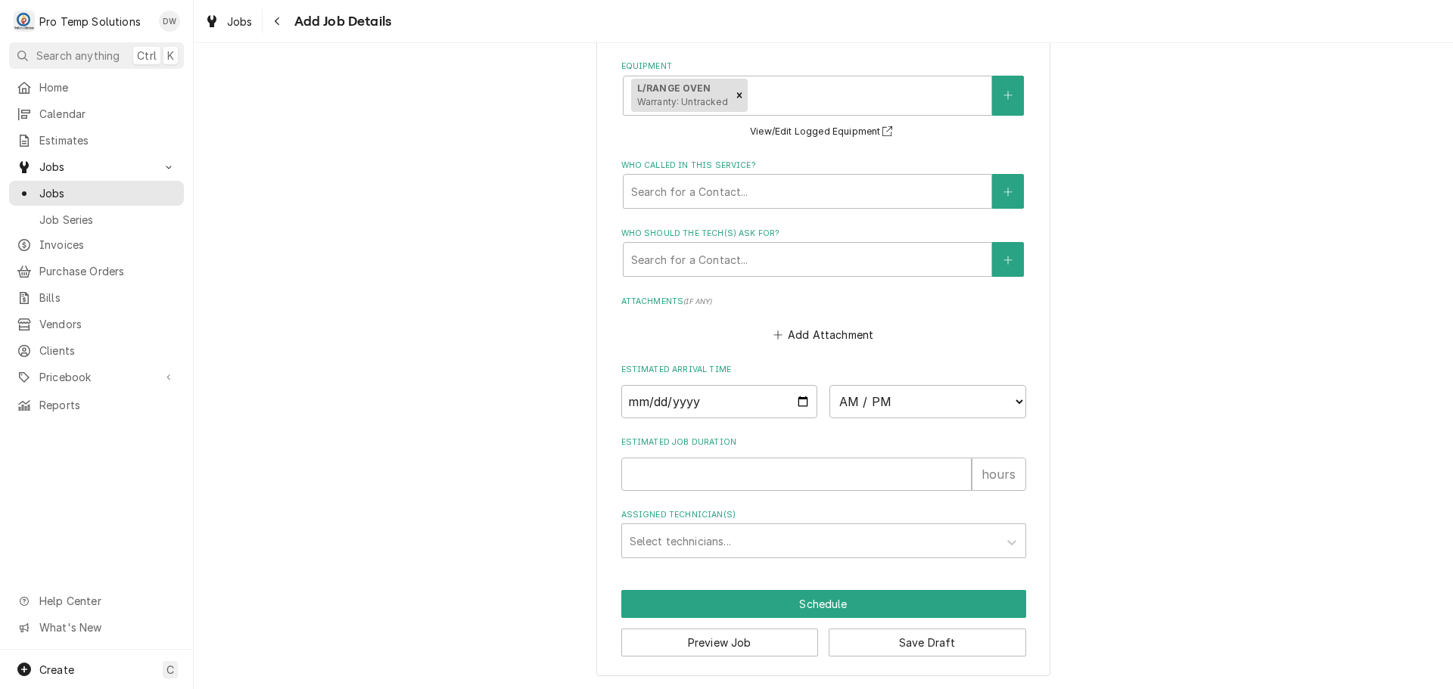
type textarea "PLEASE UPDATE EQUIP INFO ON CALL"
click at [791, 395] on input "Date" at bounding box center [719, 401] width 197 height 33
type input "2025-10-02"
type textarea "x"
click at [1009, 396] on select "AM / PM 6:00 AM 6:15 AM 6:30 AM 6:45 AM 7:00 AM 7:15 AM 7:30 AM 7:45 AM 8:00 AM…" at bounding box center [927, 401] width 197 height 33
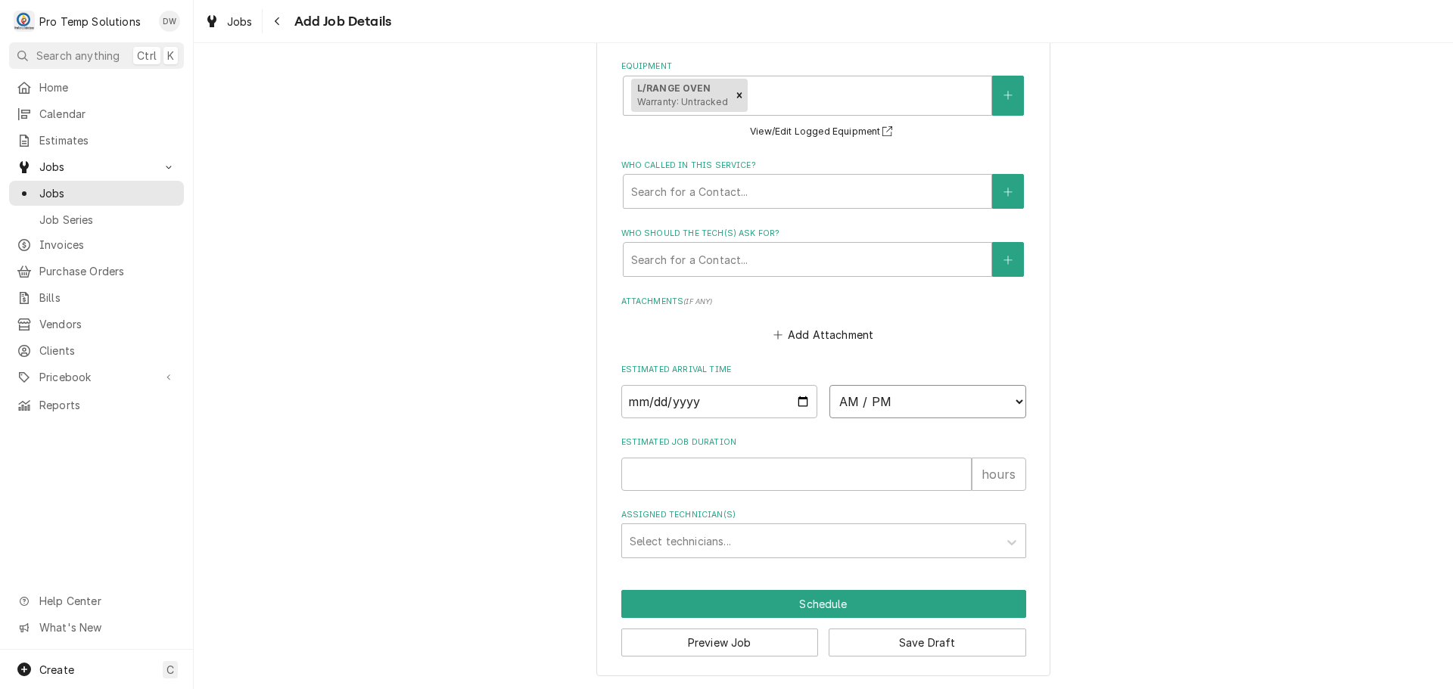
select select "11:30:00"
click at [829, 385] on select "AM / PM 6:00 AM 6:15 AM 6:30 AM 6:45 AM 7:00 AM 7:15 AM 7:30 AM 7:45 AM 8:00 AM…" at bounding box center [927, 401] width 197 height 33
click at [877, 471] on input "Estimated Job Duration" at bounding box center [796, 474] width 350 height 33
type textarea "x"
type input "1"
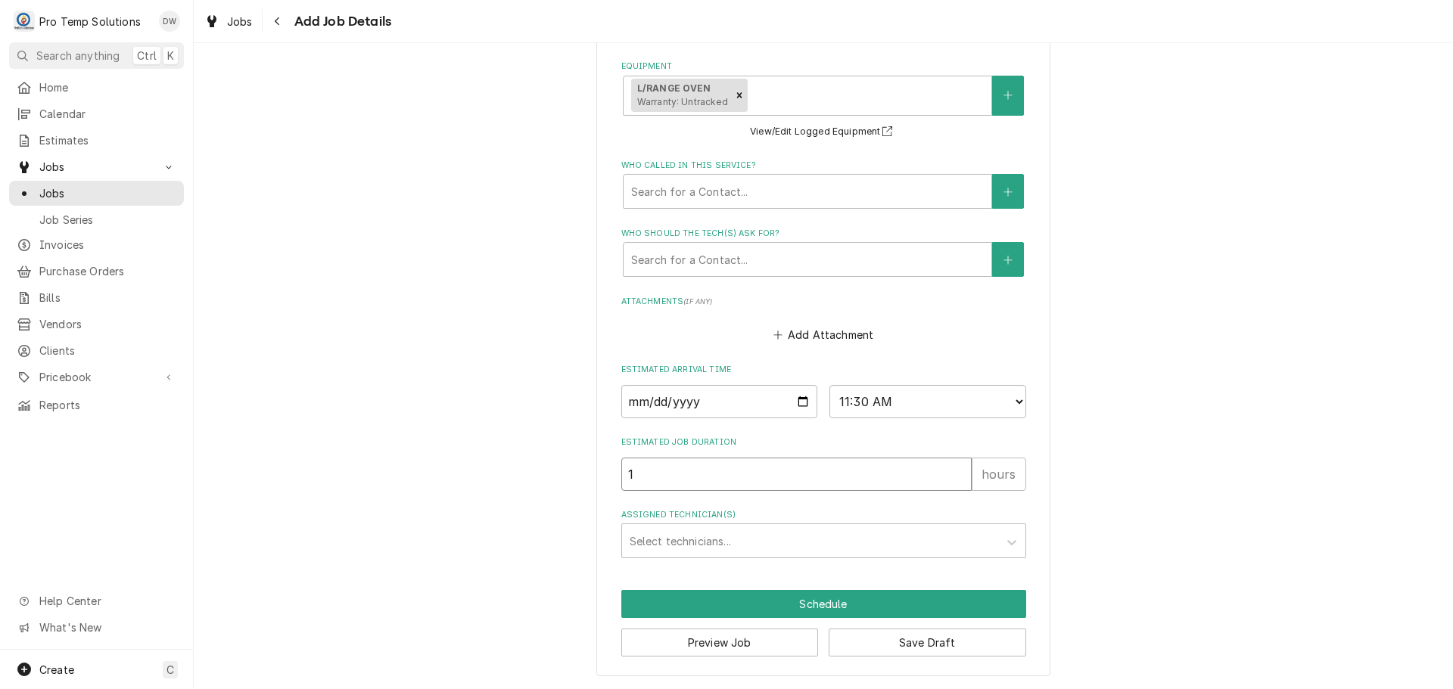
type textarea "x"
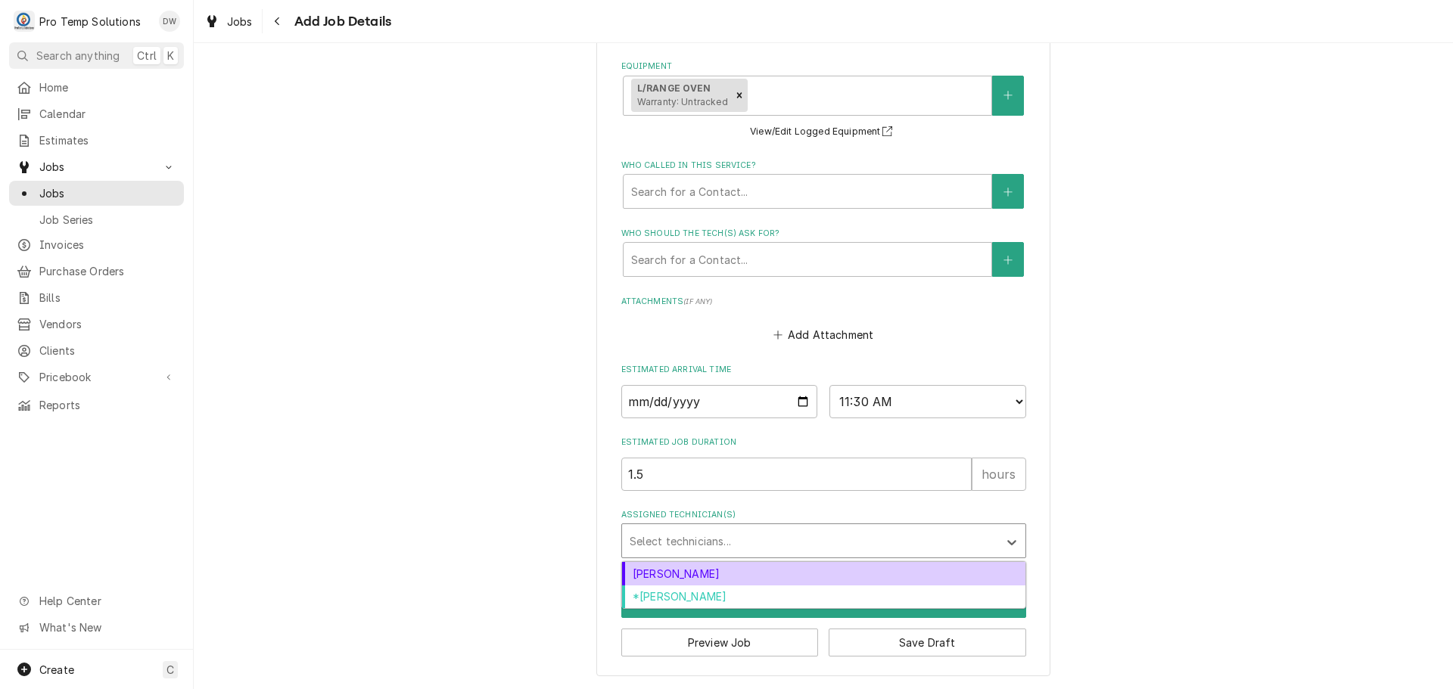
click at [692, 546] on div "Assigned Technician(s)" at bounding box center [810, 540] width 361 height 27
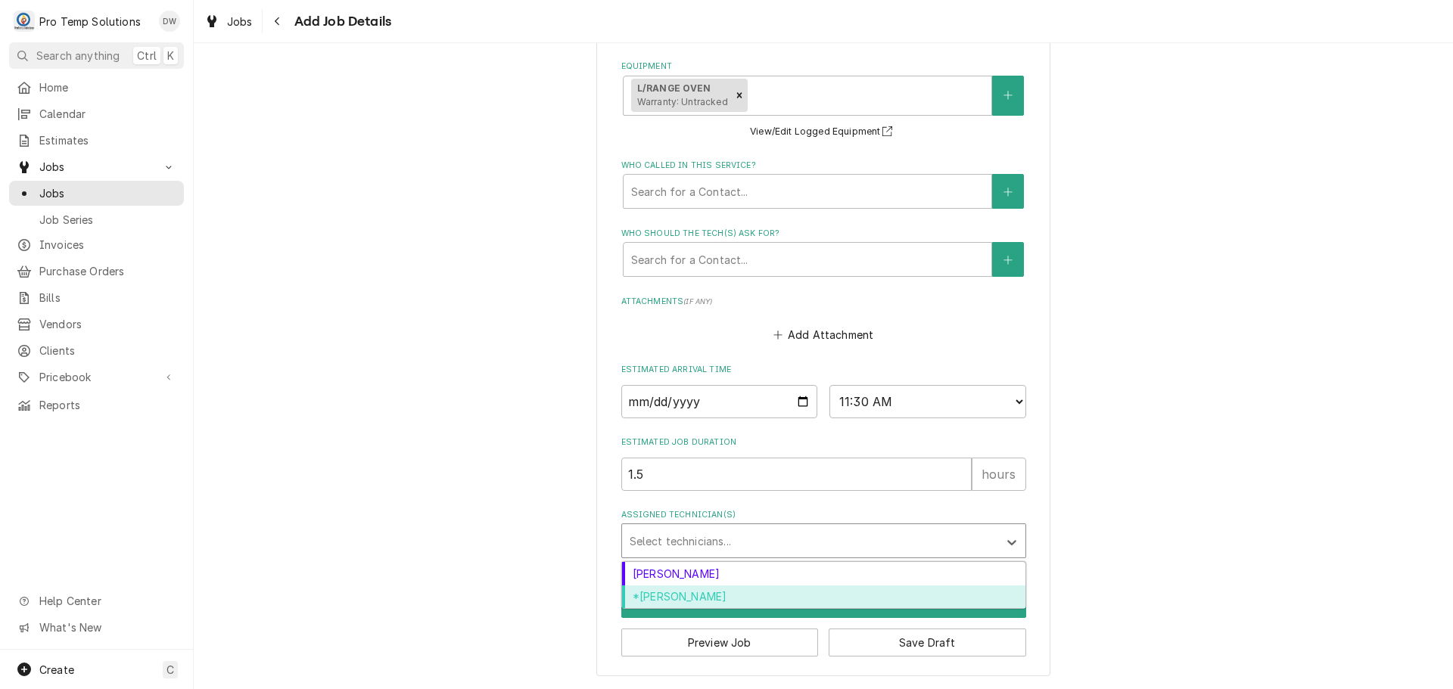
click at [731, 597] on div "*Kevin Williams" at bounding box center [823, 597] width 403 height 23
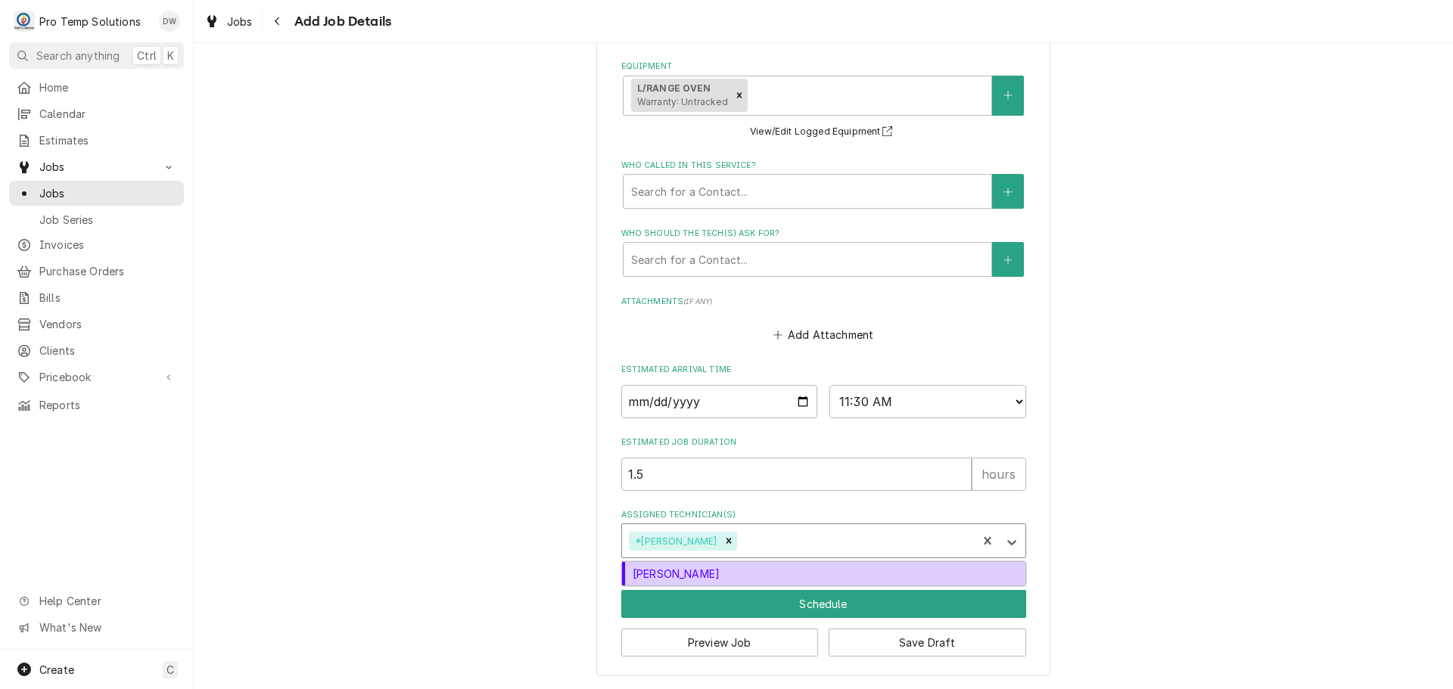
click at [760, 543] on div "Assigned Technician(s)" at bounding box center [854, 540] width 230 height 27
click at [748, 581] on div "Dakota Williams" at bounding box center [823, 573] width 403 height 23
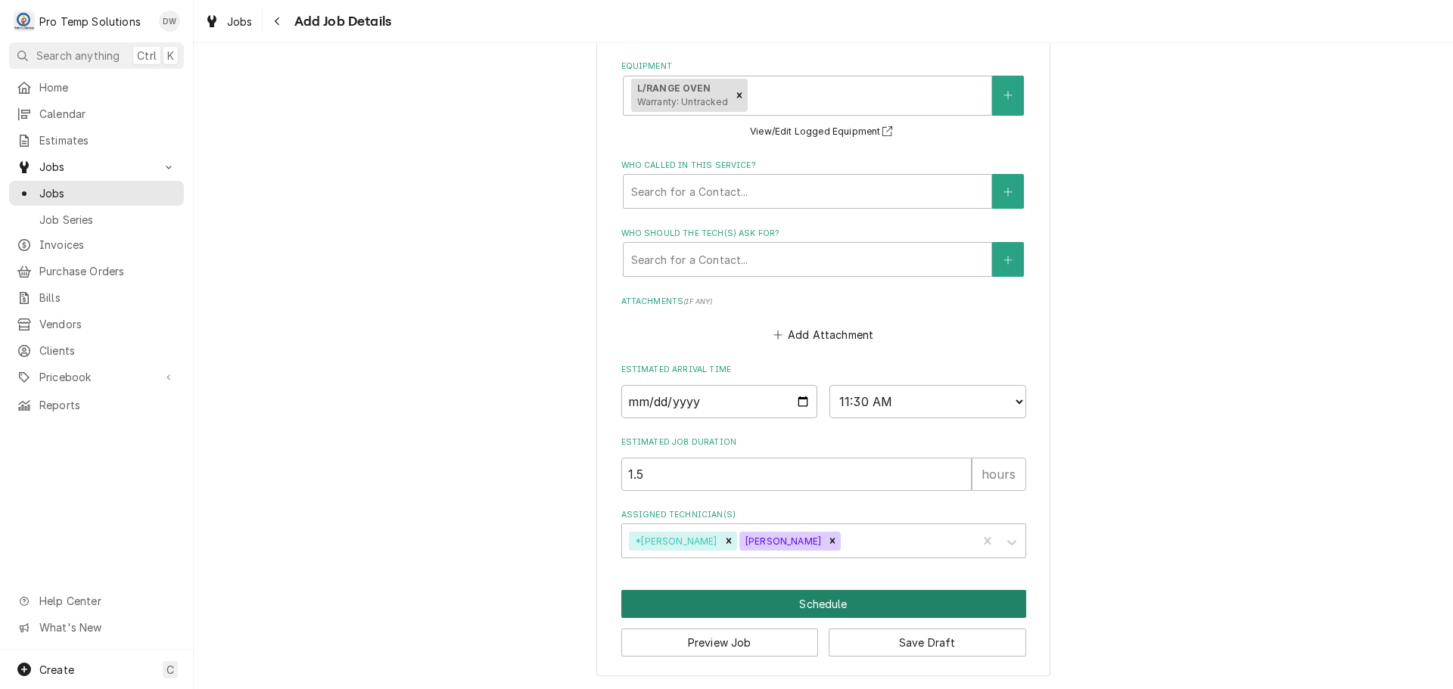
click at [826, 601] on button "Schedule" at bounding box center [823, 604] width 405 height 28
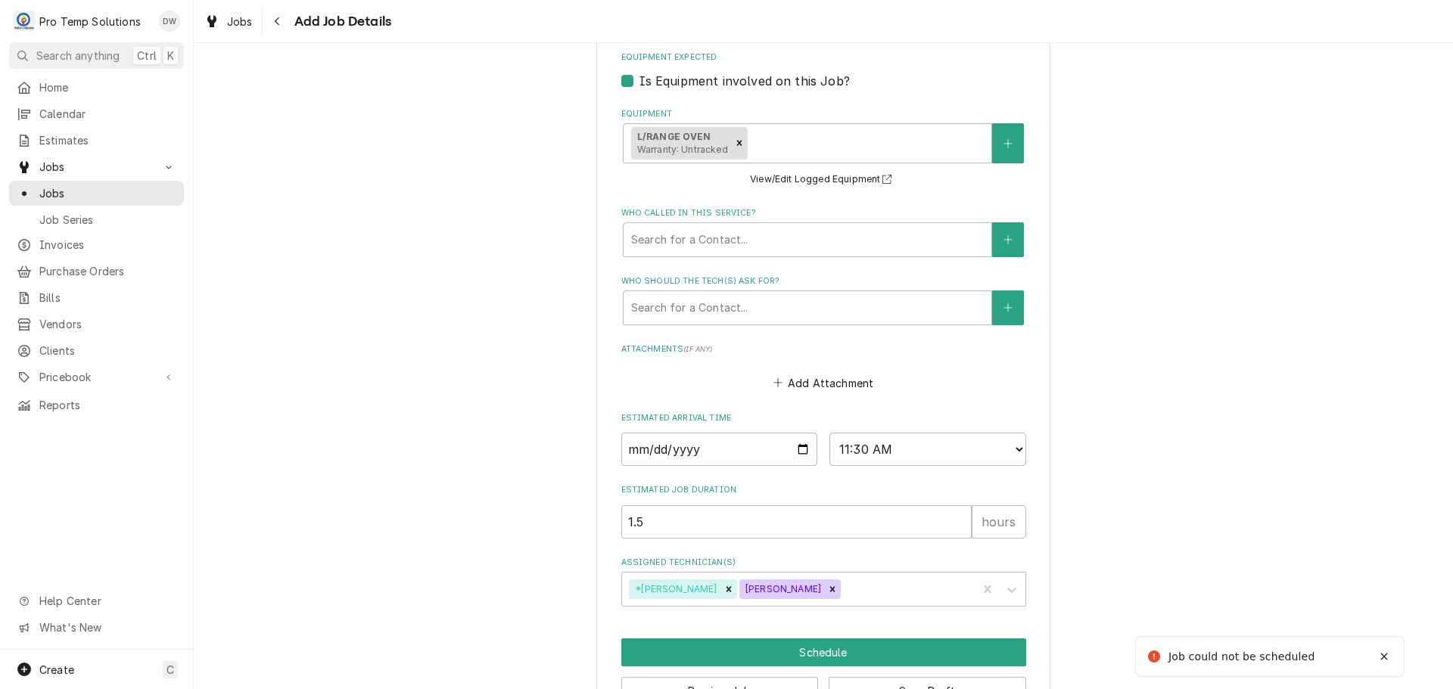
scroll to position [403, 0]
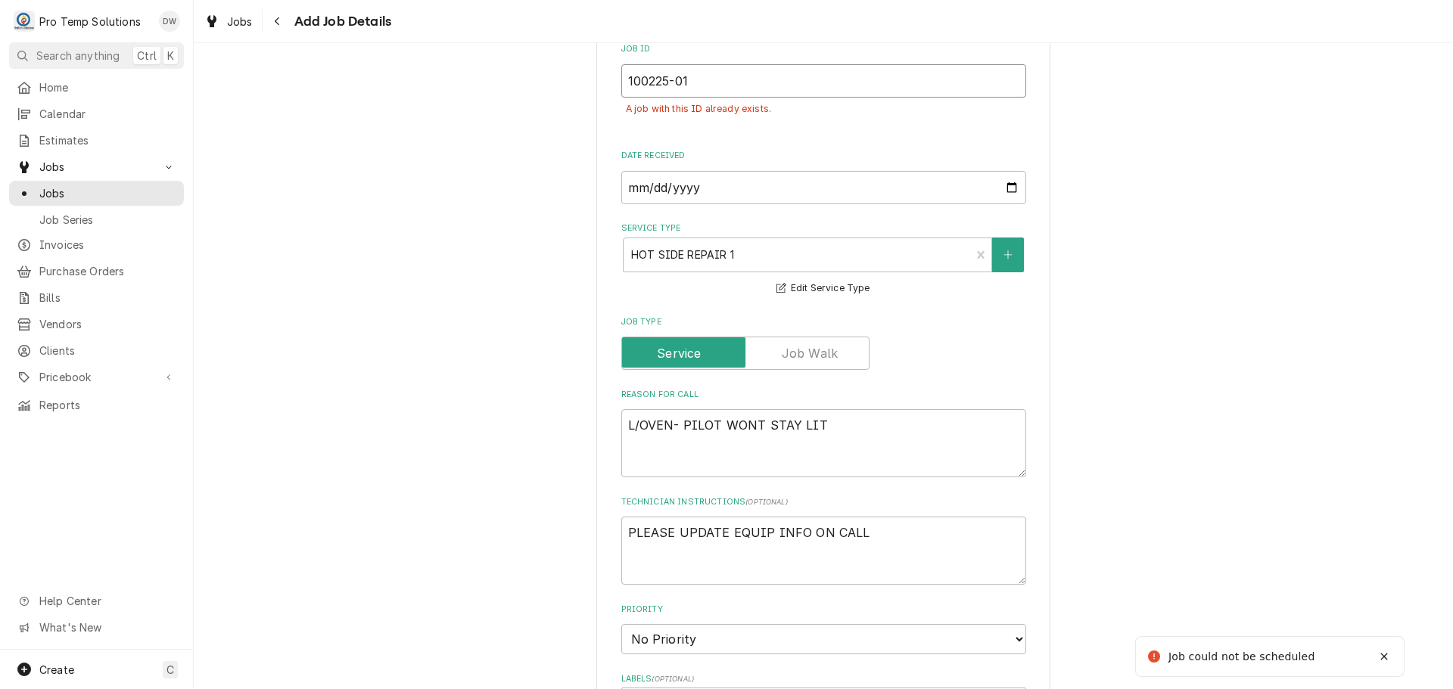
click at [717, 92] on input "100225-01" at bounding box center [823, 80] width 405 height 33
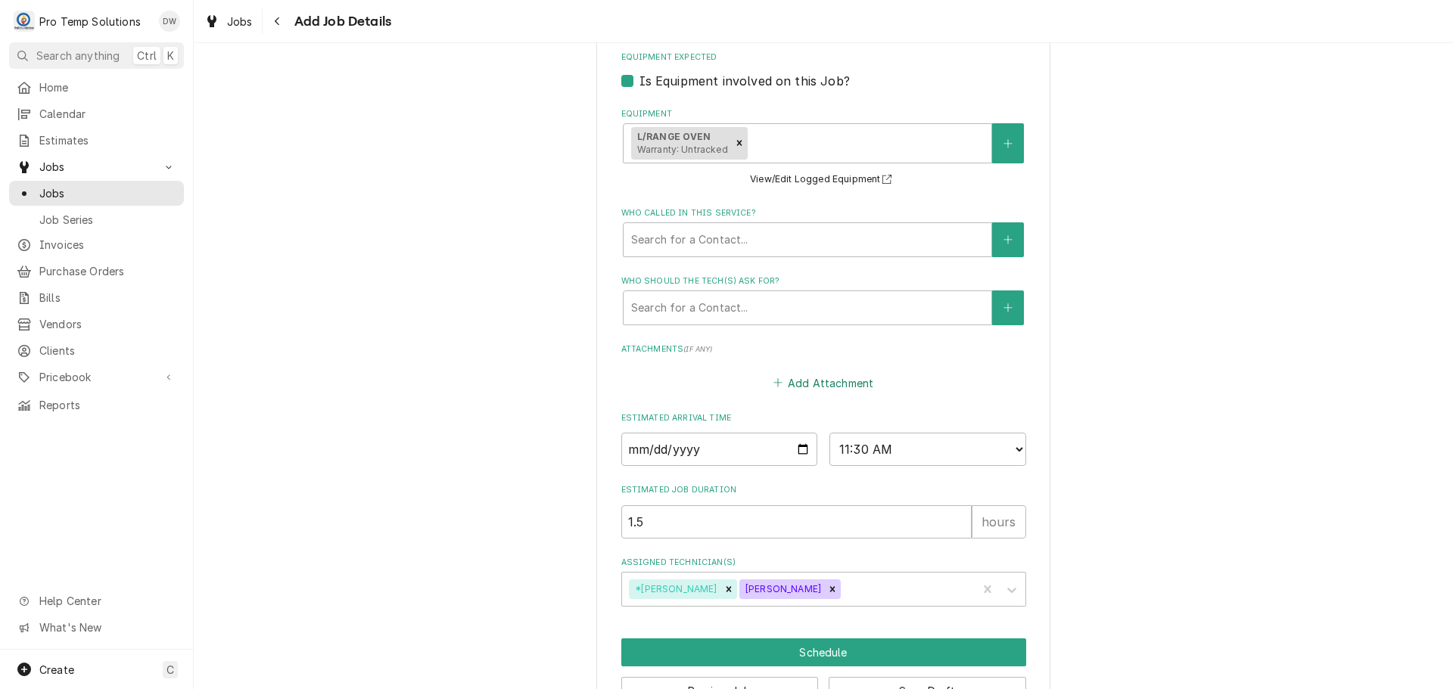
scroll to position [1142, 0]
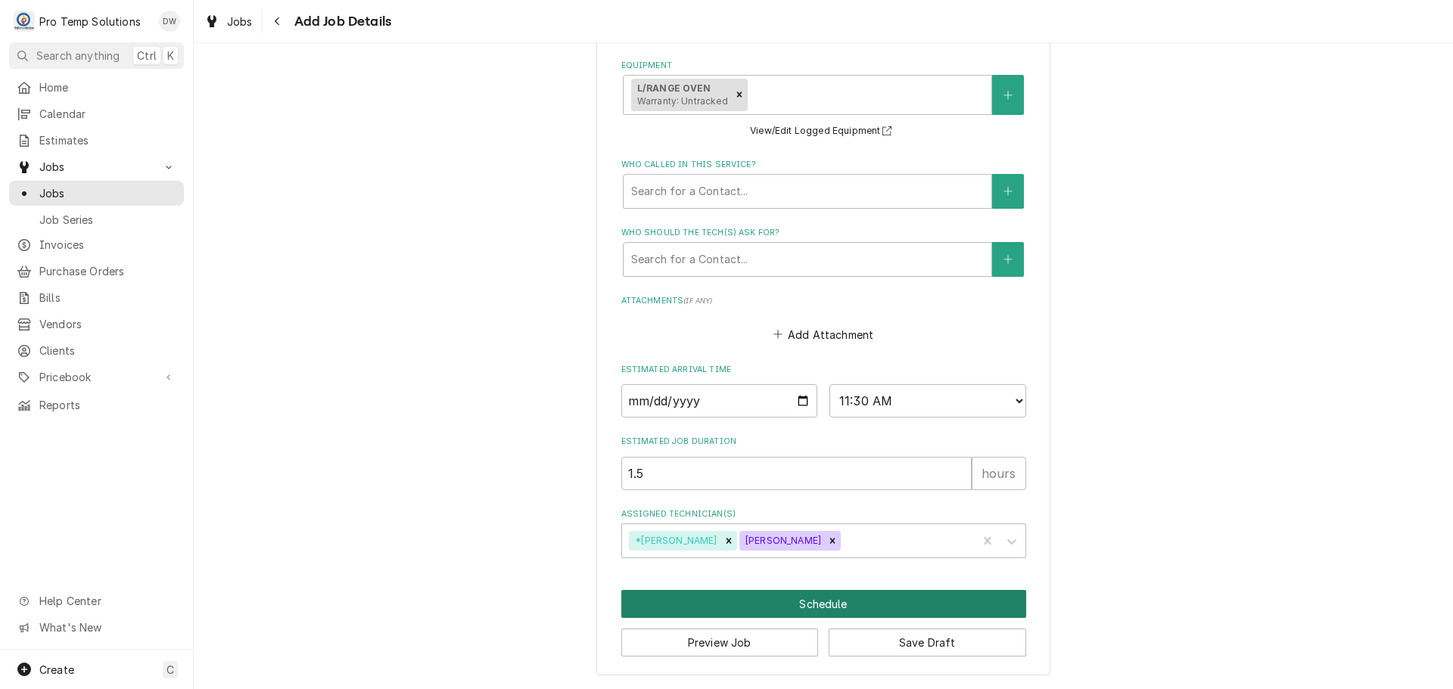
click at [807, 602] on button "Schedule" at bounding box center [823, 604] width 405 height 28
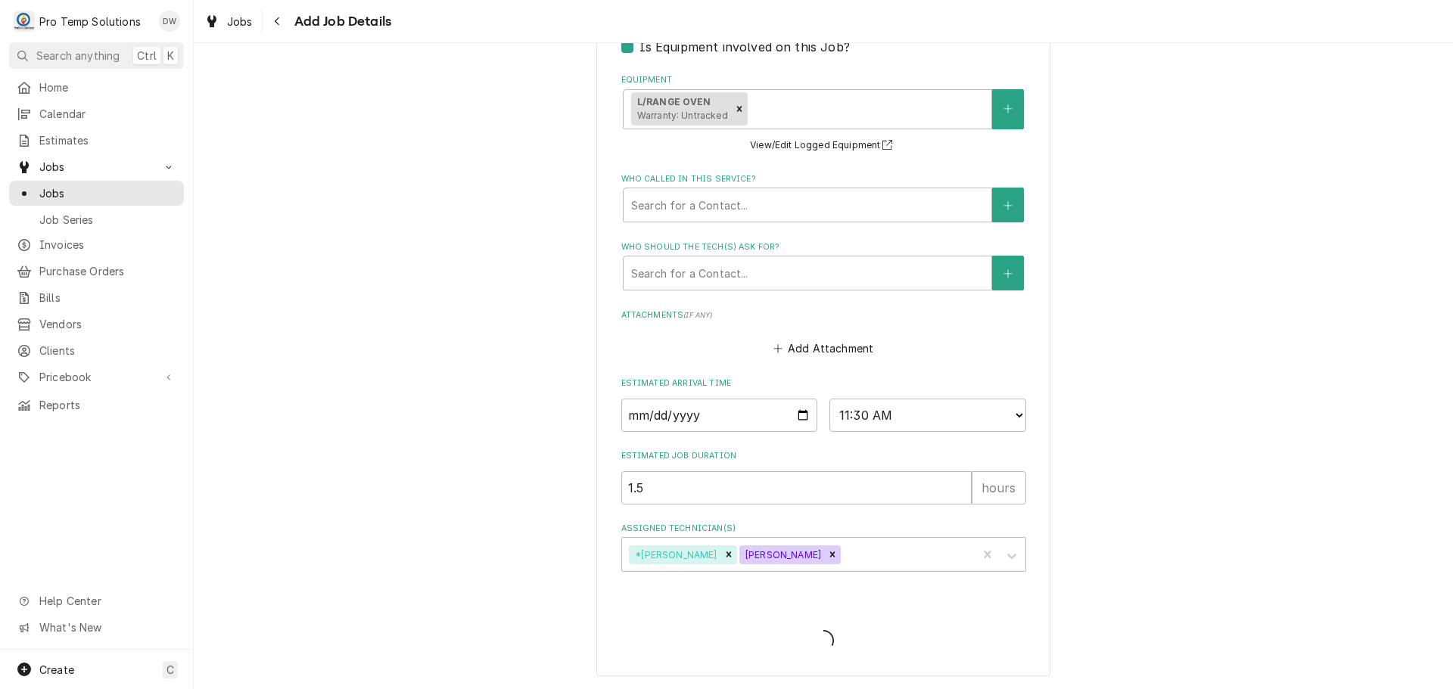
scroll to position [403, 0]
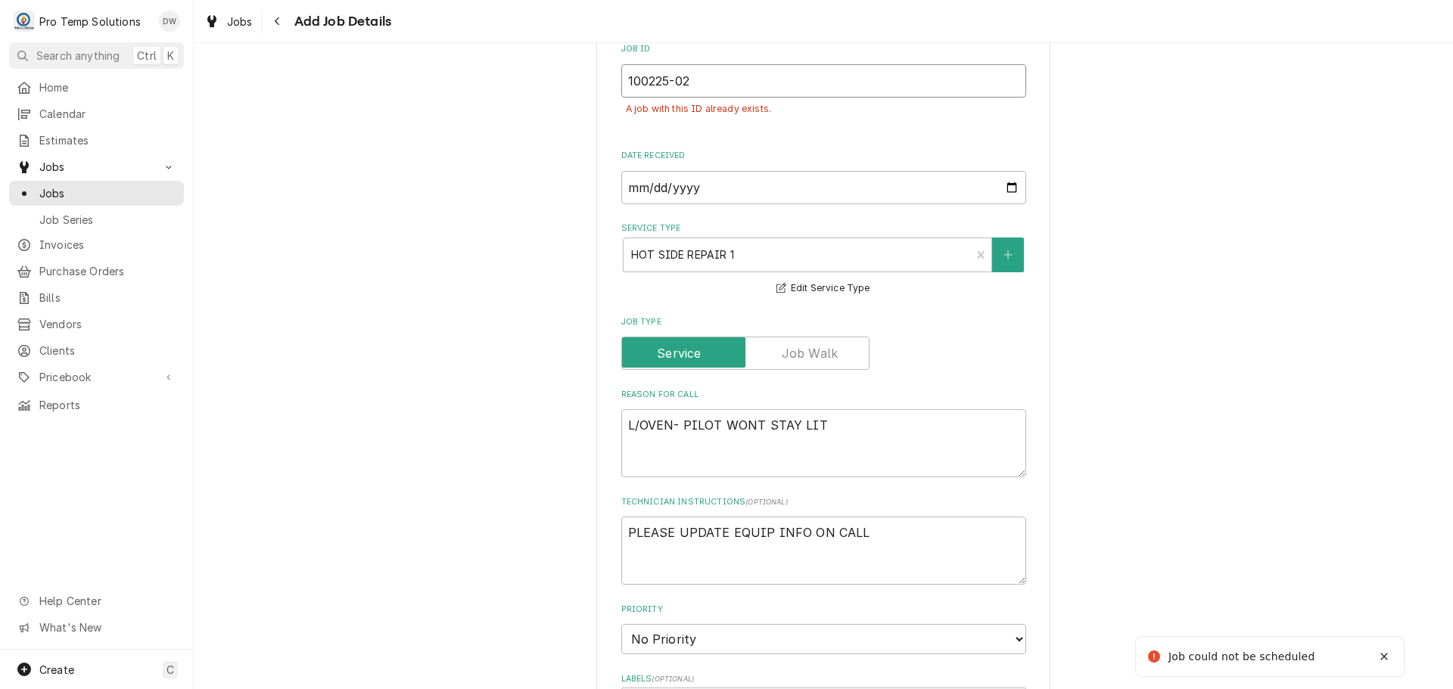
click at [695, 81] on input "100225-02" at bounding box center [823, 80] width 405 height 33
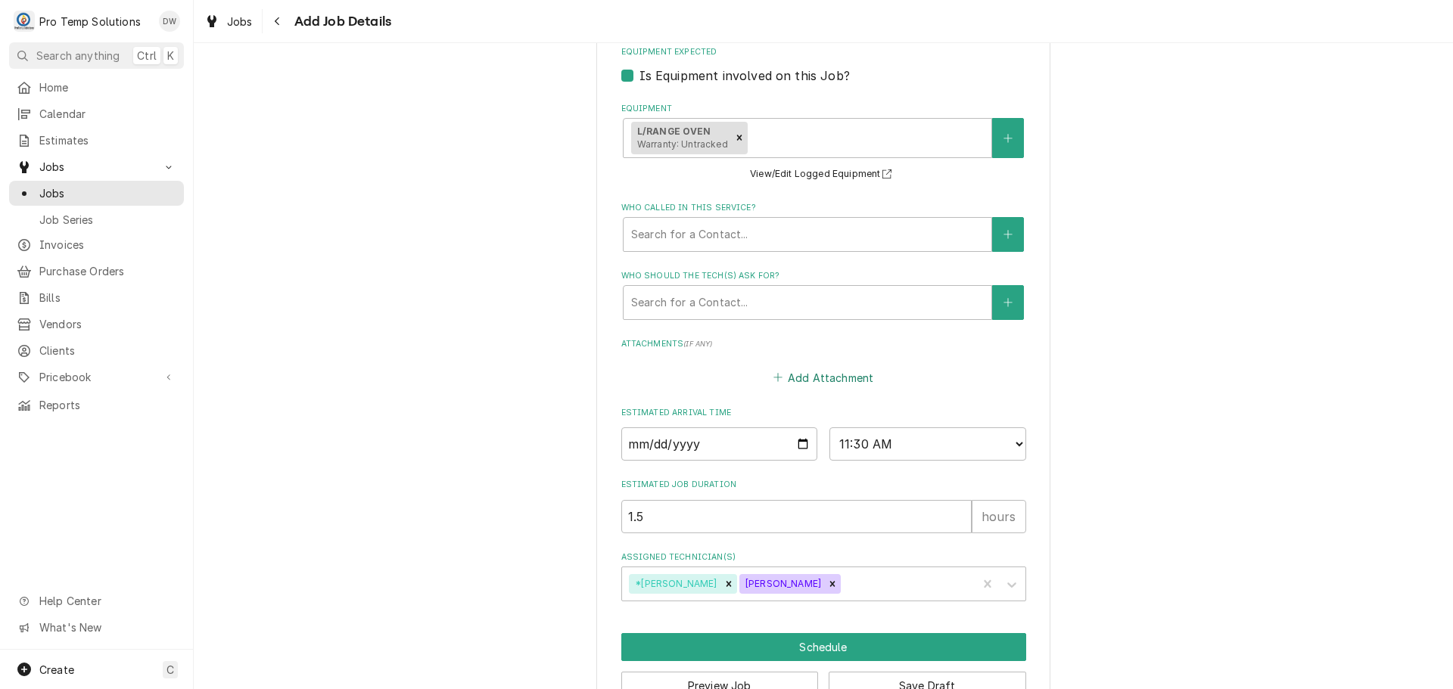
scroll to position [1142, 0]
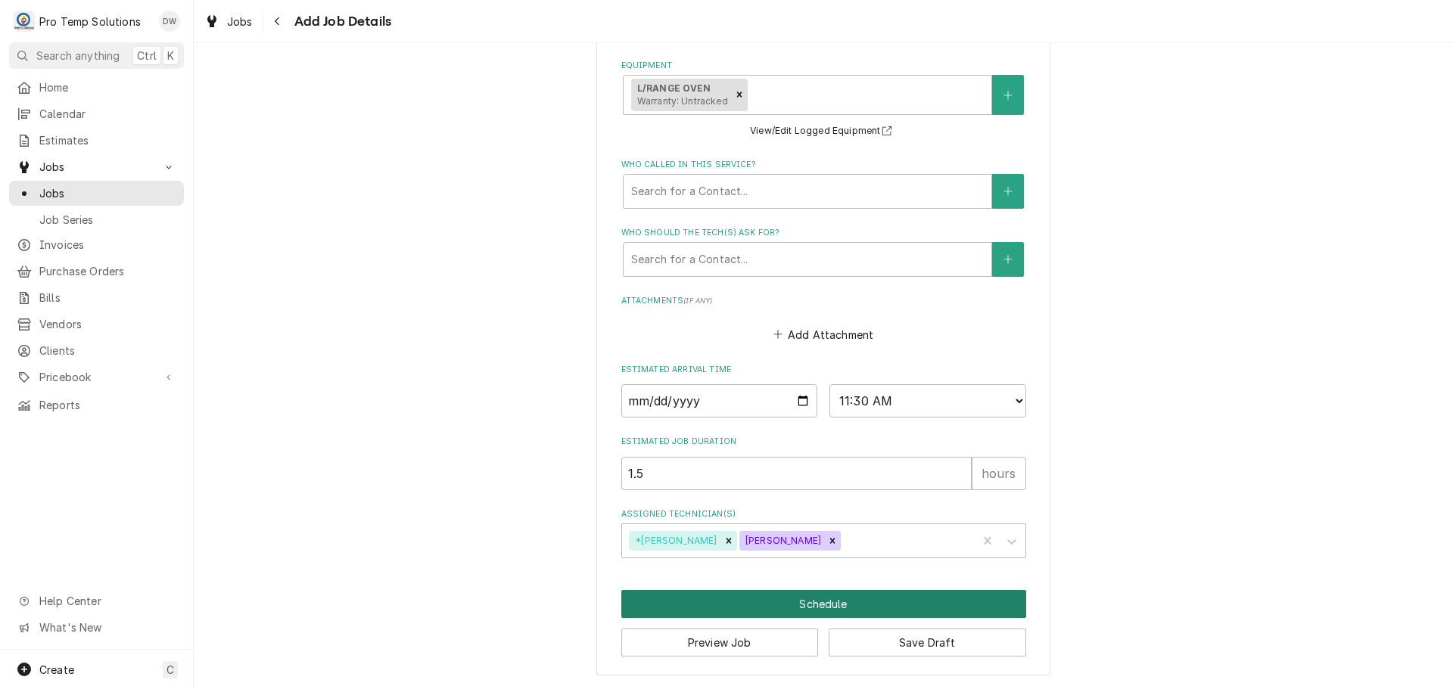
click at [795, 601] on button "Schedule" at bounding box center [823, 604] width 405 height 28
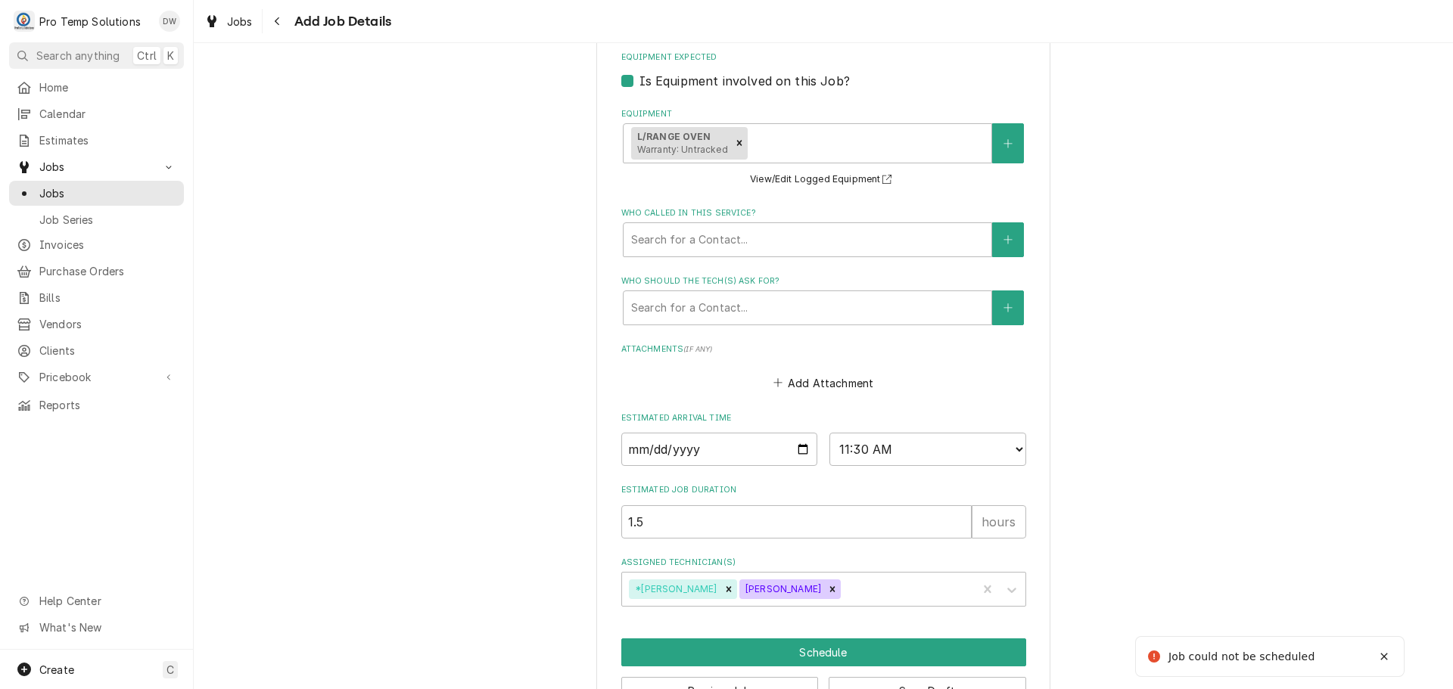
scroll to position [403, 0]
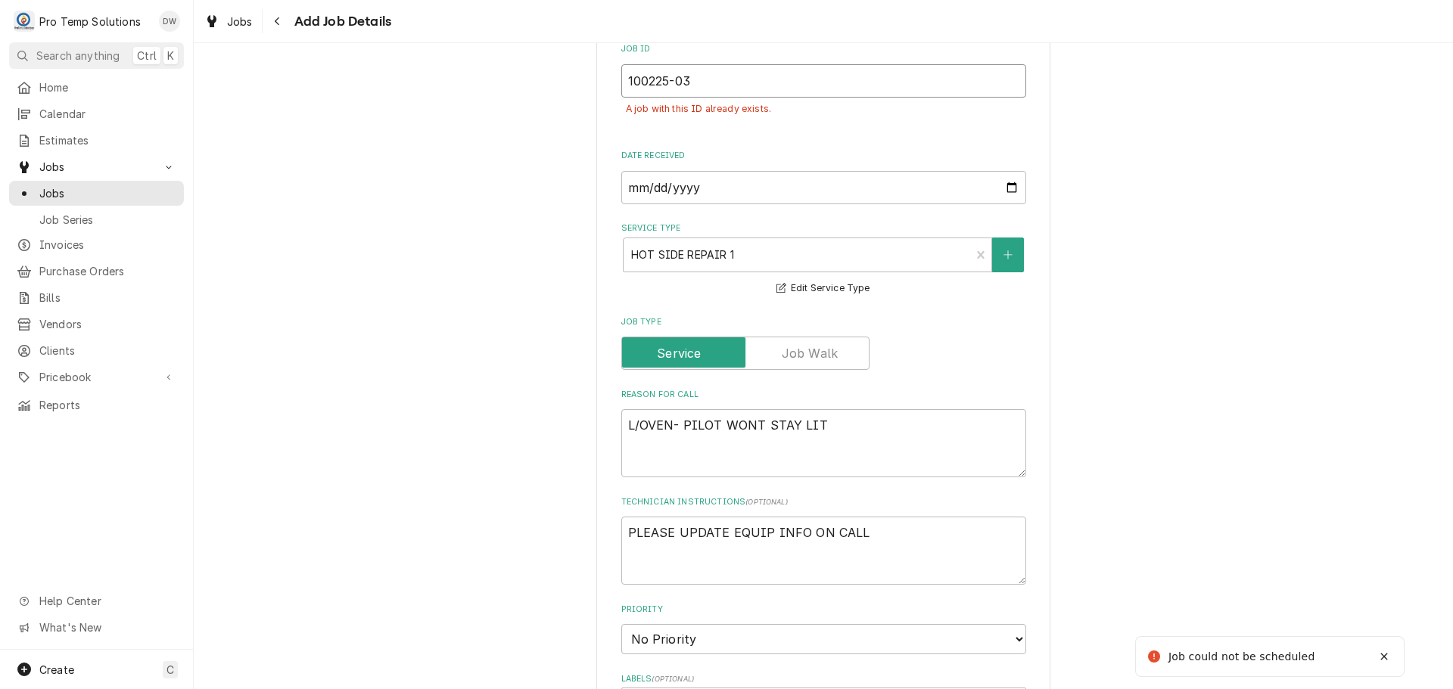
click at [708, 82] on input "100225-03" at bounding box center [823, 80] width 405 height 33
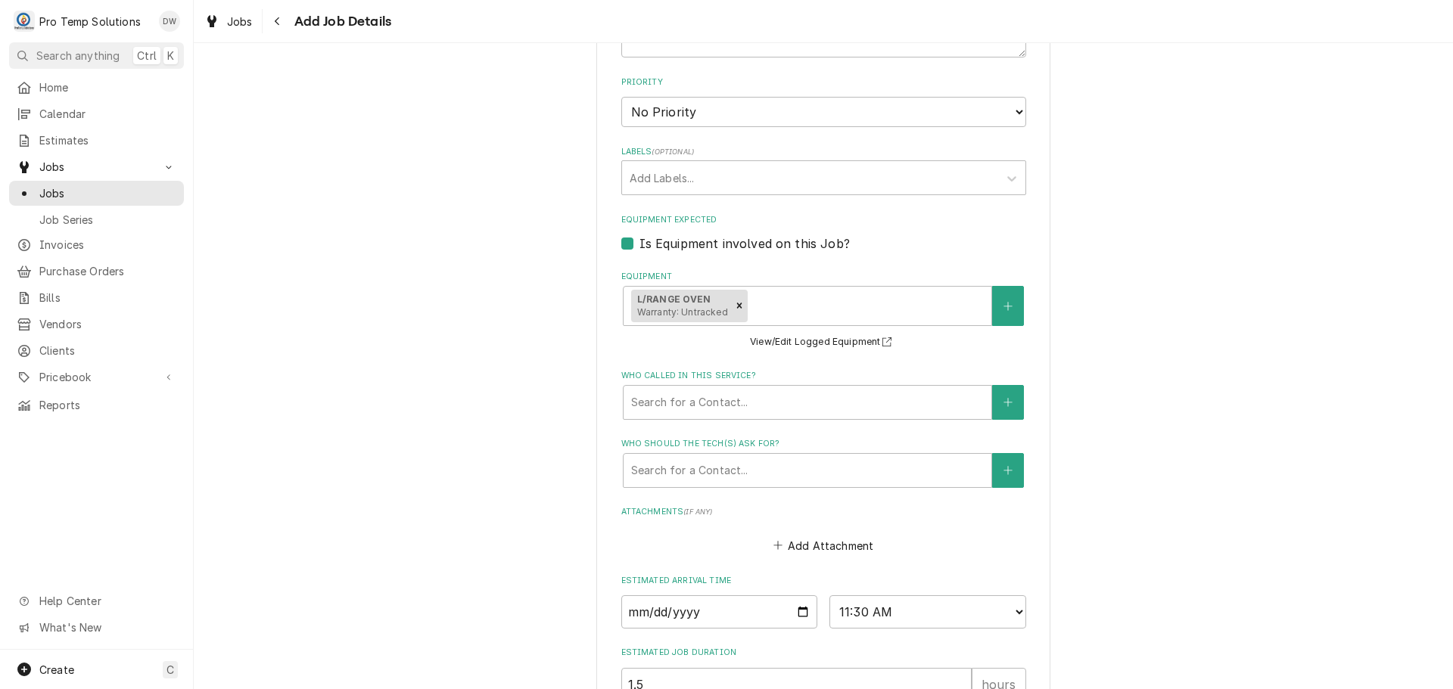
scroll to position [1142, 0]
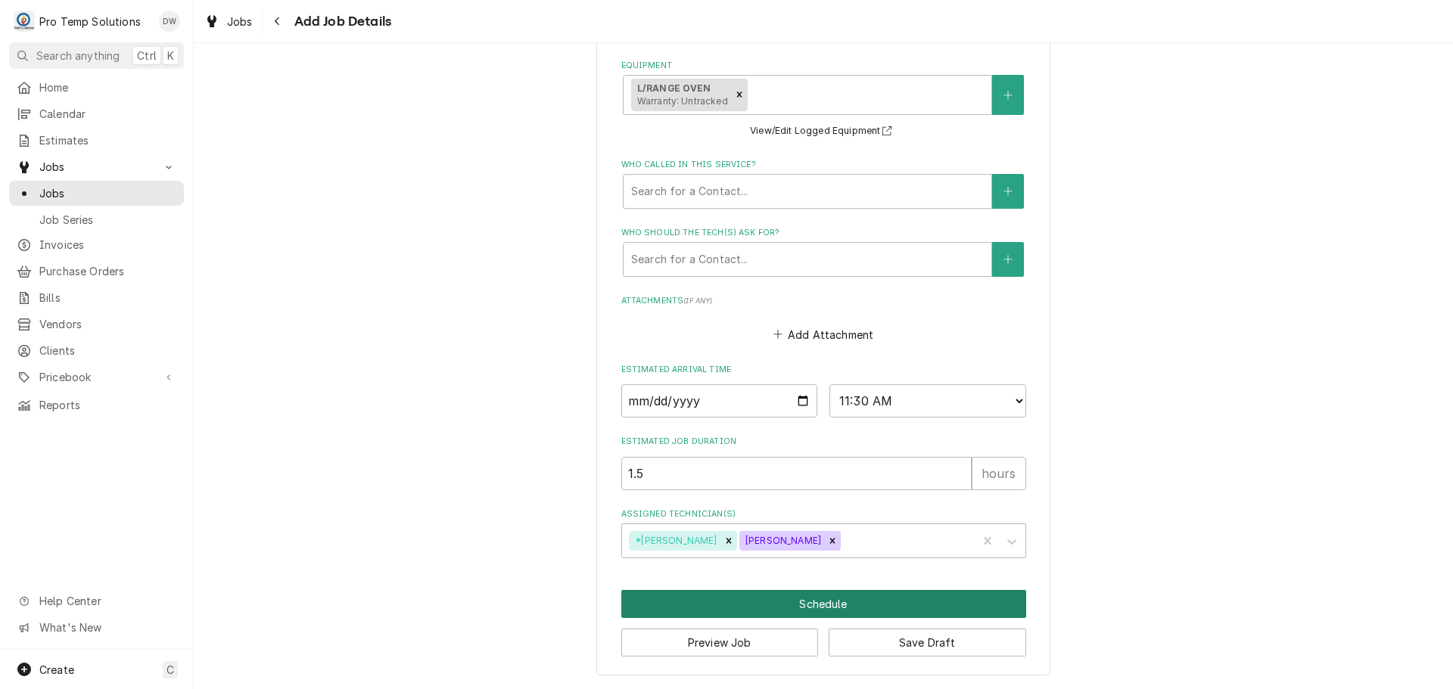
click at [813, 596] on button "Schedule" at bounding box center [823, 604] width 405 height 28
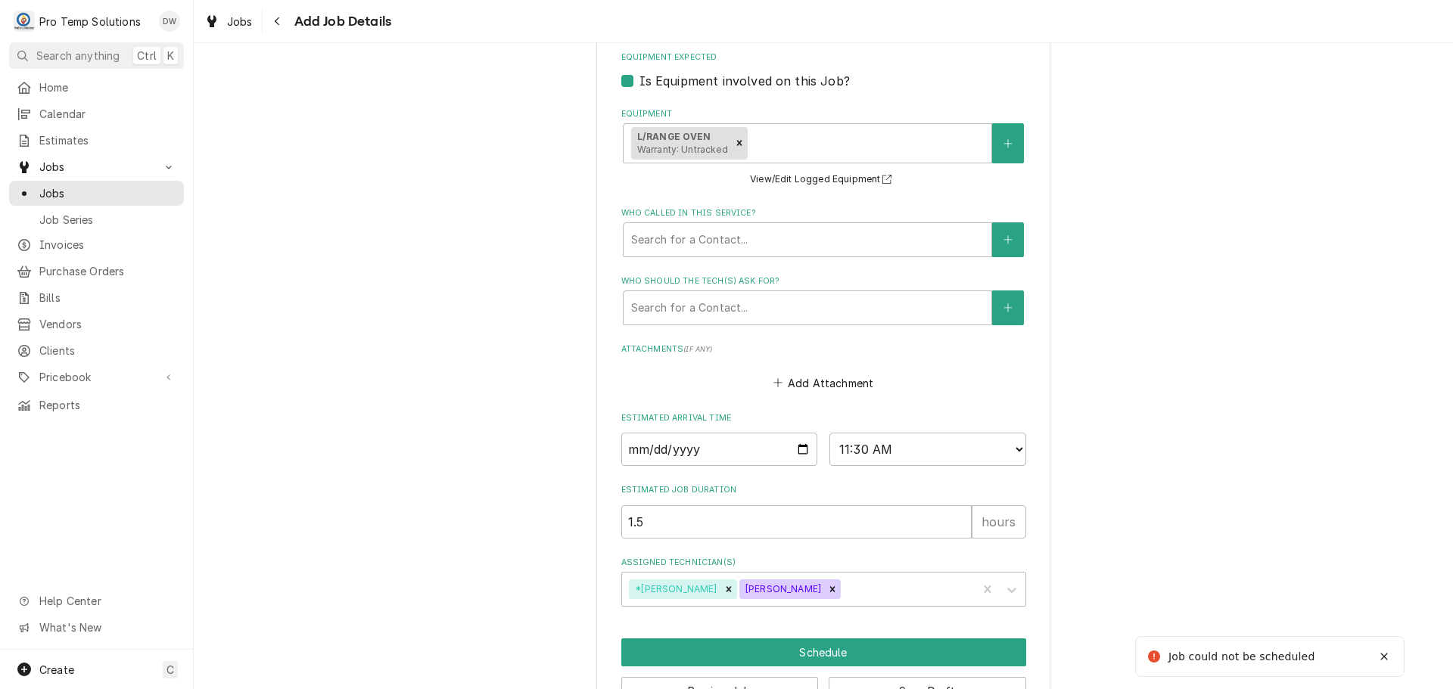
scroll to position [403, 0]
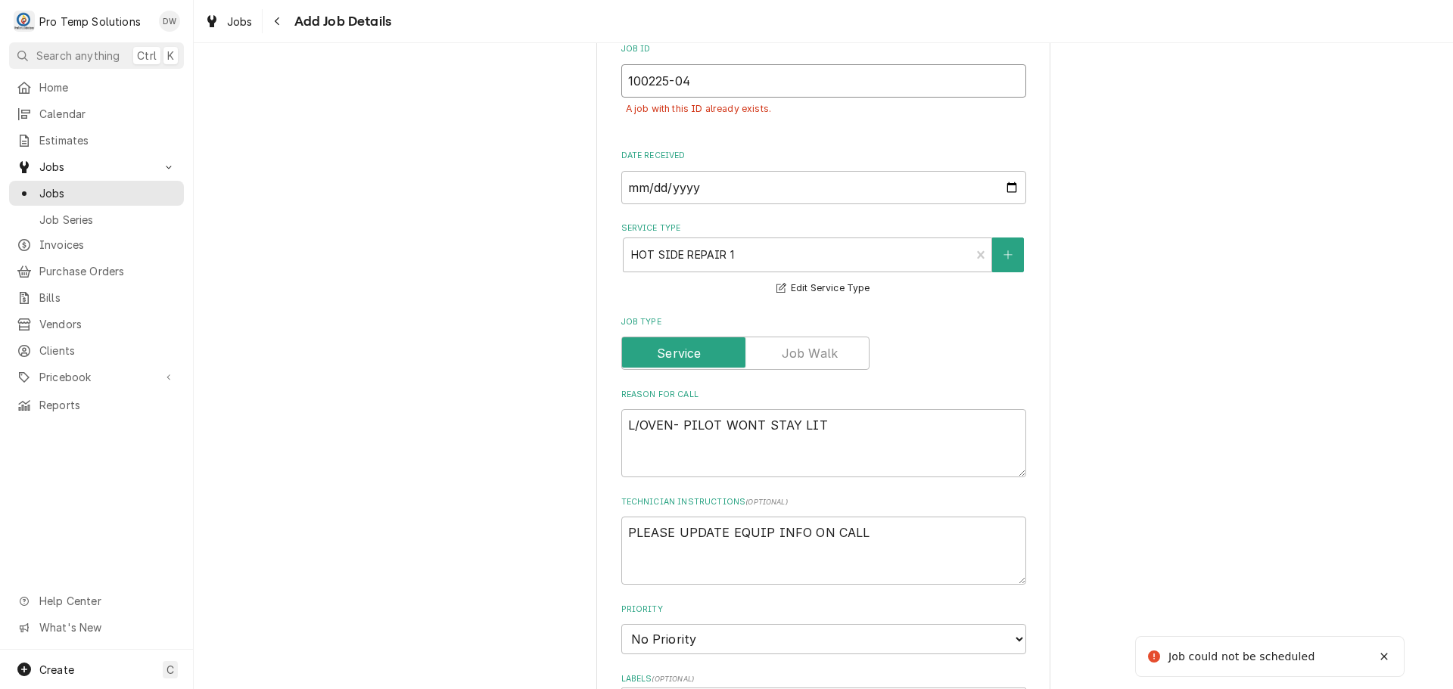
click at [714, 81] on input "100225-04" at bounding box center [823, 80] width 405 height 33
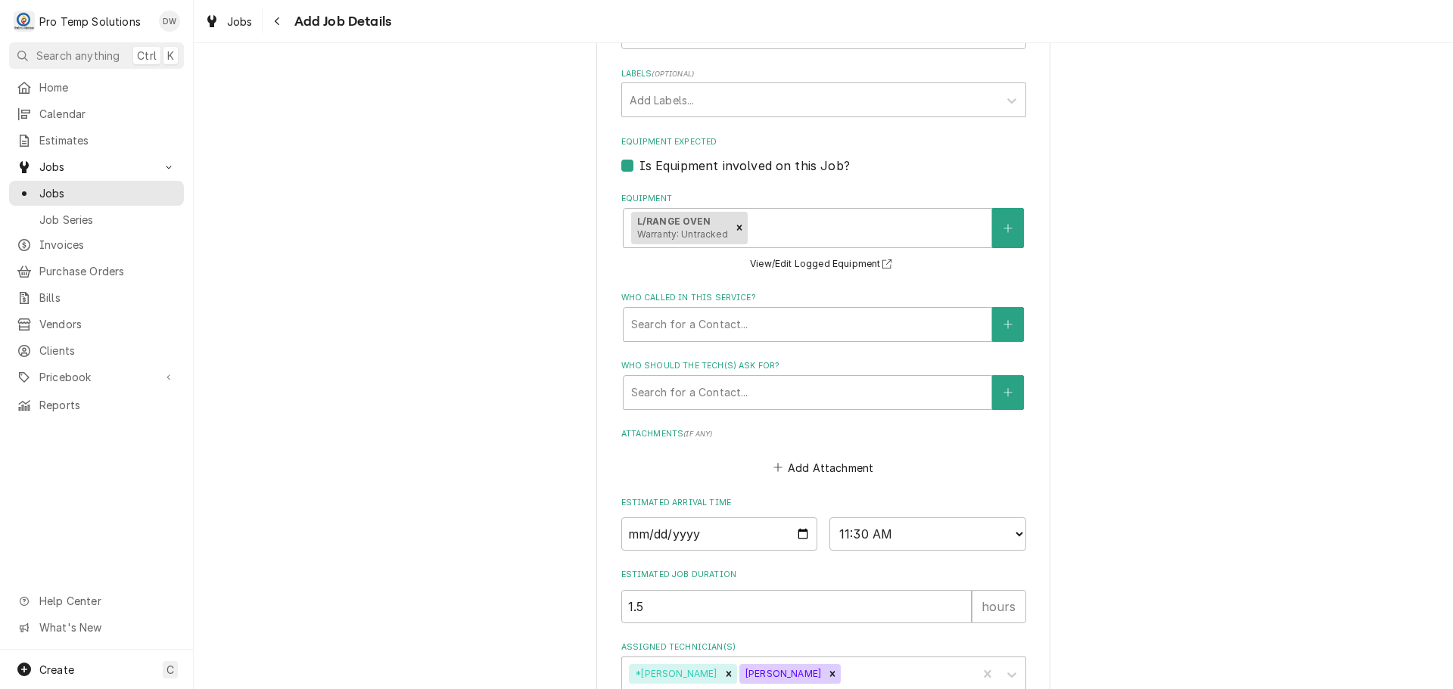
scroll to position [1142, 0]
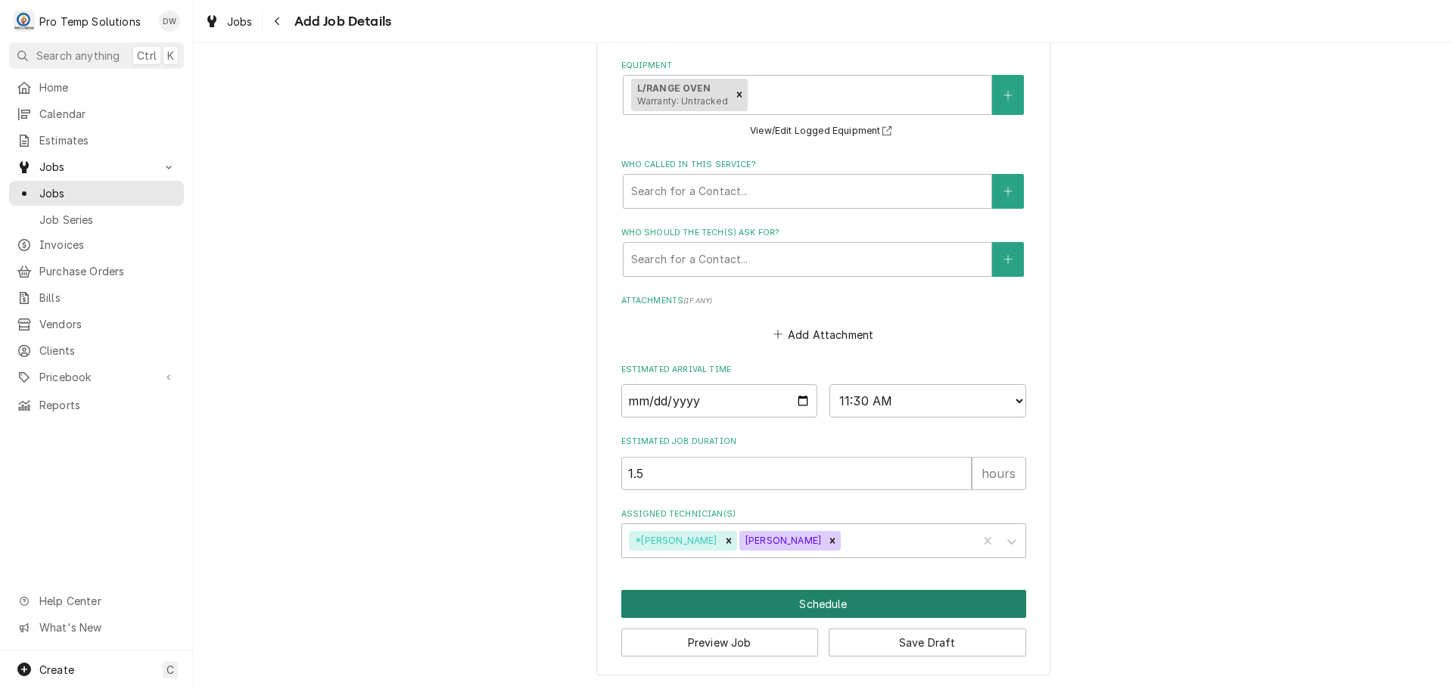
click at [812, 602] on button "Schedule" at bounding box center [823, 604] width 405 height 28
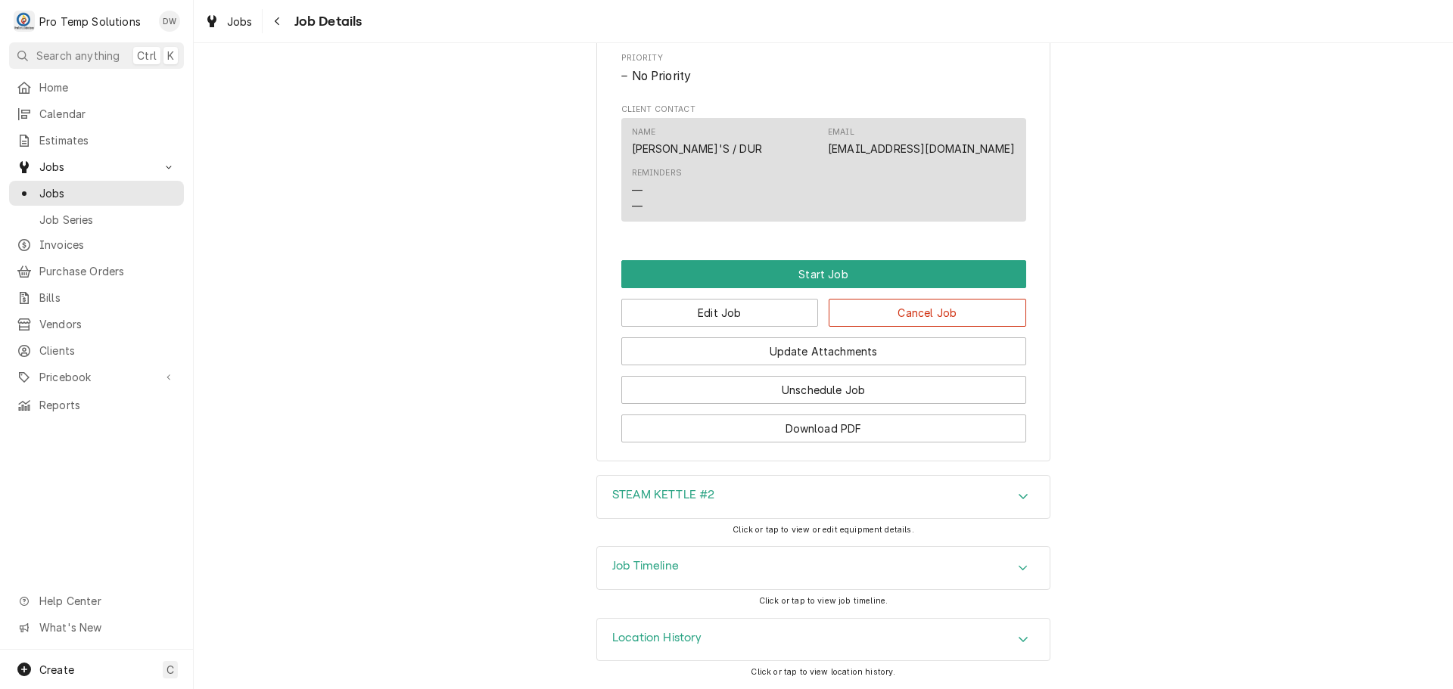
scroll to position [767, 0]
click at [754, 303] on button "Edit Job" at bounding box center [719, 313] width 197 height 28
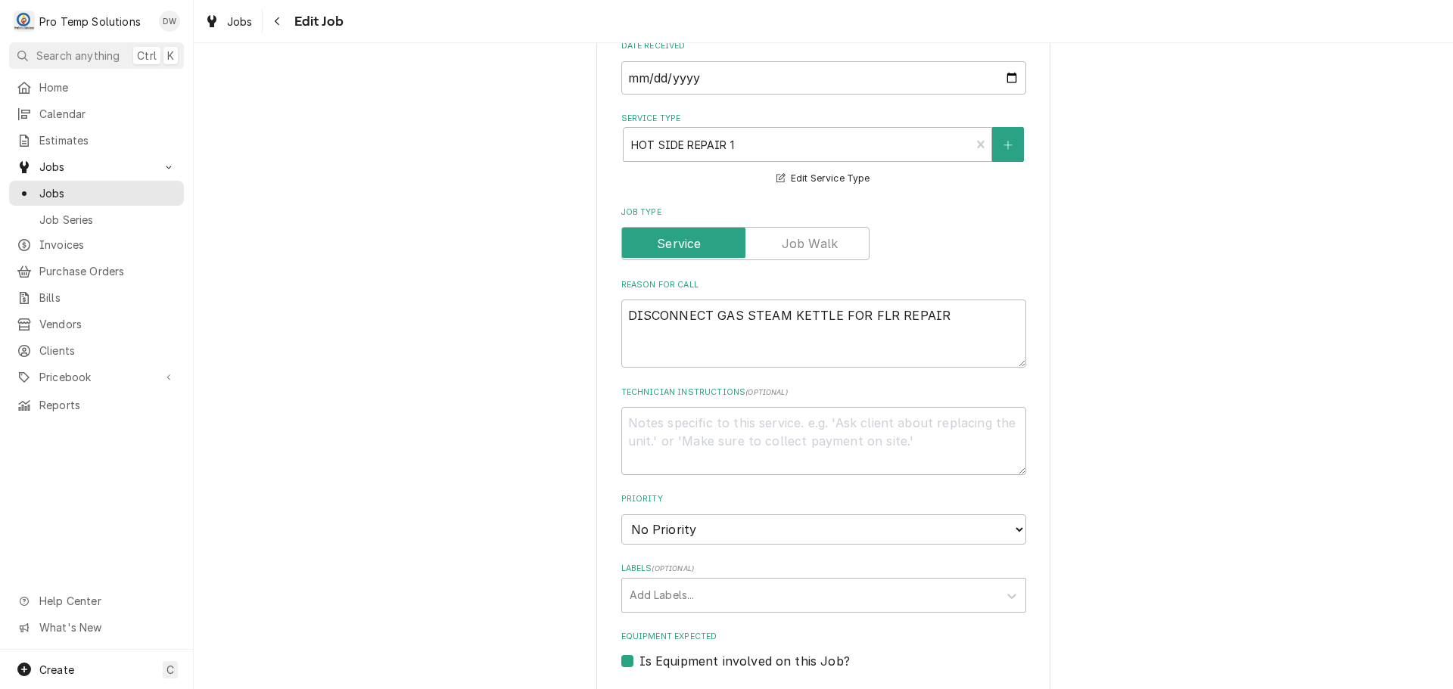
scroll to position [454, 0]
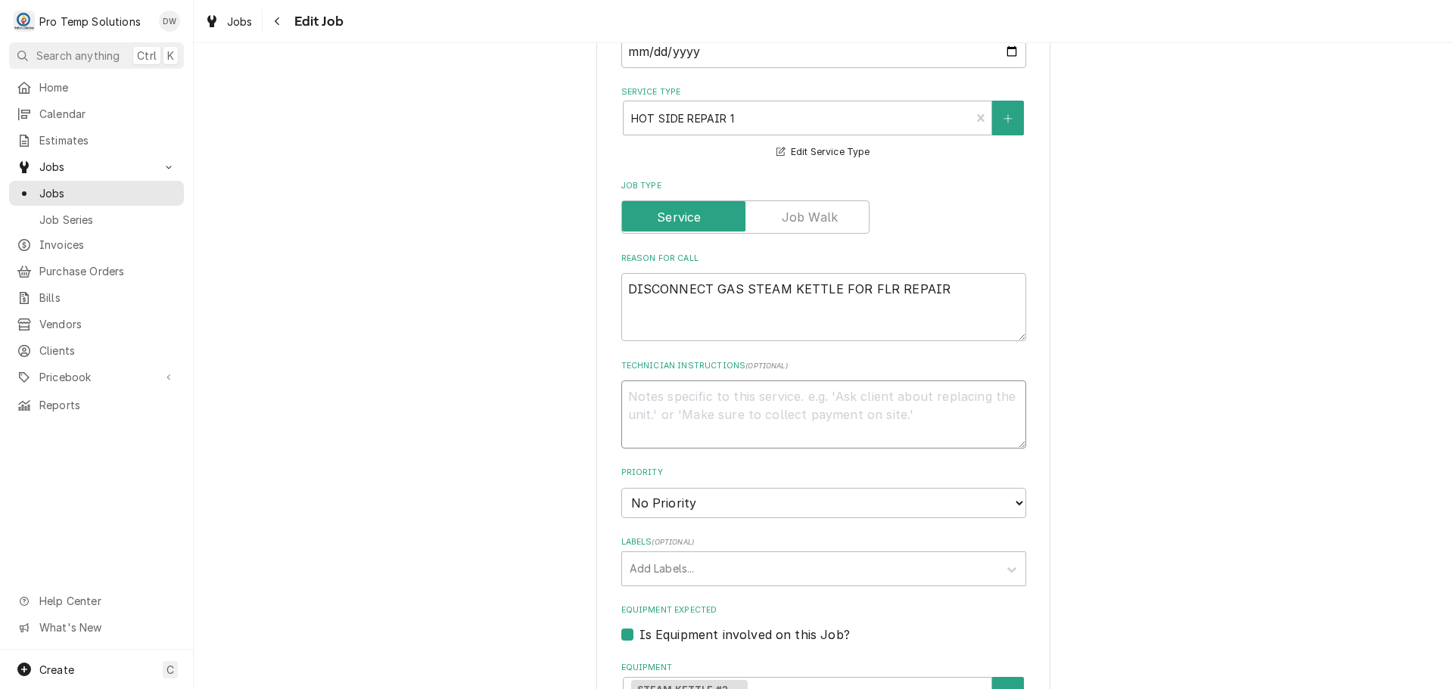
click at [689, 393] on textarea "Technician Instructions ( optional )" at bounding box center [823, 415] width 405 height 68
type textarea "x"
type textarea "R"
type textarea "x"
type textarea "RE"
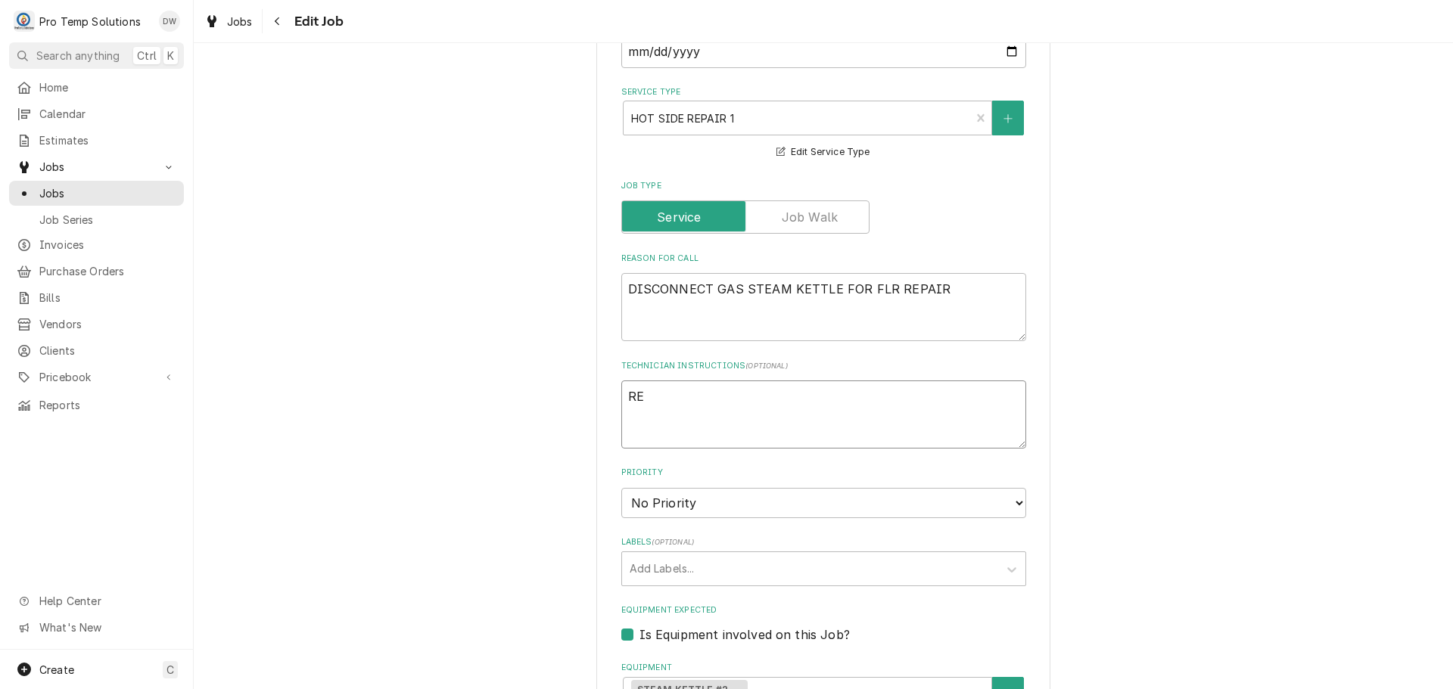
type textarea "x"
type textarea "RES"
type textarea "x"
type textarea "RESC"
type textarea "x"
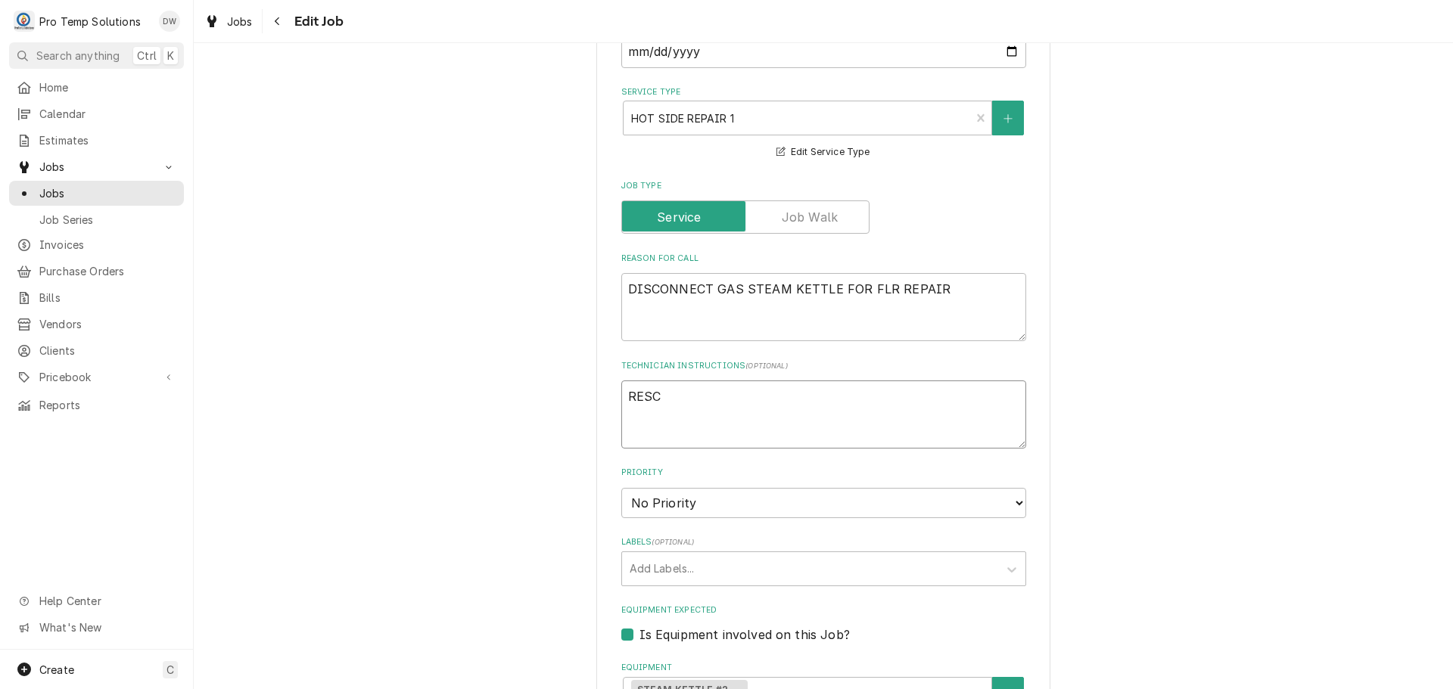
type textarea "RESCH"
type textarea "x"
type textarea "RESCHE"
type textarea "x"
type textarea "RESCHED"
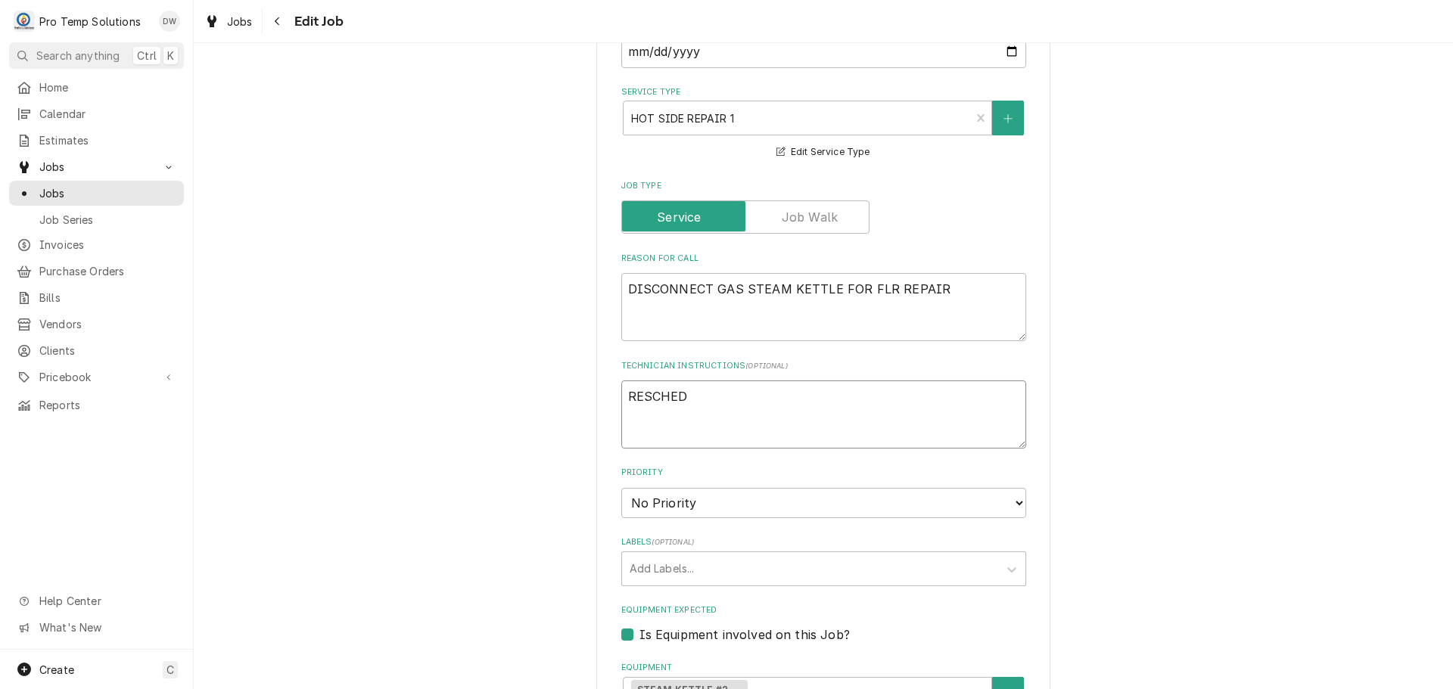
type textarea "x"
type textarea "RESCHEDU"
type textarea "x"
type textarea "RESCHEDUL"
type textarea "x"
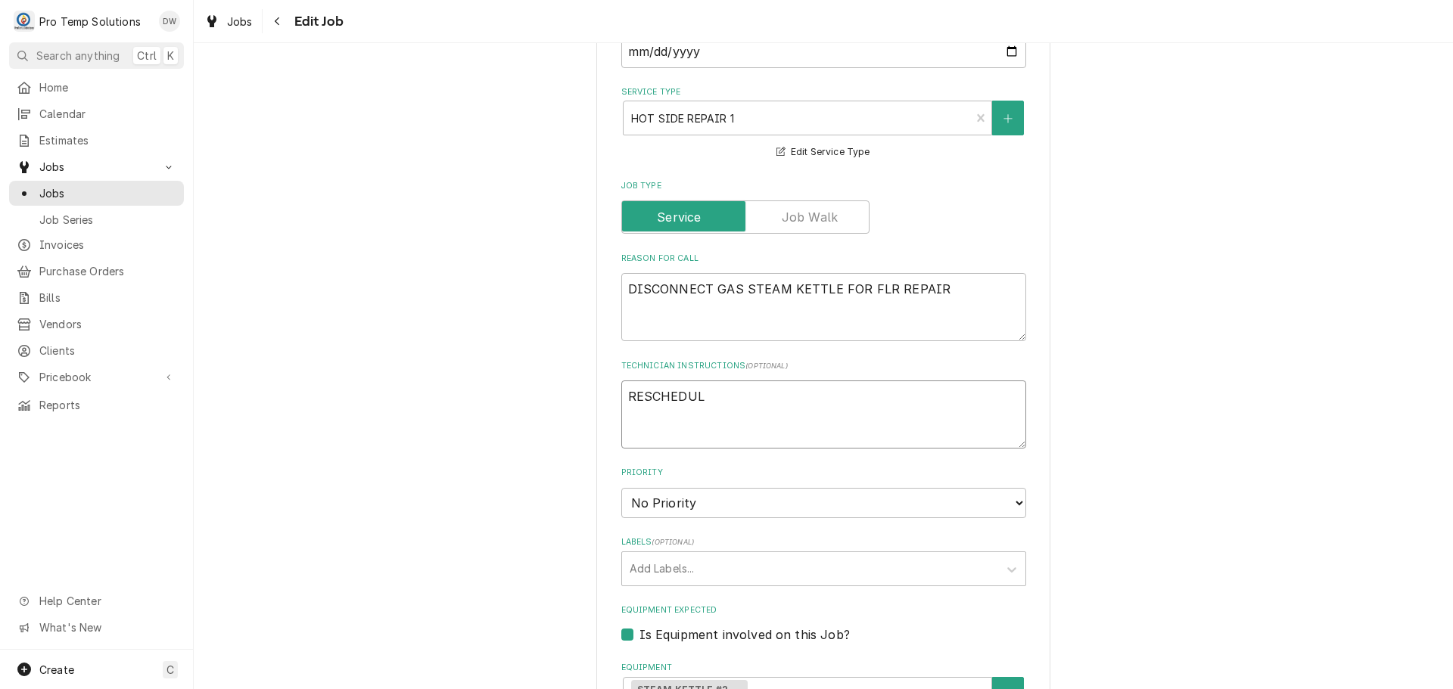
type textarea "RESCHEDULE"
type textarea "x"
type textarea "RESCHEDULE"
type textarea "x"
type textarea "RESCHEDULE O"
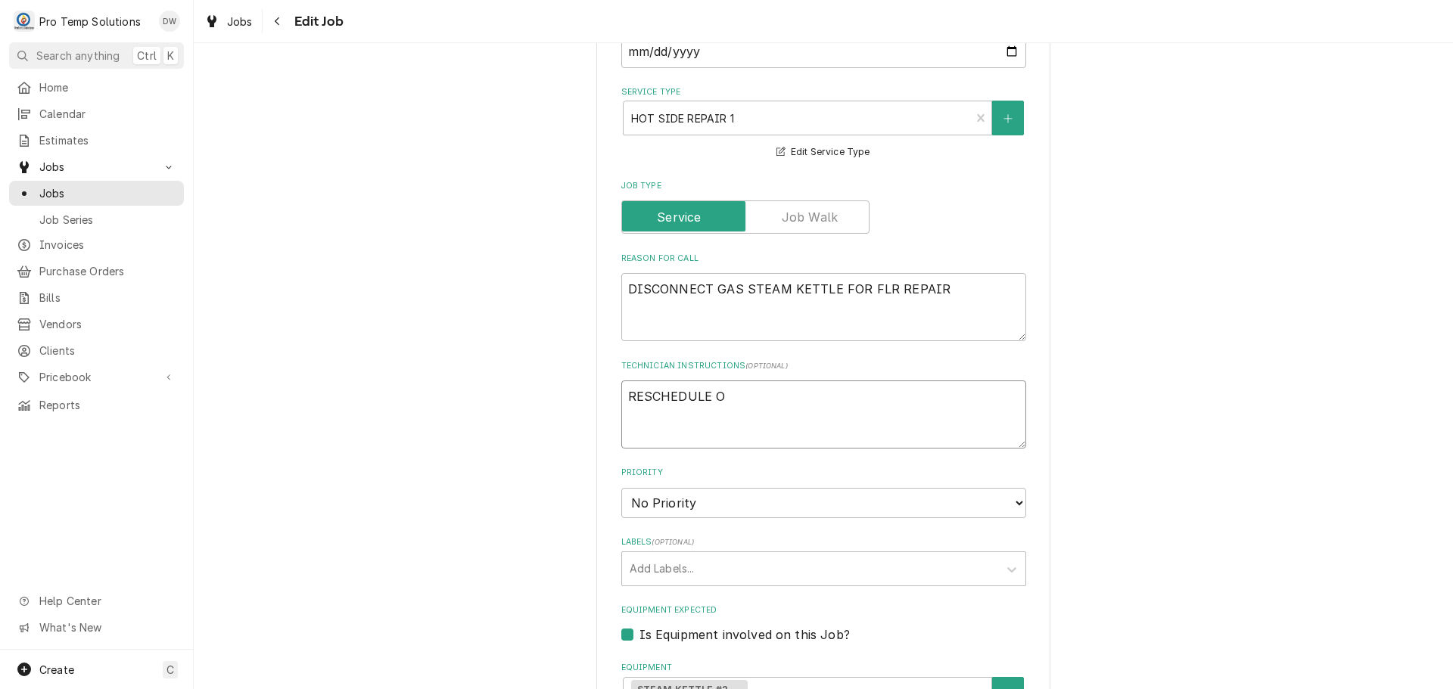
type textarea "x"
type textarea "RESCHEDULE ON"
type textarea "x"
type textarea "RESCHEDULE ON"
type textarea "x"
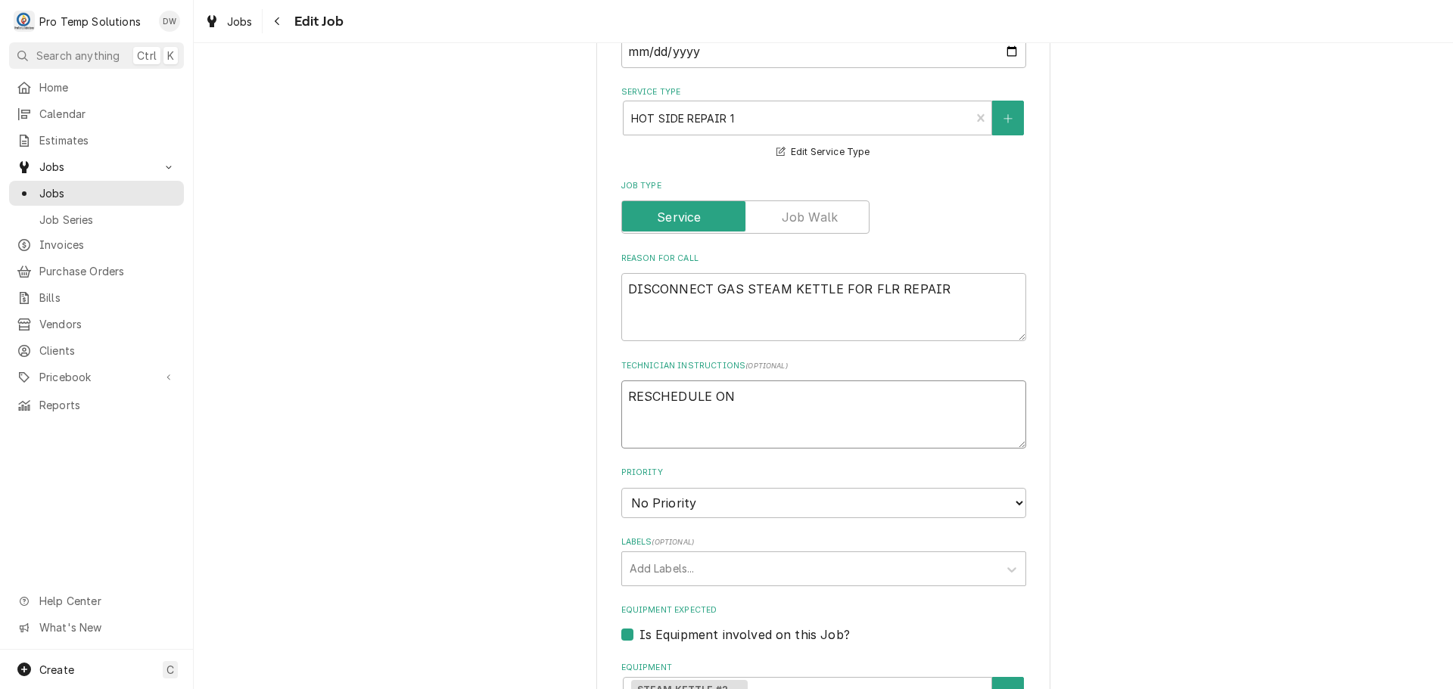
type textarea "RESCHEDULE ON 1"
type textarea "x"
type textarea "RESCHEDULE ON 10"
type textarea "x"
type textarea "RESCHEDULE ON 101"
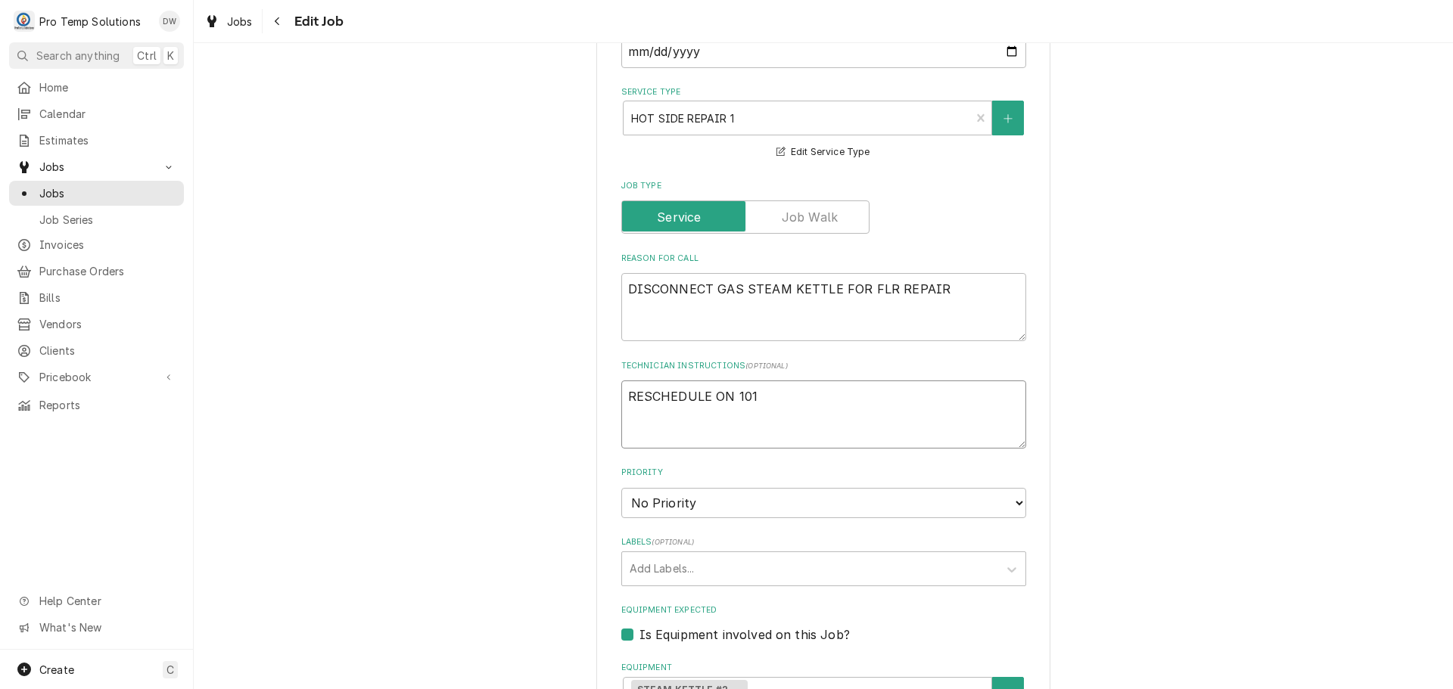
type textarea "x"
type textarea "RESCHEDULE ON 10"
type textarea "x"
type textarea "RESCHEDULE ON 10/"
type textarea "x"
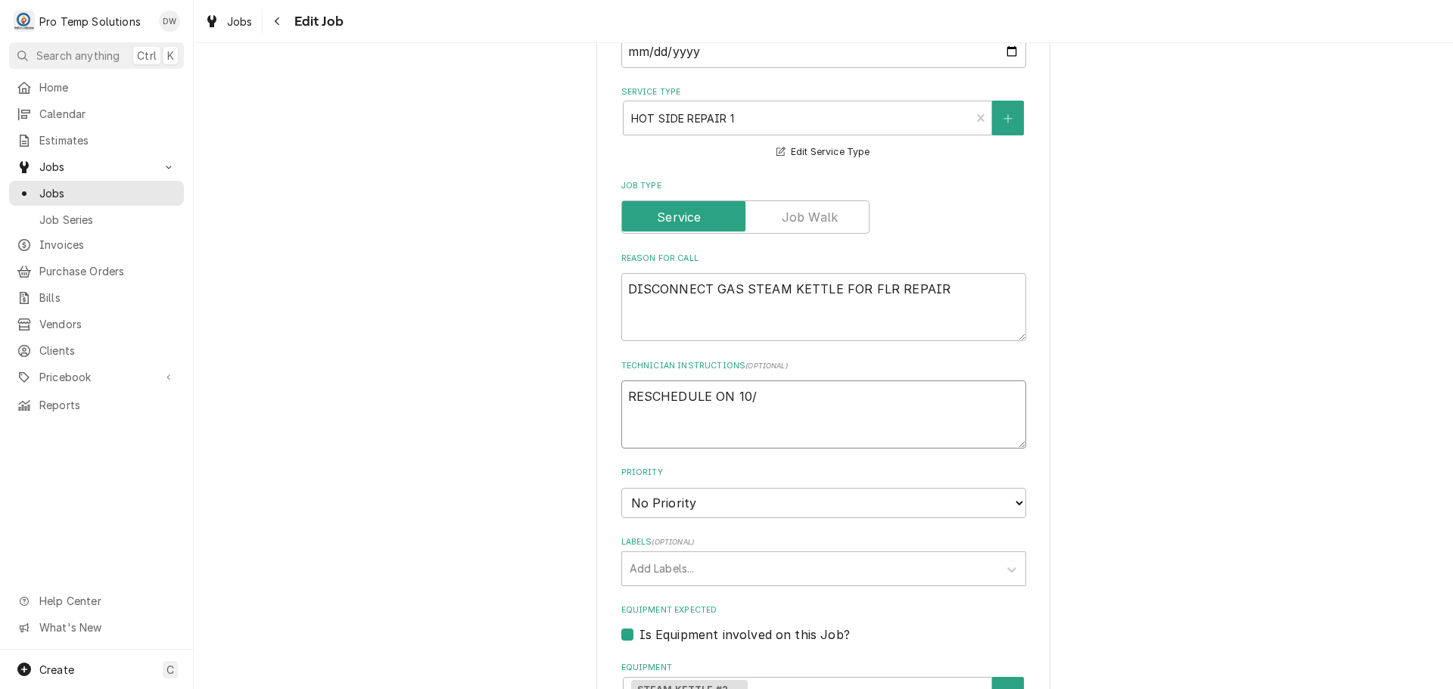
type textarea "RESCHEDULE ON 10/1"
type textarea "x"
type textarea "RESCHEDULE ON 10/10"
type textarea "x"
type textarea "RESCHEDULE ON 10/10/"
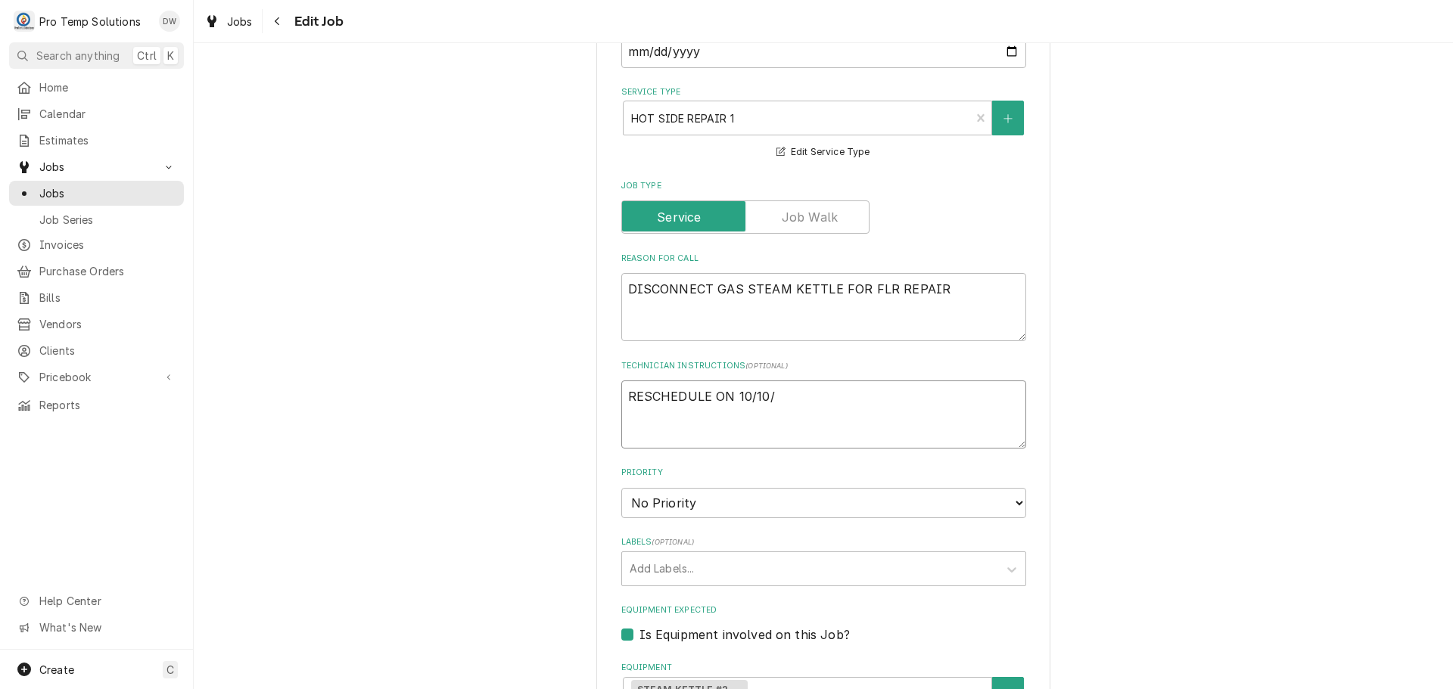
type textarea "x"
type textarea "RESCHEDULE ON 10/10/2"
type textarea "x"
type textarea "RESCHEDULE ON 10/10/25"
type textarea "x"
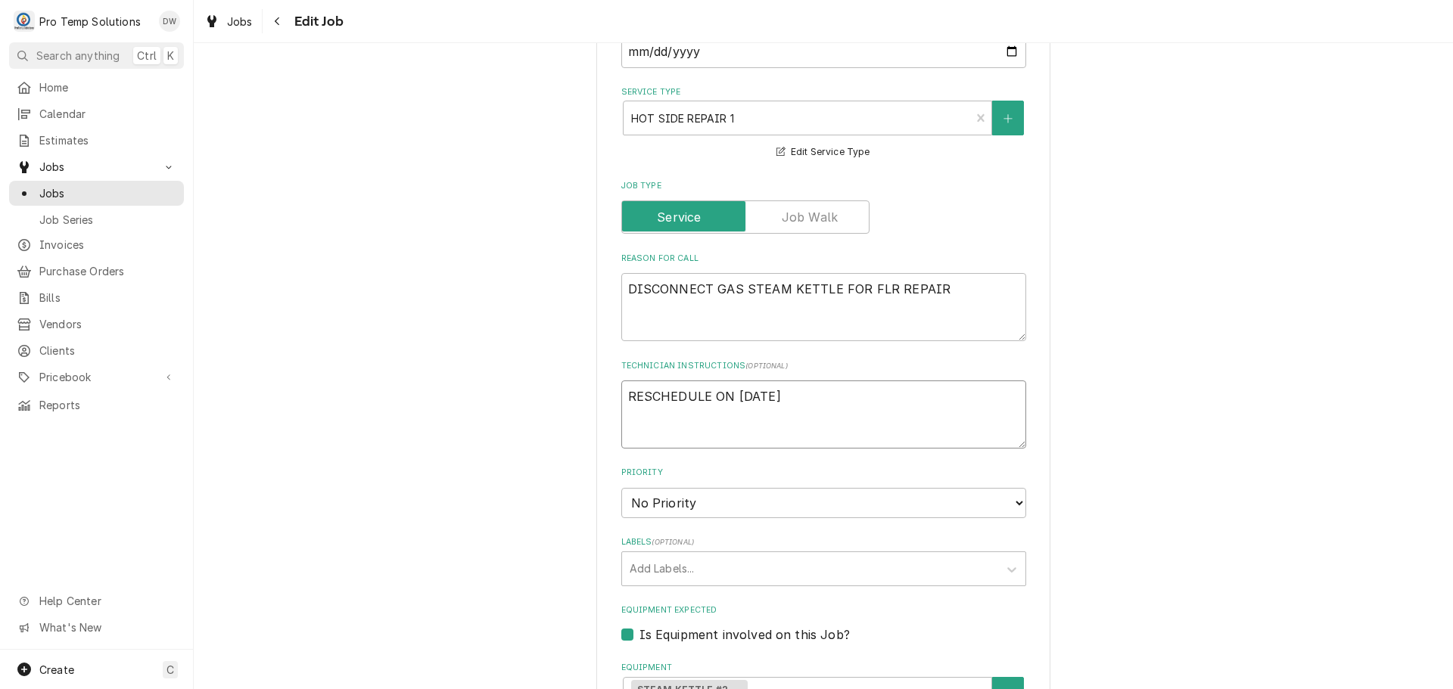
type textarea "RESCHEDULE ON 10/10/25"
type textarea "x"
type textarea "RESCHEDULE ON 10/10/25 T"
type textarea "x"
type textarea "RESCHEDULE ON 10/10/25 TO"
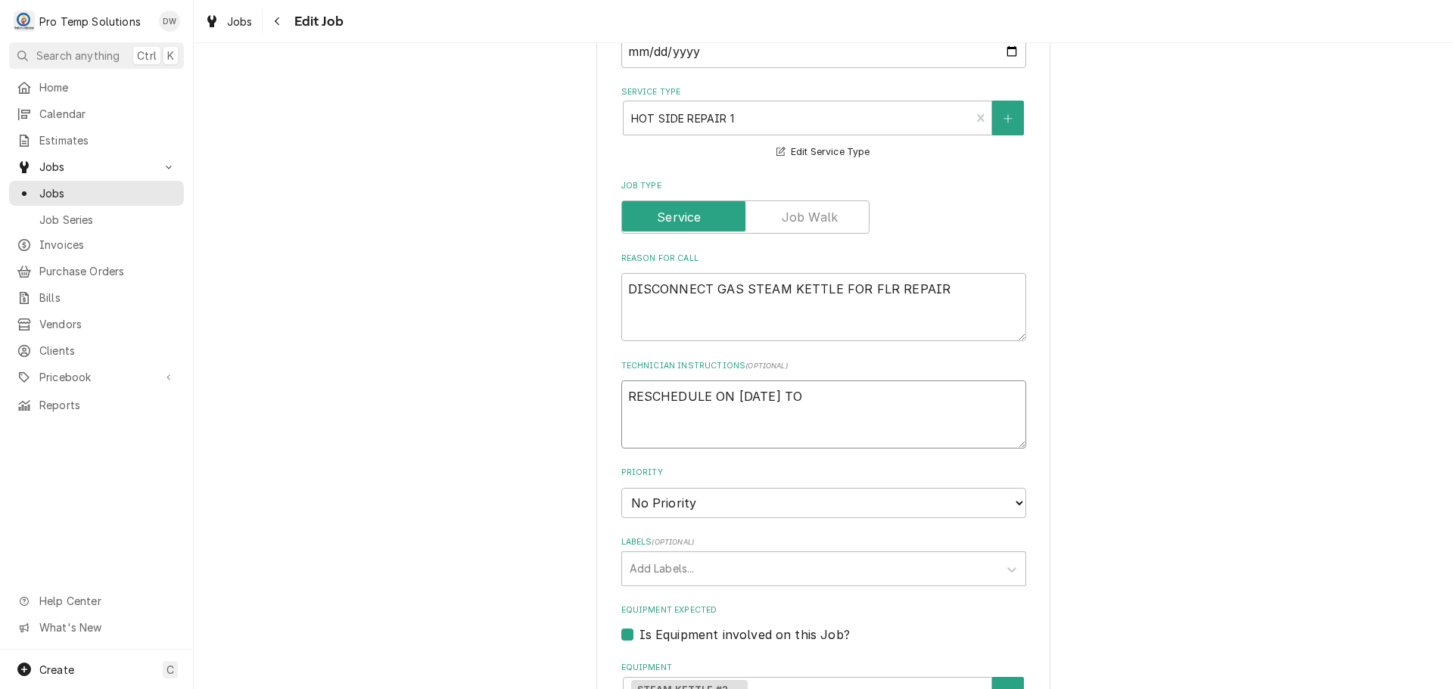
type textarea "x"
type textarea "RESCHEDULE ON 10/10/25 TO"
type textarea "x"
type textarea "RESCHEDULE ON 10/10/25 TO R"
type textarea "x"
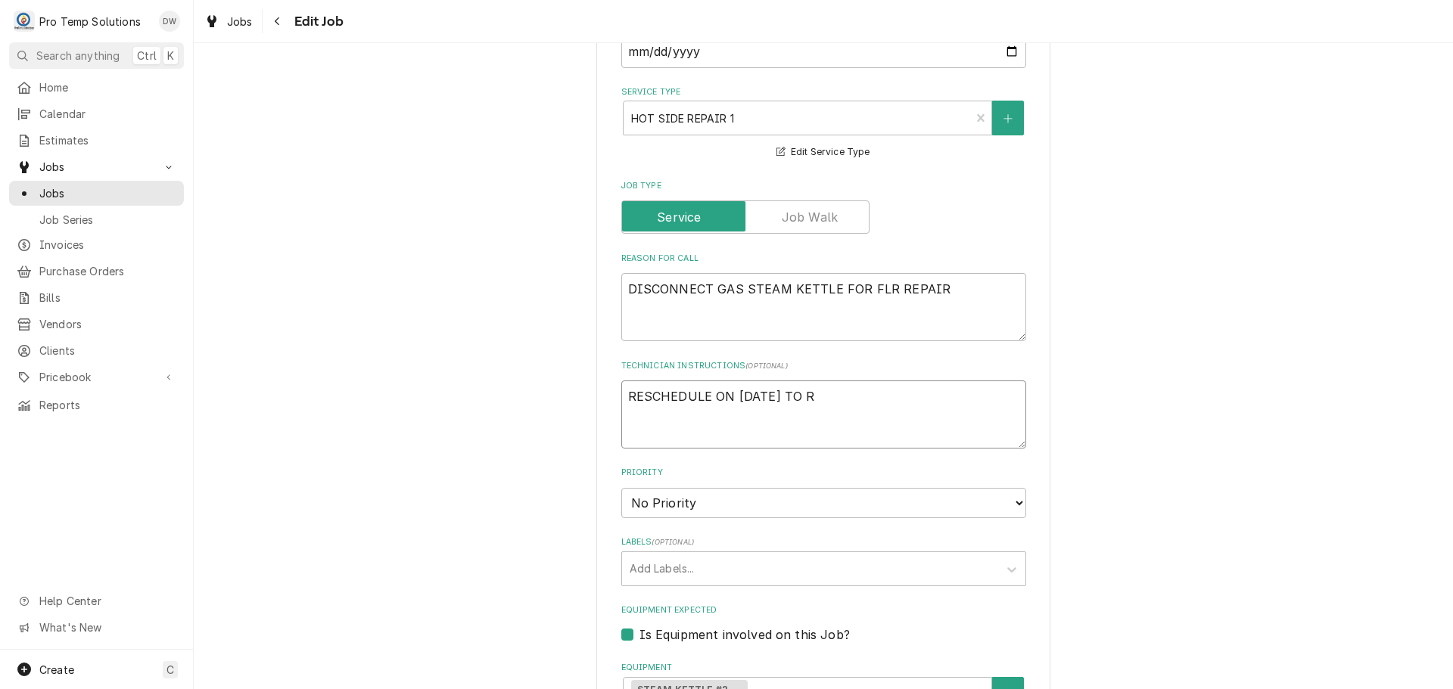
type textarea "RESCHEDULE ON 10/10/25 TO RE"
type textarea "x"
type textarea "RESCHEDULE ON 10/10/25 TO REI"
type textarea "x"
type textarea "RESCHEDULE ON 10/10/25 TO REIN"
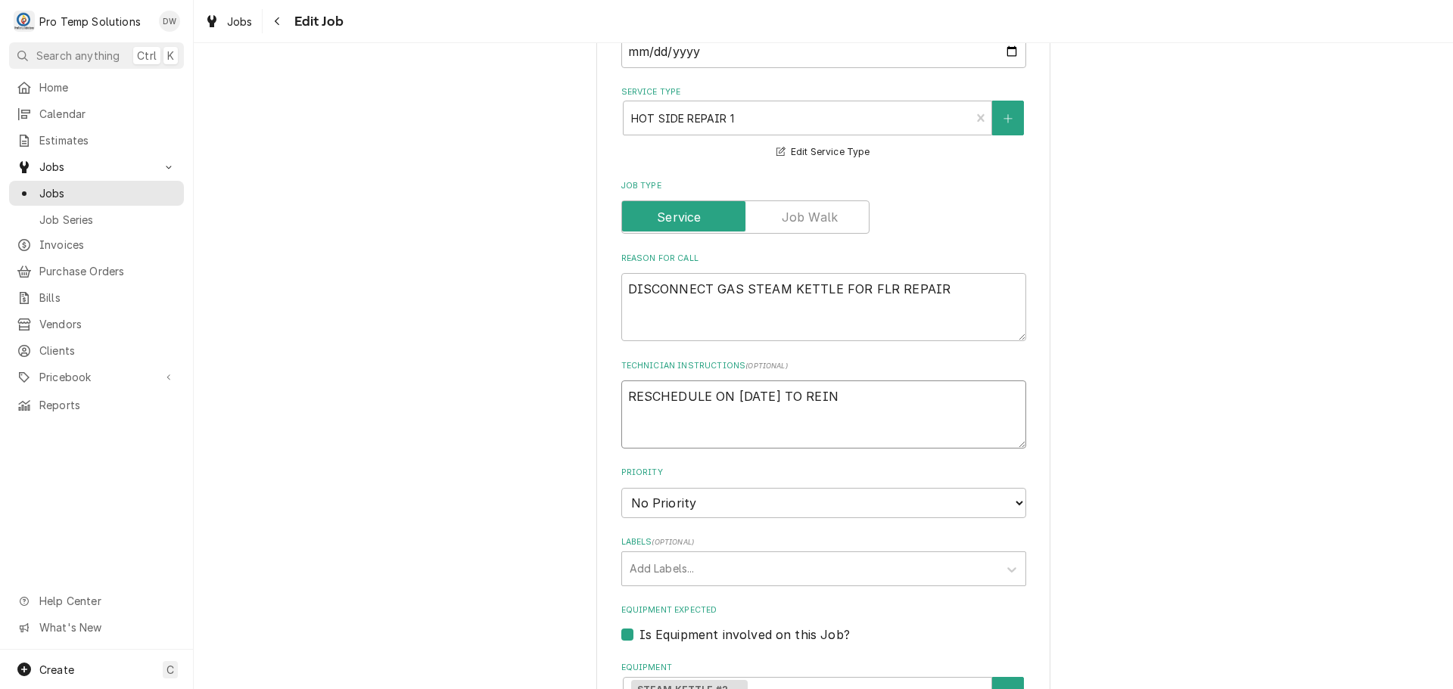
type textarea "x"
type textarea "RESCHEDULE ON 10/10/25 TO REINS"
type textarea "x"
type textarea "RESCHEDULE ON 10/10/25 TO REINST"
type textarea "x"
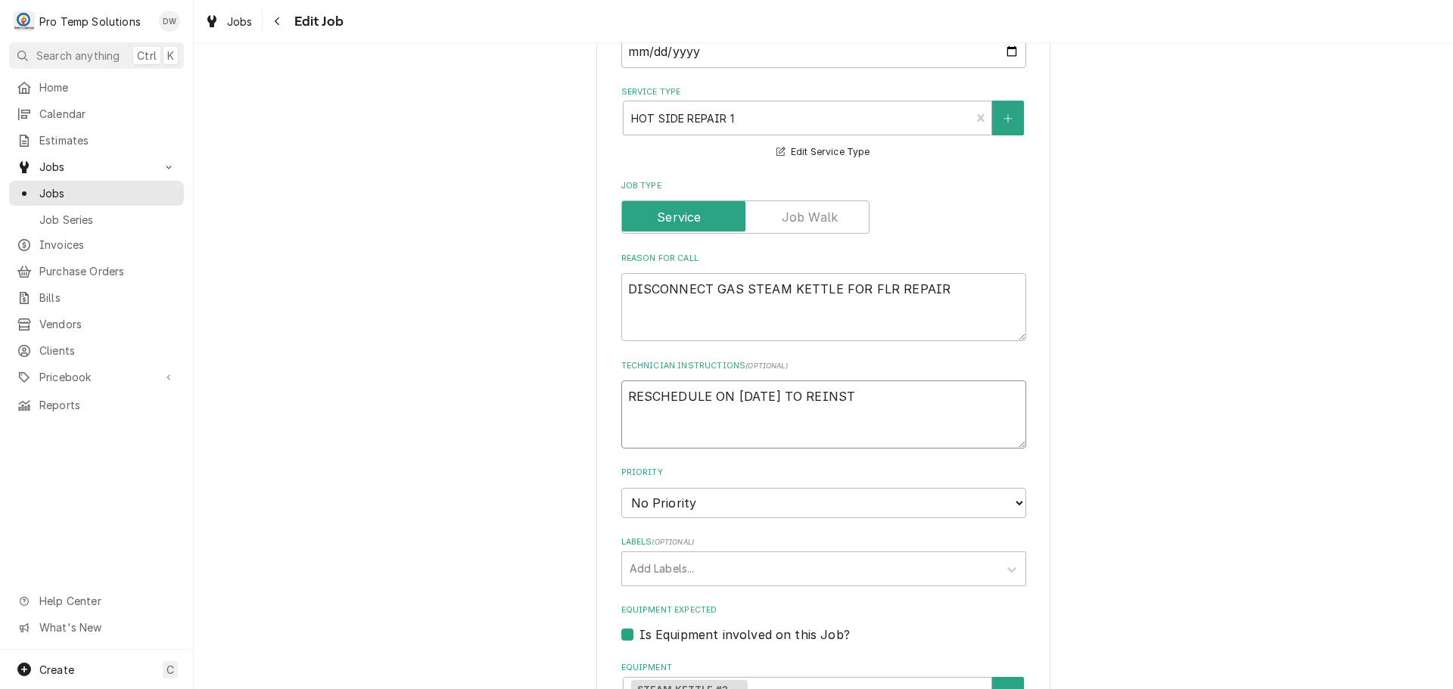
type textarea "RESCHEDULE ON 10/10/25 TO REINSTA"
type textarea "x"
type textarea "RESCHEDULE ON 10/10/25 TO REINSTAL"
type textarea "x"
type textarea "RESCHEDULE ON 10/10/25 TO REINSTALL"
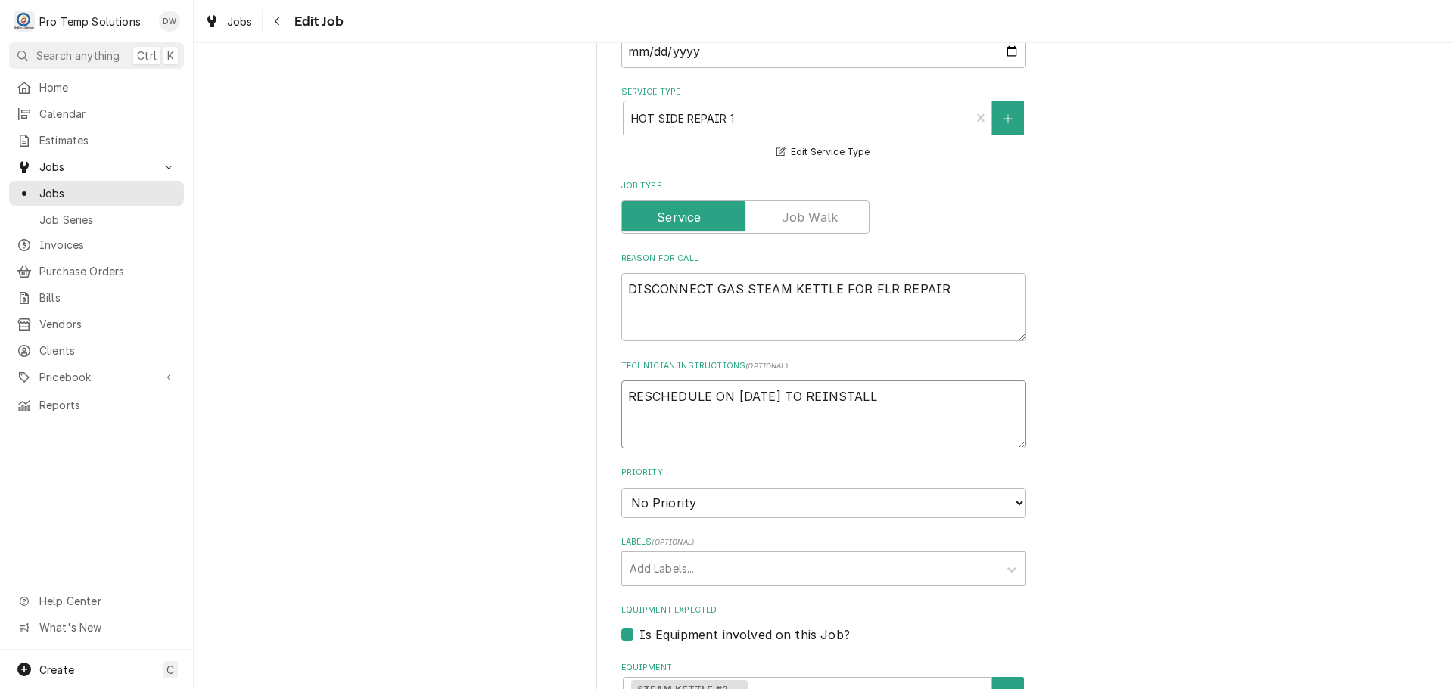
click at [729, 393] on textarea "RESCHEDULE ON 10/10/25 TO REINSTALL" at bounding box center [823, 415] width 405 height 68
type textarea "x"
type textarea "RESCHEDULE ON10/10/25 TO REINSTALL"
type textarea "x"
type textarea "RESCHEDULE O10/10/25 TO REINSTALL"
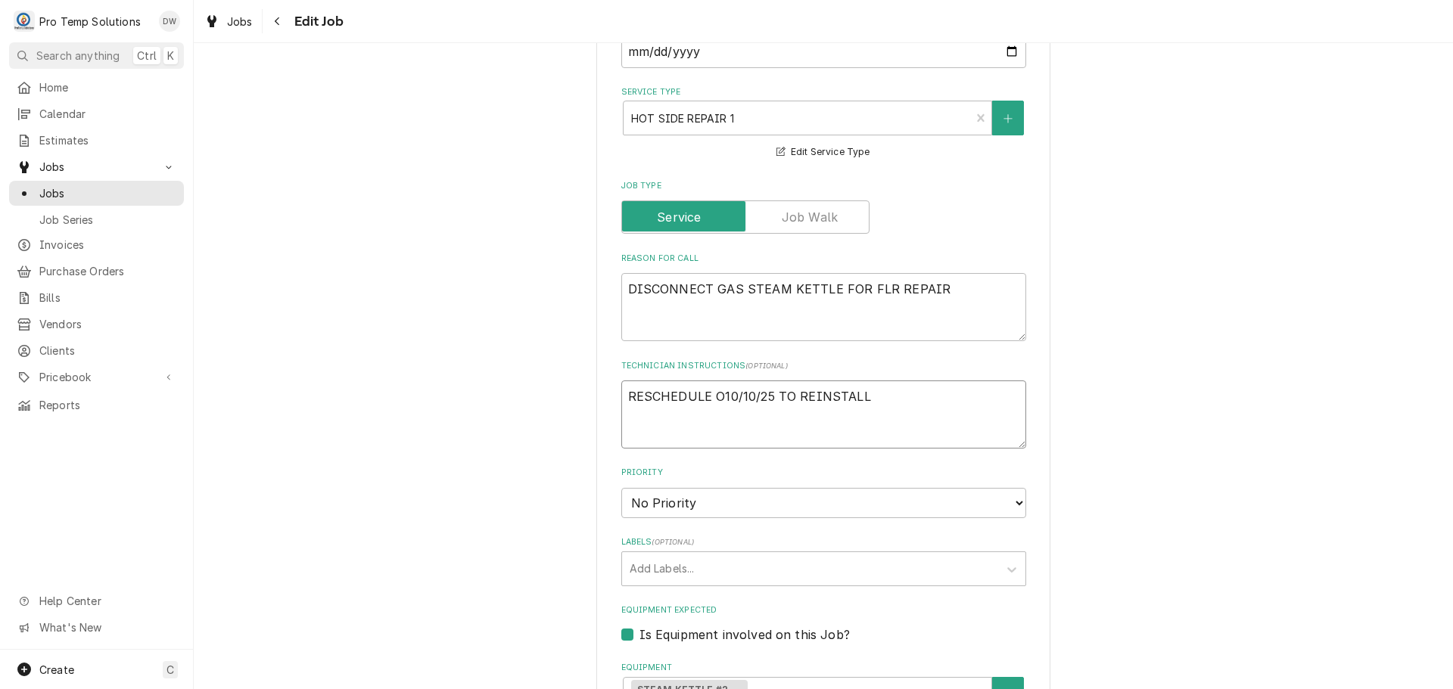
type textarea "x"
type textarea "RESCHEDULE 10/10/25 TO REINSTALL"
type textarea "x"
type textarea "RESCHEDULE T10/10/25 TO REINSTALL"
type textarea "x"
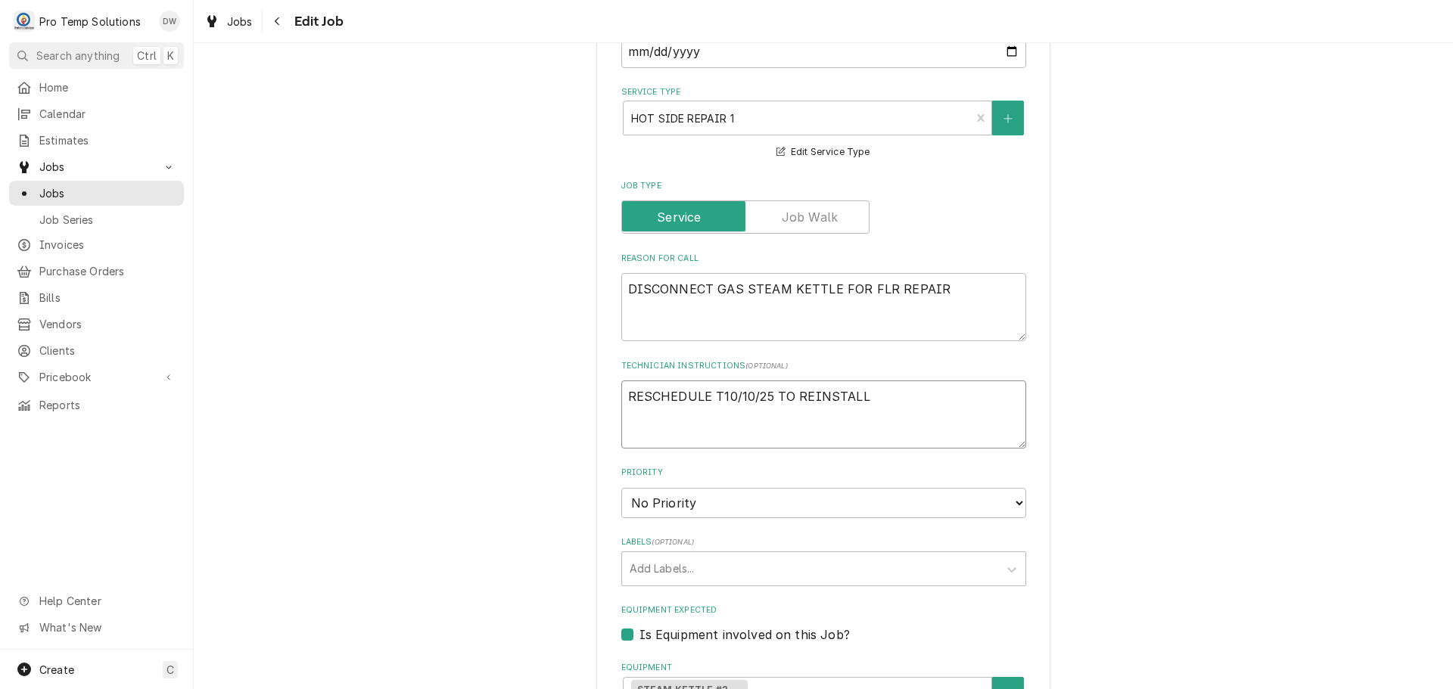
type textarea "RESCHEDULE TO10/10/25 TO REINSTALL"
type textarea "x"
type textarea "RESCHEDULE TO 10/10/25 TO REINSTALL"
type textarea "x"
type textarea "RESCHEDULE TO 10/10/25 TO REINSTALL"
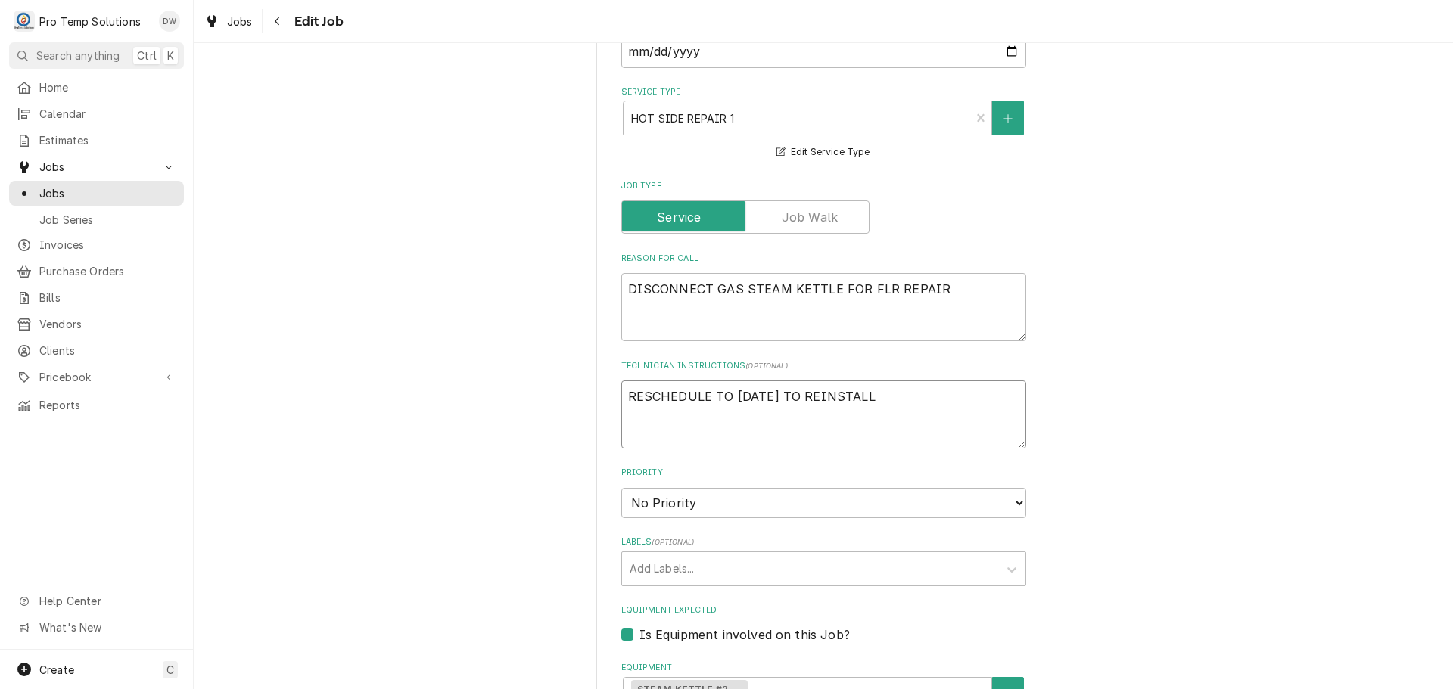
click at [907, 406] on textarea "RESCHEDULE TO 10/10/25 TO REINSTALL" at bounding box center [823, 415] width 405 height 68
type textarea "x"
type textarea "RESCHEDULE TO 10/10/25 TO REINSTALL"
type textarea "x"
type textarea "RESCHEDULE TO 10/10/25 TO REINSTALL I"
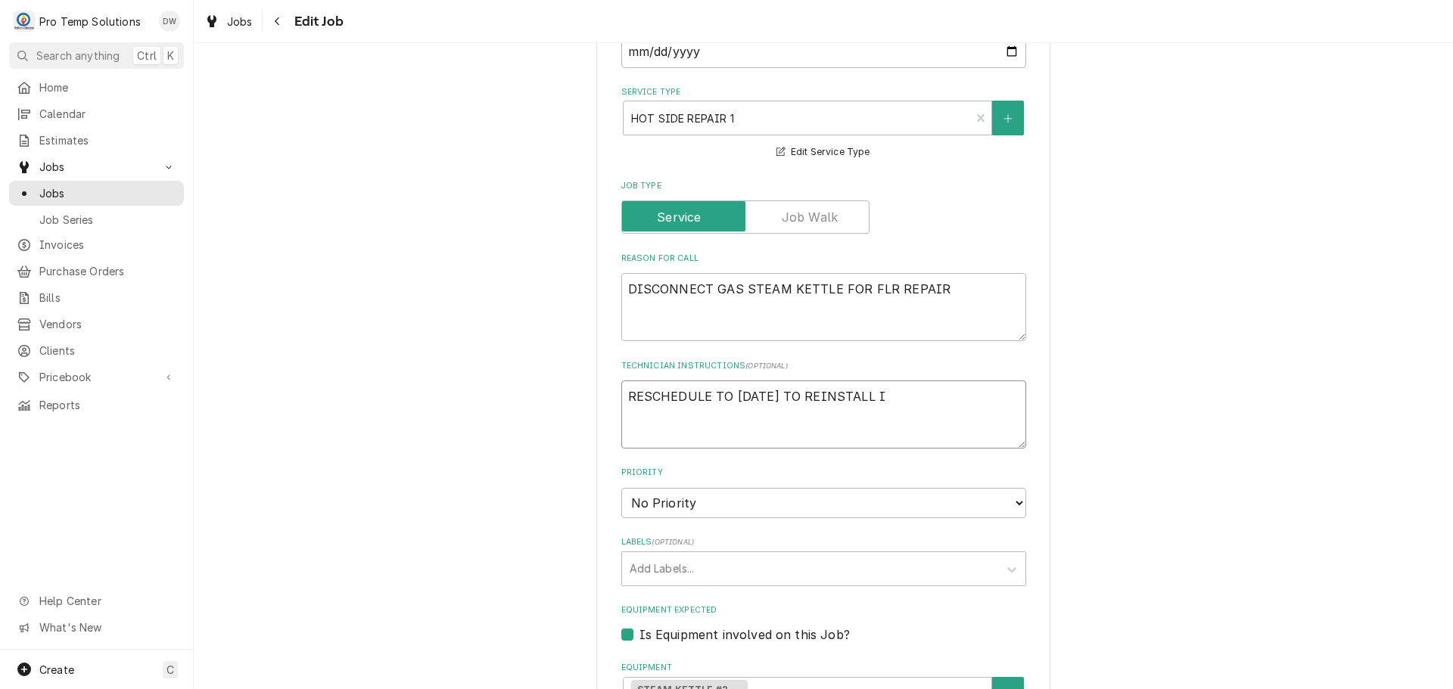
type textarea "x"
type textarea "RESCHEDULE TO 10/10/25 TO REINSTALL IN"
type textarea "x"
type textarea "RESCHEDULE TO 10/10/25 TO REINSTALL IN"
type textarea "x"
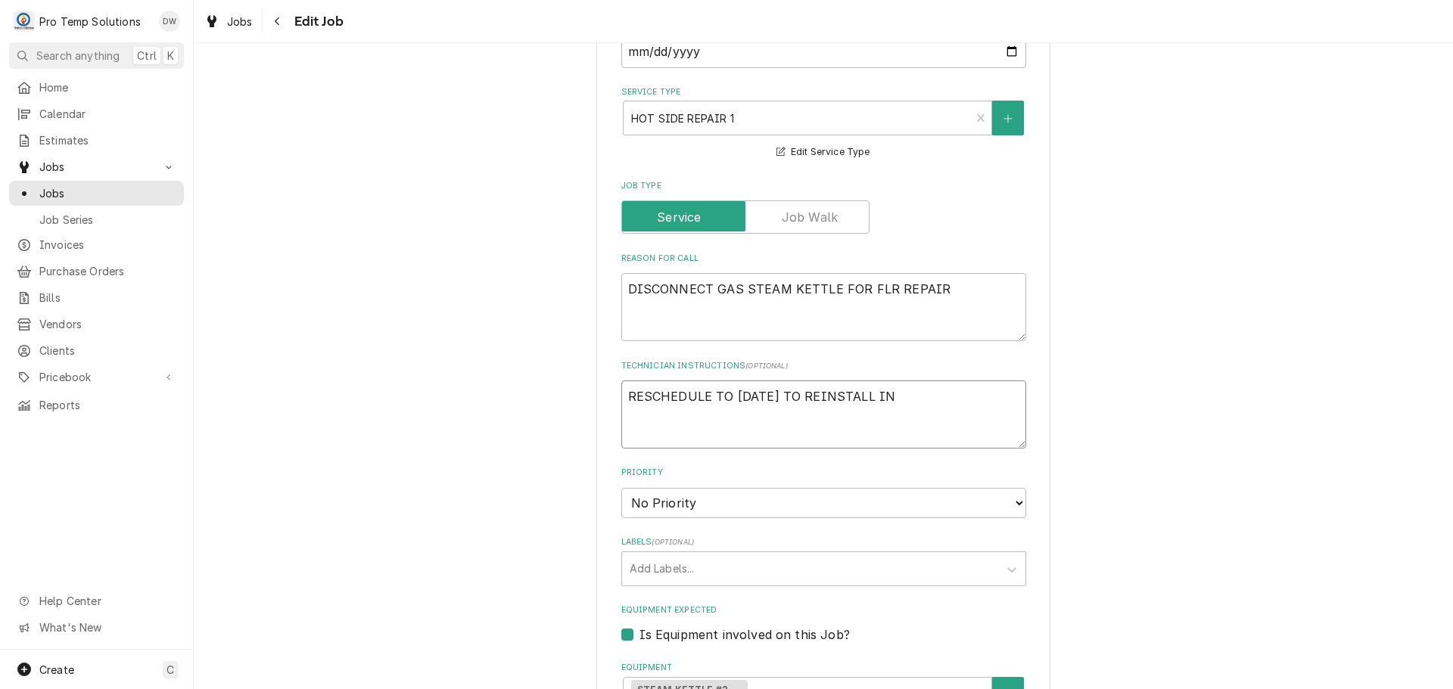
type textarea "RESCHEDULE TO 10/10/25 TO REINSTALL IN A"
type textarea "x"
type textarea "RESCHEDULE TO 10/10/25 TO REINSTALL IN AM"
type textarea "x"
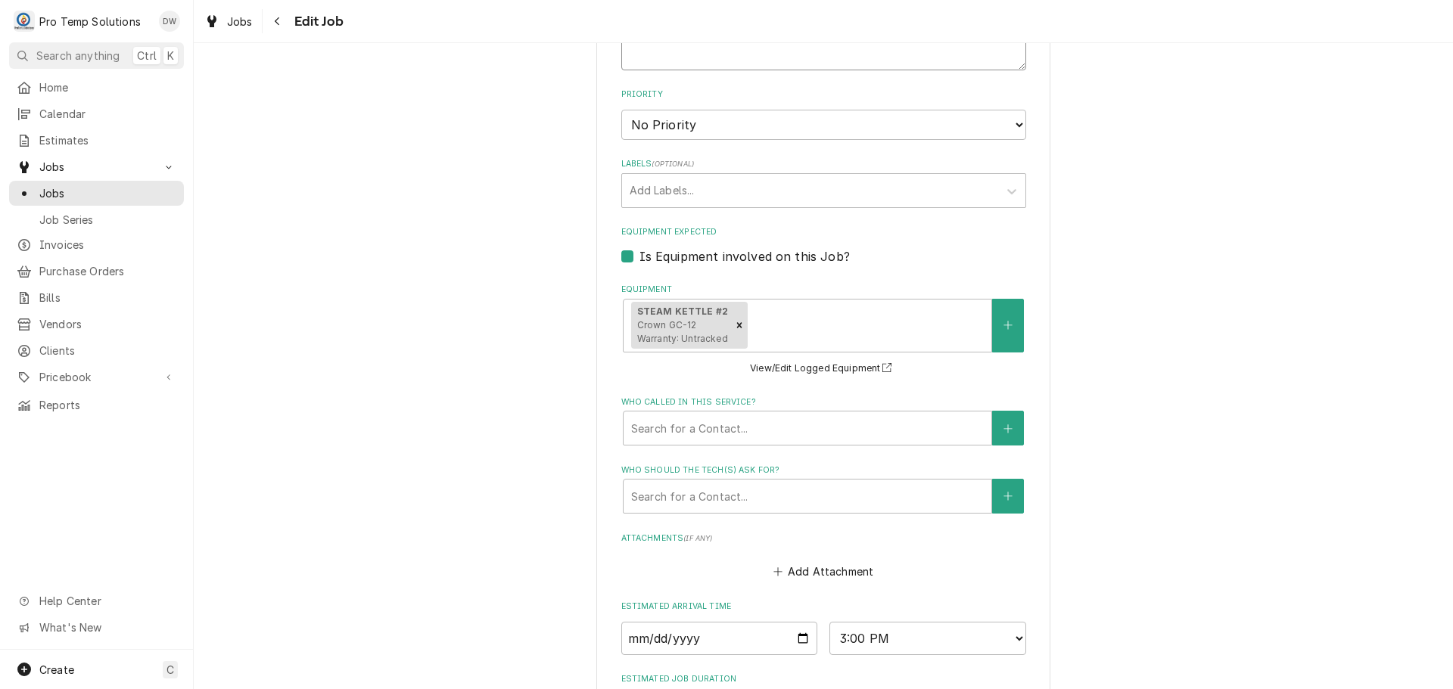
scroll to position [1031, 0]
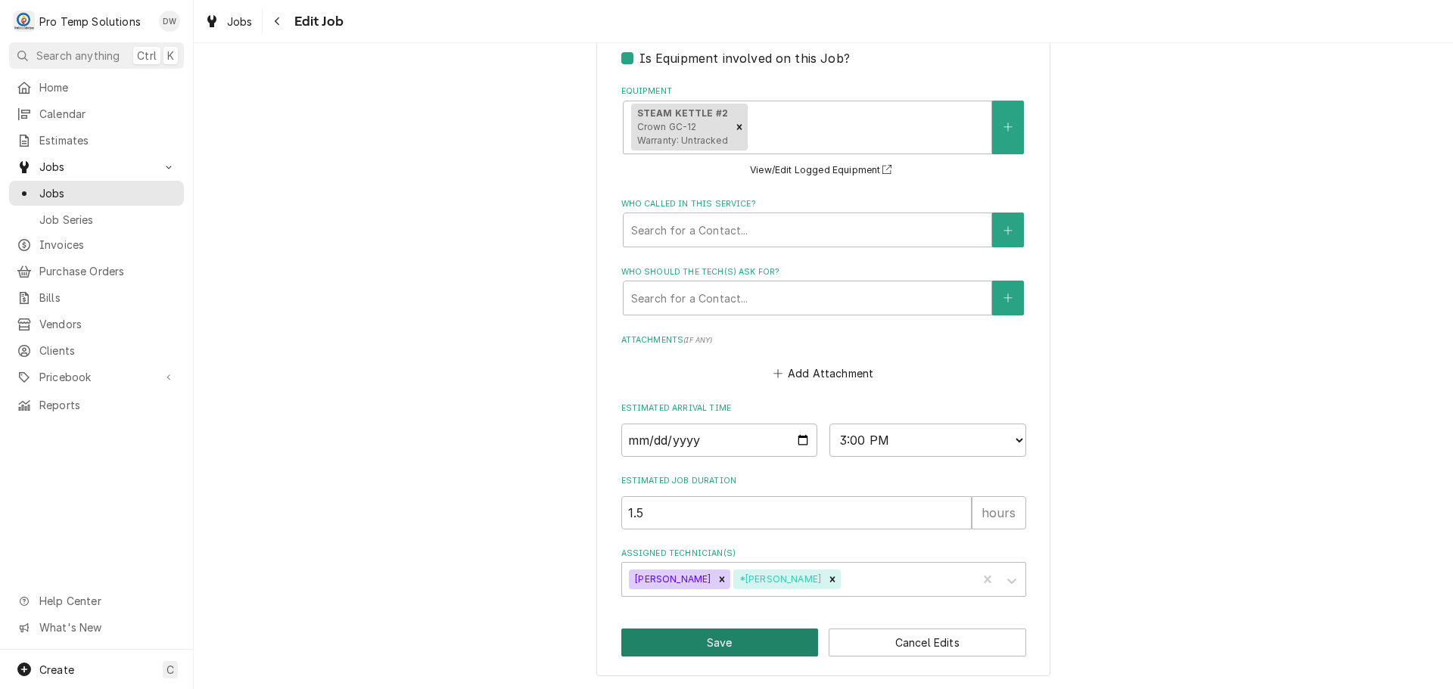
type textarea "RESCHEDULE TO 10/10/25 TO REINSTALL IN AM"
click at [710, 647] on button "Save" at bounding box center [719, 643] width 197 height 28
type textarea "x"
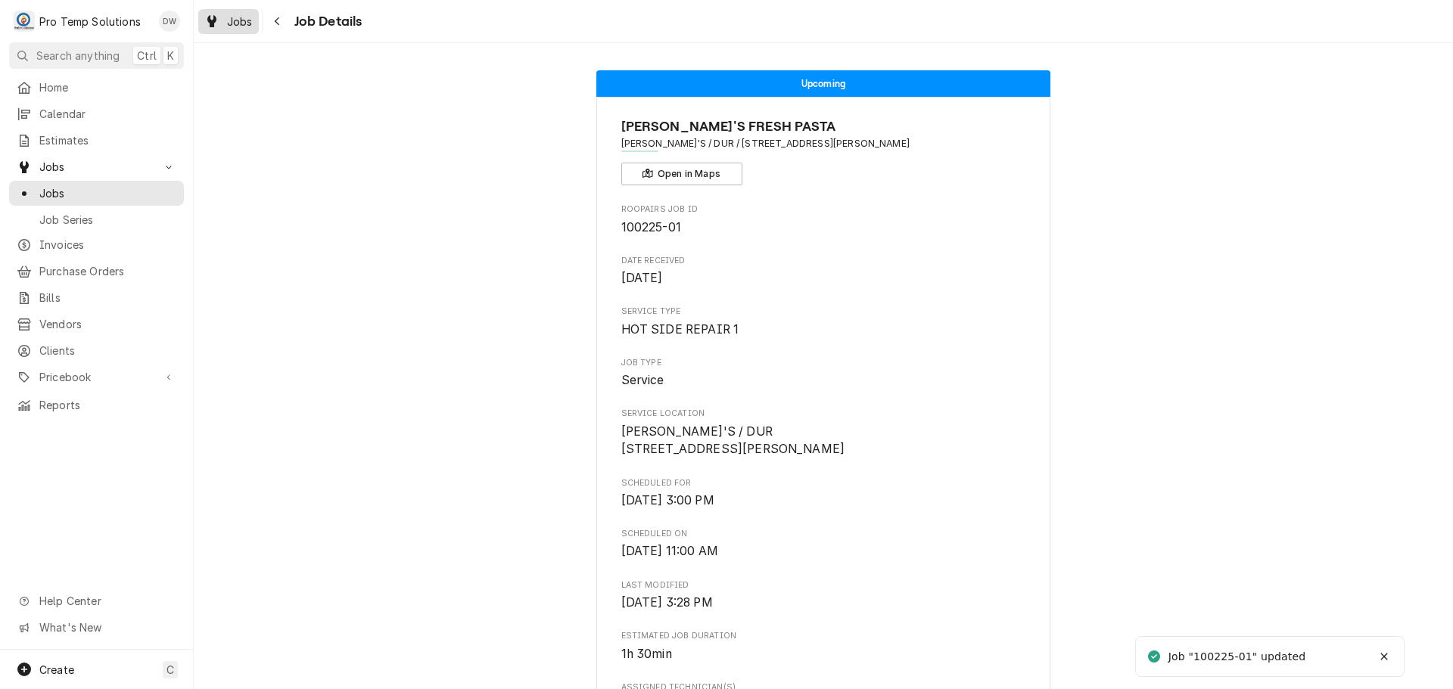
click at [227, 12] on div "Jobs" at bounding box center [228, 21] width 54 height 19
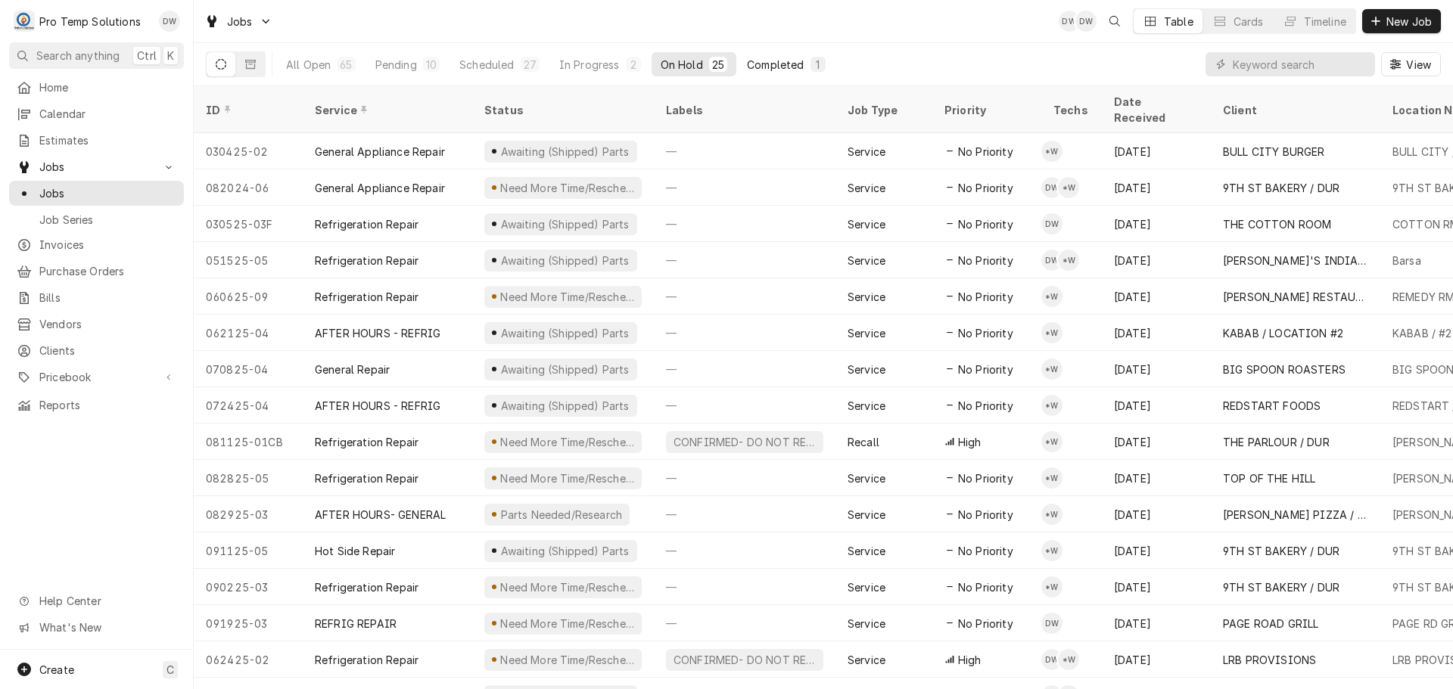
click at [782, 67] on div "Completed" at bounding box center [775, 65] width 57 height 16
